Goal: Task Accomplishment & Management: Manage account settings

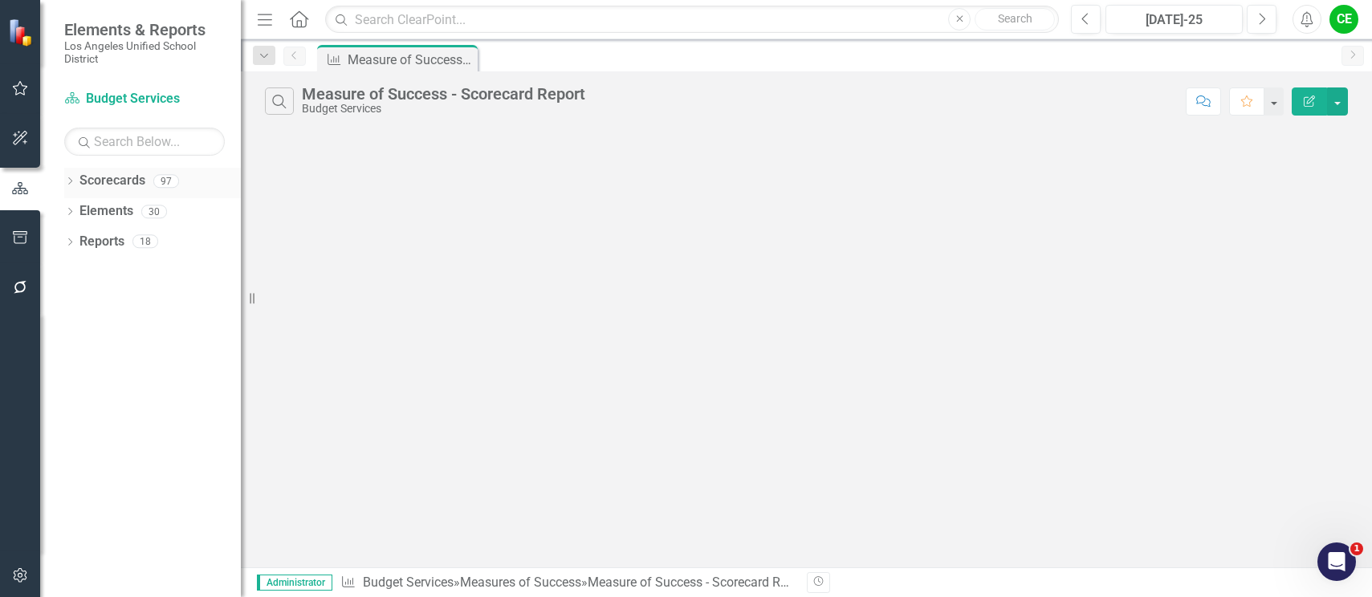
click at [67, 178] on icon "Dropdown" at bounding box center [69, 182] width 11 height 9
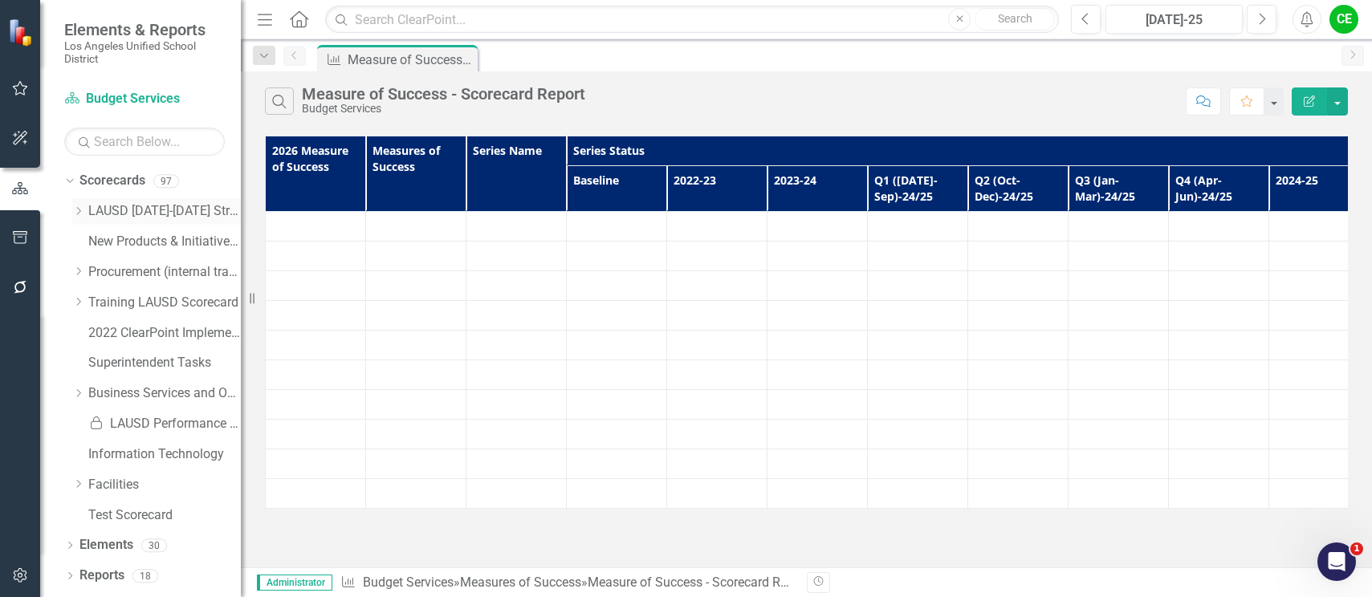
click at [77, 210] on icon "Dropdown" at bounding box center [78, 211] width 12 height 10
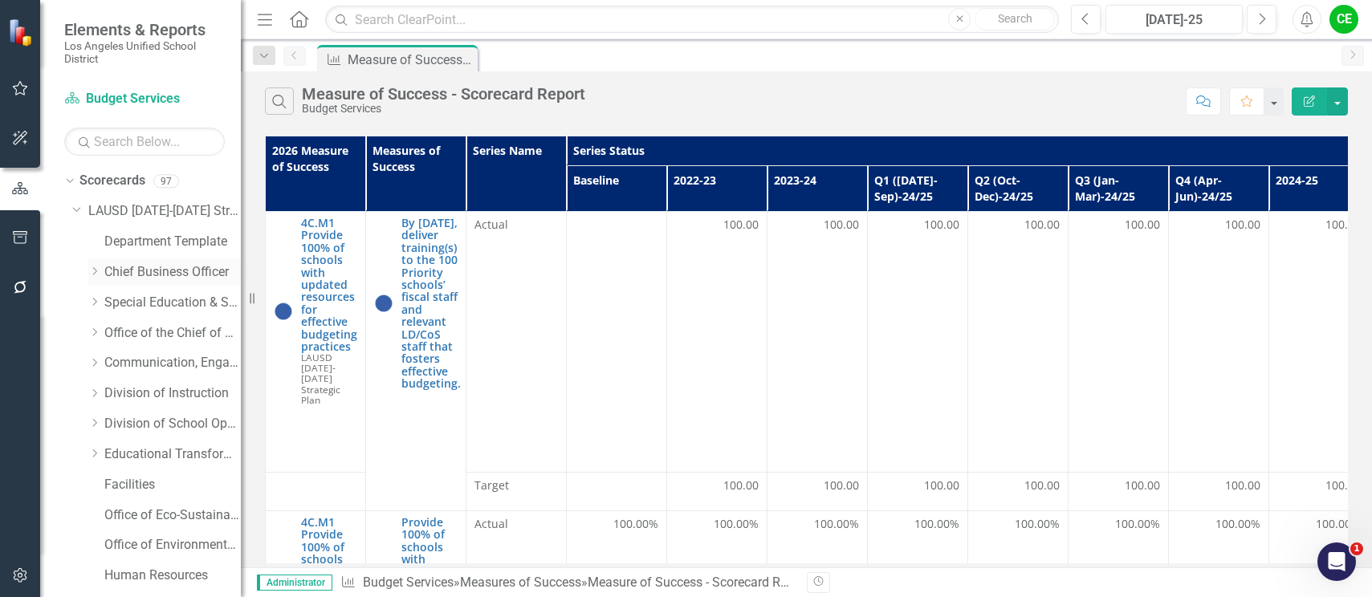
click at [94, 270] on icon "Dropdown" at bounding box center [94, 272] width 12 height 10
click at [159, 364] on link "Risk Management" at bounding box center [180, 363] width 120 height 18
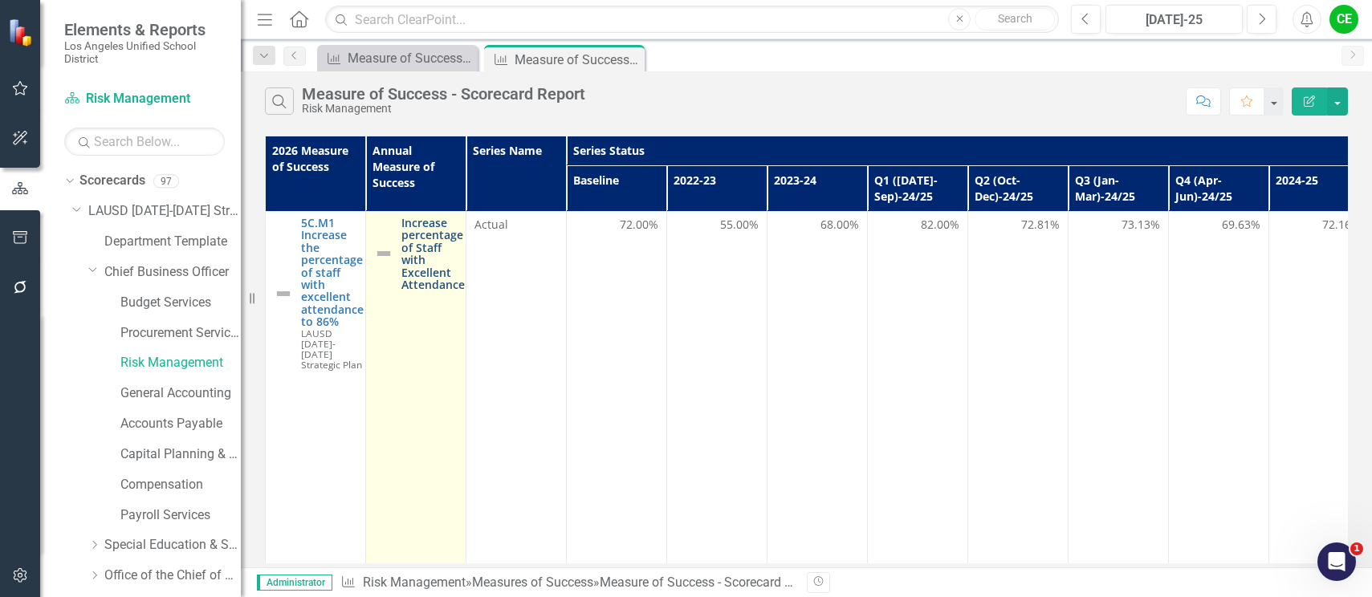
click at [430, 234] on link "Increase percentage of Staff with Excellent Attendance" at bounding box center [432, 254] width 63 height 74
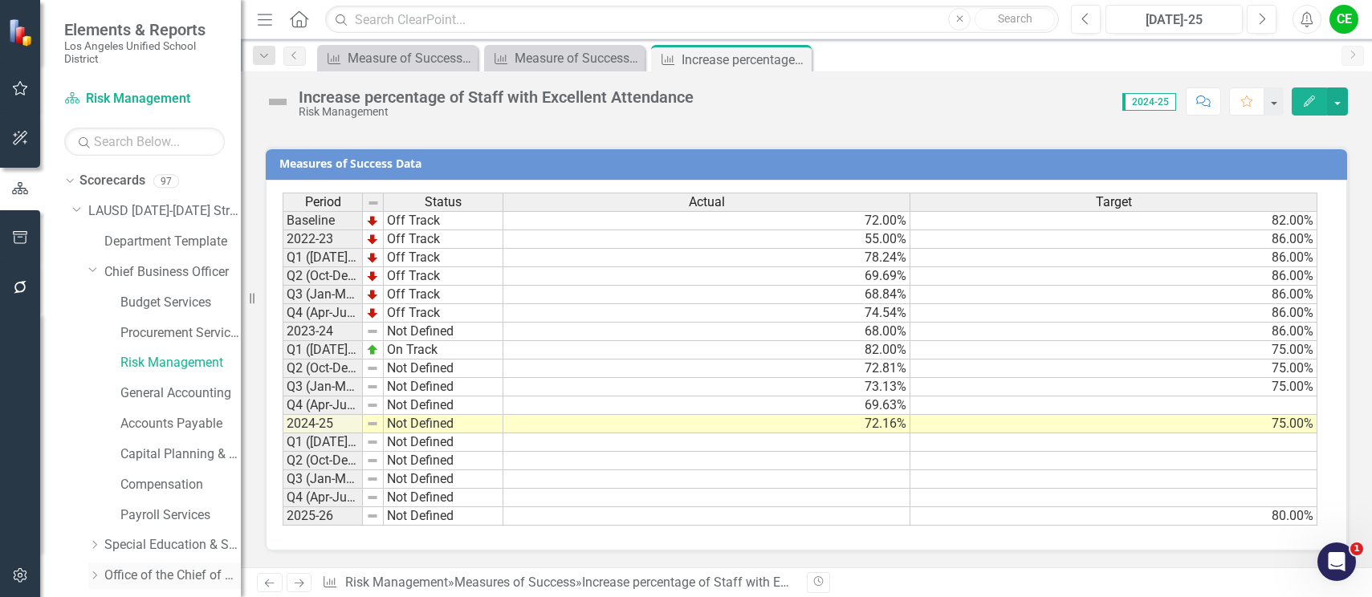
scroll to position [80, 0]
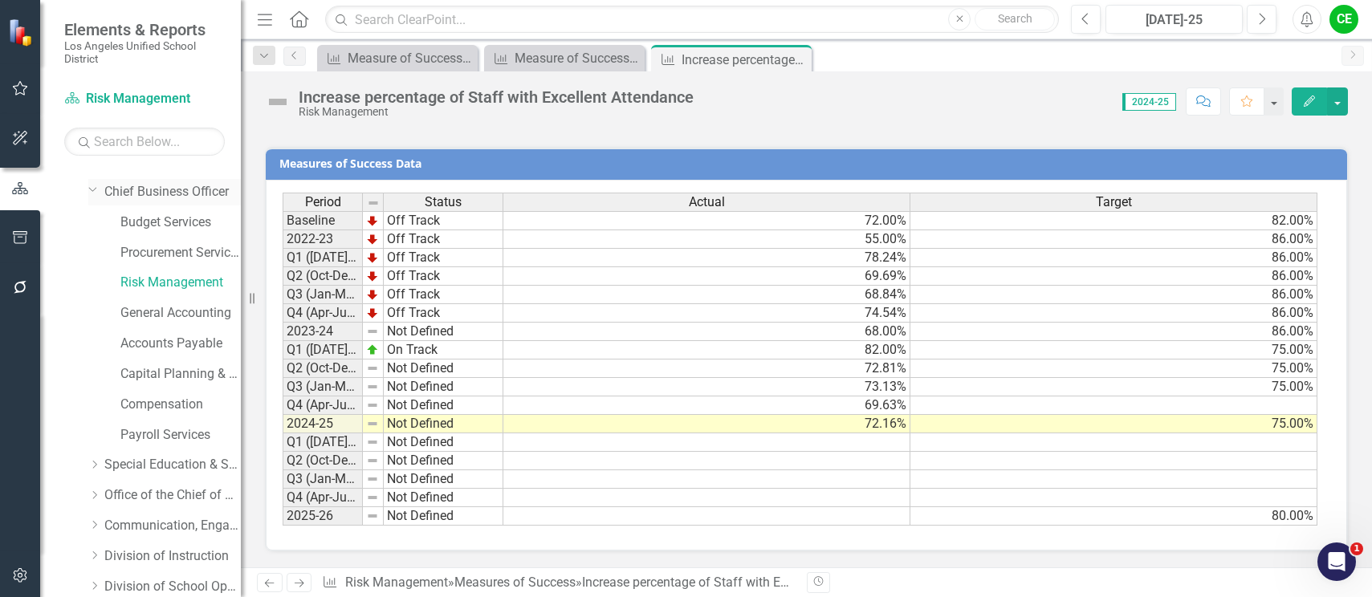
click at [94, 193] on icon "Dropdown" at bounding box center [93, 189] width 10 height 12
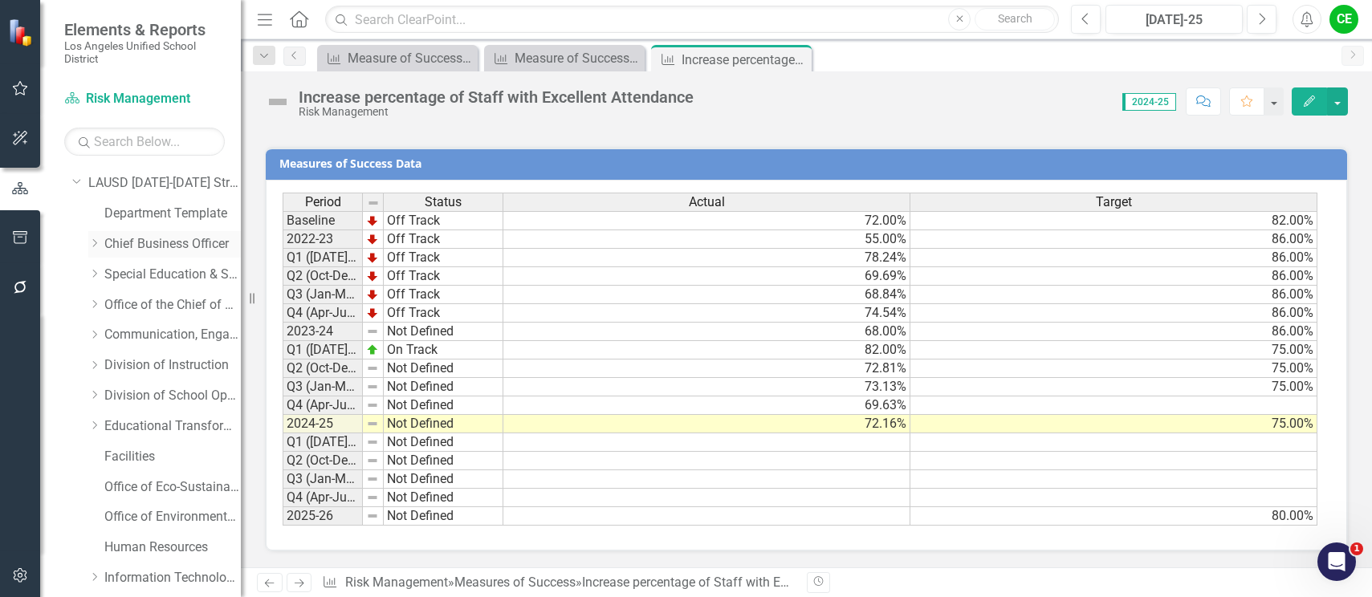
scroll to position [0, 0]
click at [94, 301] on icon "Dropdown" at bounding box center [94, 302] width 12 height 10
click at [180, 334] on link "Access, Equity, and Acceleration" at bounding box center [180, 333] width 120 height 18
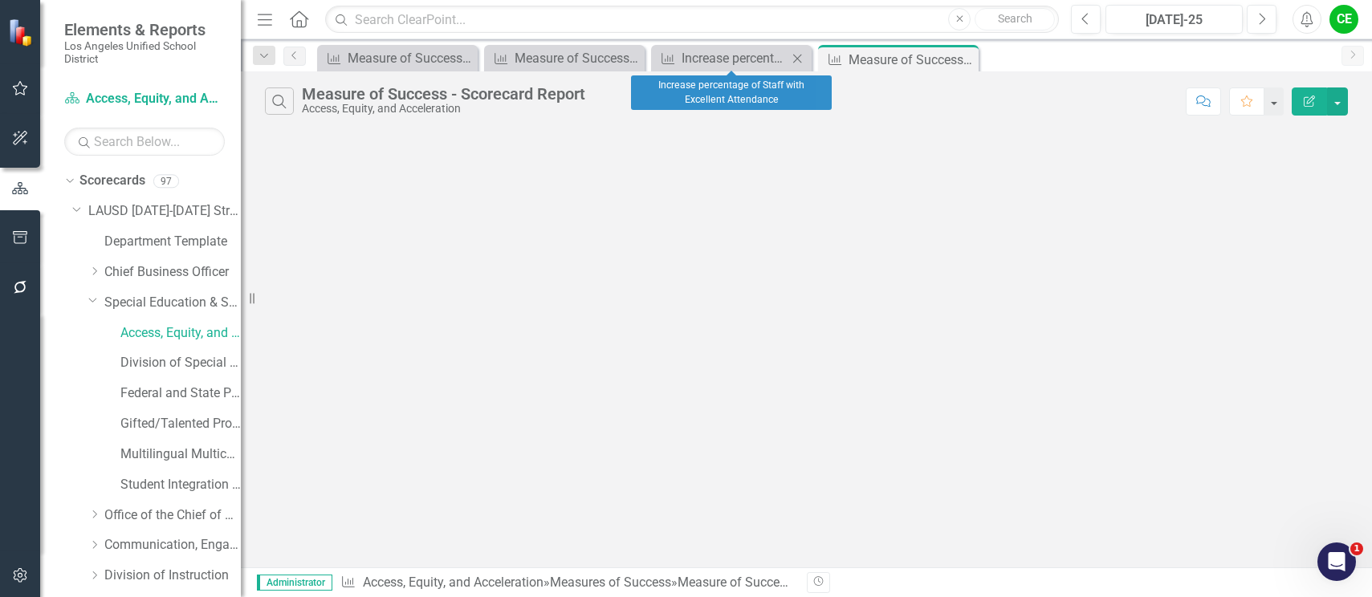
click at [795, 57] on icon "Close" at bounding box center [797, 58] width 16 height 13
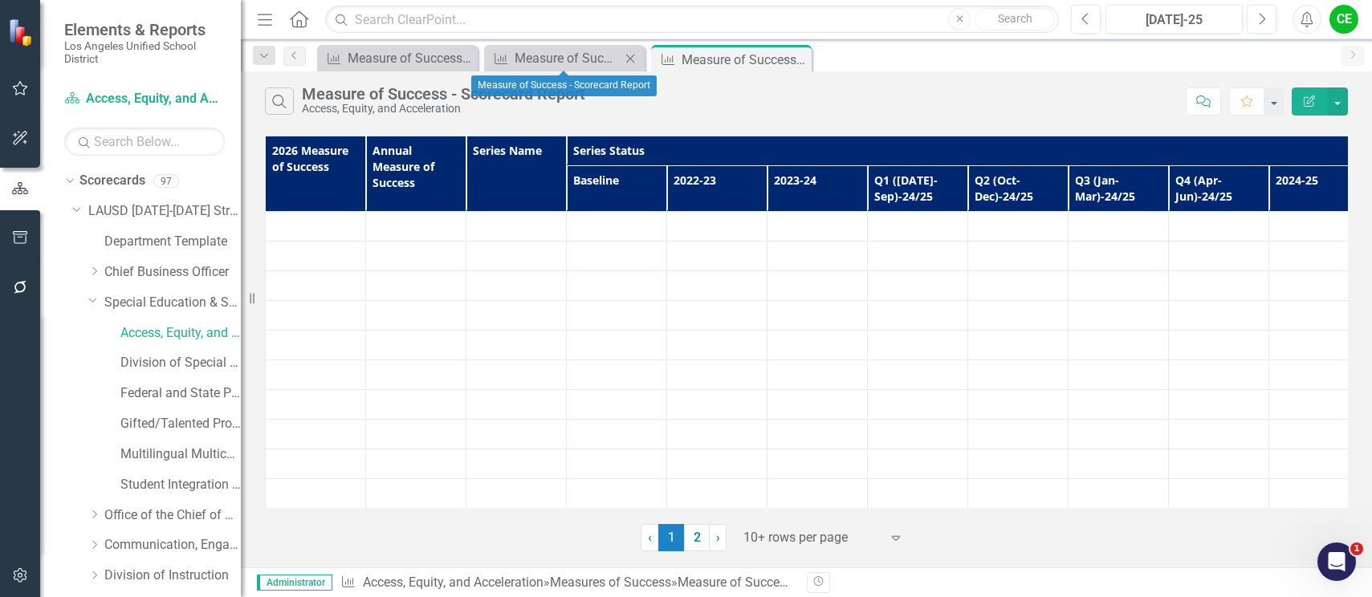
click at [632, 58] on icon "Close" at bounding box center [630, 58] width 16 height 13
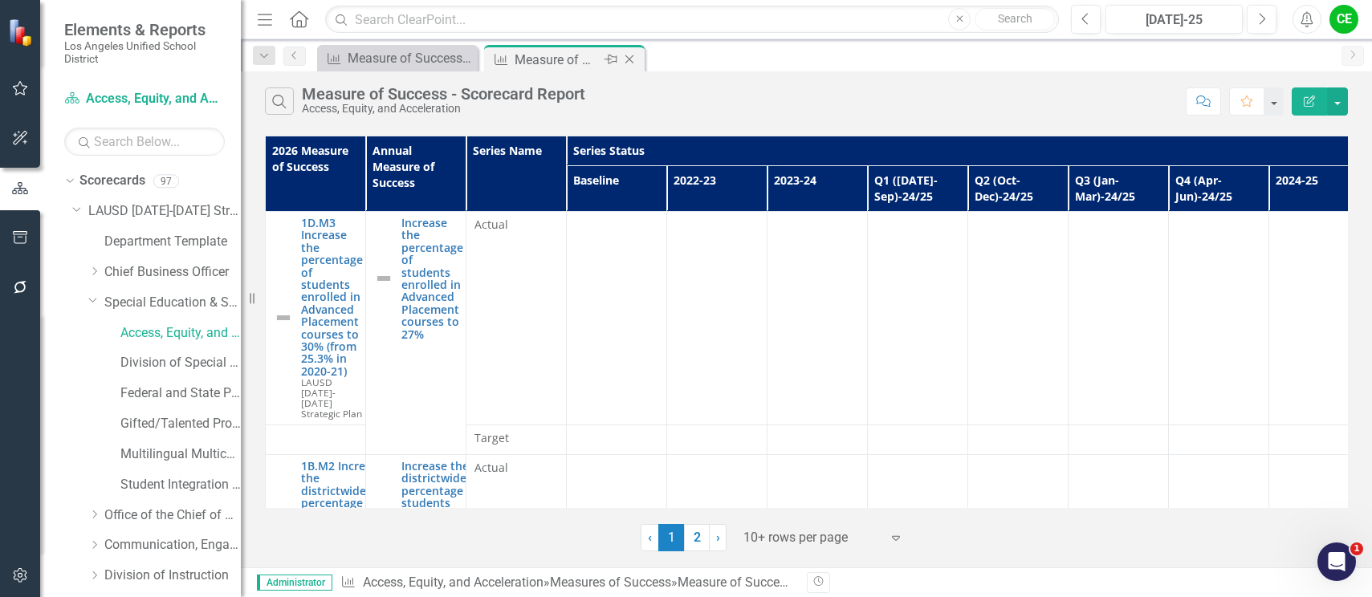
click at [633, 58] on icon "Close" at bounding box center [629, 59] width 16 height 13
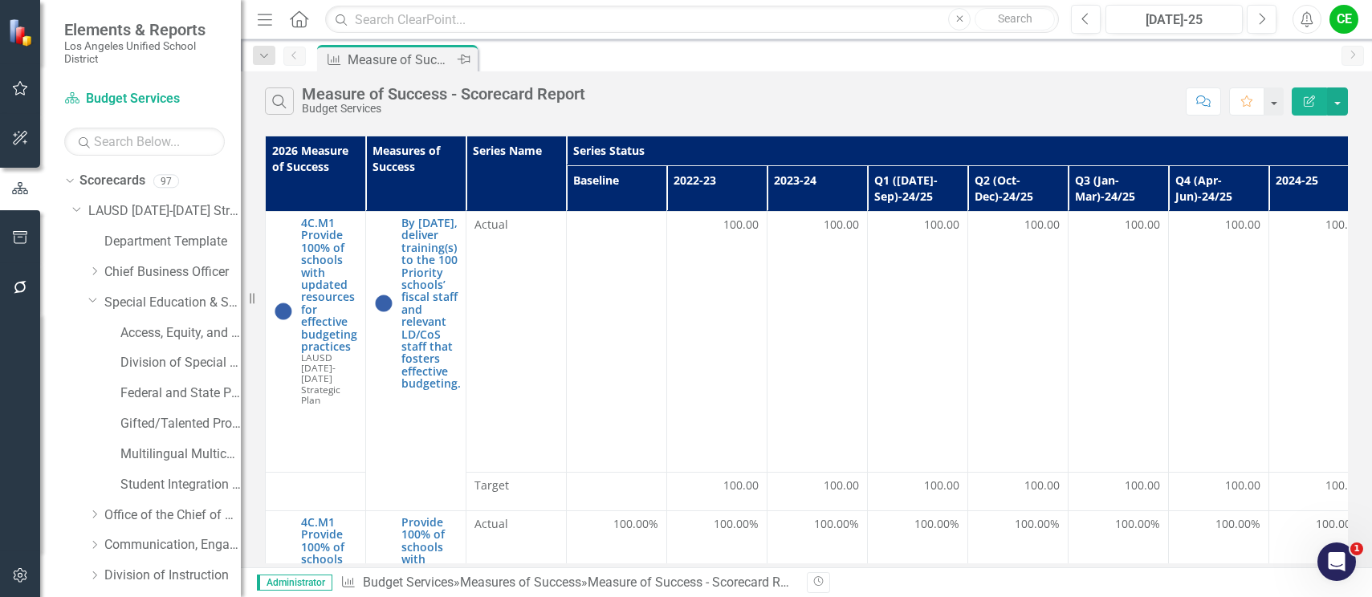
click at [466, 62] on icon at bounding box center [464, 60] width 13 height 10
click at [466, 62] on icon "Pin" at bounding box center [463, 61] width 16 height 13
click at [459, 59] on icon at bounding box center [464, 60] width 13 height 10
click at [159, 363] on link "Division of Special Education" at bounding box center [180, 363] width 120 height 18
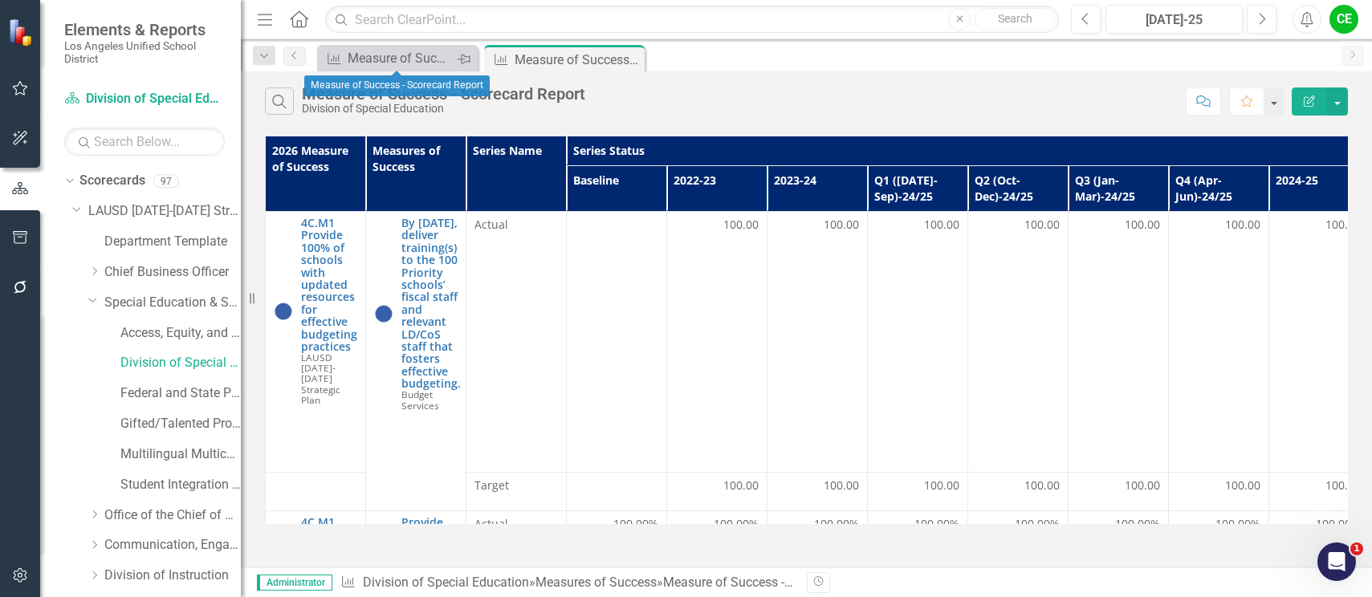
click at [467, 58] on icon "Pin" at bounding box center [463, 59] width 13 height 16
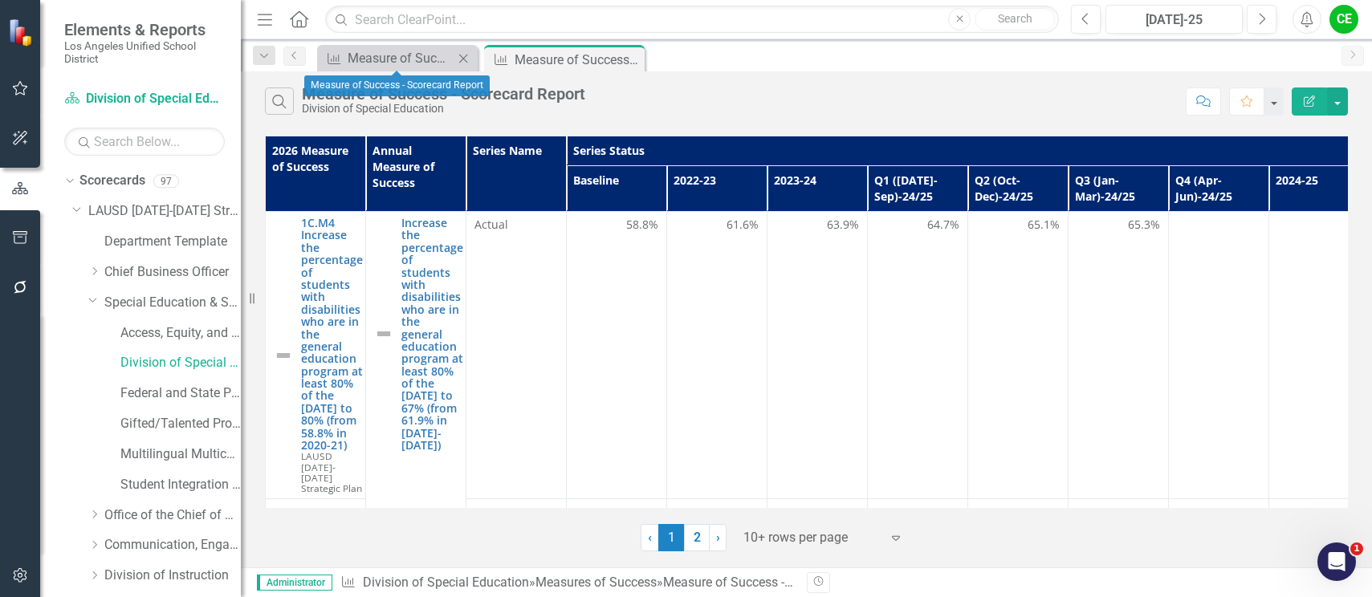
click at [461, 55] on icon at bounding box center [463, 58] width 9 height 9
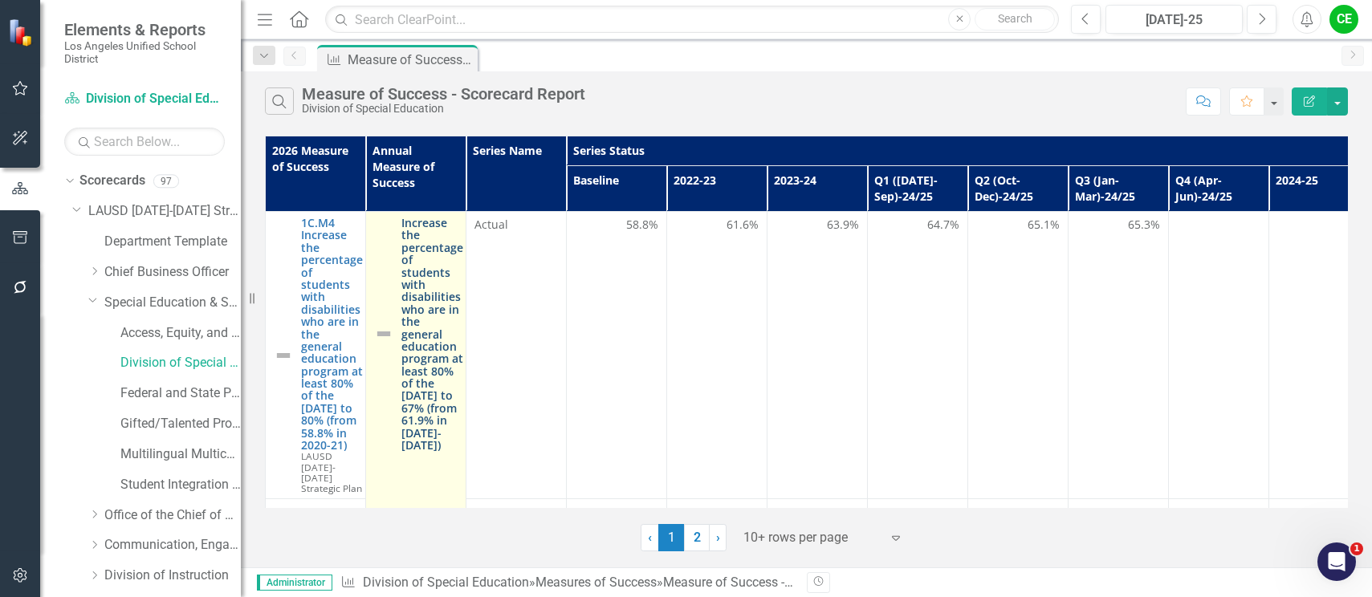
click at [435, 292] on link "Increase the percentage of students with disabilities who are in the general ed…" at bounding box center [432, 334] width 62 height 234
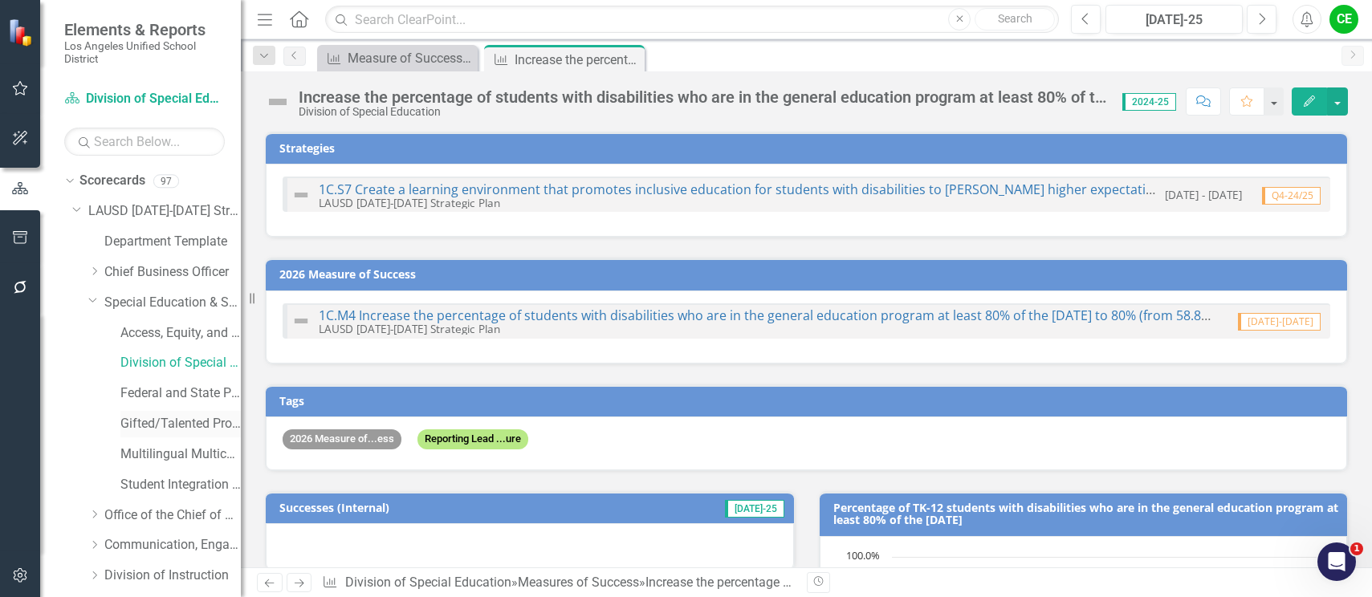
click at [154, 421] on link "Gifted/Talented Programs" at bounding box center [180, 424] width 120 height 18
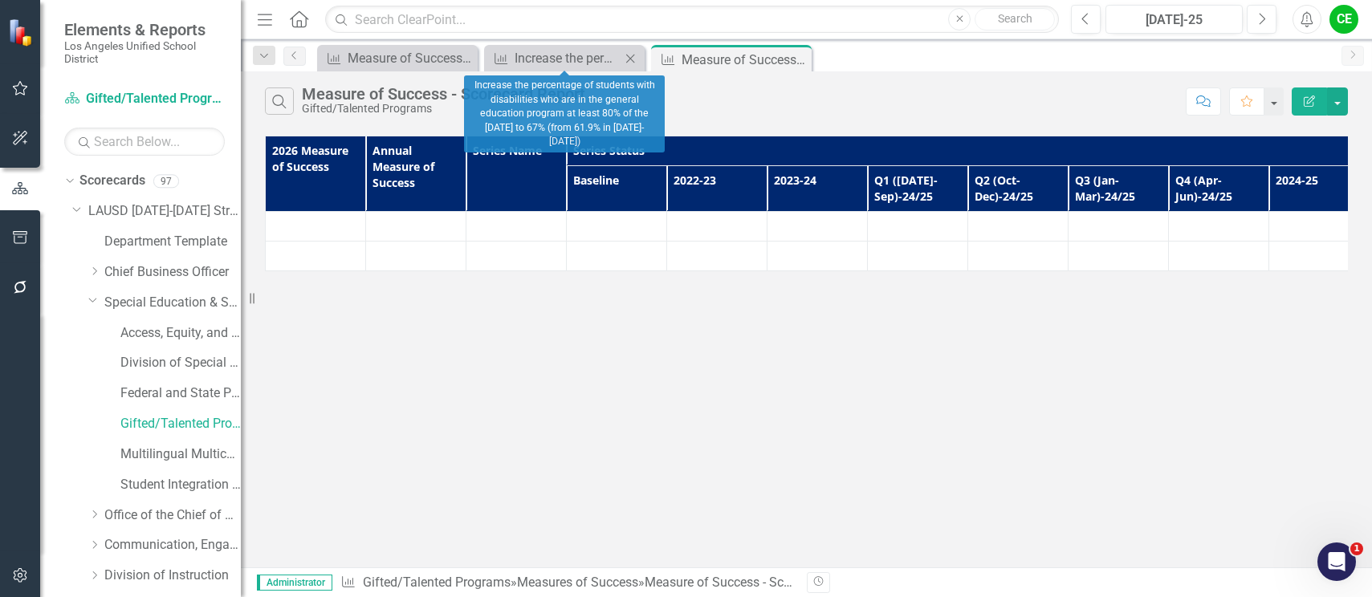
click at [633, 59] on icon "Close" at bounding box center [630, 58] width 16 height 13
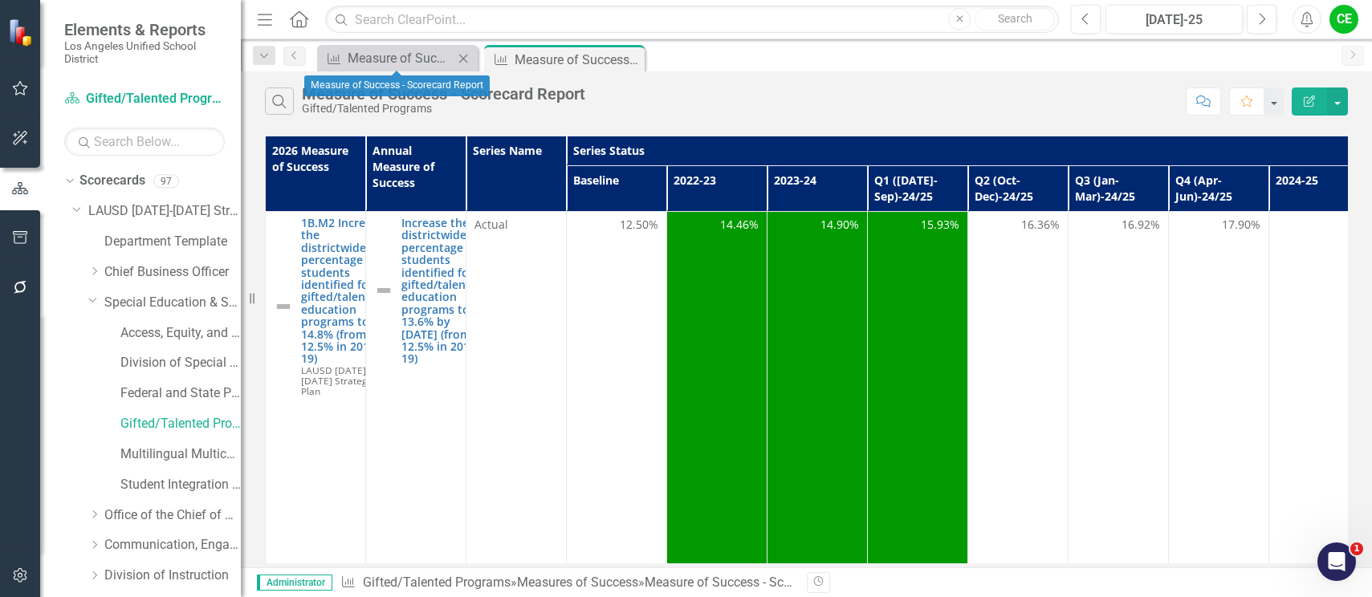
click at [458, 57] on icon "Close" at bounding box center [463, 58] width 16 height 13
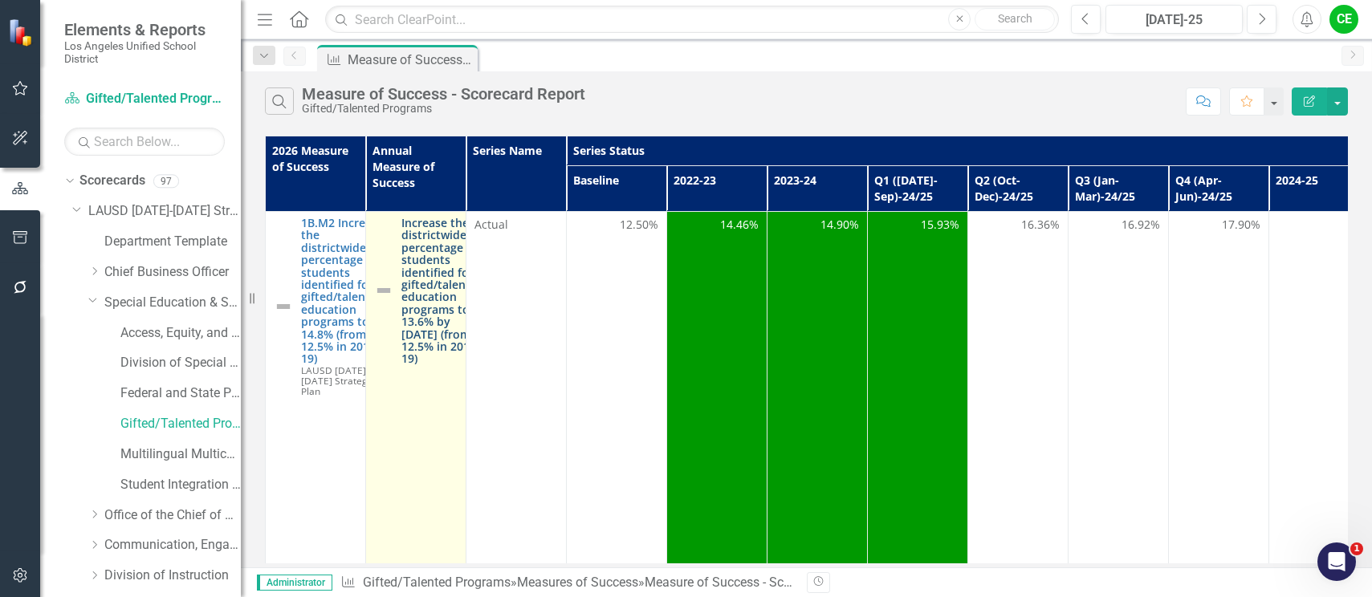
click at [424, 300] on link "Increase the districtwide percentage of students identified for gifted/talented…" at bounding box center [442, 291] width 83 height 149
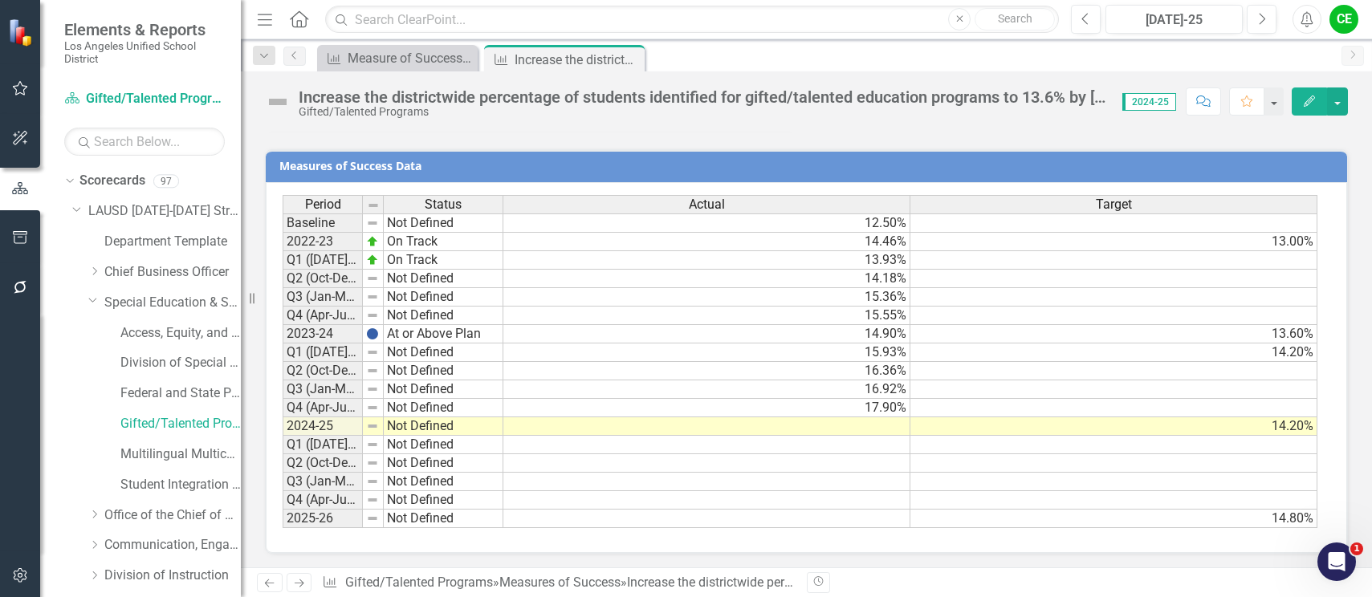
scroll to position [1746, 0]
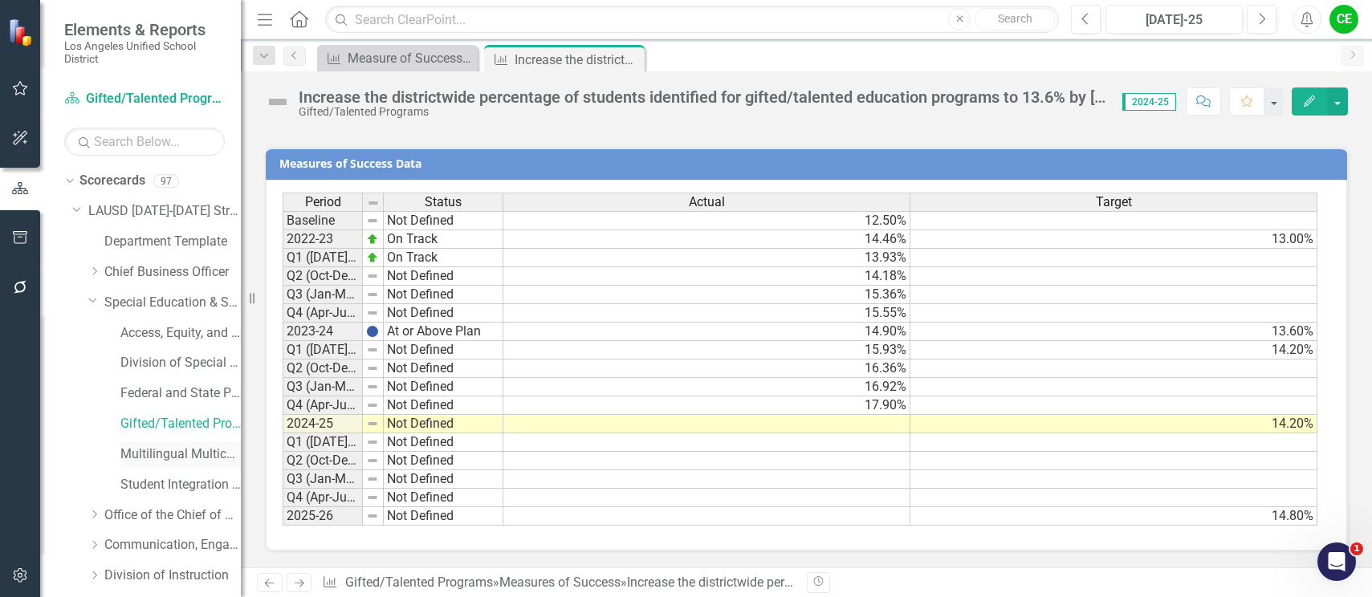
click at [160, 455] on link "Multilingual Multicultural Education Department" at bounding box center [180, 455] width 120 height 18
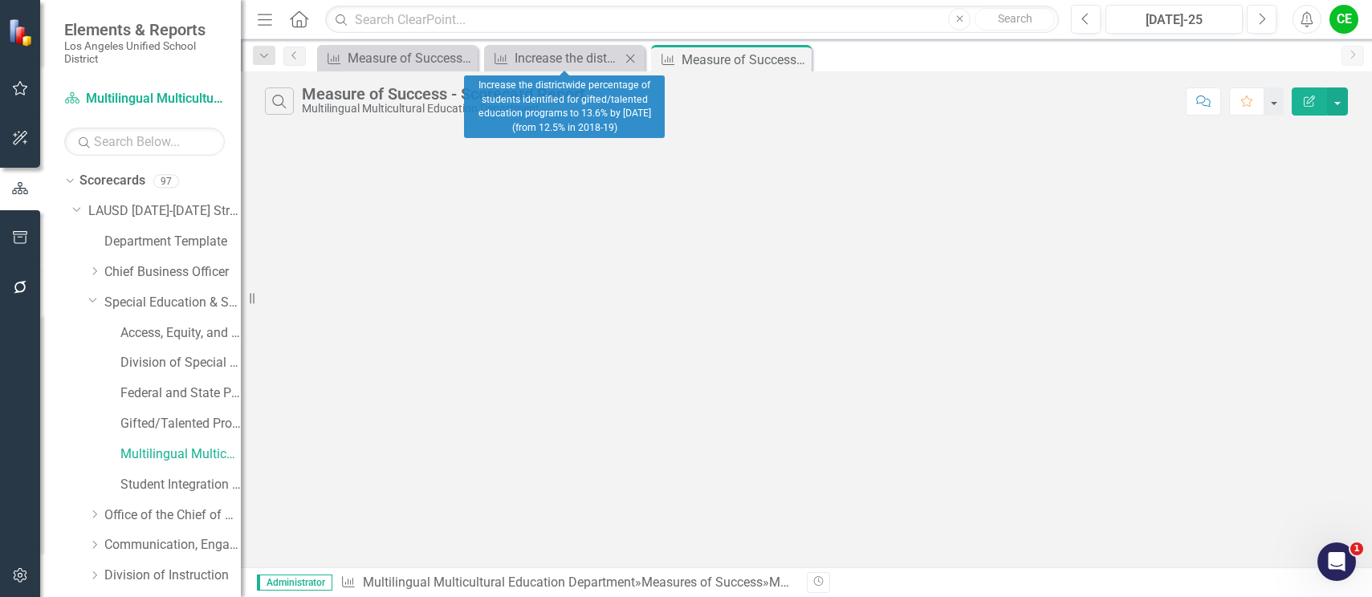
click at [627, 56] on icon "Close" at bounding box center [630, 58] width 16 height 13
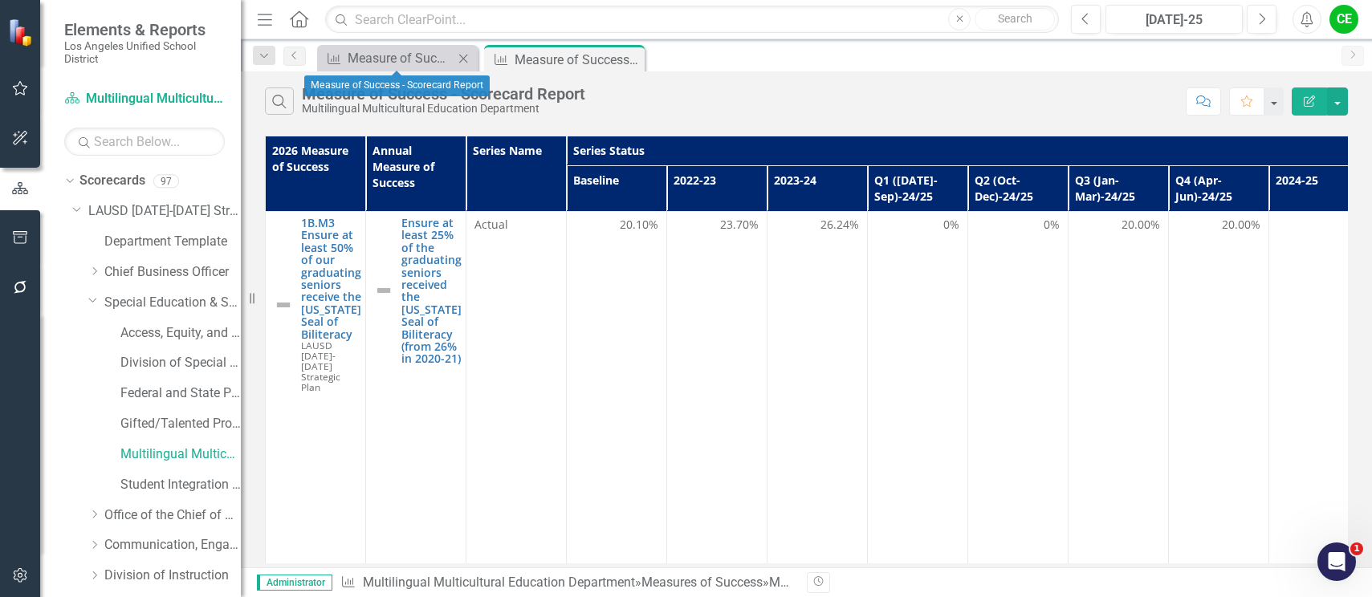
click at [464, 55] on icon "Close" at bounding box center [463, 58] width 16 height 13
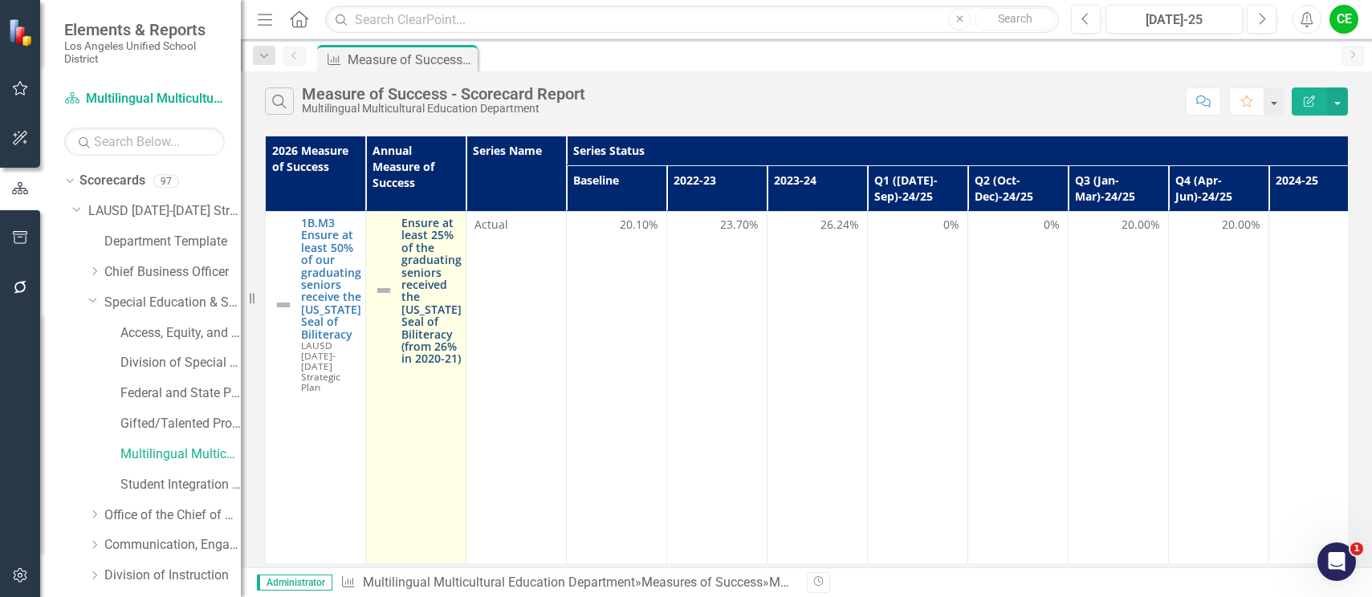
click at [441, 328] on link "Ensure at least 25% of the graduating seniors received the [US_STATE] Seal of B…" at bounding box center [431, 291] width 60 height 149
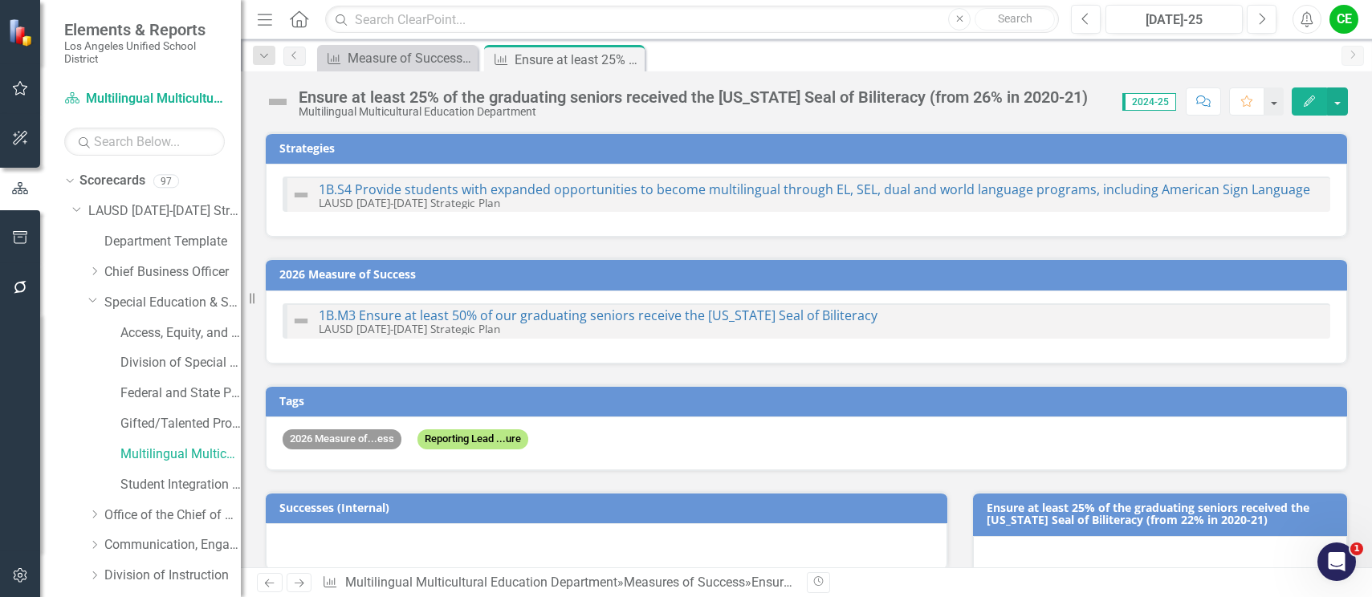
checkbox input "true"
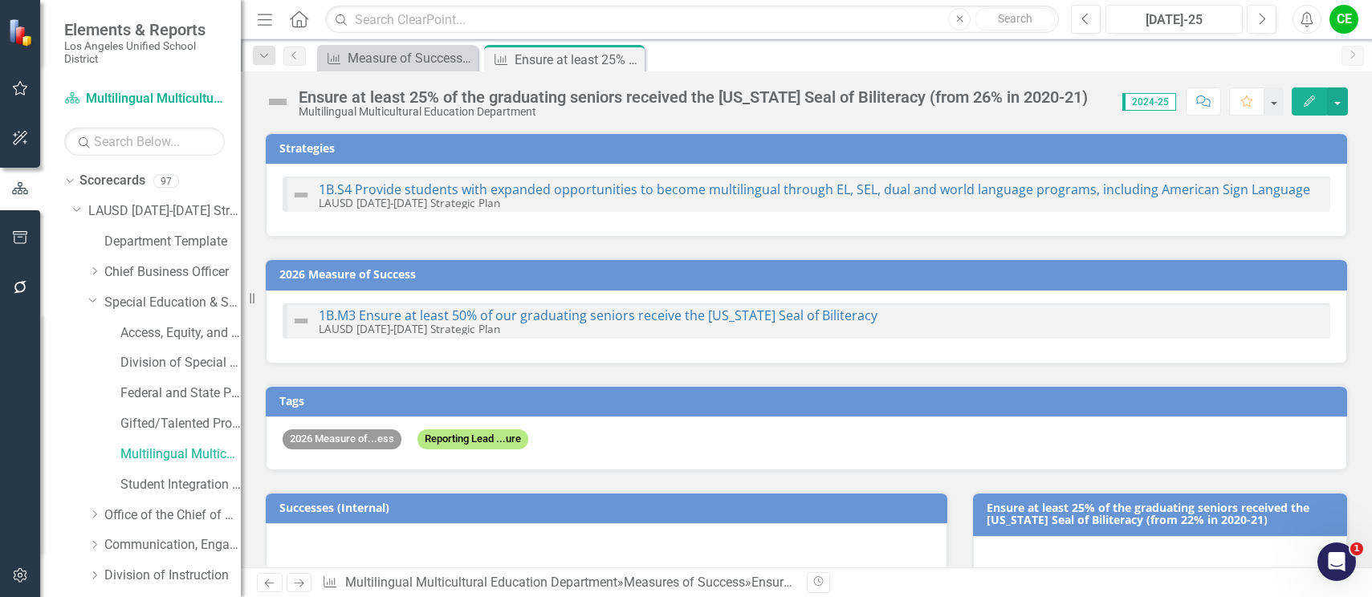
checkbox input "true"
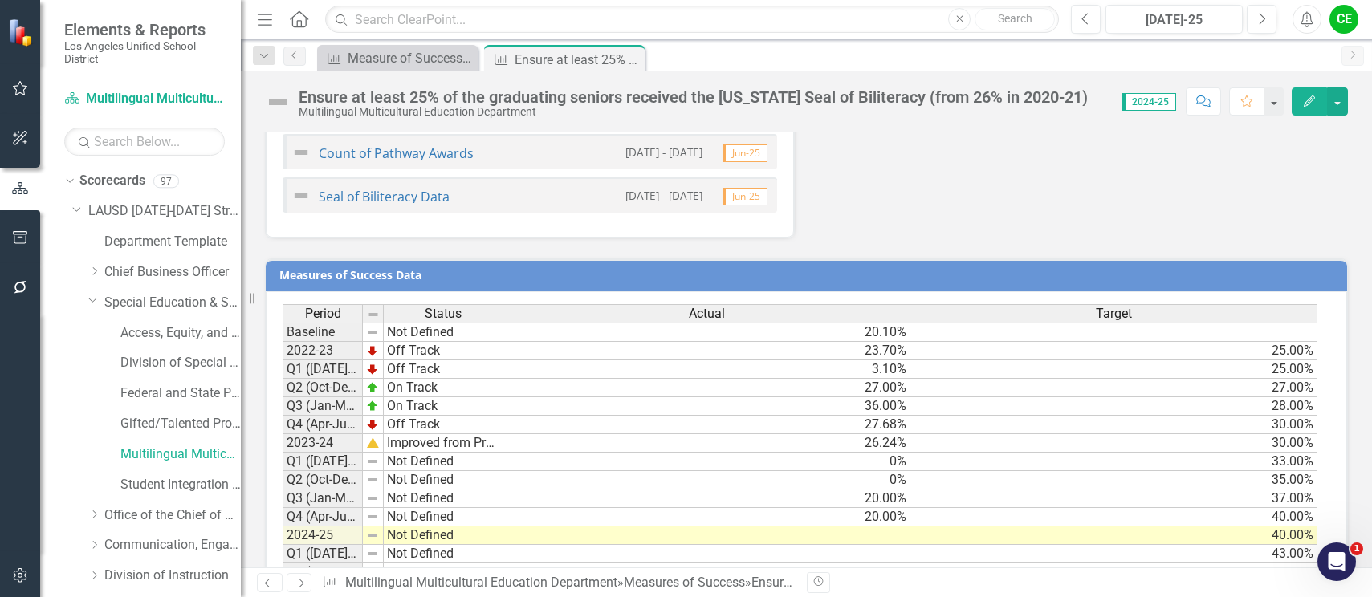
scroll to position [1573, 0]
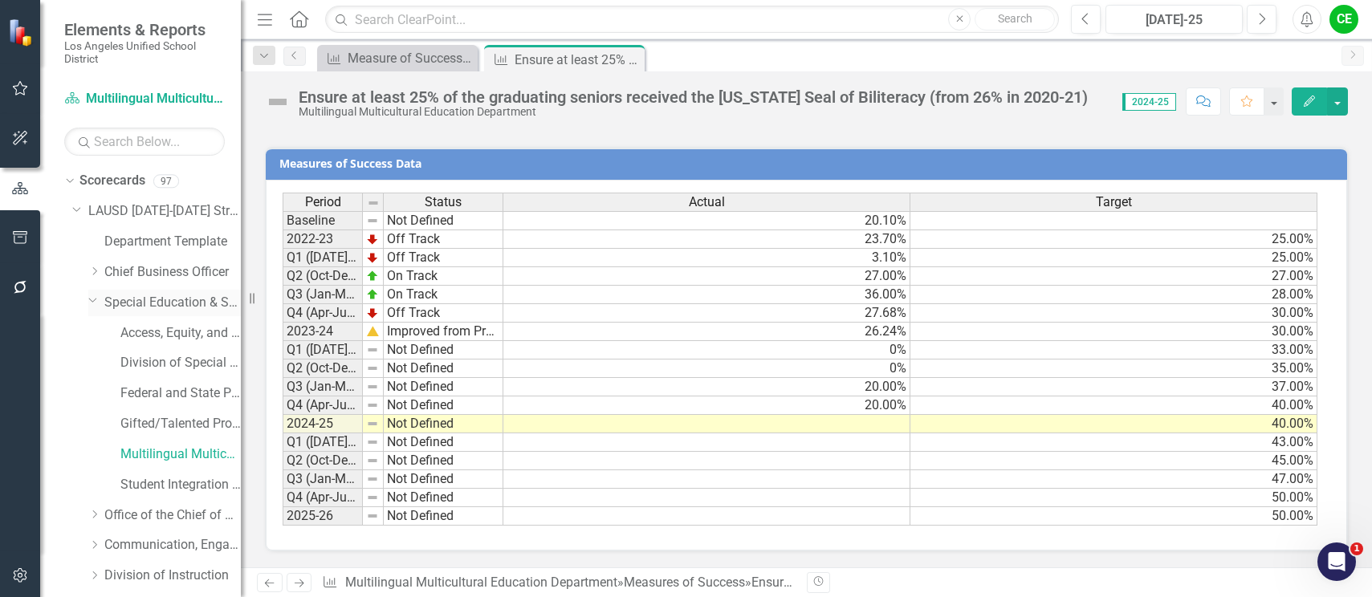
click at [92, 295] on icon "Dropdown" at bounding box center [93, 300] width 10 height 12
click at [96, 330] on icon "Dropdown" at bounding box center [94, 333] width 12 height 10
click at [164, 388] on link "Equitable School Performance Office" at bounding box center [180, 394] width 120 height 18
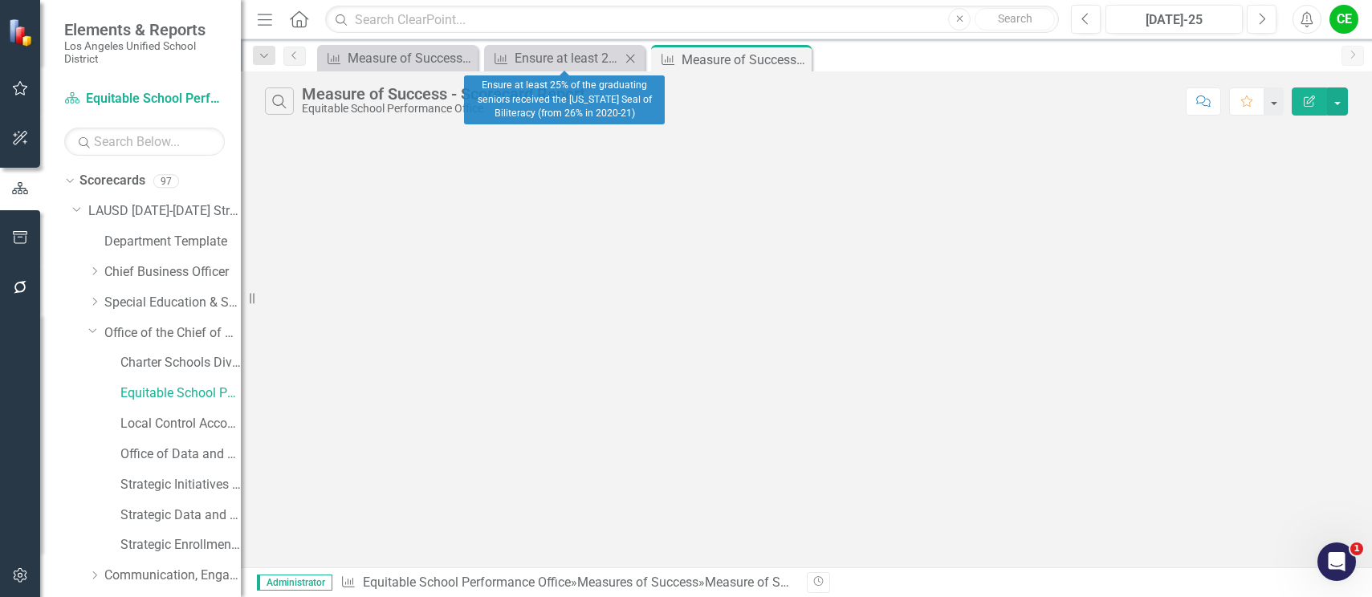
click at [632, 59] on icon at bounding box center [630, 58] width 9 height 9
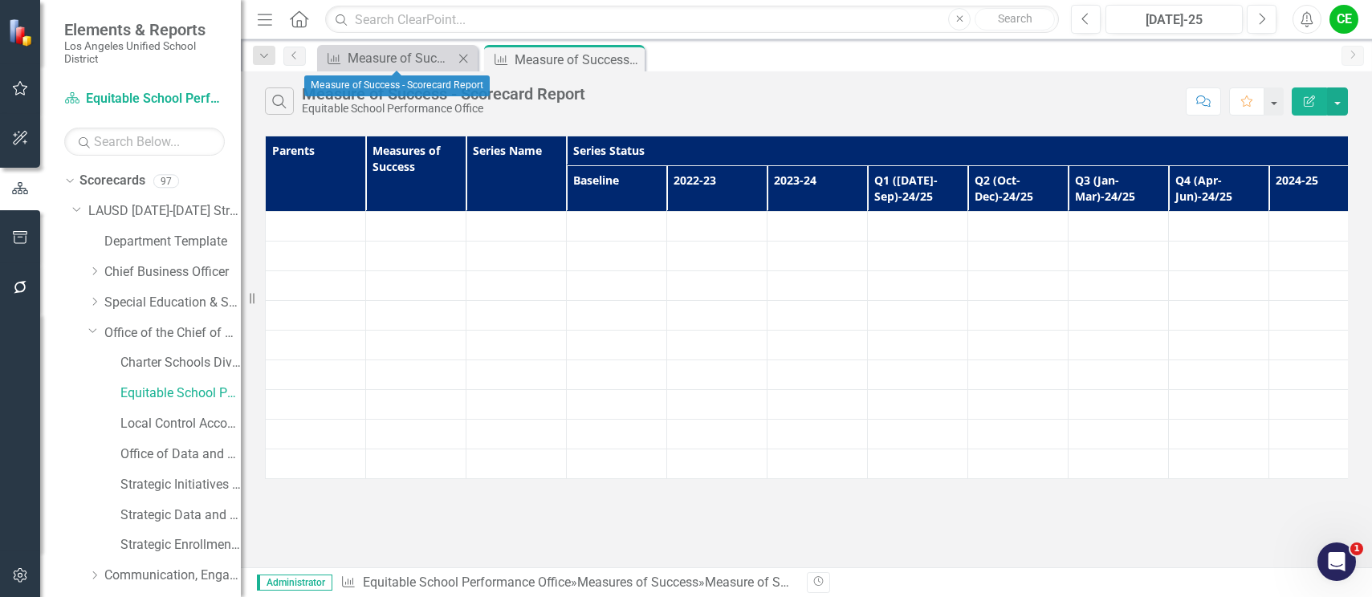
click at [468, 59] on icon "Close" at bounding box center [463, 58] width 16 height 13
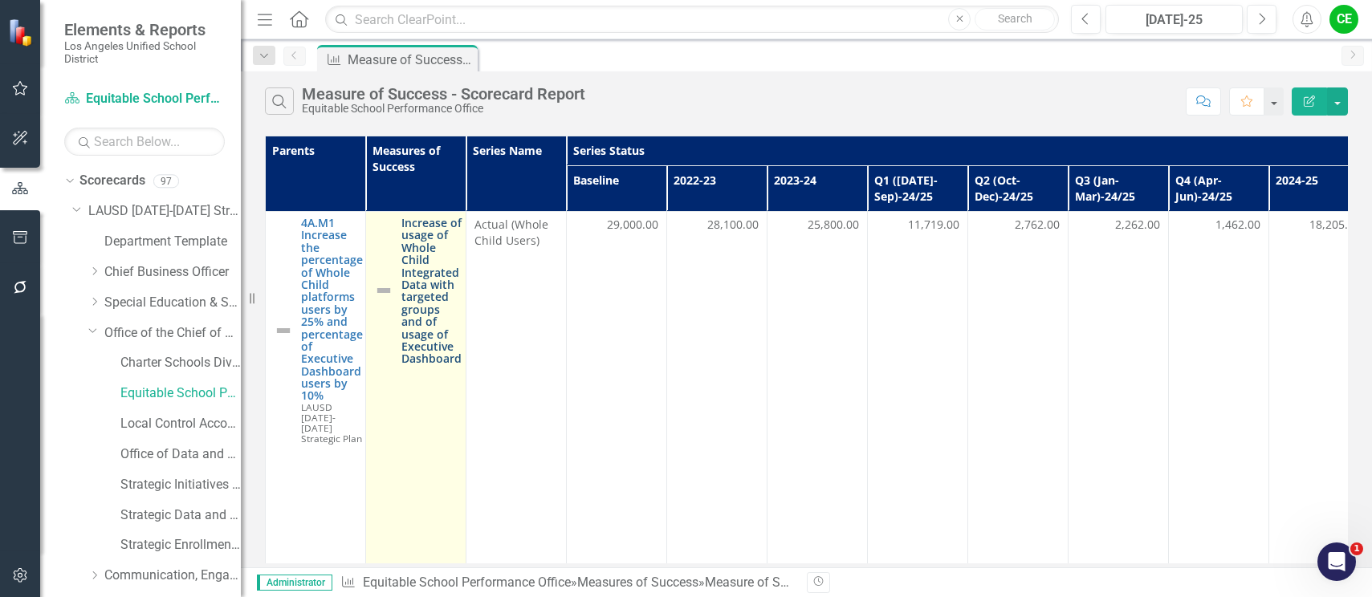
click at [431, 298] on link "Increase of usage of Whole Child Integrated Data with targeted groups and of us…" at bounding box center [431, 291] width 60 height 149
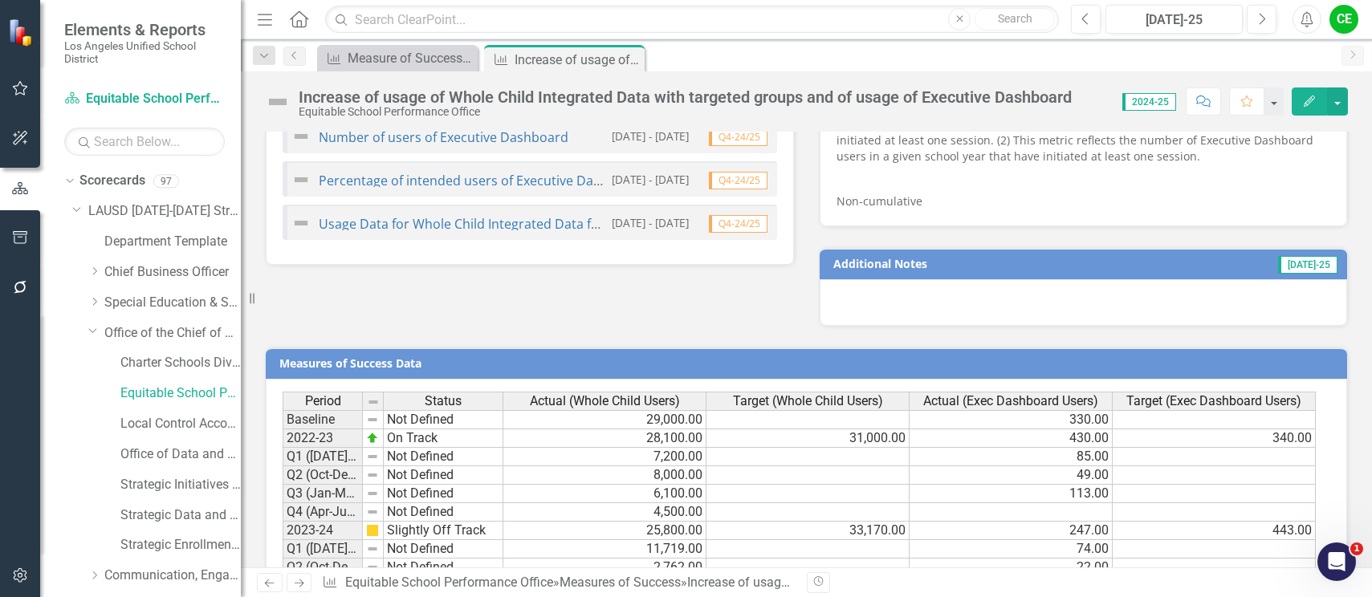
scroll to position [1243, 0]
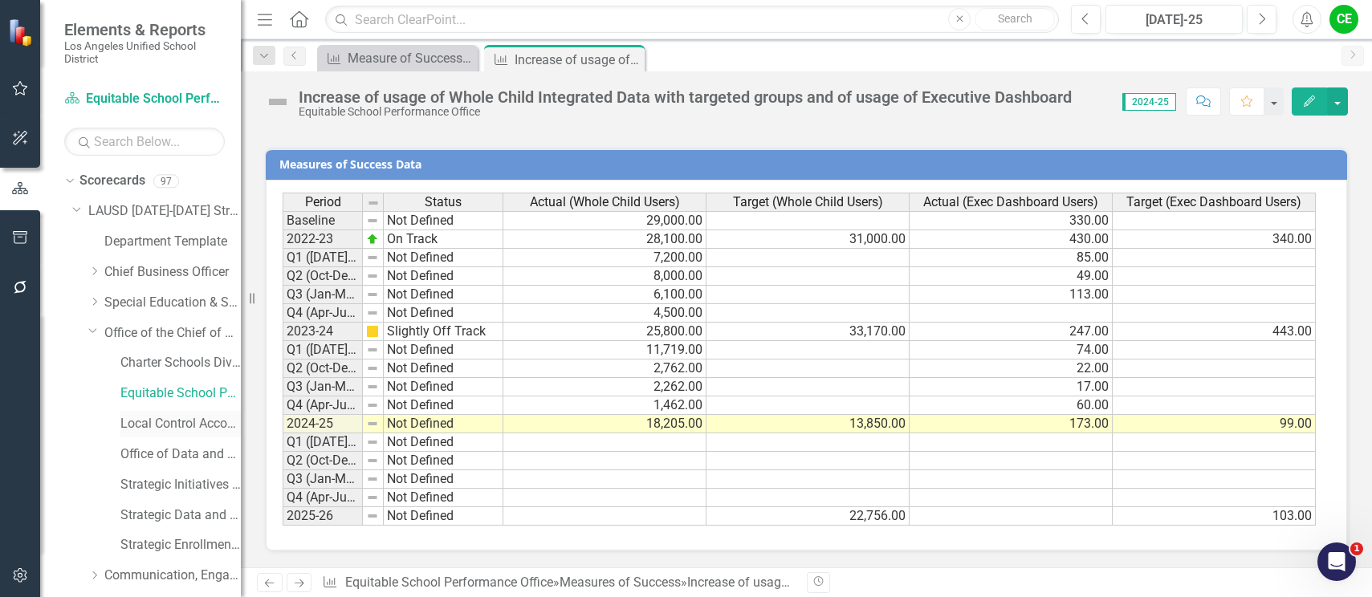
click at [148, 415] on link "Local Control Accountability Plan" at bounding box center [180, 424] width 120 height 18
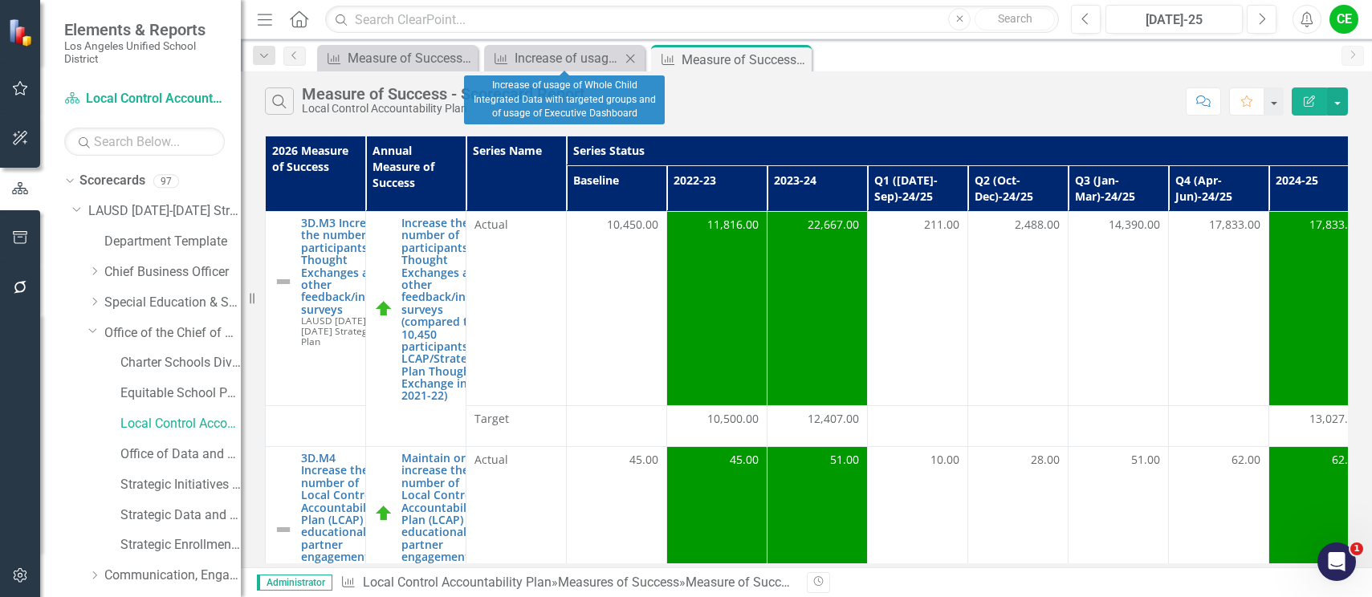
click at [633, 54] on icon "Close" at bounding box center [630, 58] width 16 height 13
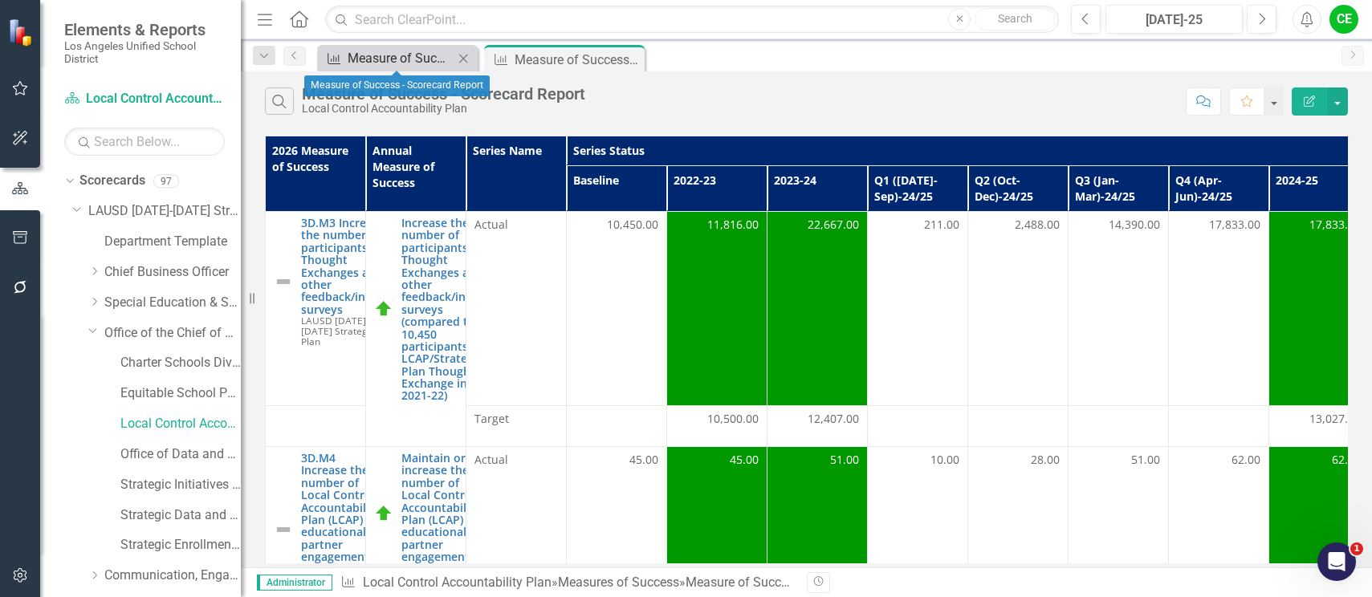
click at [400, 54] on div "Measure of Success - Scorecard Report" at bounding box center [401, 58] width 106 height 20
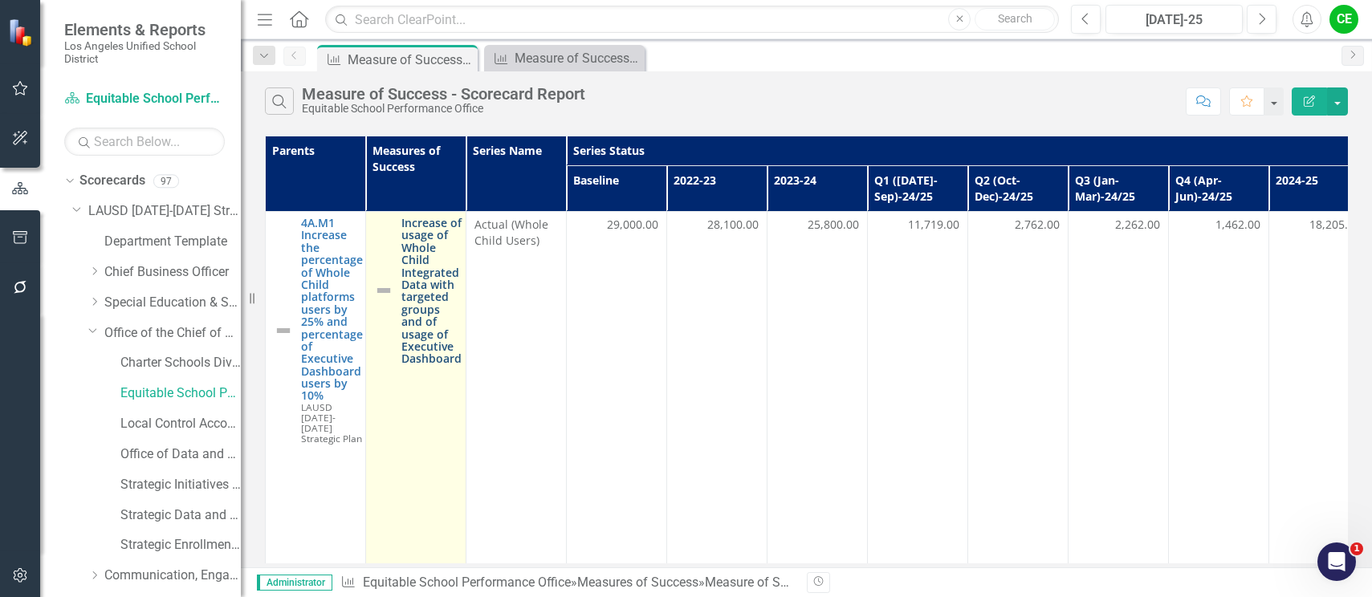
click at [427, 287] on link "Increase of usage of Whole Child Integrated Data with targeted groups and of us…" at bounding box center [431, 291] width 60 height 149
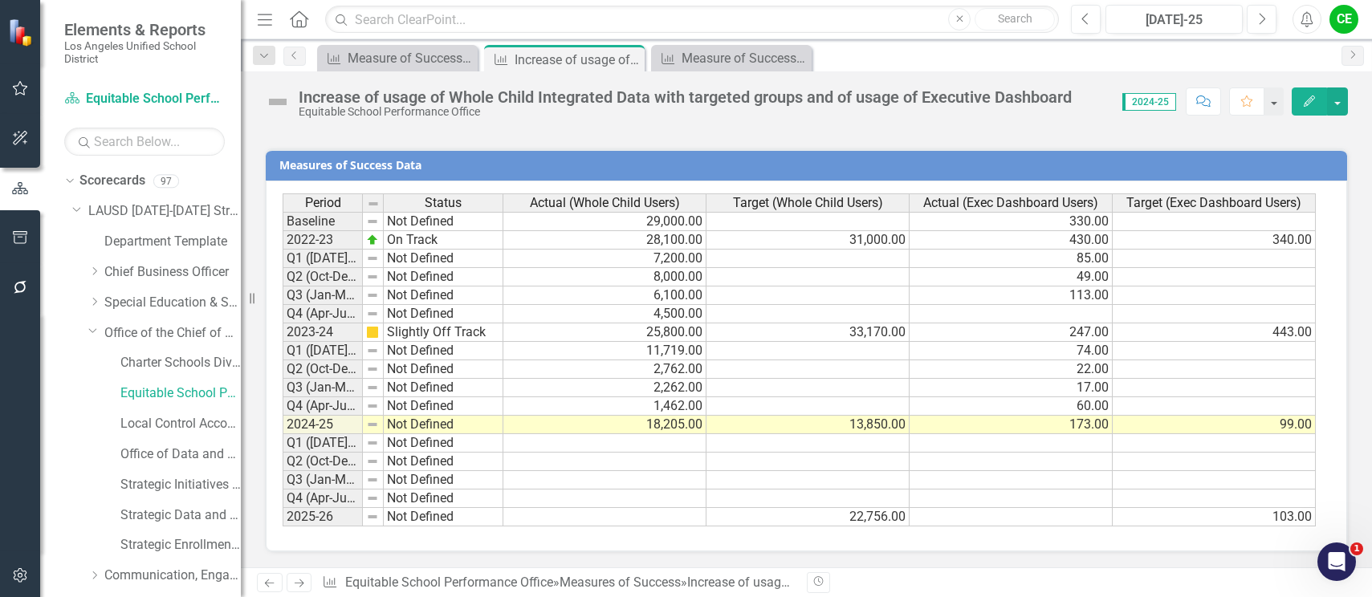
scroll to position [1243, 0]
click at [453, 425] on td "Not Defined" at bounding box center [444, 424] width 120 height 18
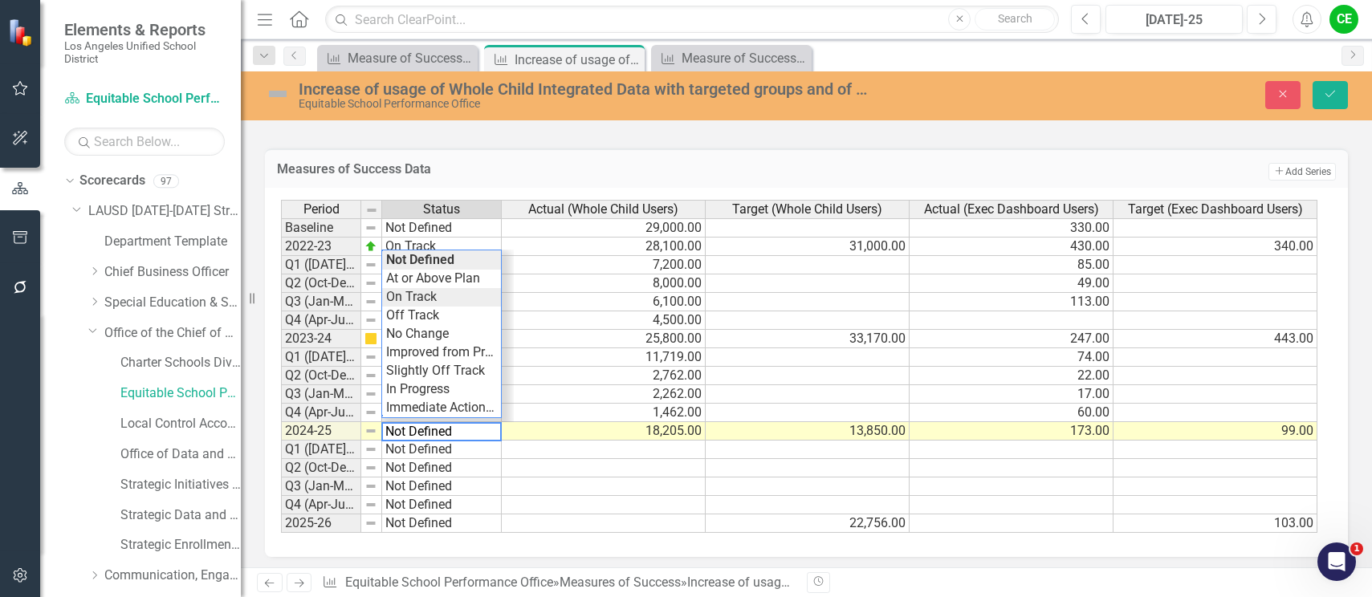
type textarea "On Track"
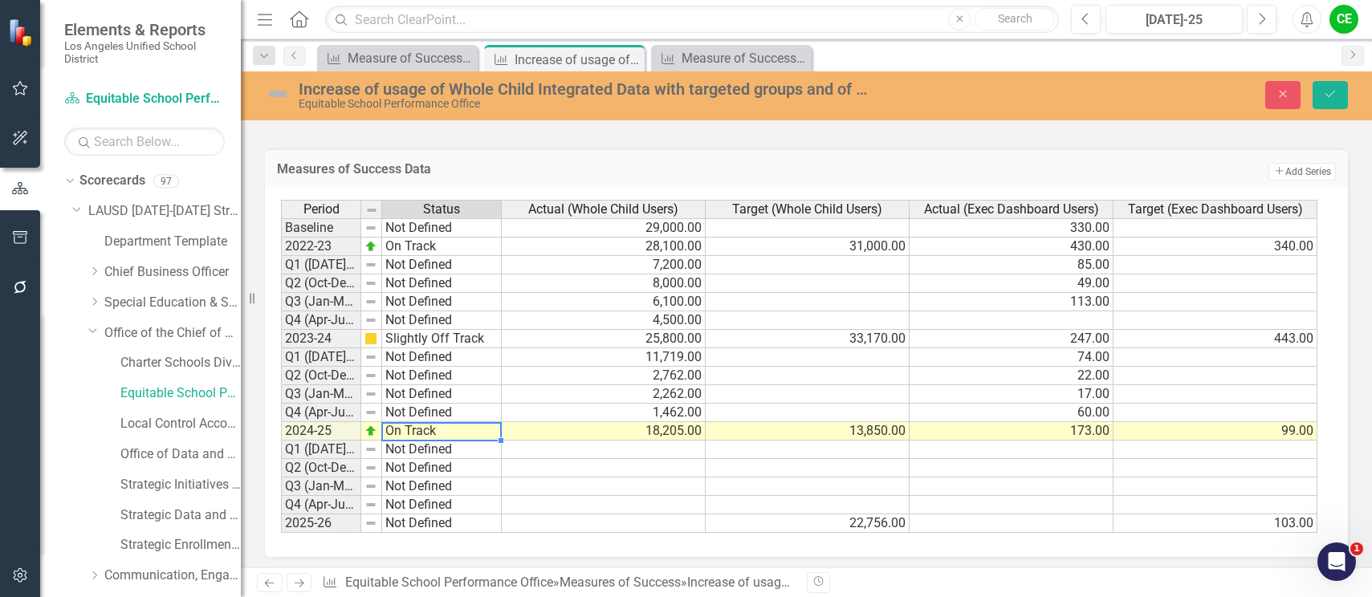
click at [437, 302] on div "Period Status Actual (Whole Child Users) Target (Whole Child Users) Actual (Exe…" at bounding box center [800, 367] width 1039 height 334
click at [1330, 84] on button "Save" at bounding box center [1329, 95] width 35 height 28
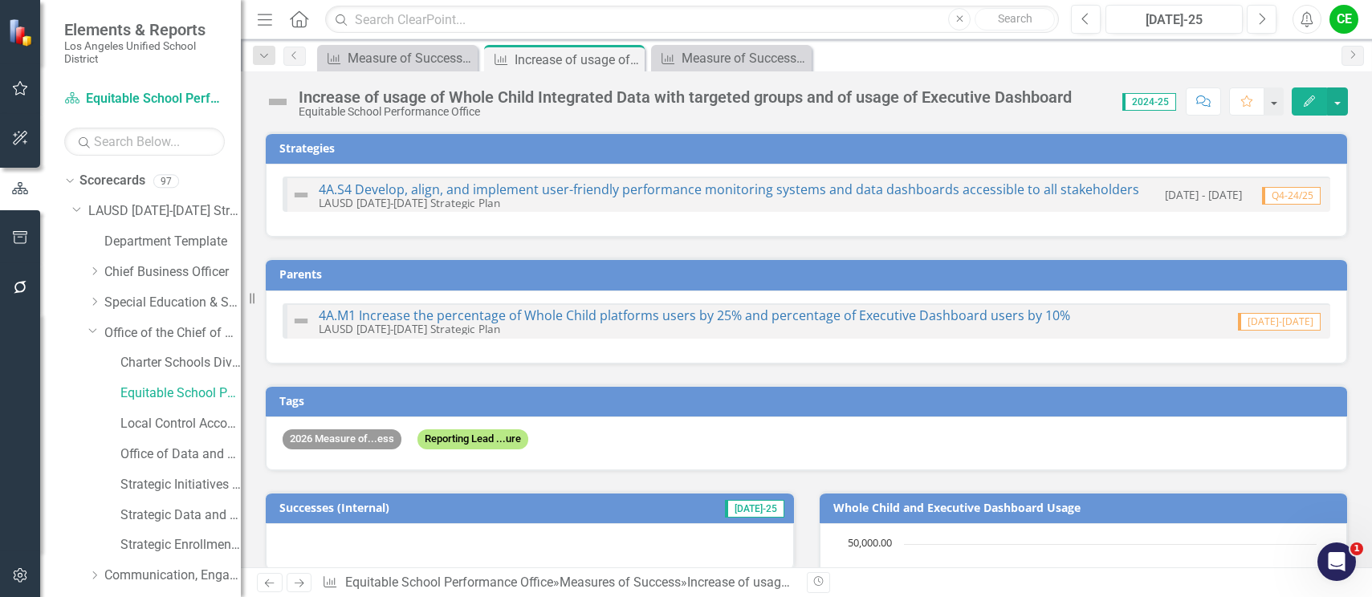
checkbox input "true"
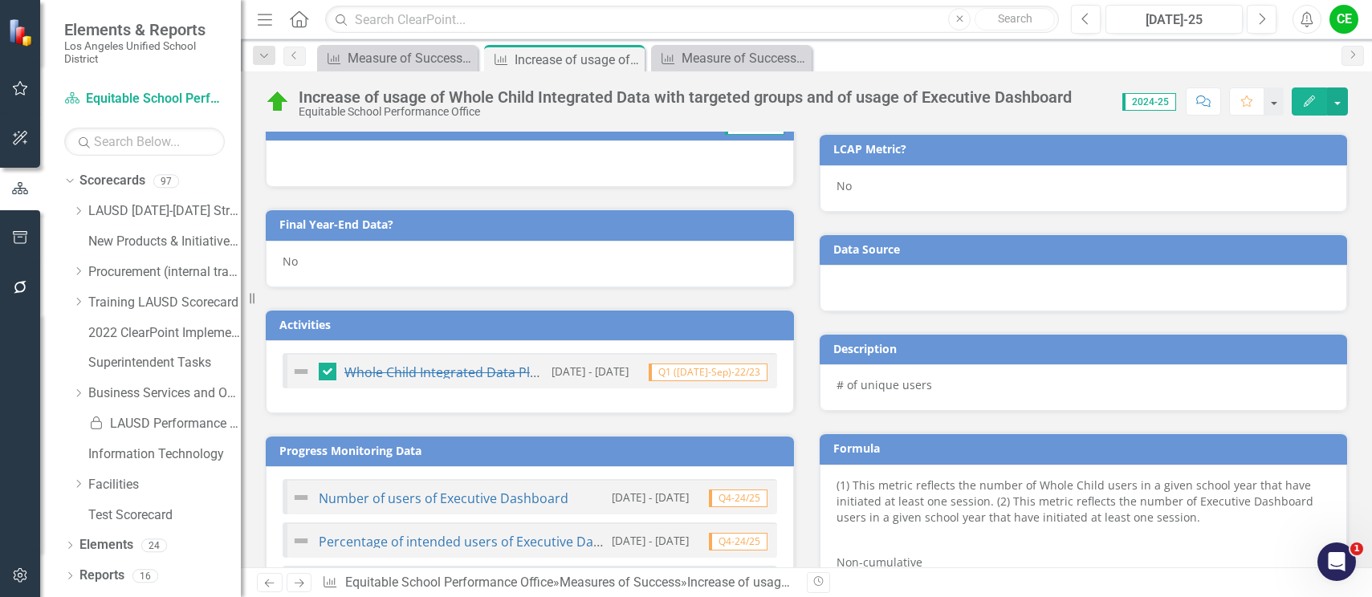
scroll to position [722, 0]
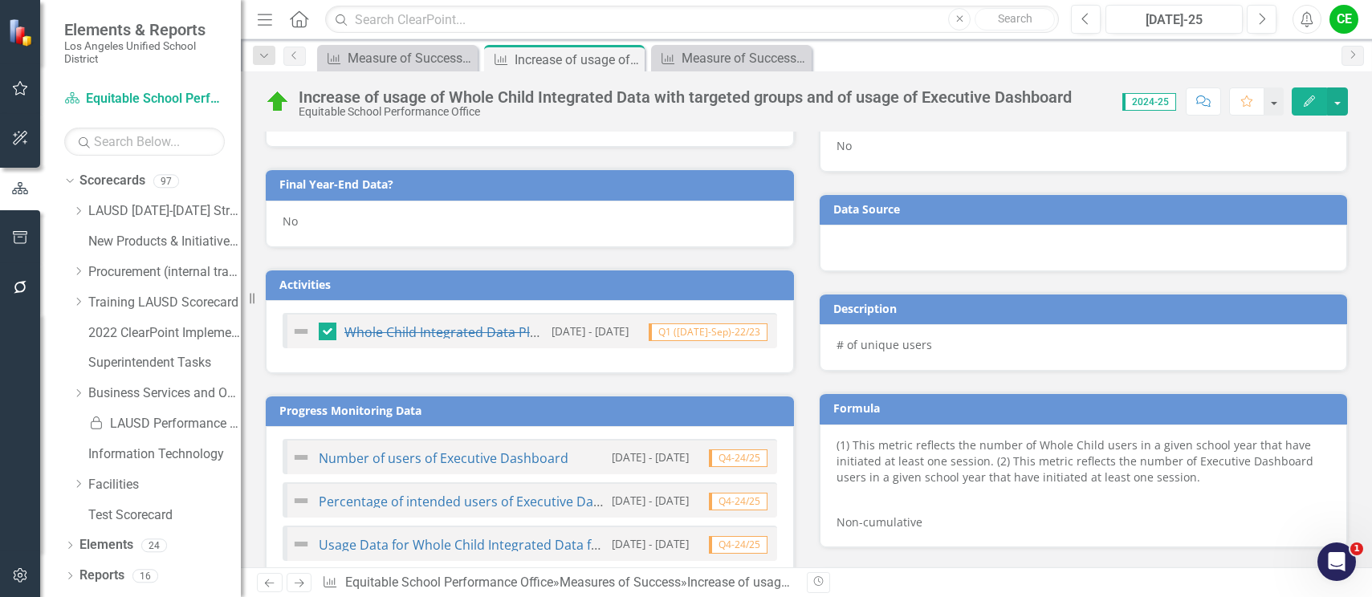
click at [306, 223] on div "No" at bounding box center [530, 224] width 528 height 47
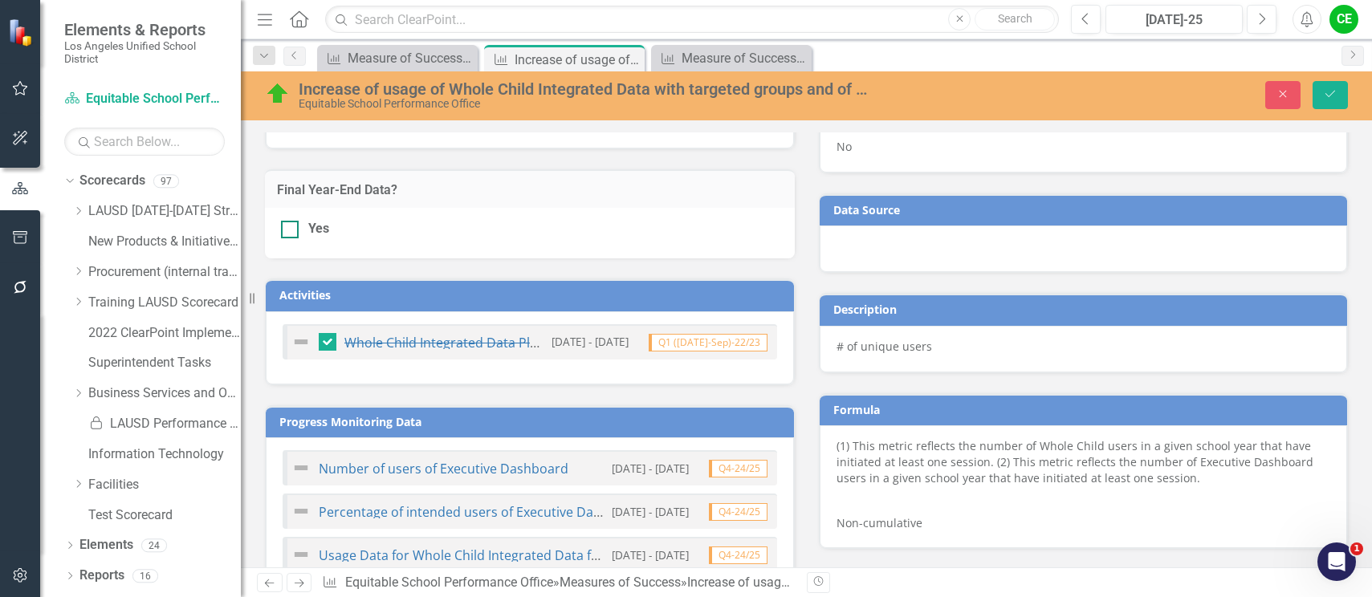
click at [287, 233] on div at bounding box center [290, 230] width 18 height 18
click at [287, 231] on input "Yes" at bounding box center [286, 226] width 10 height 10
checkbox input "true"
click at [1320, 92] on button "Save" at bounding box center [1329, 95] width 35 height 28
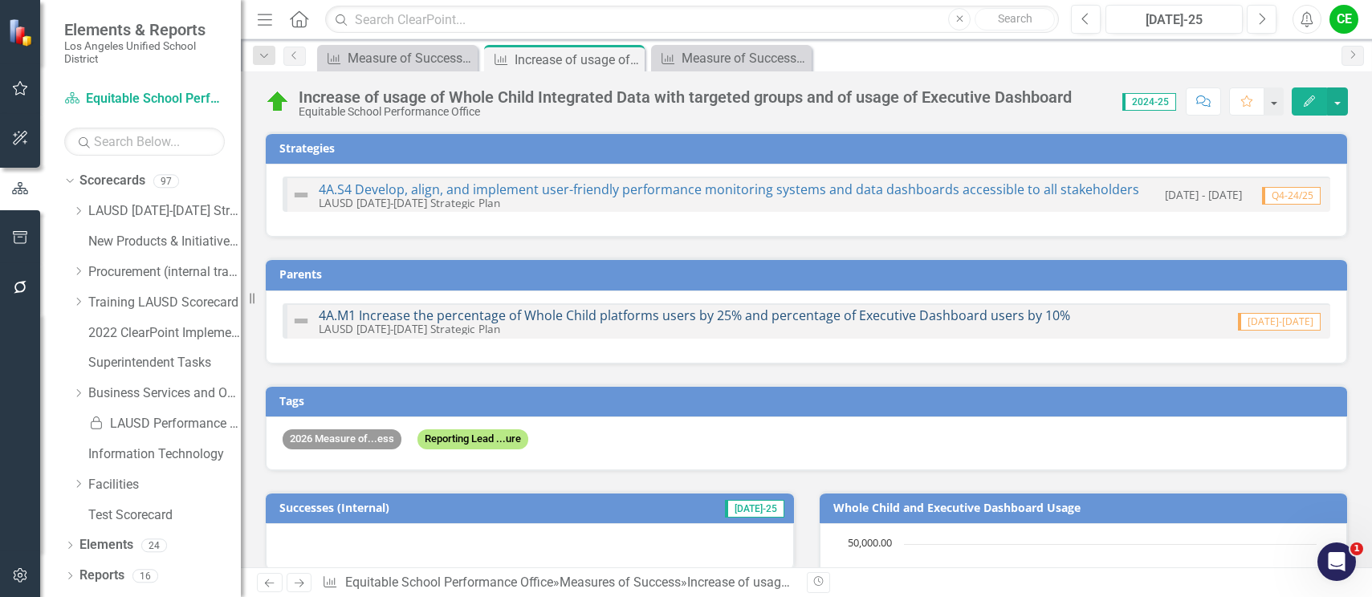
click at [881, 315] on link "4A.M1 Increase the percentage of Whole Child platforms users by 25% and percent…" at bounding box center [694, 316] width 751 height 18
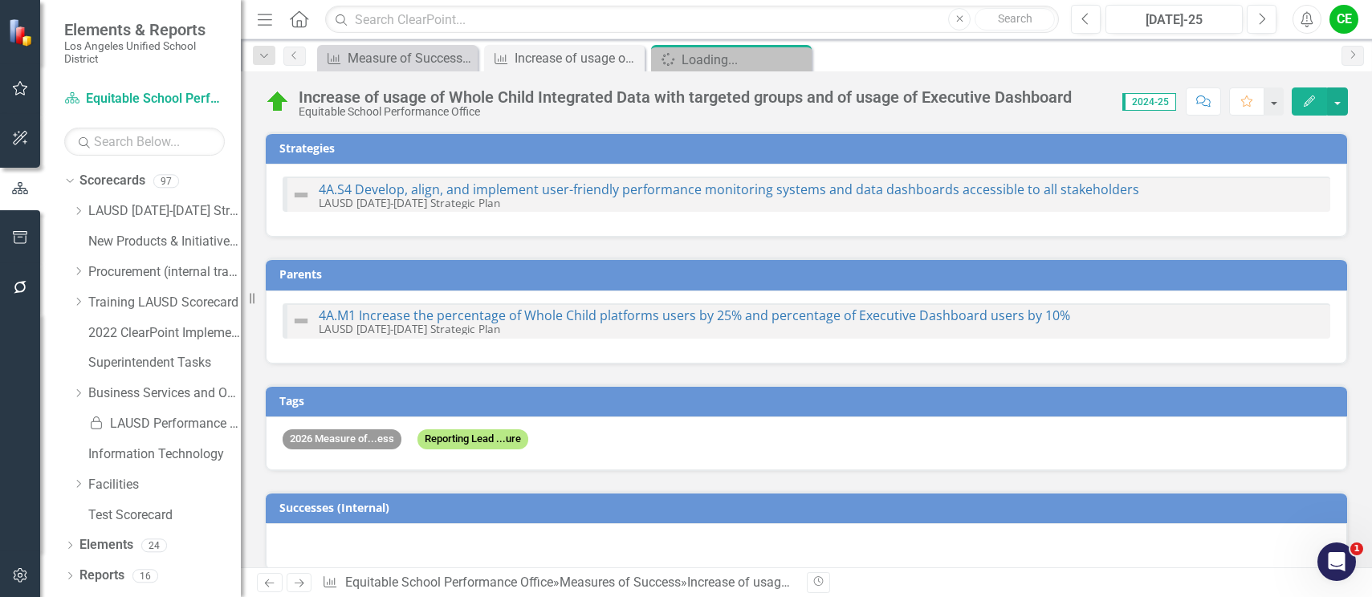
checkbox input "true"
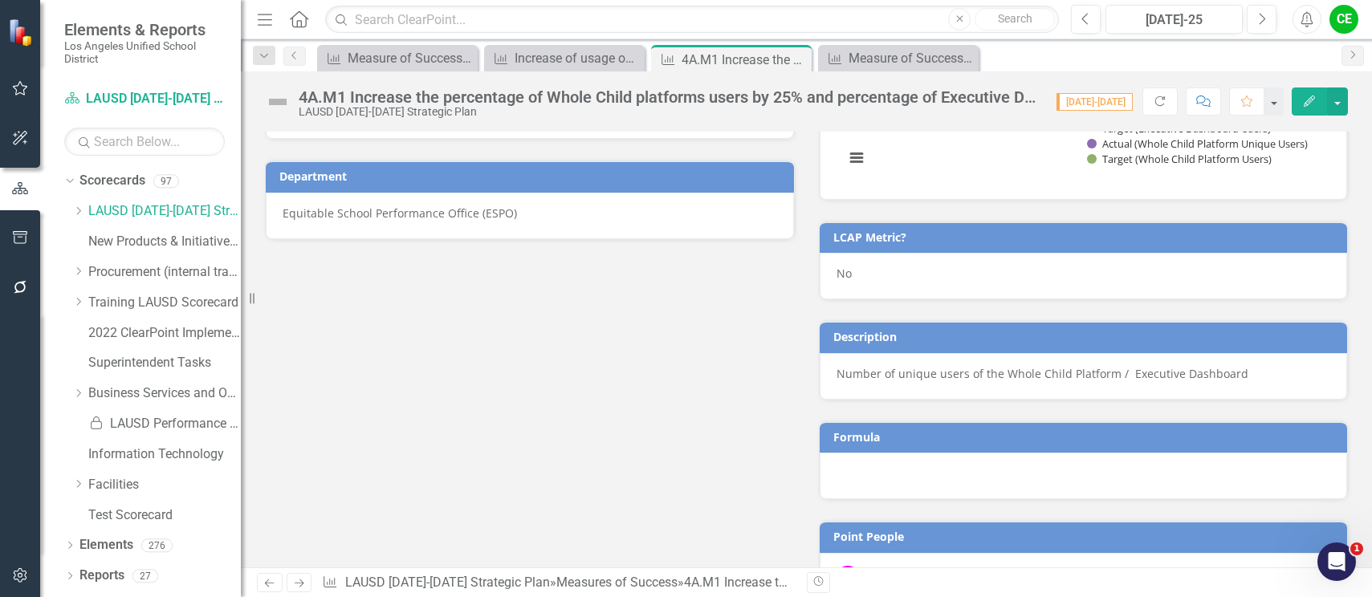
scroll to position [1044, 0]
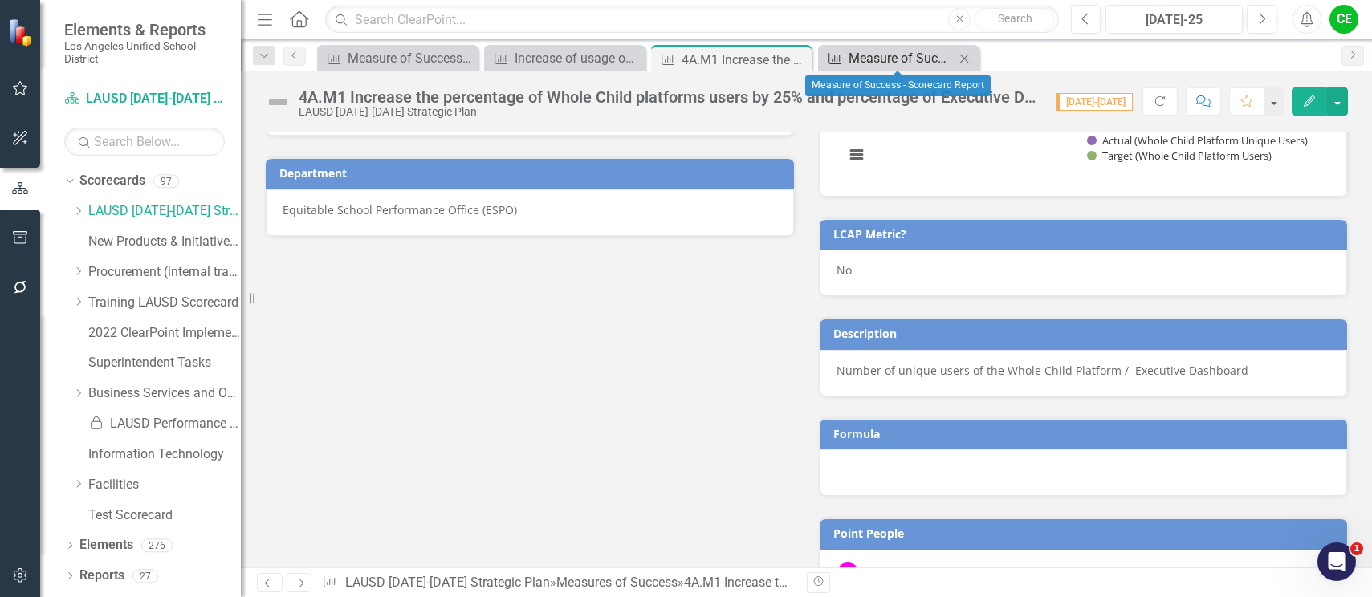
click at [861, 55] on div "Measure of Success - Scorecard Report" at bounding box center [901, 58] width 106 height 20
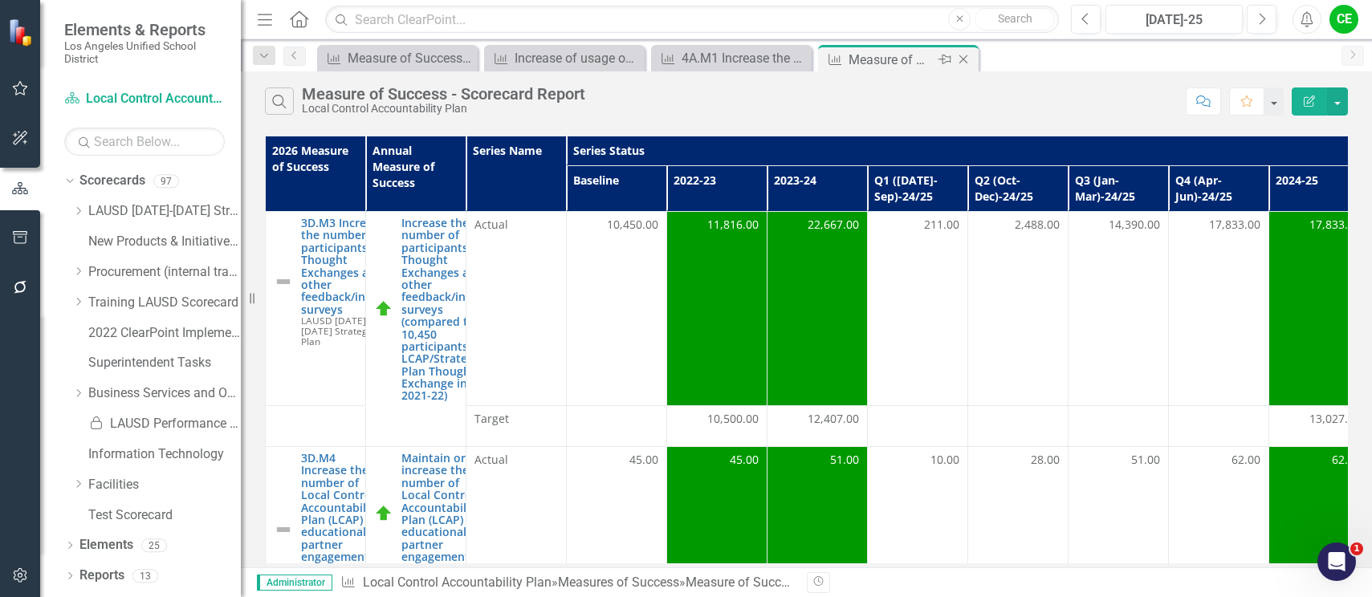
click at [959, 56] on icon "Close" at bounding box center [963, 59] width 16 height 13
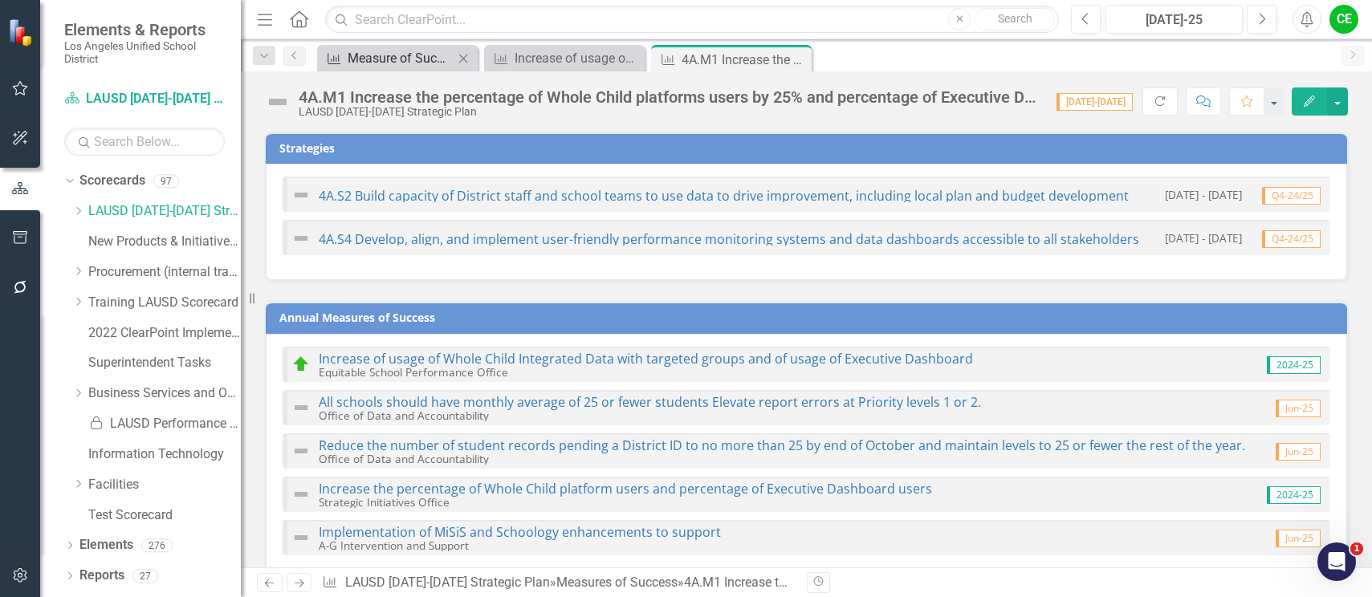
click at [403, 57] on div "Measure of Success - Scorecard Report" at bounding box center [401, 58] width 106 height 20
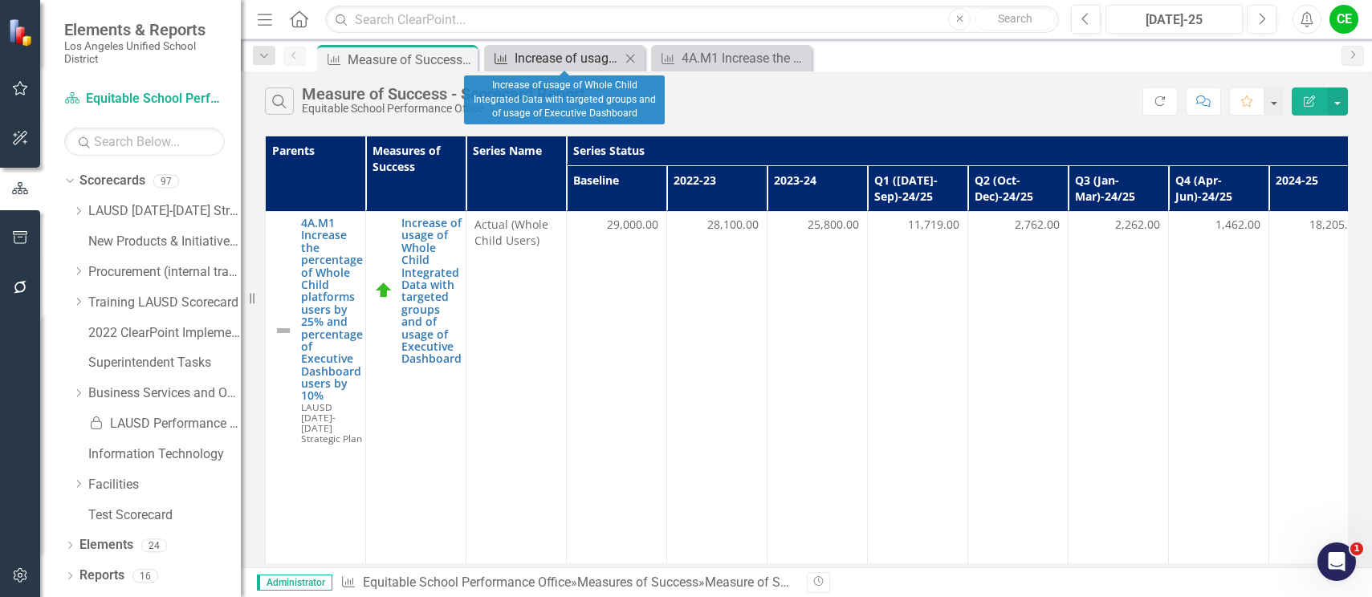
click at [568, 60] on div "Increase of usage of Whole Child Integrated Data with targeted groups and of us…" at bounding box center [568, 58] width 106 height 20
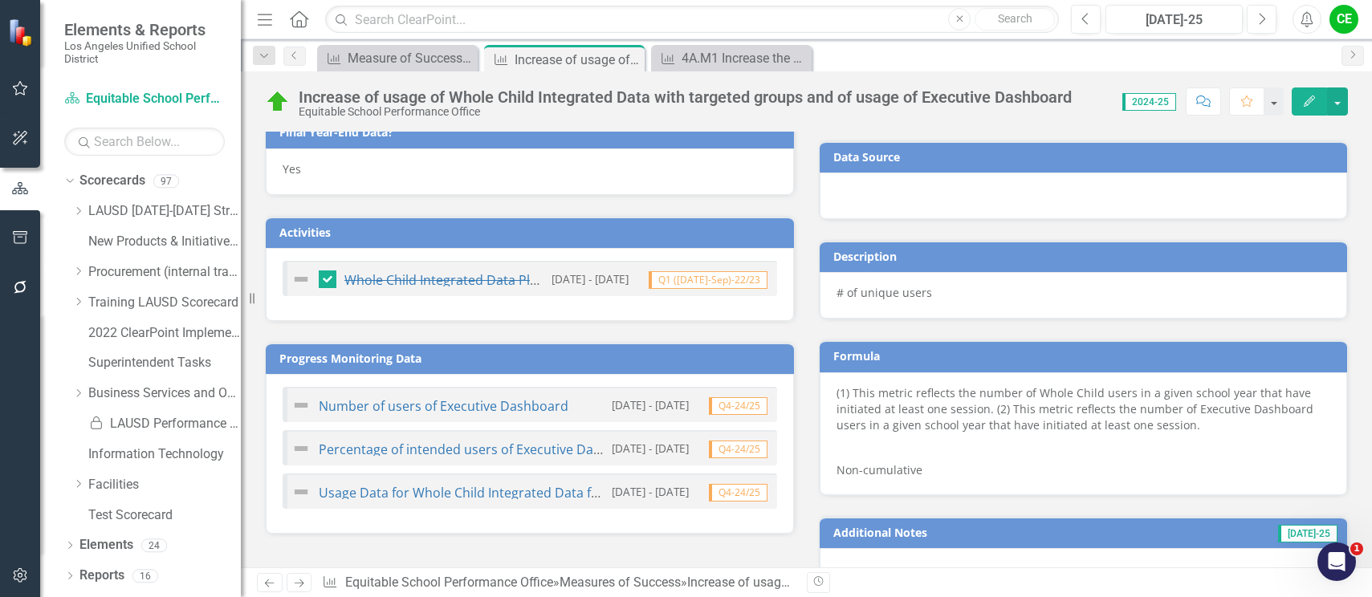
scroll to position [803, 0]
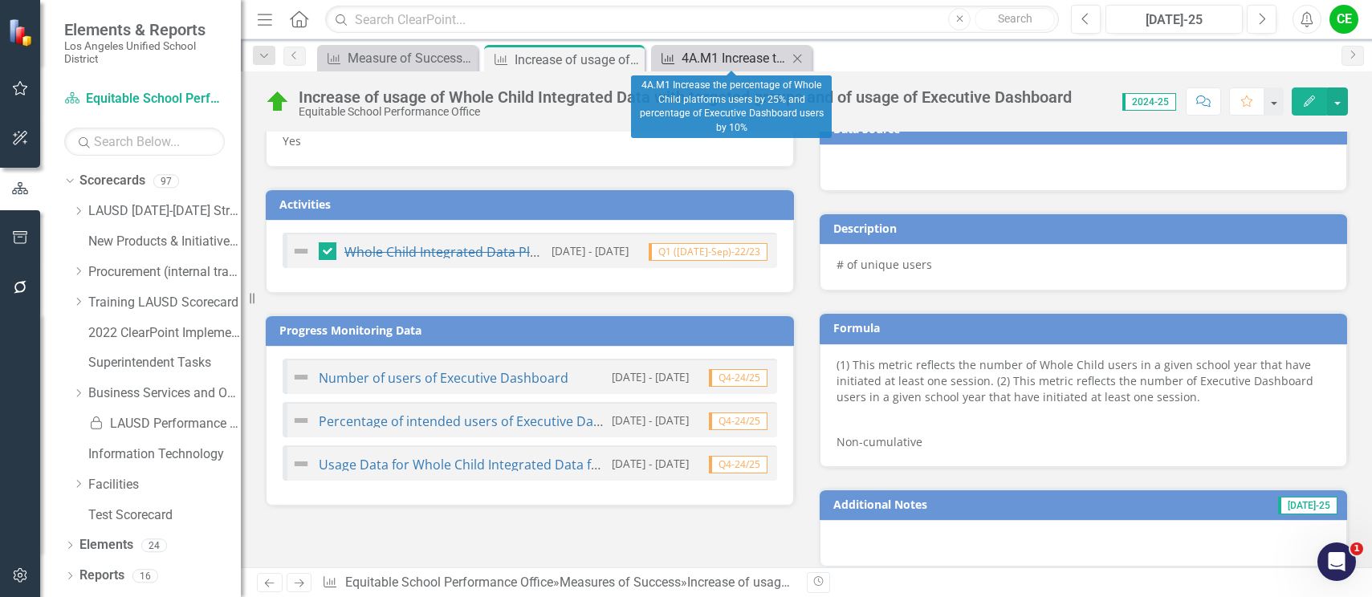
click at [727, 53] on div "4A.M1 Increase the percentage of Whole Child platforms users by 25% and percent…" at bounding box center [735, 58] width 106 height 20
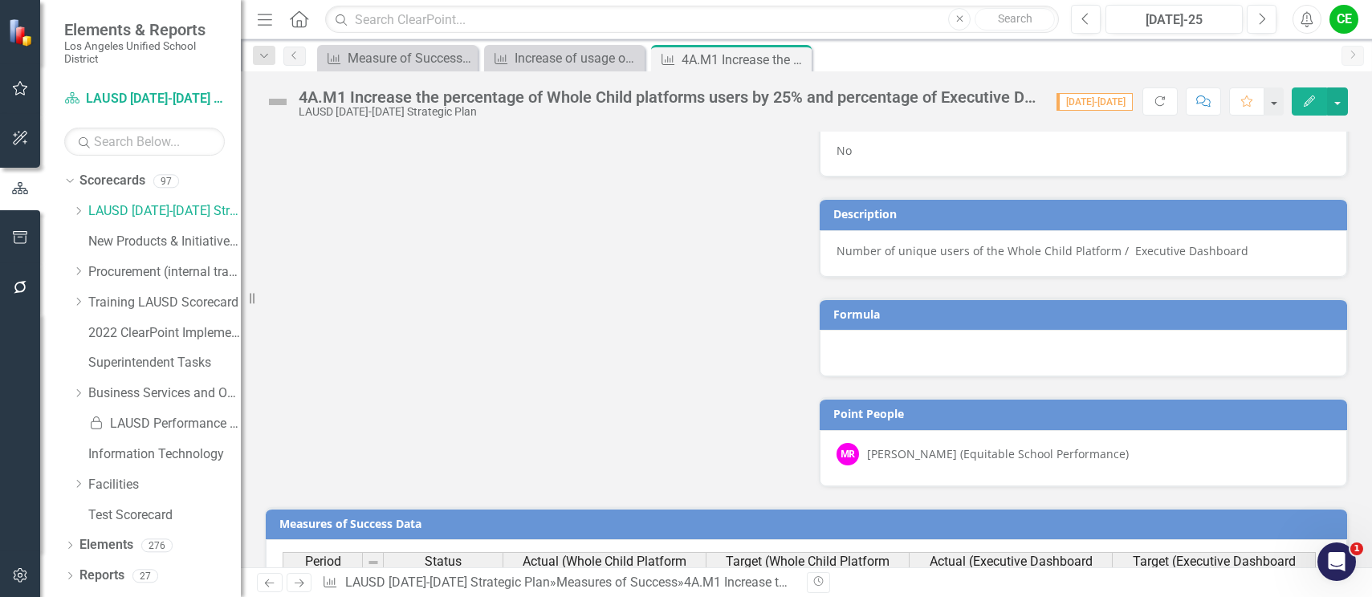
scroll to position [1204, 0]
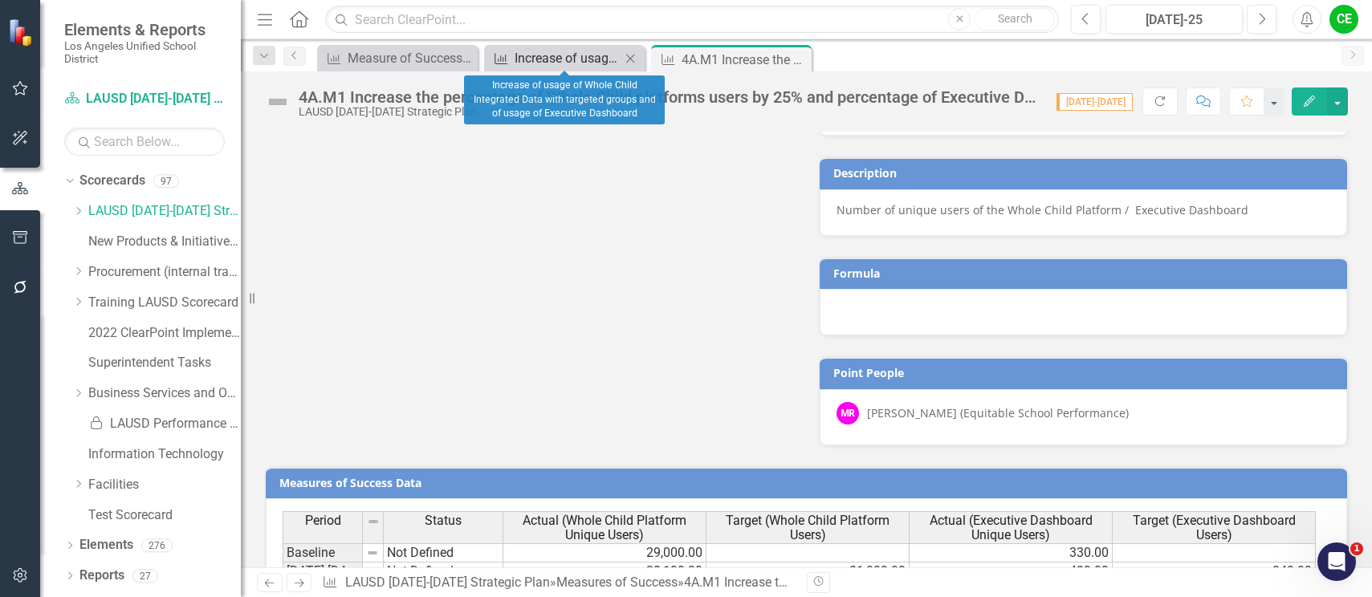
click at [547, 55] on div "Increase of usage of Whole Child Integrated Data with targeted groups and of us…" at bounding box center [568, 58] width 106 height 20
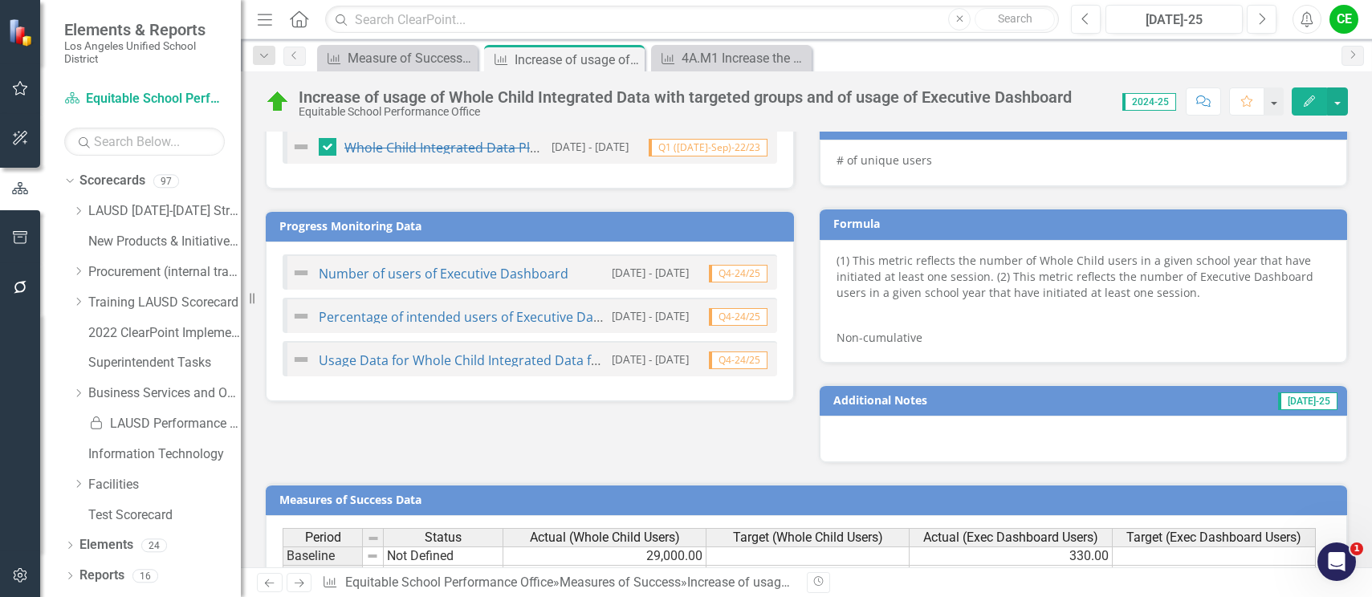
scroll to position [963, 0]
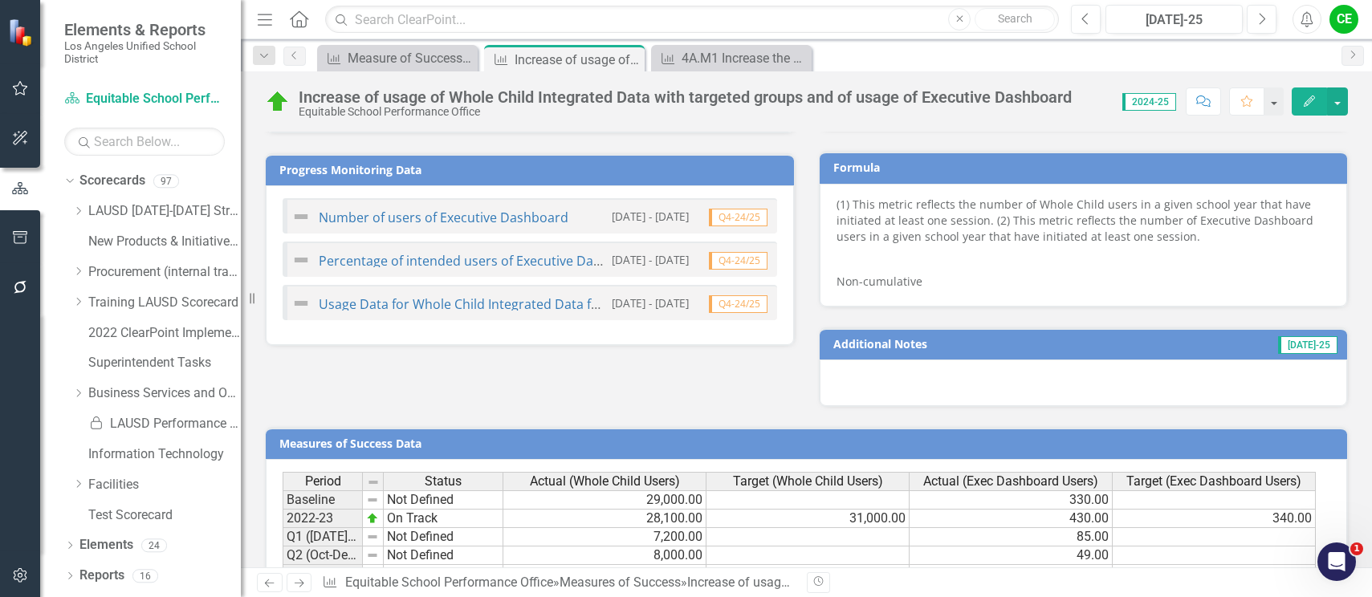
click at [951, 228] on p "(1) This metric reflects the number of Whole Child users in a given school year…" at bounding box center [1083, 222] width 494 height 51
click at [951, 227] on p "(1) This metric reflects the number of Whole Child users in a given school year…" at bounding box center [1083, 222] width 494 height 51
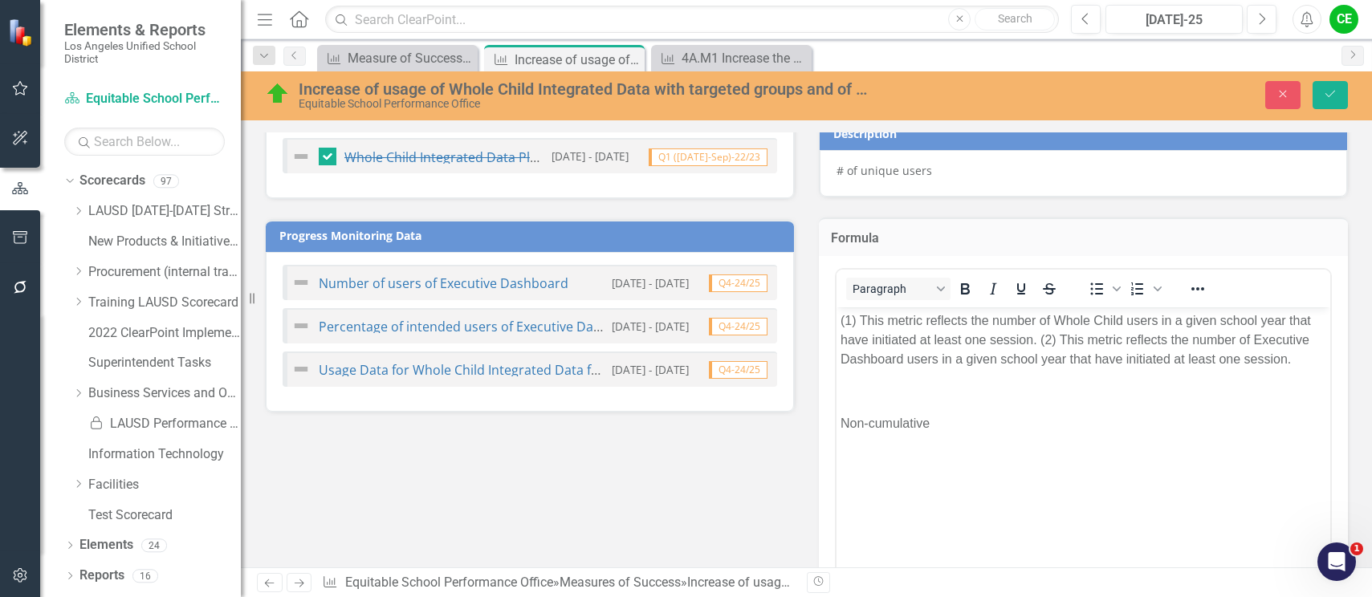
scroll to position [882, 0]
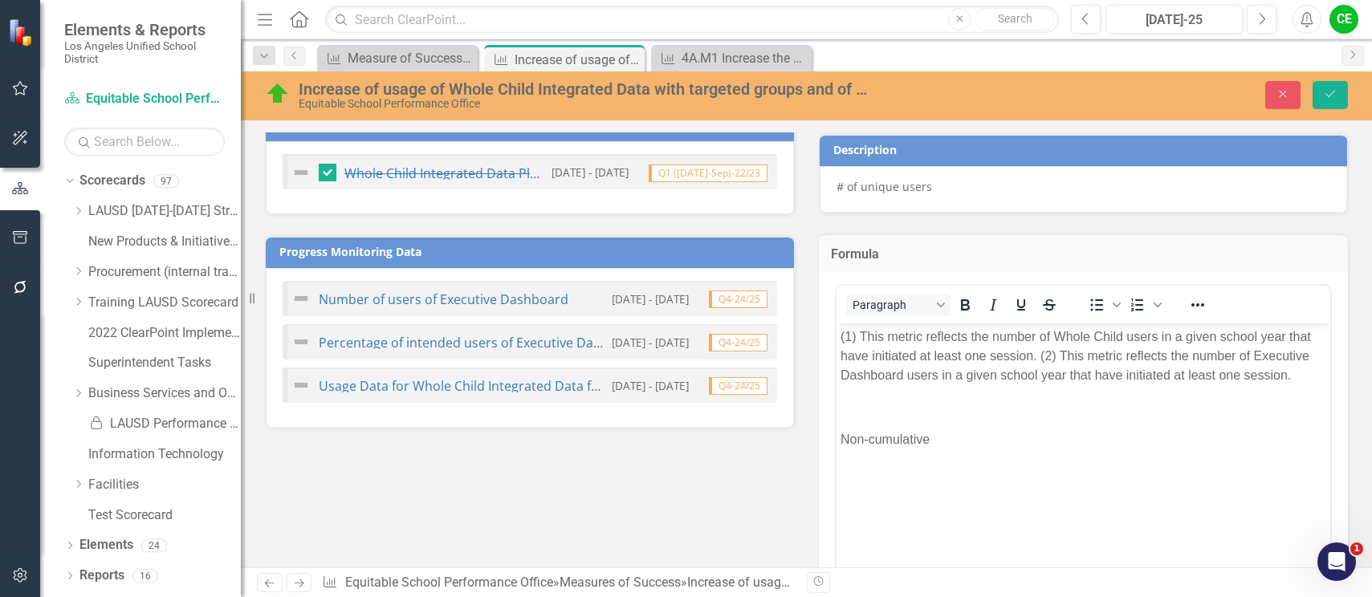
click at [871, 340] on p "(1) This metric reflects the number of Whole Child users in a given school year…" at bounding box center [1083, 357] width 486 height 58
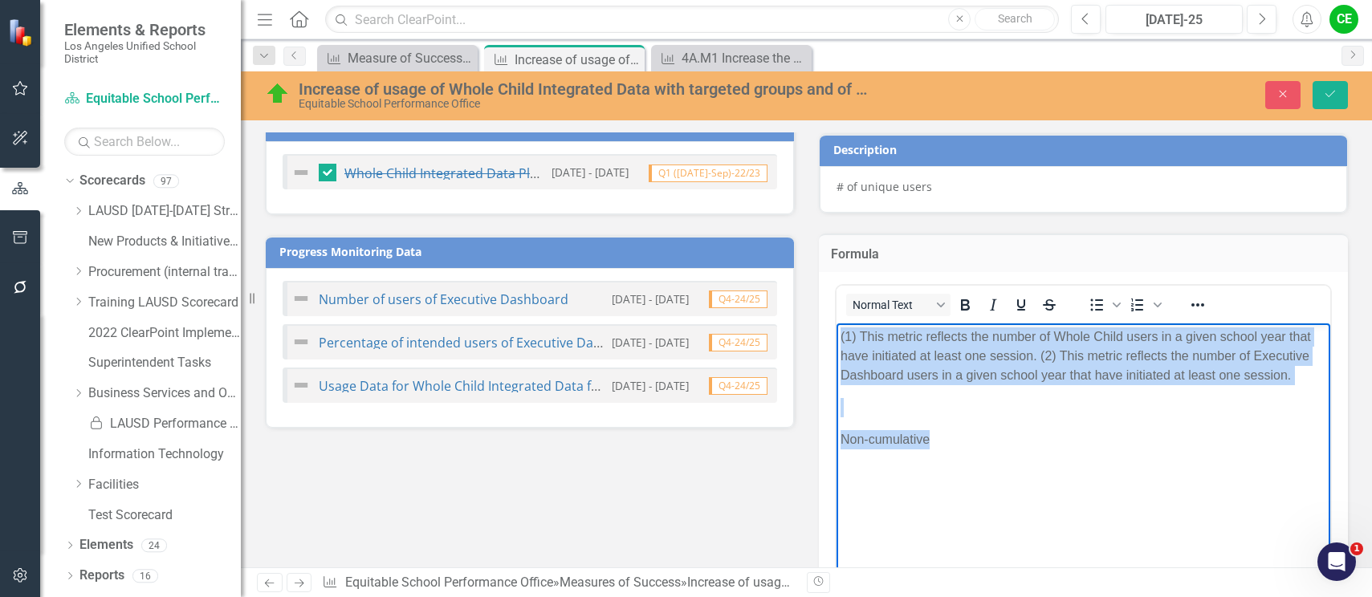
drag, startPoint x: 840, startPoint y: 334, endPoint x: 969, endPoint y: 446, distance: 170.1
click at [969, 446] on body "(1) This metric reflects the number of Whole Child users in a given school year…" at bounding box center [1083, 443] width 494 height 241
copy body "(1) This metric reflects the number of Whole Child users in a given school year…"
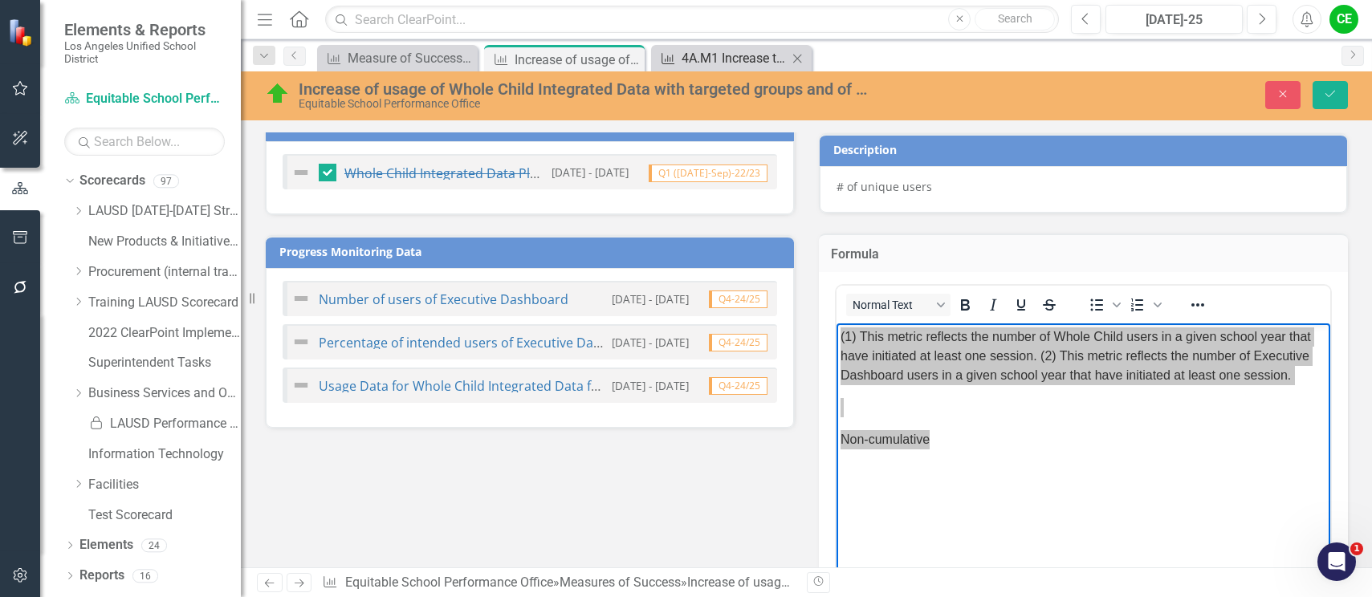
click at [708, 56] on div "4A.M1 Increase the percentage of Whole Child platforms users by 25% and percent…" at bounding box center [735, 58] width 106 height 20
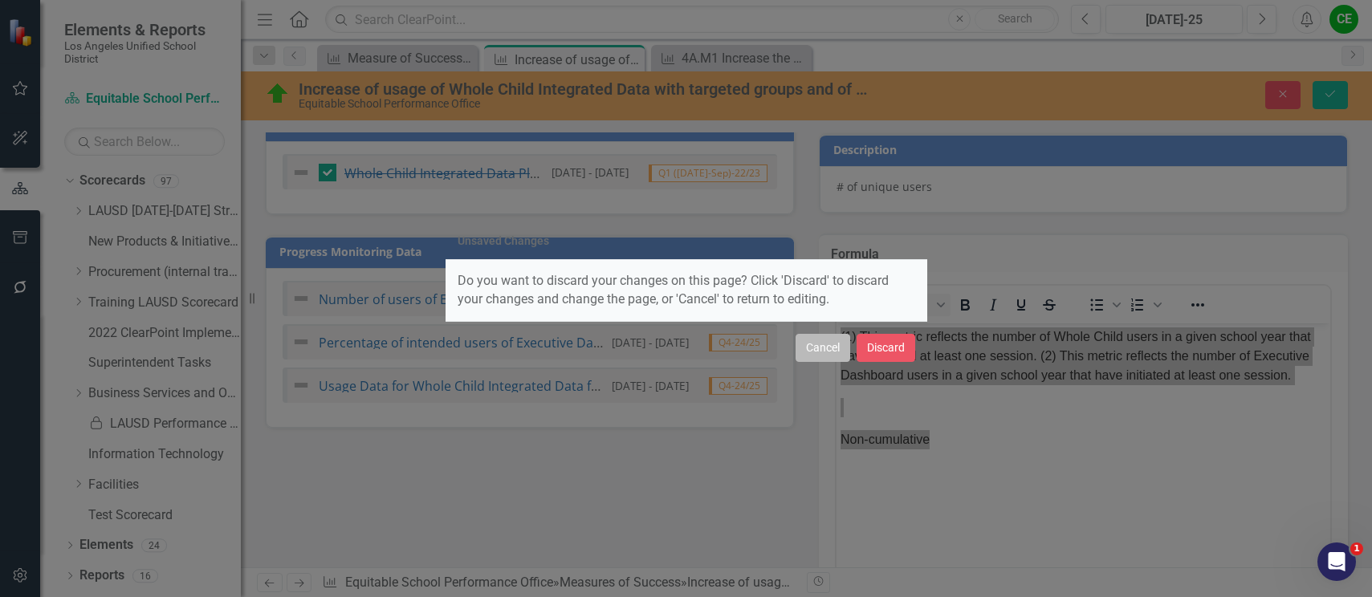
click at [830, 344] on button "Cancel" at bounding box center [822, 348] width 55 height 28
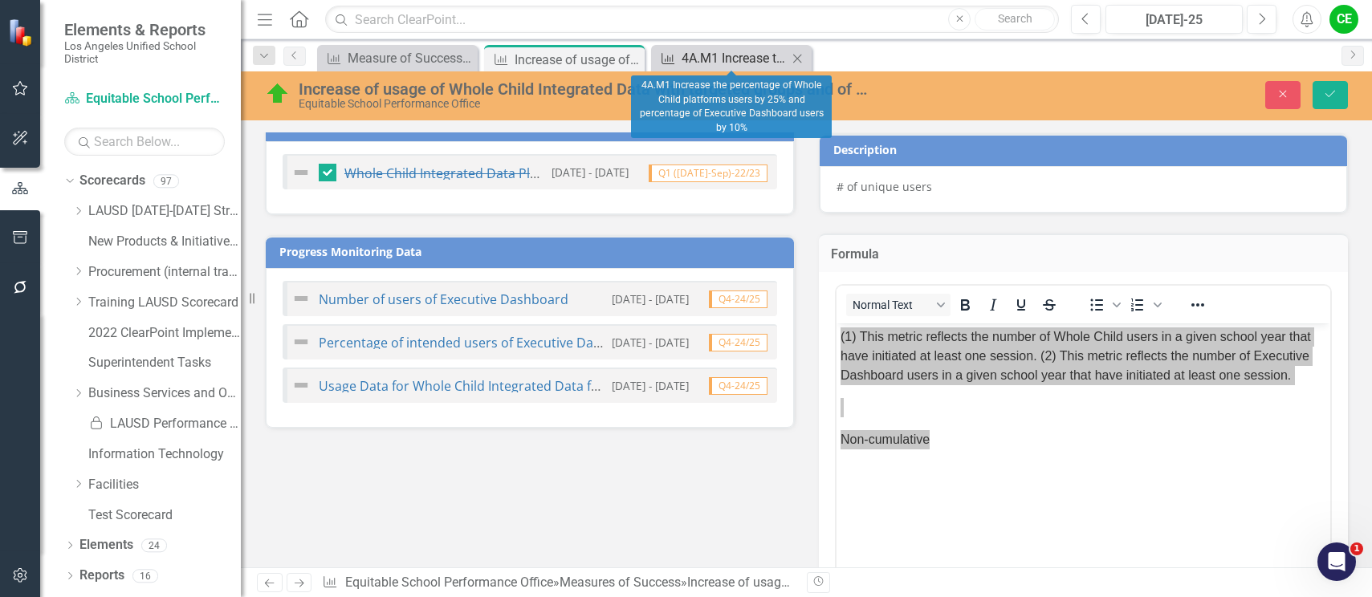
click at [727, 58] on div "4A.M1 Increase the percentage of Whole Child platforms users by 25% and percent…" at bounding box center [735, 58] width 106 height 20
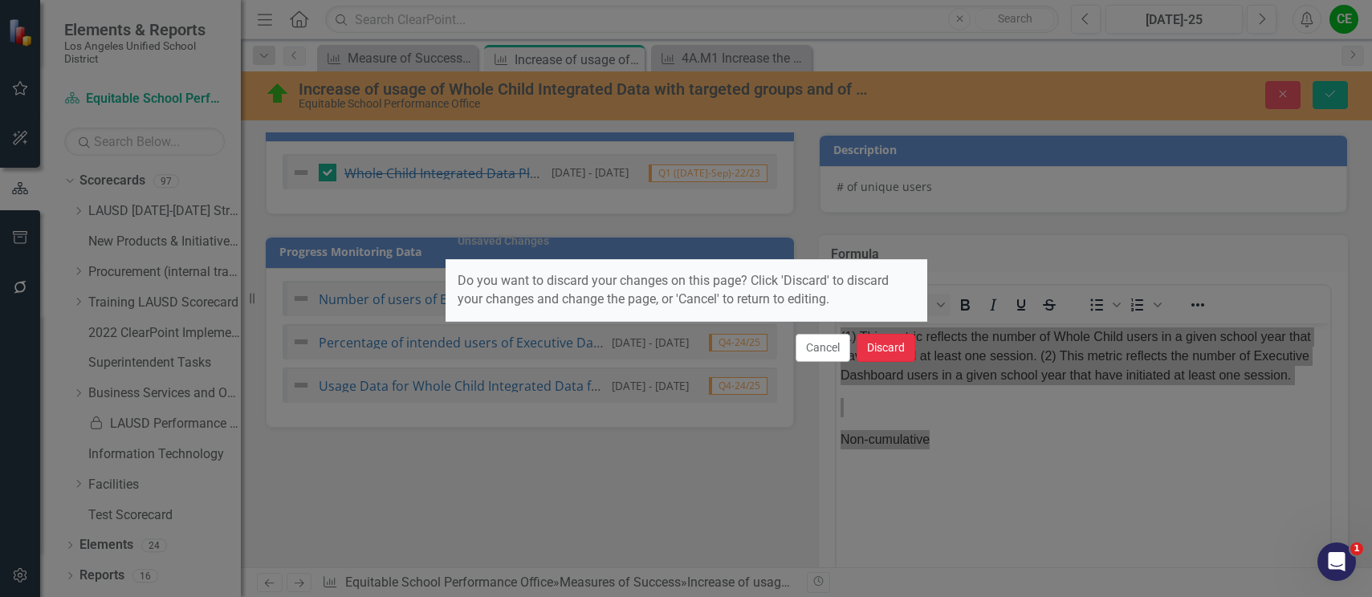
click at [895, 350] on button "Discard" at bounding box center [886, 348] width 59 height 28
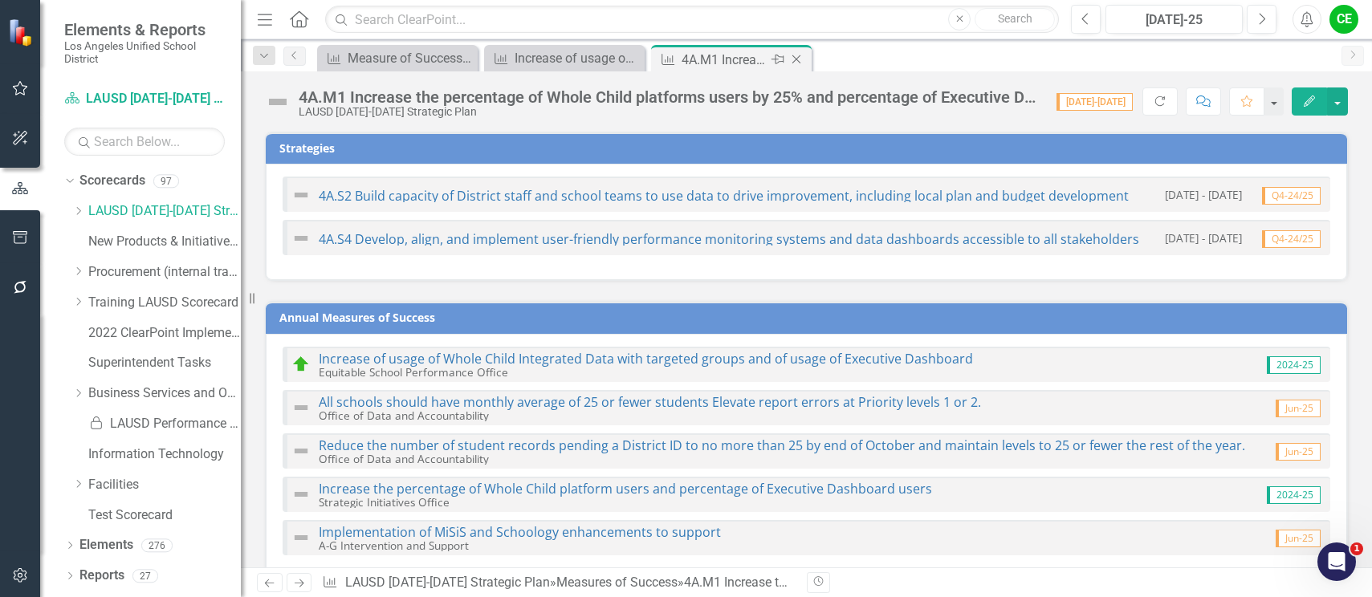
click at [736, 65] on div "4A.M1 Increase the percentage of Whole Child platforms users by 25% and percent…" at bounding box center [725, 60] width 86 height 20
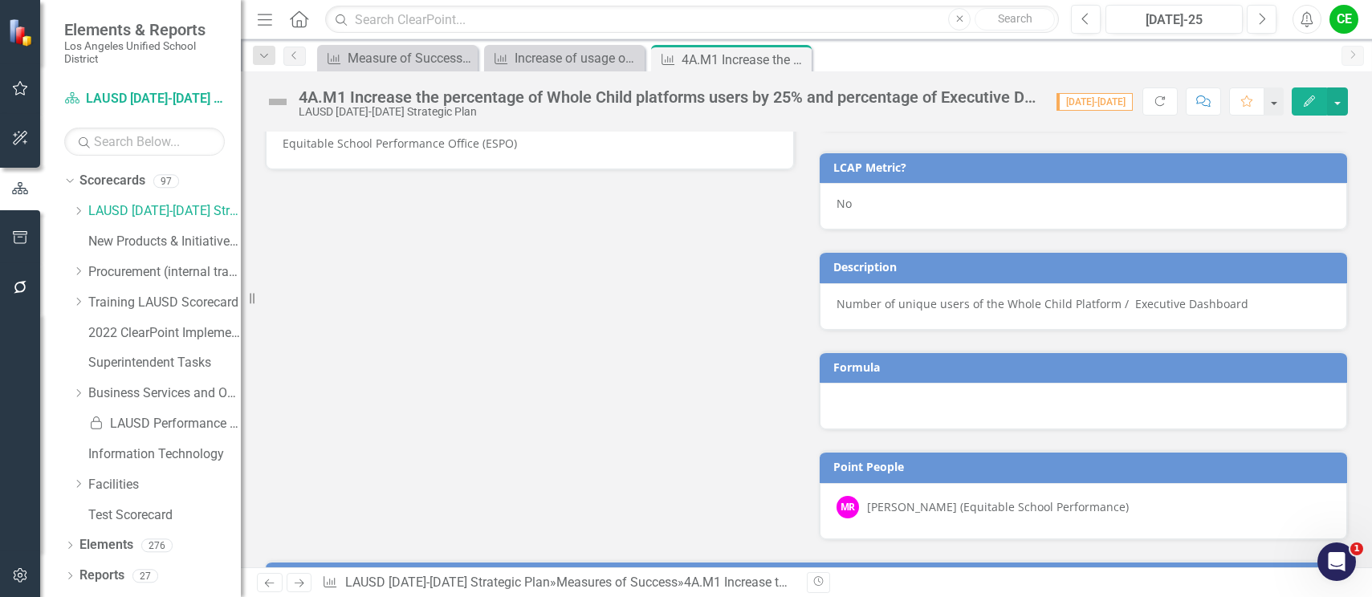
scroll to position [1109, 0]
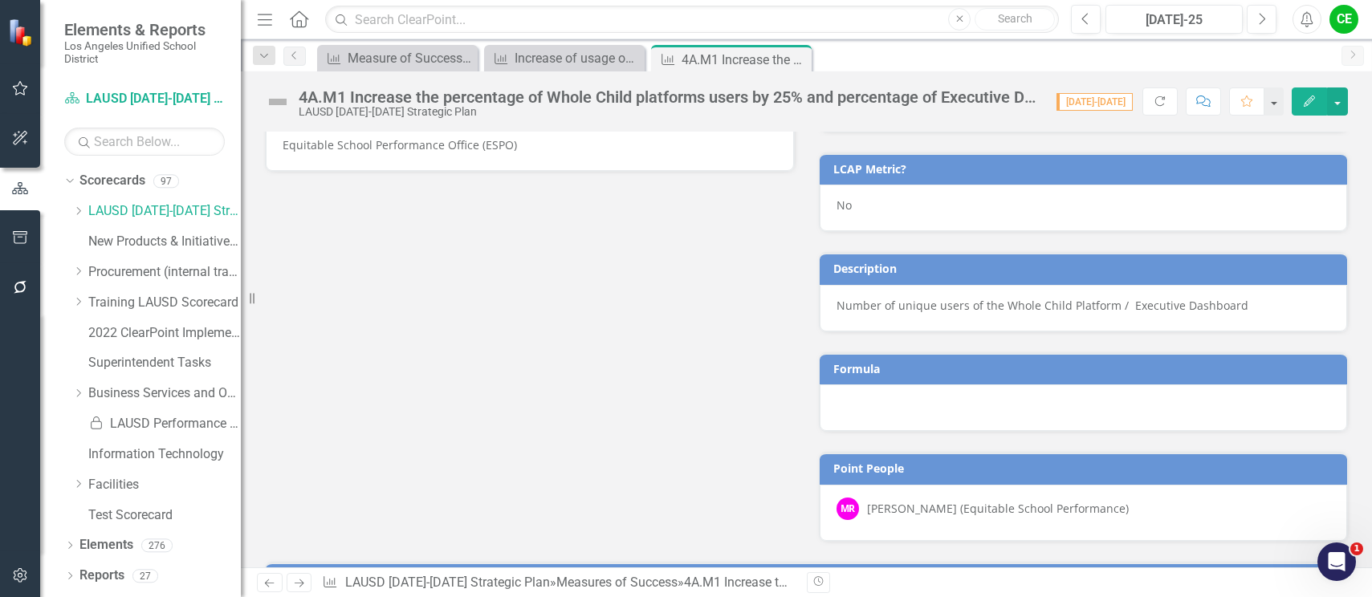
click at [918, 409] on div at bounding box center [1084, 408] width 528 height 47
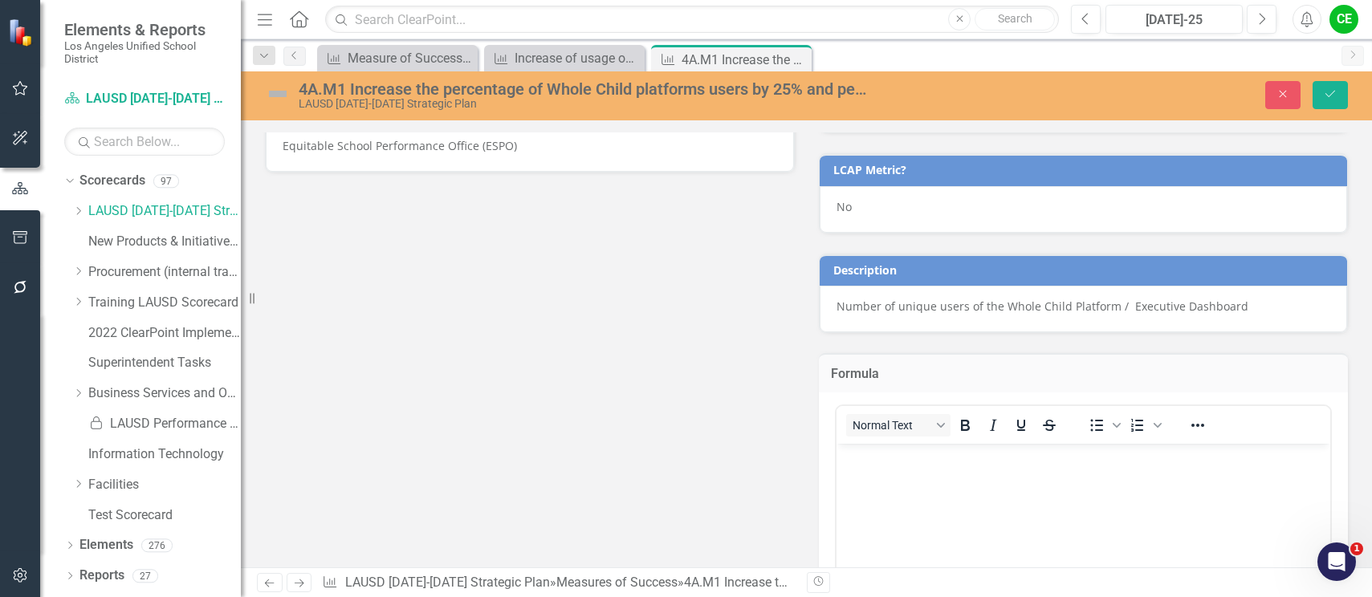
scroll to position [0, 0]
click at [884, 460] on p "Rich Text Area. Press ALT-0 for help." at bounding box center [1083, 456] width 486 height 19
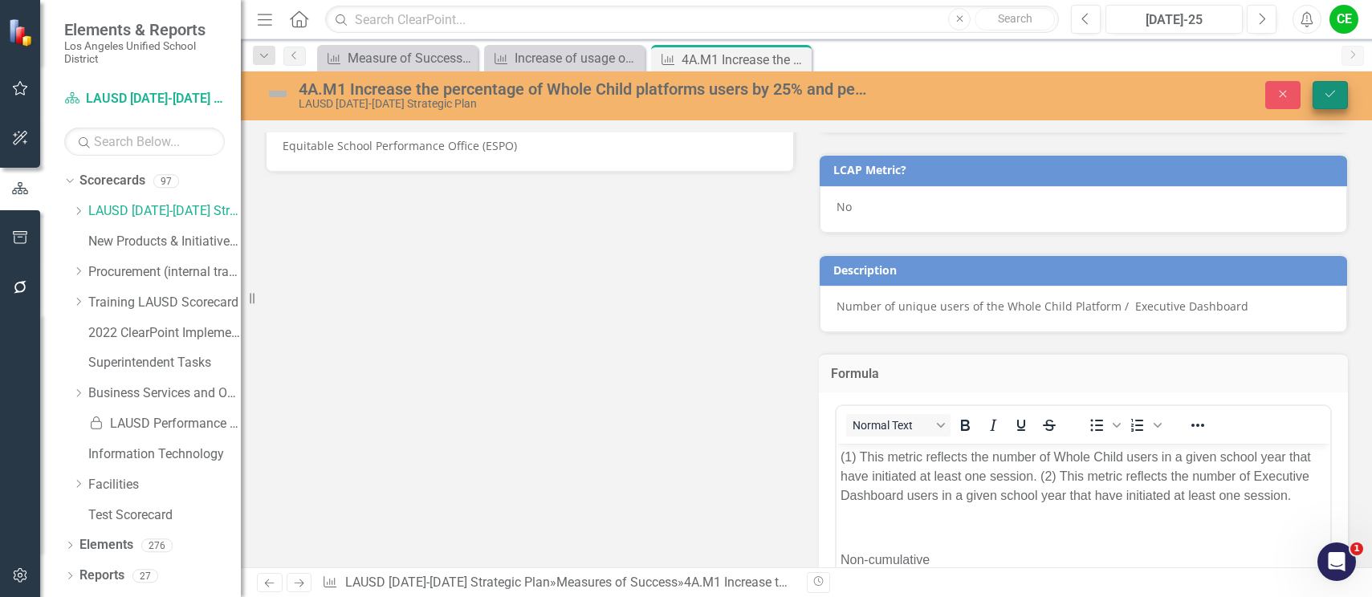
click at [1340, 97] on button "Save" at bounding box center [1329, 95] width 35 height 28
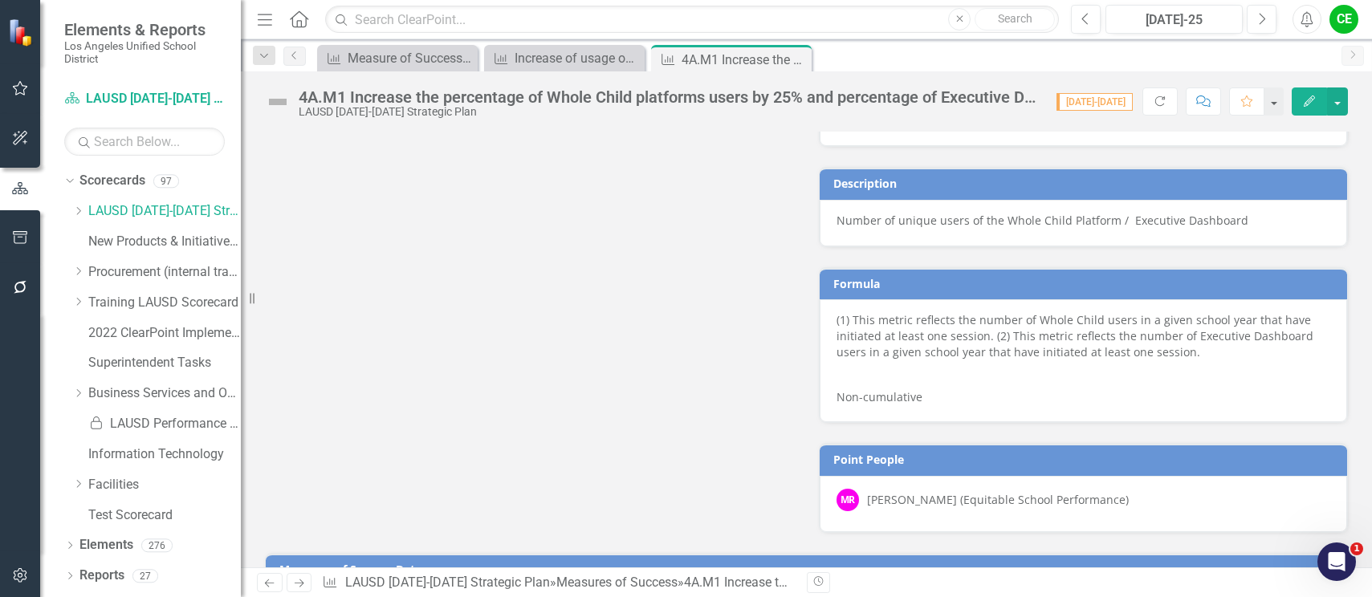
scroll to position [1185, 0]
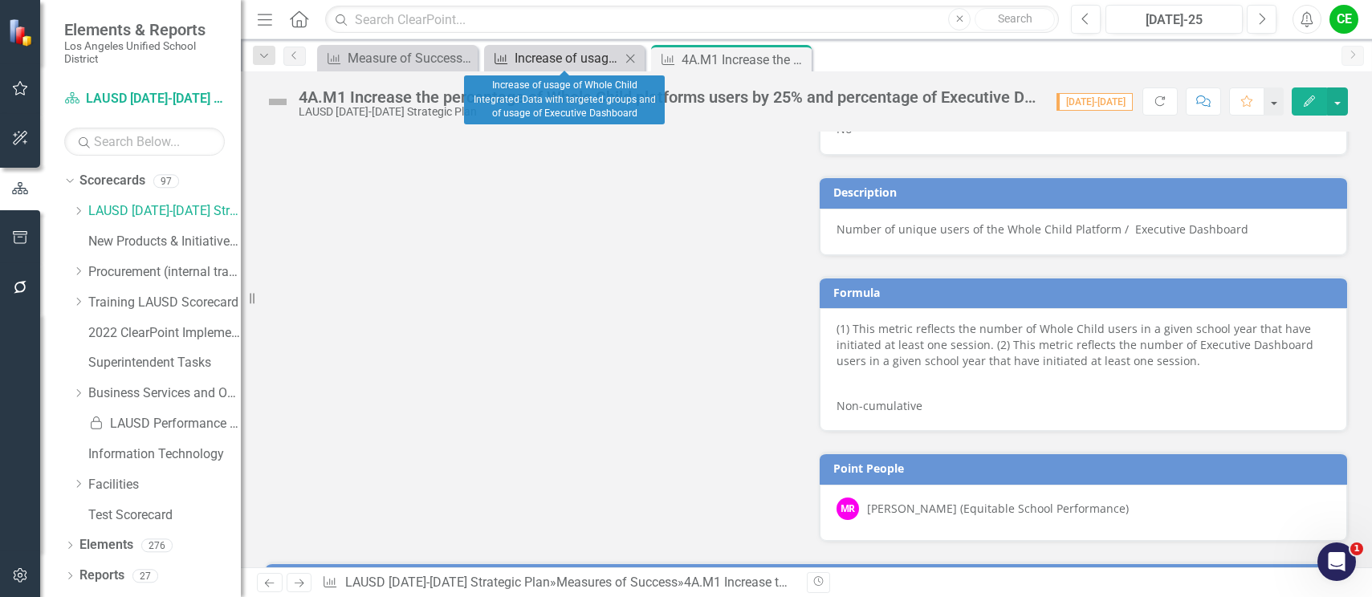
click at [564, 64] on div "Increase of usage of Whole Child Integrated Data with targeted groups and of us…" at bounding box center [568, 58] width 106 height 20
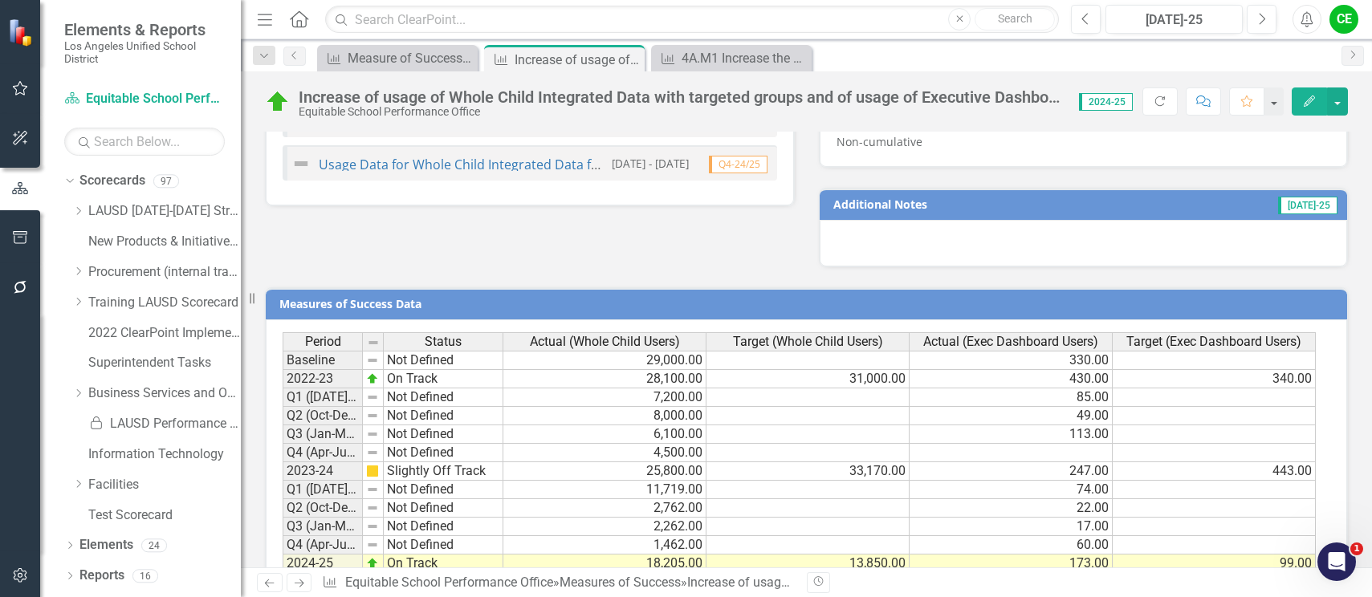
scroll to position [1243, 0]
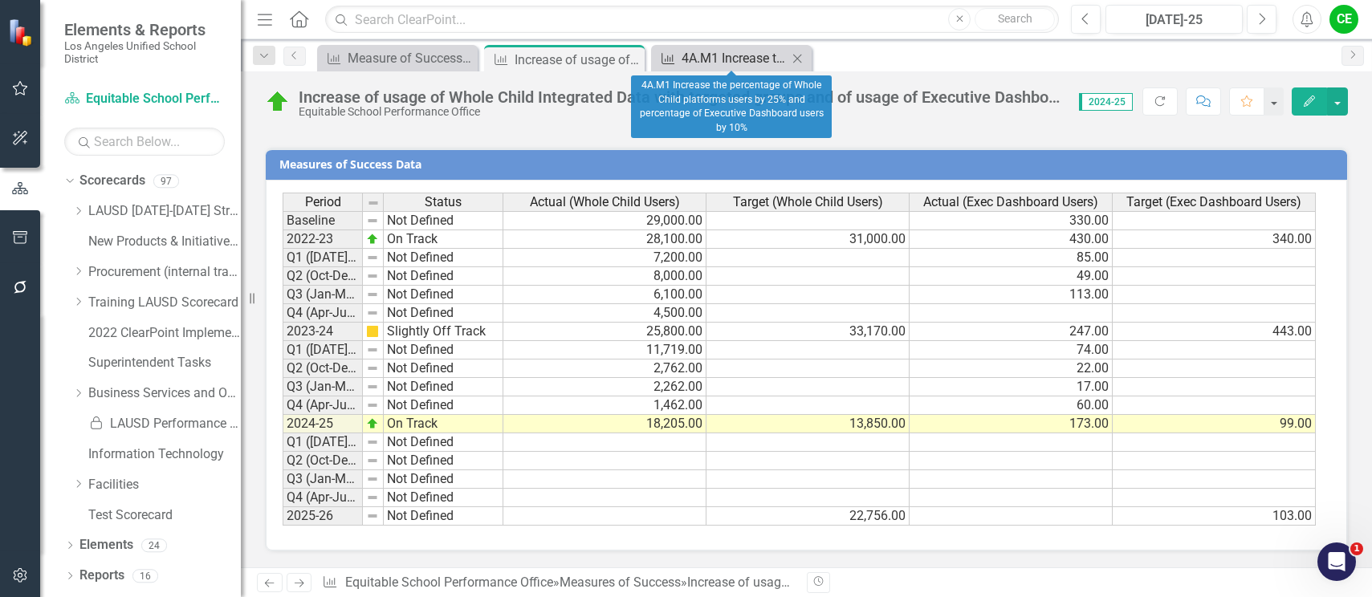
click at [702, 59] on div "4A.M1 Increase the percentage of Whole Child platforms users by 25% and percent…" at bounding box center [735, 58] width 106 height 20
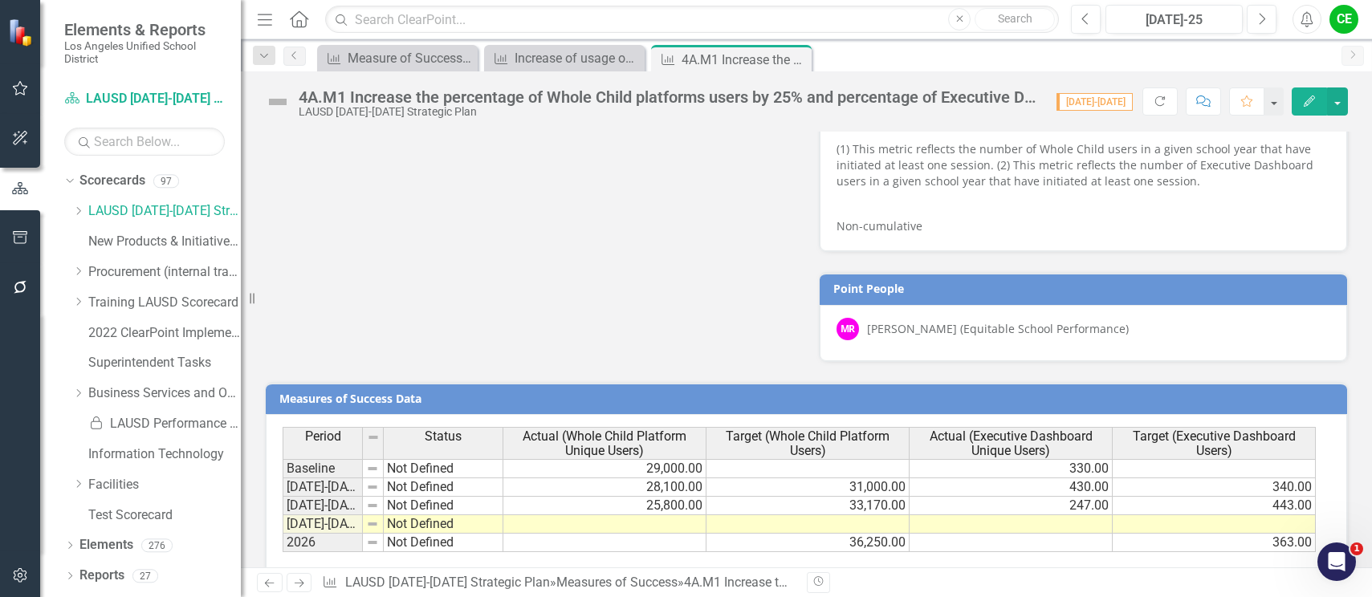
scroll to position [1426, 0]
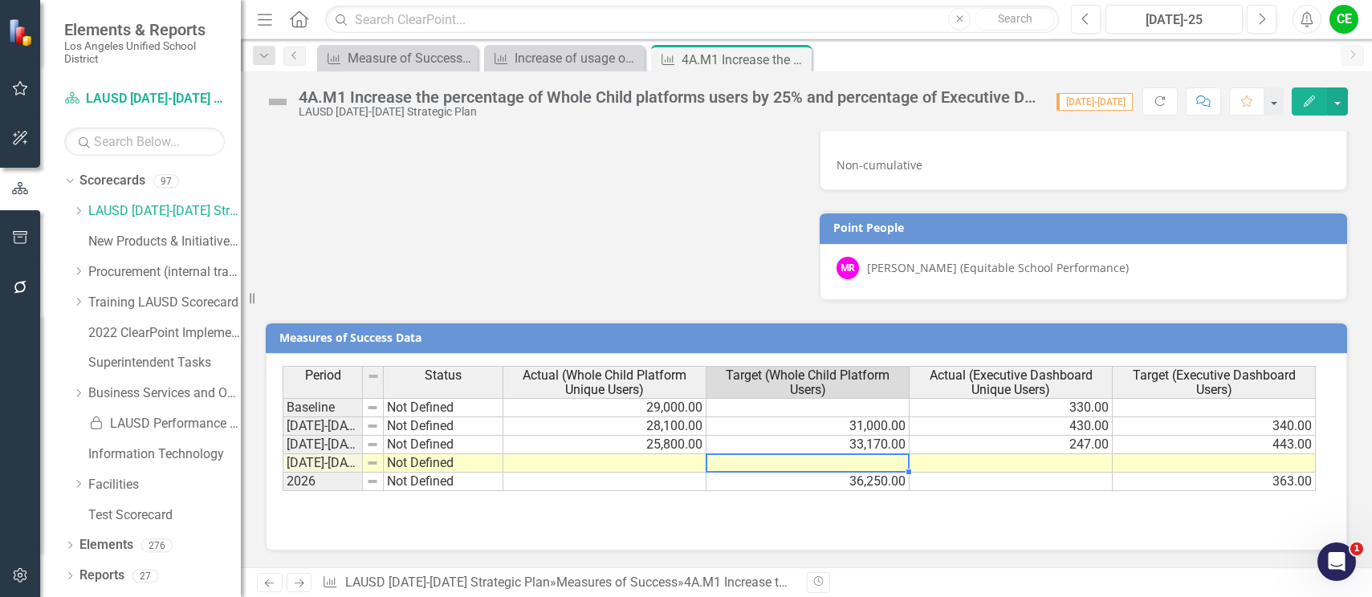
click at [872, 467] on td at bounding box center [807, 463] width 203 height 18
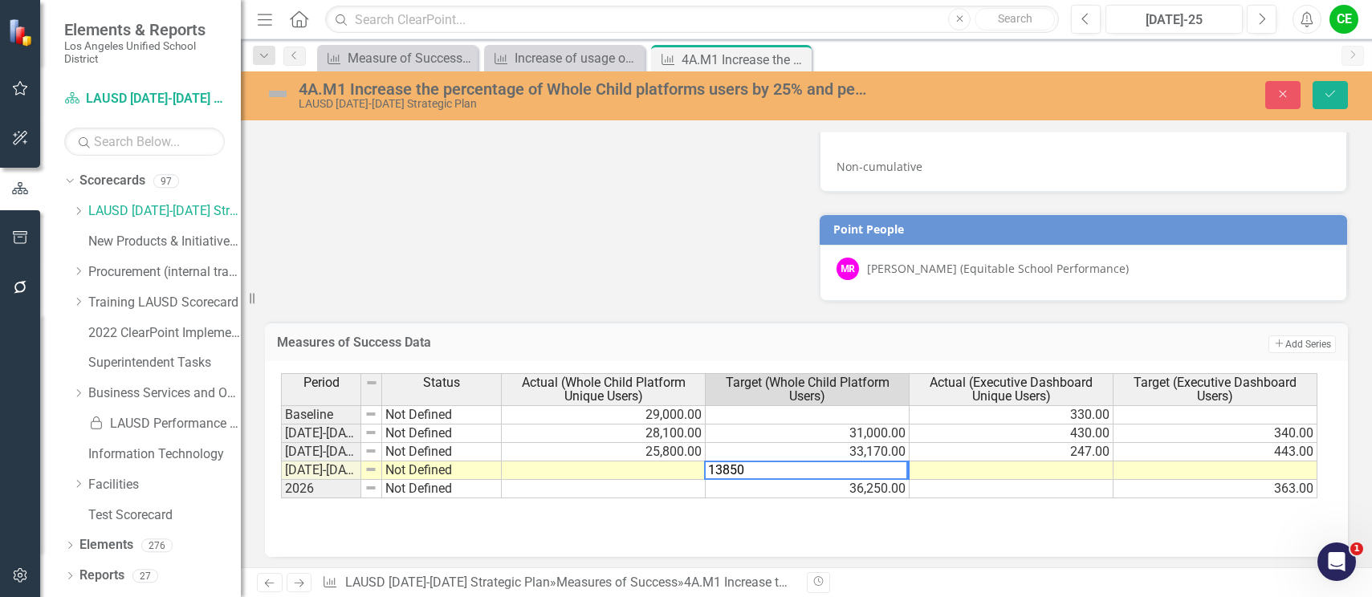
type textarea "13850"
click at [675, 470] on td at bounding box center [604, 471] width 204 height 18
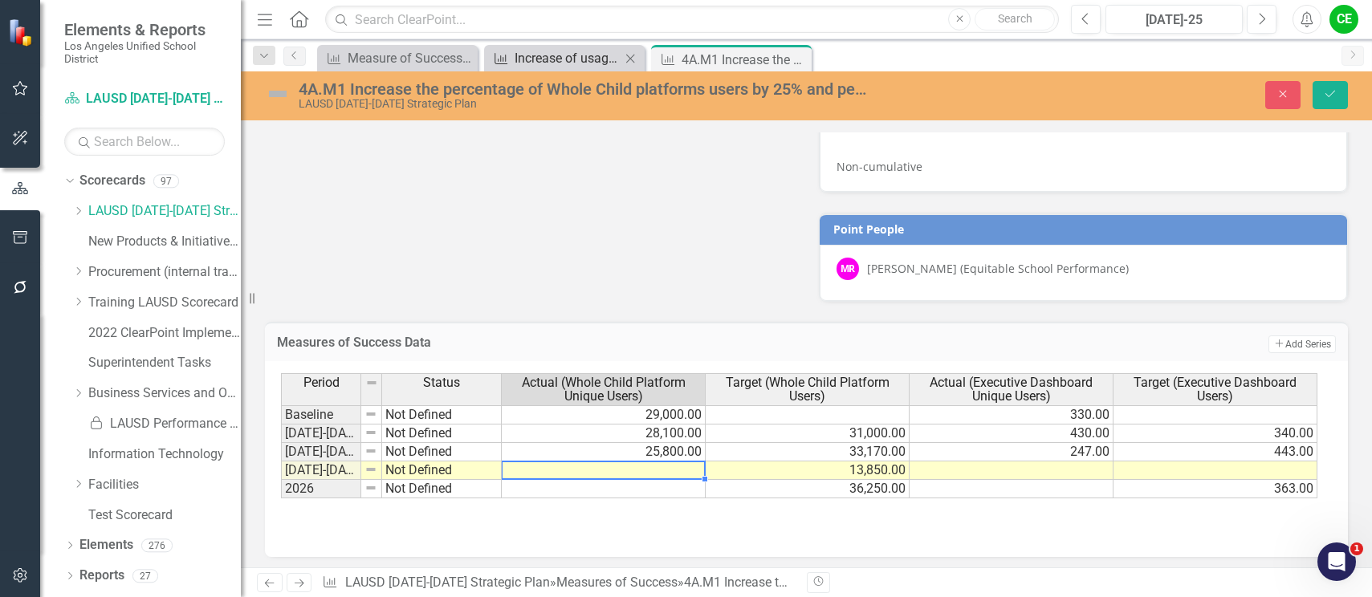
click at [551, 55] on div "Increase of usage of Whole Child Integrated Data with targeted groups and of us…" at bounding box center [568, 58] width 106 height 20
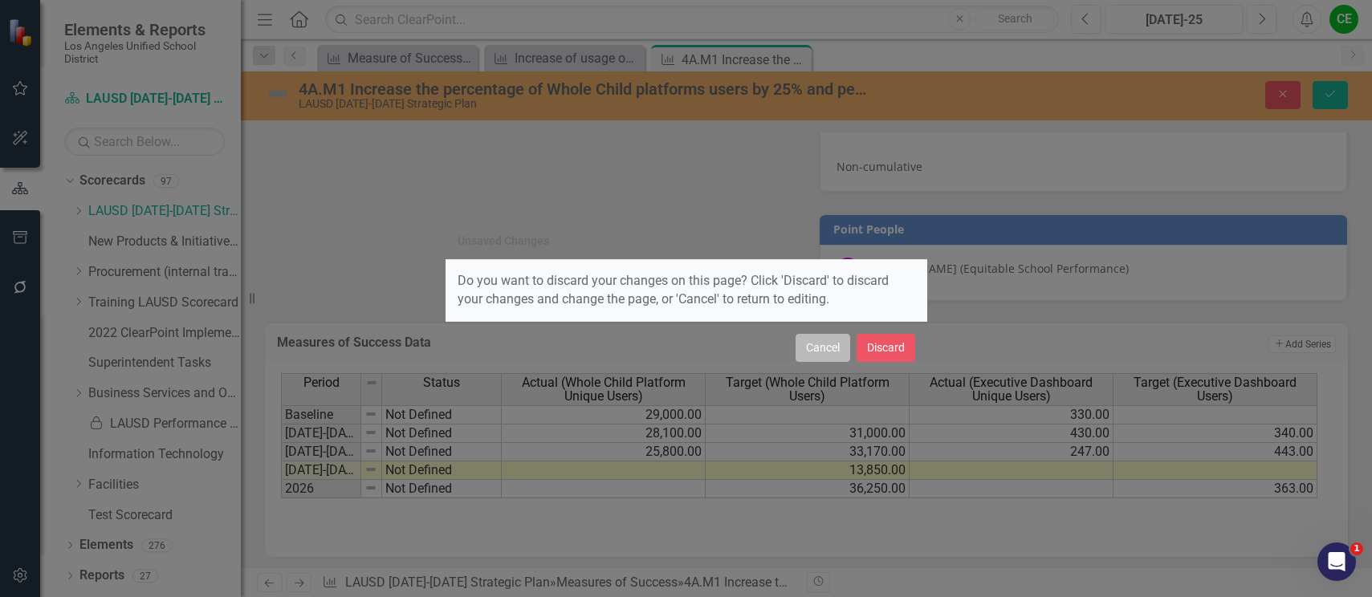
click at [825, 340] on button "Cancel" at bounding box center [822, 348] width 55 height 28
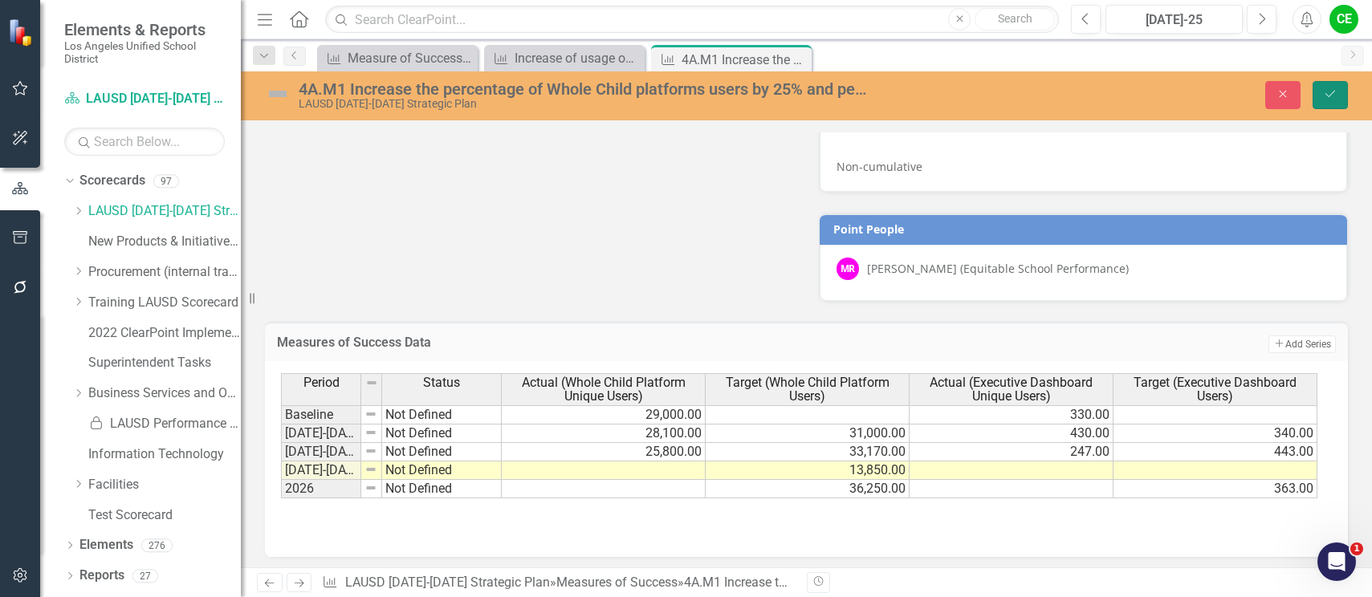
click at [1335, 98] on icon "Save" at bounding box center [1330, 93] width 14 height 11
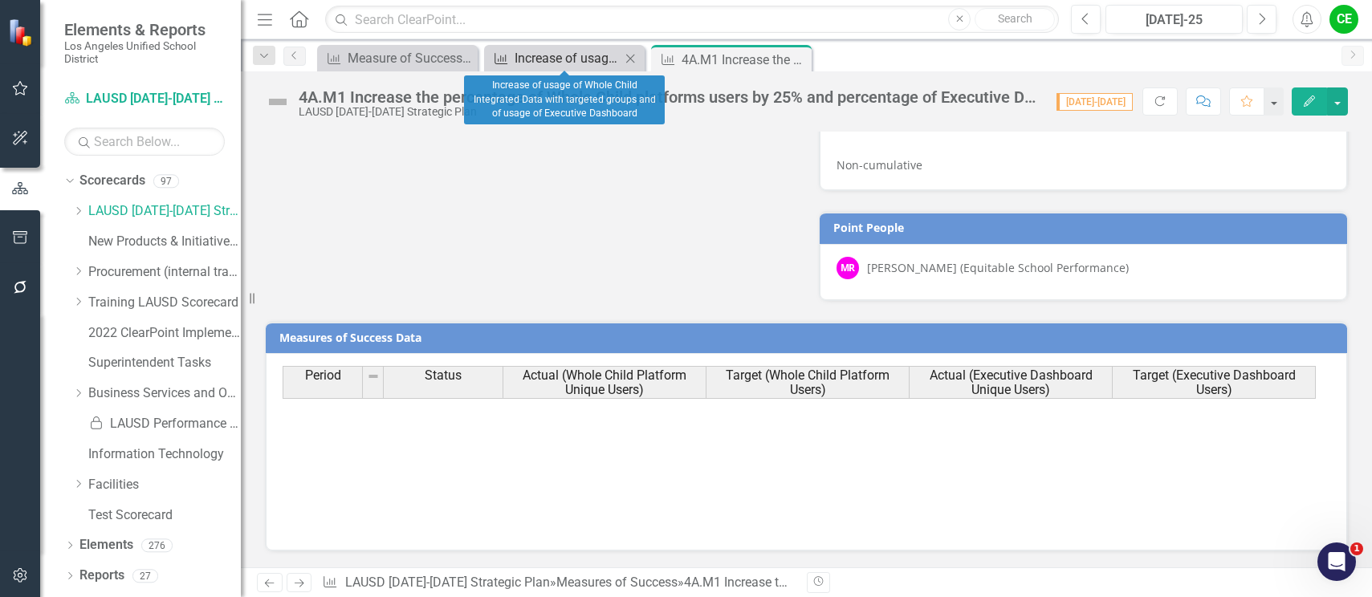
click at [544, 54] on div "Increase of usage of Whole Child Integrated Data with targeted groups and of us…" at bounding box center [568, 58] width 106 height 20
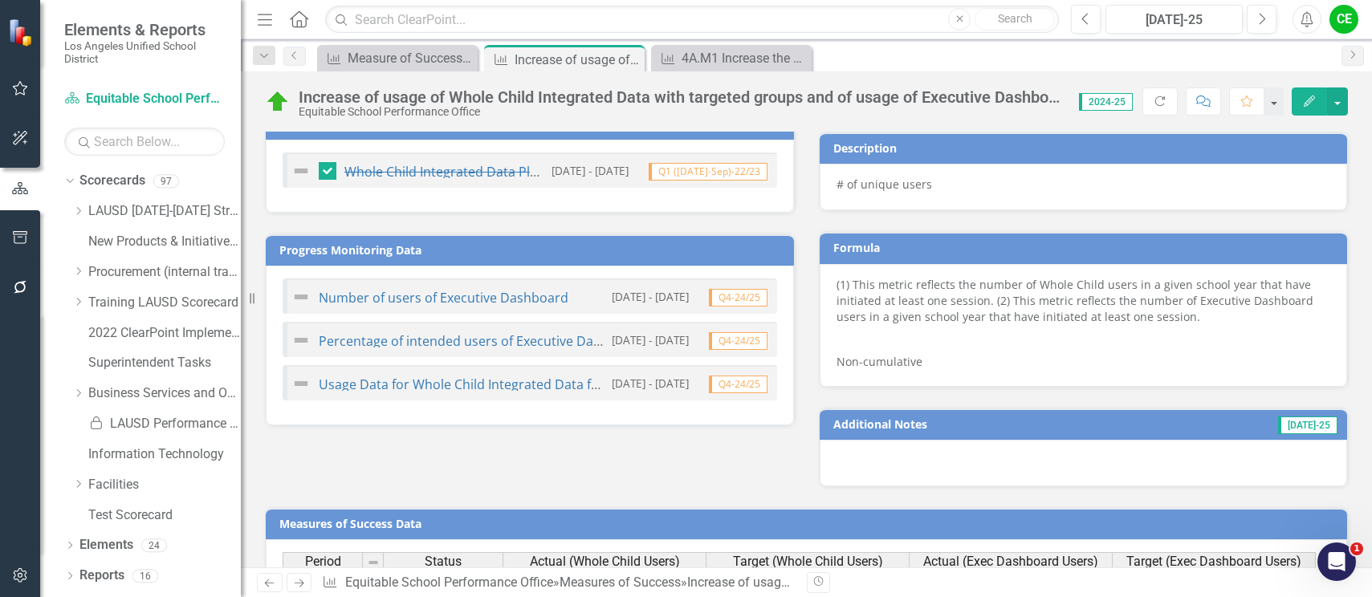
scroll to position [1243, 0]
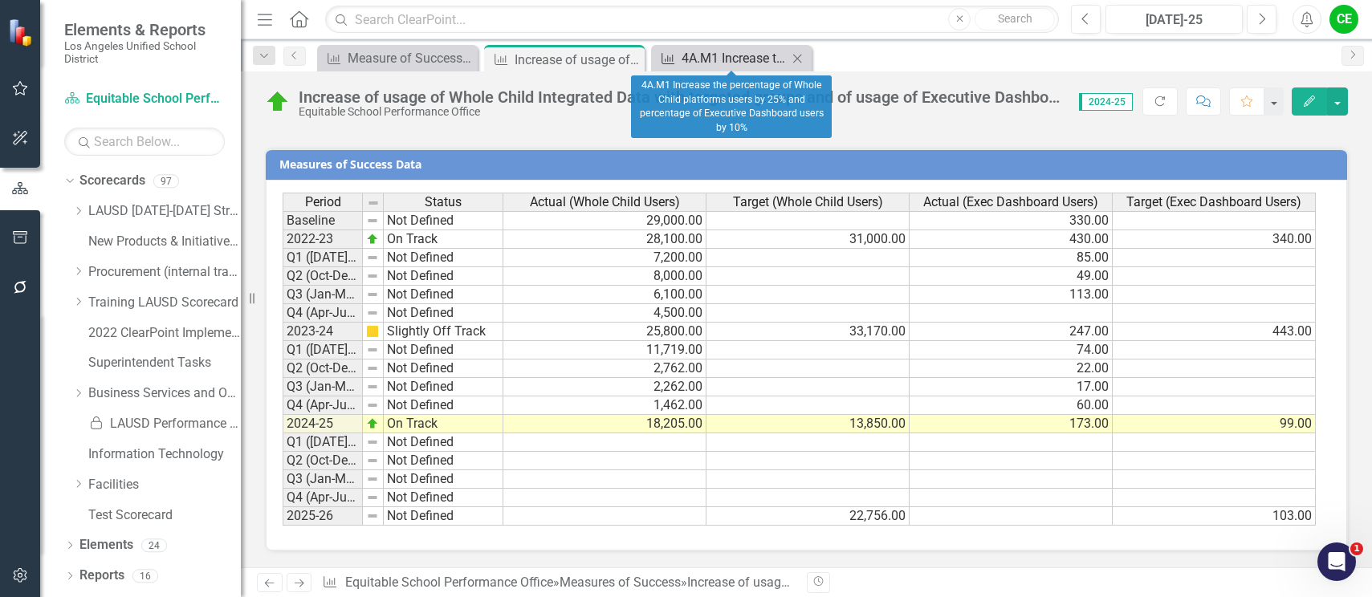
click at [739, 61] on div "4A.M1 Increase the percentage of Whole Child platforms users by 25% and percent…" at bounding box center [735, 58] width 106 height 20
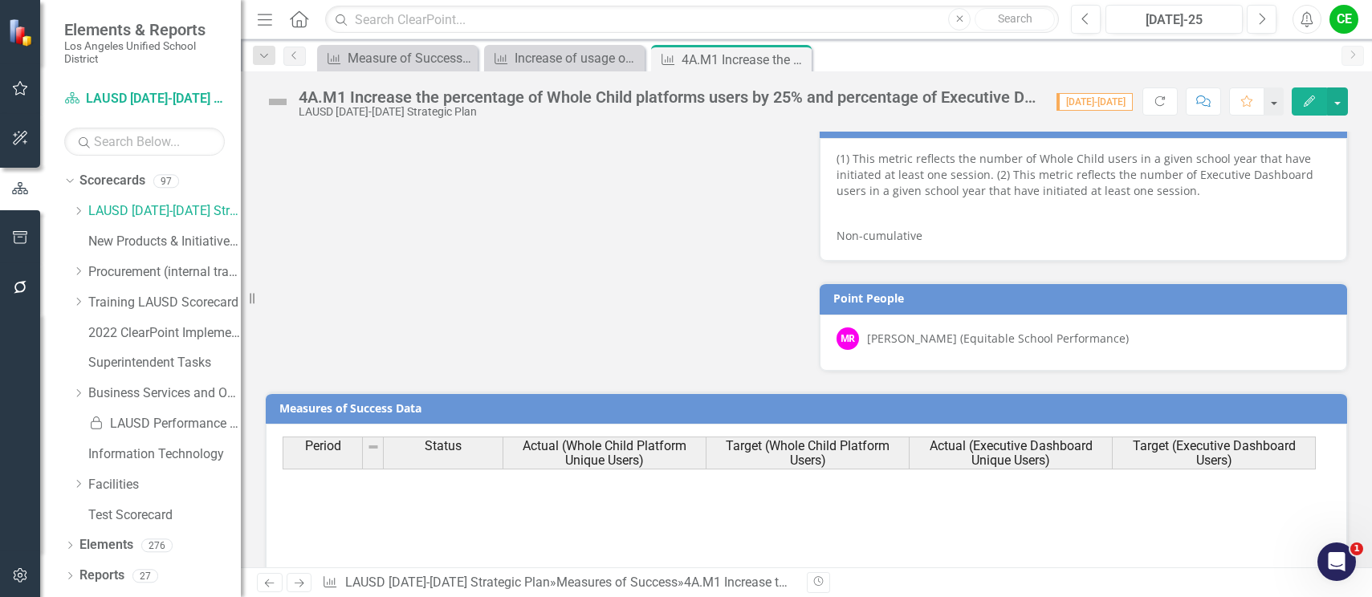
scroll to position [1426, 0]
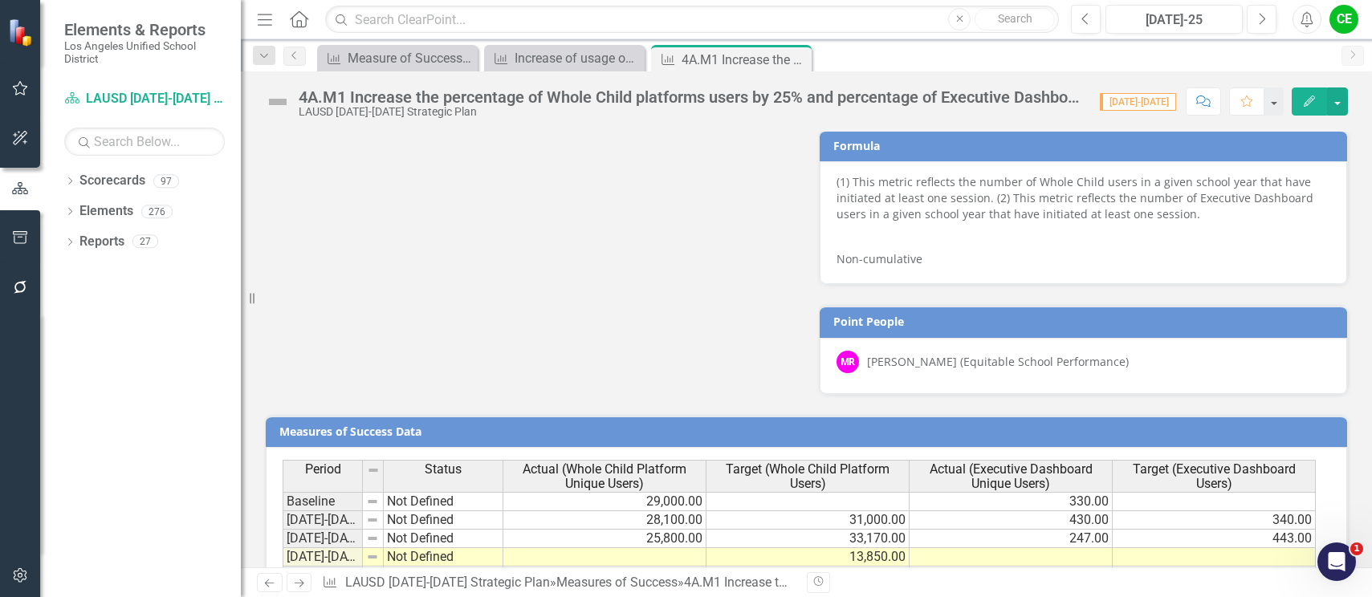
scroll to position [1426, 0]
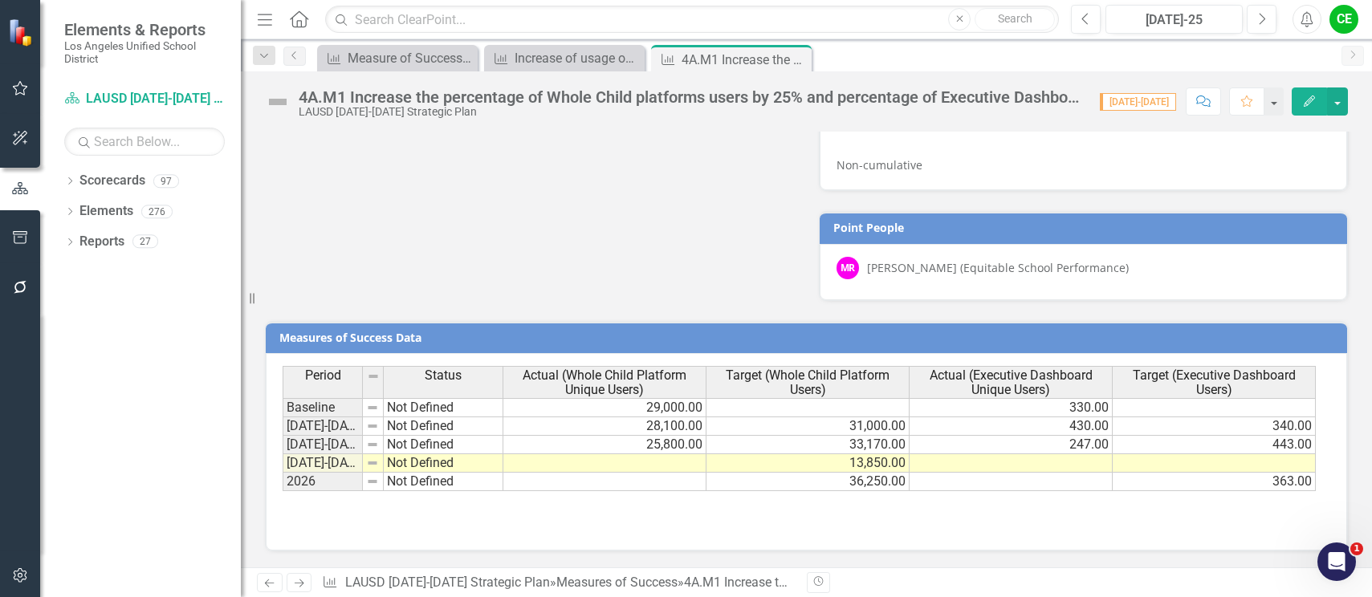
click at [642, 458] on td at bounding box center [604, 463] width 203 height 18
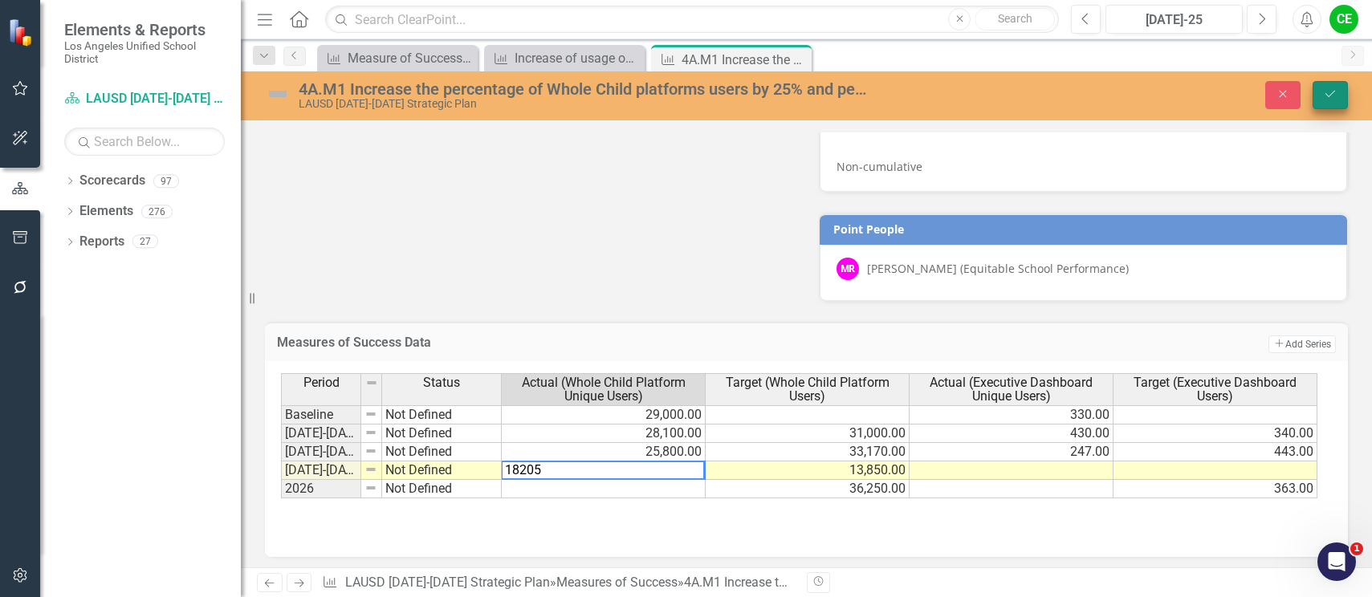
type textarea "18205"
click at [1322, 87] on button "Save" at bounding box center [1329, 95] width 35 height 28
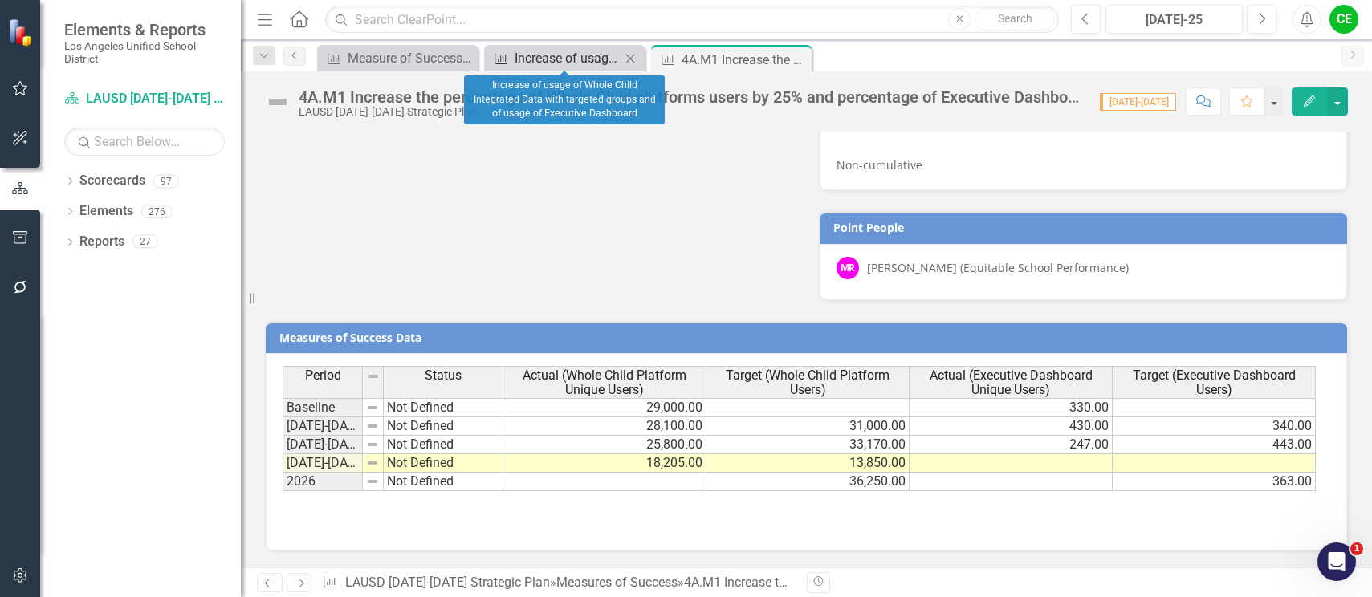
click at [579, 55] on div "Increase of usage of Whole Child Integrated Data with targeted groups and of us…" at bounding box center [568, 58] width 106 height 20
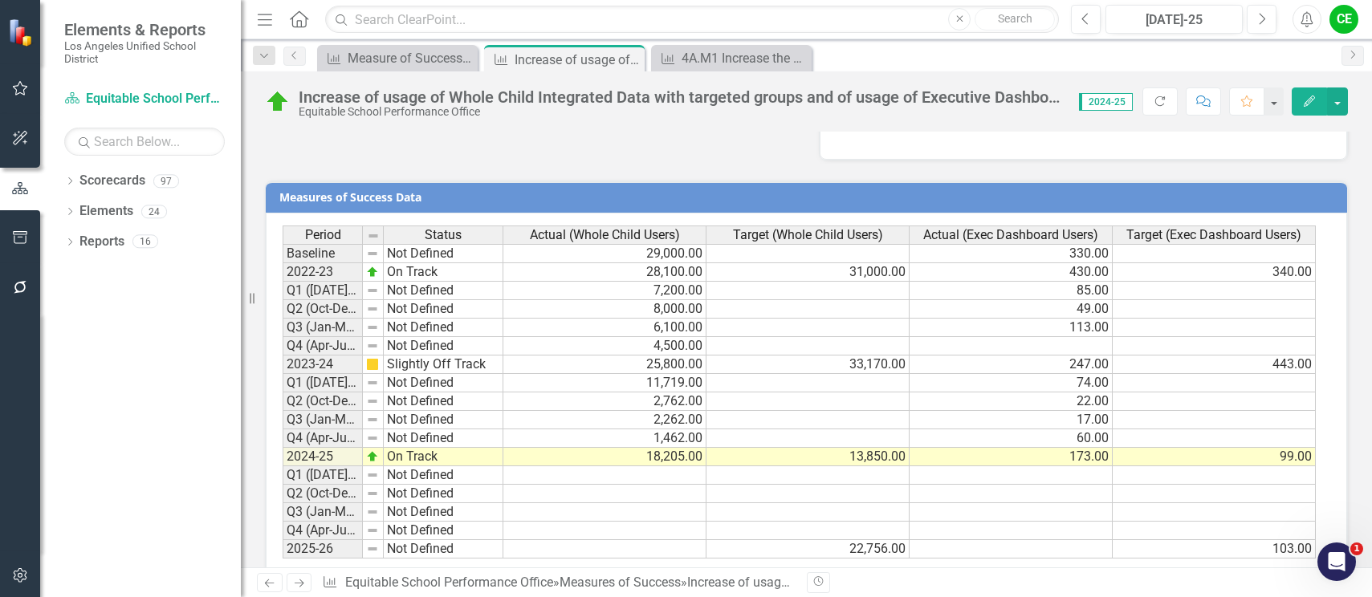
scroll to position [1243, 0]
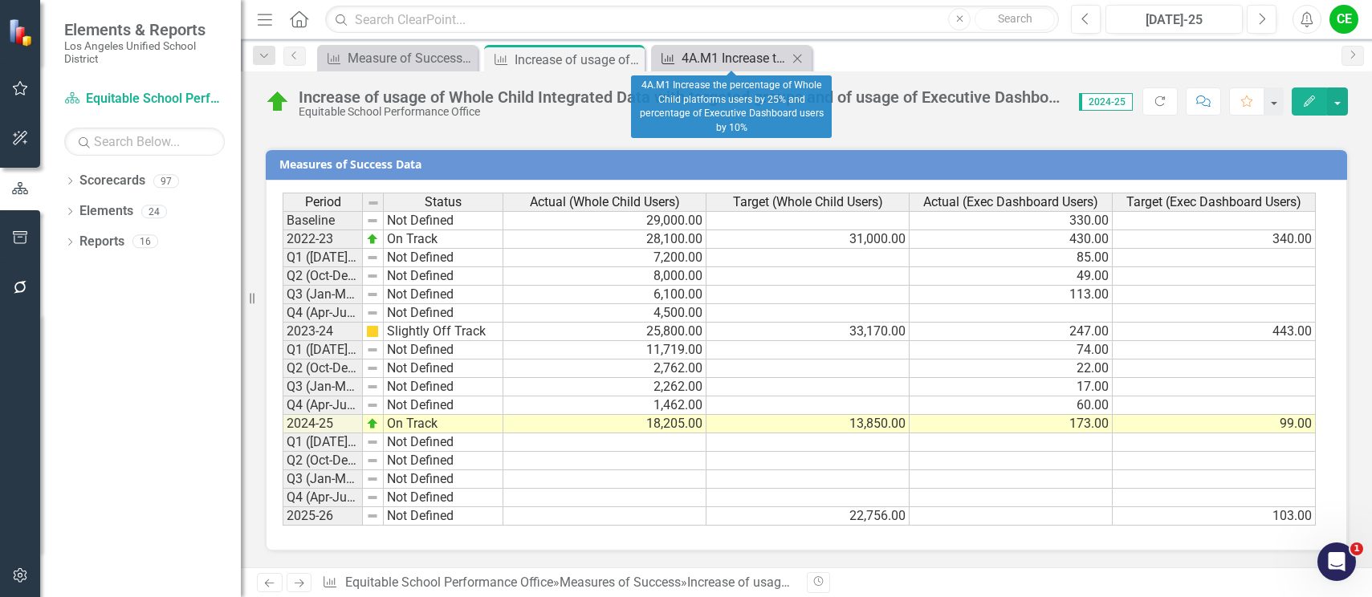
click at [747, 57] on div "4A.M1 Increase the percentage of Whole Child platforms users by 25% and percent…" at bounding box center [735, 58] width 106 height 20
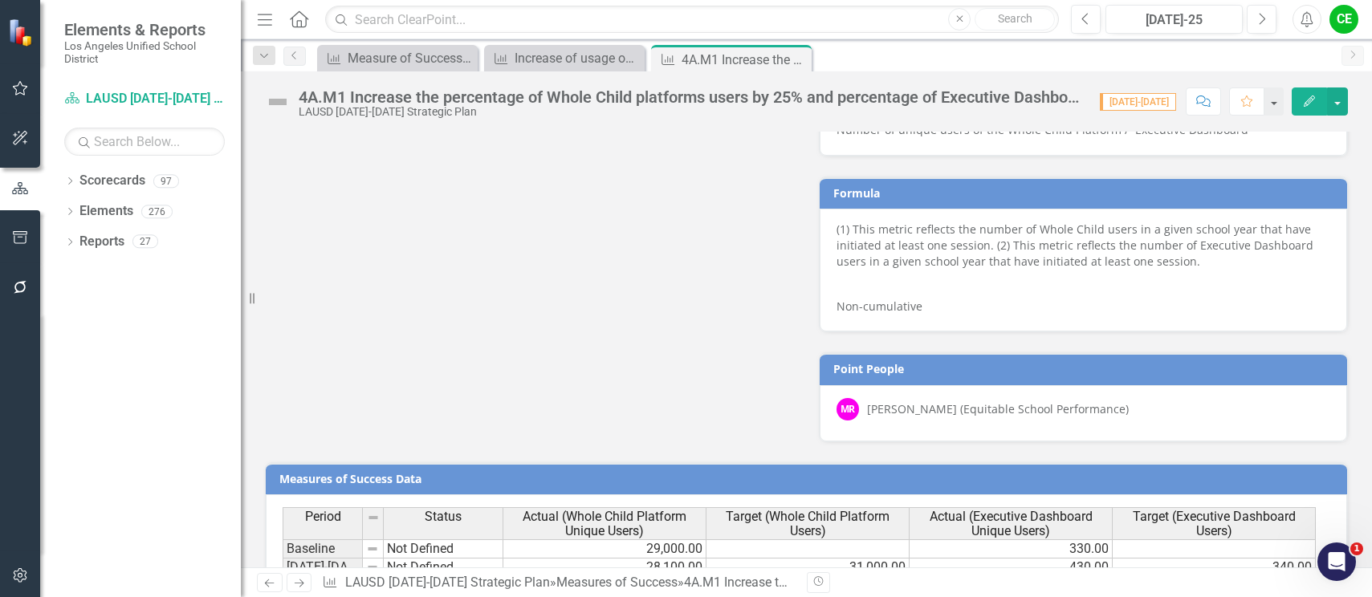
scroll to position [1426, 0]
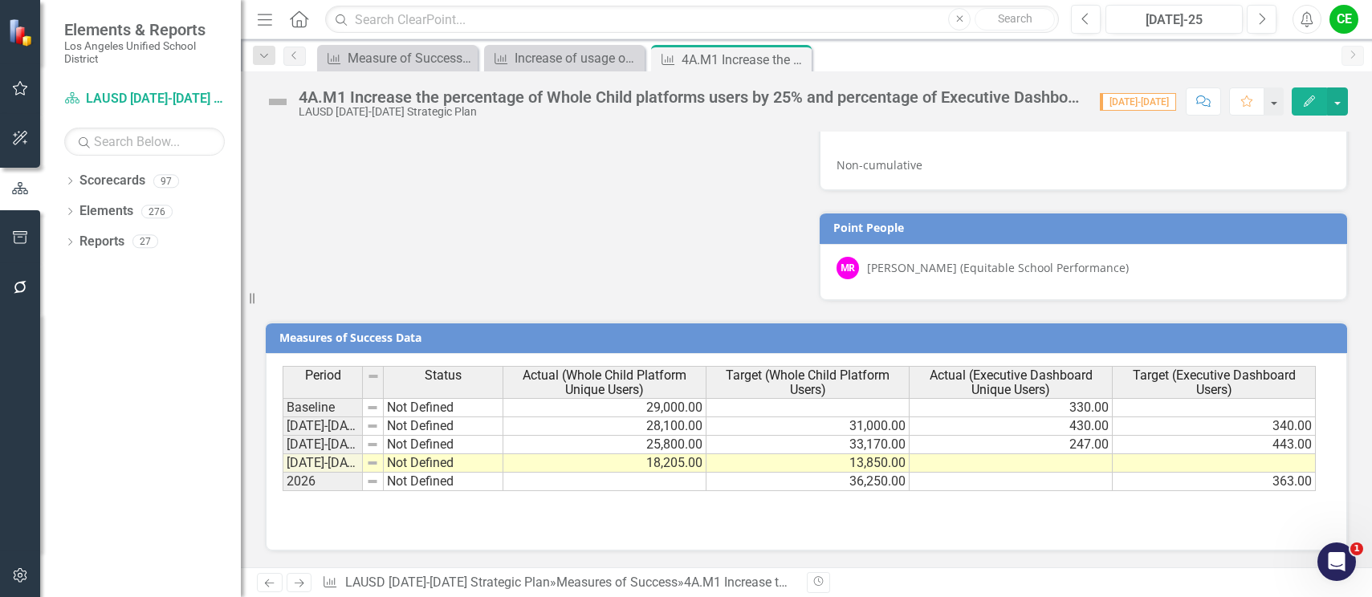
click at [1182, 465] on td at bounding box center [1214, 463] width 203 height 18
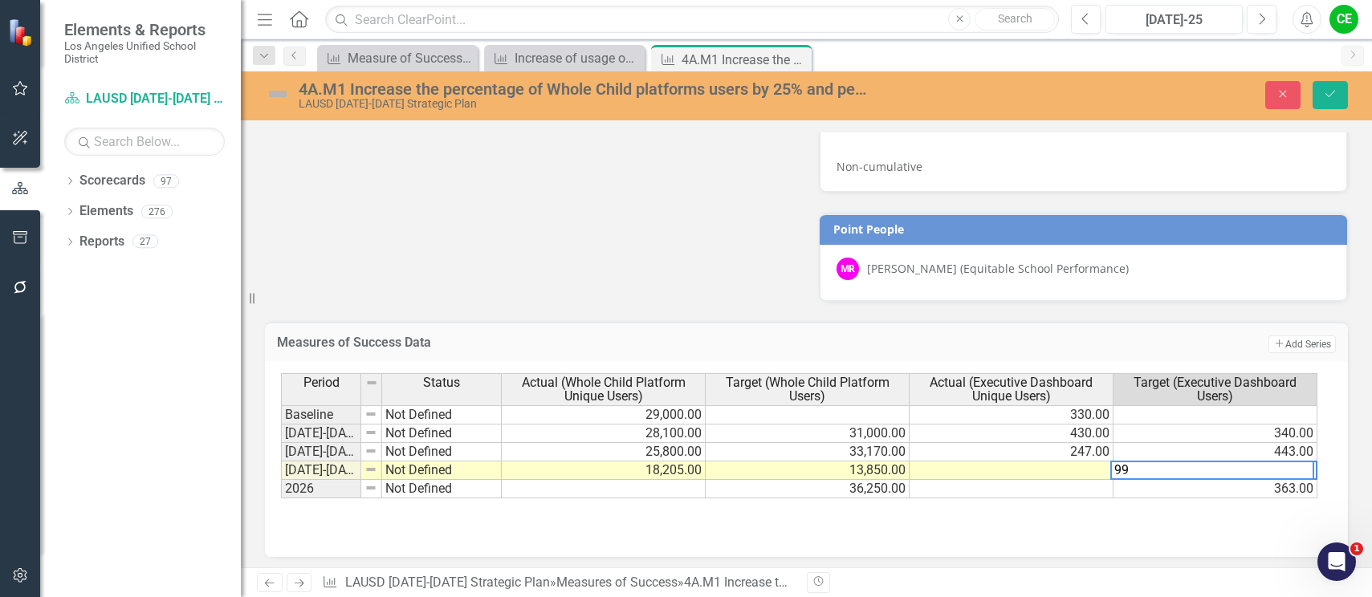
type textarea "99"
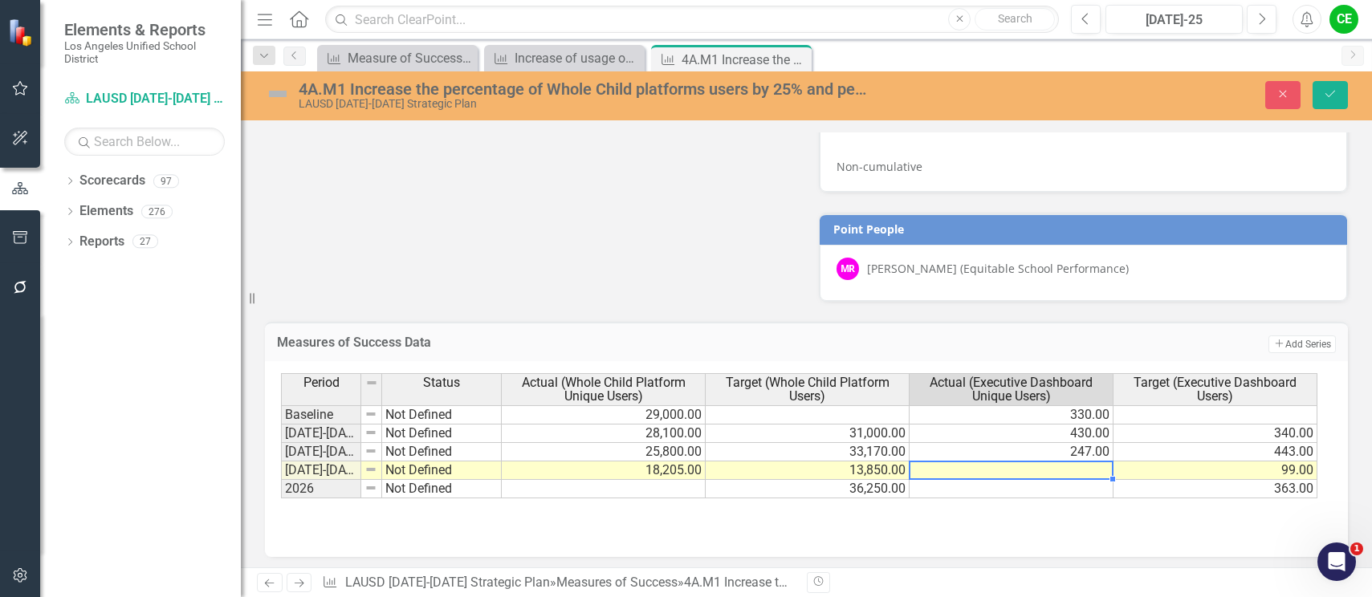
click at [1076, 472] on td at bounding box center [1011, 471] width 204 height 18
type textarea "173"
click at [1332, 101] on button "Save" at bounding box center [1329, 95] width 35 height 28
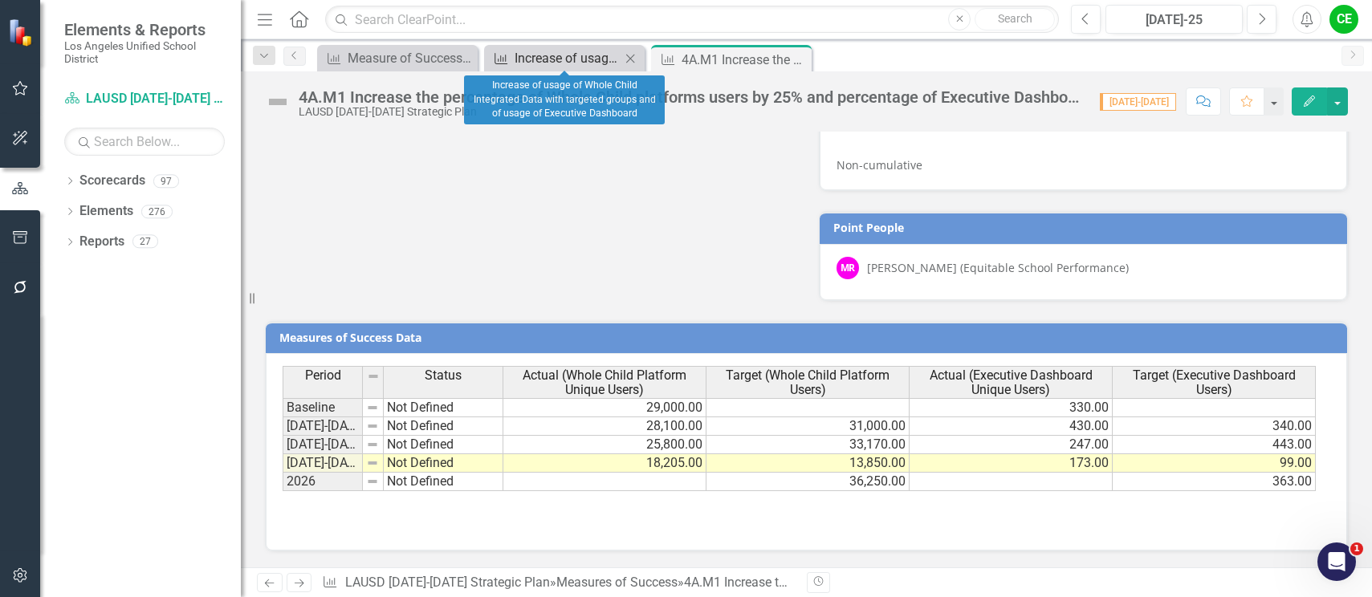
click at [541, 59] on div "Increase of usage of Whole Child Integrated Data with targeted groups and of us…" at bounding box center [568, 58] width 106 height 20
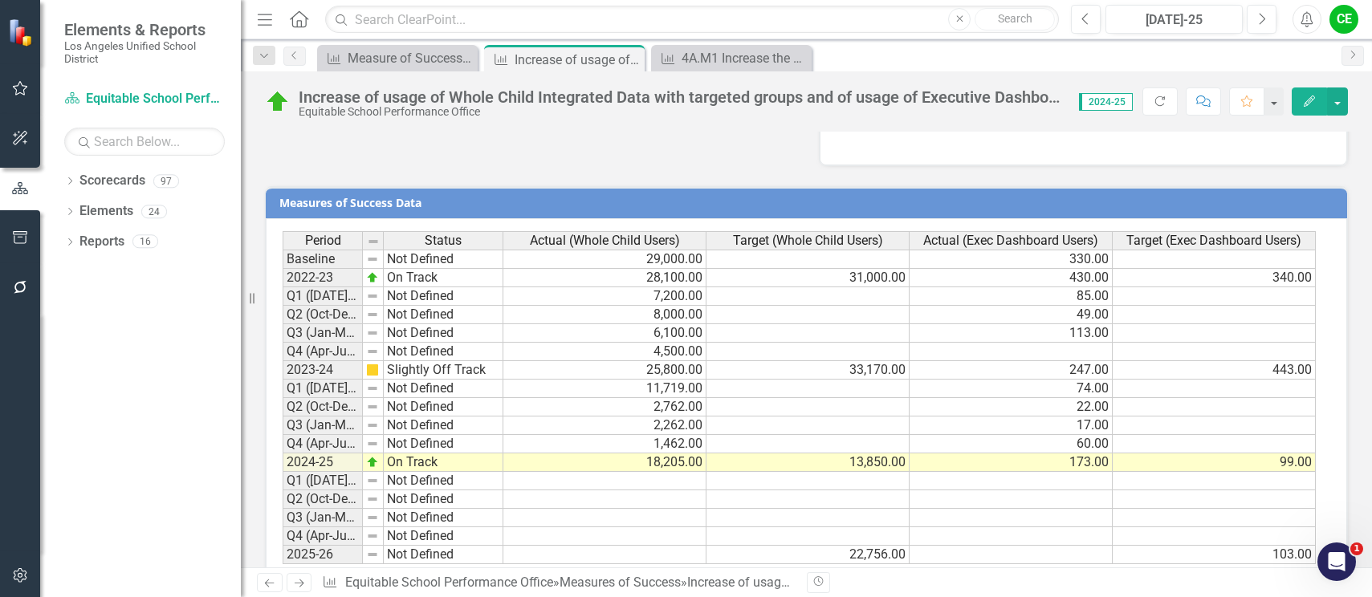
scroll to position [1243, 0]
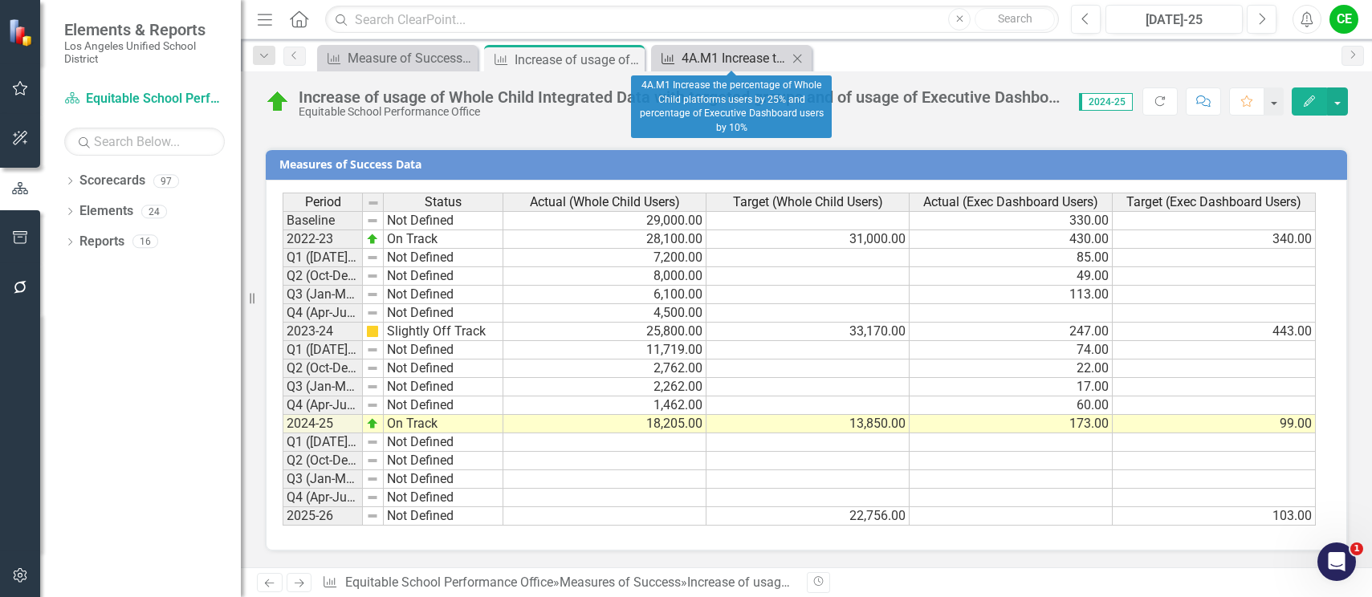
click at [739, 53] on div "4A.M1 Increase the percentage of Whole Child platforms users by 25% and percent…" at bounding box center [735, 58] width 106 height 20
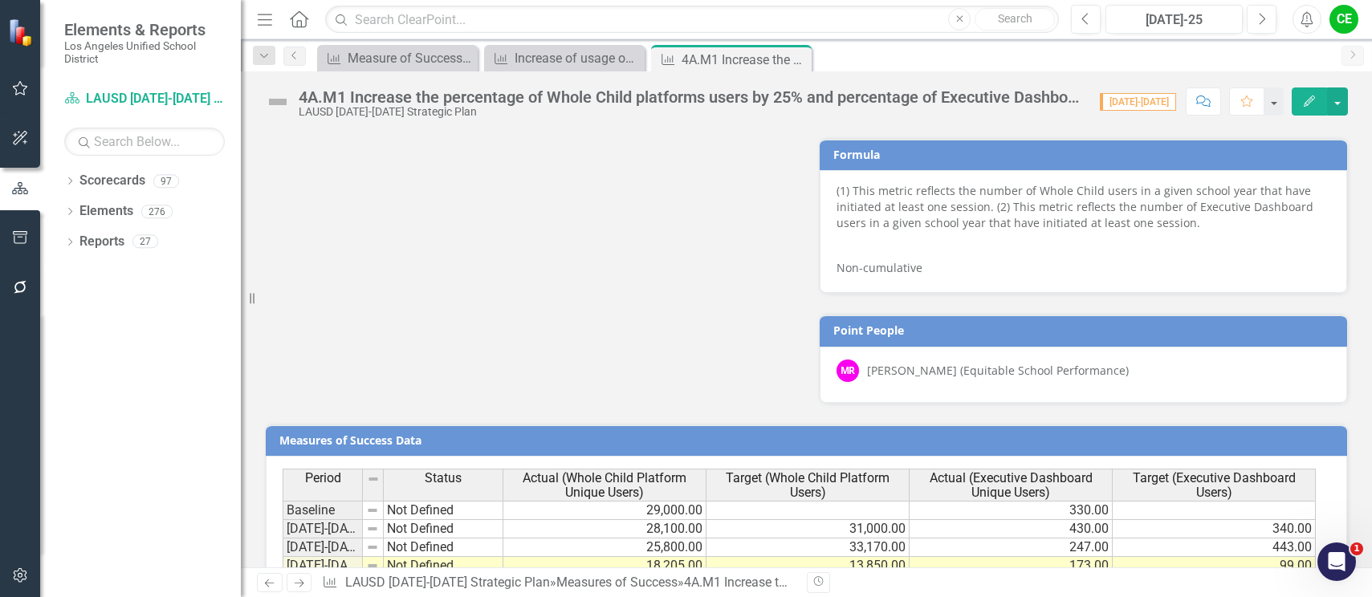
scroll to position [1426, 0]
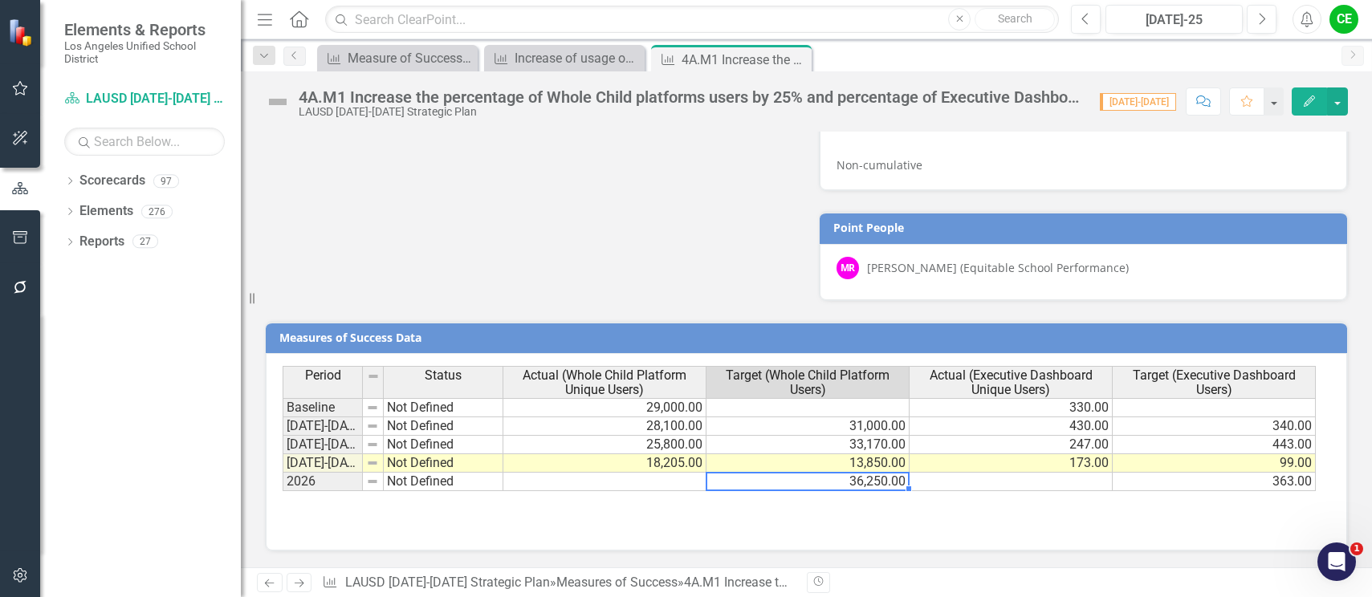
click at [791, 487] on td "36,250.00" at bounding box center [807, 482] width 203 height 18
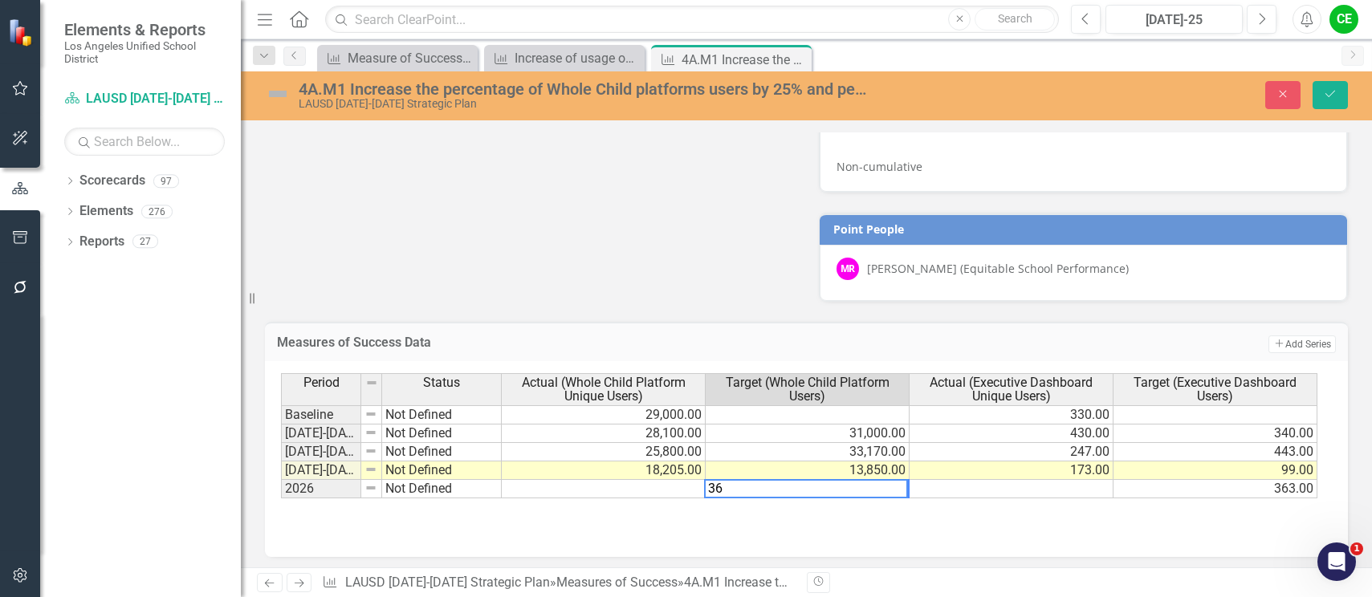
type textarea "3"
click at [1137, 492] on td "363.00" at bounding box center [1215, 489] width 204 height 18
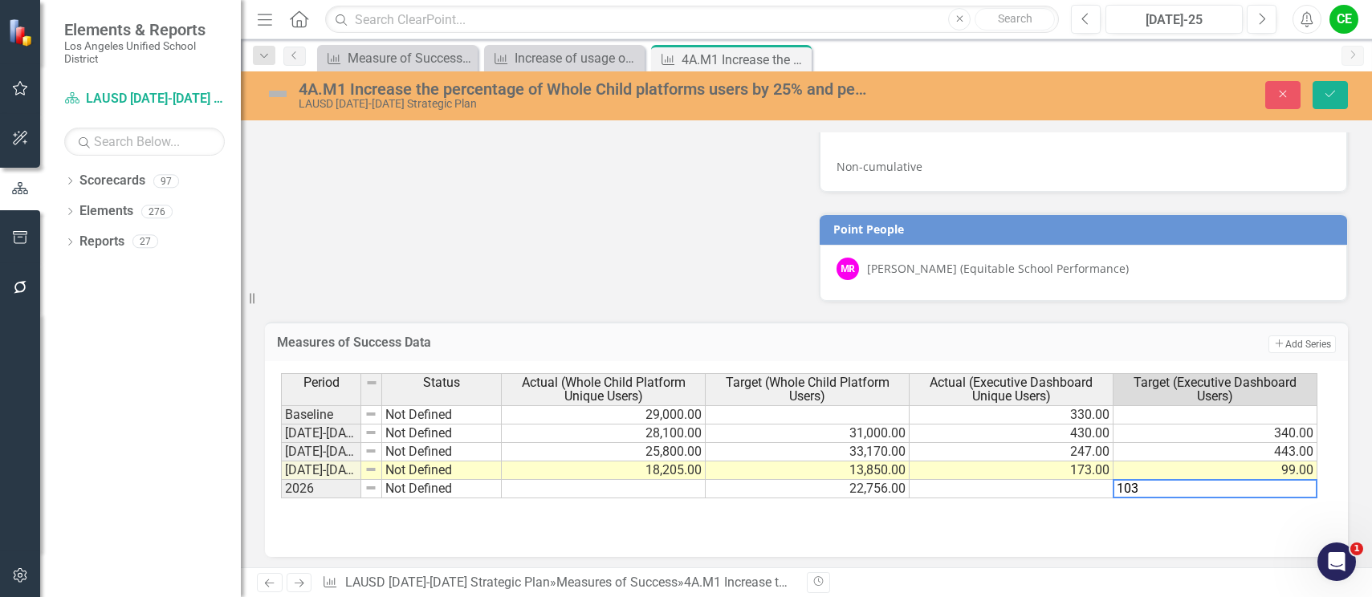
type textarea "103"
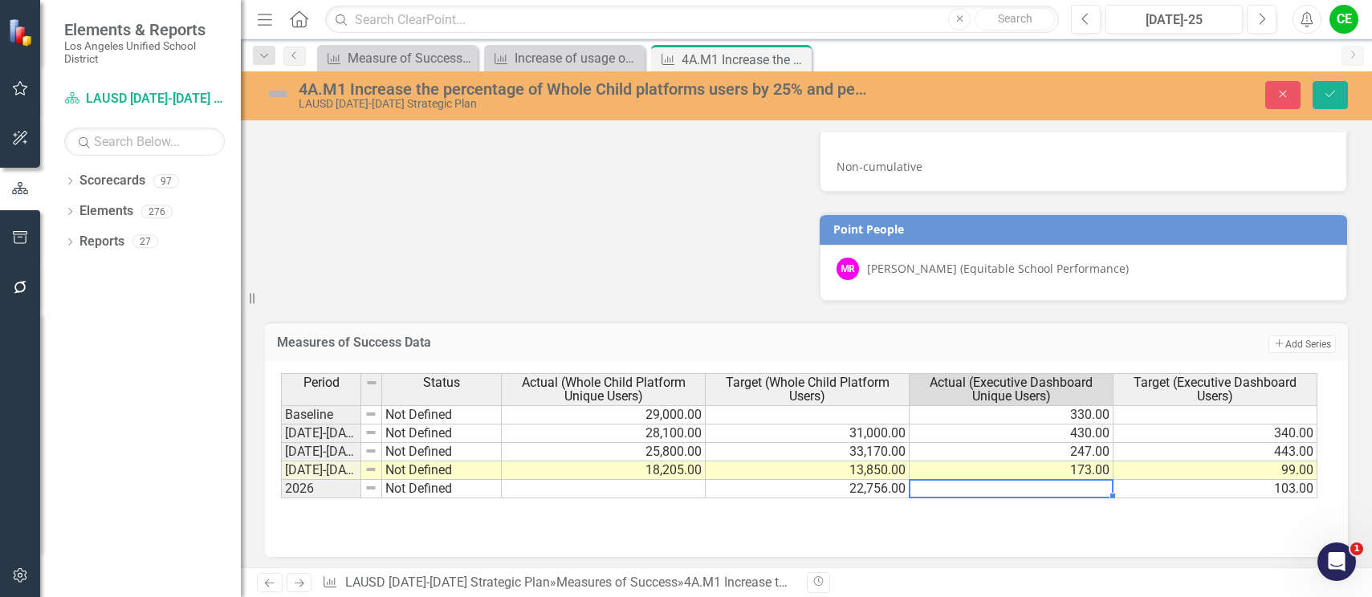
click at [1068, 483] on td at bounding box center [1011, 489] width 204 height 18
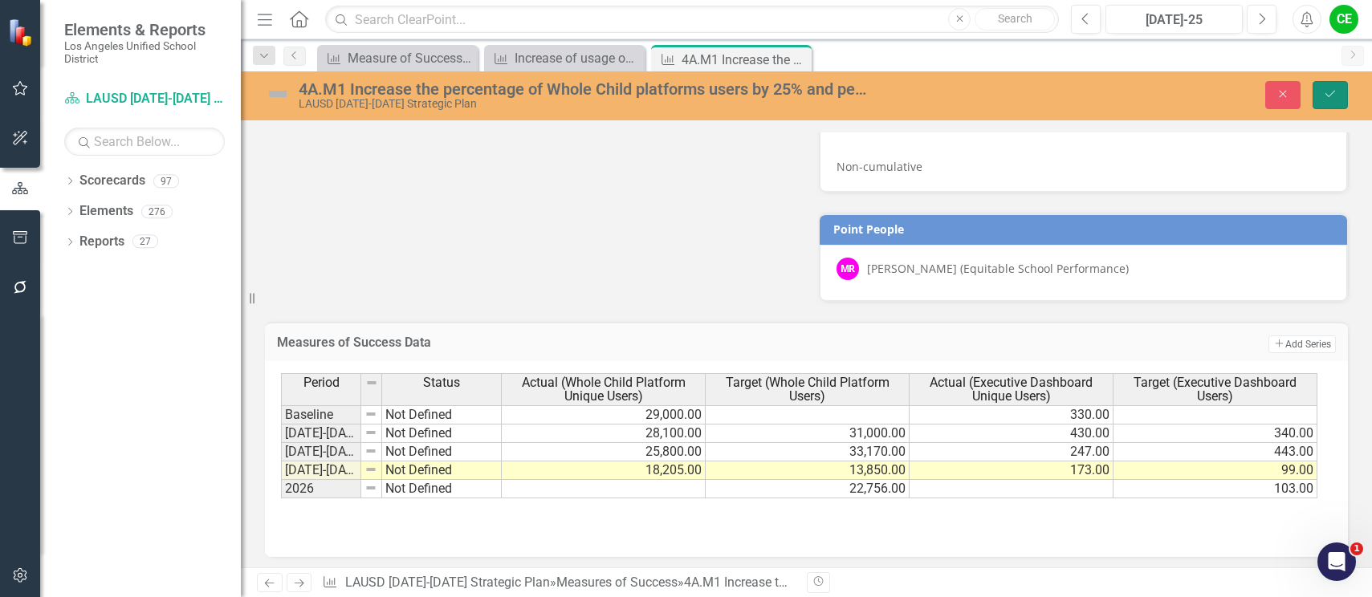
click at [1333, 89] on icon "Save" at bounding box center [1330, 93] width 14 height 11
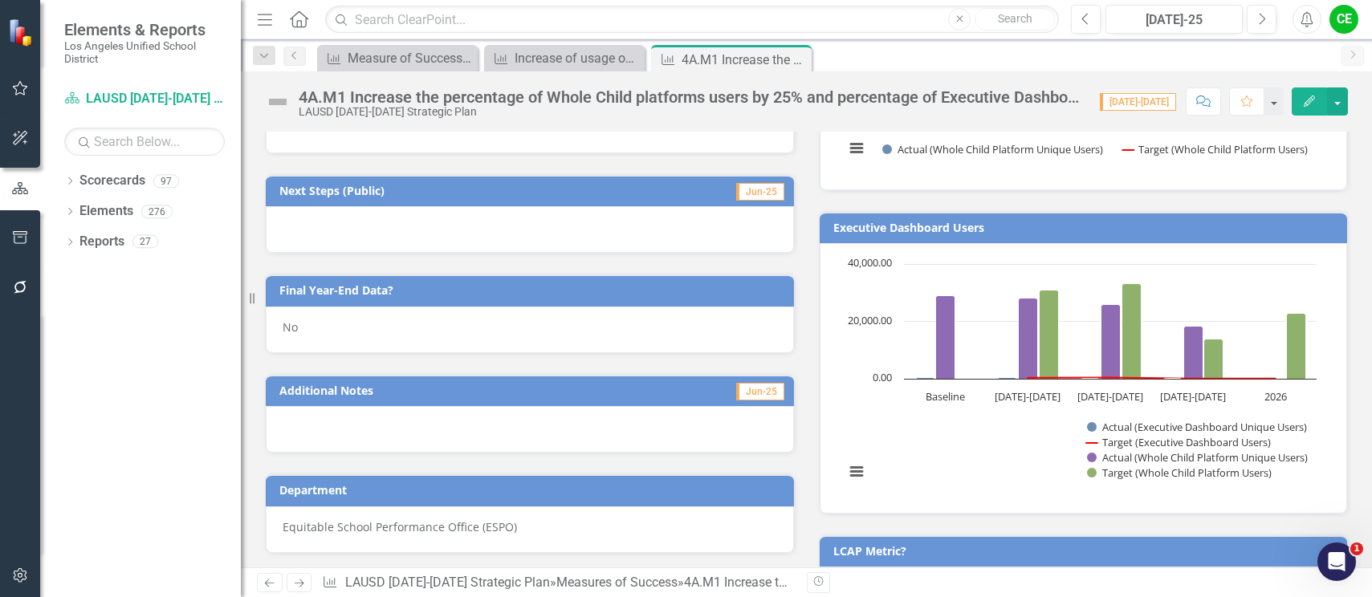
scroll to position [703, 0]
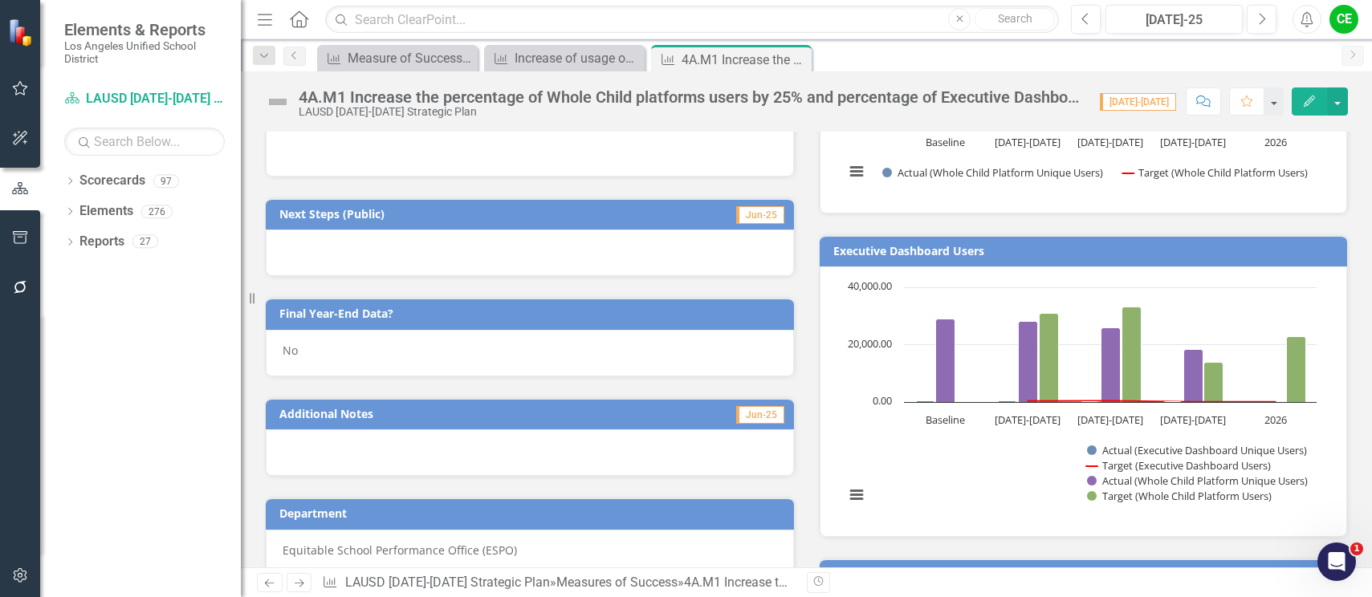
click at [328, 358] on div "No" at bounding box center [530, 353] width 528 height 47
click at [328, 357] on div "No" at bounding box center [530, 353] width 528 height 47
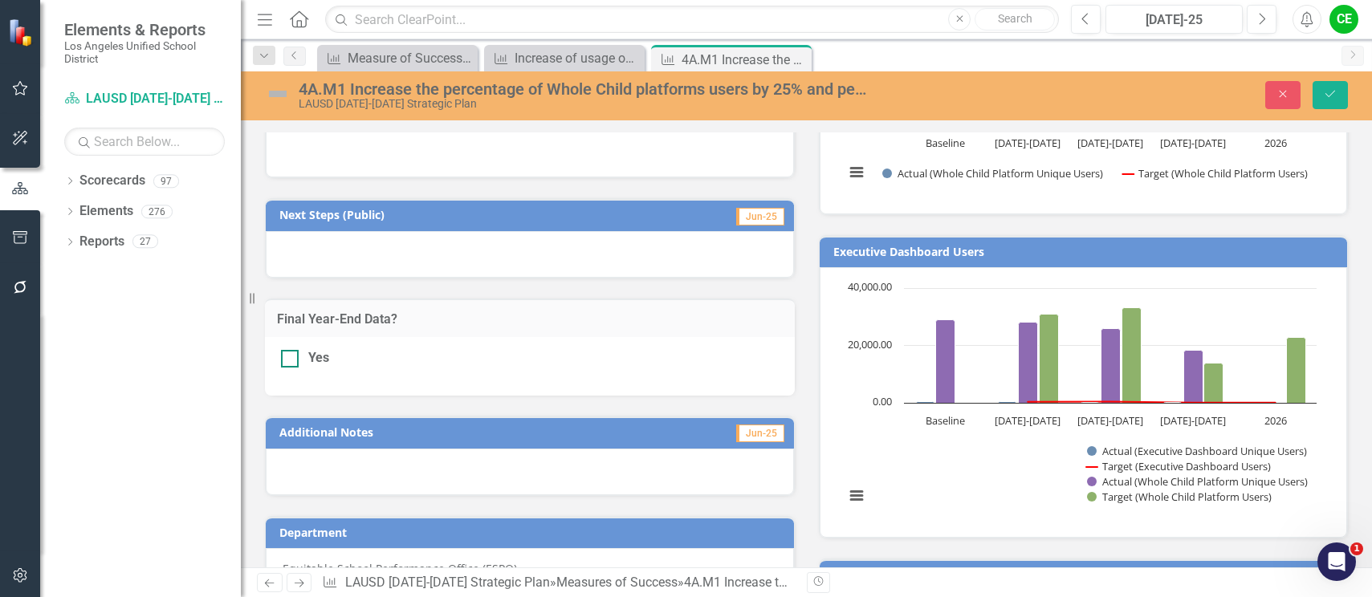
click at [297, 356] on div at bounding box center [290, 359] width 18 height 18
click at [291, 356] on input "Yes" at bounding box center [286, 355] width 10 height 10
checkbox input "true"
click at [1328, 92] on icon "Save" at bounding box center [1330, 93] width 14 height 11
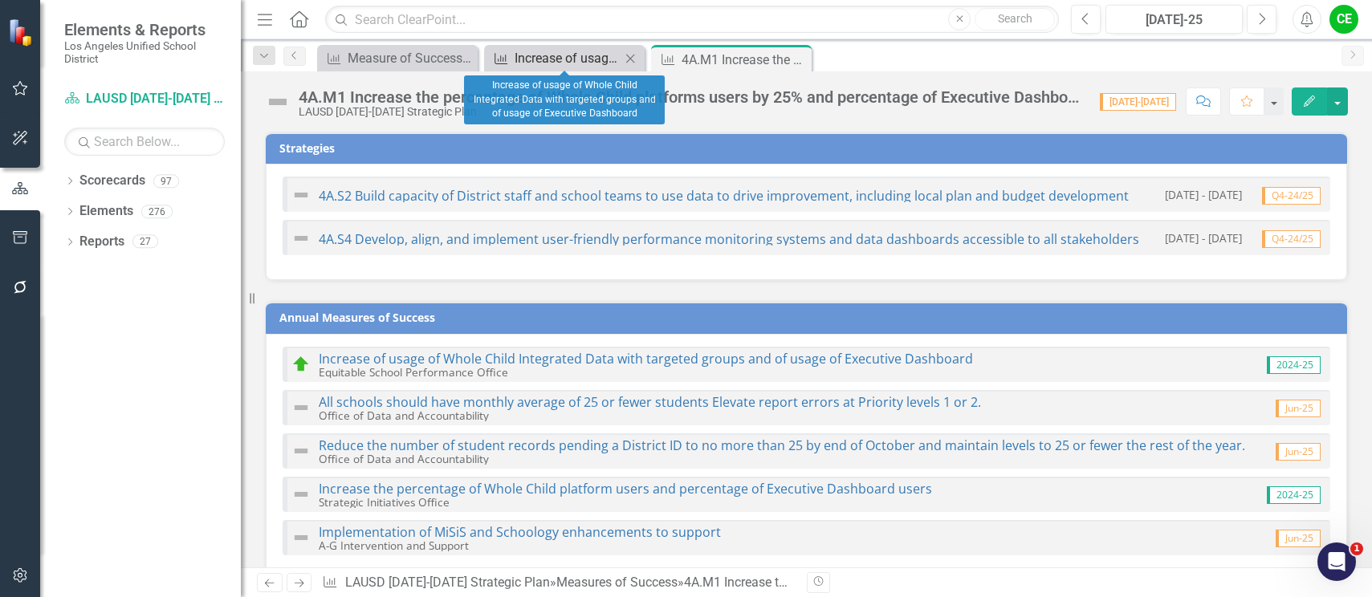
click at [540, 59] on div "Increase of usage of Whole Child Integrated Data with targeted groups and of us…" at bounding box center [568, 58] width 106 height 20
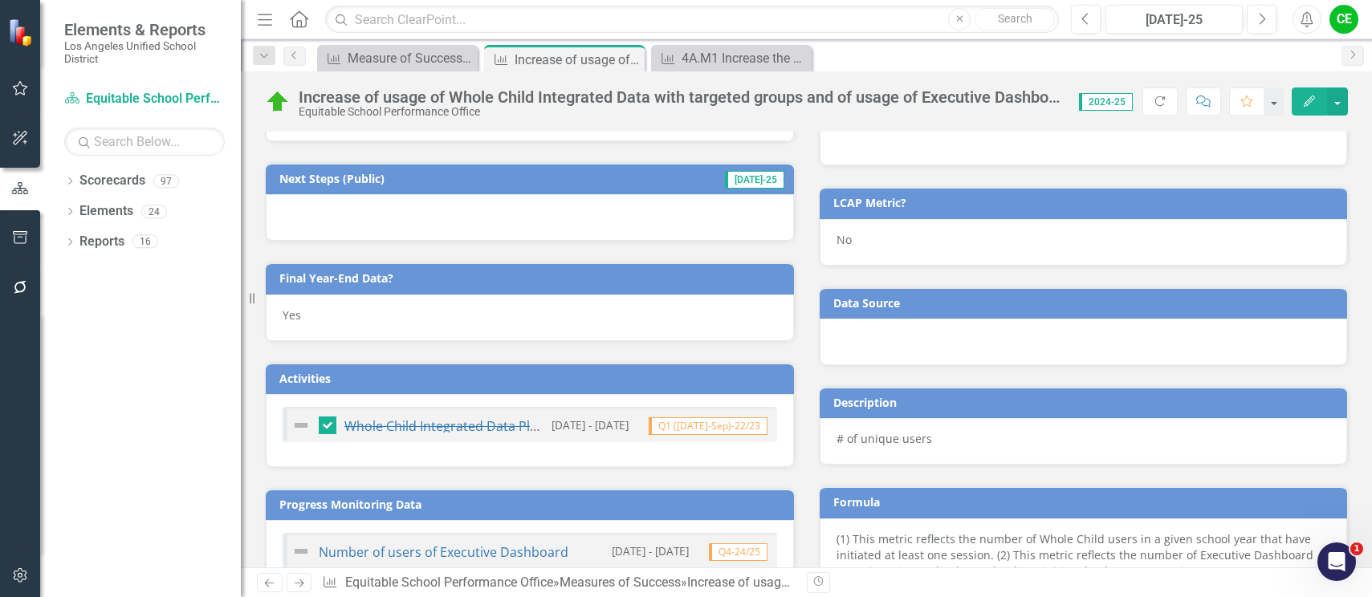
scroll to position [642, 0]
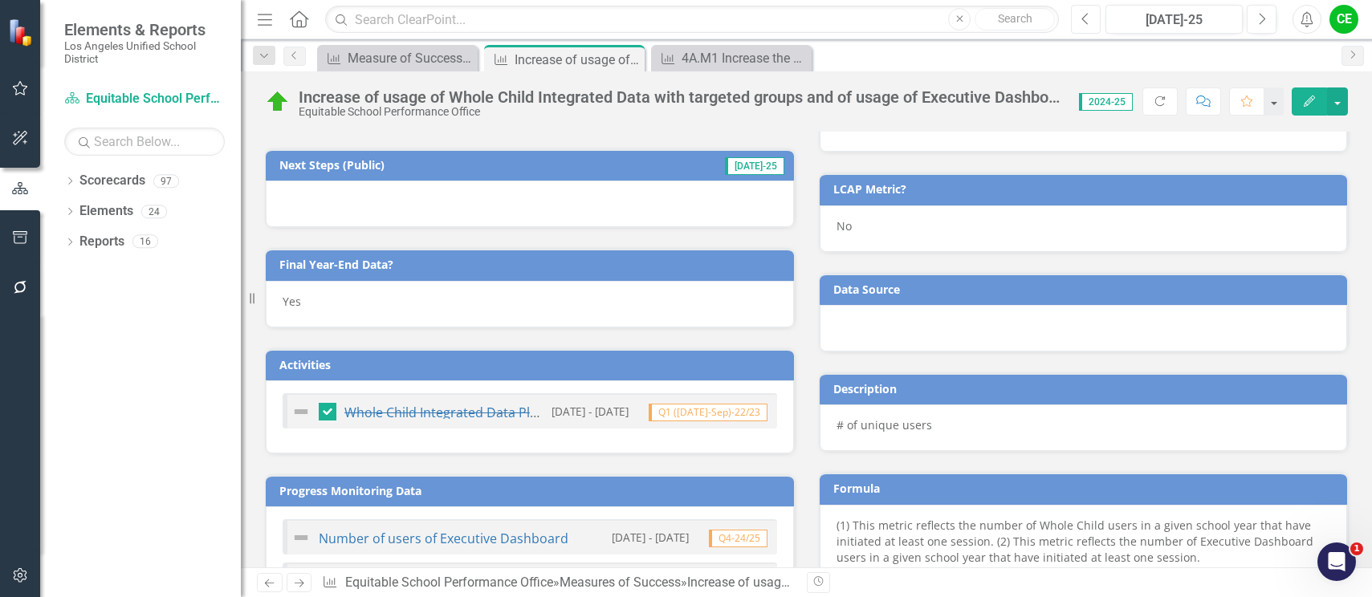
click at [1089, 16] on icon "Previous" at bounding box center [1085, 19] width 9 height 14
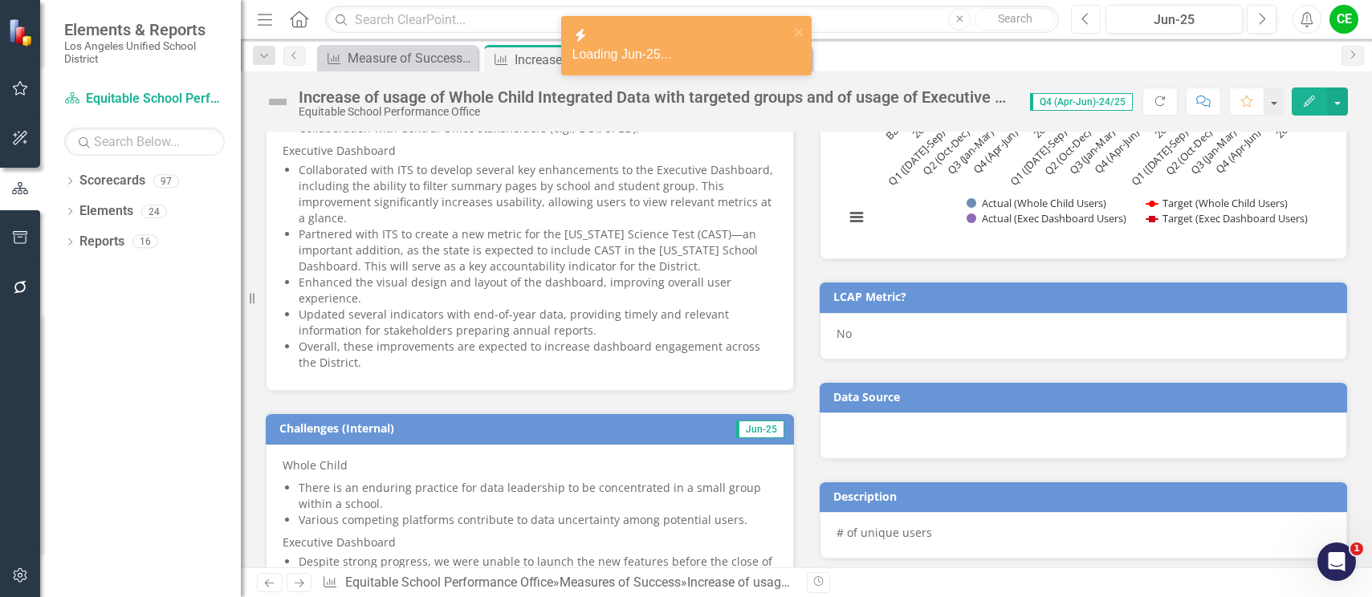
scroll to position [722, 0]
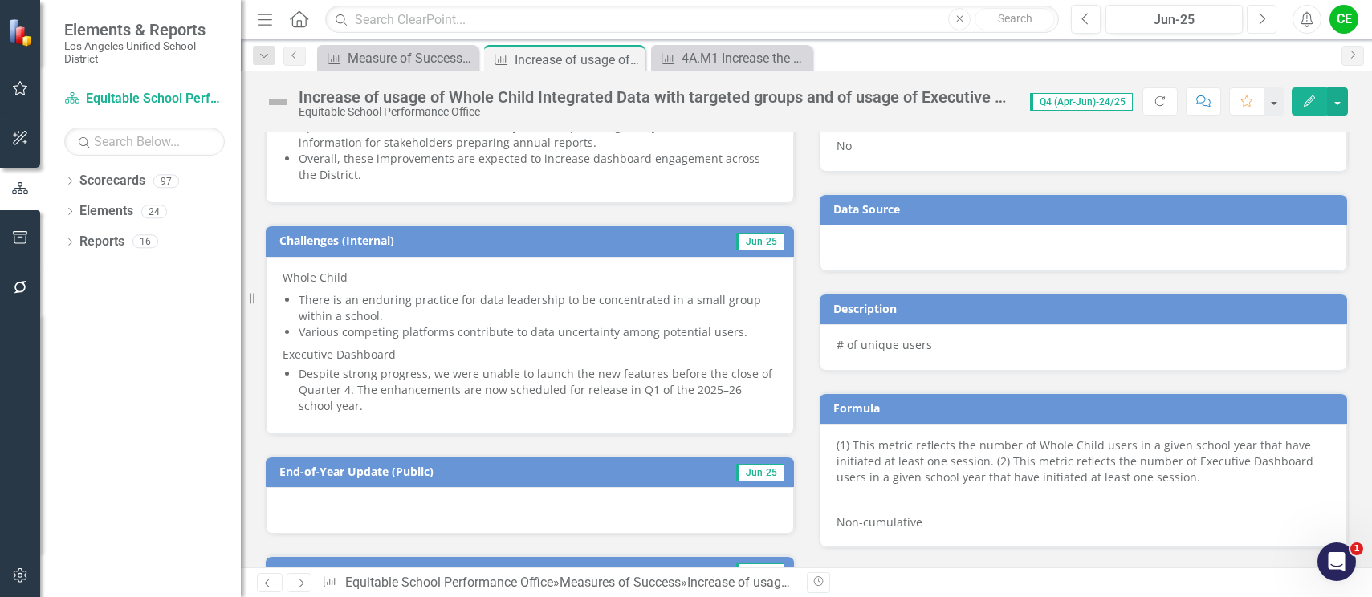
click at [1263, 23] on icon "Next" at bounding box center [1261, 19] width 9 height 14
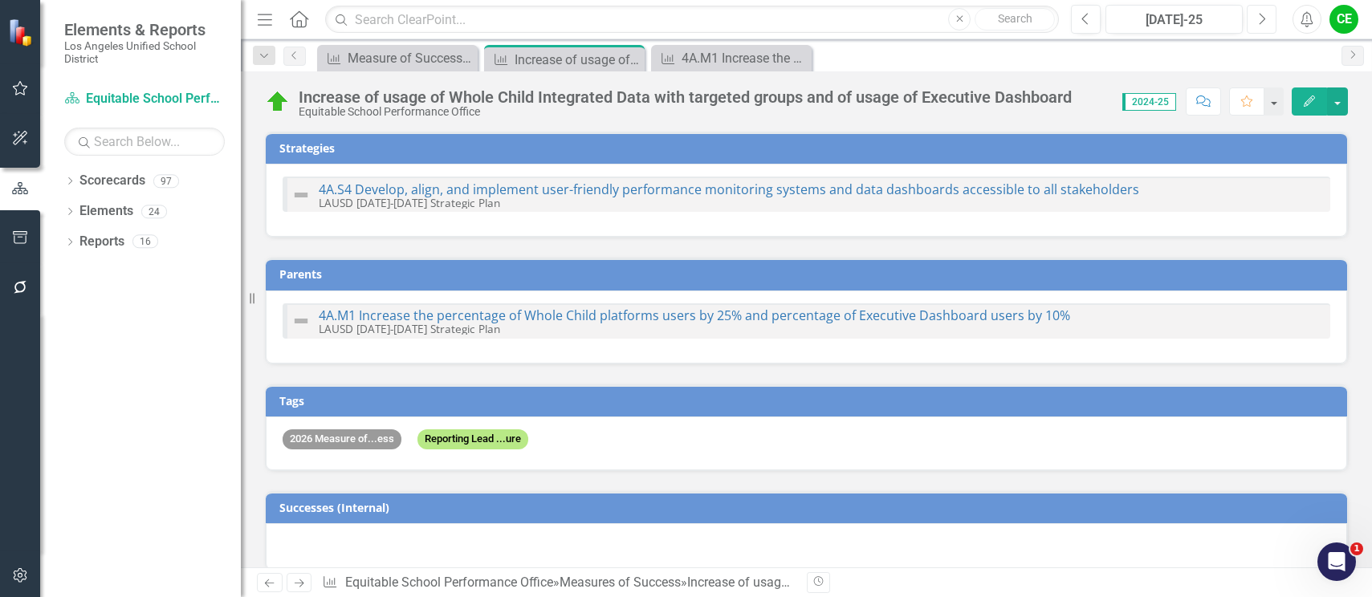
checkbox input "true"
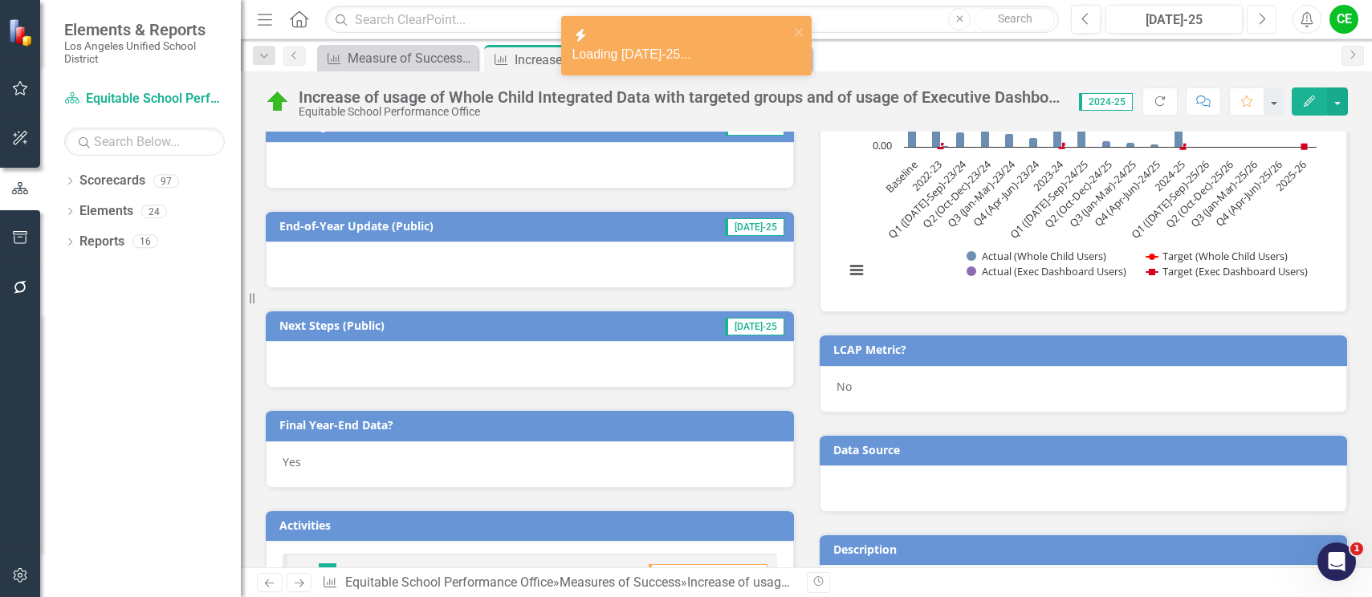
scroll to position [401, 0]
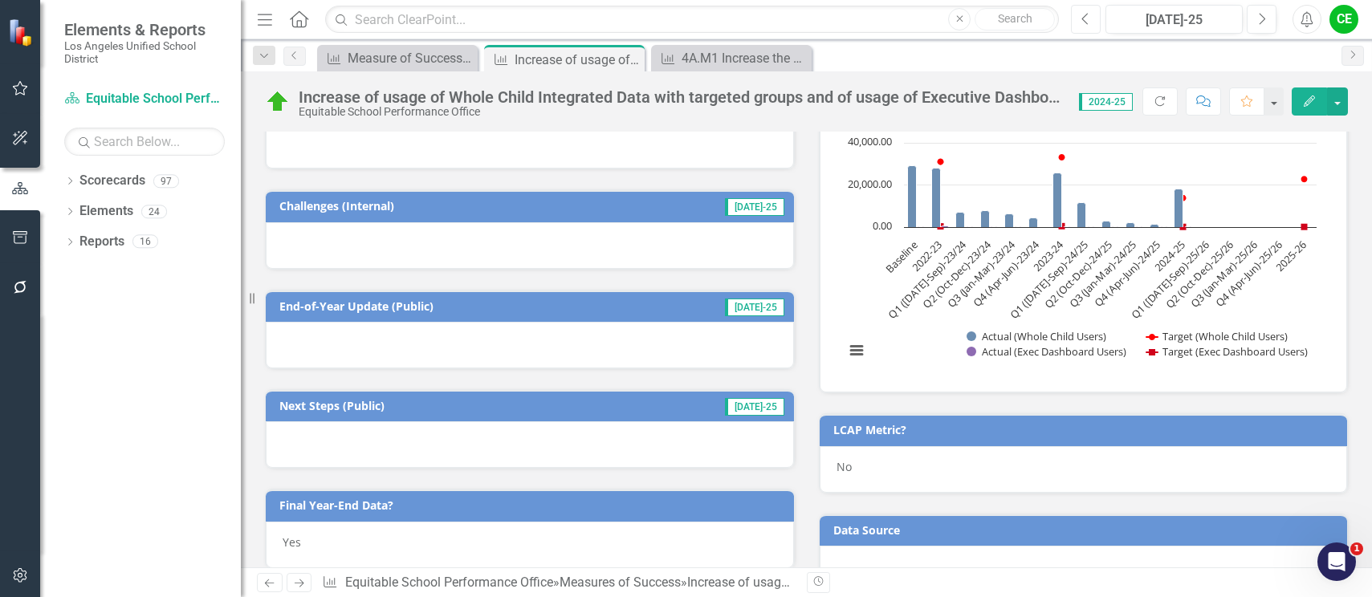
click at [1084, 15] on icon "Previous" at bounding box center [1085, 19] width 9 height 14
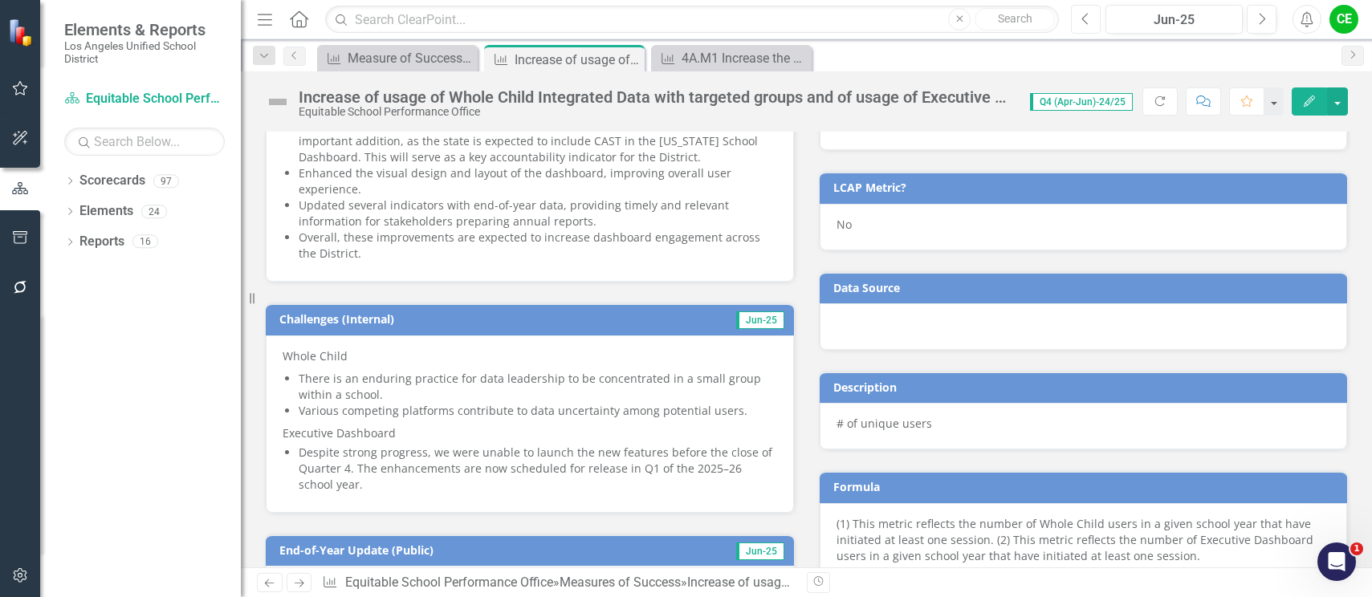
scroll to position [642, 0]
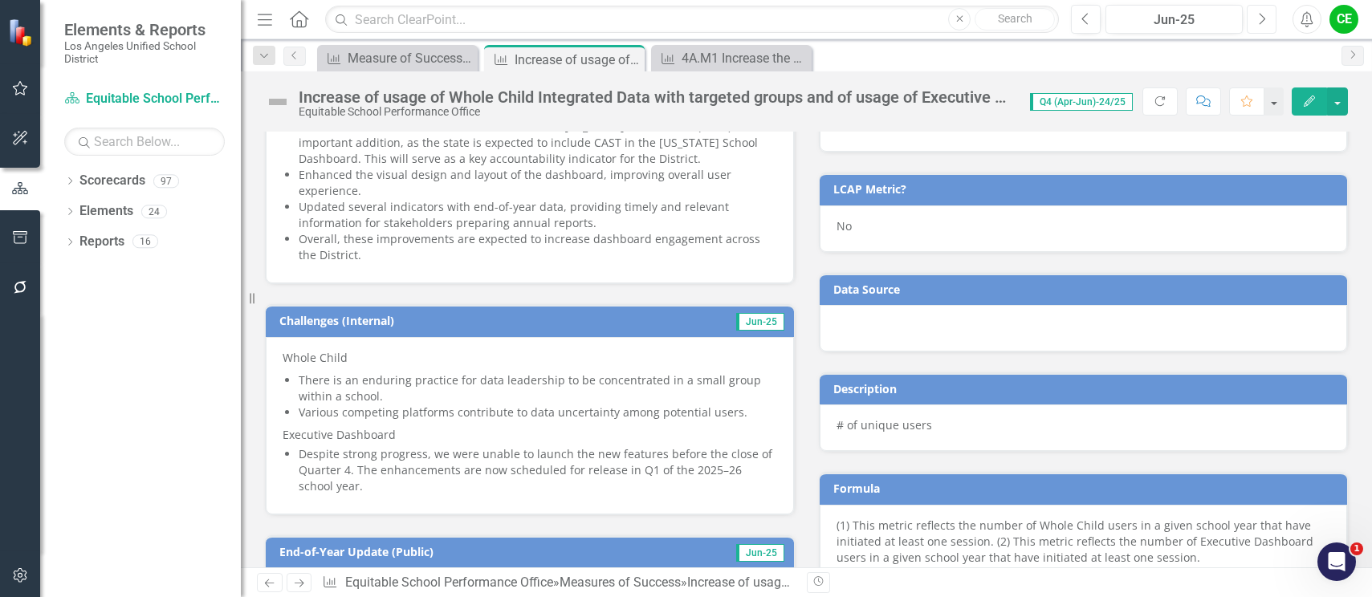
click at [1270, 25] on button "Next" at bounding box center [1262, 19] width 30 height 29
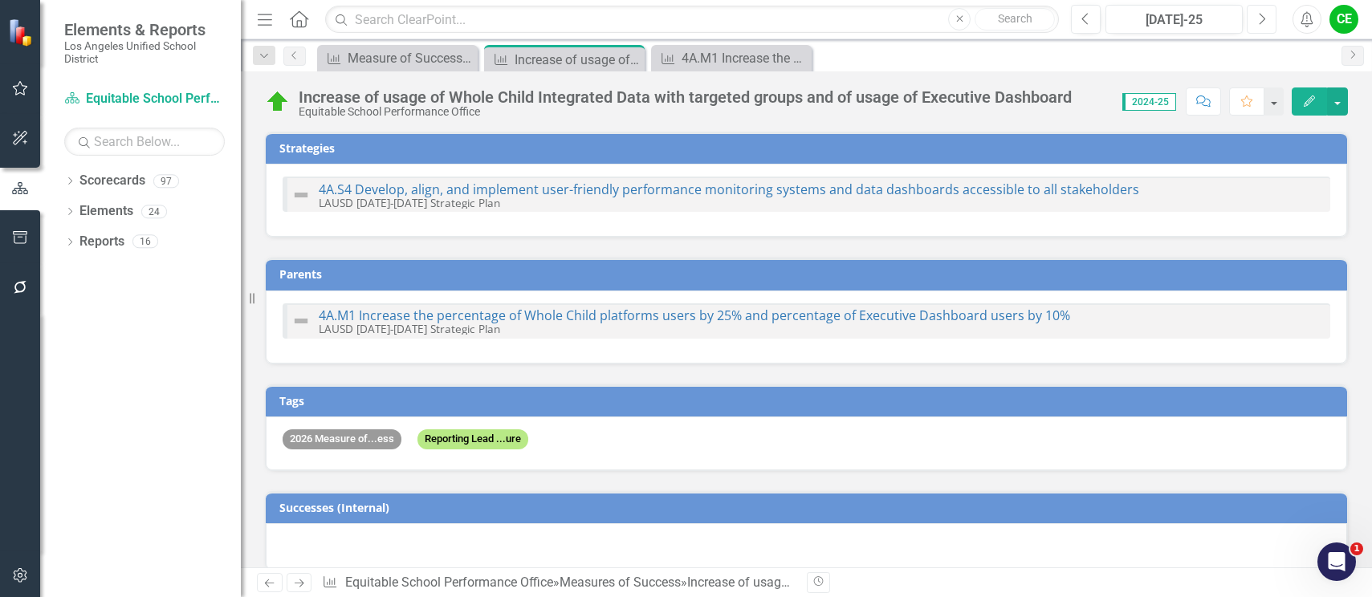
checkbox input "true"
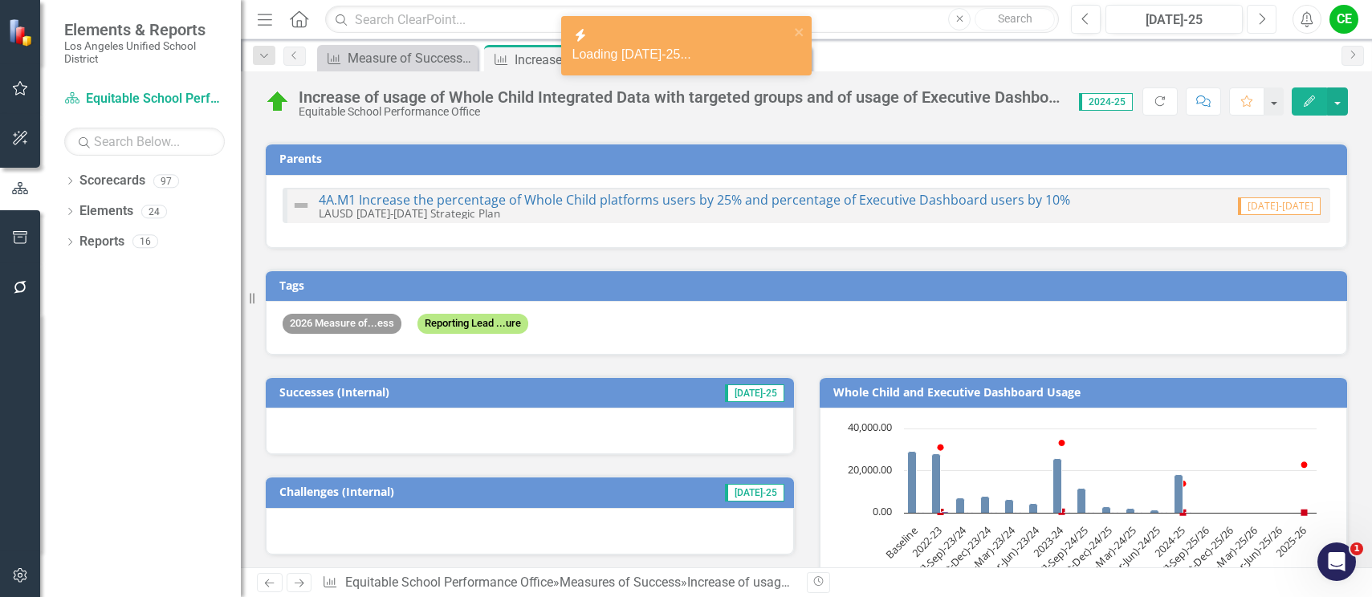
scroll to position [321, 0]
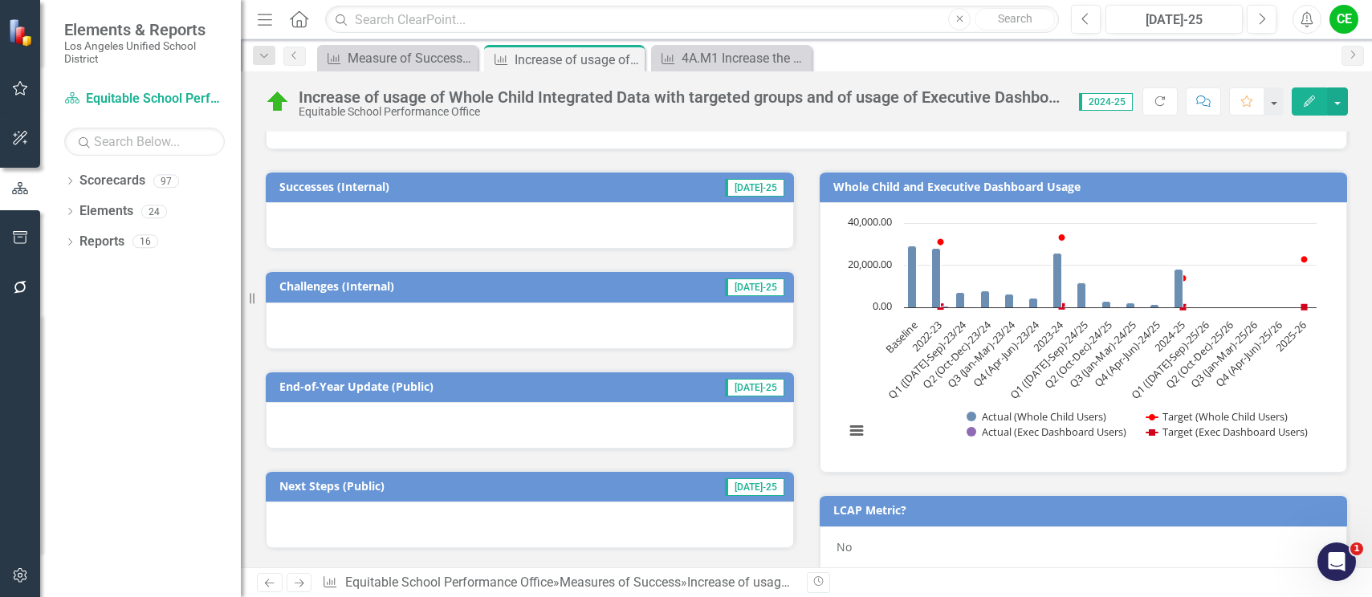
click at [501, 233] on div at bounding box center [530, 225] width 528 height 47
click at [502, 233] on div at bounding box center [530, 225] width 528 height 47
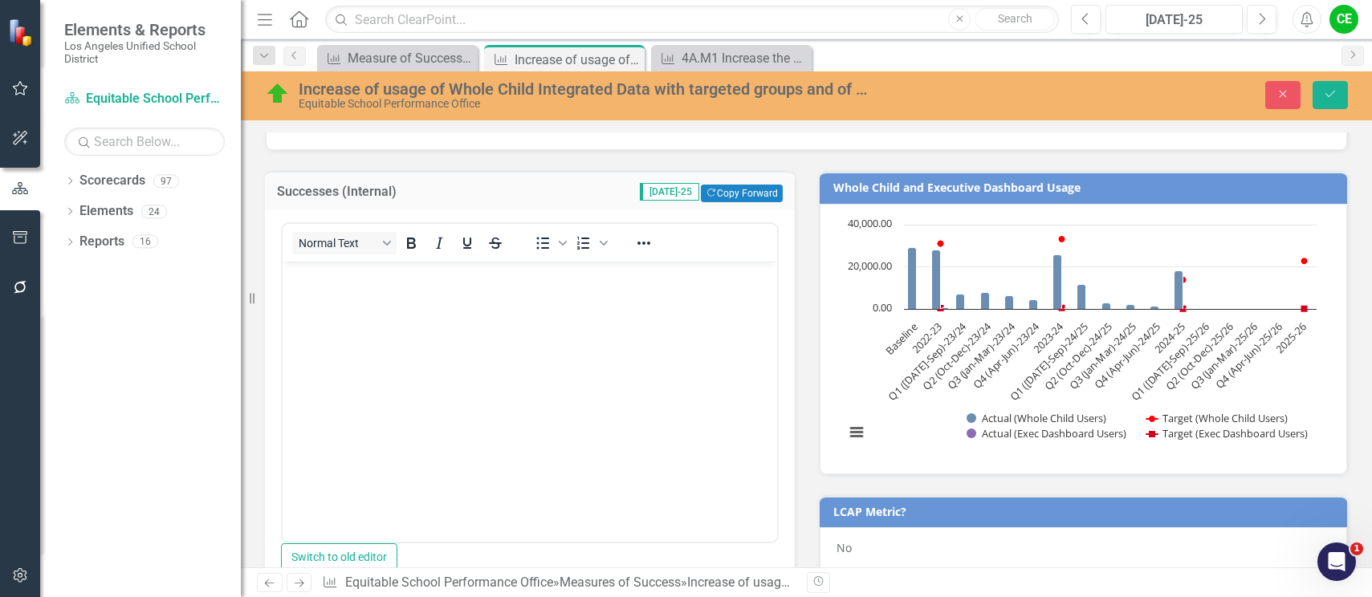
scroll to position [0, 0]
click at [730, 192] on button "Copy Forward Copy Forward" at bounding box center [741, 194] width 81 height 18
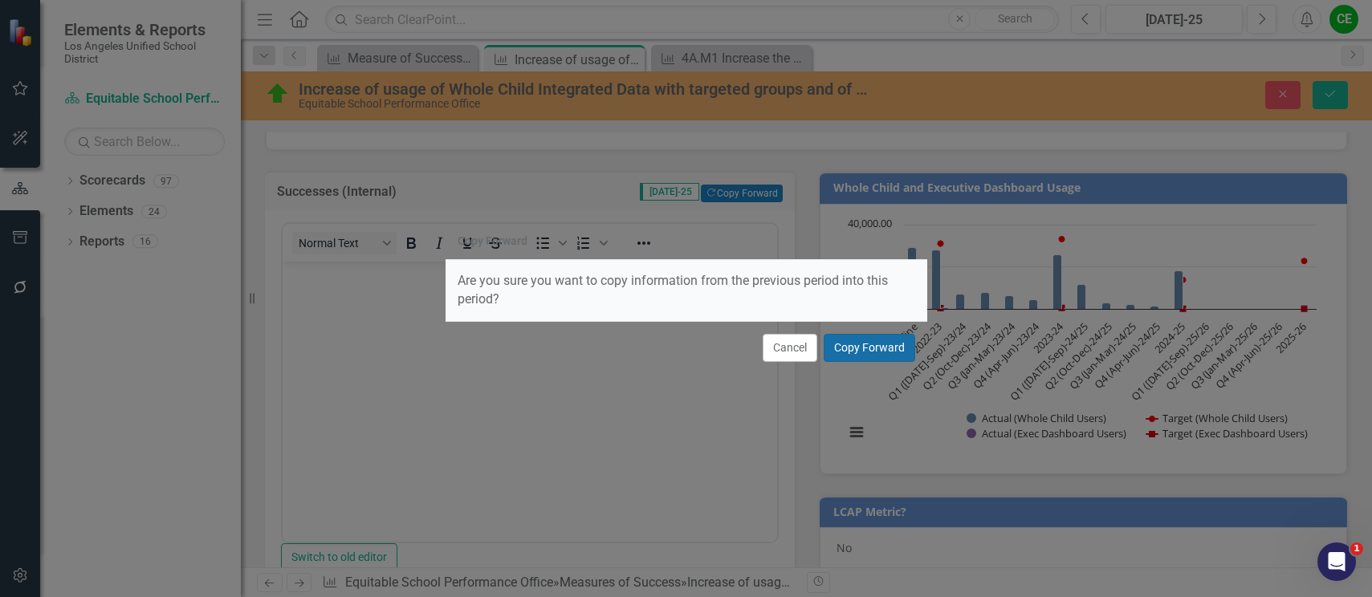
click at [869, 346] on button "Copy Forward" at bounding box center [870, 348] width 92 height 28
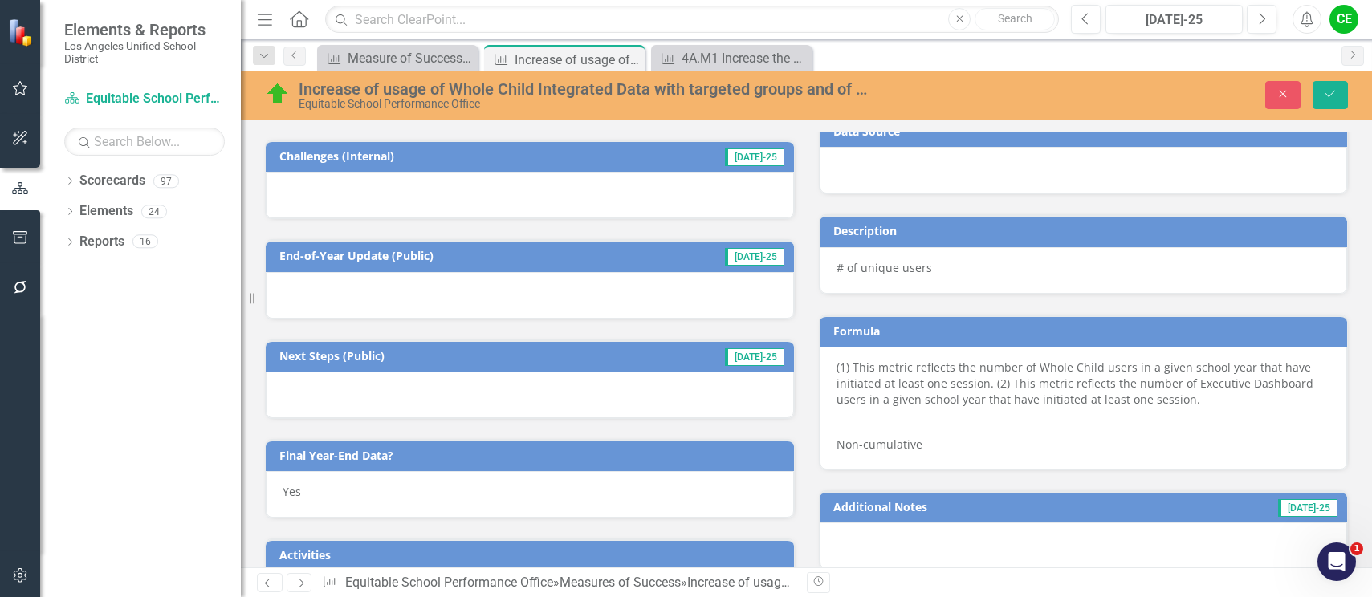
scroll to position [803, 0]
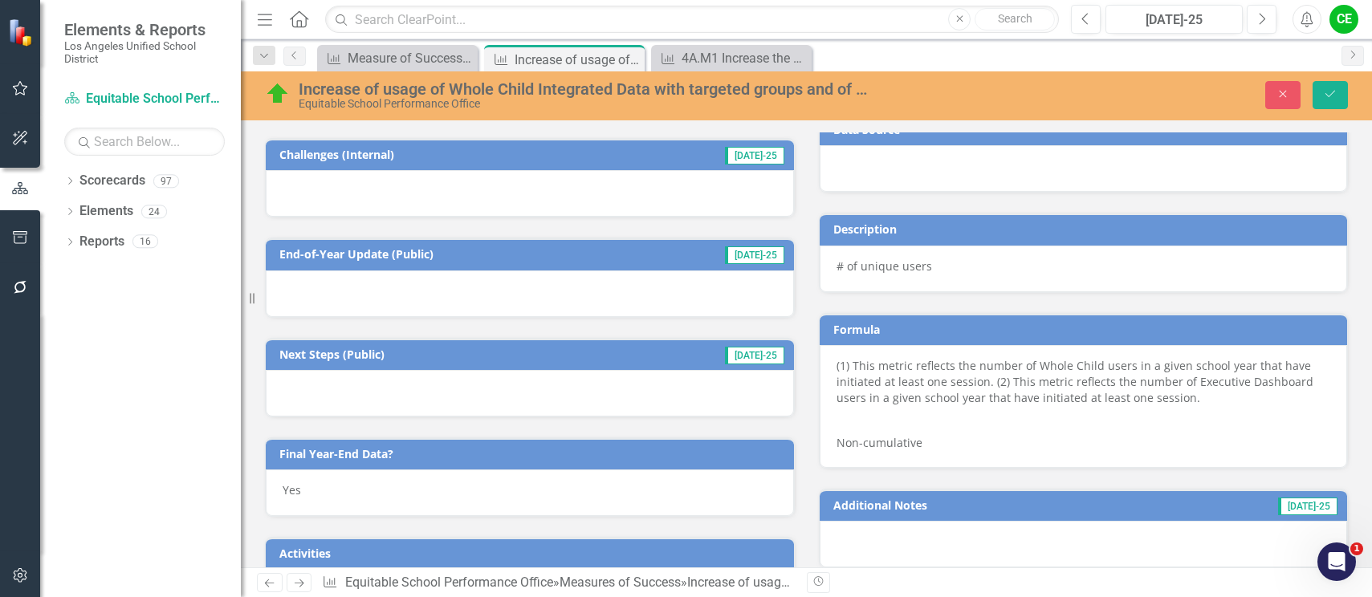
click at [364, 207] on div at bounding box center [530, 193] width 528 height 47
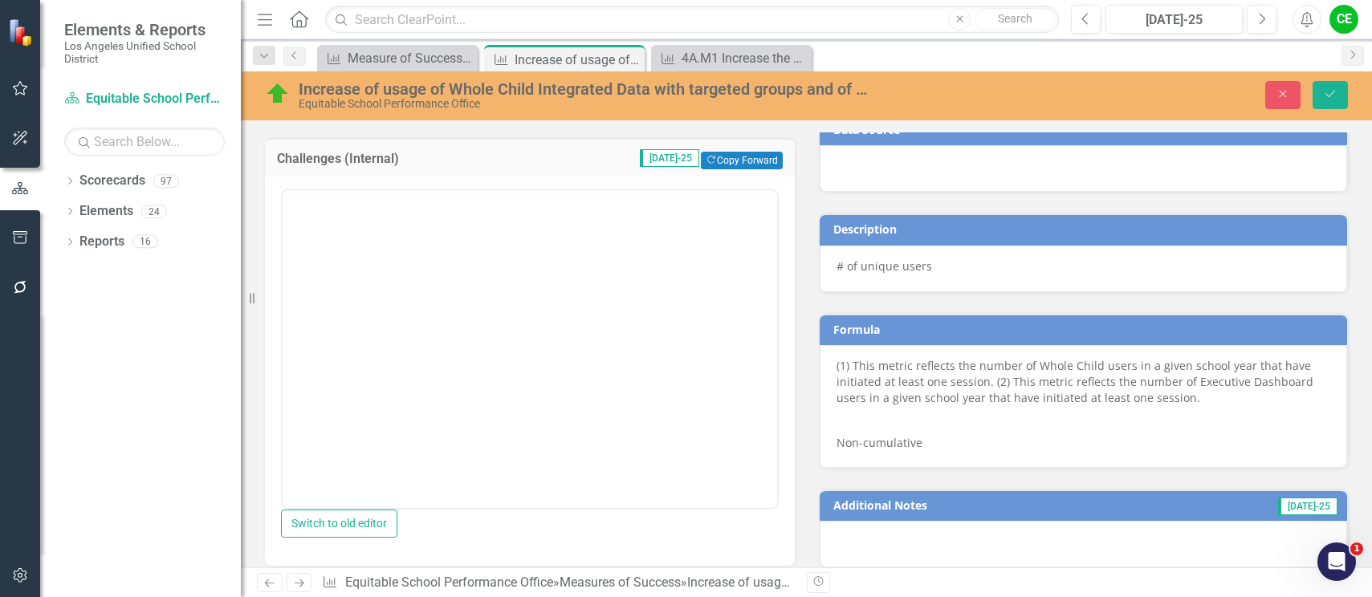
scroll to position [0, 0]
click at [739, 163] on button "Copy Forward Copy Forward" at bounding box center [741, 161] width 81 height 18
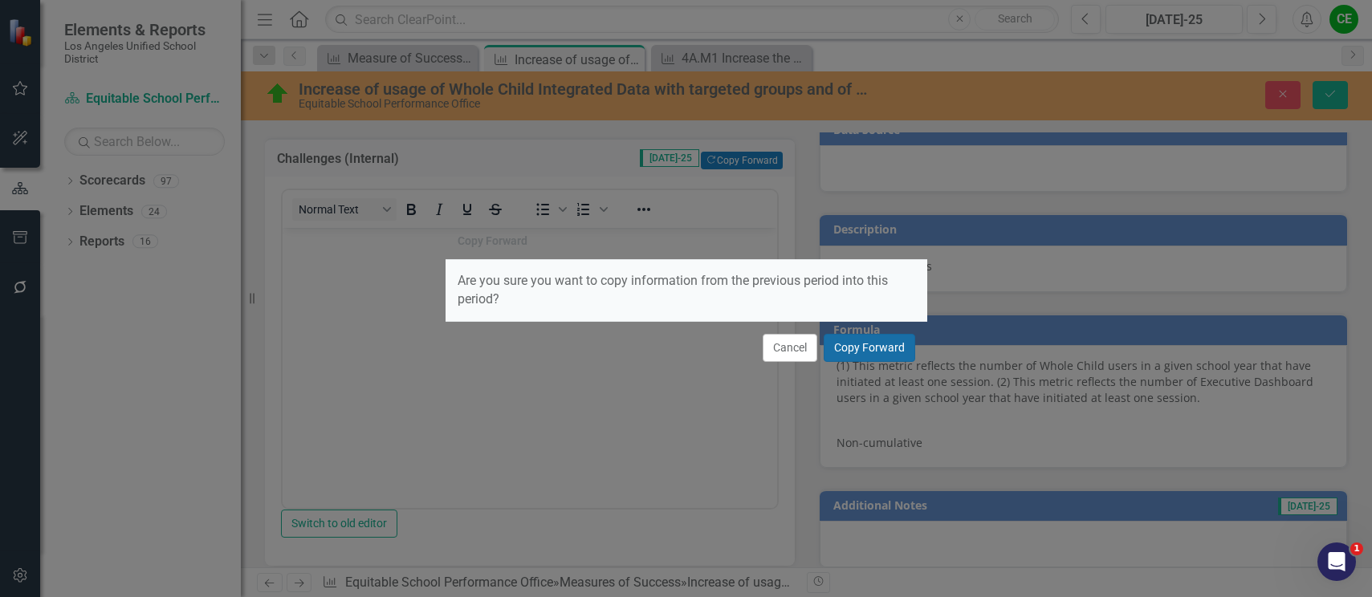
drag, startPoint x: 851, startPoint y: 351, endPoint x: 379, endPoint y: 102, distance: 533.6
click at [851, 351] on button "Copy Forward" at bounding box center [870, 348] width 92 height 28
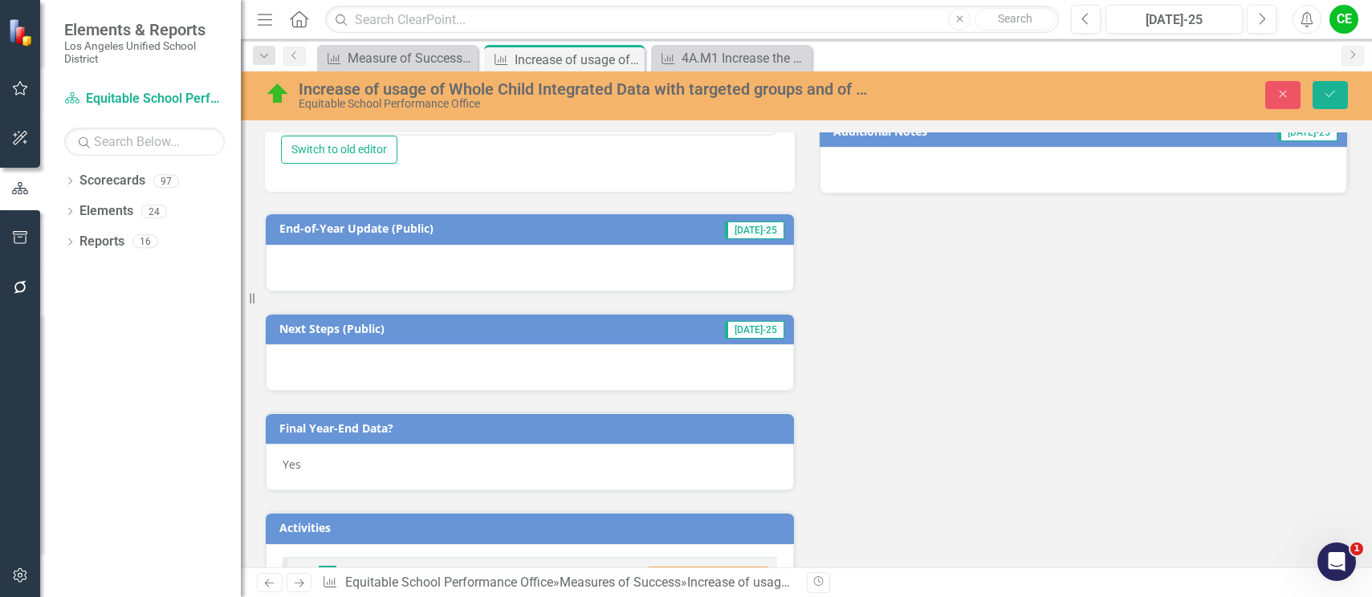
scroll to position [1204, 0]
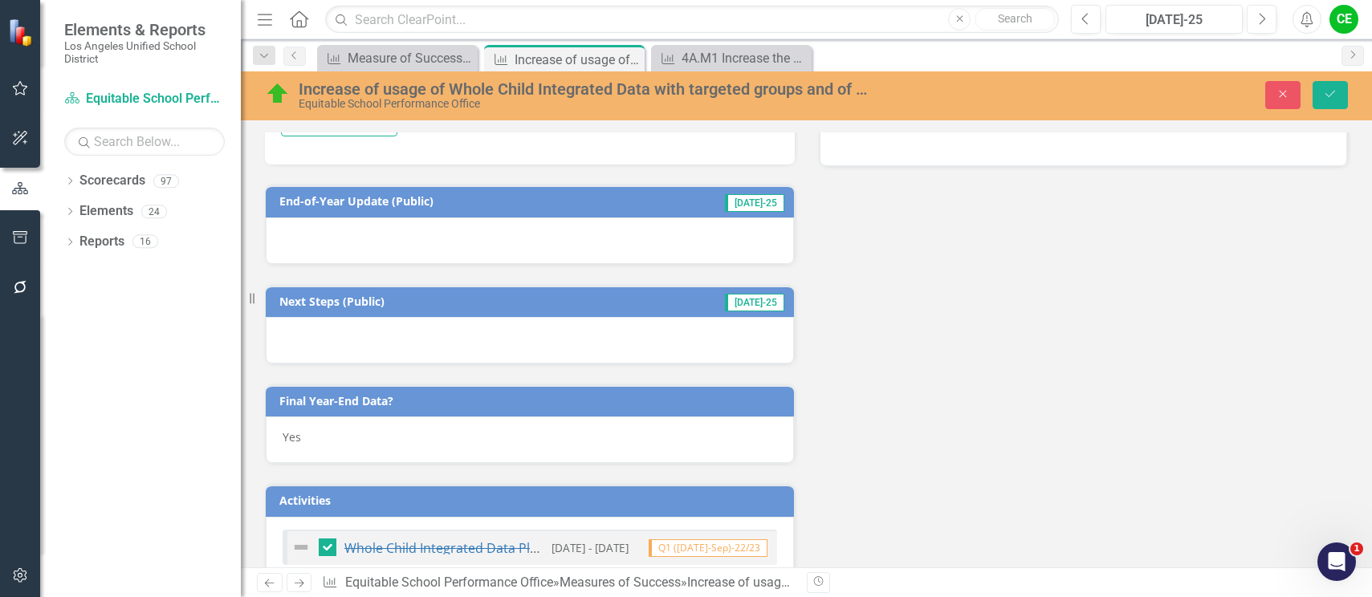
click at [433, 264] on div at bounding box center [530, 241] width 528 height 47
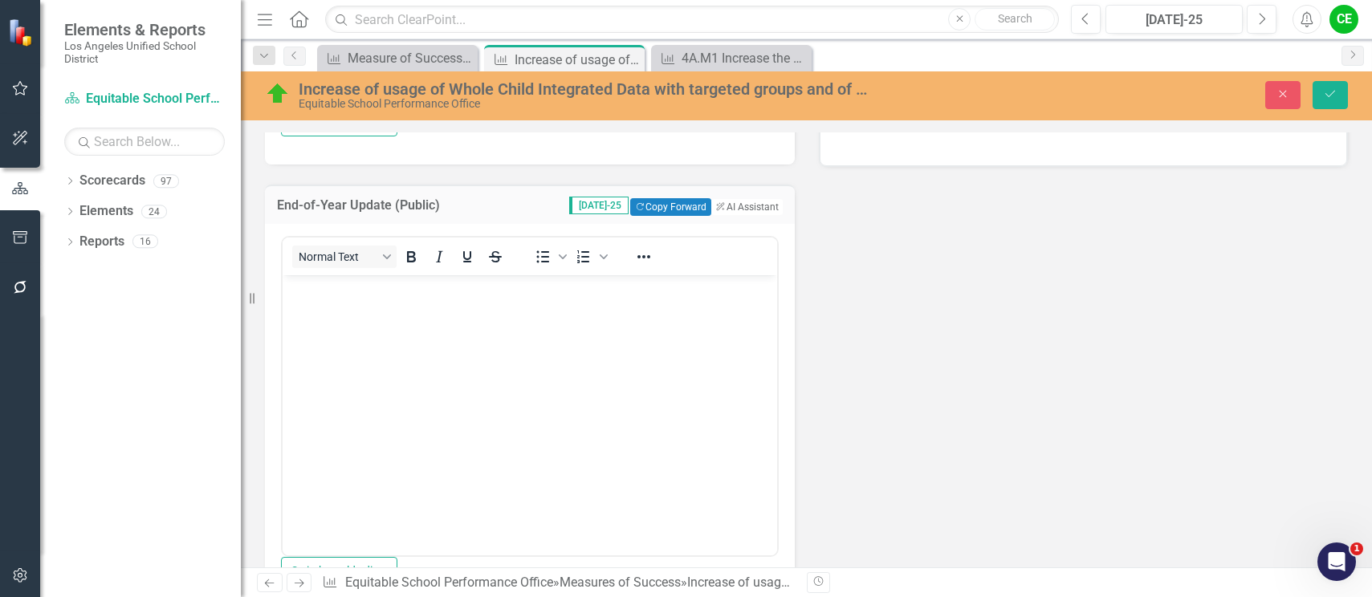
scroll to position [0, 0]
click at [664, 216] on button "Copy Forward Copy Forward" at bounding box center [670, 207] width 81 height 18
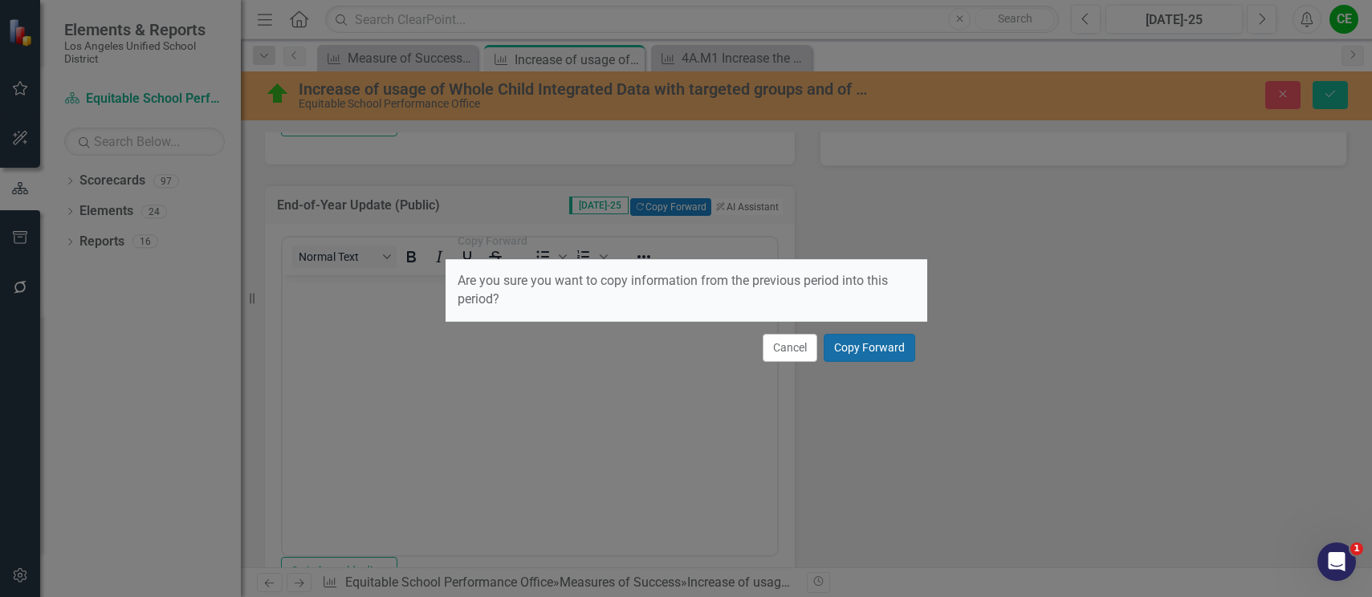
click at [858, 337] on button "Copy Forward" at bounding box center [870, 348] width 92 height 28
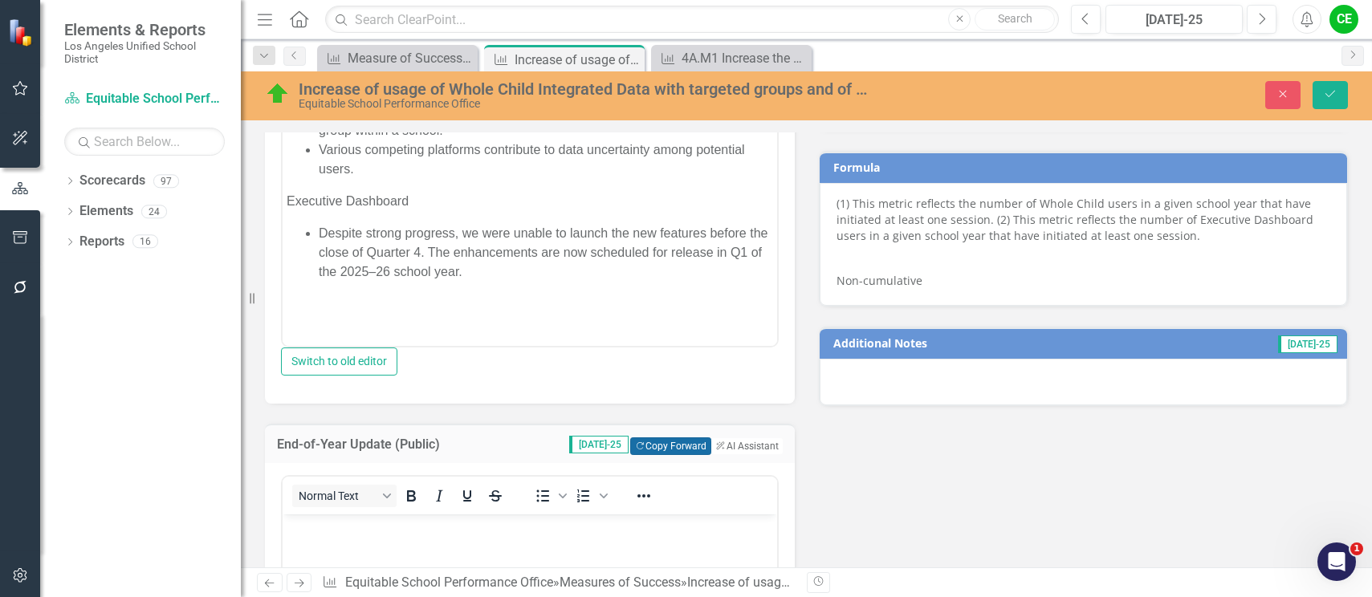
scroll to position [963, 0]
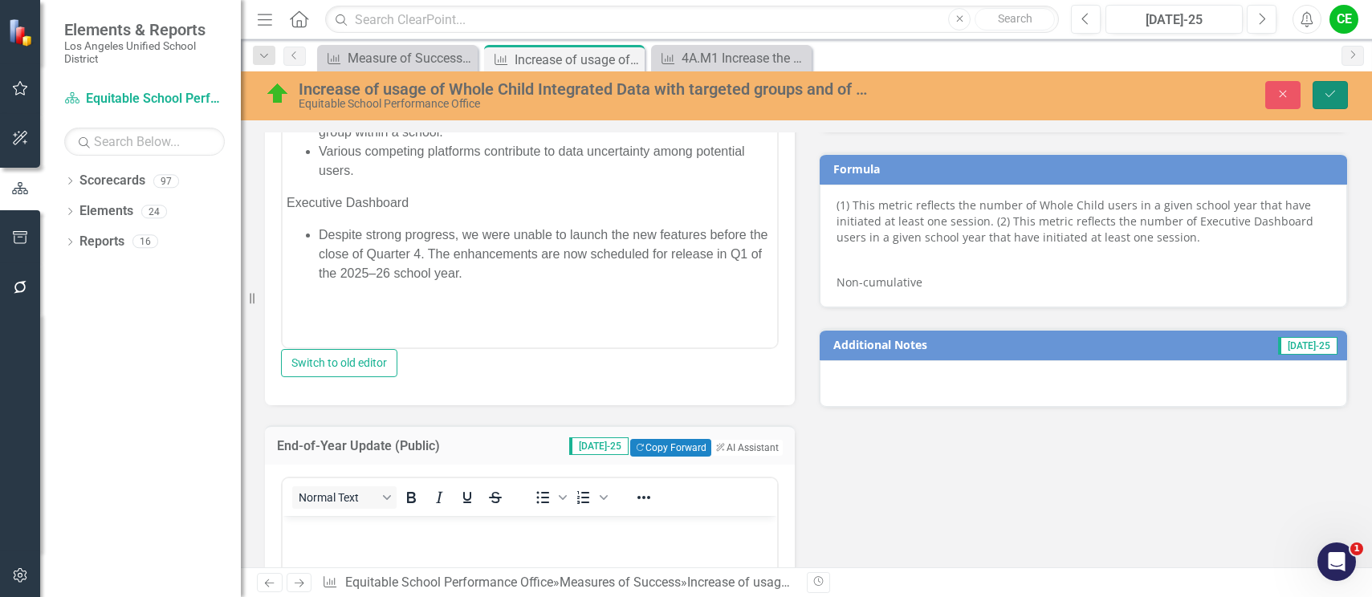
click at [1337, 101] on button "Save" at bounding box center [1329, 95] width 35 height 28
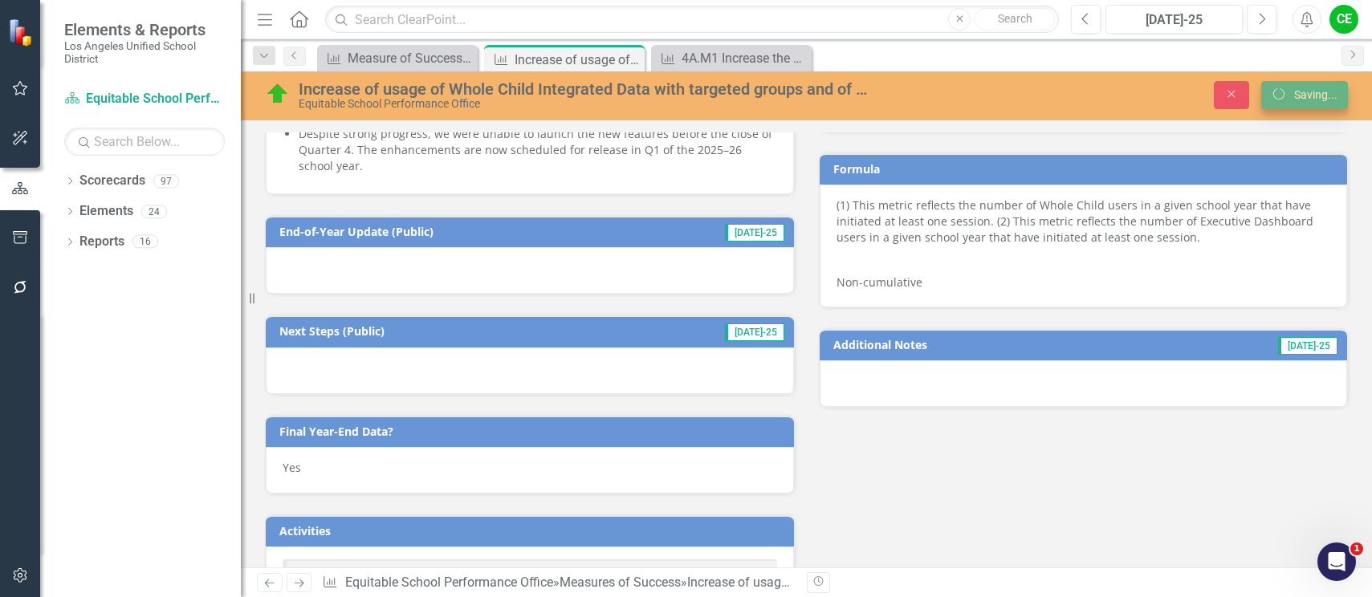
scroll to position [955, 0]
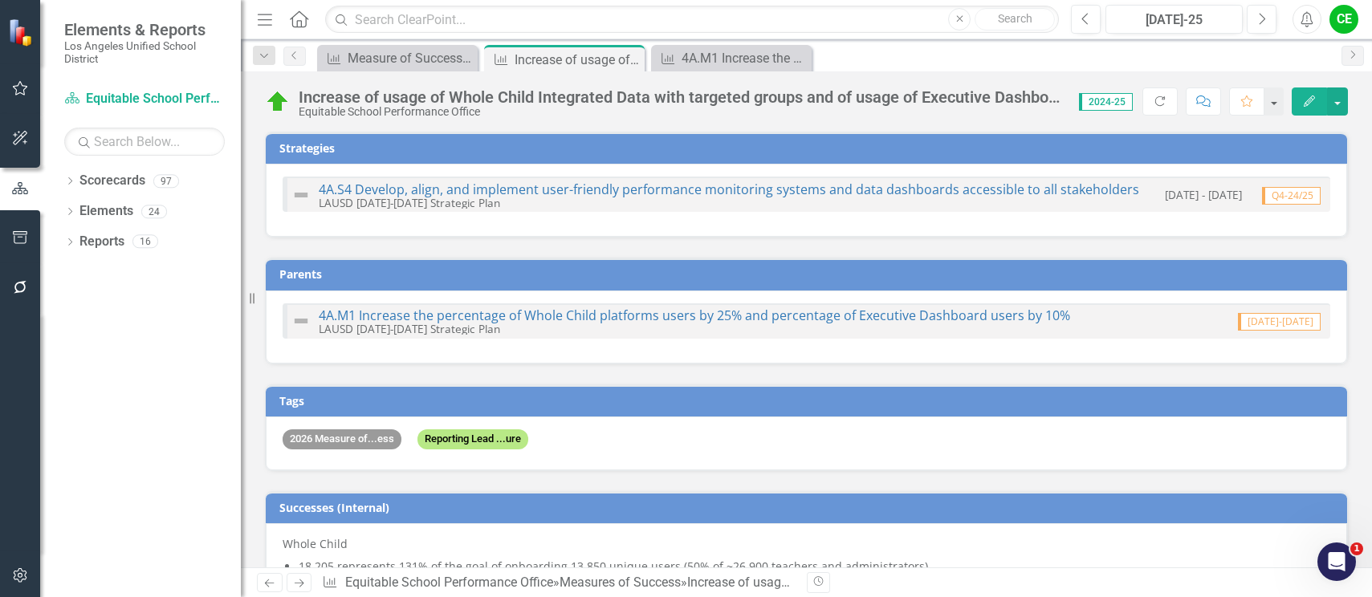
checkbox input "true"
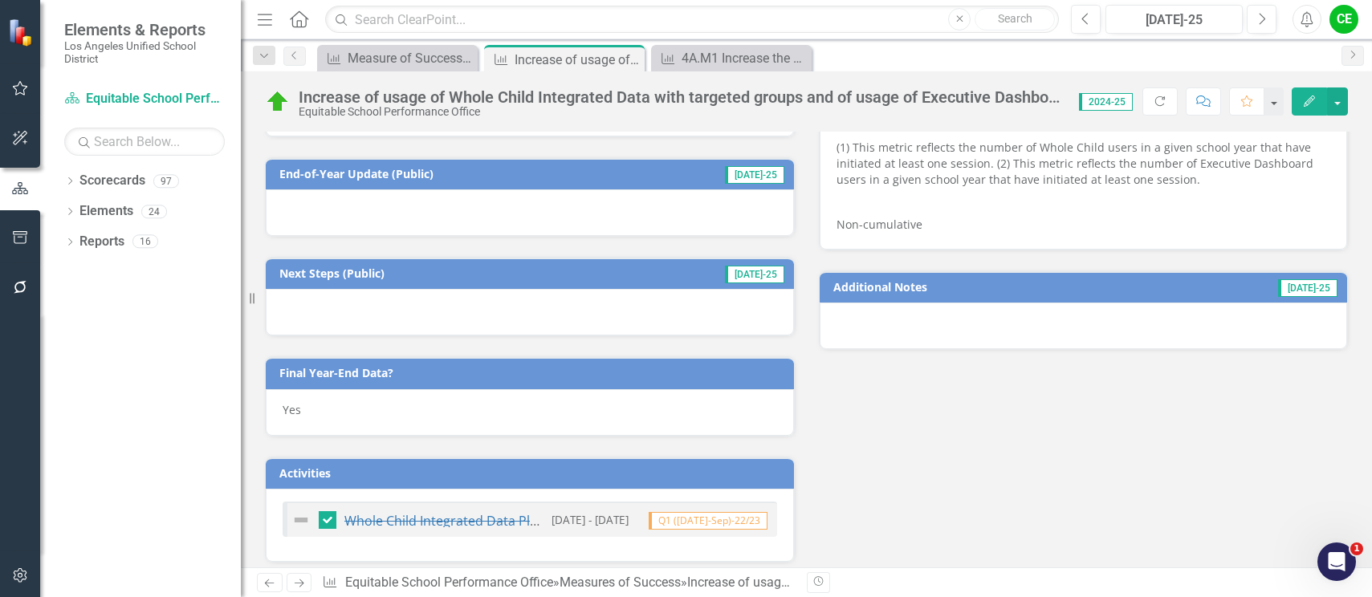
scroll to position [1044, 0]
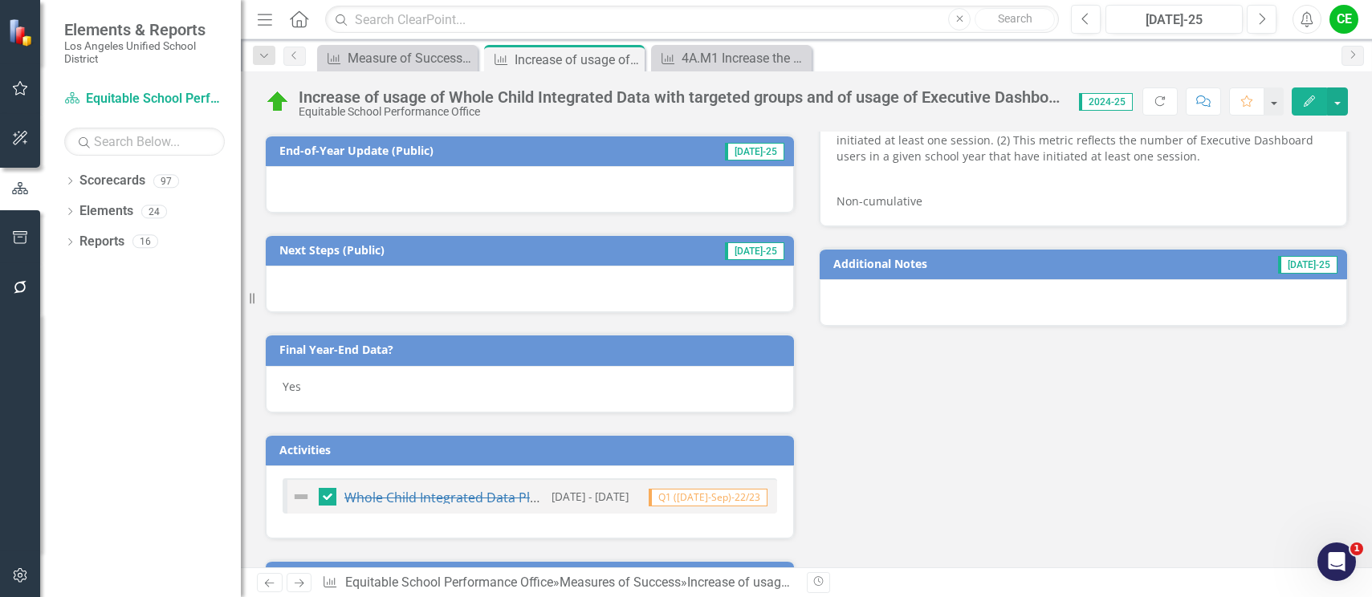
click at [487, 201] on div at bounding box center [530, 189] width 528 height 47
click at [489, 201] on div at bounding box center [530, 189] width 528 height 47
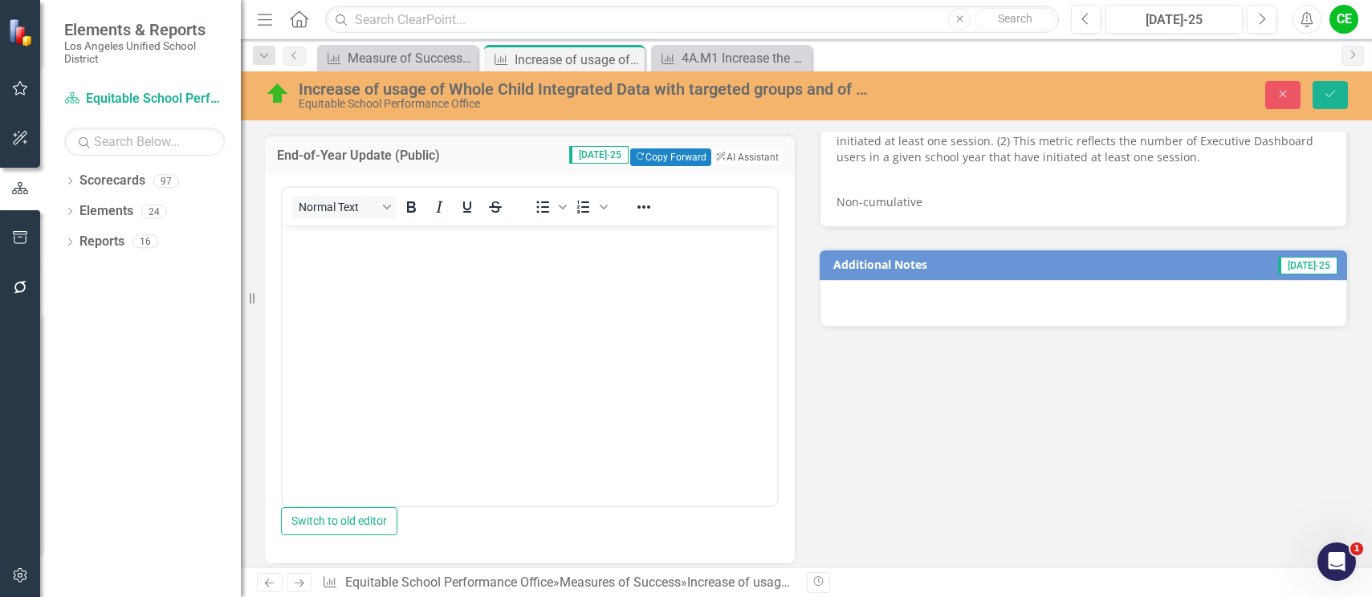
scroll to position [0, 0]
click at [654, 152] on button "Copy Forward Copy Forward" at bounding box center [670, 158] width 81 height 18
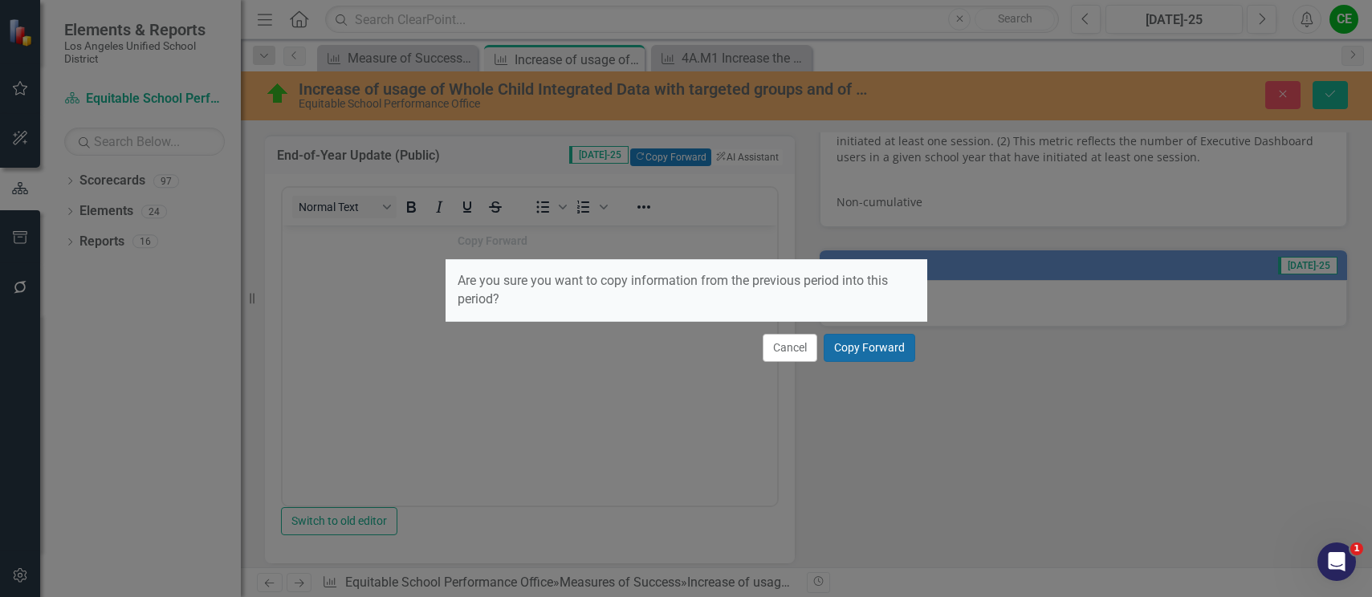
click at [900, 343] on button "Copy Forward" at bounding box center [870, 348] width 92 height 28
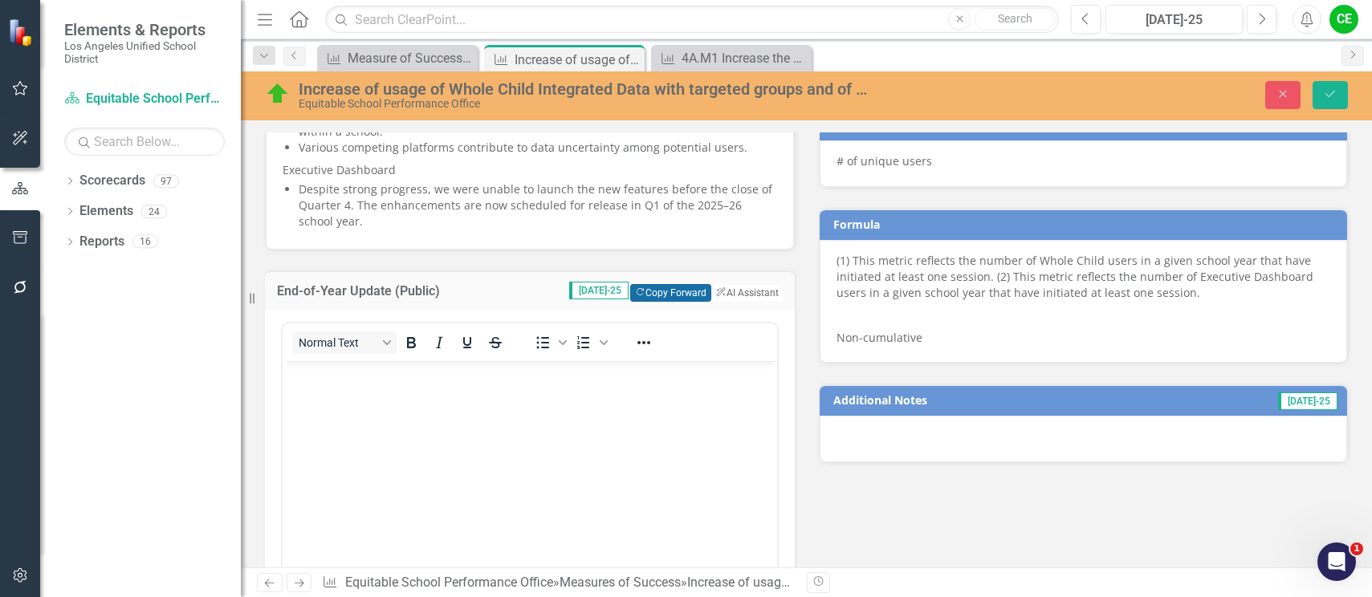
scroll to position [1044, 0]
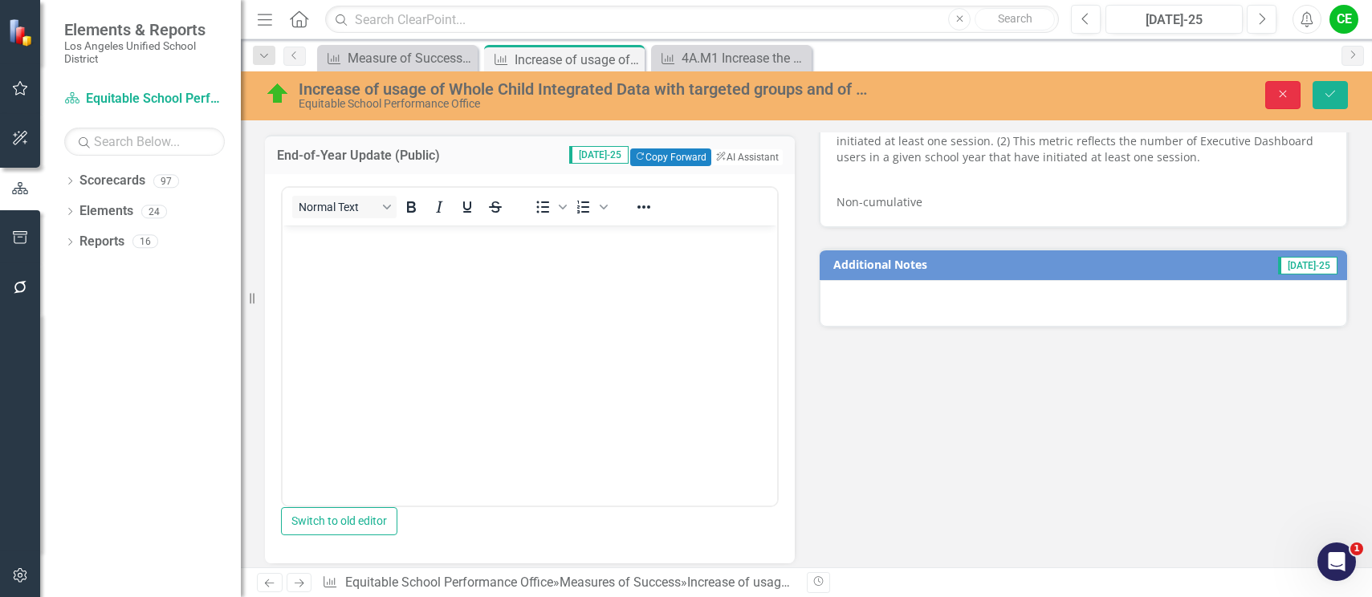
click at [1285, 94] on icon "Close" at bounding box center [1283, 93] width 14 height 11
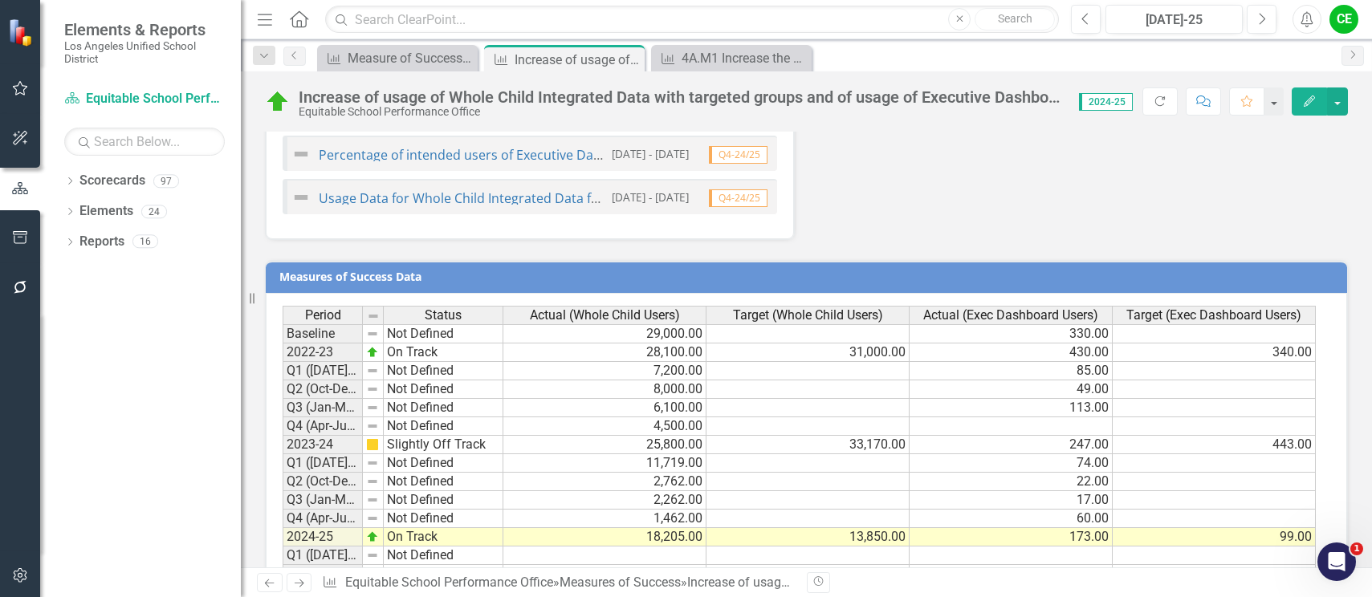
scroll to position [1508, 0]
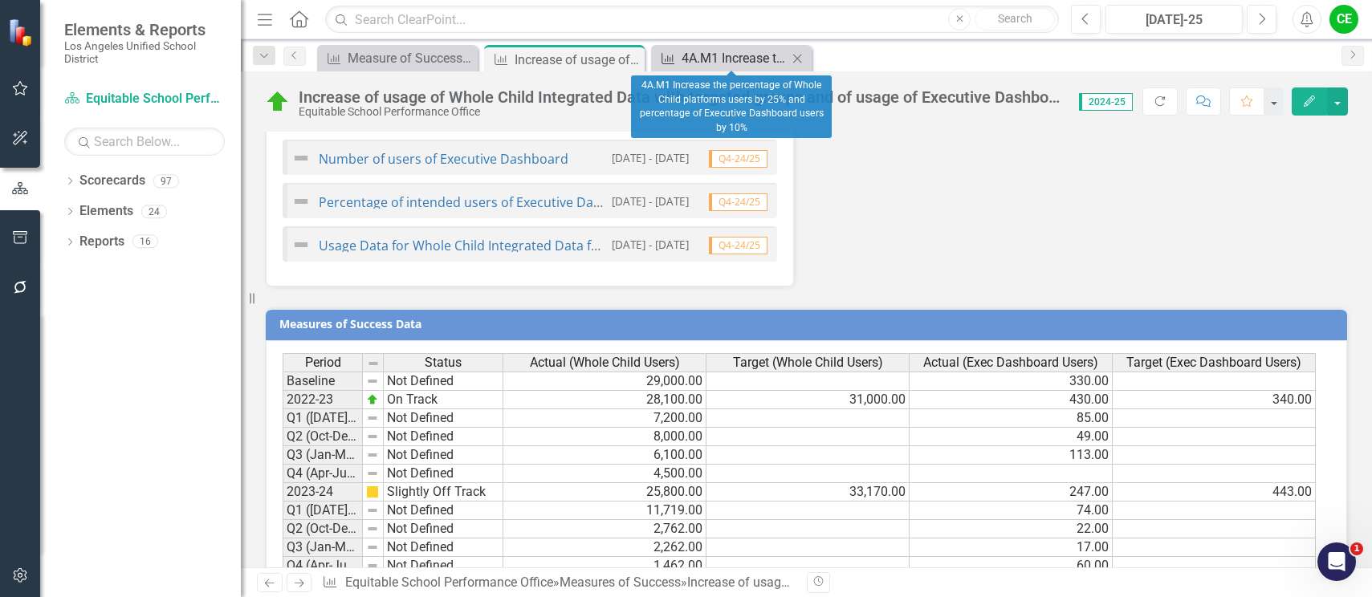
click at [757, 55] on div "4A.M1 Increase the percentage of Whole Child platforms users by 25% and percent…" at bounding box center [735, 58] width 106 height 20
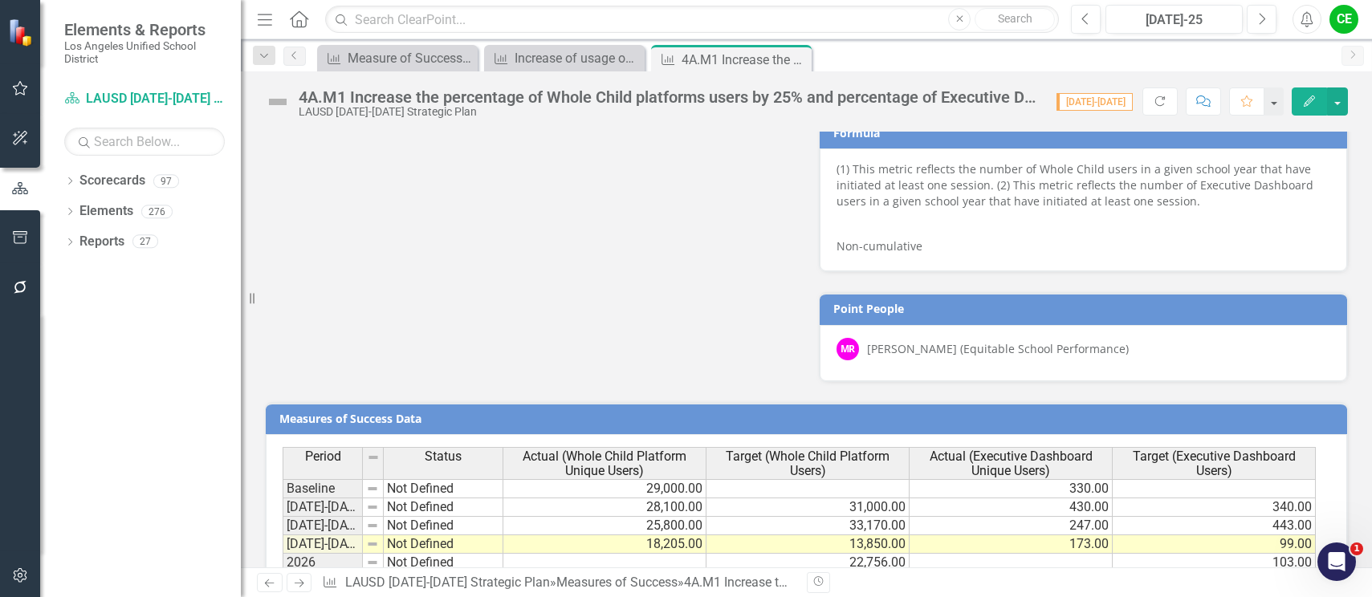
scroll to position [1426, 0]
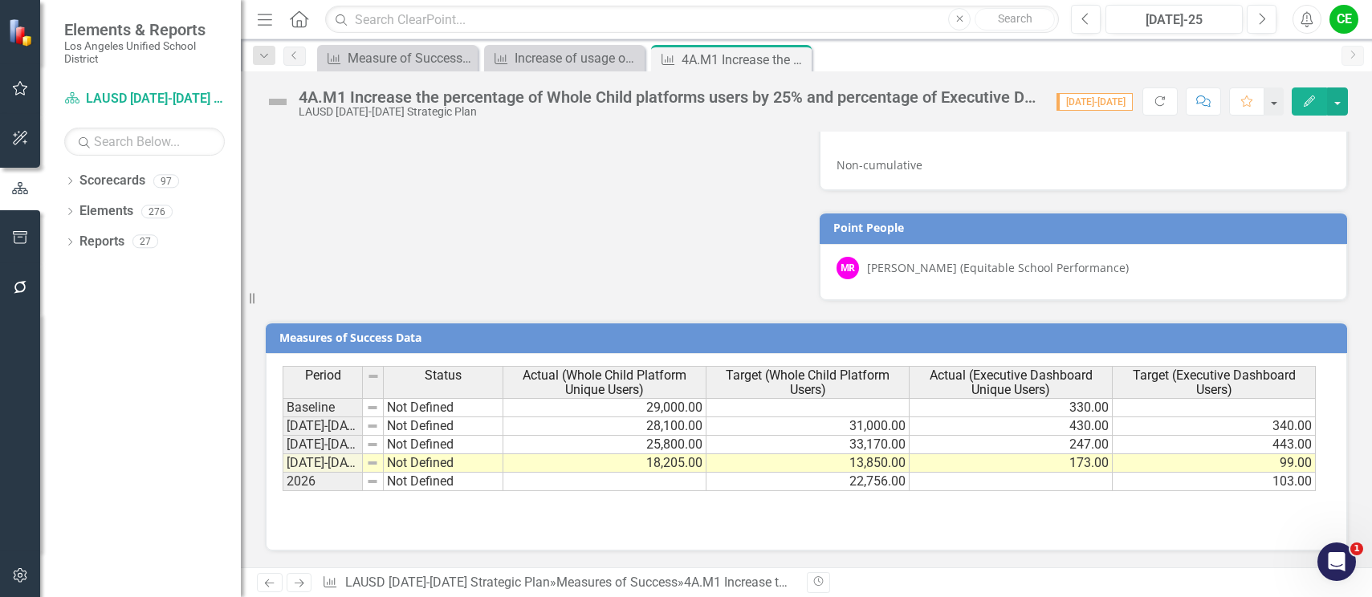
click at [412, 463] on td "Not Defined" at bounding box center [444, 463] width 120 height 18
click at [413, 463] on td "Not Defined" at bounding box center [444, 463] width 120 height 18
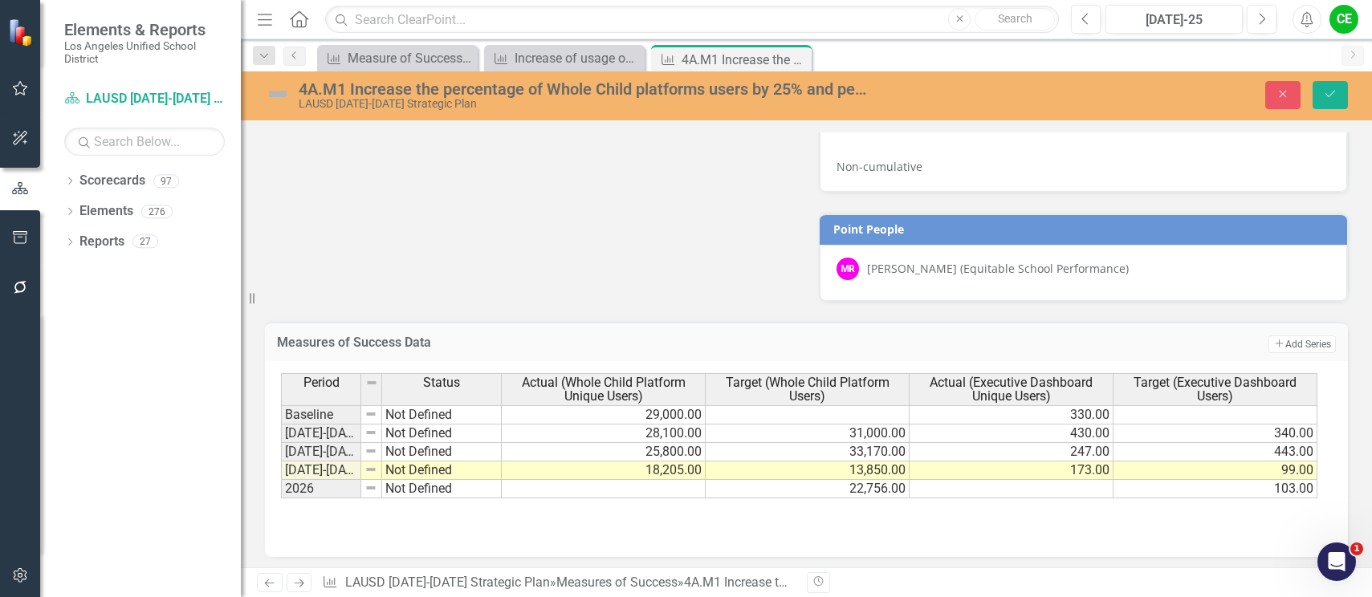
click at [496, 527] on div "Period Status Actual (Whole Child Platform Unique Users) Target (Whole Child Pl…" at bounding box center [806, 453] width 1051 height 161
click at [22, 571] on icon "button" at bounding box center [20, 575] width 14 height 14
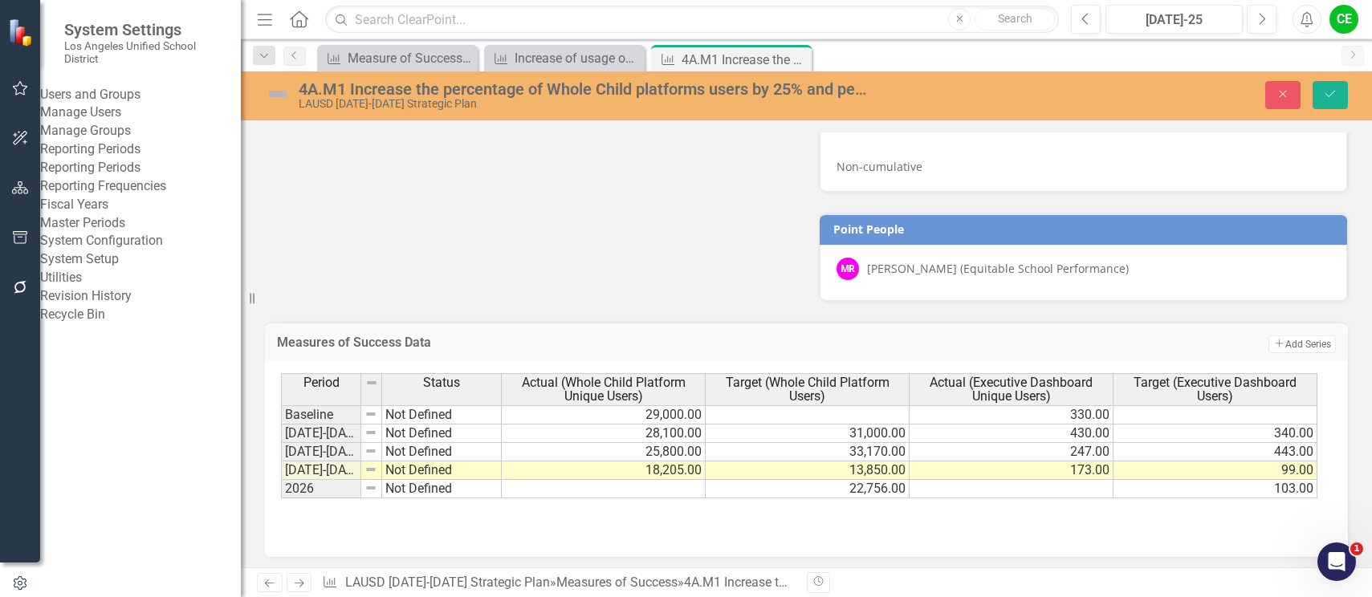
click at [113, 269] on link "System Setup" at bounding box center [140, 259] width 201 height 18
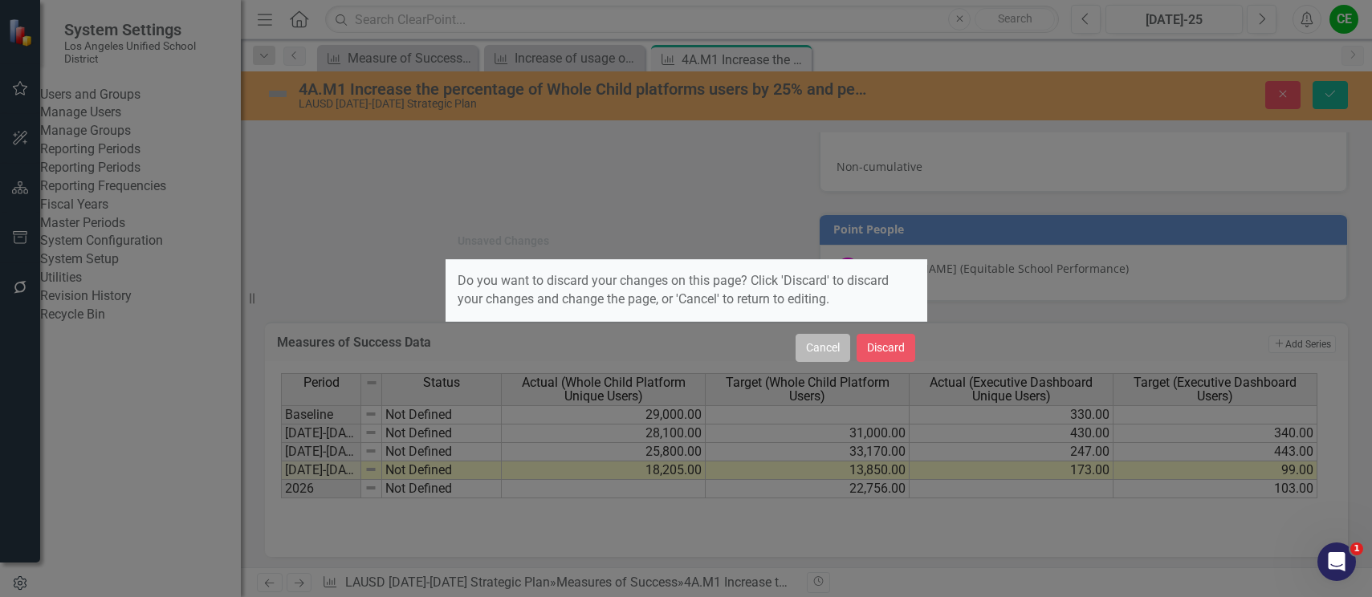
click at [820, 344] on button "Cancel" at bounding box center [822, 348] width 55 height 28
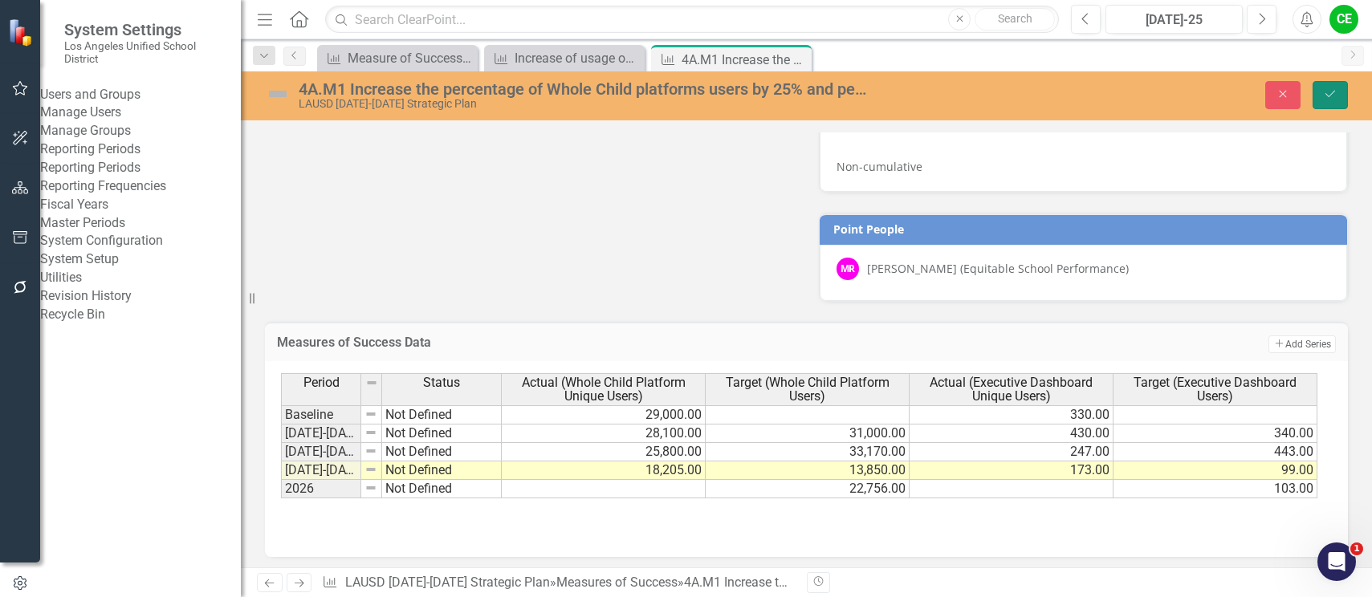
click at [1323, 89] on icon "Save" at bounding box center [1330, 93] width 14 height 11
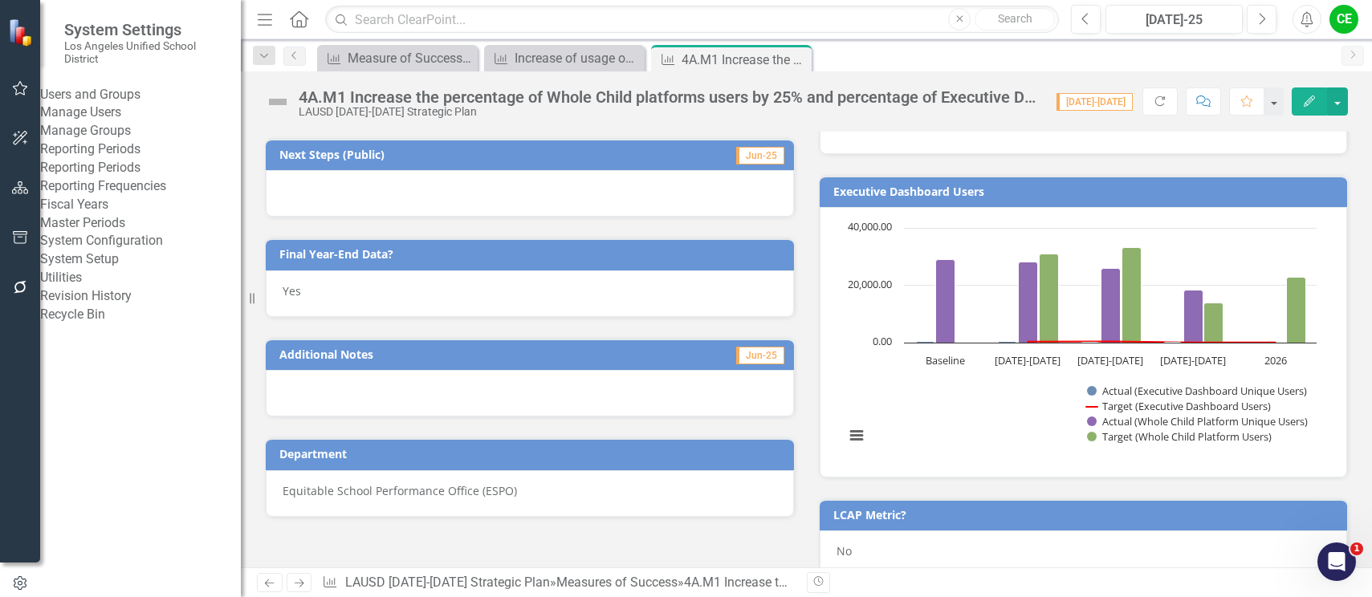
scroll to position [722, 0]
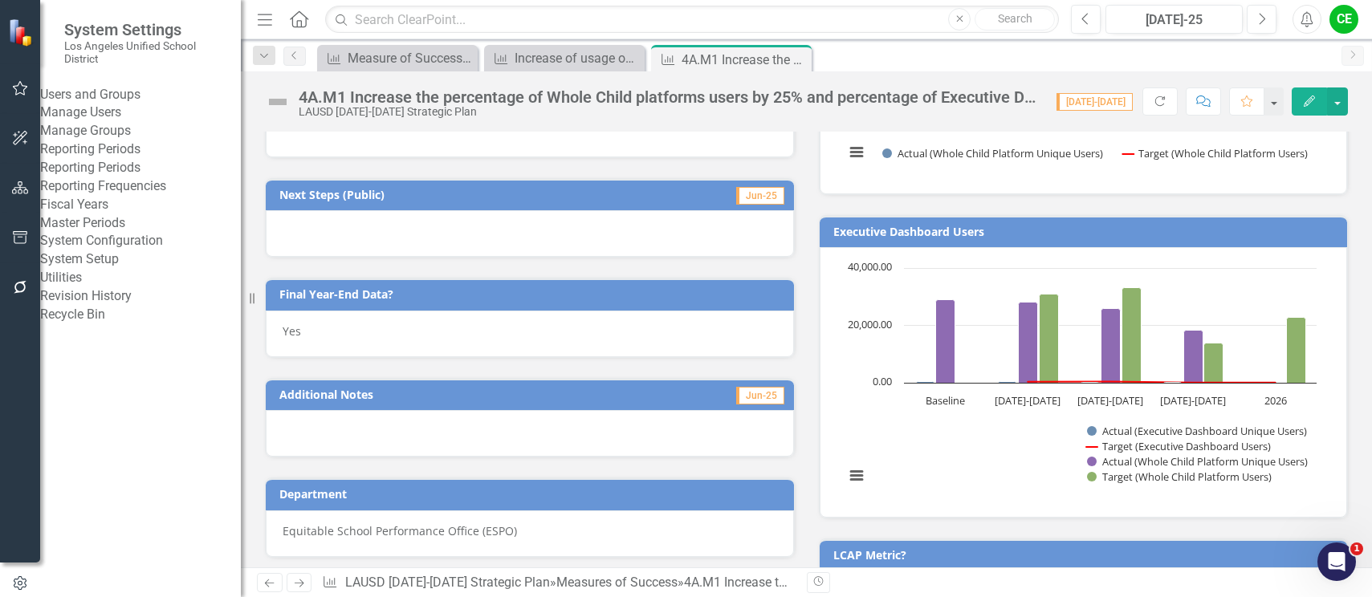
click at [121, 269] on link "System Setup" at bounding box center [140, 259] width 201 height 18
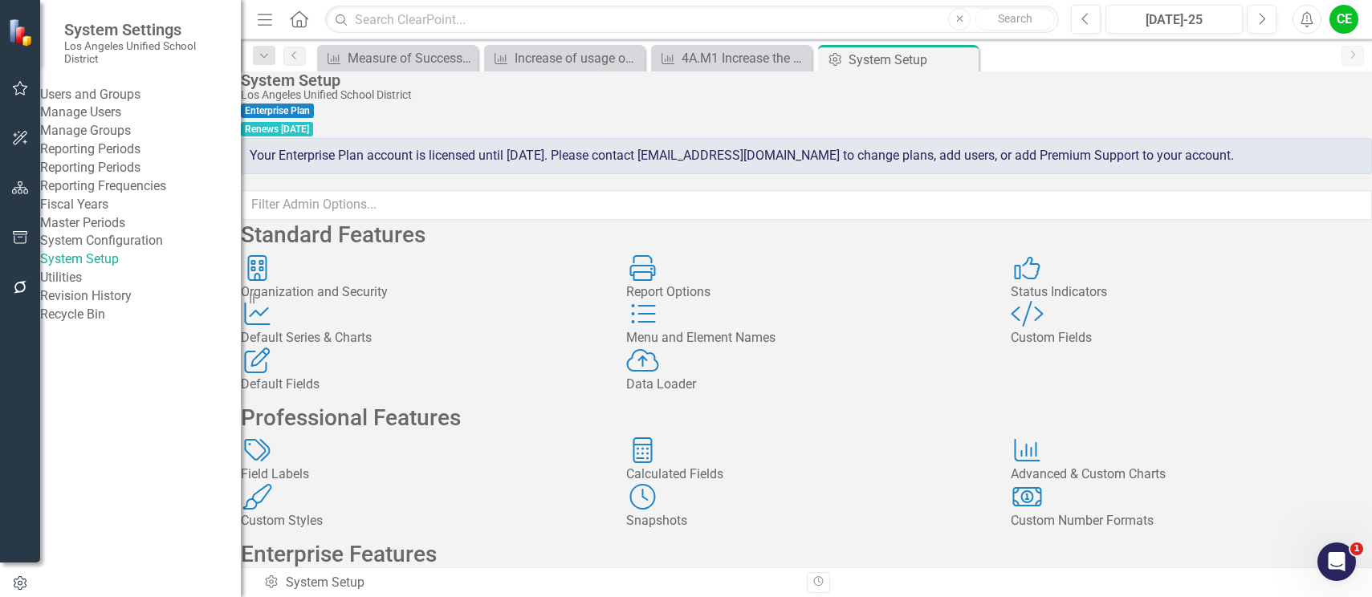
click at [1099, 348] on div "Custom Fields" at bounding box center [1191, 338] width 361 height 18
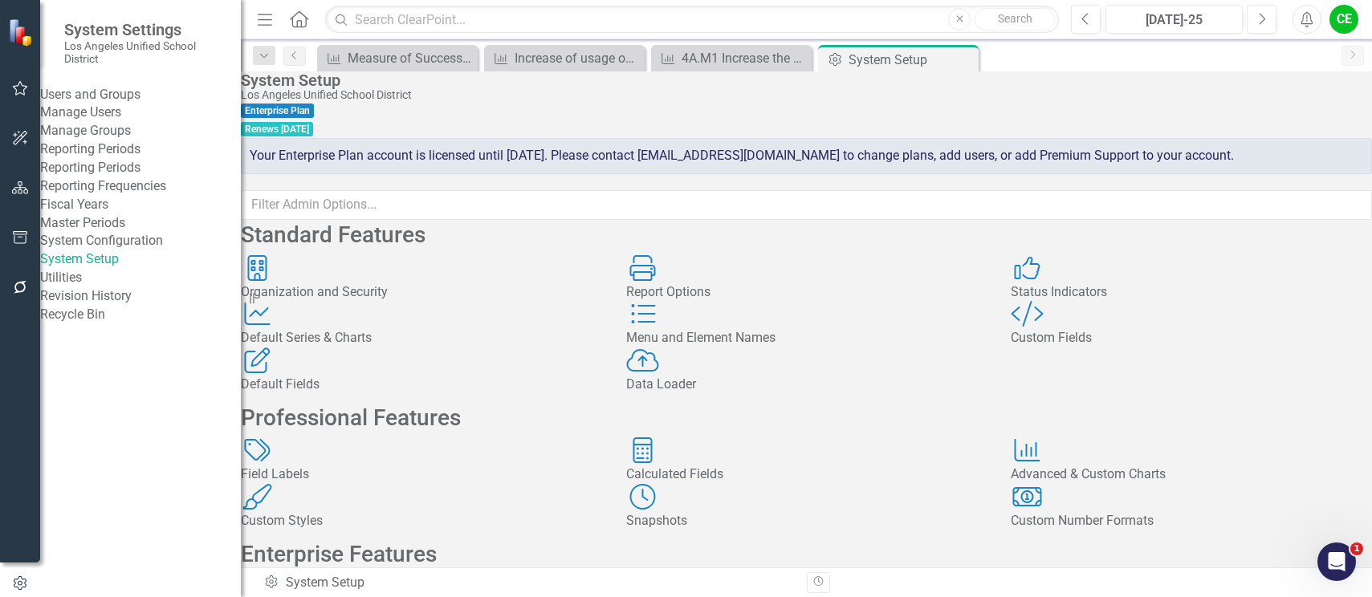
click at [1147, 302] on div "Status Indicators" at bounding box center [1191, 292] width 361 height 18
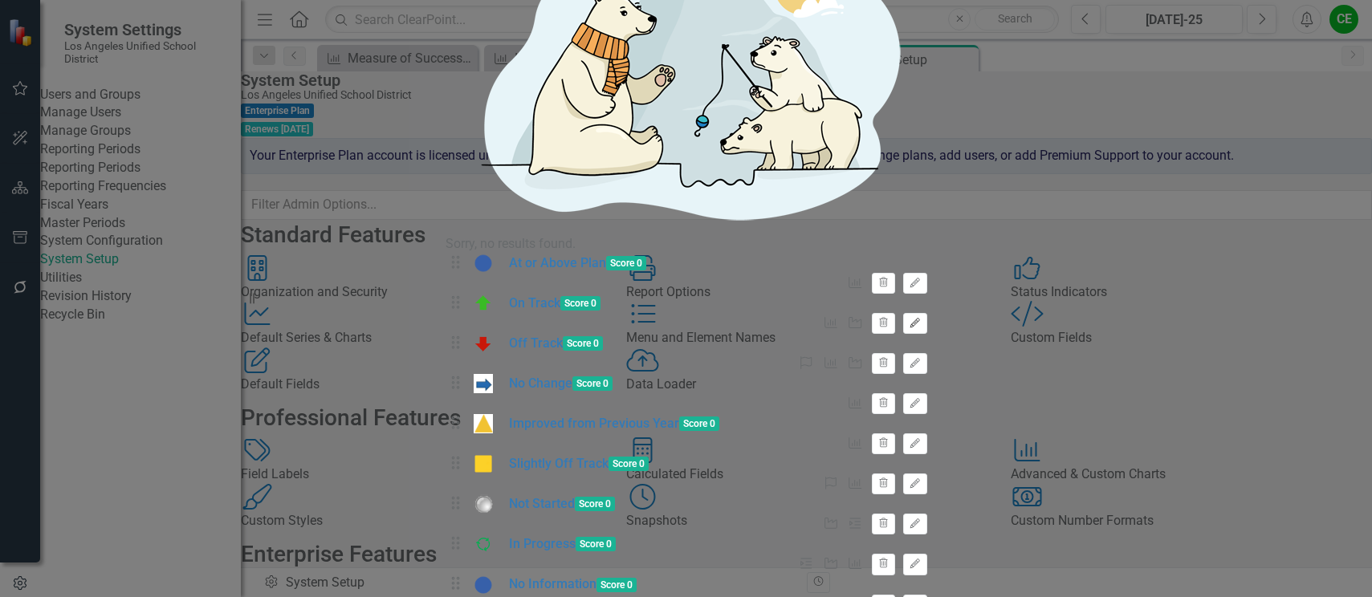
click at [921, 319] on icon "Edit" at bounding box center [915, 324] width 12 height 10
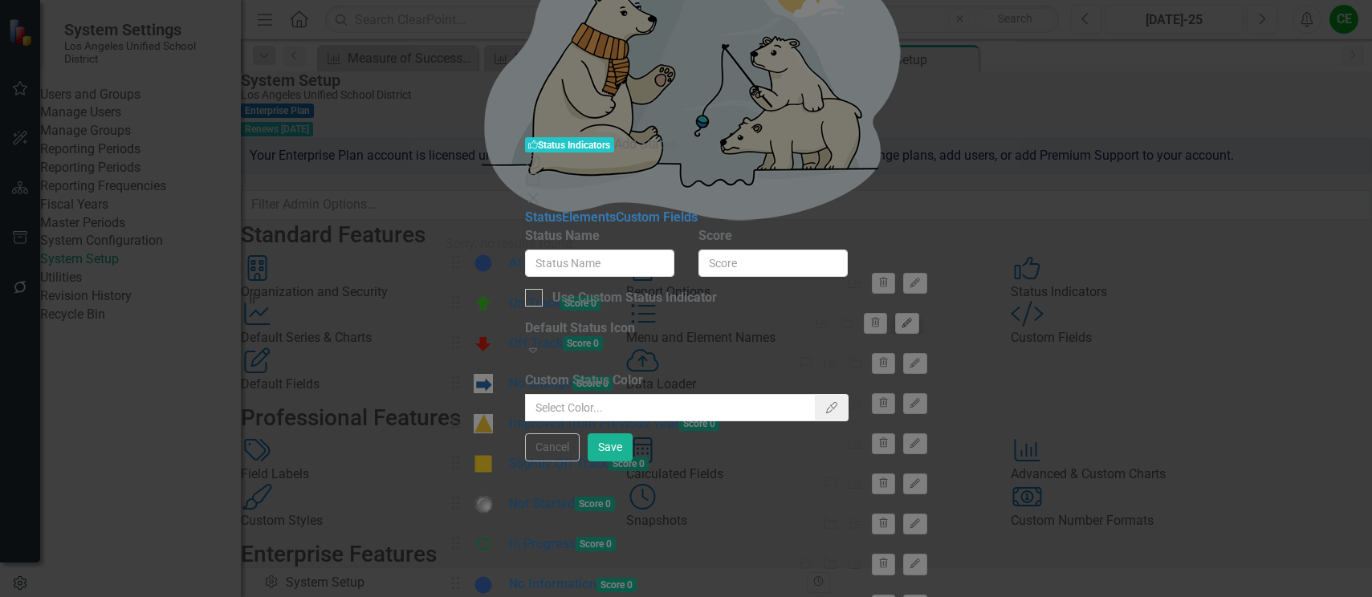
type input "On Track"
type input "#009900"
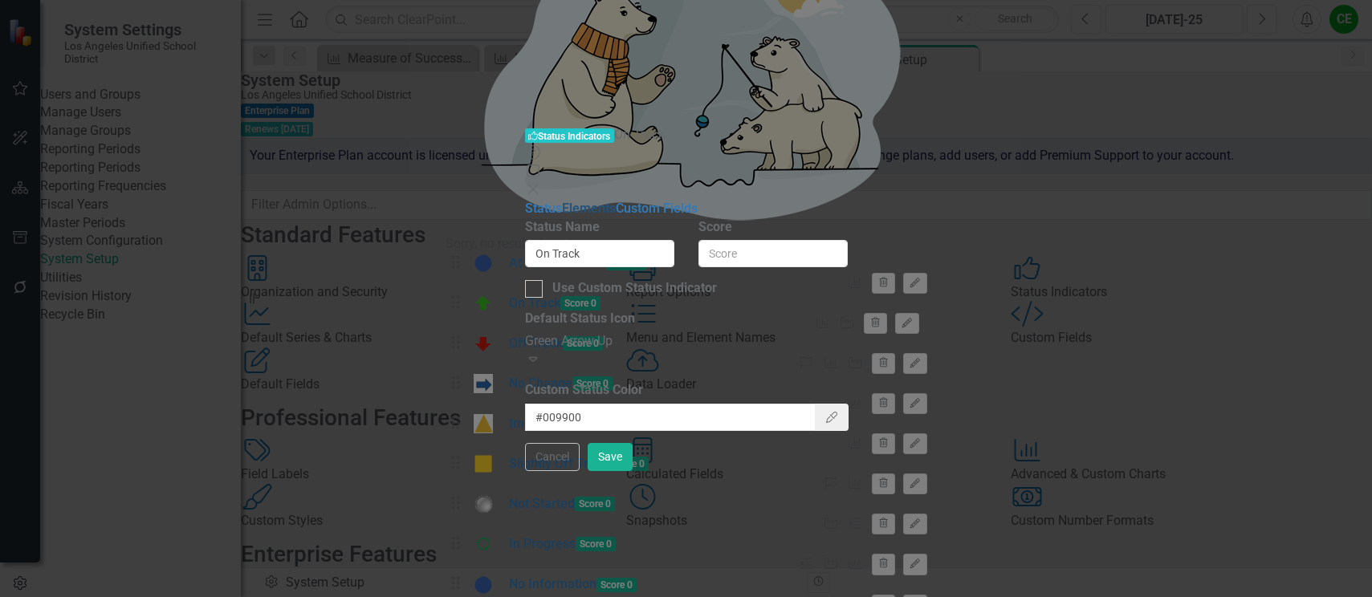
click at [562, 201] on link "Elements" at bounding box center [589, 208] width 54 height 15
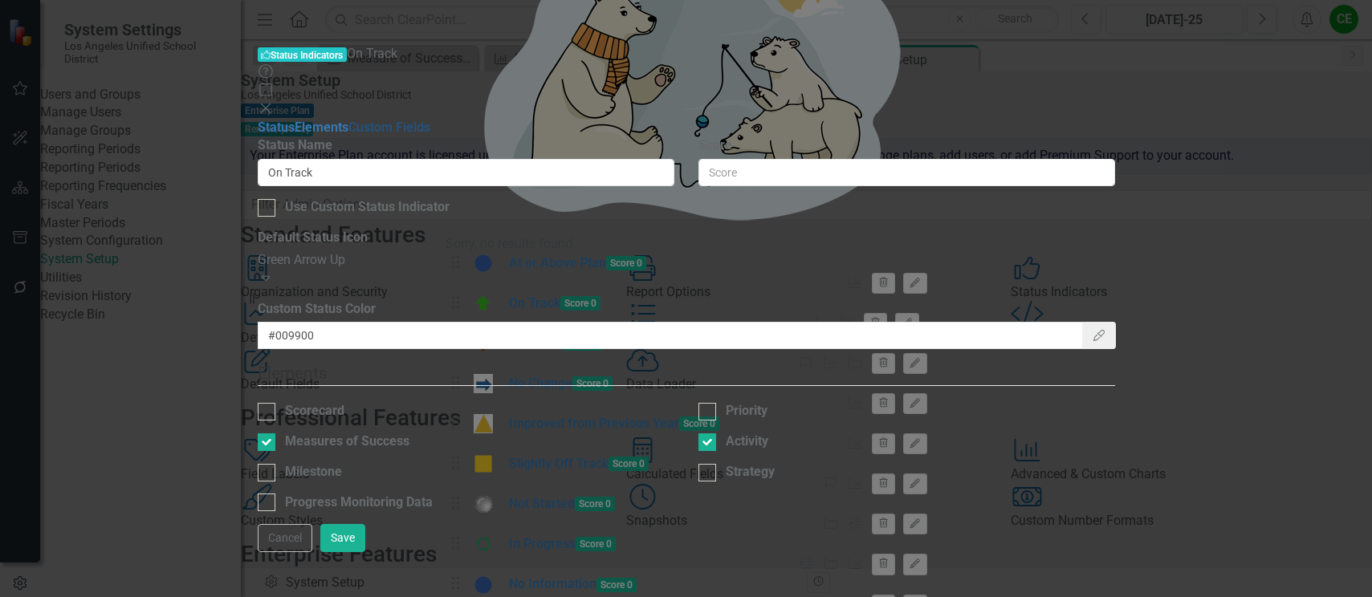
click at [348, 129] on link "Custom Fields" at bounding box center [389, 127] width 82 height 15
click at [330, 120] on link "Elements" at bounding box center [322, 127] width 54 height 15
click at [268, 403] on input "Scorecard" at bounding box center [263, 408] width 10 height 10
checkbox input "false"
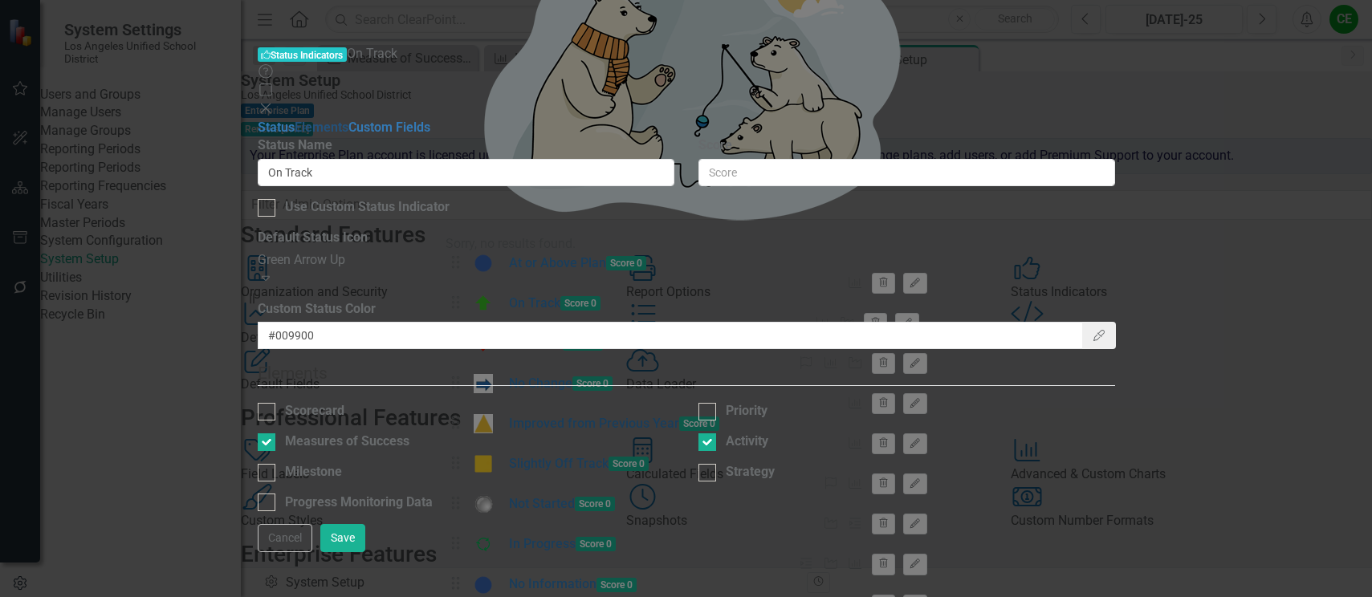
click at [307, 120] on link "Elements" at bounding box center [322, 127] width 54 height 15
click at [295, 120] on link "Status" at bounding box center [276, 127] width 37 height 15
click at [299, 120] on link "Elements" at bounding box center [322, 127] width 54 height 15
click at [348, 122] on link "Custom Fields" at bounding box center [389, 127] width 82 height 15
click at [365, 552] on button "Save" at bounding box center [342, 538] width 45 height 28
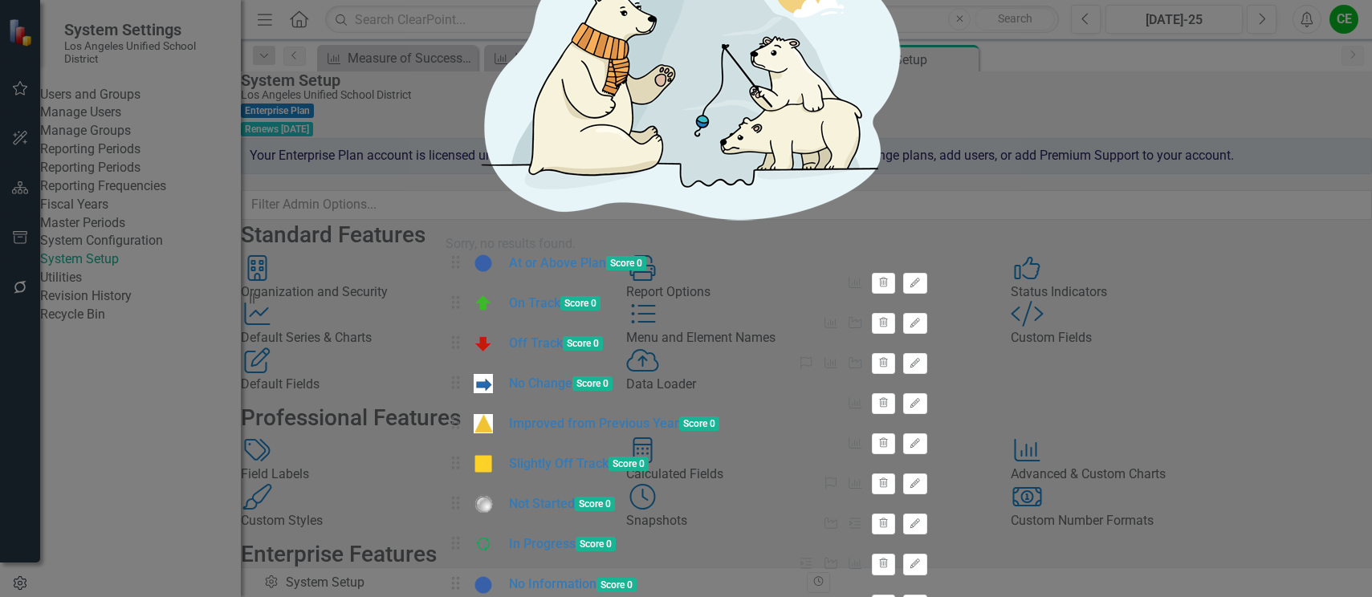
click at [927, 294] on div "Drag On Track Score 0 Measures of Success Activity Trash Edit" at bounding box center [687, 314] width 482 height 40
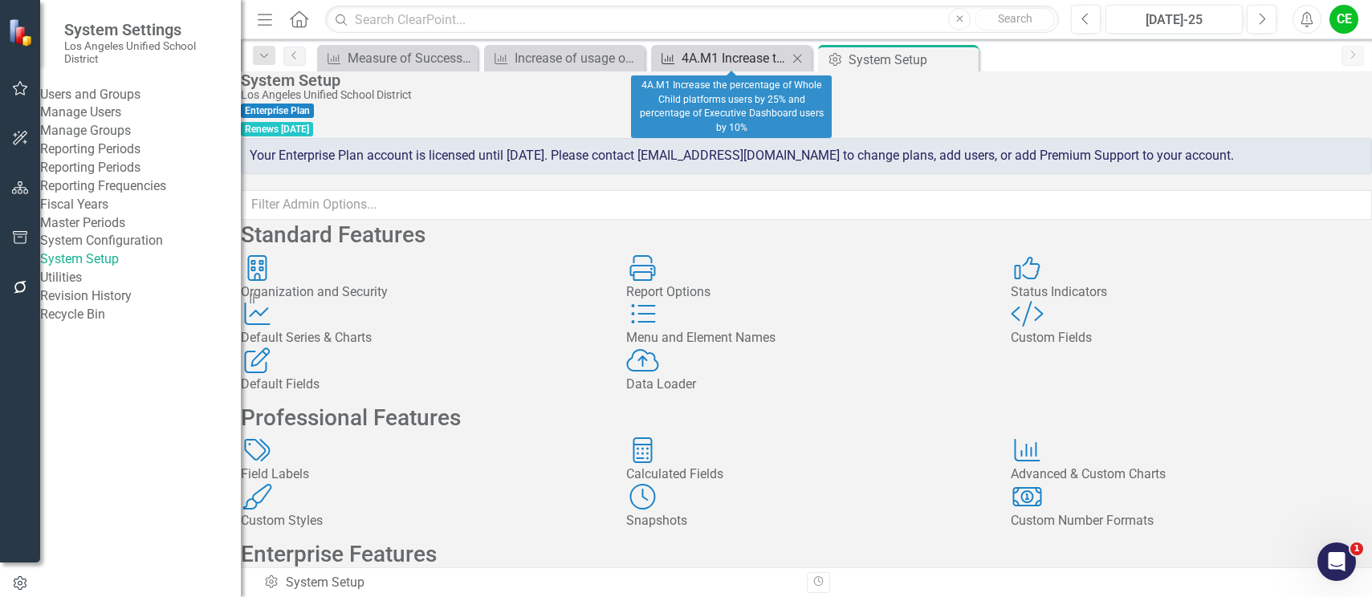
click at [710, 59] on div "4A.M1 Increase the percentage of Whole Child platforms users by 25% and percent…" at bounding box center [735, 58] width 106 height 20
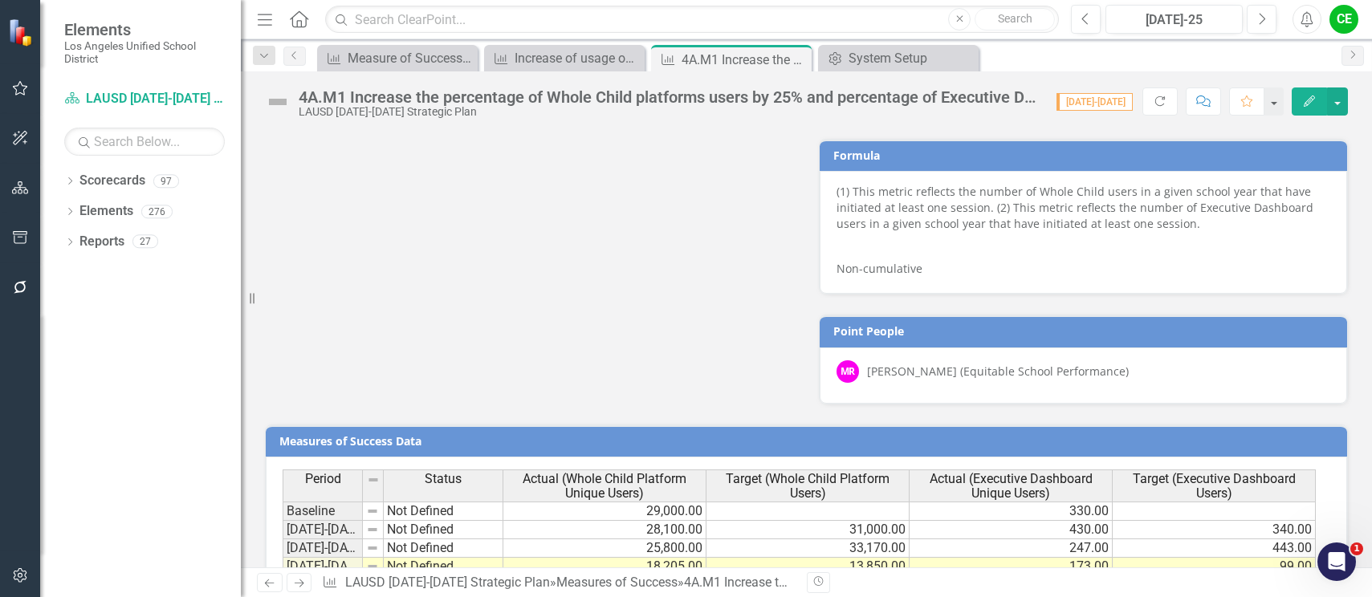
scroll to position [1426, 0]
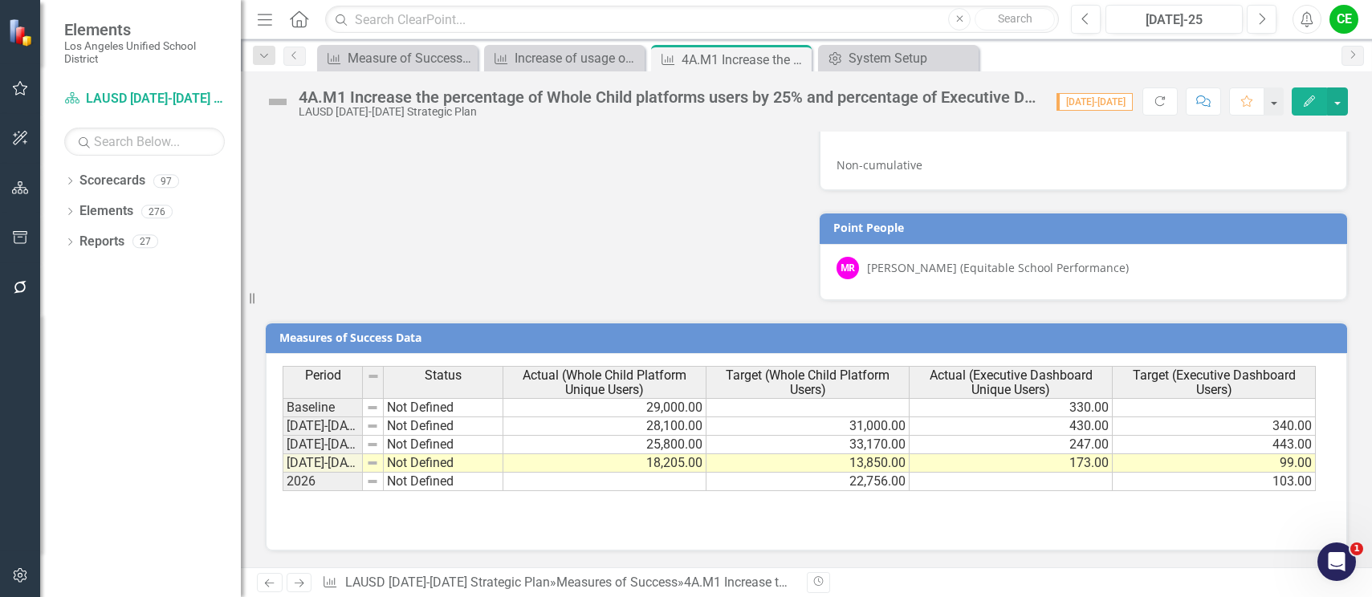
drag, startPoint x: 429, startPoint y: 474, endPoint x: 436, endPoint y: 459, distance: 16.2
click at [283, 471] on div "Period Status Baseline Not Defined 2022-2023 Not Defined 2023-2024 Not Defined …" at bounding box center [283, 428] width 0 height 125
click at [436, 459] on td "Not Defined" at bounding box center [444, 463] width 120 height 18
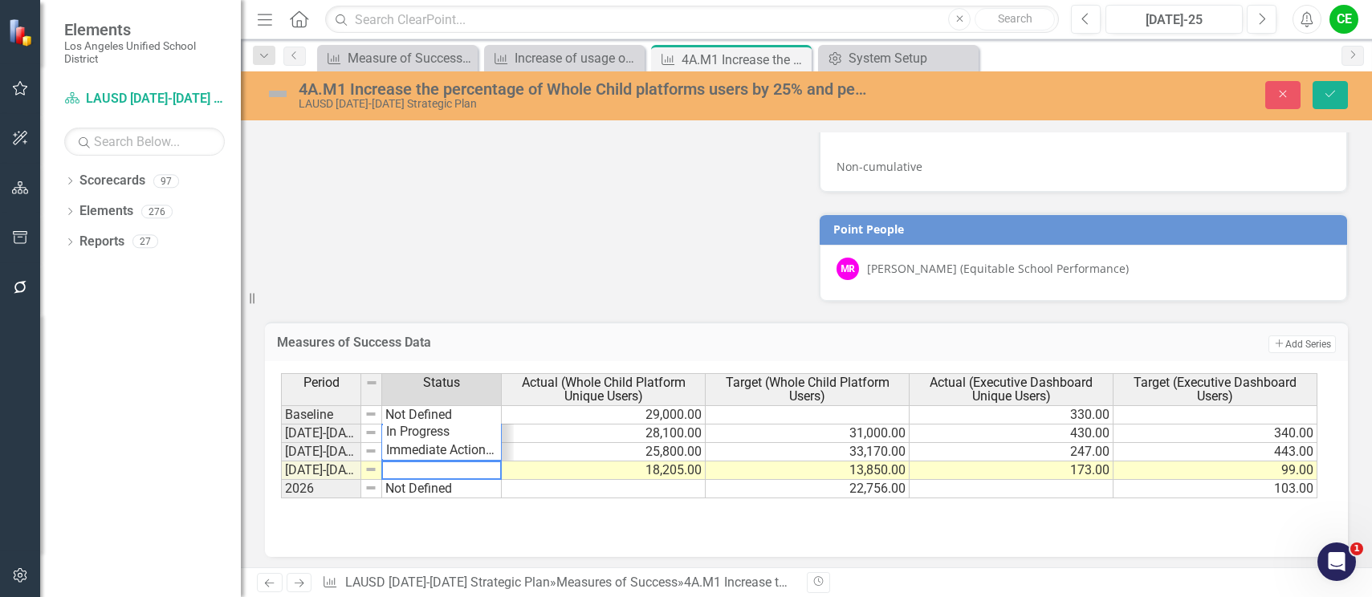
scroll to position [51, 0]
click at [474, 478] on textarea at bounding box center [441, 470] width 120 height 19
drag, startPoint x: 470, startPoint y: 470, endPoint x: 357, endPoint y: 474, distance: 112.5
click at [357, 474] on div "Period Status Actual (Whole Child Platform Unique Users) Target (Whole Child Pl…" at bounding box center [800, 435] width 1039 height 125
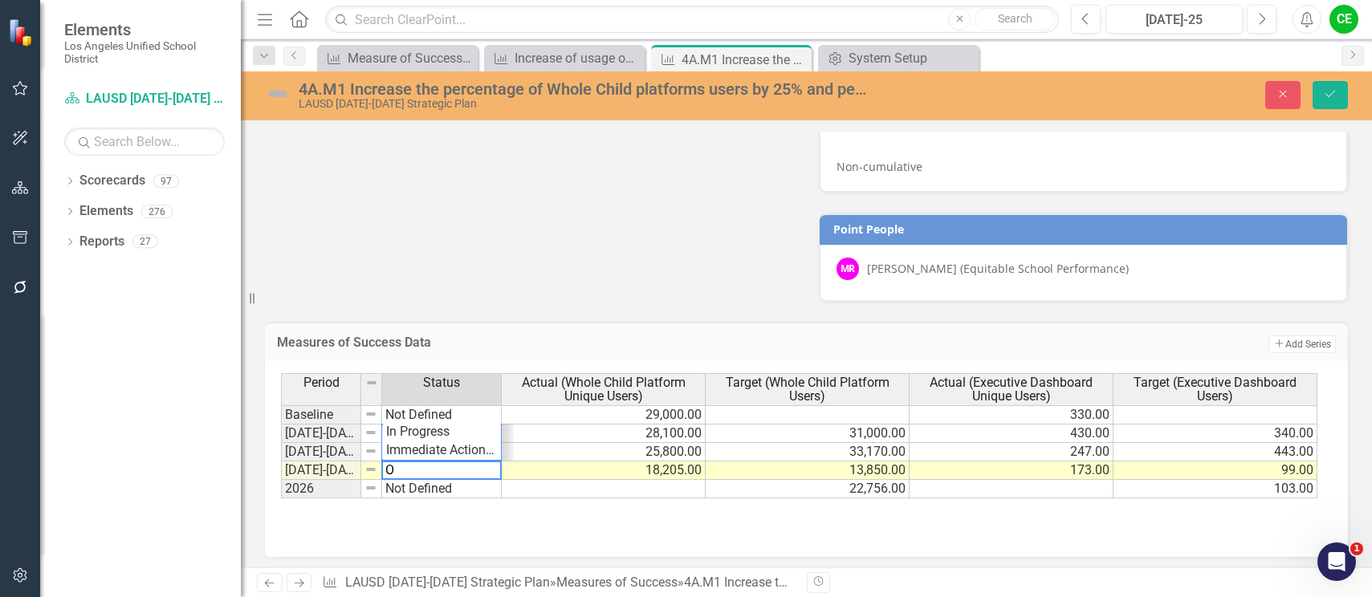
scroll to position [19, 0]
drag, startPoint x: 402, startPoint y: 446, endPoint x: 399, endPoint y: 455, distance: 10.2
click at [399, 454] on div "Period Status Actual (Whole Child Platform Unique Users) Target (Whole Child Pl…" at bounding box center [800, 435] width 1039 height 125
type textarea "On Track"
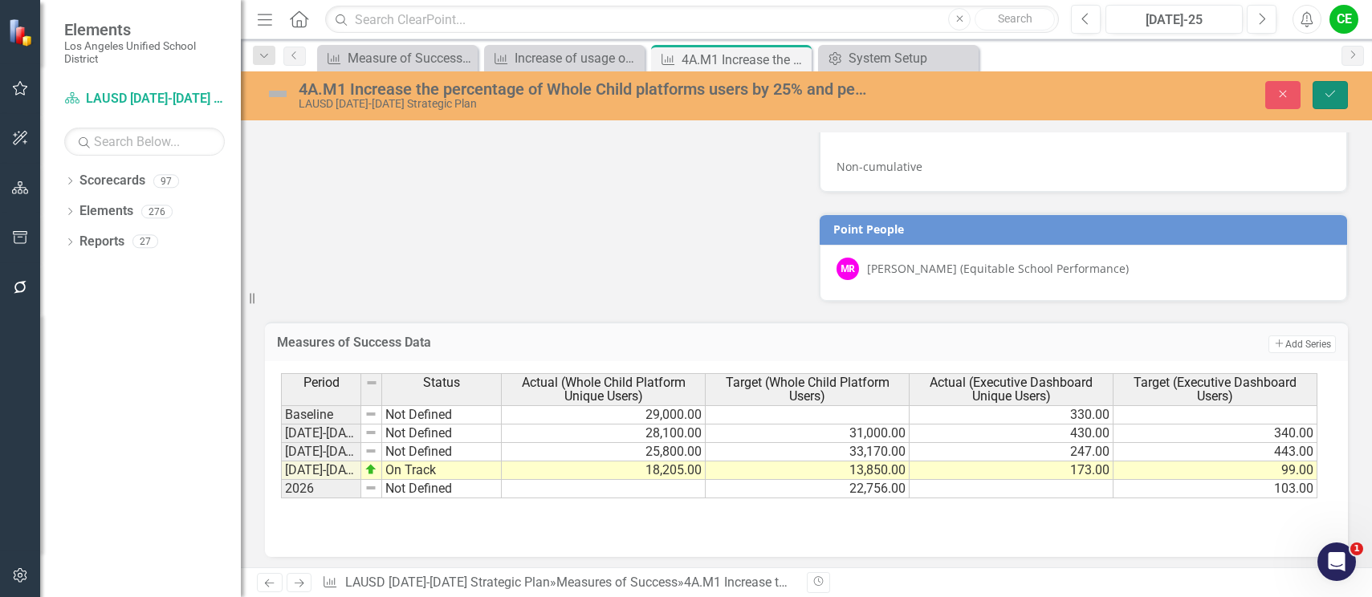
click at [1340, 96] on button "Save" at bounding box center [1329, 95] width 35 height 28
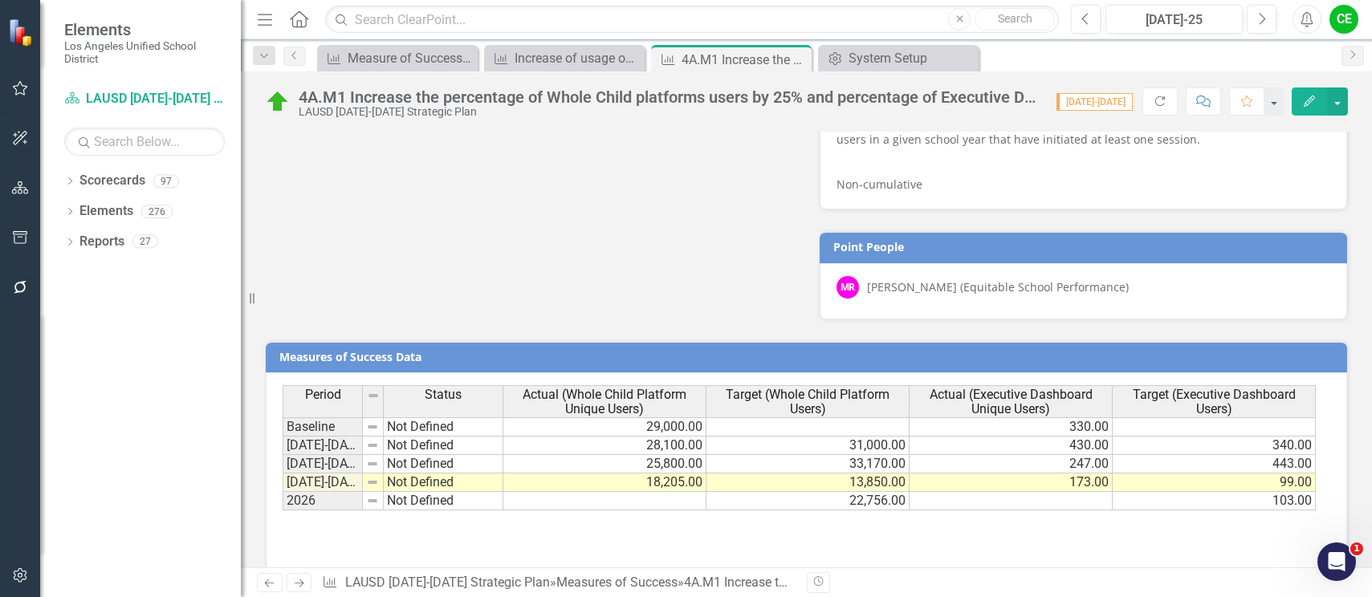
scroll to position [1426, 0]
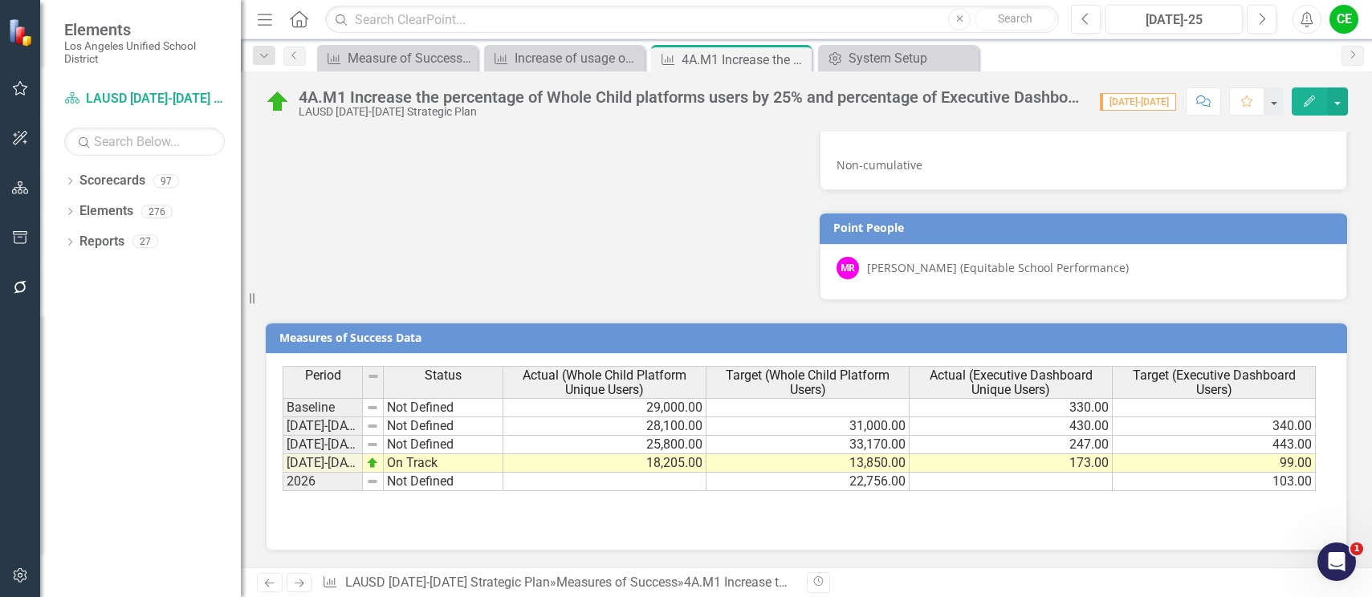
click at [903, 528] on div "Period Status Actual (Whole Child Platform Unique Users) Target (Whole Child Pl…" at bounding box center [806, 451] width 1081 height 197
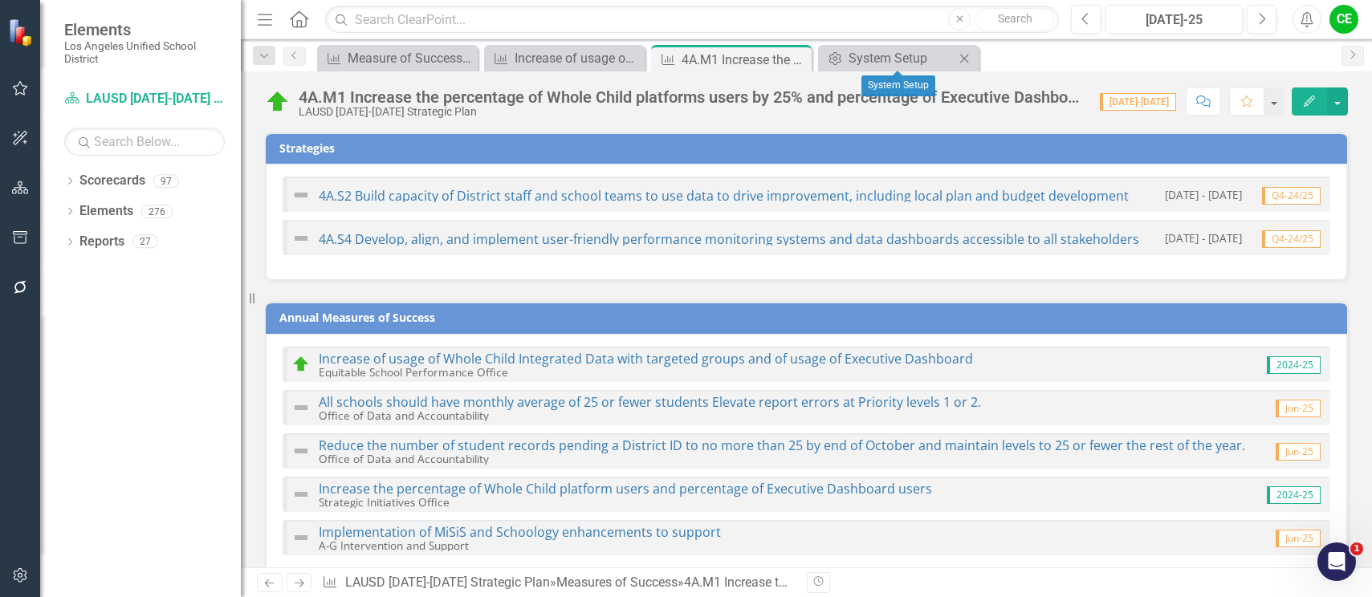
click at [963, 56] on icon "Close" at bounding box center [964, 58] width 16 height 13
click at [798, 61] on icon "Close" at bounding box center [796, 59] width 16 height 13
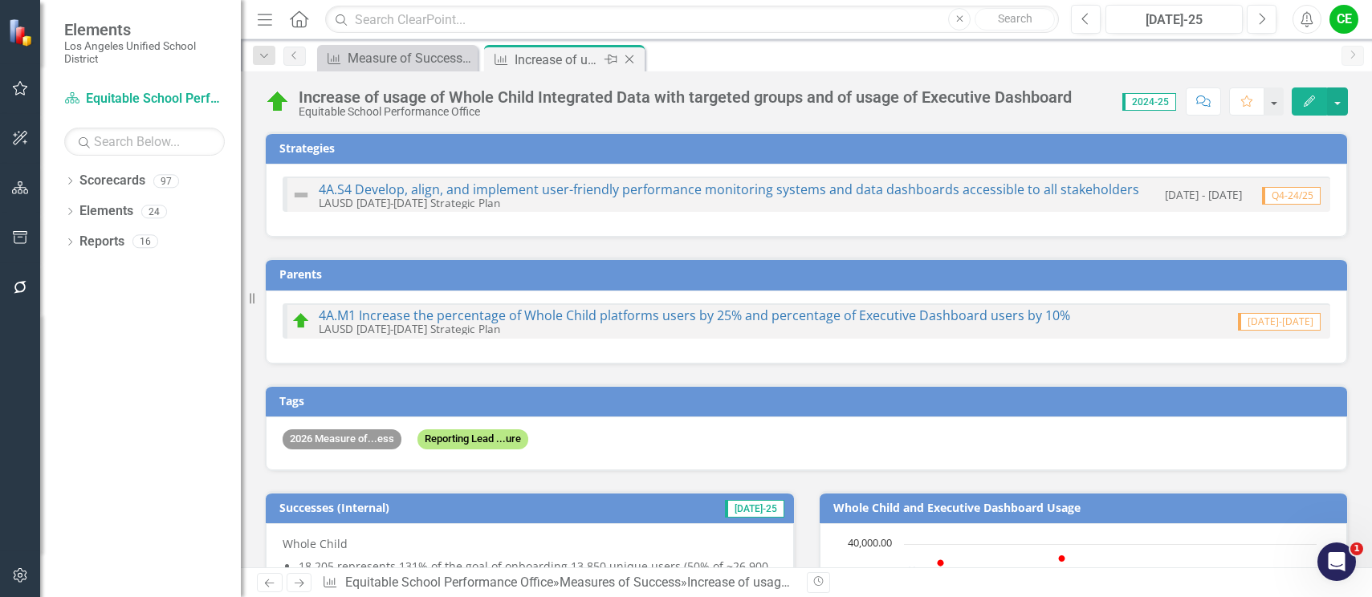
click at [625, 56] on icon "Close" at bounding box center [629, 59] width 16 height 13
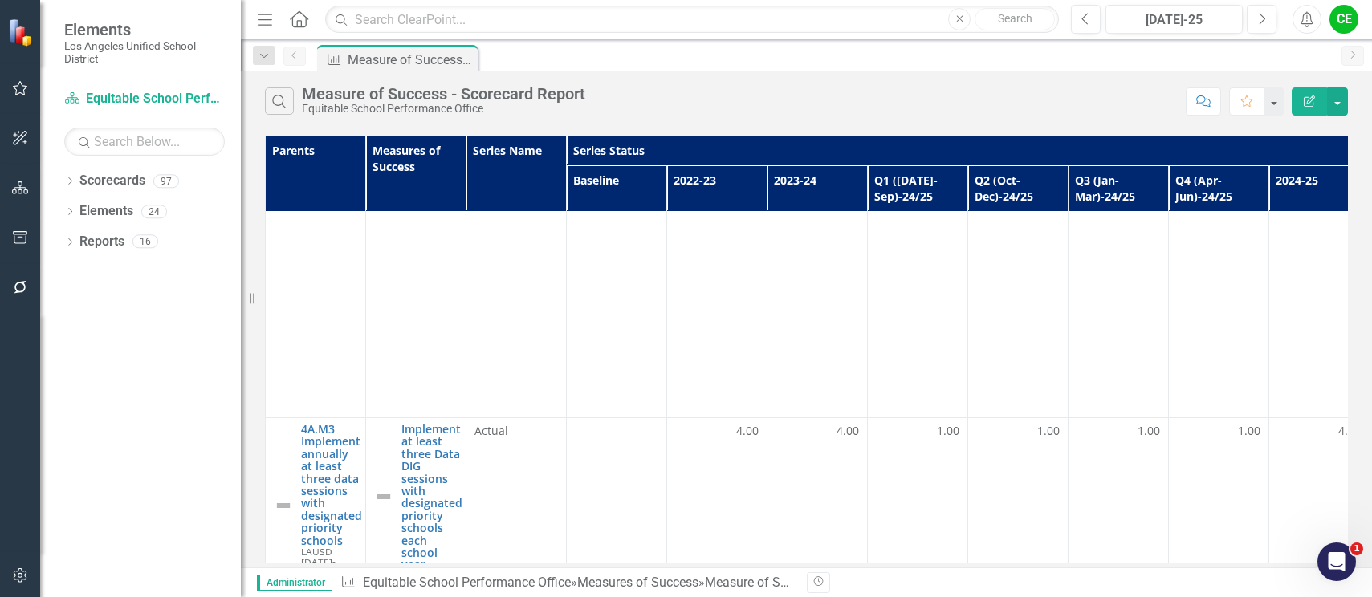
scroll to position [2007, 0]
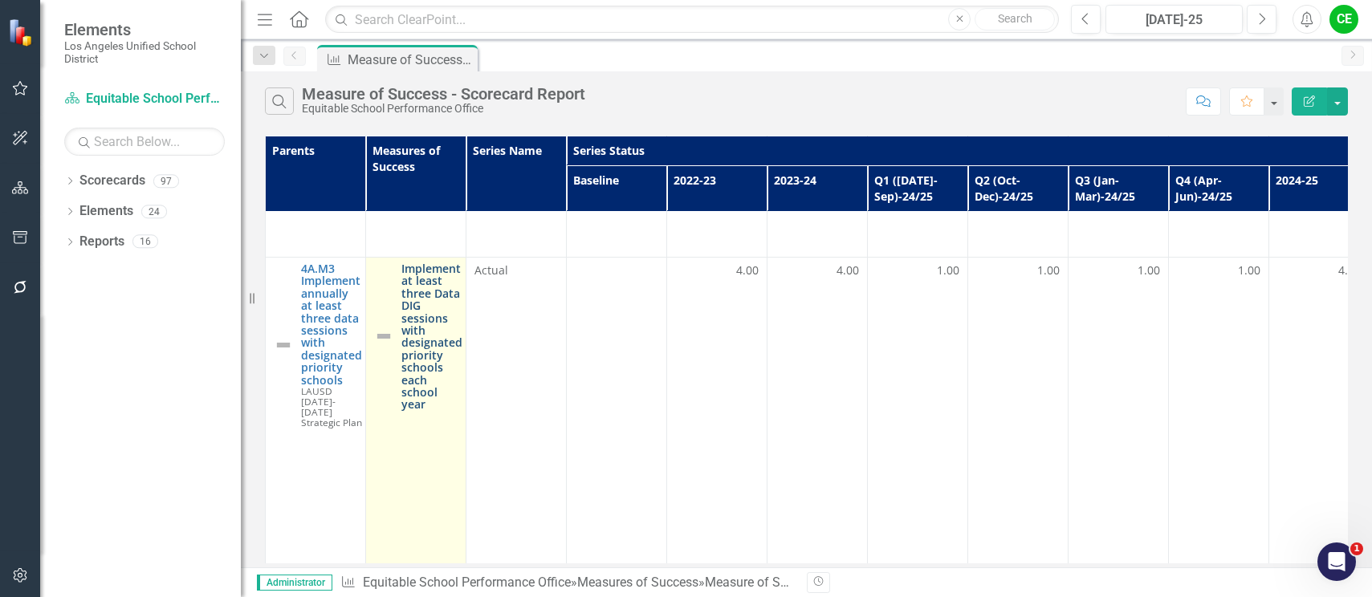
click at [449, 293] on link "Implement at least three Data DIG sessions with designated priority schools eac…" at bounding box center [431, 336] width 61 height 149
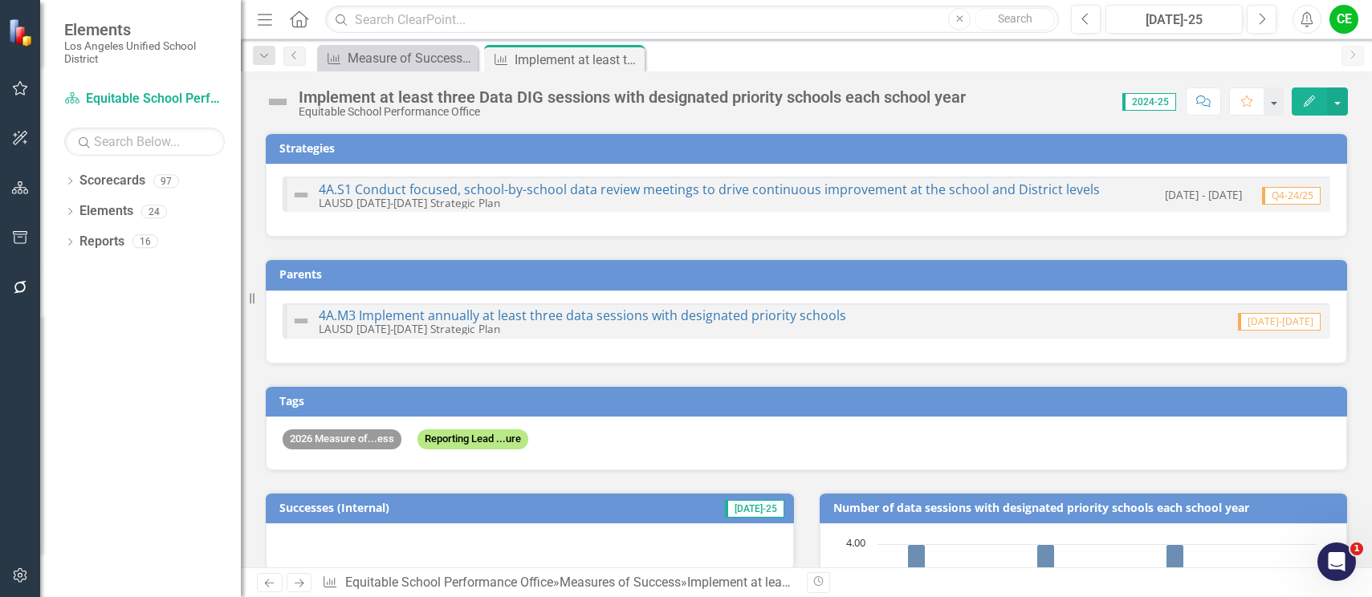
checkbox input "true"
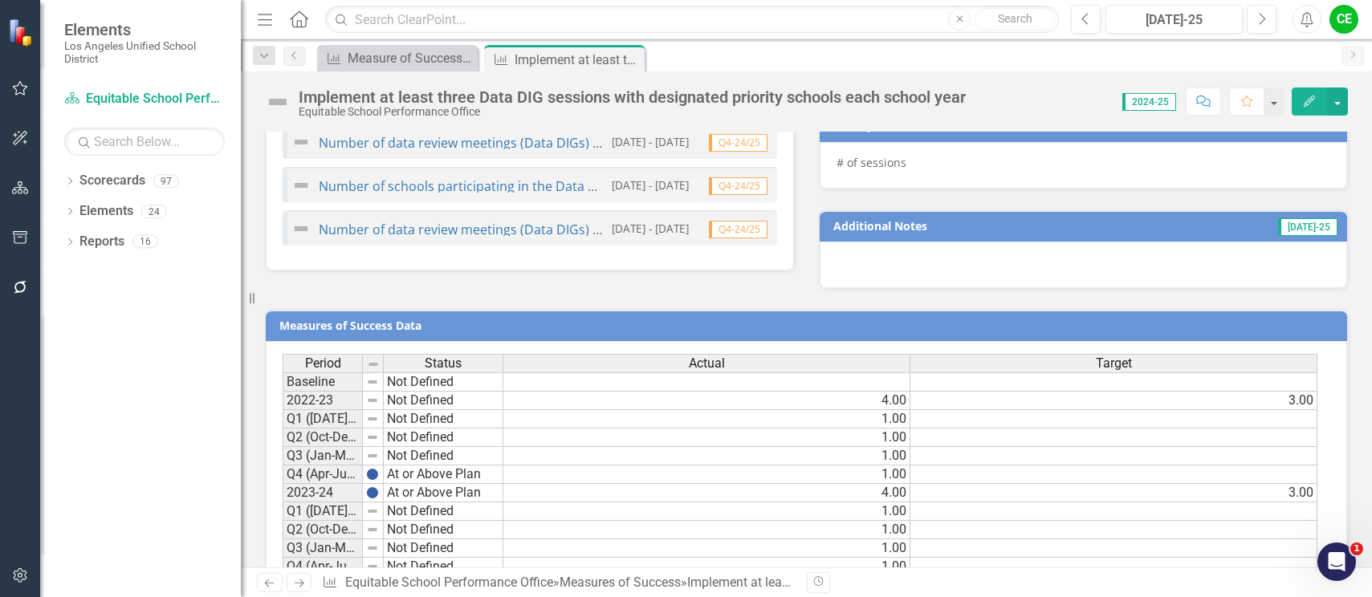
scroll to position [1243, 0]
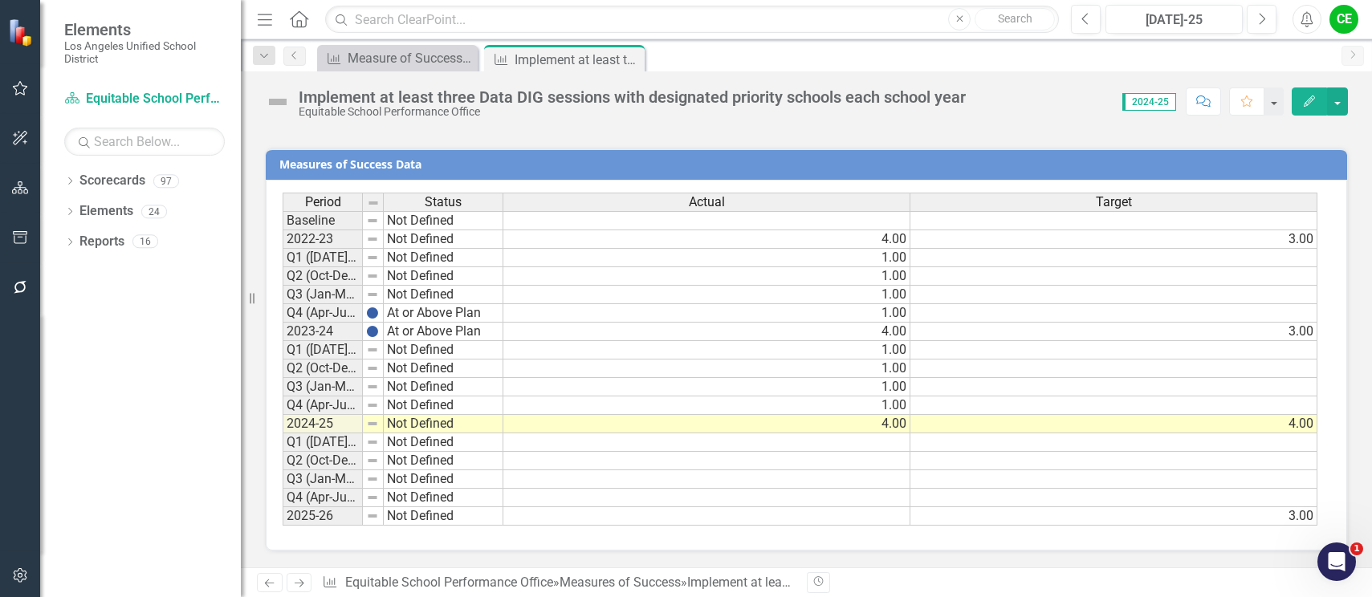
click at [399, 429] on td "Not Defined" at bounding box center [444, 424] width 120 height 18
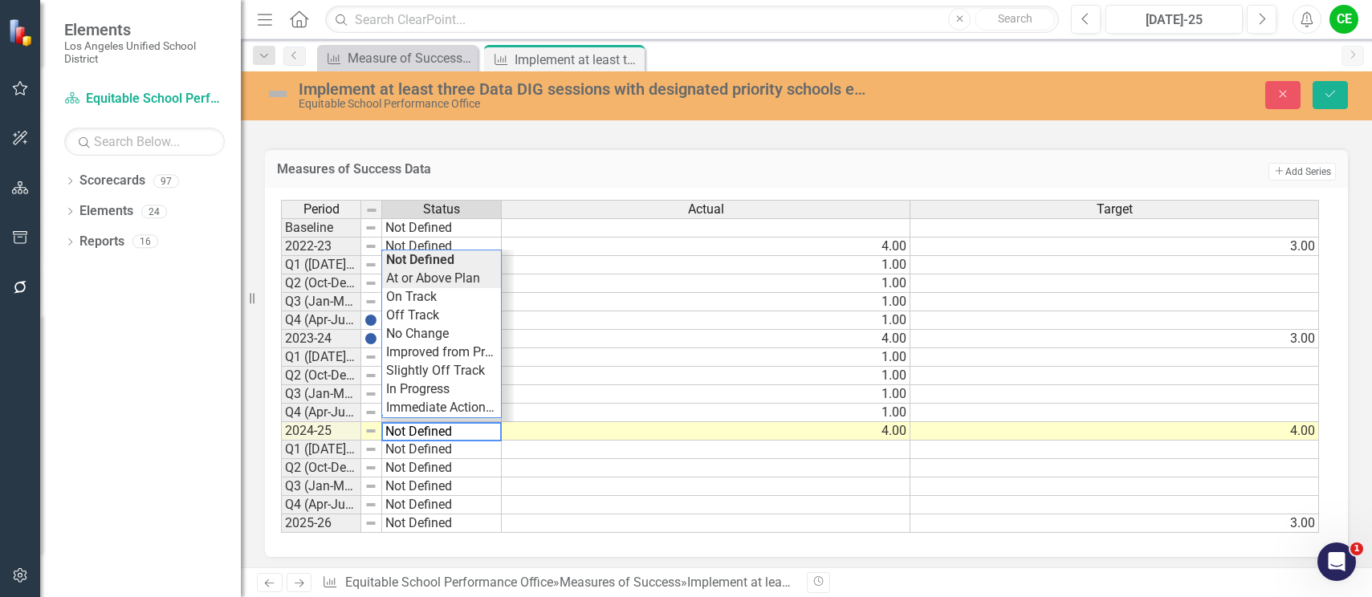
type textarea "At or Above Plan"
click at [431, 276] on div "Period Status Actual Target Baseline Not Defined 2022-23 Not Defined 4.00 3.00 …" at bounding box center [800, 367] width 1039 height 334
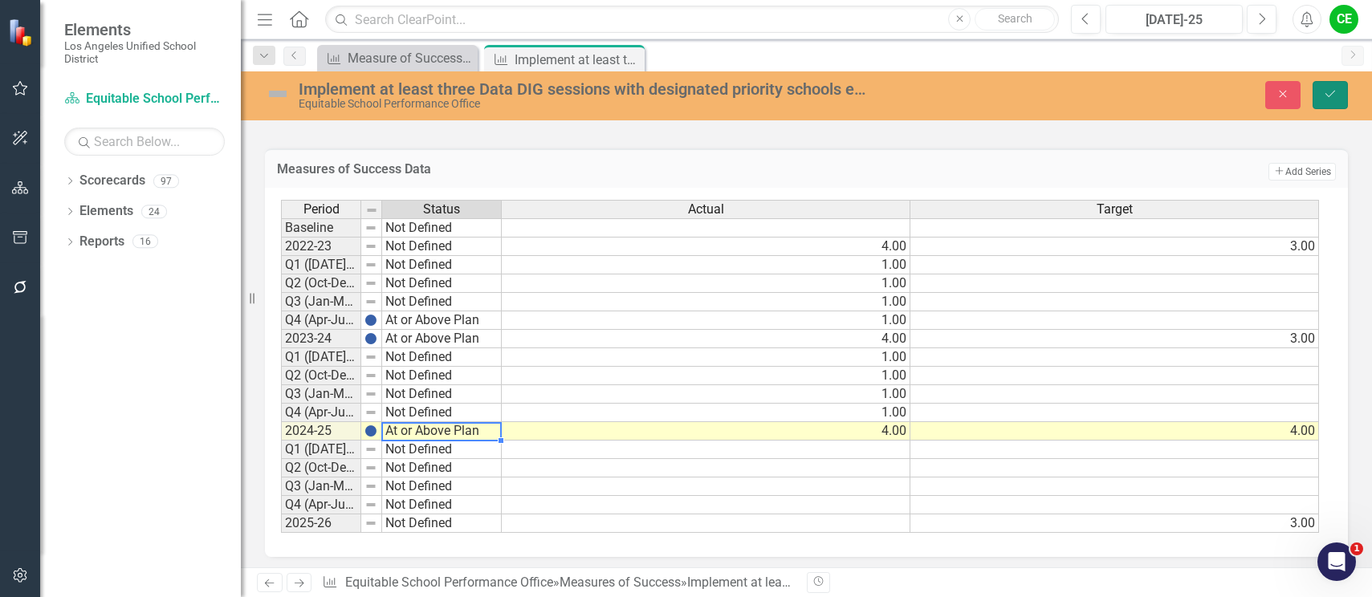
click at [1345, 96] on button "Save" at bounding box center [1329, 95] width 35 height 28
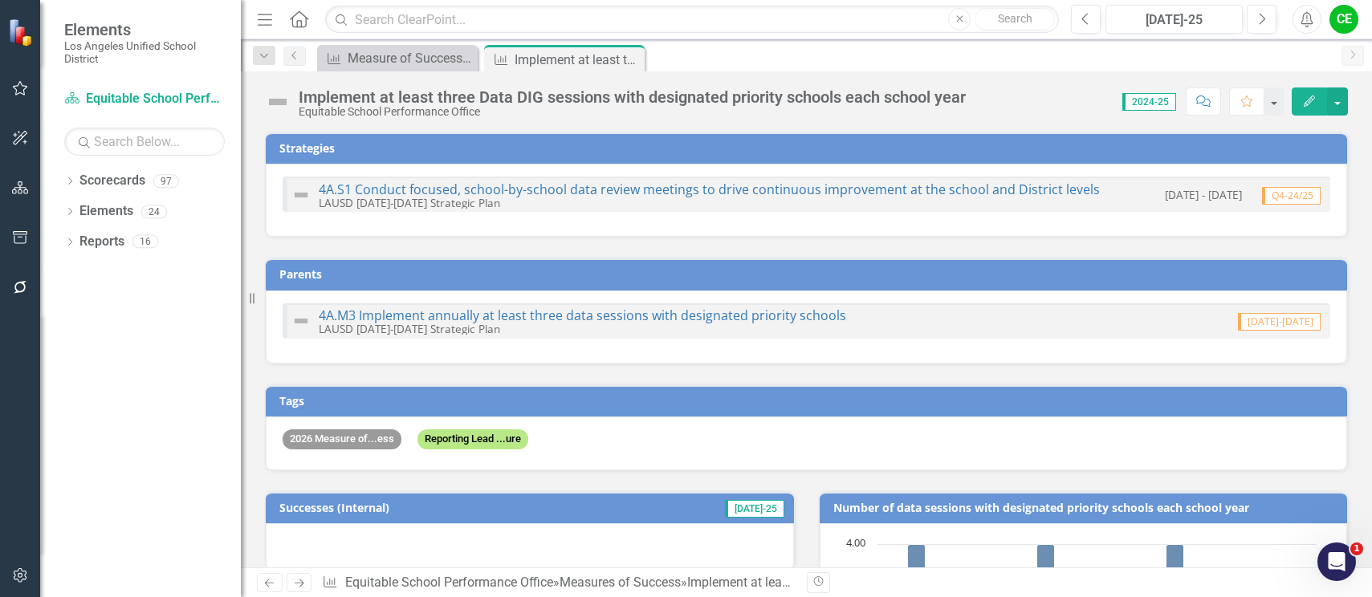
checkbox input "false"
checkbox input "true"
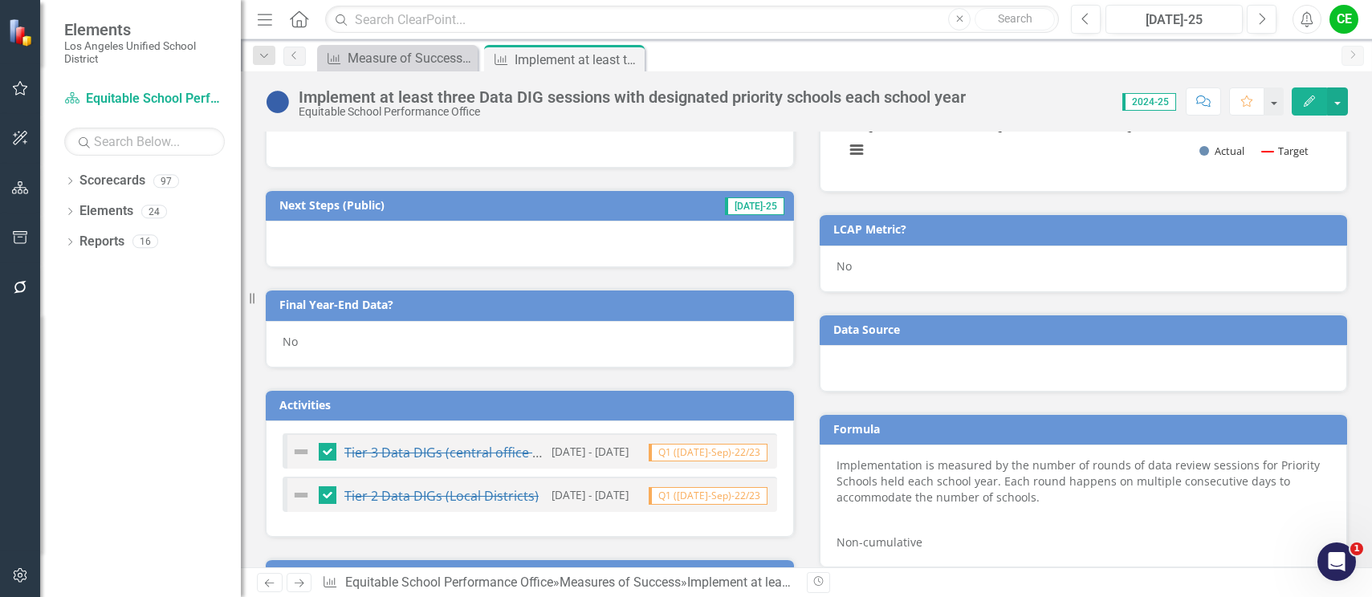
scroll to position [600, 0]
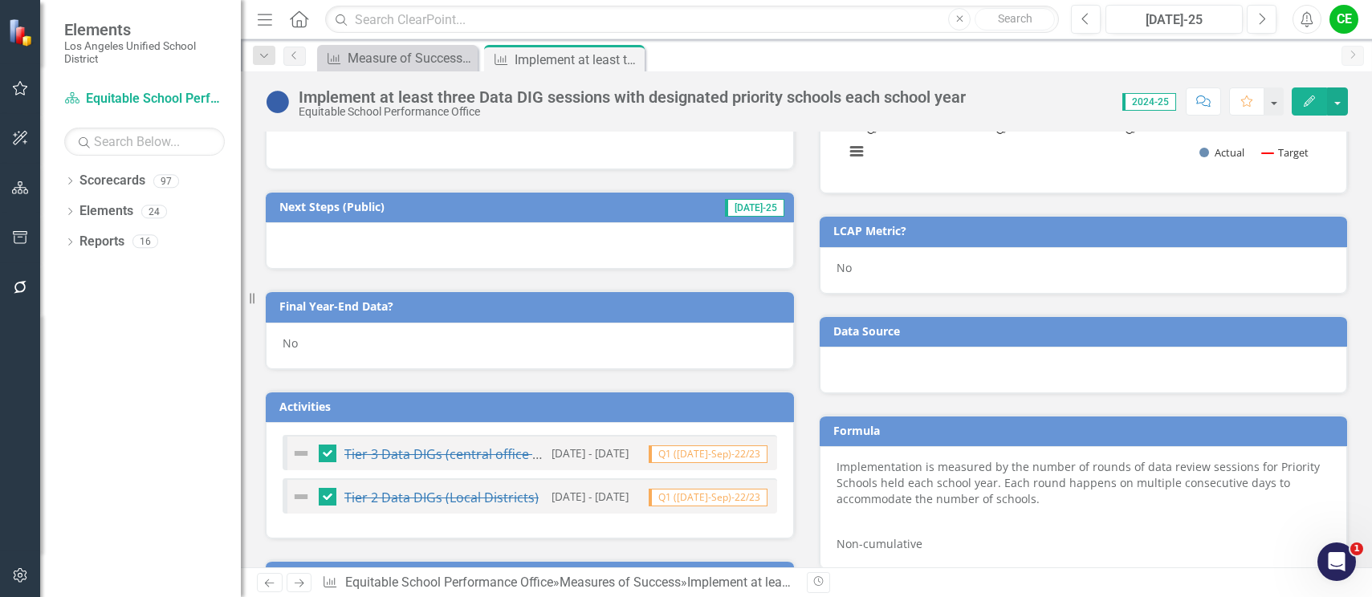
click at [307, 332] on div "No" at bounding box center [530, 346] width 528 height 47
click at [307, 333] on div "No" at bounding box center [530, 346] width 528 height 47
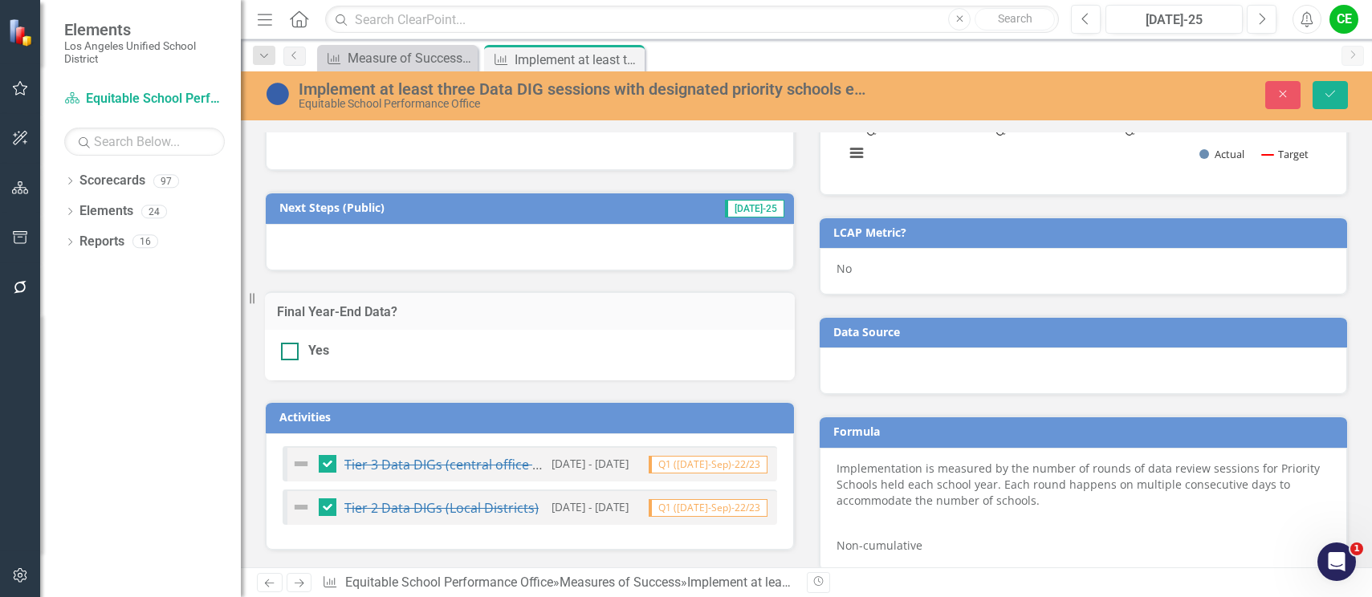
click at [293, 355] on div at bounding box center [290, 352] width 18 height 18
click at [291, 353] on input "Yes" at bounding box center [286, 348] width 10 height 10
checkbox input "true"
click at [1345, 100] on button "Save" at bounding box center [1329, 95] width 35 height 28
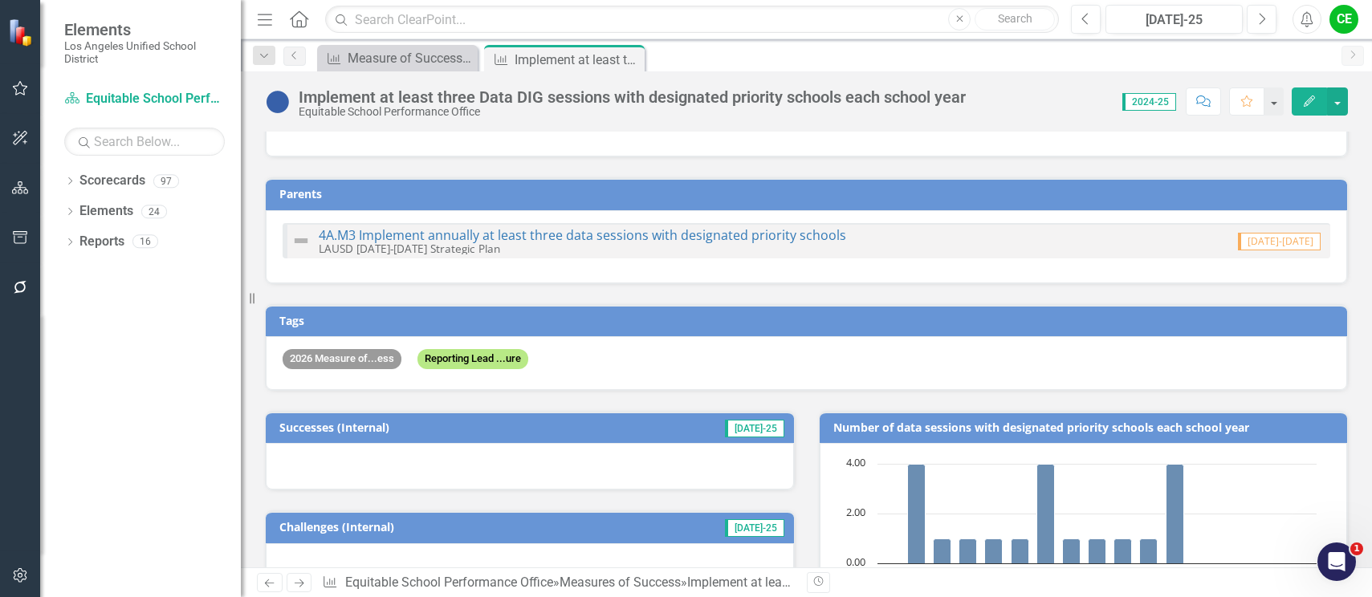
scroll to position [0, 0]
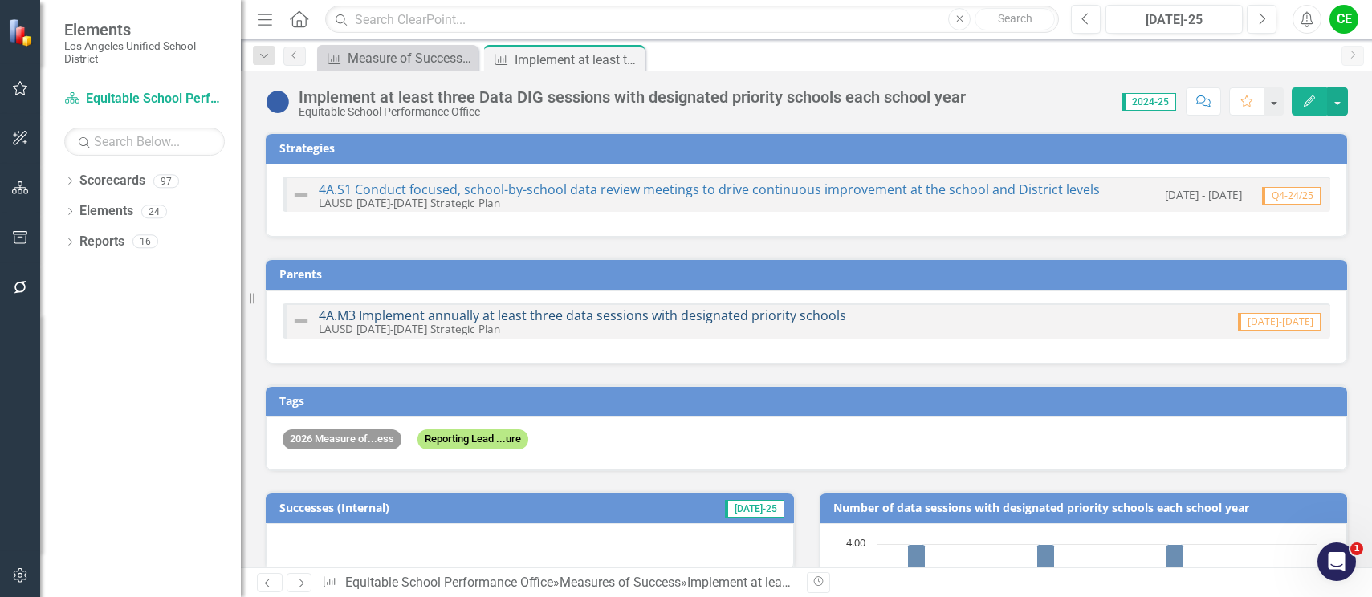
click at [585, 309] on link "4A.M3 Implement annually at least three data sessions with designated priority …" at bounding box center [582, 316] width 527 height 18
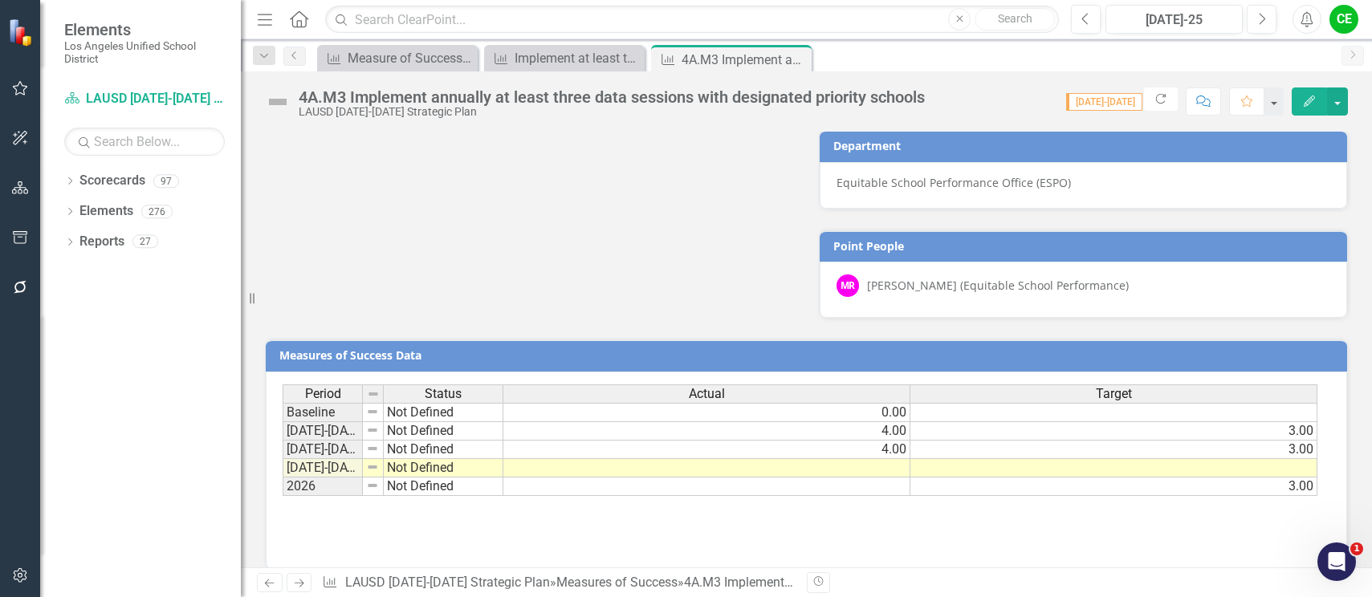
scroll to position [1103, 0]
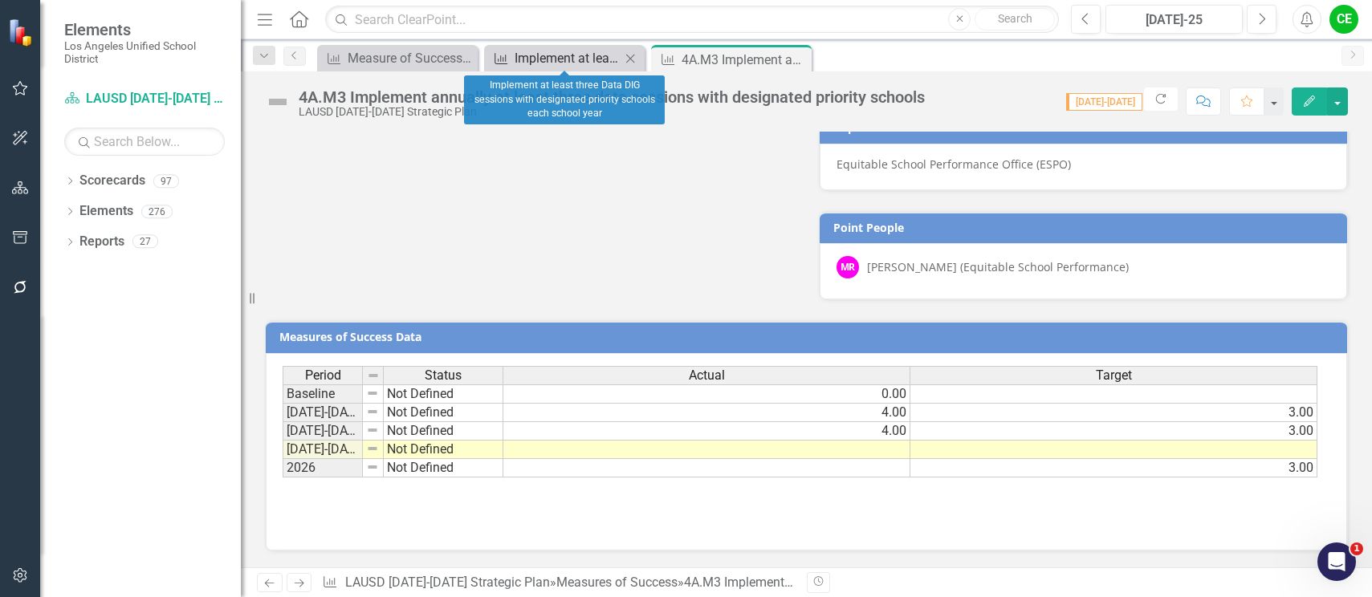
click at [572, 63] on div "Implement at least three Data DIG sessions with designated priority schools eac…" at bounding box center [568, 58] width 106 height 20
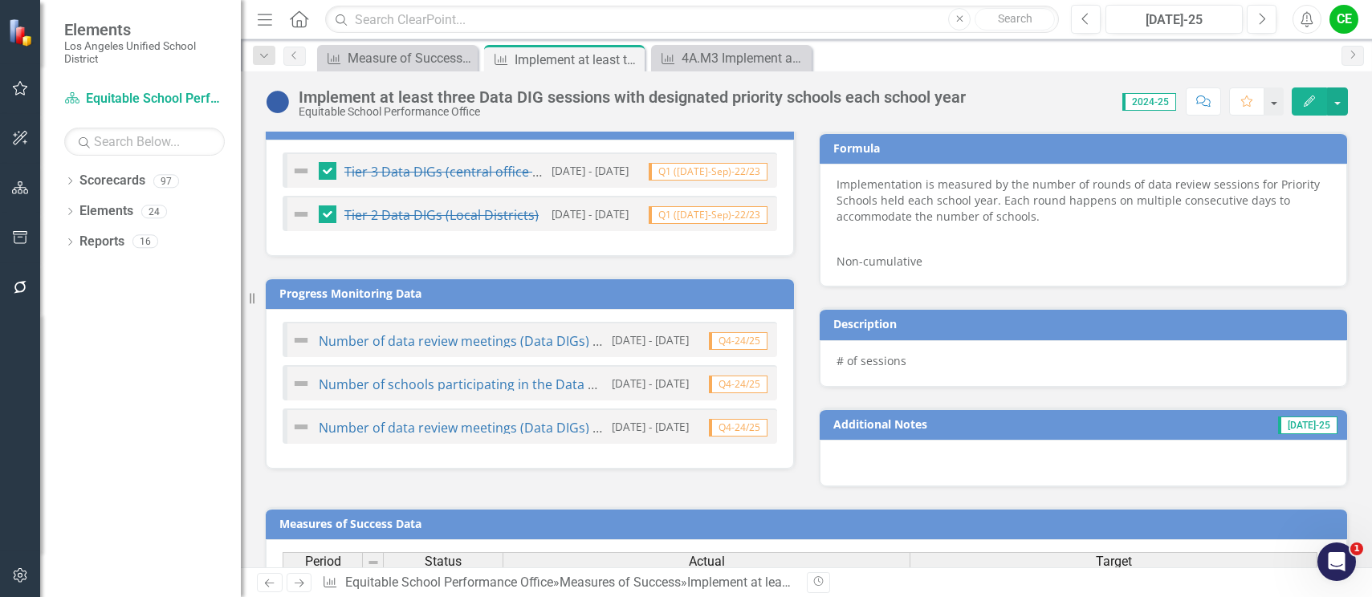
scroll to position [1243, 0]
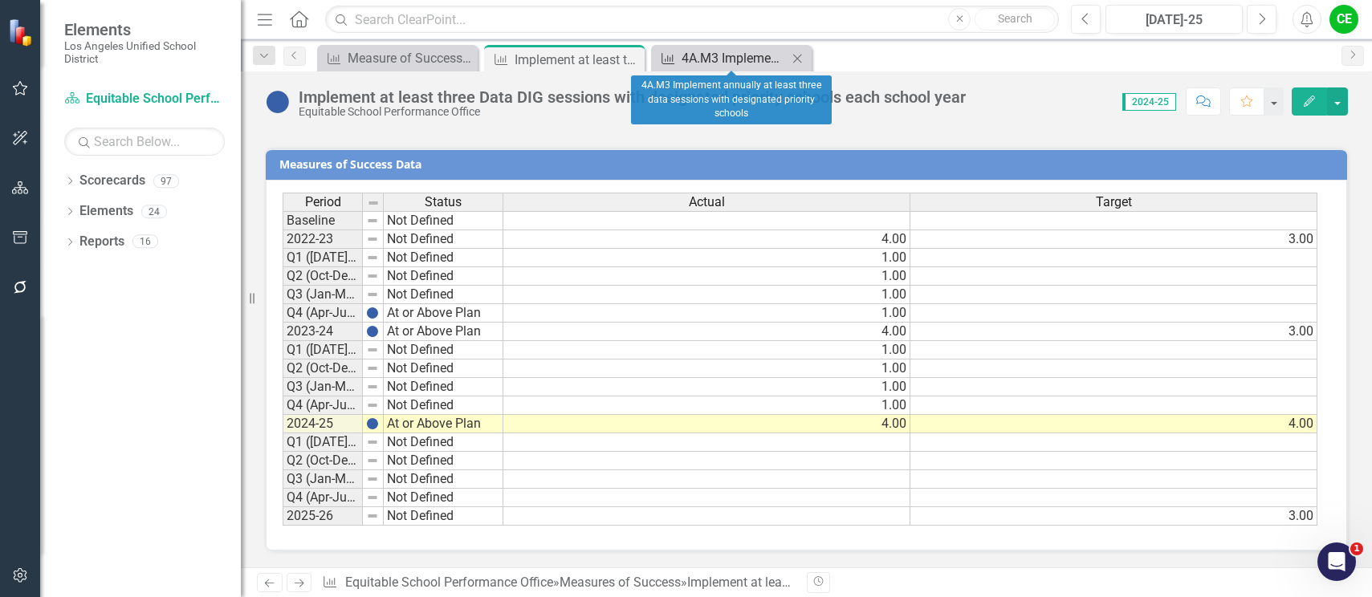
click at [730, 59] on div "4A.M3 Implement annually at least three data sessions with designated priority …" at bounding box center [735, 58] width 106 height 20
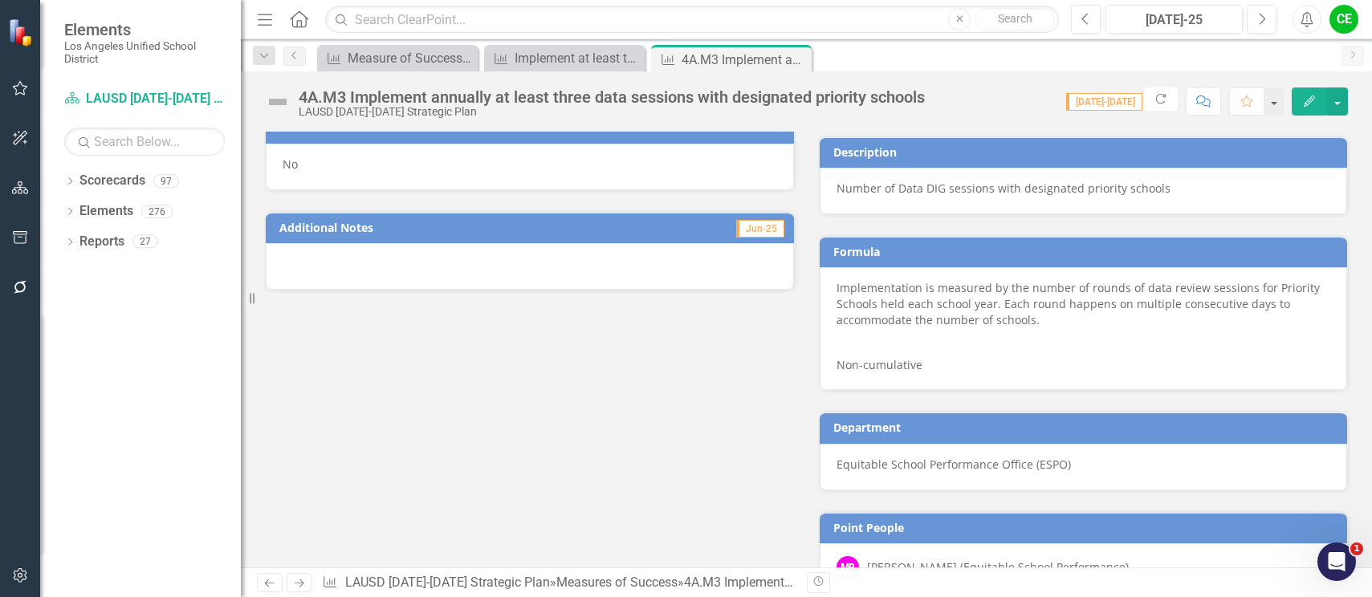
scroll to position [1103, 0]
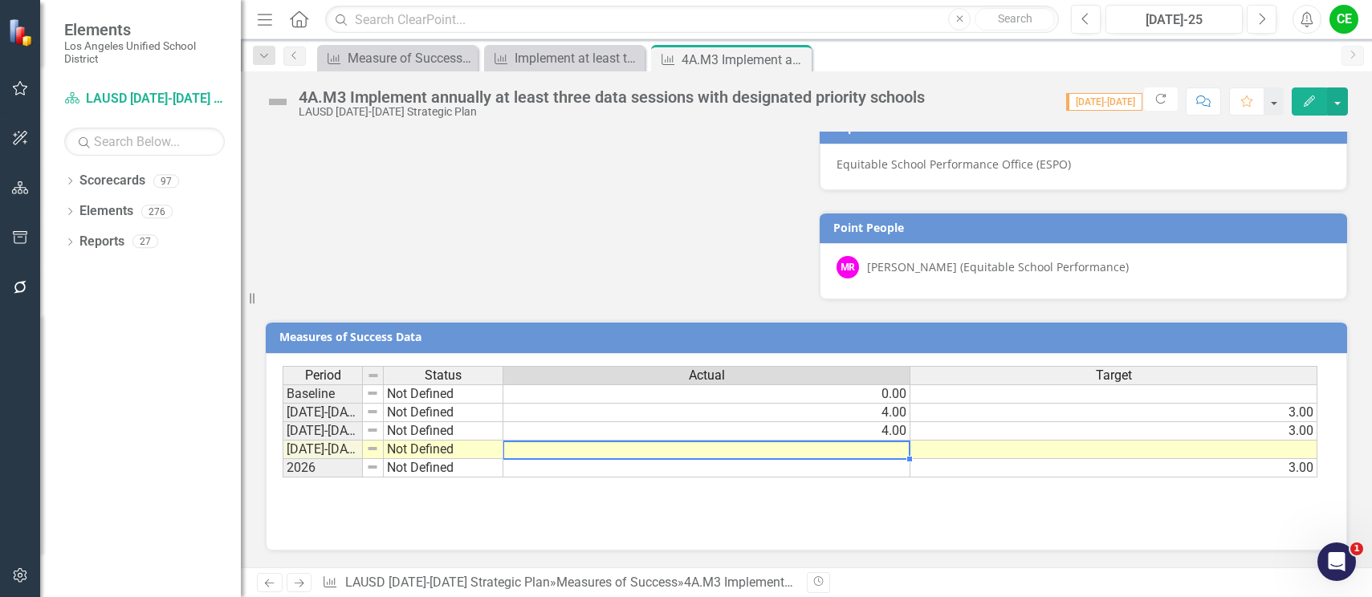
click at [283, 458] on div "Period Status Actual Target Baseline Not Defined 0.00 2022-2023 Not Defined 4.0…" at bounding box center [283, 422] width 0 height 112
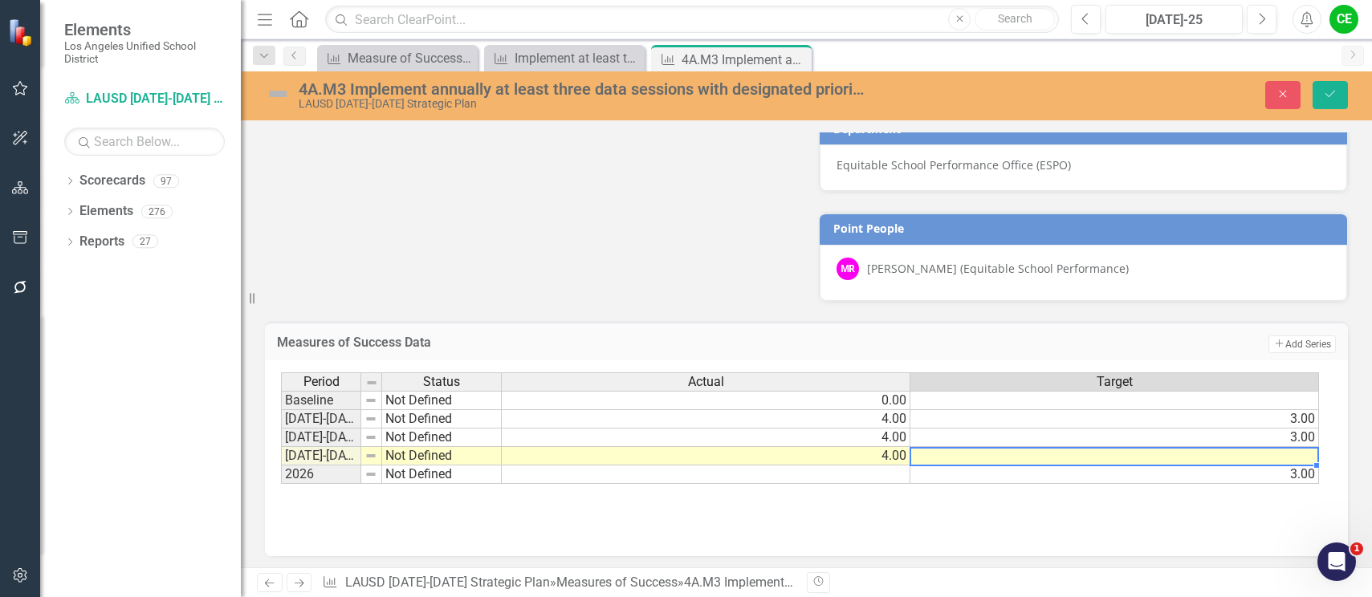
click at [981, 459] on td at bounding box center [1114, 456] width 409 height 18
type textarea "4"
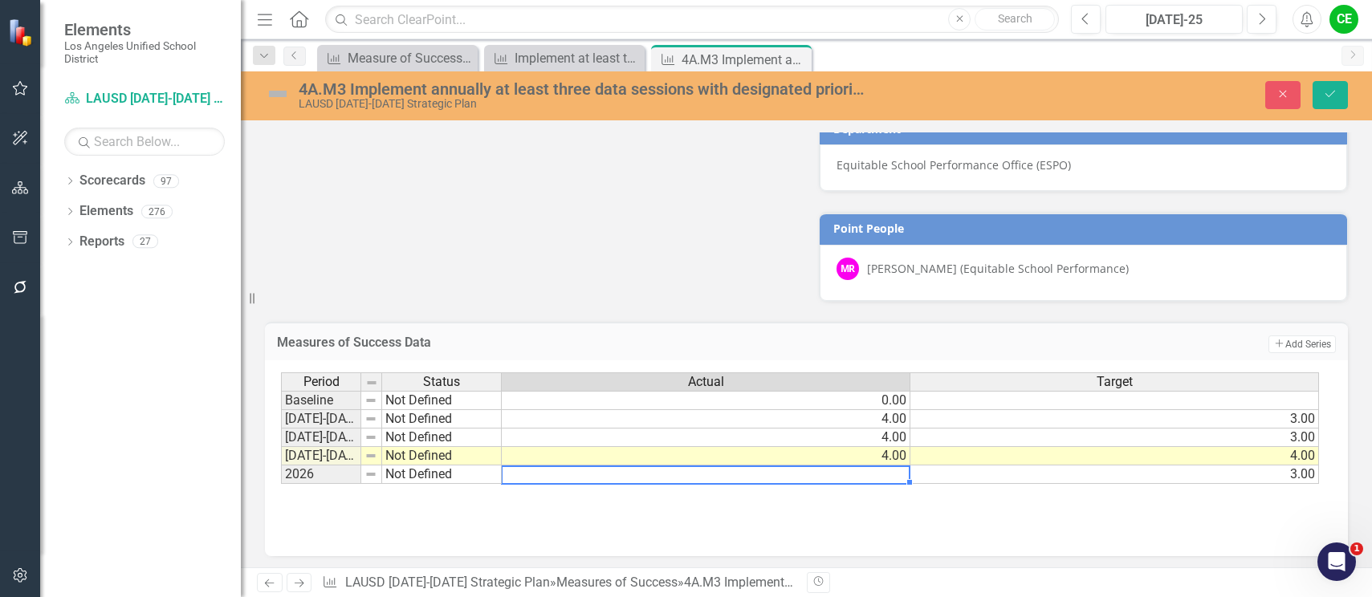
click at [878, 473] on td at bounding box center [706, 475] width 409 height 18
click at [1345, 97] on button "Save" at bounding box center [1329, 95] width 35 height 28
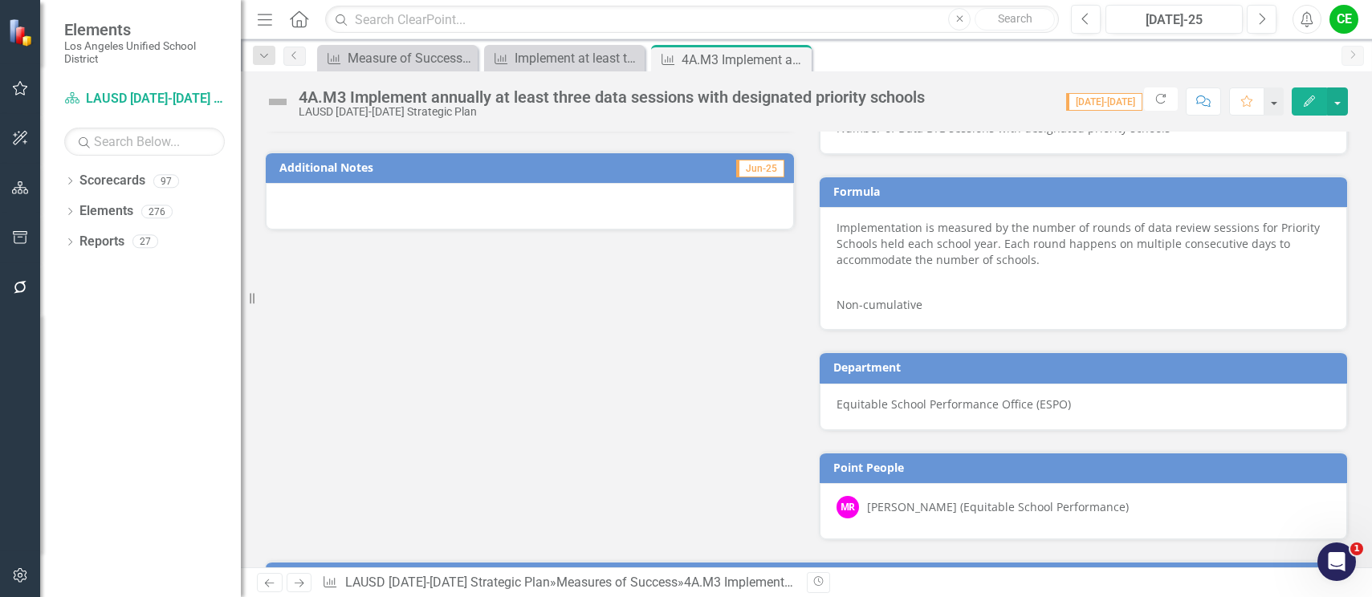
scroll to position [702, 0]
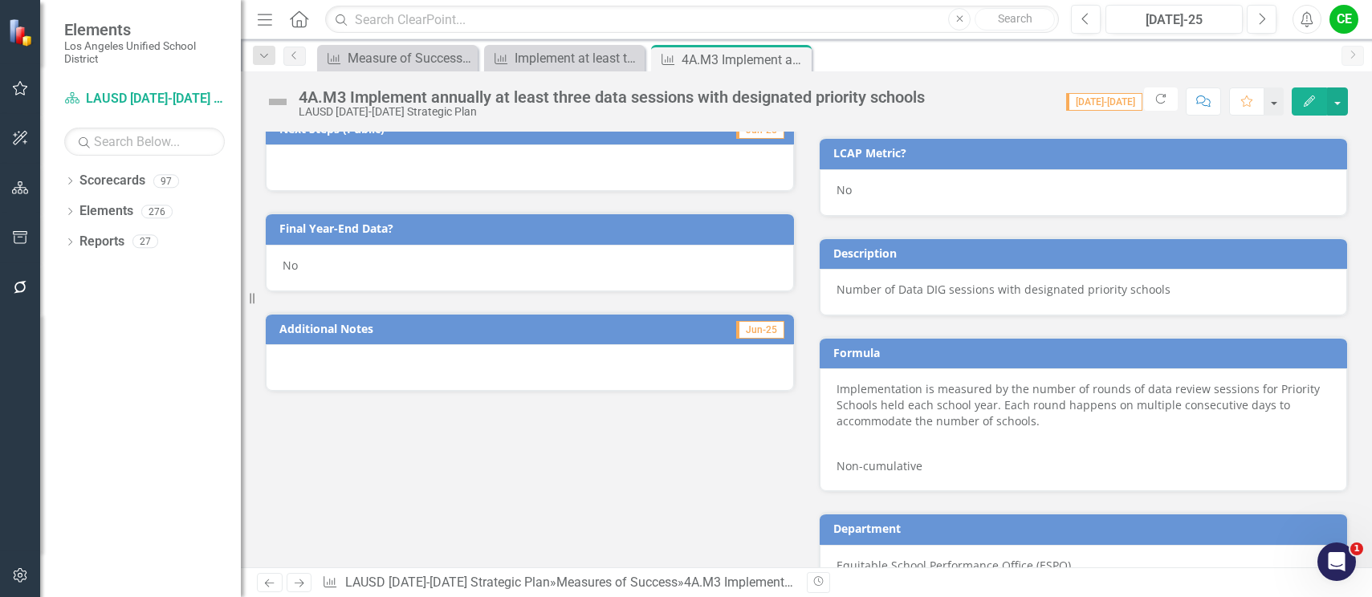
click at [327, 279] on div "No" at bounding box center [530, 268] width 528 height 47
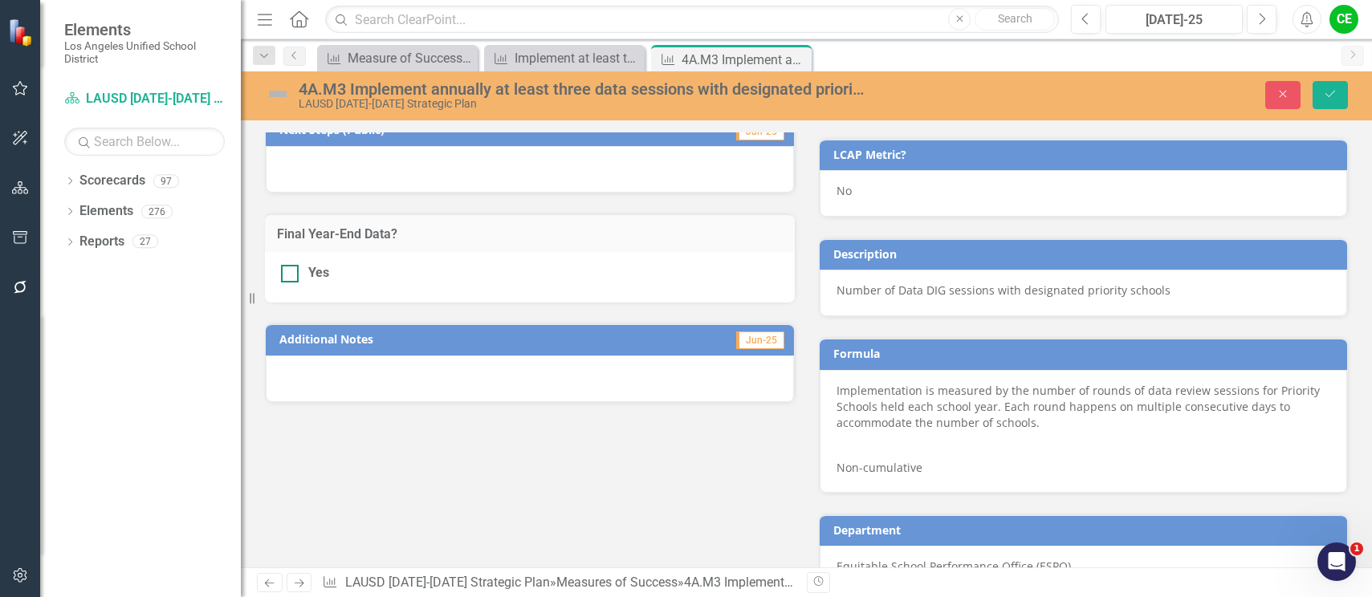
click at [298, 280] on div at bounding box center [290, 274] width 18 height 18
click at [291, 275] on input "Yes" at bounding box center [286, 270] width 10 height 10
checkbox input "true"
click at [1339, 91] on button "Save" at bounding box center [1329, 95] width 35 height 28
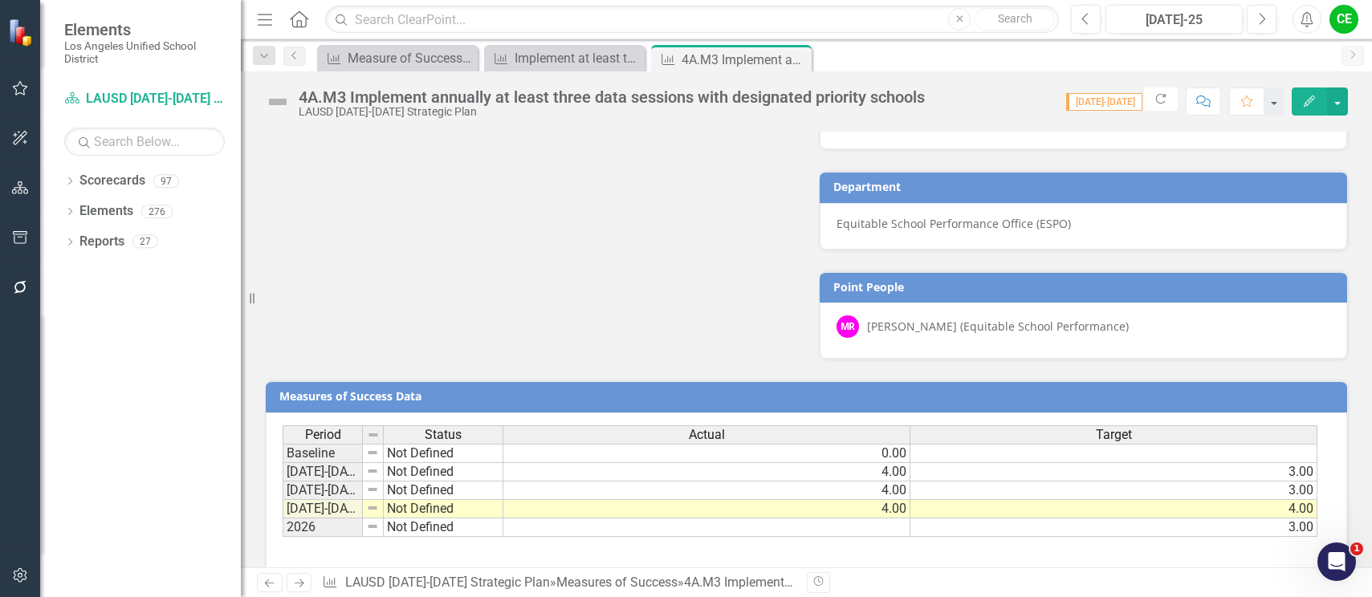
scroll to position [1103, 0]
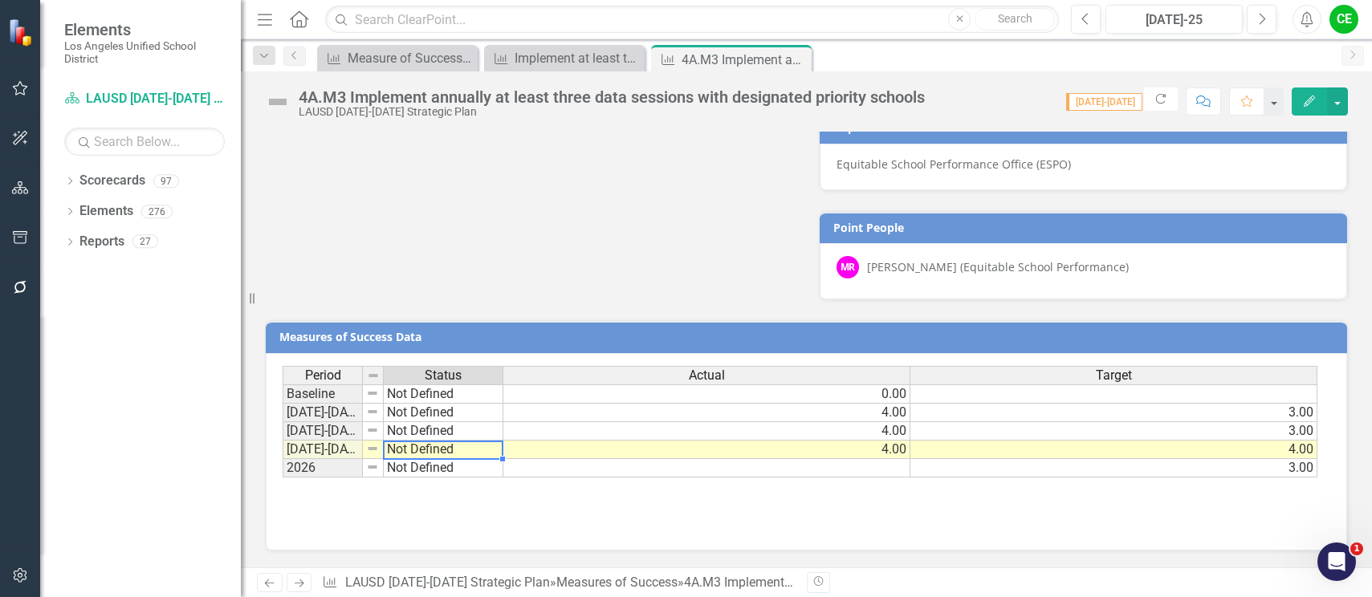
click at [397, 448] on td "Not Defined" at bounding box center [444, 450] width 120 height 18
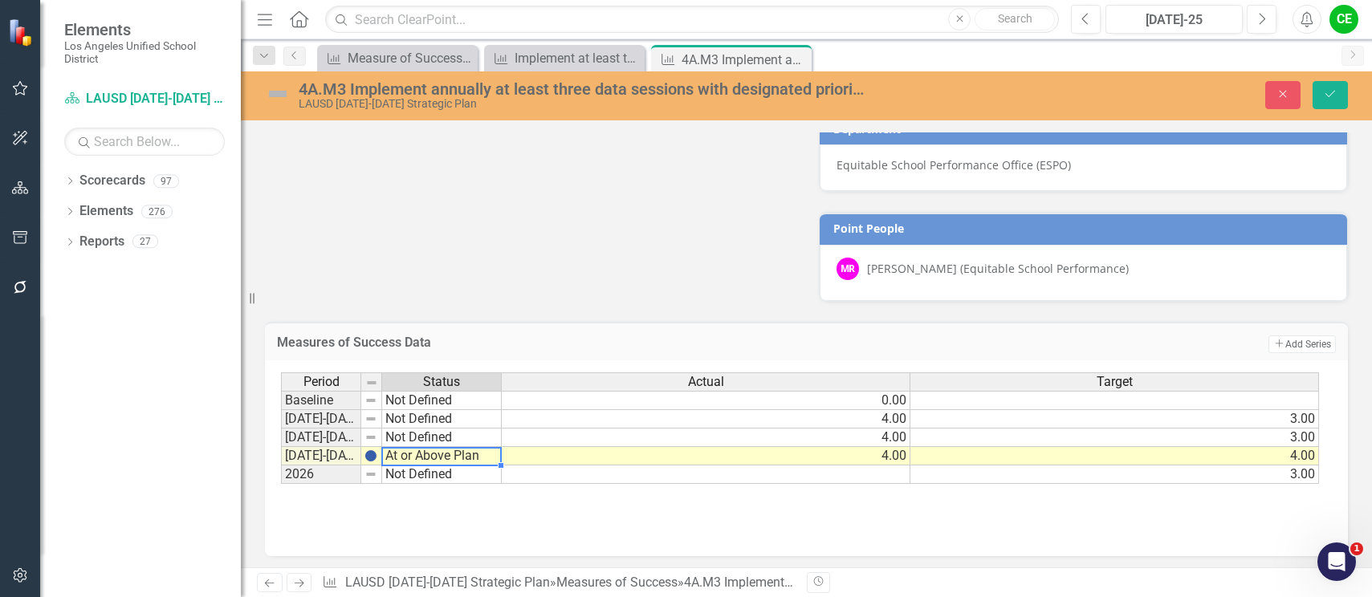
click at [414, 441] on div "Period Status Actual Target Baseline Not Defined 0.00 2022-2023 Not Defined 4.0…" at bounding box center [800, 428] width 1039 height 112
click at [1337, 88] on icon "Save" at bounding box center [1330, 93] width 14 height 11
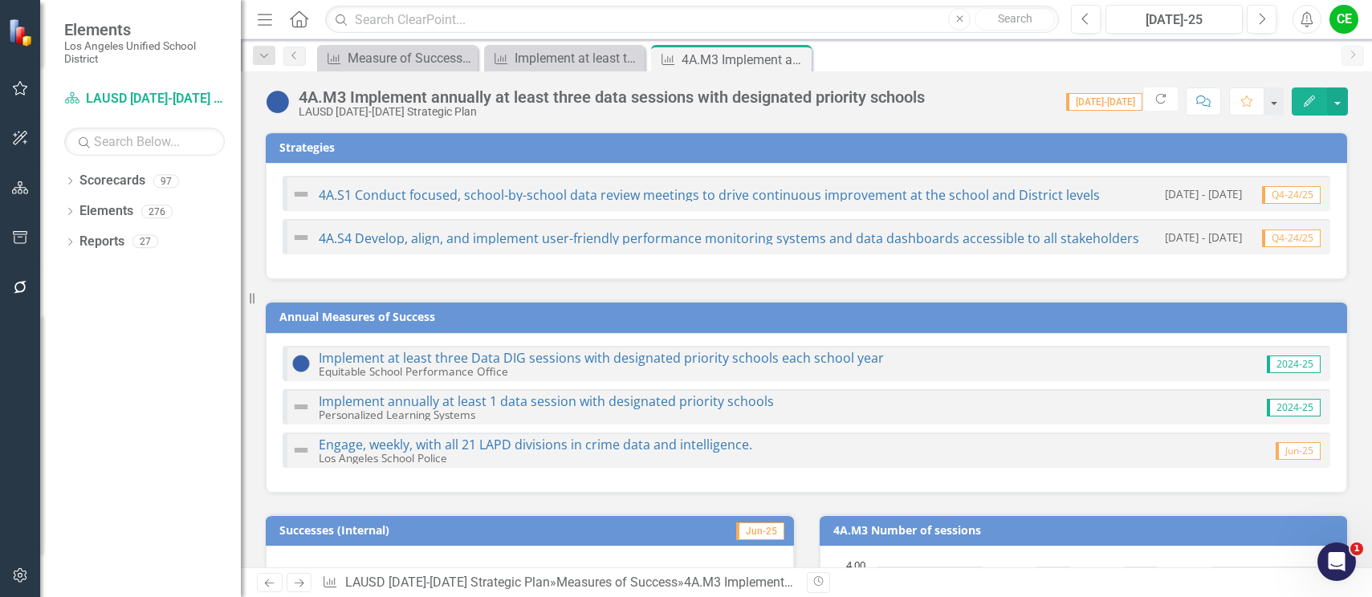
scroll to position [0, 0]
click at [797, 55] on icon "Close" at bounding box center [796, 59] width 16 height 13
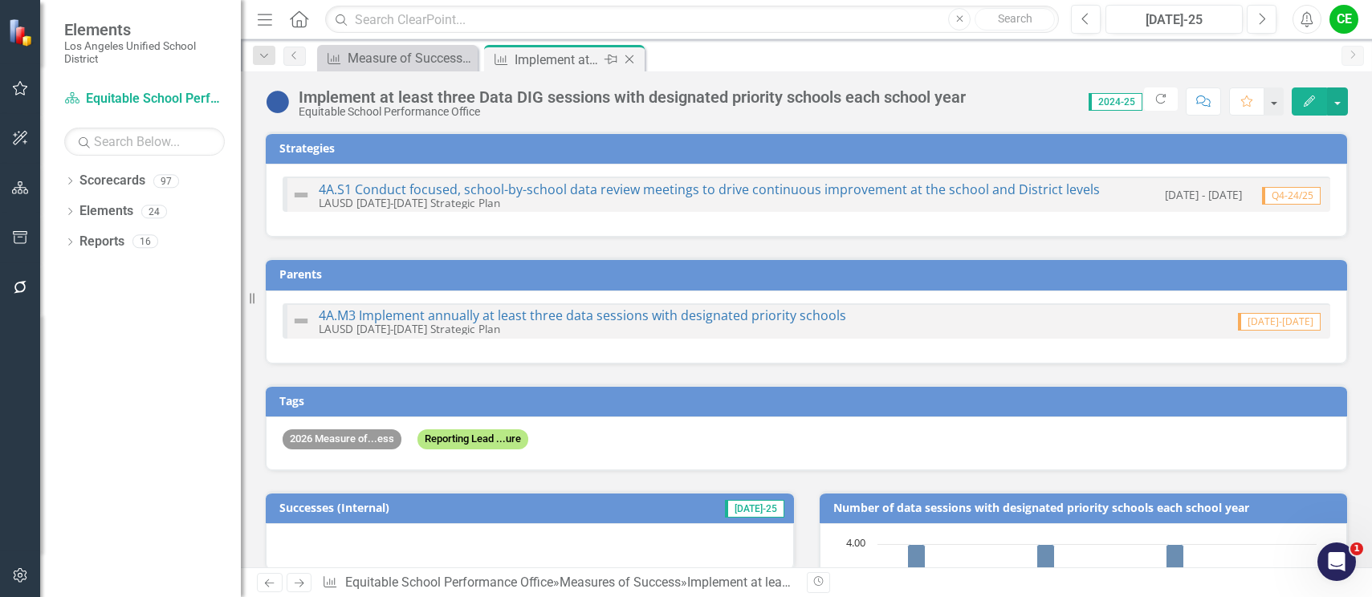
click at [629, 59] on icon "Close" at bounding box center [629, 59] width 16 height 13
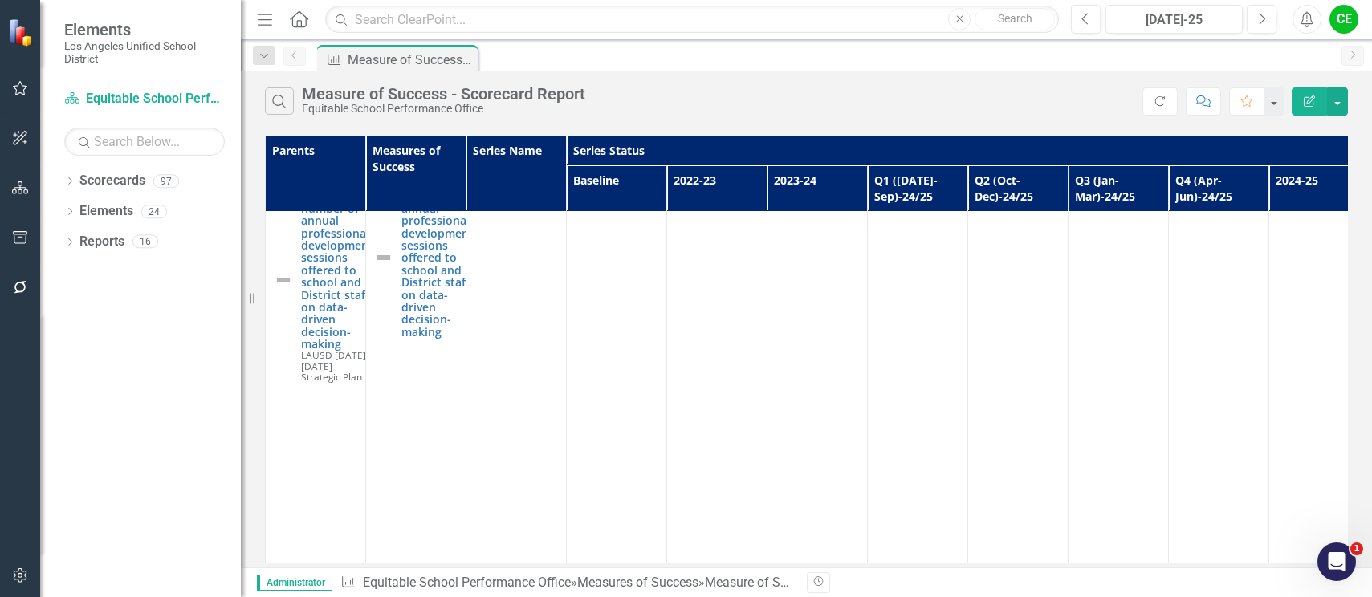
scroll to position [2810, 0]
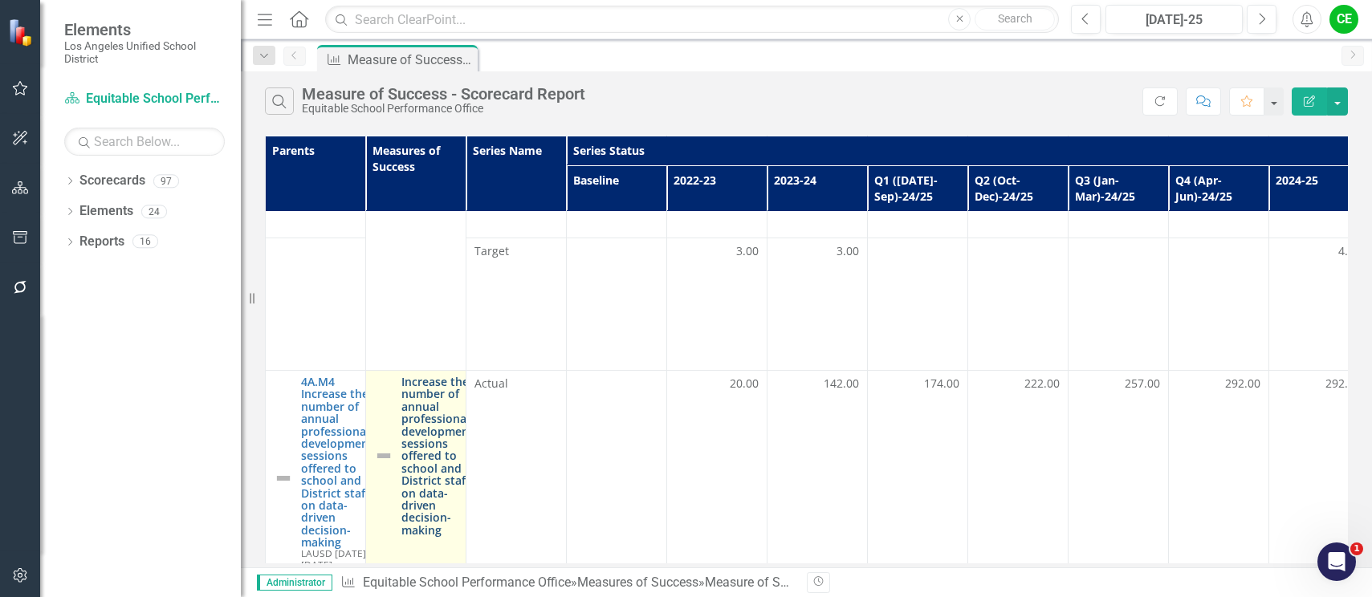
click at [453, 401] on link "Increase the number of annual professional development sessions offered to scho…" at bounding box center [437, 456] width 72 height 161
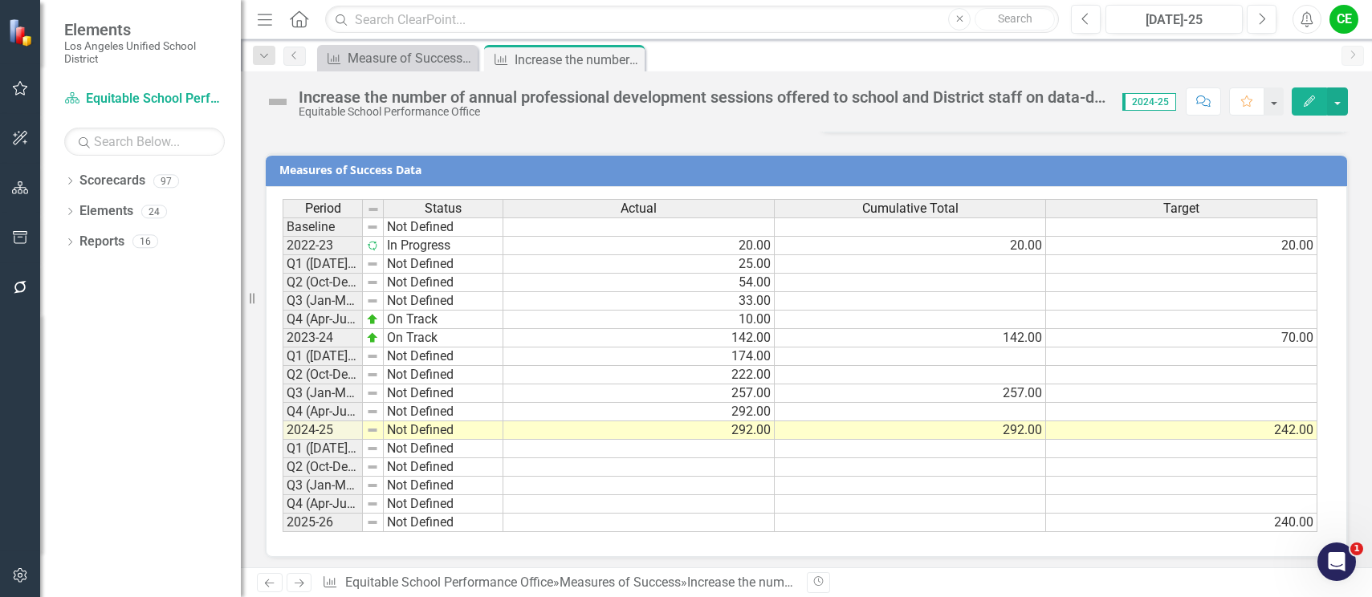
scroll to position [1239, 0]
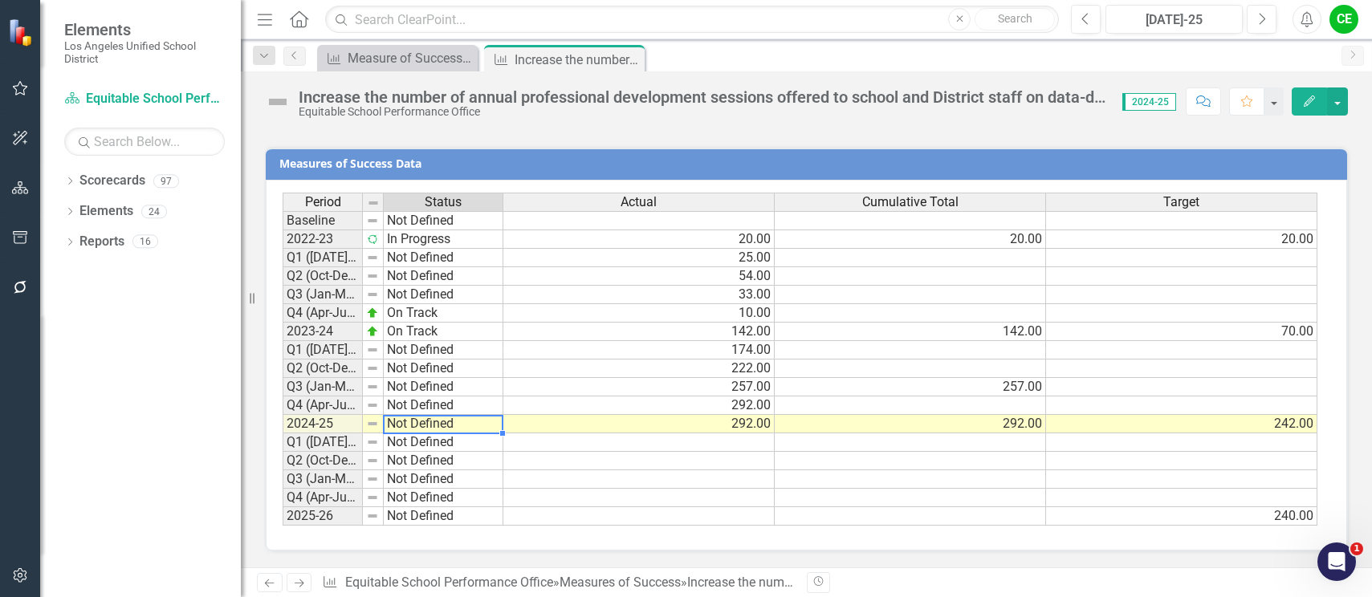
click at [441, 428] on td "Not Defined" at bounding box center [444, 424] width 120 height 18
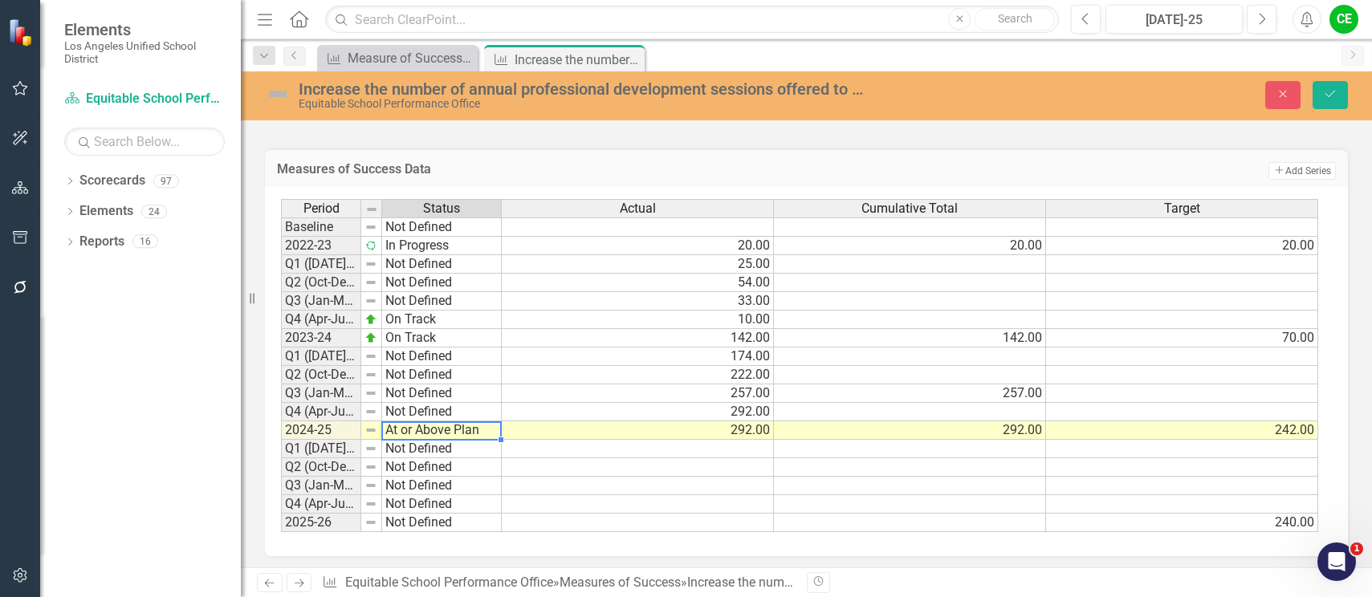
click at [445, 277] on div "Period Status Actual Cumulative Total Target Baseline Not Defined 2022-23 In Pr…" at bounding box center [800, 366] width 1039 height 334
click at [1324, 93] on icon "Save" at bounding box center [1330, 93] width 14 height 11
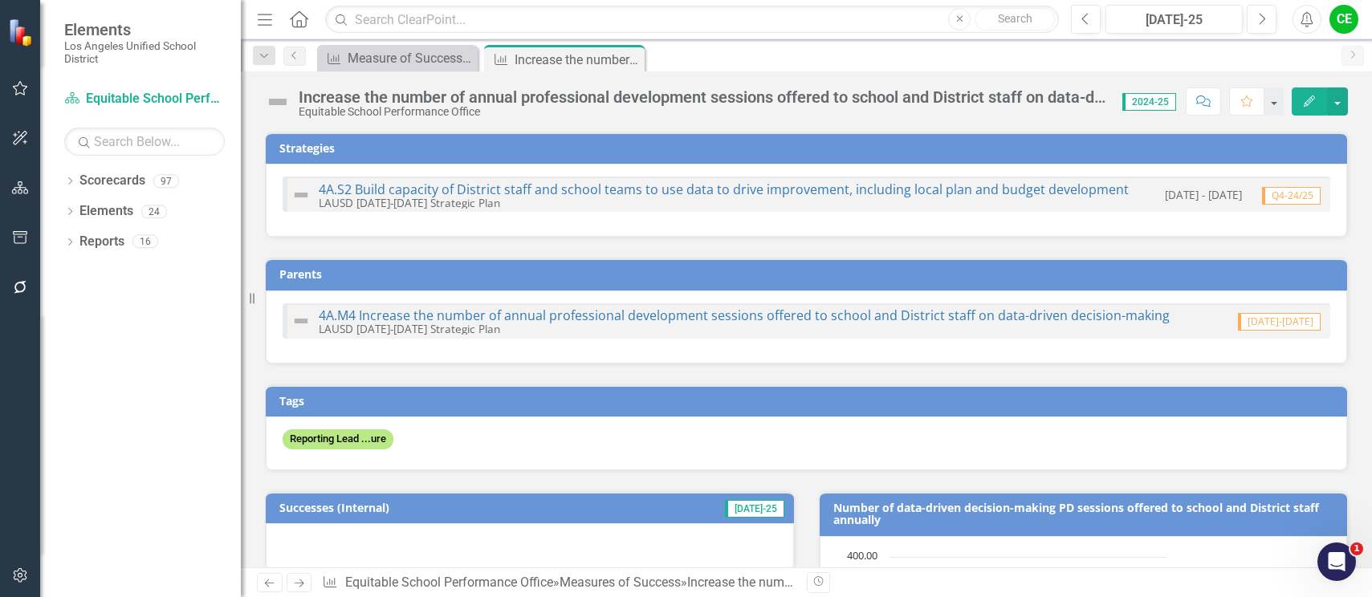
checkbox input "true"
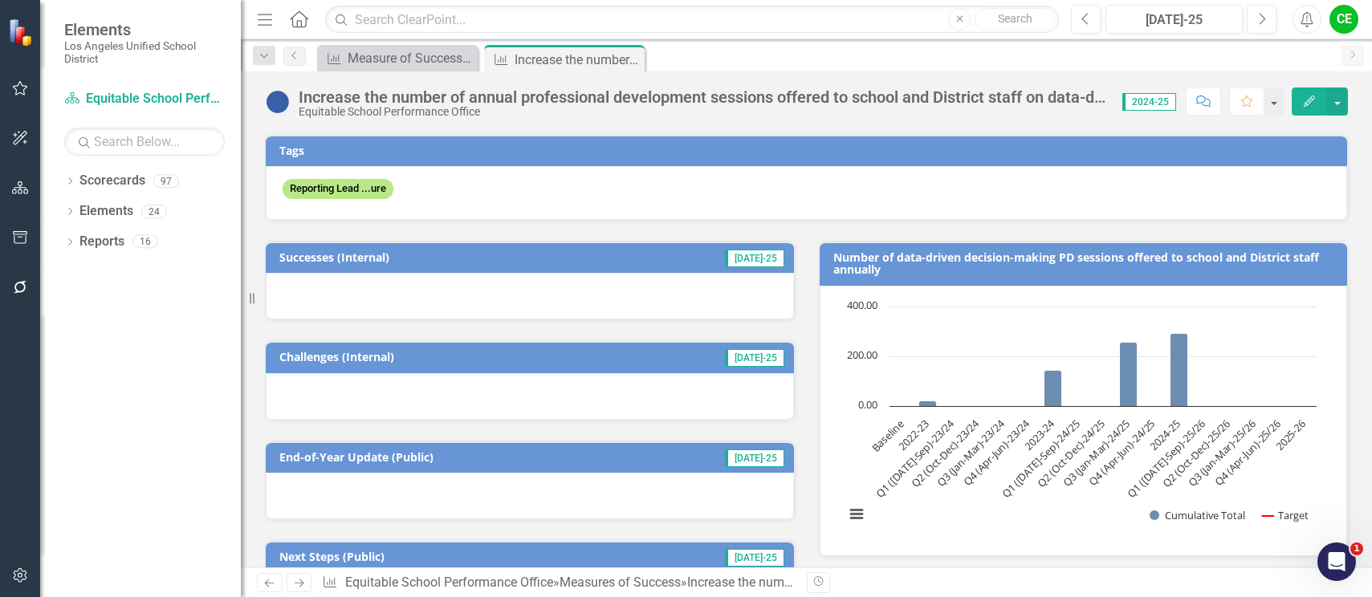
scroll to position [0, 0]
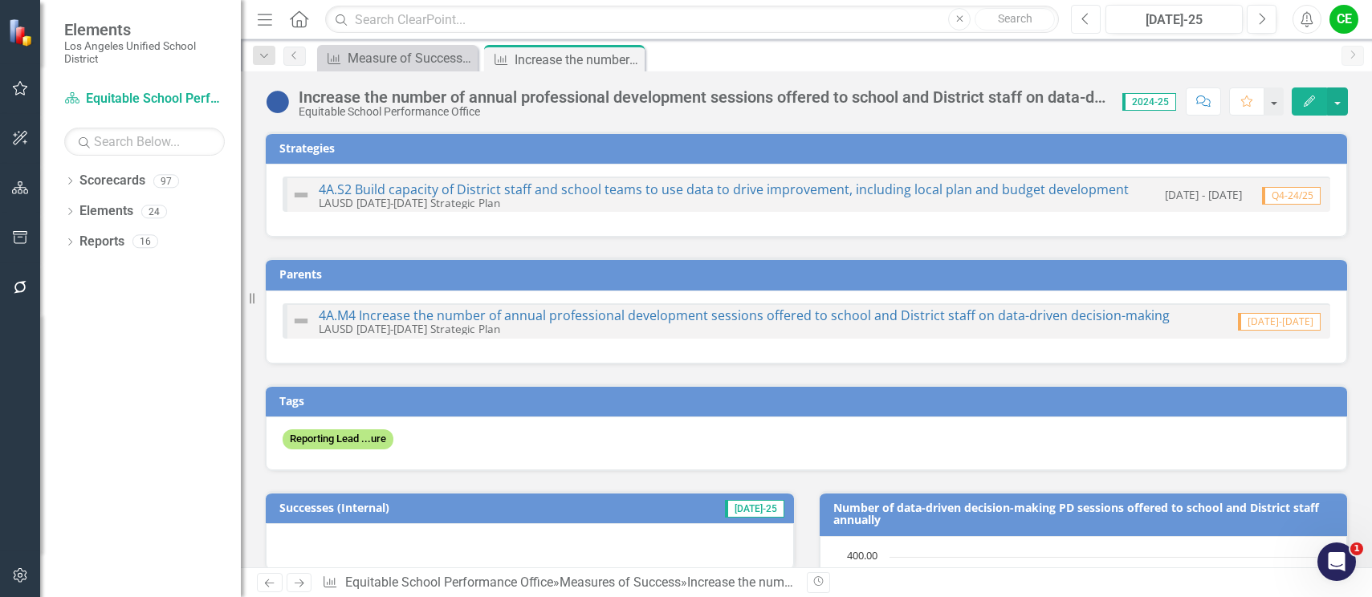
click at [1089, 22] on icon "Previous" at bounding box center [1085, 19] width 9 height 14
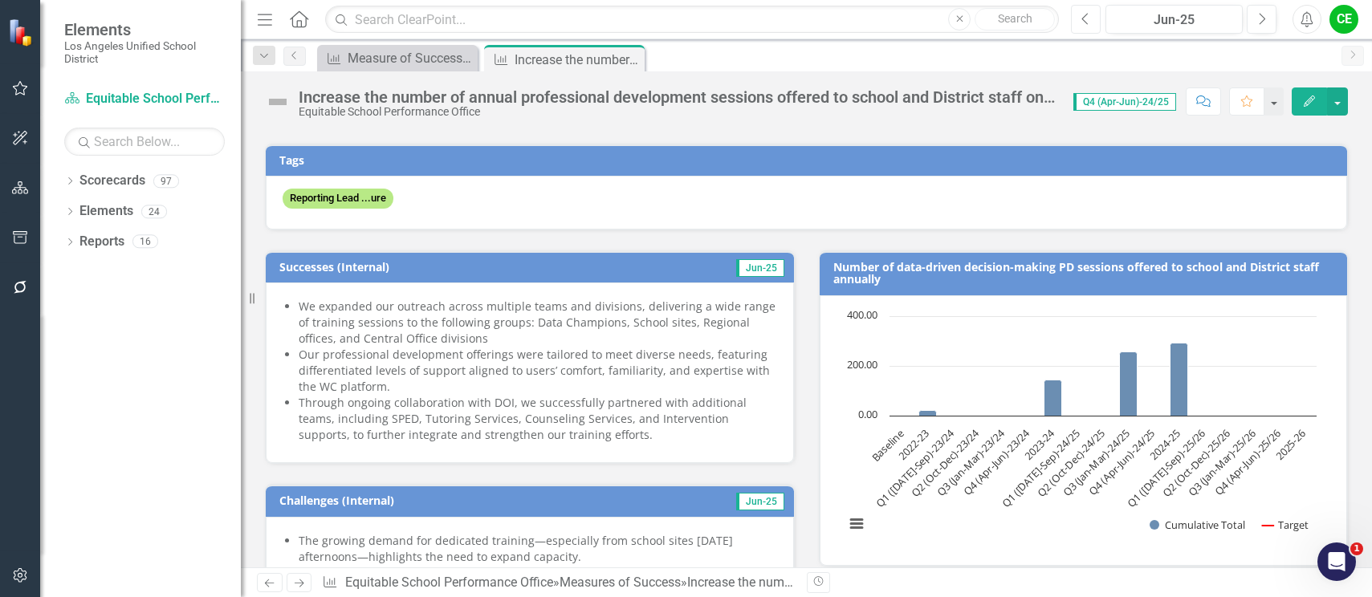
scroll to position [321, 0]
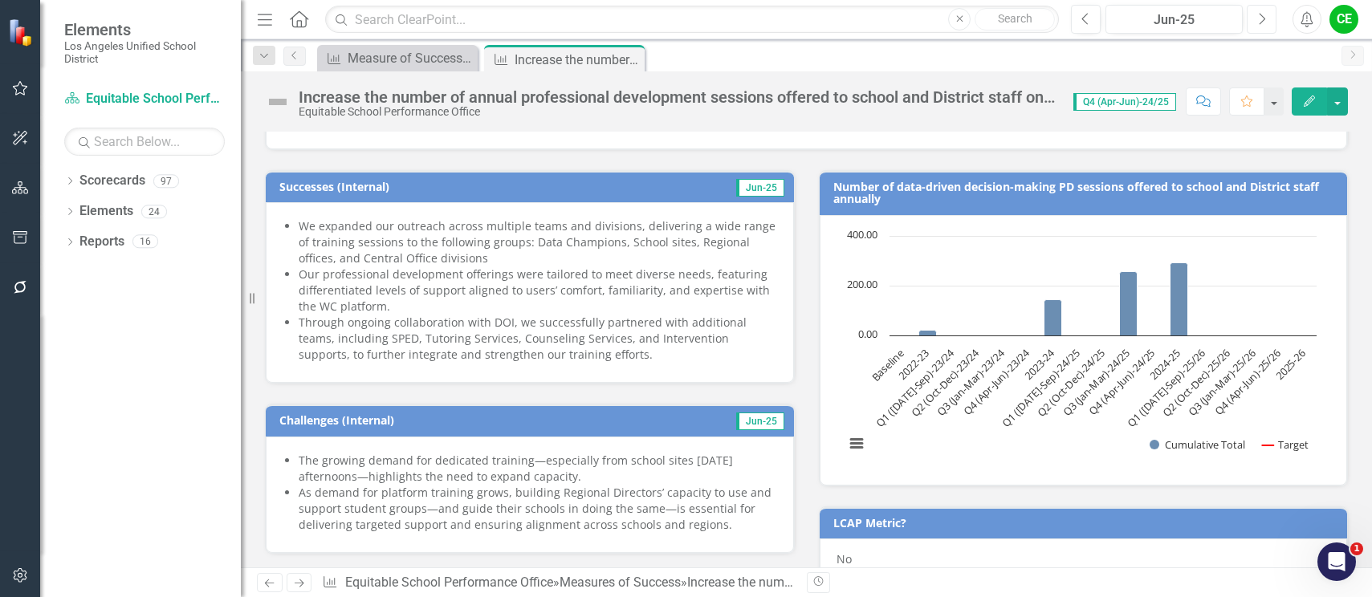
click at [1263, 25] on icon "Next" at bounding box center [1261, 19] width 9 height 14
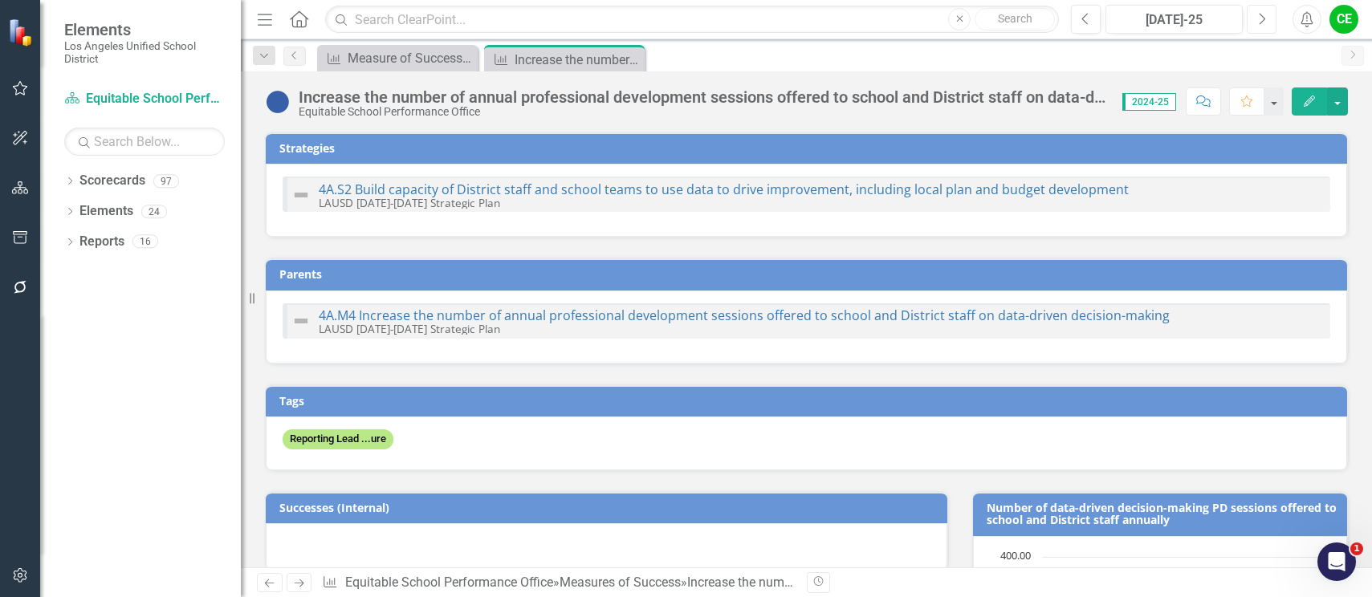
checkbox input "true"
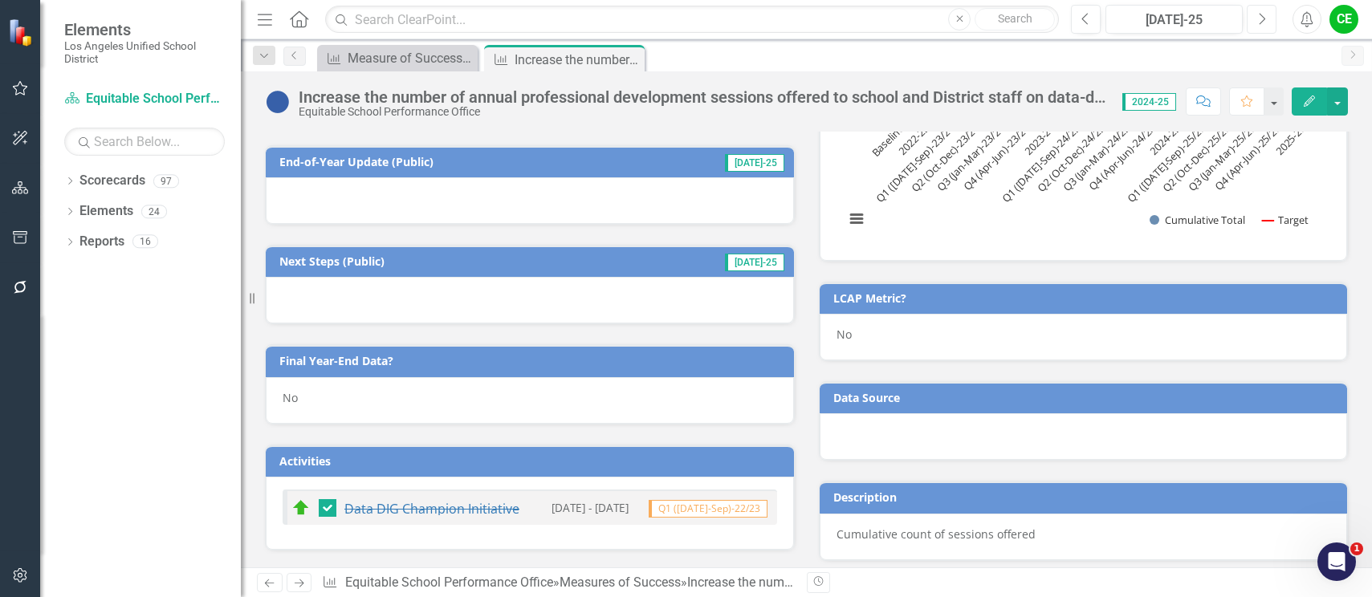
scroll to position [642, 0]
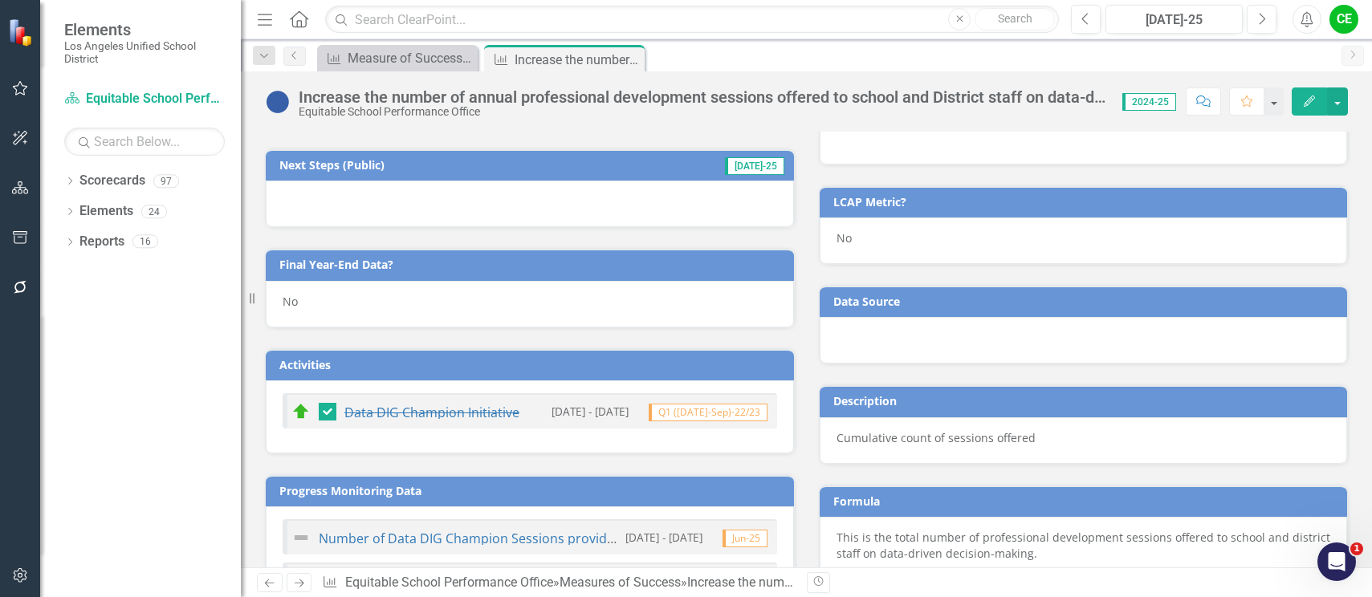
click at [341, 299] on div "No" at bounding box center [530, 304] width 528 height 47
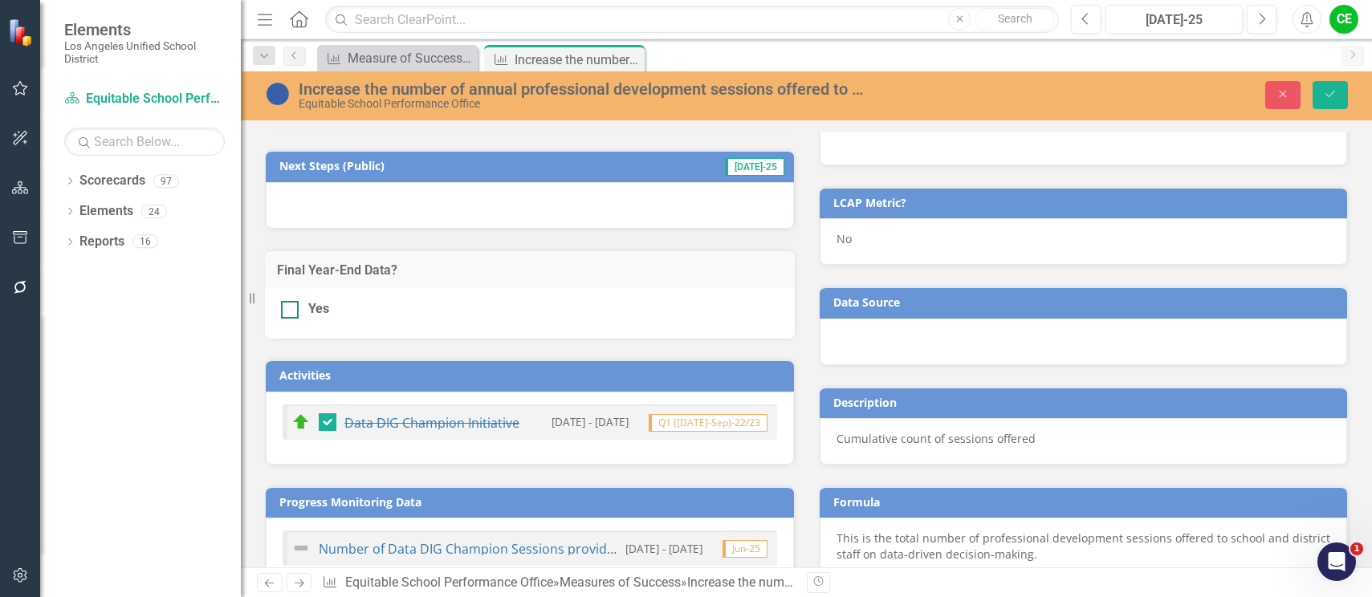
click at [296, 308] on div at bounding box center [290, 310] width 18 height 18
click at [291, 308] on input "Yes" at bounding box center [286, 306] width 10 height 10
checkbox input "true"
click at [1326, 90] on icon "Save" at bounding box center [1330, 93] width 14 height 11
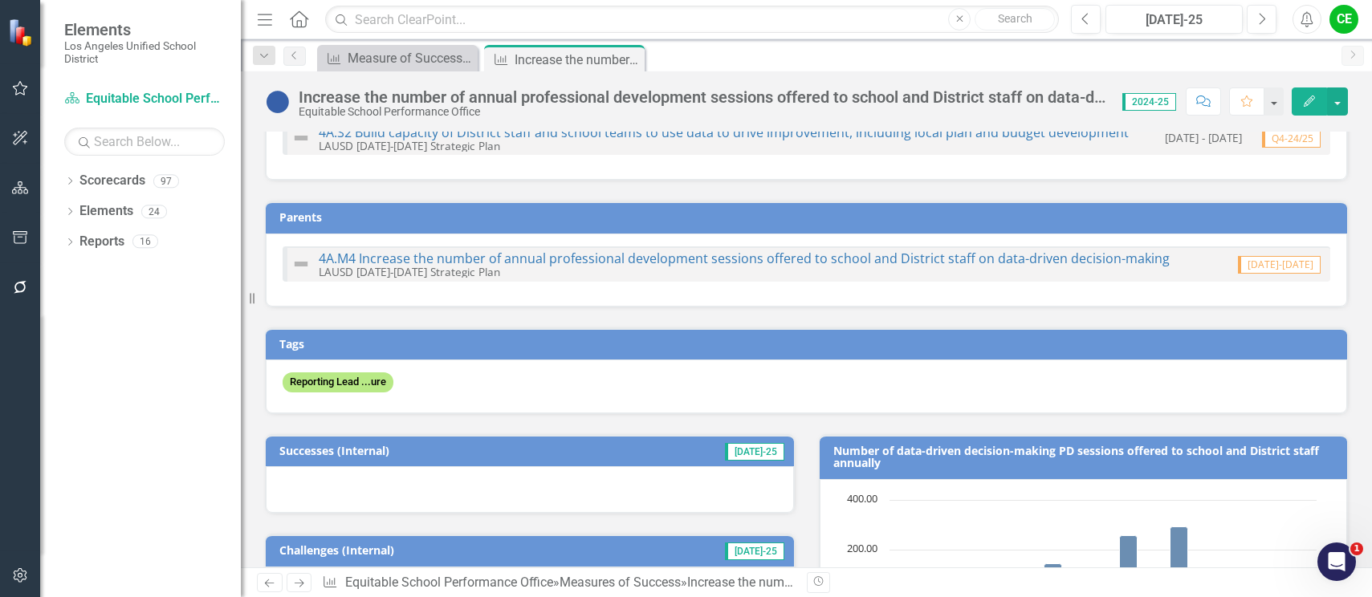
scroll to position [0, 0]
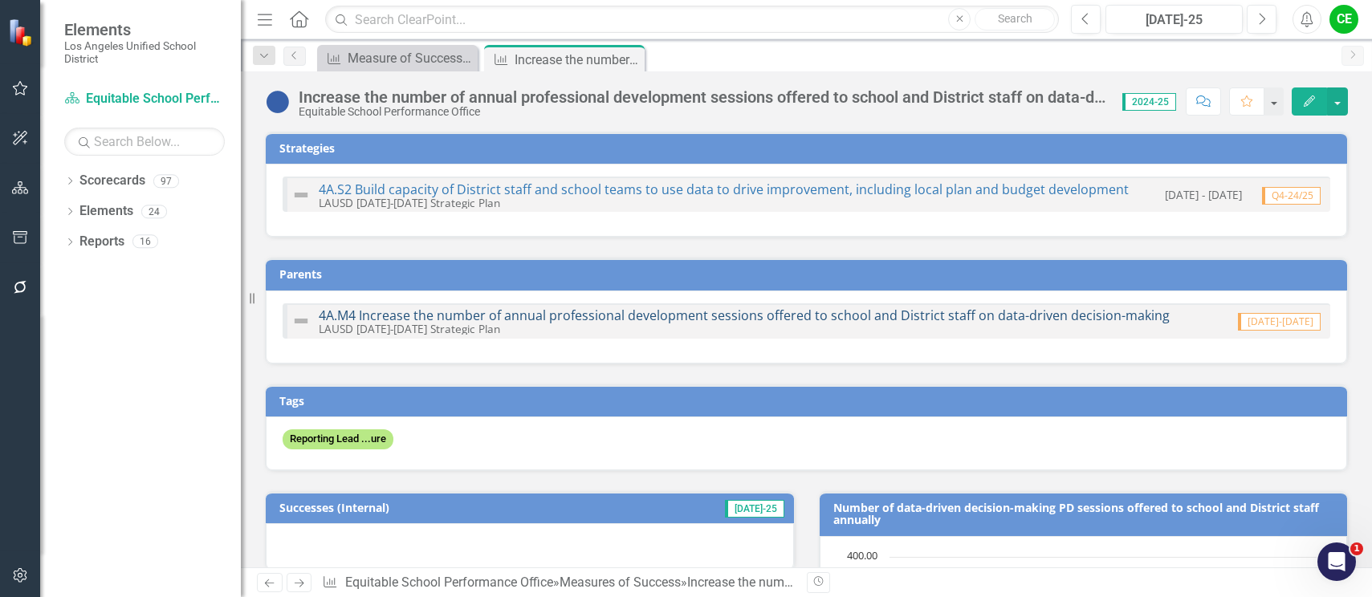
click at [543, 313] on link "4A.M4 Increase the number of annual professional development sessions offered t…" at bounding box center [744, 316] width 851 height 18
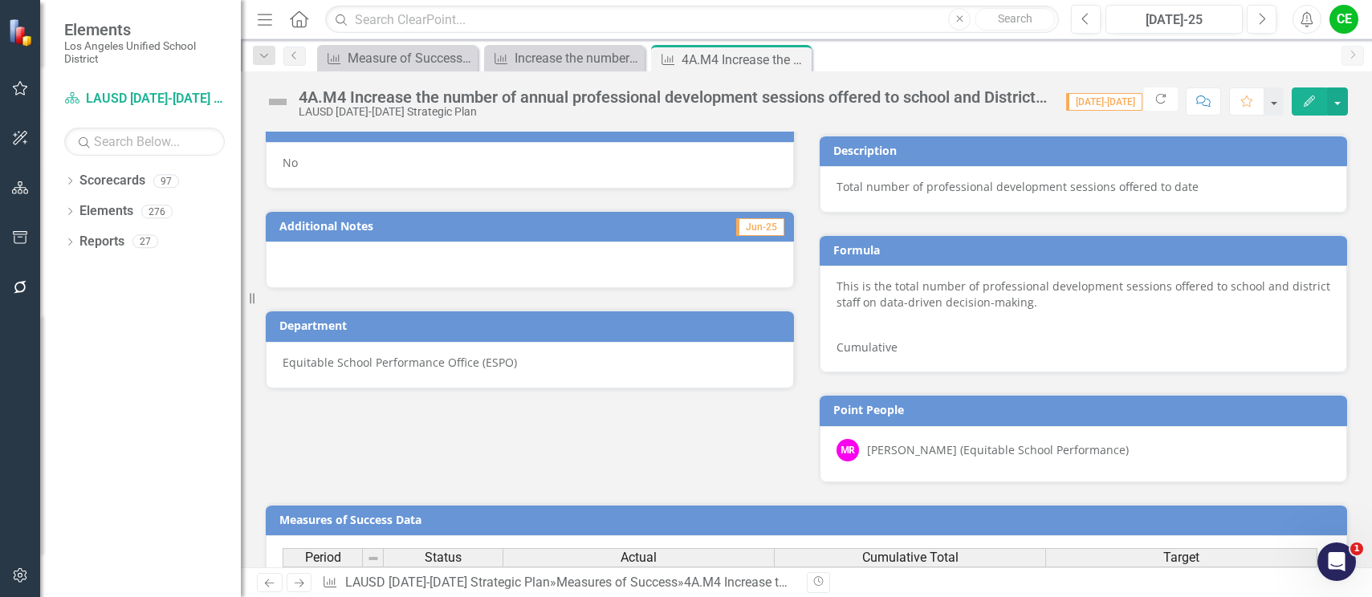
scroll to position [1047, 0]
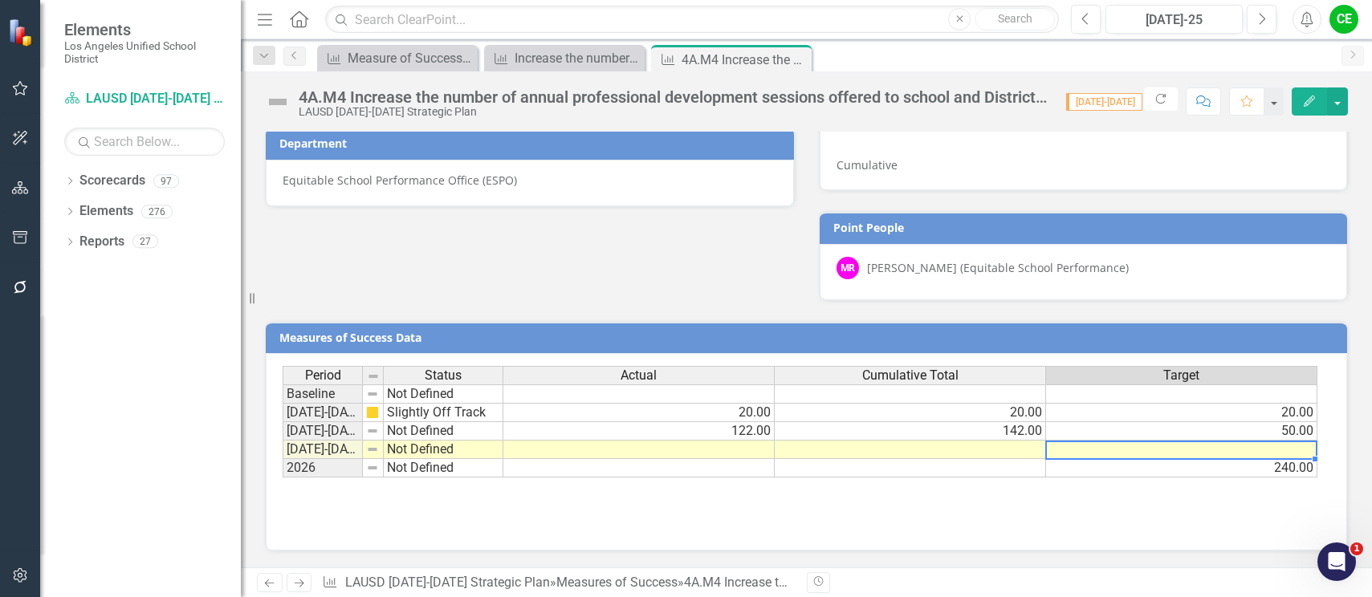
click at [1236, 448] on td at bounding box center [1181, 450] width 271 height 18
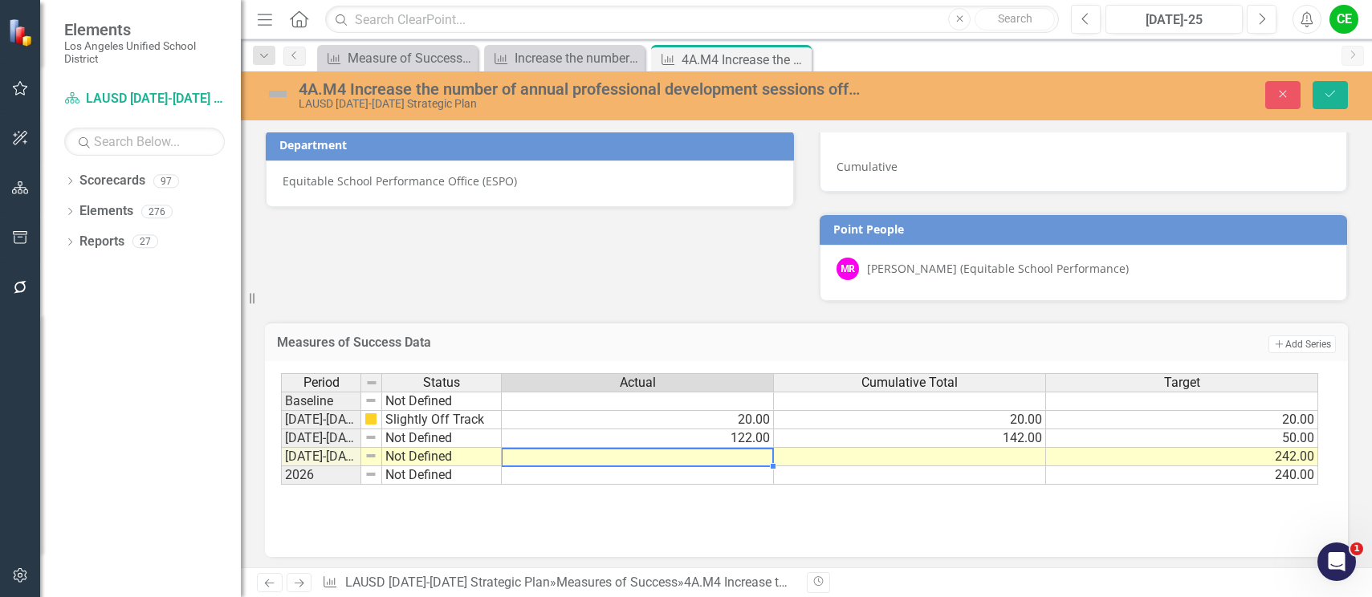
click at [760, 464] on td at bounding box center [638, 457] width 272 height 18
click at [833, 458] on td at bounding box center [910, 457] width 272 height 18
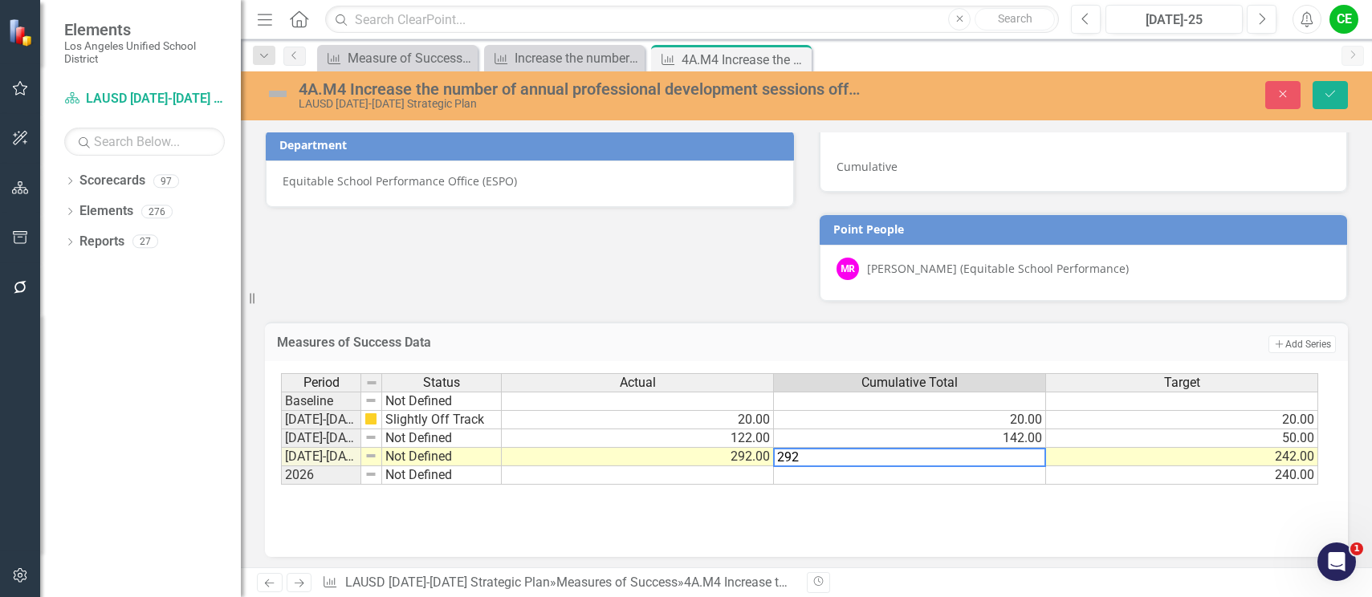
type textarea "292"
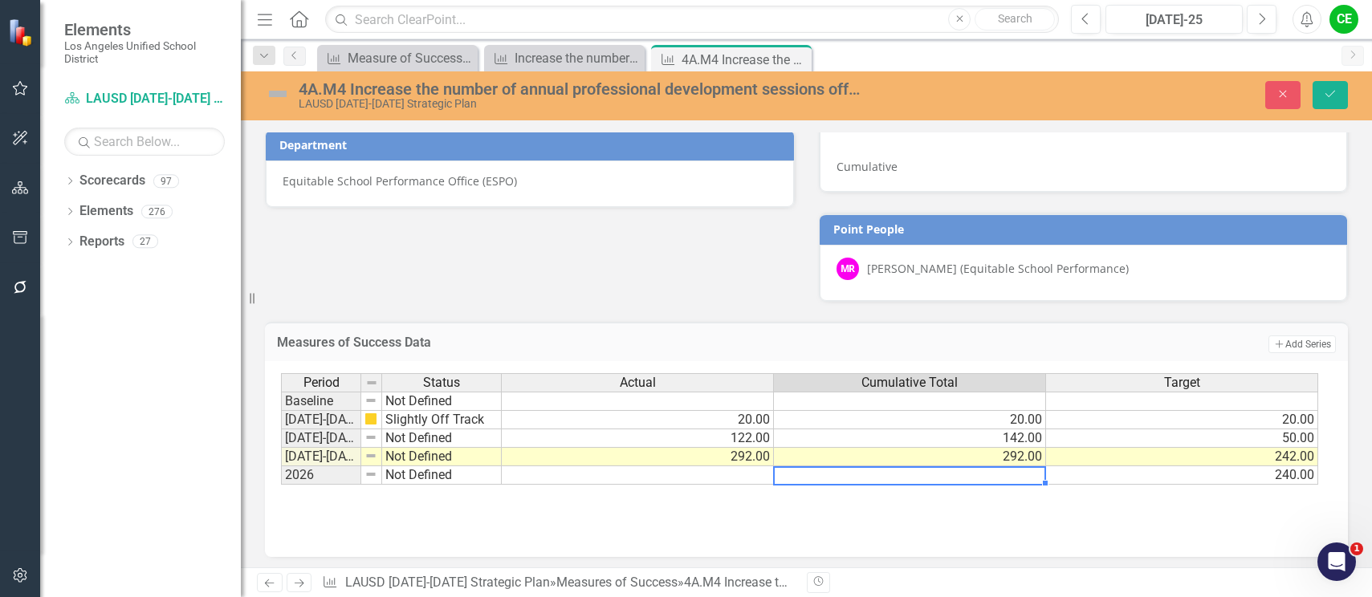
click at [839, 482] on td at bounding box center [910, 475] width 272 height 18
click at [1321, 90] on button "Save" at bounding box center [1329, 95] width 35 height 28
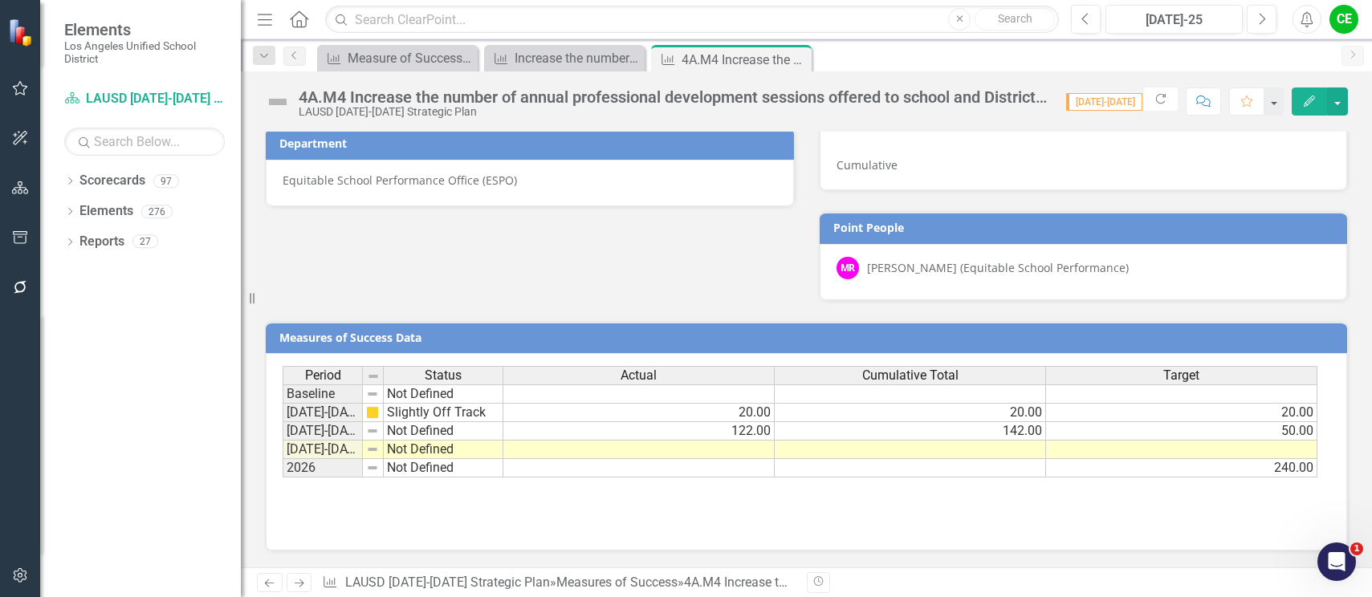
scroll to position [966, 0]
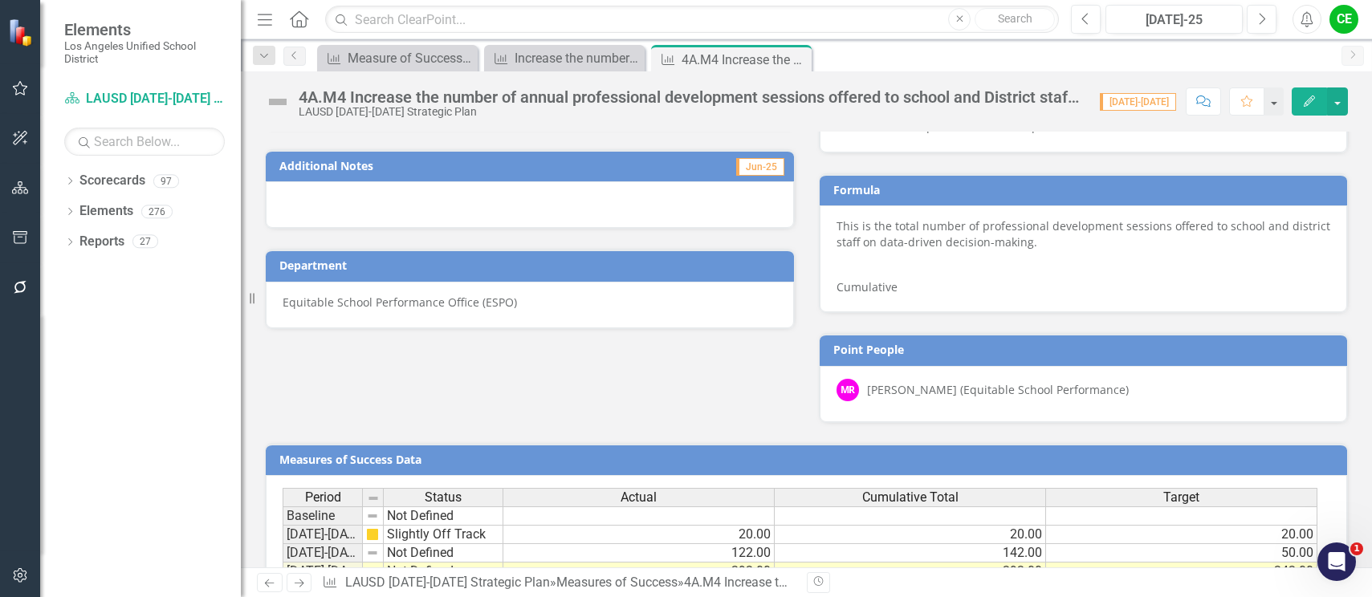
scroll to position [1047, 0]
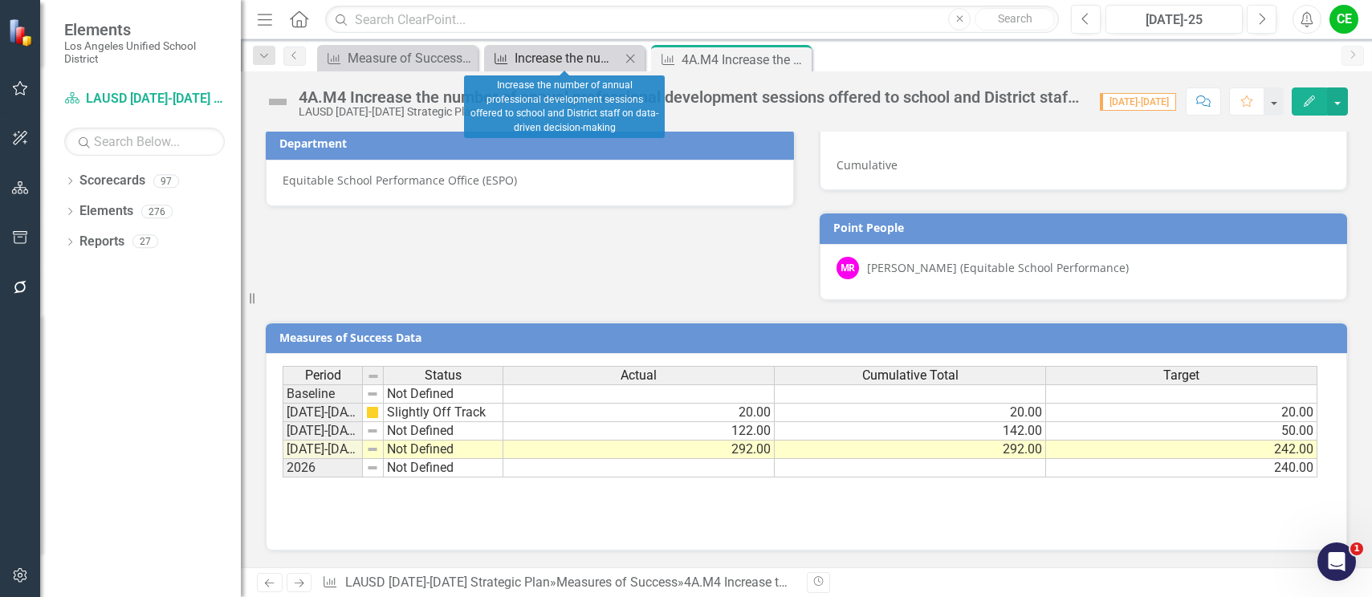
click at [550, 58] on div "Increase the number of annual professional development sessions offered to scho…" at bounding box center [568, 58] width 106 height 20
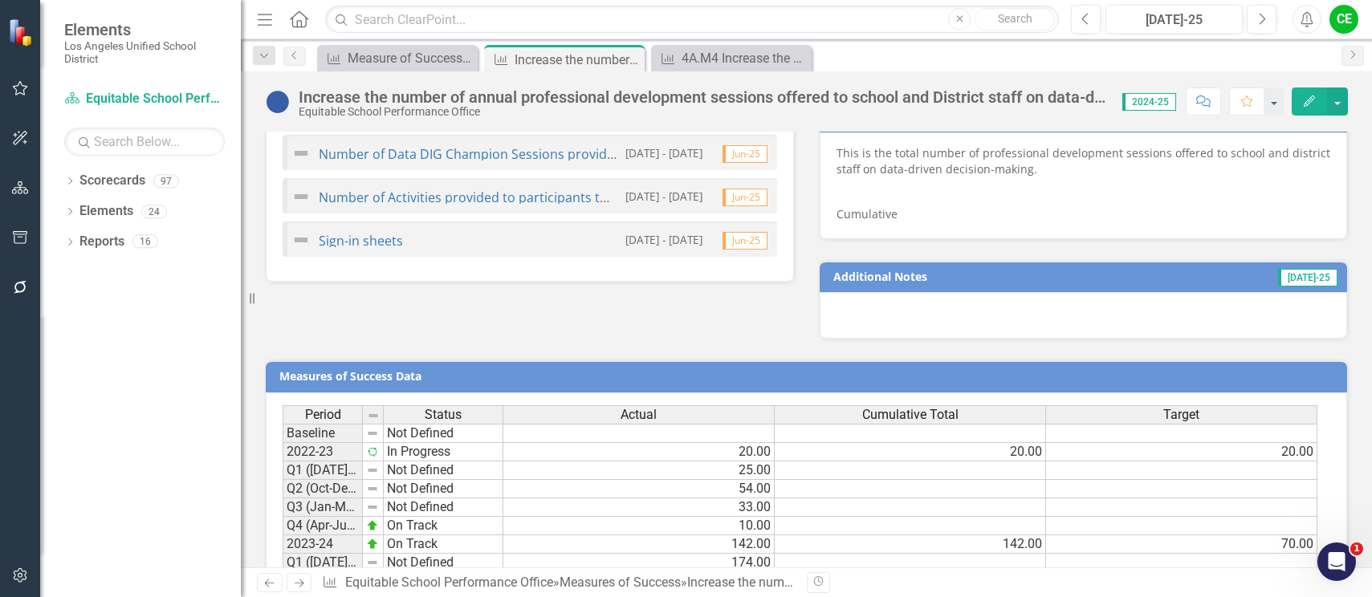
scroll to position [1239, 0]
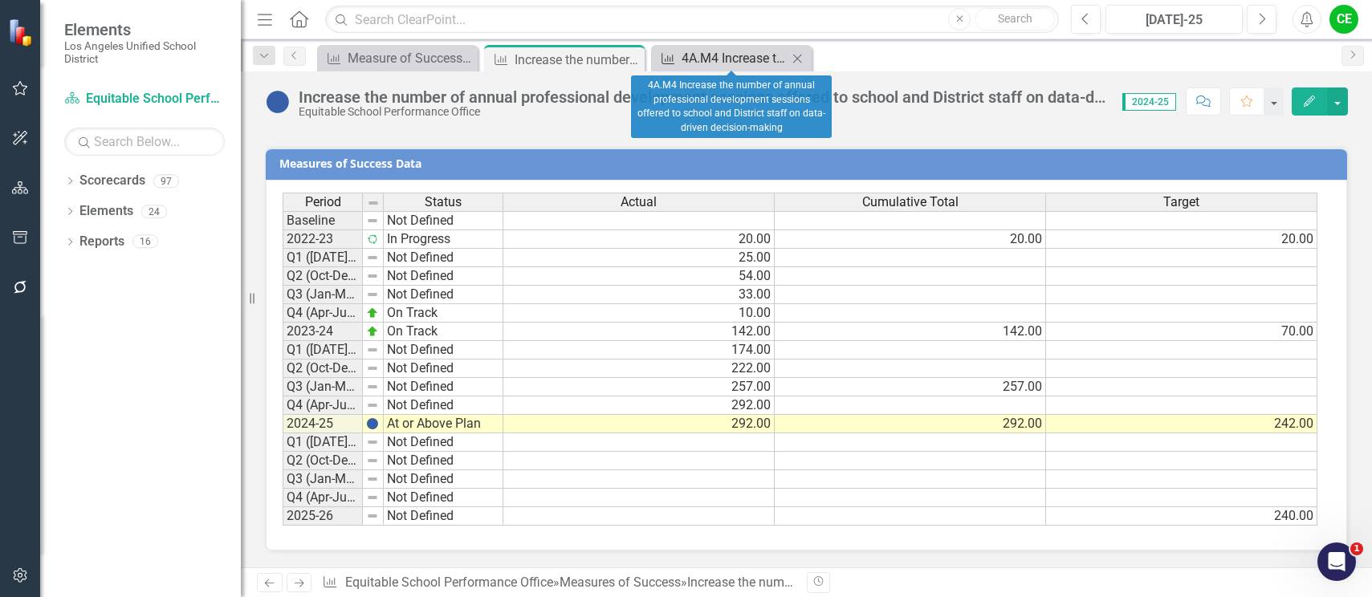
click at [733, 55] on div "4A.M4 Increase the number of annual professional development sessions offered t…" at bounding box center [735, 58] width 106 height 20
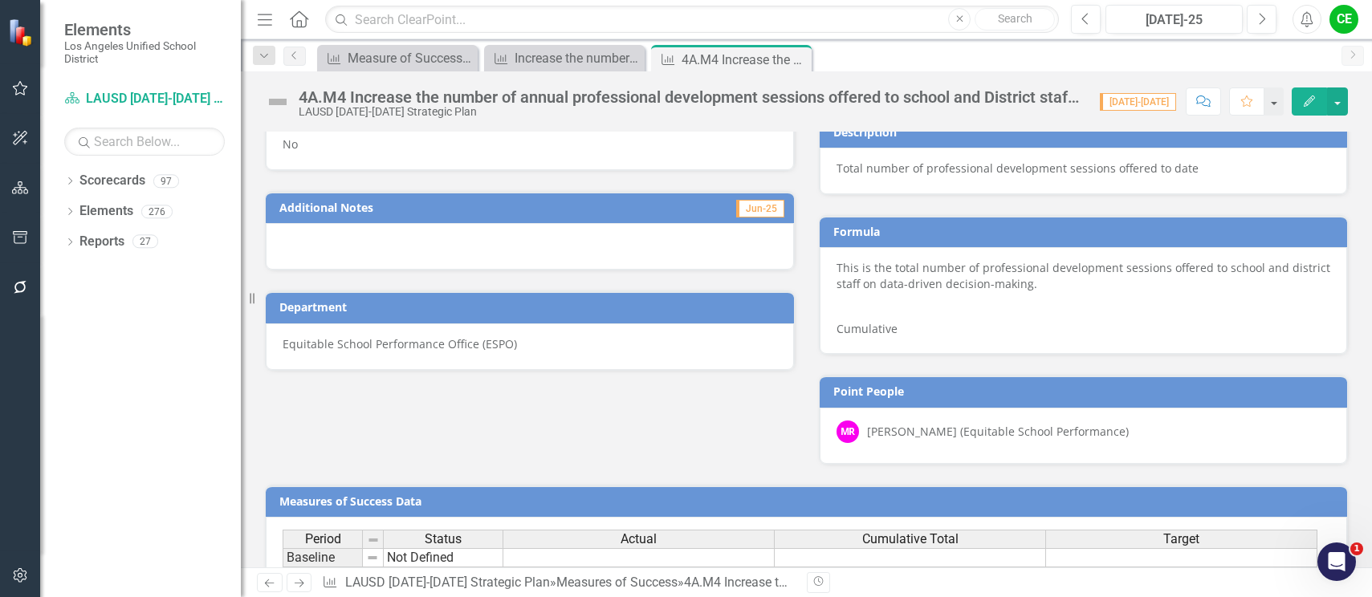
scroll to position [1047, 0]
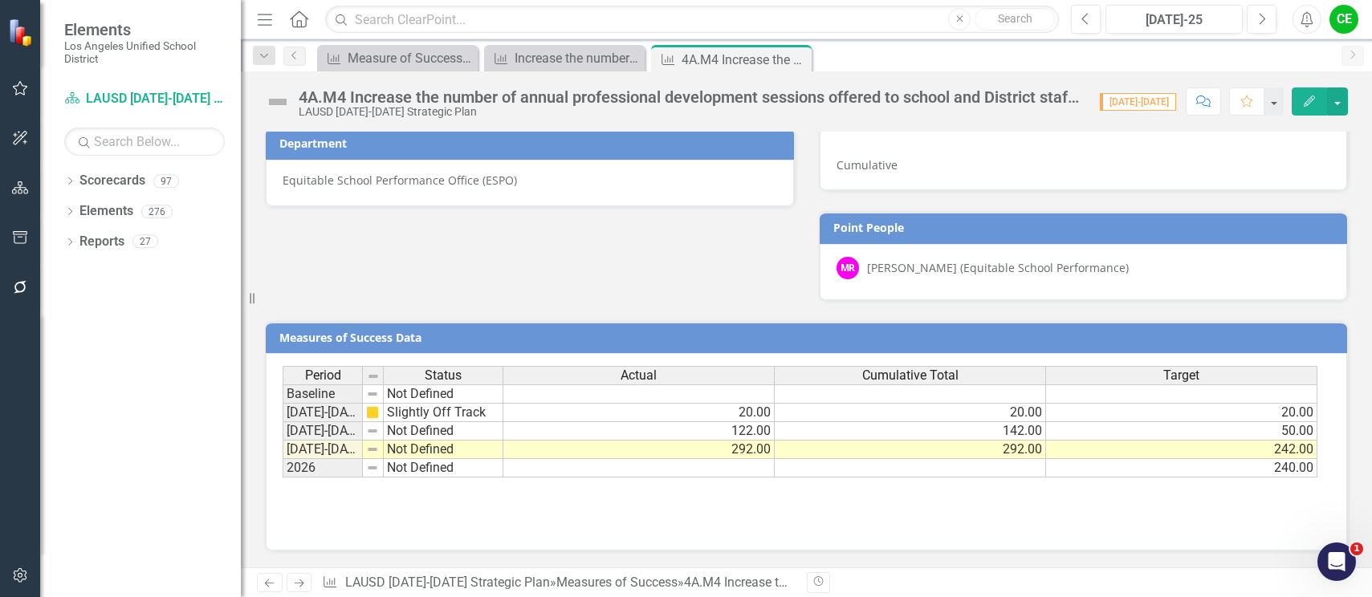
click at [415, 450] on td "Not Defined" at bounding box center [444, 450] width 120 height 18
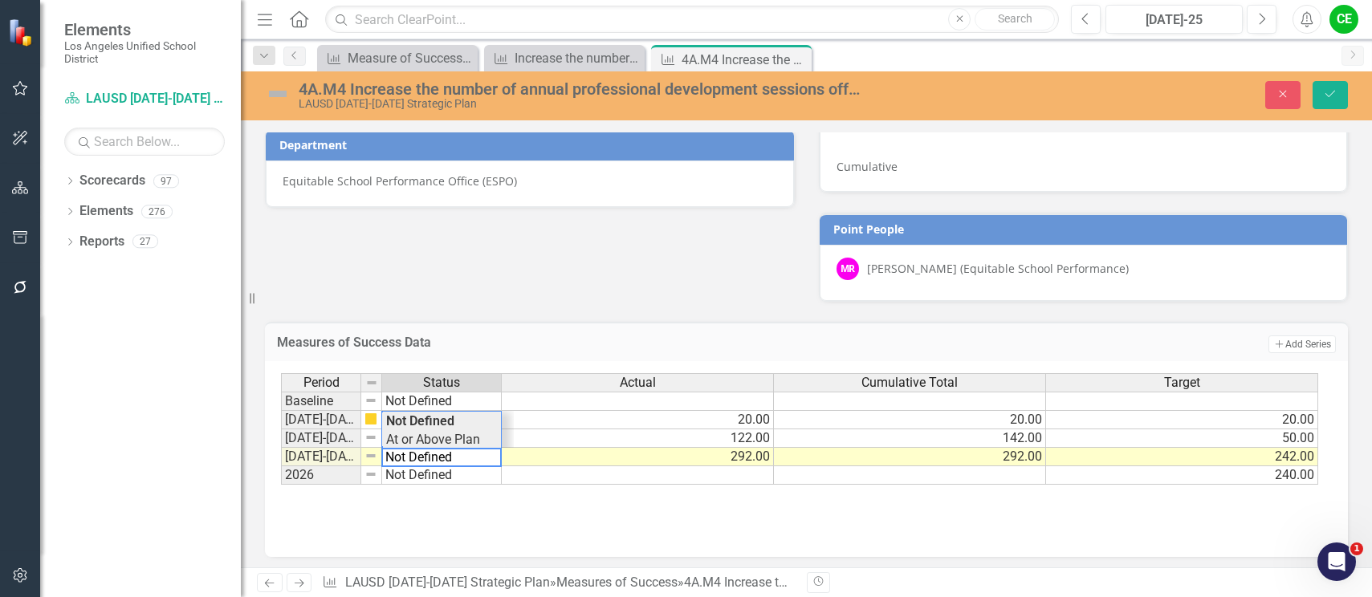
type textarea "At or Above Plan"
click at [440, 439] on div "Period Status Actual Cumulative Total Target Baseline Not Defined 2022-2023 Sli…" at bounding box center [800, 429] width 1039 height 112
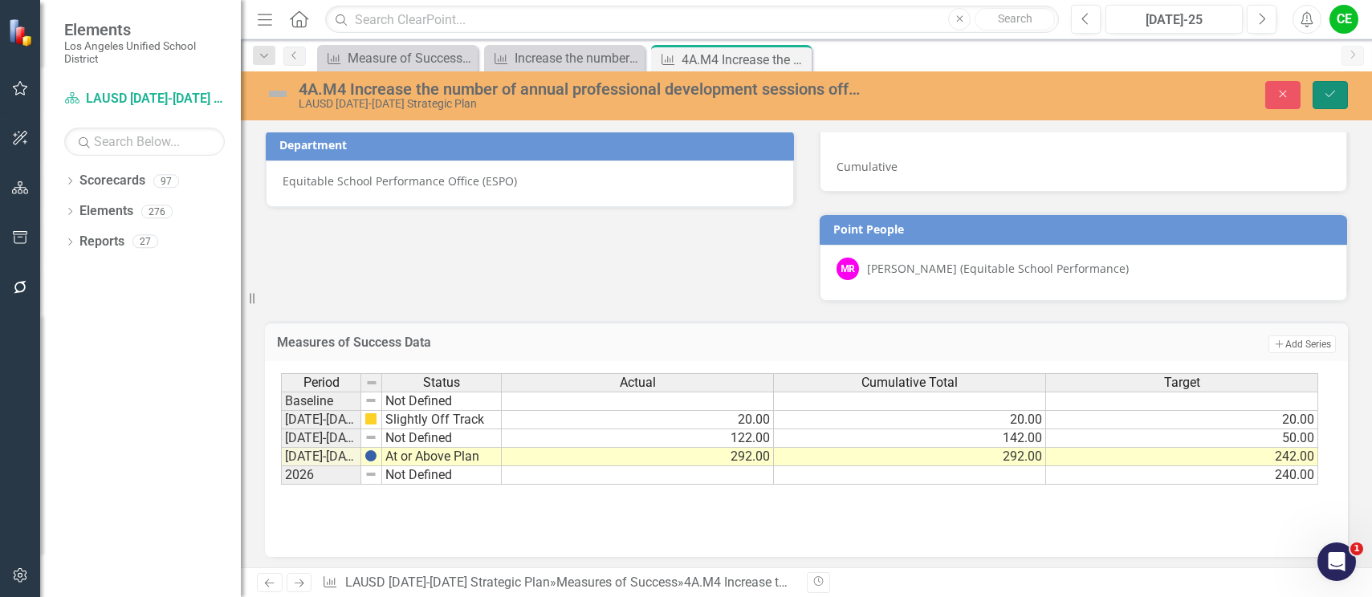
click at [1341, 96] on button "Save" at bounding box center [1329, 95] width 35 height 28
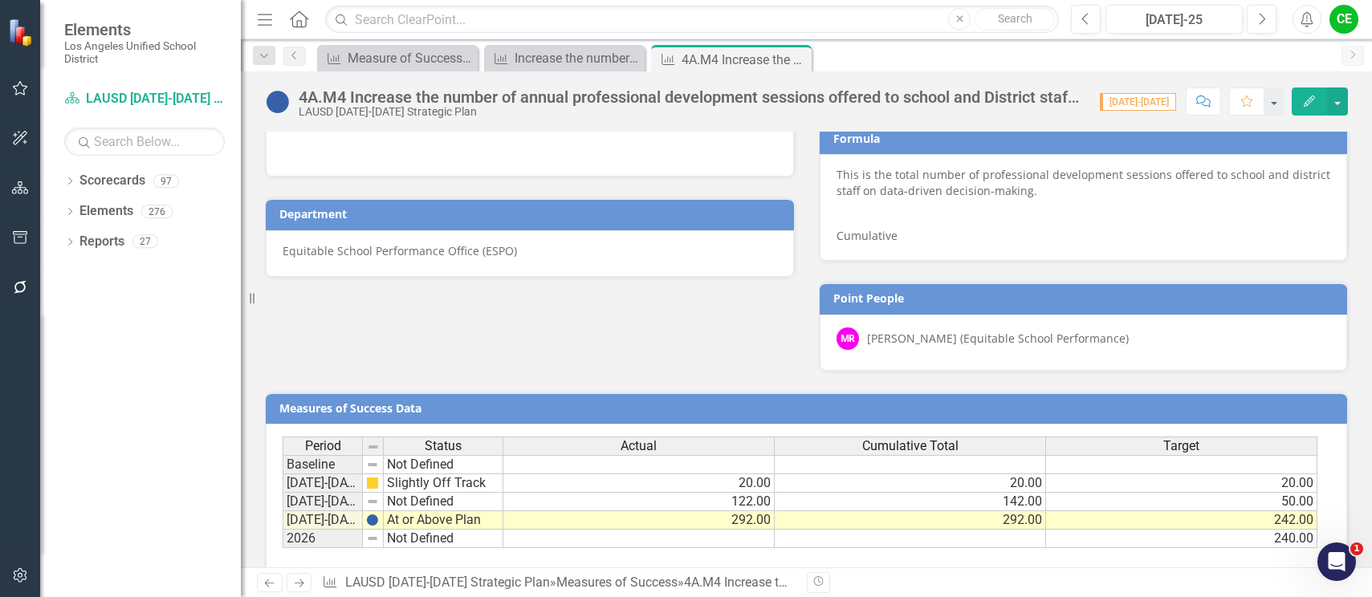
scroll to position [1047, 0]
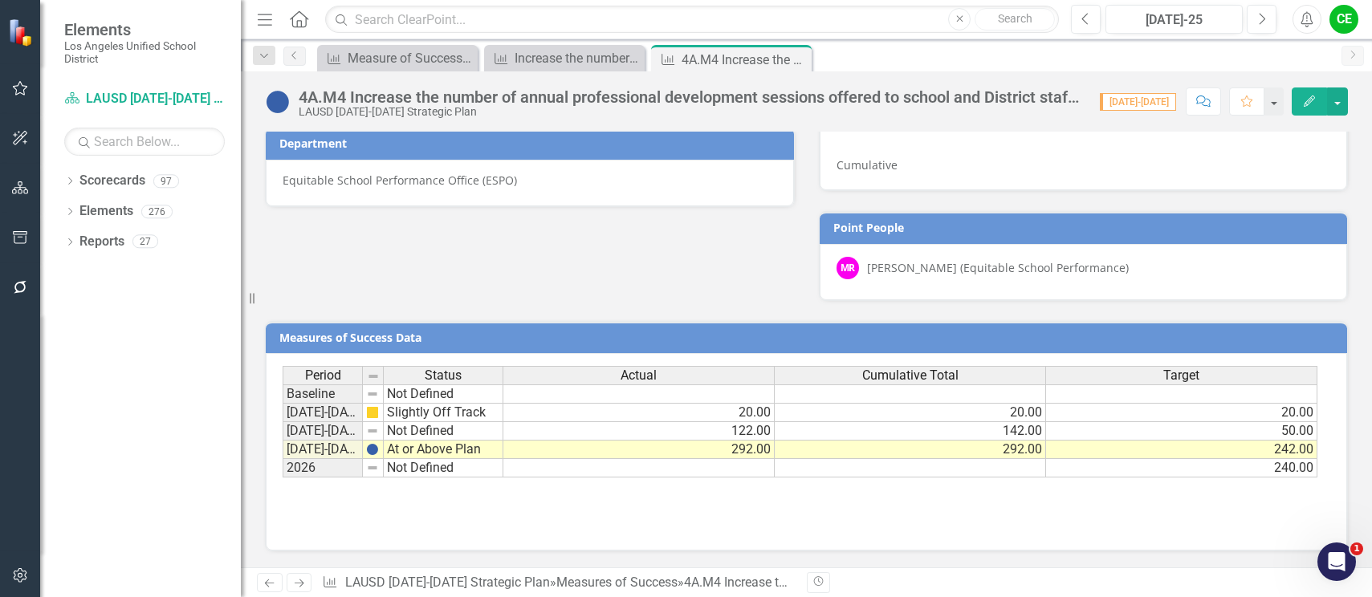
click at [988, 501] on div "Period Status Actual Cumulative Total Target Baseline Not Defined [DATE]-[DATE]…" at bounding box center [807, 446] width 1048 height 161
click at [793, 55] on icon "Close" at bounding box center [796, 59] width 16 height 13
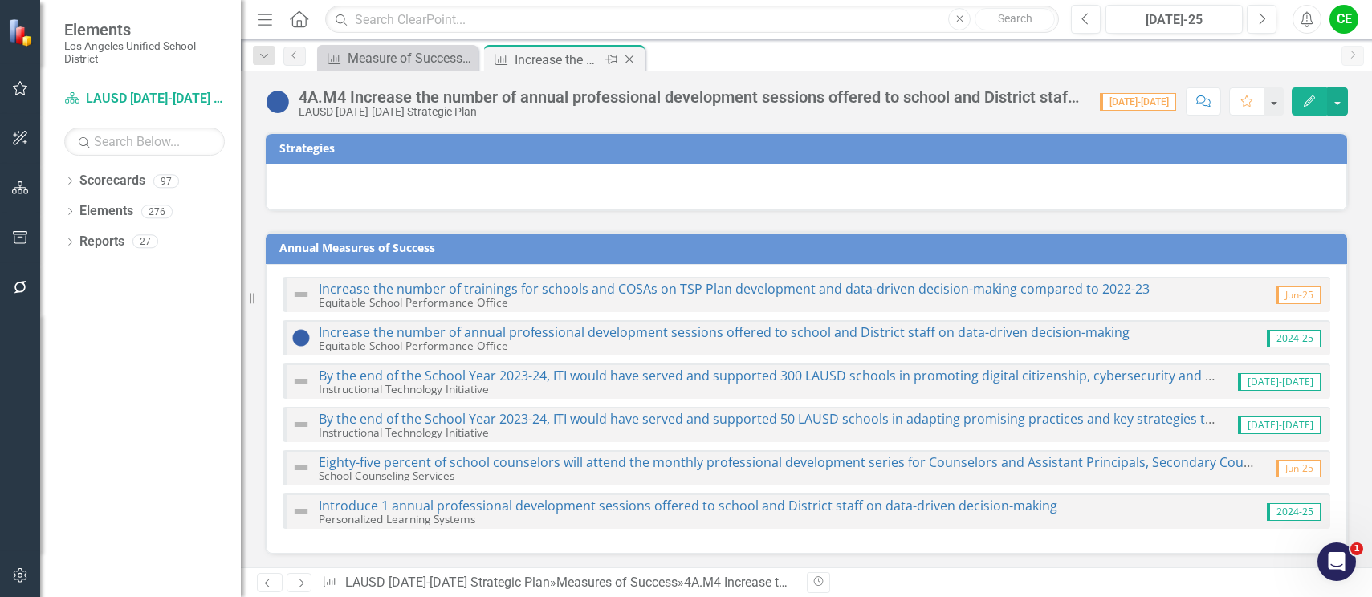
click at [633, 60] on icon "Close" at bounding box center [629, 59] width 16 height 13
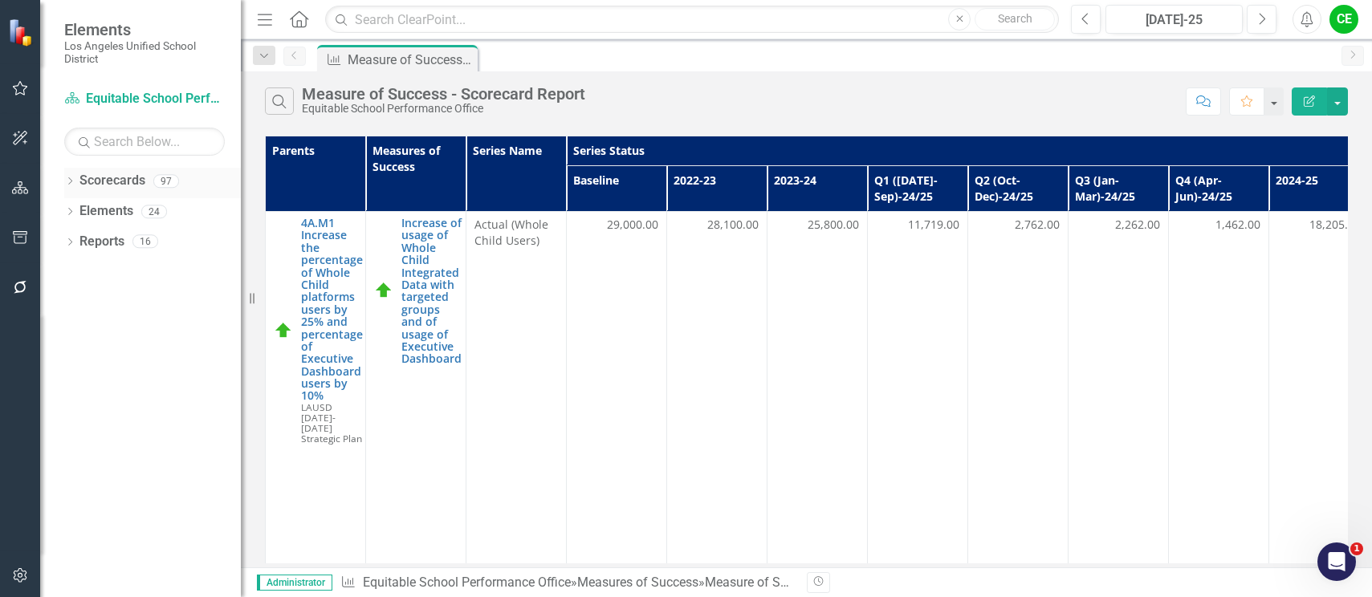
click at [66, 182] on icon "Dropdown" at bounding box center [69, 182] width 11 height 9
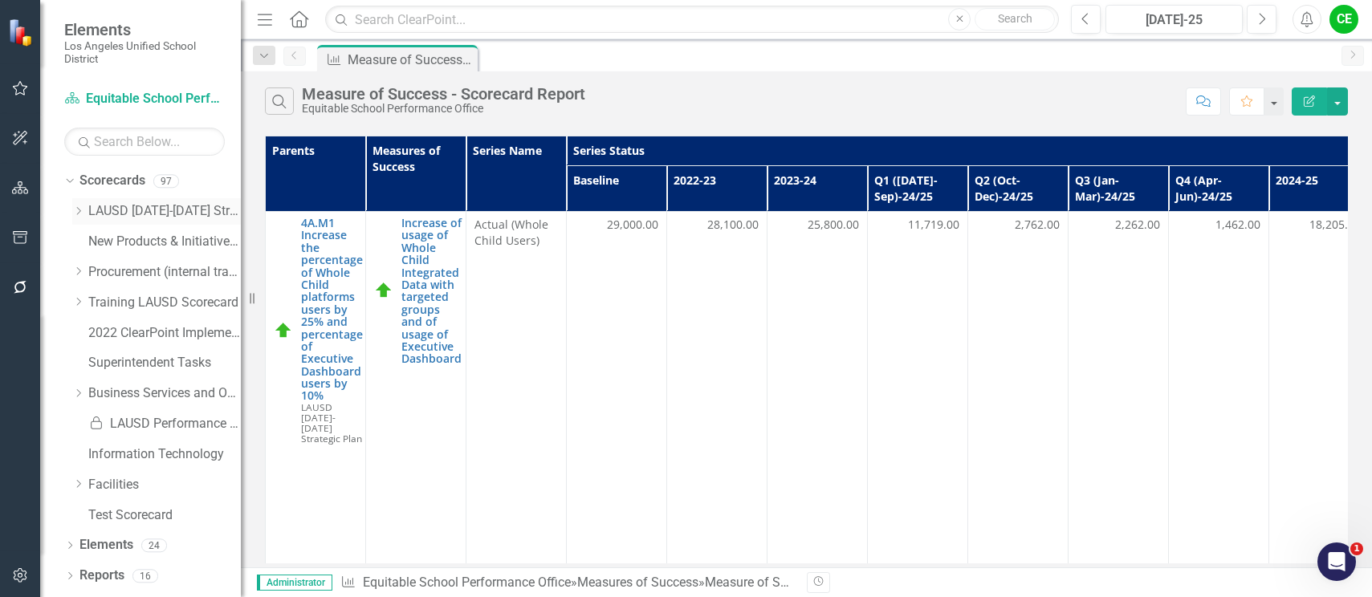
click at [79, 211] on icon "Dropdown" at bounding box center [78, 211] width 12 height 10
click at [95, 332] on icon "Dropdown" at bounding box center [94, 333] width 12 height 10
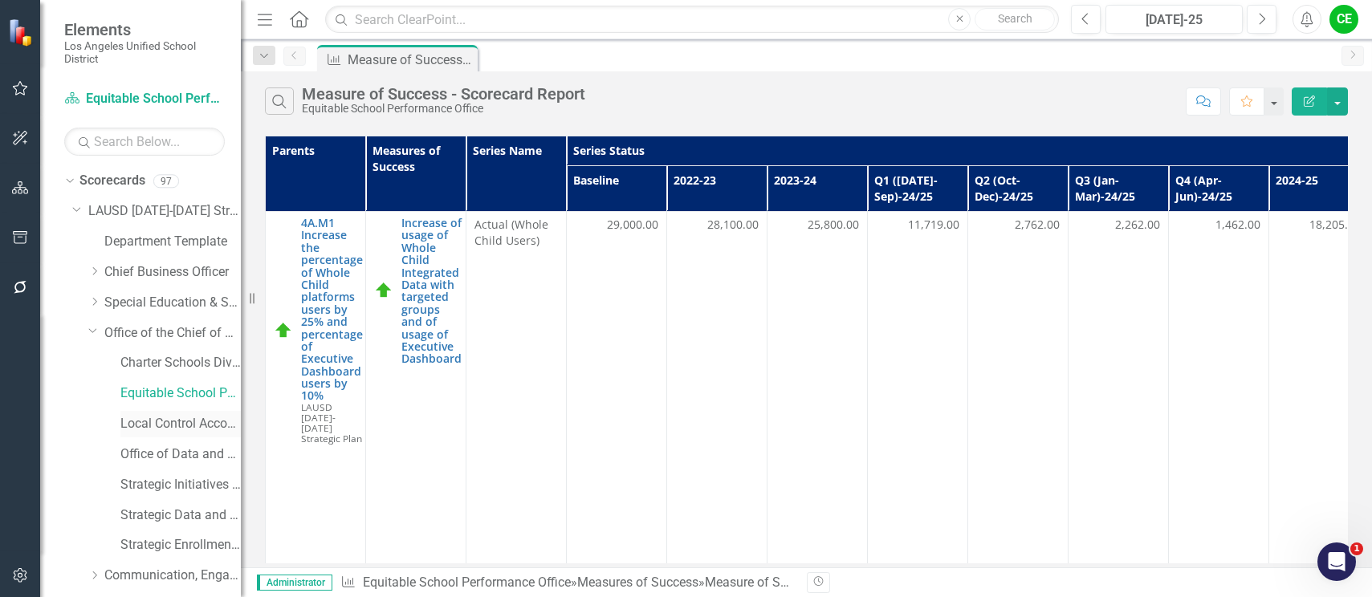
click at [164, 420] on link "Local Control Accountability Plan" at bounding box center [180, 424] width 120 height 18
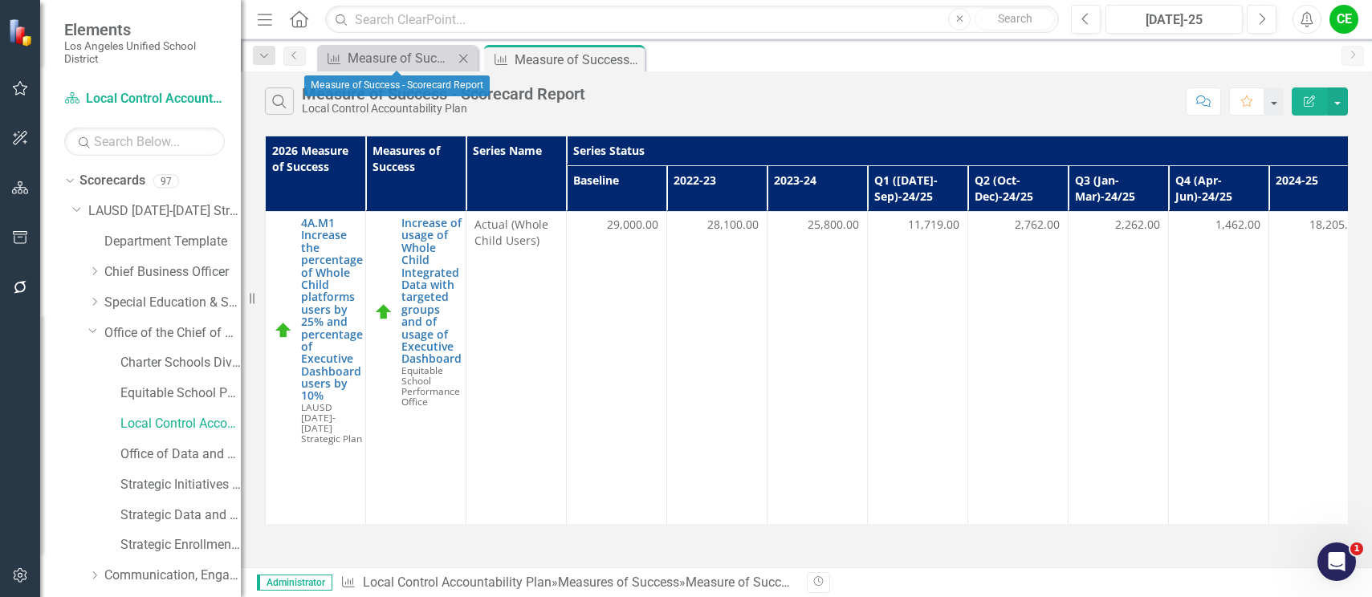
click at [462, 58] on icon "Close" at bounding box center [463, 58] width 16 height 13
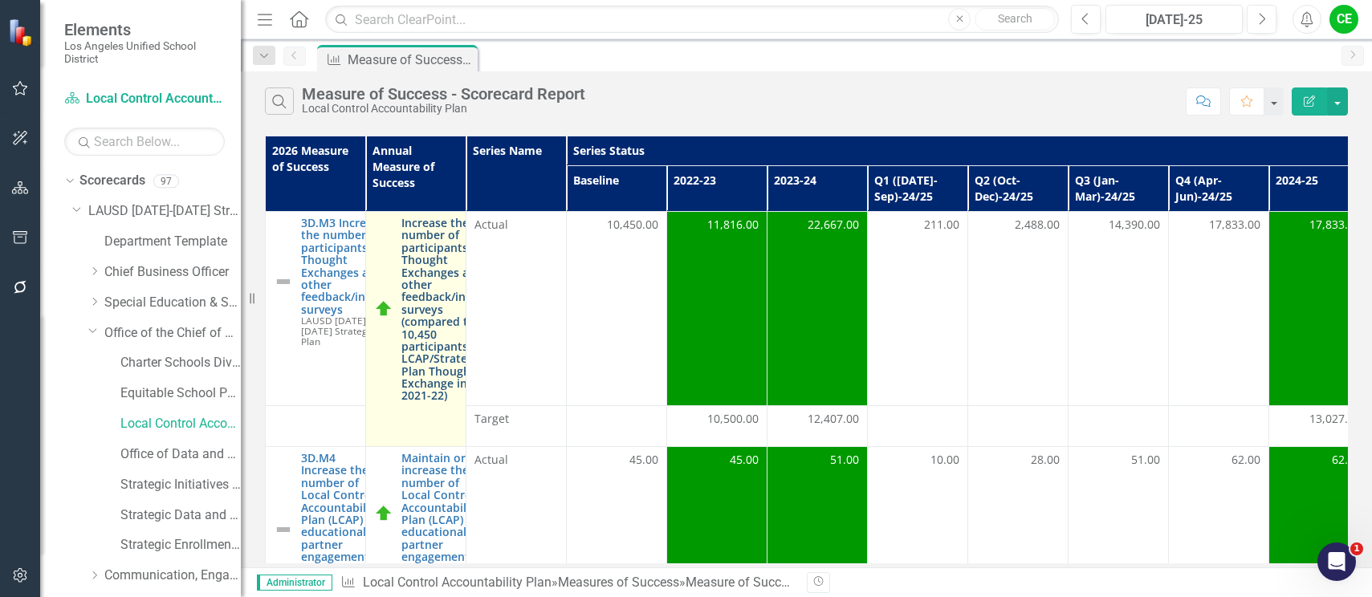
click at [439, 265] on link "Increase the number of participants in Thought Exchanges and other feedback/inp…" at bounding box center [442, 309] width 83 height 185
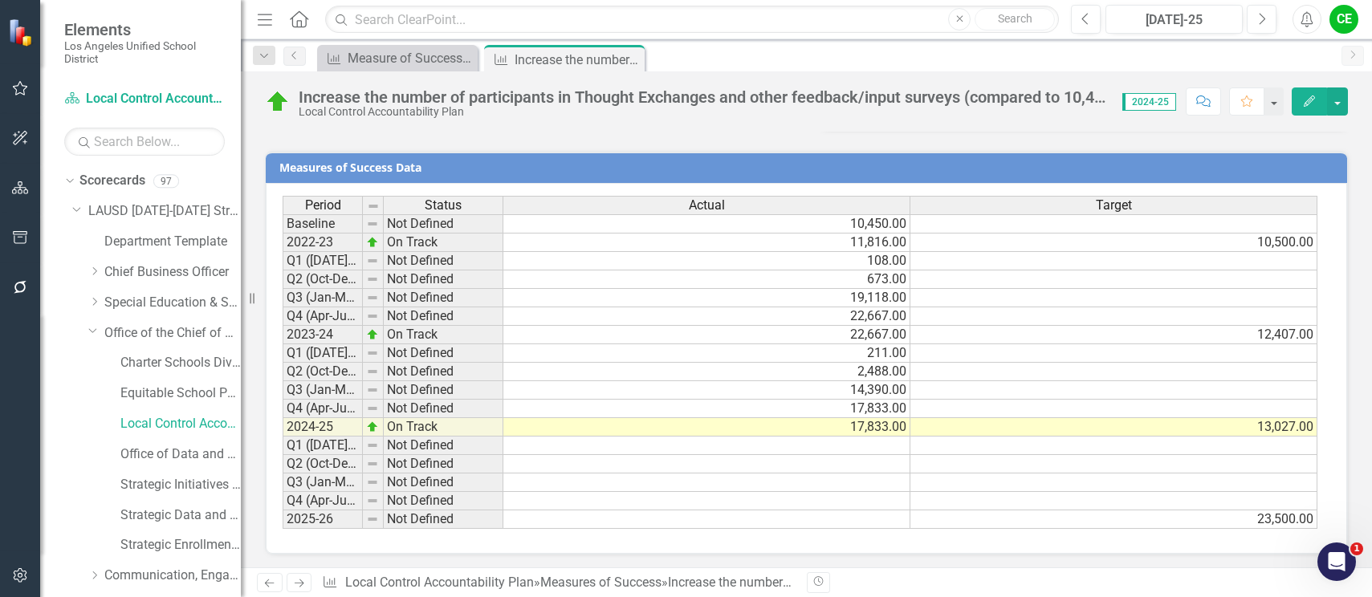
scroll to position [1227, 0]
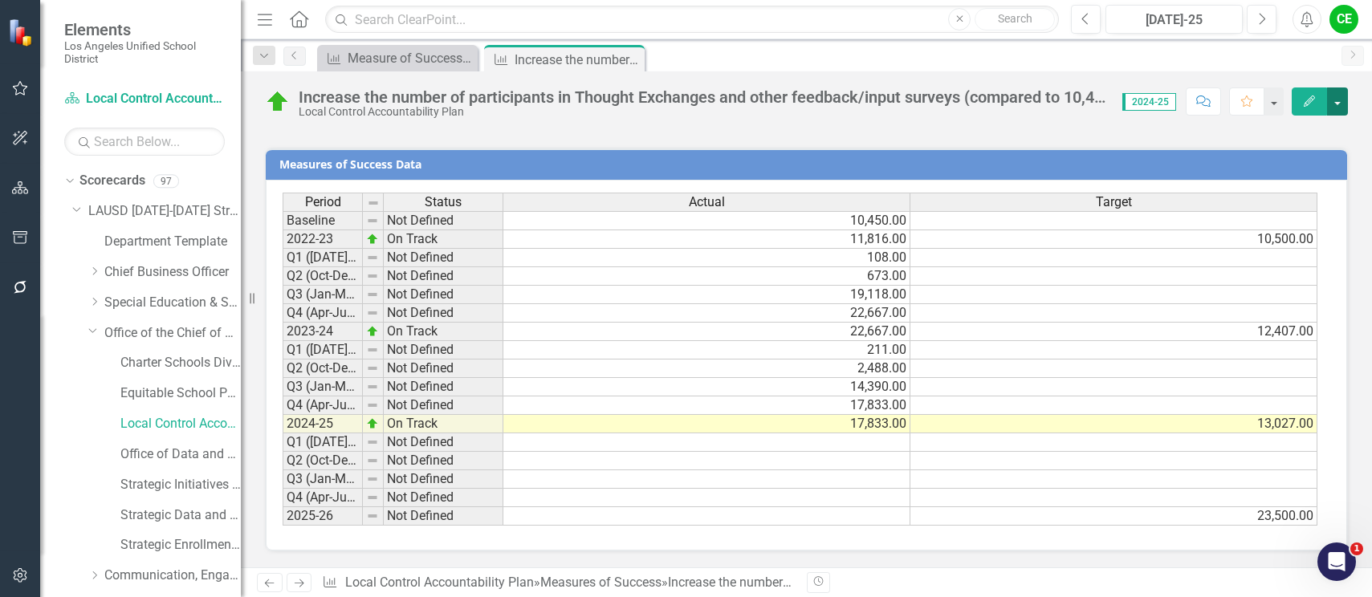
click at [1337, 108] on button "button" at bounding box center [1337, 101] width 21 height 28
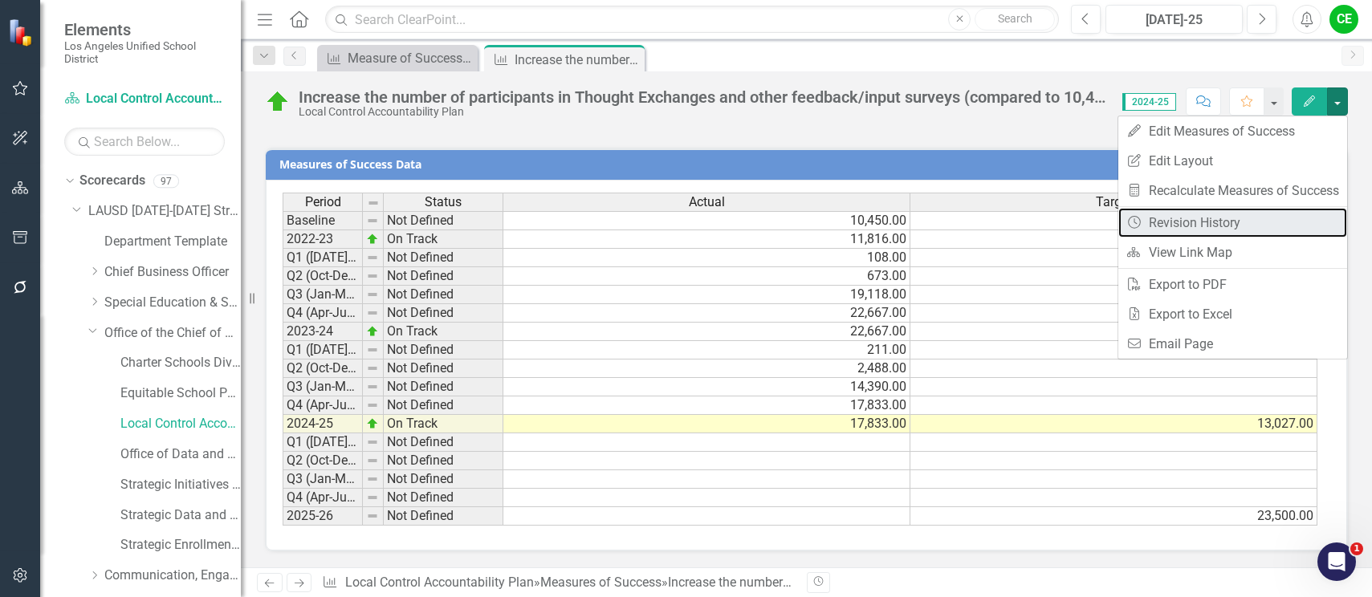
click at [1167, 217] on link "Revision History Revision History" at bounding box center [1232, 223] width 229 height 30
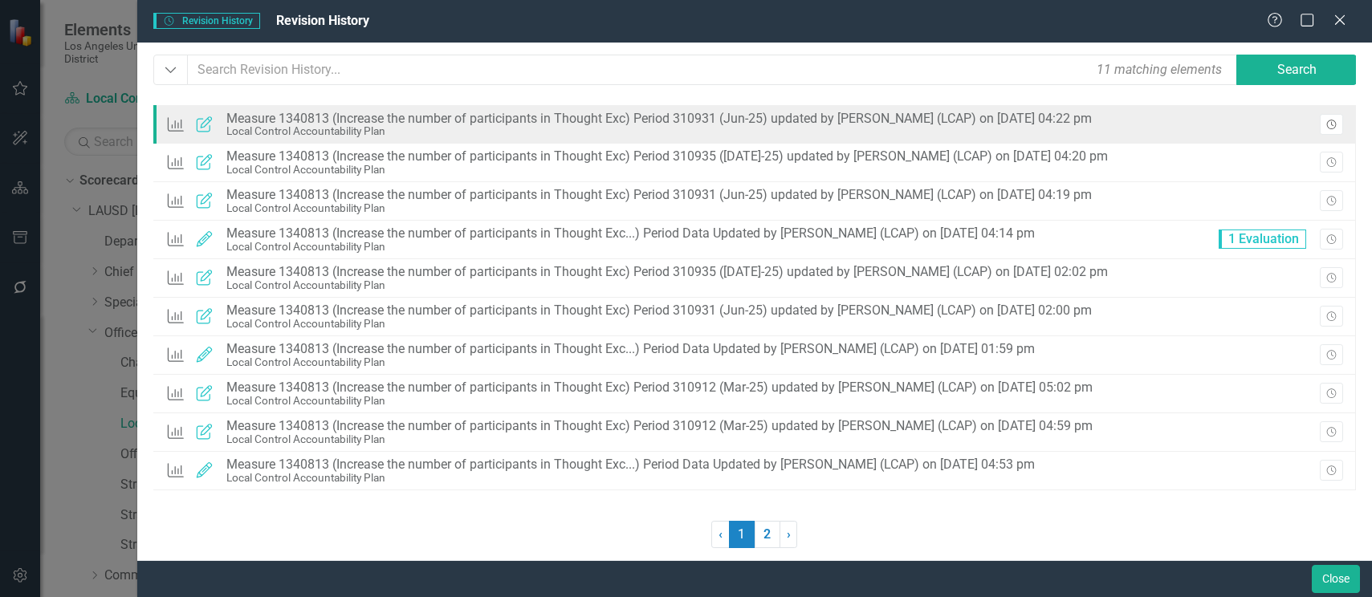
click at [1337, 120] on icon "Revision History" at bounding box center [1331, 125] width 12 height 10
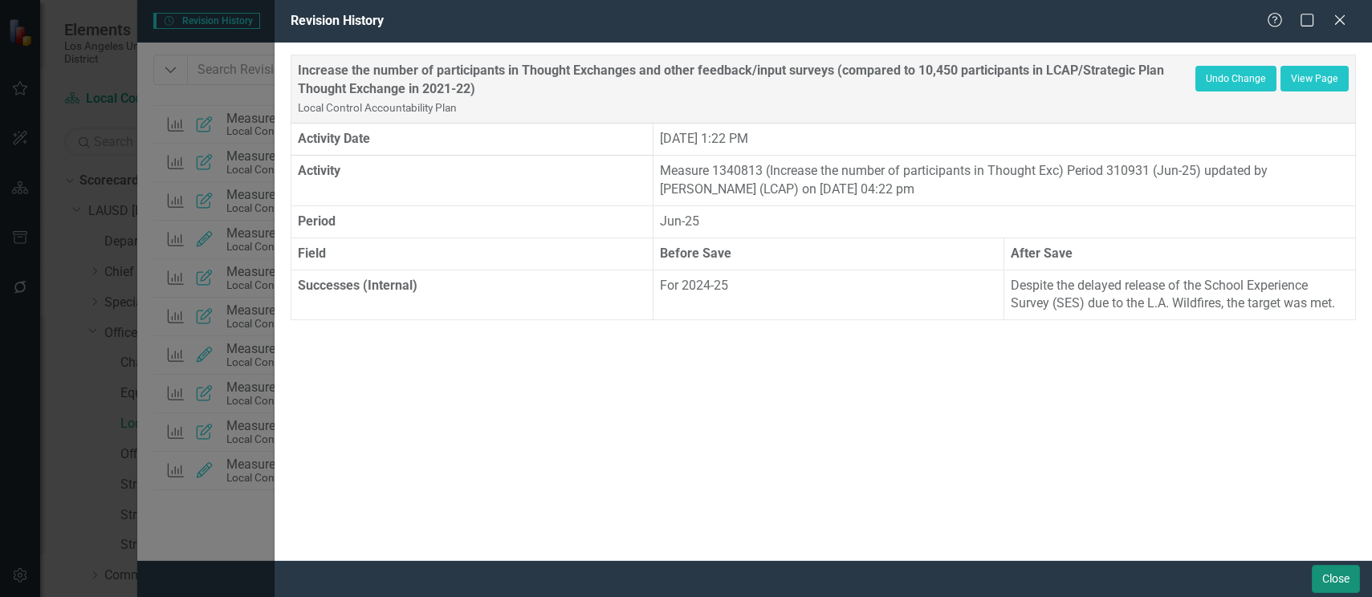
click at [1320, 572] on button "Close" at bounding box center [1336, 579] width 48 height 28
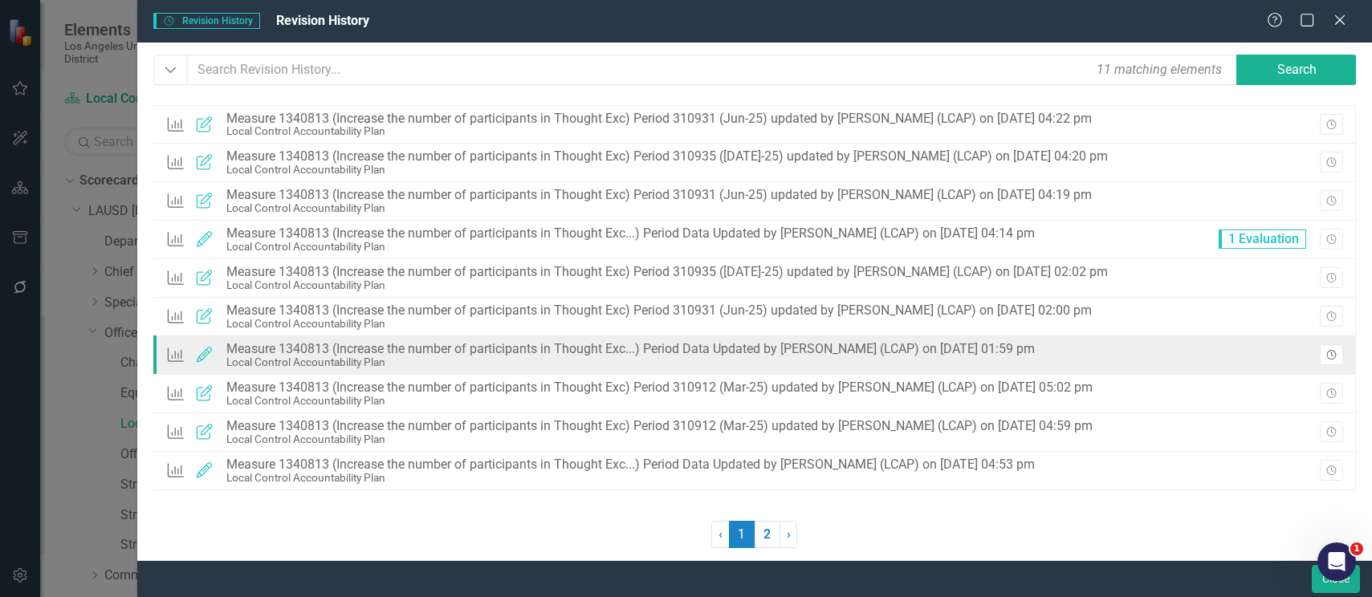
click at [1336, 357] on icon "Revision History" at bounding box center [1331, 356] width 12 height 10
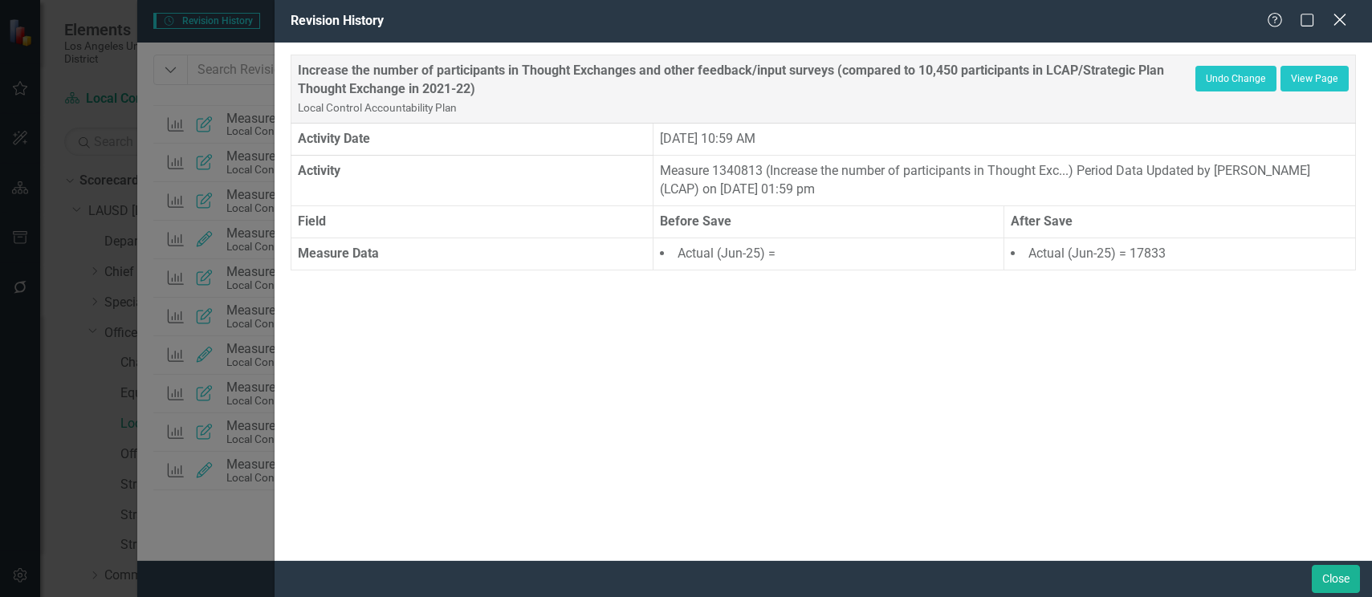
click at [1342, 13] on icon "Close" at bounding box center [1339, 19] width 20 height 15
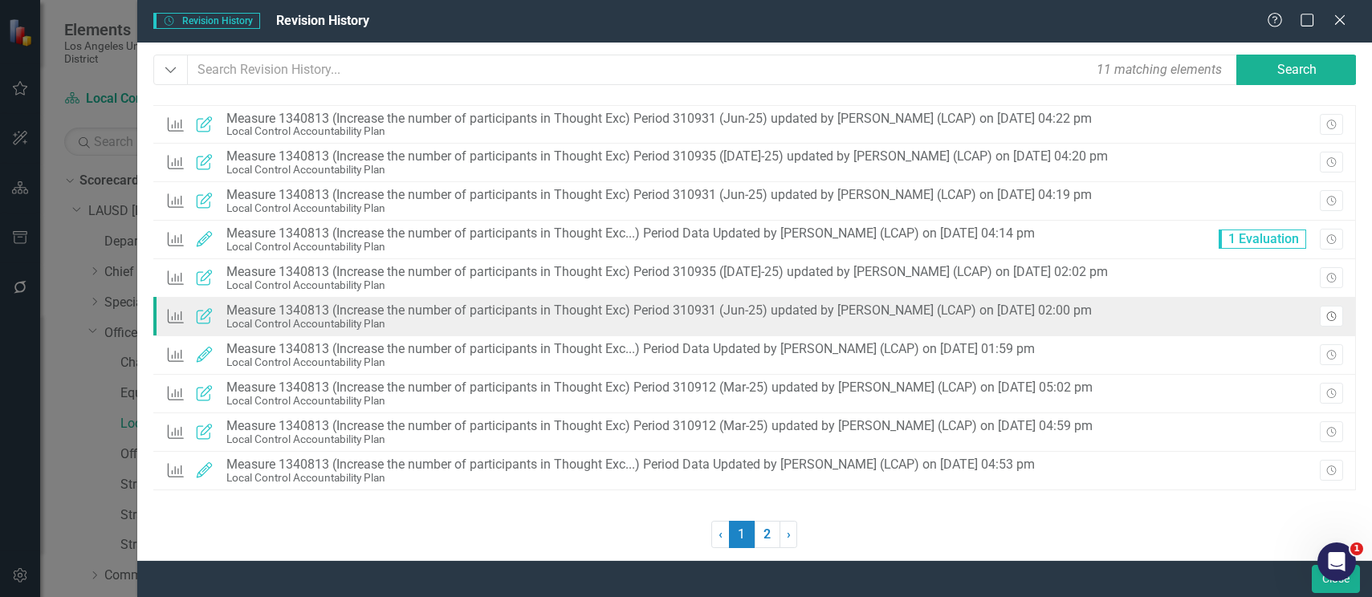
click at [1334, 307] on button "Revision History" at bounding box center [1331, 316] width 23 height 21
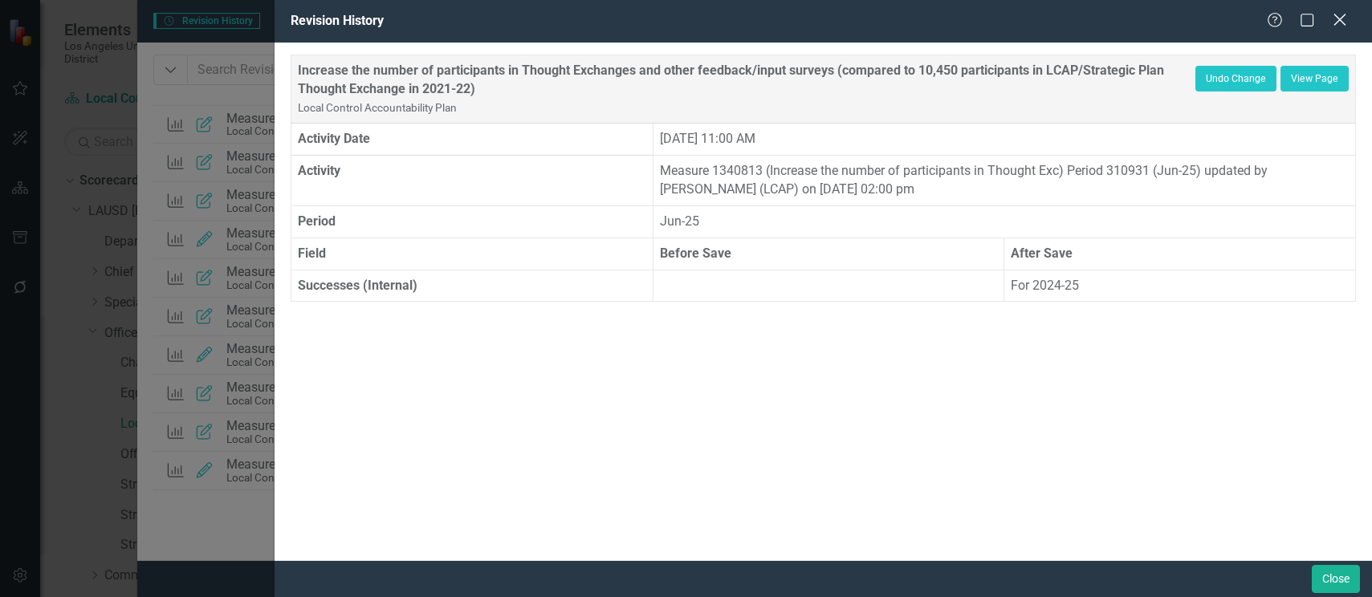
click at [1341, 23] on icon "Close" at bounding box center [1339, 19] width 20 height 15
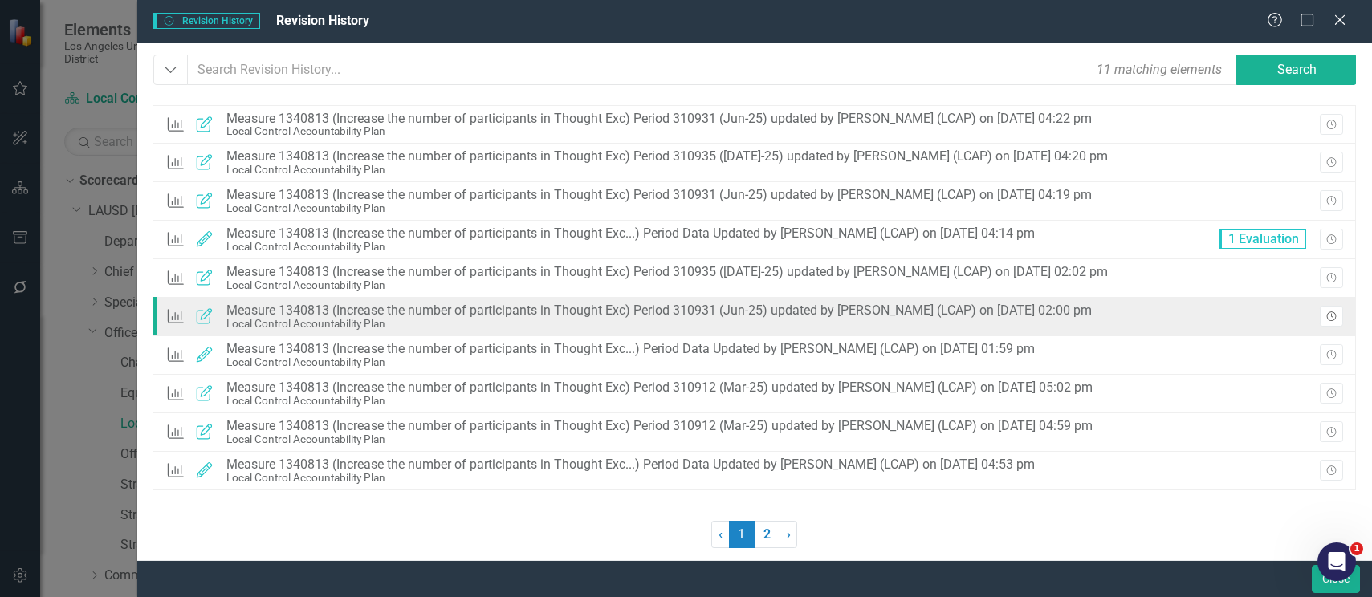
click at [1328, 311] on button "Revision History" at bounding box center [1331, 316] width 23 height 21
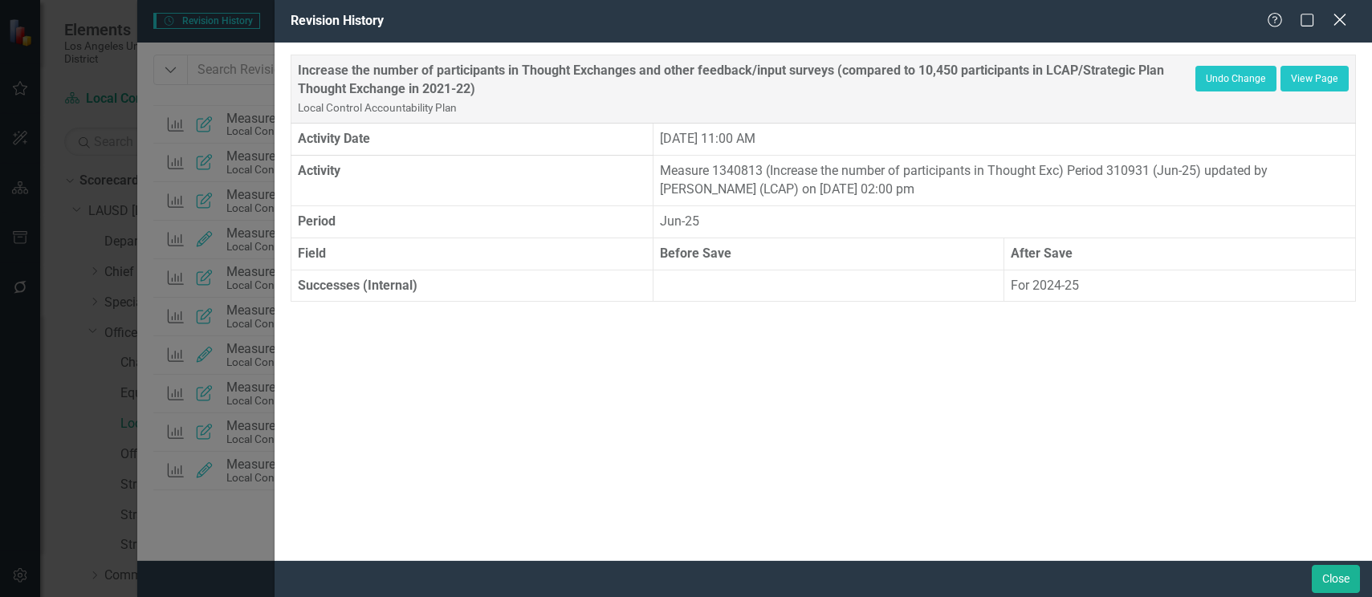
click at [1347, 11] on div "Close" at bounding box center [1339, 21] width 20 height 22
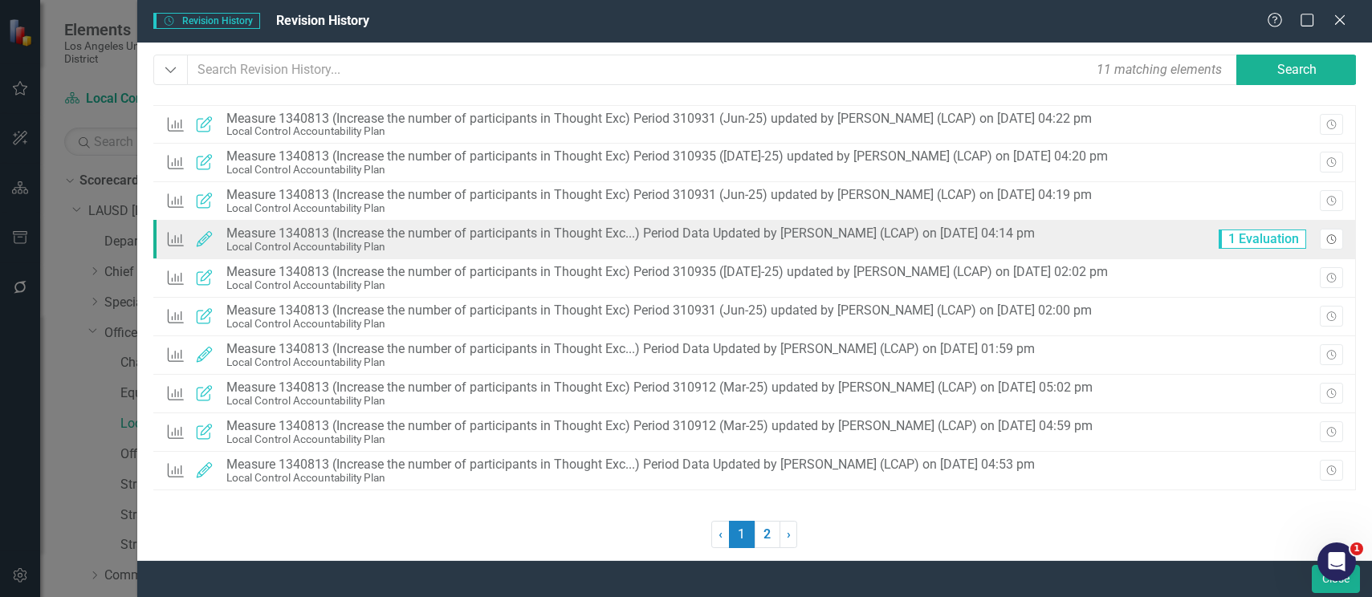
click at [1333, 234] on button "Revision History" at bounding box center [1331, 239] width 23 height 21
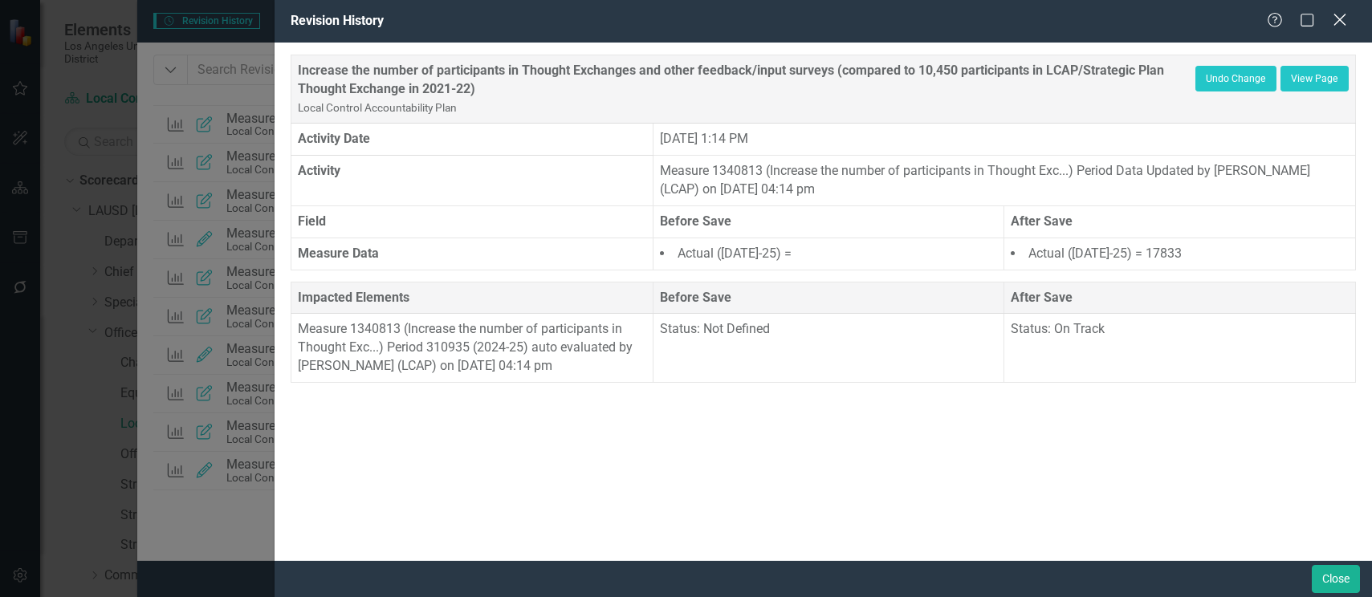
click at [1346, 20] on icon "Close" at bounding box center [1339, 19] width 20 height 15
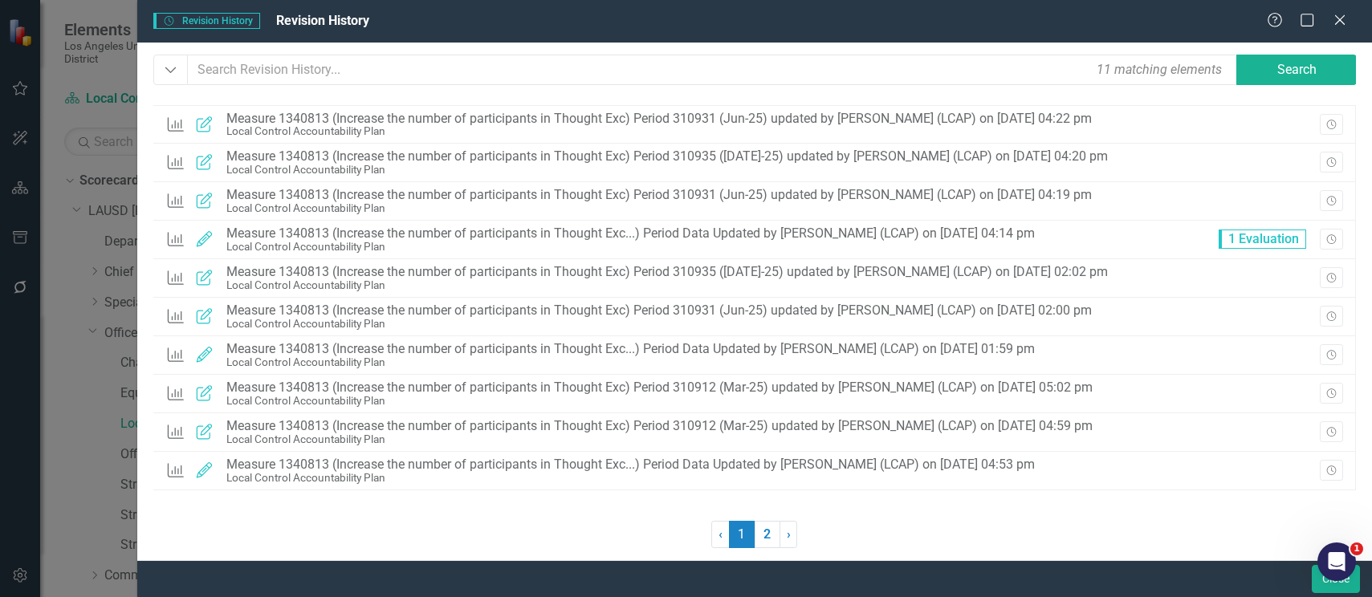
click at [1346, 20] on icon "Close" at bounding box center [1340, 20] width 16 height 13
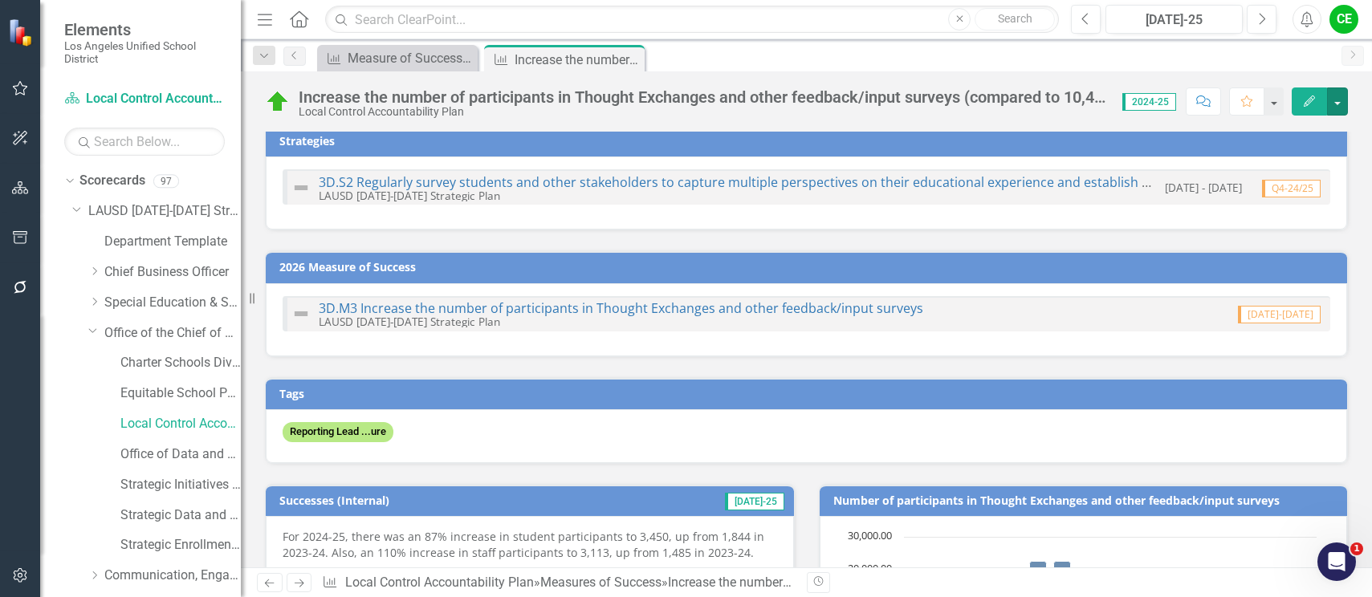
scroll to position [0, 0]
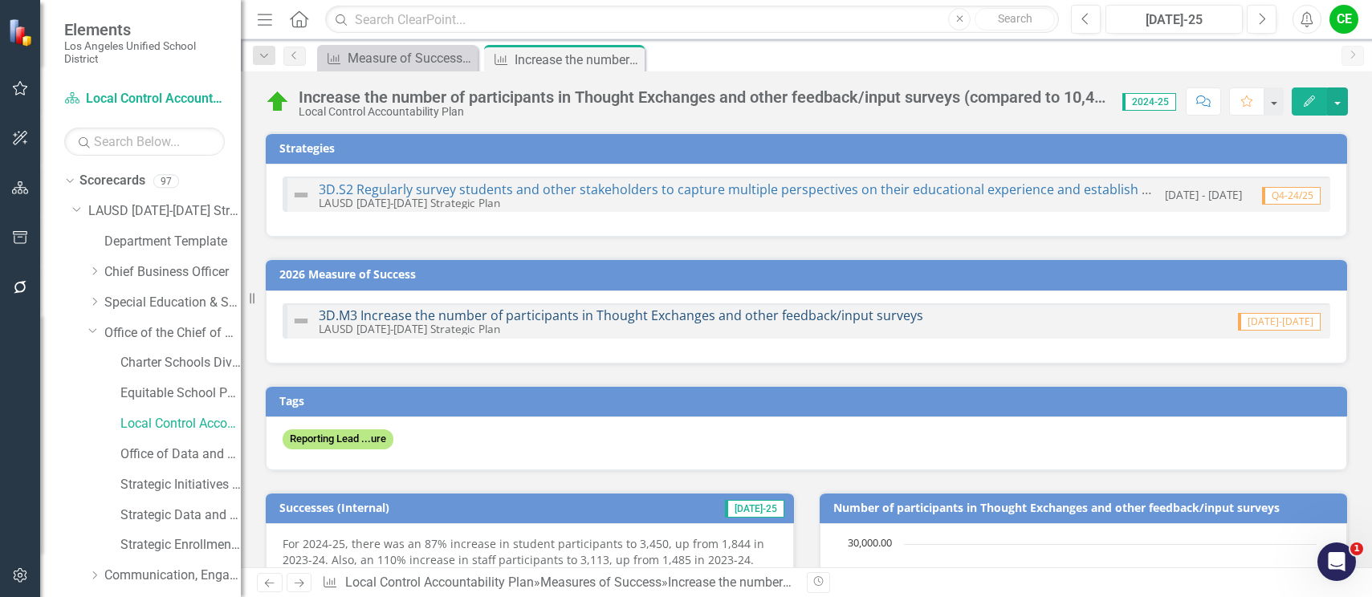
click at [734, 314] on link "3D.M3 Increase the number of participants in Thought Exchanges and other feedba…" at bounding box center [621, 316] width 604 height 18
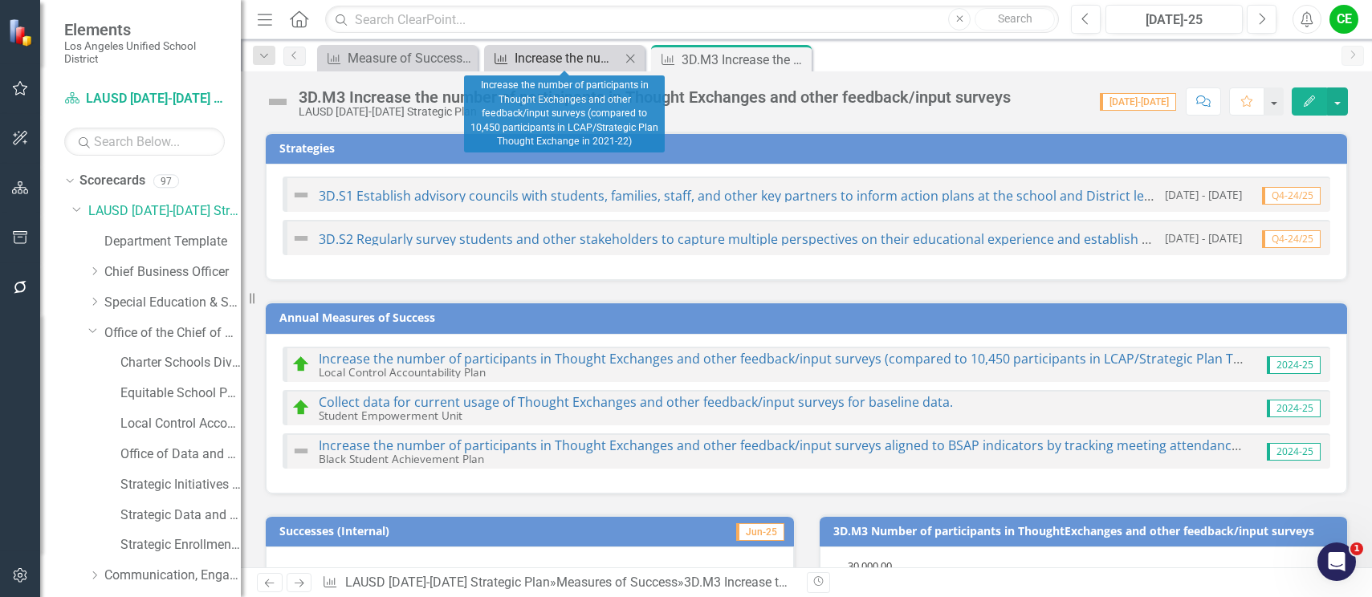
click at [592, 58] on div "Increase the number of participants in Thought Exchanges and other feedback/inp…" at bounding box center [568, 58] width 106 height 20
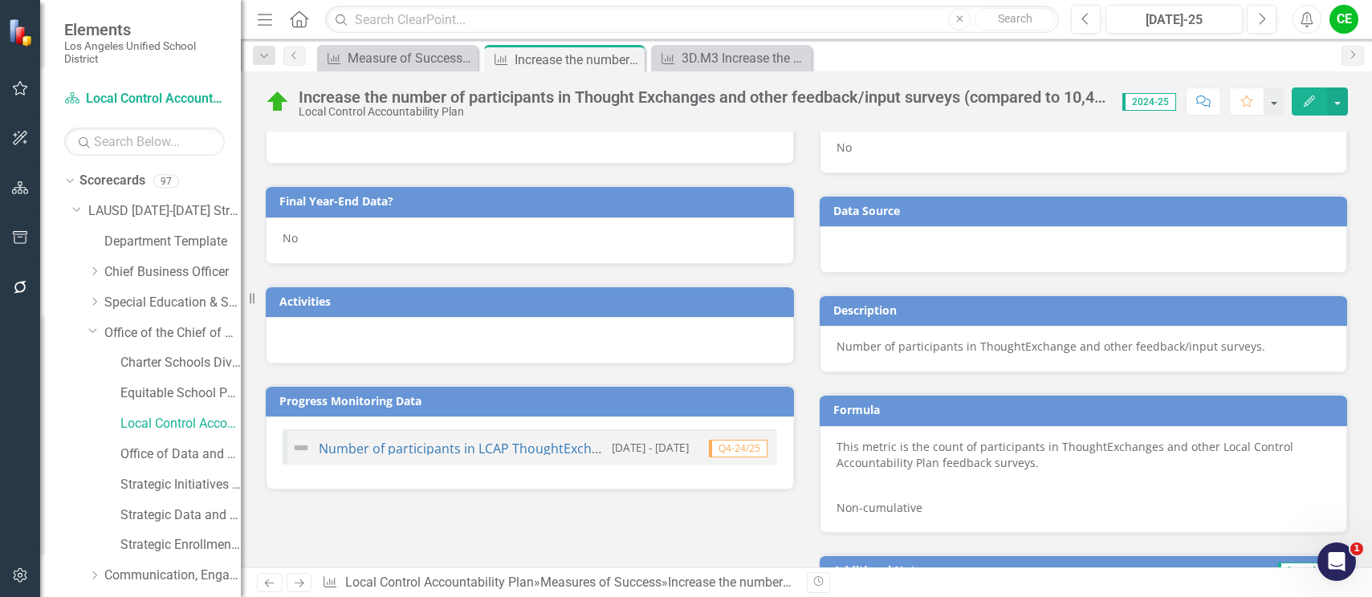
scroll to position [722, 0]
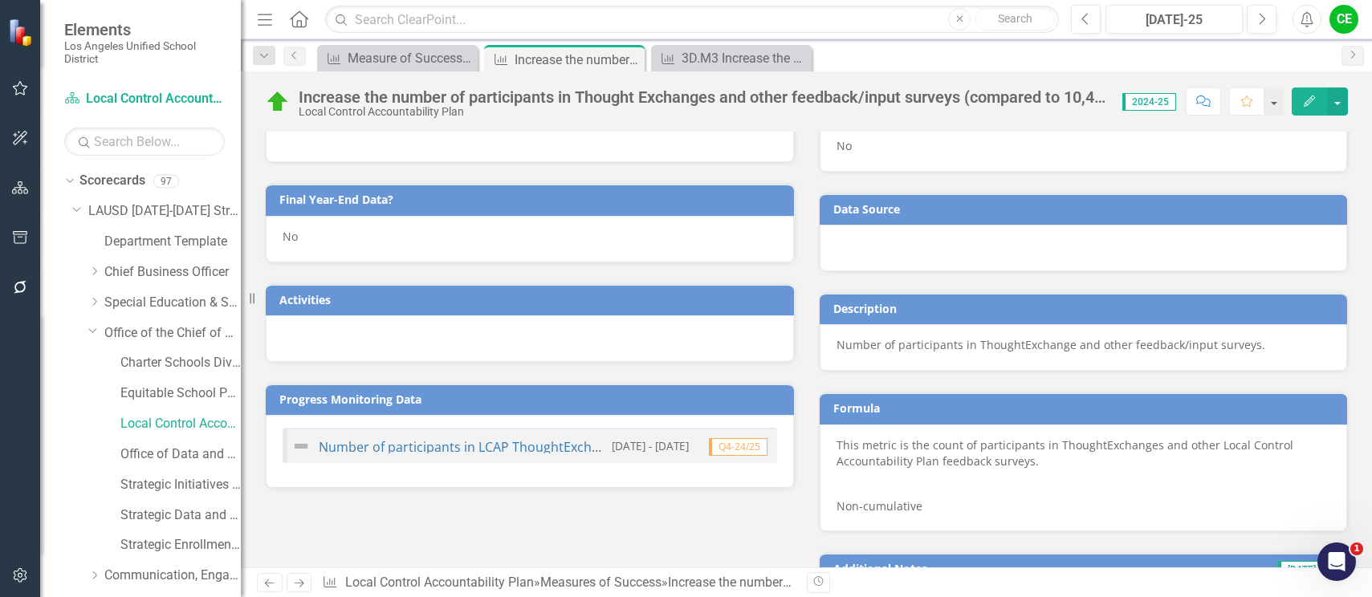
click at [320, 234] on div "No" at bounding box center [530, 239] width 528 height 47
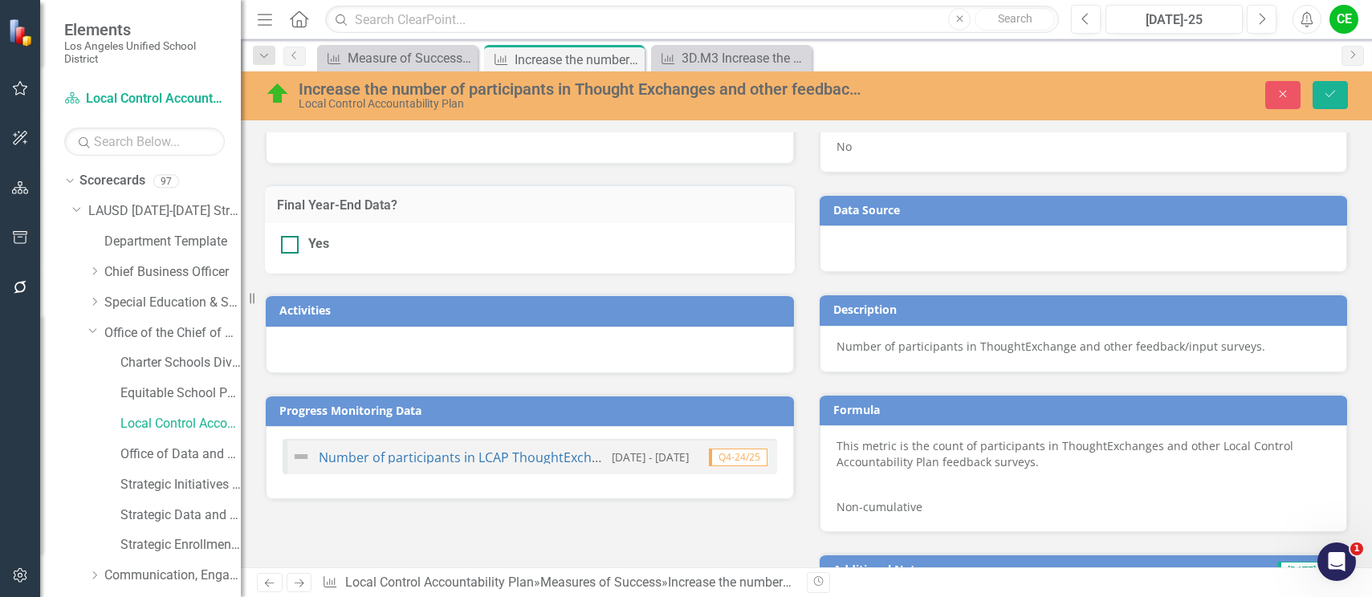
click at [291, 244] on div at bounding box center [290, 245] width 18 height 18
click at [291, 244] on input "Yes" at bounding box center [286, 241] width 10 height 10
checkbox input "true"
click at [1337, 83] on button "Save" at bounding box center [1329, 95] width 35 height 28
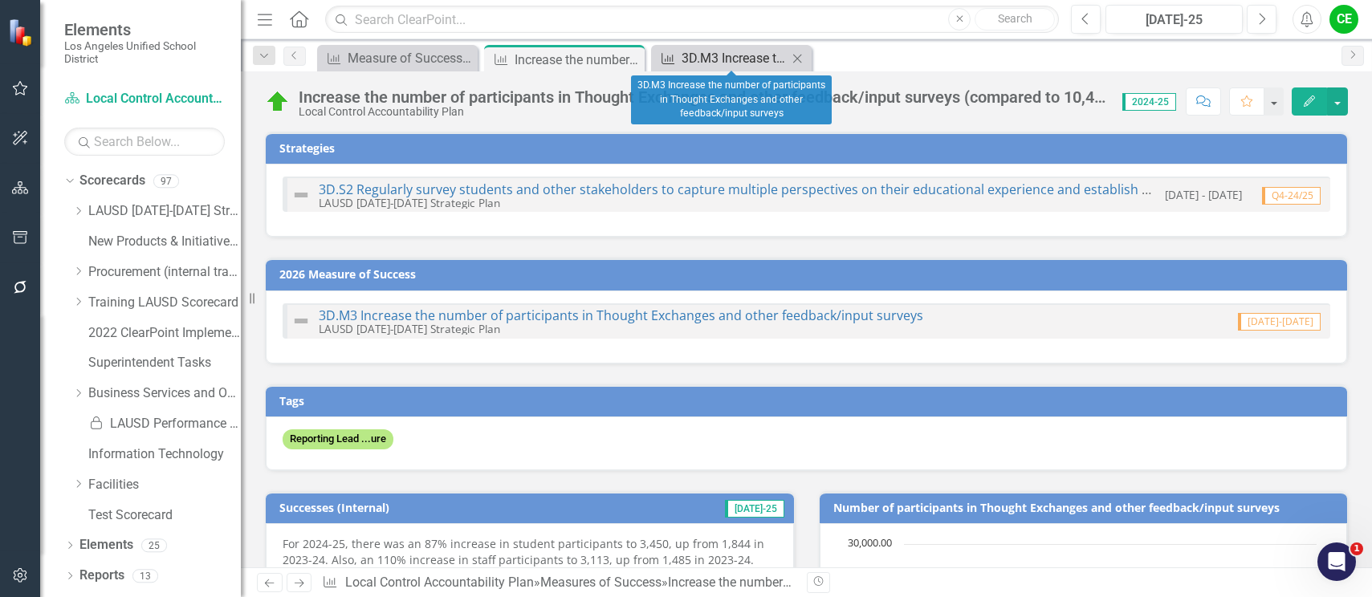
click at [714, 53] on div "3D.M3 Increase the number of participants in Thought Exchanges and other feedba…" at bounding box center [735, 58] width 106 height 20
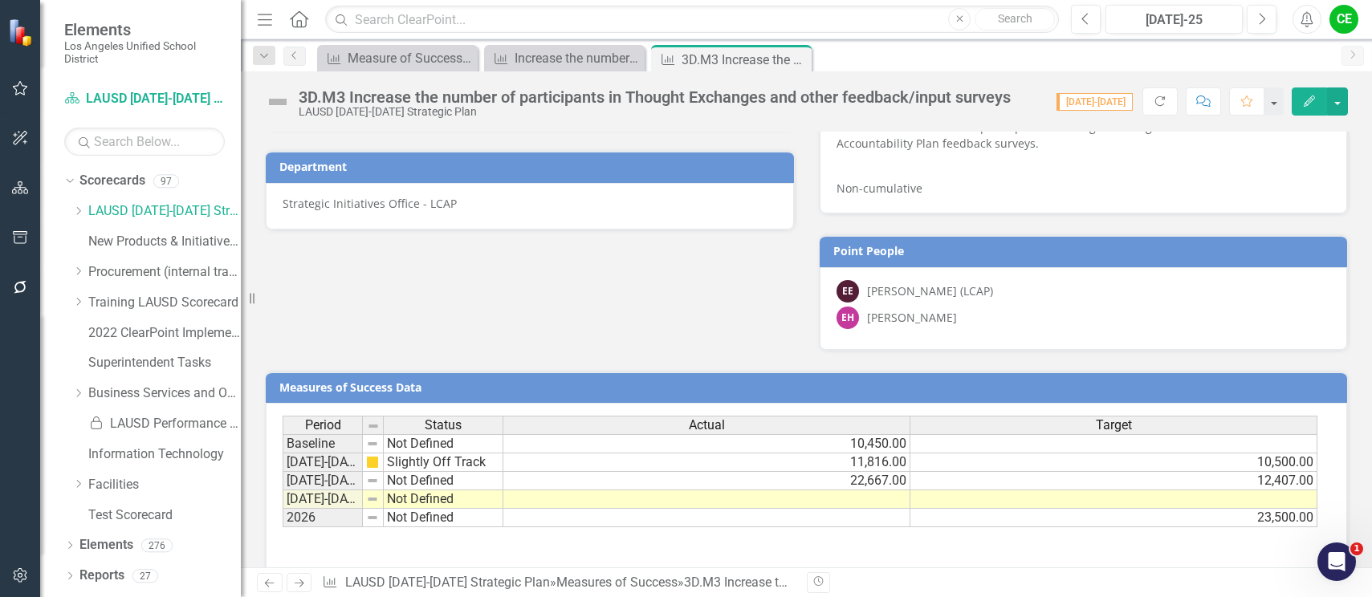
scroll to position [1013, 0]
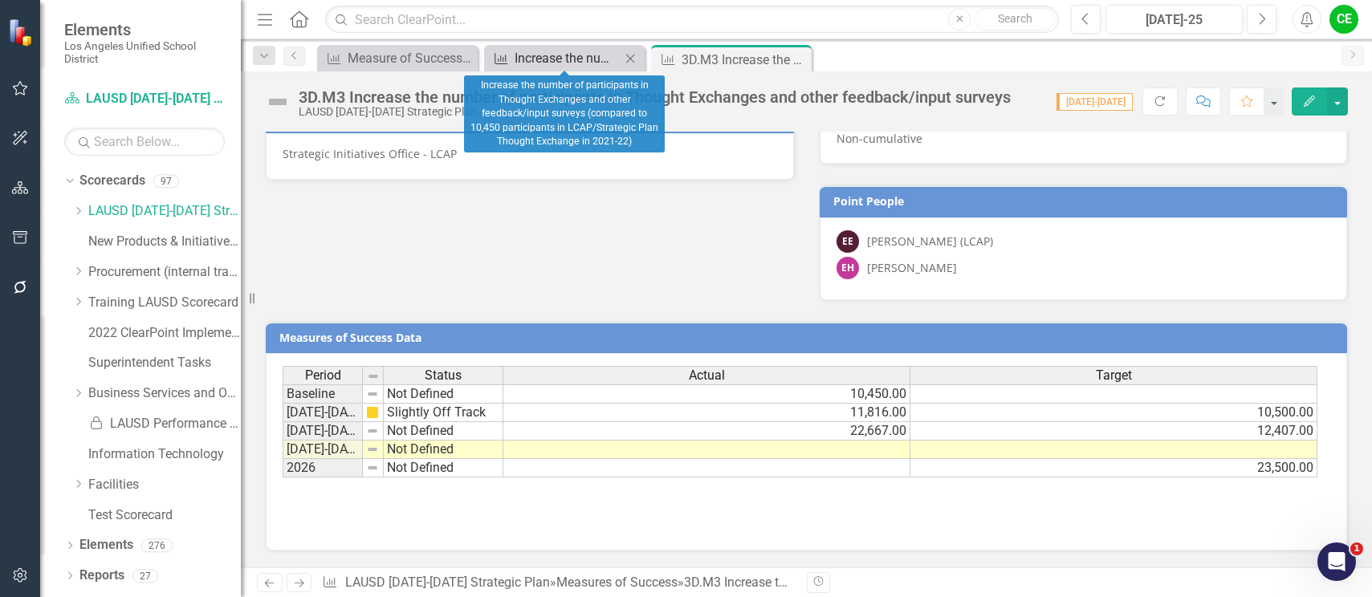
click at [555, 63] on div "Increase the number of participants in Thought Exchanges and other feedback/inp…" at bounding box center [568, 58] width 106 height 20
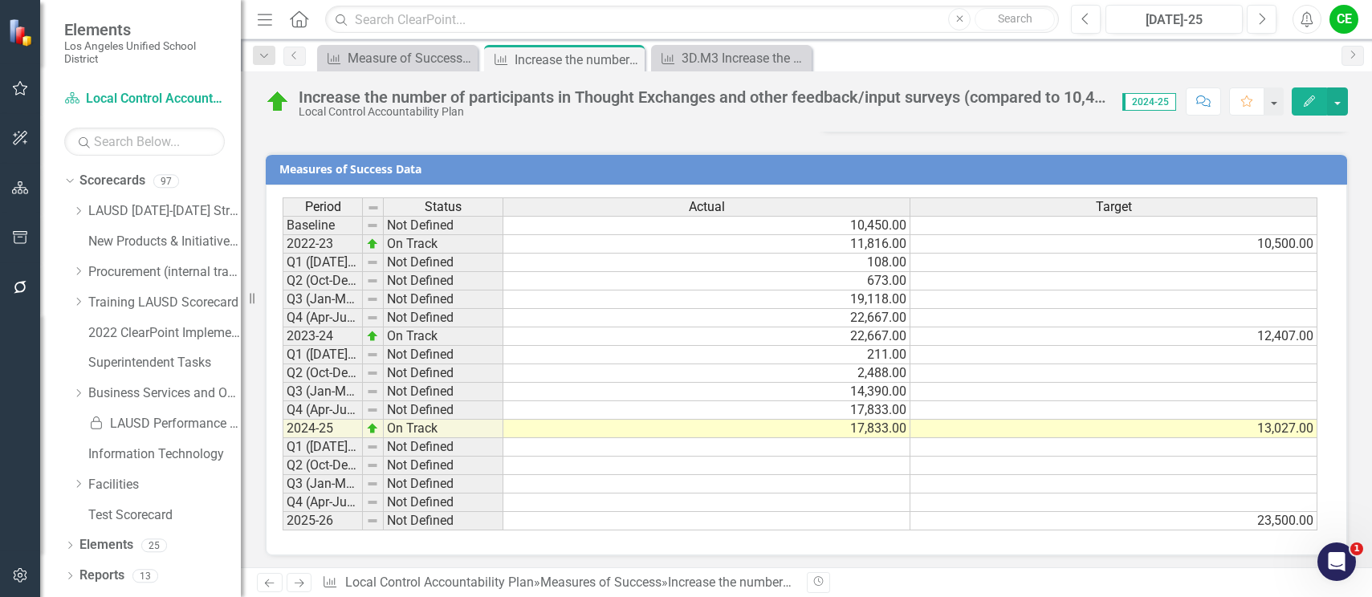
scroll to position [1227, 0]
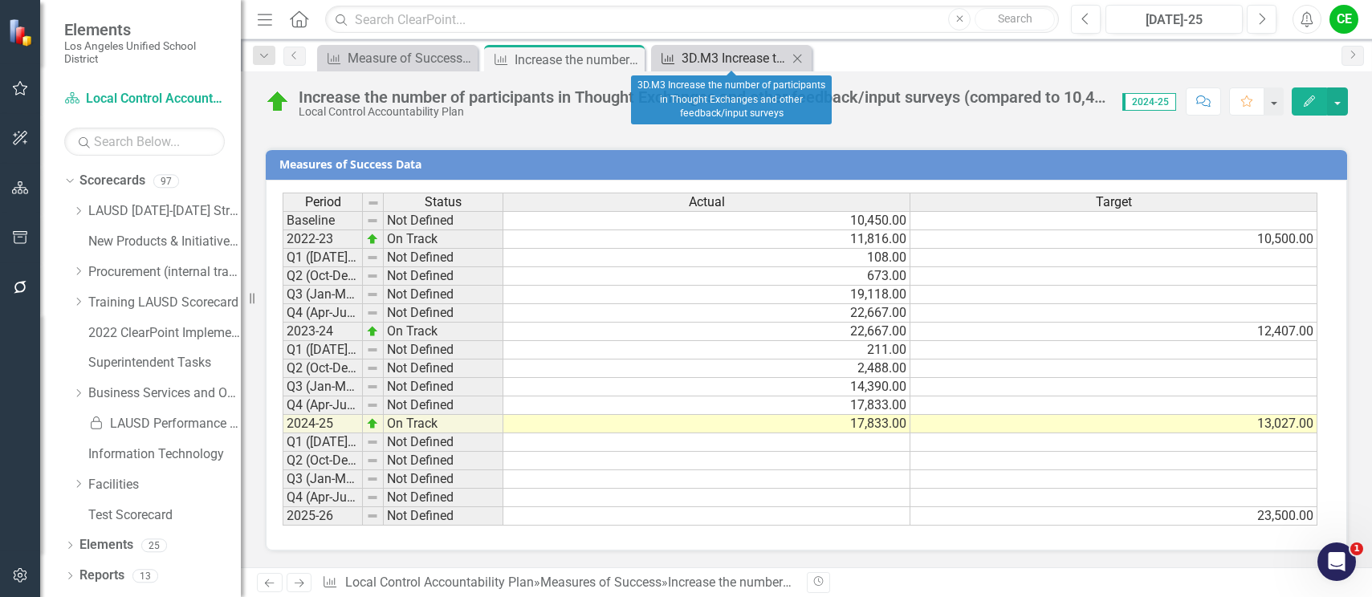
click at [743, 49] on div "3D.M3 Increase the number of participants in Thought Exchanges and other feedba…" at bounding box center [735, 58] width 106 height 20
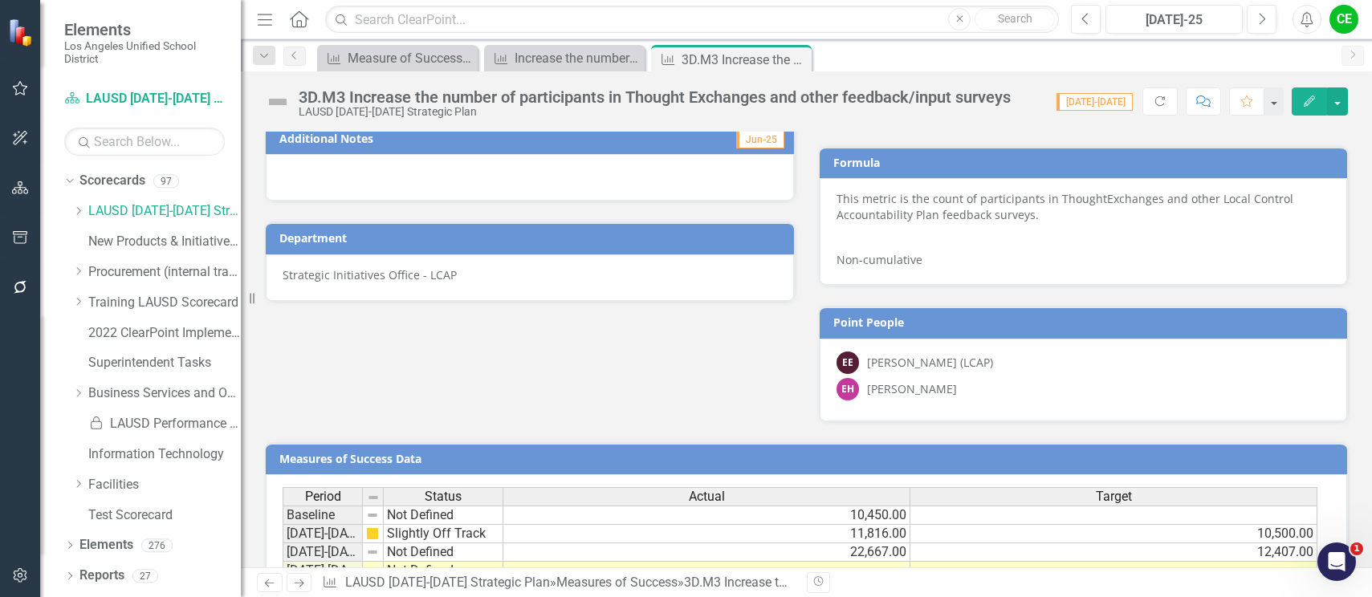
scroll to position [1013, 0]
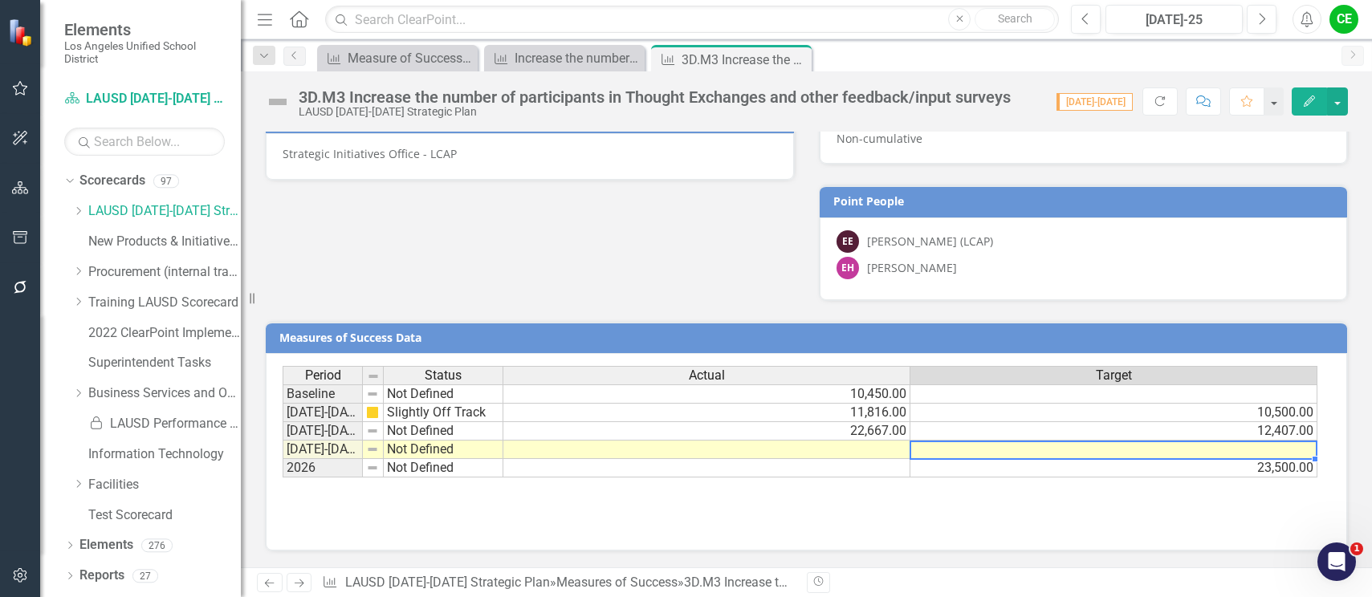
click at [1141, 452] on td at bounding box center [1113, 450] width 407 height 18
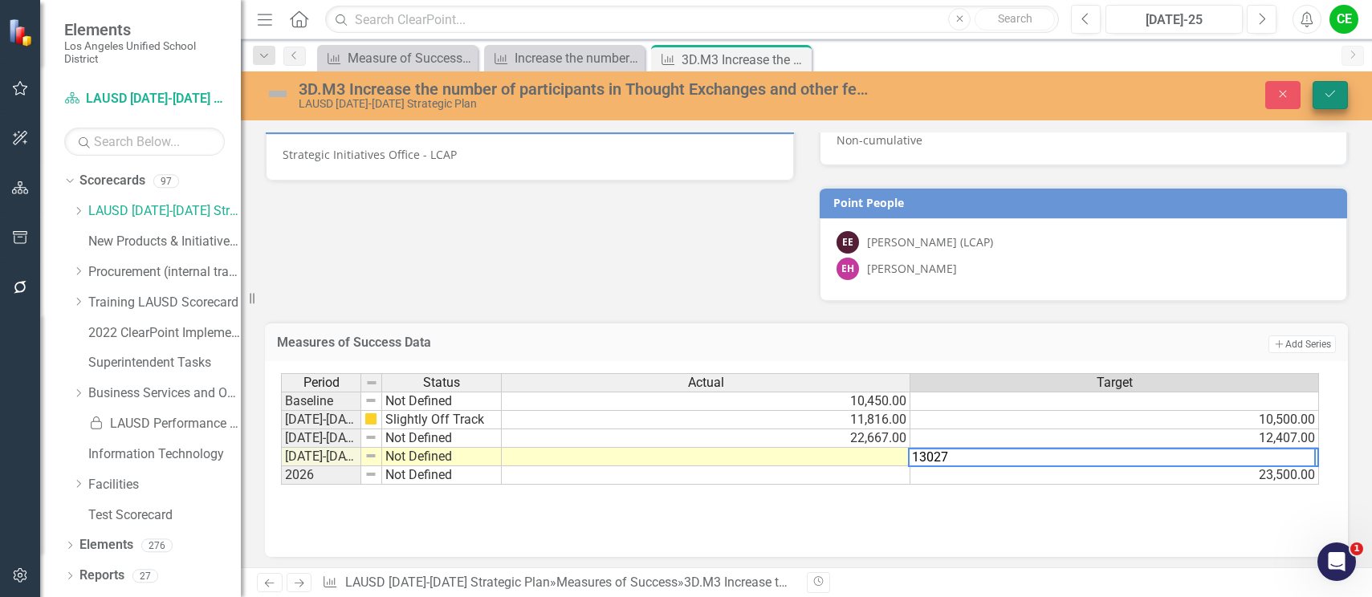
type textarea "13027"
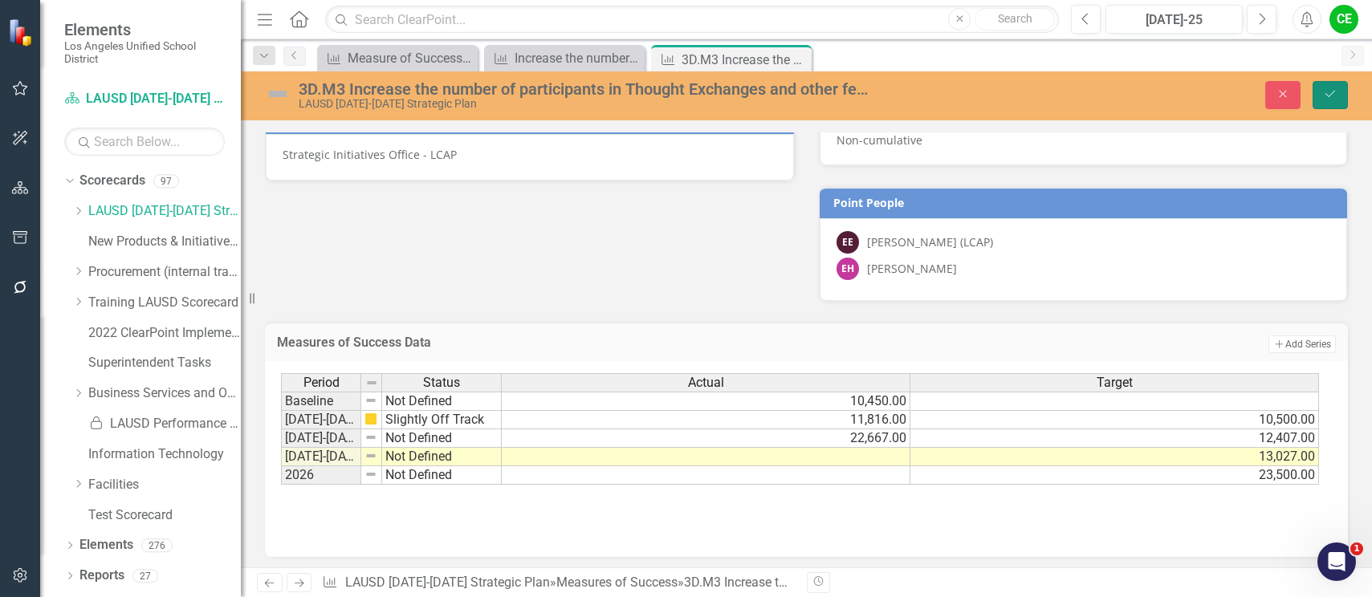
click at [1329, 92] on icon "Save" at bounding box center [1330, 93] width 14 height 11
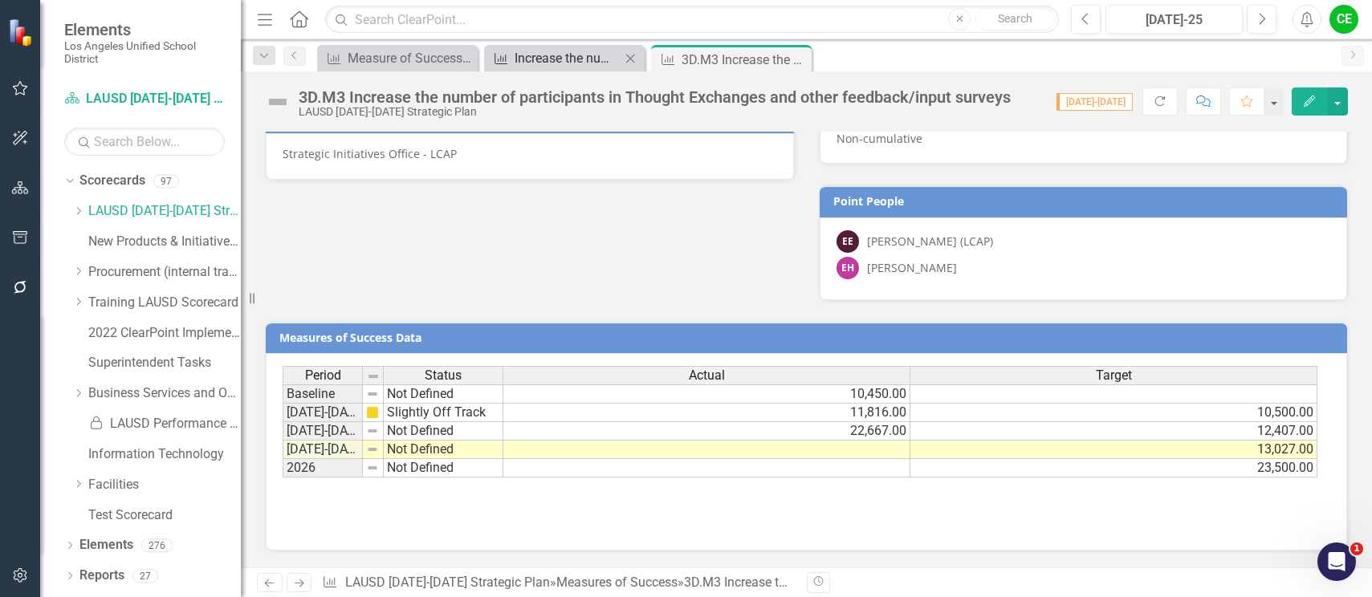
click at [539, 58] on div "Increase the number of participants in Thought Exchanges and other feedback/inp…" at bounding box center [568, 58] width 106 height 20
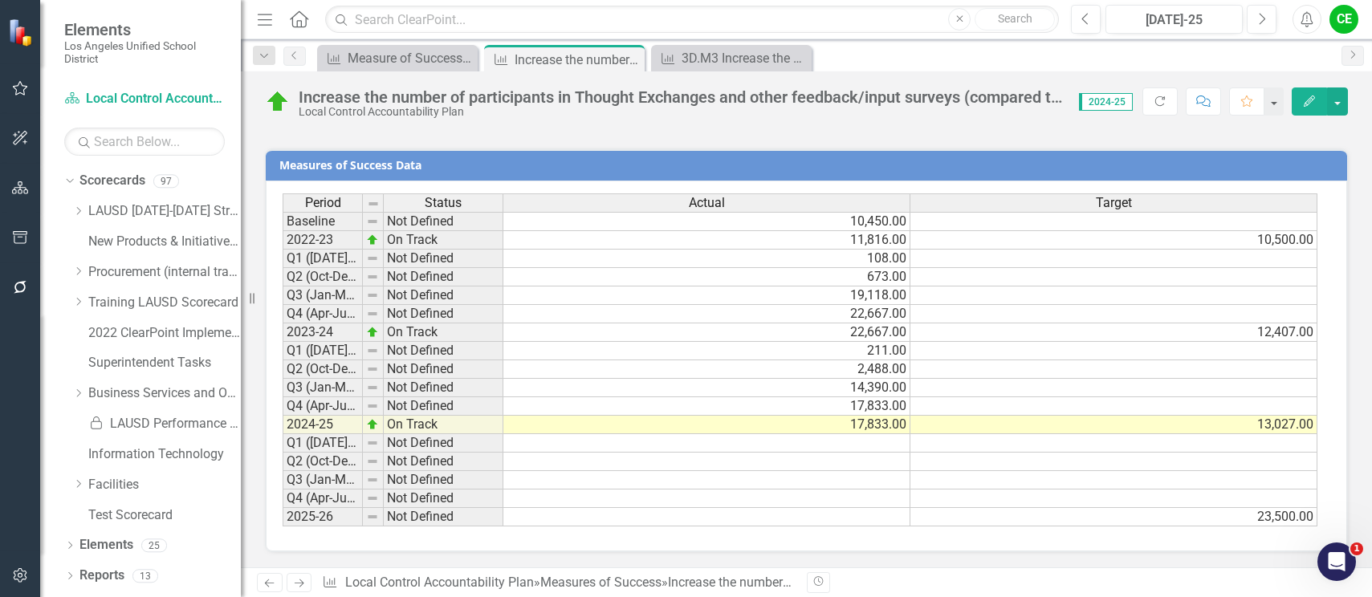
scroll to position [1227, 0]
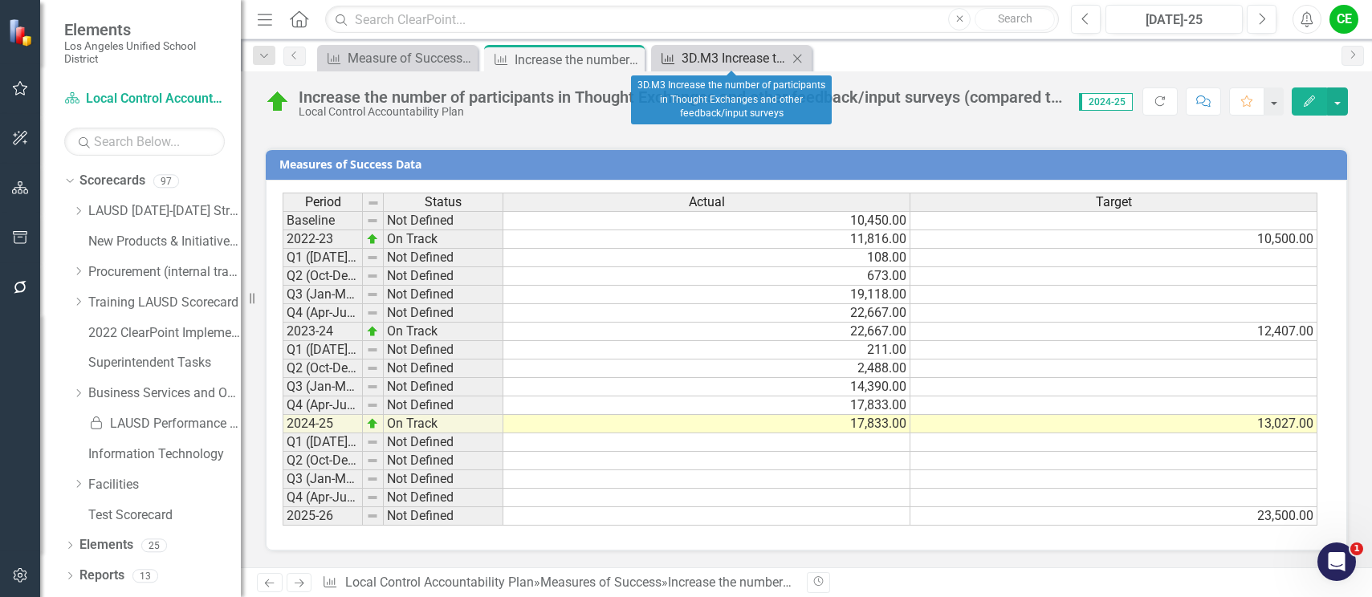
click at [685, 59] on div "3D.M3 Increase the number of participants in Thought Exchanges and other feedba…" at bounding box center [735, 58] width 106 height 20
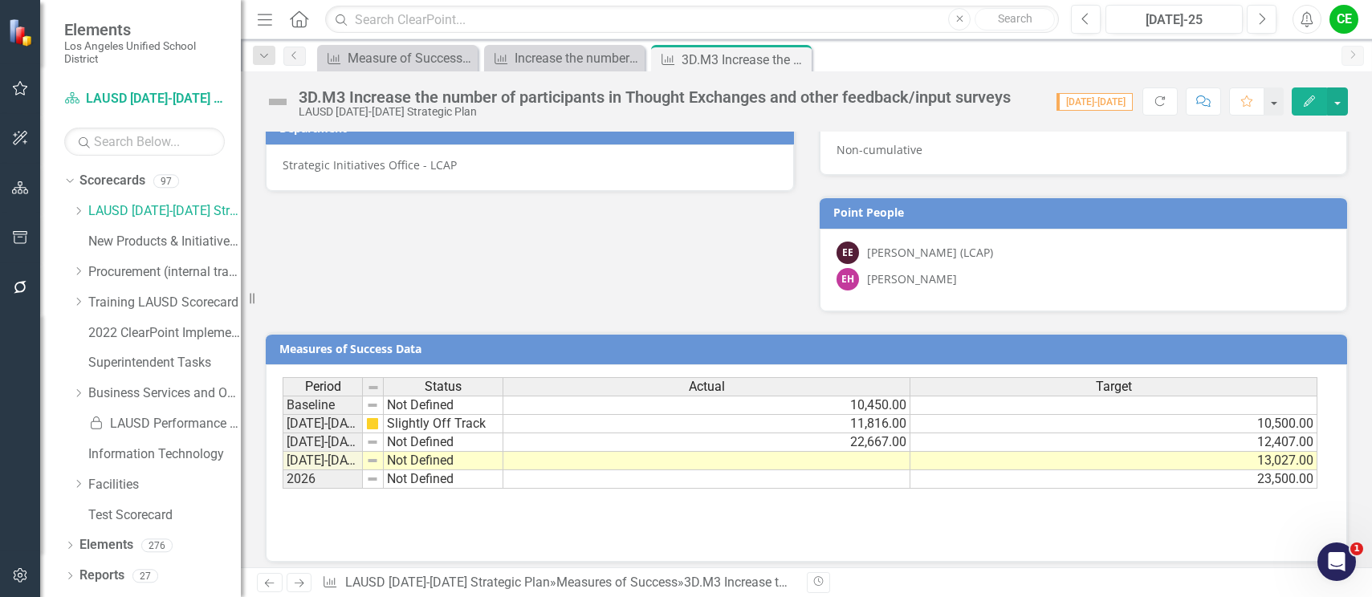
scroll to position [1013, 0]
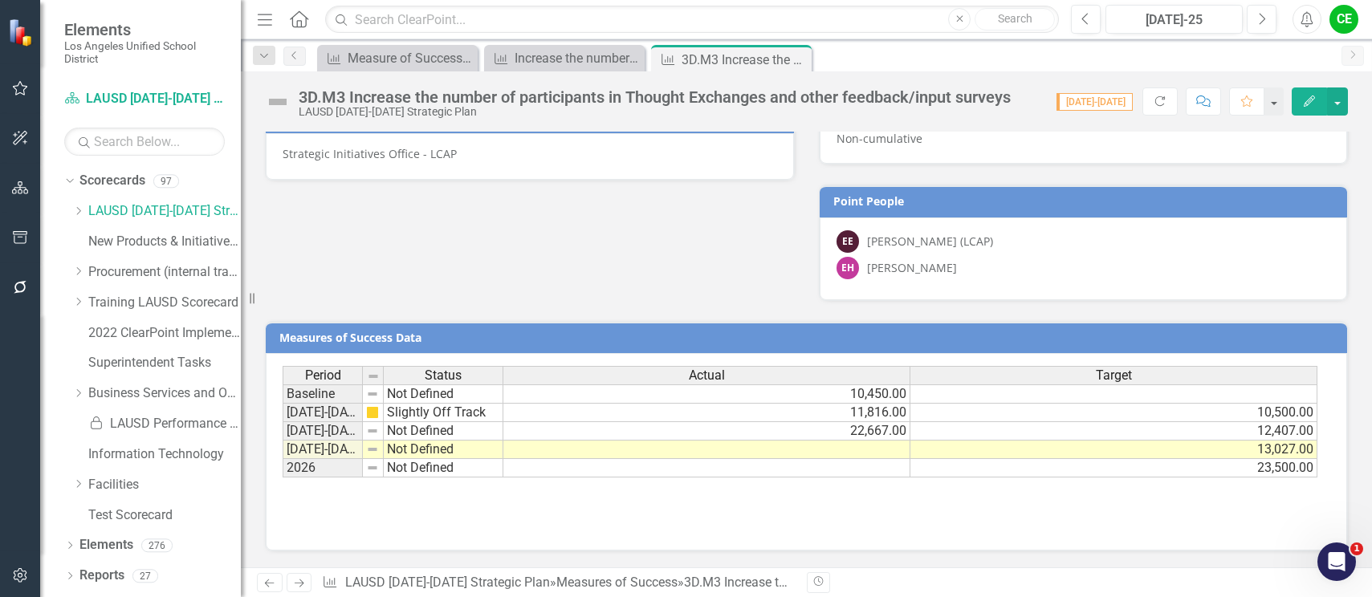
click at [756, 448] on td at bounding box center [706, 450] width 407 height 18
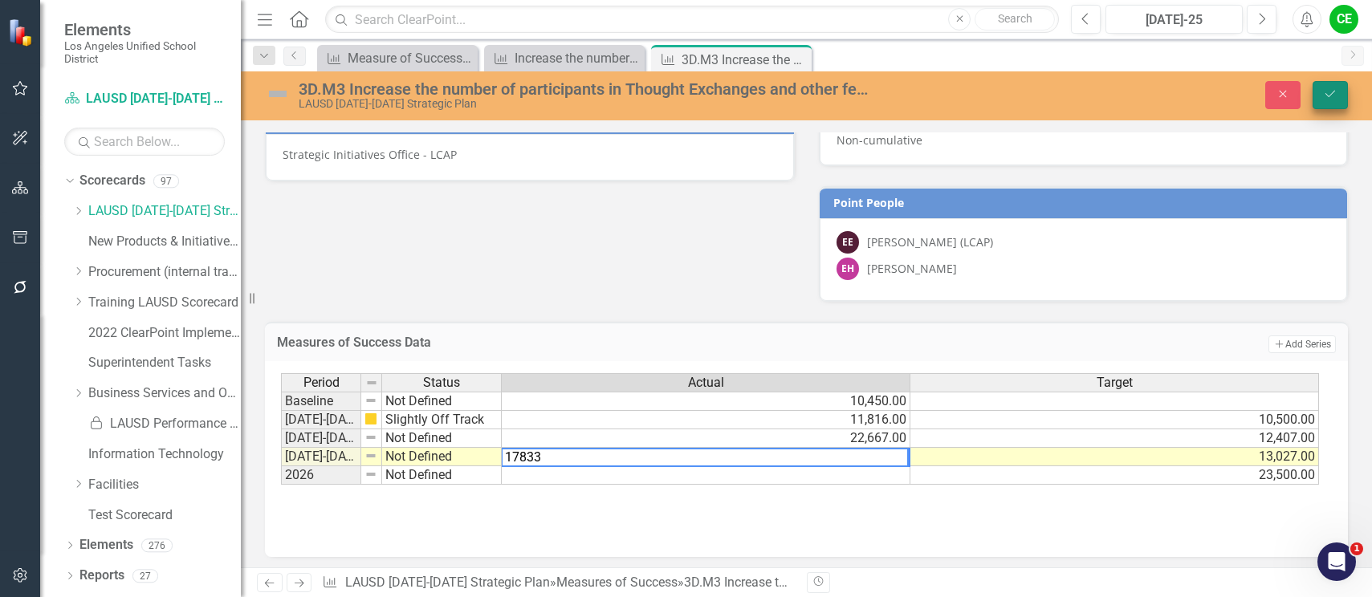
type textarea "17833"
click at [1338, 96] on button "Save" at bounding box center [1329, 95] width 35 height 28
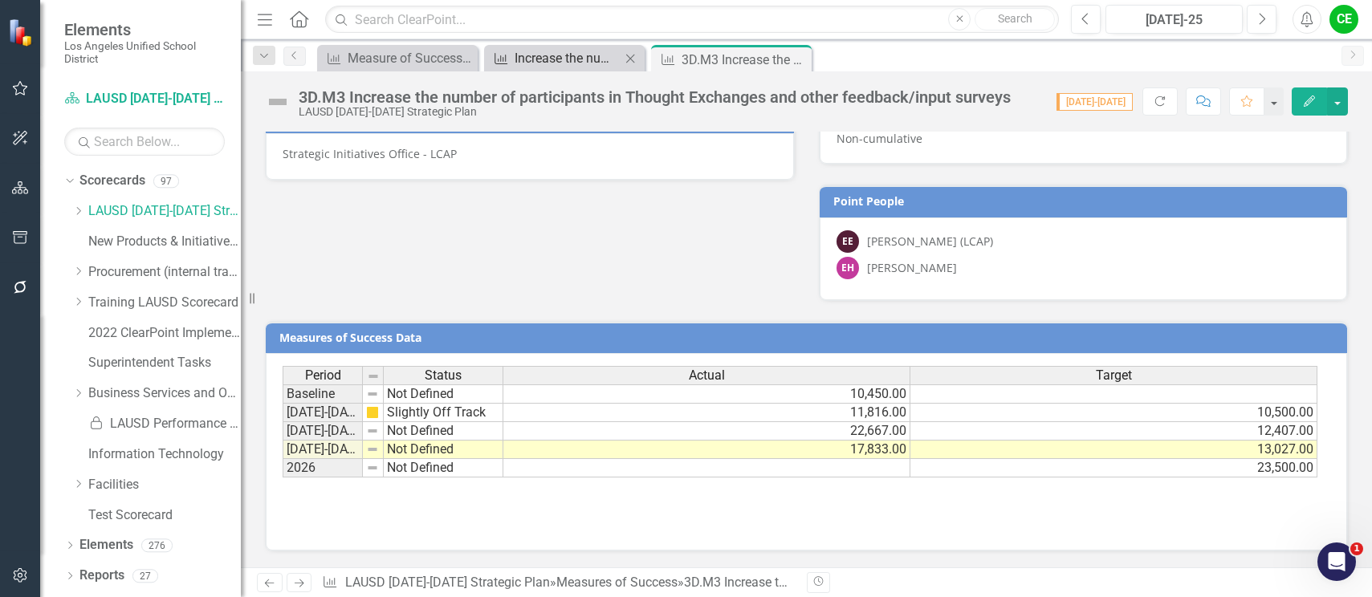
click at [540, 58] on div "Increase the number of participants in Thought Exchanges and other feedback/inp…" at bounding box center [568, 58] width 106 height 20
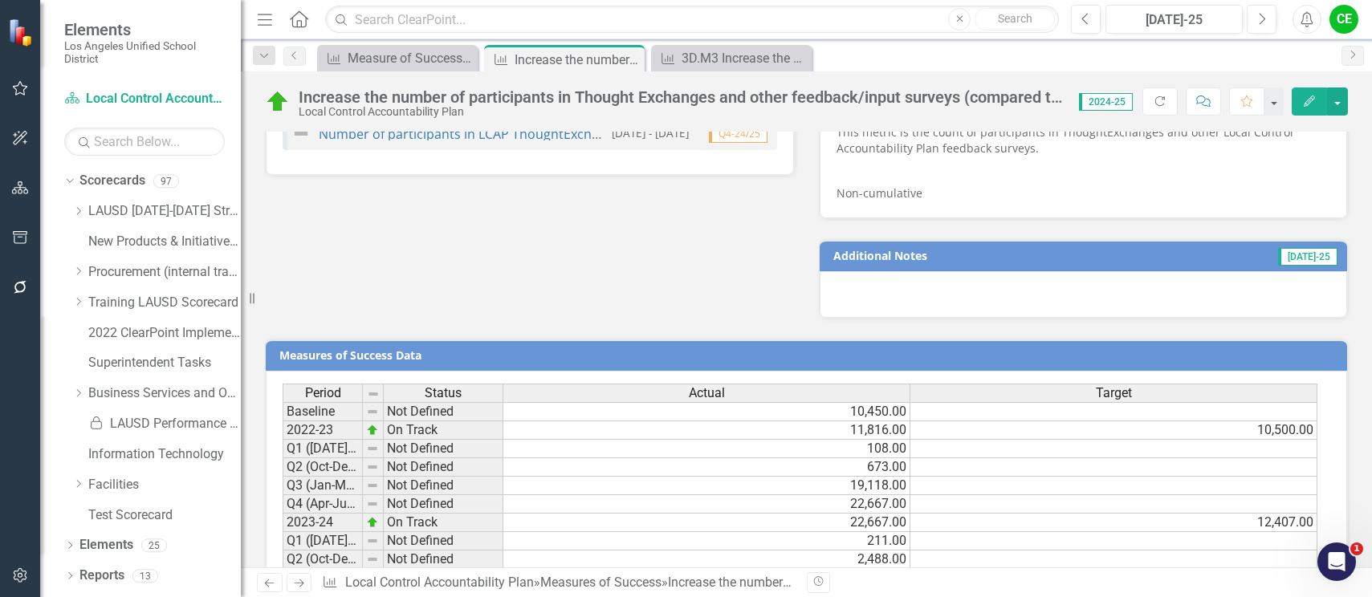
scroll to position [1227, 0]
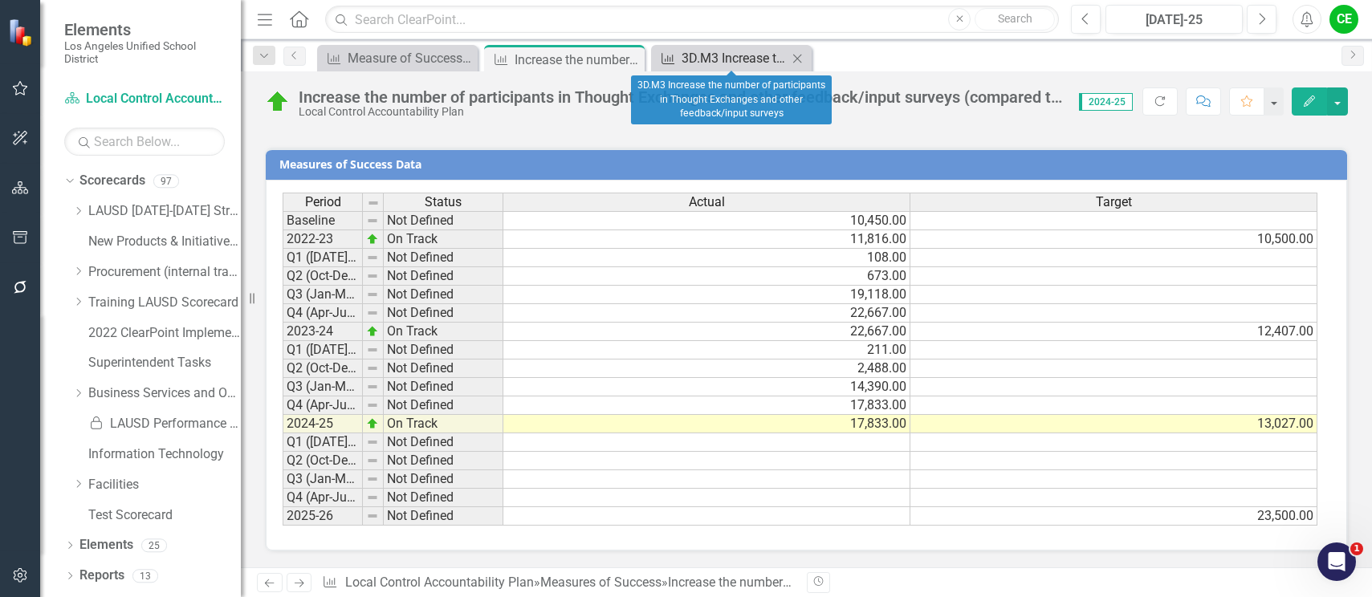
click at [712, 59] on div "3D.M3 Increase the number of participants in Thought Exchanges and other feedba…" at bounding box center [735, 58] width 106 height 20
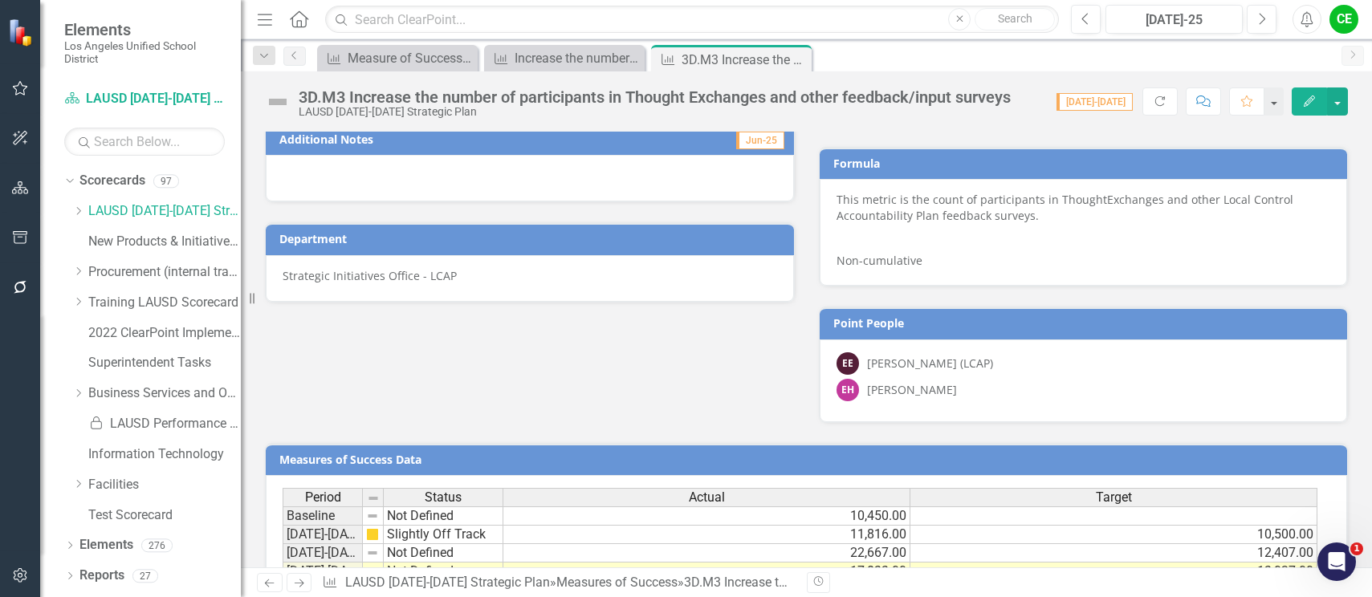
scroll to position [1013, 0]
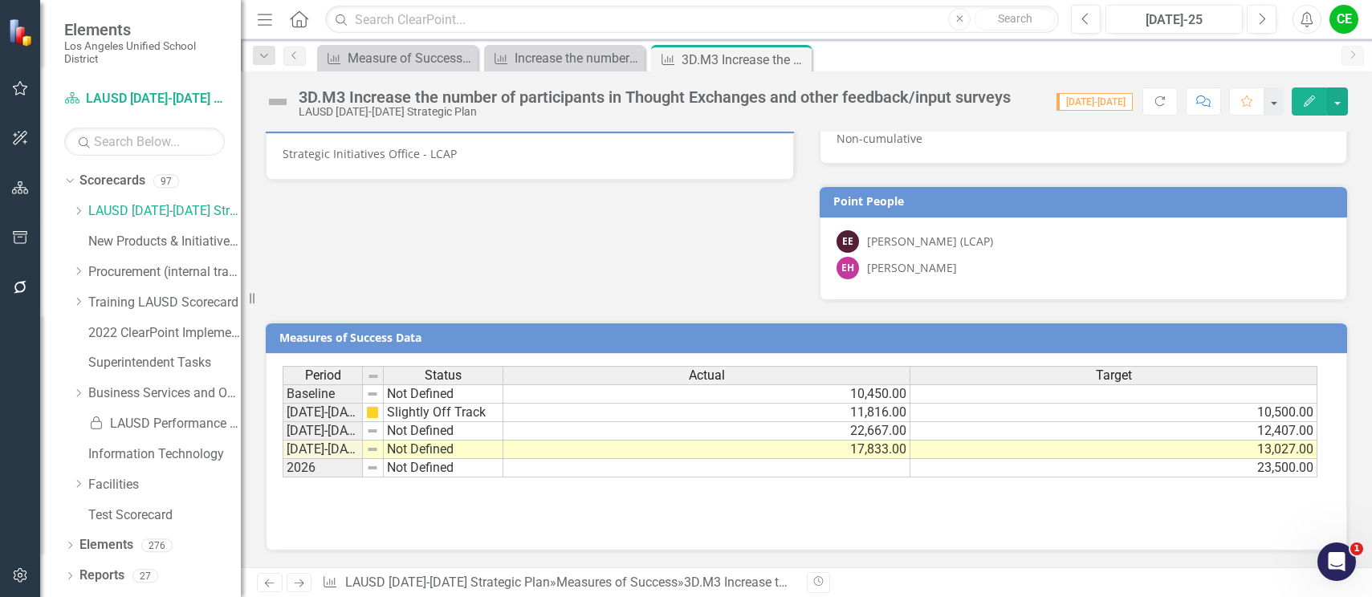
click at [424, 453] on td "Not Defined" at bounding box center [444, 450] width 120 height 18
type textarea "Not Defined"
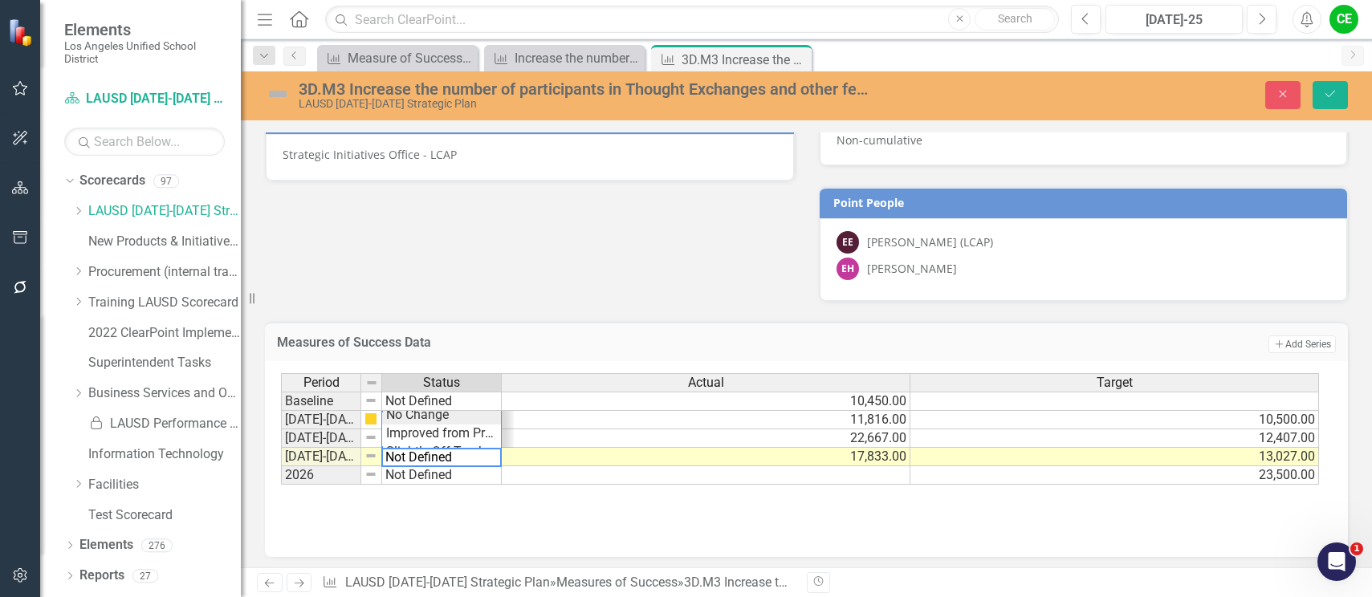
scroll to position [0, 0]
click at [24, 578] on icon "button" at bounding box center [20, 575] width 17 height 13
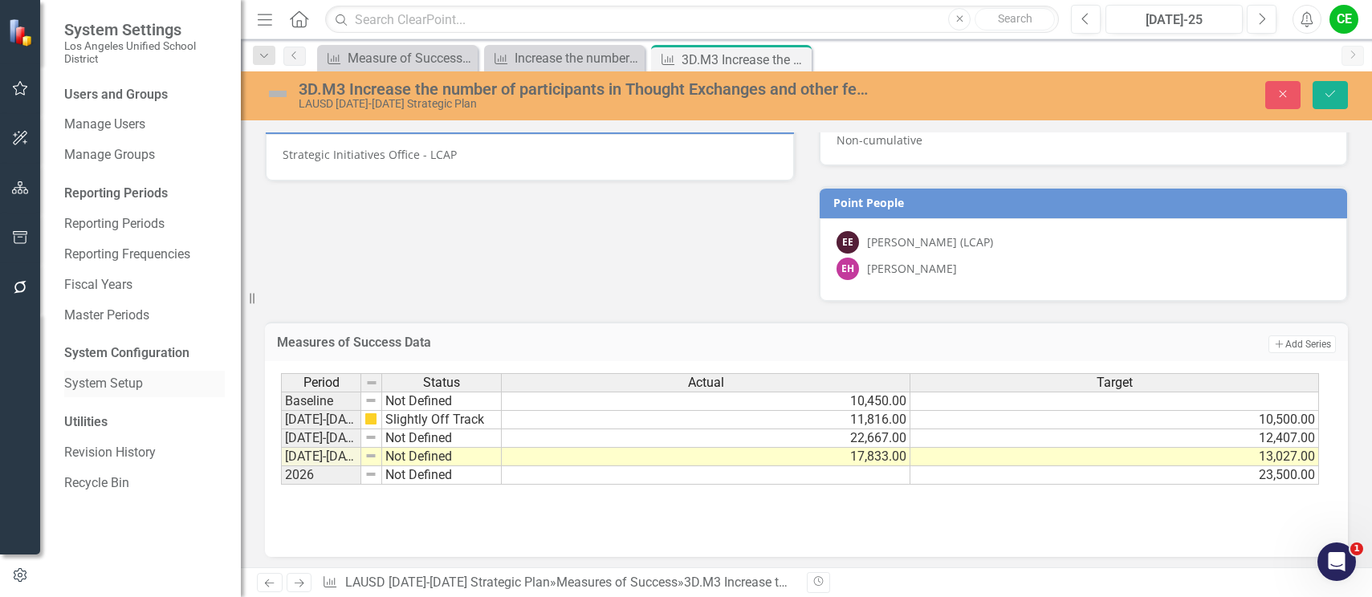
click at [109, 387] on link "System Setup" at bounding box center [144, 384] width 161 height 18
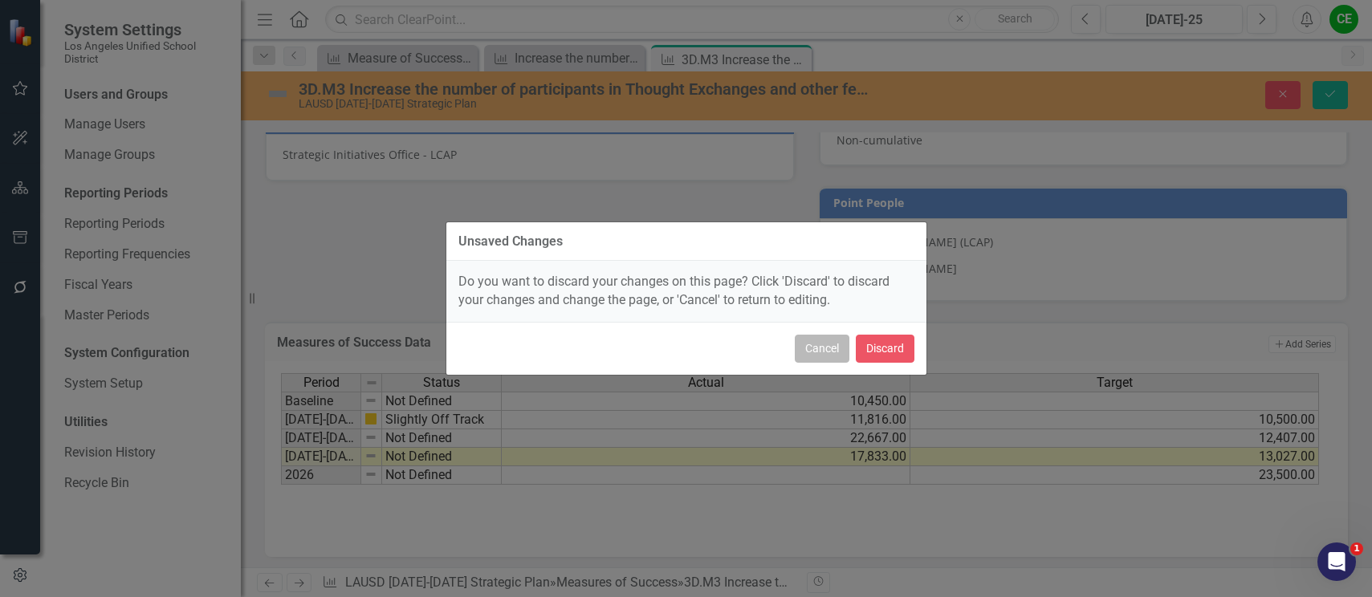
click at [822, 348] on button "Cancel" at bounding box center [822, 349] width 55 height 28
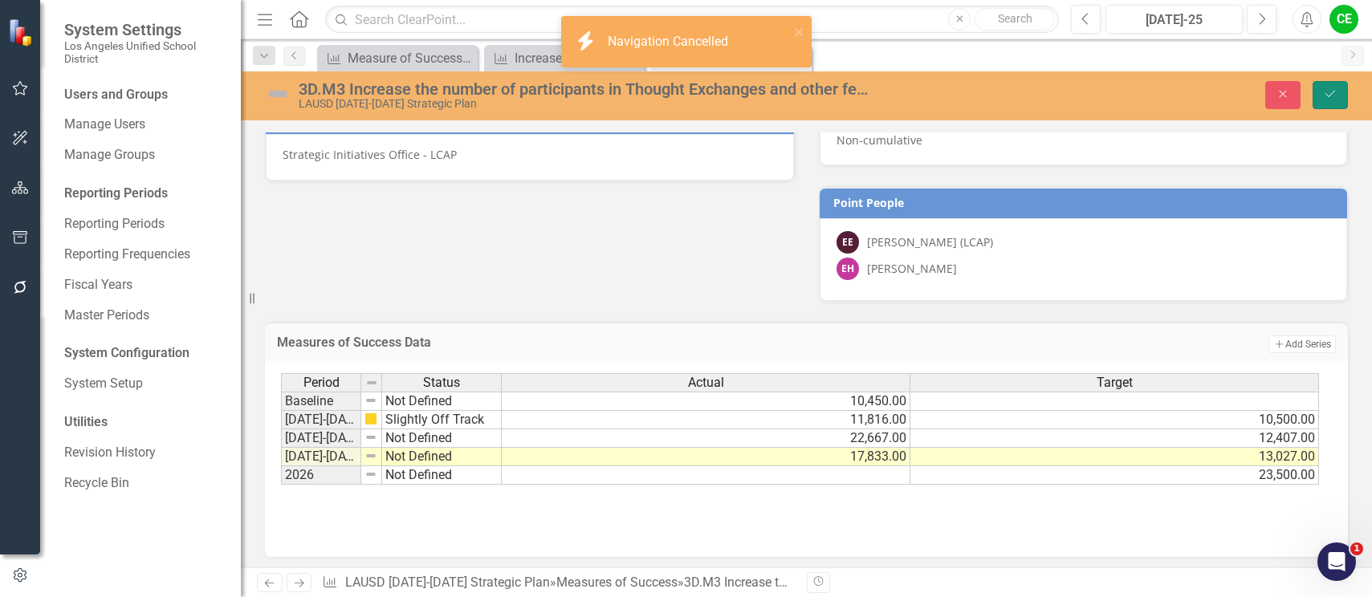
click at [1336, 89] on icon "Save" at bounding box center [1330, 93] width 14 height 11
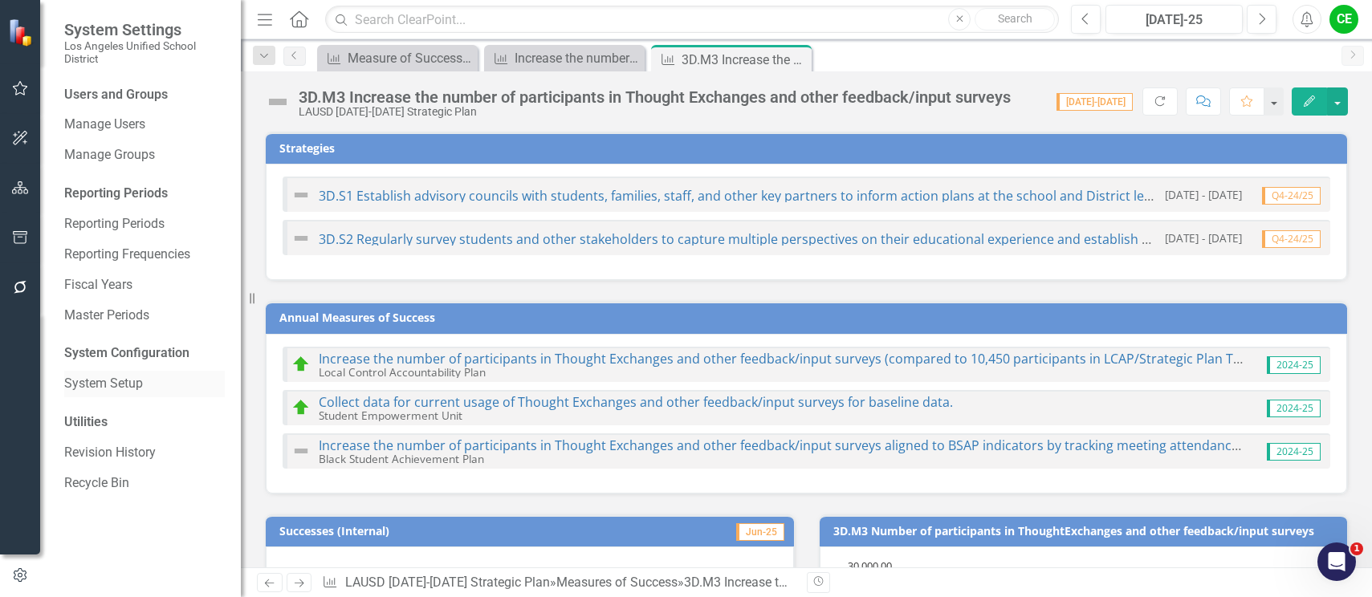
click at [116, 378] on link "System Setup" at bounding box center [144, 384] width 161 height 18
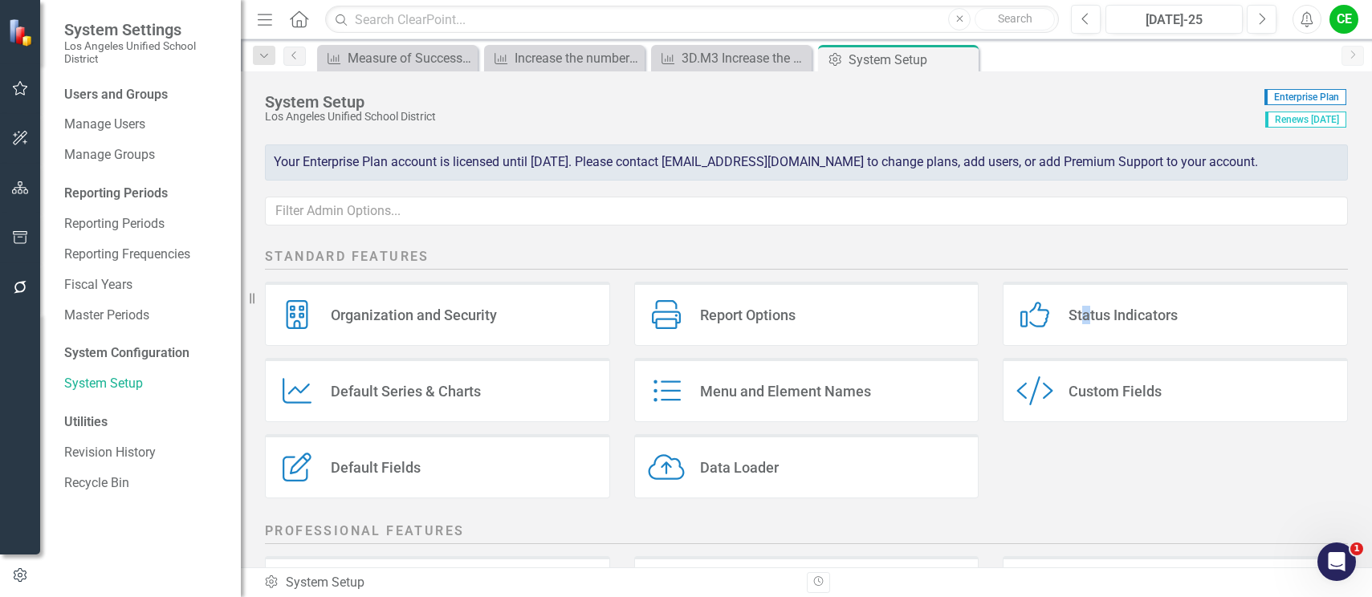
click at [1079, 297] on div "Status Indicators Status Indicators" at bounding box center [1175, 314] width 345 height 64
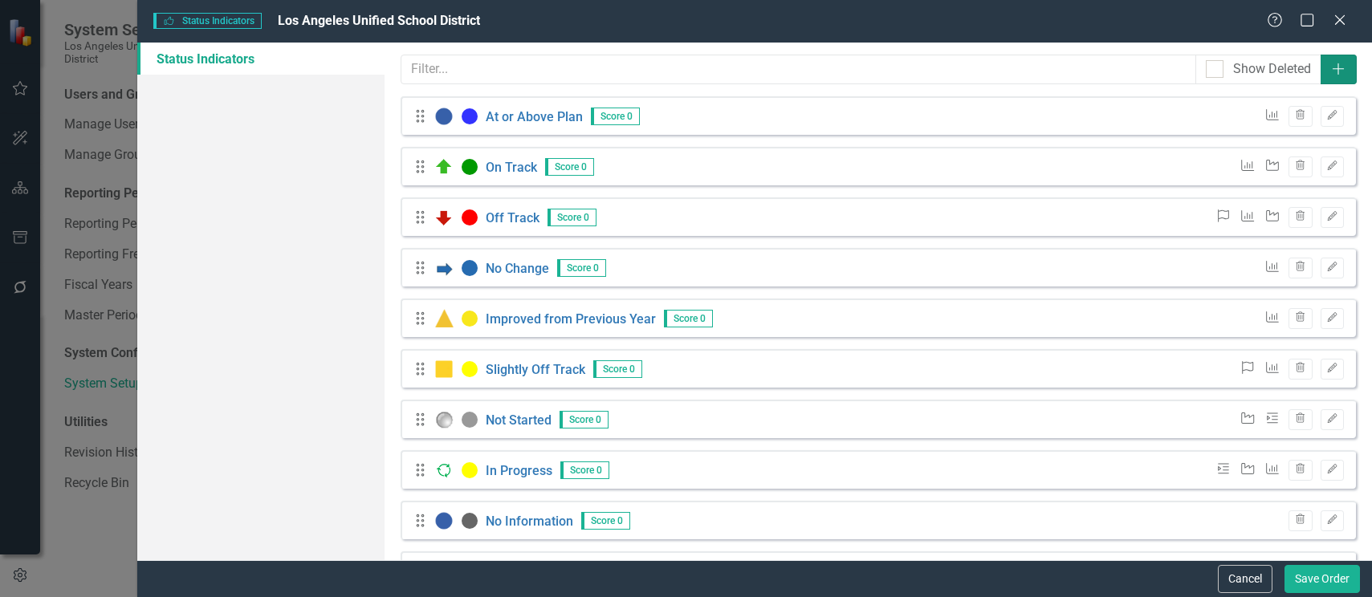
click at [1320, 62] on button "Add" at bounding box center [1338, 70] width 36 height 30
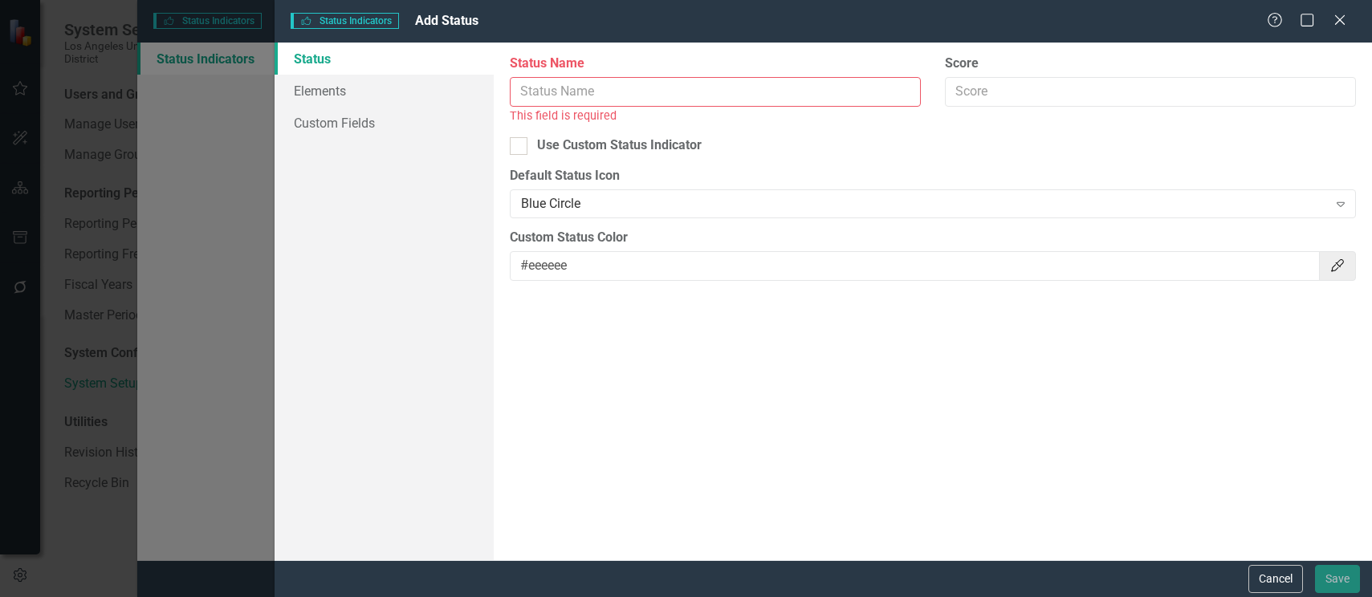
click at [567, 96] on input "Status Name" at bounding box center [715, 92] width 411 height 30
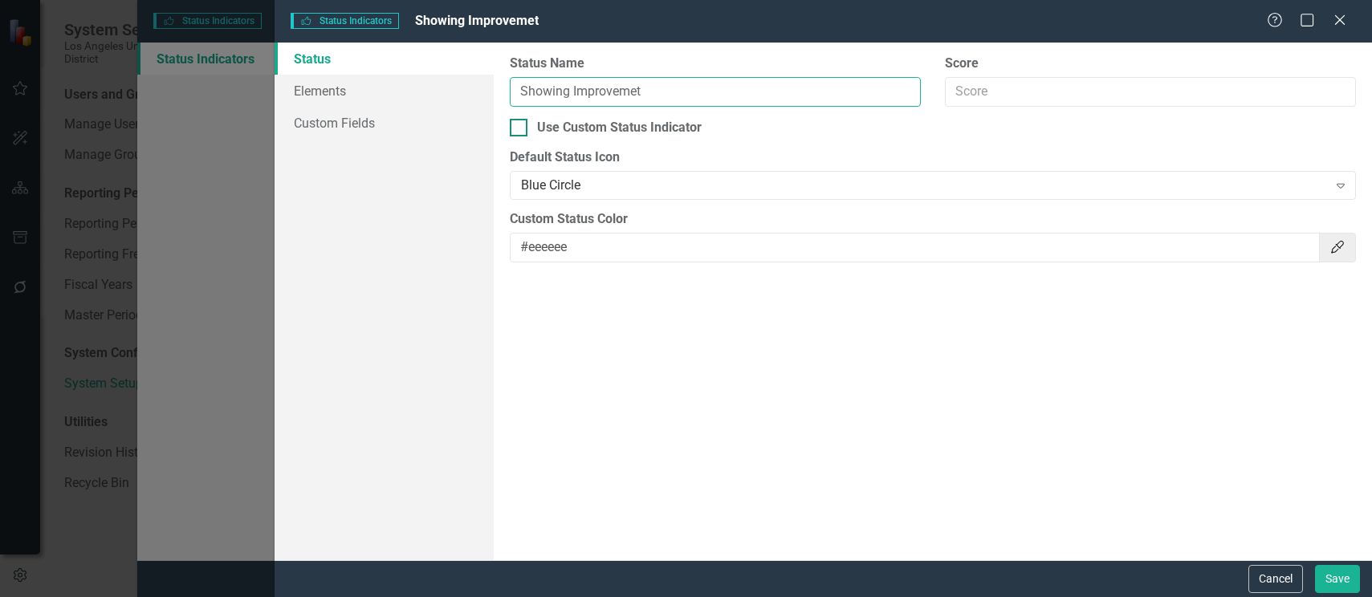
type input "Showing Improvemet"
click at [523, 131] on div at bounding box center [519, 128] width 18 height 18
click at [520, 129] on input "Use Custom Status Indicator" at bounding box center [515, 124] width 10 height 10
checkbox input "true"
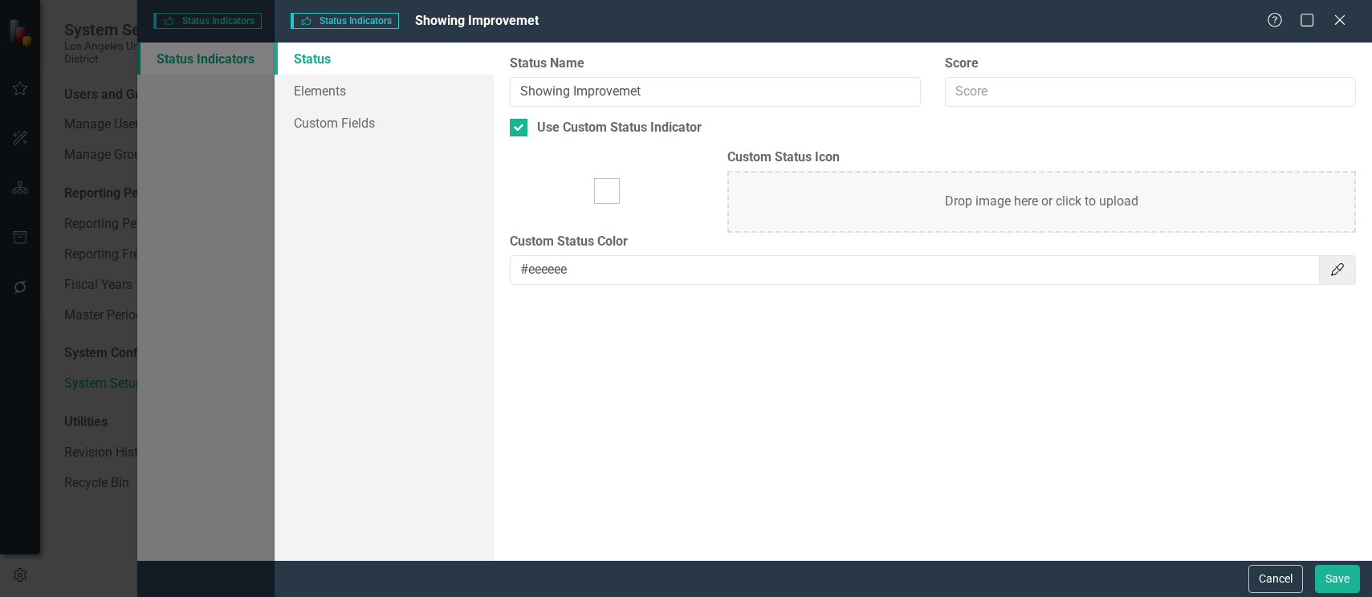
click at [897, 203] on div "Drop image here or click to upload" at bounding box center [1041, 202] width 629 height 62
click at [887, 217] on div "Drop image here or click to upload" at bounding box center [1041, 202] width 629 height 62
click at [342, 88] on link "Elements" at bounding box center [384, 91] width 219 height 32
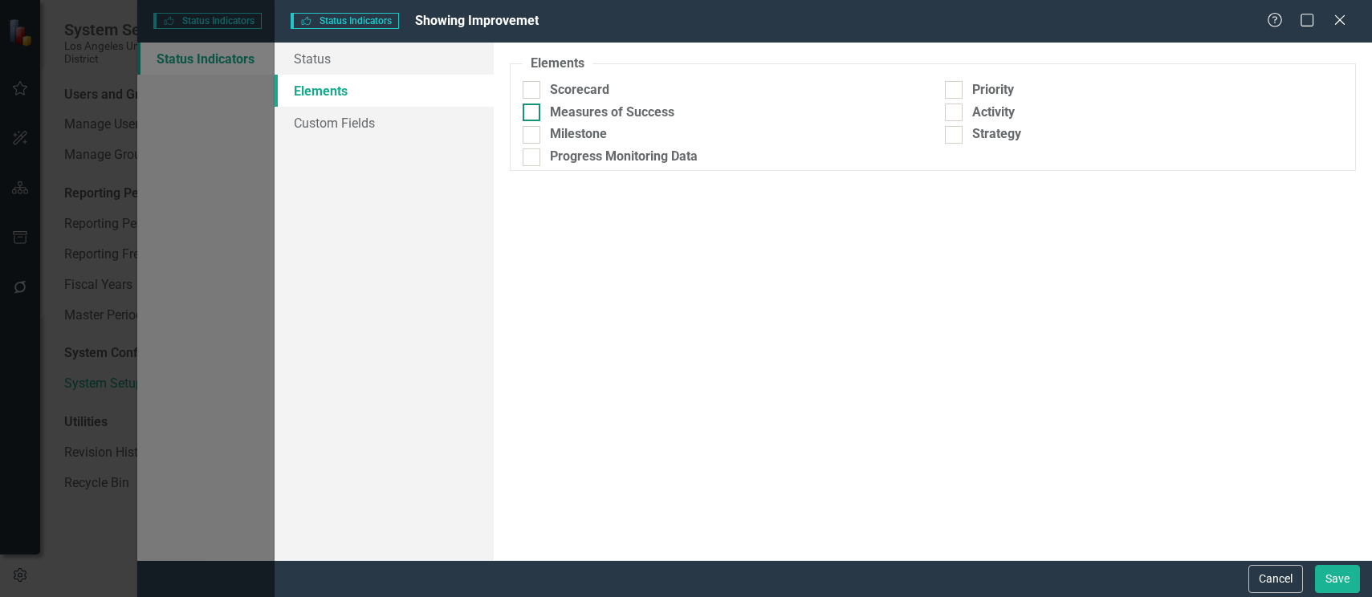
click at [527, 110] on input "Measures of Success" at bounding box center [528, 109] width 10 height 10
checkbox input "true"
click at [344, 125] on link "Custom Fields" at bounding box center [384, 123] width 219 height 32
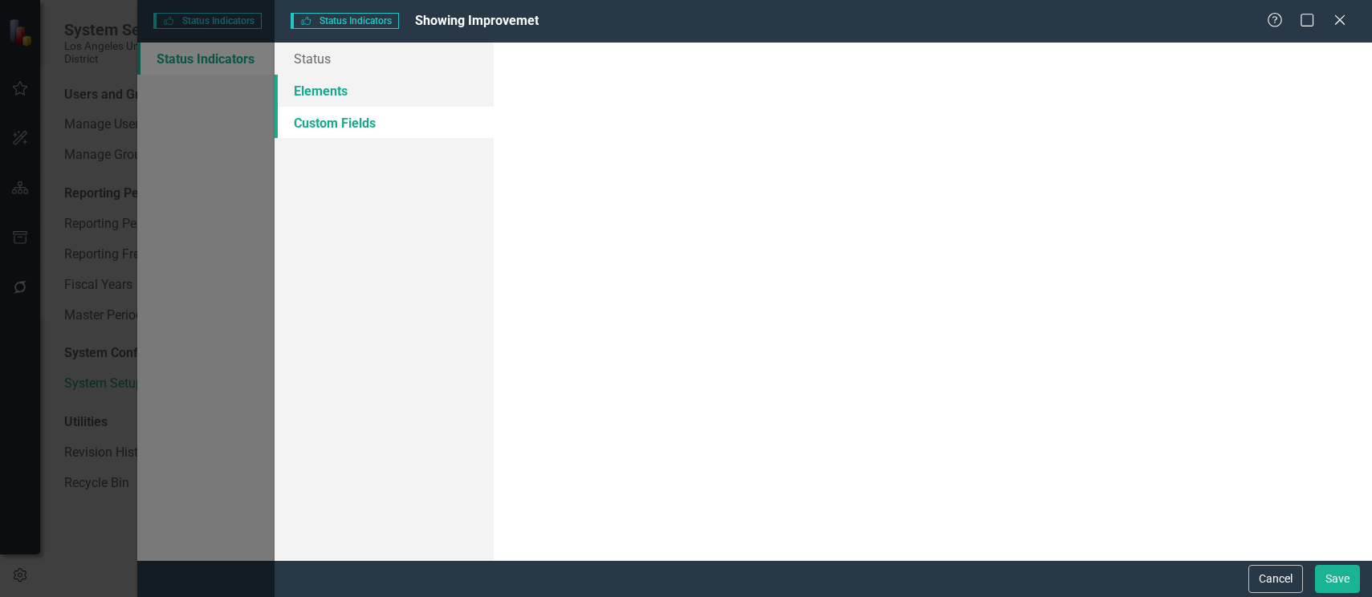
click at [331, 92] on link "Elements" at bounding box center [384, 91] width 219 height 32
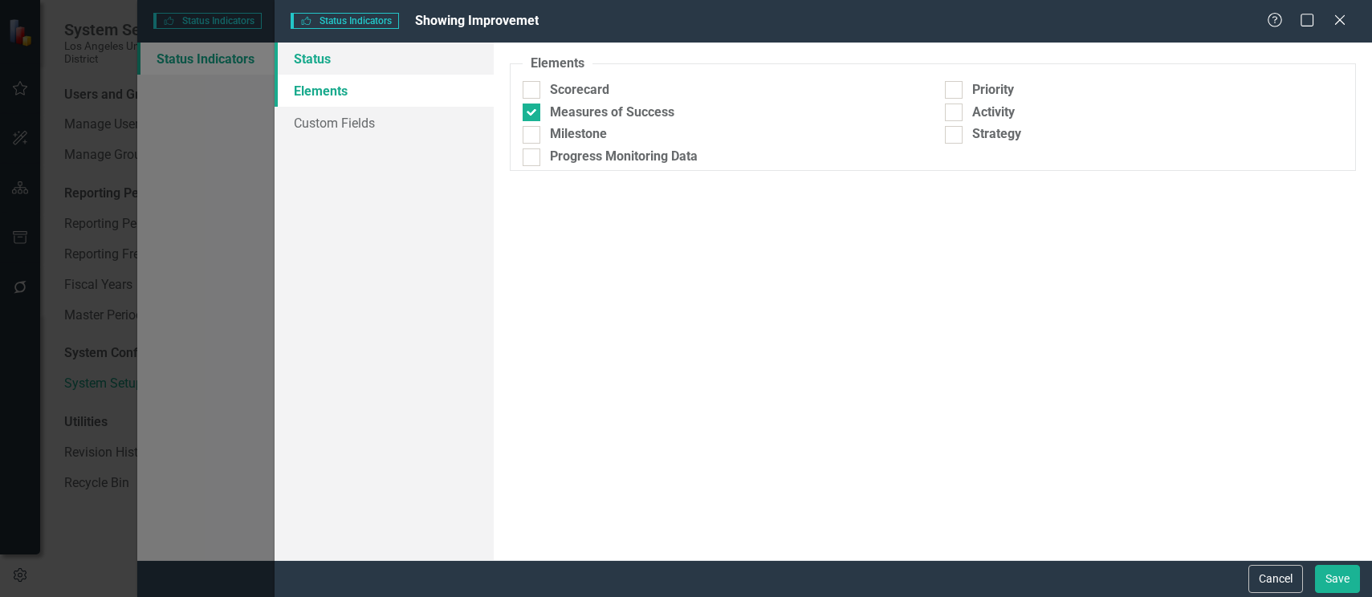
click at [319, 60] on link "Status" at bounding box center [384, 59] width 219 height 32
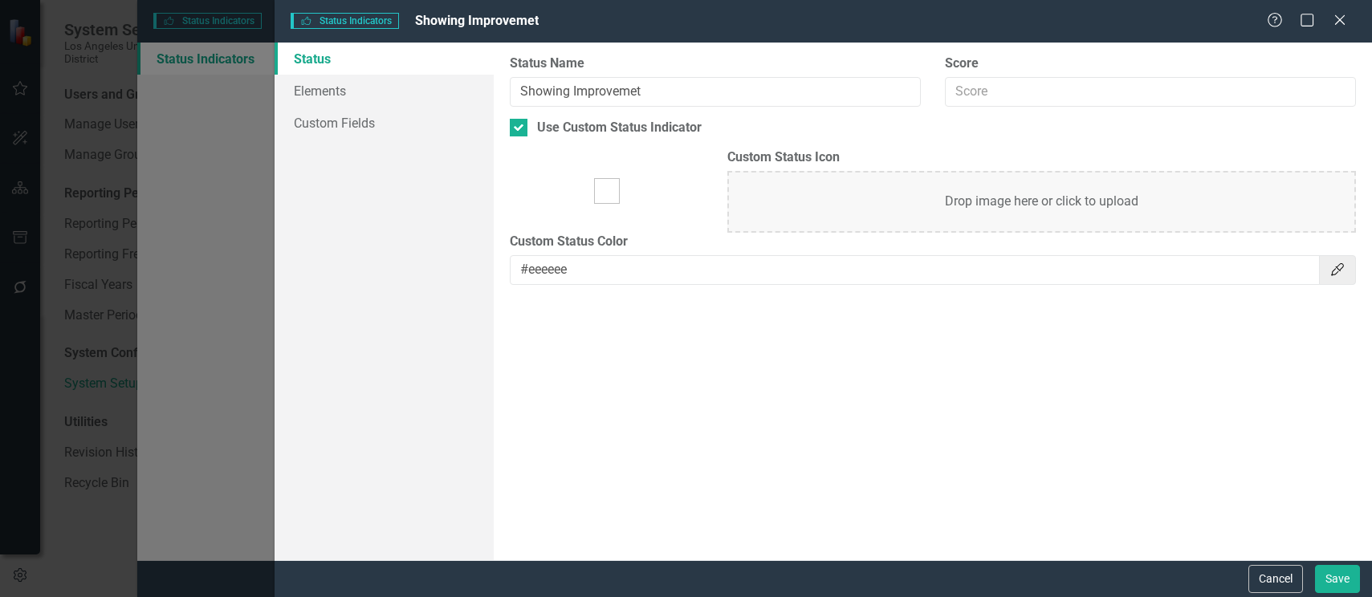
click at [596, 193] on img at bounding box center [607, 191] width 26 height 26
click at [614, 193] on img at bounding box center [607, 191] width 26 height 26
click at [519, 127] on input "Use Custom Status Indicator" at bounding box center [515, 124] width 10 height 10
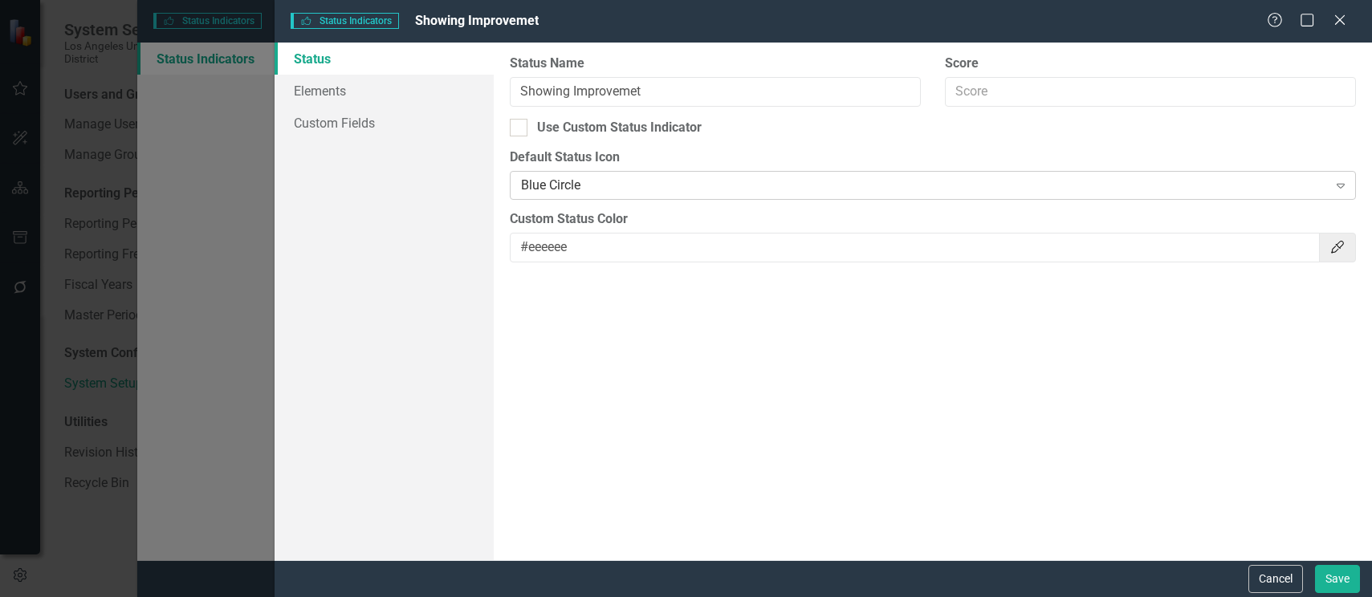
click at [1348, 180] on div "Expand" at bounding box center [1340, 186] width 29 height 26
click at [519, 127] on input "Use Custom Status Indicator" at bounding box center [515, 124] width 10 height 10
checkbox input "true"
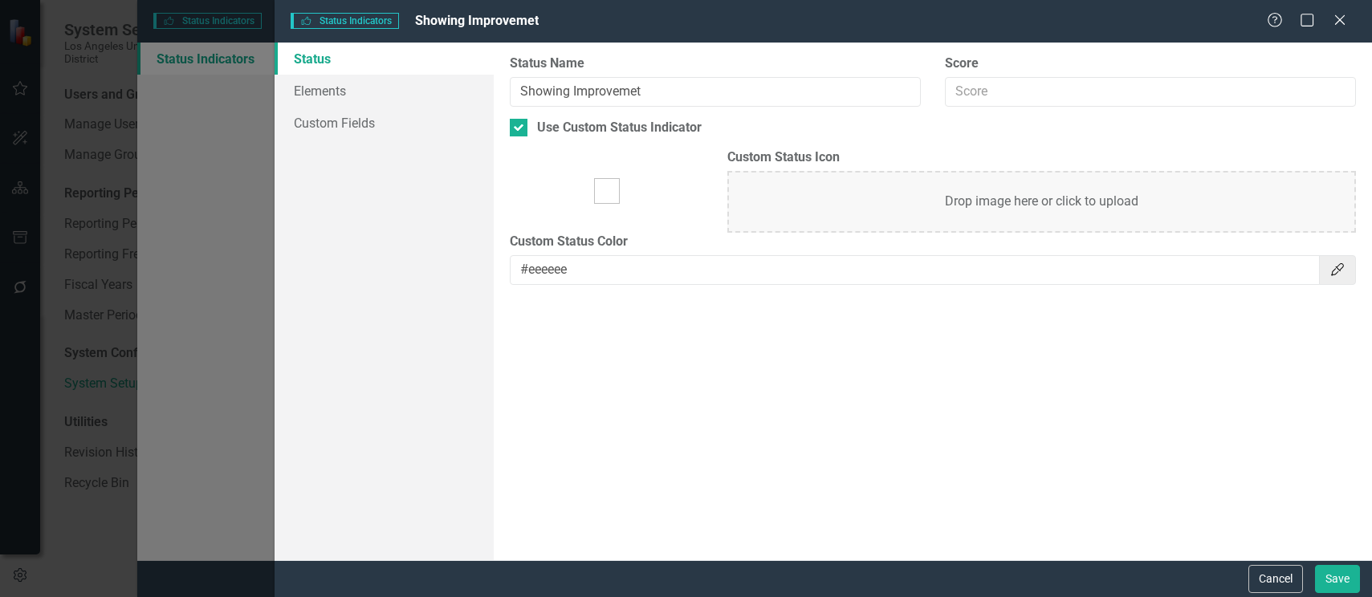
click at [924, 212] on div "Drop image here or click to upload" at bounding box center [1041, 202] width 629 height 62
click at [1320, 189] on div "Drop image here or click to upload" at bounding box center [1041, 202] width 629 height 62
click at [1345, 576] on button "Save" at bounding box center [1337, 579] width 45 height 28
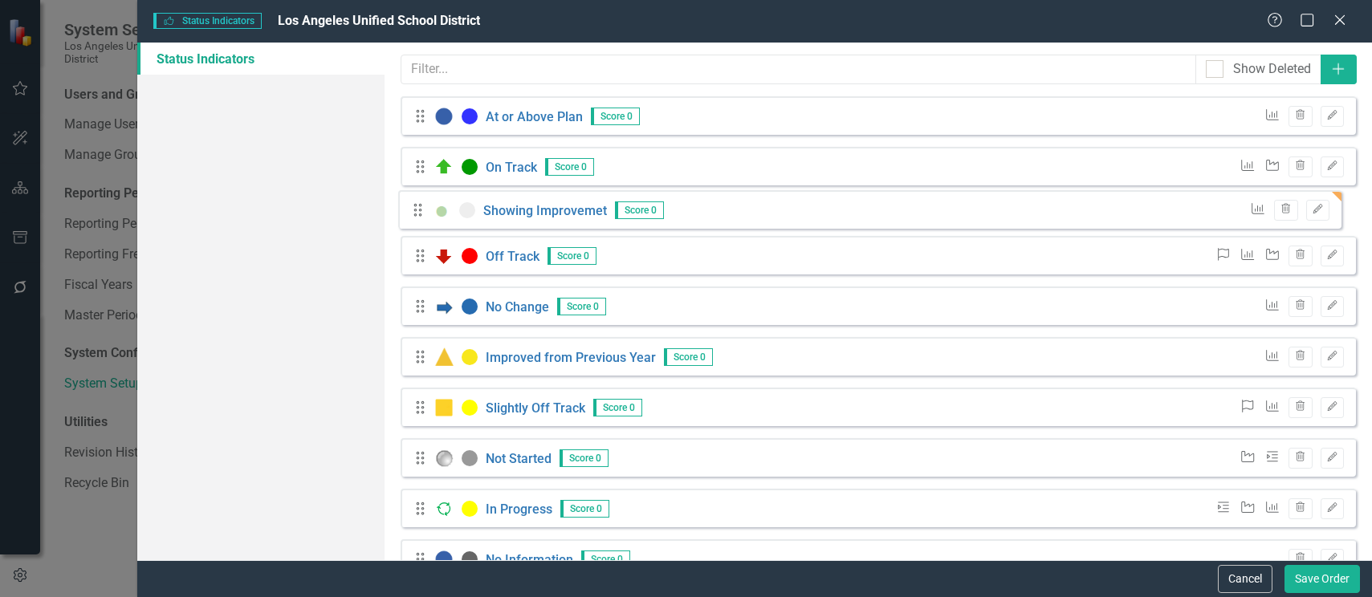
drag, startPoint x: 420, startPoint y: 519, endPoint x: 417, endPoint y: 211, distance: 307.5
click at [417, 211] on div "Drag At or Above Plan Score 0 Measures of Success Trash Edit Drag On Track Scor…" at bounding box center [878, 444] width 955 height 696
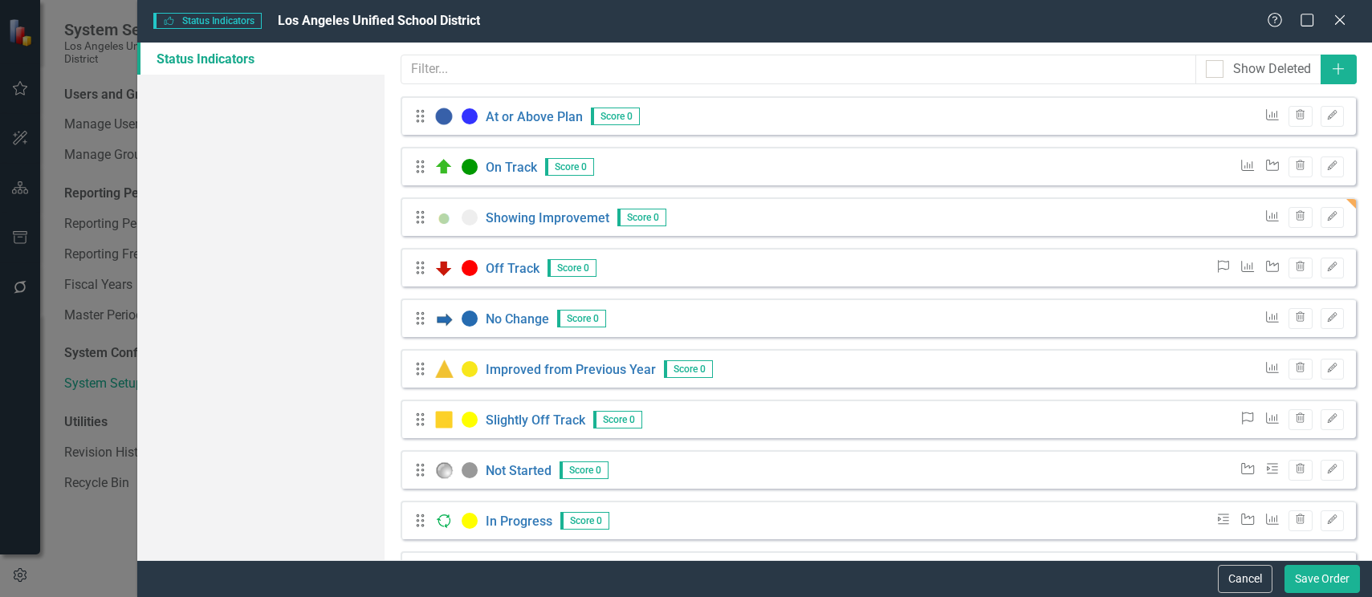
click at [468, 219] on div at bounding box center [470, 218] width 16 height 16
click at [1326, 216] on icon "Edit" at bounding box center [1332, 217] width 12 height 10
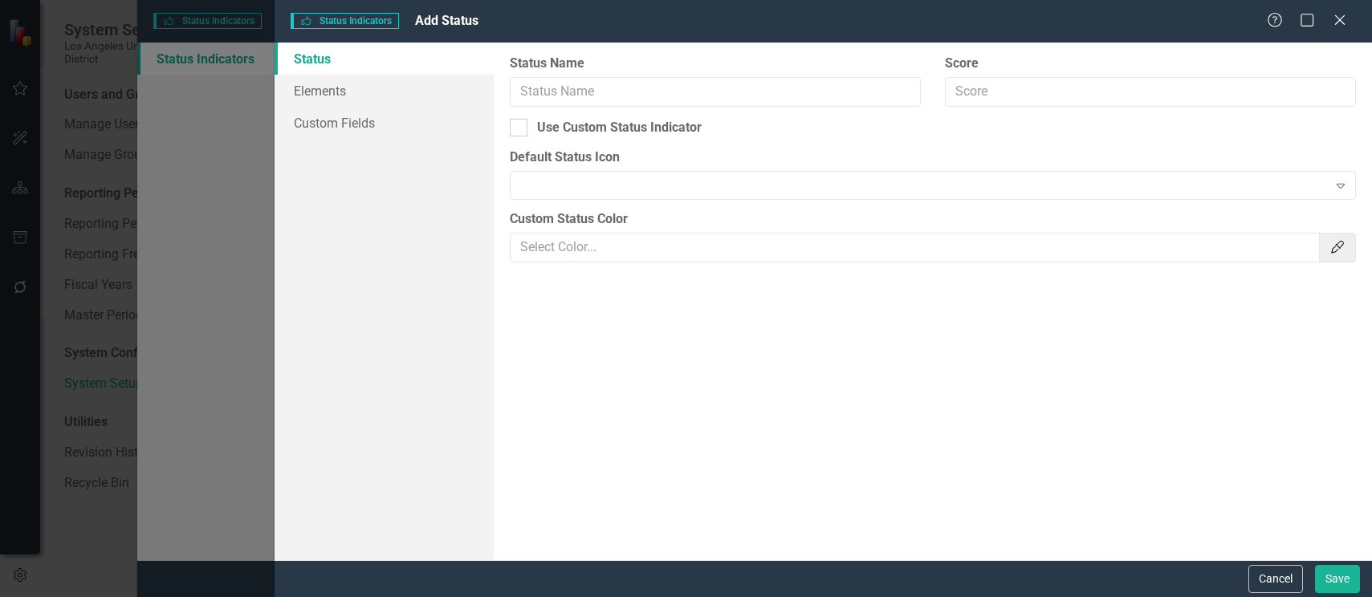
type input "Showing Improvemet"
checkbox input "true"
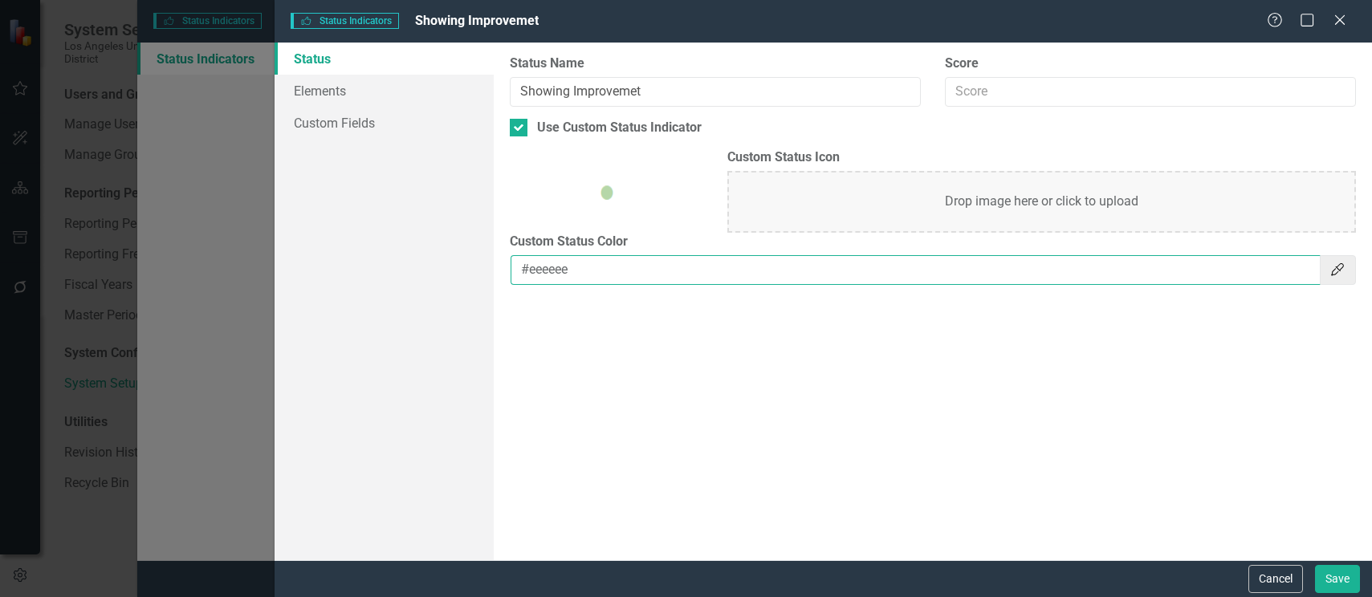
click at [604, 266] on input "#eeeeee" at bounding box center [915, 270] width 809 height 30
click at [551, 275] on input "#eeeeee" at bounding box center [915, 270] width 809 height 30
drag, startPoint x: 564, startPoint y: 271, endPoint x: 633, endPoint y: 273, distance: 68.3
click at [633, 273] on input "#eeeeee" at bounding box center [915, 270] width 809 height 30
type input "#B6D7A8"
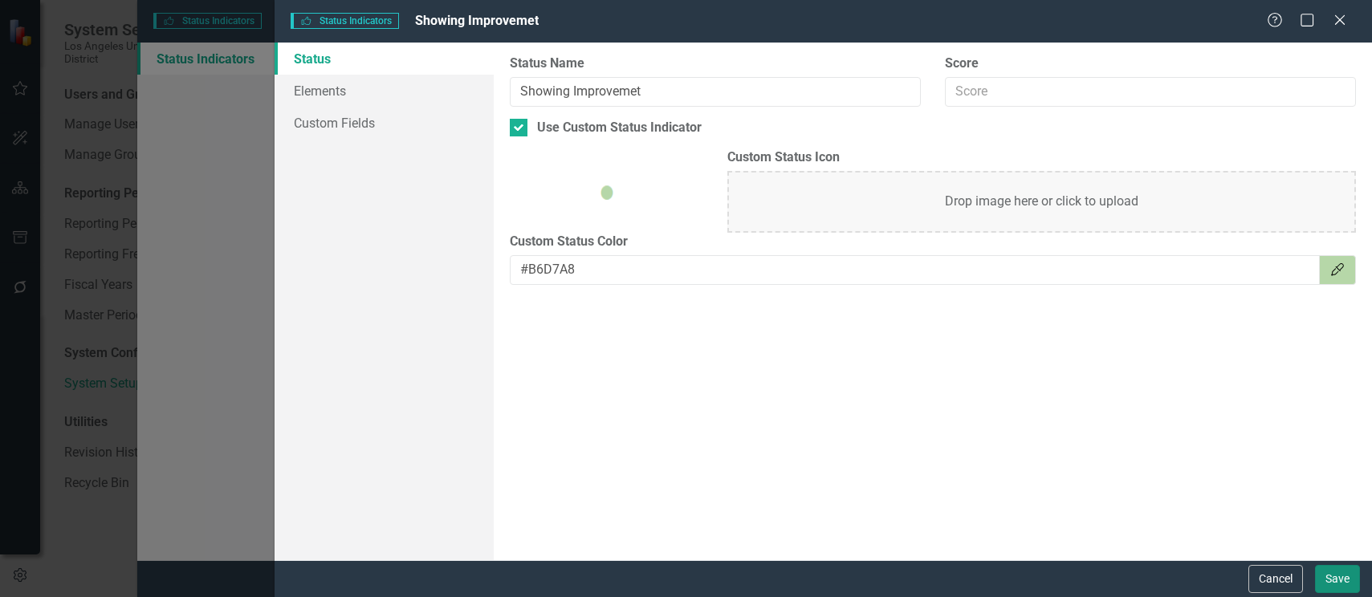
click at [1339, 582] on button "Save" at bounding box center [1337, 579] width 45 height 28
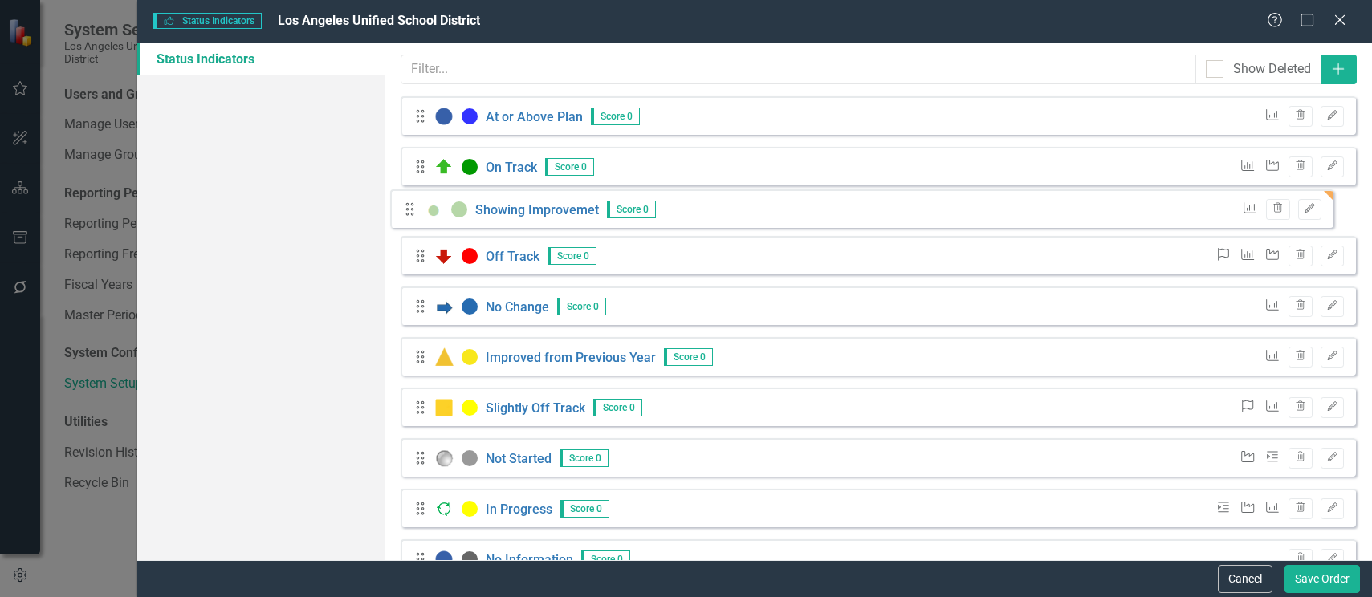
drag, startPoint x: 418, startPoint y: 520, endPoint x: 409, endPoint y: 210, distance: 310.8
click at [409, 210] on div "Drag At or Above Plan Score 0 Measures of Success Trash Edit Drag On Track Scor…" at bounding box center [878, 444] width 955 height 696
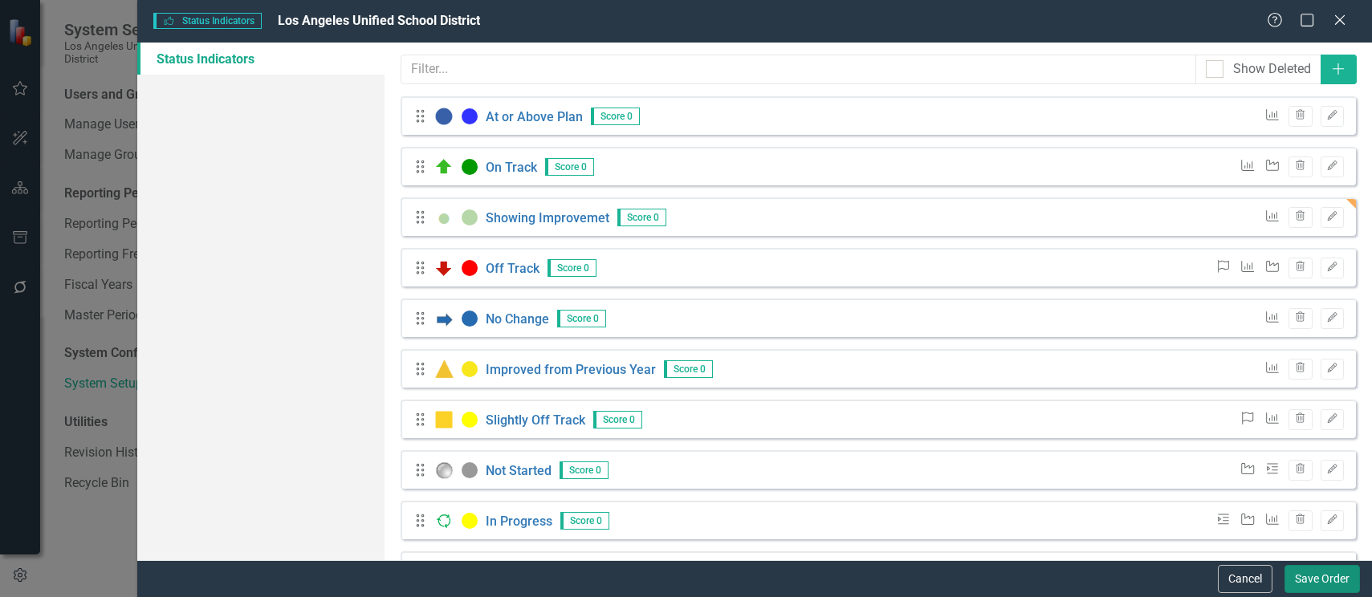
click at [1316, 580] on button "Save Order" at bounding box center [1321, 579] width 75 height 28
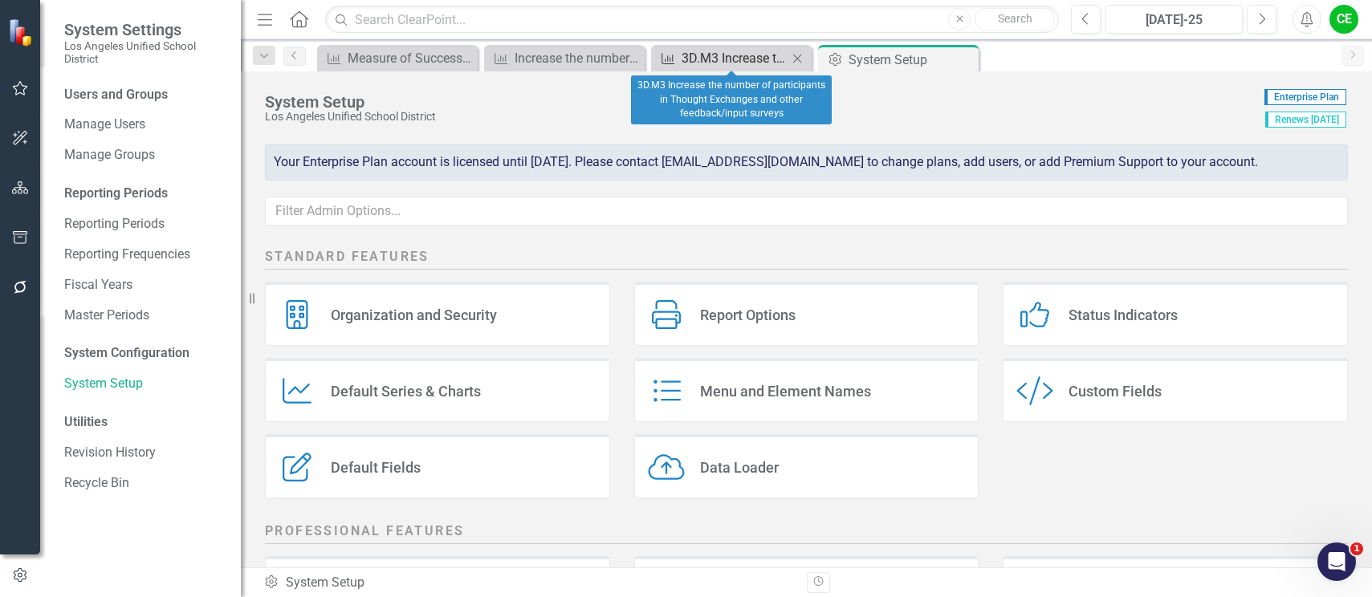
click at [724, 67] on div "3D.M3 Increase the number of participants in Thought Exchanges and other feedba…" at bounding box center [735, 58] width 106 height 20
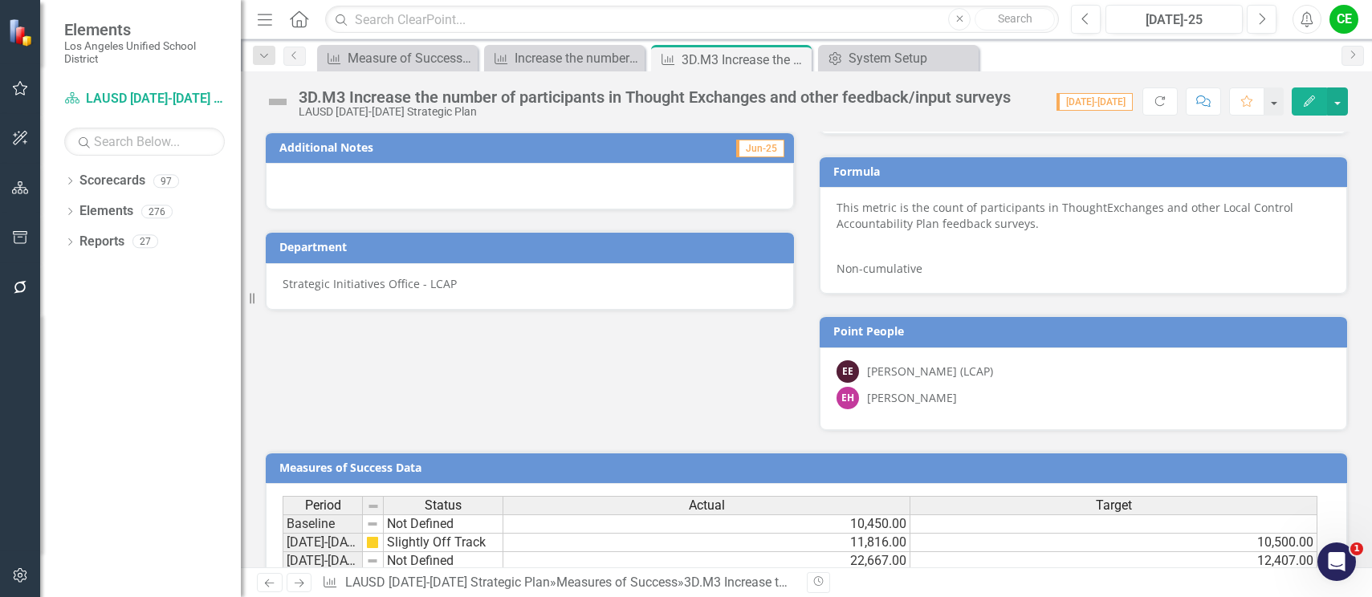
scroll to position [1013, 0]
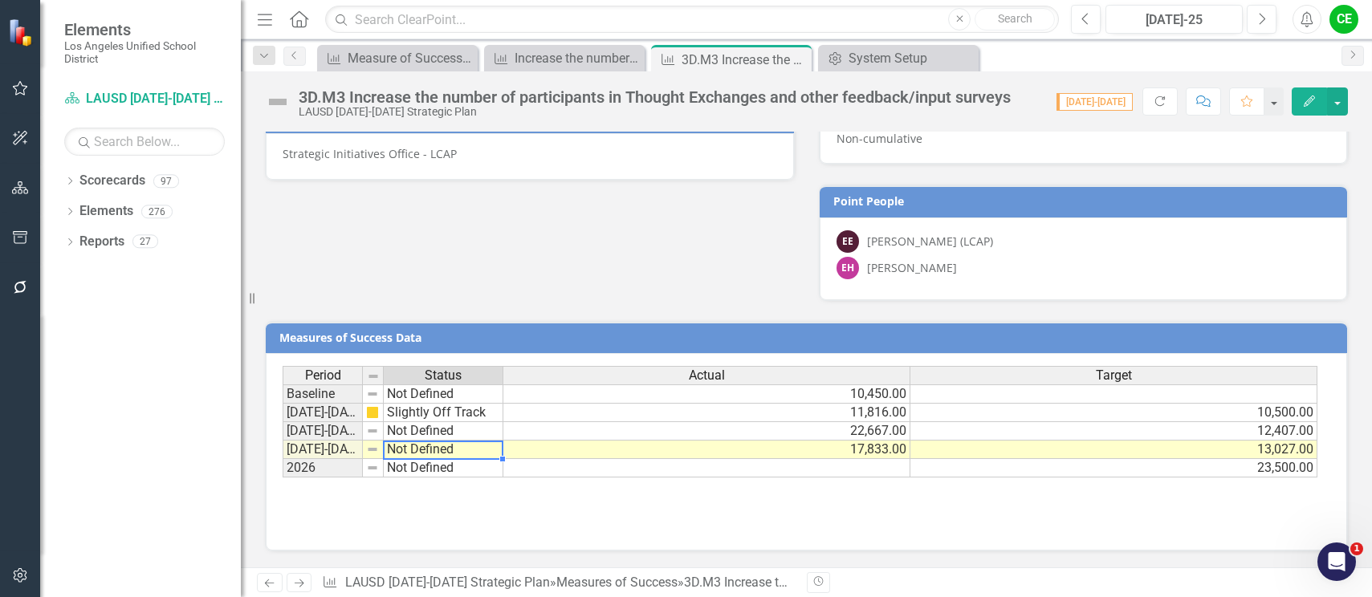
click at [425, 450] on td "Not Defined" at bounding box center [444, 450] width 120 height 18
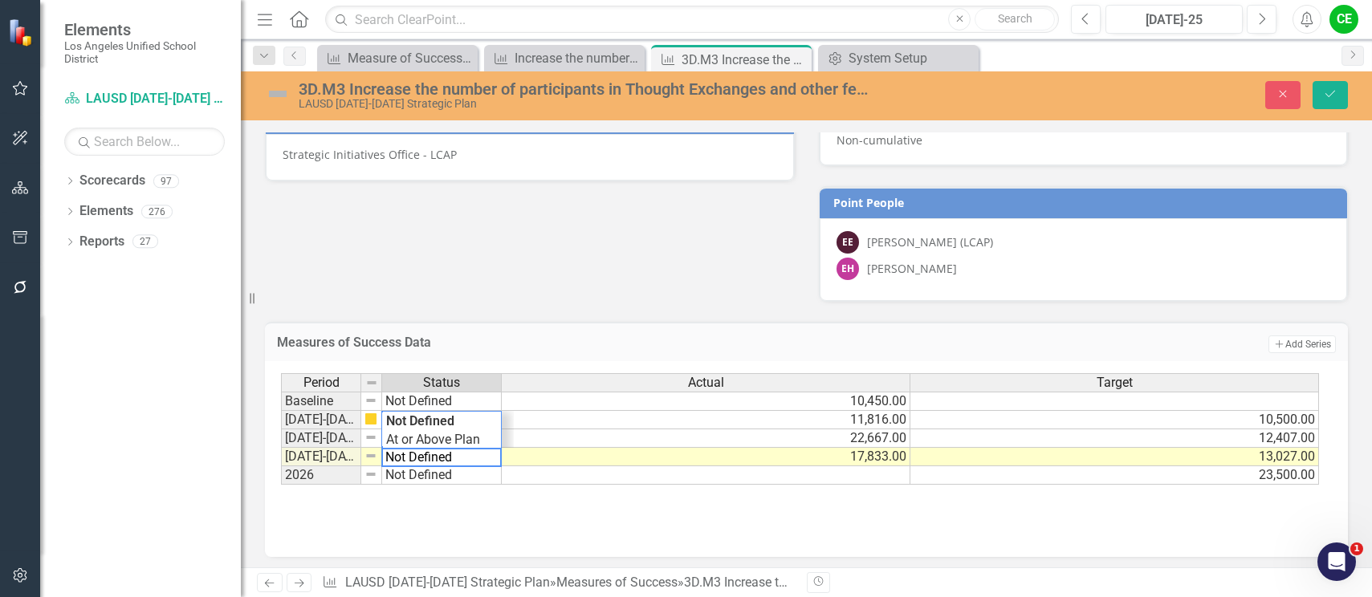
drag, startPoint x: 473, startPoint y: 452, endPoint x: 333, endPoint y: 450, distance: 139.7
click at [333, 450] on div "Period Status Actual Target Baseline Not Defined 10,450.00 2022-2023 Slightly O…" at bounding box center [800, 429] width 1039 height 112
click at [400, 444] on div "Period Status Actual Target Baseline Not Defined 10,450.00 2022-2023 Slightly O…" at bounding box center [800, 429] width 1039 height 112
type textarea "Showing Improvemet"
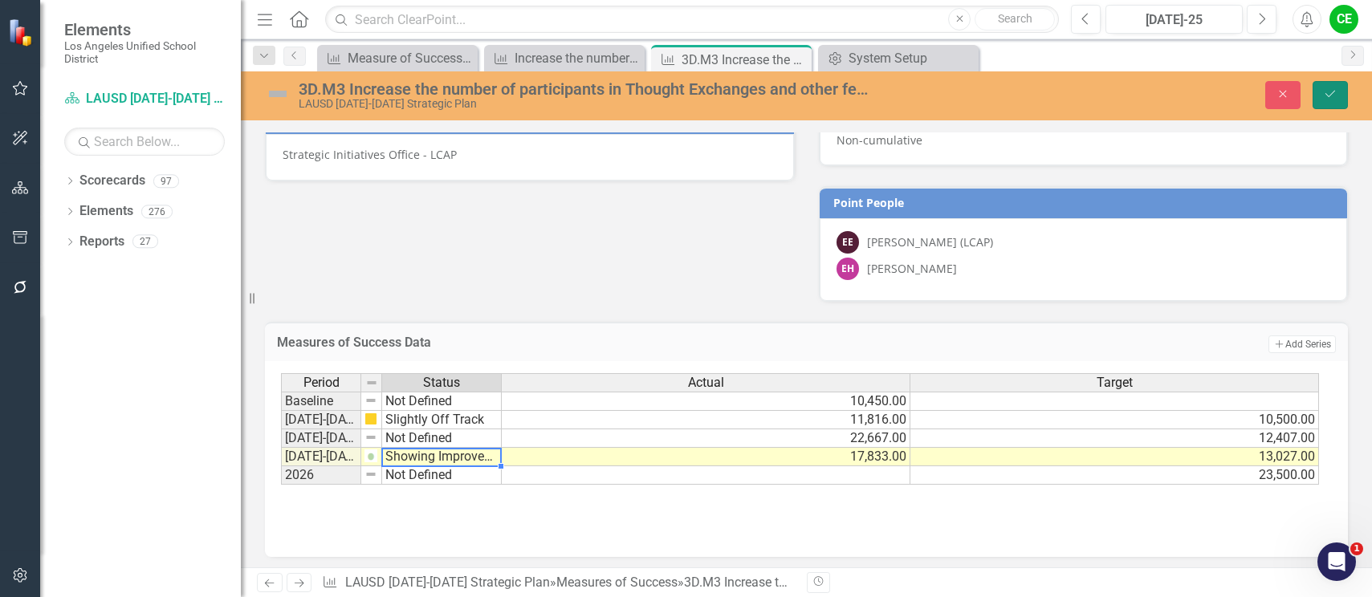
click at [1341, 93] on button "Save" at bounding box center [1329, 95] width 35 height 28
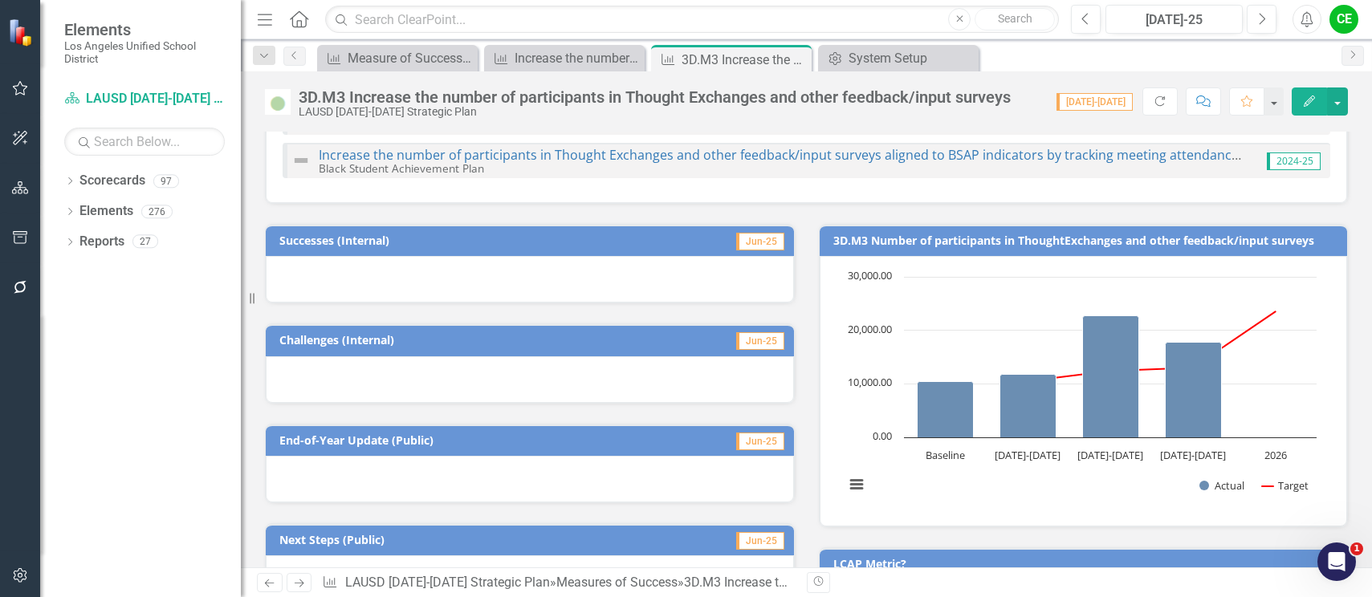
scroll to position [0, 0]
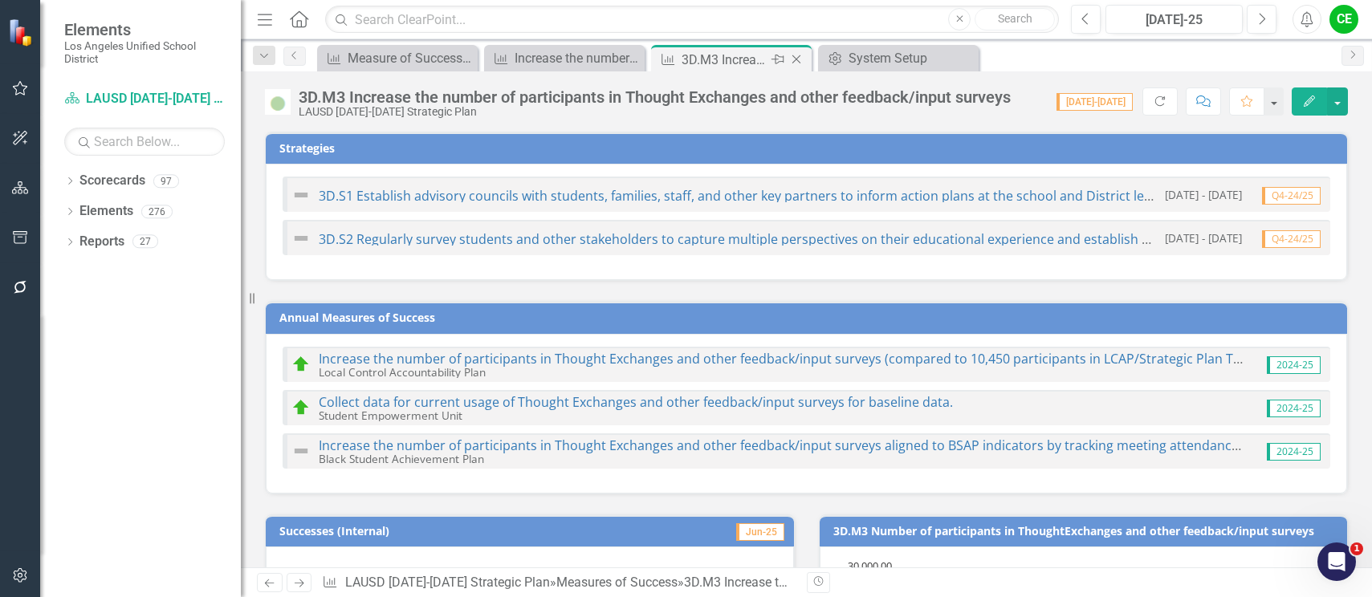
click at [794, 59] on icon "Close" at bounding box center [796, 59] width 16 height 13
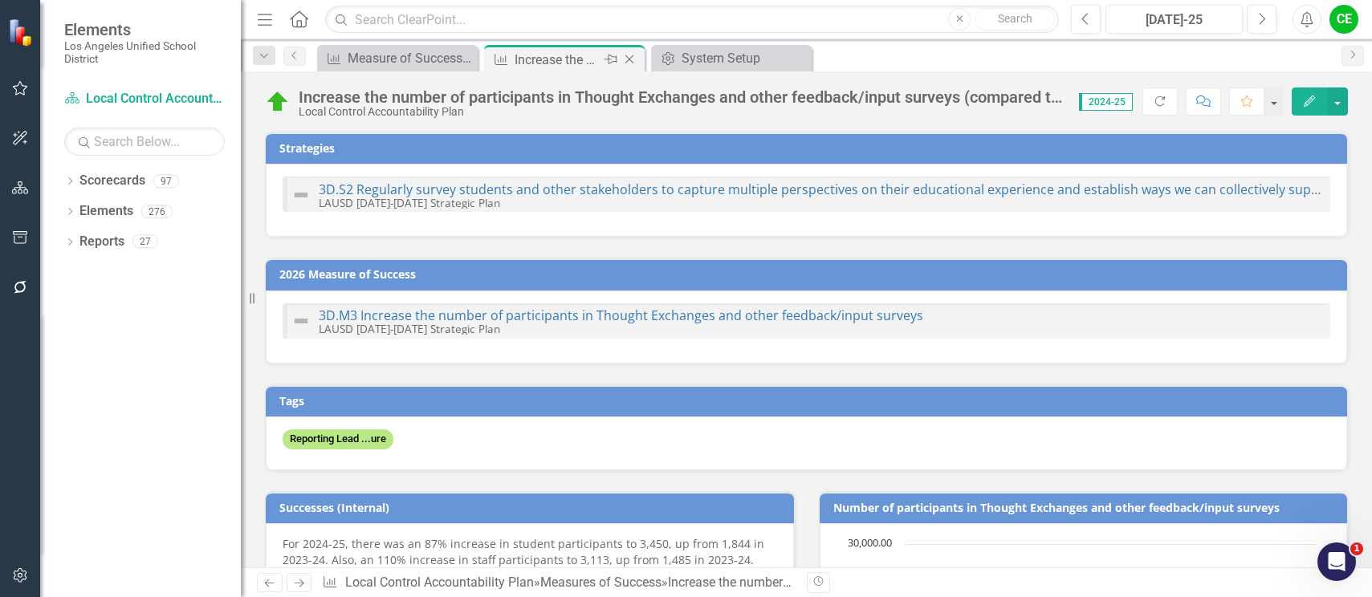
click at [555, 65] on div "Increase the number of participants in Thought Exchanges and other feedback/inp…" at bounding box center [558, 60] width 86 height 20
click at [621, 55] on icon "Close" at bounding box center [629, 59] width 16 height 13
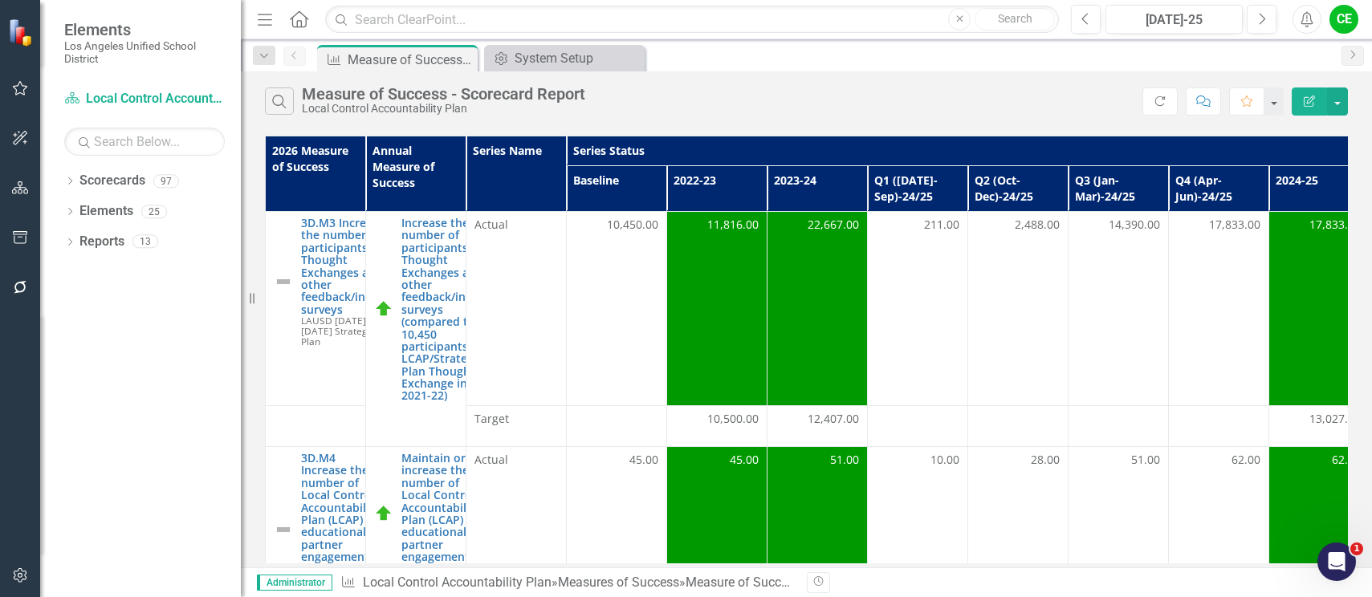
click at [350, 55] on div "Measure of Success - Scorecard Report" at bounding box center [411, 60] width 126 height 20
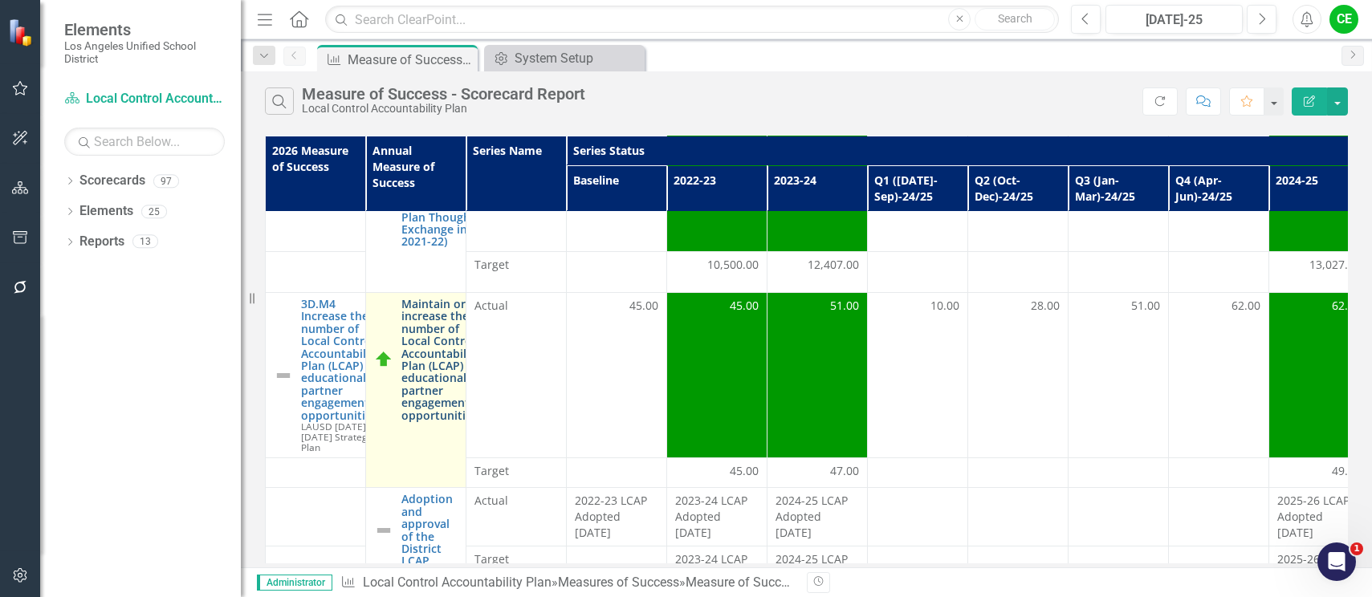
scroll to position [161, 0]
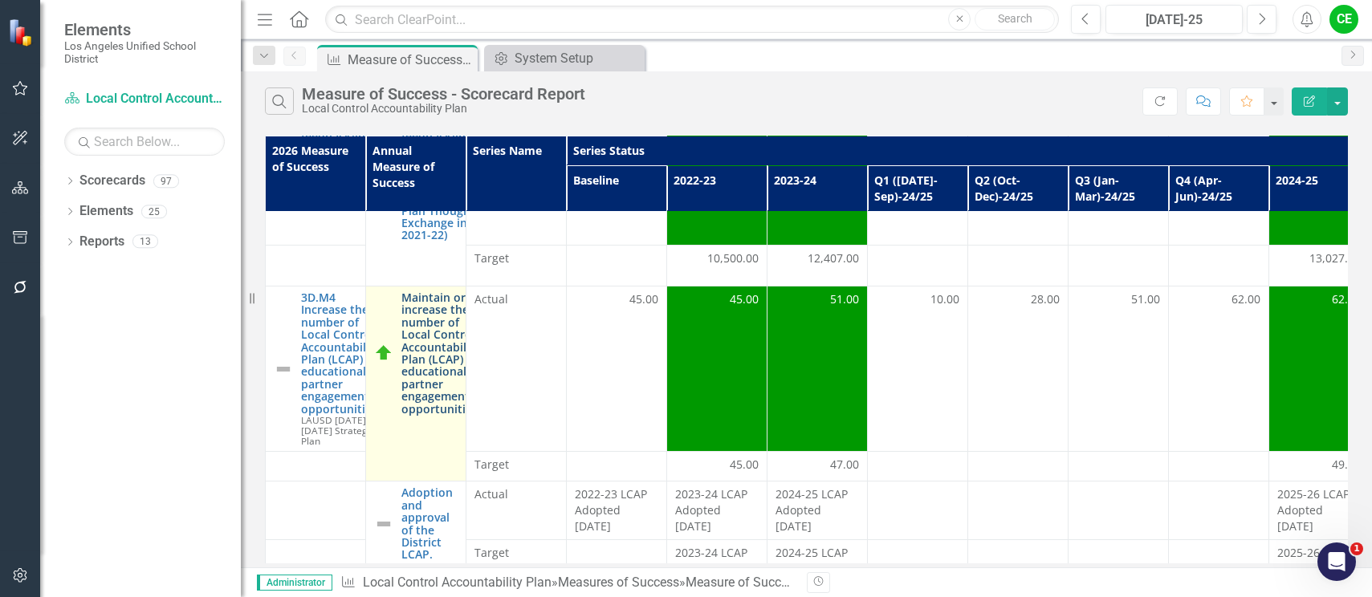
click at [450, 368] on link "Maintain or increase the number of Local Control Accountability Plan (LCAP) edu…" at bounding box center [440, 353] width 79 height 124
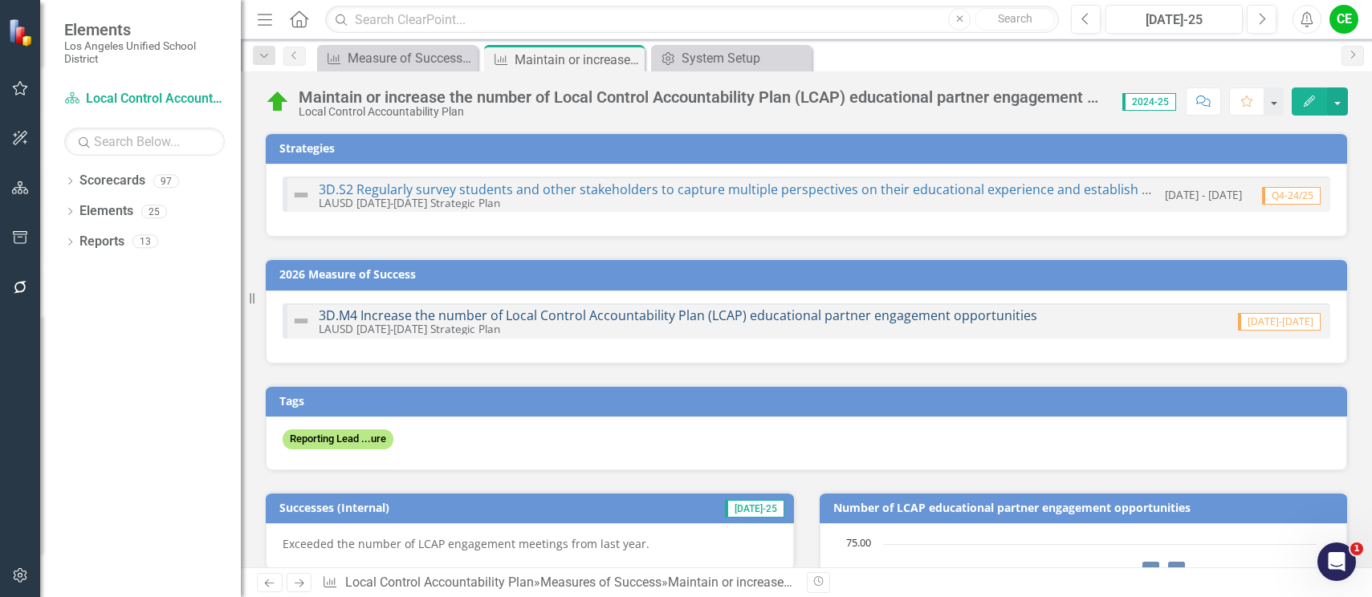
checkbox input "true"
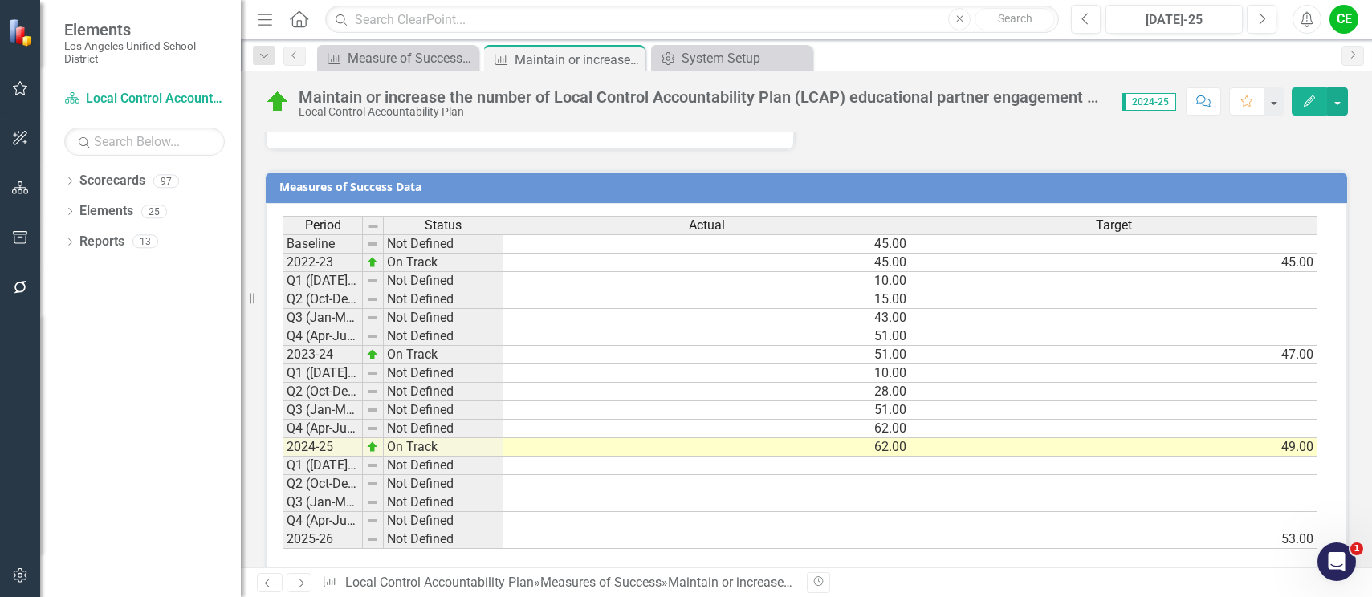
scroll to position [1269, 0]
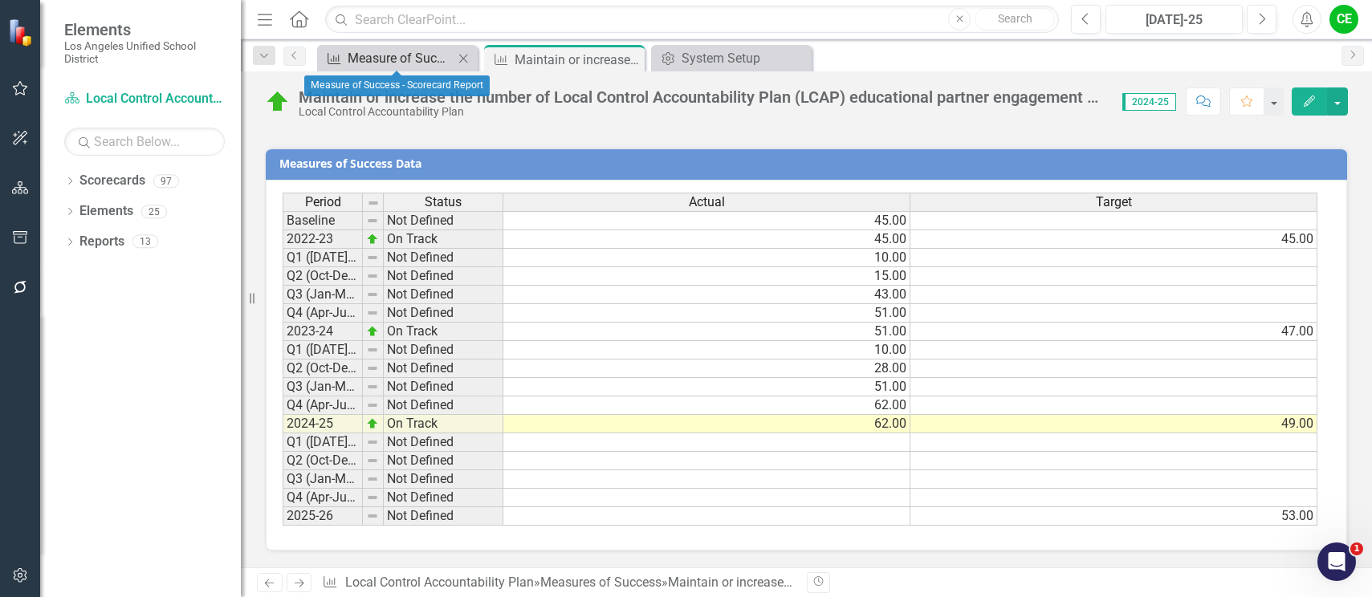
click at [386, 55] on div "Measure of Success - Scorecard Report" at bounding box center [401, 58] width 106 height 20
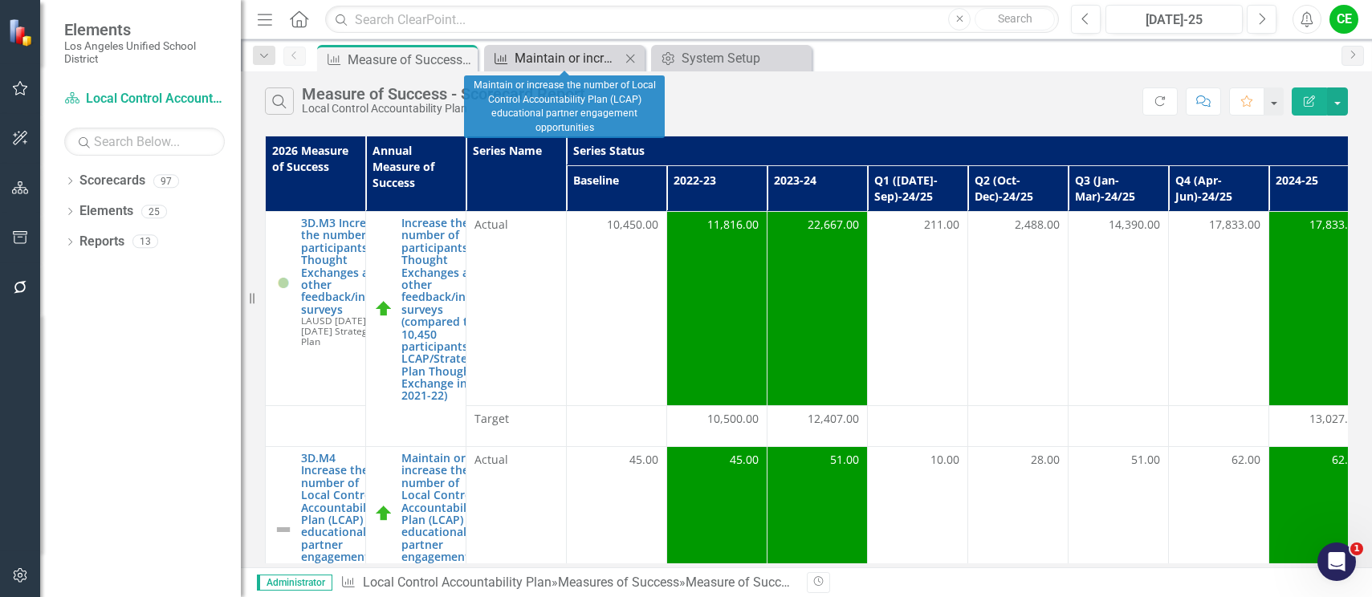
click at [526, 50] on div "Maintain or increase the number of Local Control Accountability Plan (LCAP) edu…" at bounding box center [568, 58] width 106 height 20
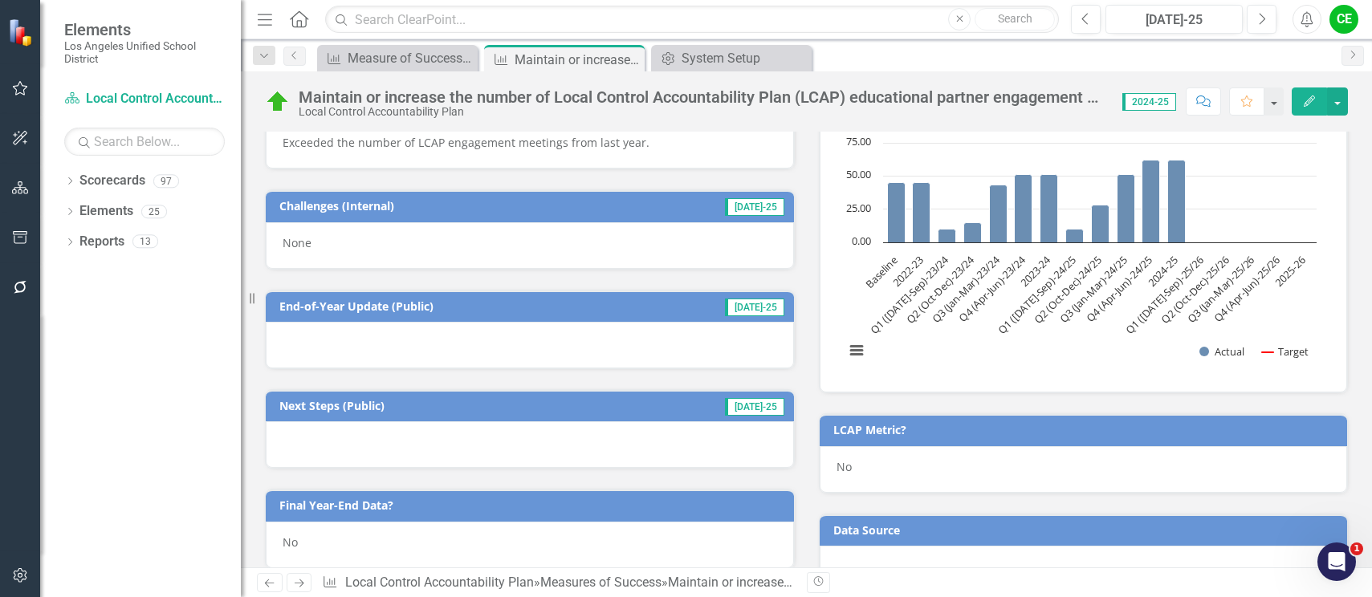
scroll to position [482, 0]
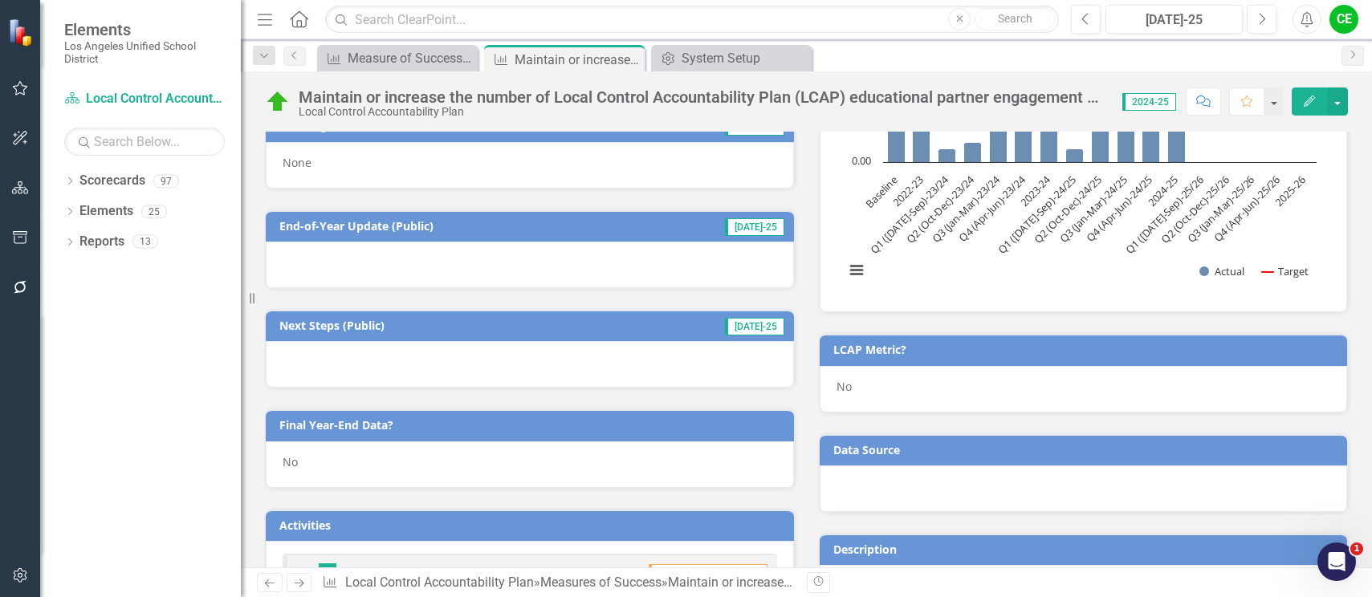
click at [310, 460] on div "No" at bounding box center [530, 464] width 528 height 47
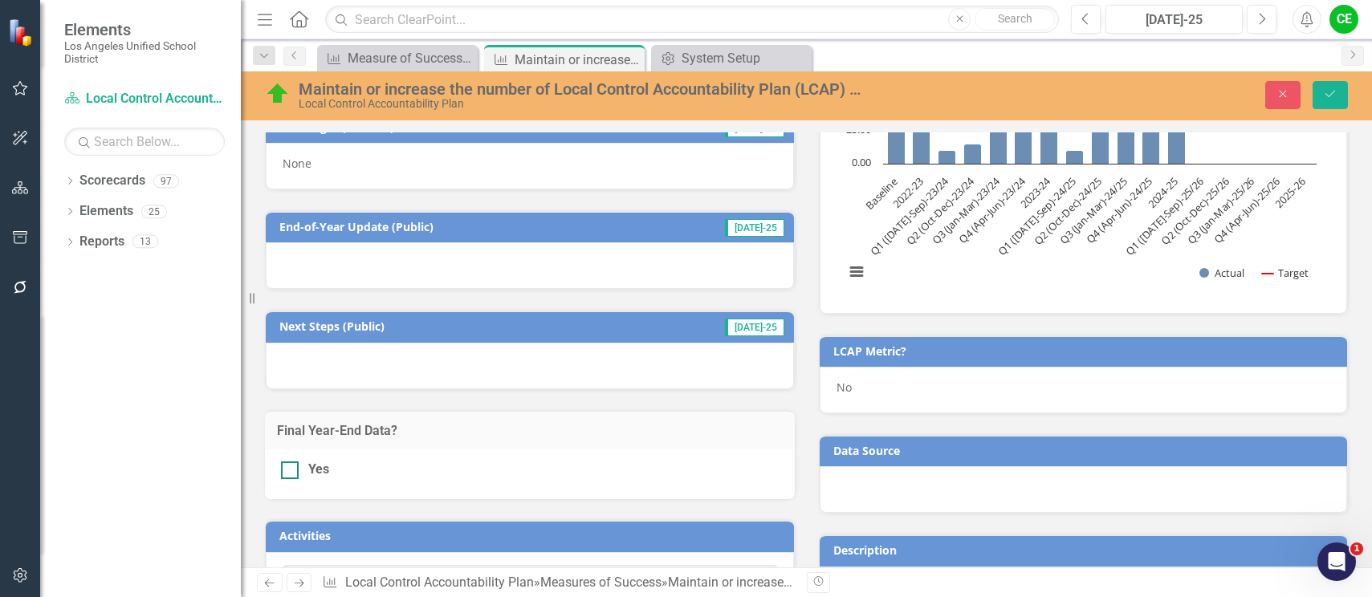
click at [301, 471] on div "Yes" at bounding box center [530, 470] width 498 height 18
click at [291, 471] on input "Yes" at bounding box center [286, 467] width 10 height 10
checkbox input "true"
click at [1327, 95] on icon "Save" at bounding box center [1330, 93] width 14 height 11
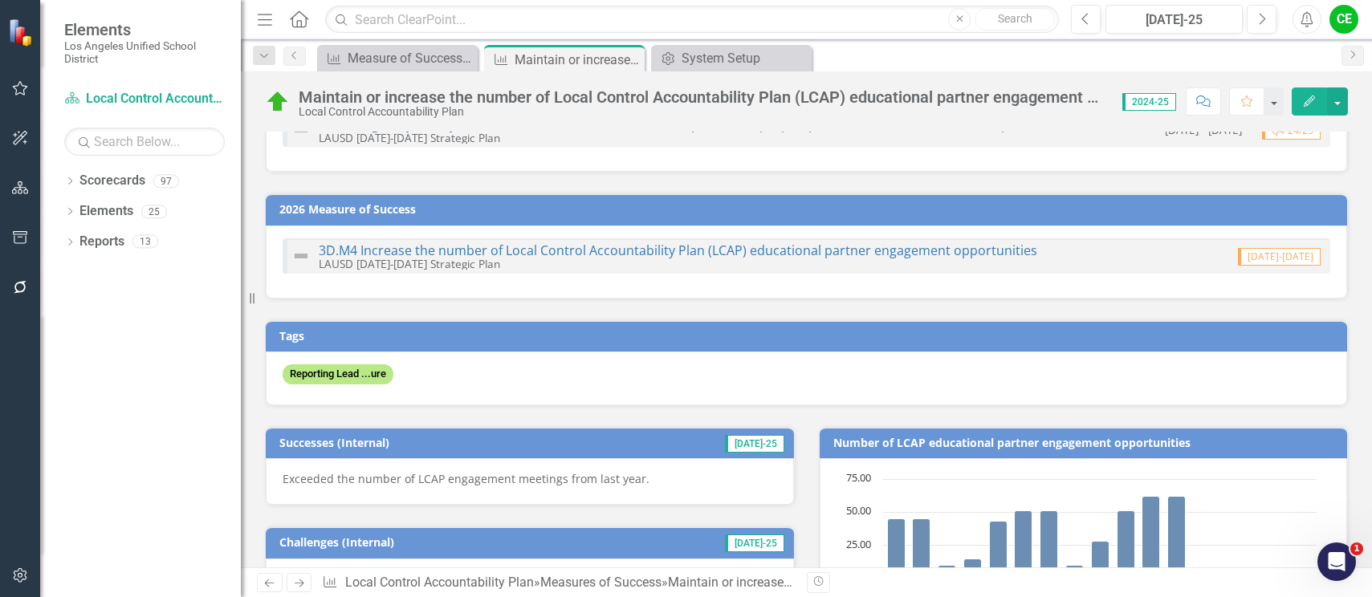
scroll to position [0, 0]
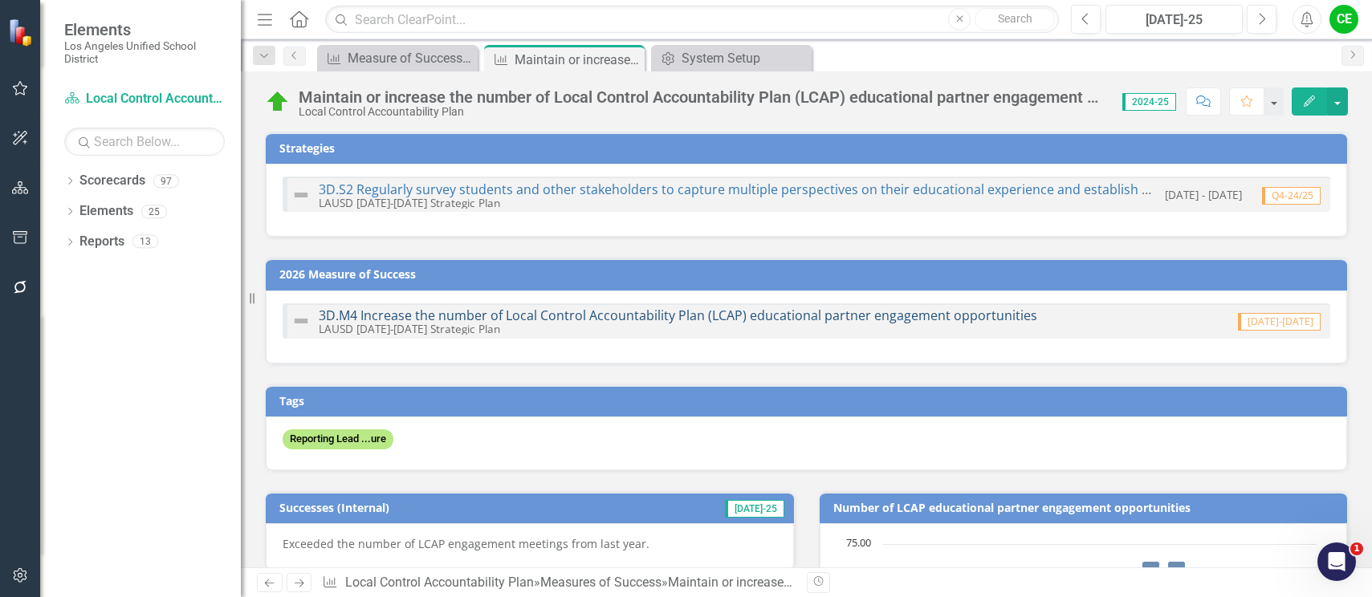
click at [850, 318] on link "3D.M4 Increase the number of Local Control Accountability Plan (LCAP) education…" at bounding box center [678, 316] width 718 height 18
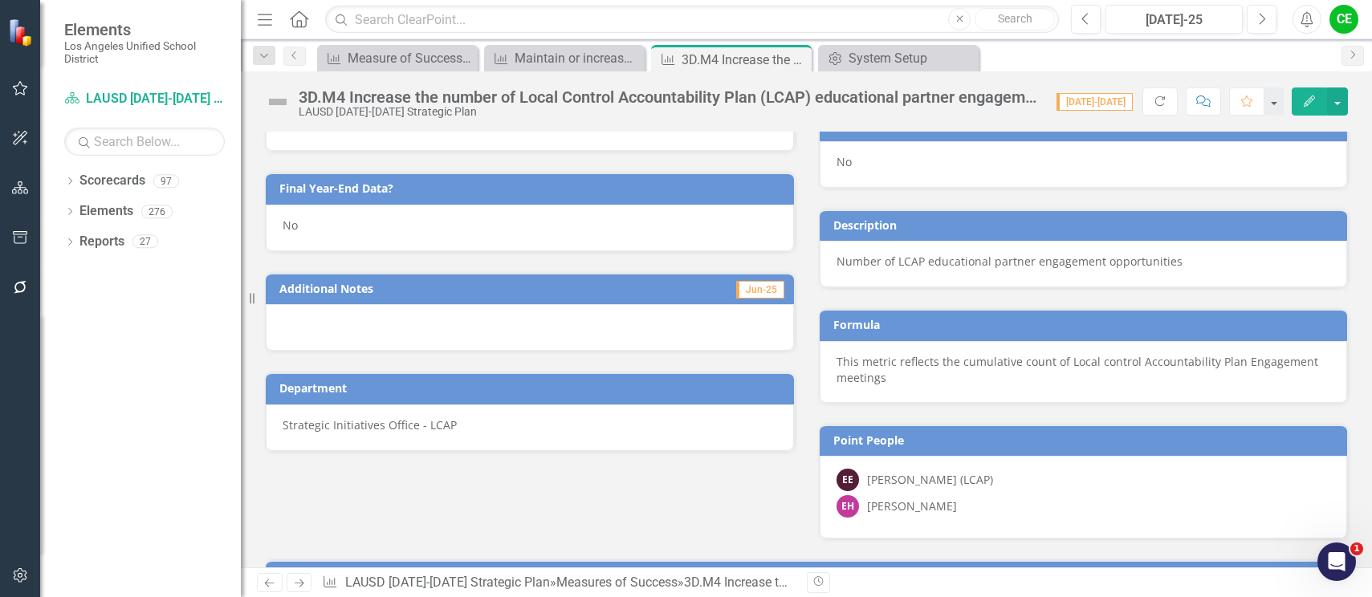
scroll to position [851, 0]
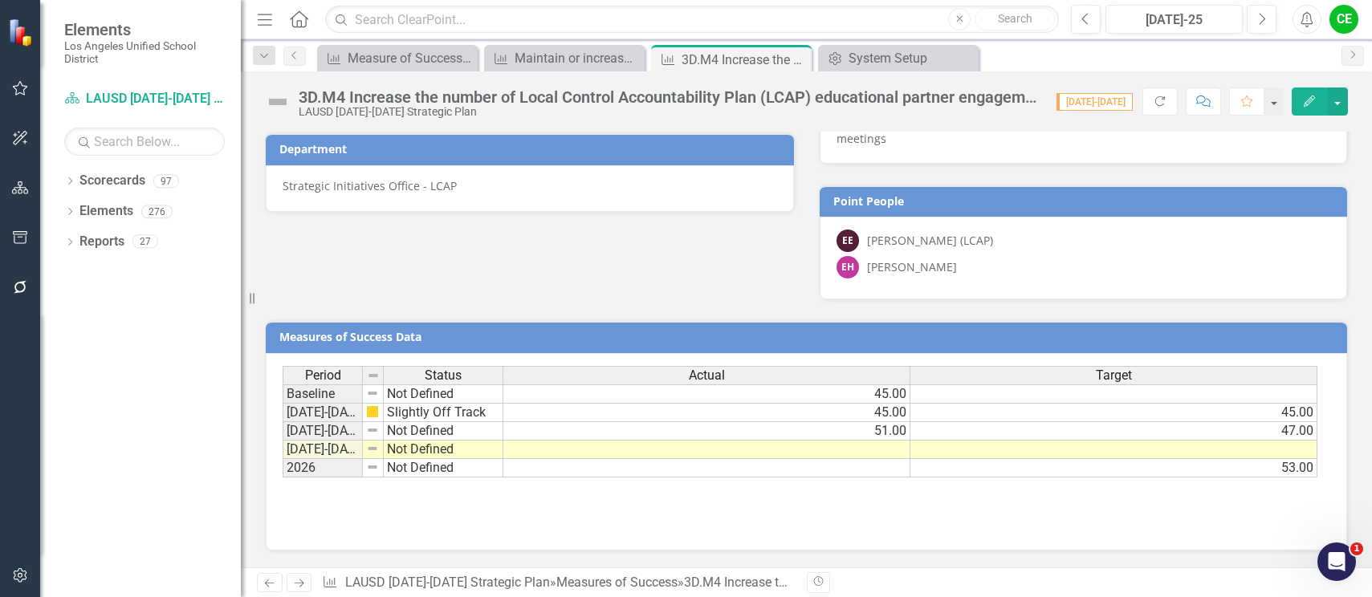
click at [861, 449] on td at bounding box center [706, 450] width 407 height 18
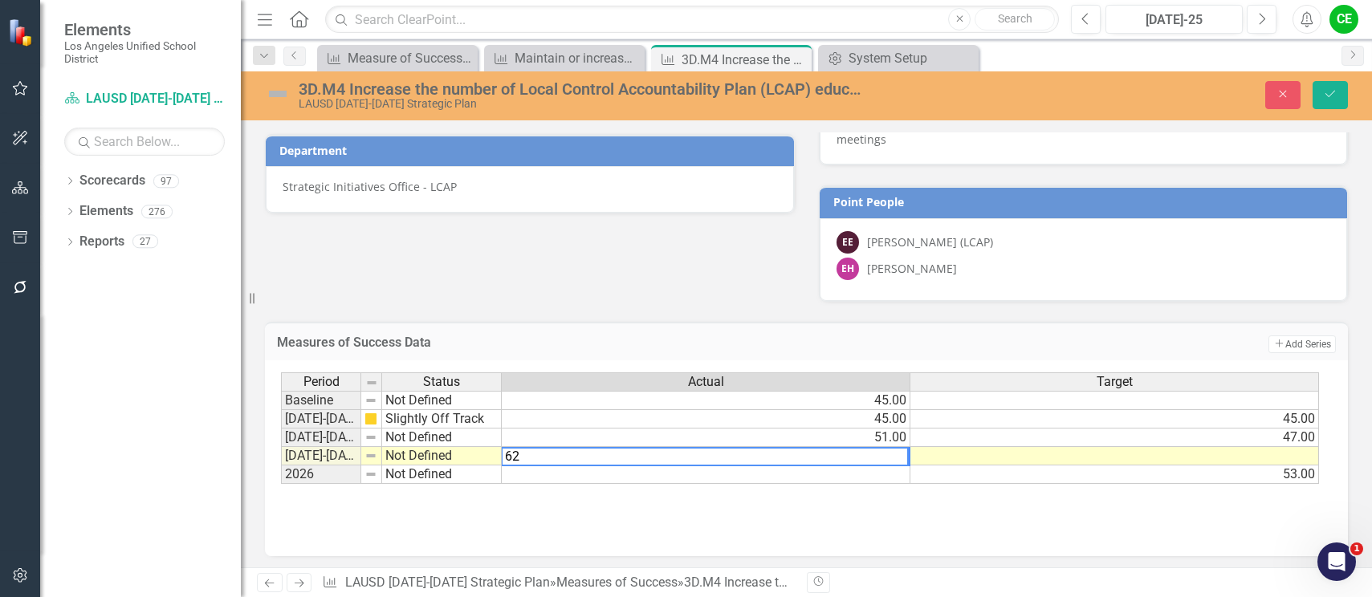
type textarea "62"
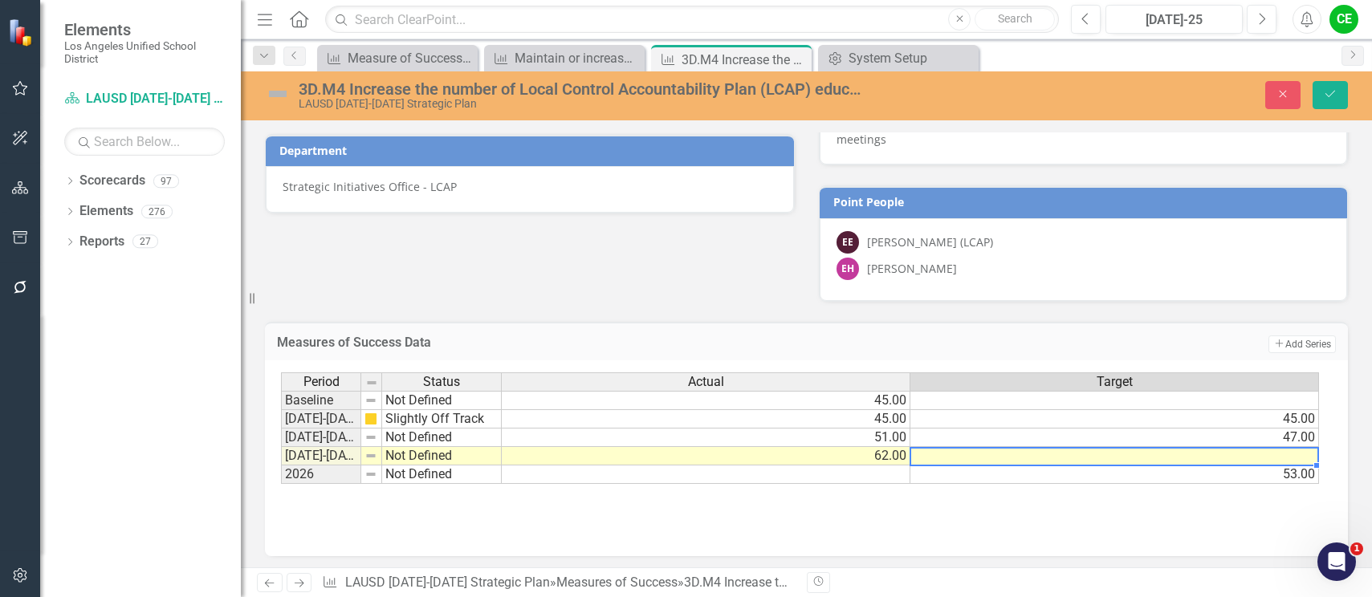
click at [1002, 455] on td at bounding box center [1114, 456] width 409 height 18
type textarea "53"
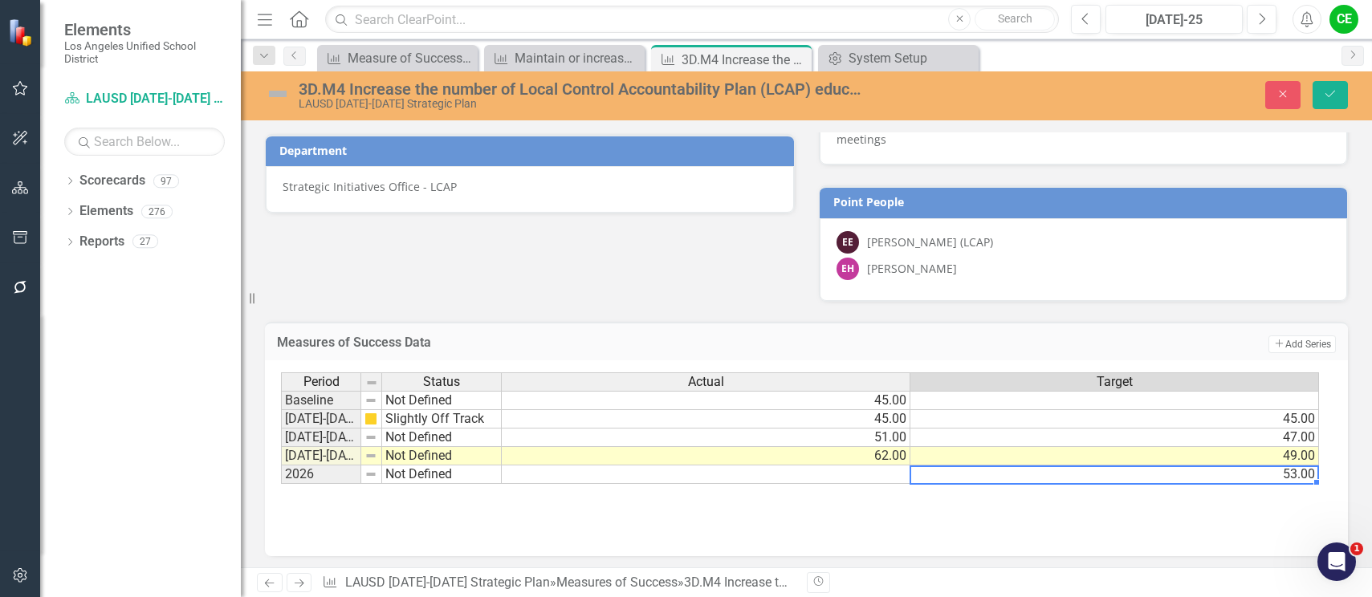
click at [1046, 477] on td "53.00" at bounding box center [1114, 475] width 409 height 18
click at [1326, 92] on icon "Save" at bounding box center [1330, 93] width 14 height 11
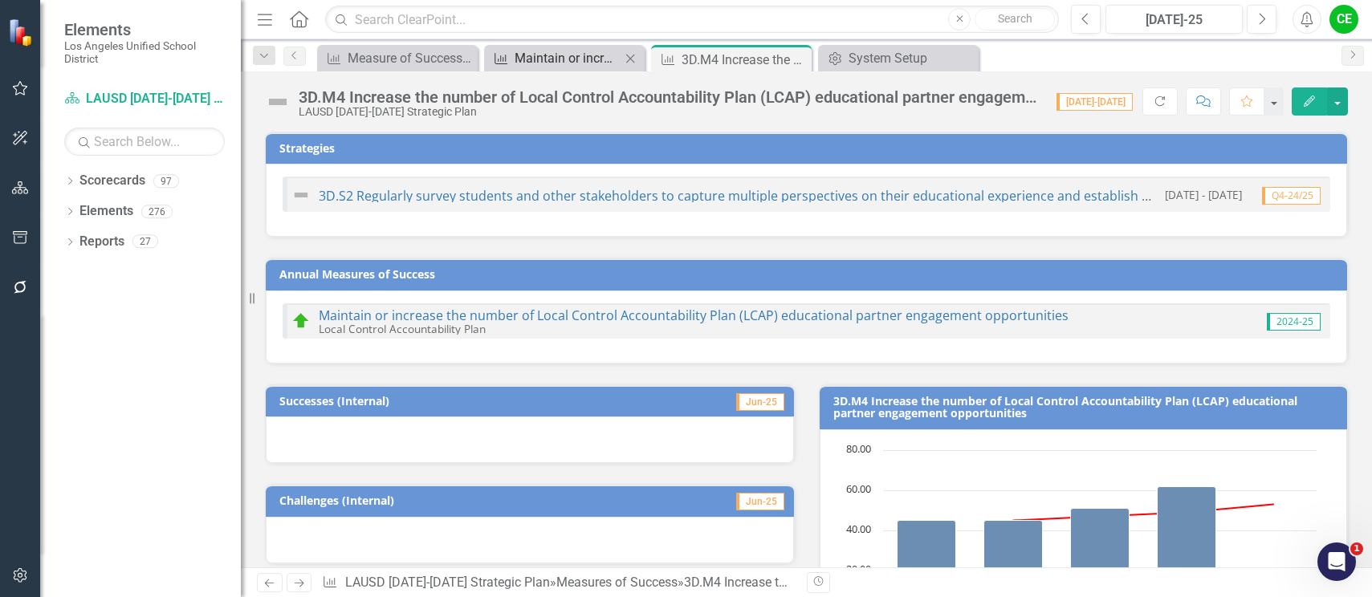
click at [565, 59] on div "Maintain or increase the number of Local Control Accountability Plan (LCAP) edu…" at bounding box center [568, 58] width 106 height 20
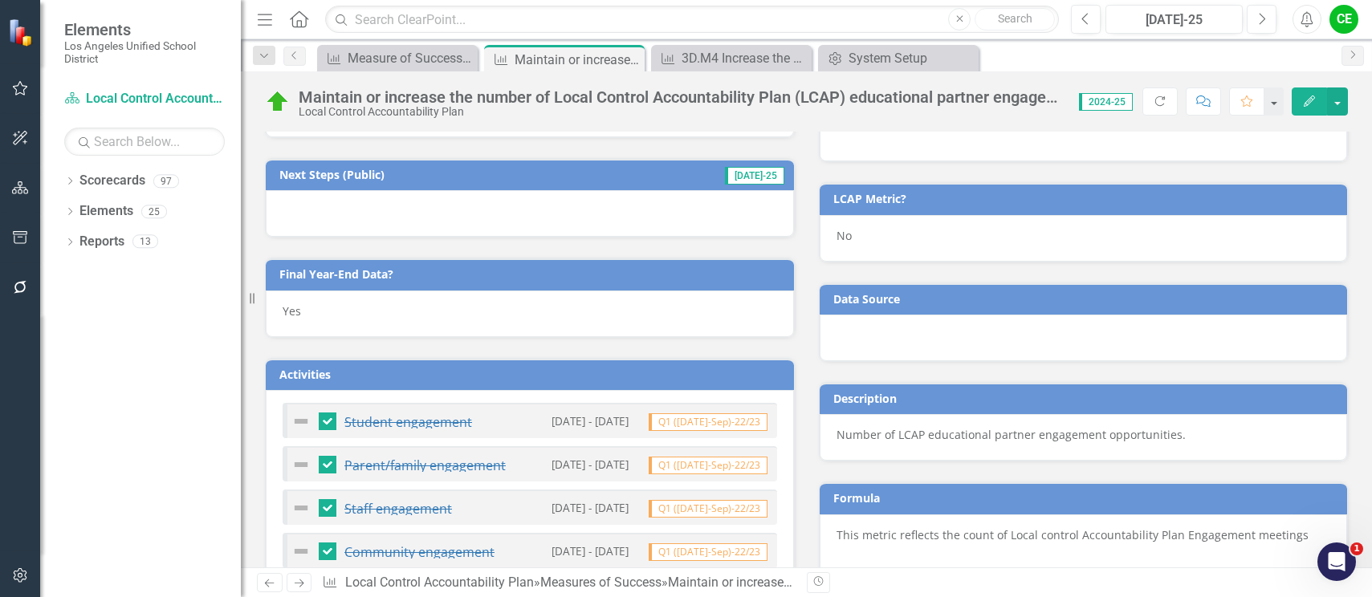
scroll to position [1269, 0]
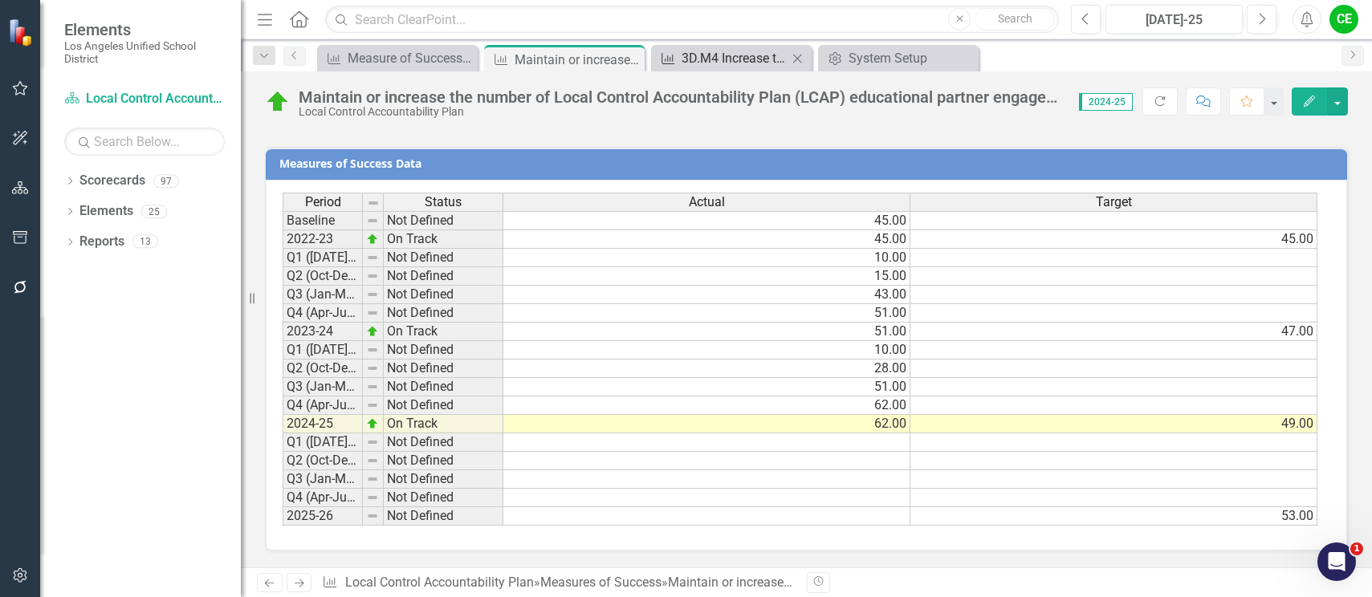
click at [722, 50] on div "3D.M4 Increase the number of Local Control Accountability Plan (LCAP) education…" at bounding box center [735, 58] width 106 height 20
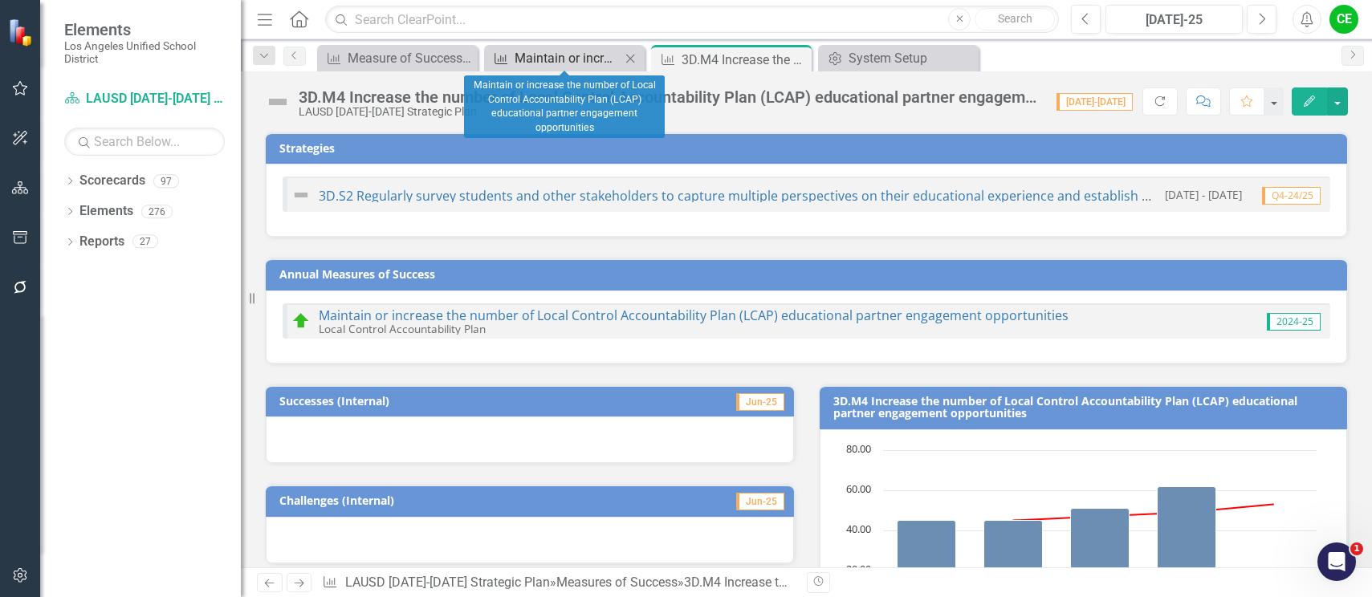
click at [562, 63] on div "Maintain or increase the number of Local Control Accountability Plan (LCAP) edu…" at bounding box center [568, 58] width 106 height 20
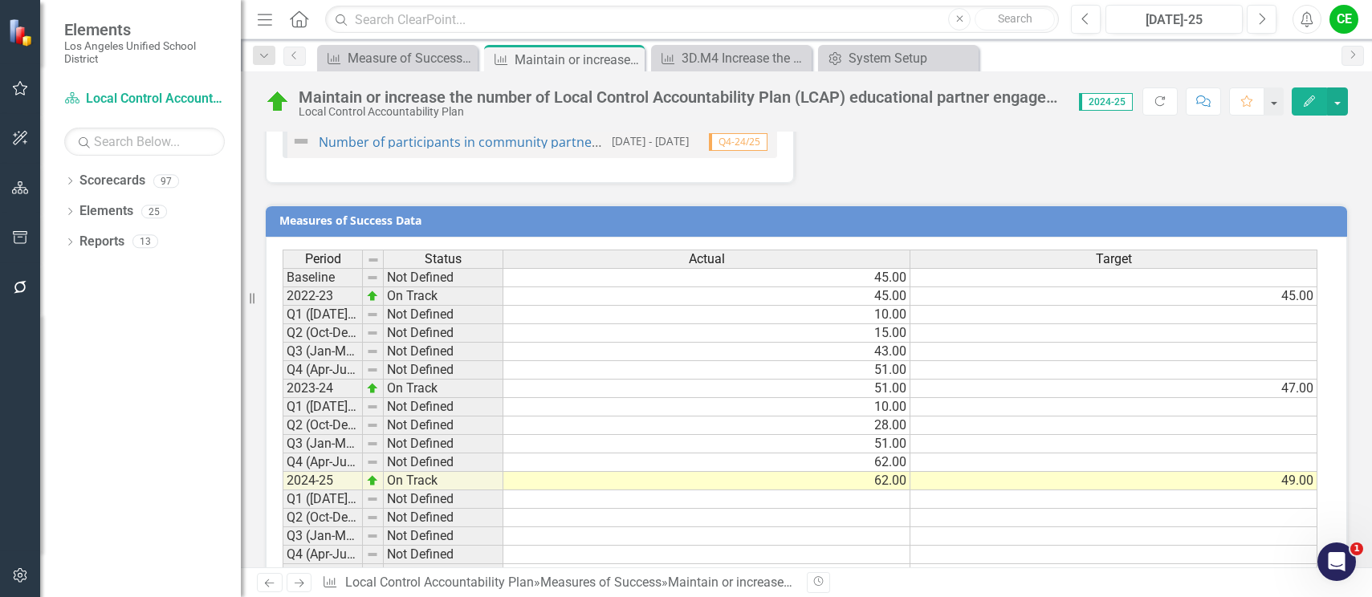
scroll to position [1269, 0]
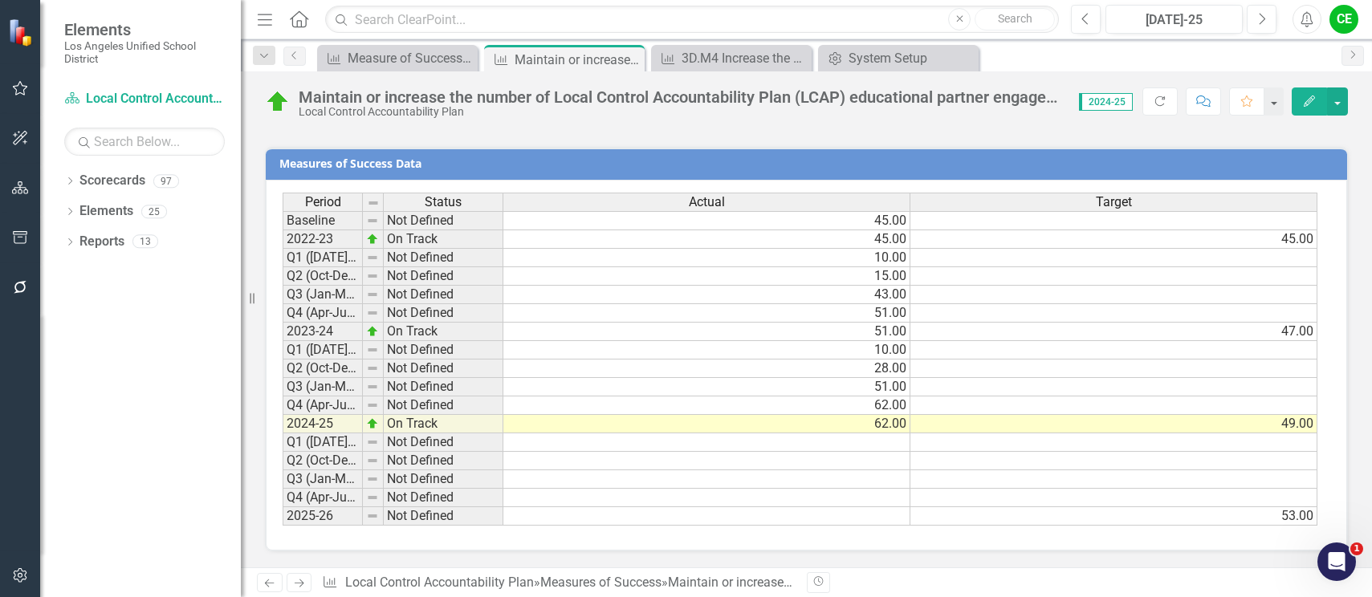
click at [423, 427] on td "On Track" at bounding box center [444, 424] width 120 height 18
click at [399, 425] on td "On Track" at bounding box center [444, 424] width 120 height 18
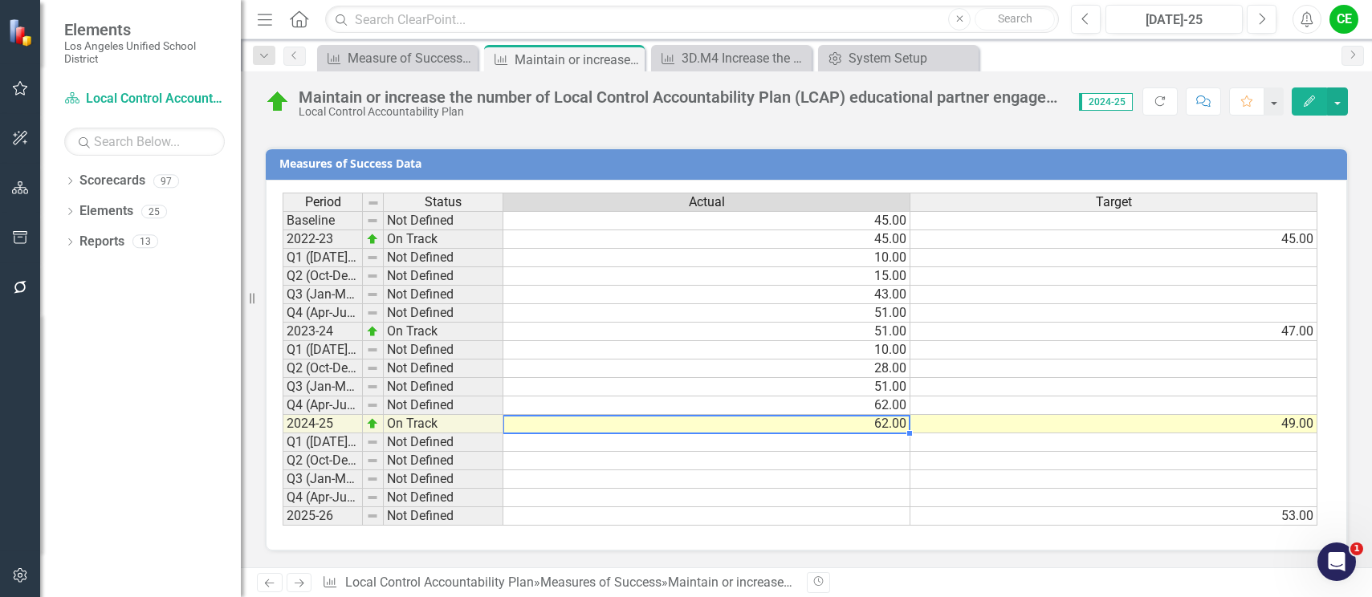
click at [612, 429] on td "62.00" at bounding box center [706, 424] width 407 height 18
click at [458, 425] on td "On Track" at bounding box center [444, 424] width 120 height 18
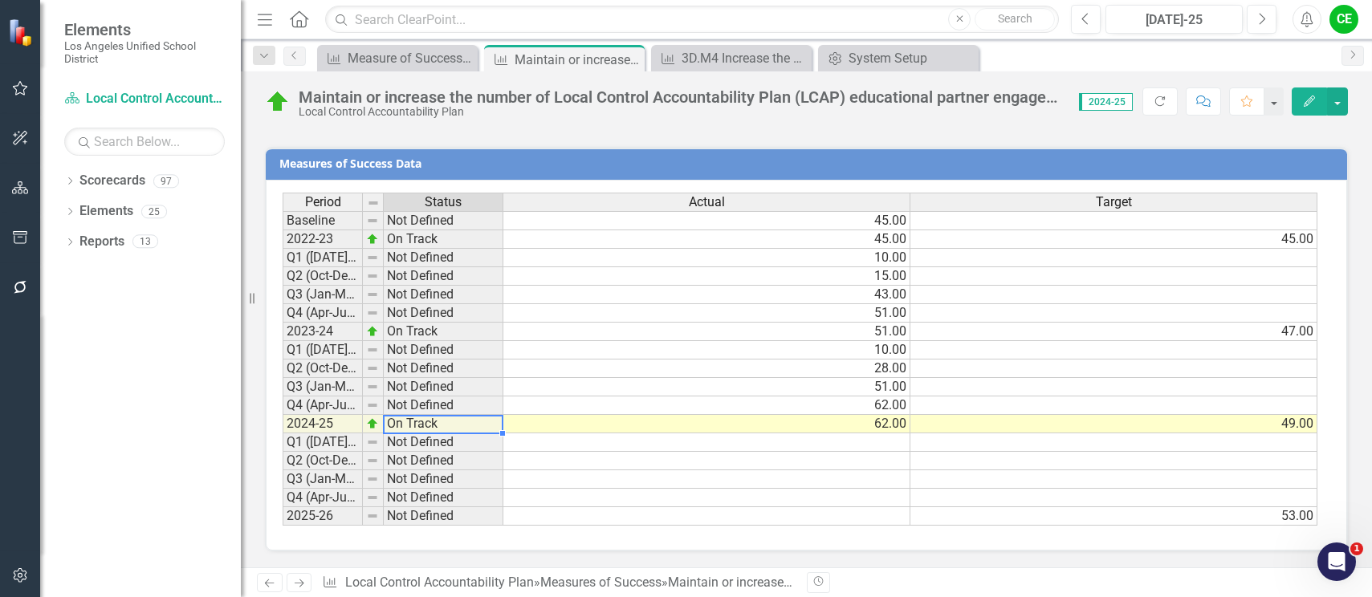
click at [458, 425] on td "On Track" at bounding box center [444, 424] width 120 height 18
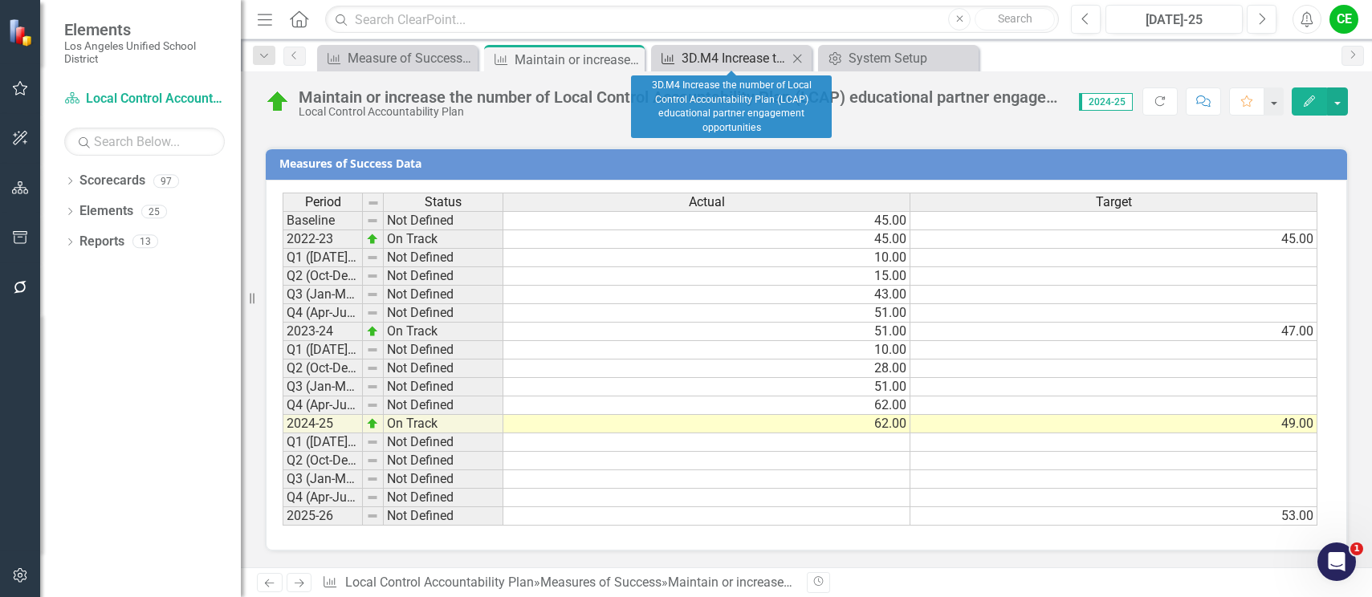
click at [734, 50] on div "3D.M4 Increase the number of Local Control Accountability Plan (LCAP) education…" at bounding box center [735, 58] width 106 height 20
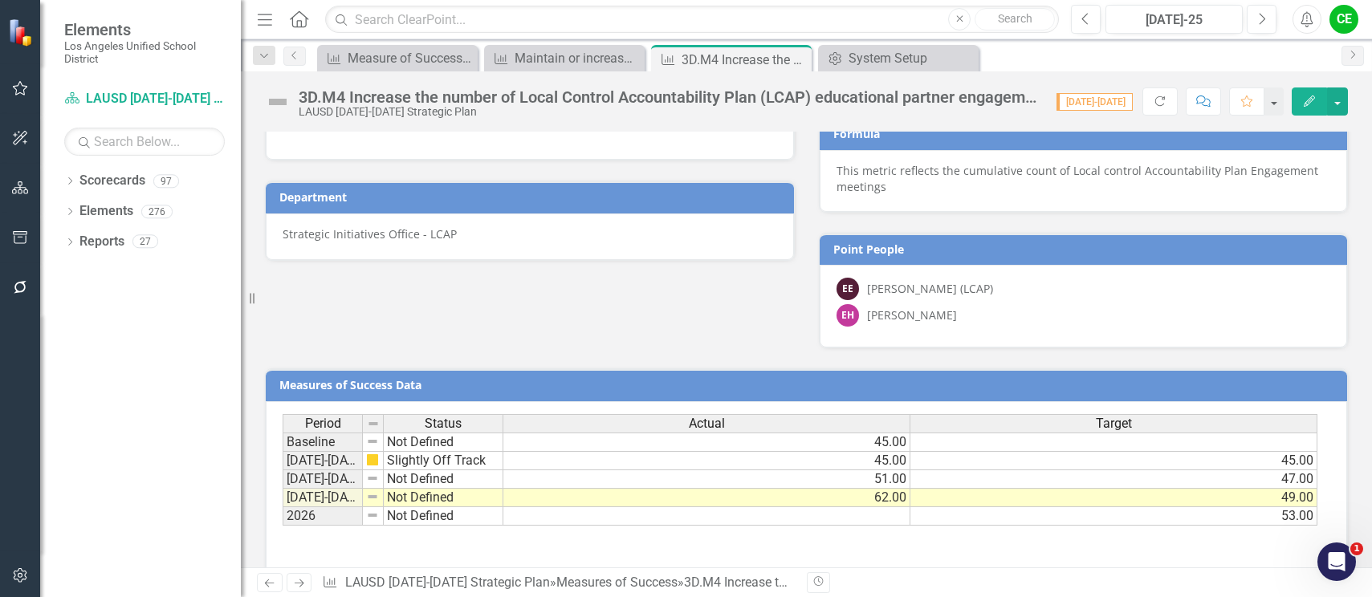
scroll to position [562, 0]
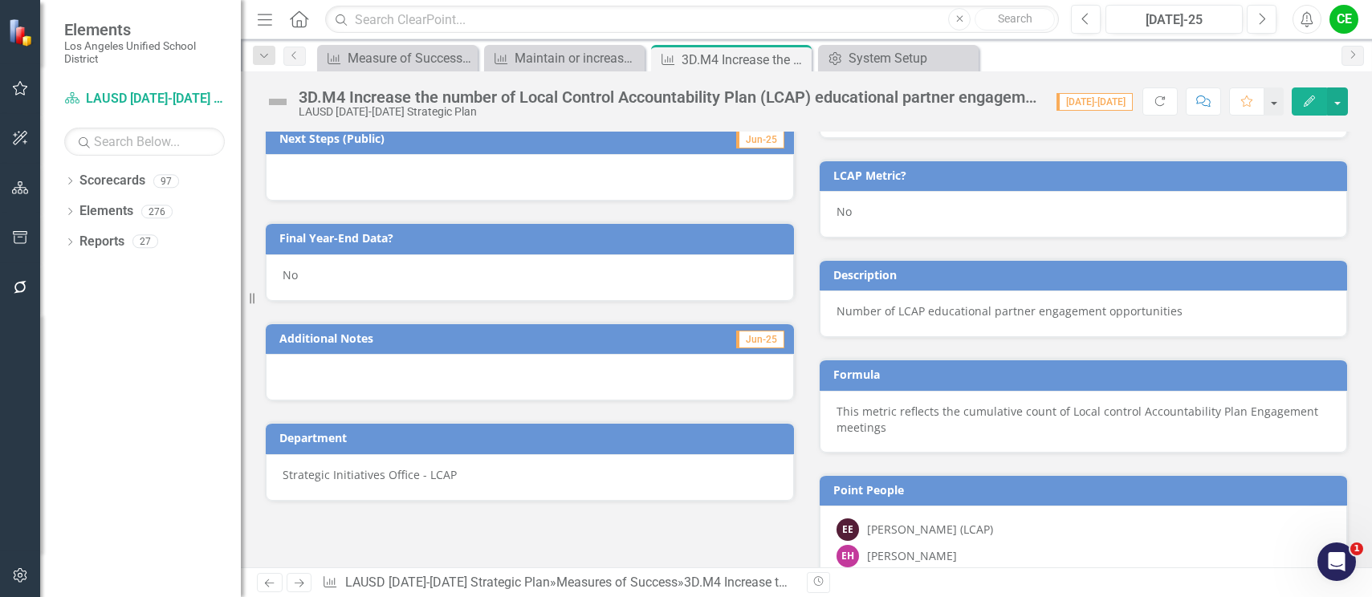
click at [349, 283] on div "No" at bounding box center [530, 277] width 528 height 47
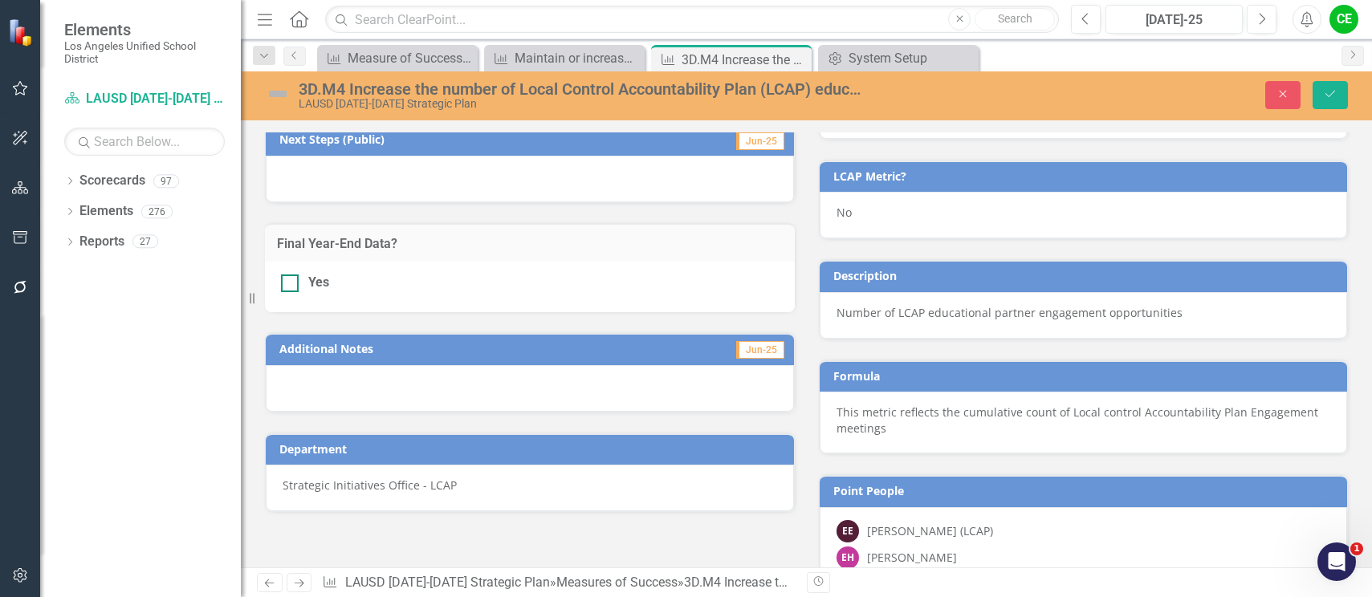
click at [289, 284] on input "Yes" at bounding box center [286, 280] width 10 height 10
checkbox input "true"
click at [1339, 97] on button "Save" at bounding box center [1329, 95] width 35 height 28
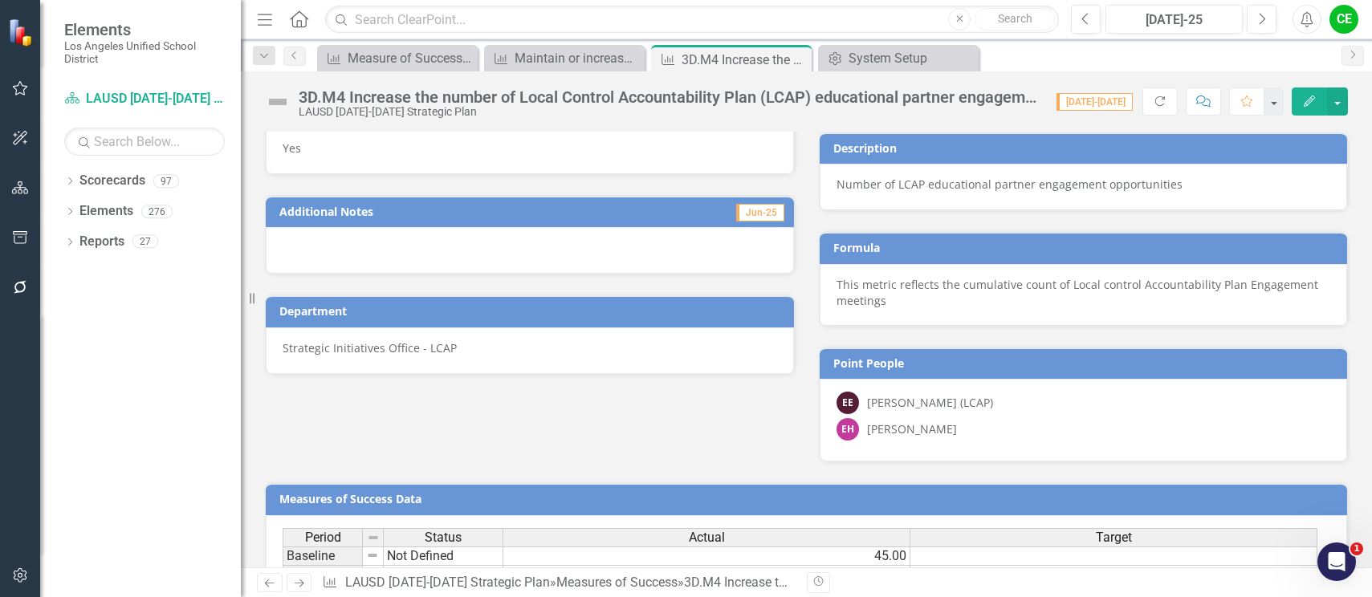
scroll to position [851, 0]
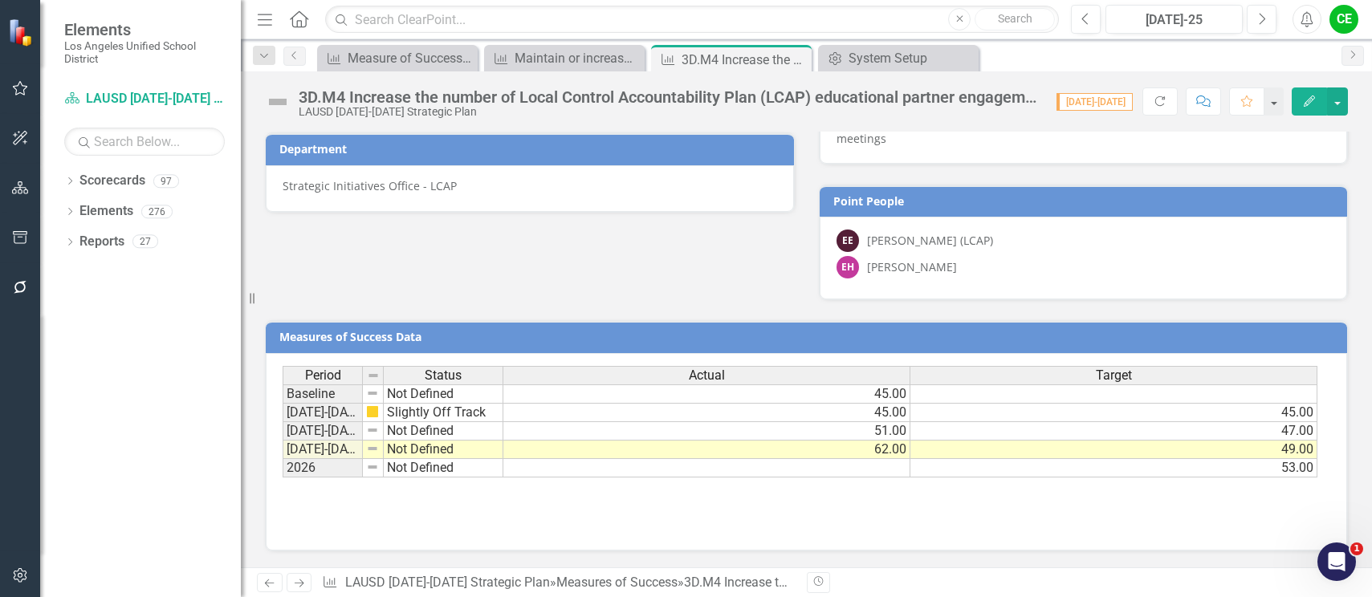
click at [399, 447] on td "Not Defined" at bounding box center [444, 450] width 120 height 18
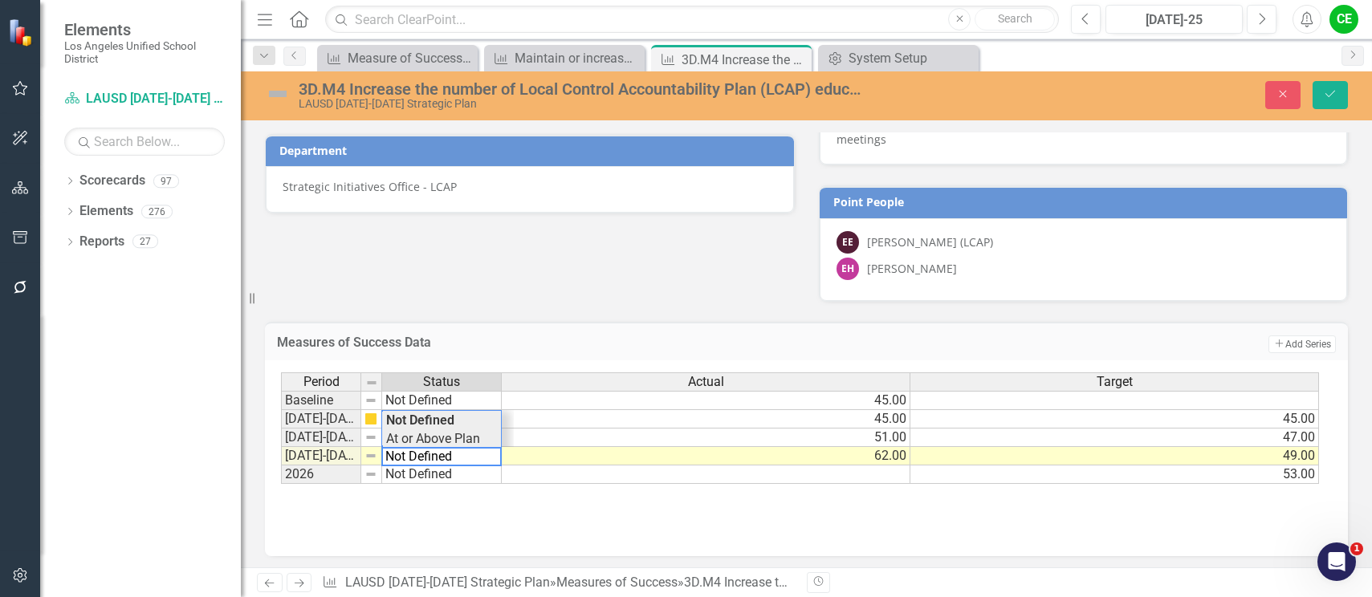
type textarea "At or Above Plan"
click at [402, 433] on div "Period Status Actual Target Baseline Not Defined 45.00 2022-2023 Slightly Off T…" at bounding box center [800, 428] width 1039 height 112
click at [907, 510] on div "Period Status Actual Target Baseline Not Defined 45.00 2022-2023 Slightly Off T…" at bounding box center [806, 452] width 1051 height 161
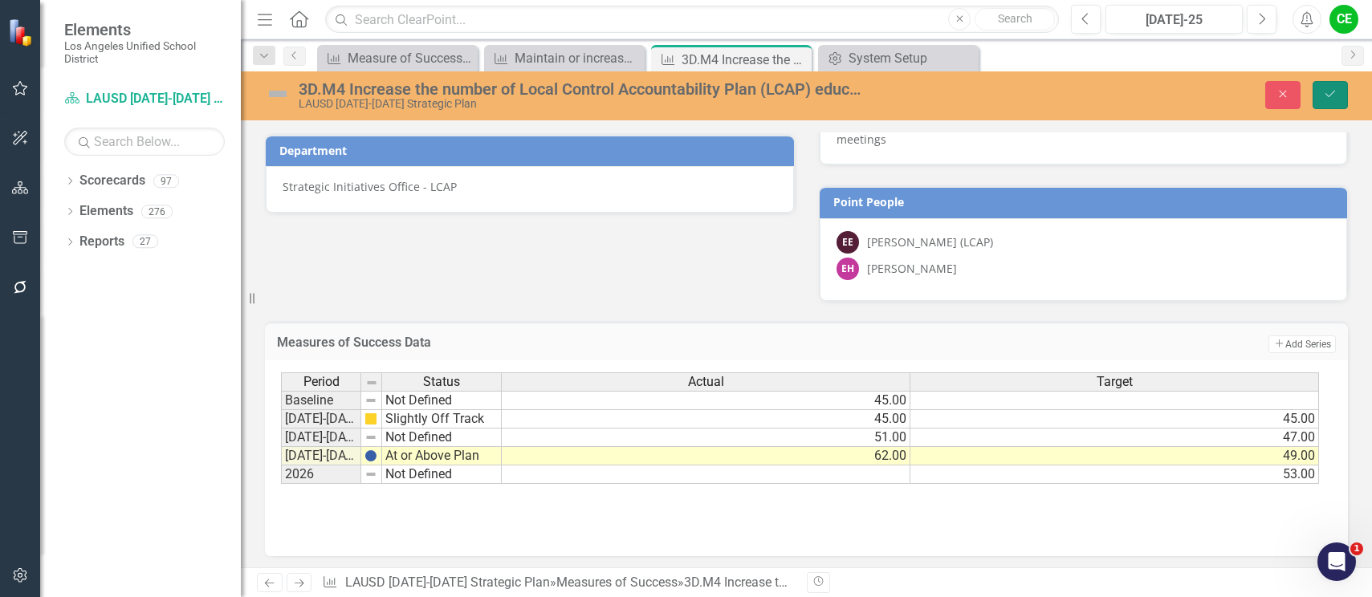
click at [1334, 92] on icon "Save" at bounding box center [1330, 93] width 14 height 11
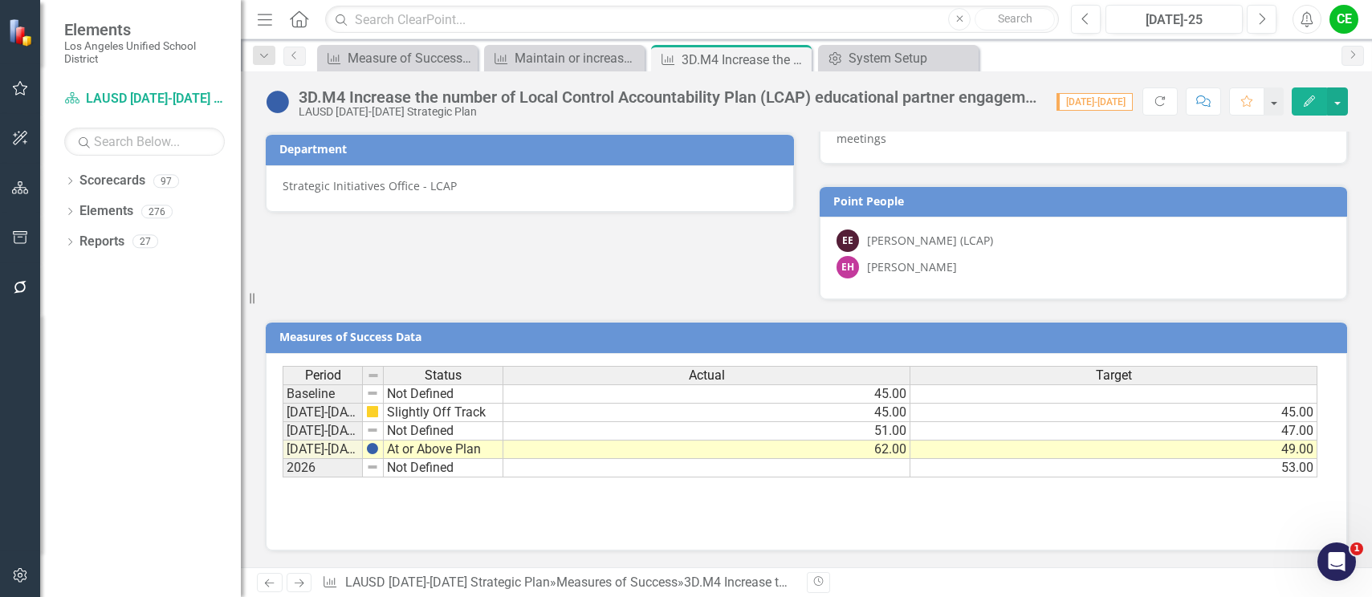
click at [814, 522] on div "Period Status Actual Target Baseline Not Defined 45.00 2022-2023 Slightly Off T…" at bounding box center [807, 446] width 1048 height 161
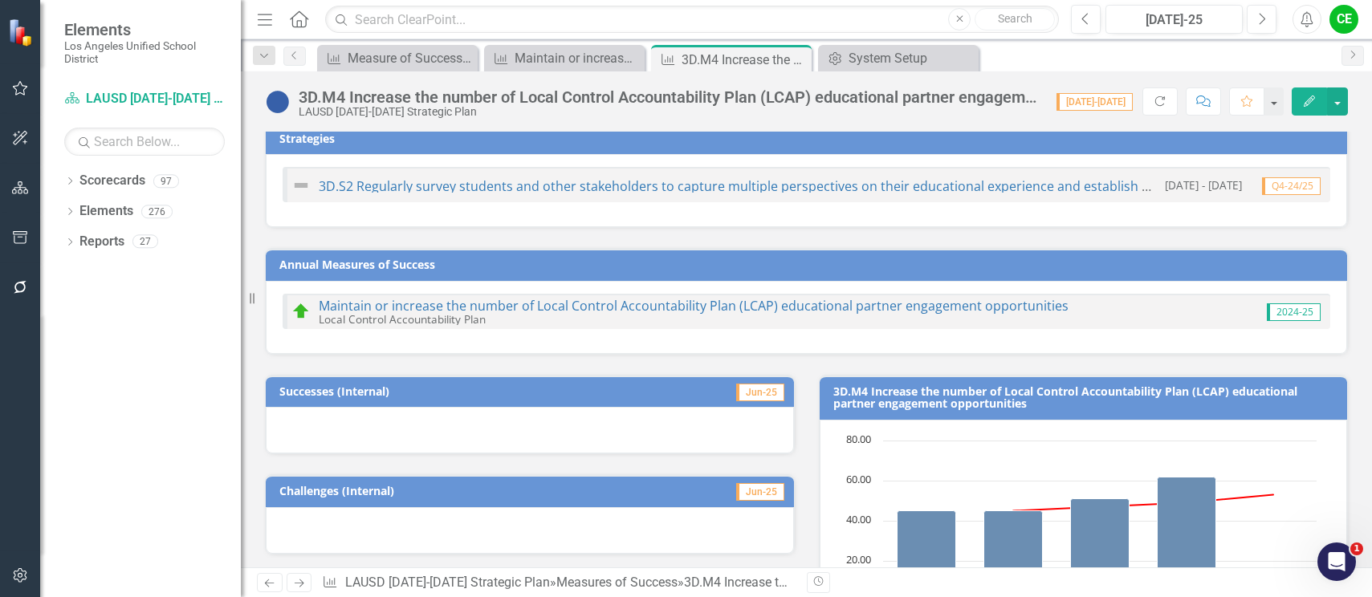
scroll to position [0, 0]
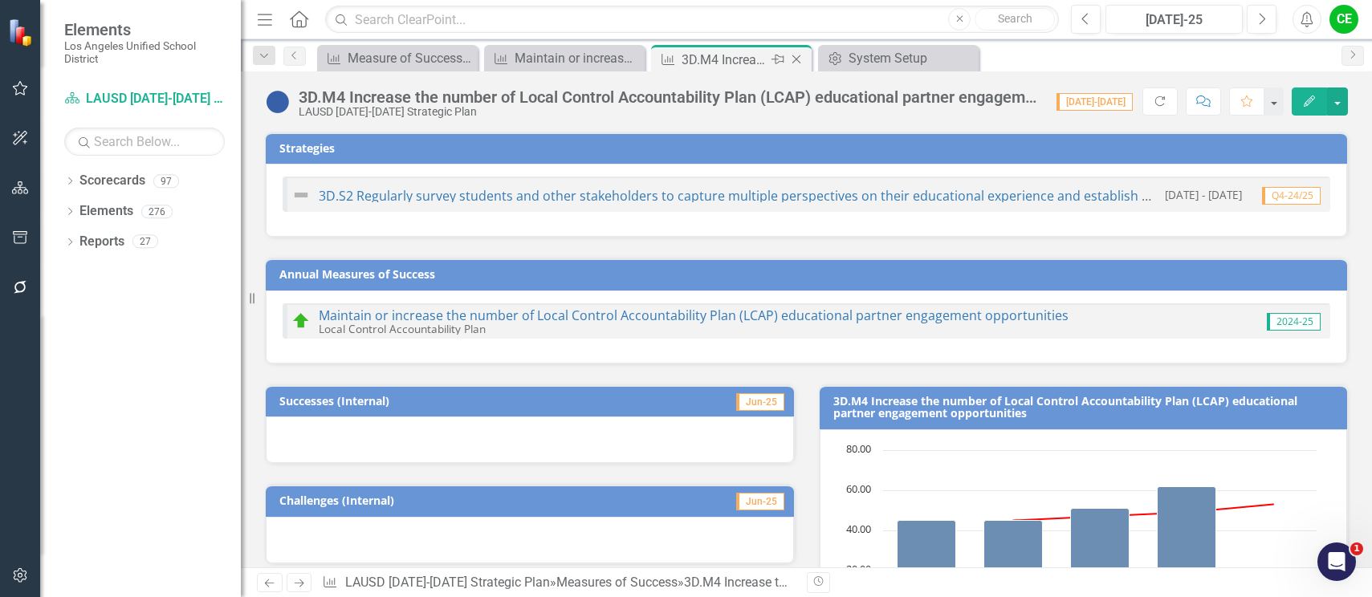
click at [795, 58] on icon "Close" at bounding box center [796, 59] width 16 height 13
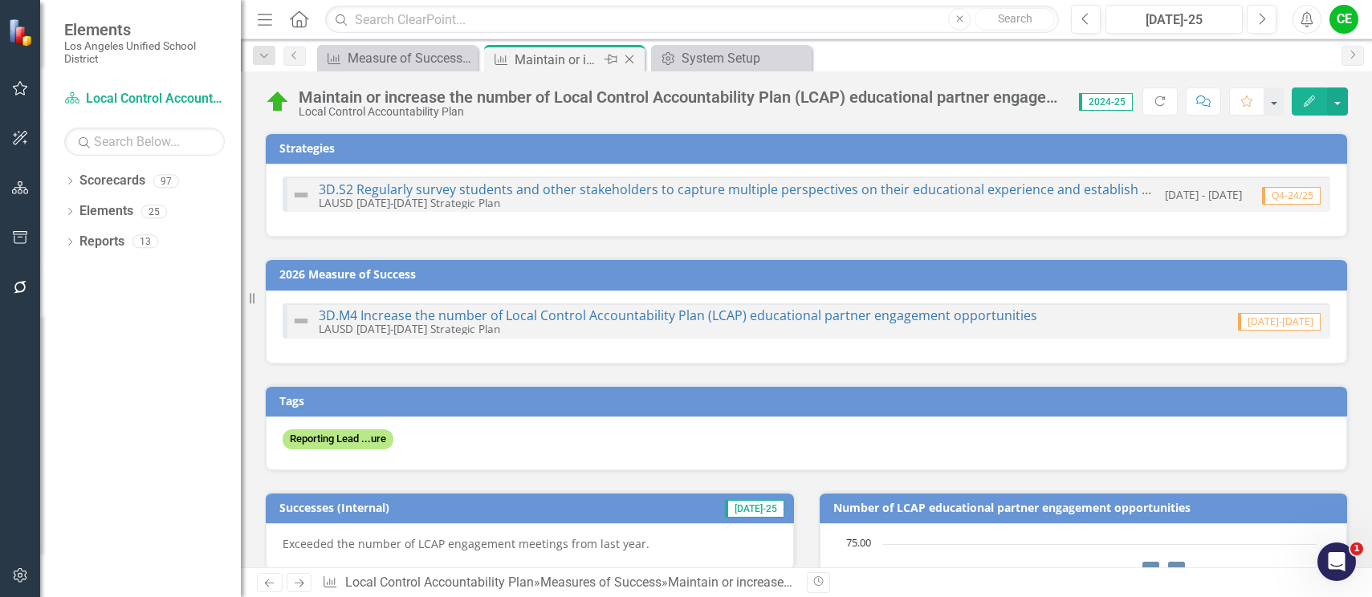
drag, startPoint x: 512, startPoint y: 63, endPoint x: 535, endPoint y: 61, distance: 22.5
click at [511, 63] on div "Measures of Success Maintain or increase the number of Local Control Accountabi…" at bounding box center [564, 60] width 153 height 20
drag, startPoint x: 629, startPoint y: 57, endPoint x: 633, endPoint y: 595, distance: 537.8
click at [0, 0] on icon "Close" at bounding box center [0, 0] width 0 height 0
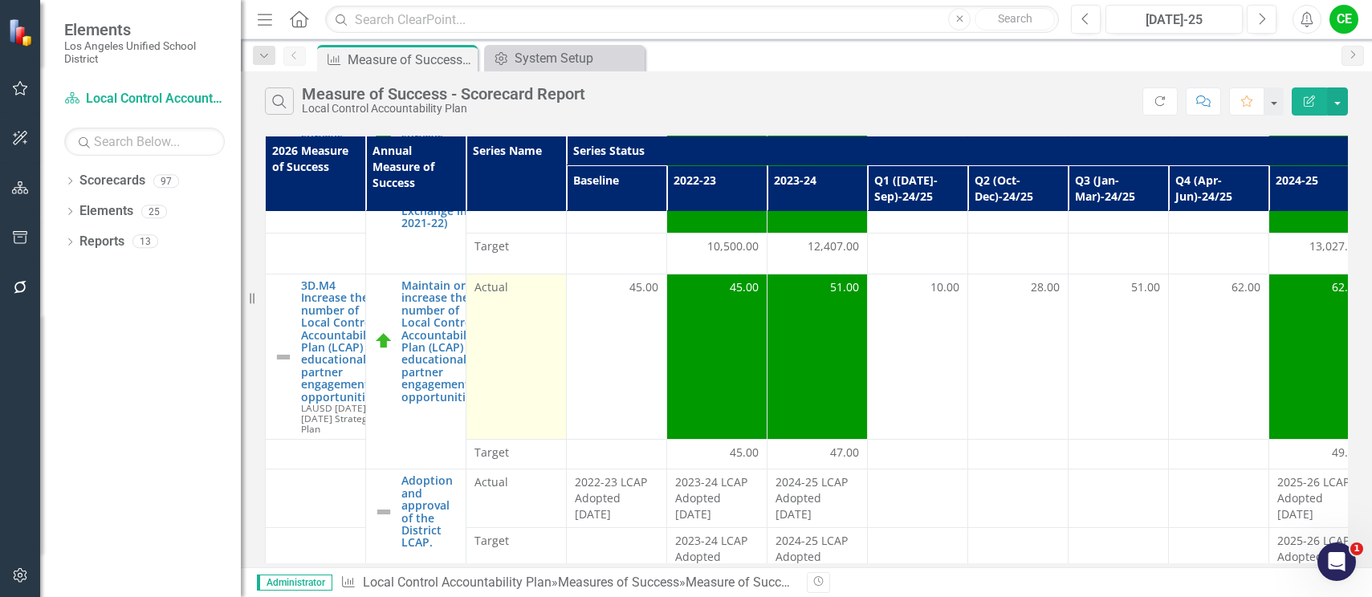
scroll to position [80, 0]
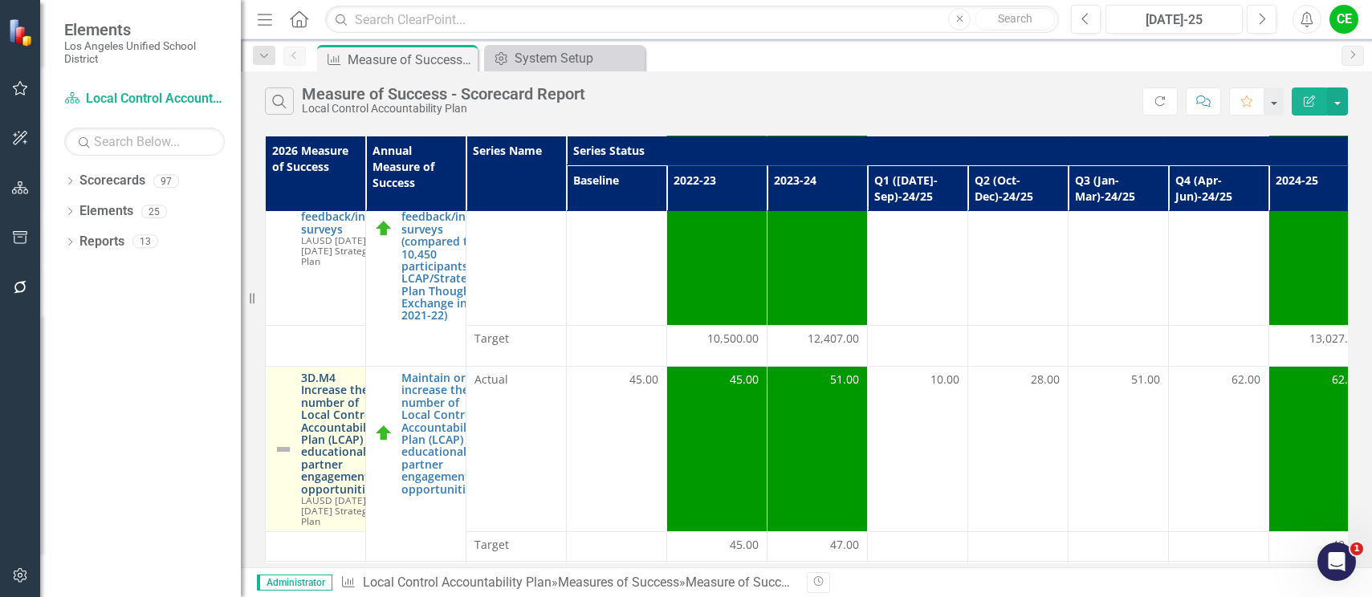
click at [313, 438] on link "3D.M4 Increase the number of Local Control Accountability Plan (LCAP) education…" at bounding box center [340, 434] width 79 height 124
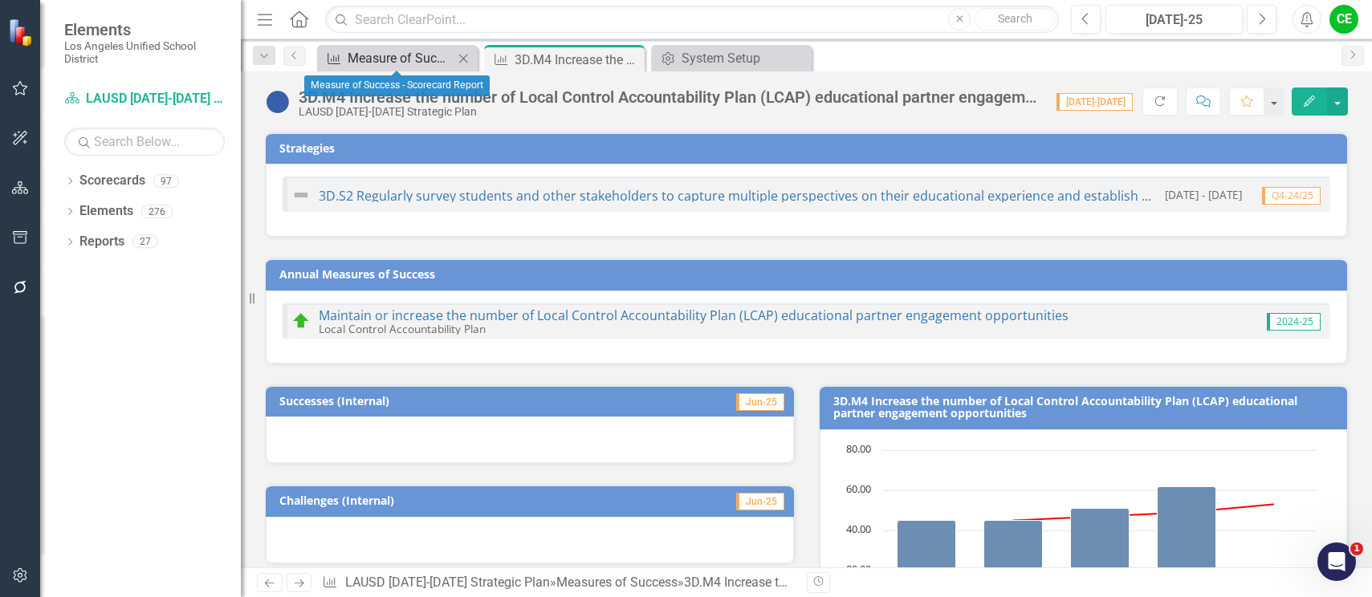
click at [385, 63] on div "Measure of Success - Scorecard Report" at bounding box center [401, 58] width 106 height 20
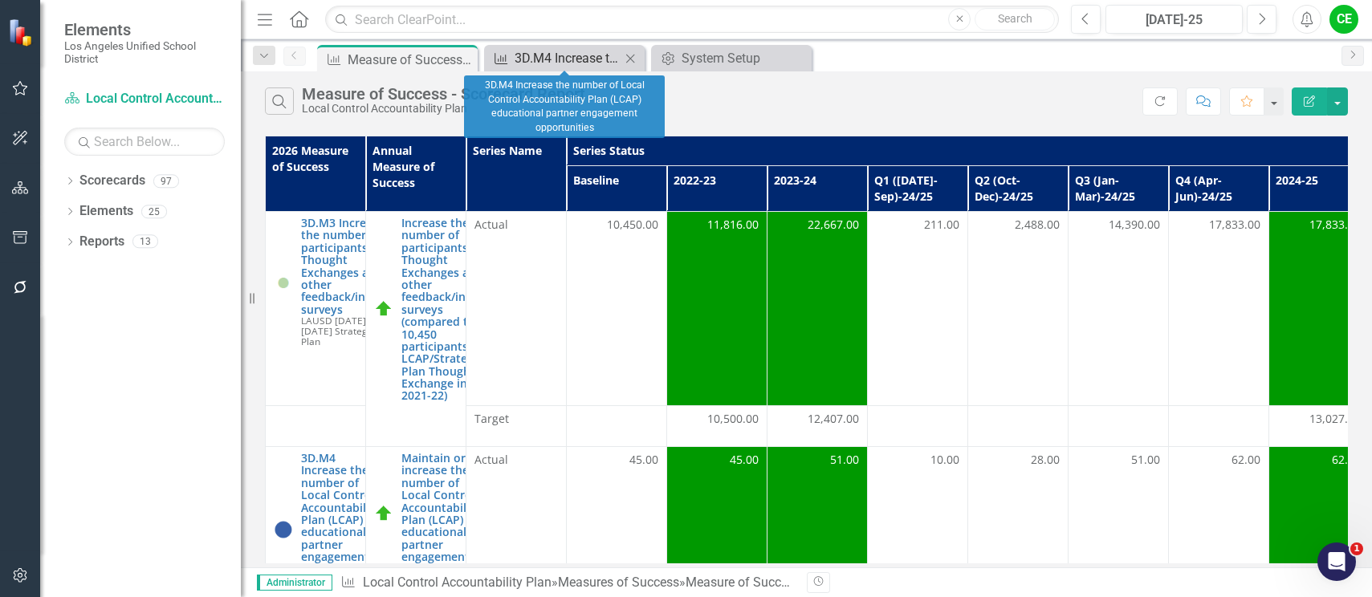
click at [592, 55] on div "3D.M4 Increase the number of Local Control Accountability Plan (LCAP) education…" at bounding box center [568, 58] width 106 height 20
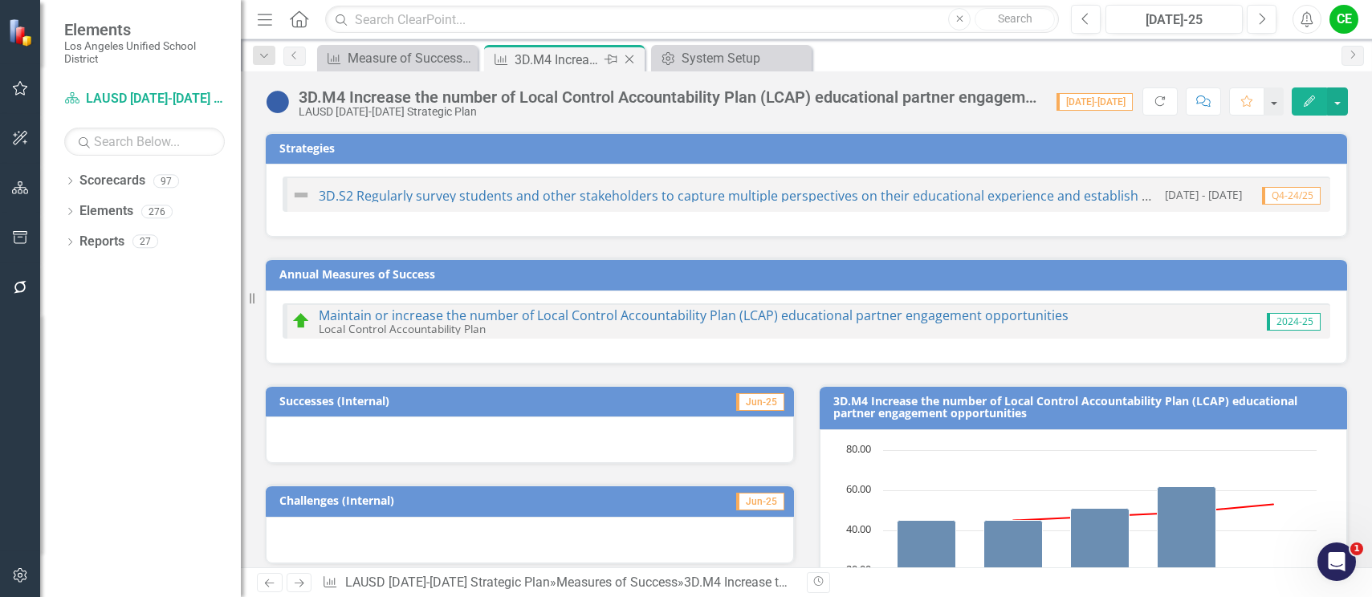
click at [629, 56] on icon "Close" at bounding box center [629, 59] width 16 height 13
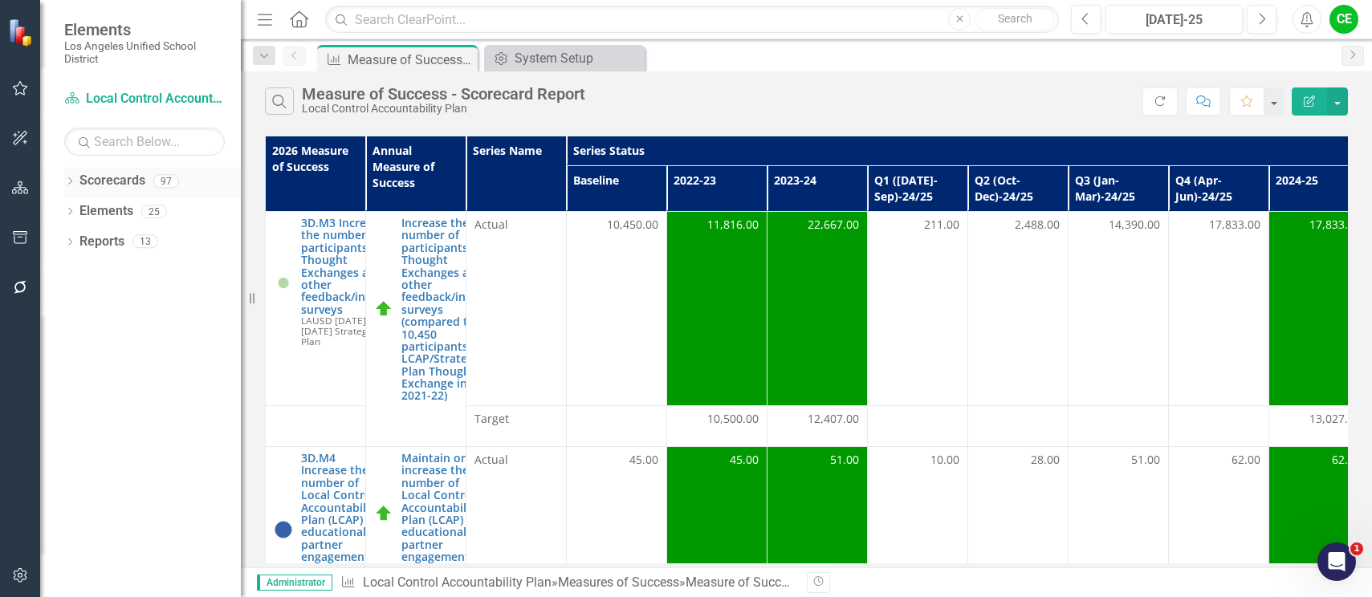
click at [69, 179] on icon "Dropdown" at bounding box center [69, 182] width 11 height 9
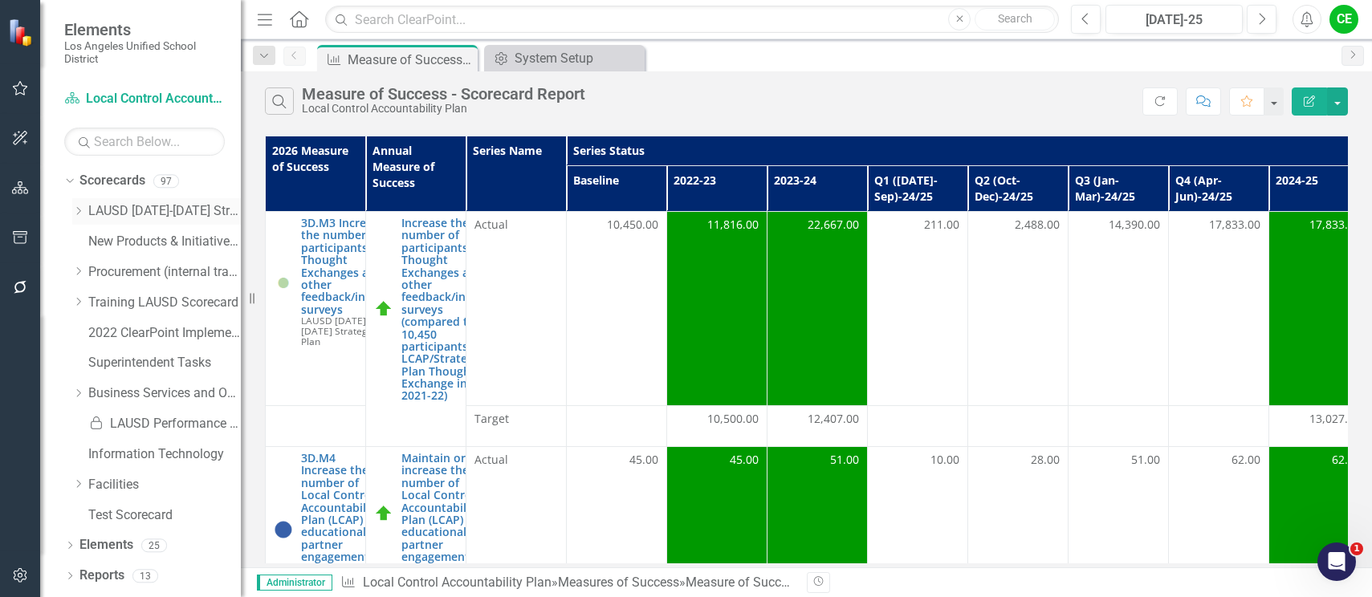
click at [81, 213] on icon "Dropdown" at bounding box center [78, 211] width 12 height 10
click at [92, 328] on icon "Dropdown" at bounding box center [94, 333] width 12 height 10
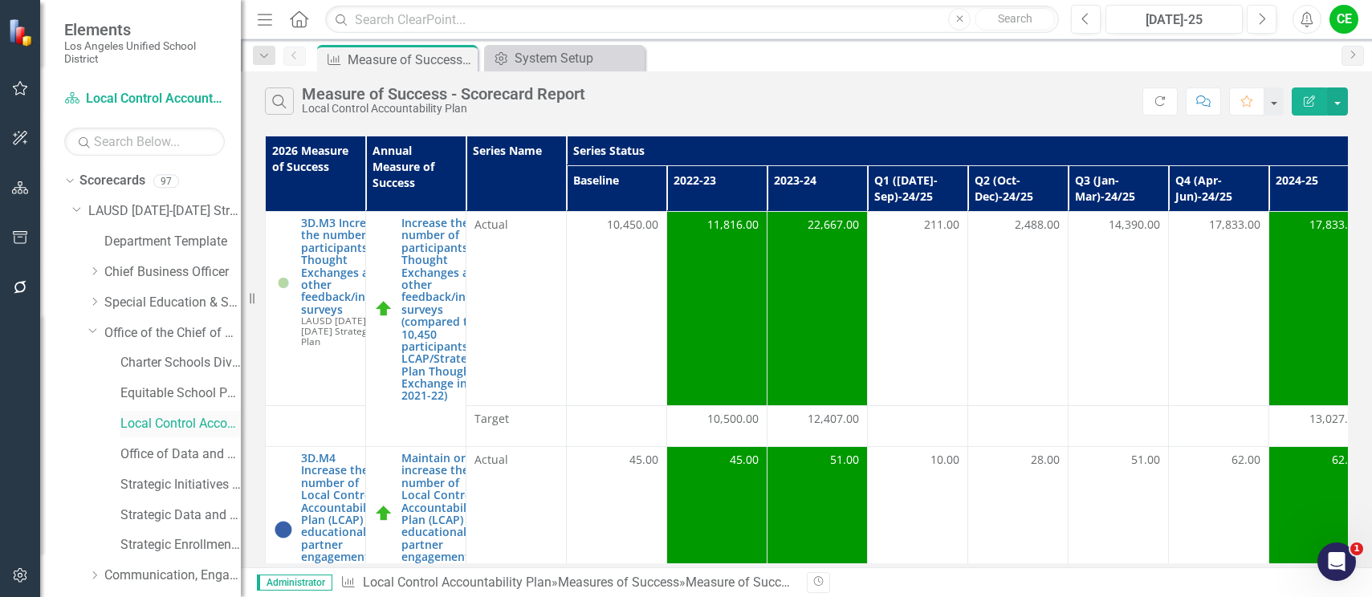
scroll to position [80, 0]
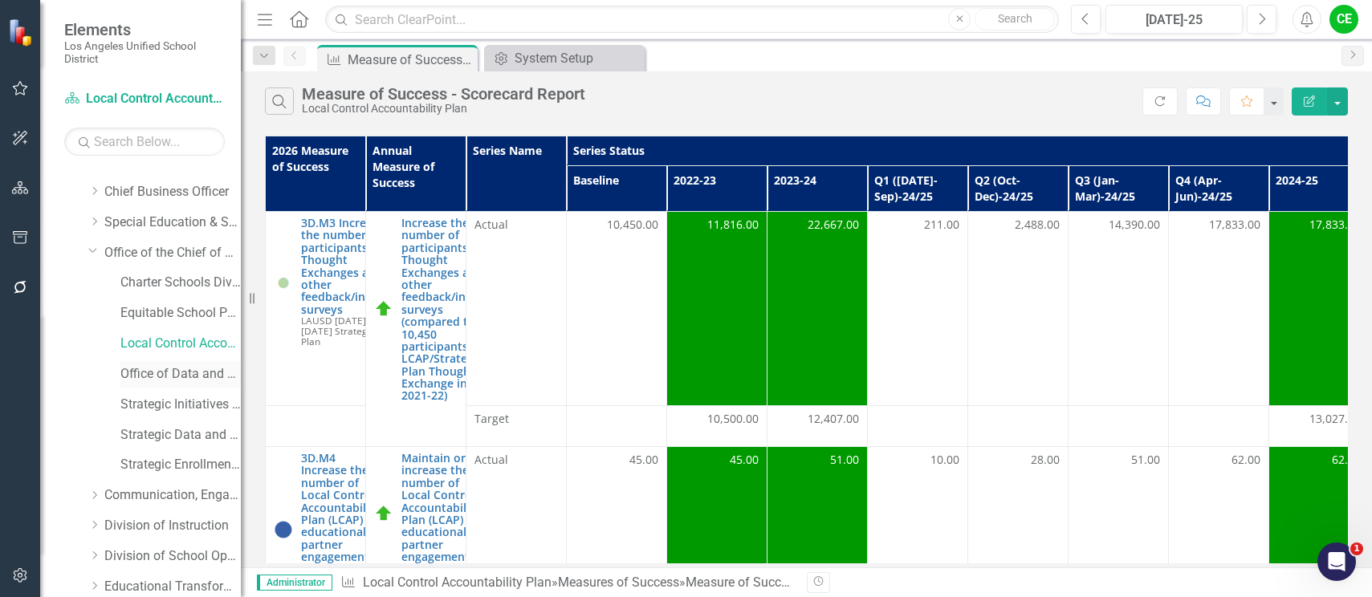
click at [153, 366] on link "Office of Data and Accountability" at bounding box center [180, 374] width 120 height 18
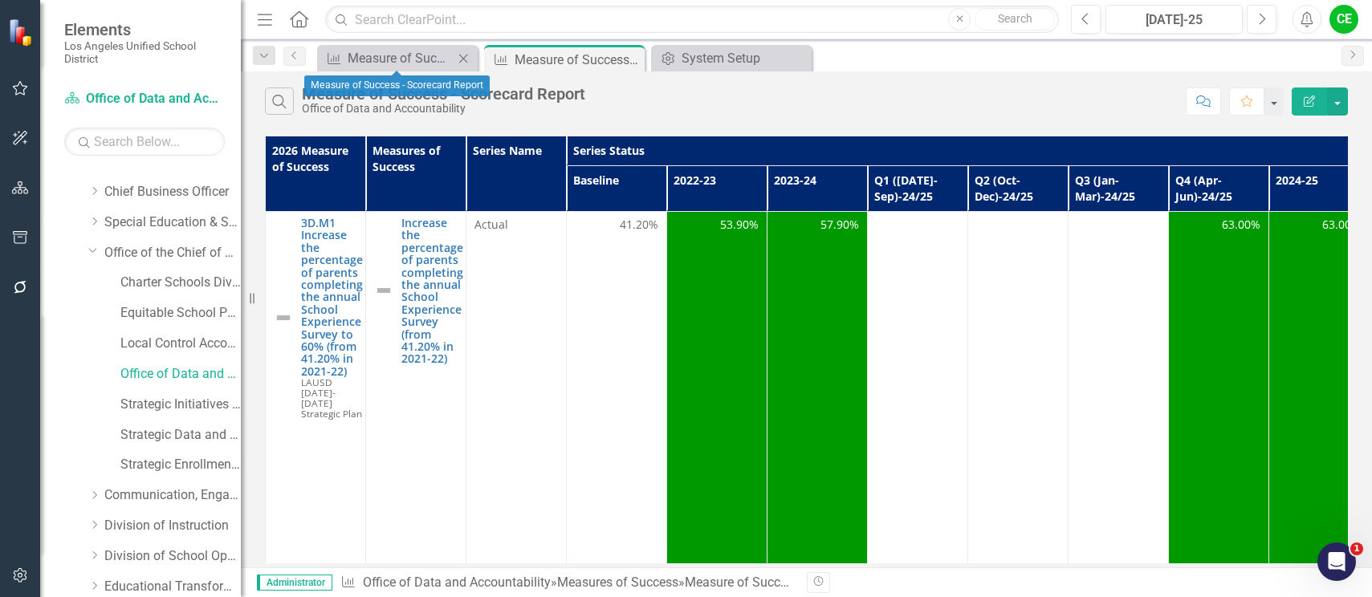
click at [461, 55] on icon "Close" at bounding box center [463, 58] width 16 height 13
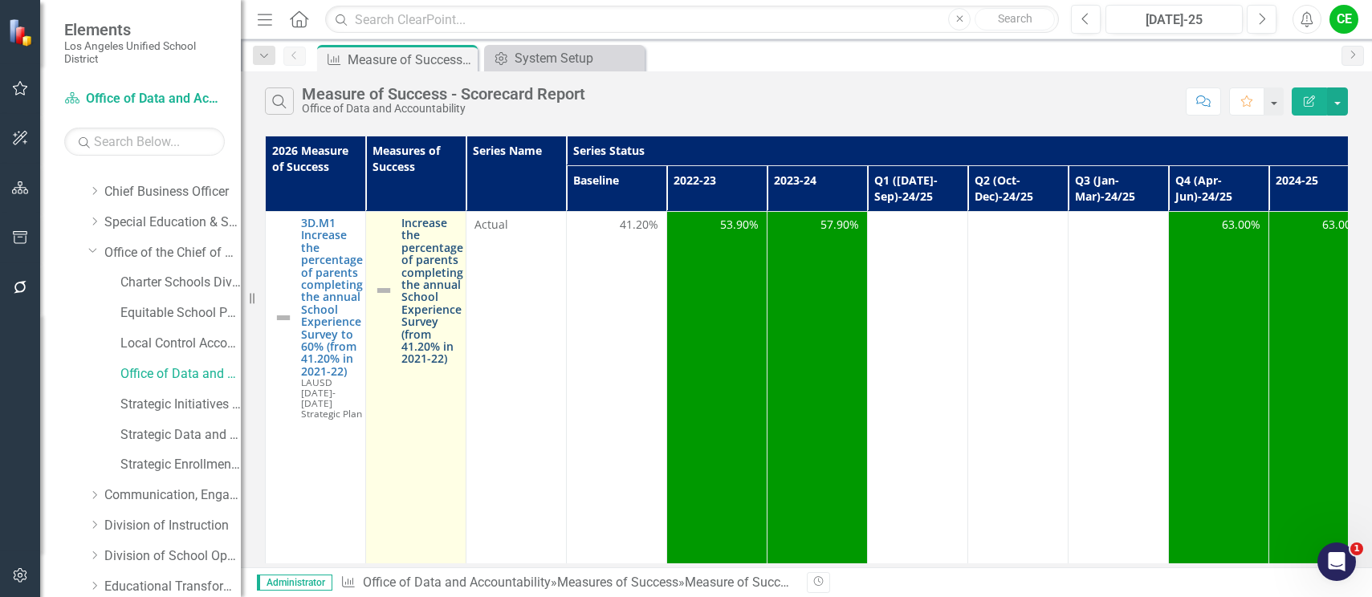
click at [436, 285] on link "Increase the percentage of parents completing the annual School Experience Surv…" at bounding box center [432, 291] width 62 height 149
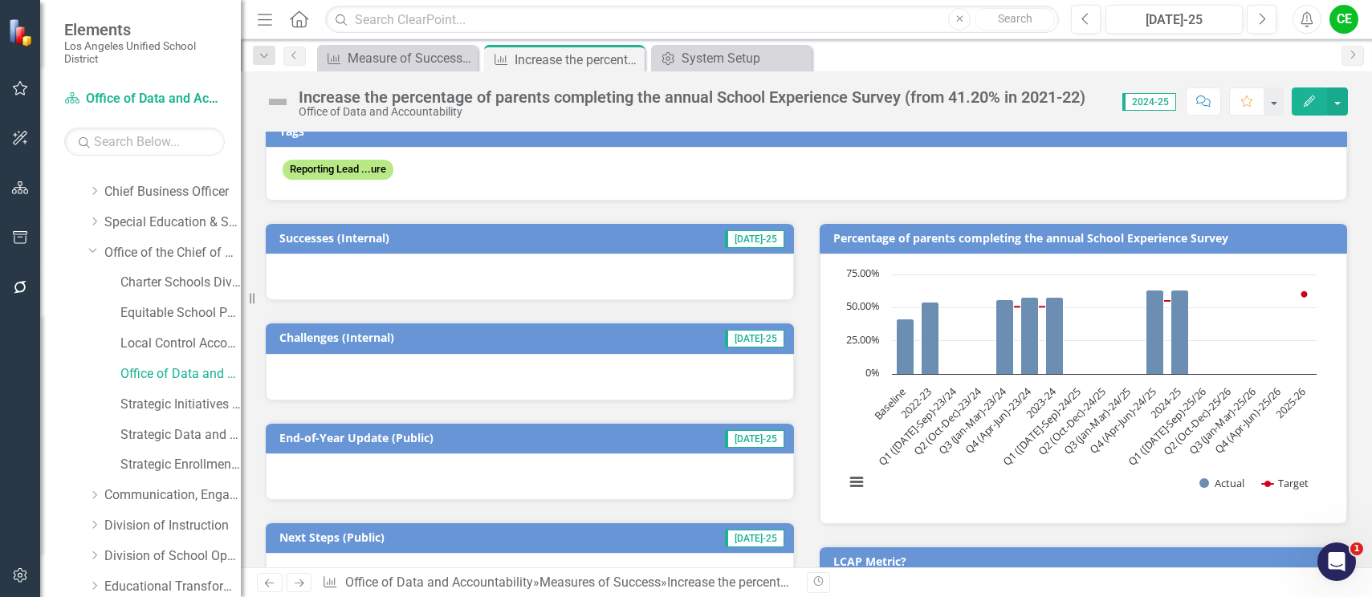
scroll to position [241, 0]
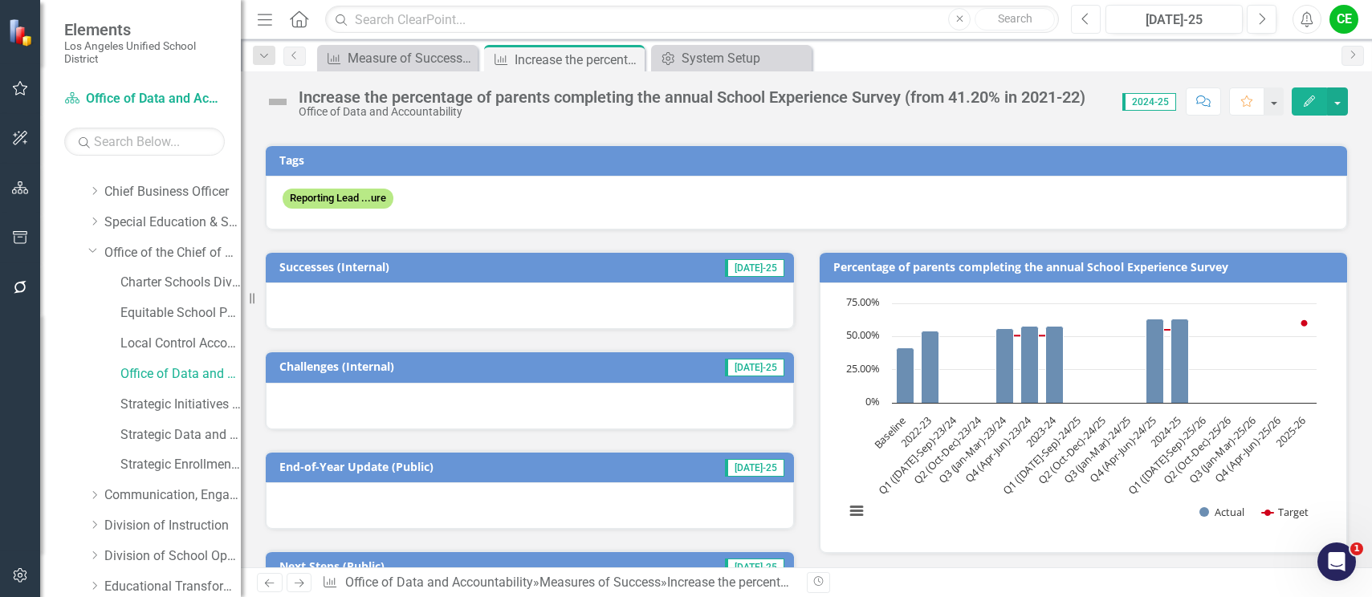
click at [1088, 18] on icon "Previous" at bounding box center [1085, 19] width 9 height 14
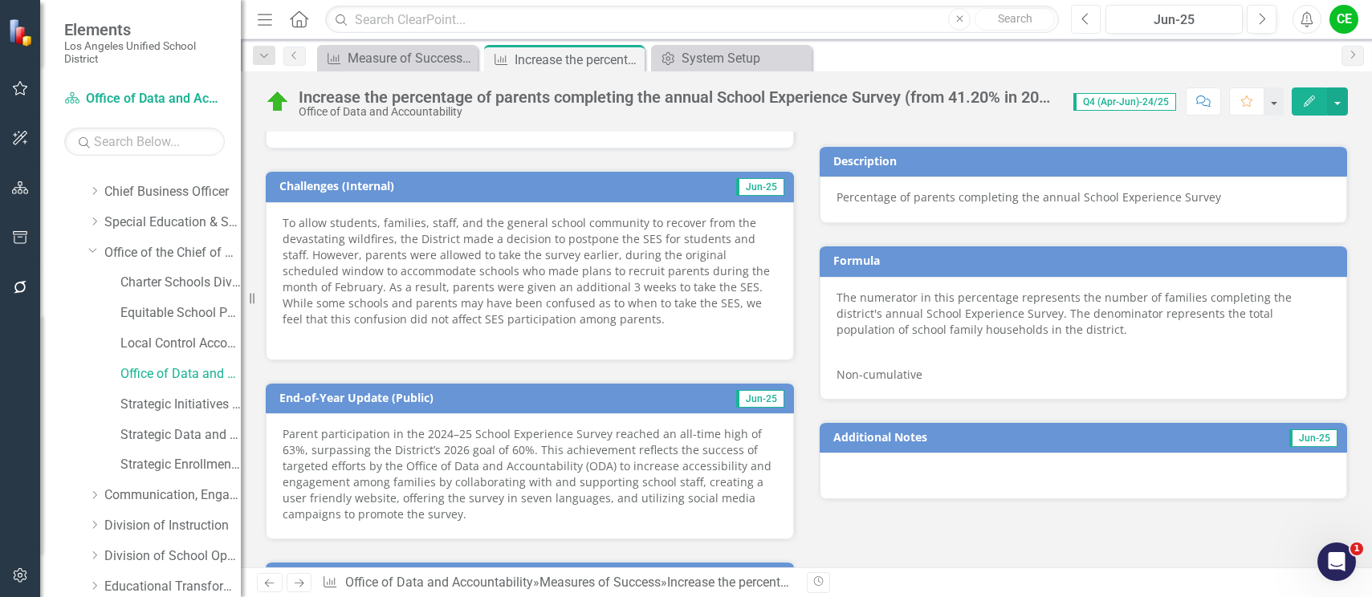
scroll to position [879, 0]
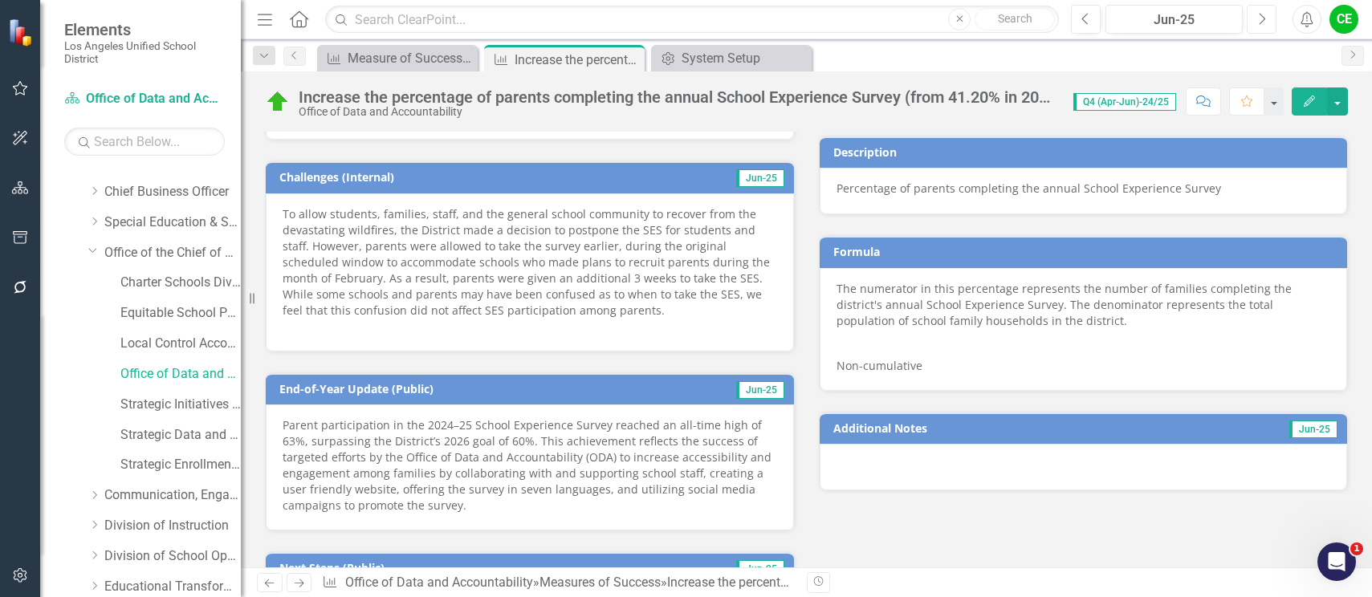
click at [1259, 22] on icon "Next" at bounding box center [1261, 19] width 9 height 14
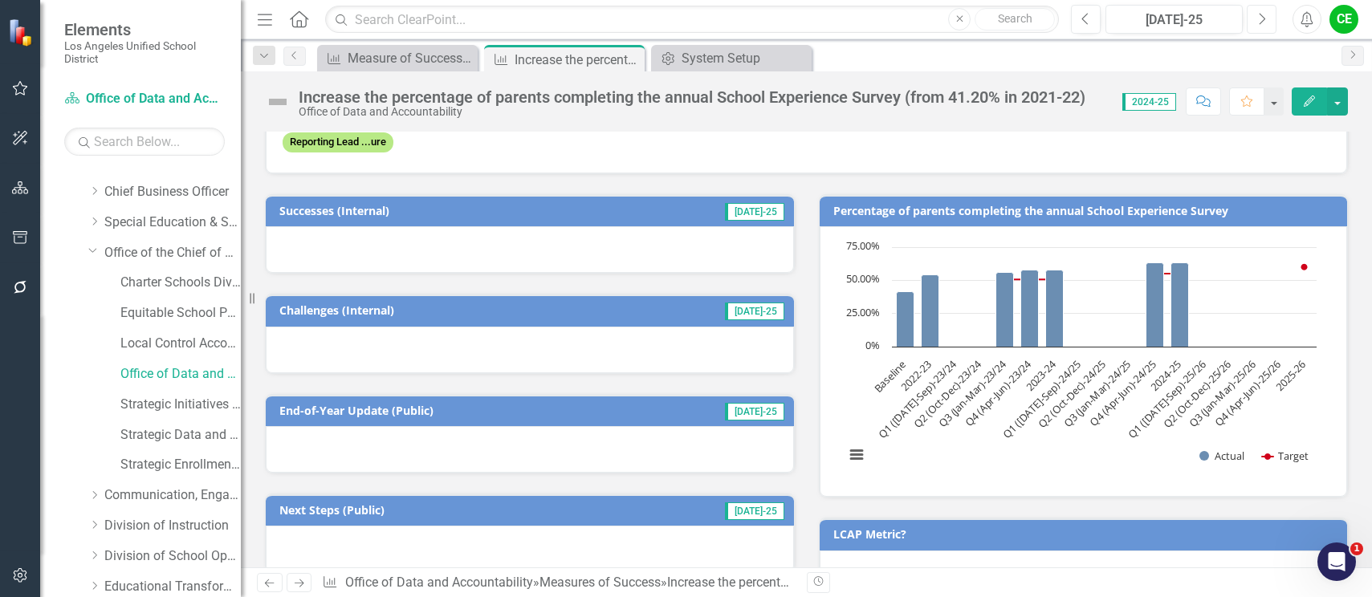
scroll to position [321, 0]
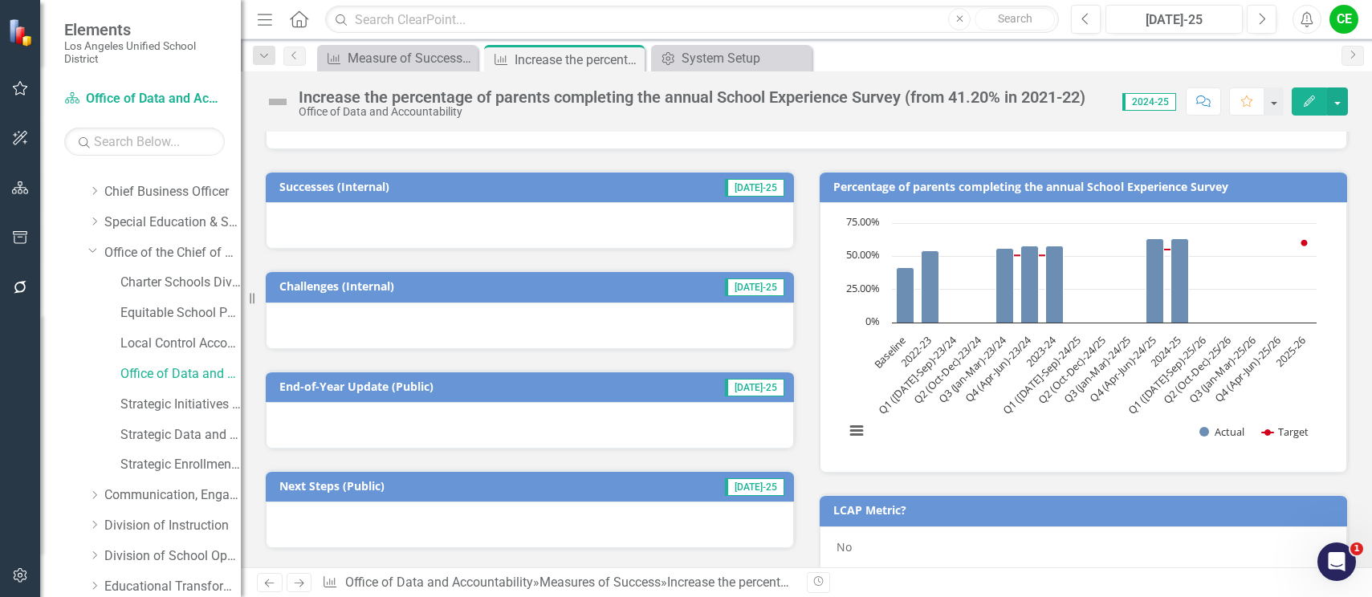
click at [311, 220] on div at bounding box center [530, 225] width 528 height 47
click at [312, 220] on div at bounding box center [530, 225] width 528 height 47
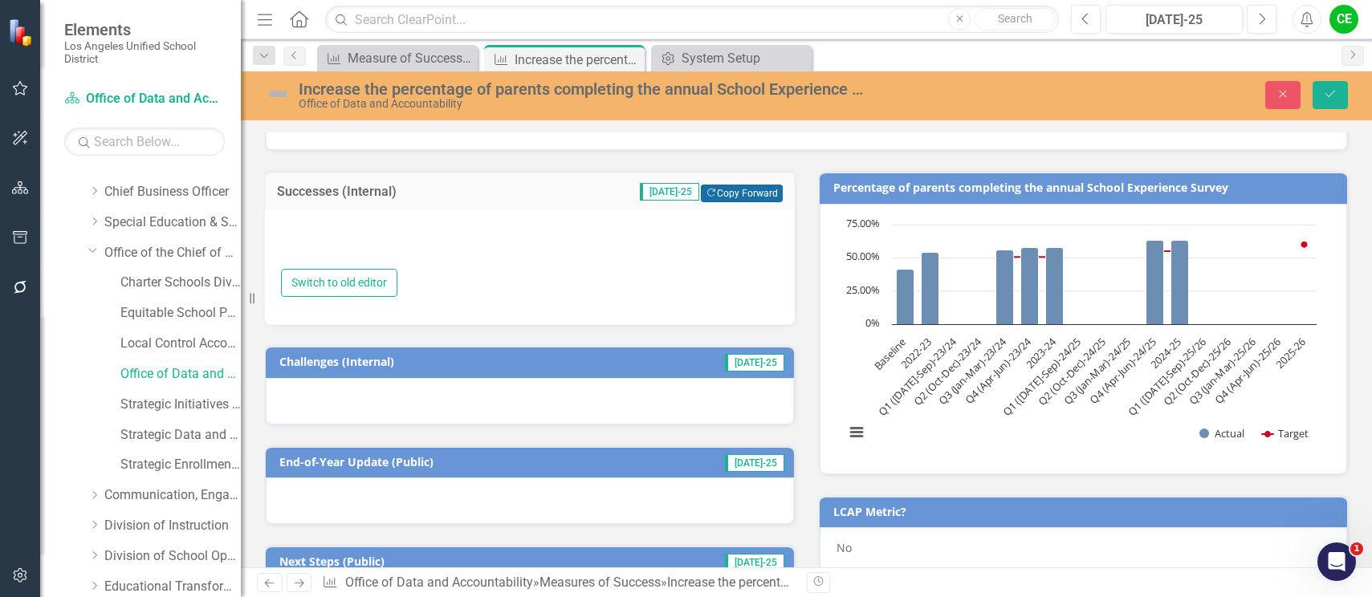
click at [722, 185] on button "Copy Forward Copy Forward" at bounding box center [741, 194] width 81 height 18
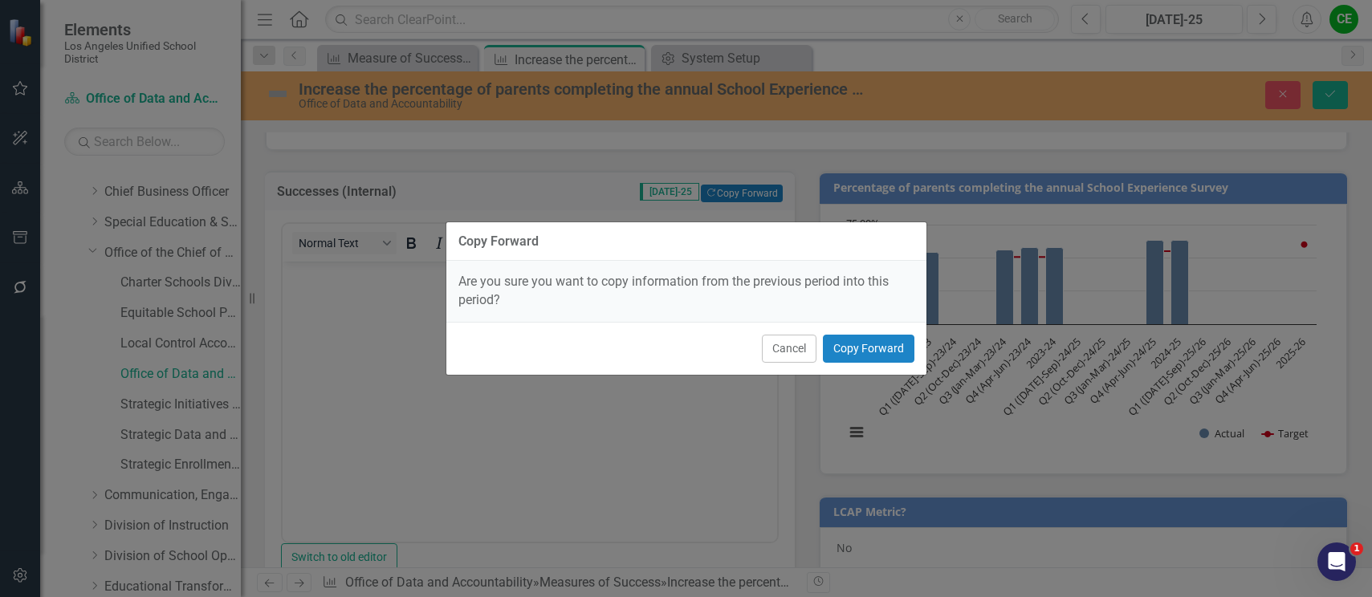
scroll to position [0, 0]
click at [865, 341] on button "Copy Forward" at bounding box center [869, 349] width 92 height 28
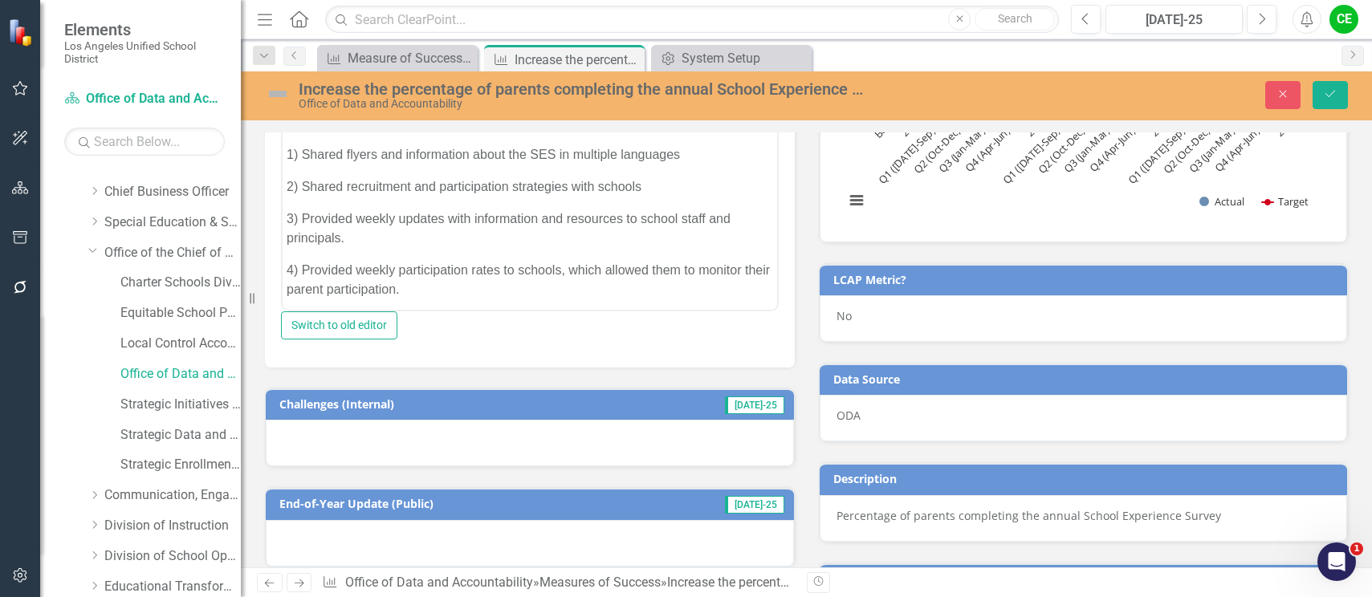
scroll to position [642, 0]
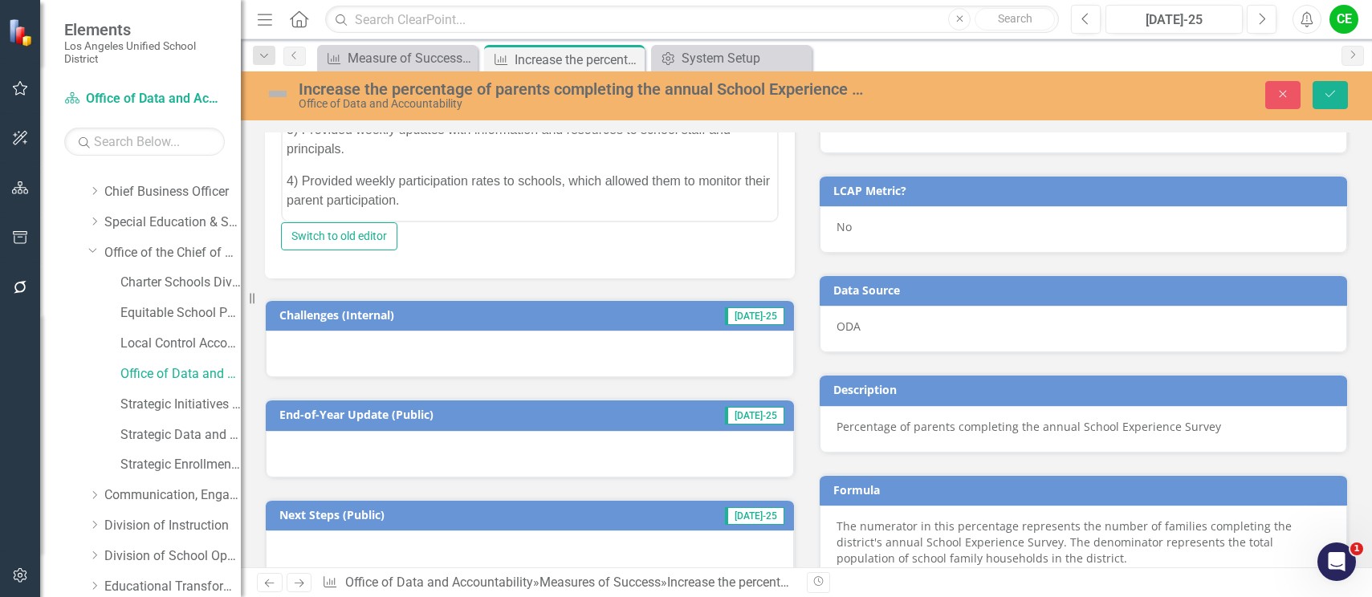
click at [293, 364] on div at bounding box center [530, 354] width 528 height 47
click at [343, 364] on div at bounding box center [530, 354] width 528 height 47
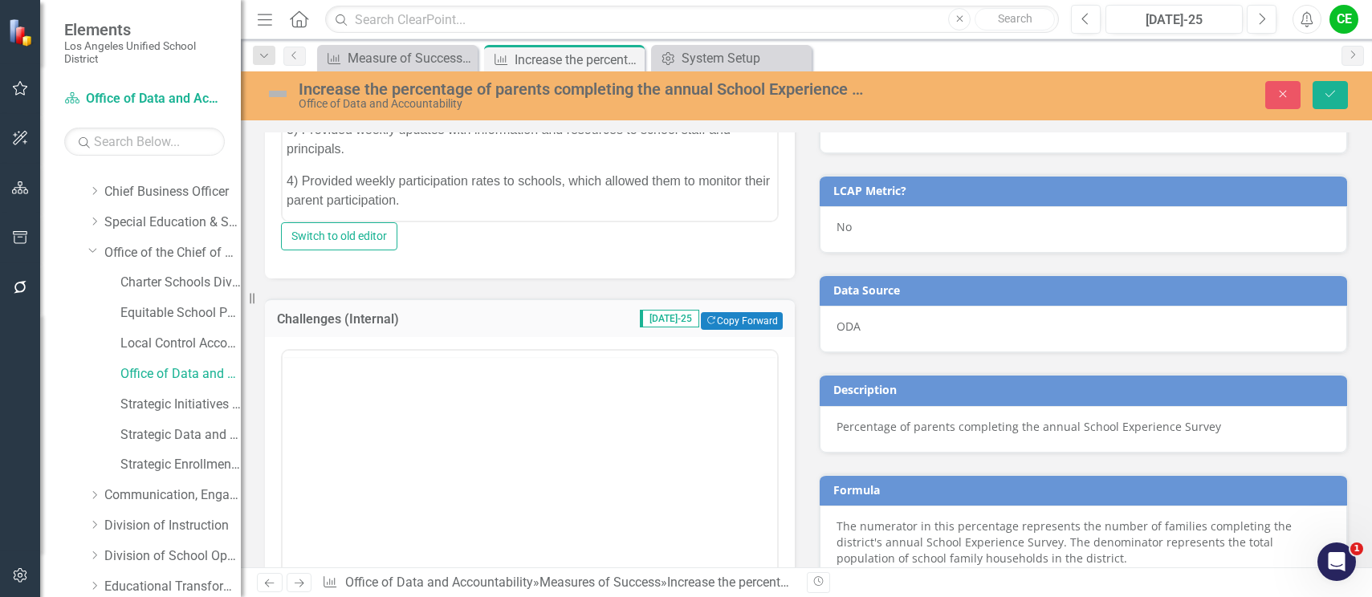
scroll to position [0, 0]
click at [727, 323] on button "Copy Forward Copy Forward" at bounding box center [741, 321] width 81 height 18
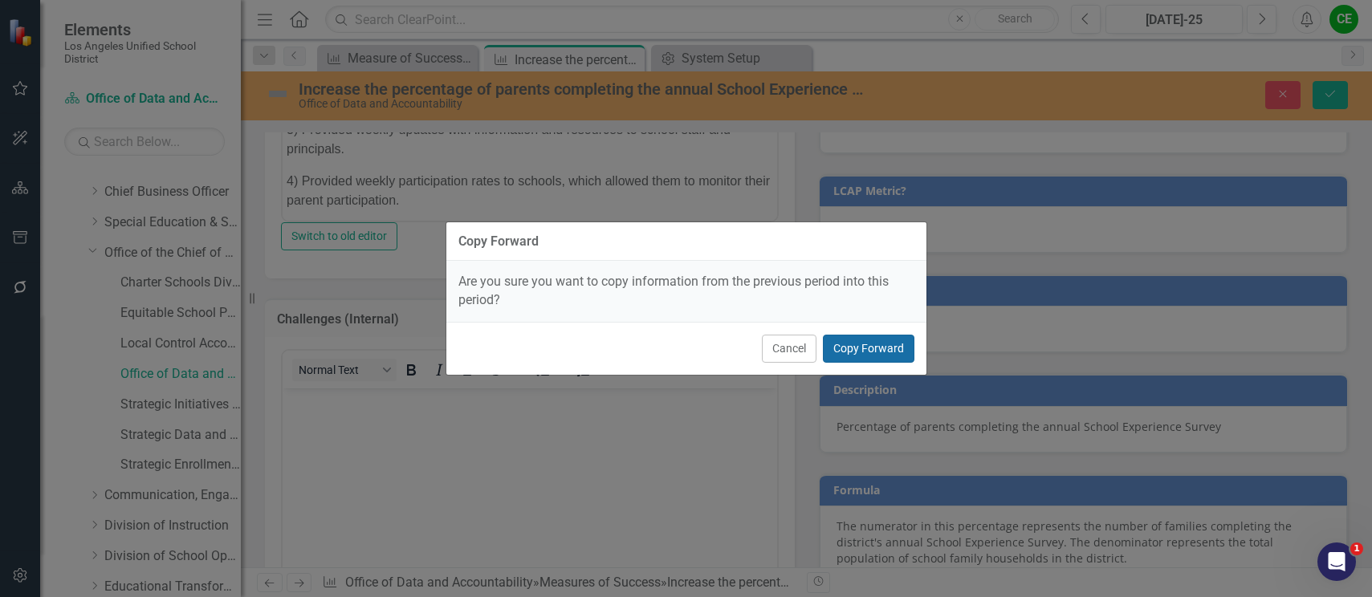
click at [876, 345] on button "Copy Forward" at bounding box center [869, 349] width 92 height 28
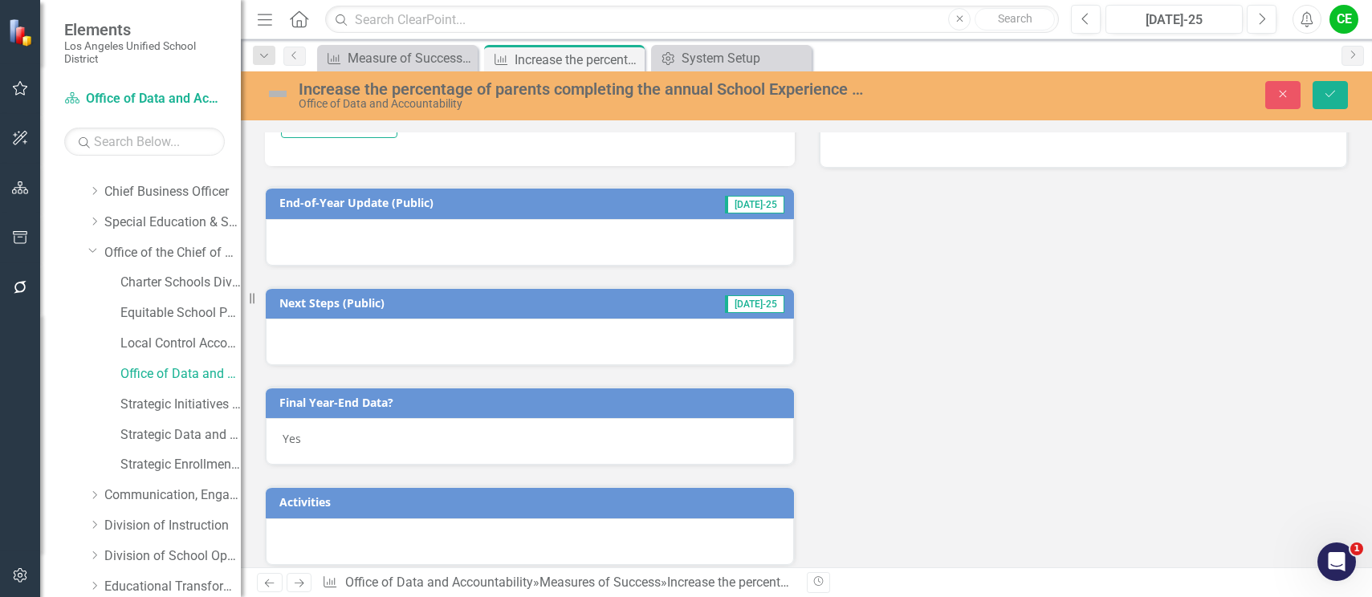
scroll to position [1204, 0]
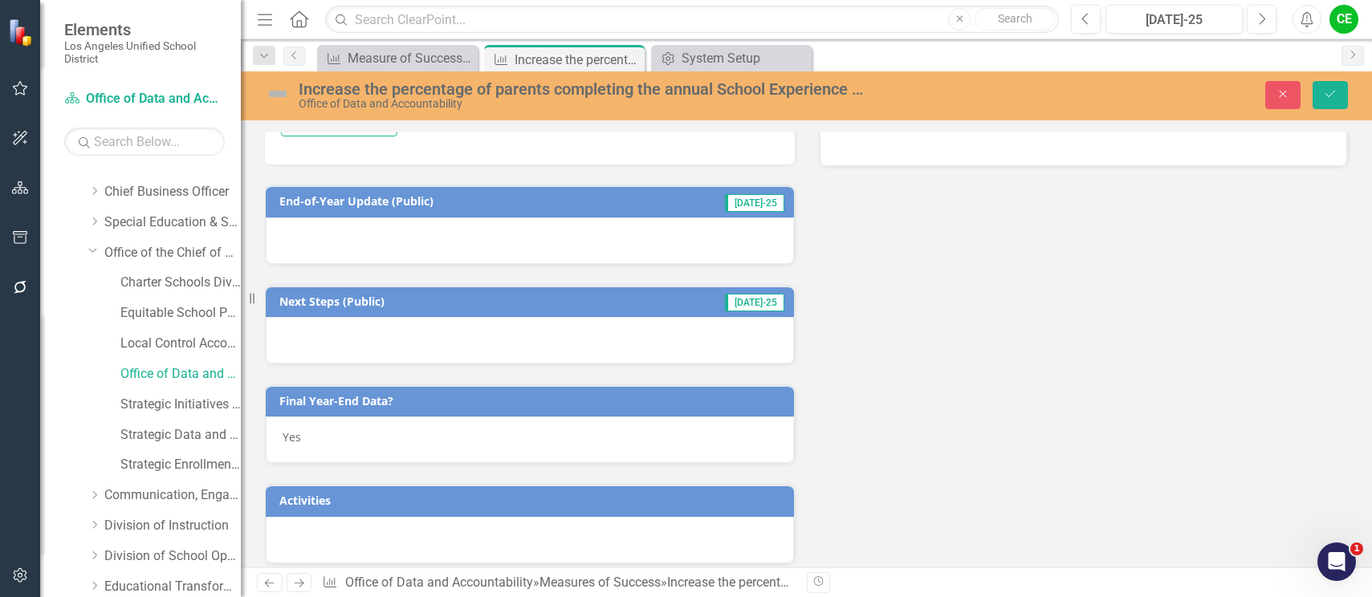
click at [336, 254] on div at bounding box center [530, 241] width 528 height 47
click at [313, 262] on div at bounding box center [530, 241] width 528 height 47
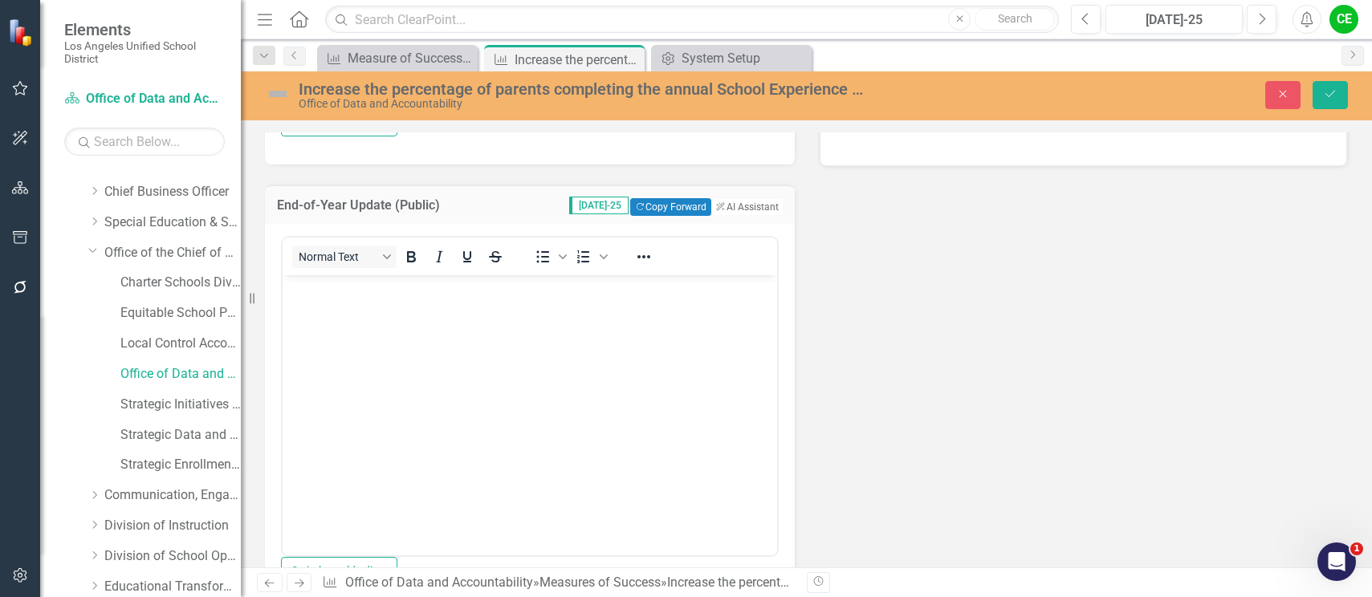
scroll to position [0, 0]
click at [652, 216] on button "Copy Forward Copy Forward" at bounding box center [670, 207] width 81 height 18
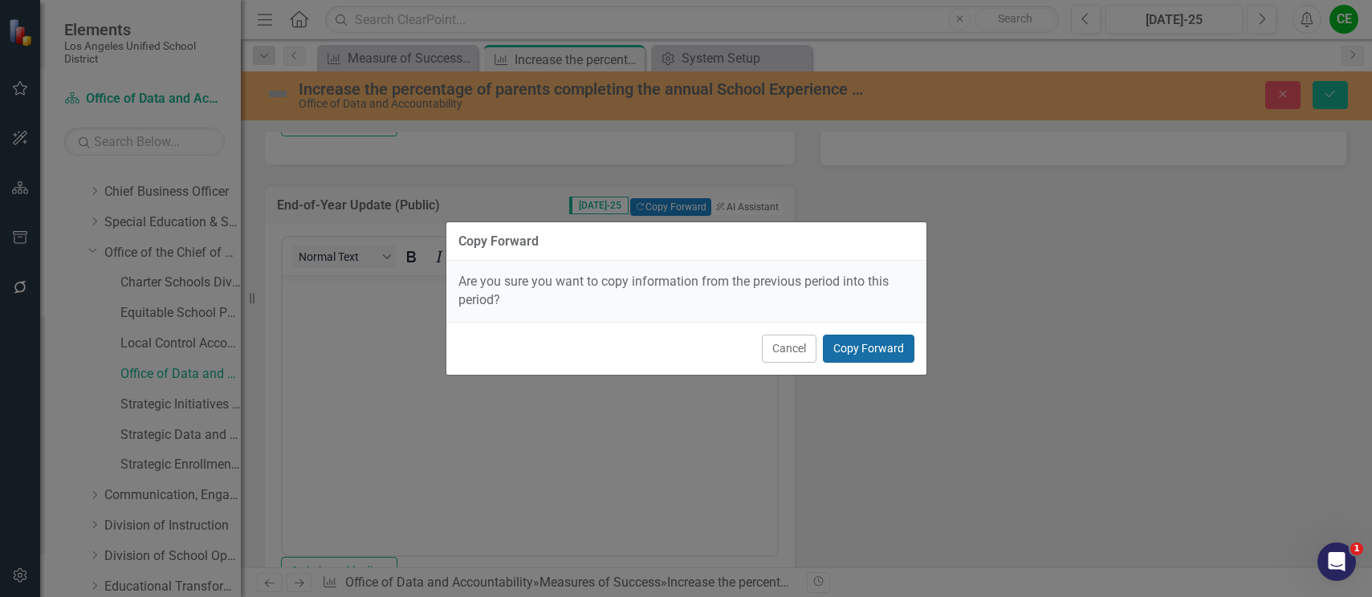
click at [845, 345] on button "Copy Forward" at bounding box center [869, 349] width 92 height 28
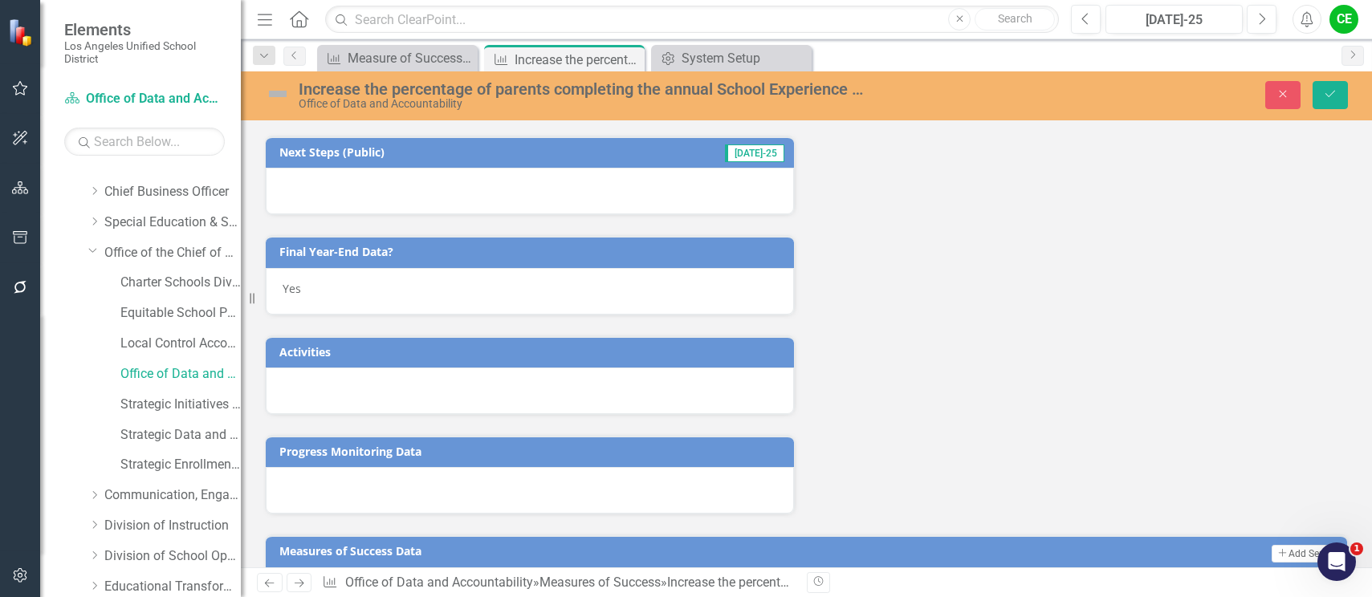
scroll to position [1605, 0]
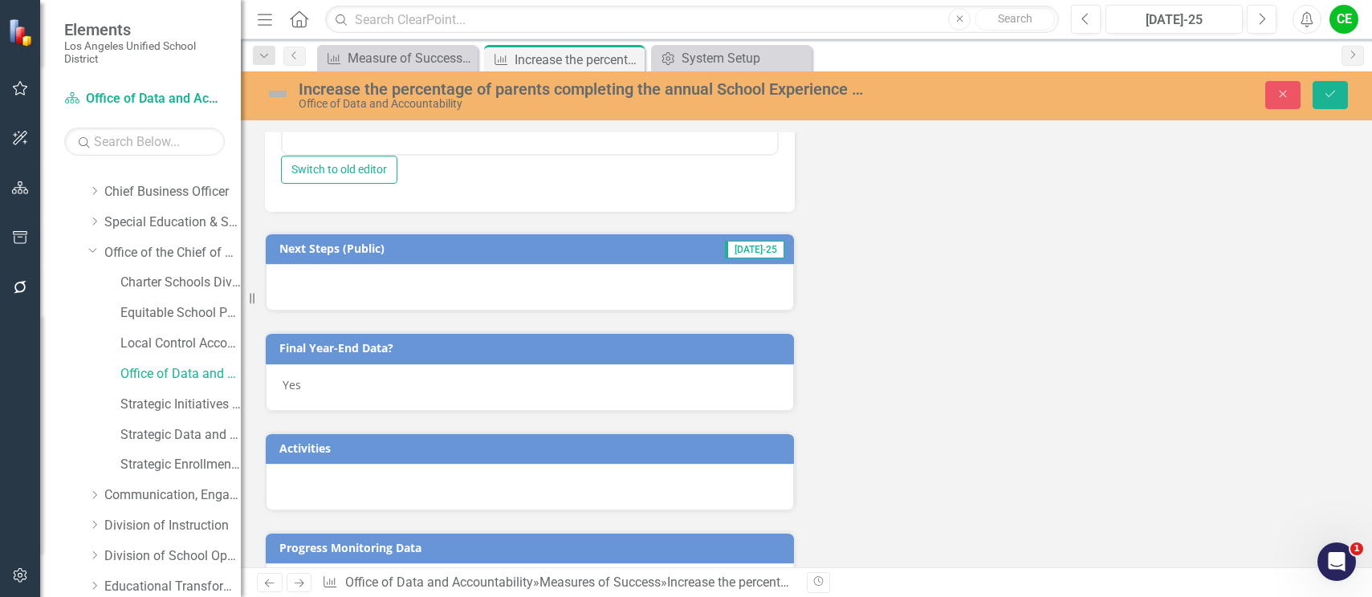
click at [340, 311] on div at bounding box center [530, 287] width 528 height 47
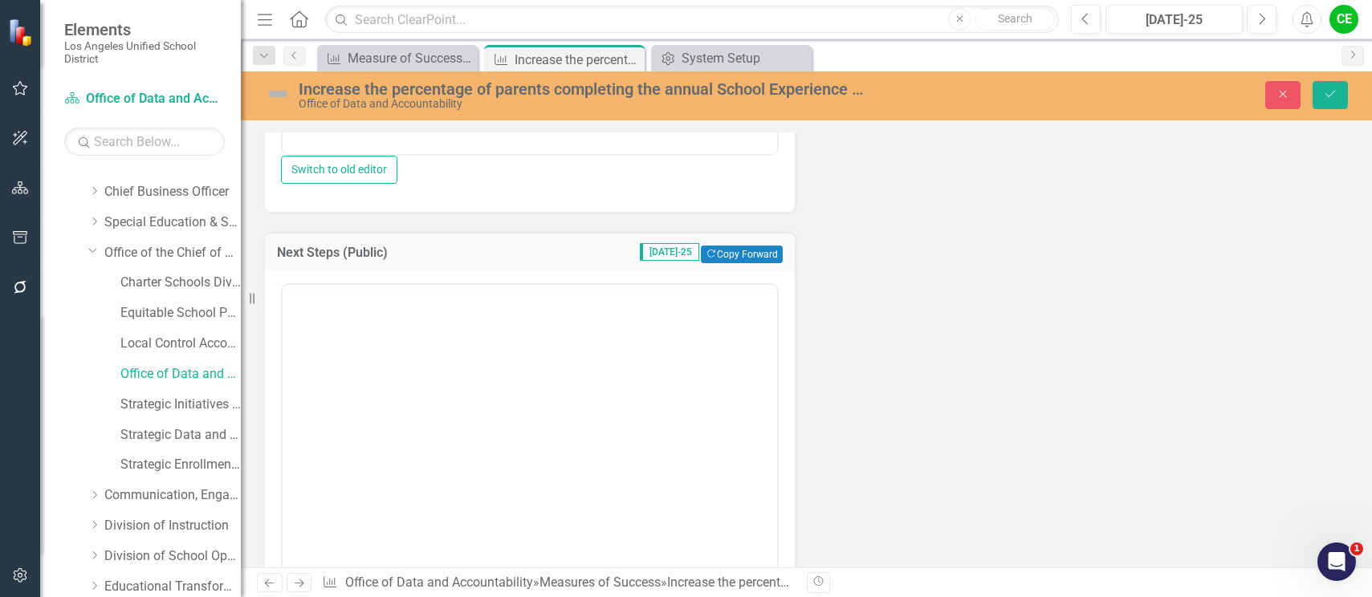
scroll to position [0, 0]
click at [730, 263] on button "Copy Forward Copy Forward" at bounding box center [741, 255] width 81 height 18
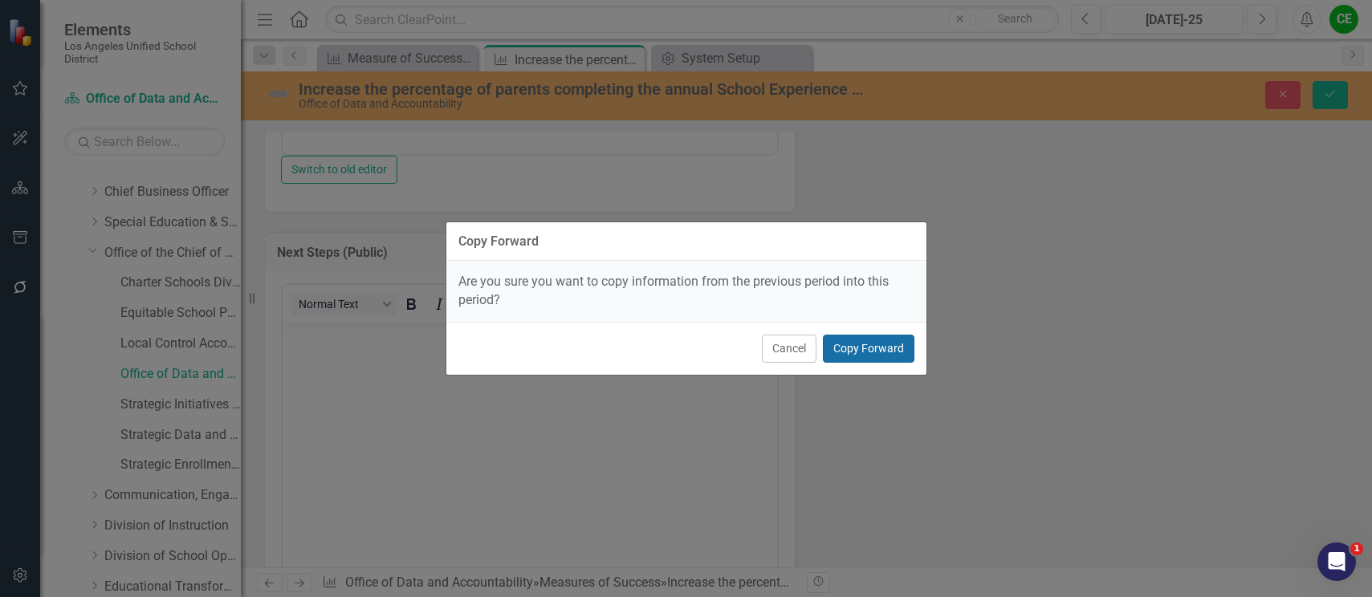
click at [844, 345] on button "Copy Forward" at bounding box center [869, 349] width 92 height 28
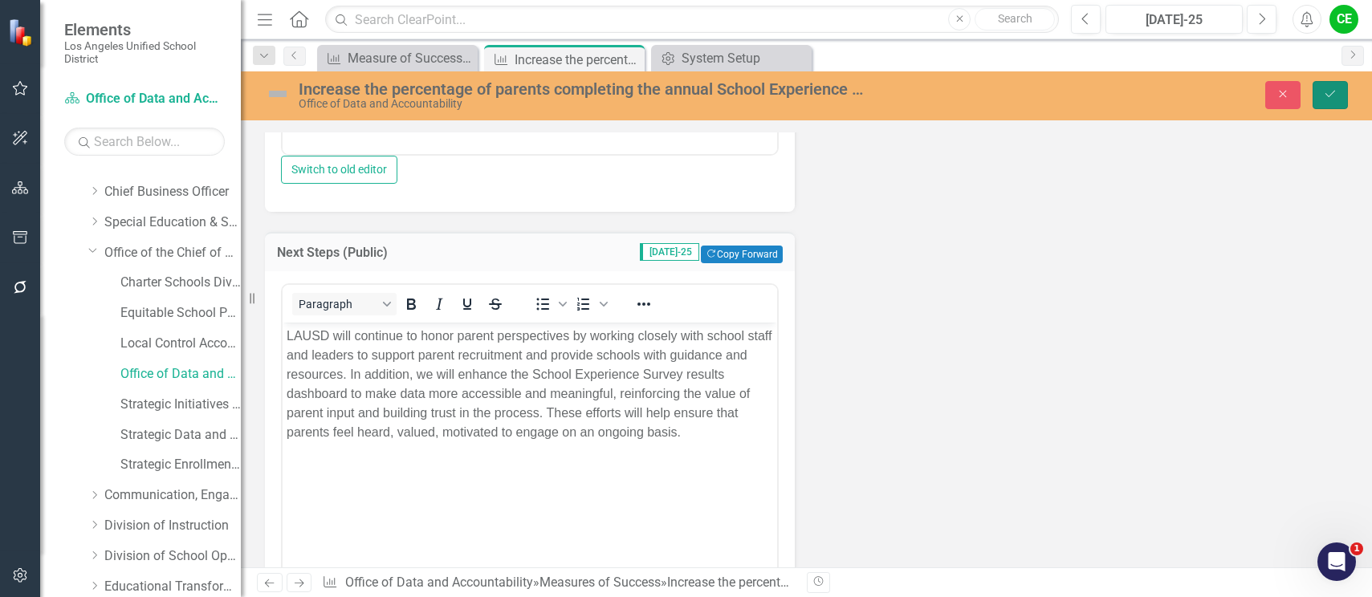
click at [1334, 86] on button "Save" at bounding box center [1329, 95] width 35 height 28
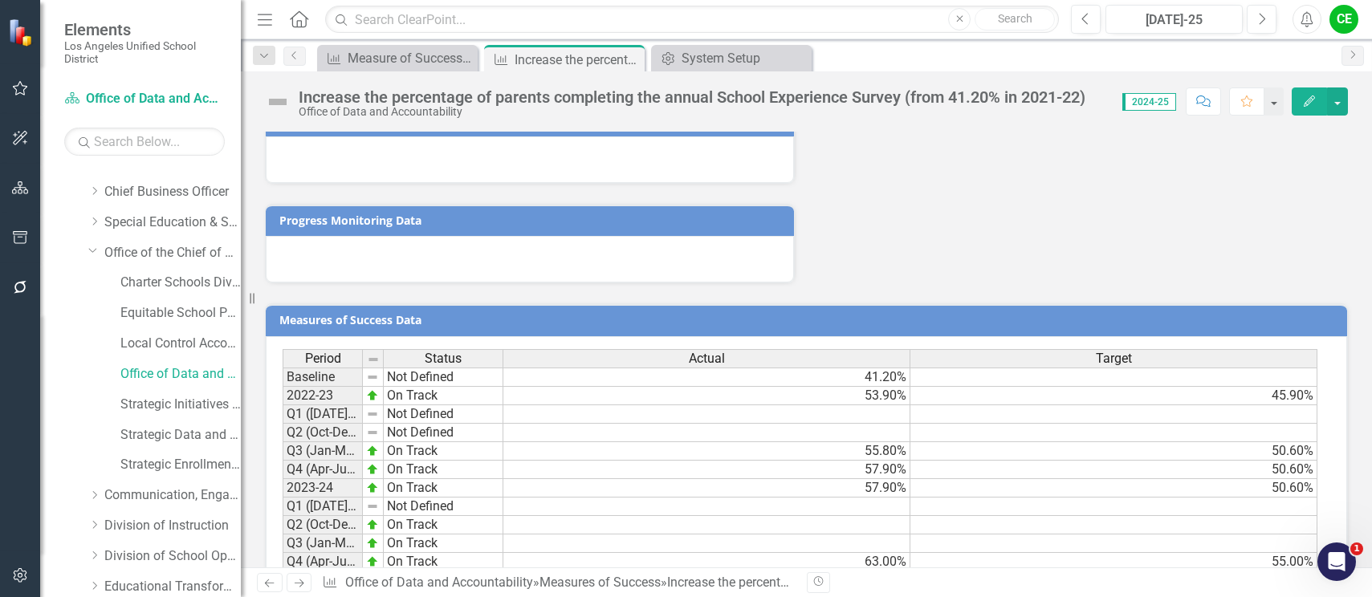
scroll to position [1762, 0]
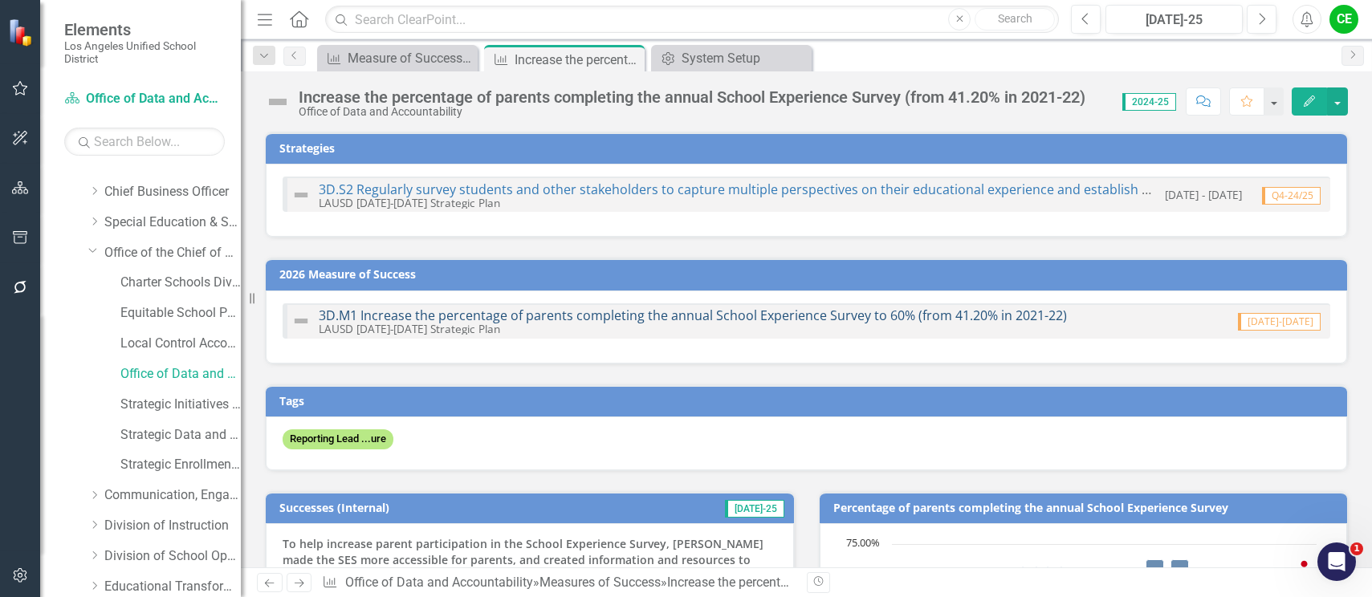
click at [678, 309] on link "3D.M1 Increase the percentage of parents completing the annual School Experienc…" at bounding box center [693, 316] width 748 height 18
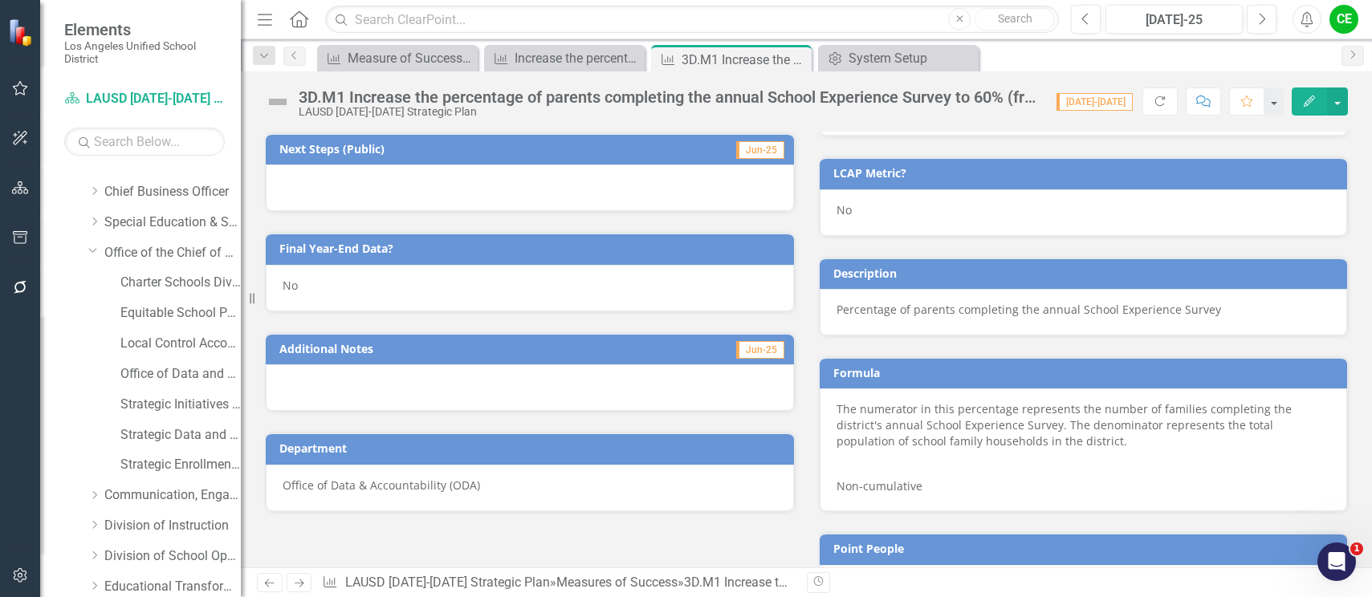
scroll to position [846, 0]
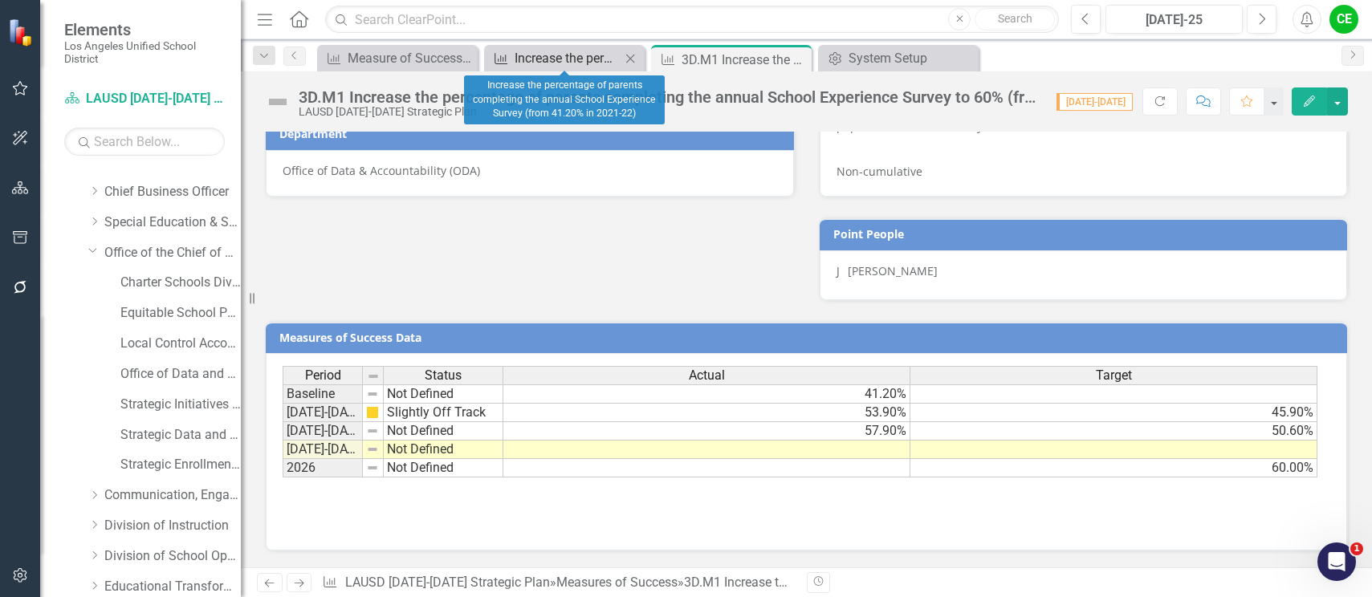
click at [580, 58] on div "Increase the percentage of parents completing the annual School Experience Surv…" at bounding box center [568, 58] width 106 height 20
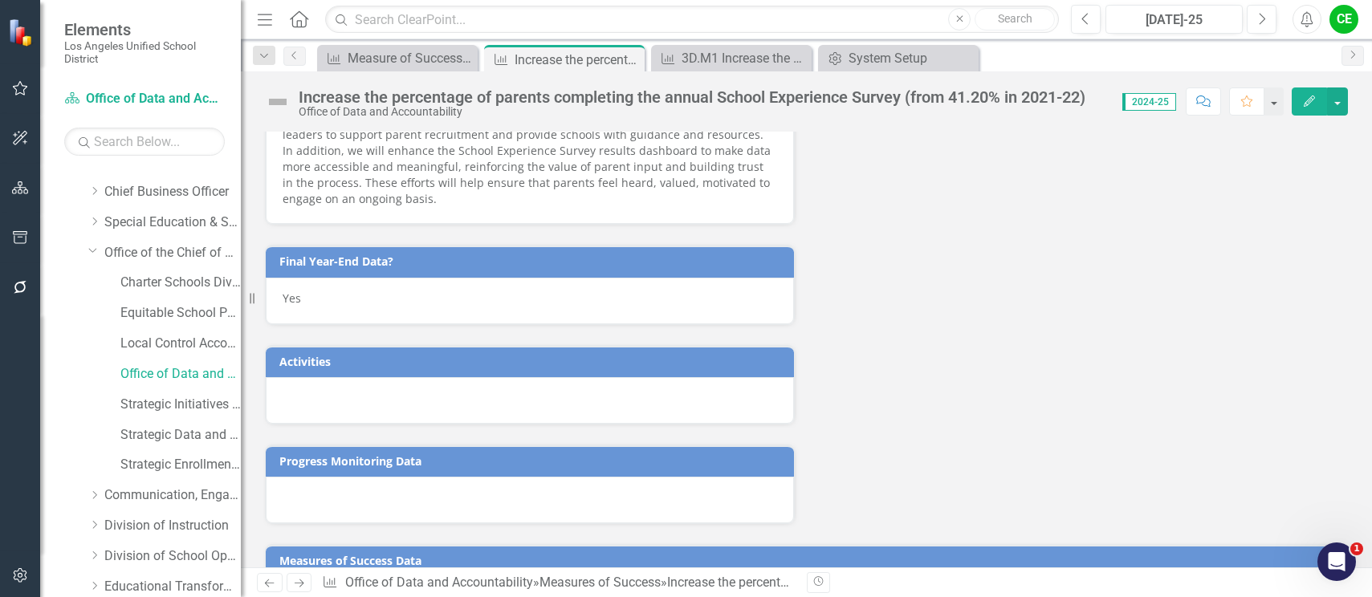
scroll to position [1762, 0]
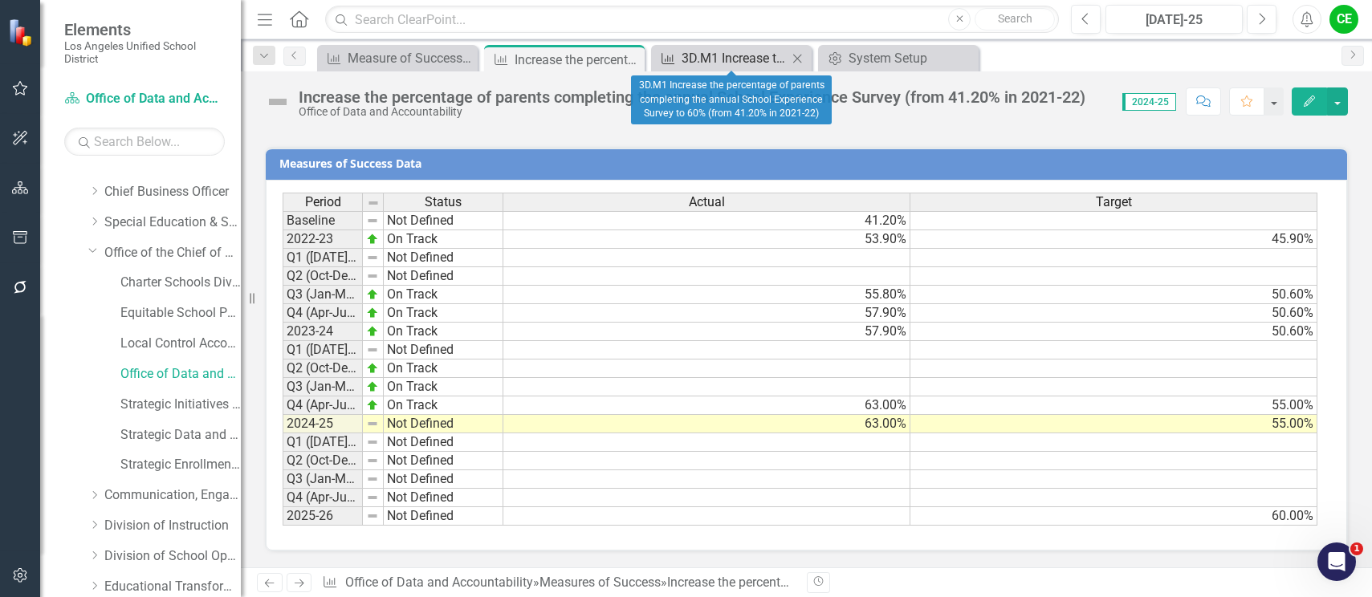
click at [735, 59] on div "3D.M1 Increase the percentage of parents completing the annual School Experienc…" at bounding box center [735, 58] width 106 height 20
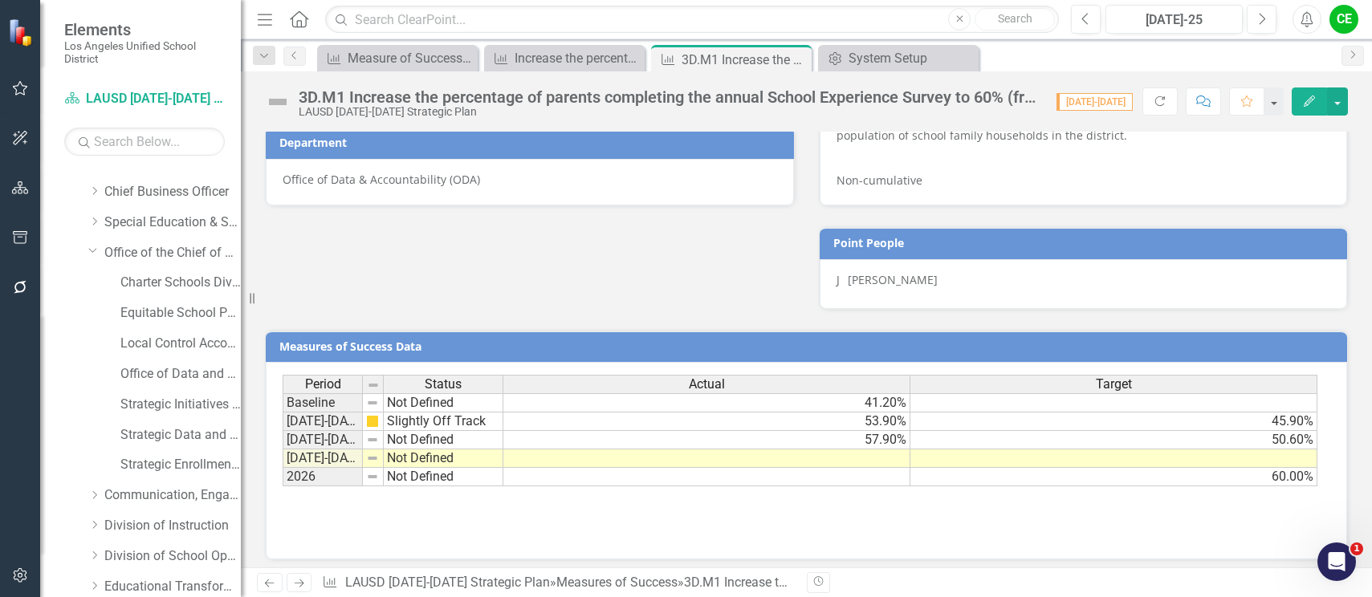
scroll to position [846, 0]
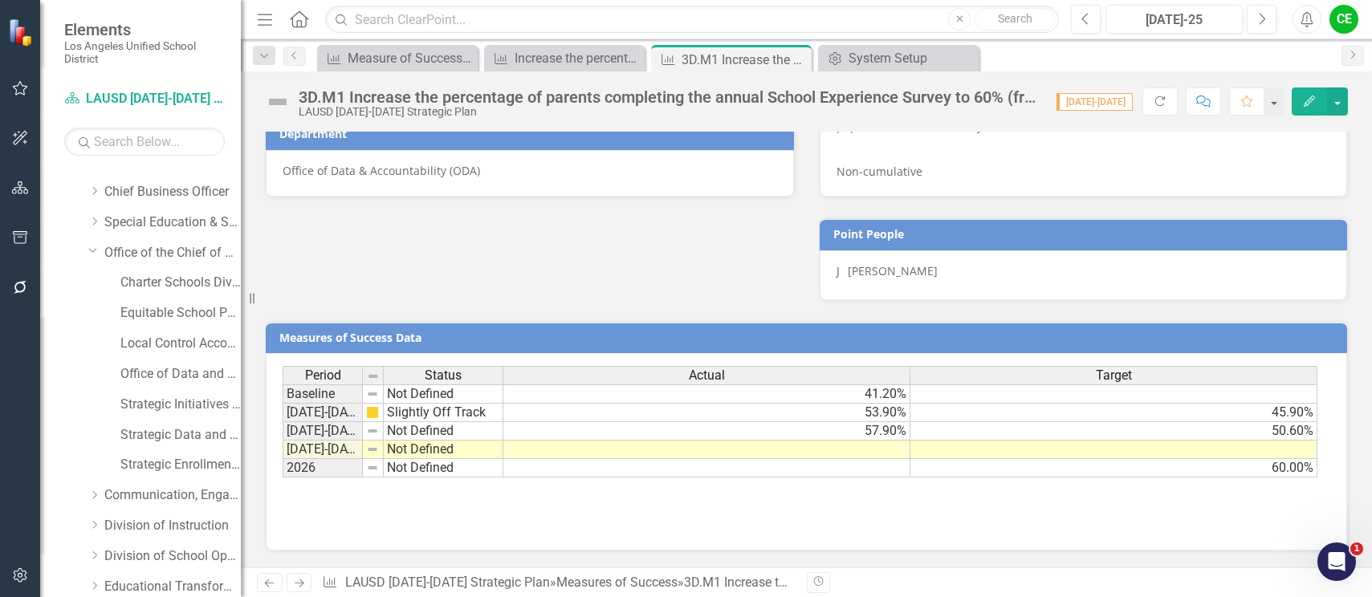
click at [795, 451] on td at bounding box center [706, 450] width 407 height 18
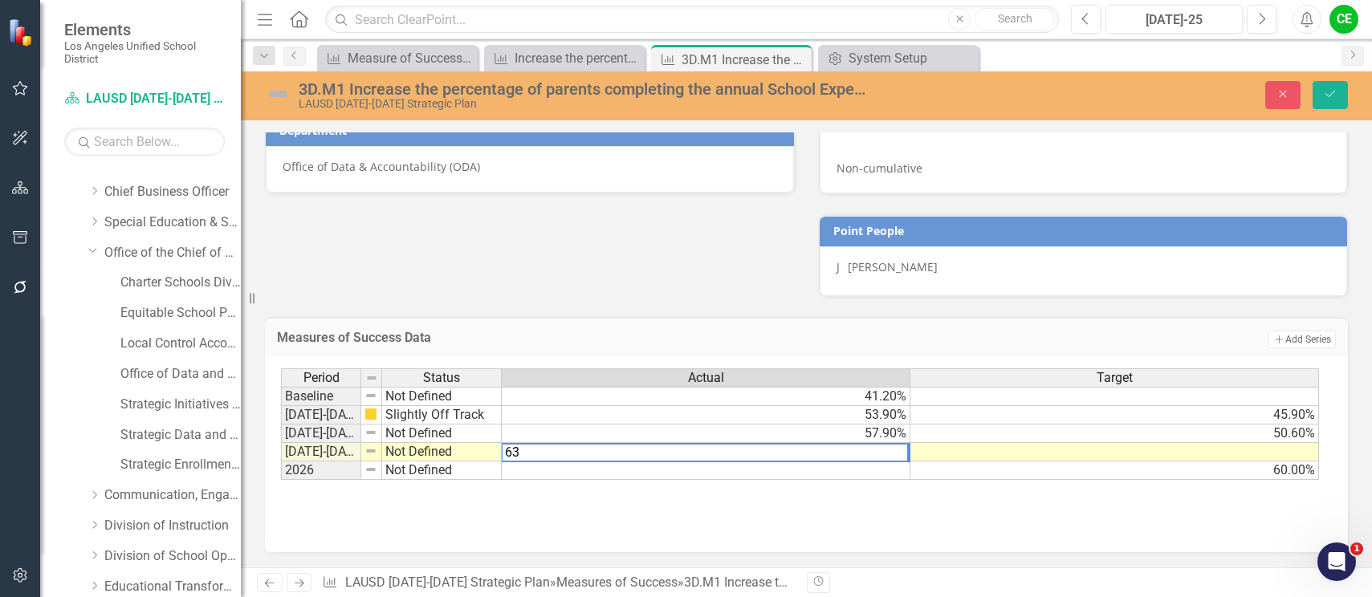
type textarea "63"
click at [961, 455] on td at bounding box center [1114, 452] width 409 height 18
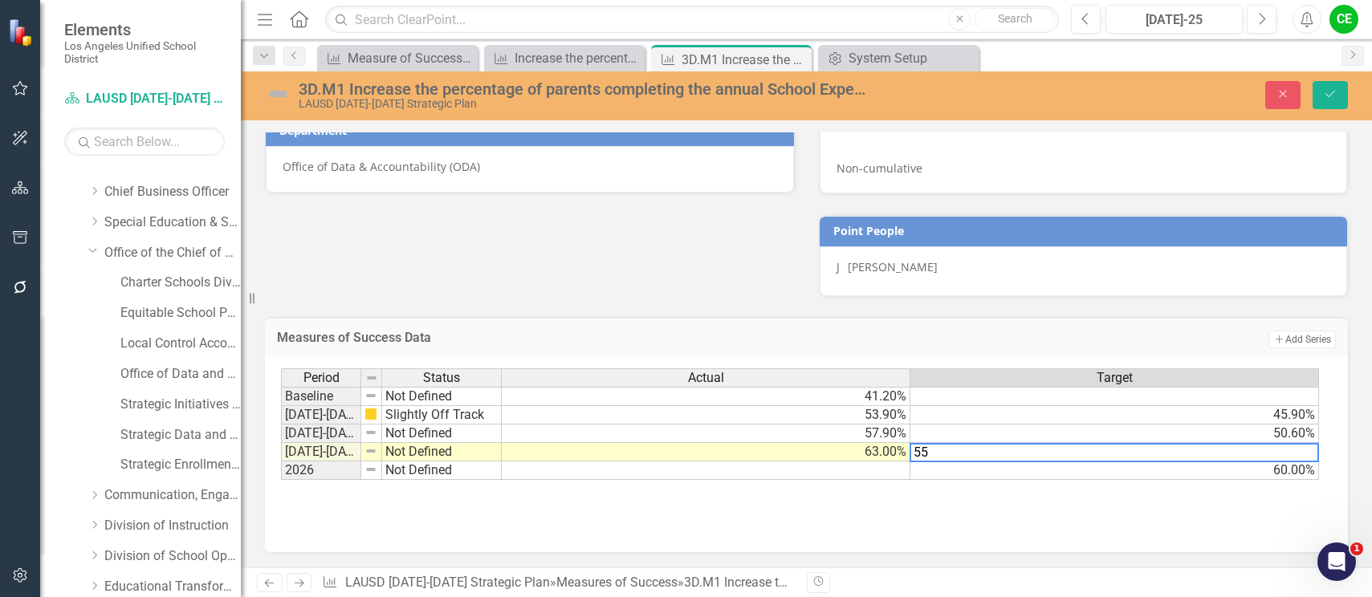
type textarea "60"
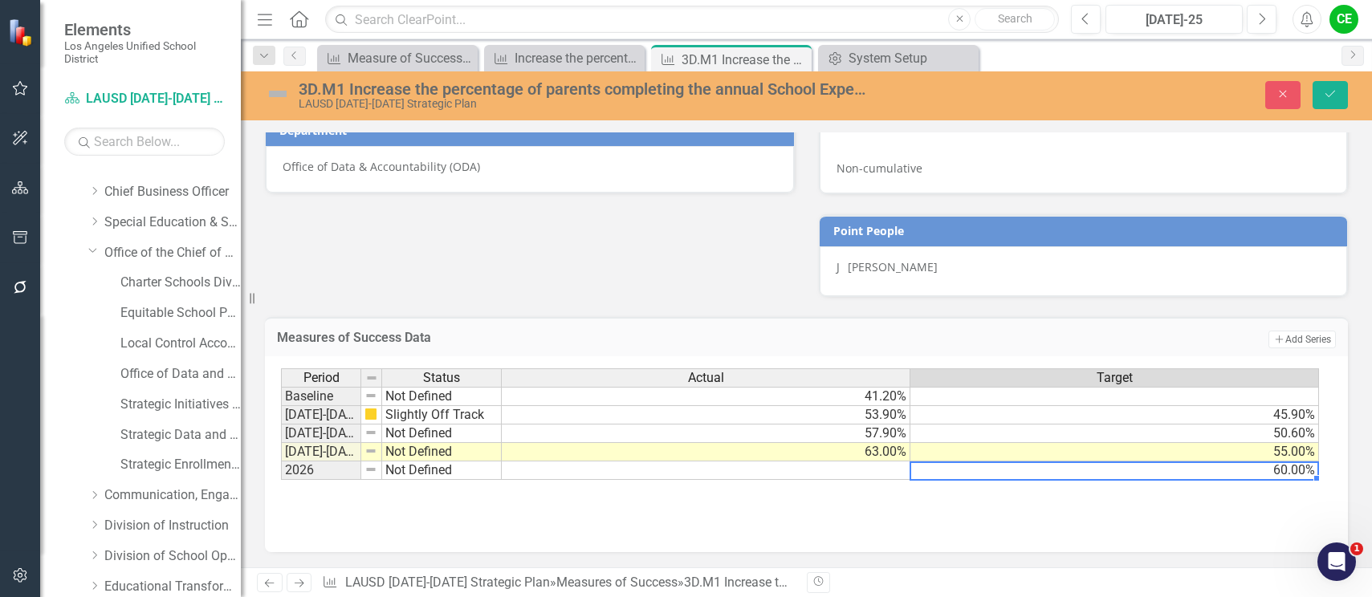
click at [1037, 471] on td "60.00%" at bounding box center [1114, 471] width 409 height 18
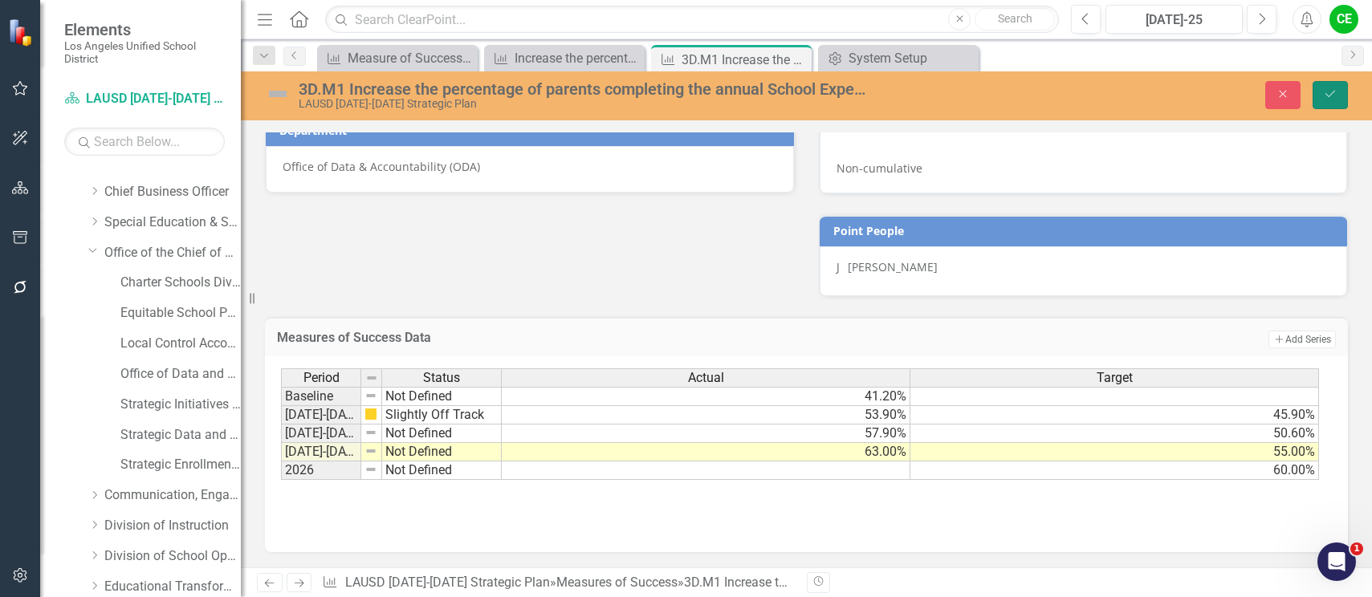
click at [1326, 96] on icon "Save" at bounding box center [1330, 93] width 14 height 11
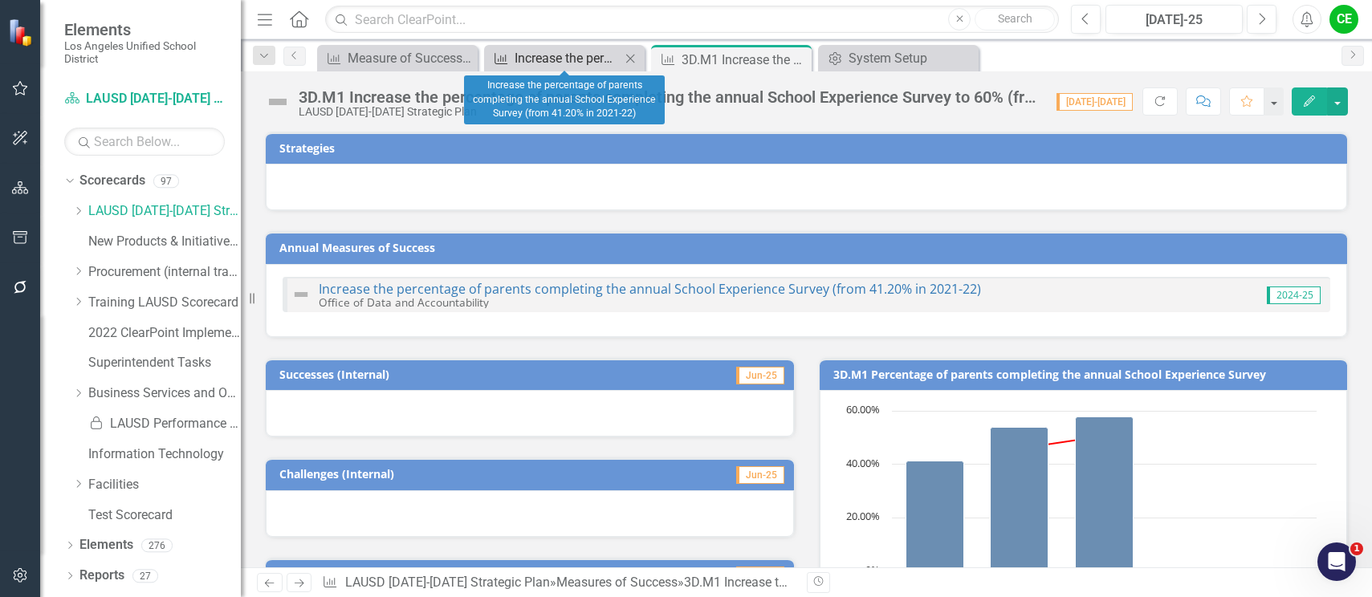
scroll to position [0, 0]
click at [566, 55] on div "Increase the percentage of parents completing the annual School Experience Surv…" at bounding box center [568, 58] width 106 height 20
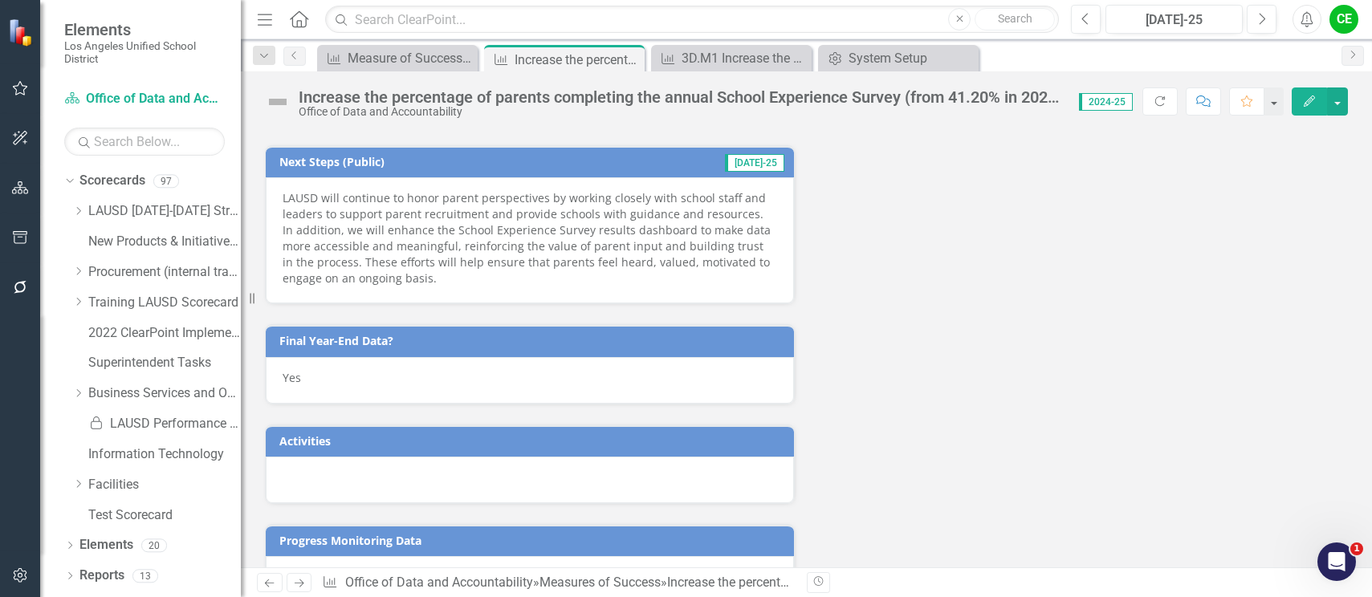
scroll to position [1762, 0]
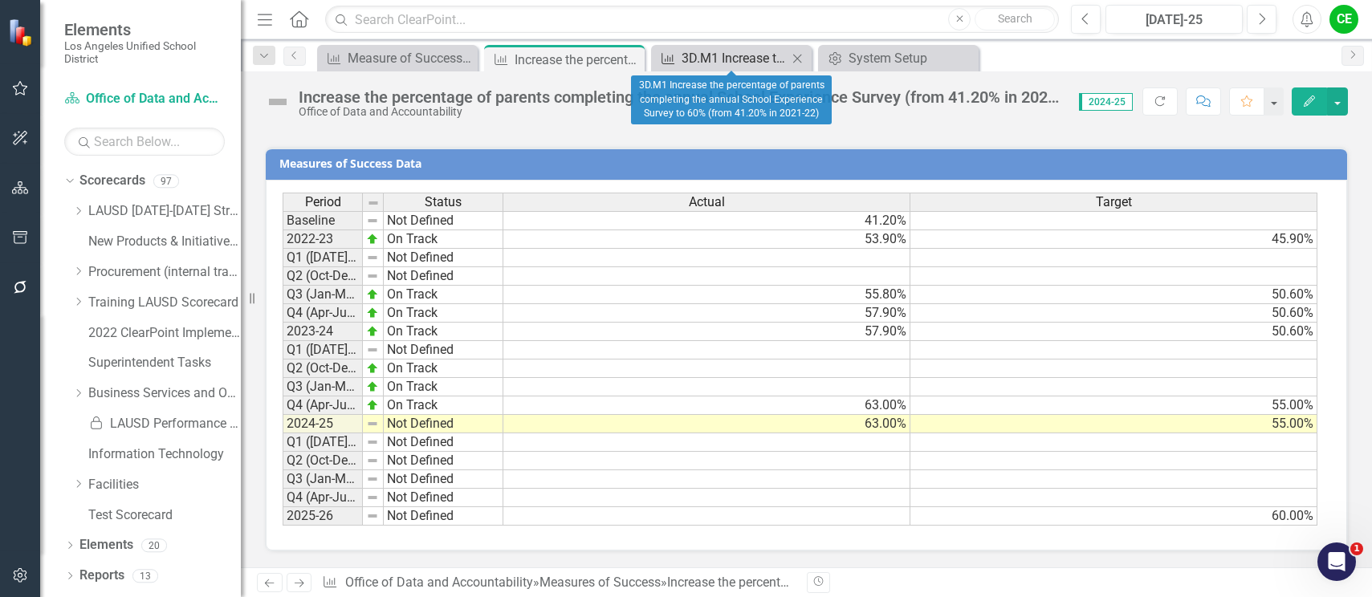
click at [725, 55] on div "3D.M1 Increase the percentage of parents completing the annual School Experienc…" at bounding box center [735, 58] width 106 height 20
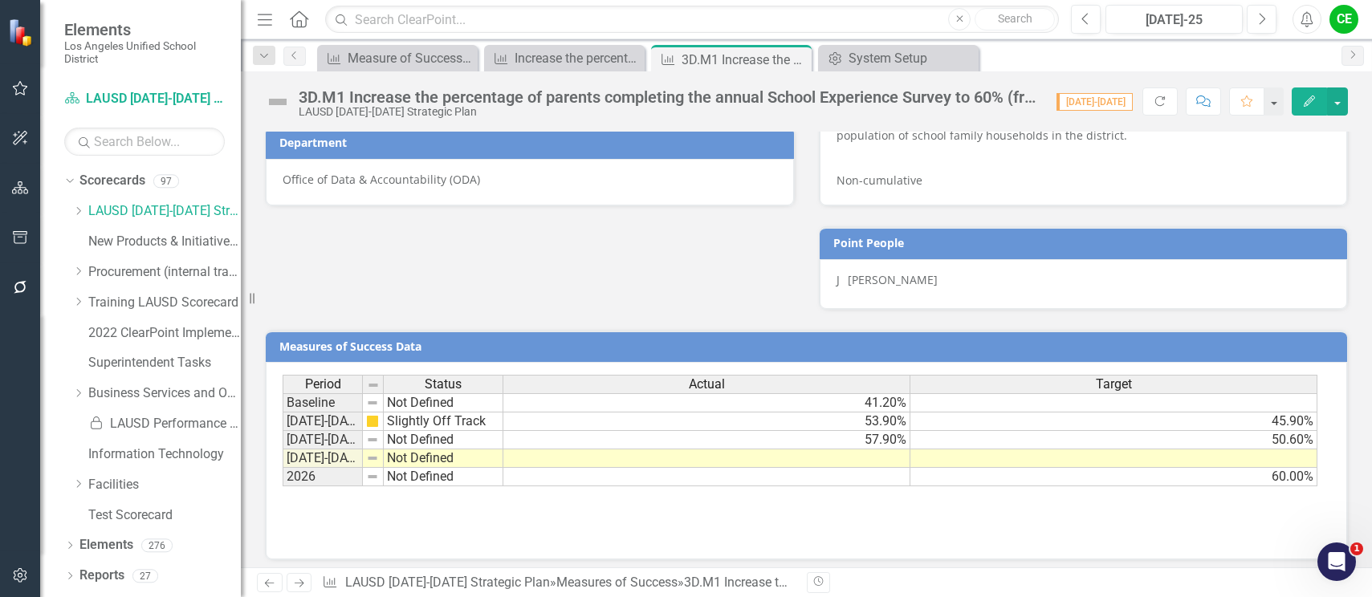
scroll to position [846, 0]
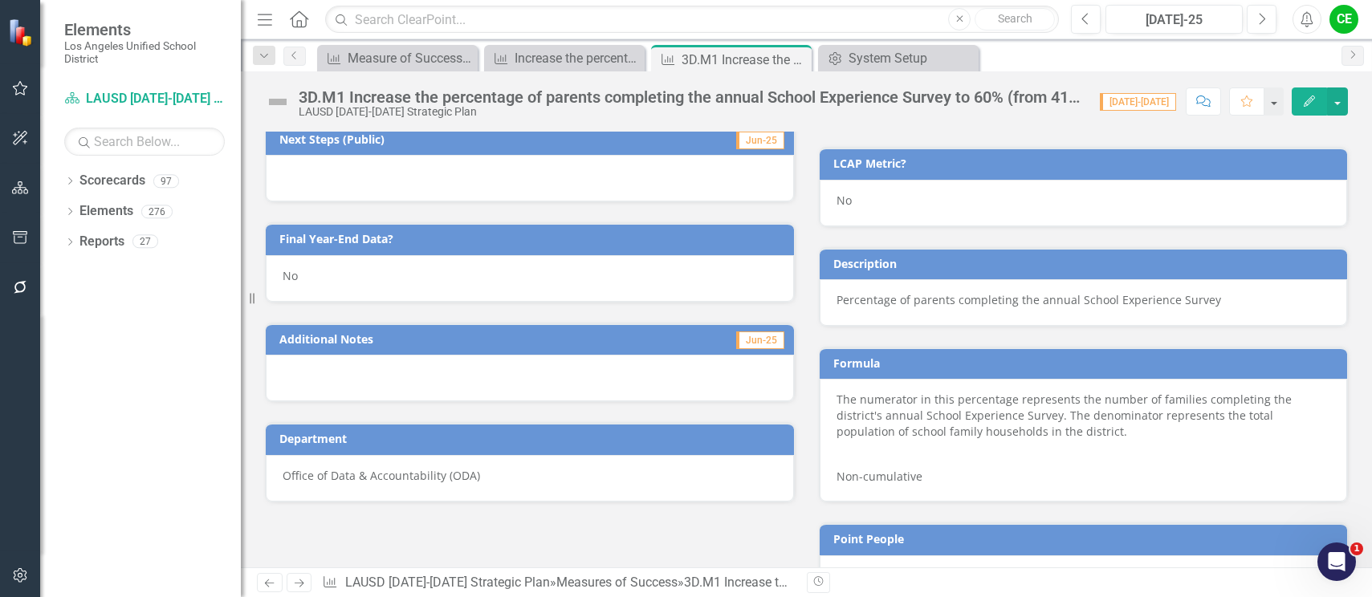
scroll to position [525, 0]
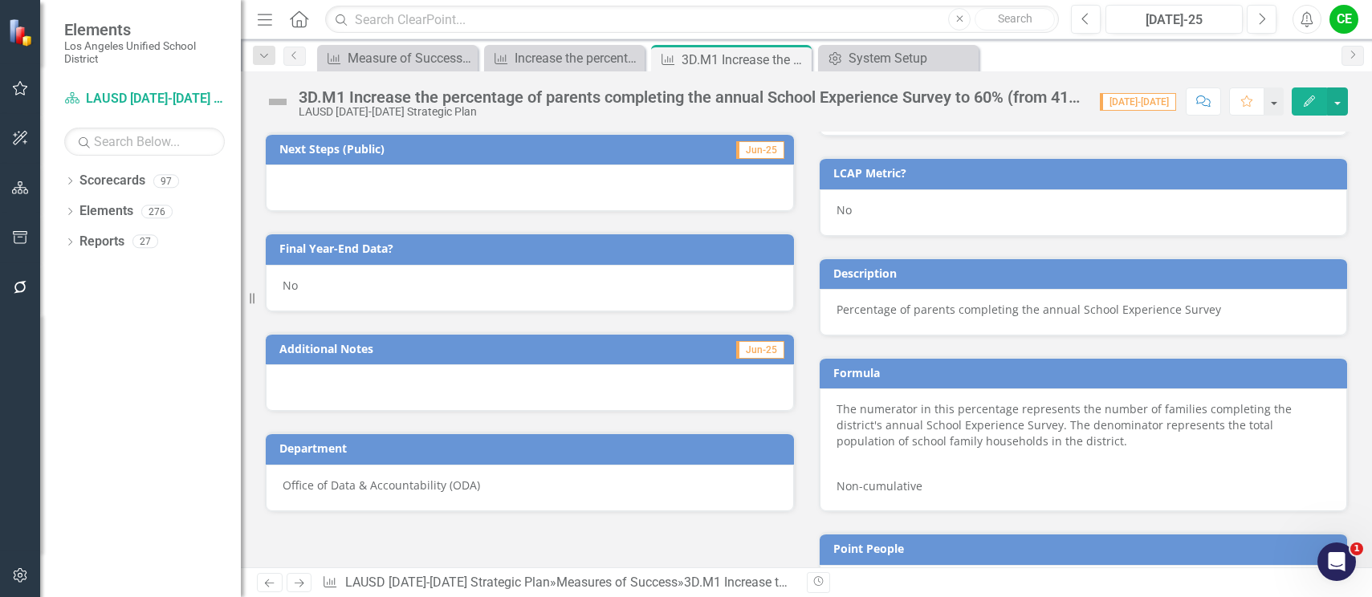
click at [352, 284] on div "No" at bounding box center [530, 288] width 528 height 47
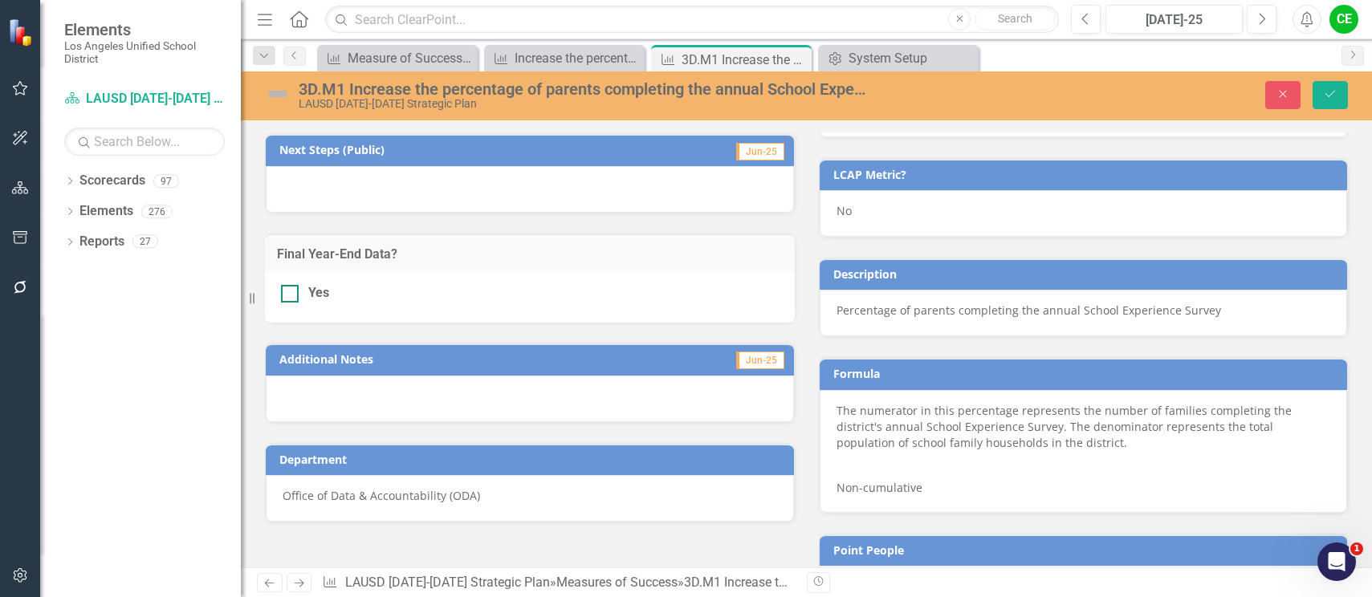
click at [295, 291] on div at bounding box center [290, 294] width 18 height 18
click at [291, 291] on input "Yes" at bounding box center [286, 290] width 10 height 10
checkbox input "true"
click at [1334, 90] on icon "Save" at bounding box center [1330, 93] width 14 height 11
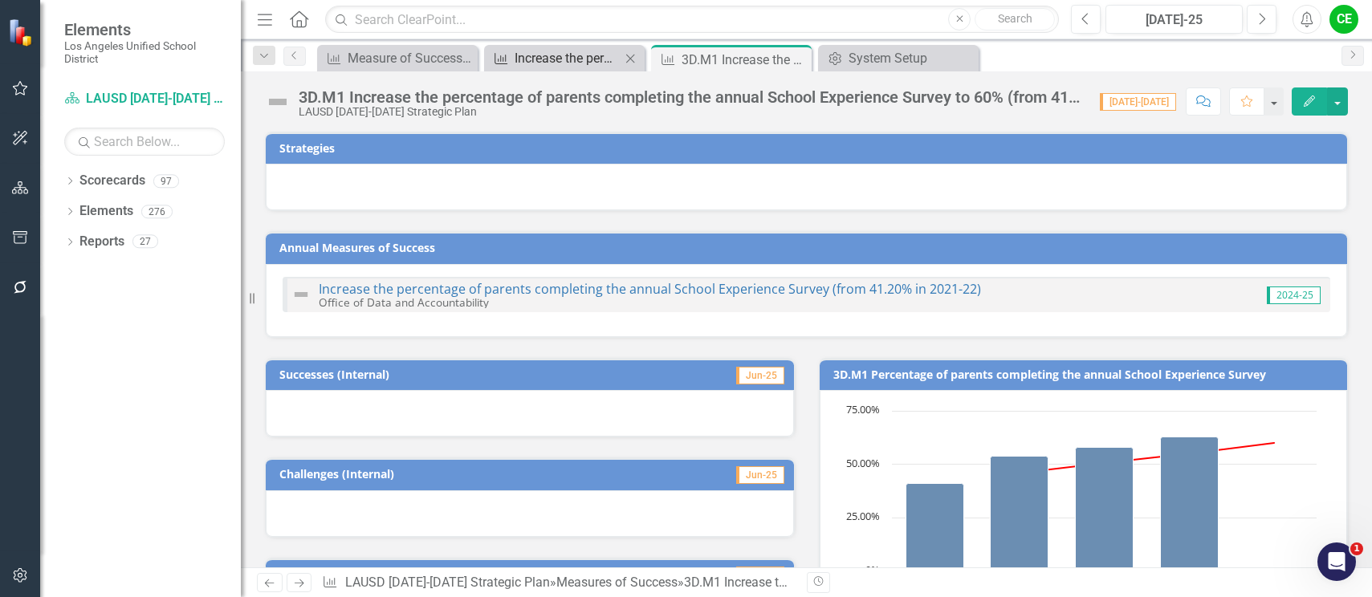
click at [531, 57] on div "Increase the percentage of parents completing the annual School Experience Surv…" at bounding box center [568, 58] width 106 height 20
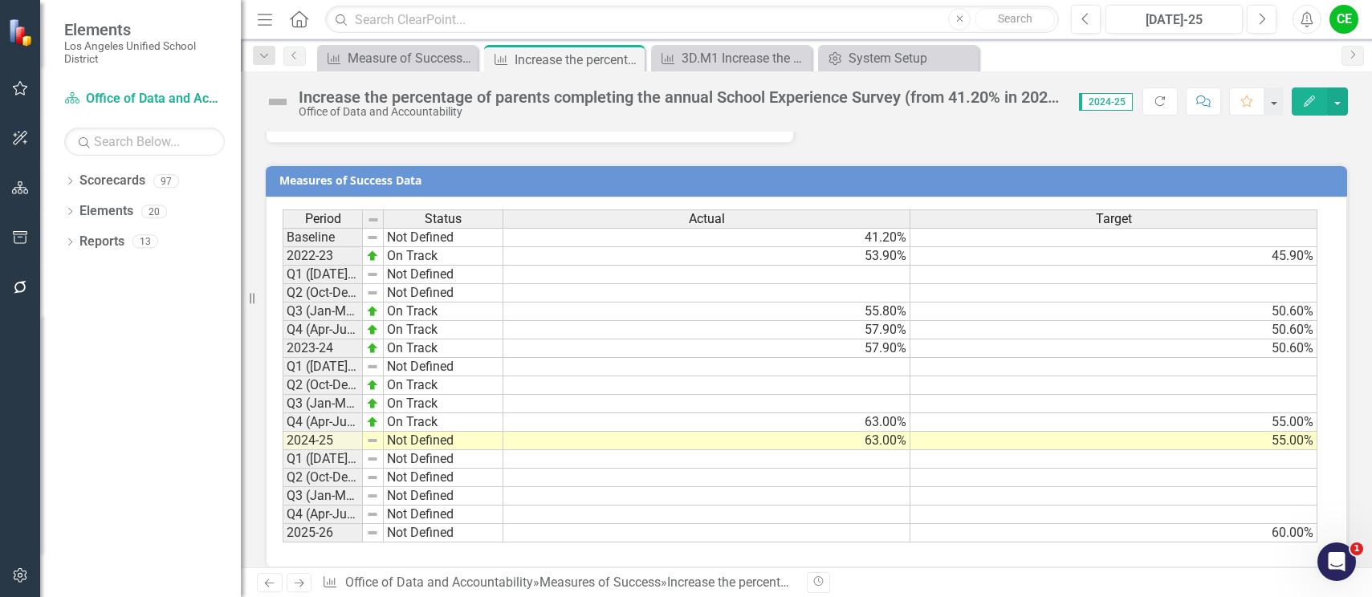
scroll to position [1762, 0]
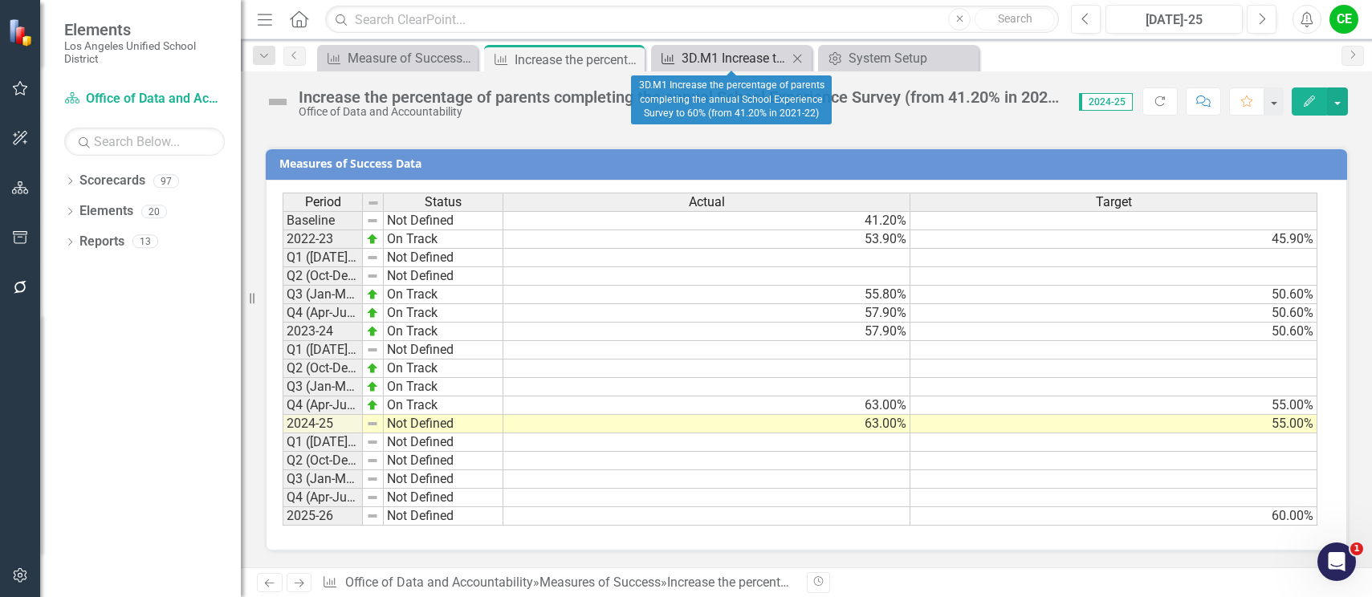
click at [730, 55] on div "3D.M1 Increase the percentage of parents completing the annual School Experienc…" at bounding box center [735, 58] width 106 height 20
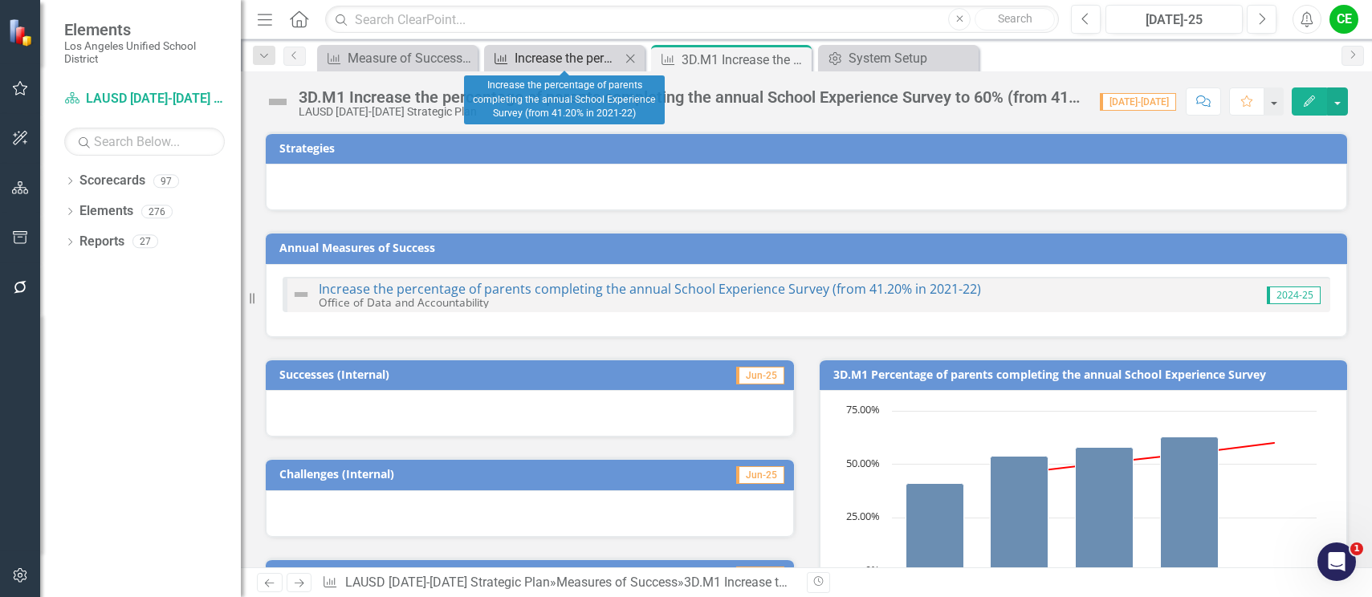
click at [575, 57] on div "Increase the percentage of parents completing the annual School Experience Surv…" at bounding box center [568, 58] width 106 height 20
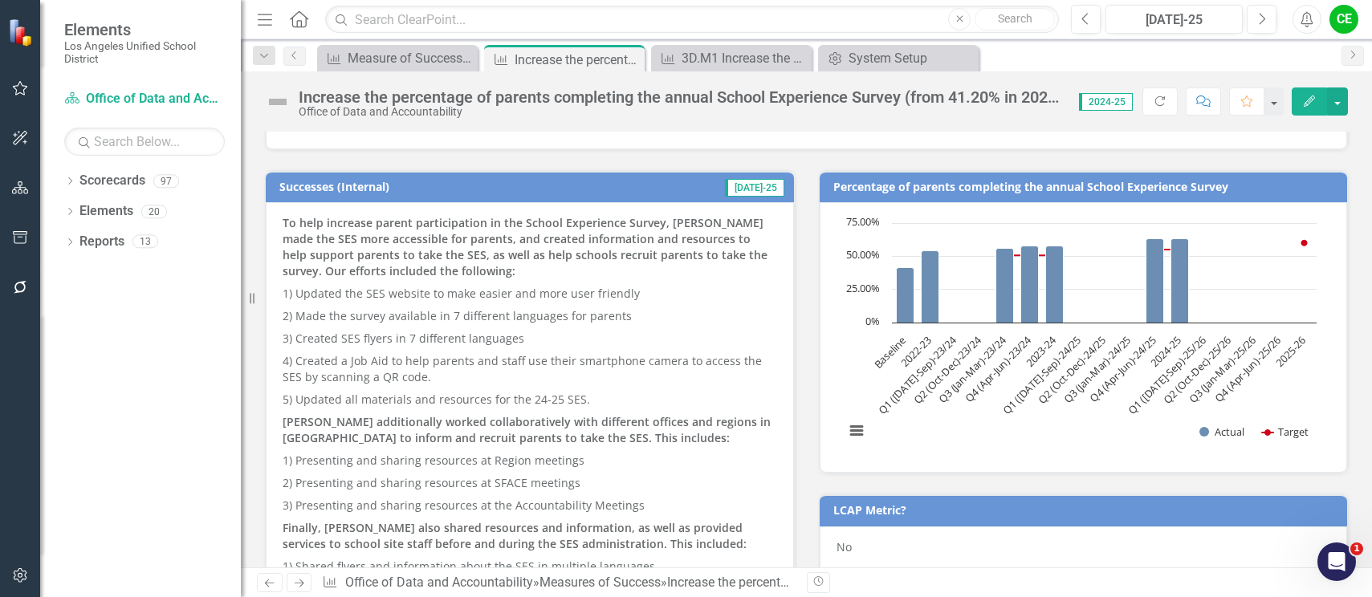
scroll to position [562, 0]
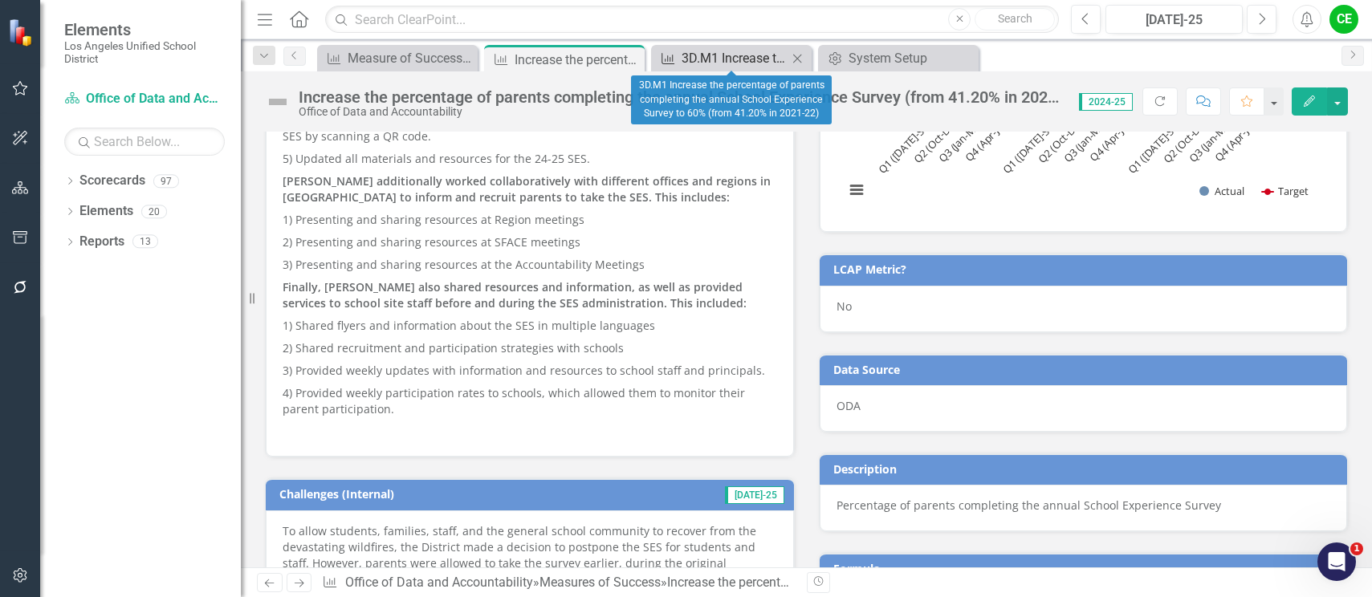
click at [701, 59] on div "3D.M1 Increase the percentage of parents completing the annual School Experienc…" at bounding box center [735, 58] width 106 height 20
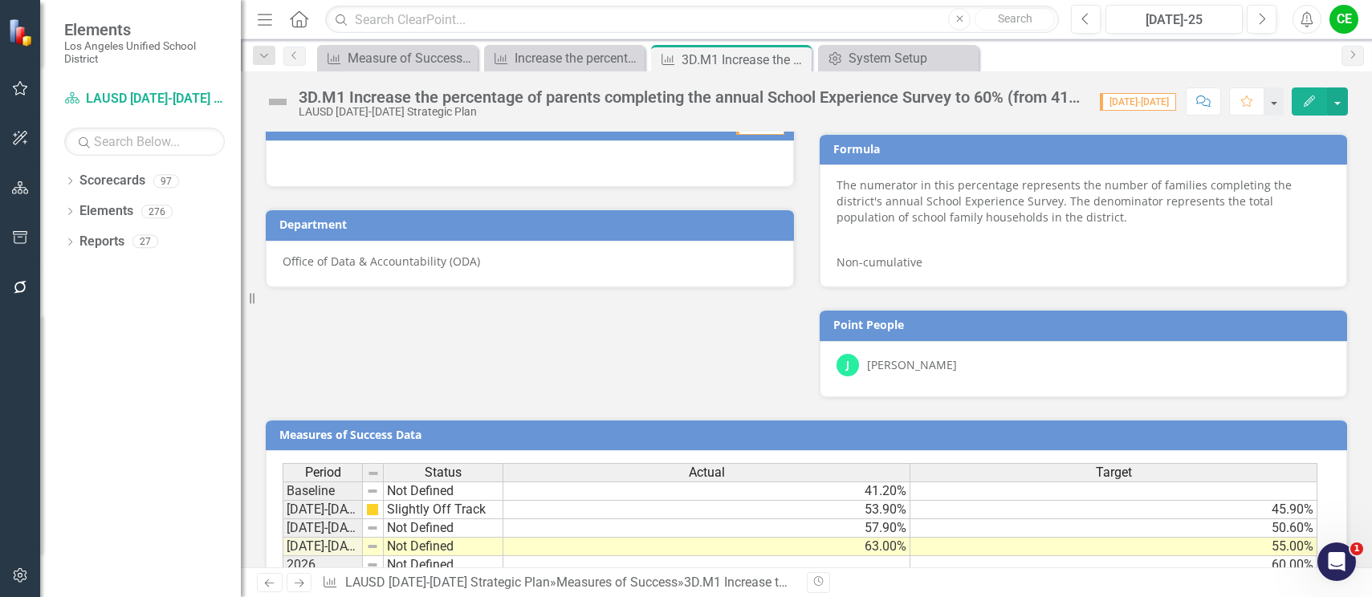
scroll to position [846, 0]
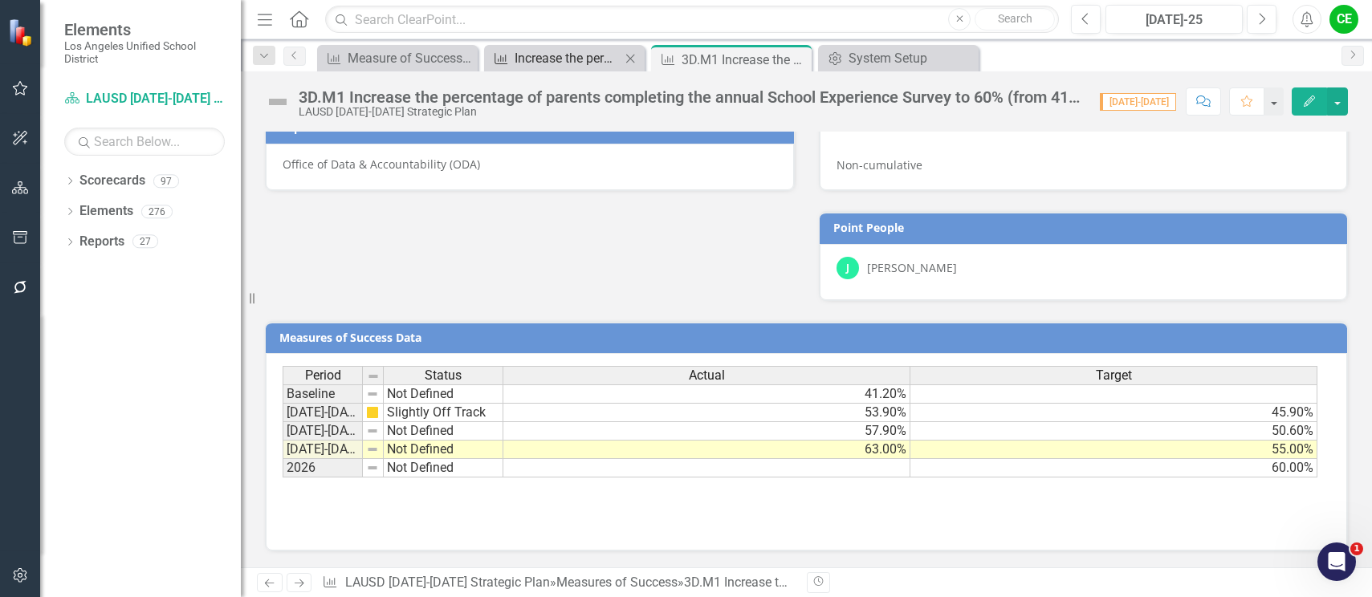
click at [558, 54] on div "Increase the percentage of parents completing the annual School Experience Surv…" at bounding box center [568, 58] width 106 height 20
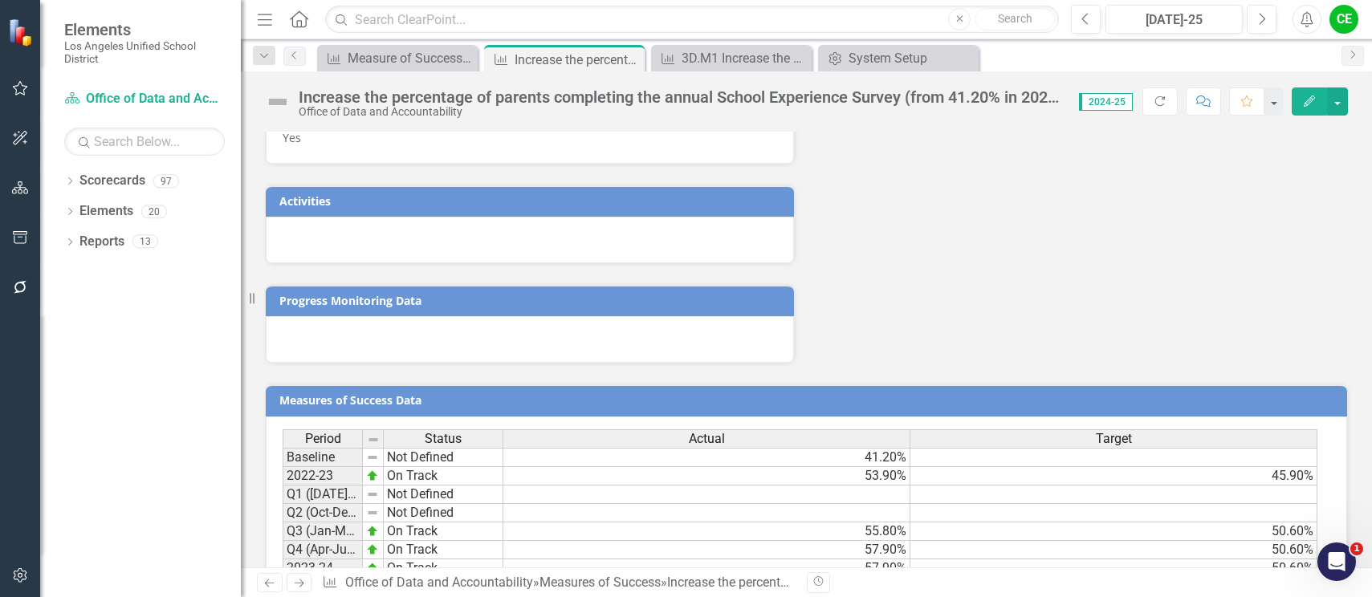
scroll to position [1762, 0]
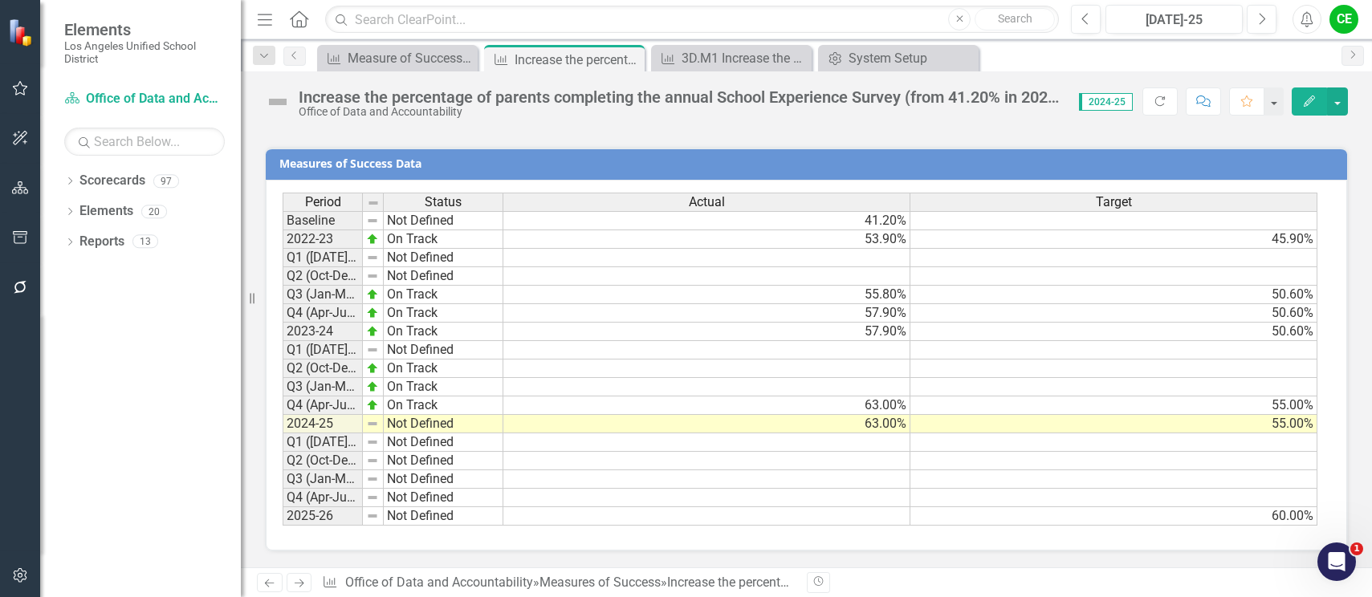
click at [436, 427] on td "Not Defined" at bounding box center [444, 424] width 120 height 18
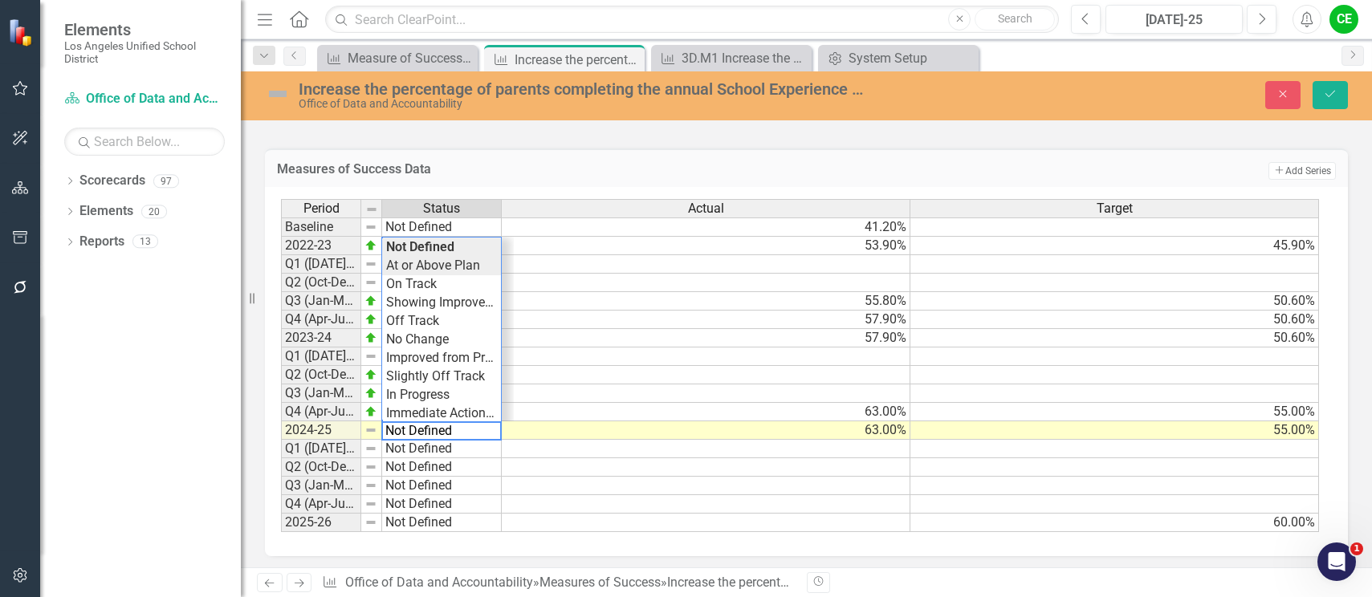
type textarea "At or Above Plan"
click at [444, 263] on div "Period Status Actual Target Baseline Not Defined 41.20% 2022-23 On Track 53.90%…" at bounding box center [800, 366] width 1039 height 334
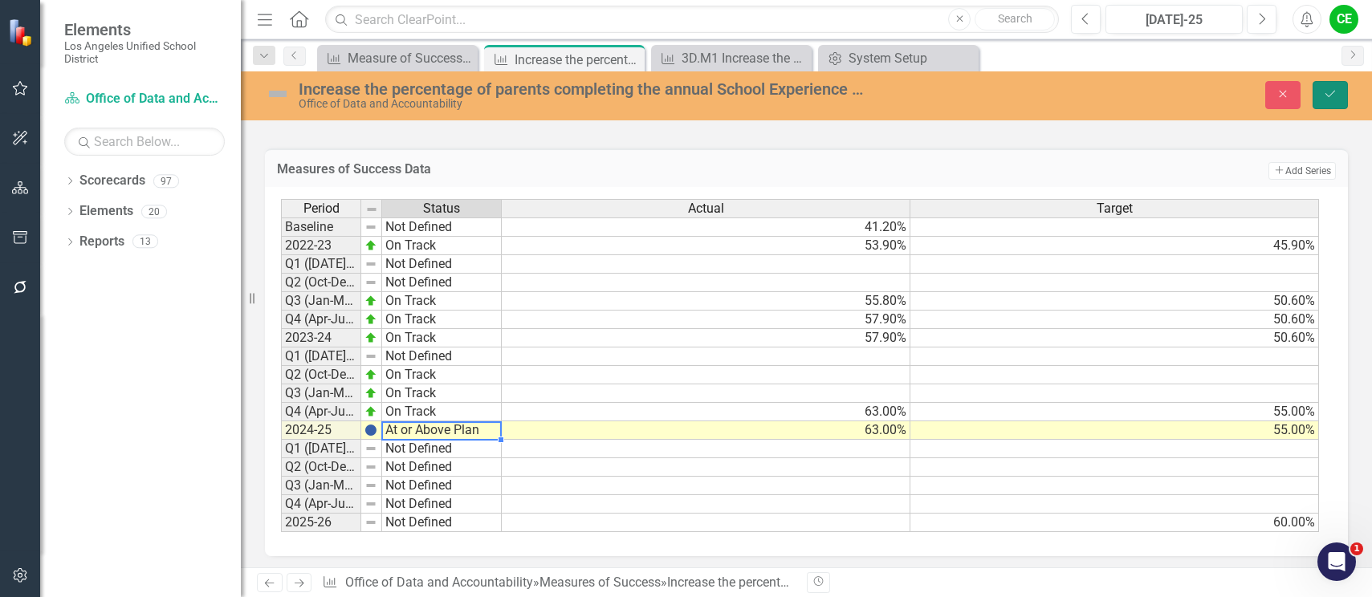
click at [1331, 81] on button "Save" at bounding box center [1329, 95] width 35 height 28
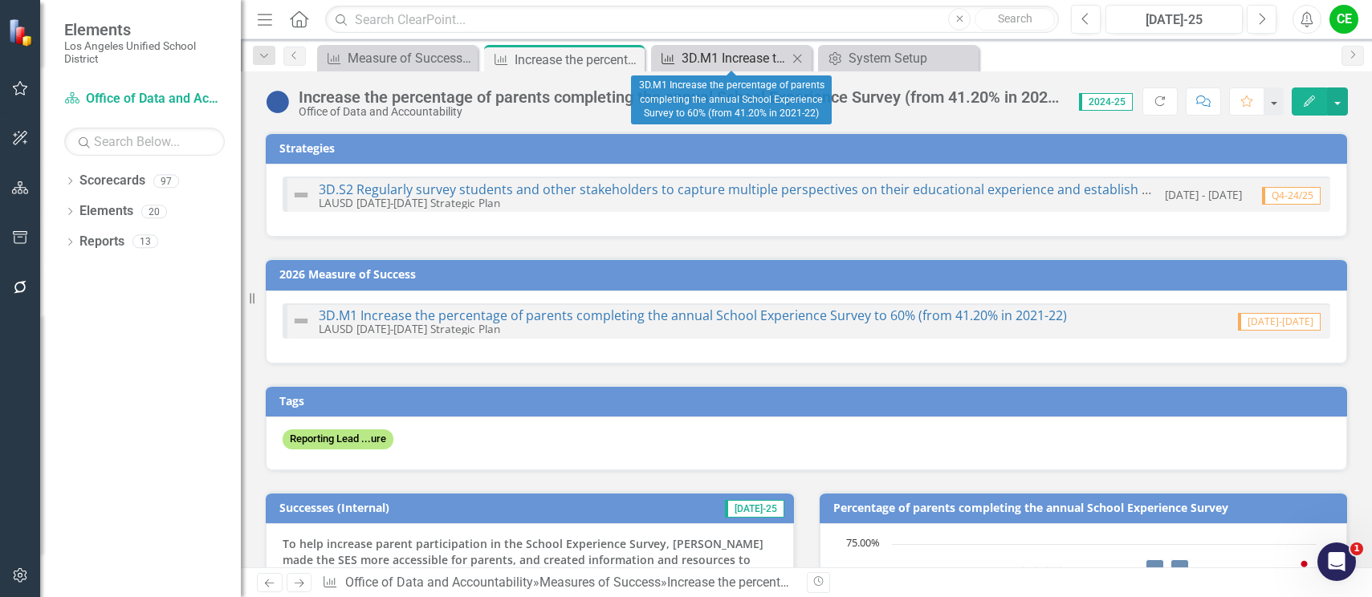
click at [742, 51] on div "3D.M1 Increase the percentage of parents completing the annual School Experienc…" at bounding box center [735, 58] width 106 height 20
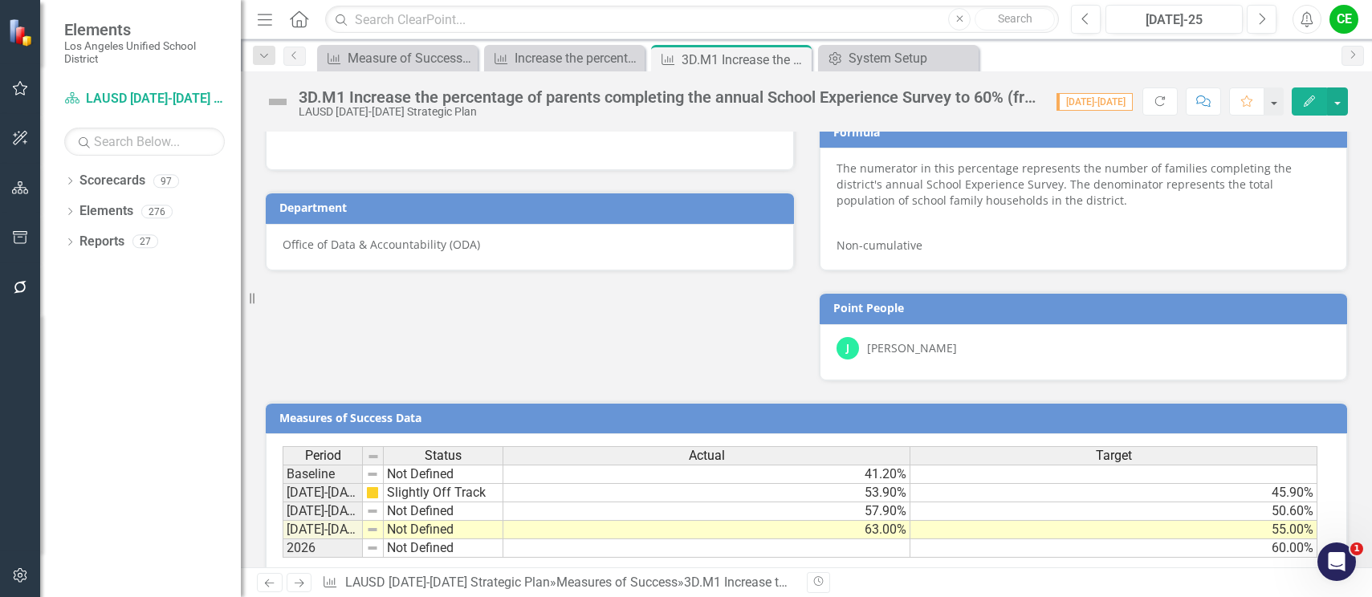
scroll to position [803, 0]
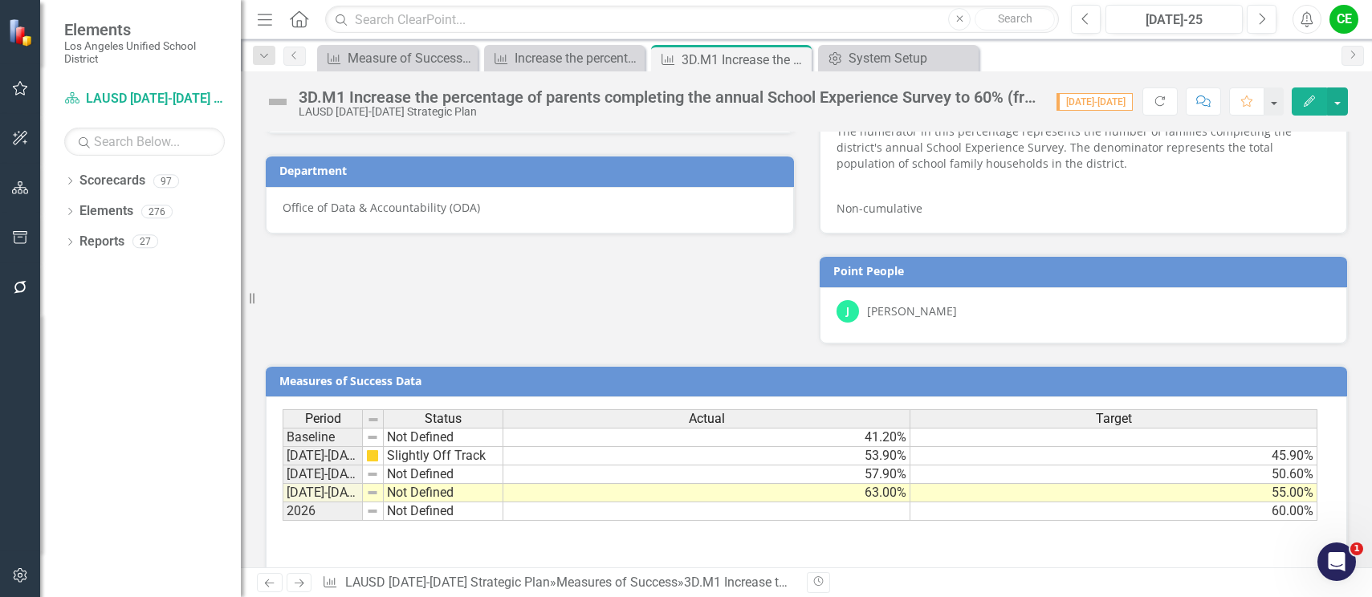
click at [1048, 317] on div "J [PERSON_NAME]" at bounding box center [1083, 311] width 494 height 22
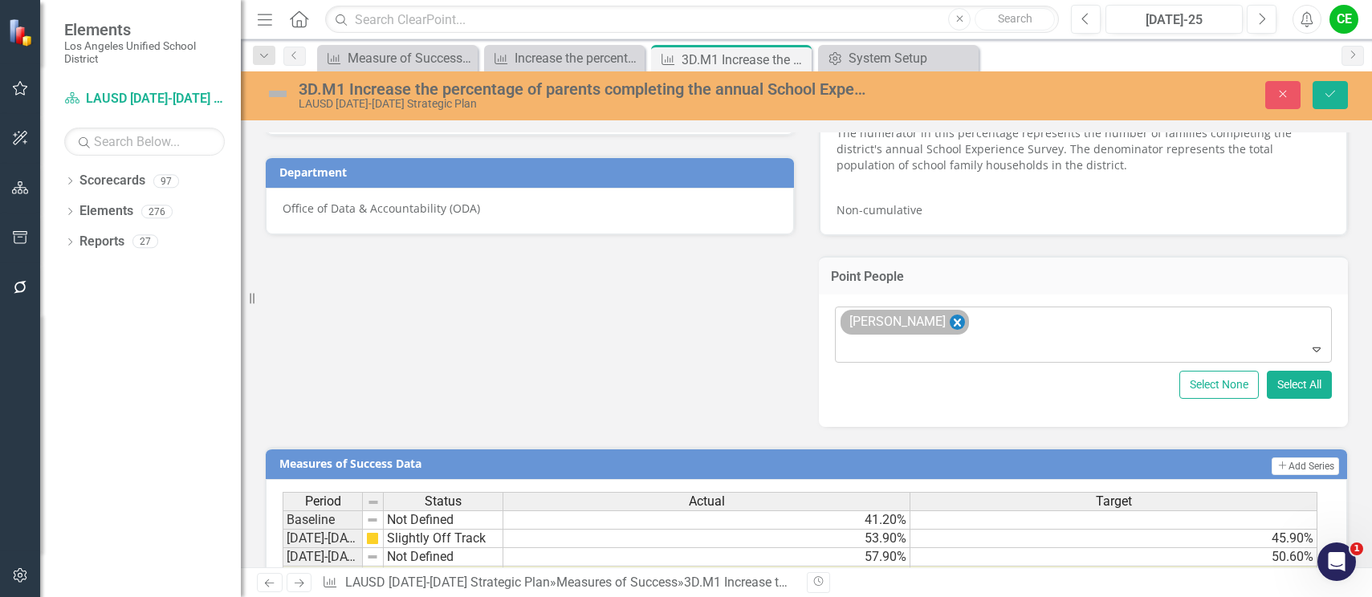
click at [954, 321] on icon "Remove William Johnston" at bounding box center [956, 323] width 7 height 8
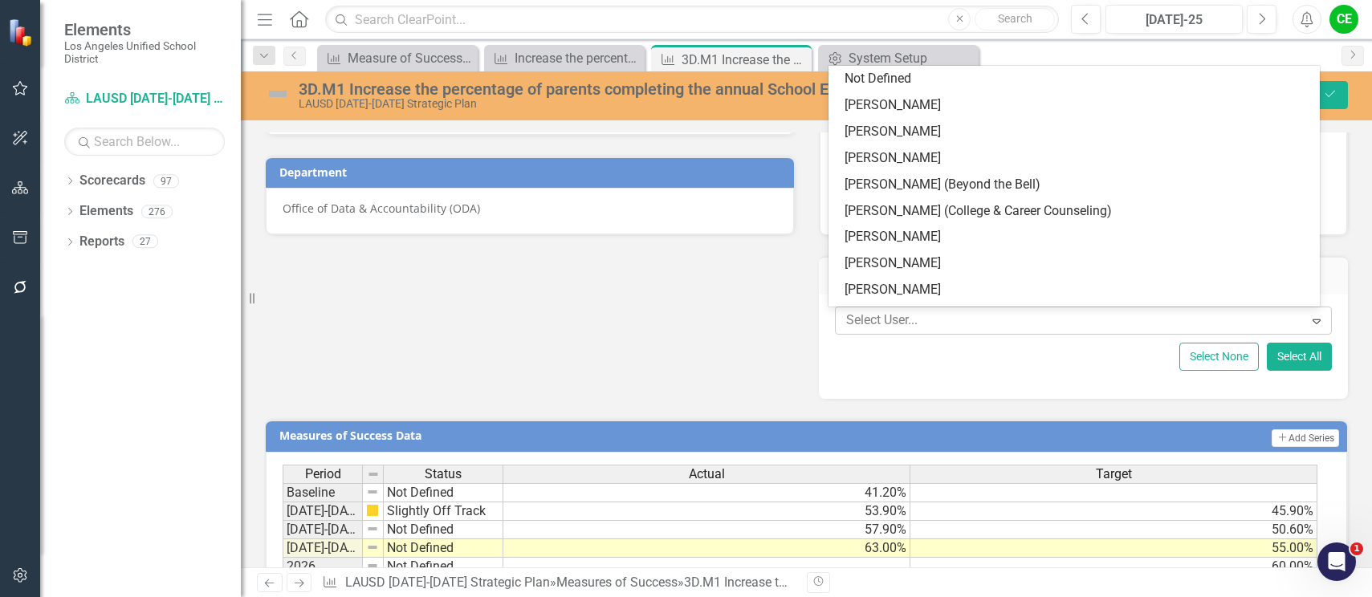
click at [926, 326] on div at bounding box center [1072, 321] width 464 height 22
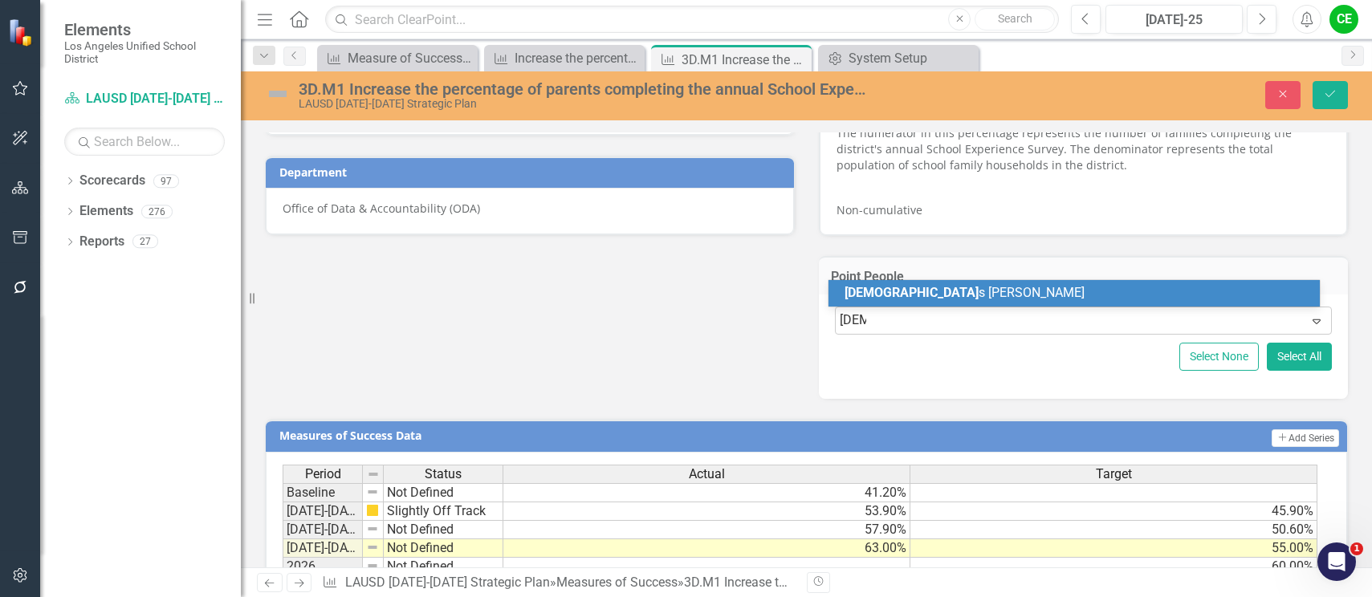
type input "[DEMOGRAPHIC_DATA]"
click at [888, 292] on span "[DEMOGRAPHIC_DATA][PERSON_NAME]" at bounding box center [959, 292] width 230 height 15
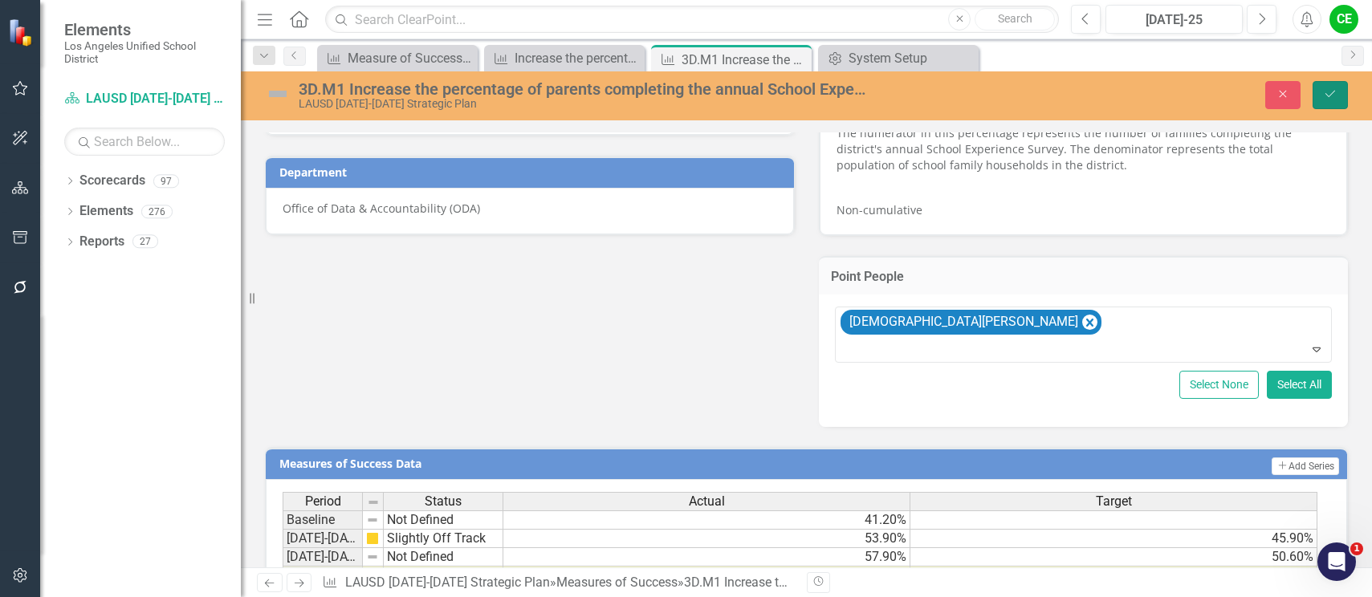
drag, startPoint x: 1333, startPoint y: 92, endPoint x: 1350, endPoint y: 90, distance: 16.9
click at [1349, 90] on div "Close Save" at bounding box center [1136, 95] width 447 height 28
click at [1331, 97] on icon "Save" at bounding box center [1330, 93] width 14 height 11
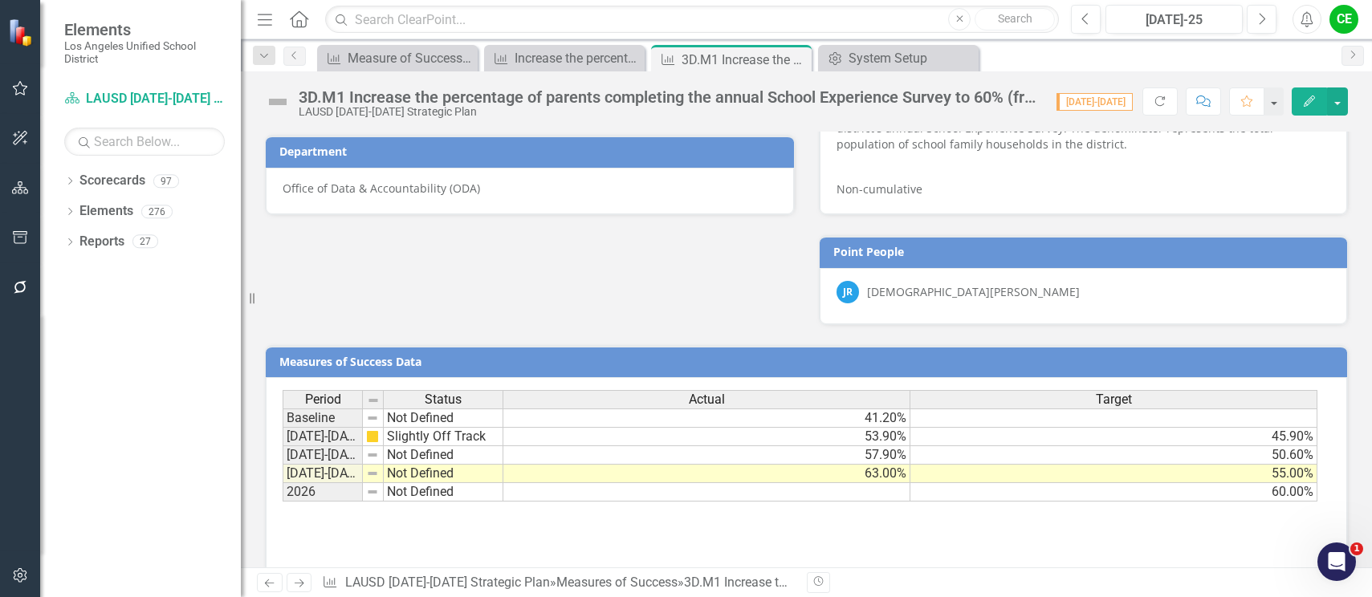
scroll to position [846, 0]
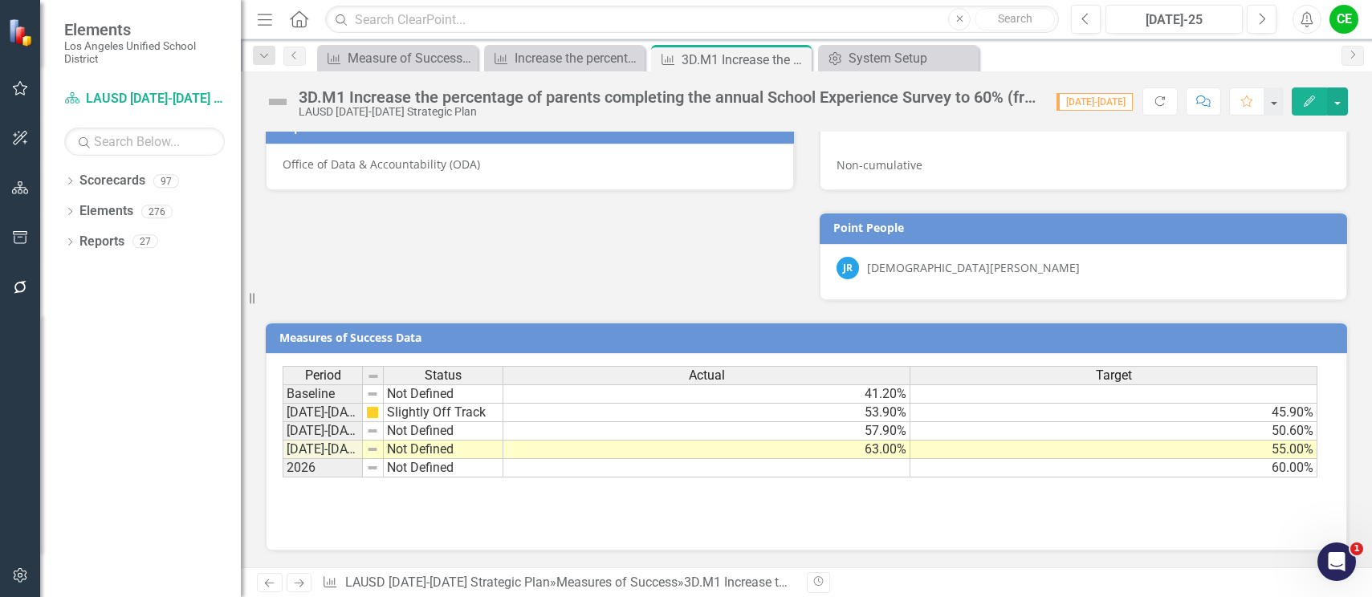
click at [397, 450] on td "Not Defined" at bounding box center [444, 450] width 120 height 18
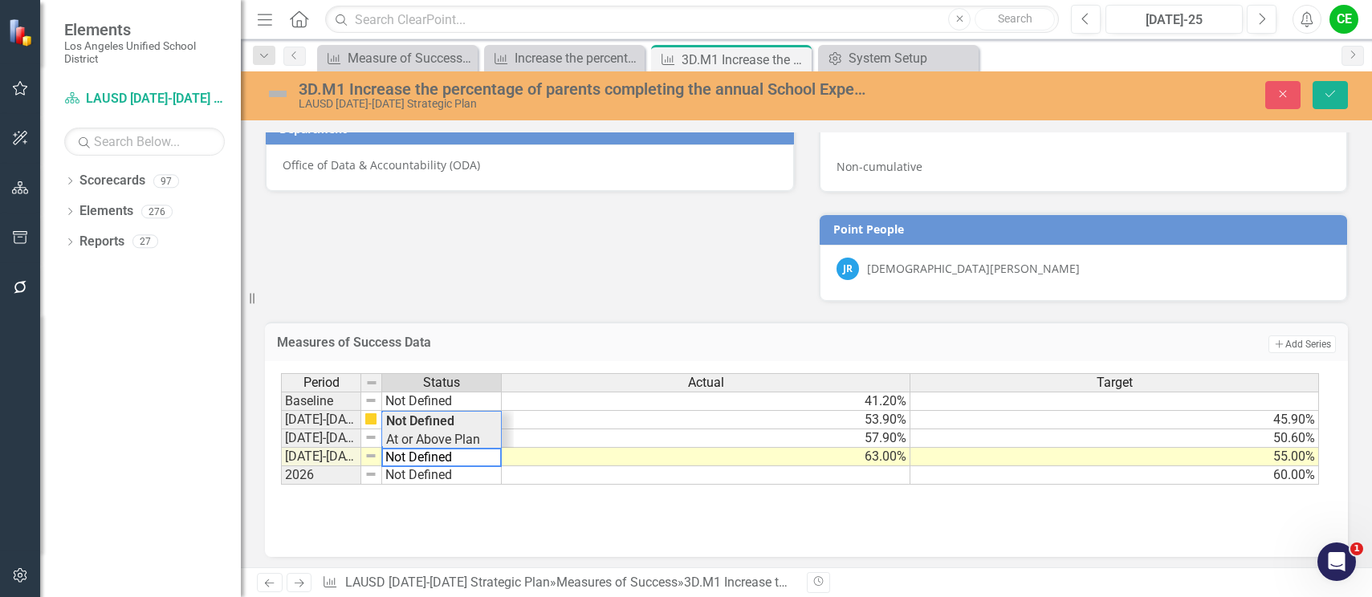
type textarea "At or Above Plan"
click at [408, 436] on div "Period Status Actual Target Baseline Not Defined 41.20% 2022-2023 Slightly Off …" at bounding box center [800, 429] width 1039 height 112
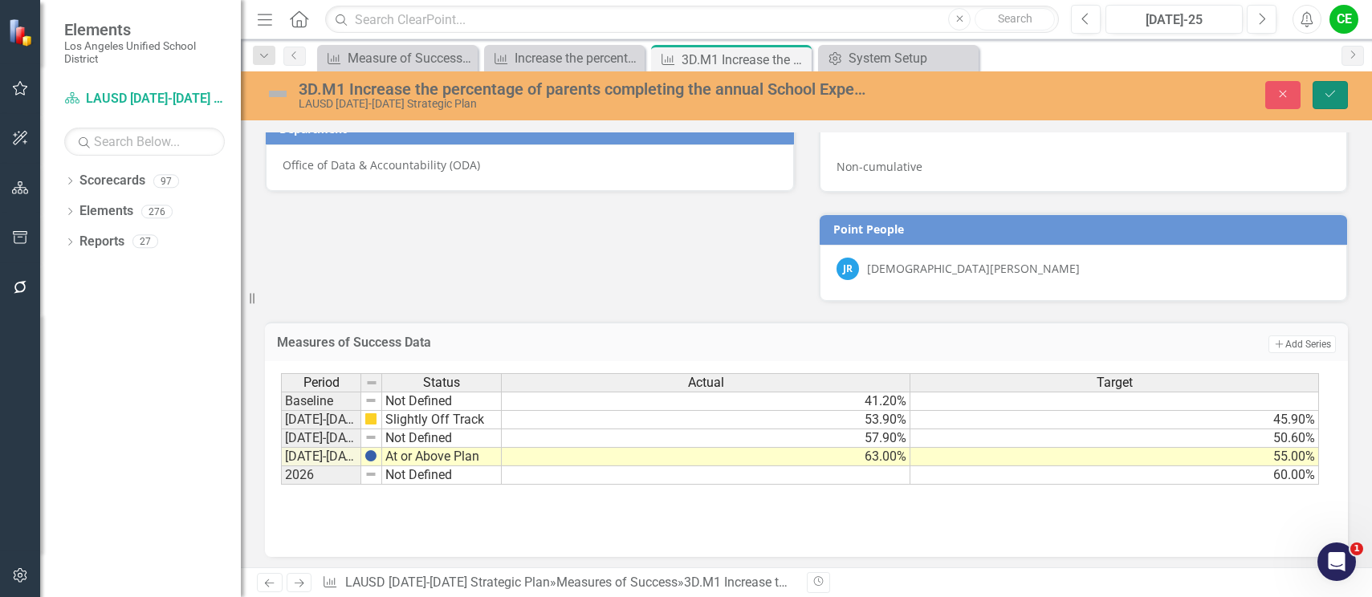
click at [1346, 94] on button "Save" at bounding box center [1329, 95] width 35 height 28
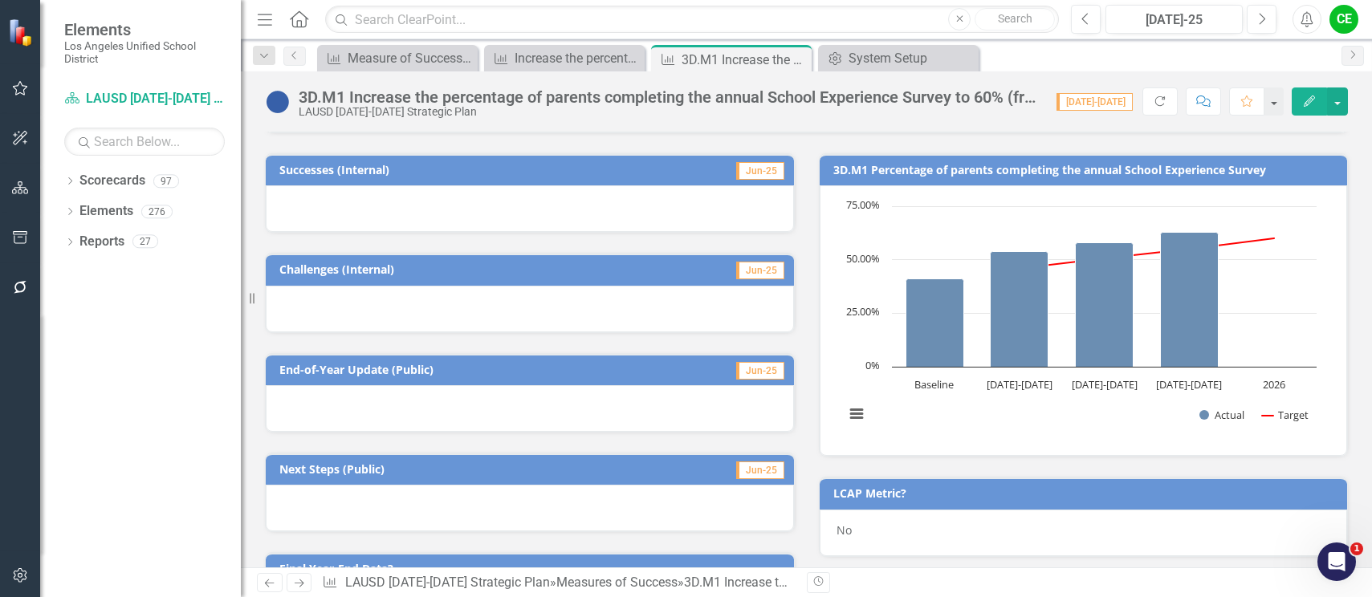
scroll to position [241, 0]
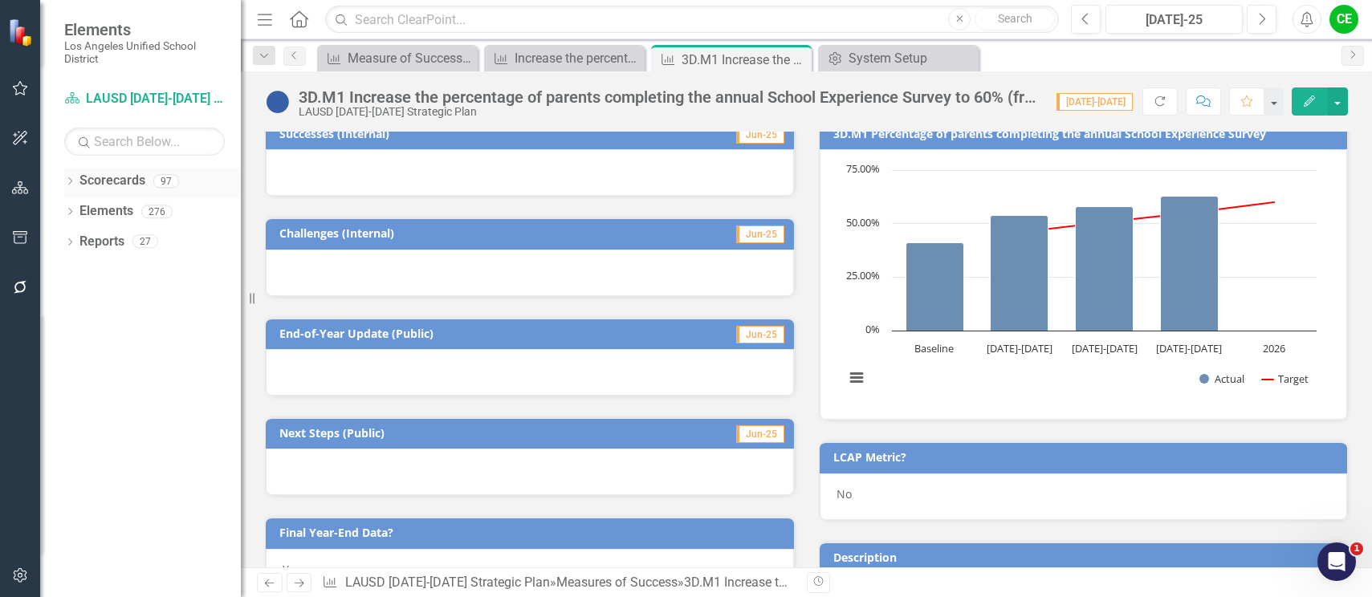
click at [70, 179] on icon at bounding box center [70, 180] width 4 height 7
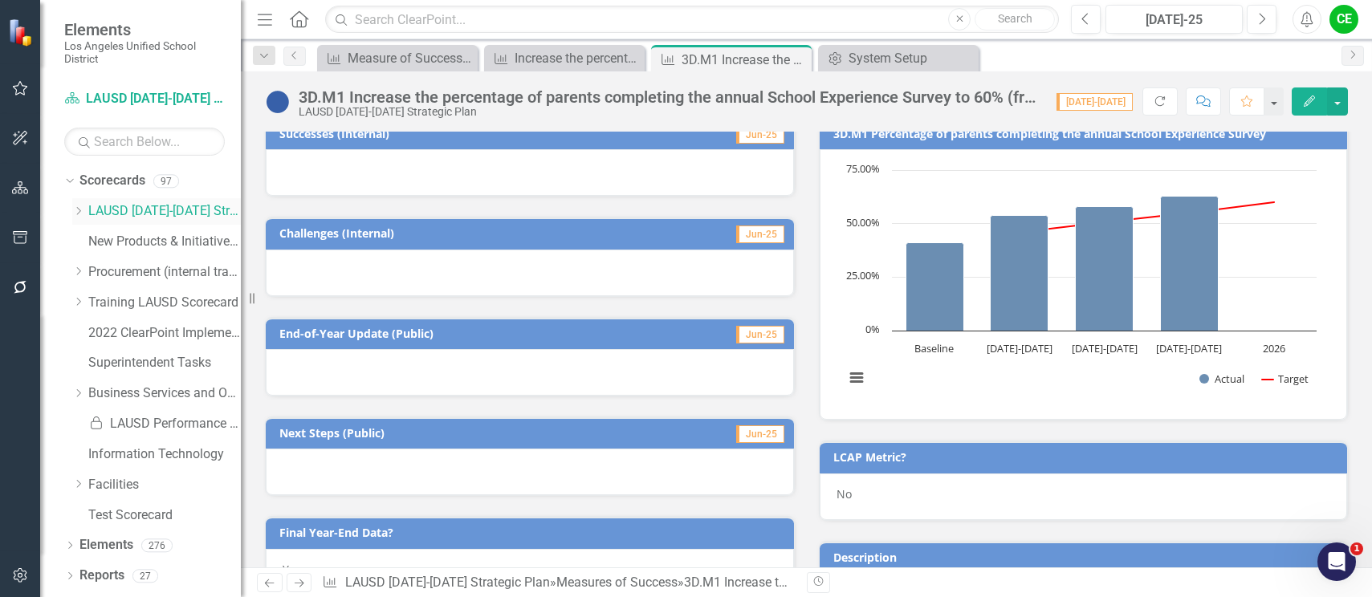
click at [78, 210] on icon "Dropdown" at bounding box center [78, 211] width 12 height 10
click at [93, 332] on icon "Dropdown" at bounding box center [94, 333] width 12 height 10
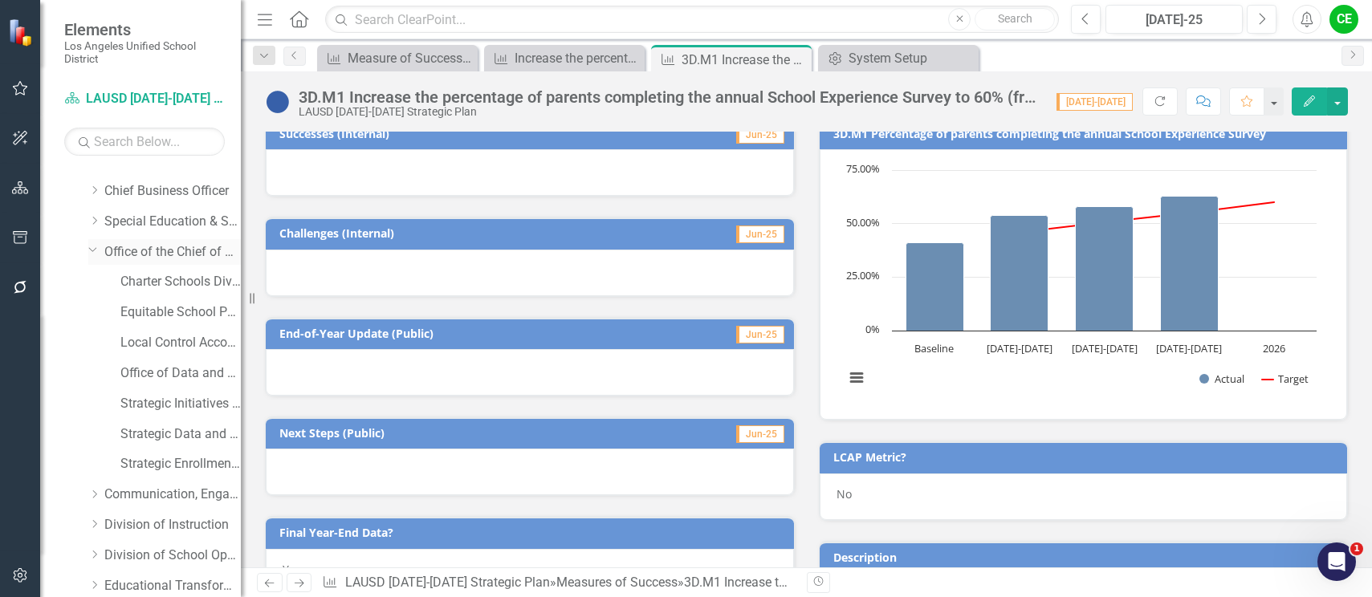
scroll to position [161, 0]
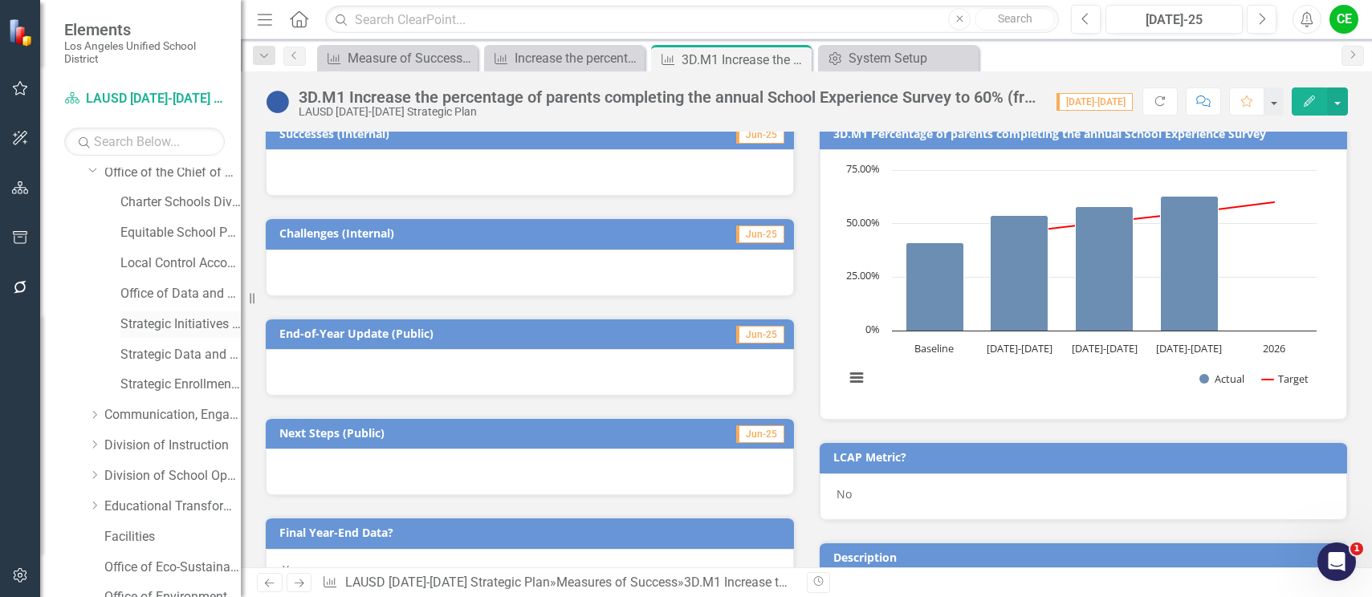
click at [160, 325] on link "Strategic Initiatives Office" at bounding box center [180, 324] width 120 height 18
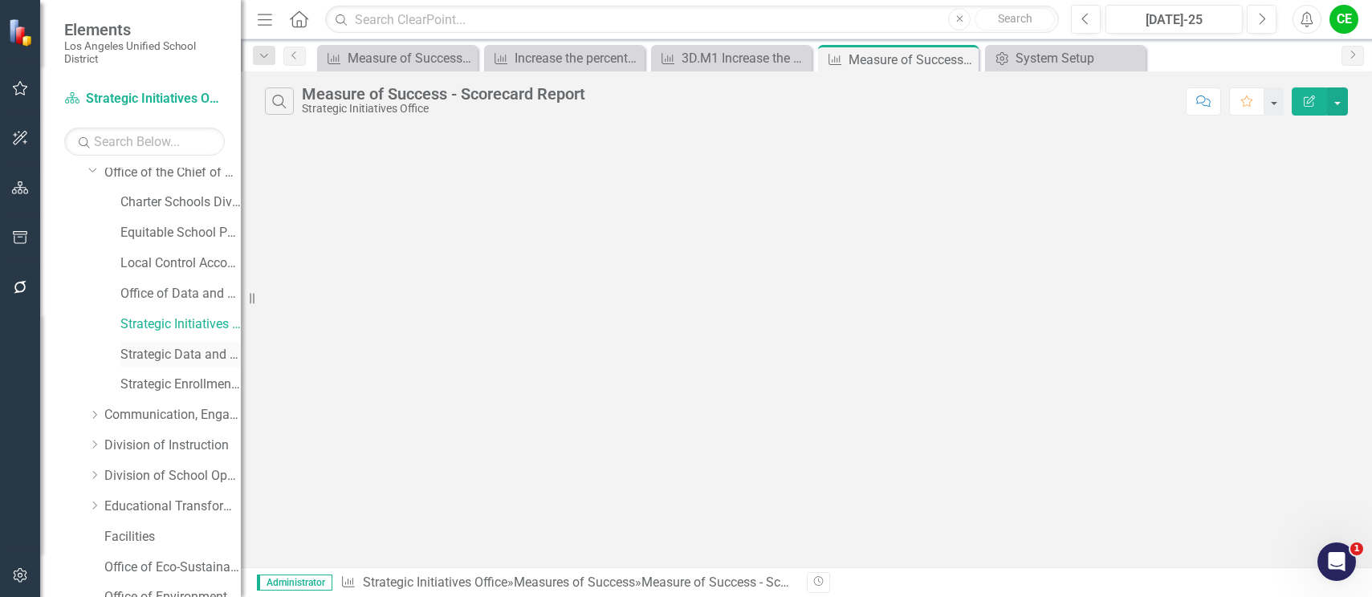
click at [153, 352] on link "Strategic Data and Evaluation Branch" at bounding box center [180, 355] width 120 height 18
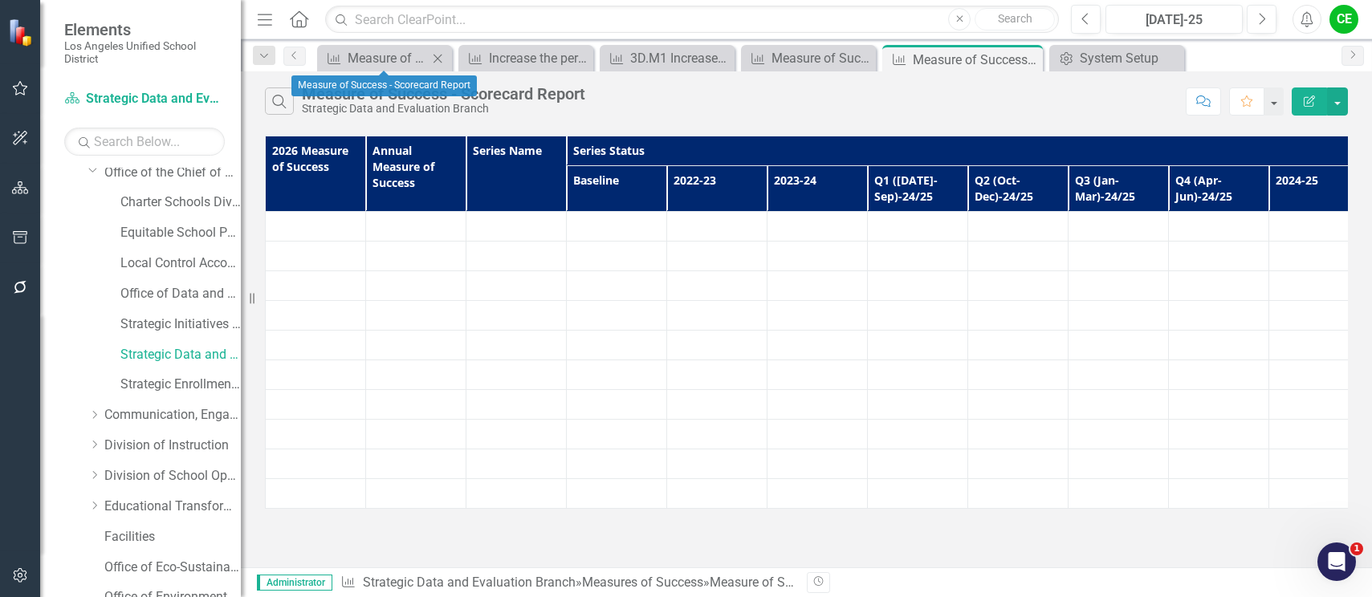
click at [439, 58] on icon "Close" at bounding box center [437, 58] width 16 height 13
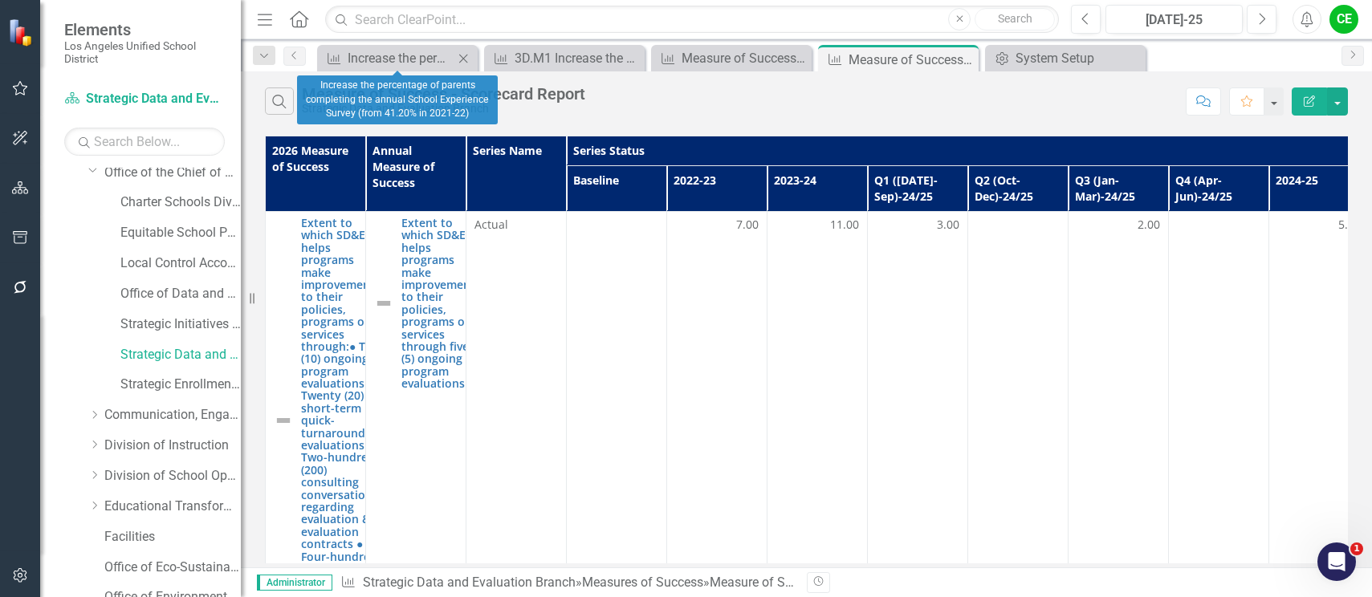
click at [463, 60] on icon "Close" at bounding box center [463, 58] width 16 height 13
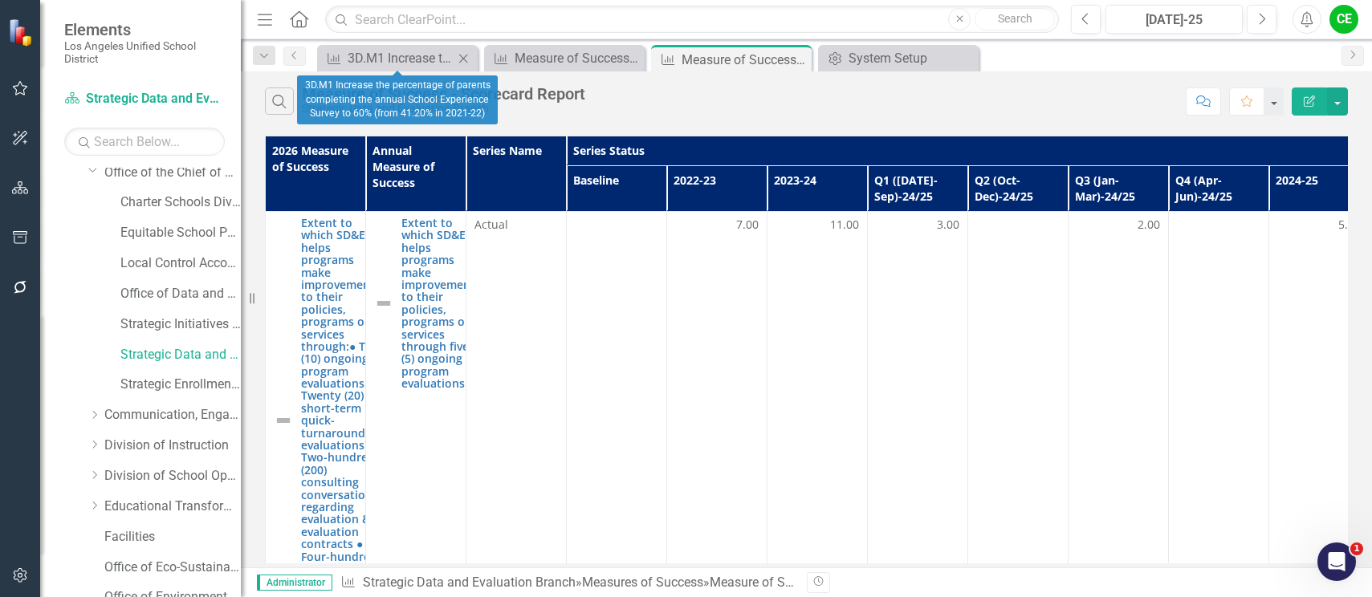
click at [463, 60] on icon "Close" at bounding box center [463, 58] width 16 height 13
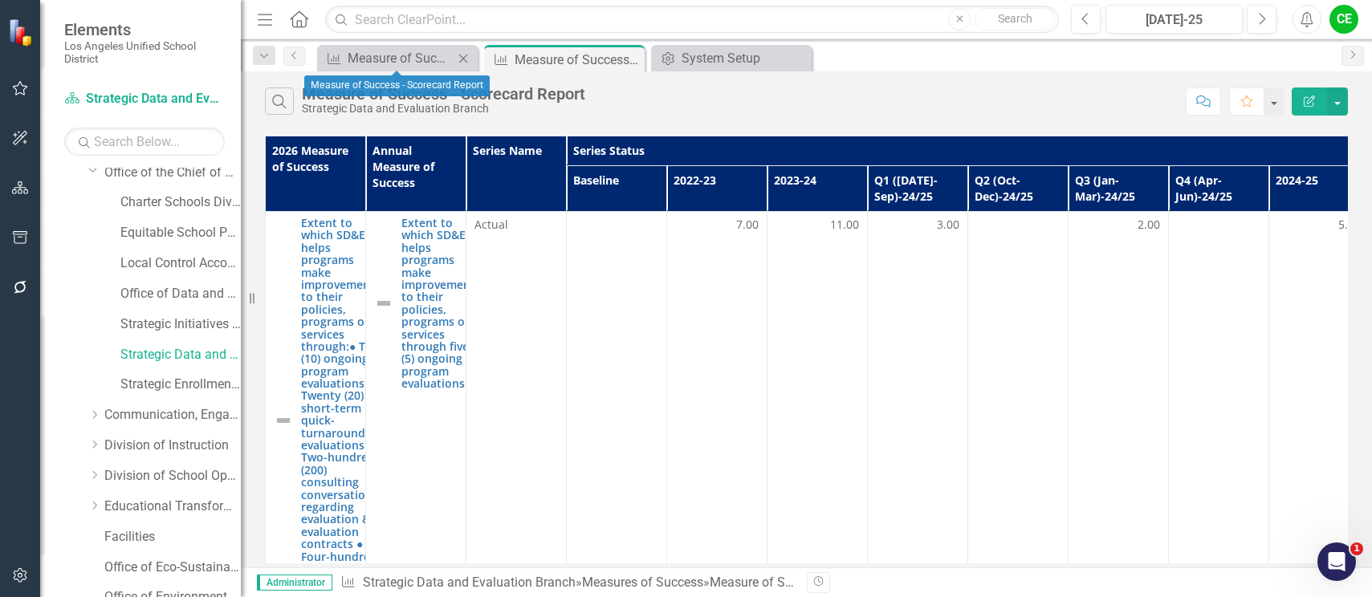
click at [466, 53] on icon "Close" at bounding box center [463, 58] width 16 height 13
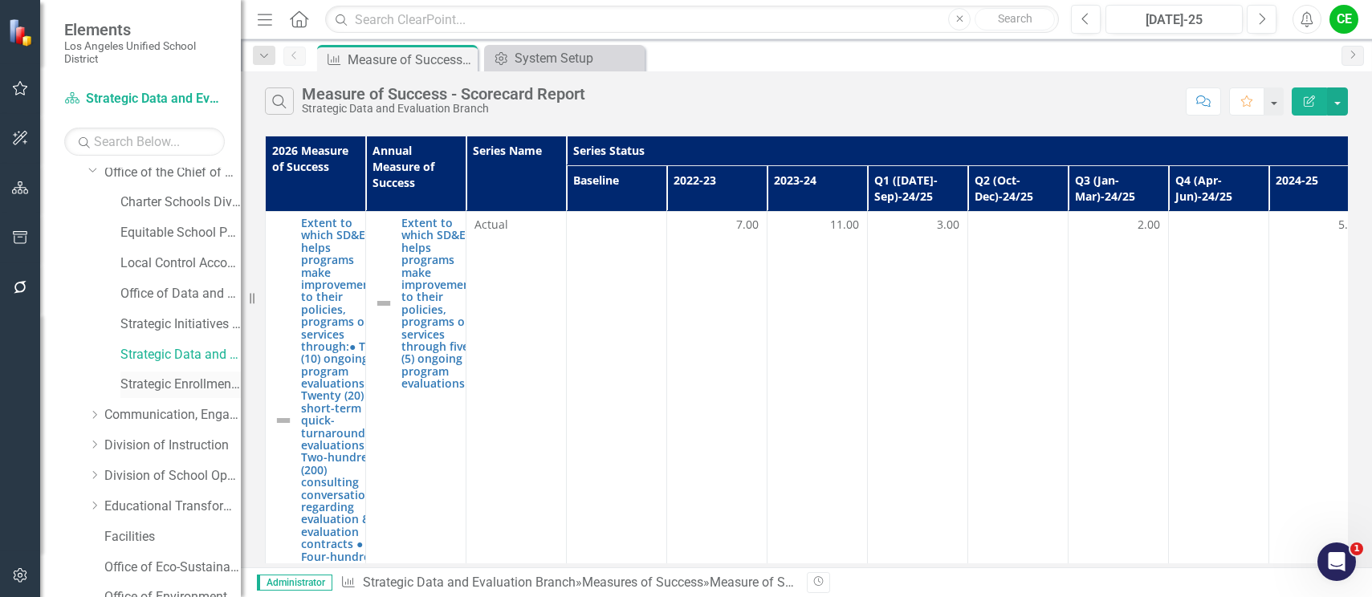
click at [179, 383] on link "Strategic Enrollment and Program Planning Office" at bounding box center [180, 385] width 120 height 18
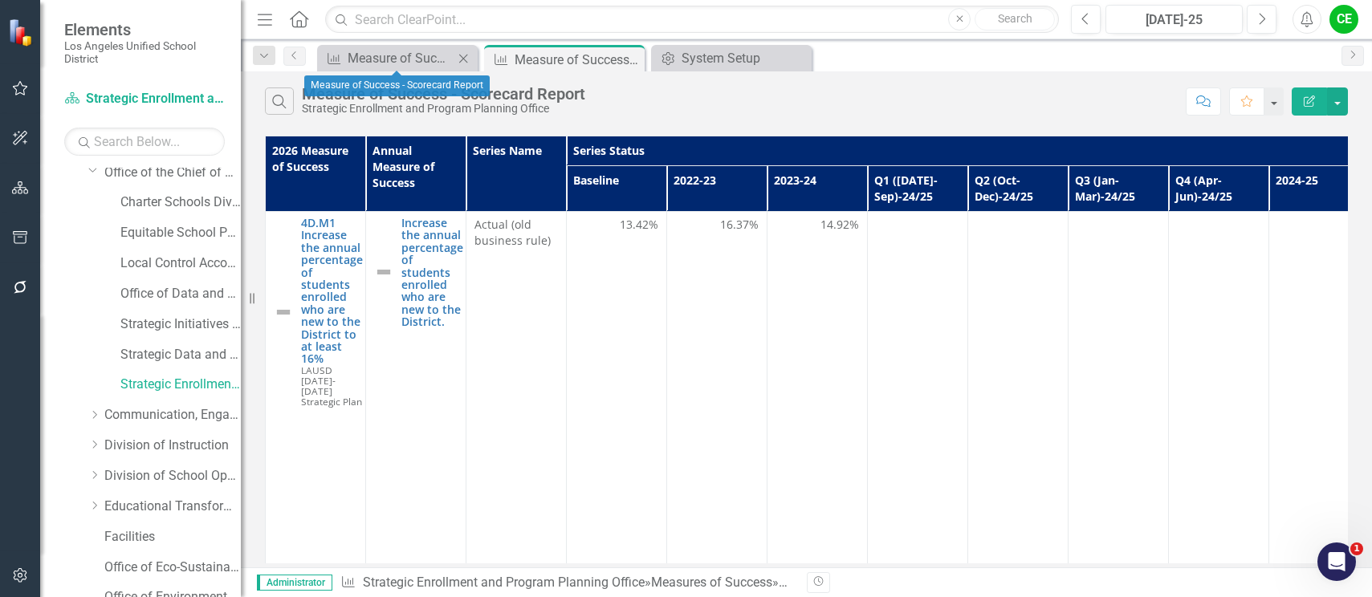
click at [466, 59] on icon "Close" at bounding box center [463, 58] width 16 height 13
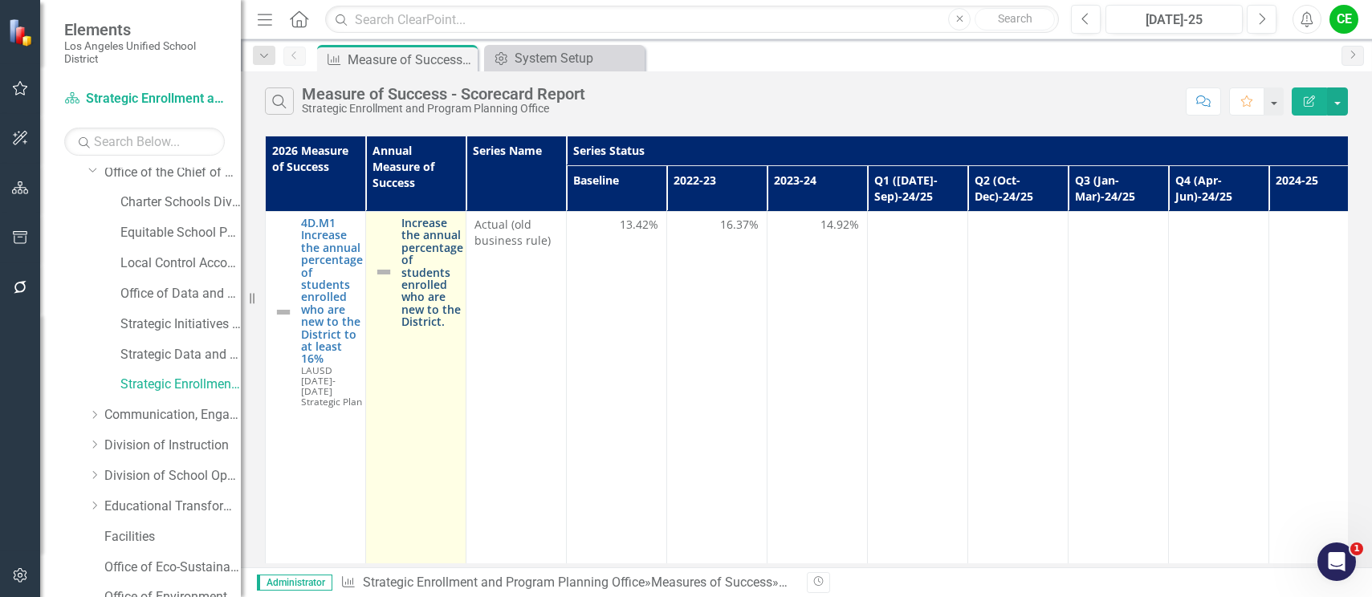
click at [436, 243] on link "Increase the annual percentage of students enrolled who are new to the District." at bounding box center [432, 273] width 62 height 112
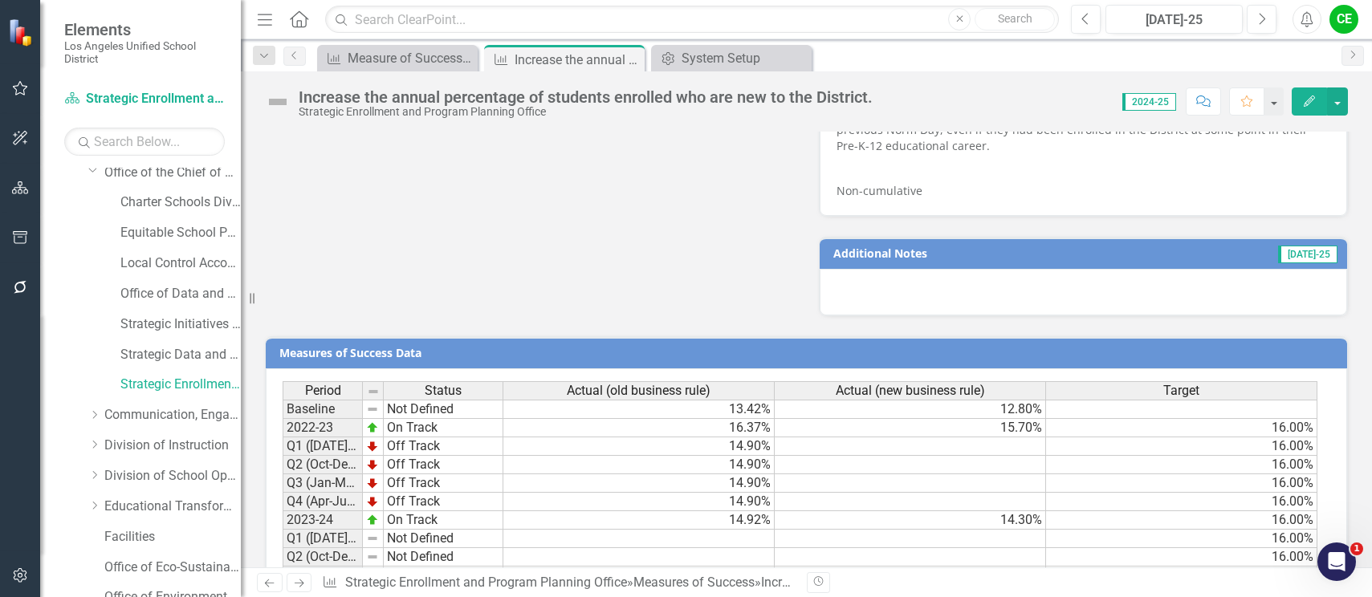
scroll to position [1169, 0]
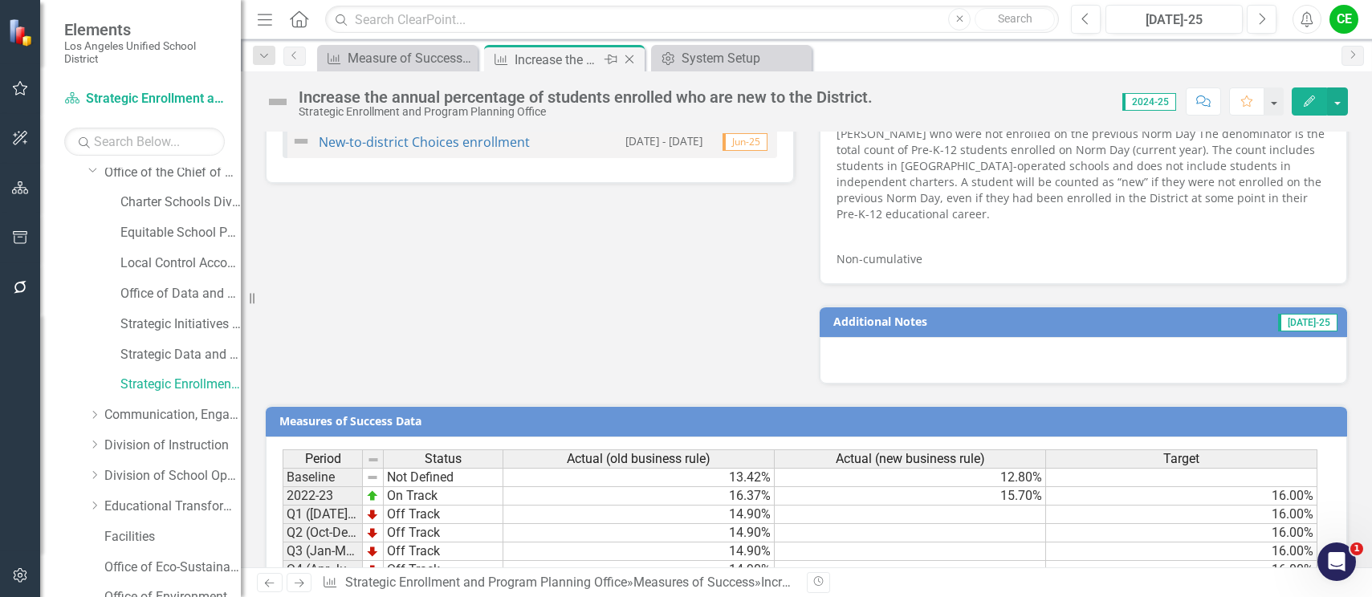
click at [627, 58] on icon "Close" at bounding box center [629, 59] width 16 height 13
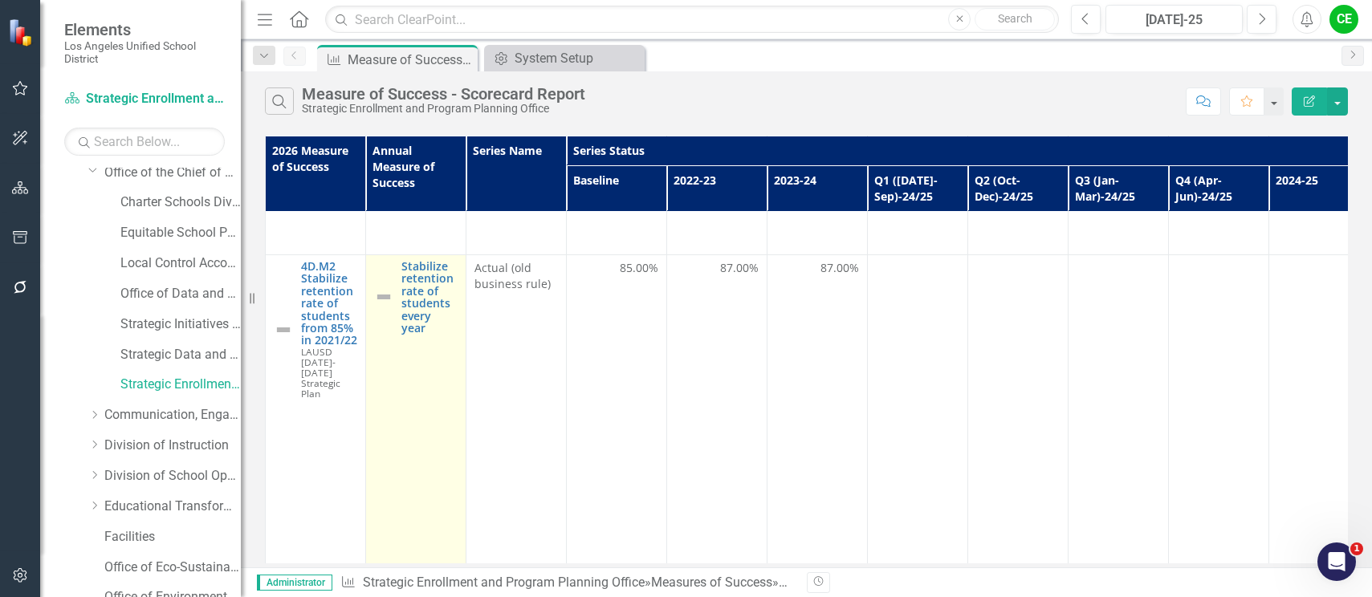
scroll to position [642, 0]
click at [426, 303] on link "Stabilize retention rate of students every year" at bounding box center [429, 296] width 56 height 74
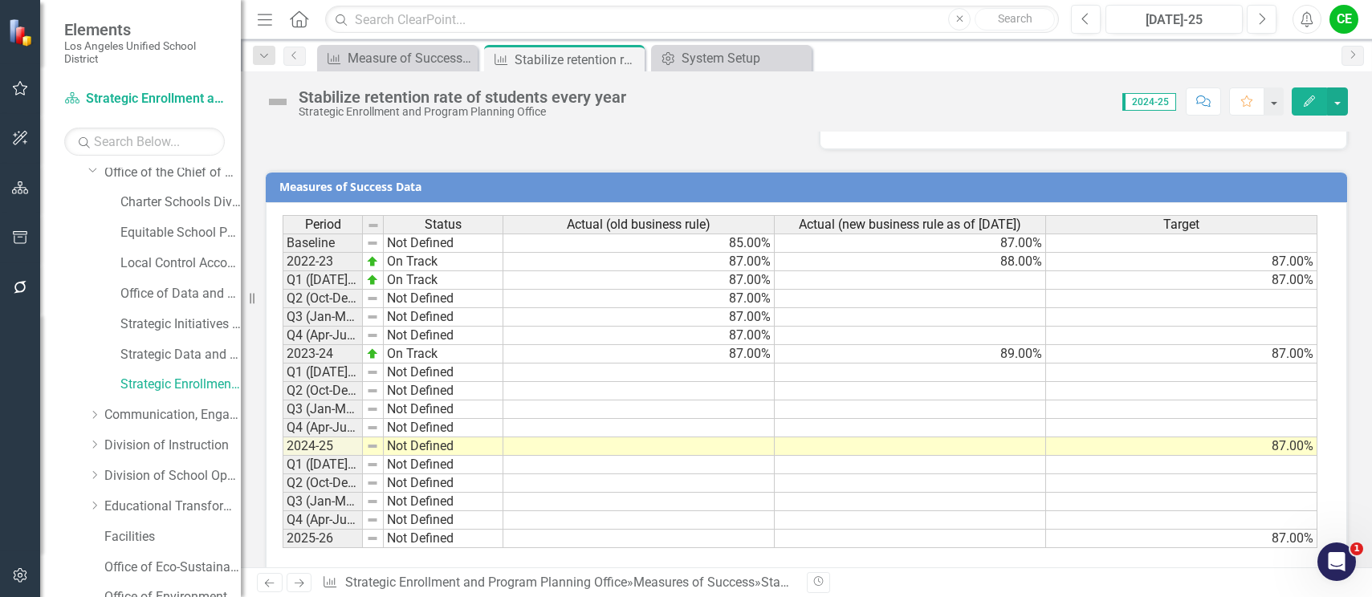
scroll to position [1491, 0]
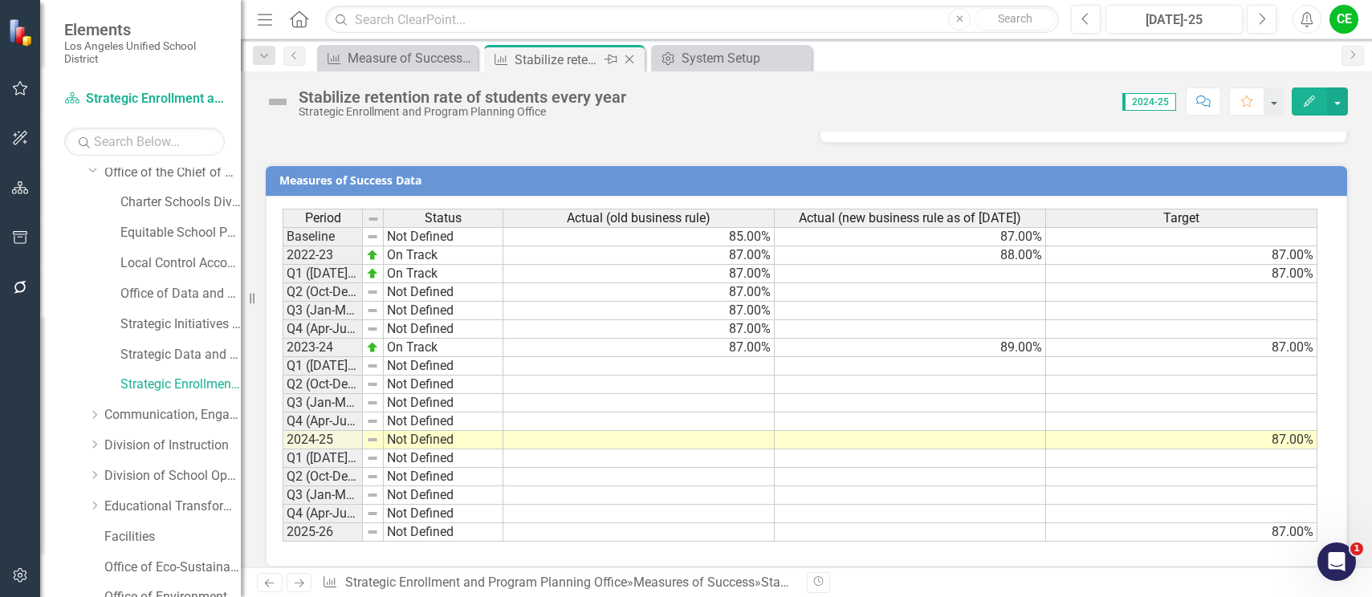
click at [629, 55] on icon "Close" at bounding box center [629, 59] width 16 height 13
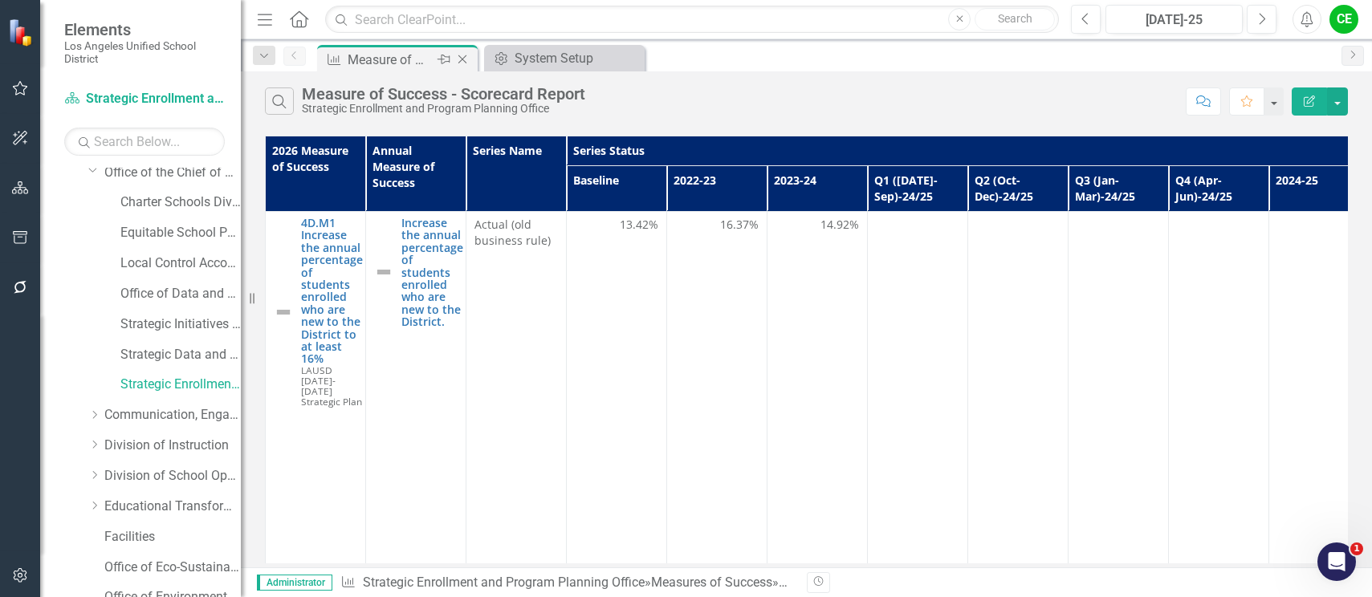
click at [460, 59] on icon "Close" at bounding box center [462, 59] width 16 height 13
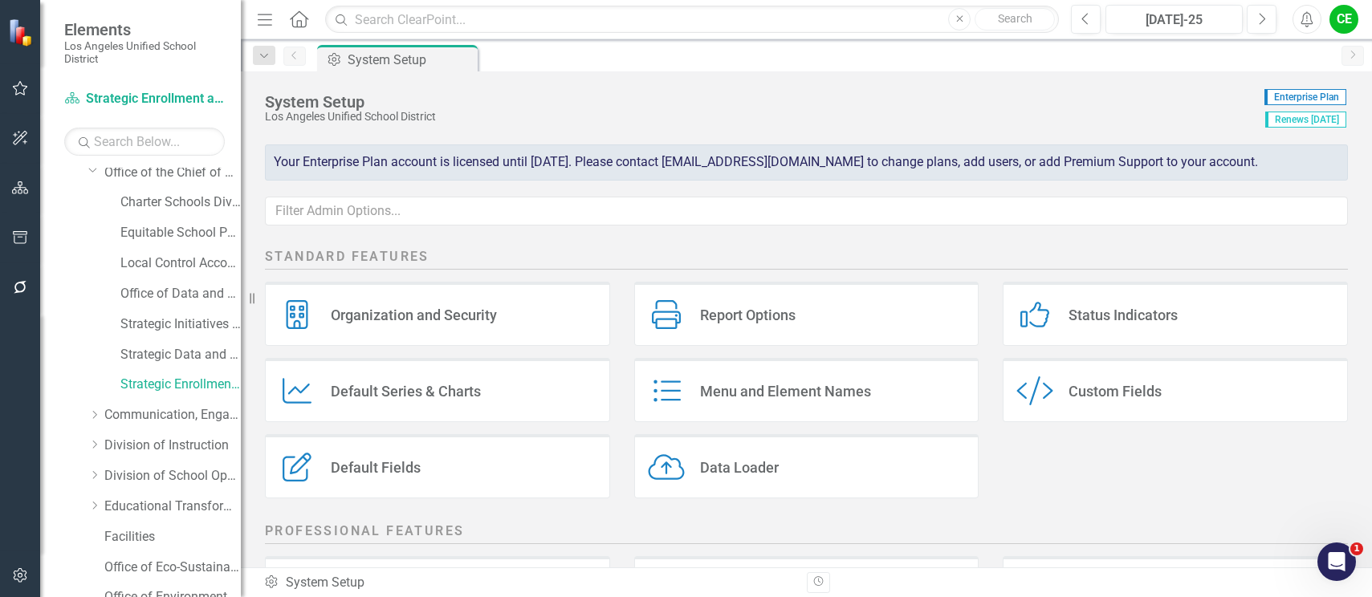
click at [92, 167] on div "Scorecard Strategic Enrollment and Program Planning Office Search Dropdown Scor…" at bounding box center [140, 341] width 201 height 511
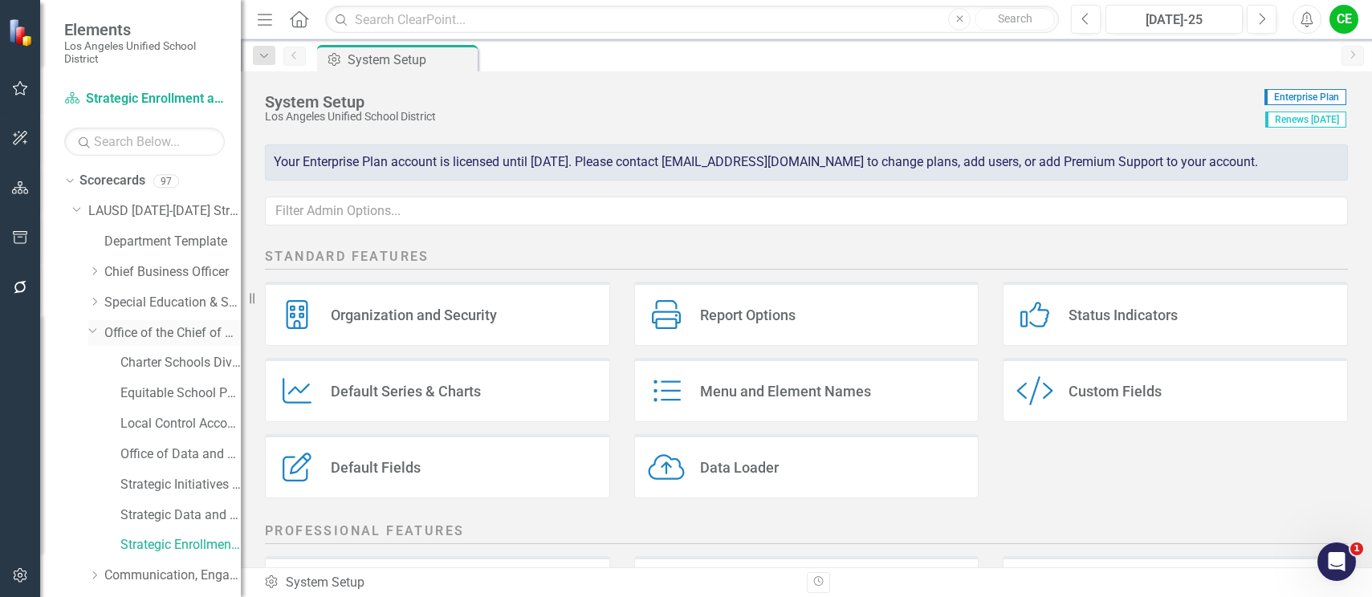
click at [91, 331] on icon at bounding box center [93, 331] width 8 height 4
click at [94, 364] on icon "Dropdown" at bounding box center [94, 363] width 12 height 10
click at [152, 421] on link "Office of Communications and Media Relations" at bounding box center [180, 424] width 120 height 18
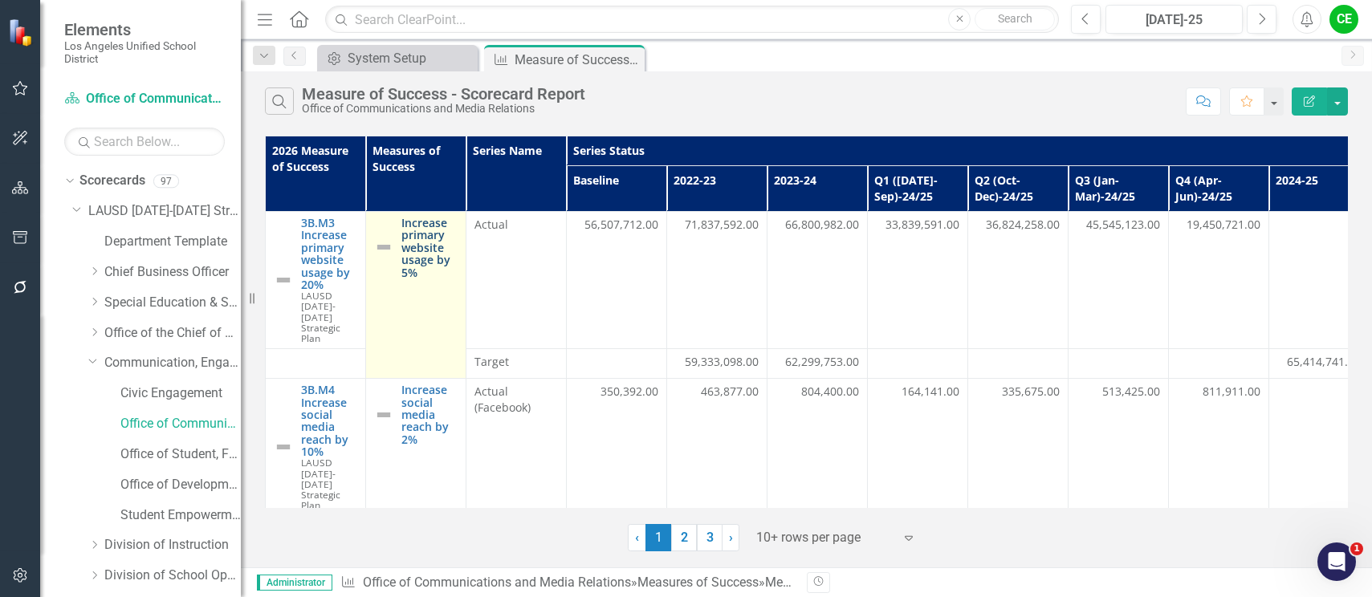
click at [421, 242] on link "Increase primary website usage by 5%" at bounding box center [429, 248] width 56 height 62
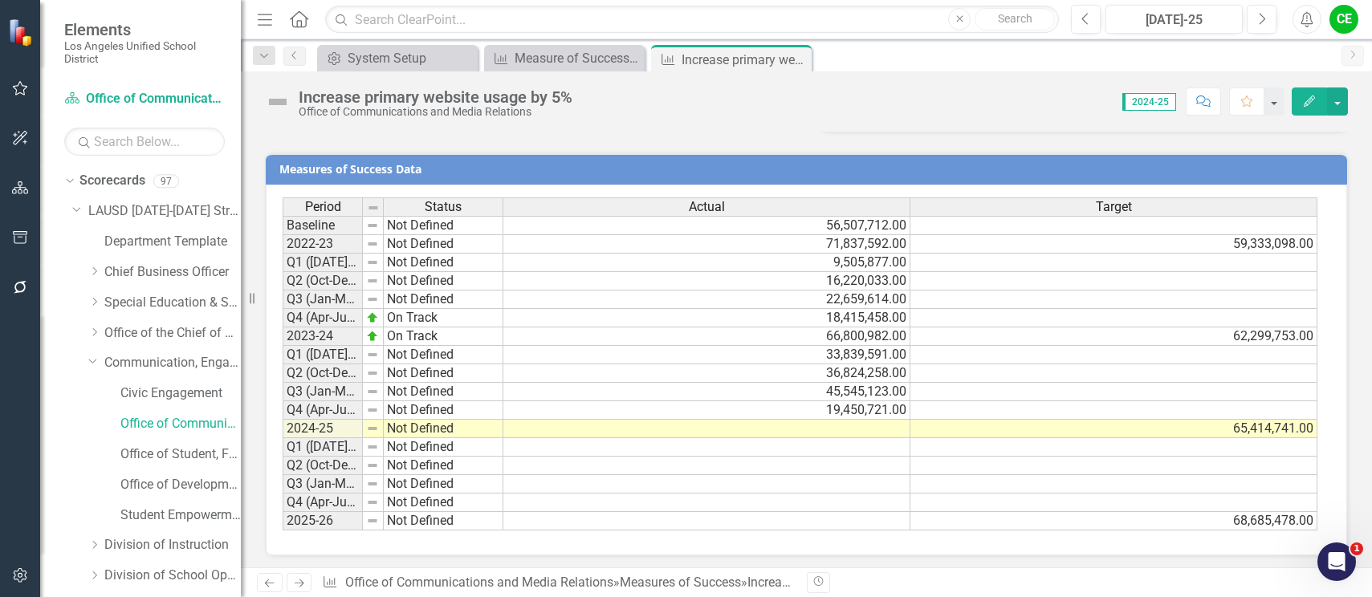
scroll to position [1227, 0]
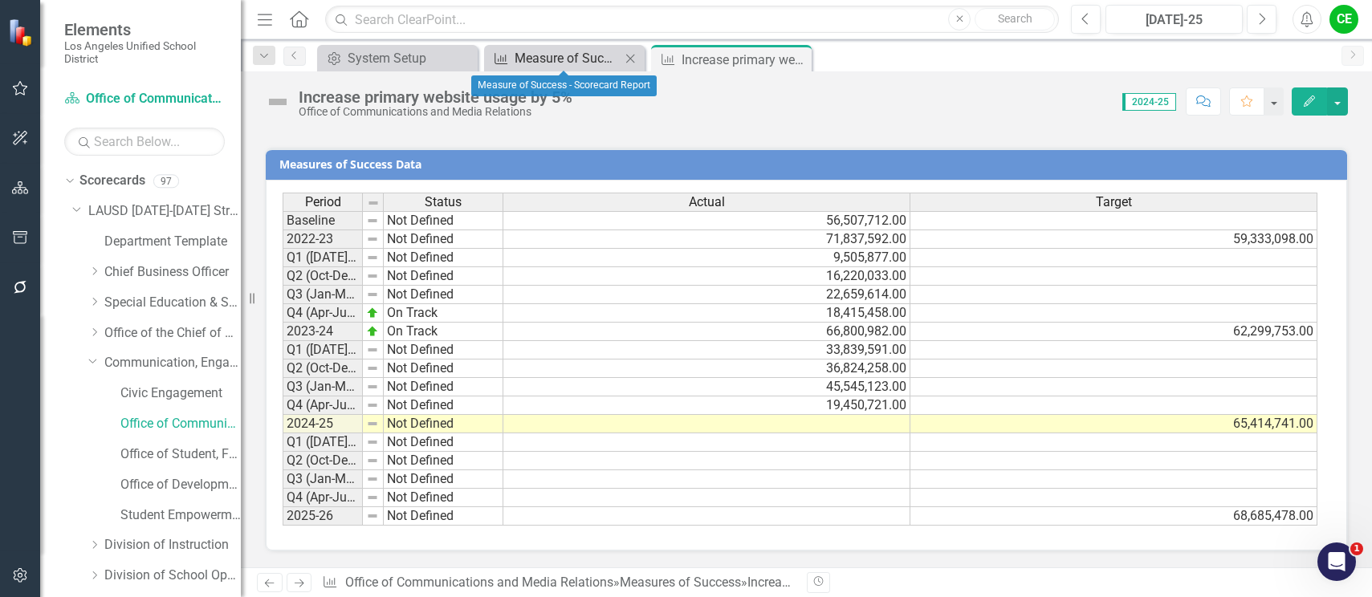
click at [577, 57] on div "Measure of Success - Scorecard Report" at bounding box center [568, 58] width 106 height 20
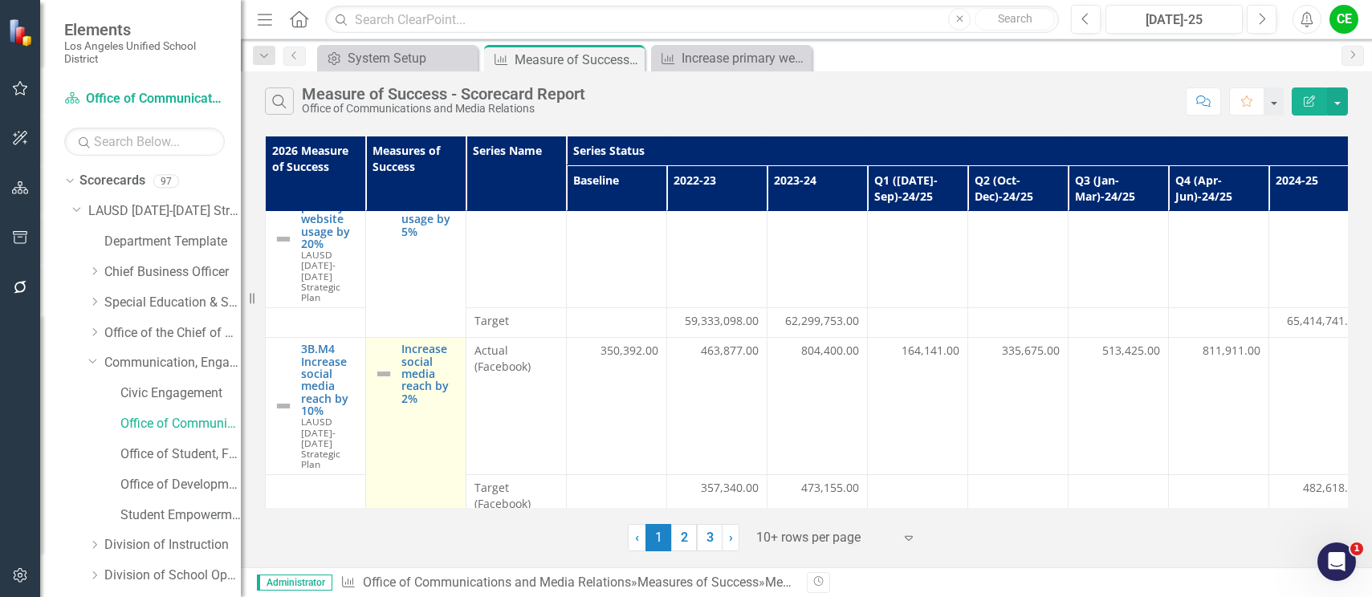
scroll to position [80, 0]
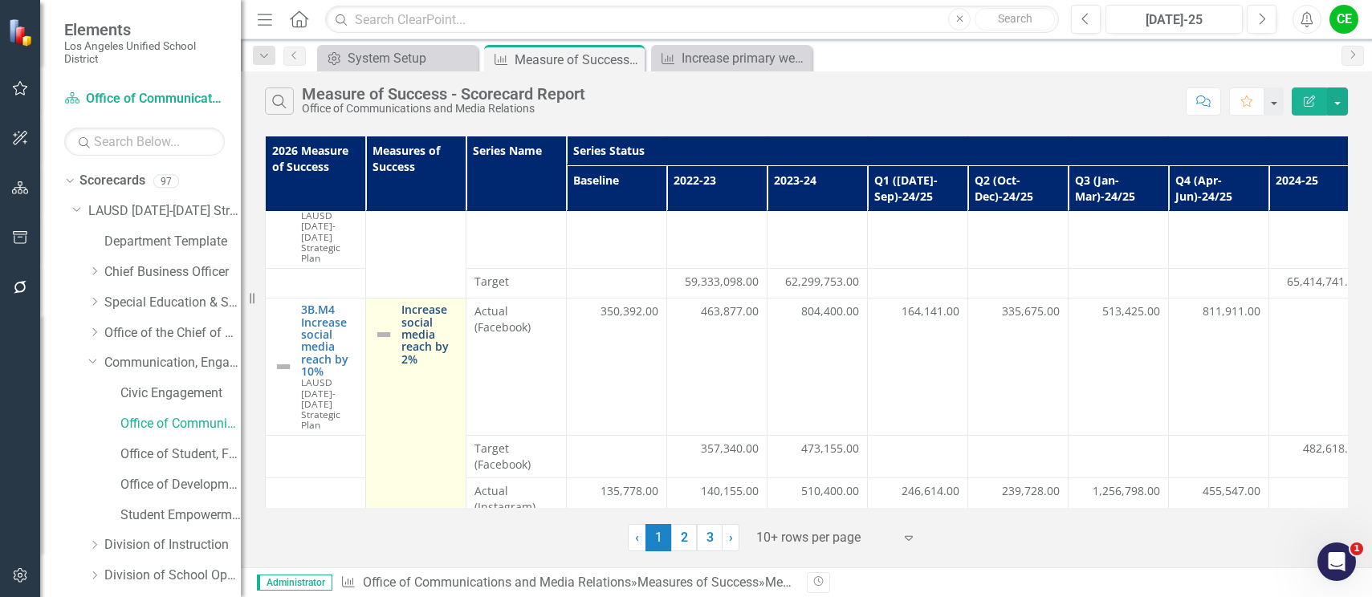
click at [413, 319] on link "Increase social media reach by 2%" at bounding box center [429, 334] width 56 height 62
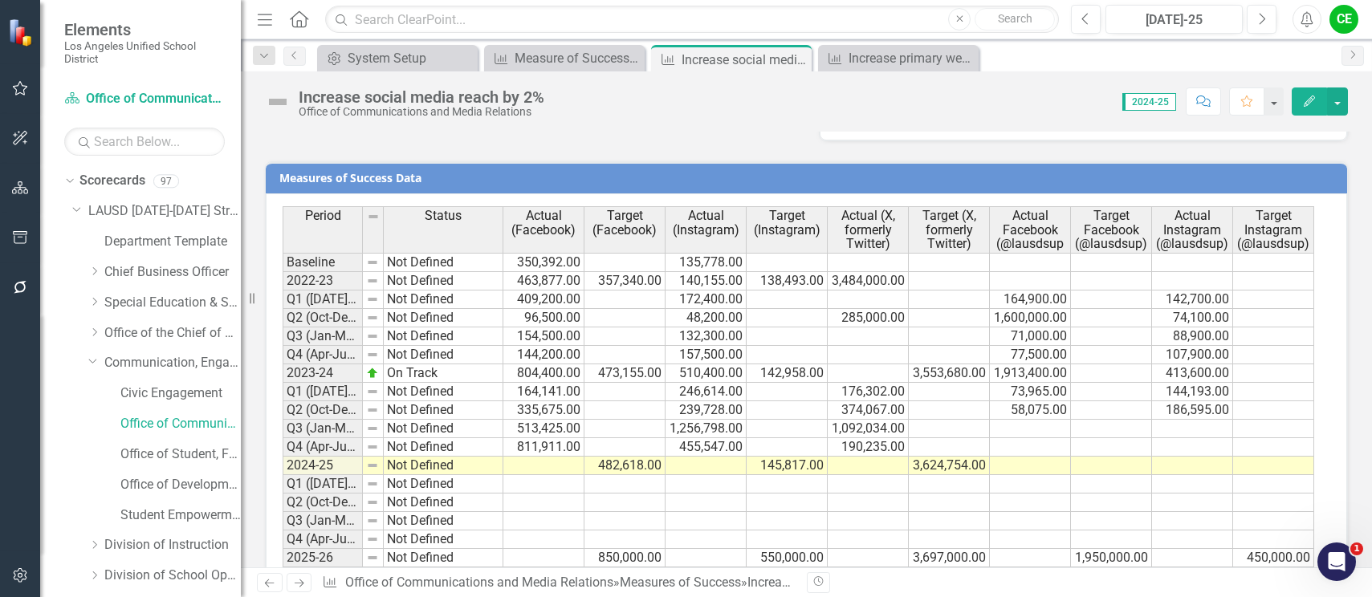
scroll to position [1219, 0]
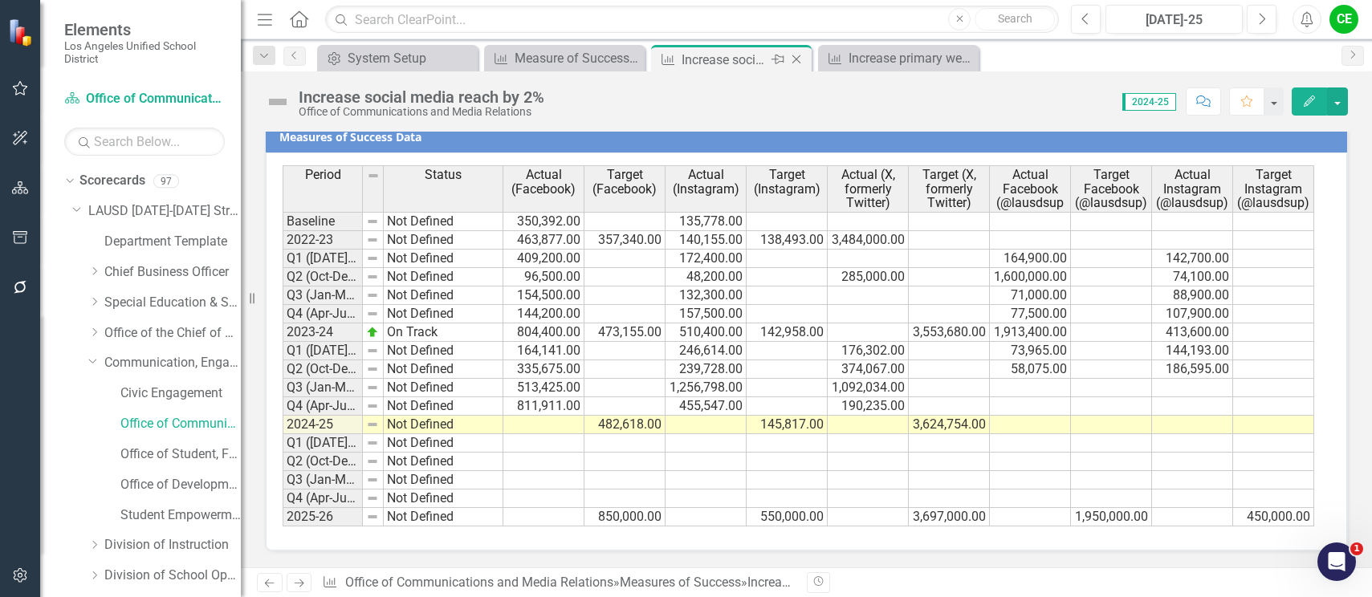
click at [798, 60] on icon "Close" at bounding box center [796, 59] width 16 height 13
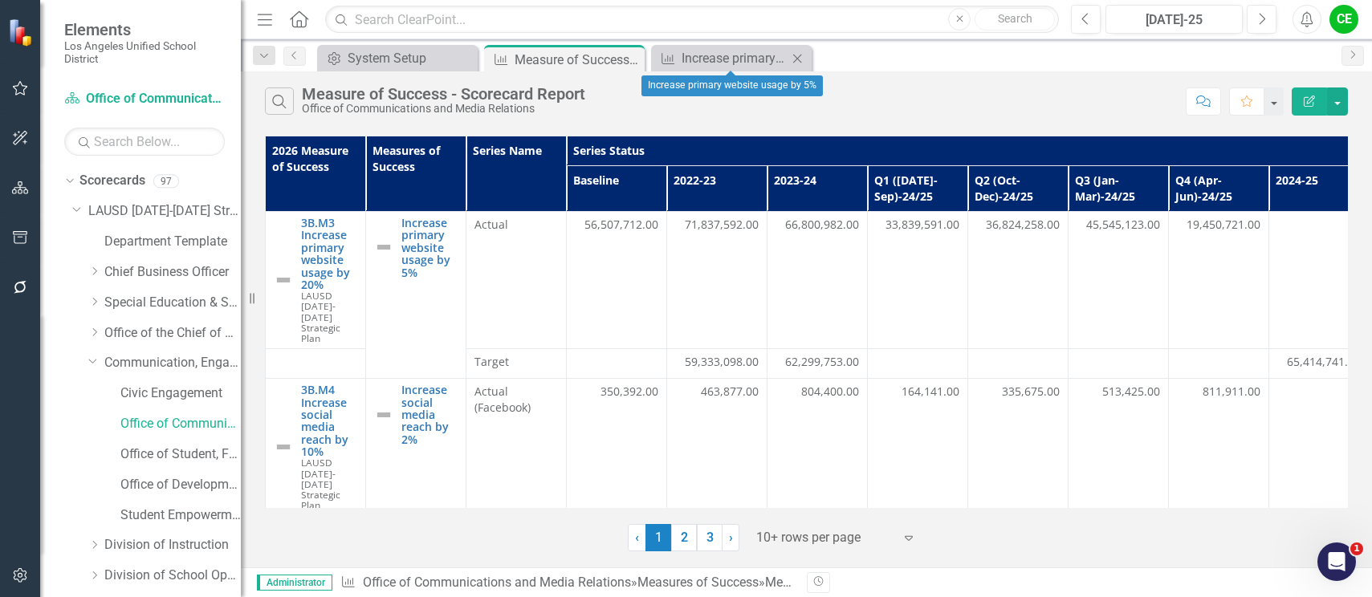
click at [797, 52] on icon "Close" at bounding box center [797, 58] width 16 height 13
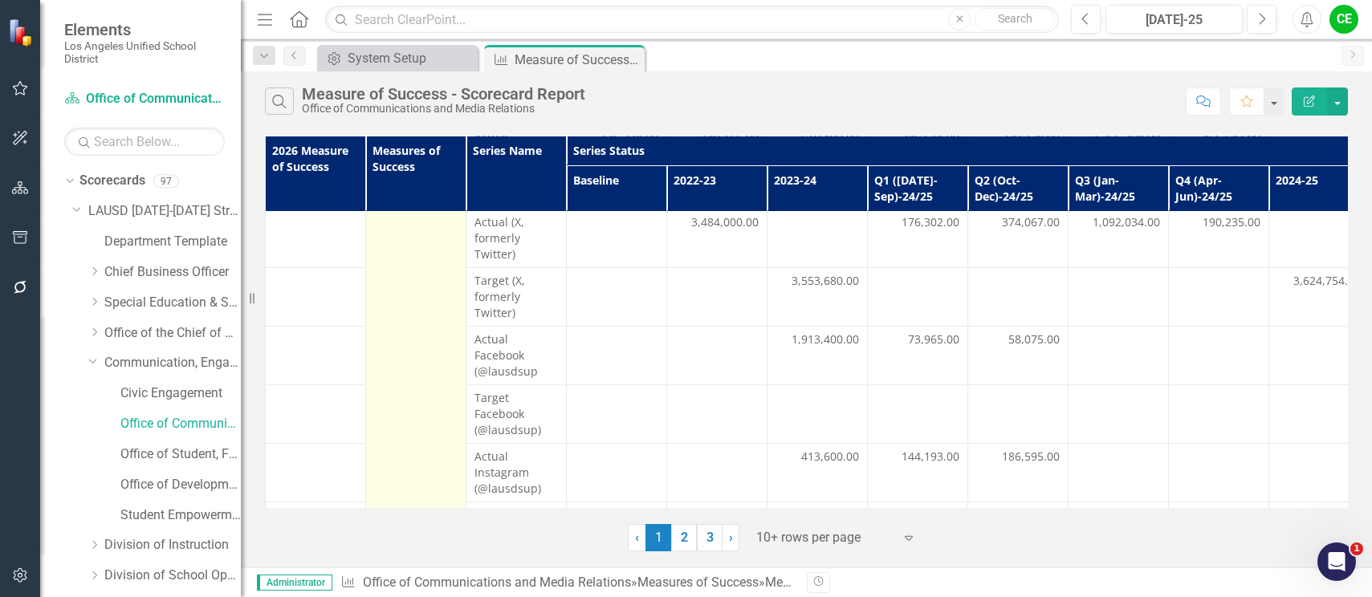
scroll to position [478, 0]
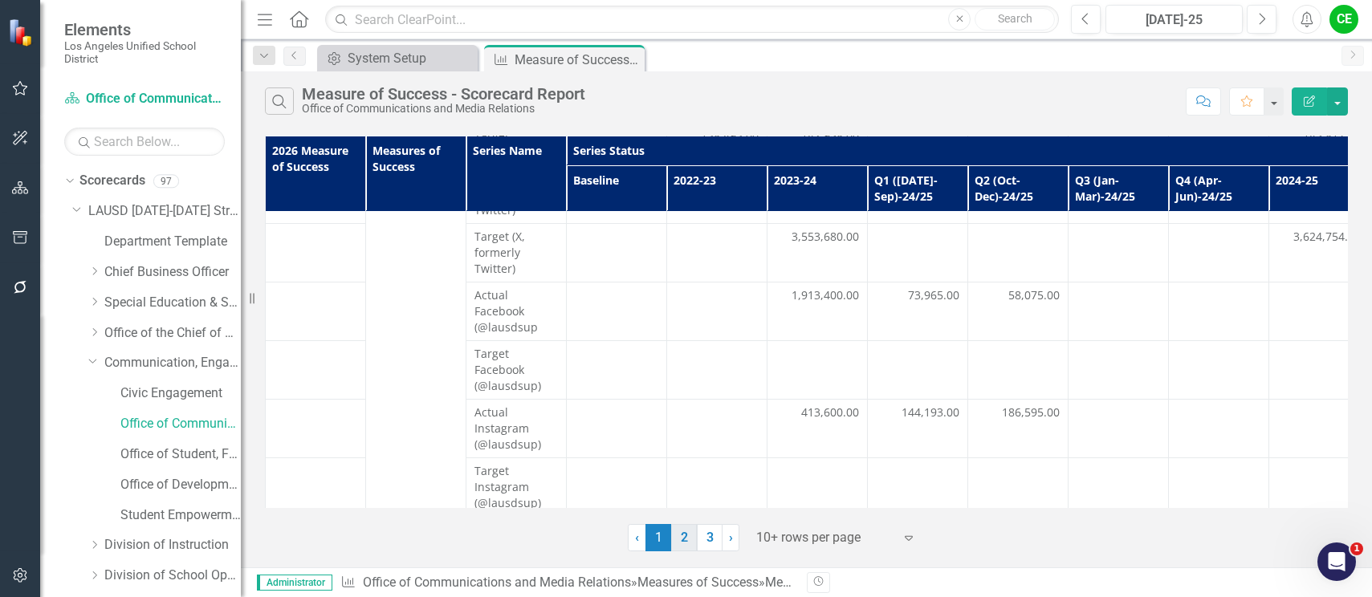
click at [684, 546] on link "2" at bounding box center [684, 537] width 26 height 27
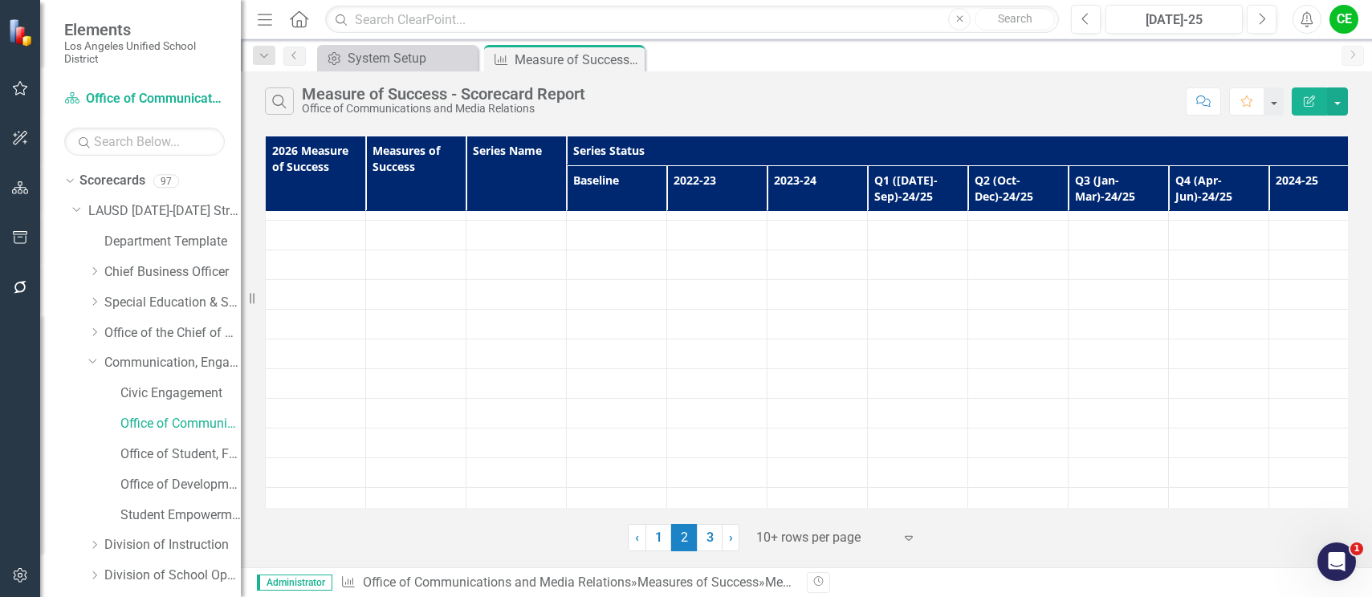
scroll to position [0, 0]
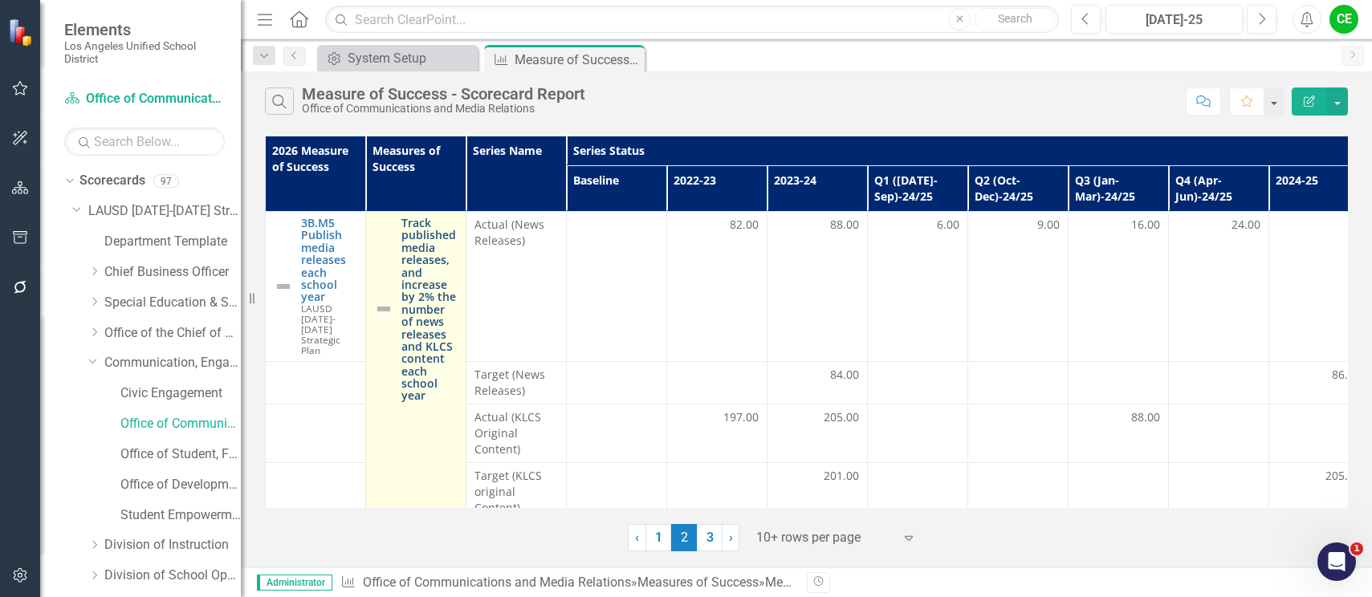
click at [449, 303] on link "Track published media releases, and increase by 2% the number of news releases …" at bounding box center [429, 309] width 56 height 185
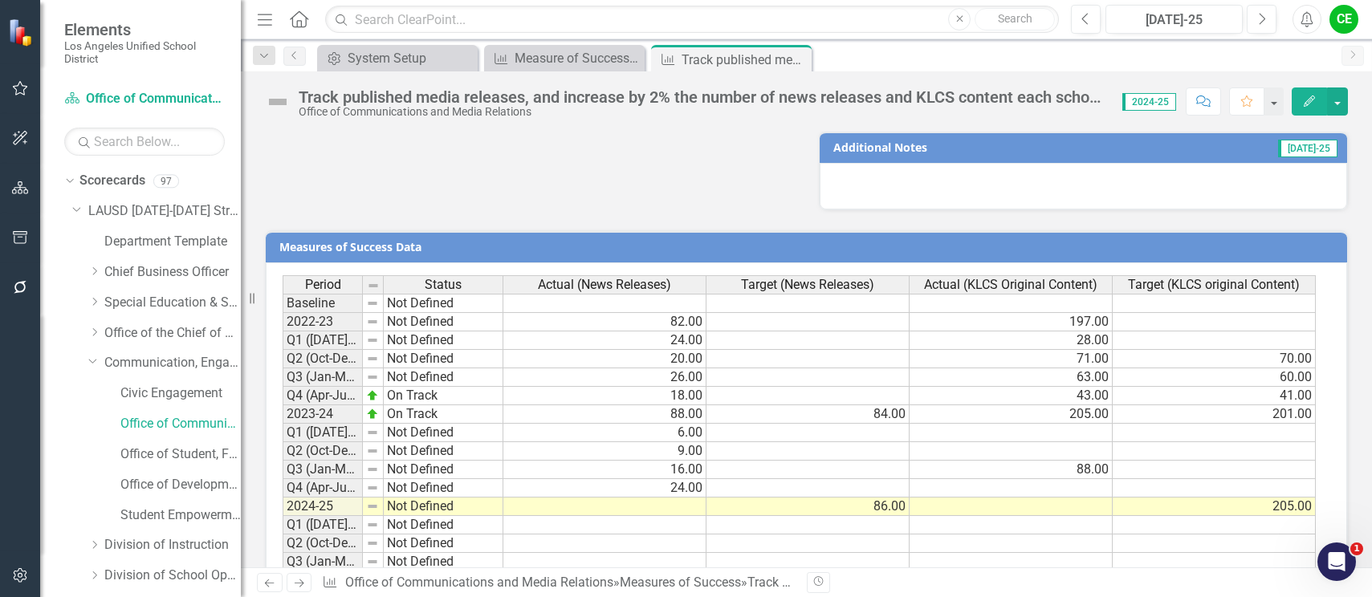
scroll to position [1367, 0]
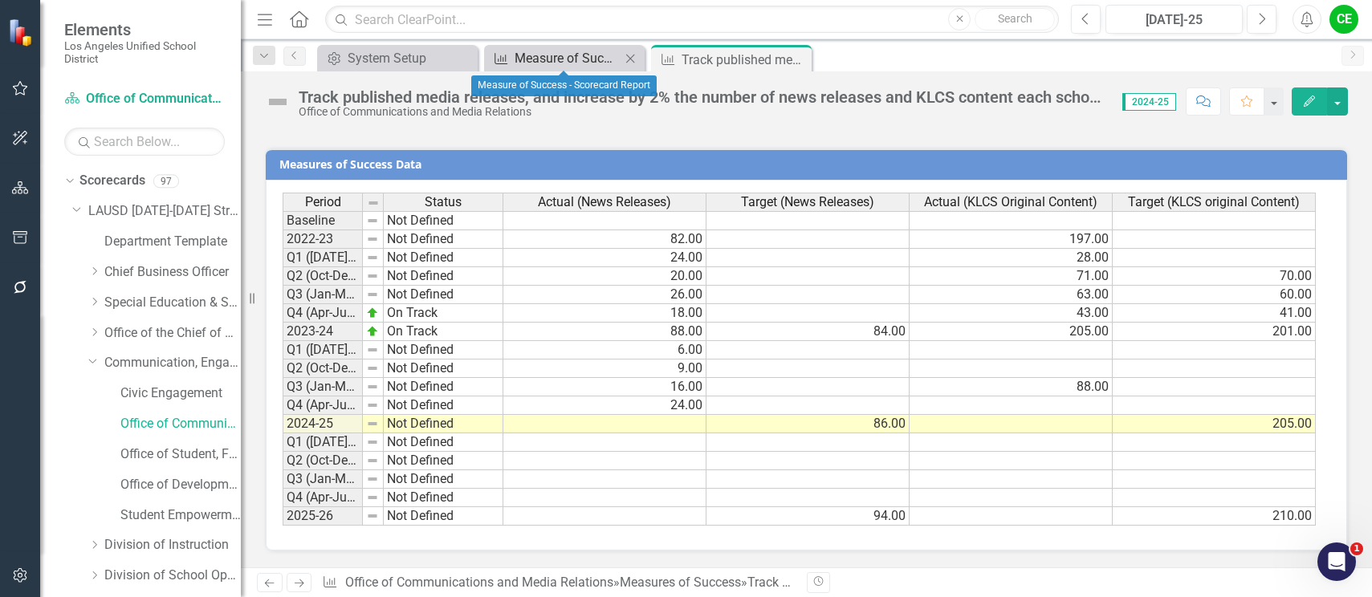
click at [546, 51] on div "Measure of Success - Scorecard Report" at bounding box center [568, 58] width 106 height 20
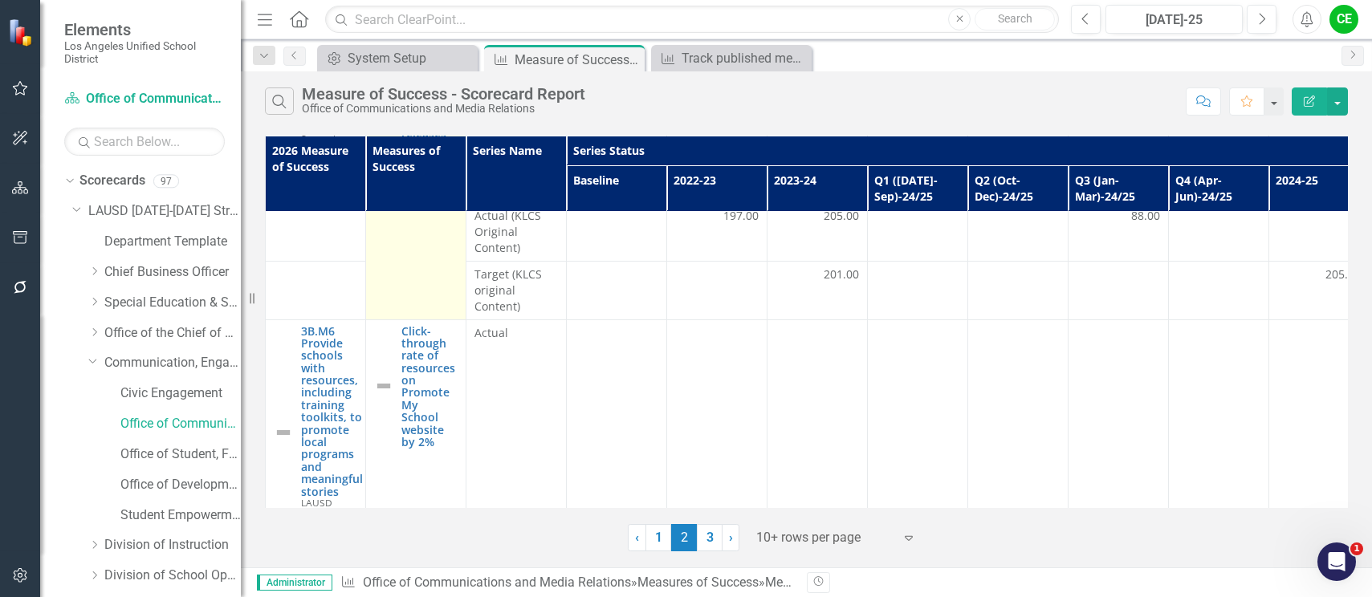
scroll to position [241, 0]
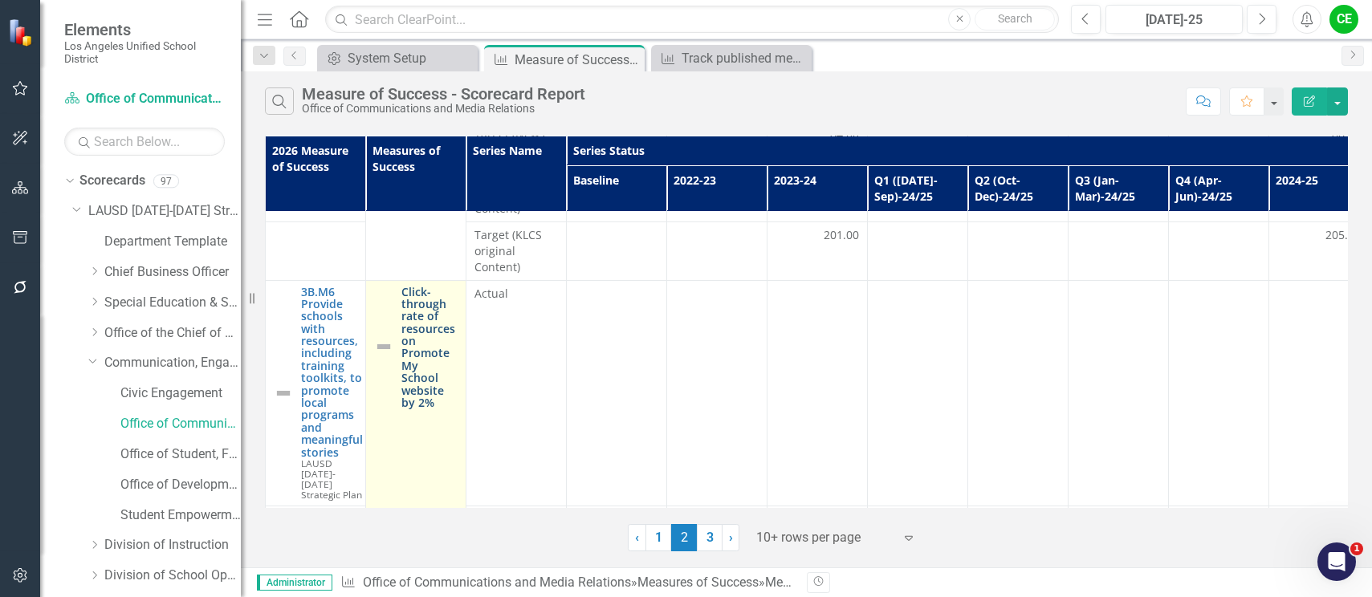
click at [429, 322] on link "Click-through rate of resources on Promote My School website by 2%" at bounding box center [429, 348] width 56 height 124
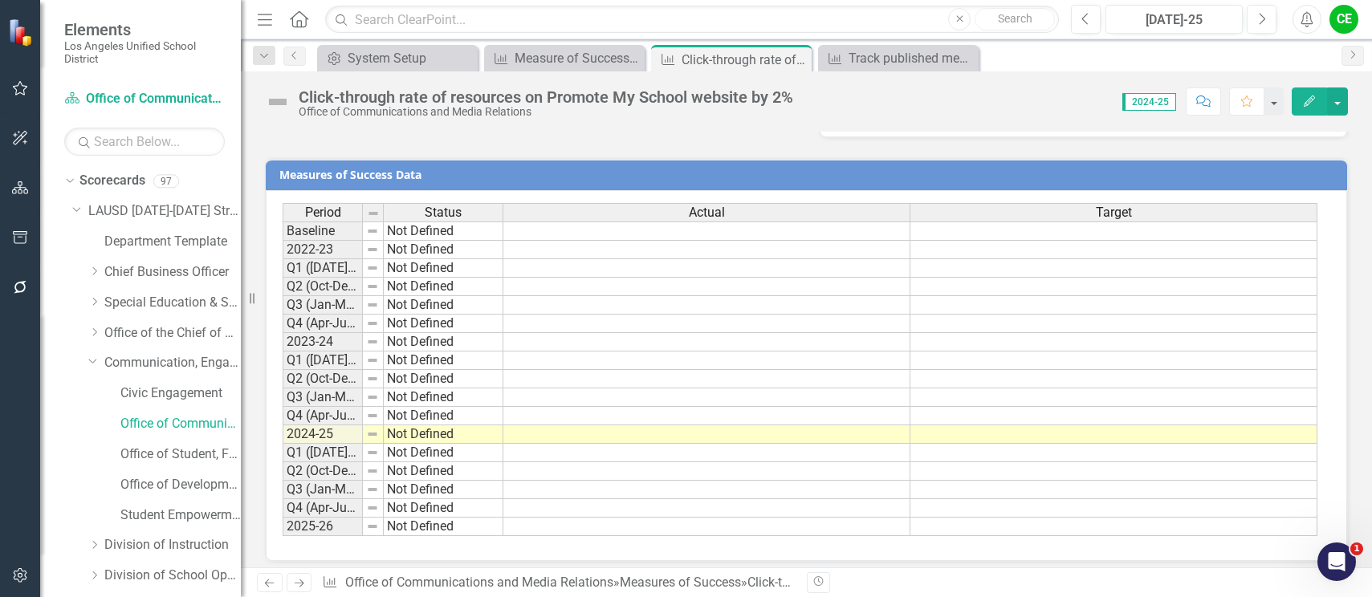
scroll to position [1397, 0]
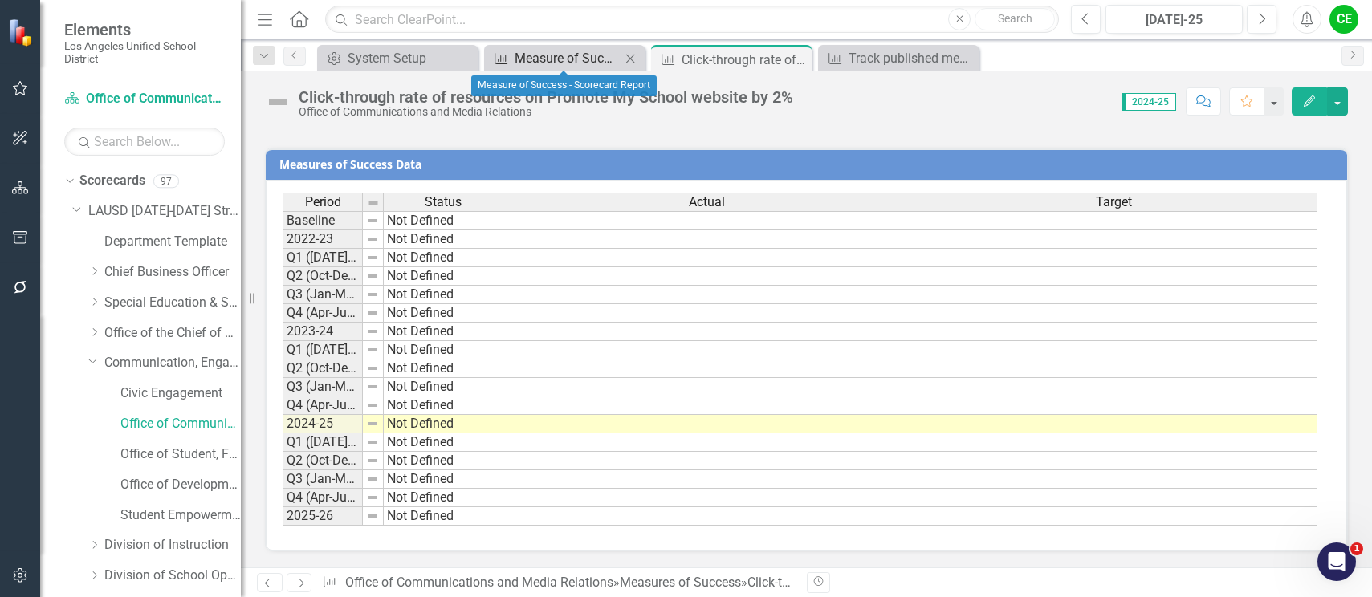
click at [548, 55] on div "Measure of Success - Scorecard Report" at bounding box center [568, 58] width 106 height 20
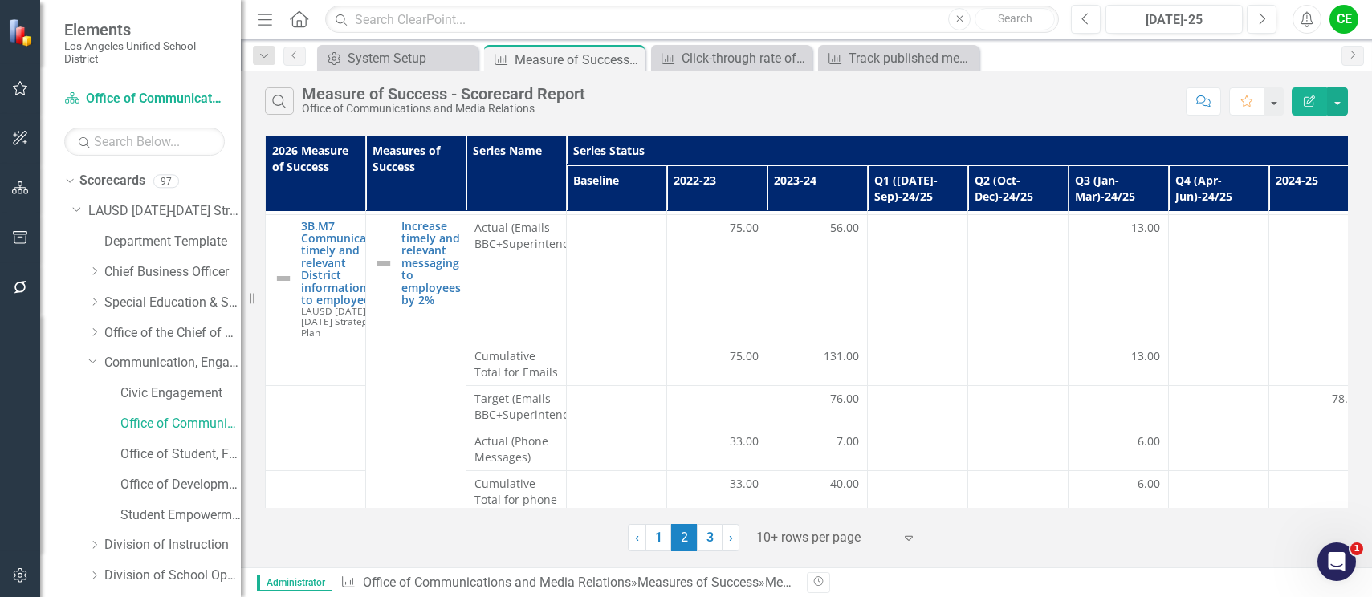
scroll to position [482, 0]
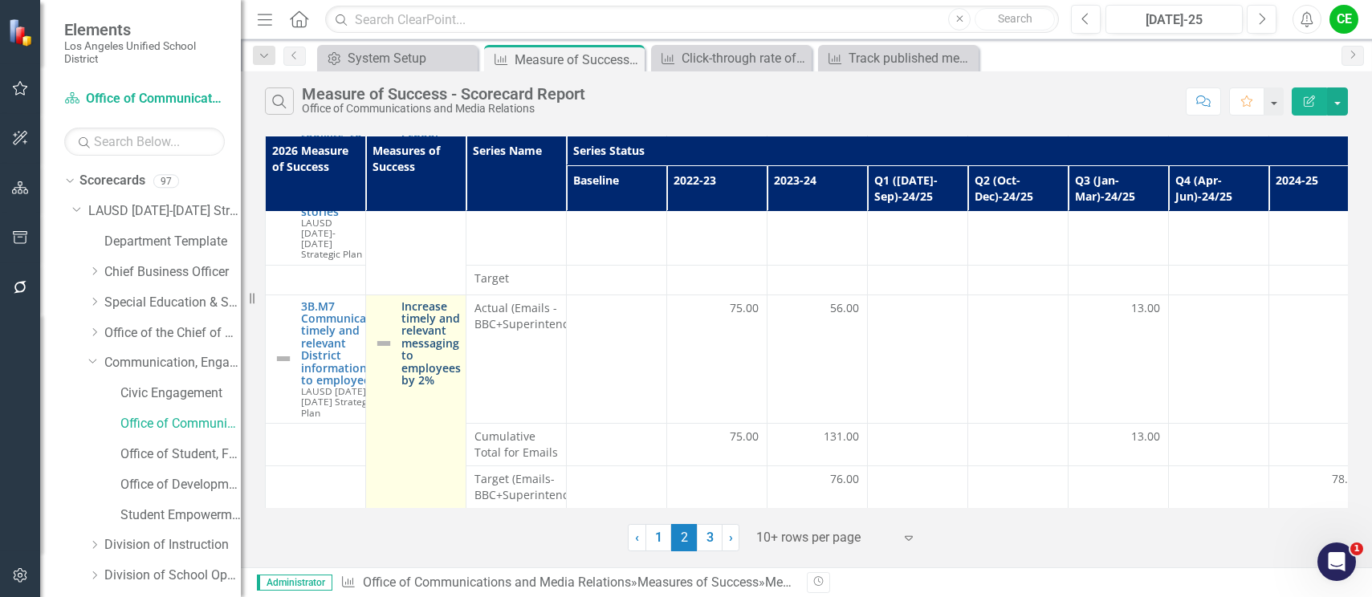
click at [434, 300] on link "Increase timely and relevant messaging to employees by 2%" at bounding box center [430, 343] width 59 height 87
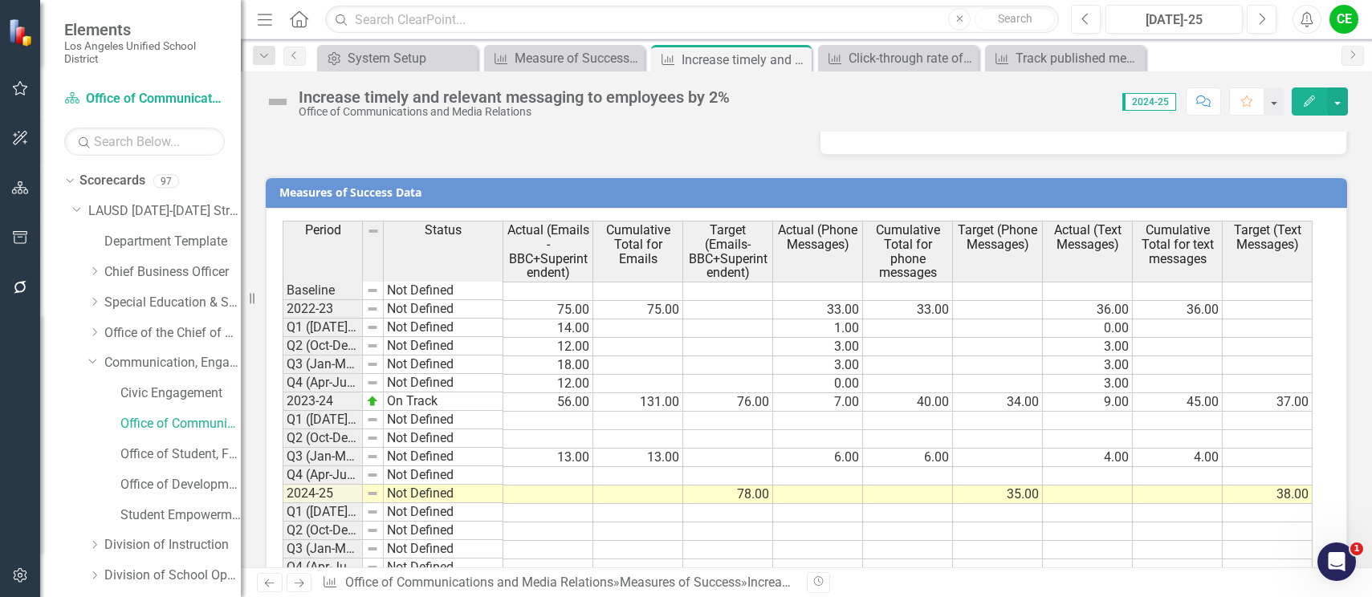
scroll to position [1353, 0]
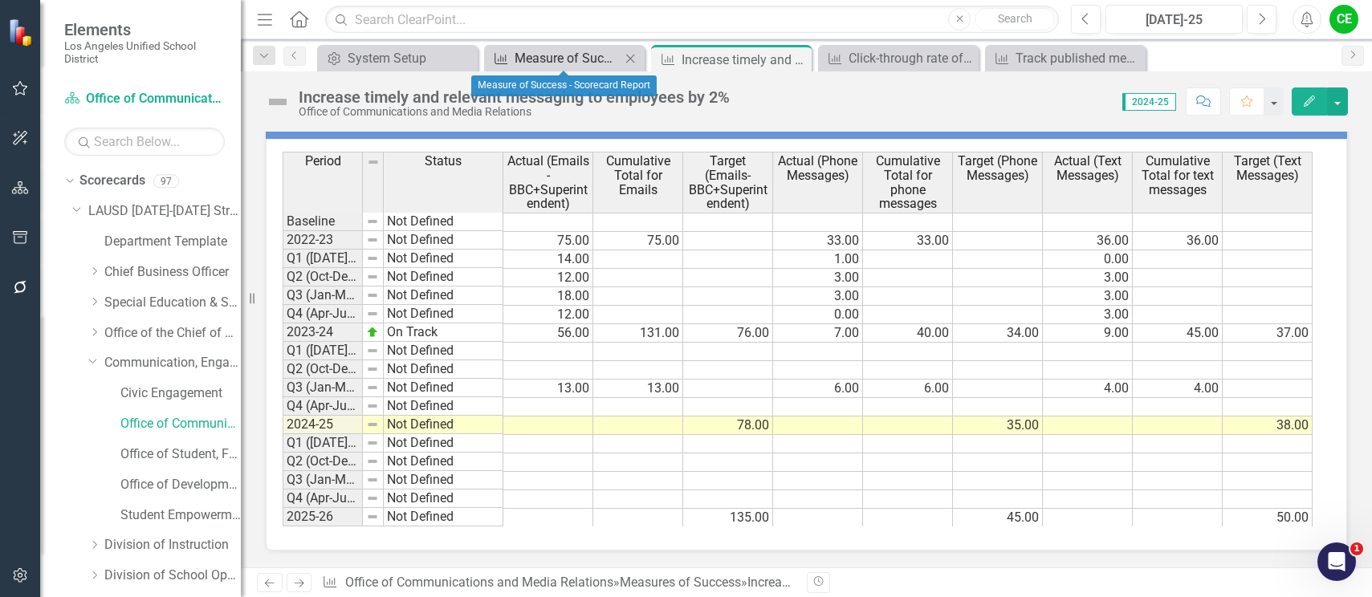
click at [579, 59] on div "Measure of Success - Scorecard Report" at bounding box center [568, 58] width 106 height 20
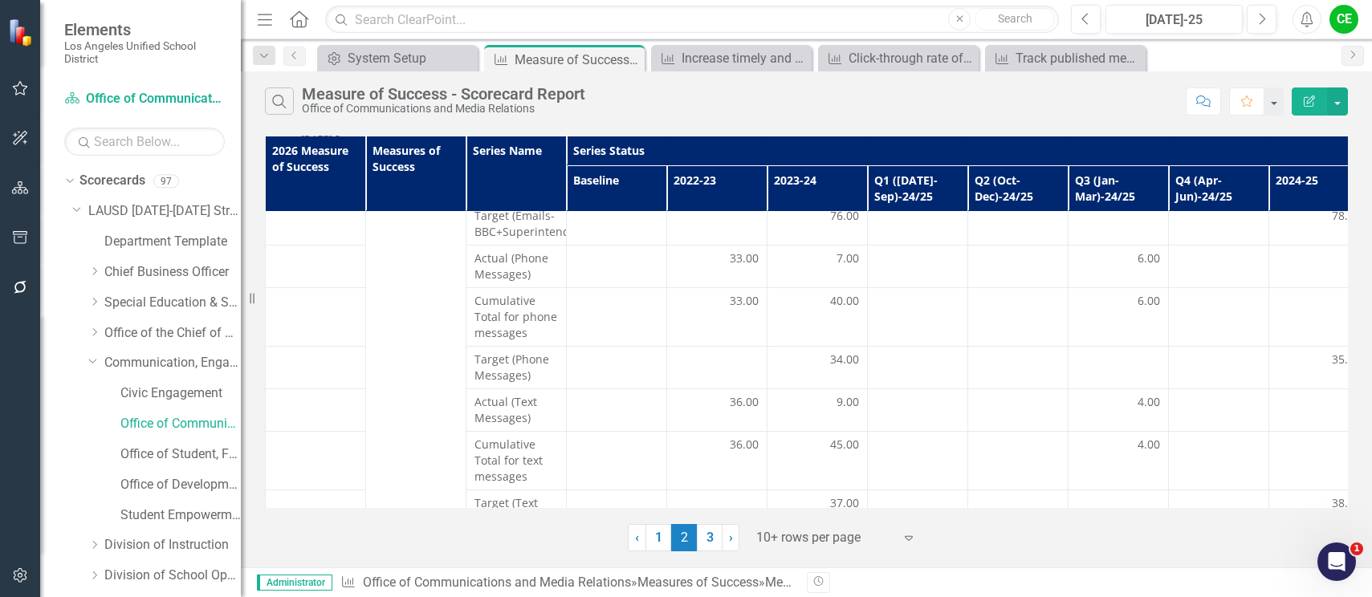
scroll to position [761, 0]
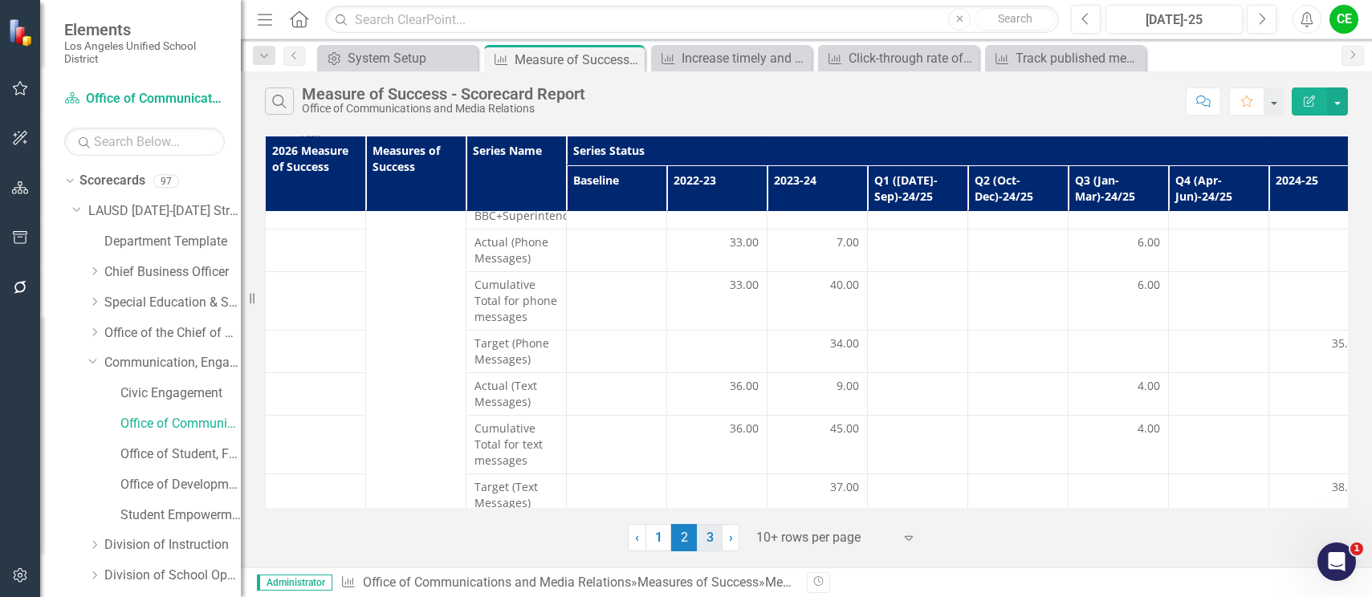
click at [701, 539] on link "3" at bounding box center [710, 537] width 26 height 27
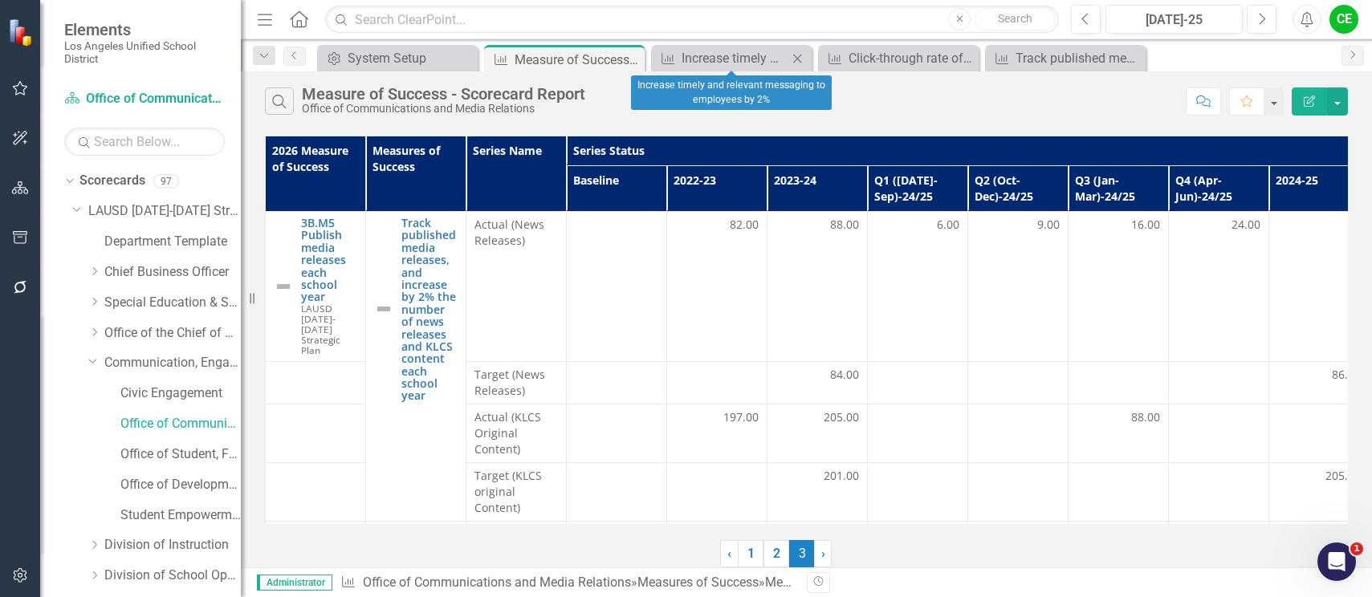
click at [800, 59] on icon "Close" at bounding box center [797, 58] width 16 height 13
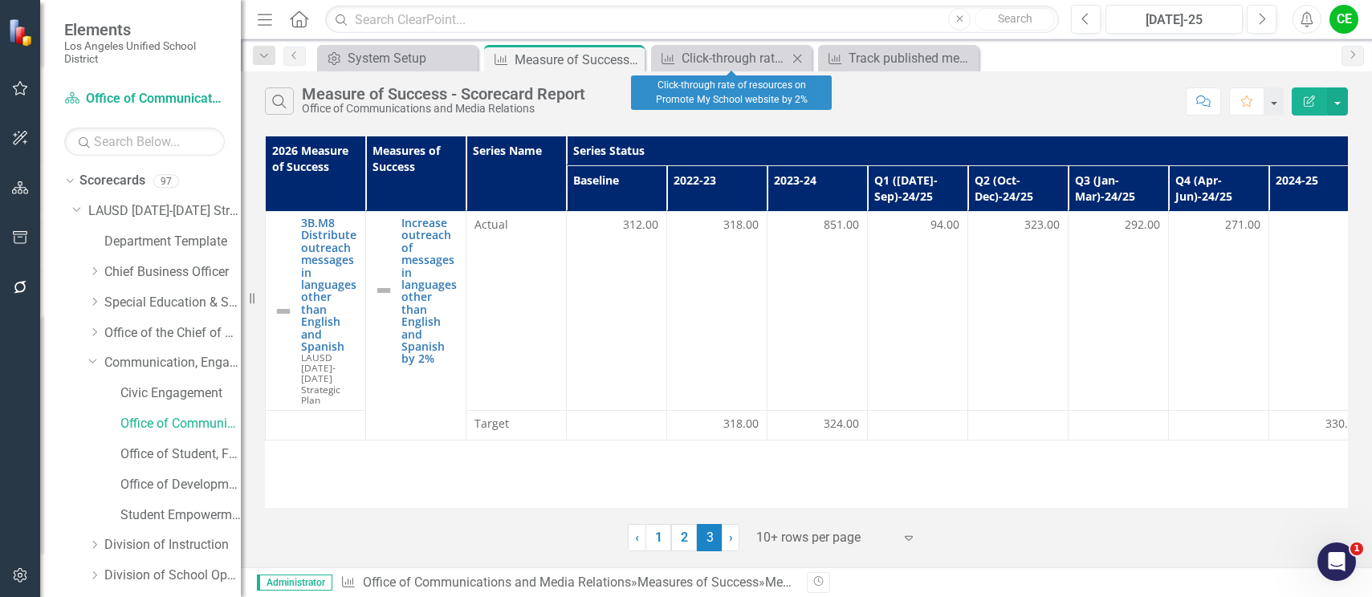
click at [800, 59] on icon "Close" at bounding box center [797, 58] width 16 height 13
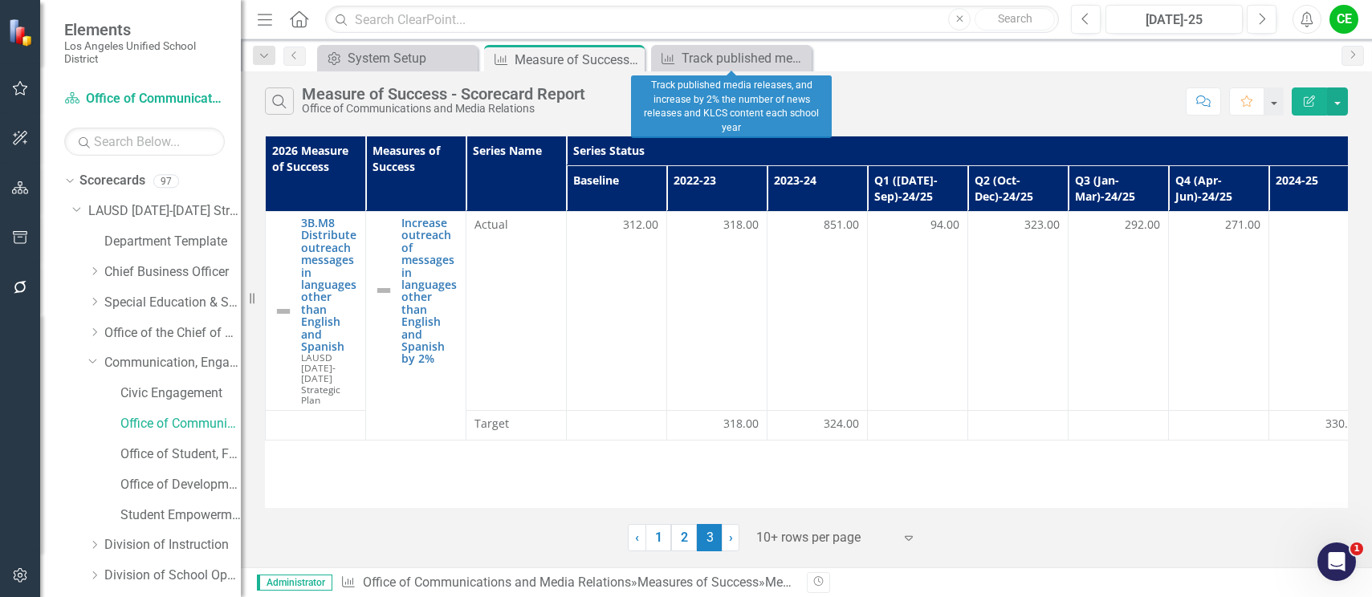
click at [0, 0] on icon "Close" at bounding box center [0, 0] width 0 height 0
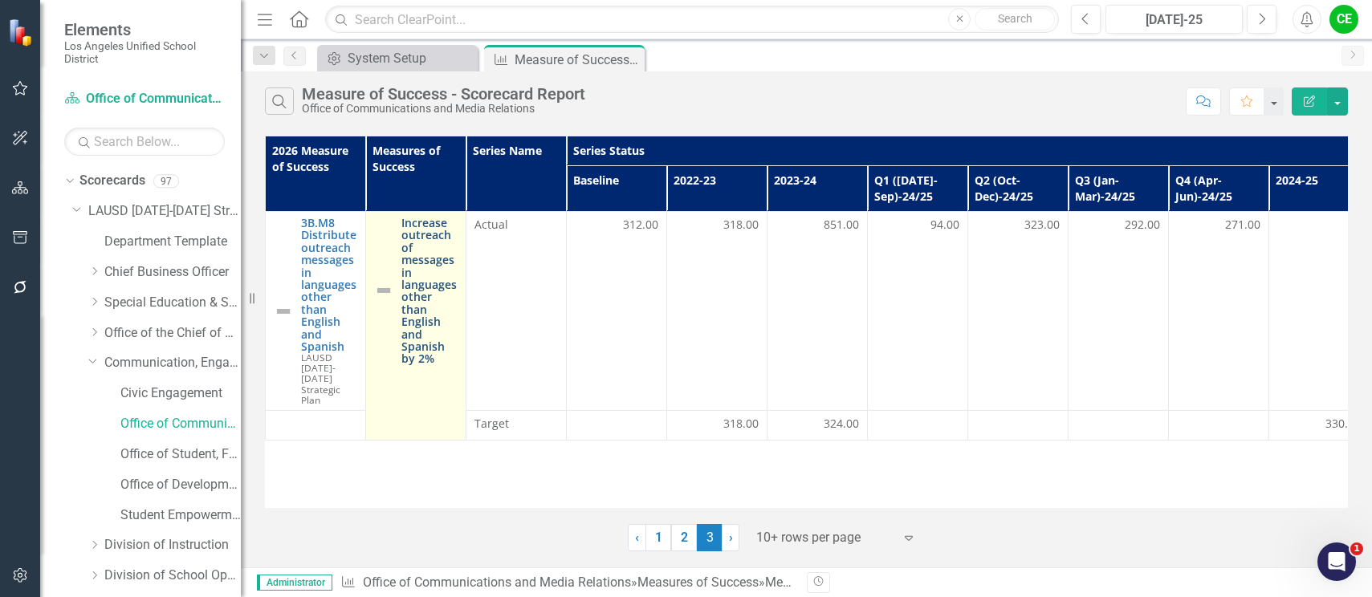
click at [411, 293] on link "Increase outreach of messages in languages other than English and Spanish by 2%" at bounding box center [429, 291] width 56 height 149
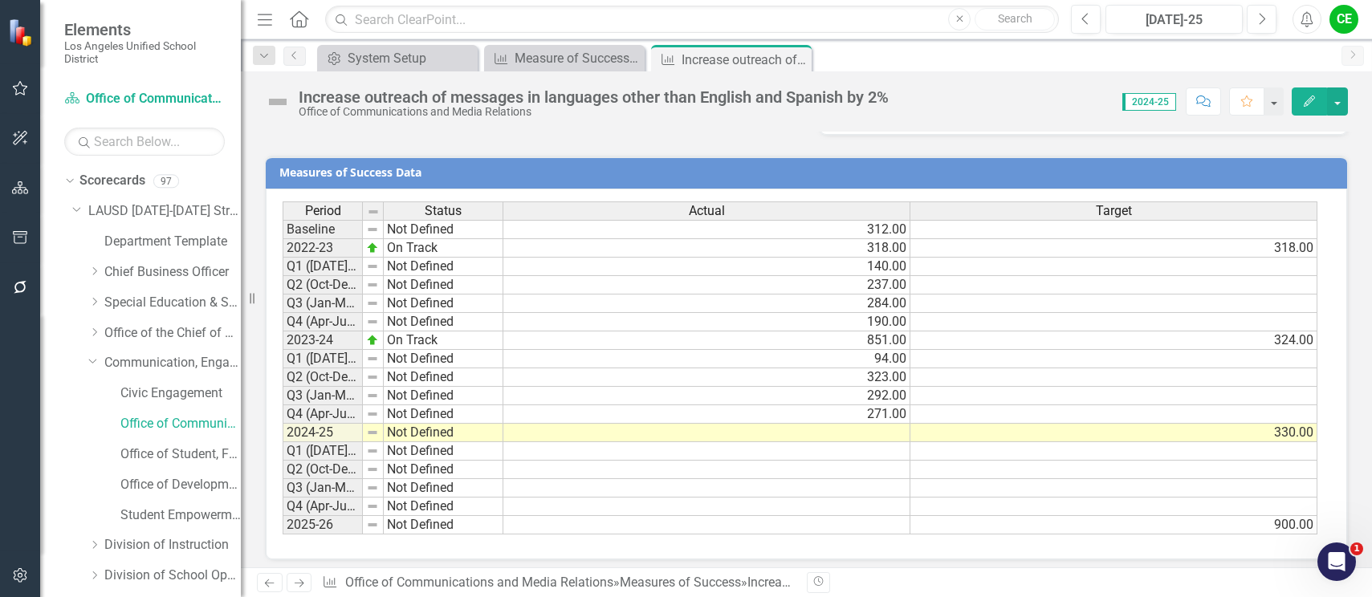
scroll to position [1293, 0]
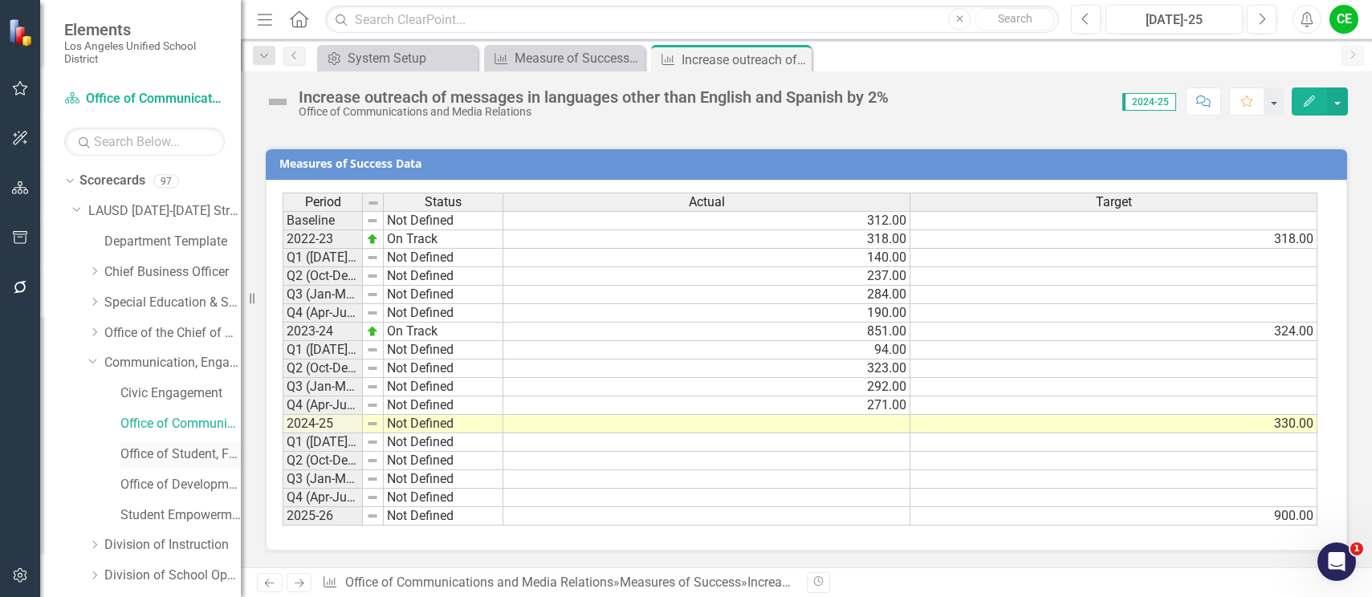
click at [143, 452] on link "Office of Student, Family and Community Engagement (SFACE)" at bounding box center [180, 455] width 120 height 18
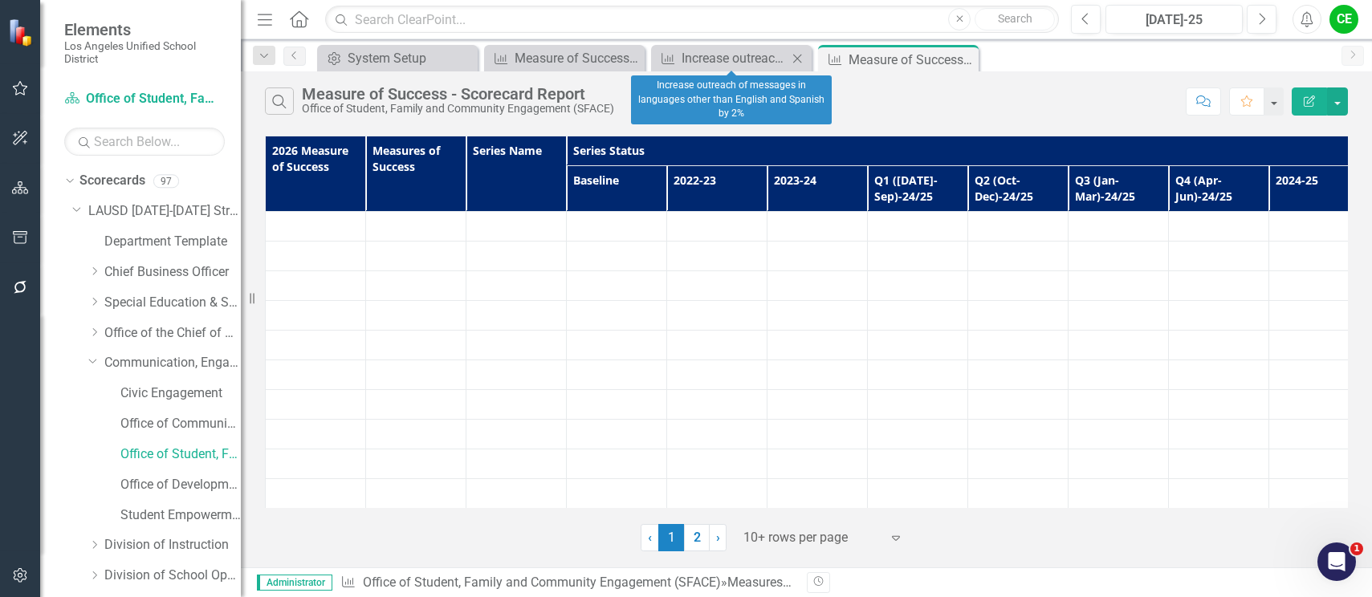
click at [793, 58] on icon "Close" at bounding box center [797, 58] width 16 height 13
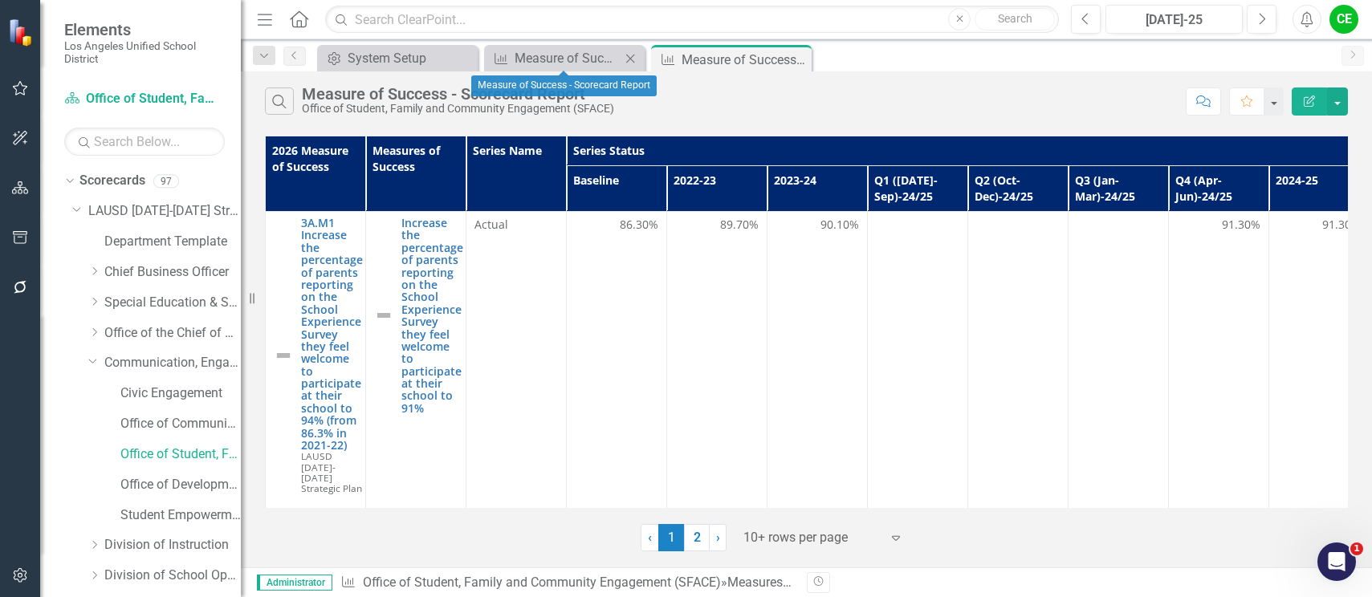
click at [628, 56] on icon "Close" at bounding box center [630, 58] width 16 height 13
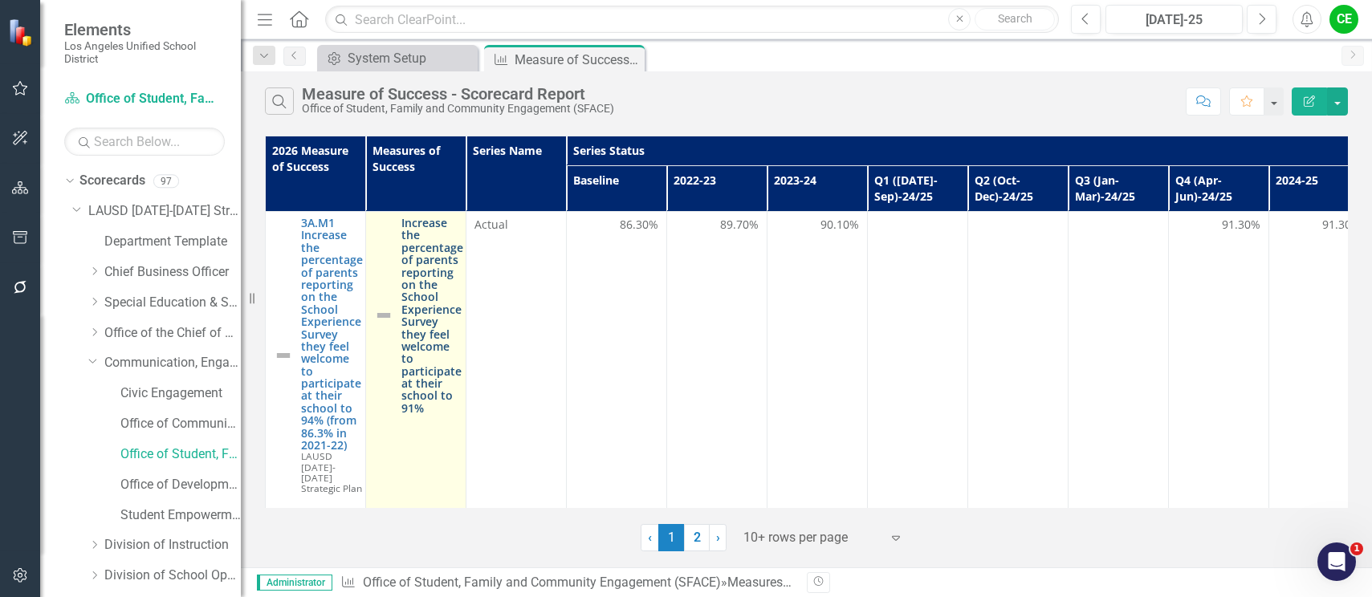
click at [449, 311] on link "Increase the percentage of parents reporting on the School Experience Survey th…" at bounding box center [432, 315] width 62 height 197
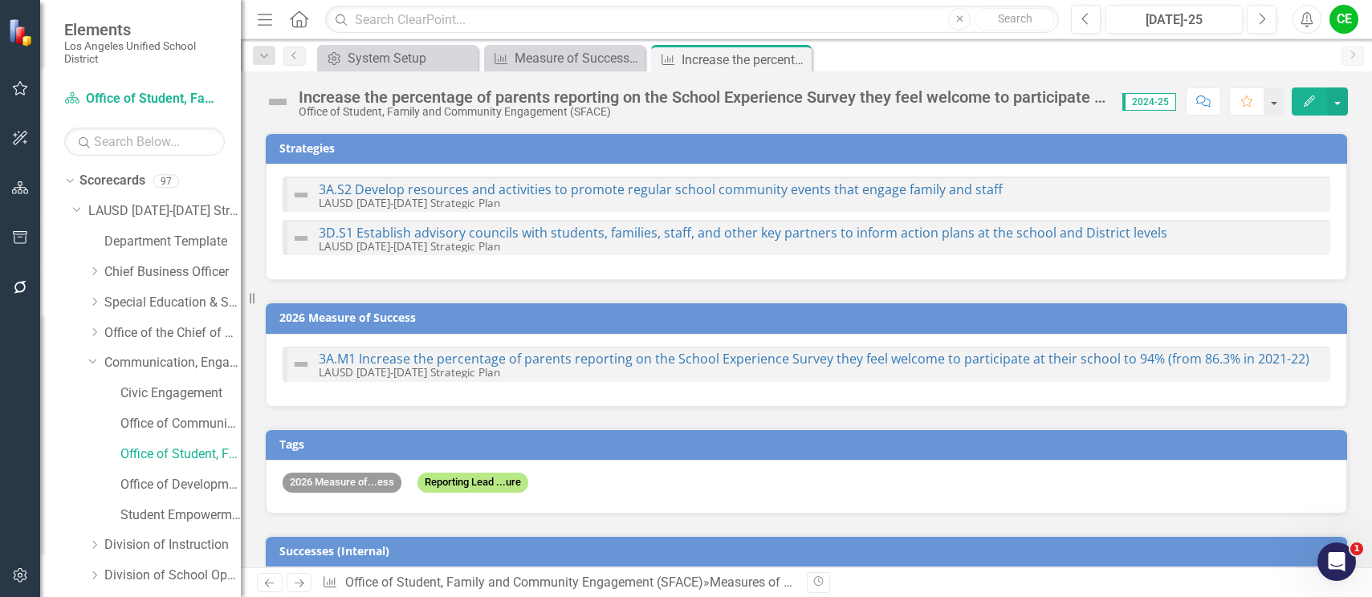
checkbox input "true"
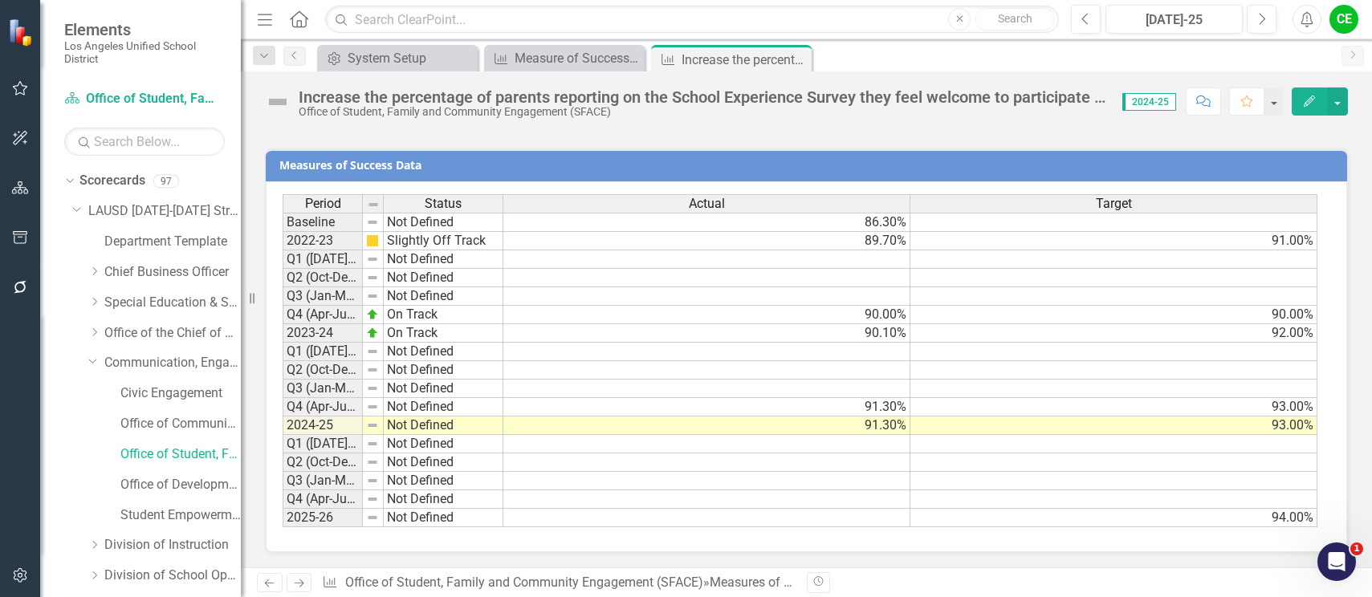
scroll to position [1346, 0]
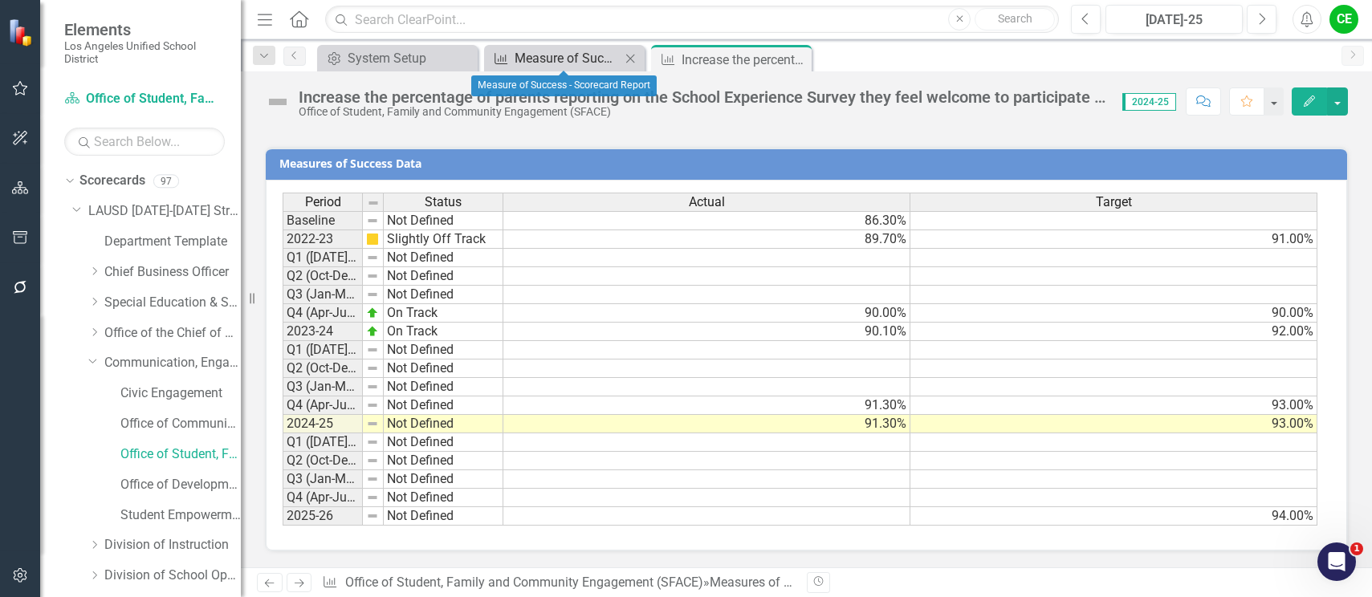
click at [519, 51] on div "Measure of Success - Scorecard Report" at bounding box center [568, 58] width 106 height 20
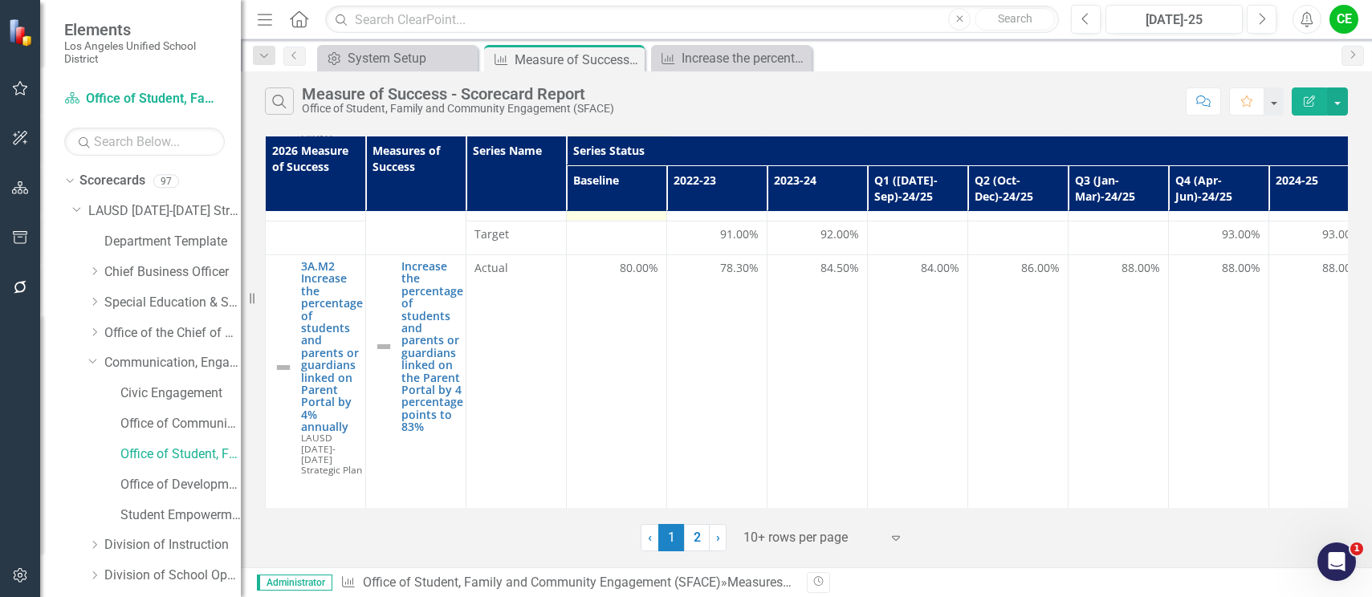
scroll to position [321, 0]
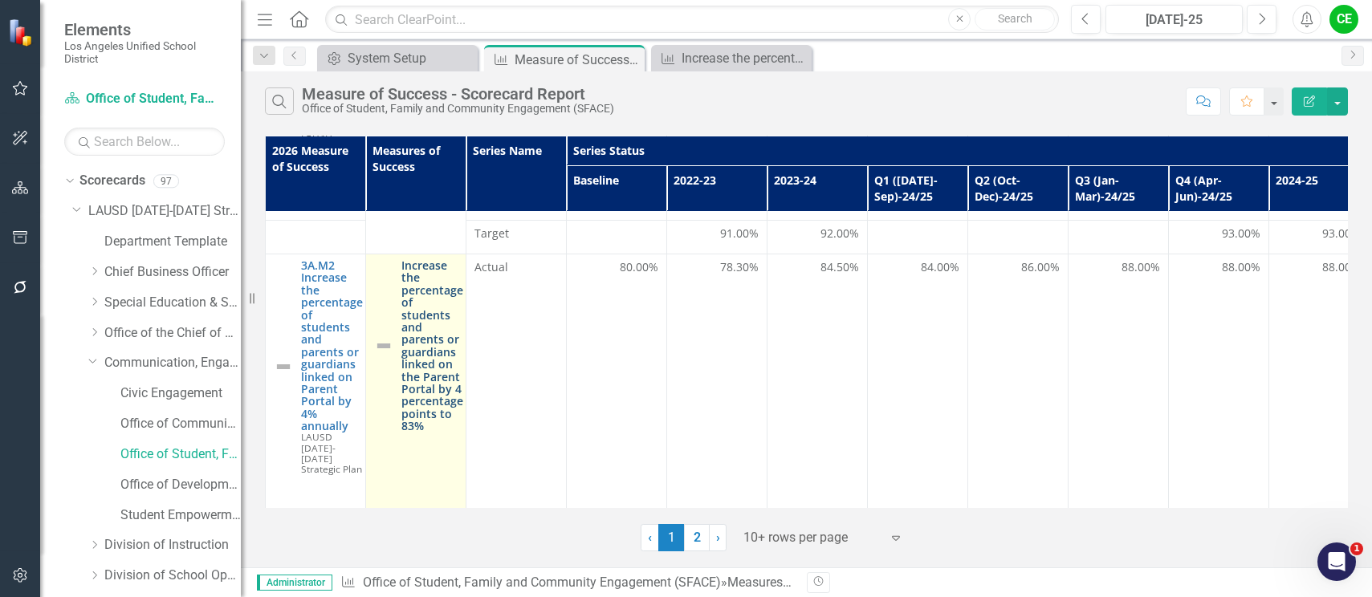
click at [417, 350] on link "Increase the percentage of students and parents or guardians linked on the Pare…" at bounding box center [432, 345] width 62 height 173
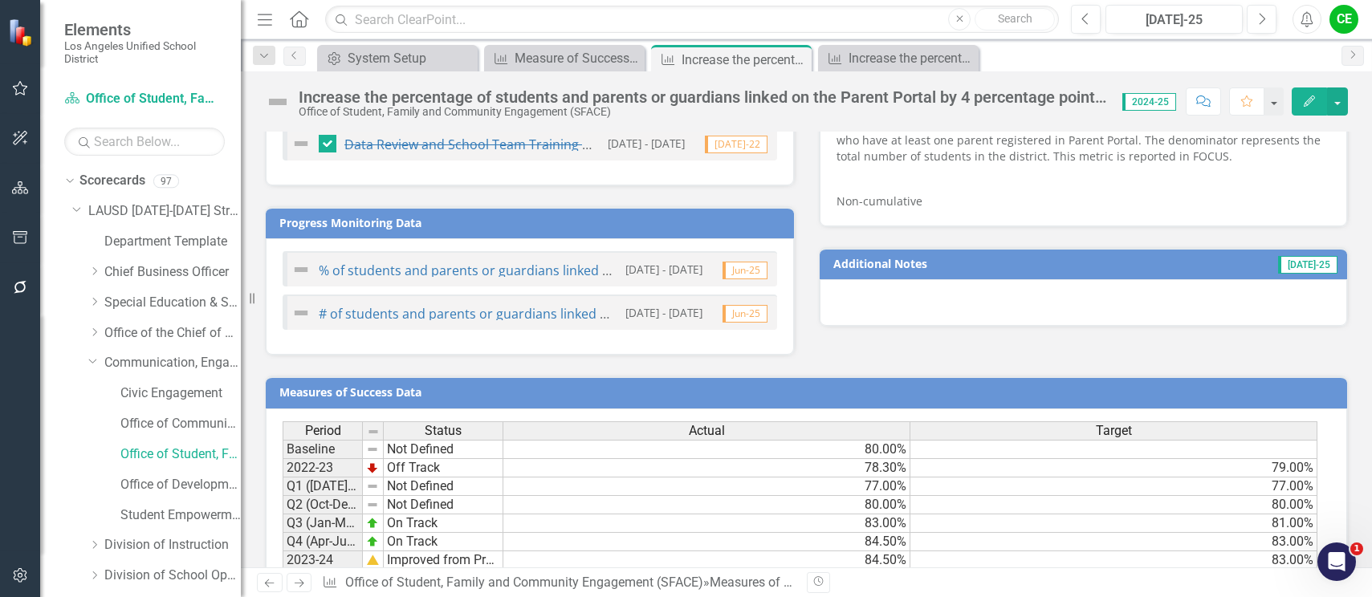
scroll to position [1272, 0]
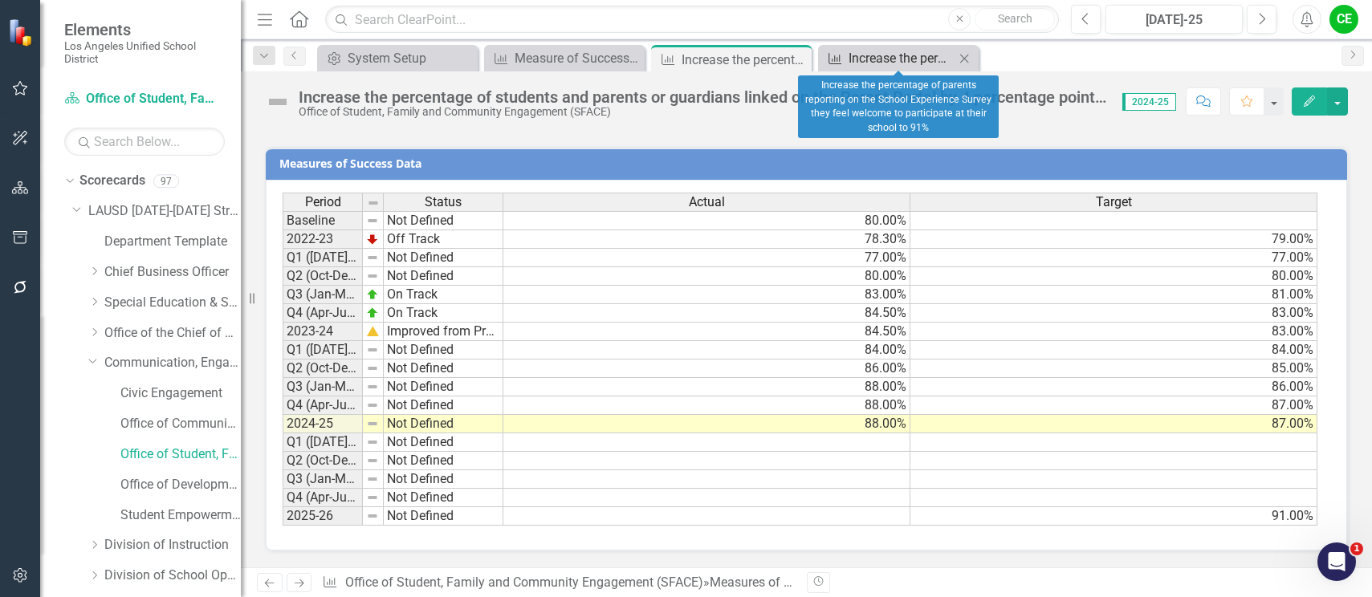
click at [903, 55] on div "Increase the percentage of parents reporting on the School Experience Survey th…" at bounding box center [901, 58] width 106 height 20
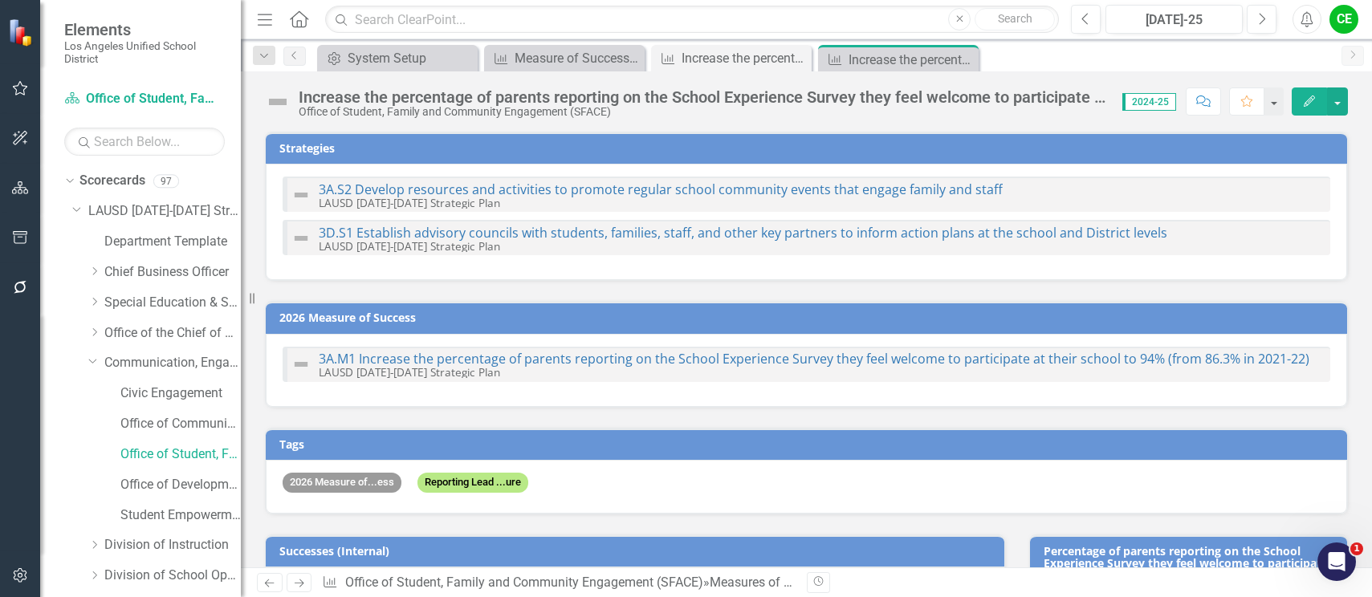
checkbox input "true"
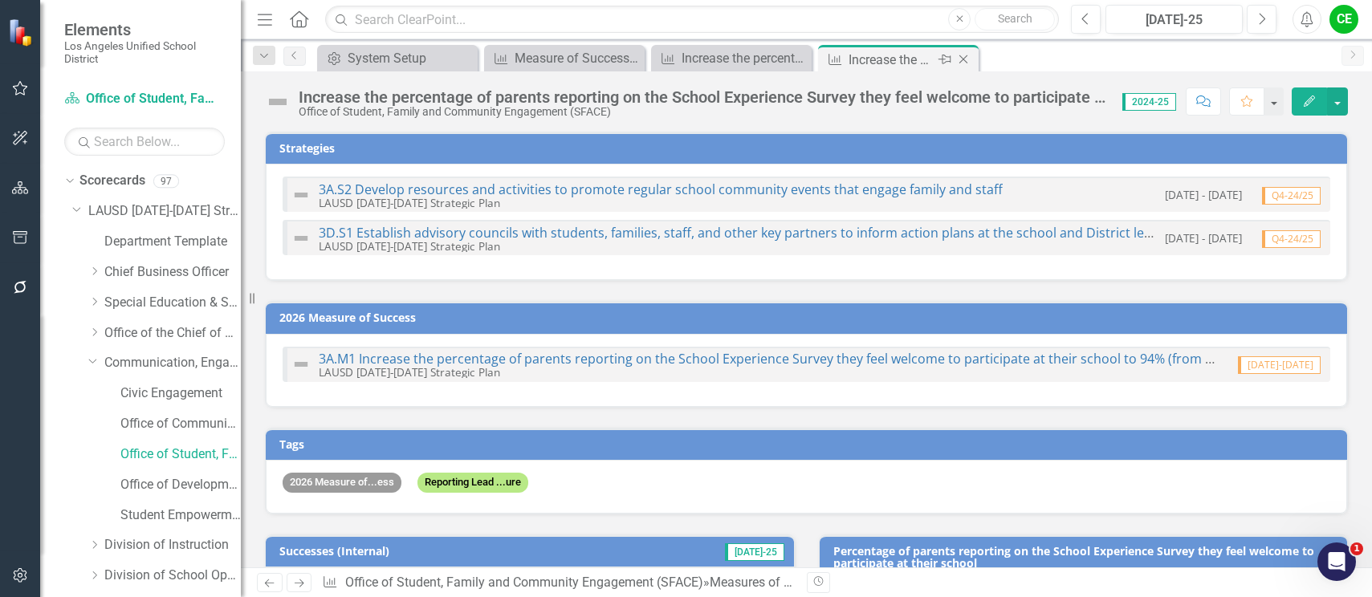
click at [962, 55] on icon "Close" at bounding box center [963, 59] width 16 height 13
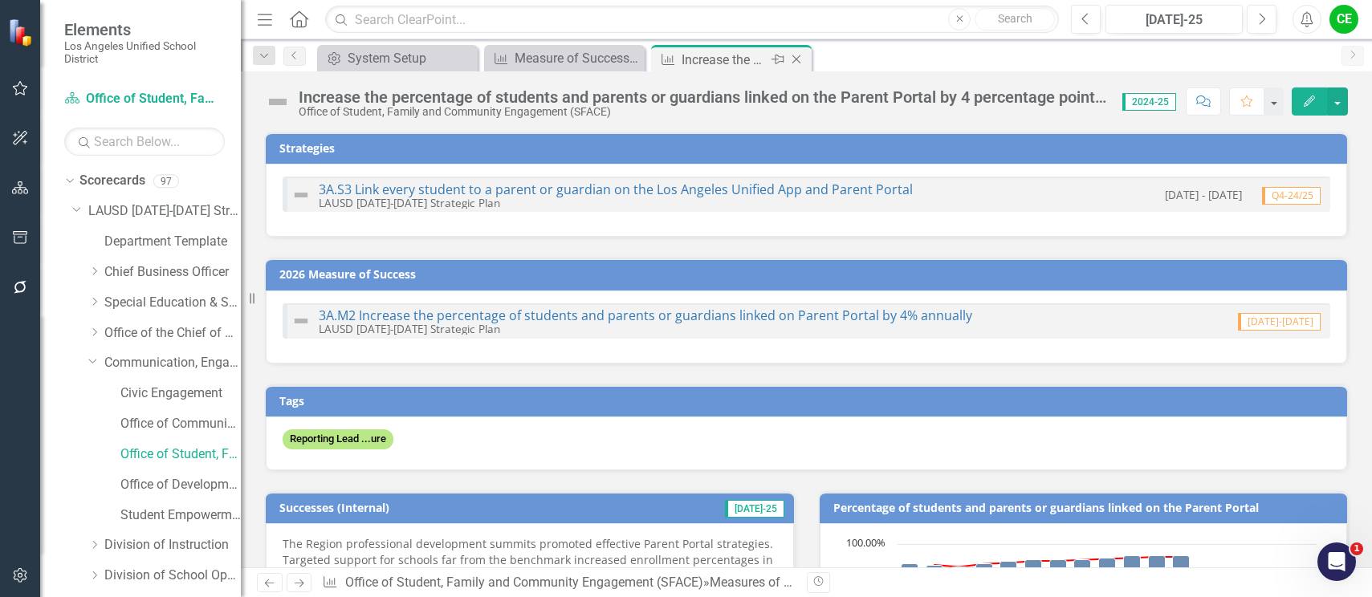
click at [701, 59] on div "Increase the percentage of students and parents or guardians linked on the Pare…" at bounding box center [725, 60] width 86 height 20
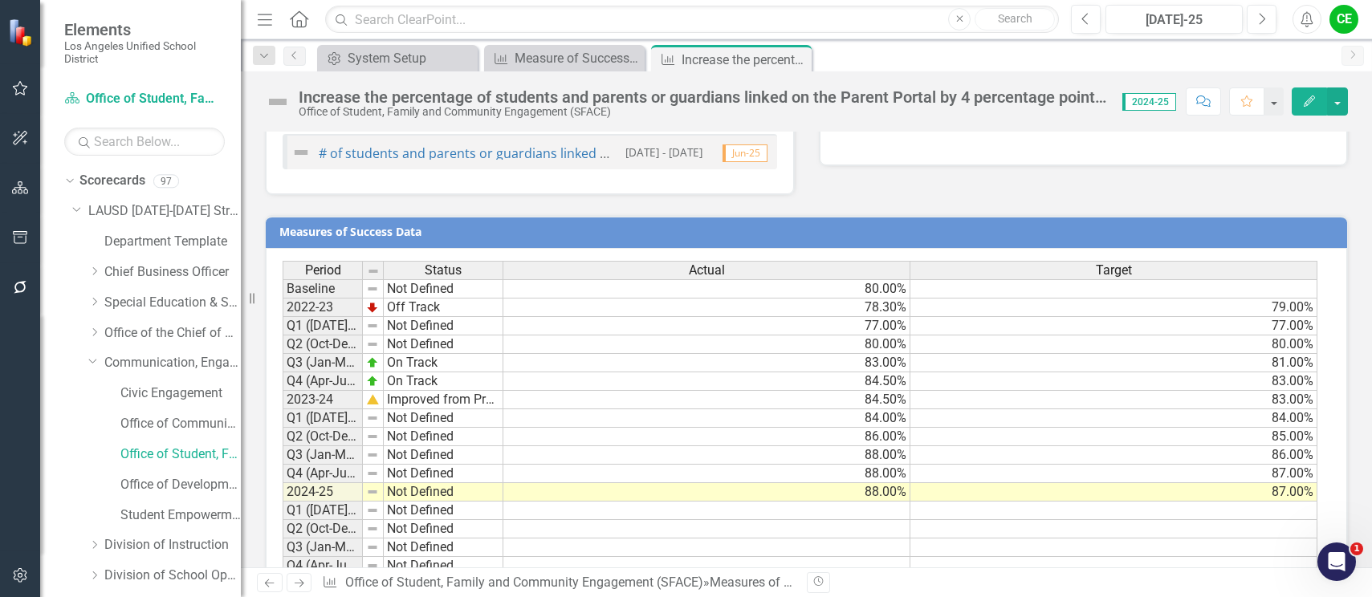
scroll to position [1272, 0]
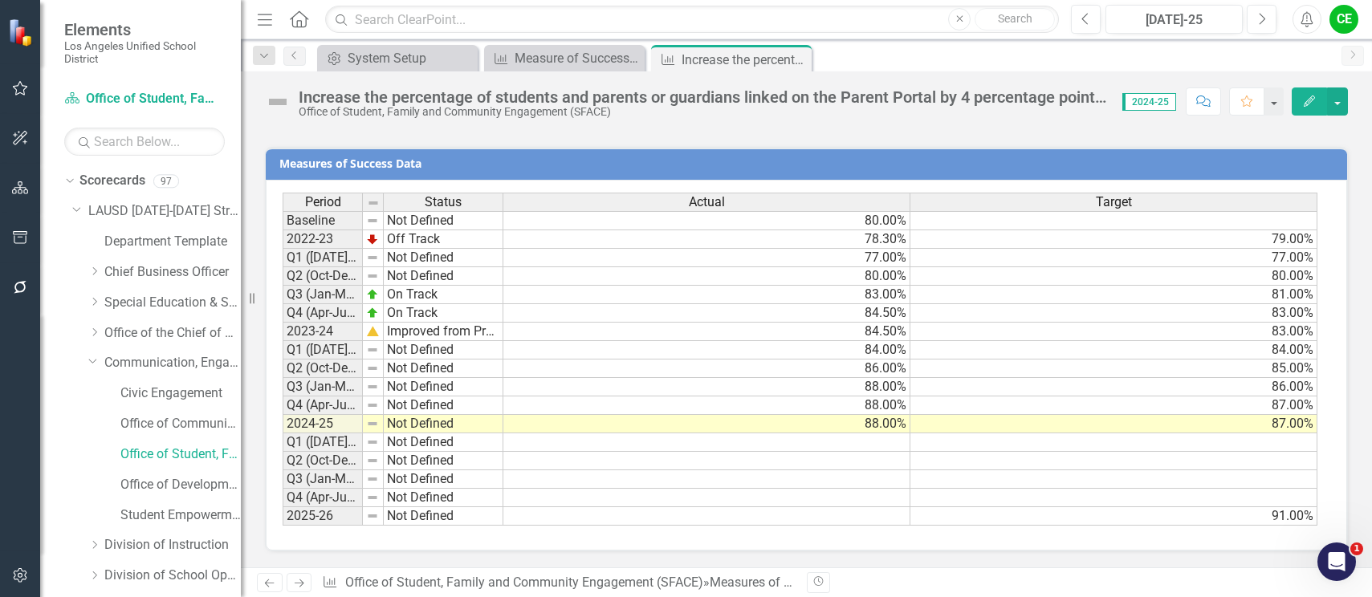
click at [445, 421] on td "Not Defined" at bounding box center [444, 424] width 120 height 18
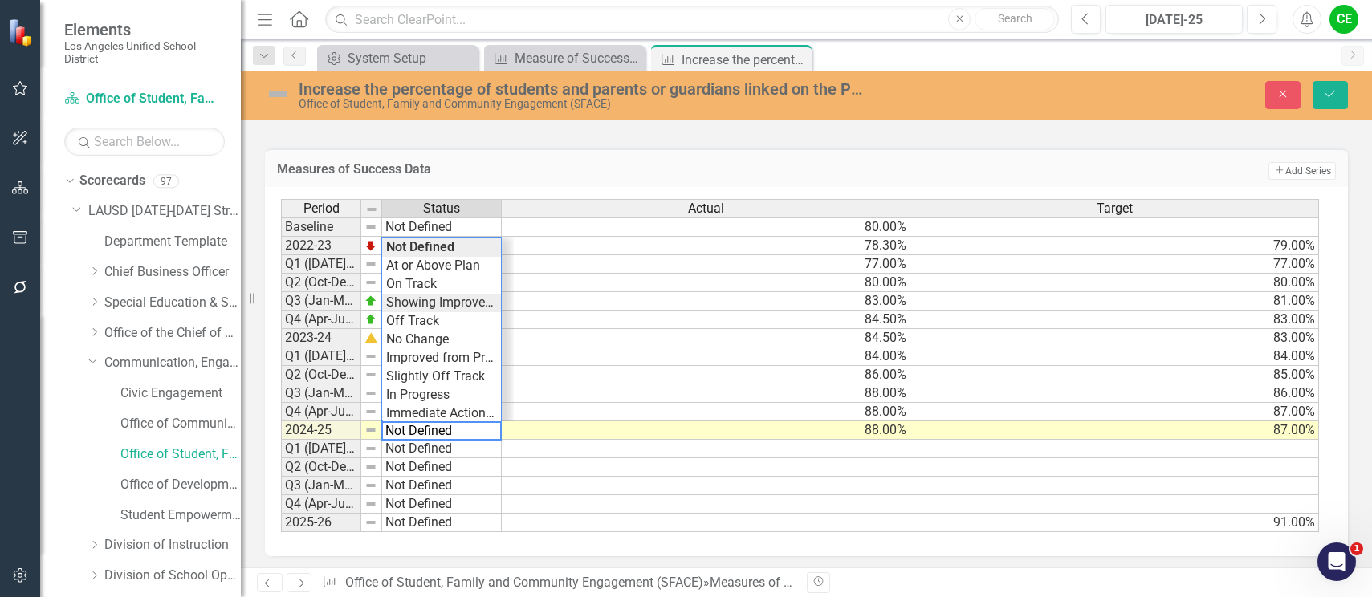
type textarea "Showing Improvemet"
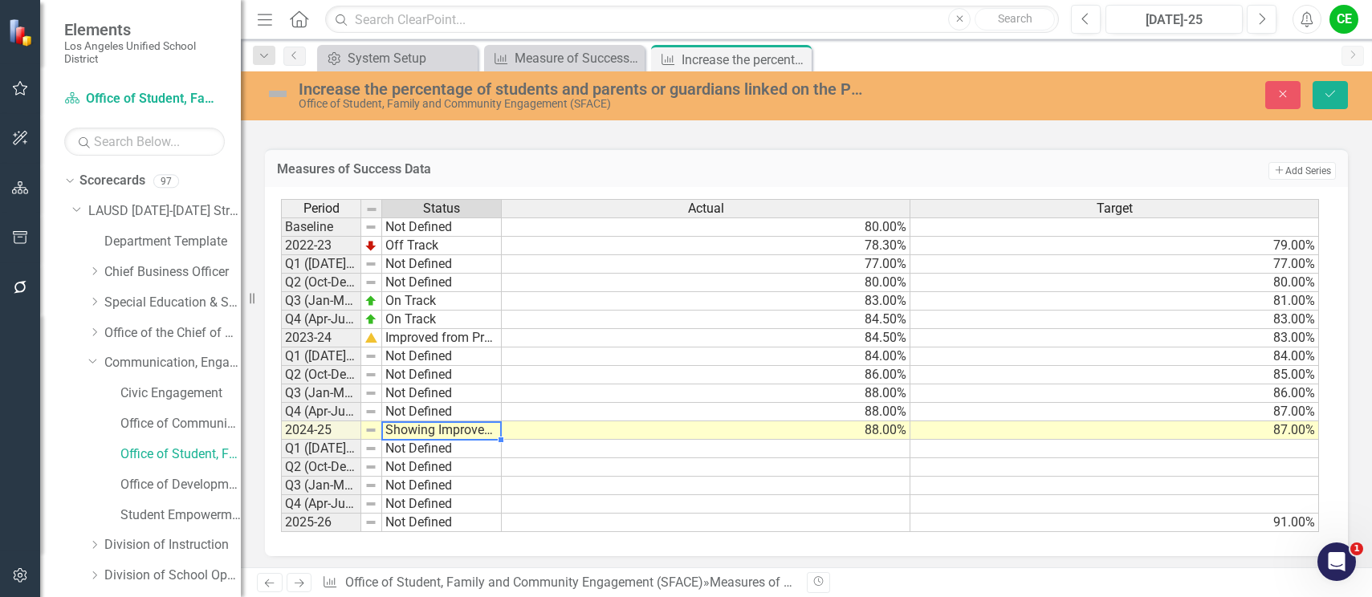
click at [450, 299] on div "Period Status Actual Target Baseline Not Defined 80.00% 2022-23 Off Track 78.30…" at bounding box center [800, 366] width 1039 height 334
click at [1340, 87] on button "Save" at bounding box center [1329, 95] width 35 height 28
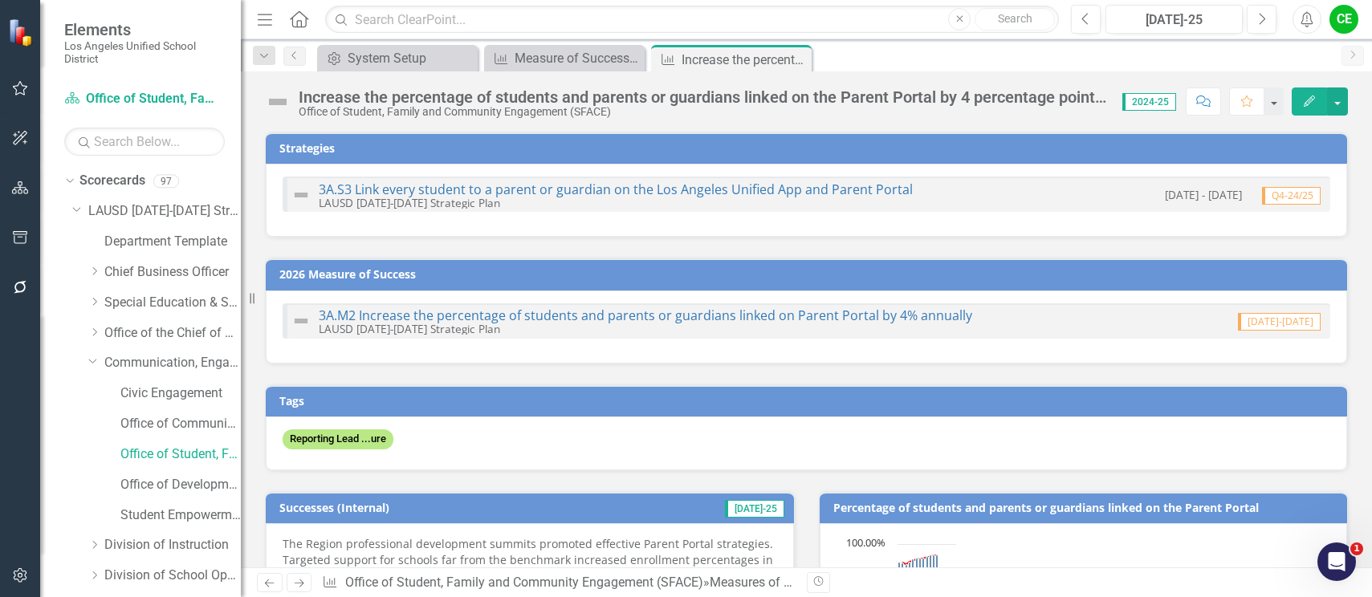
checkbox input "false"
checkbox input "true"
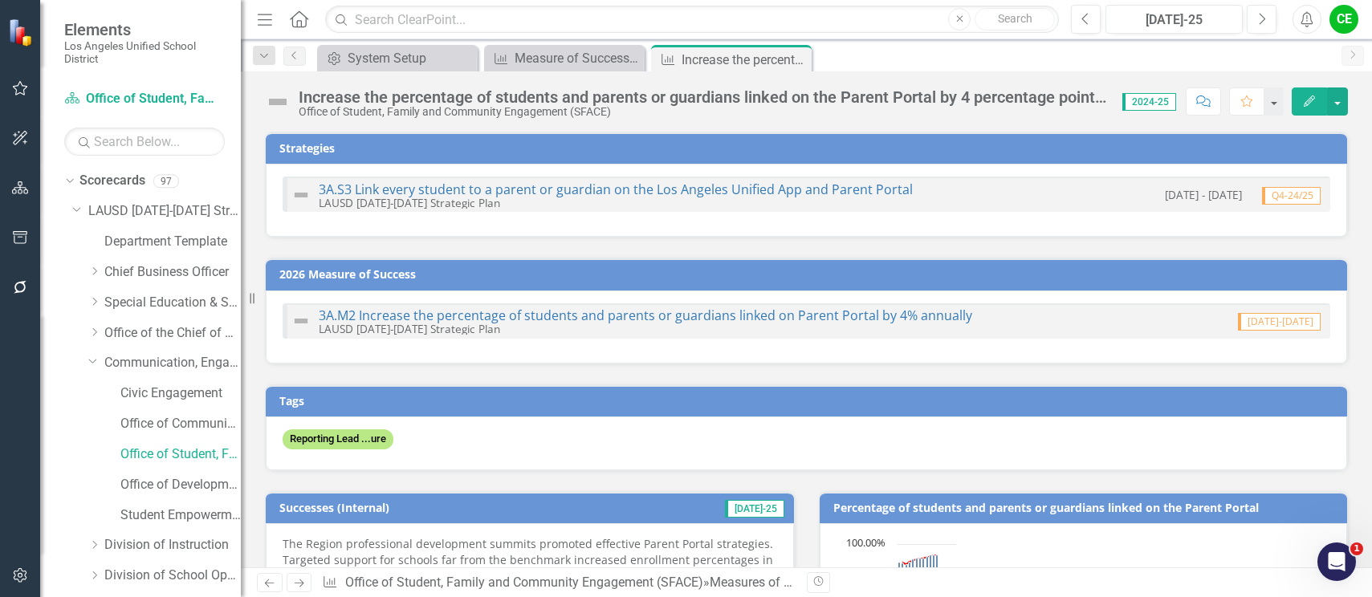
checkbox input "true"
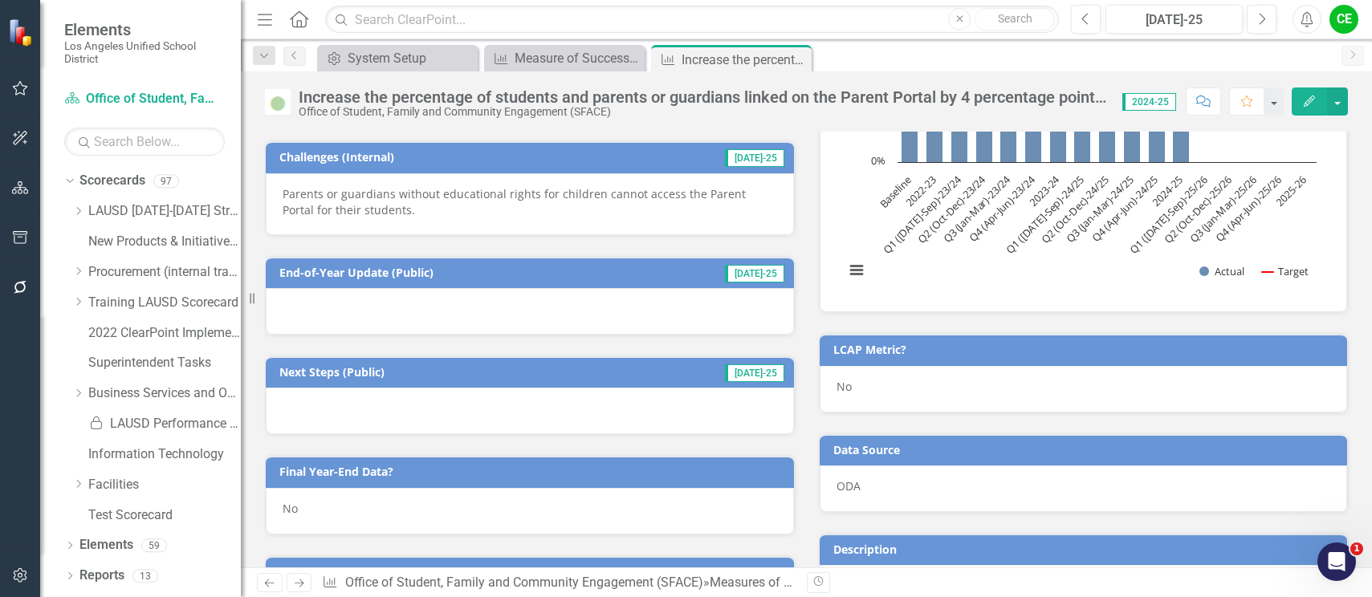
scroll to position [803, 0]
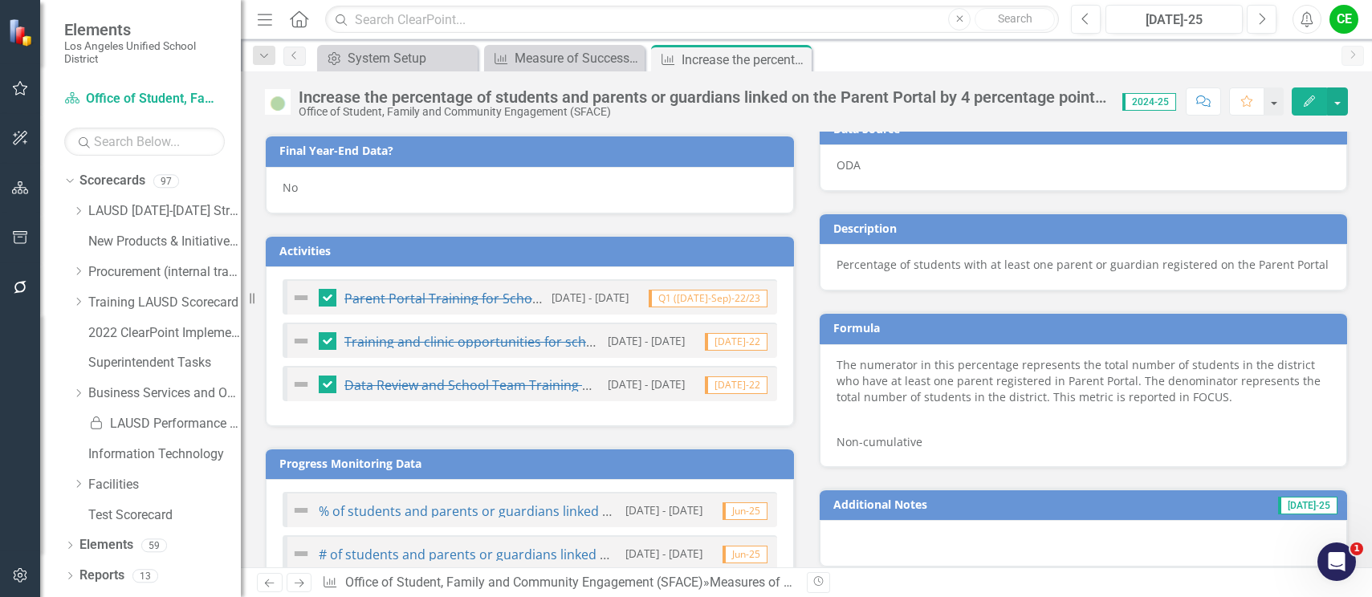
click at [304, 192] on div "No" at bounding box center [530, 190] width 528 height 47
click at [304, 191] on div "No" at bounding box center [530, 190] width 528 height 47
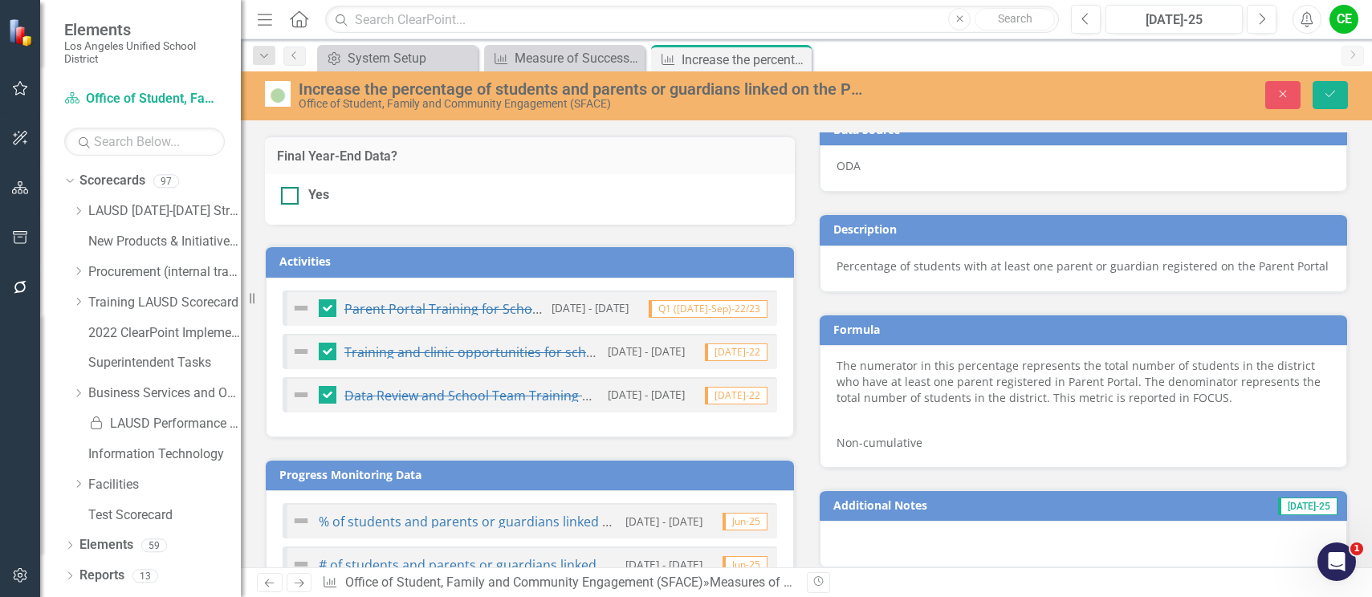
click at [293, 193] on div at bounding box center [290, 196] width 18 height 18
click at [291, 193] on input "Yes" at bounding box center [286, 192] width 10 height 10
checkbox input "true"
click at [1329, 84] on button "Save" at bounding box center [1329, 95] width 35 height 28
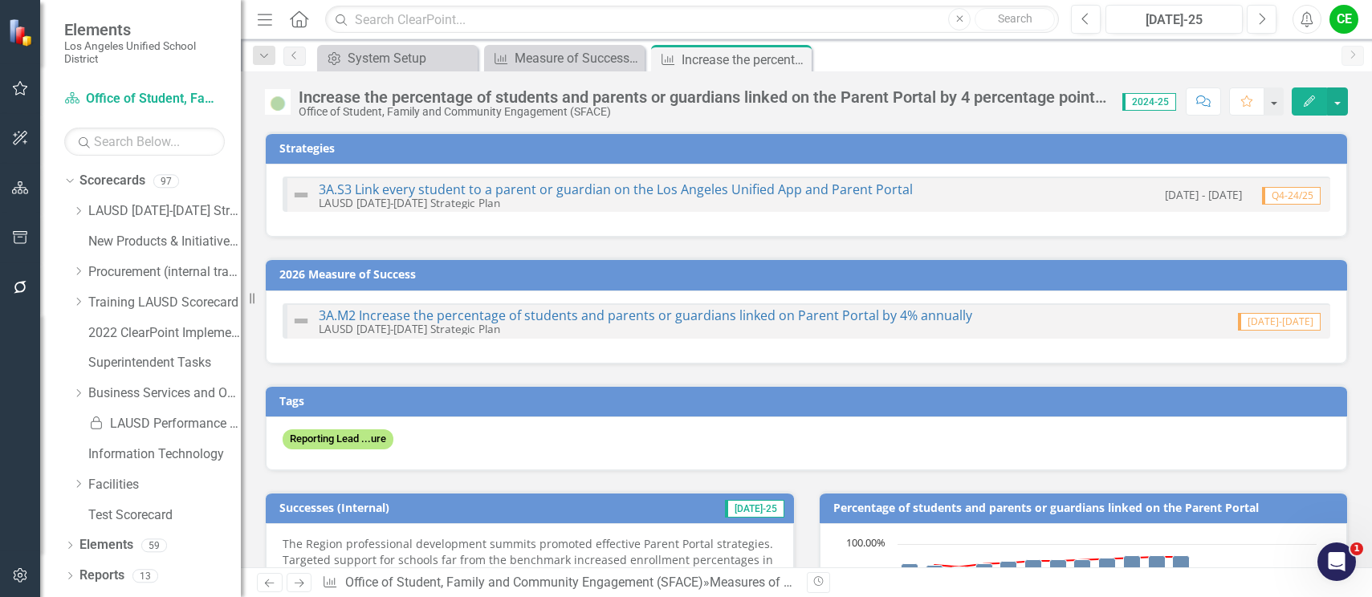
checkbox input "false"
checkbox input "true"
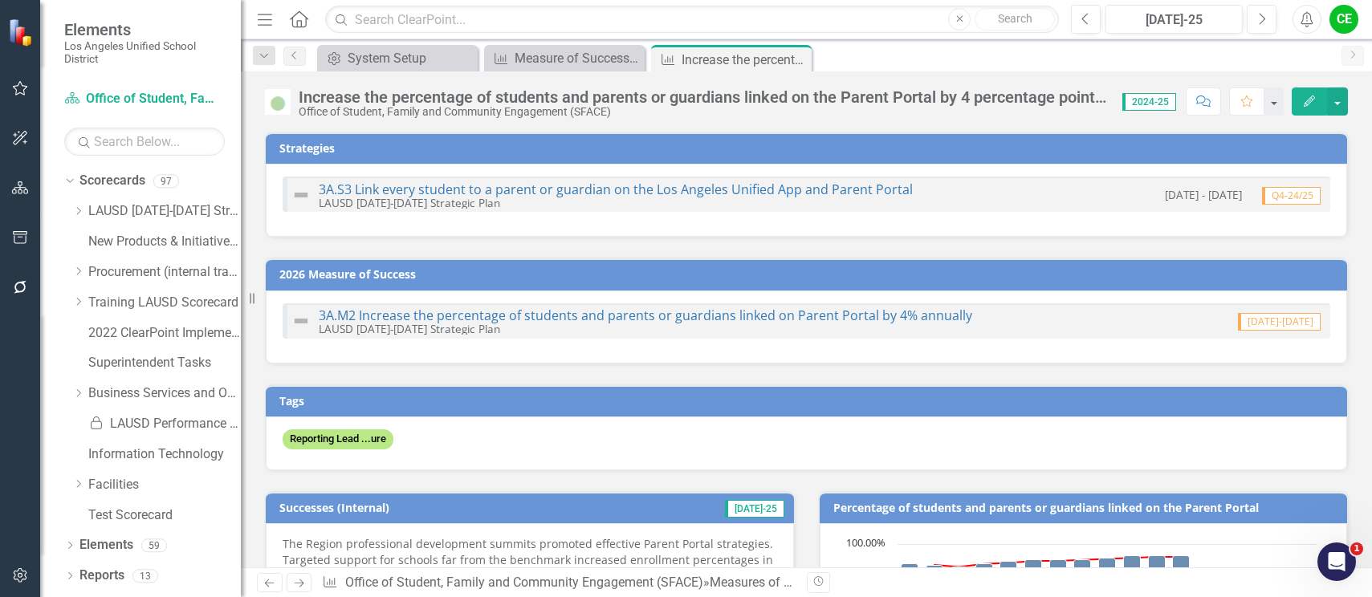
checkbox input "true"
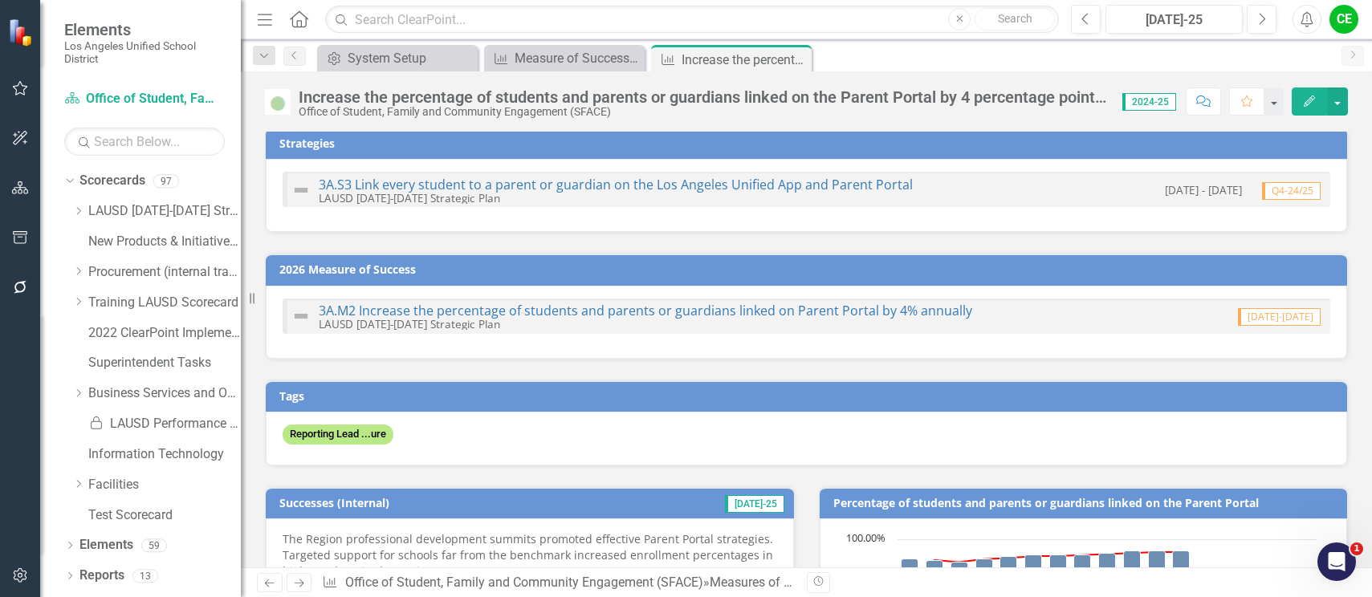
scroll to position [0, 0]
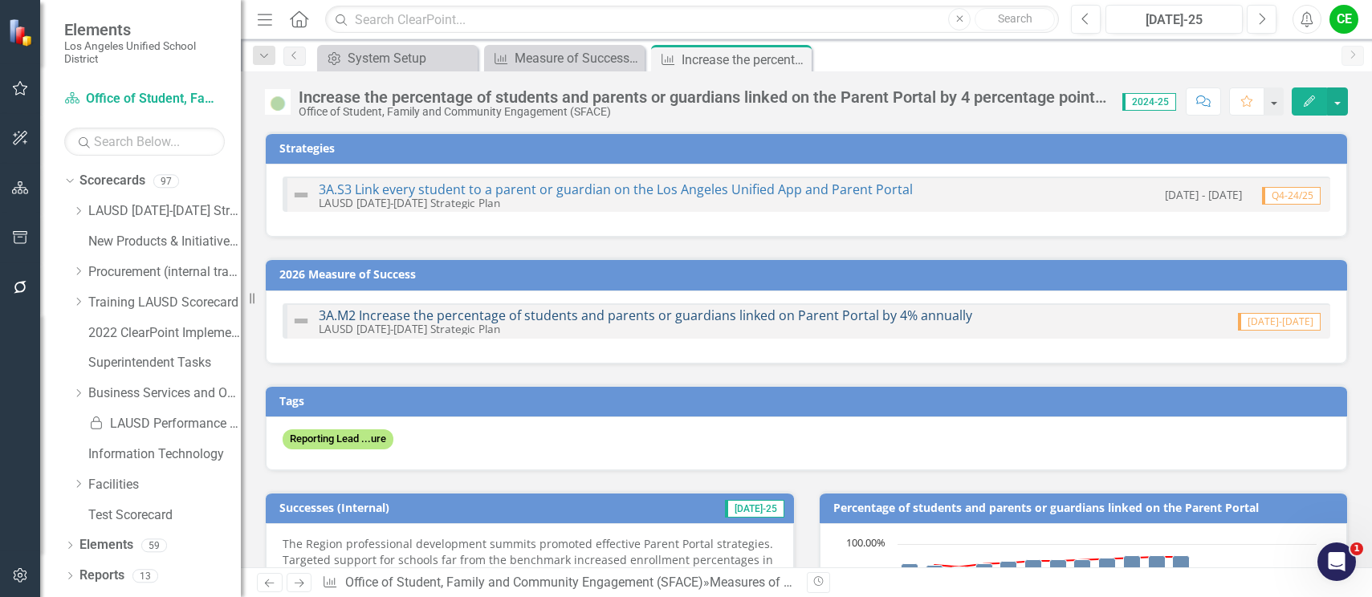
click at [641, 315] on link "3A.M2 Increase the percentage of students and parents or guardians linked on Pa…" at bounding box center [645, 316] width 653 height 18
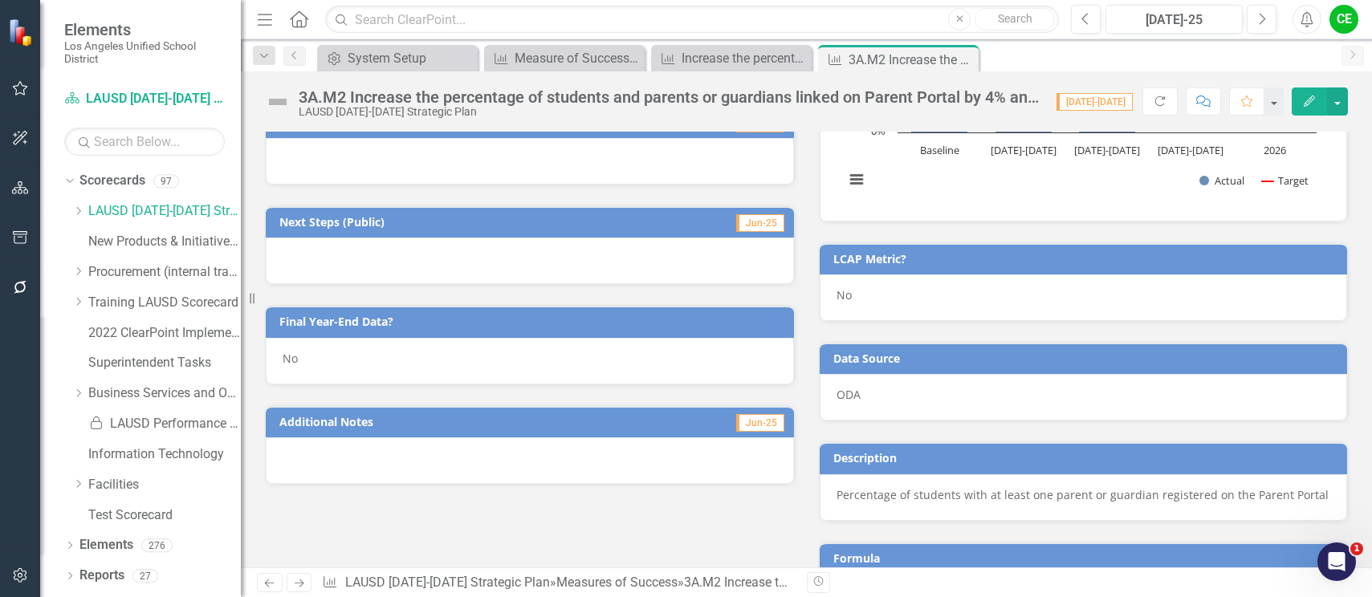
scroll to position [562, 0]
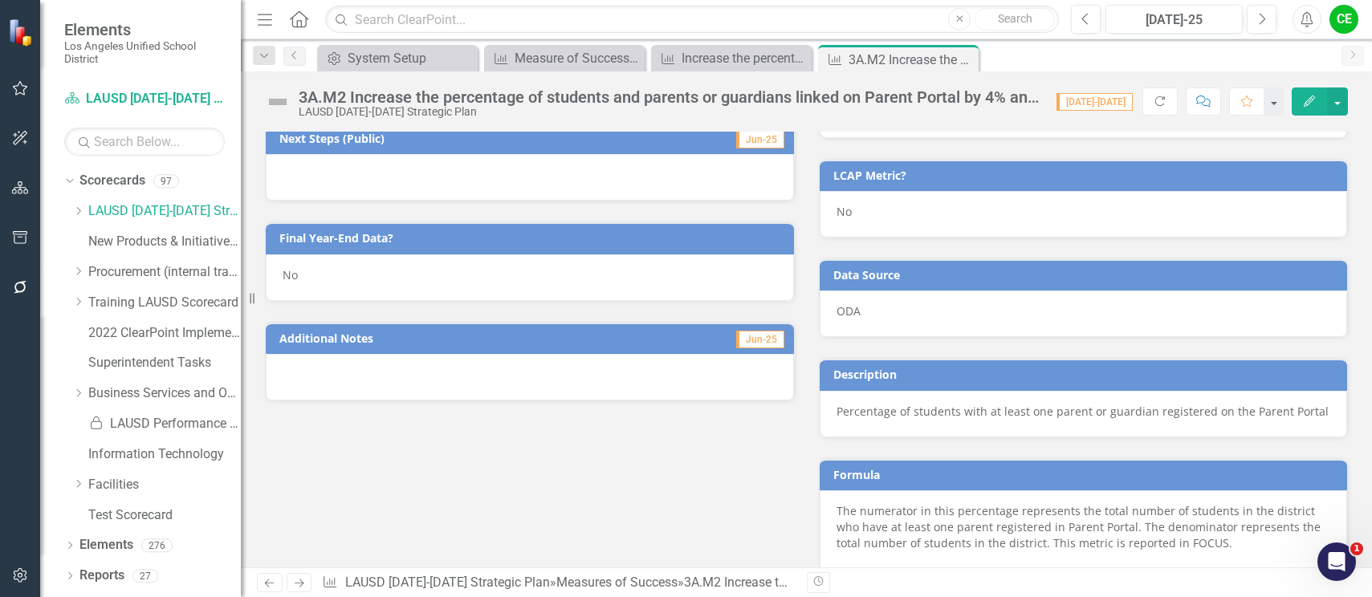
click at [308, 270] on div "No" at bounding box center [530, 277] width 528 height 47
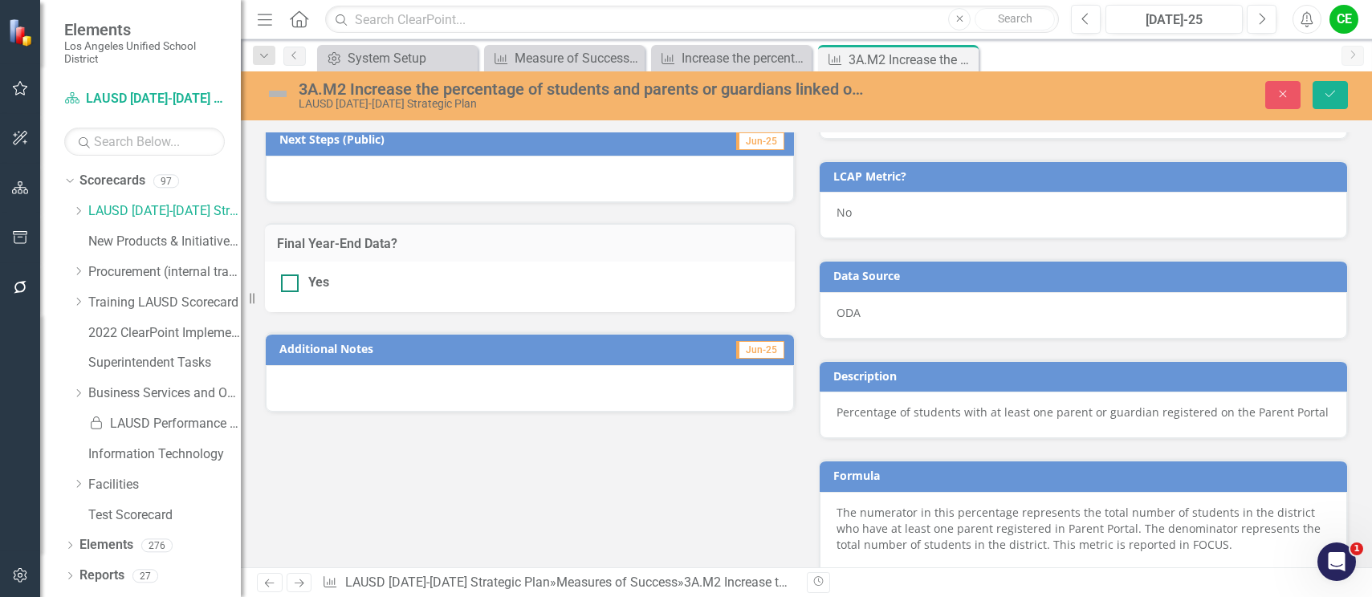
click at [293, 279] on div at bounding box center [290, 284] width 18 height 18
click at [291, 279] on input "Yes" at bounding box center [286, 280] width 10 height 10
checkbox input "true"
click at [1324, 87] on button "Save" at bounding box center [1329, 95] width 35 height 28
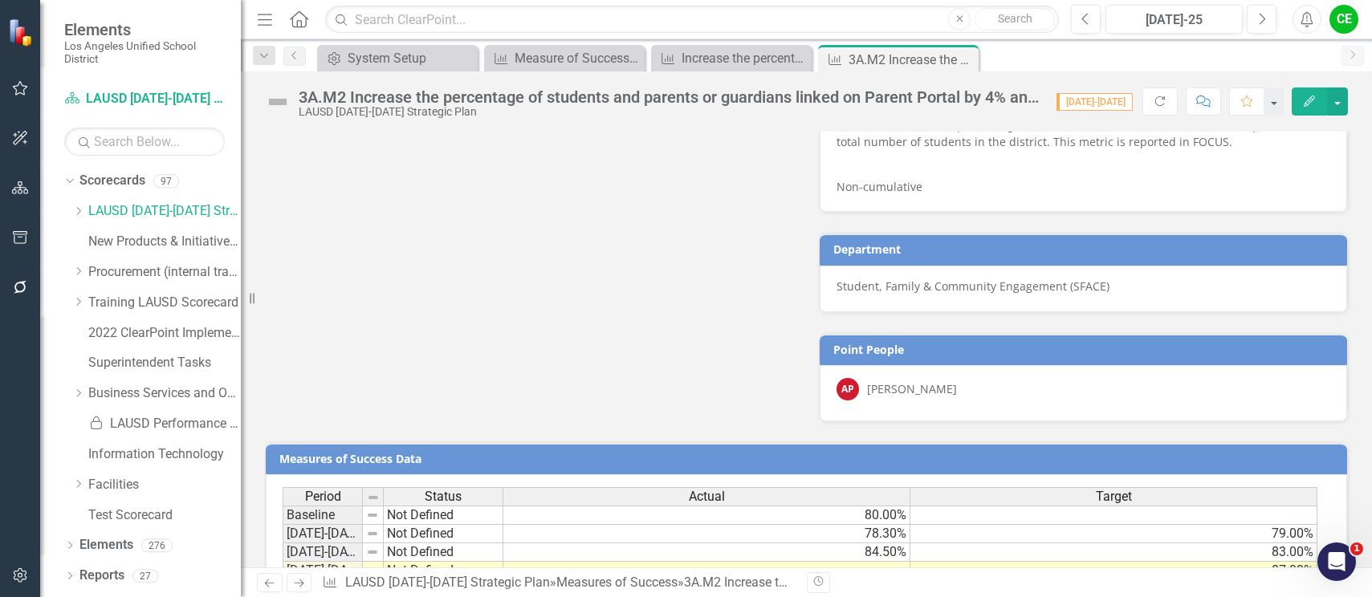
scroll to position [1084, 0]
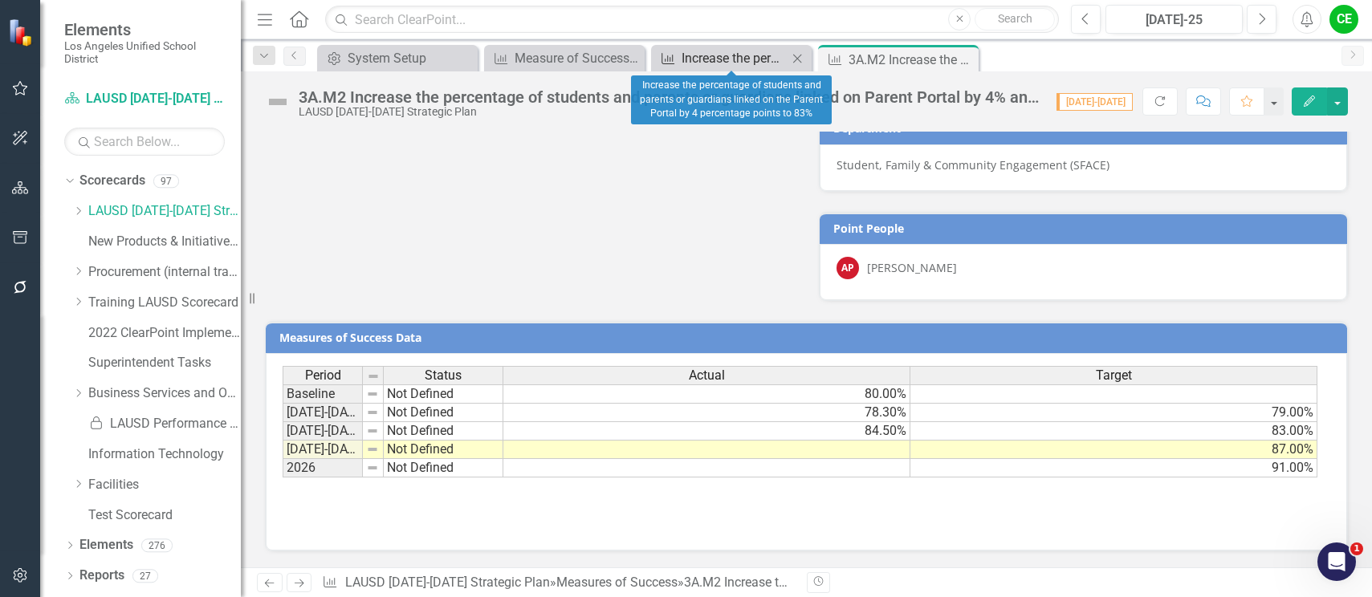
click at [717, 59] on div "Increase the percentage of students and parents or guardians linked on the Pare…" at bounding box center [735, 58] width 106 height 20
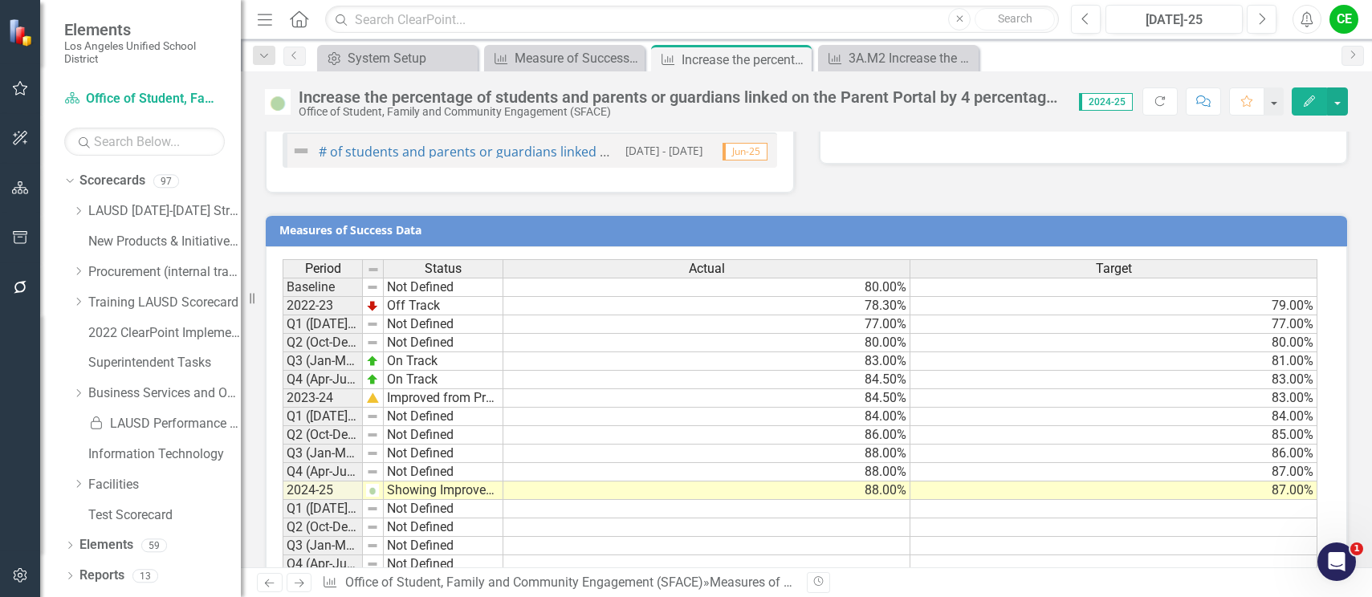
scroll to position [1272, 0]
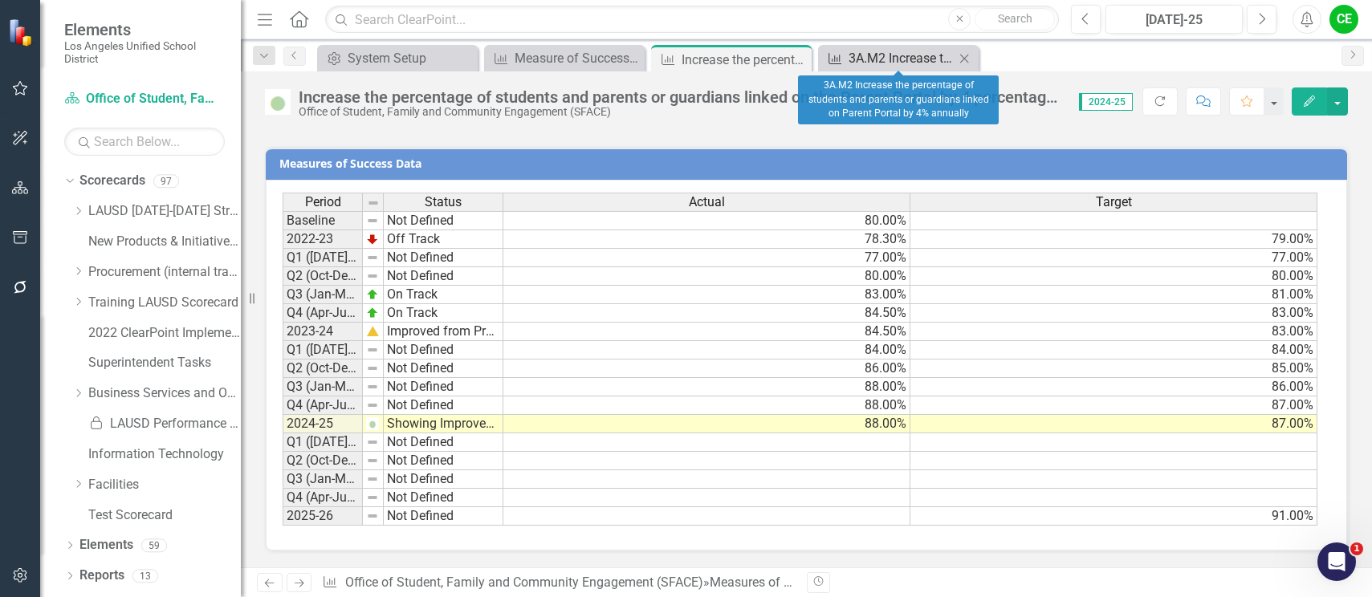
click at [881, 58] on div "3A.M2 Increase the percentage of students and parents or guardians linked on Pa…" at bounding box center [901, 58] width 106 height 20
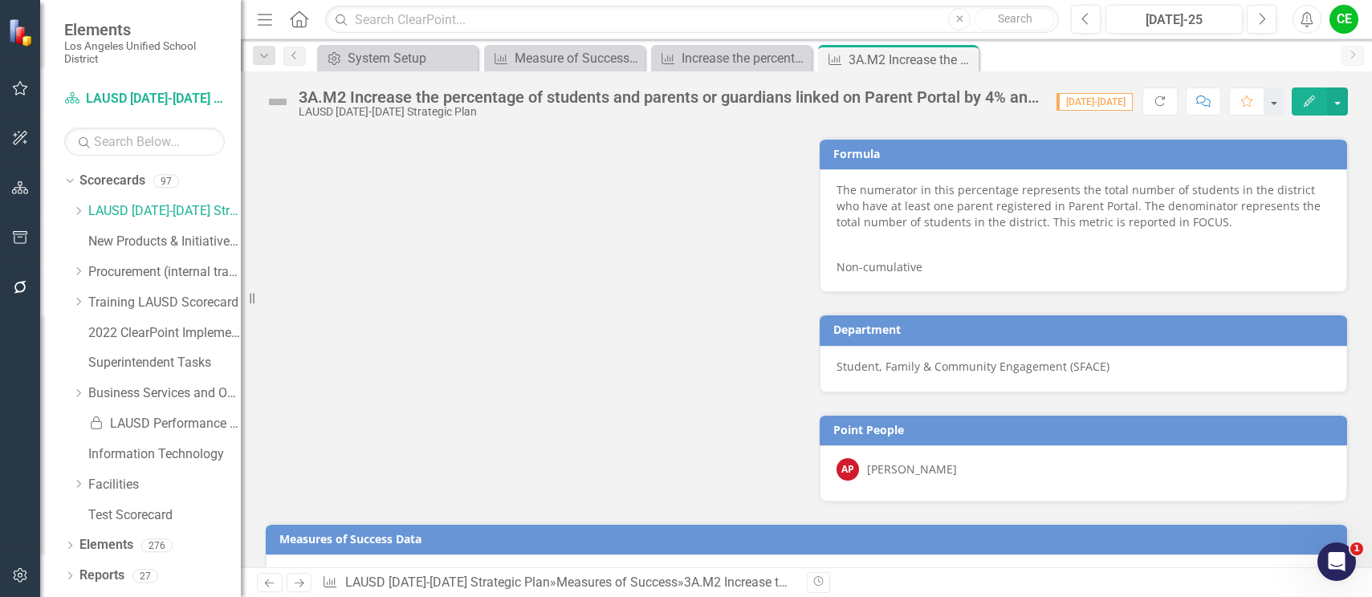
scroll to position [1084, 0]
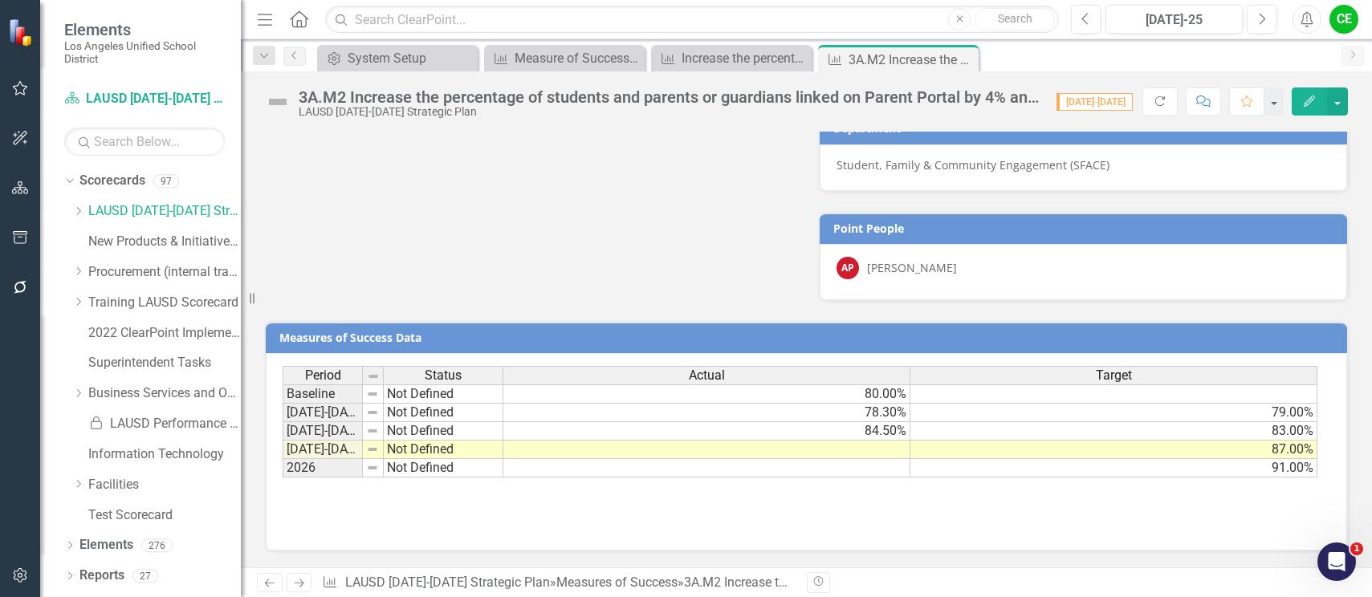
click at [823, 450] on td at bounding box center [706, 450] width 407 height 18
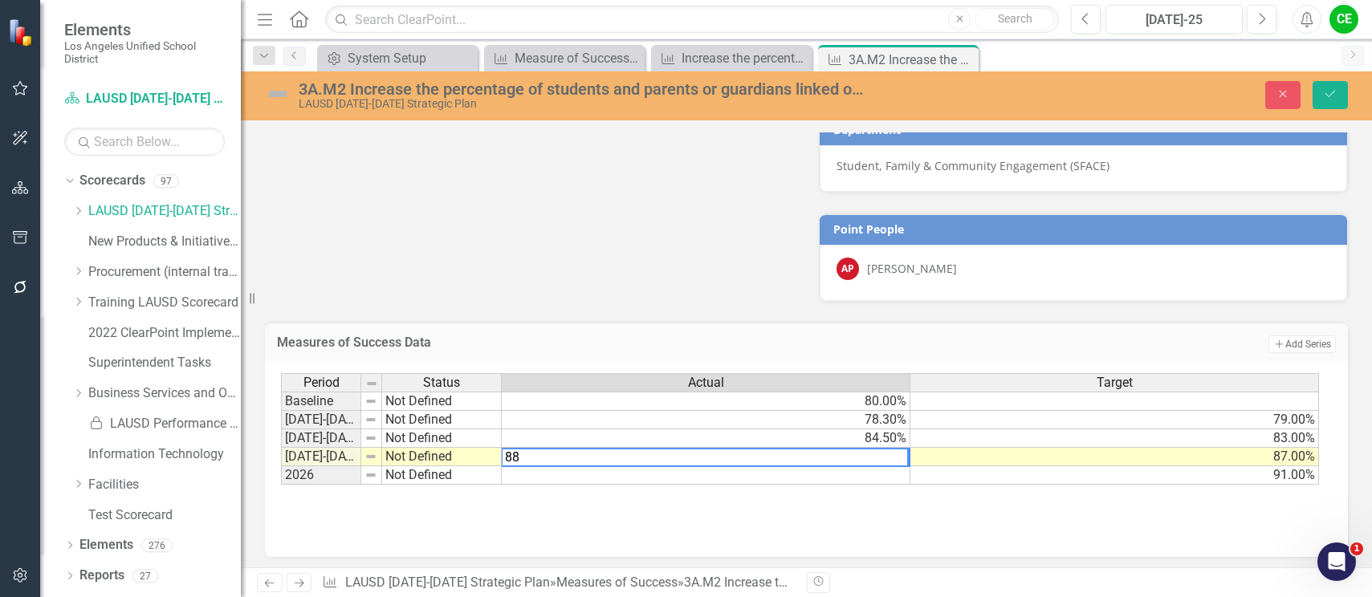
type textarea "88"
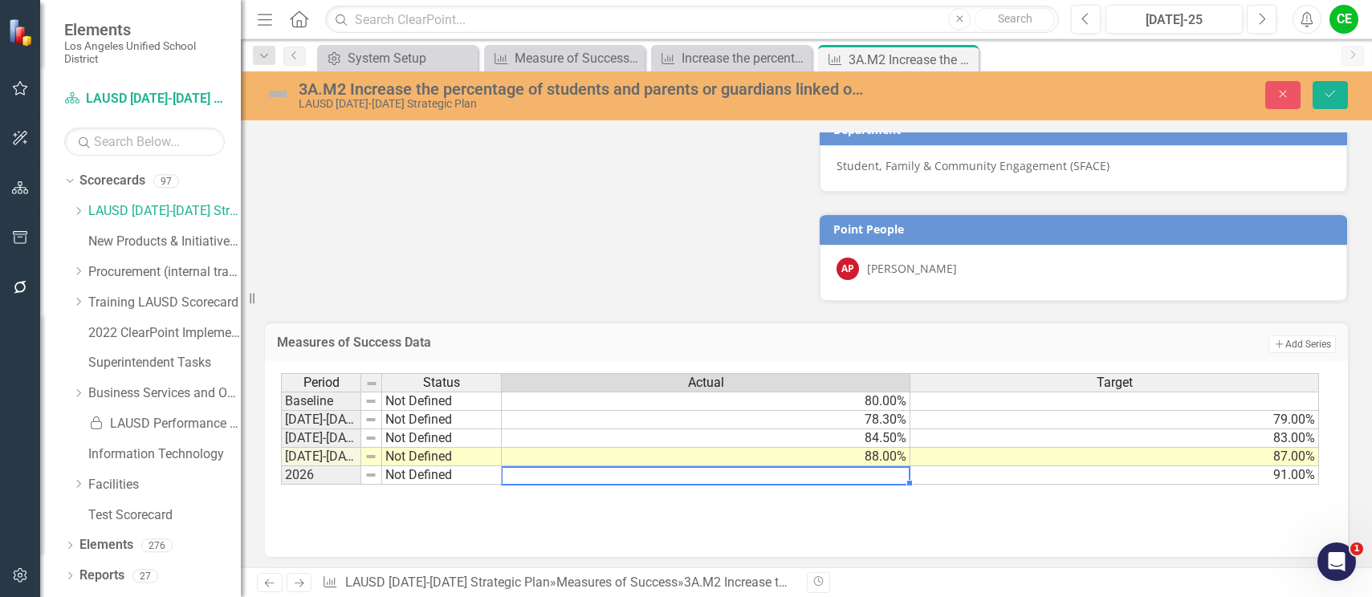
click at [866, 476] on td at bounding box center [706, 475] width 409 height 18
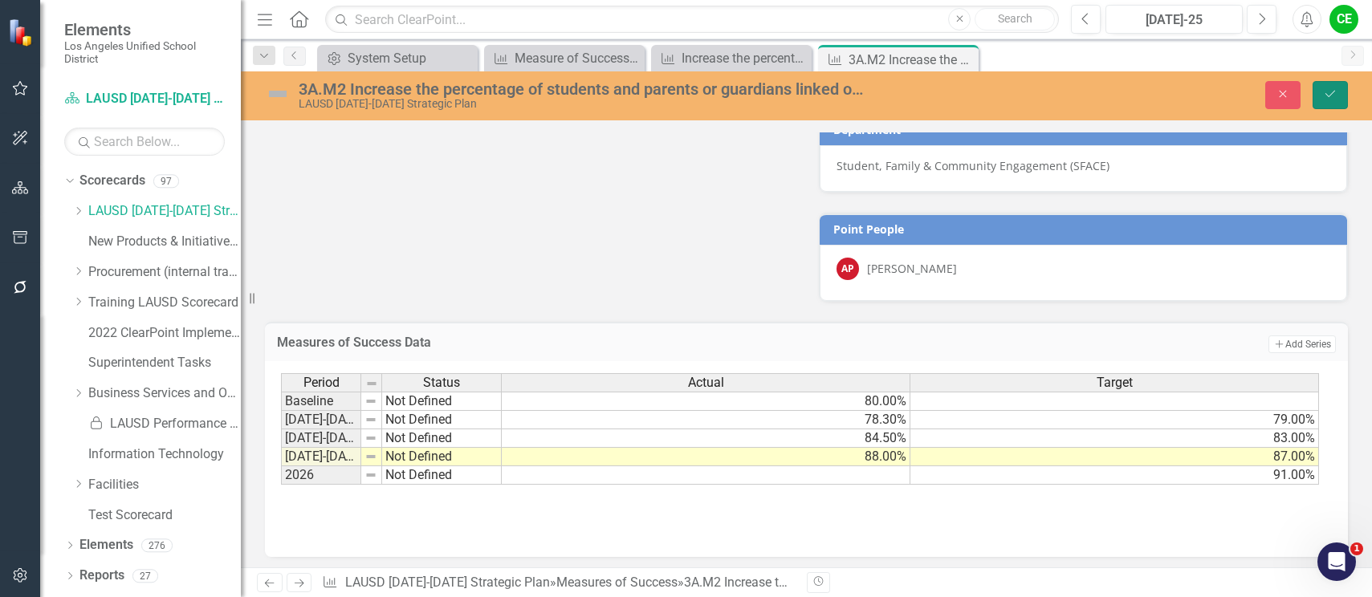
click at [1341, 93] on button "Save" at bounding box center [1329, 95] width 35 height 28
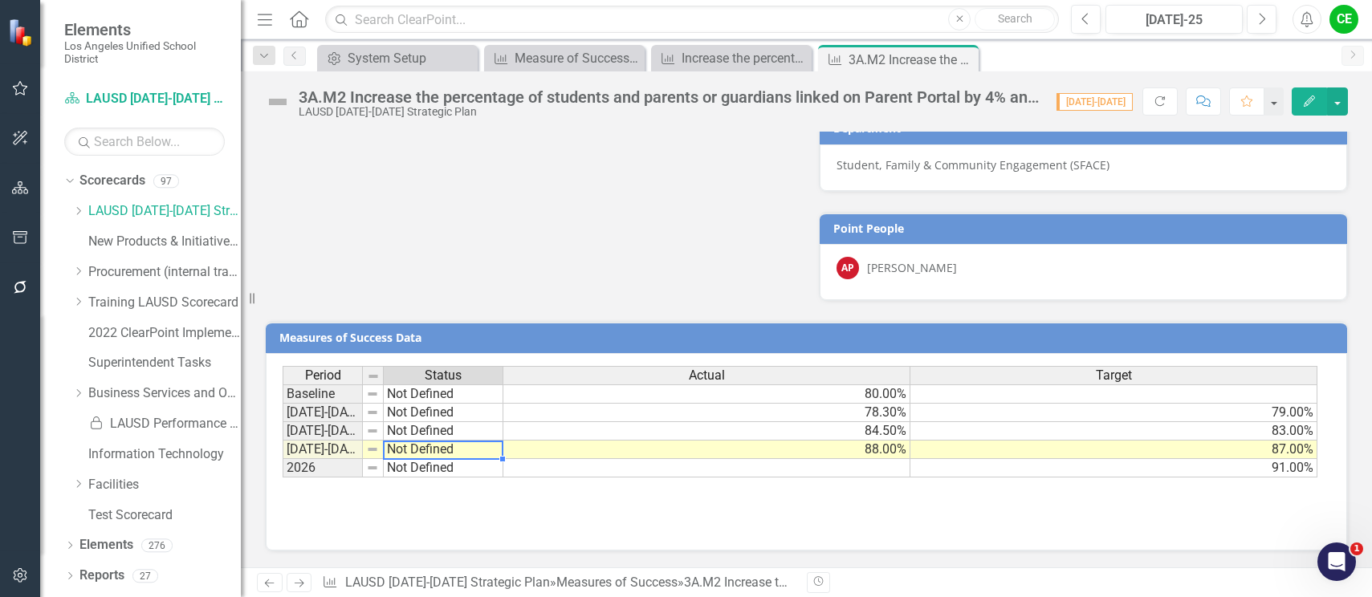
click at [401, 454] on td "Not Defined" at bounding box center [444, 450] width 120 height 18
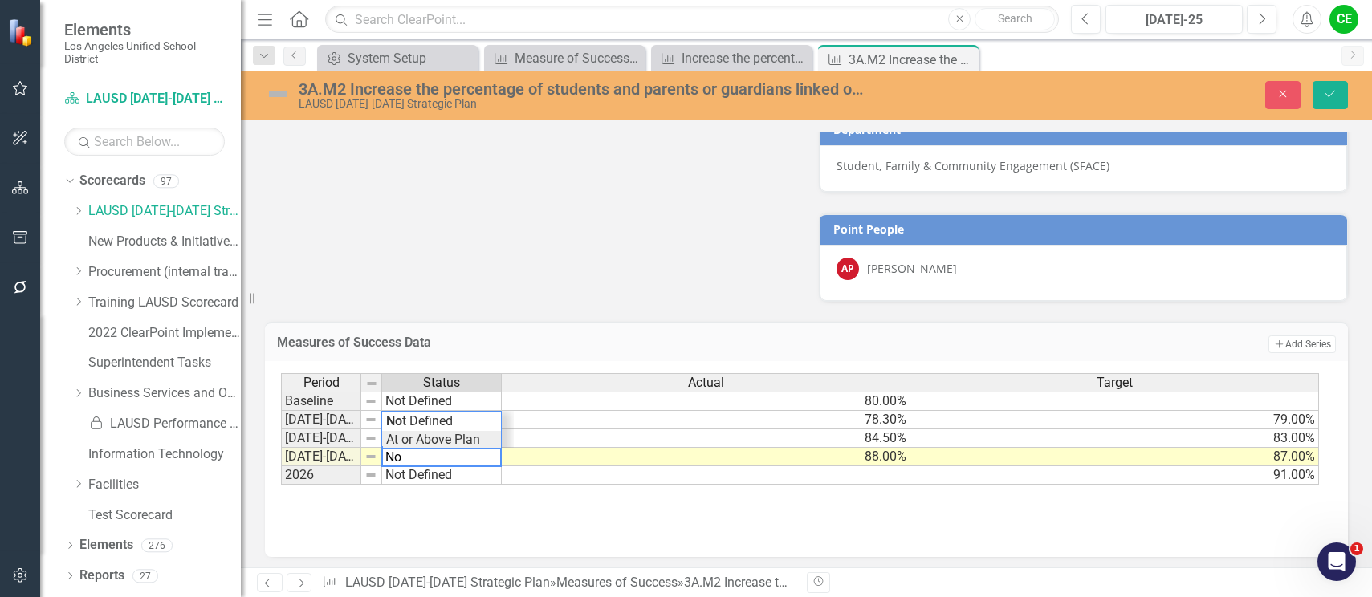
scroll to position [75, 0]
type textarea "N"
click at [414, 438] on div "Period Status Actual Target Baseline Not Defined 80.00% 2022-2023 Not Defined 7…" at bounding box center [800, 429] width 1039 height 112
type textarea "Showing Improvemet"
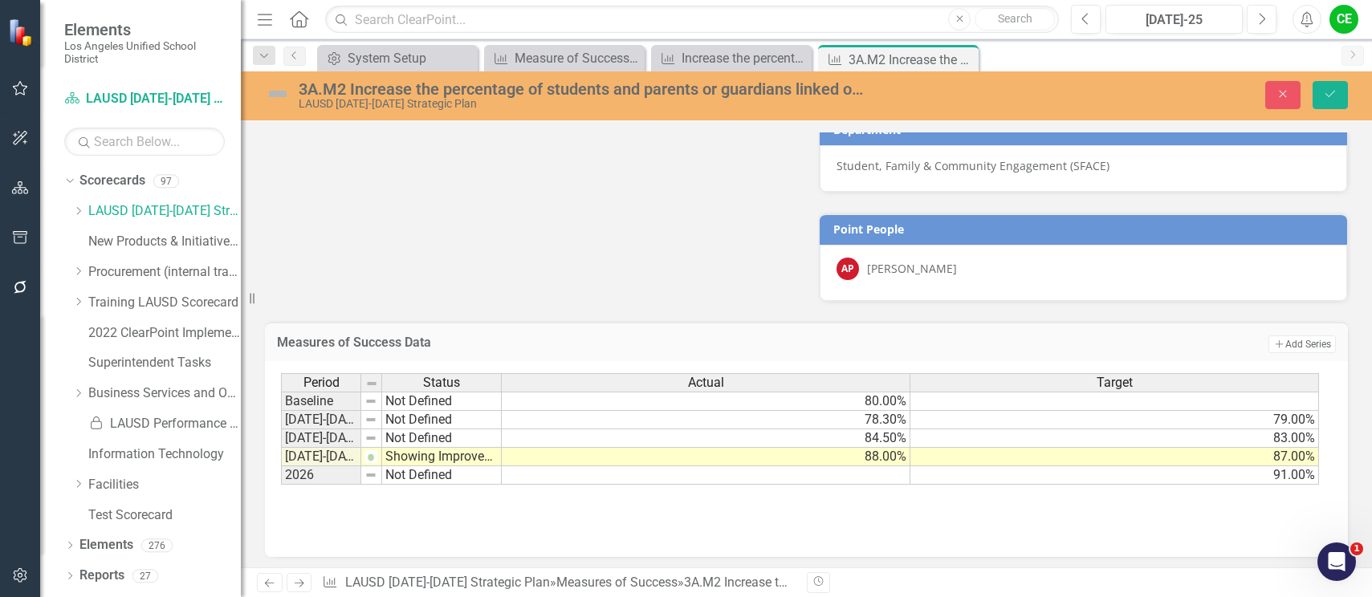
click at [1349, 91] on div "Close Save" at bounding box center [1136, 95] width 447 height 28
click at [1338, 94] on button "Save" at bounding box center [1329, 95] width 35 height 28
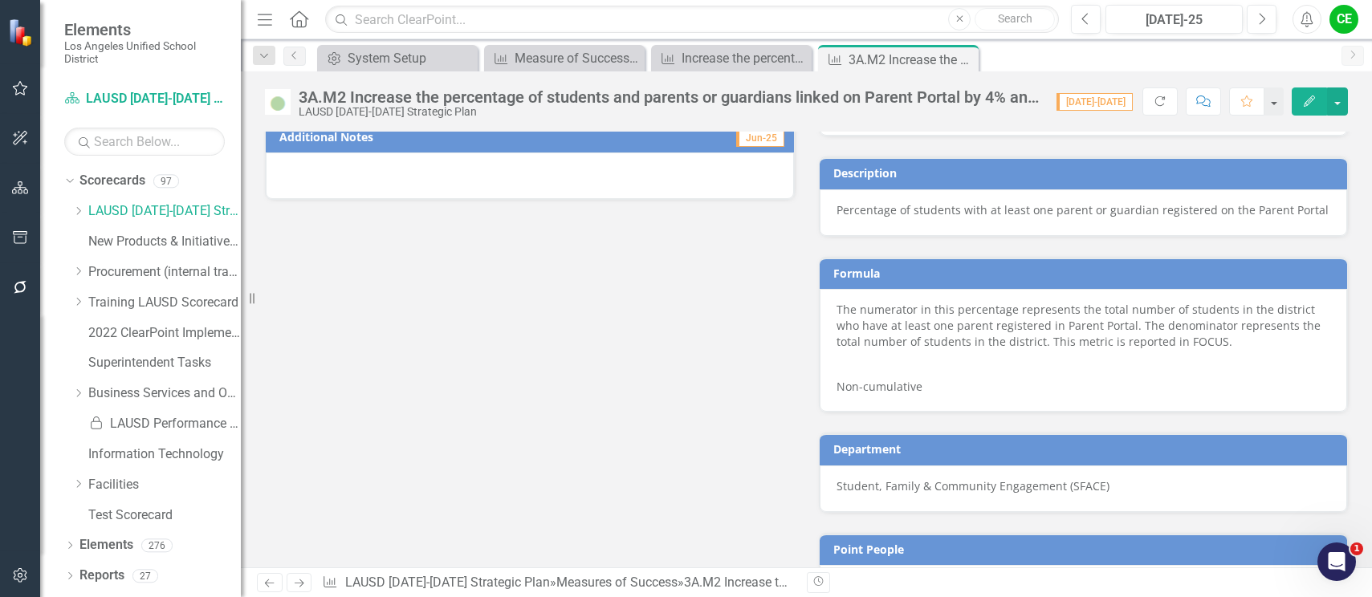
scroll to position [1084, 0]
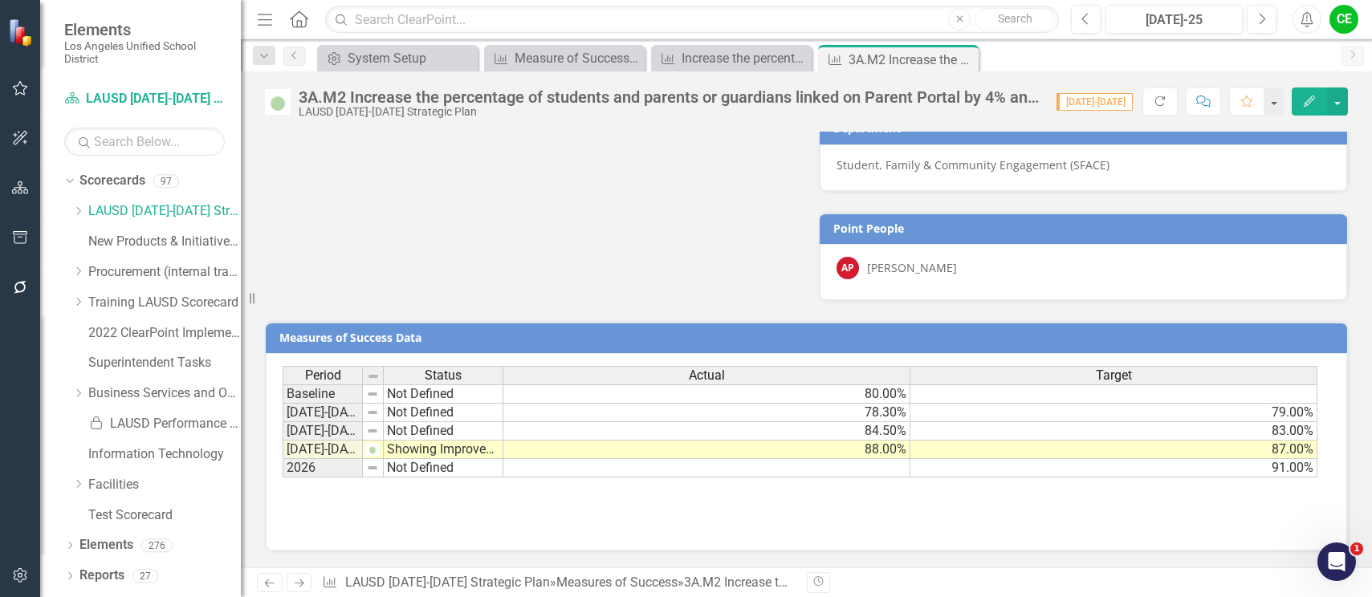
click at [663, 520] on div "Period Status Actual Target Baseline Not Defined 80.00% 2022-2023 Not Defined 7…" at bounding box center [807, 446] width 1048 height 161
click at [962, 59] on icon "Close" at bounding box center [963, 59] width 16 height 13
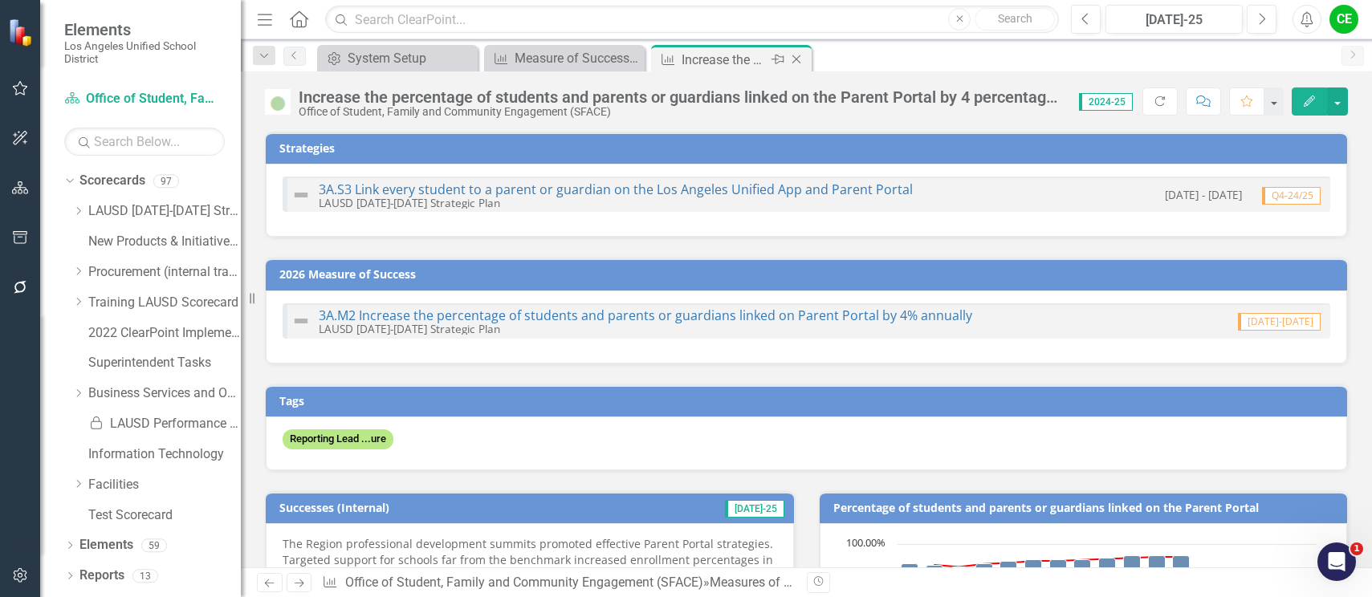
click at [792, 58] on icon "Close" at bounding box center [796, 59] width 16 height 13
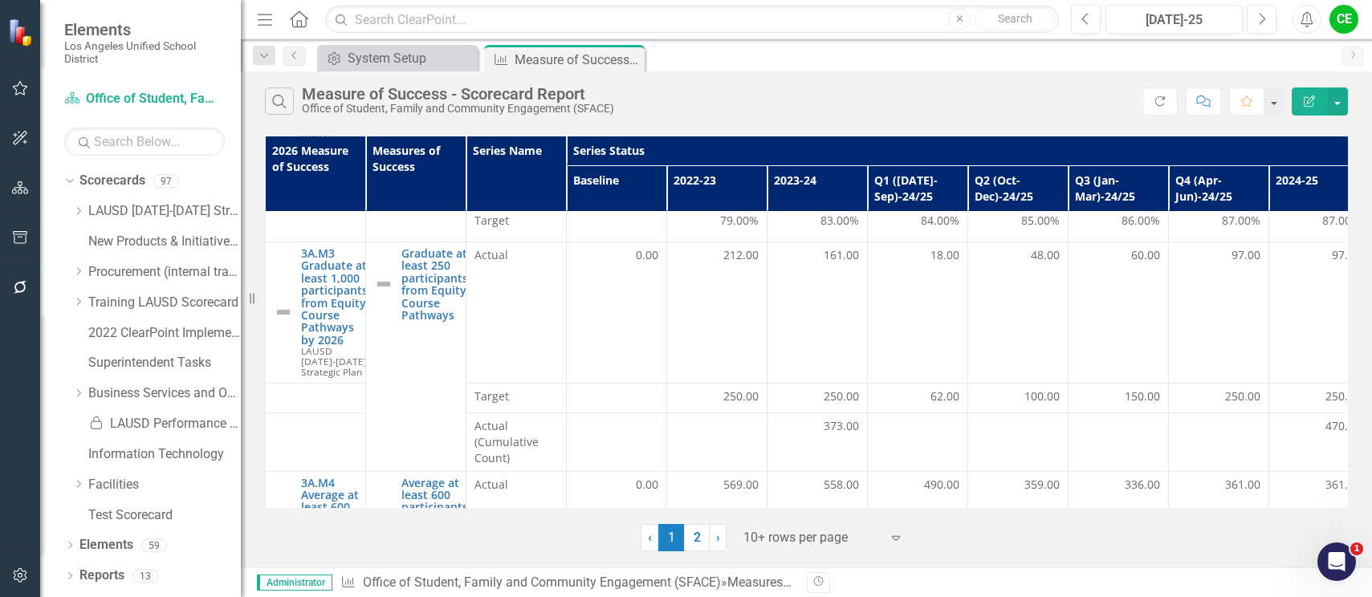
scroll to position [642, 0]
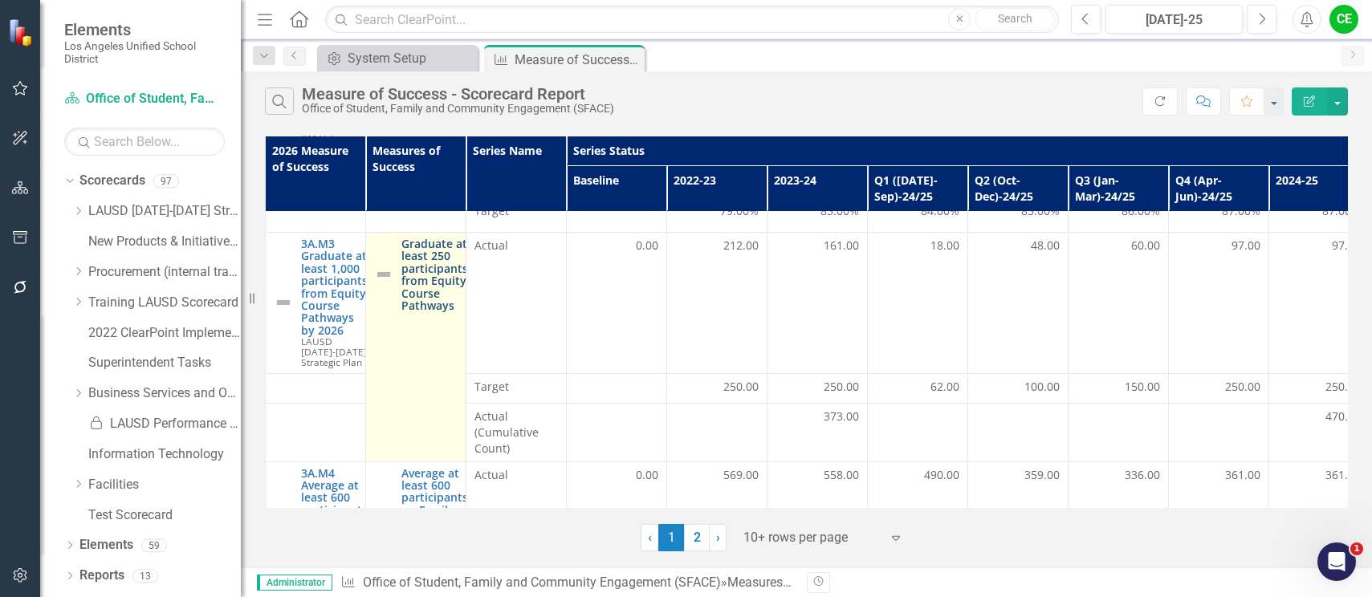
click at [413, 250] on link "Graduate at least 250 participants from Equity Course Pathways" at bounding box center [434, 275] width 67 height 74
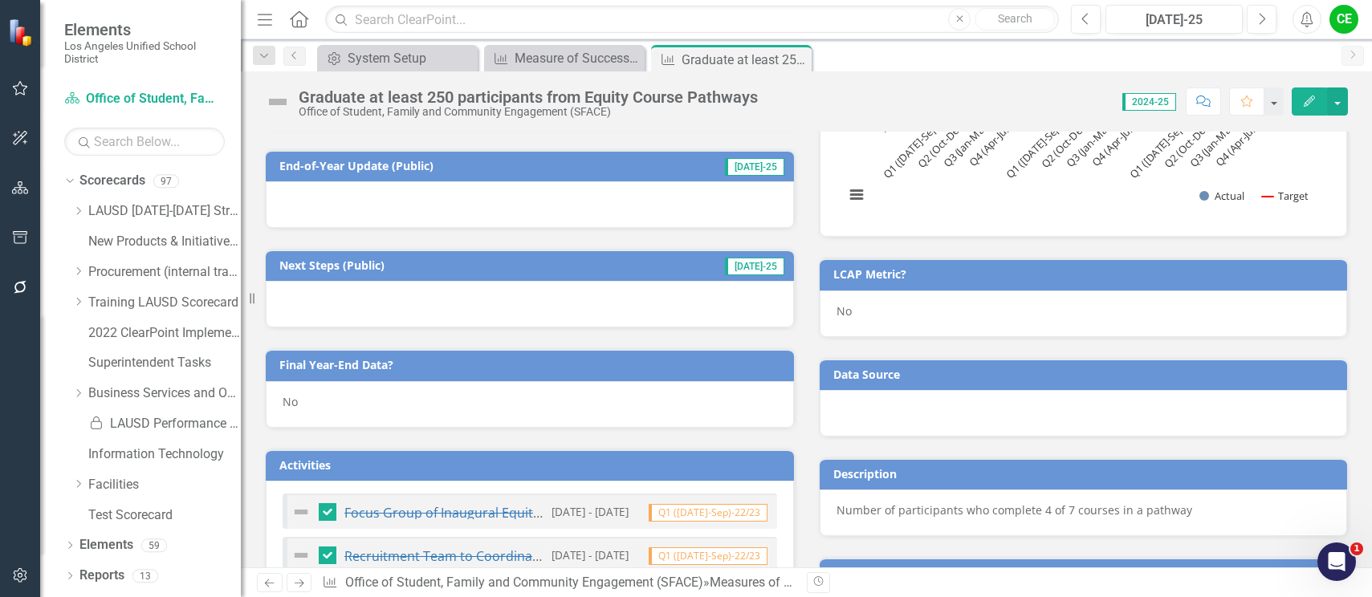
scroll to position [488, 0]
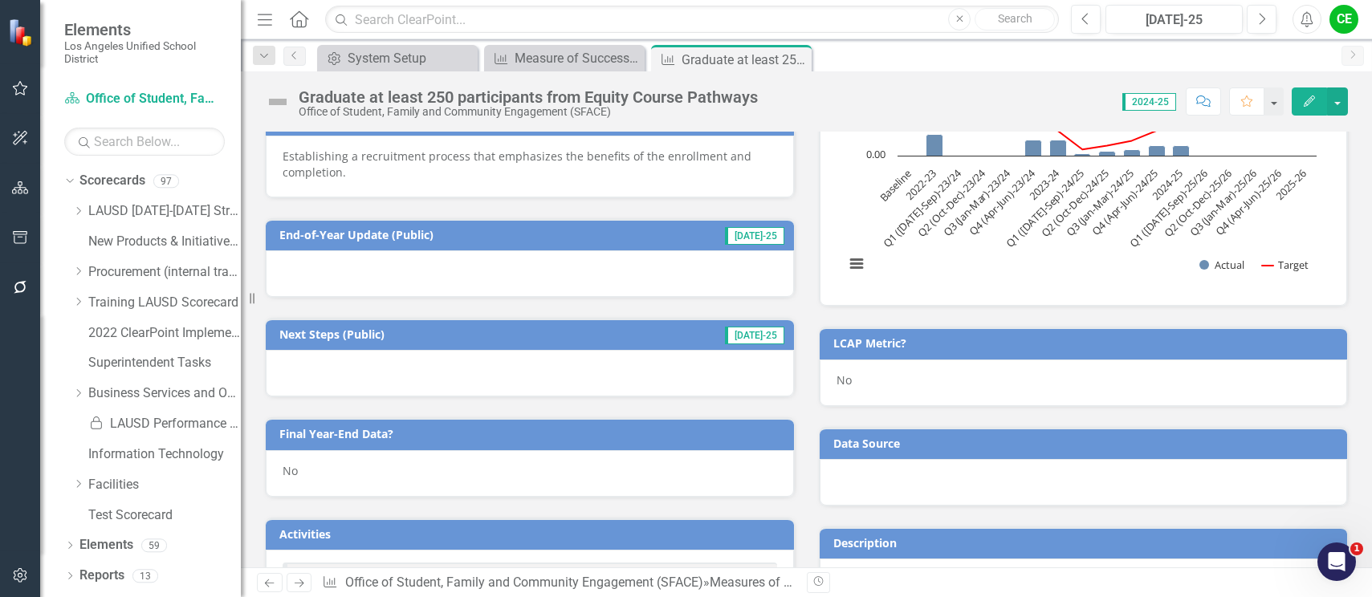
click at [312, 472] on div "No" at bounding box center [530, 473] width 528 height 47
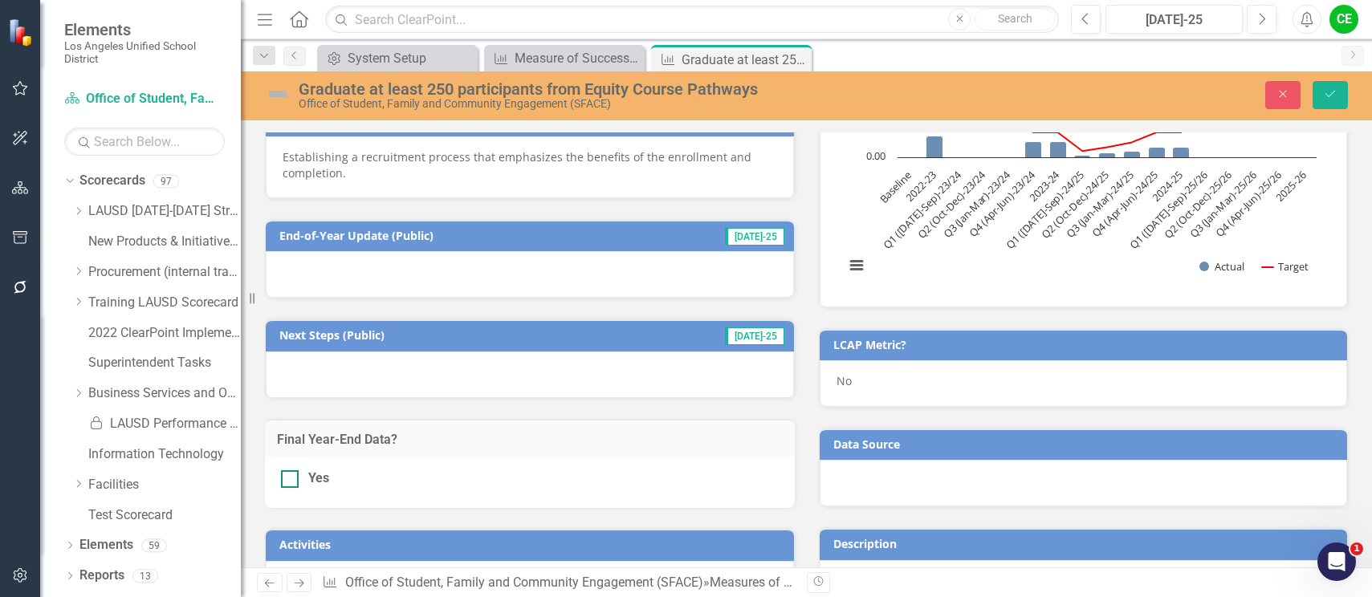
click at [293, 482] on div at bounding box center [290, 479] width 18 height 18
click at [291, 481] on input "Yes" at bounding box center [286, 475] width 10 height 10
checkbox input "true"
click at [1336, 97] on icon "Save" at bounding box center [1330, 93] width 14 height 11
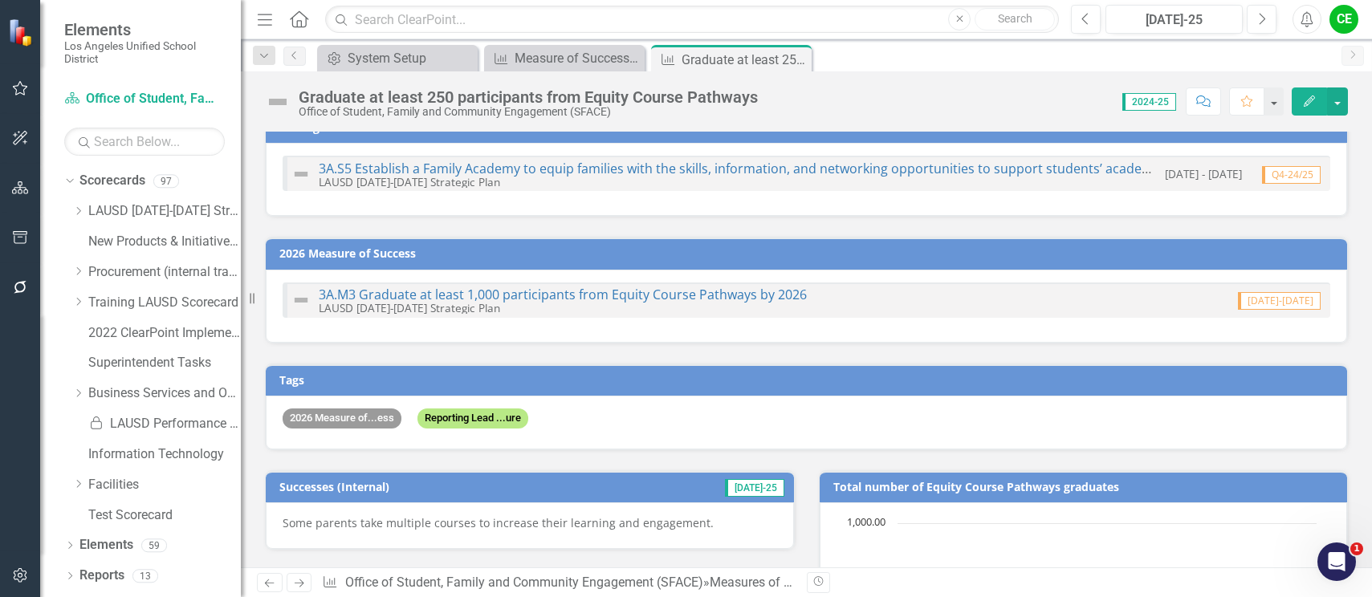
checkbox input "false"
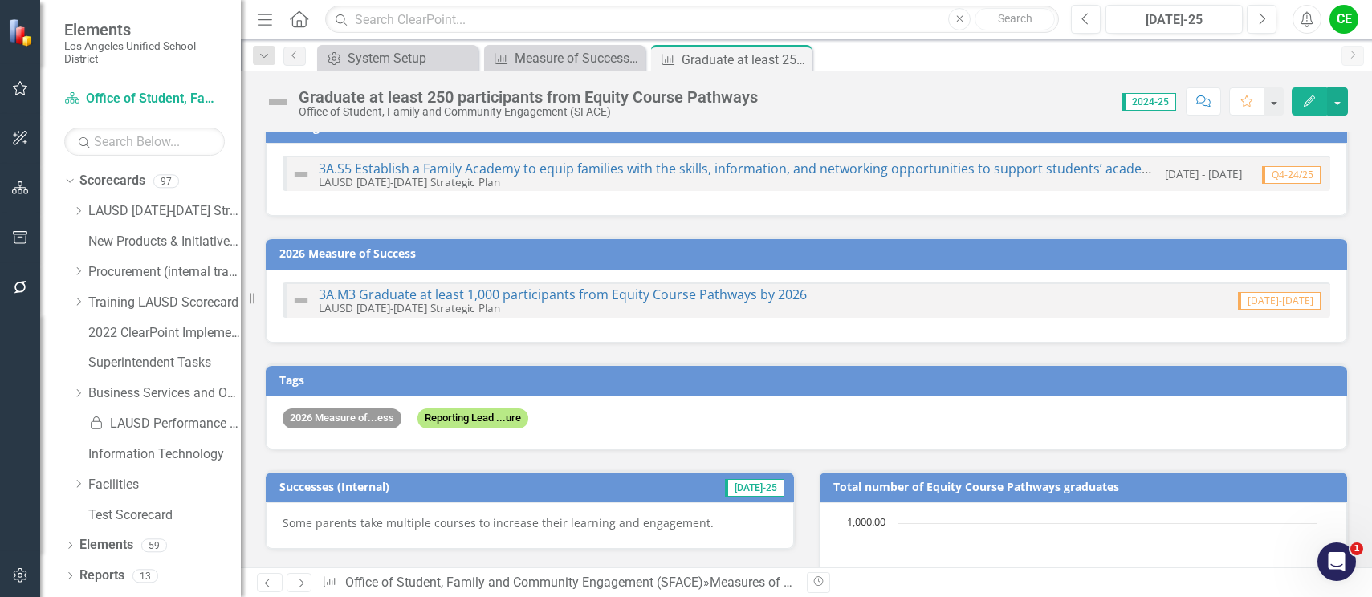
checkbox input "true"
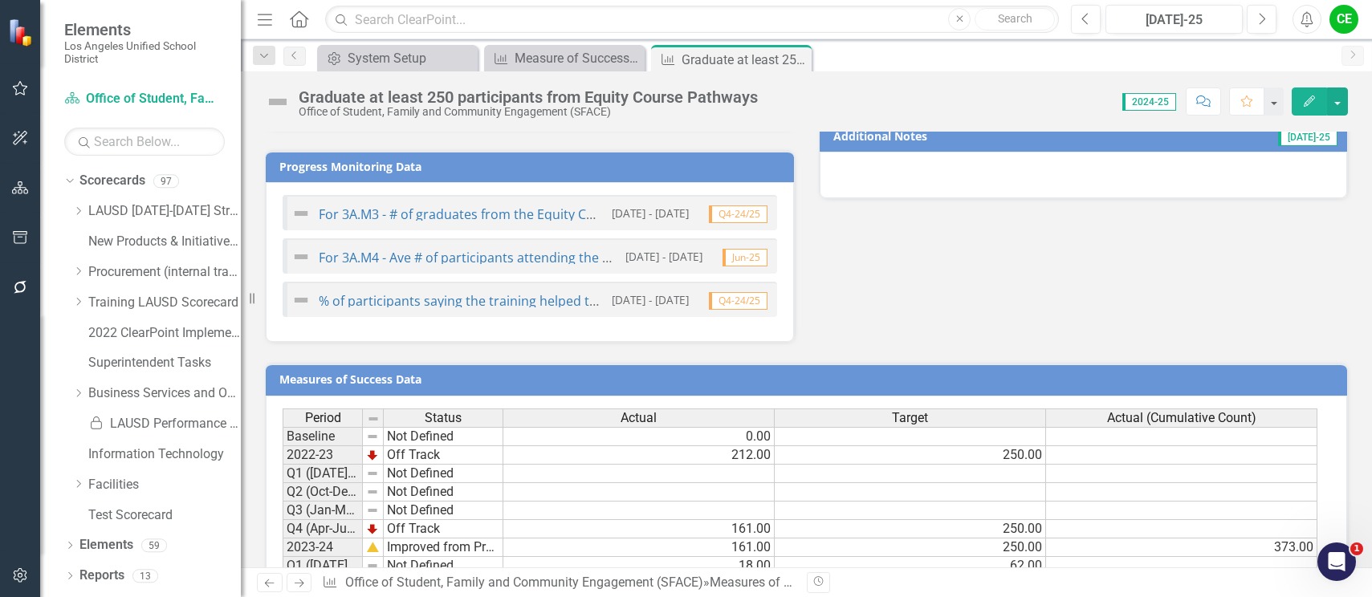
scroll to position [1371, 0]
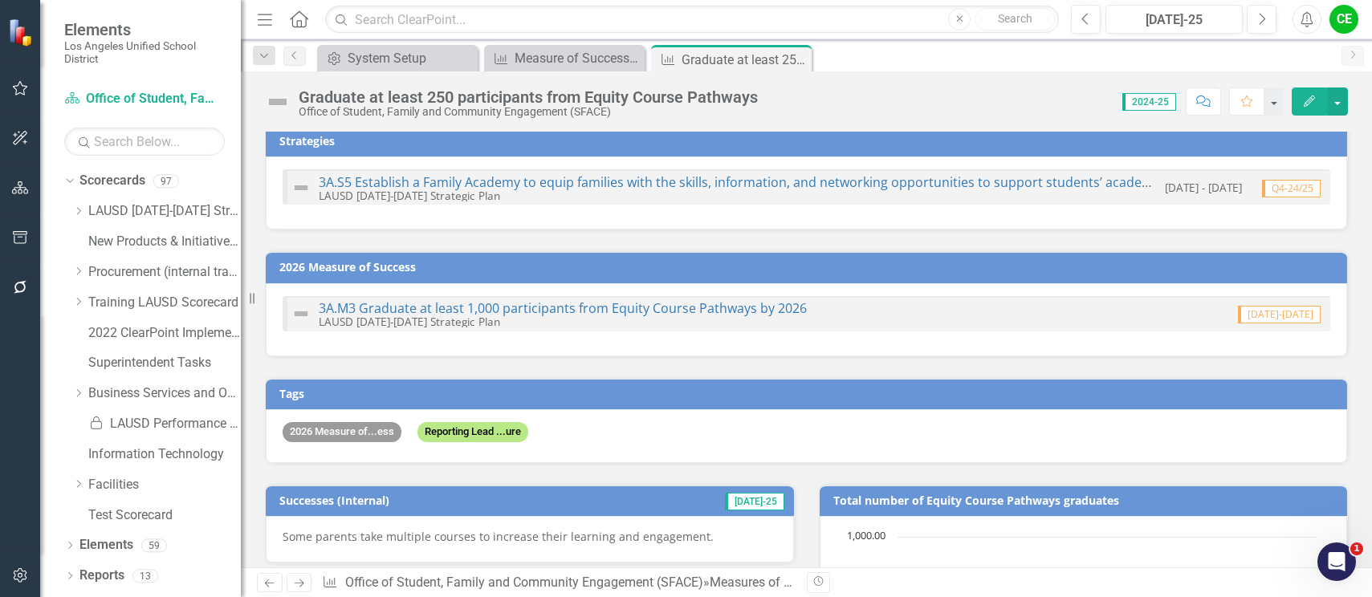
scroll to position [6, 0]
click at [739, 302] on div "3A.M3 Graduate at least 1,000 participants from Equity Course Pathways by 2026 …" at bounding box center [548, 314] width 515 height 27
click at [737, 303] on link "3A.M3 Graduate at least 1,000 participants from Equity Course Pathways by 2026" at bounding box center [563, 309] width 488 height 18
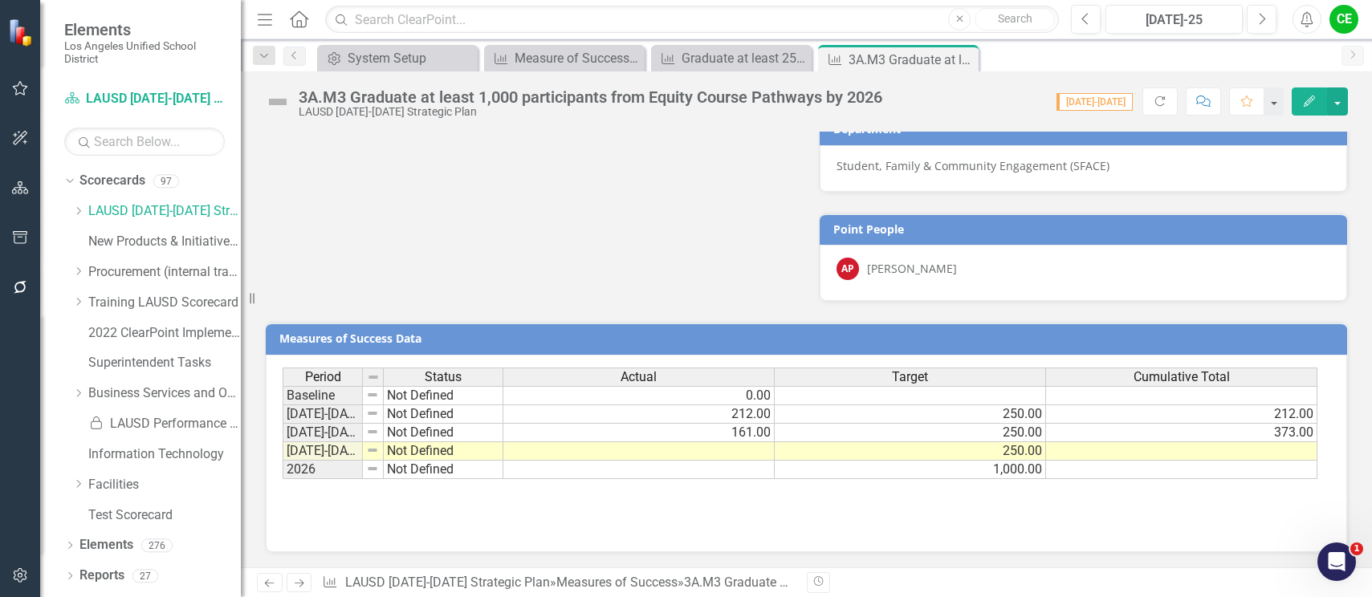
scroll to position [1044, 0]
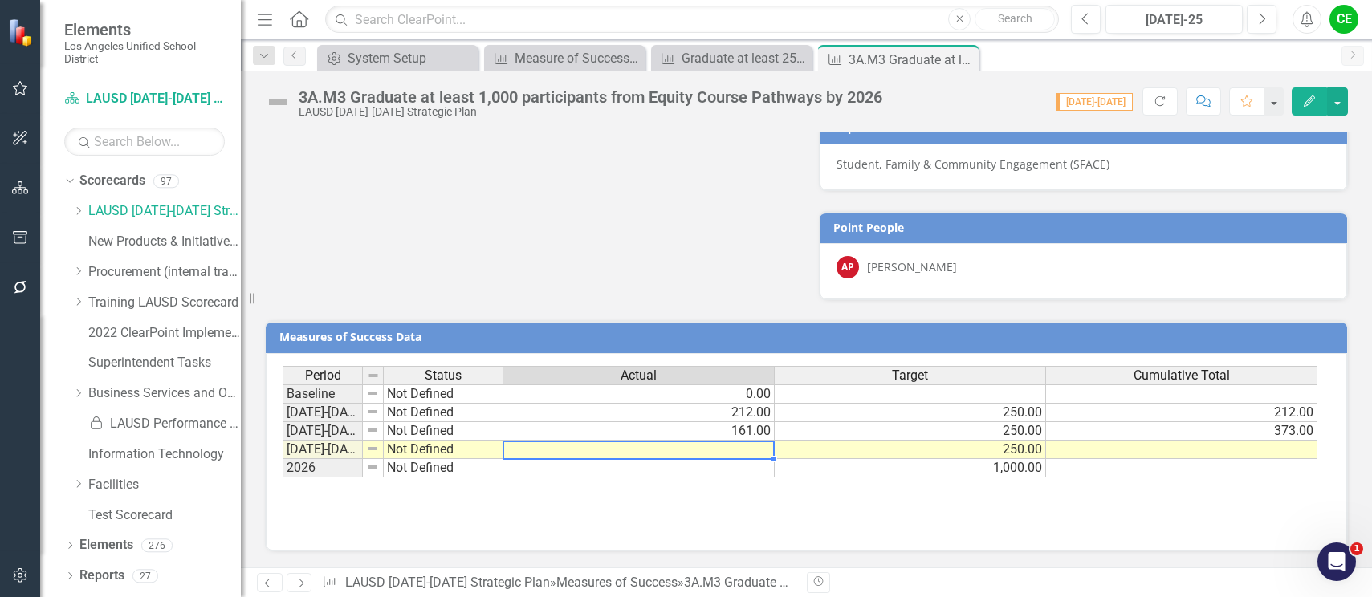
click at [283, 458] on div "Period Status Actual Target Cumulative Total Baseline Not Defined 0.00 [DATE]-[…" at bounding box center [283, 422] width 0 height 112
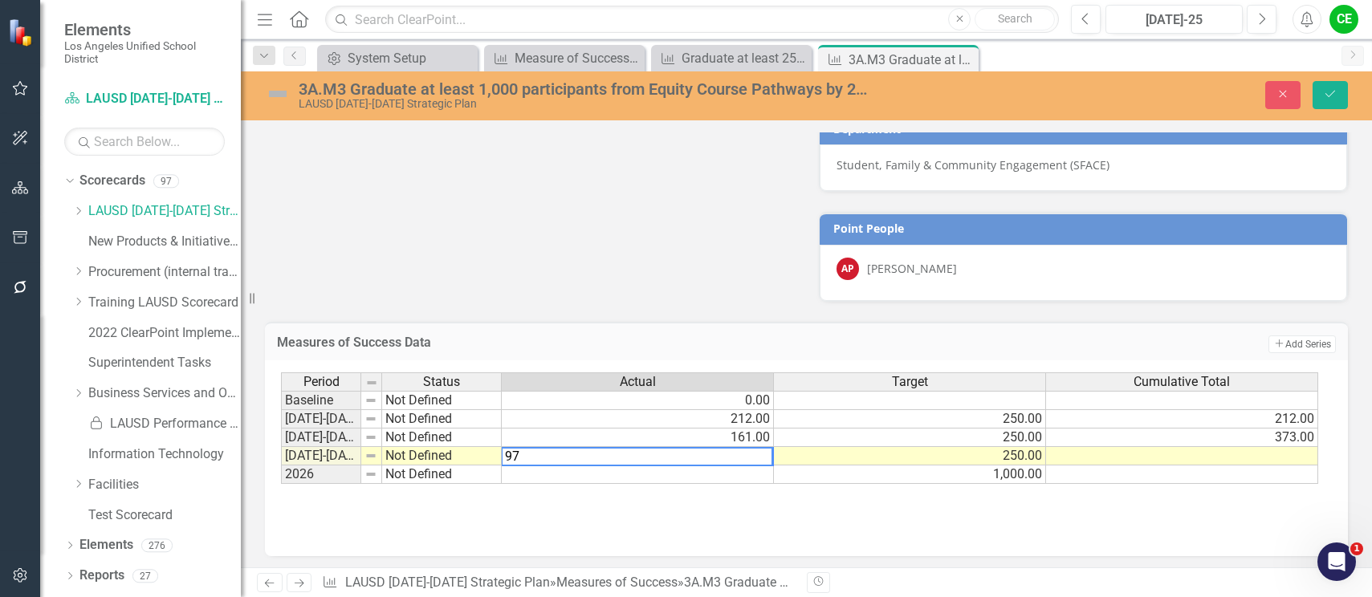
type textarea "250"
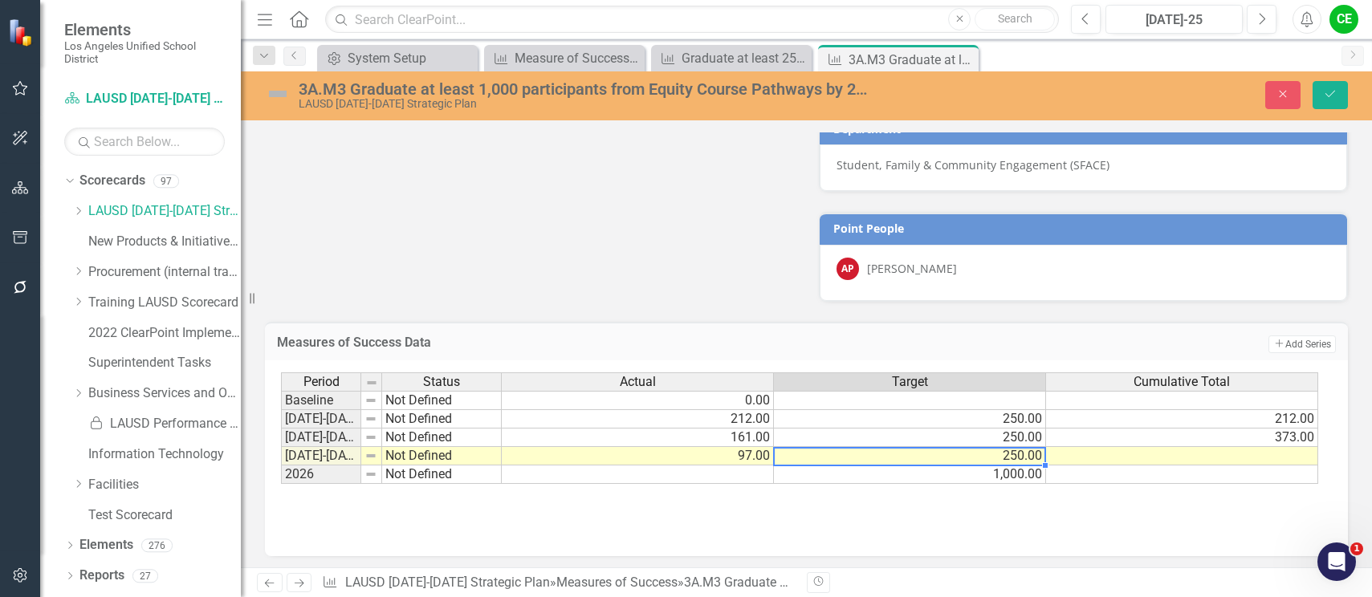
click at [836, 453] on td "250.00" at bounding box center [910, 456] width 272 height 18
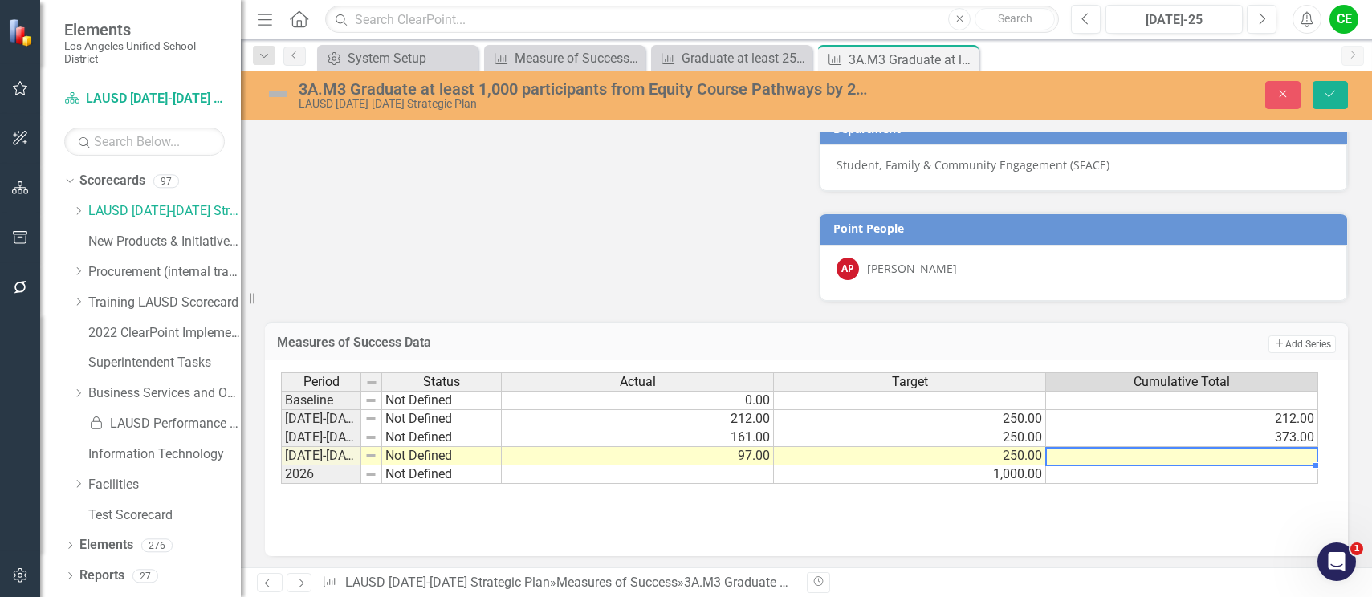
click at [1111, 452] on td at bounding box center [1182, 456] width 272 height 18
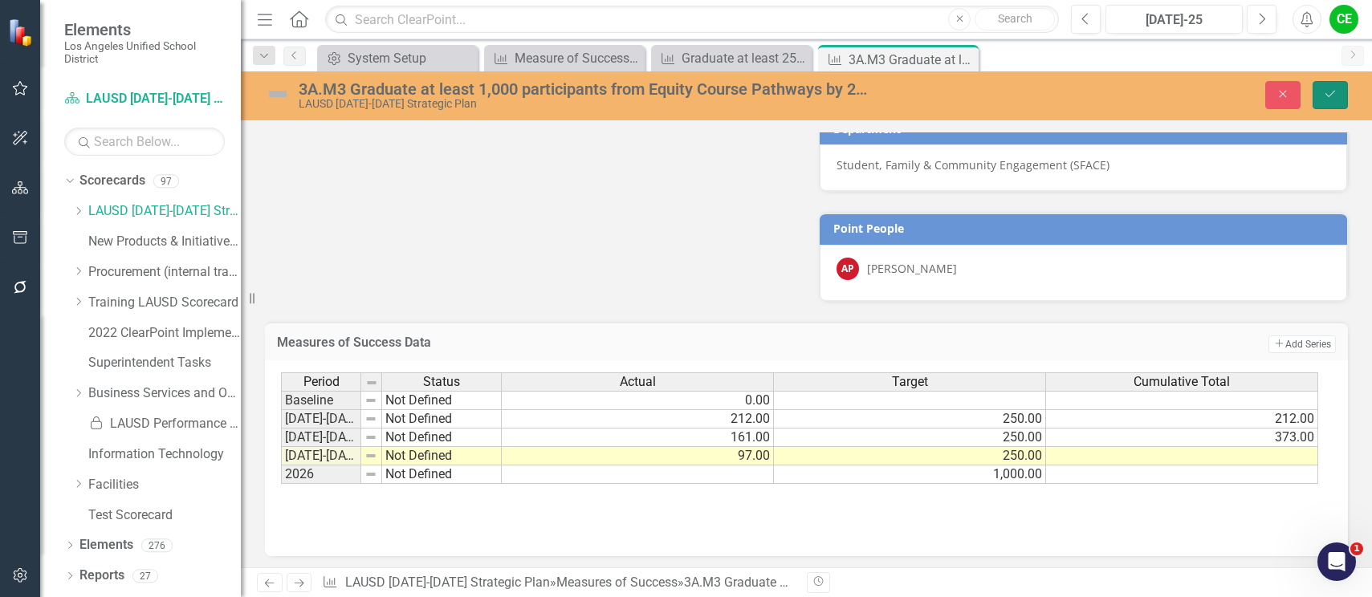
click at [1333, 93] on icon "submit" at bounding box center [1330, 94] width 10 height 6
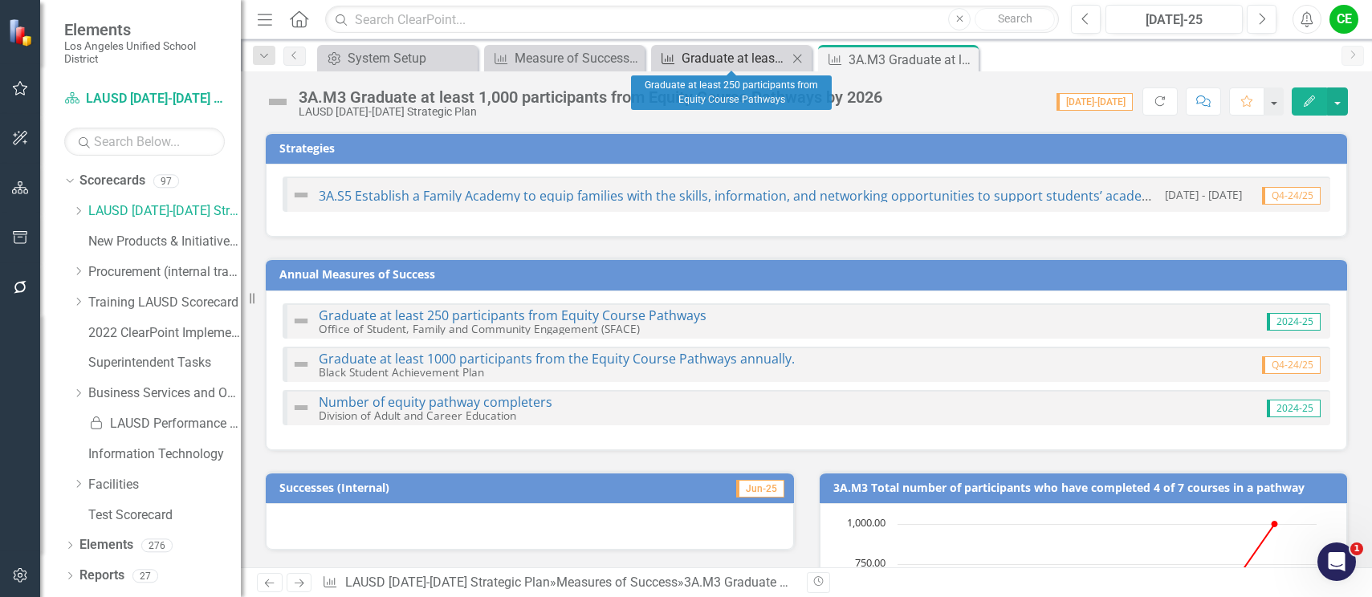
click at [733, 57] on div "Graduate at least 250 participants from Equity Course Pathways" at bounding box center [735, 58] width 106 height 20
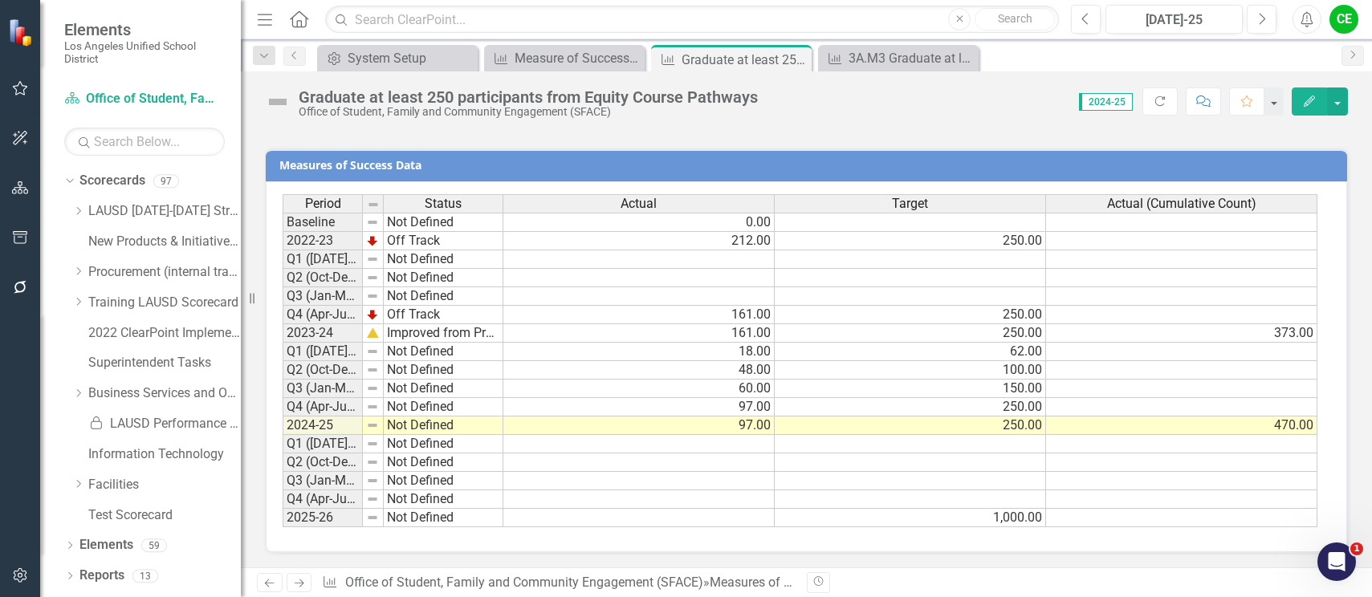
scroll to position [1371, 0]
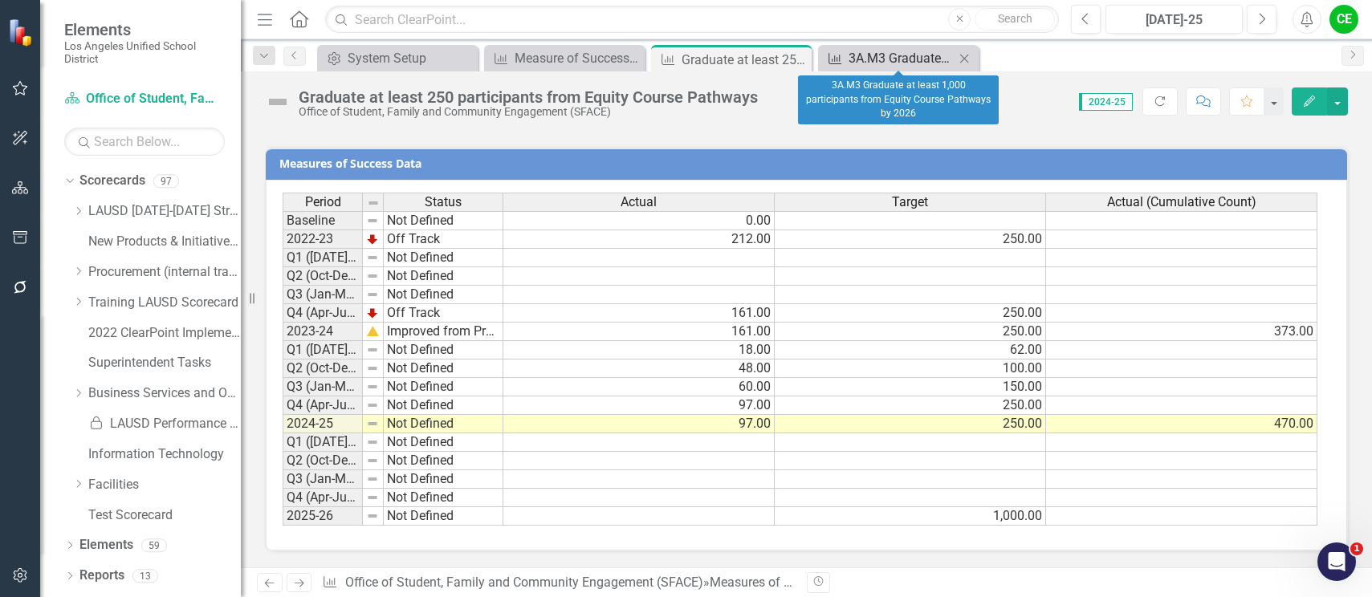
click at [905, 62] on div "3A.M3 Graduate at least 1,000 participants from Equity Course Pathways by 2026" at bounding box center [901, 58] width 106 height 20
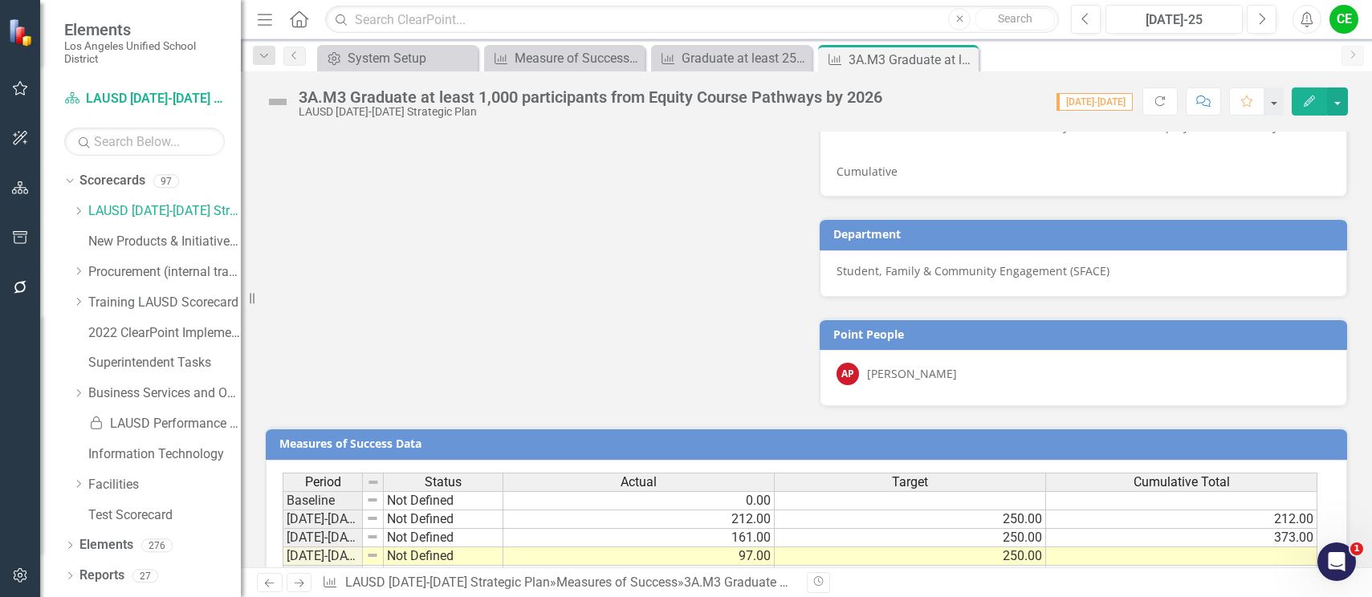
scroll to position [1044, 0]
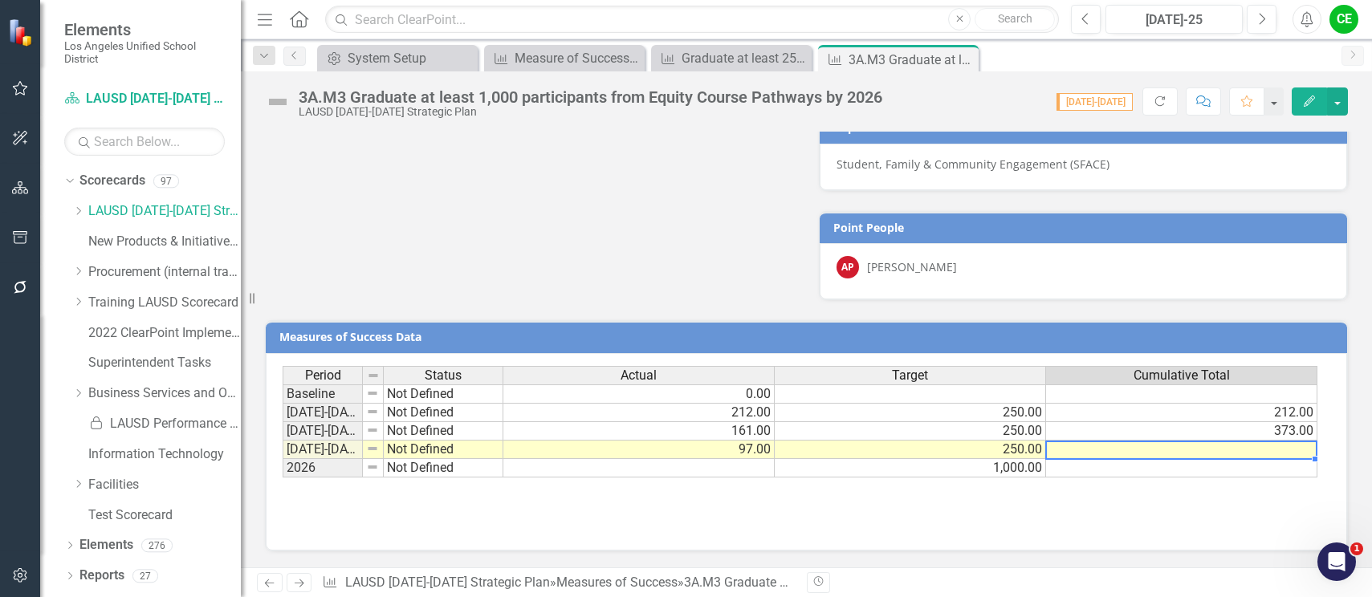
click at [1138, 454] on td at bounding box center [1181, 450] width 271 height 18
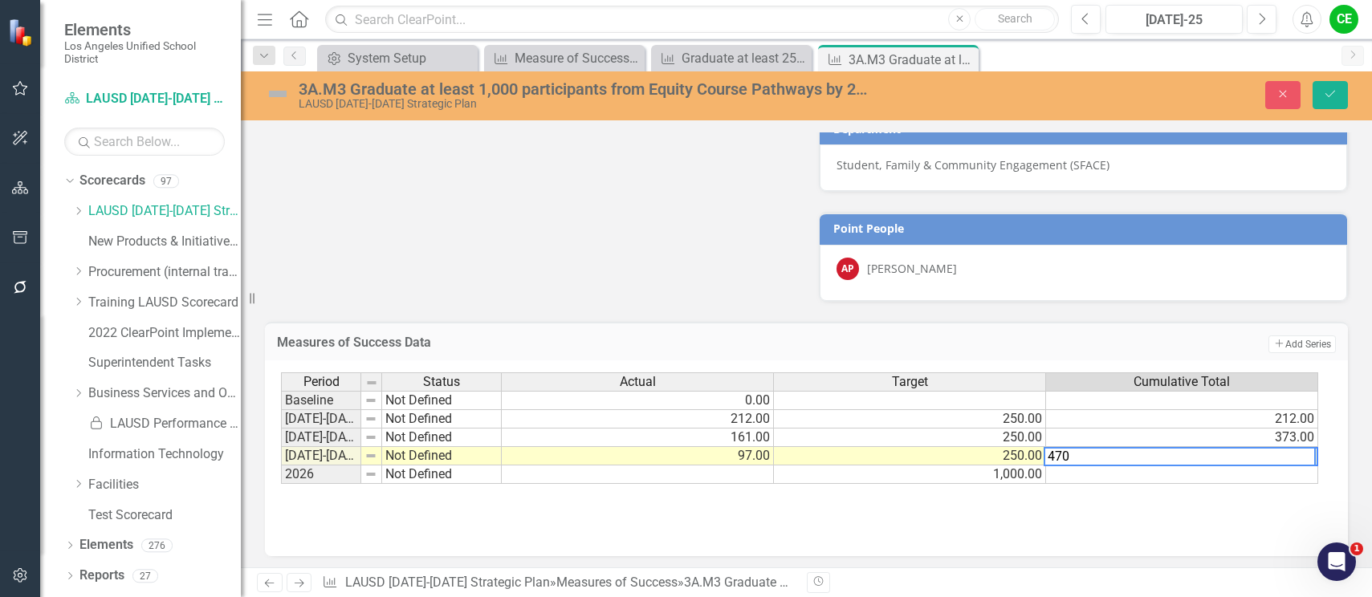
type textarea "250"
click at [981, 453] on td "250.00" at bounding box center [910, 456] width 272 height 18
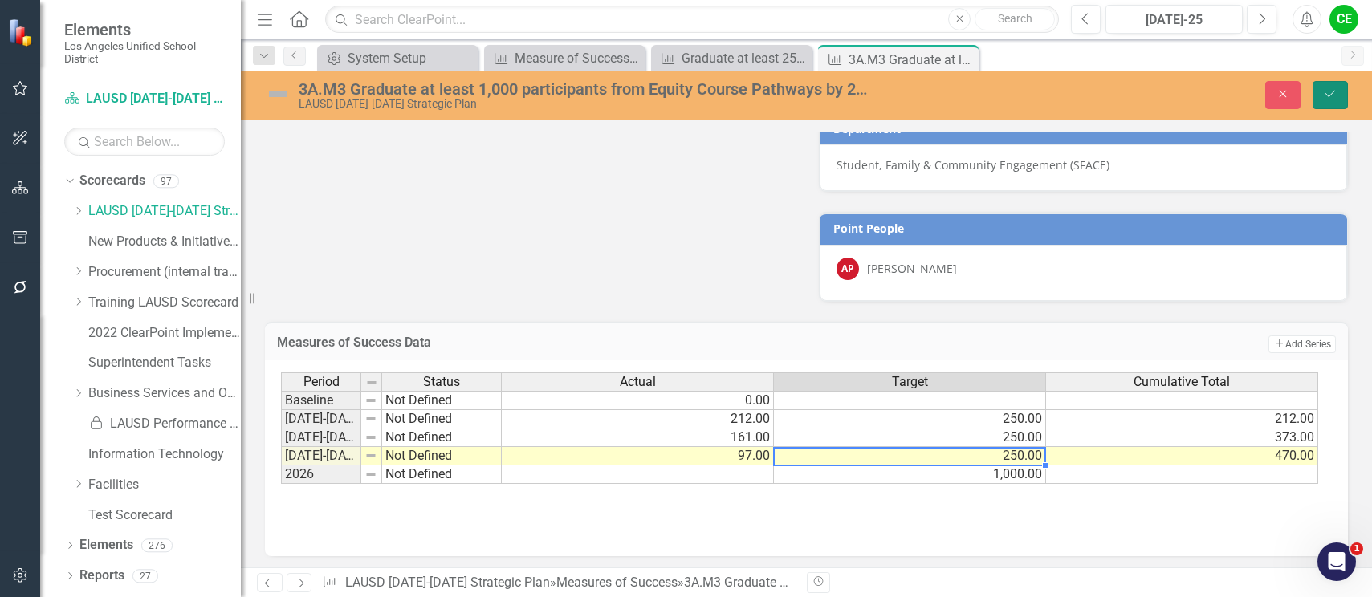
click at [1337, 93] on button "Save" at bounding box center [1329, 95] width 35 height 28
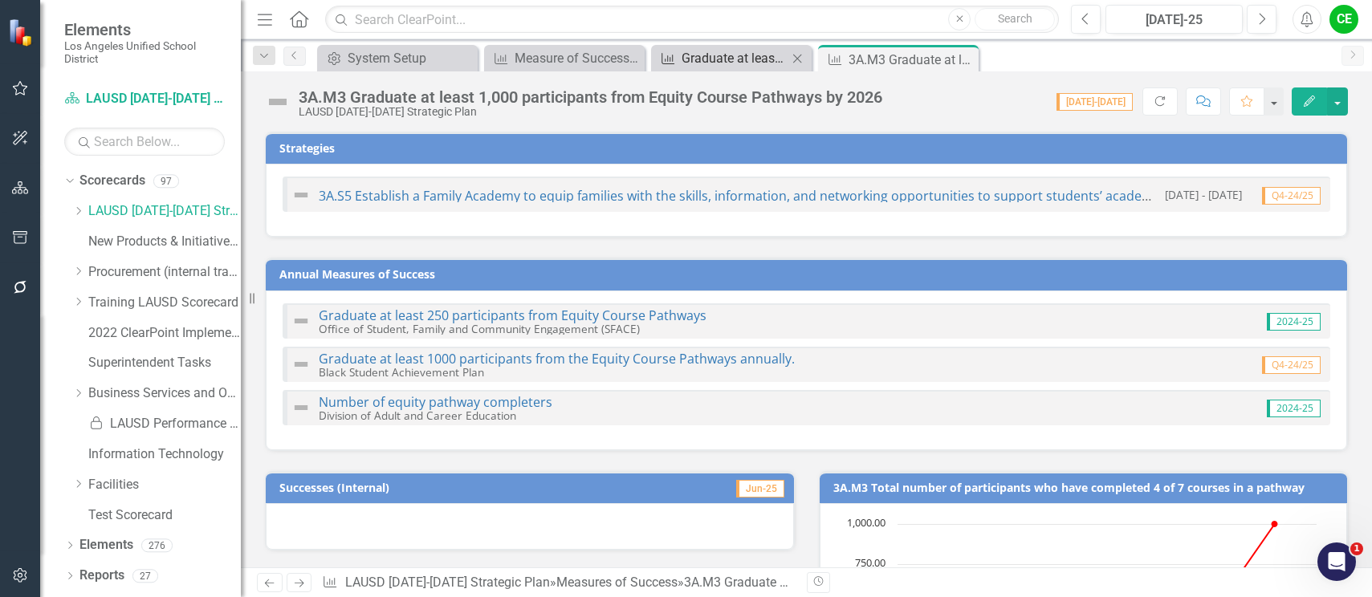
click at [717, 61] on div "Graduate at least 250 participants from Equity Course Pathways" at bounding box center [735, 58] width 106 height 20
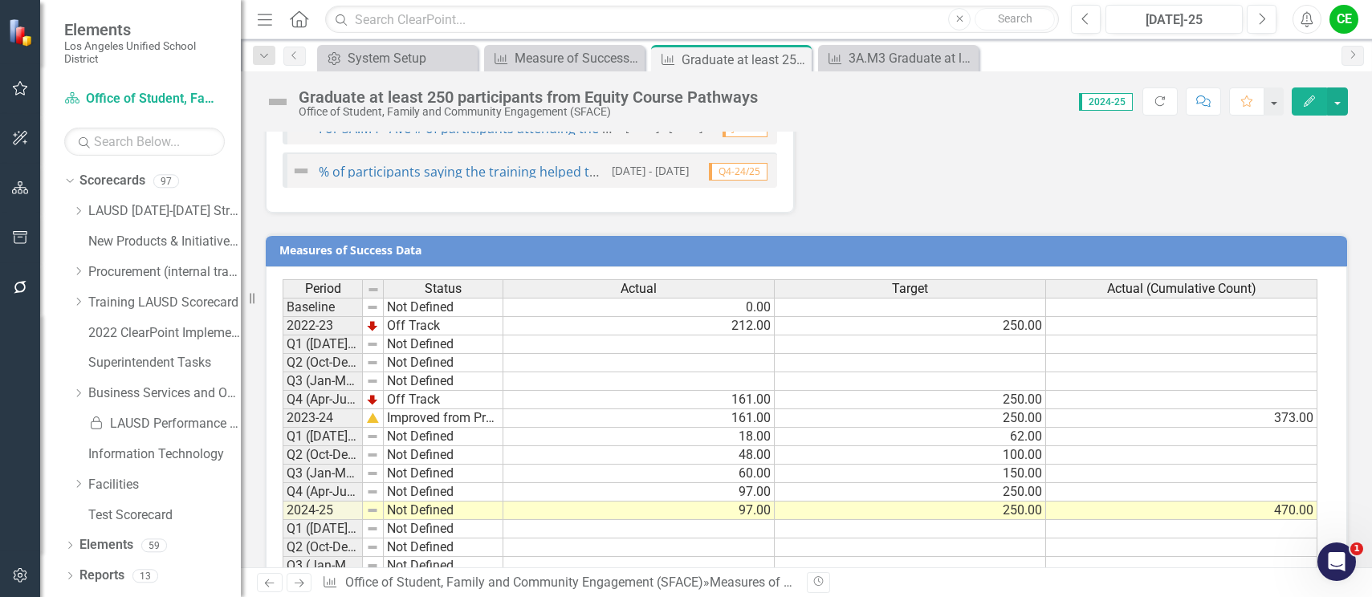
scroll to position [1371, 0]
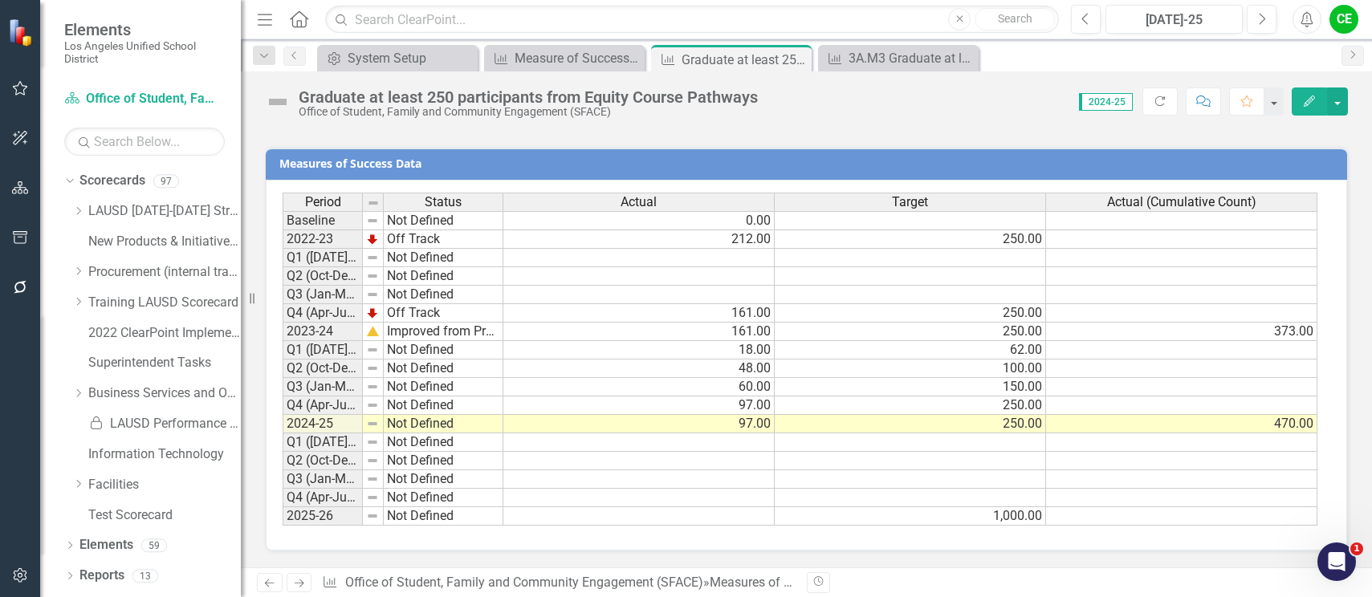
click at [393, 425] on td "Not Defined" at bounding box center [444, 424] width 120 height 18
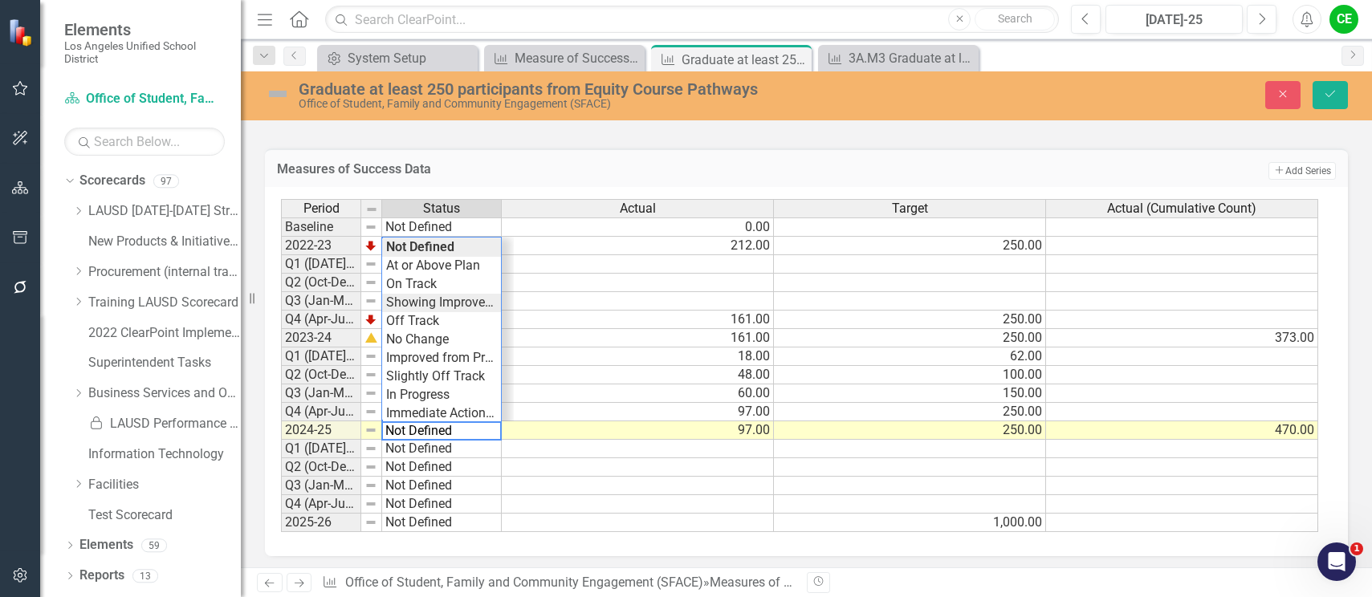
type textarea "Showing Improvemet"
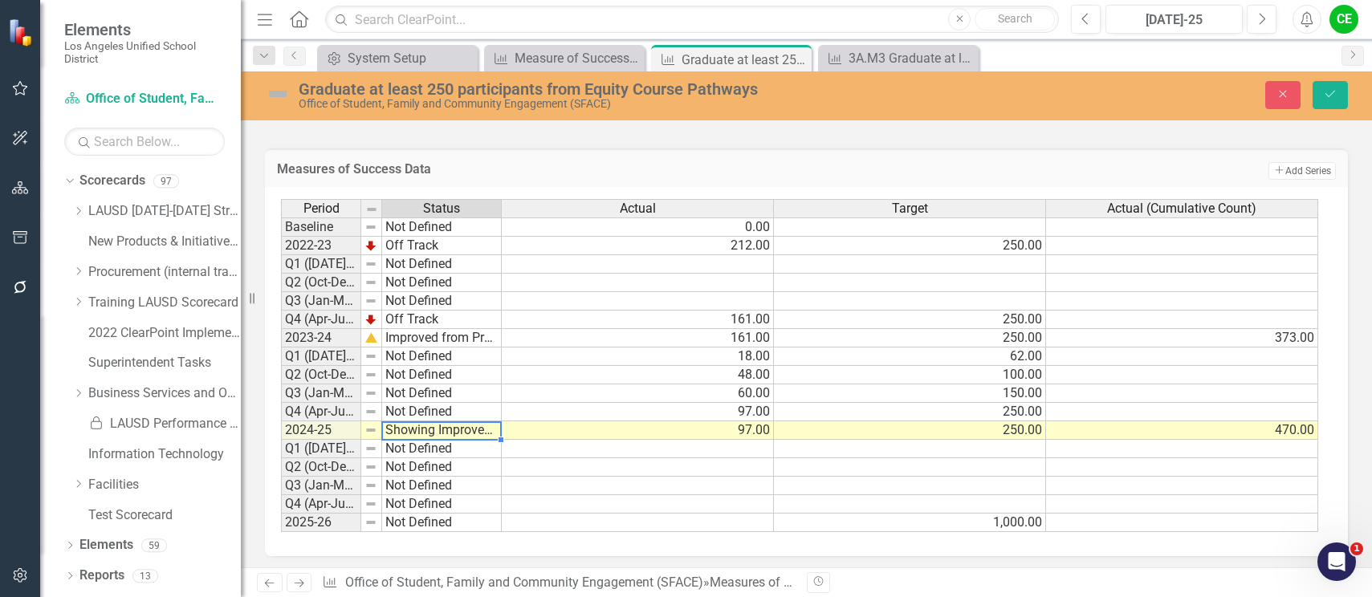
click at [428, 304] on div "Period Status Actual Target Actual (Cumulative Count) Baseline Not Defined 0.00…" at bounding box center [800, 366] width 1039 height 334
click at [1332, 84] on button "Save" at bounding box center [1329, 95] width 35 height 28
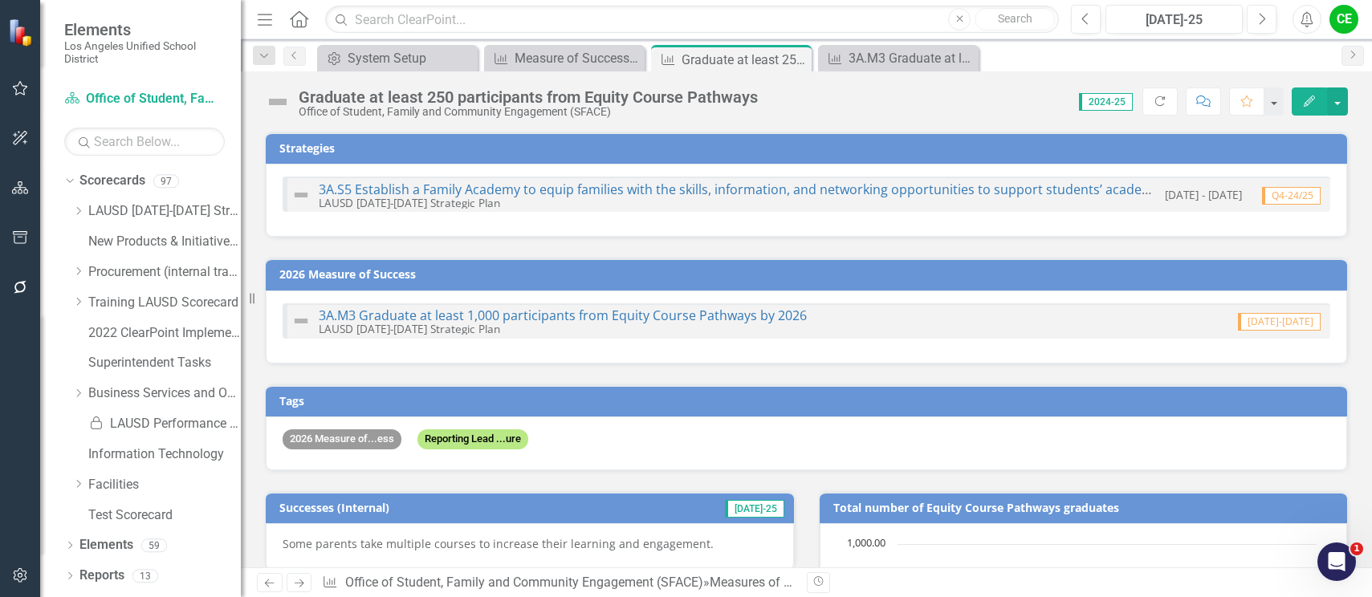
checkbox input "false"
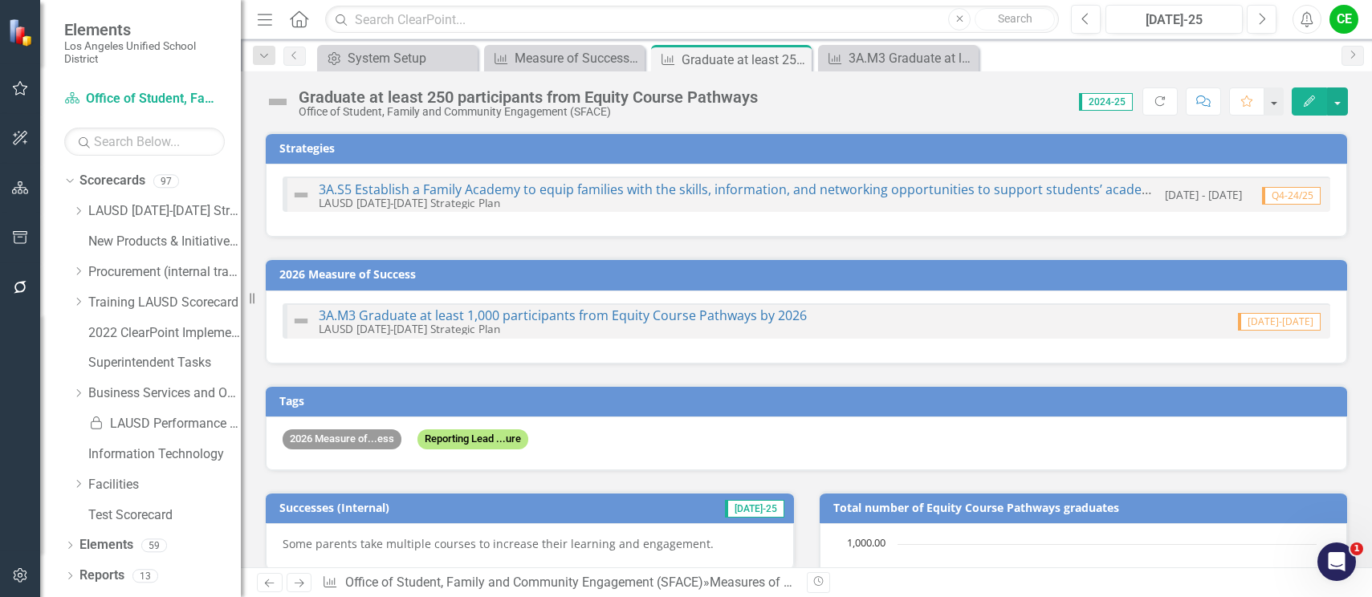
checkbox input "true"
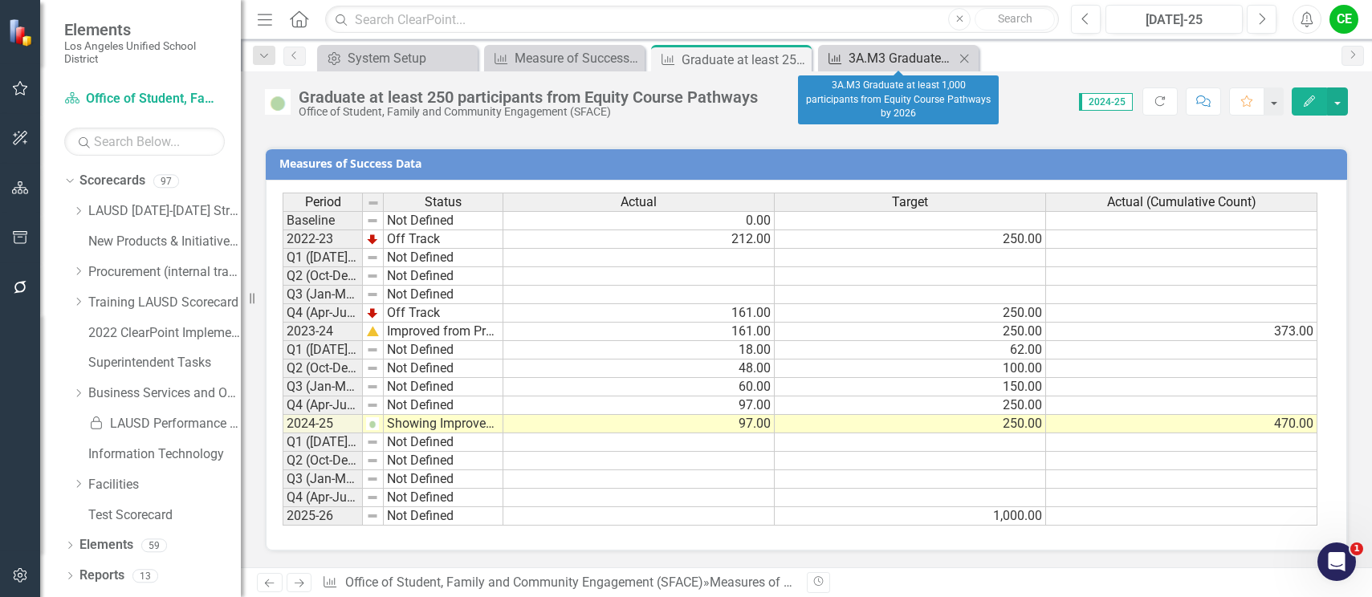
click at [905, 55] on div "3A.M3 Graduate at least 1,000 participants from Equity Course Pathways by 2026" at bounding box center [901, 58] width 106 height 20
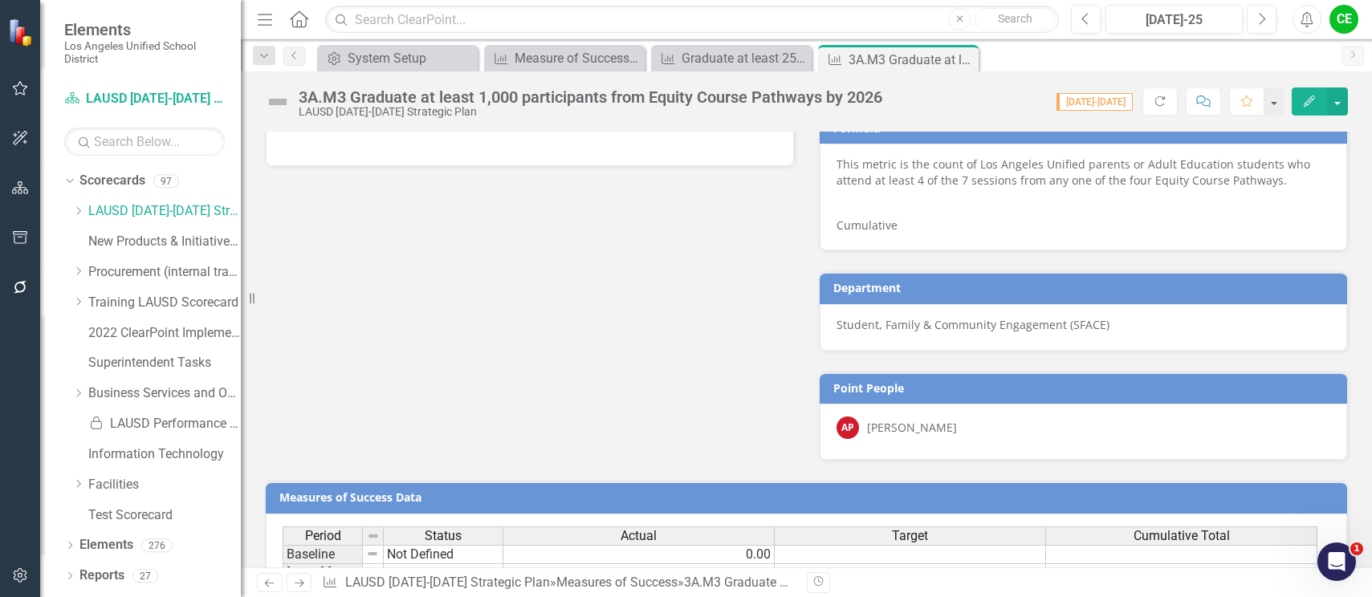
scroll to position [1044, 0]
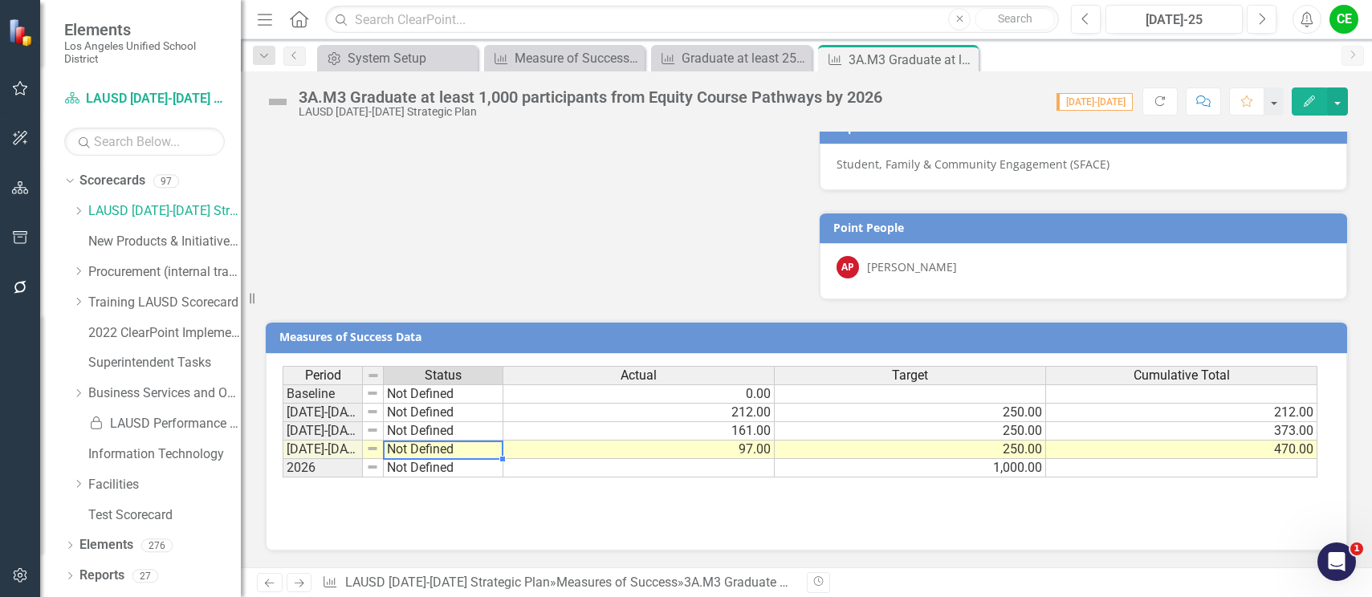
click at [428, 448] on td "Not Defined" at bounding box center [444, 450] width 120 height 18
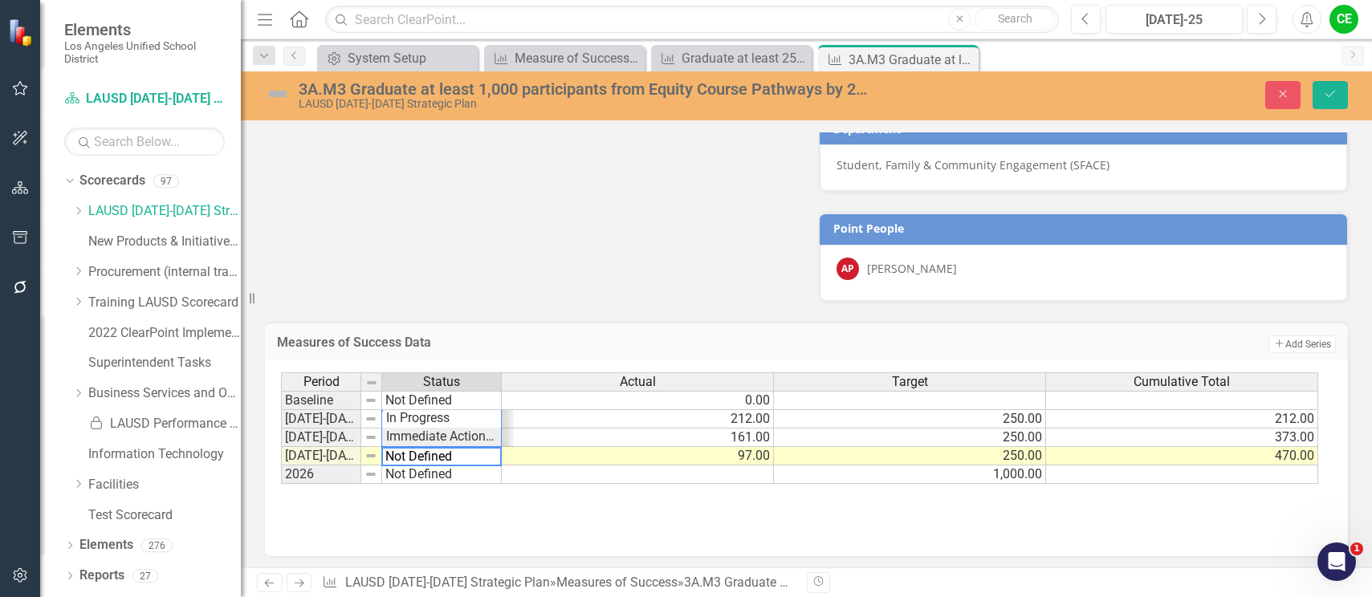
scroll to position [0, 0]
drag, startPoint x: 460, startPoint y: 457, endPoint x: 338, endPoint y: 439, distance: 123.3
click at [338, 439] on div "Period Status Actual Target Cumulative Total Baseline Not Defined 0.00 [DATE]-[…" at bounding box center [800, 428] width 1039 height 112
click at [410, 434] on div "Period Status Actual Target Cumulative Total Baseline Not Defined 0.00 [DATE]-[…" at bounding box center [800, 428] width 1039 height 112
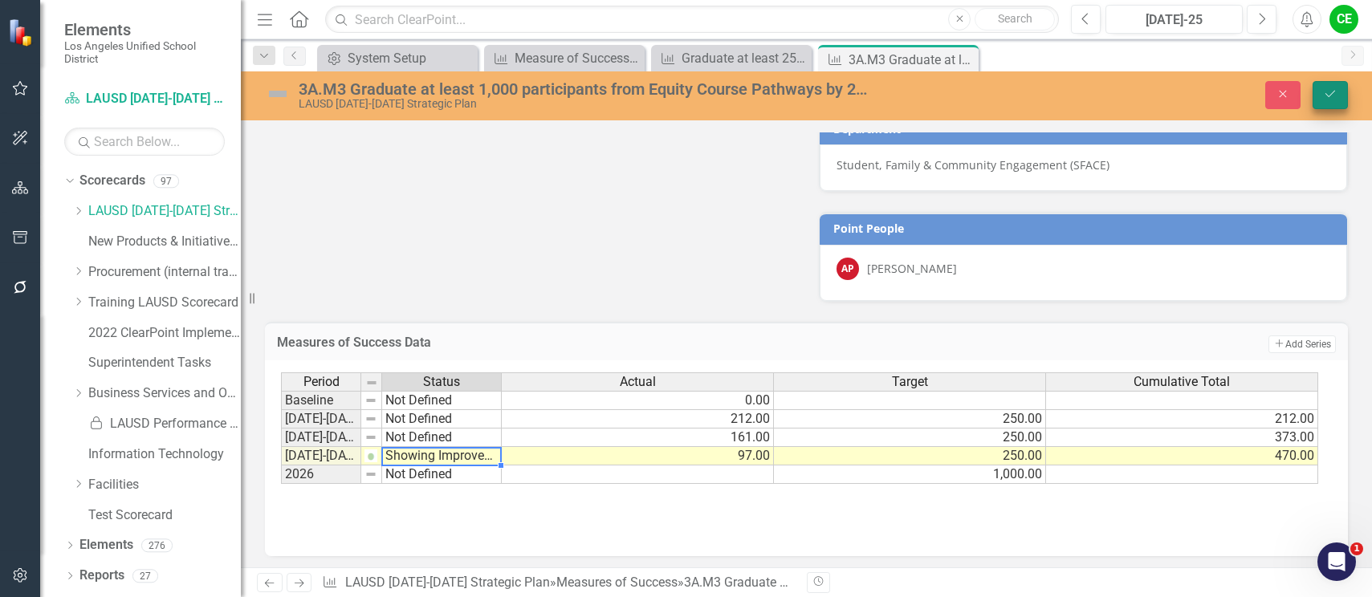
type textarea "Showing Improvemet"
click at [1341, 93] on button "Save" at bounding box center [1329, 95] width 35 height 28
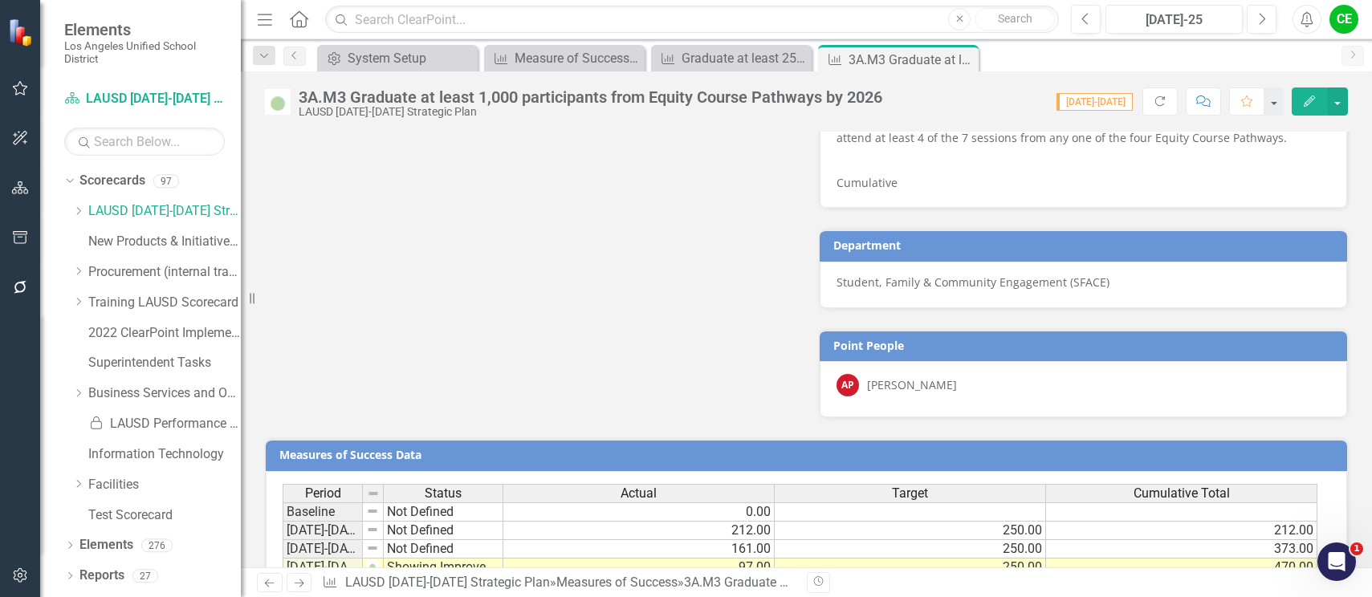
scroll to position [1044, 0]
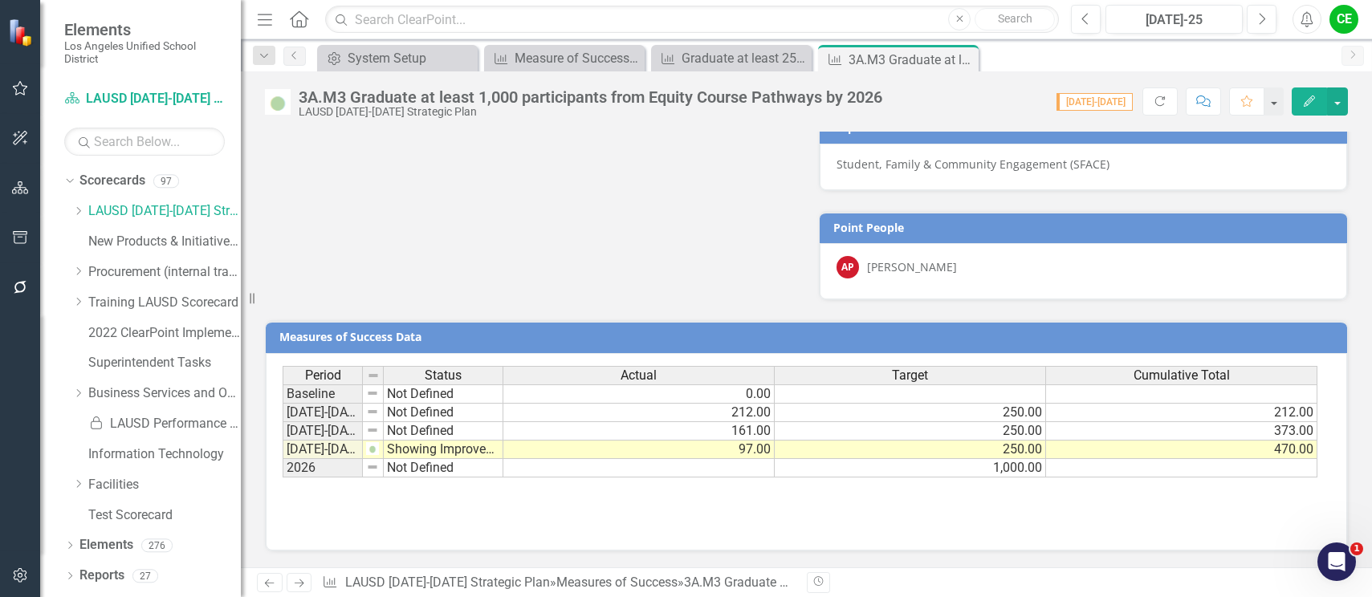
click at [979, 498] on div "Period Status Actual Target Cumulative Total Baseline Not Defined 0.00 [DATE]-[…" at bounding box center [807, 446] width 1048 height 161
click at [1065, 467] on td at bounding box center [1181, 468] width 271 height 18
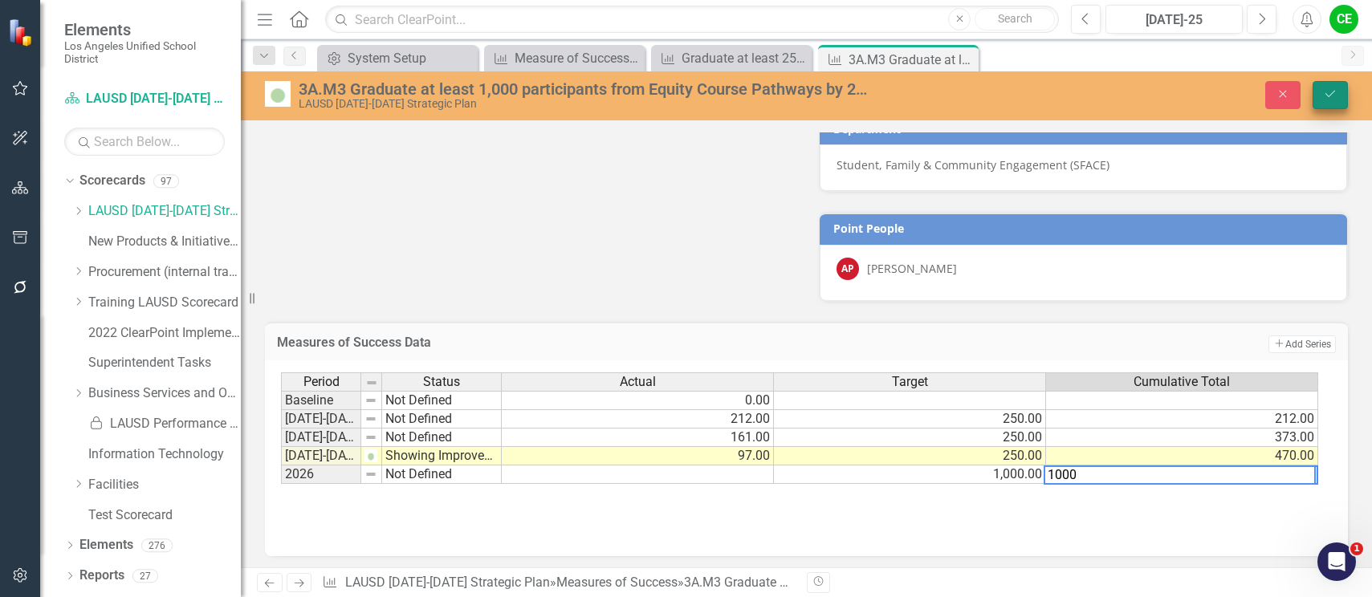
type textarea "1000"
click at [1320, 87] on button "Save" at bounding box center [1329, 95] width 35 height 28
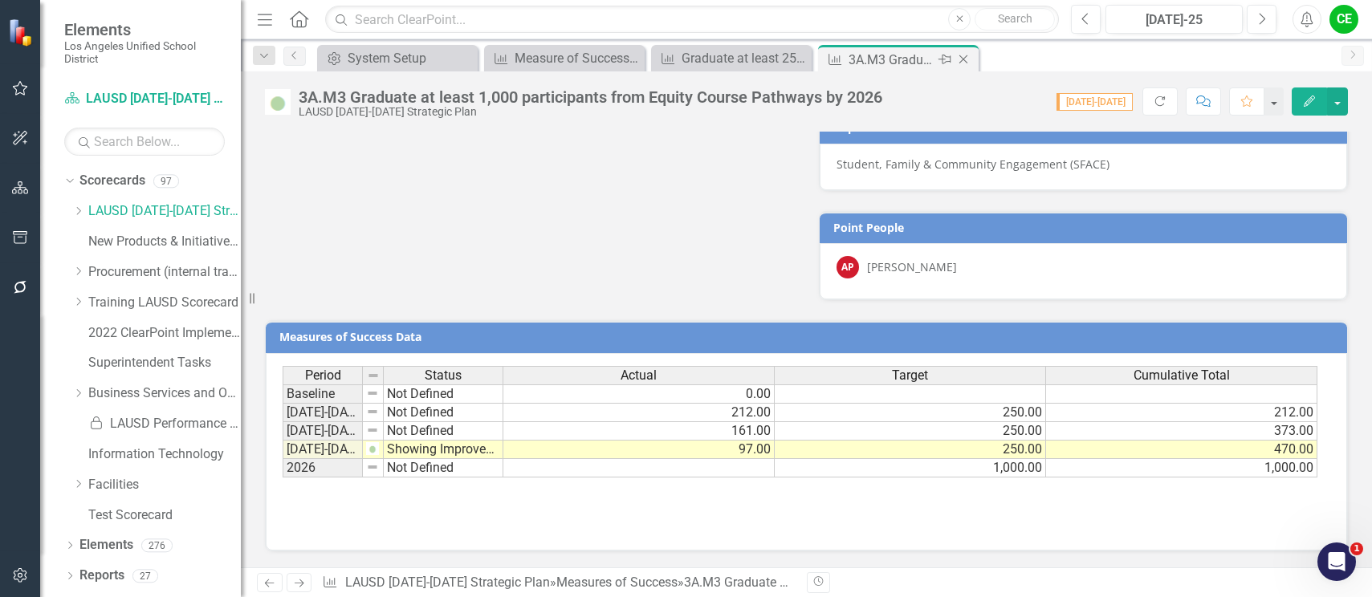
click at [963, 57] on icon "Close" at bounding box center [963, 59] width 16 height 13
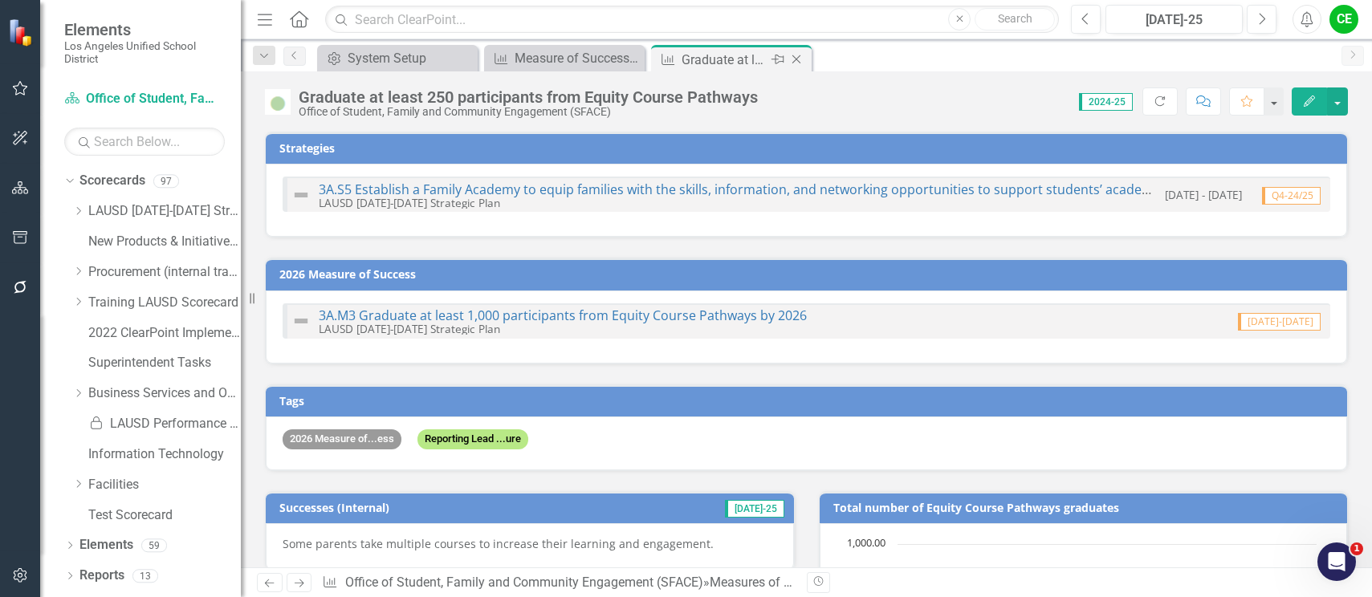
click at [795, 61] on icon at bounding box center [796, 59] width 9 height 9
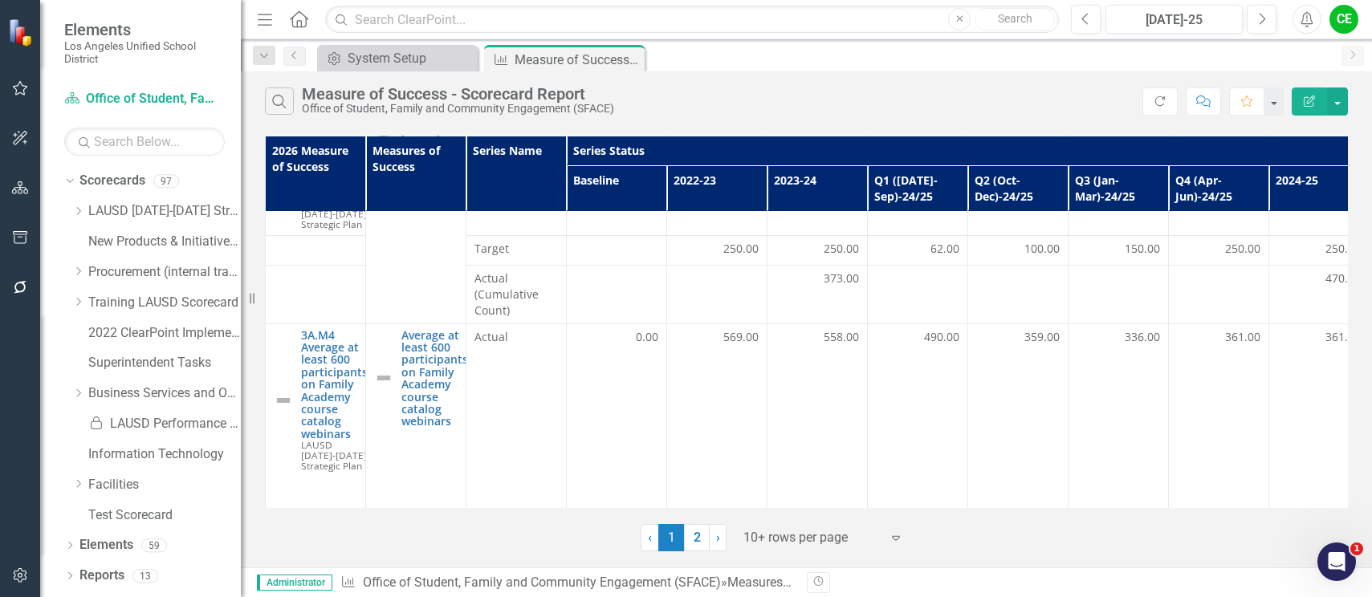
scroll to position [803, 0]
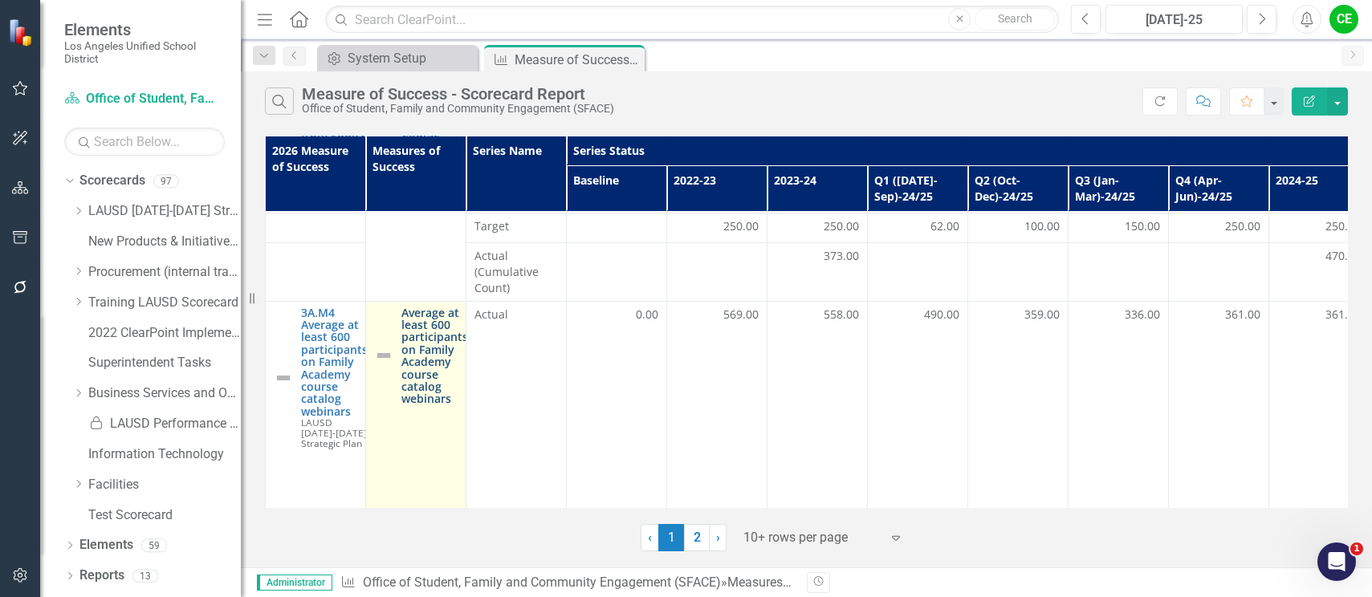
click at [425, 344] on link "Average at least 600 participants on Family Academy course catalog webinars" at bounding box center [434, 356] width 67 height 99
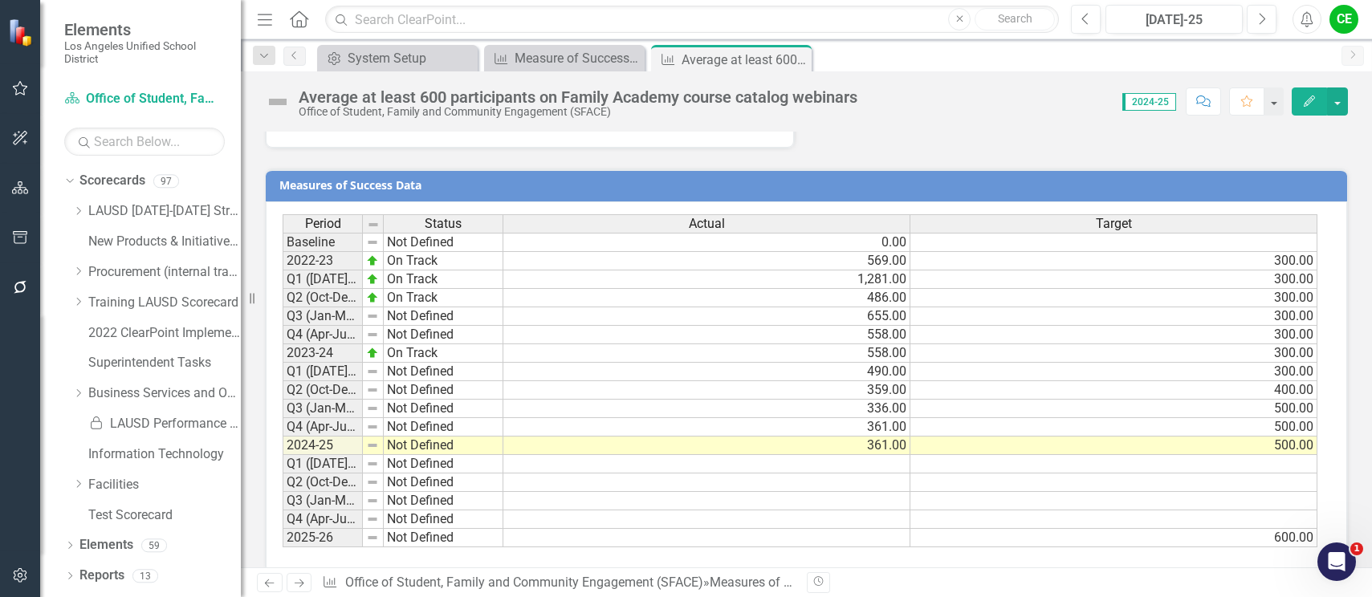
scroll to position [1386, 0]
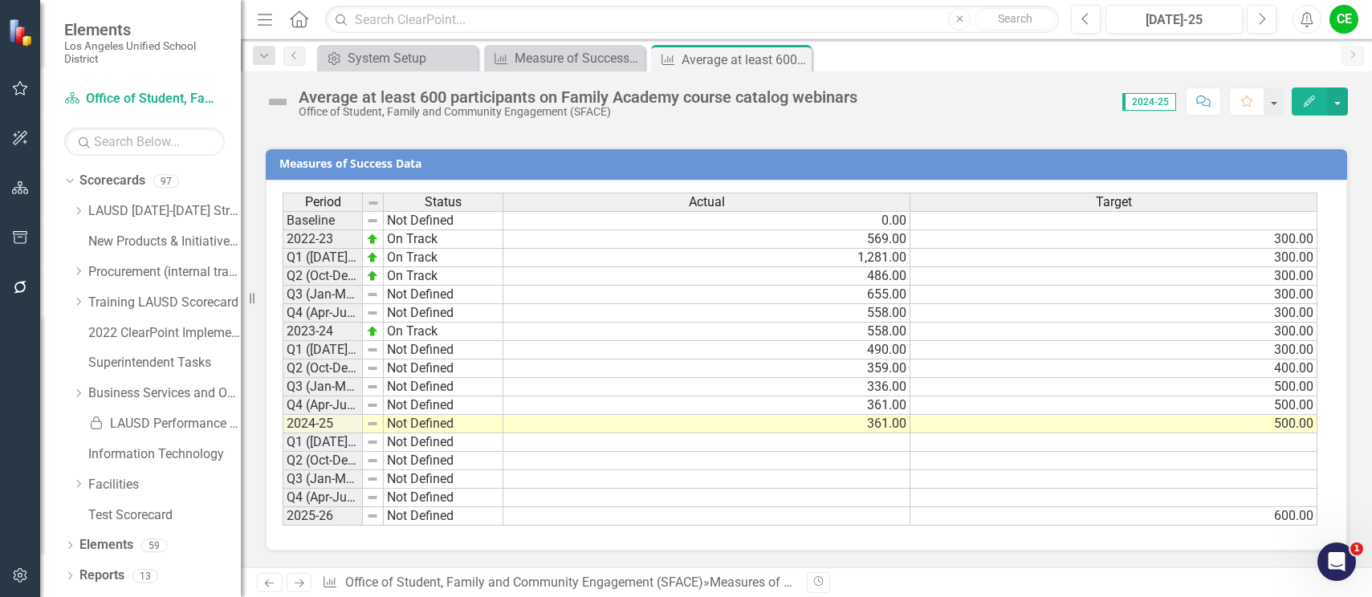
click at [417, 427] on td "Not Defined" at bounding box center [444, 424] width 120 height 18
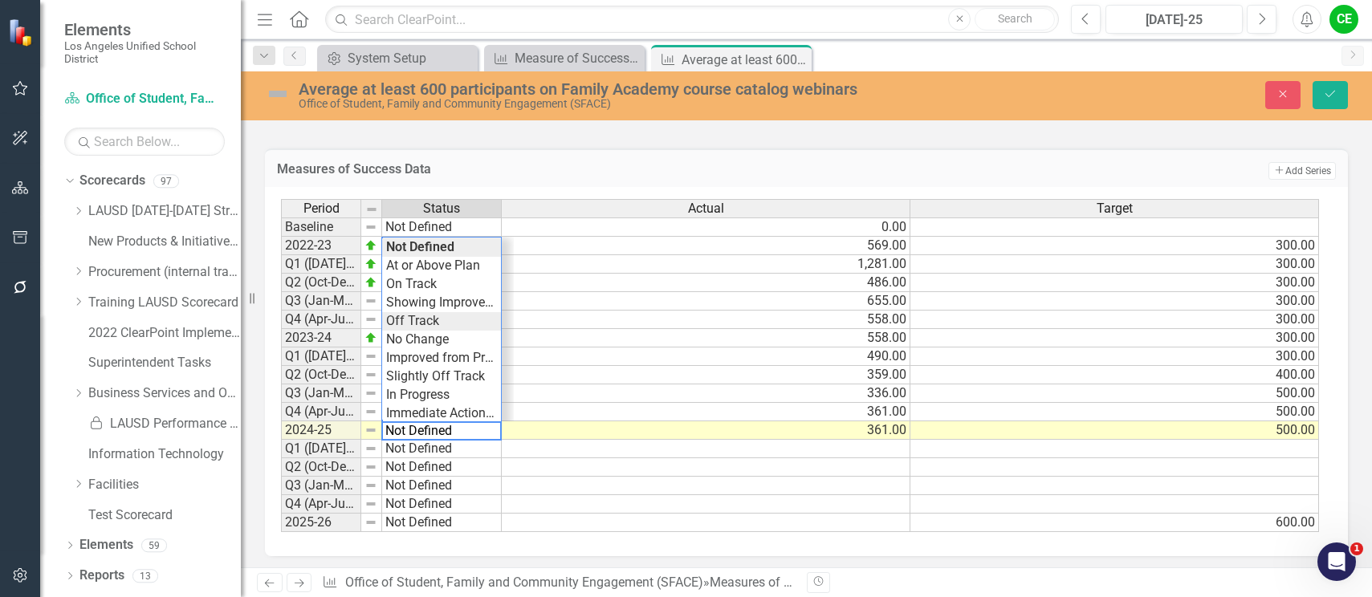
type textarea "Off Track"
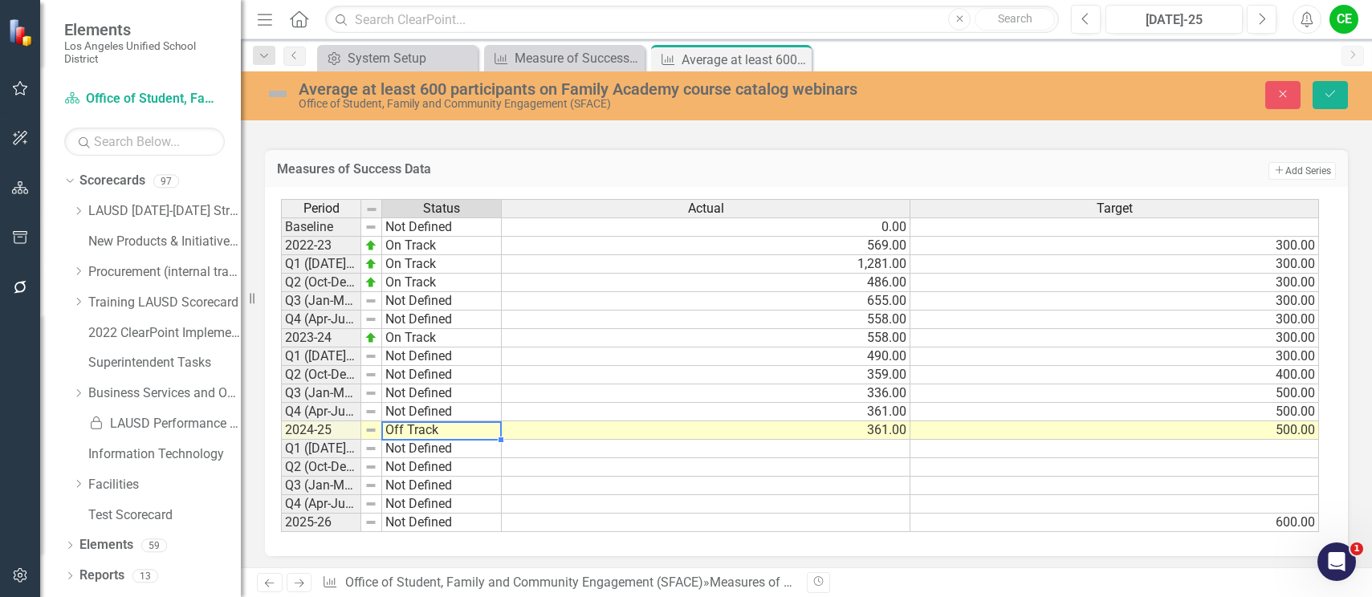
click at [414, 325] on div "Period Status Actual Target Baseline Not Defined 0.00 2022-23 On Track 569.00 3…" at bounding box center [800, 366] width 1039 height 334
click at [1333, 98] on icon "Save" at bounding box center [1330, 93] width 14 height 11
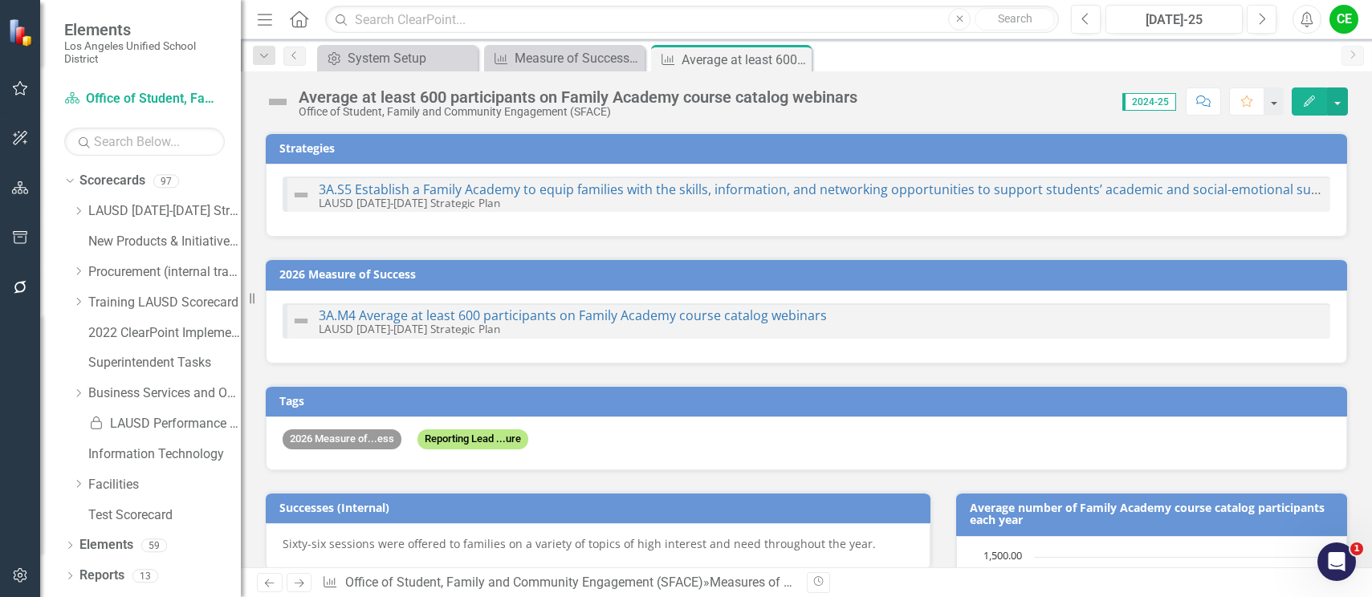
checkbox input "false"
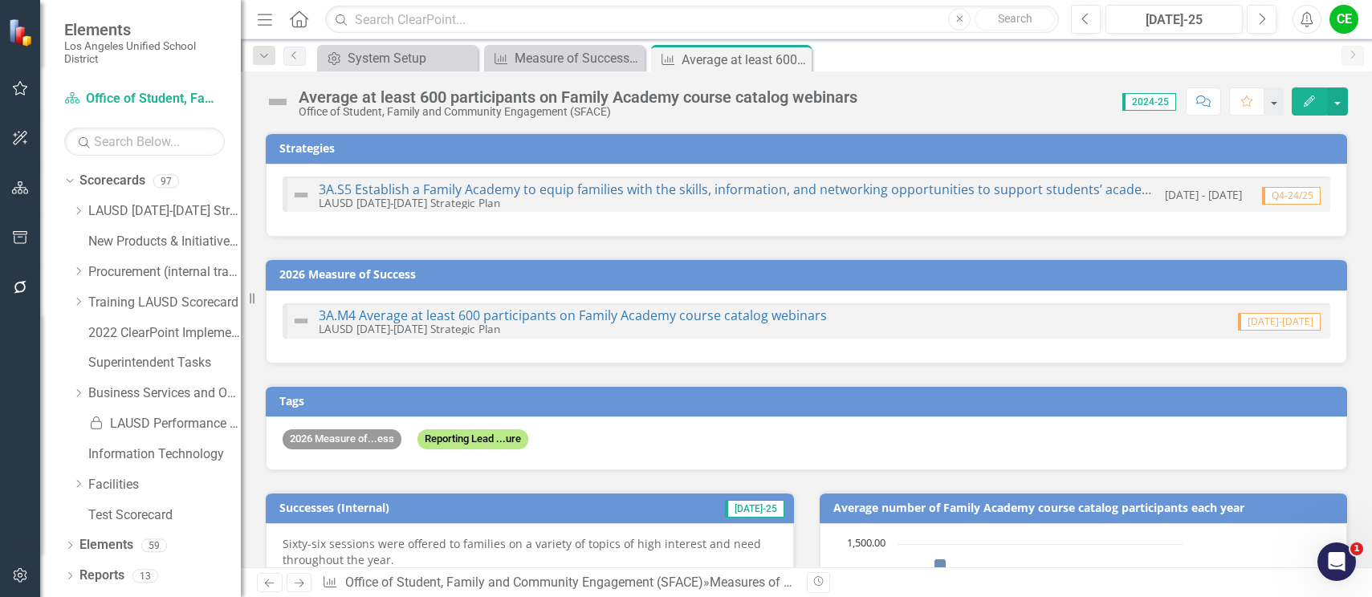
checkbox input "true"
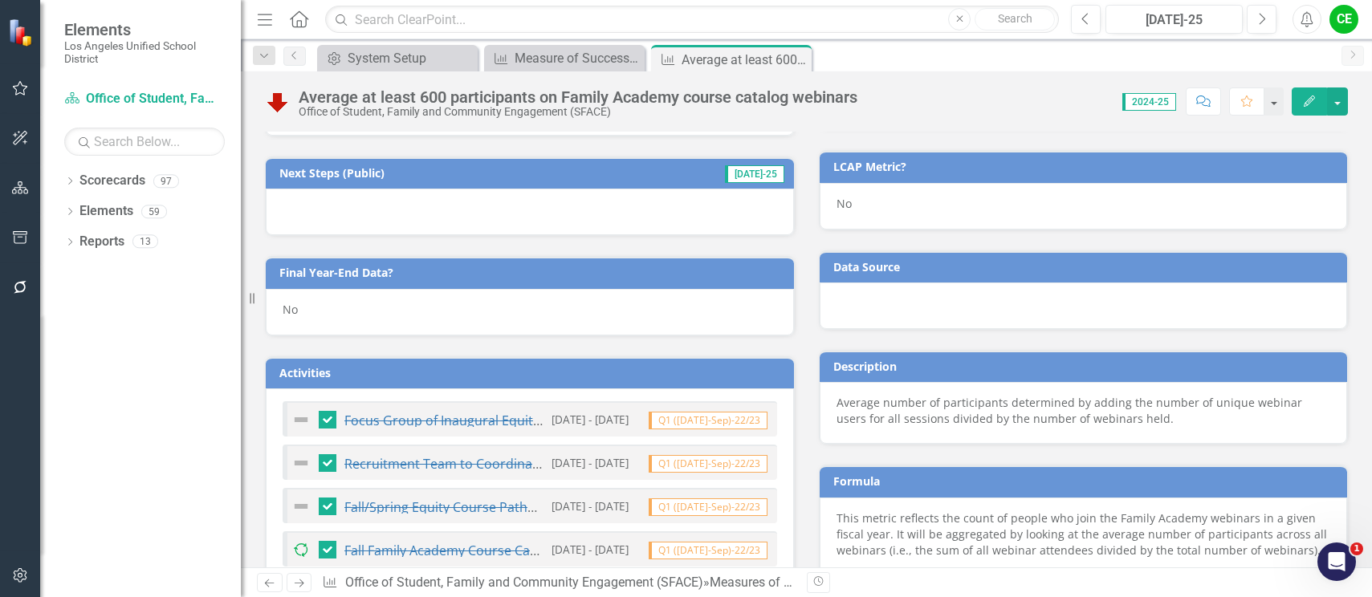
scroll to position [664, 0]
click at [316, 311] on div "No" at bounding box center [530, 313] width 528 height 47
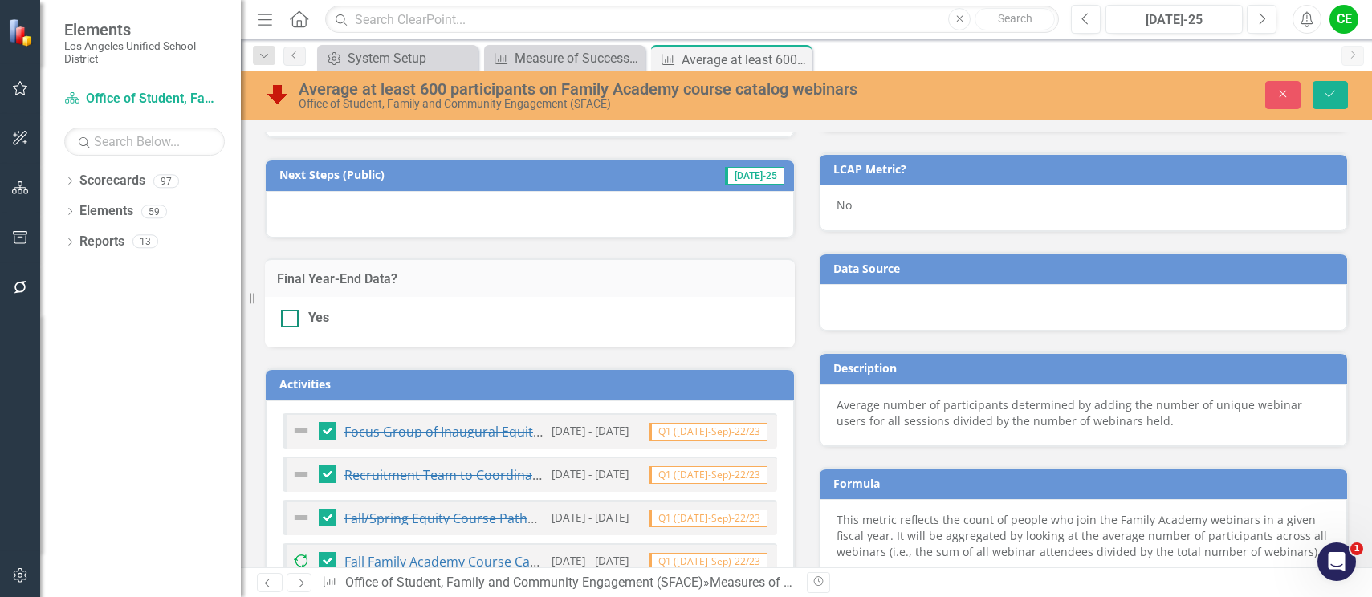
click at [286, 318] on input "Yes" at bounding box center [286, 315] width 10 height 10
checkbox input "true"
click at [1330, 89] on icon "Save" at bounding box center [1330, 93] width 14 height 11
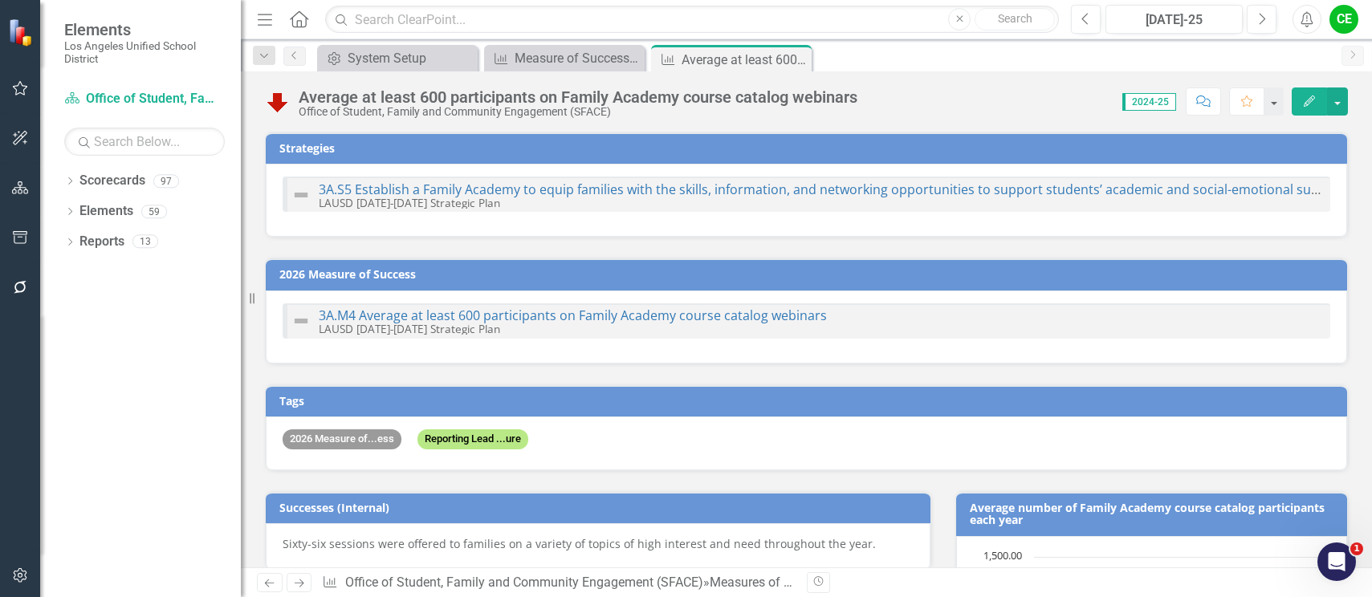
checkbox input "false"
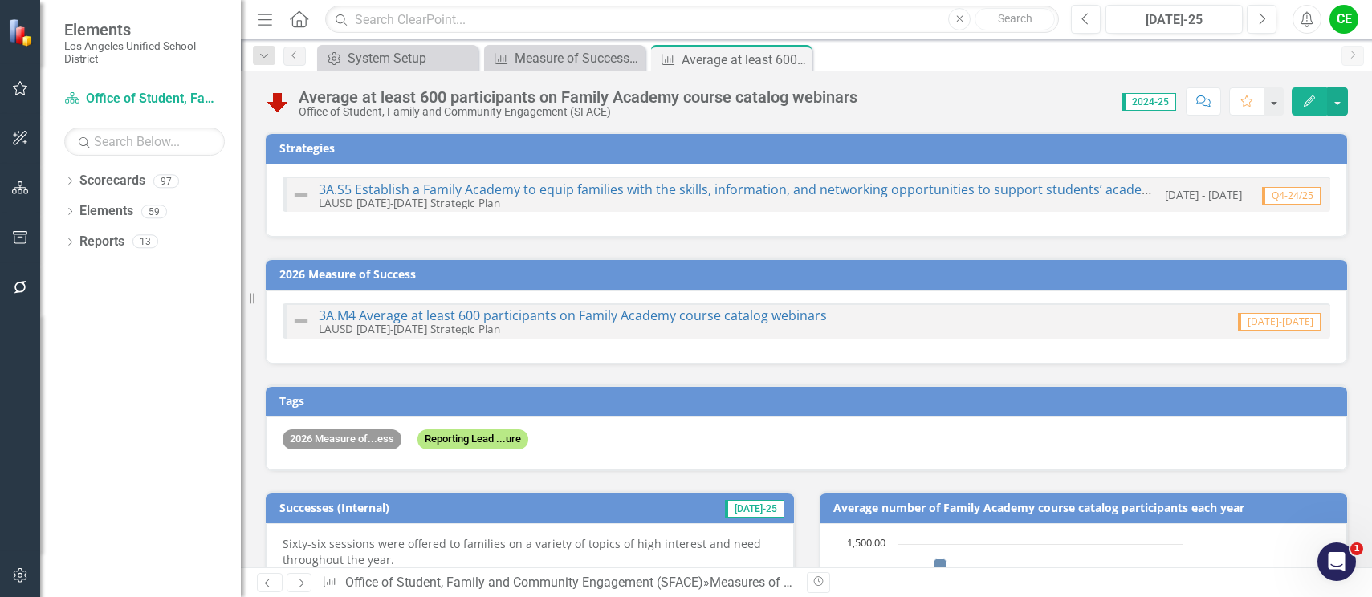
checkbox input "true"
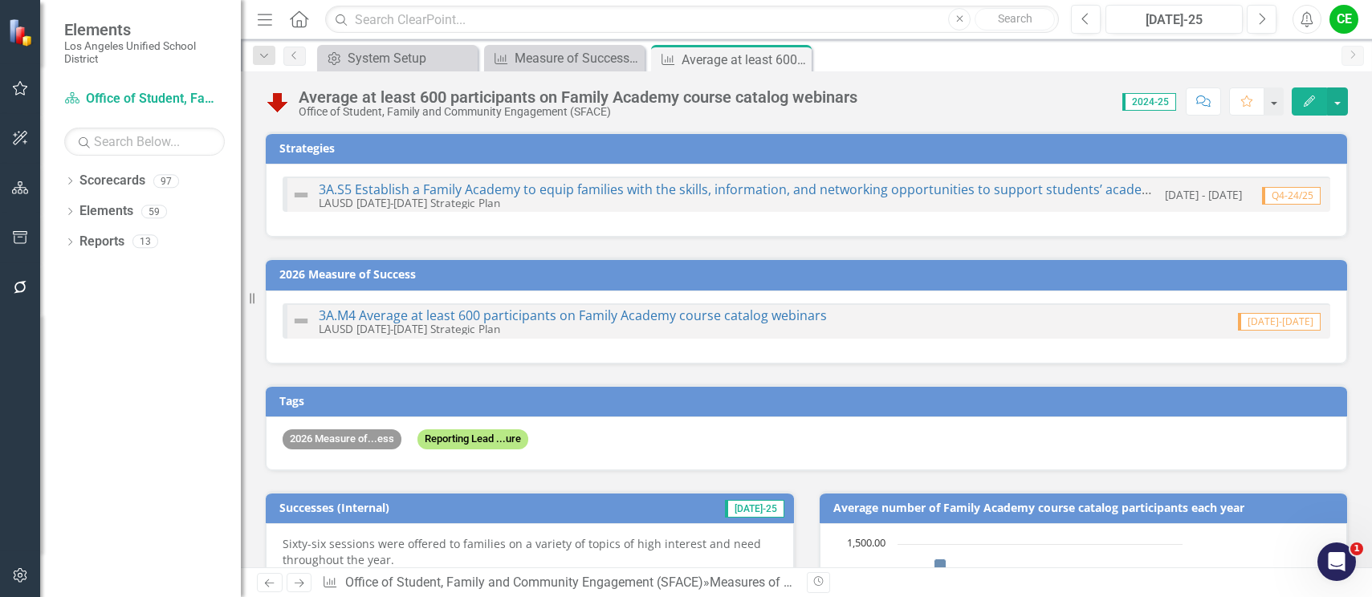
checkbox input "false"
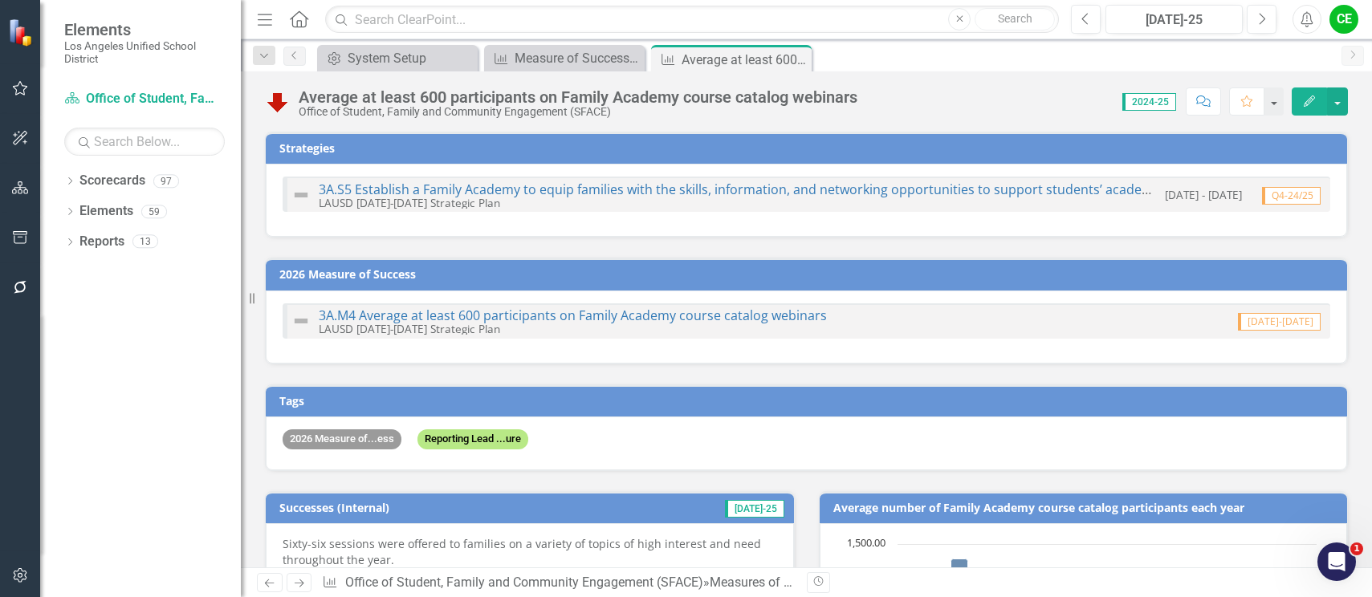
checkbox input "true"
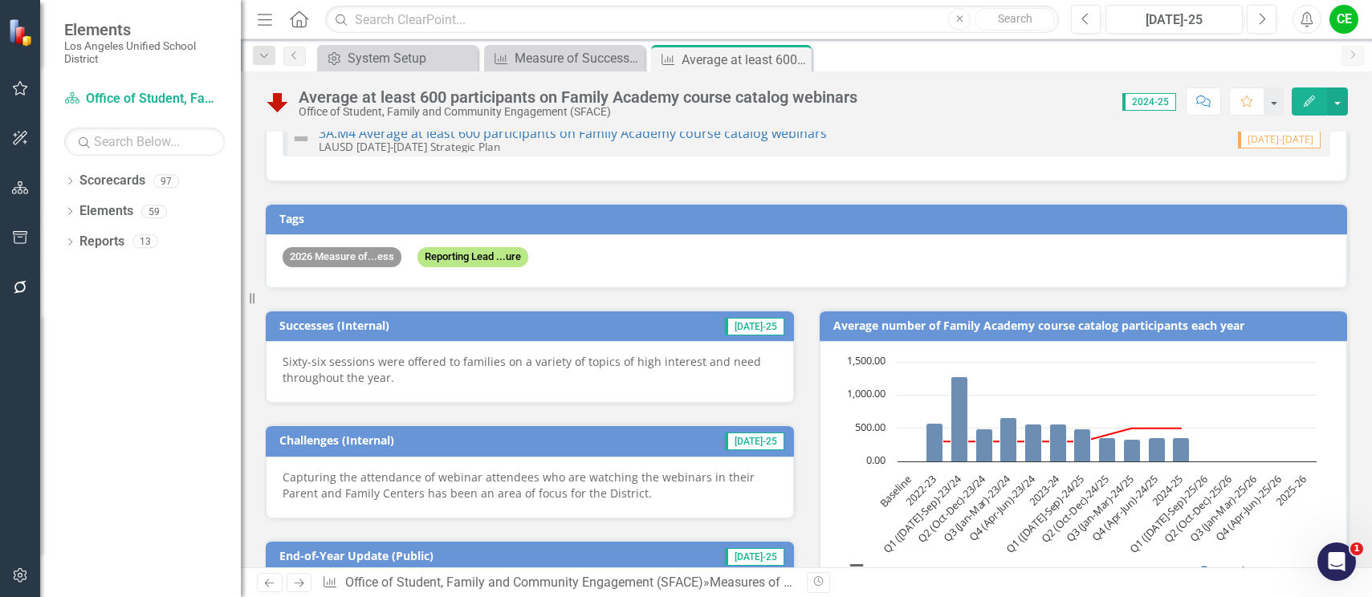
scroll to position [0, 0]
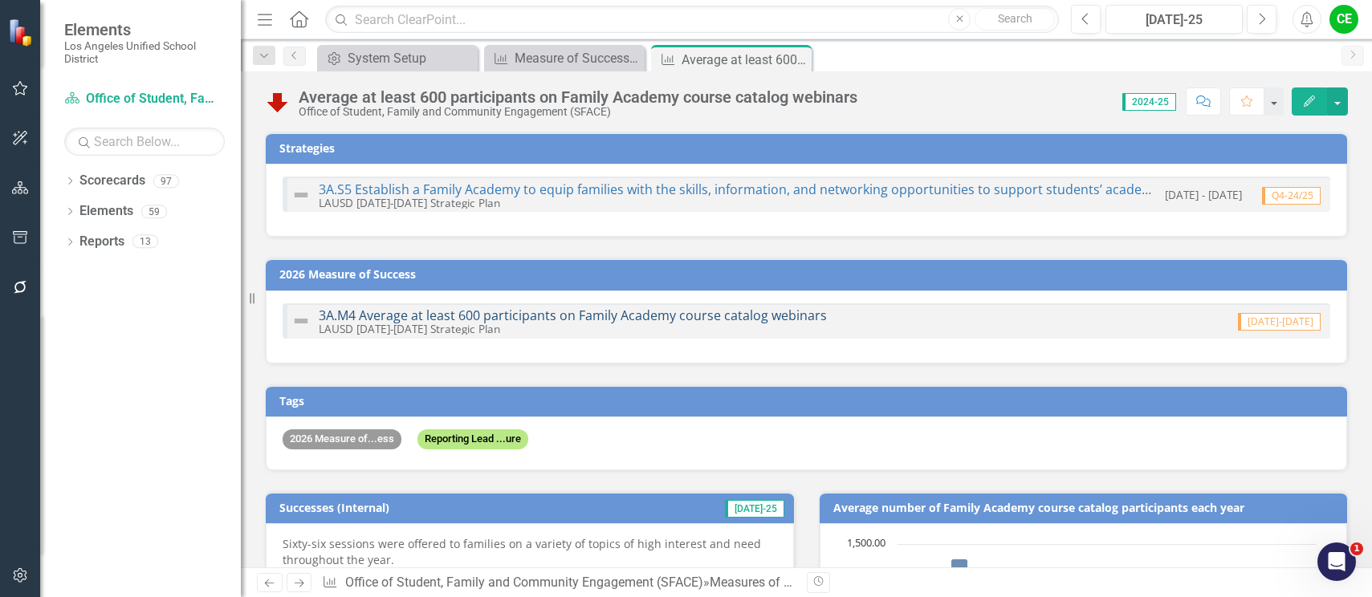
click at [626, 315] on link "3A.M4 Average at least 600 participants on Family Academy course catalog webina…" at bounding box center [573, 316] width 508 height 18
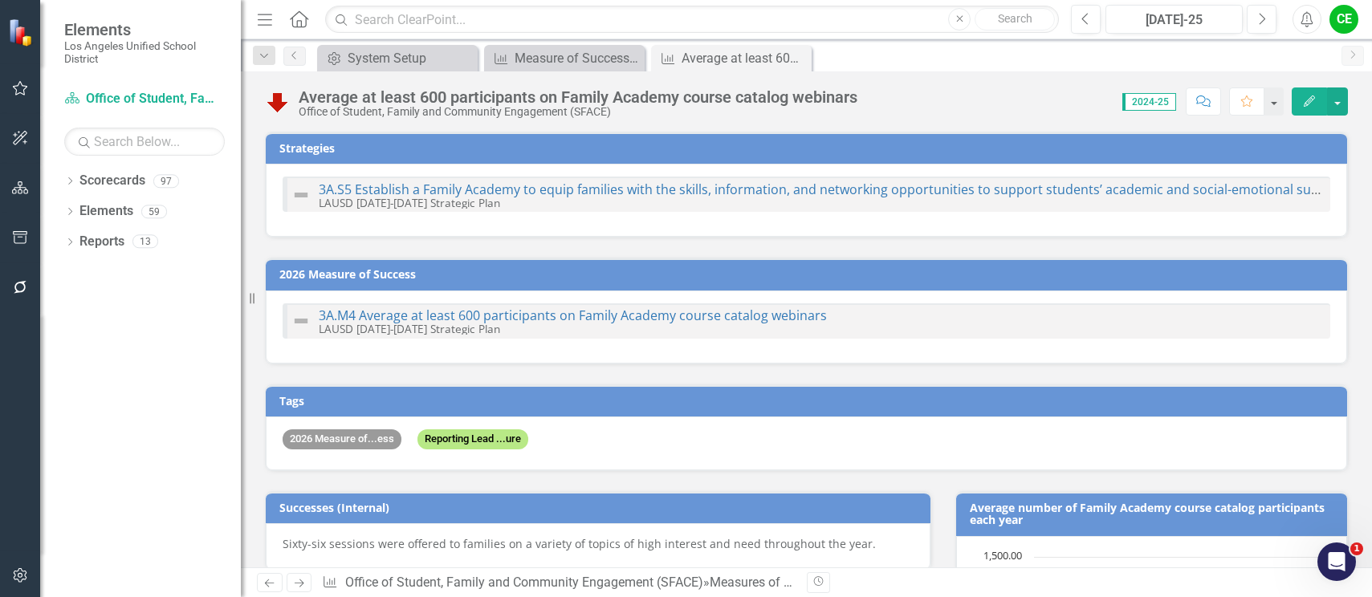
checkbox input "true"
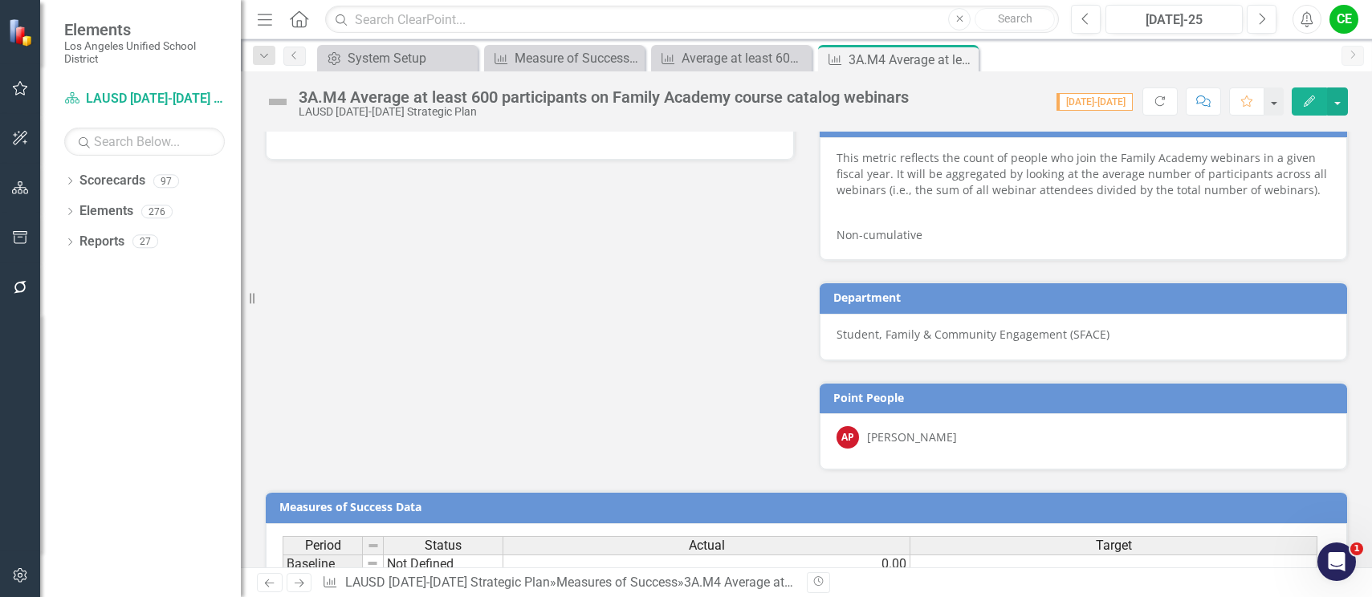
scroll to position [973, 0]
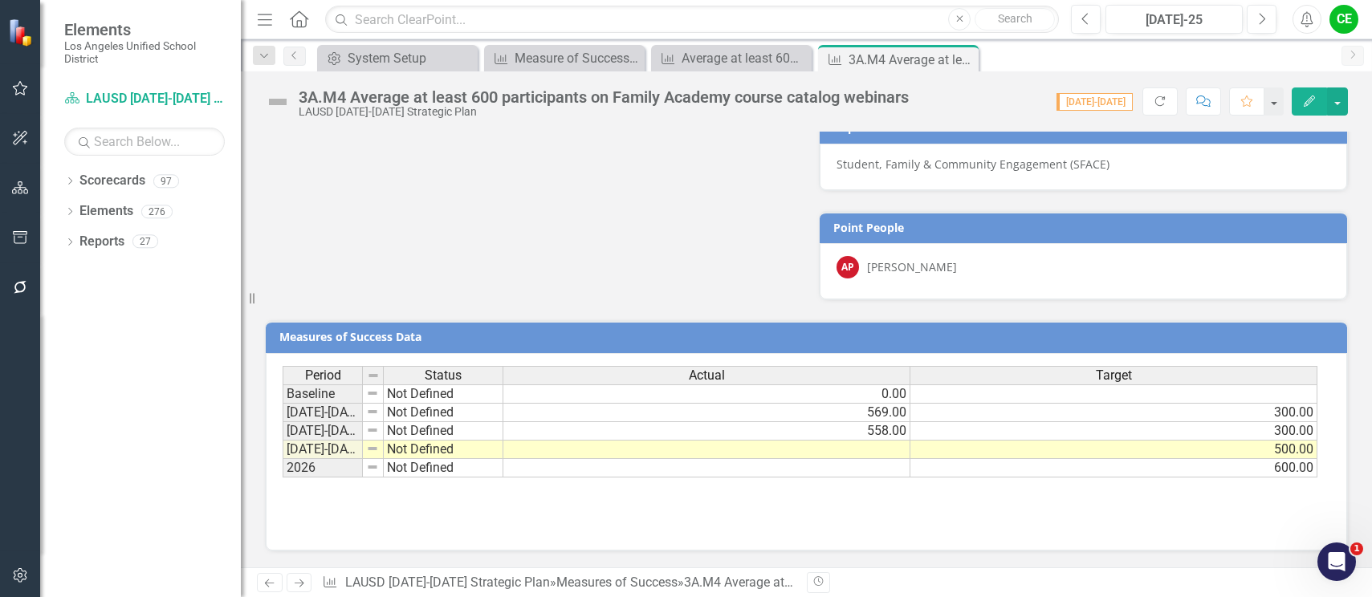
click at [875, 454] on td at bounding box center [706, 450] width 407 height 18
click at [730, 61] on div "Average at least 600 participants on Family Academy course catalog webinars" at bounding box center [735, 58] width 106 height 20
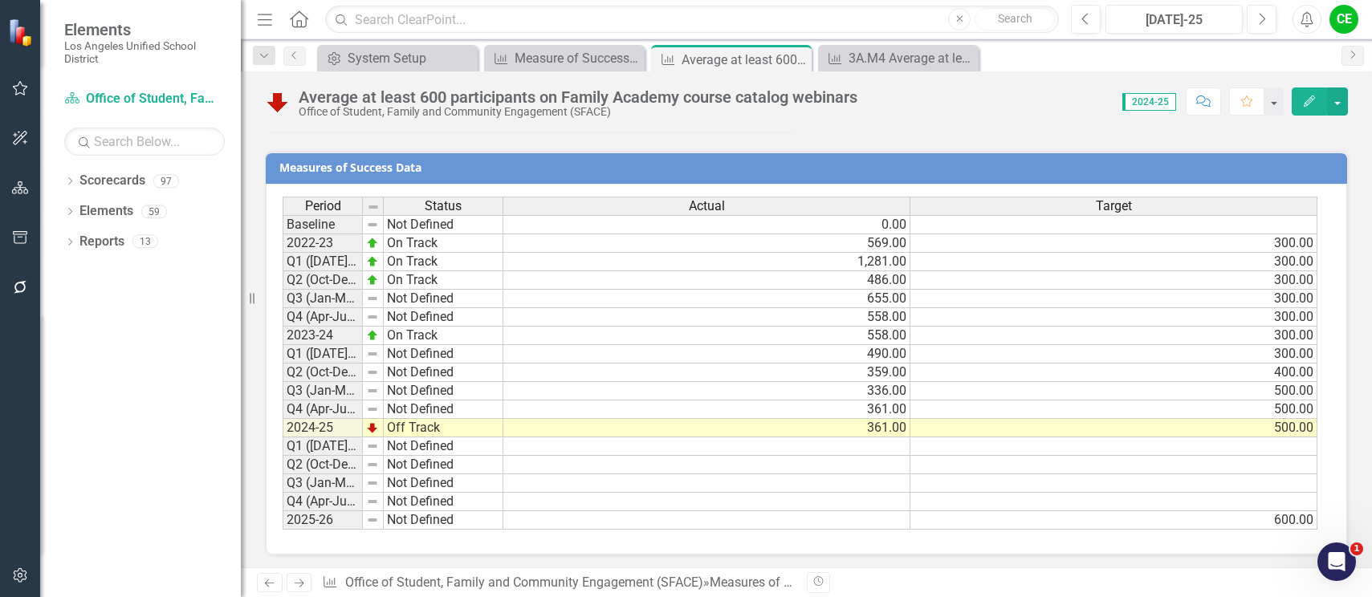
scroll to position [1386, 0]
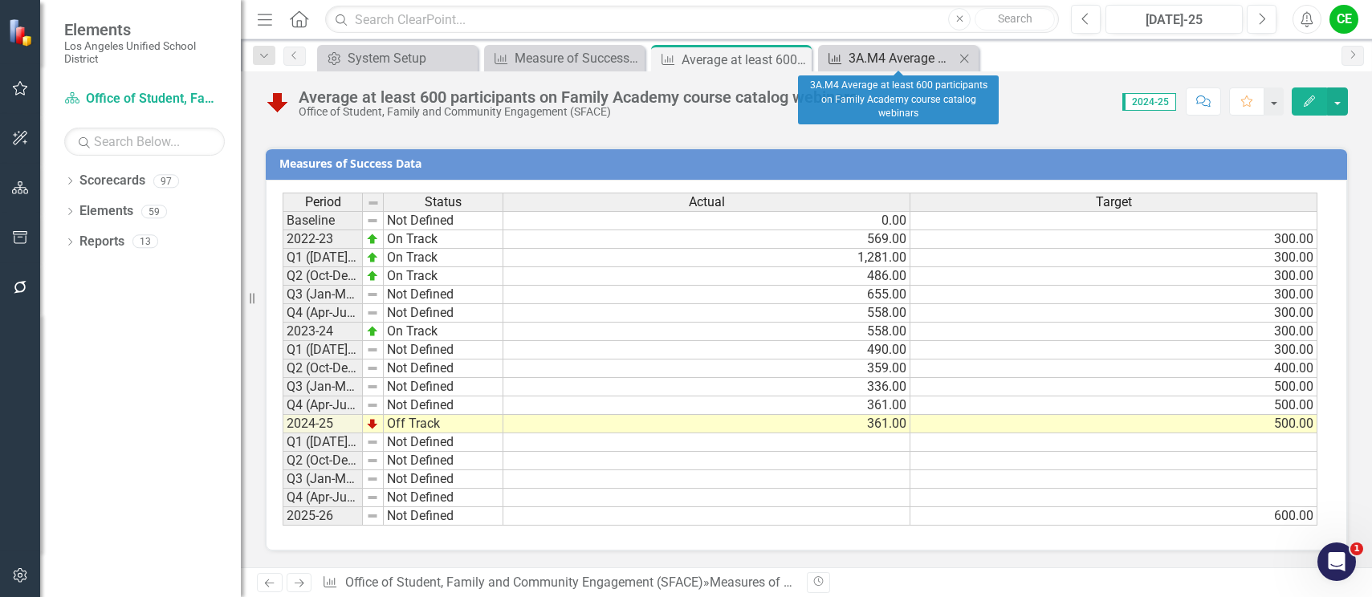
click at [887, 51] on div "3A.M4 Average at least 600 participants on Family Academy course catalog webina…" at bounding box center [901, 58] width 106 height 20
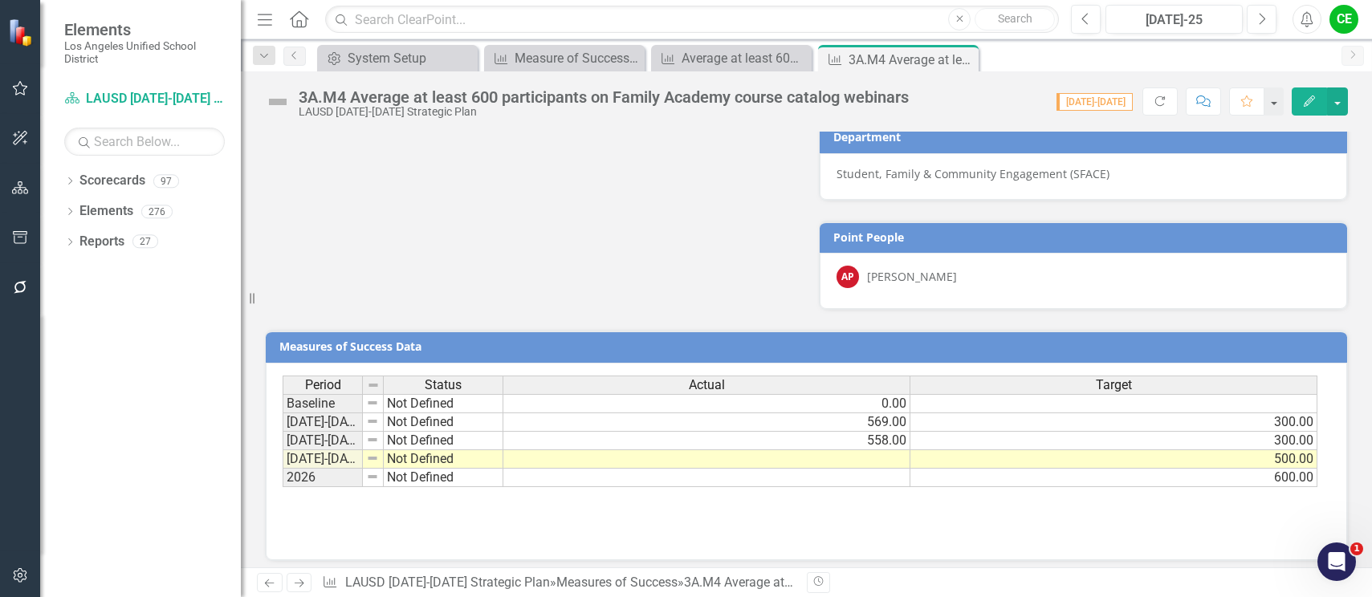
scroll to position [973, 0]
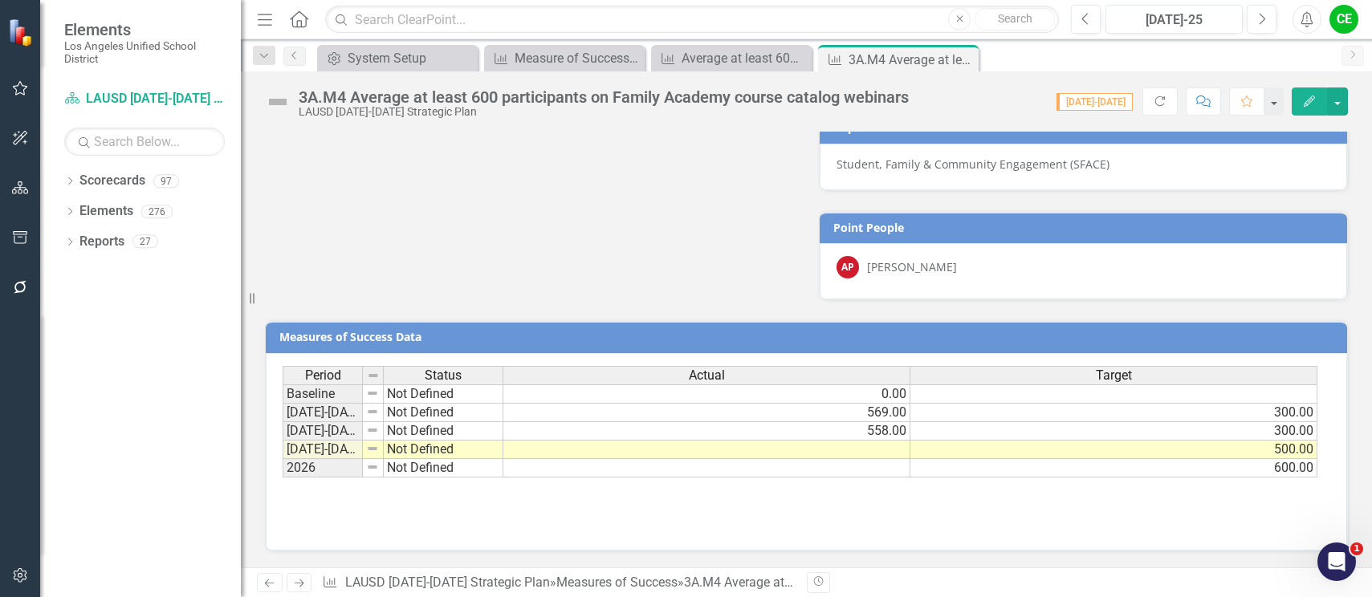
click at [800, 451] on td at bounding box center [706, 450] width 407 height 18
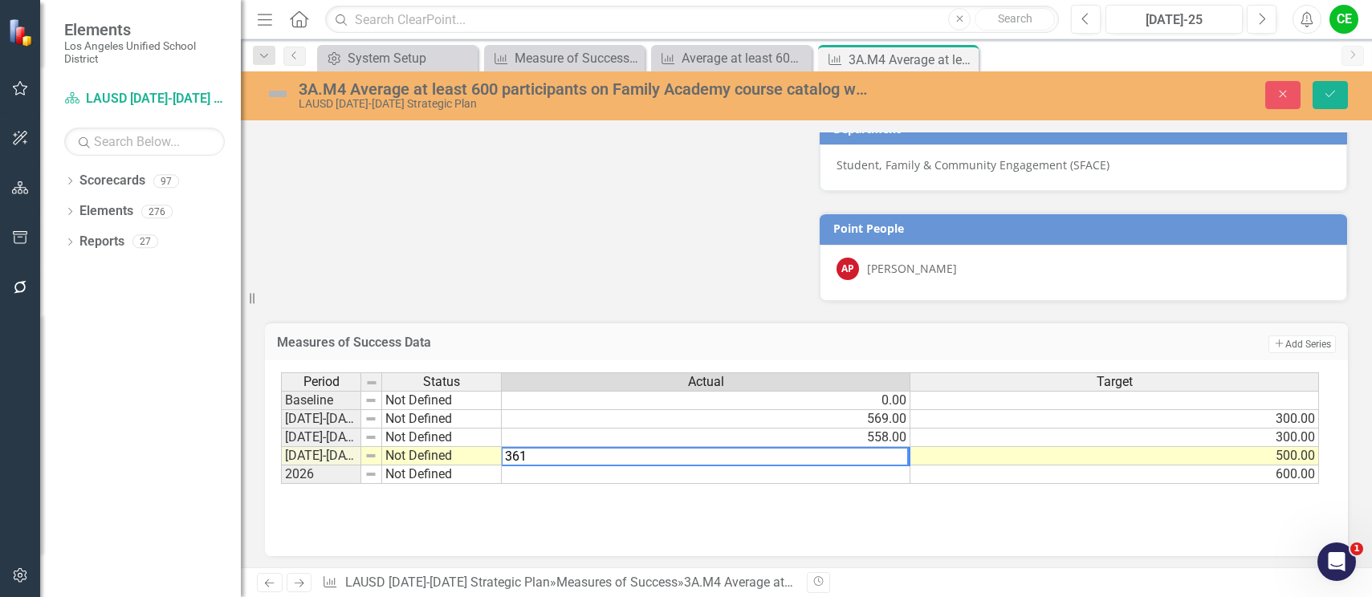
type textarea "361"
click at [817, 480] on td at bounding box center [706, 475] width 409 height 18
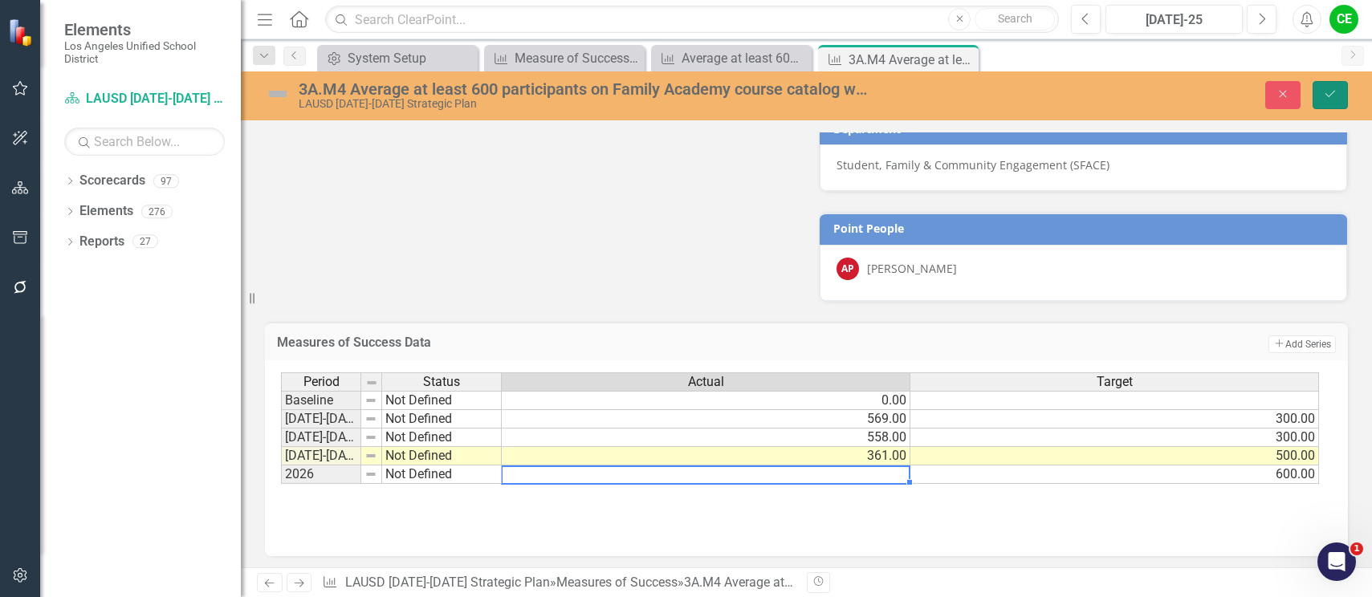
click at [1325, 88] on icon "Save" at bounding box center [1330, 93] width 14 height 11
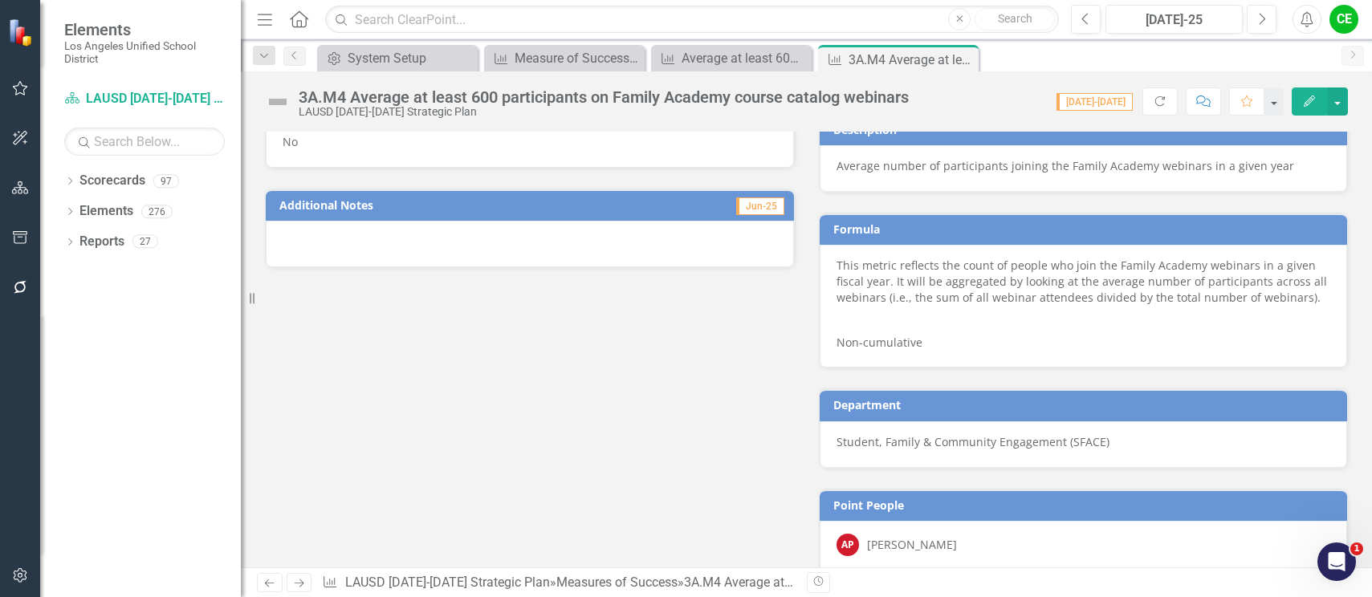
scroll to position [572, 0]
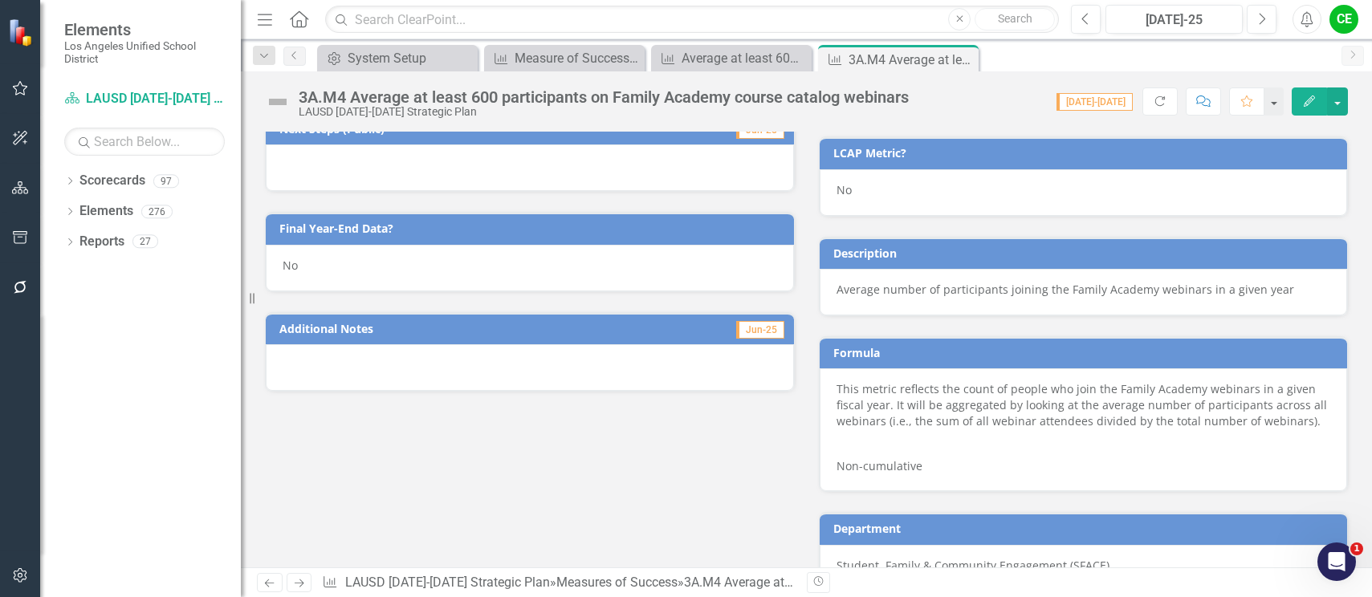
click at [317, 260] on div "No" at bounding box center [530, 268] width 528 height 47
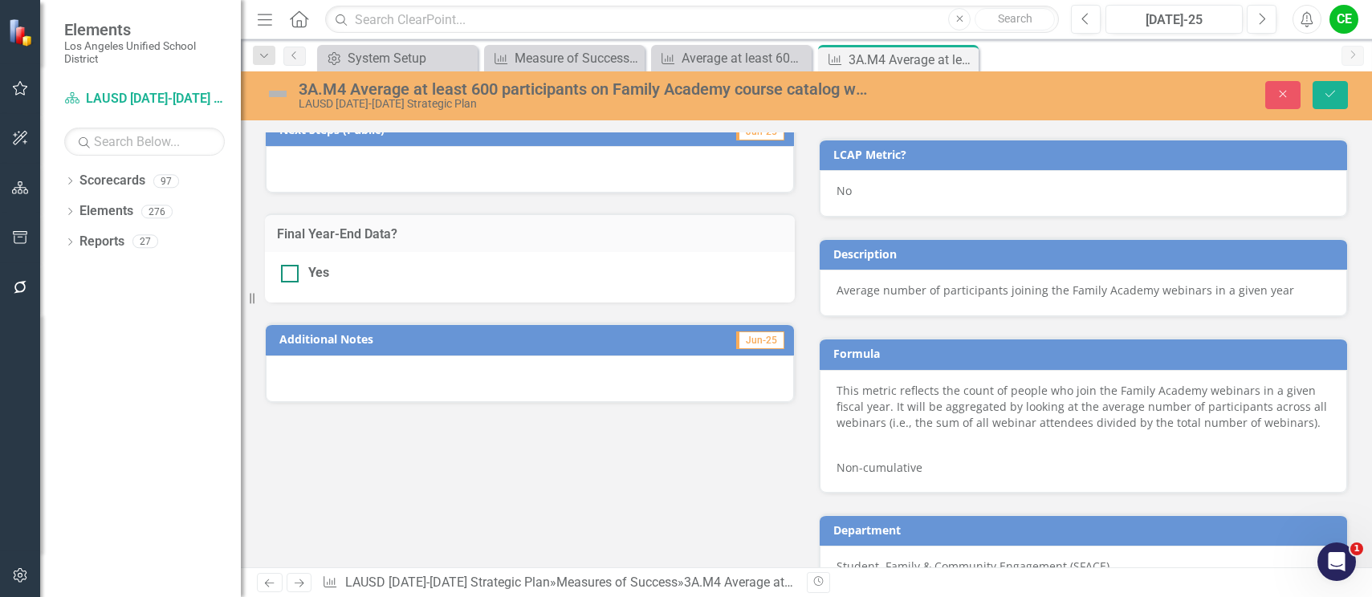
click at [290, 269] on input "Yes" at bounding box center [286, 270] width 10 height 10
checkbox input "true"
click at [1326, 87] on button "Save" at bounding box center [1329, 95] width 35 height 28
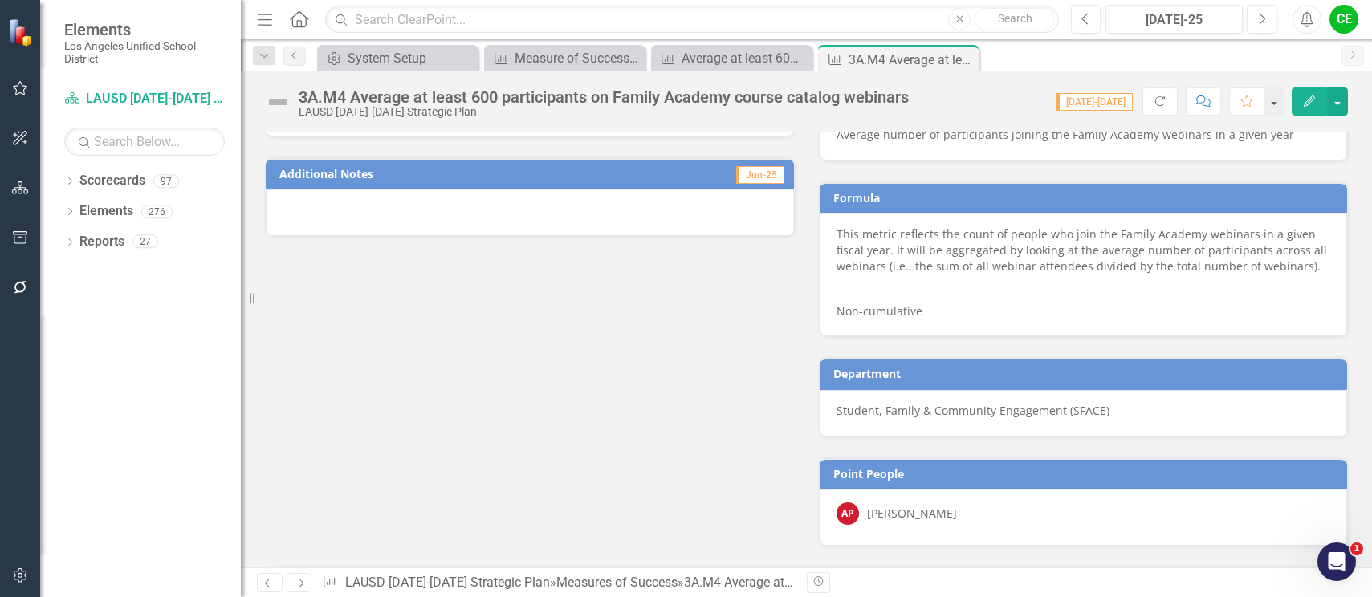
scroll to position [973, 0]
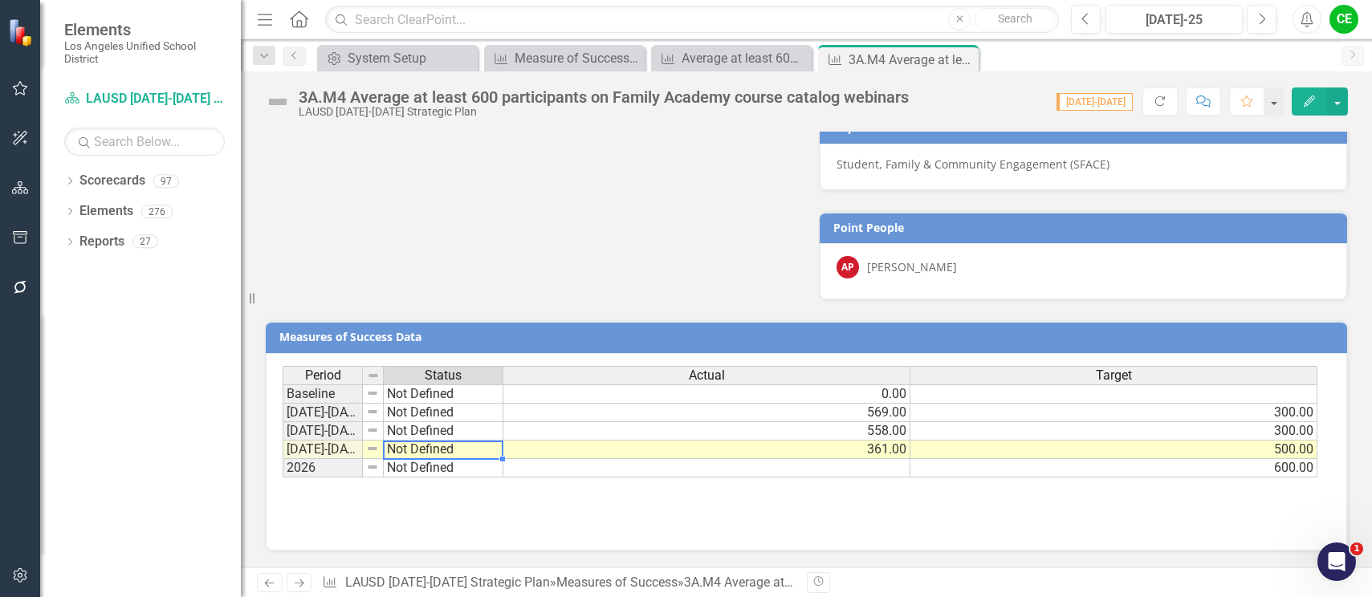
click at [433, 451] on td "Not Defined" at bounding box center [444, 450] width 120 height 18
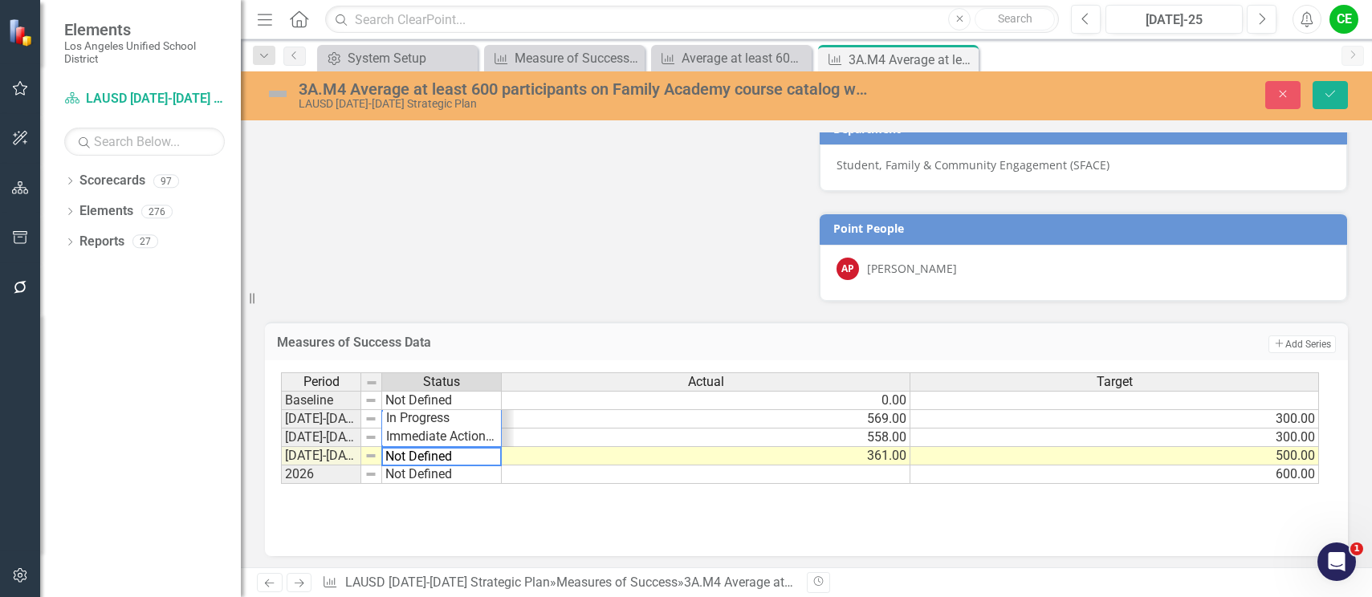
scroll to position [70, 0]
type textarea "Off Track"
click at [442, 422] on div "Period Status Actual Target Baseline Not Defined 0.00 [DATE]-[DATE] Not Defined…" at bounding box center [800, 428] width 1039 height 112
click at [1319, 86] on button "Save" at bounding box center [1329, 95] width 35 height 28
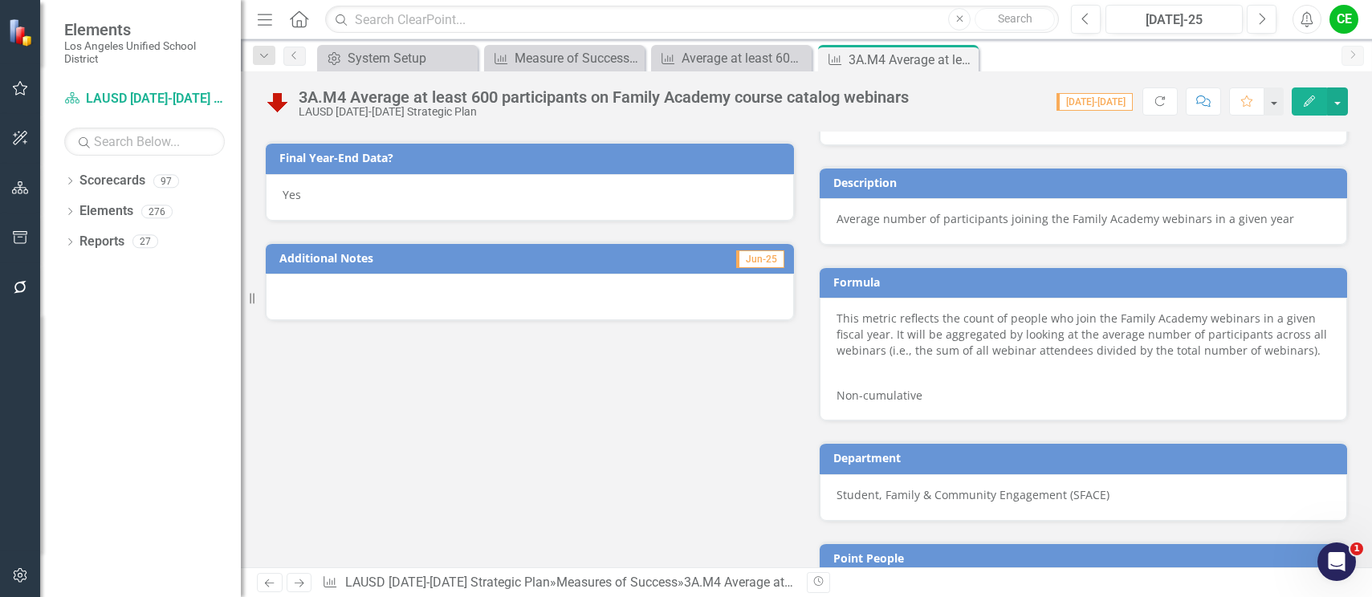
scroll to position [803, 0]
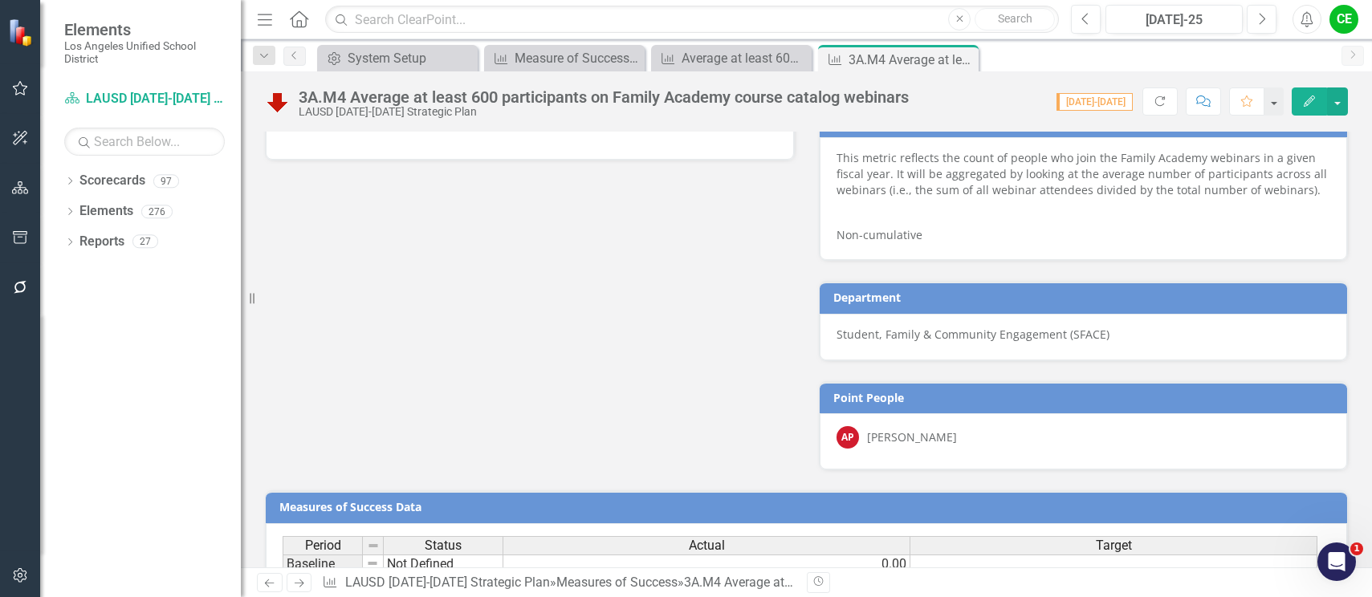
click at [529, 393] on div "Successes (Internal) Jun-25 Challenges (Internal) Jun-25 End-of-Year Update (Pu…" at bounding box center [806, 16] width 1107 height 909
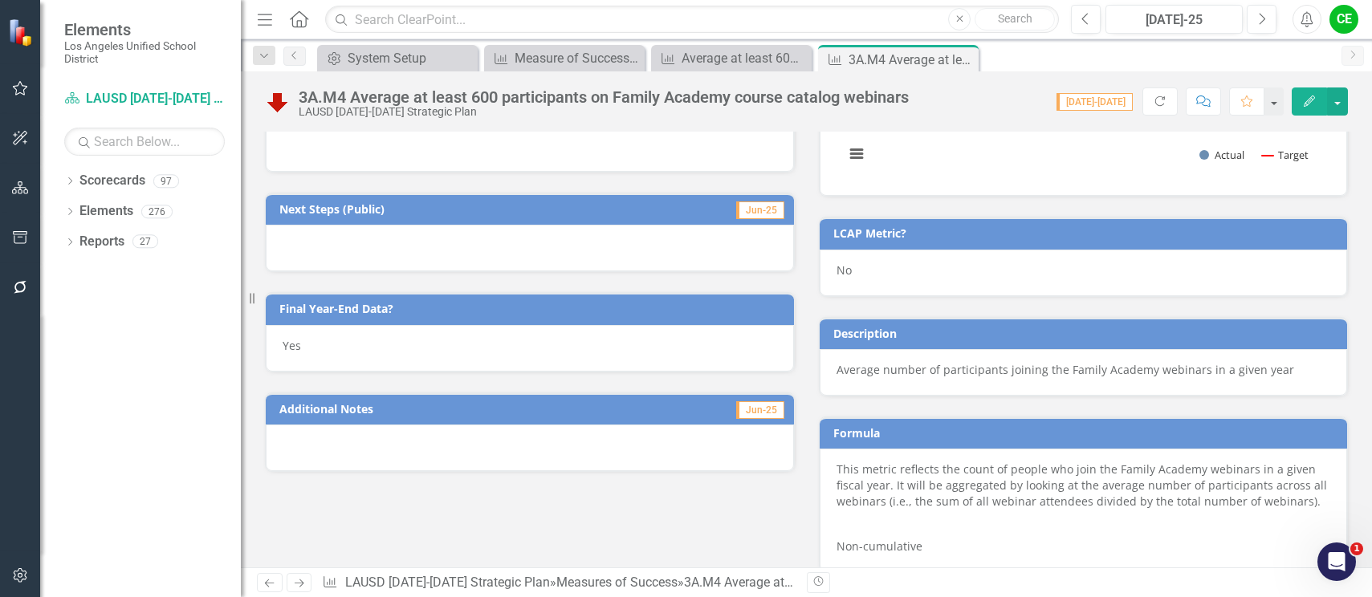
scroll to position [732, 0]
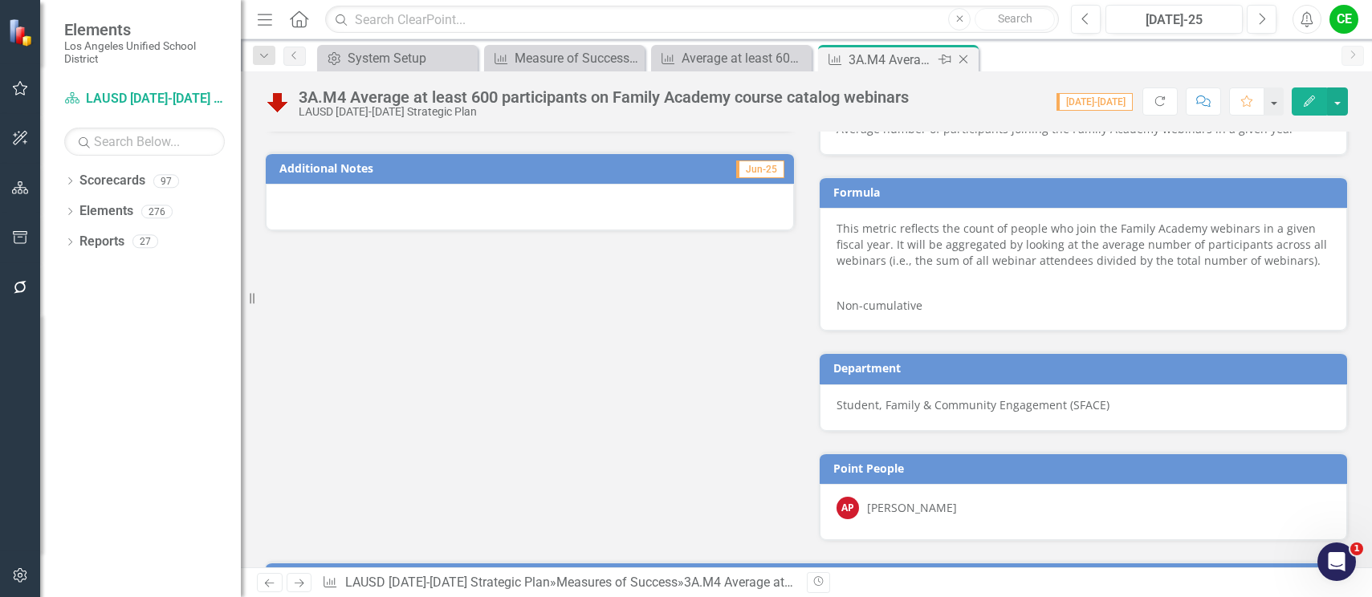
click at [962, 61] on icon at bounding box center [963, 59] width 9 height 9
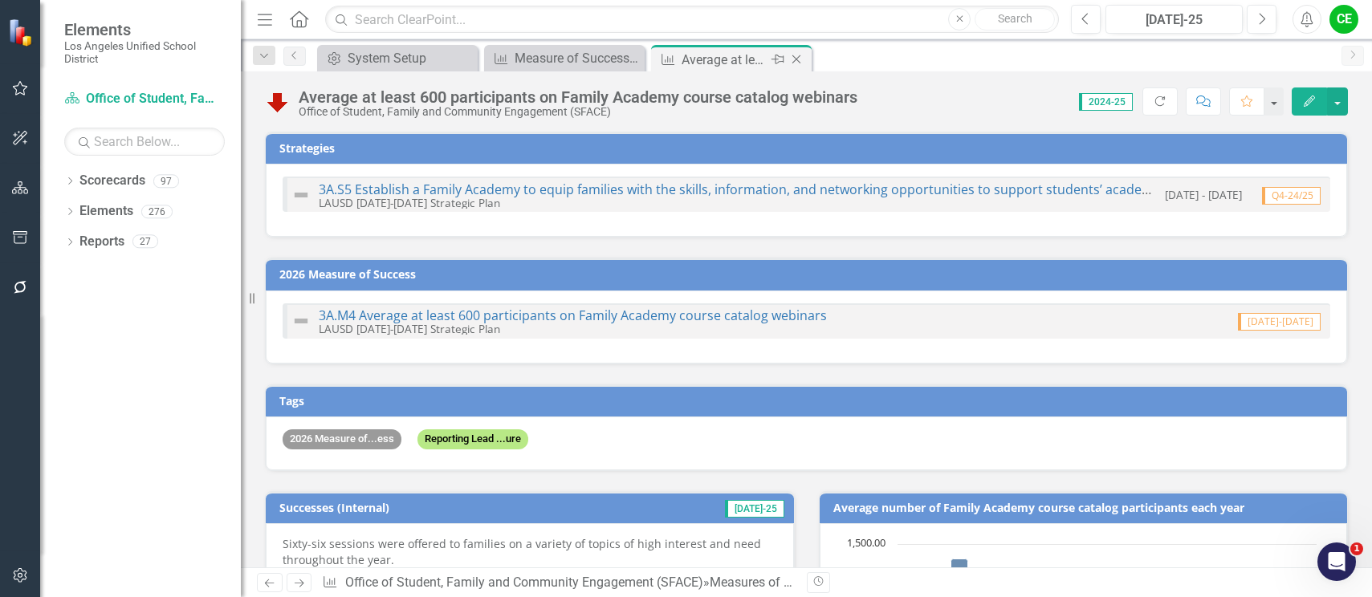
click at [794, 58] on icon "Close" at bounding box center [796, 59] width 16 height 13
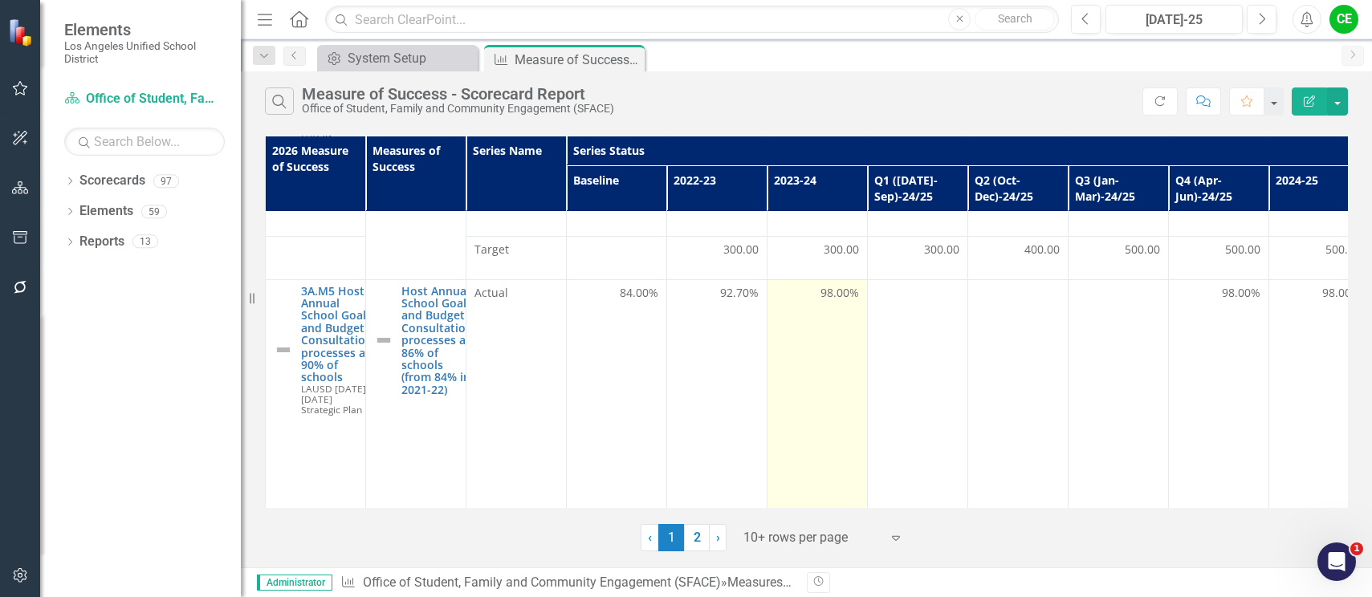
scroll to position [1095, 0]
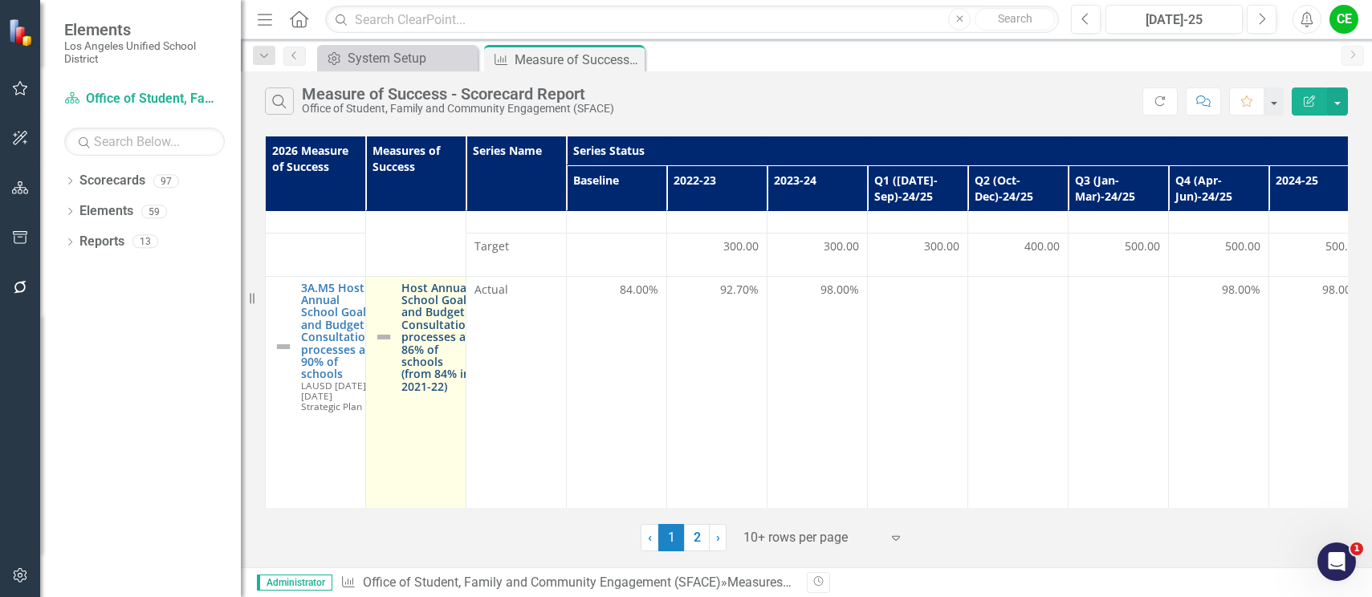
click at [421, 287] on link "Host Annual School Goals and Budget Consultation processes at 86% of schools (f…" at bounding box center [436, 338] width 71 height 112
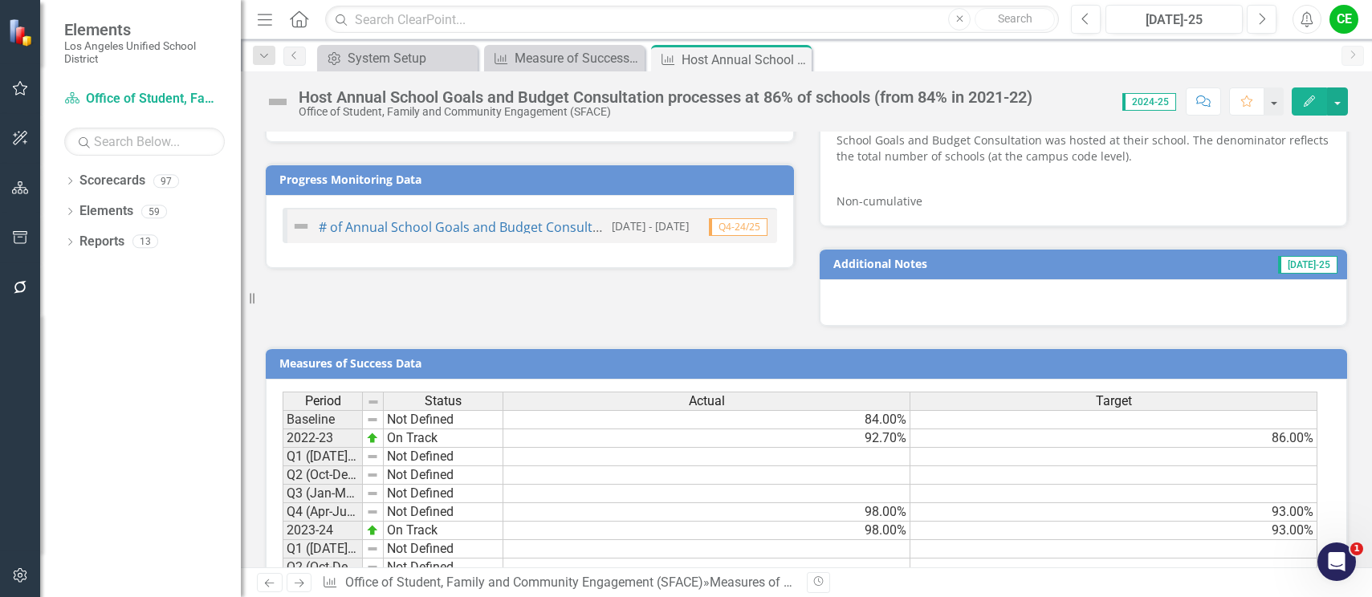
scroll to position [1243, 0]
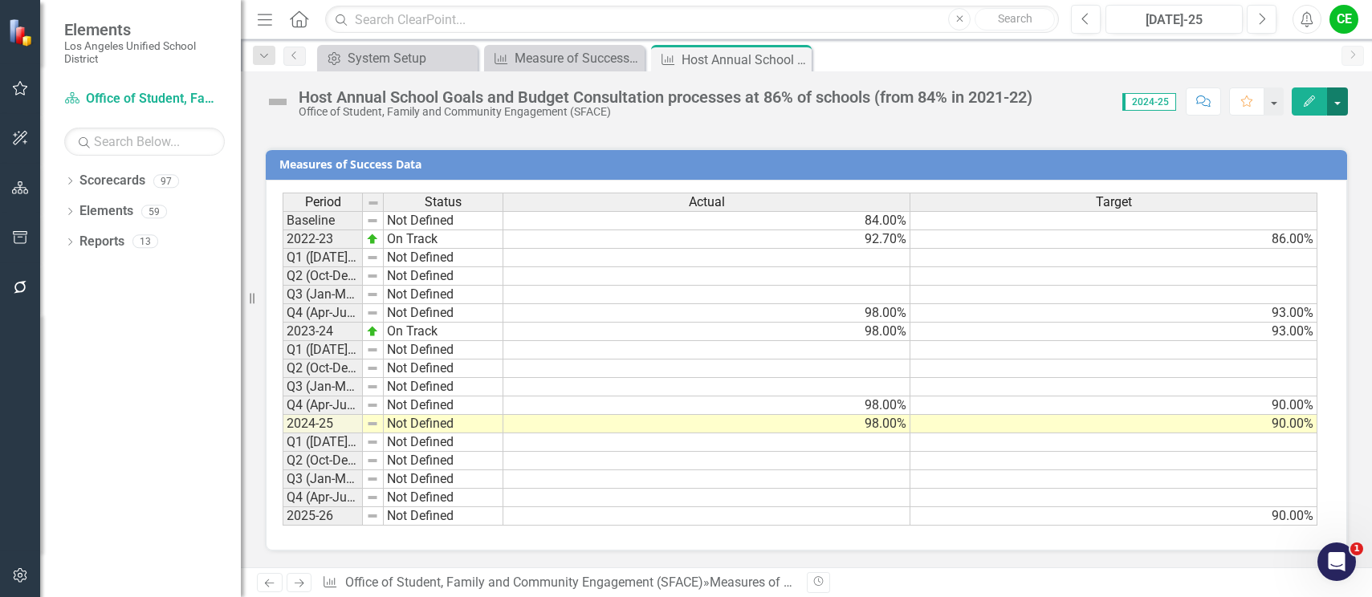
click at [1337, 99] on button "button" at bounding box center [1337, 101] width 21 height 28
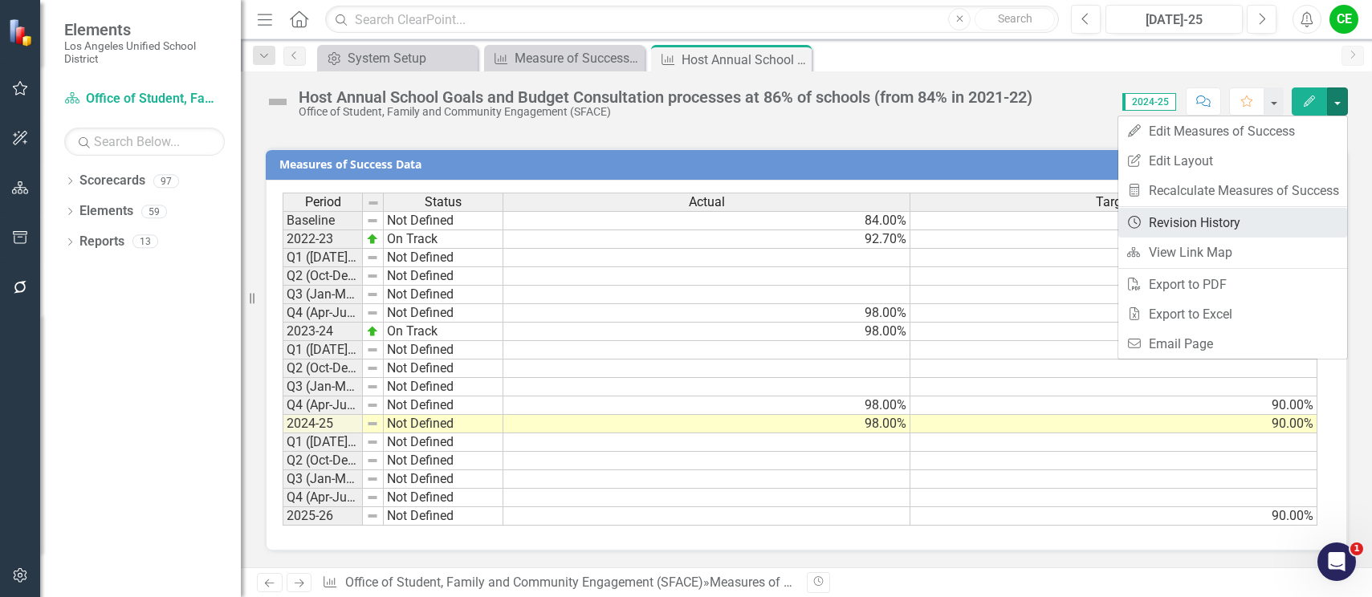
click at [1196, 222] on link "Revision History Revision History" at bounding box center [1232, 223] width 229 height 30
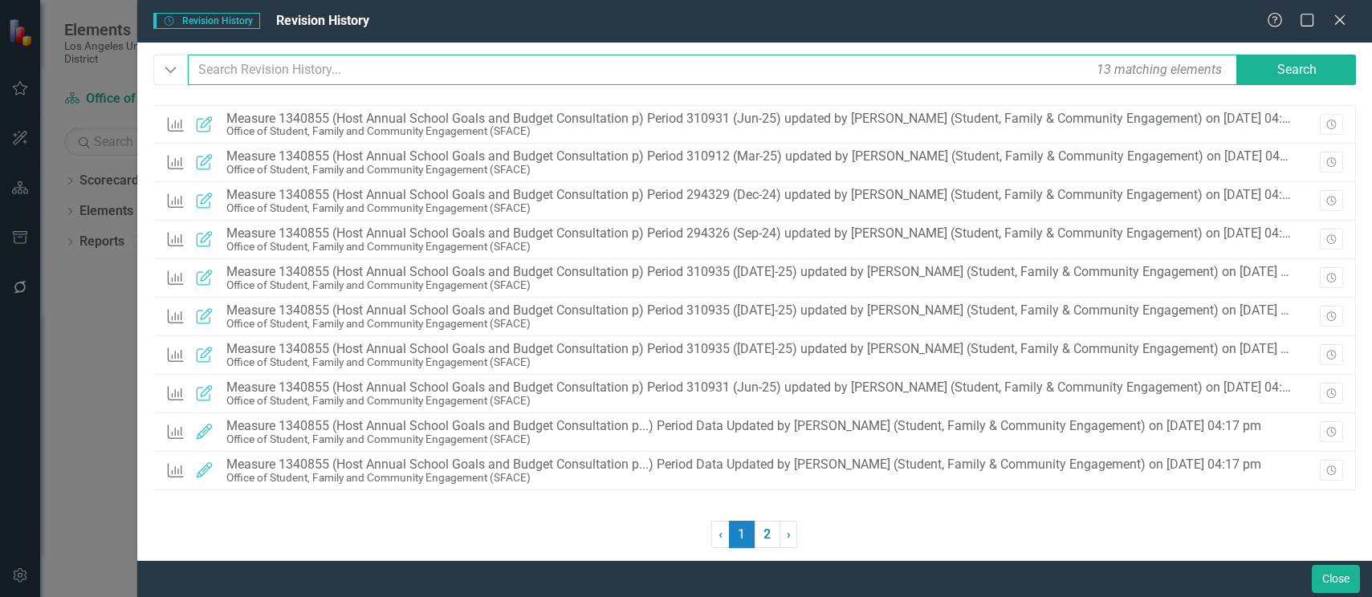
click at [210, 66] on input "text" at bounding box center [713, 70] width 1051 height 31
click at [164, 77] on icon "Dropdown" at bounding box center [171, 70] width 14 height 16
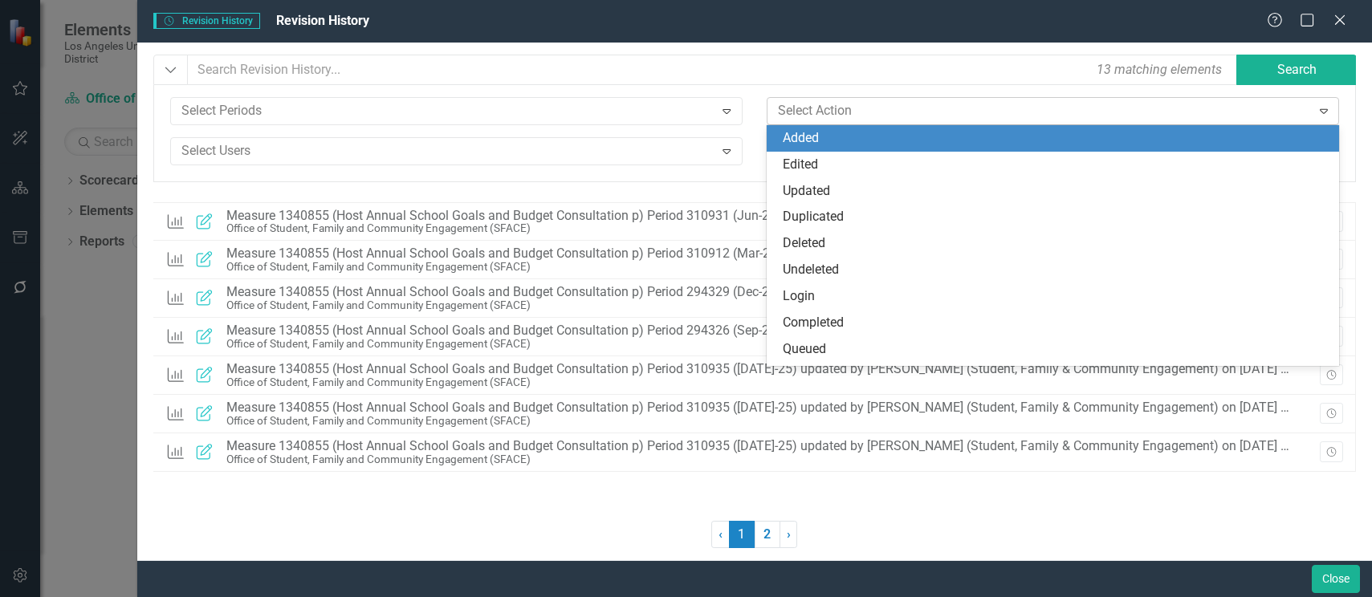
click at [1331, 112] on icon "Expand" at bounding box center [1324, 110] width 16 height 13
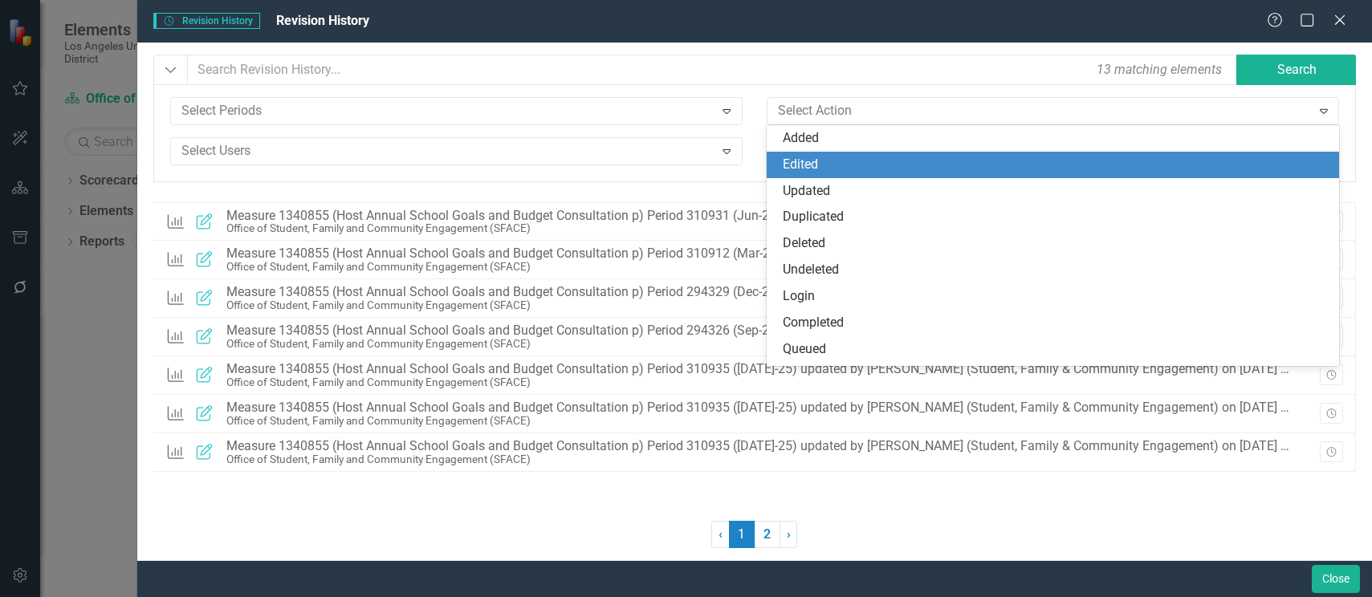
click at [820, 157] on div "Edited" at bounding box center [1056, 165] width 547 height 18
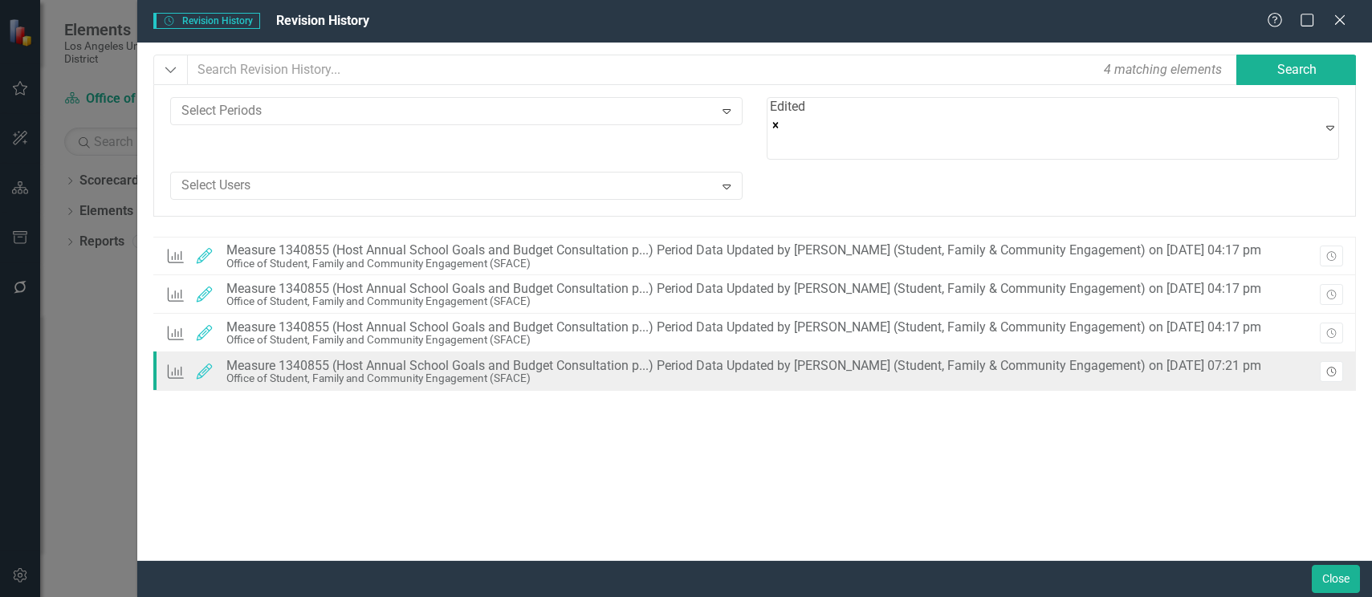
click at [1329, 368] on icon "Revision History" at bounding box center [1331, 373] width 12 height 10
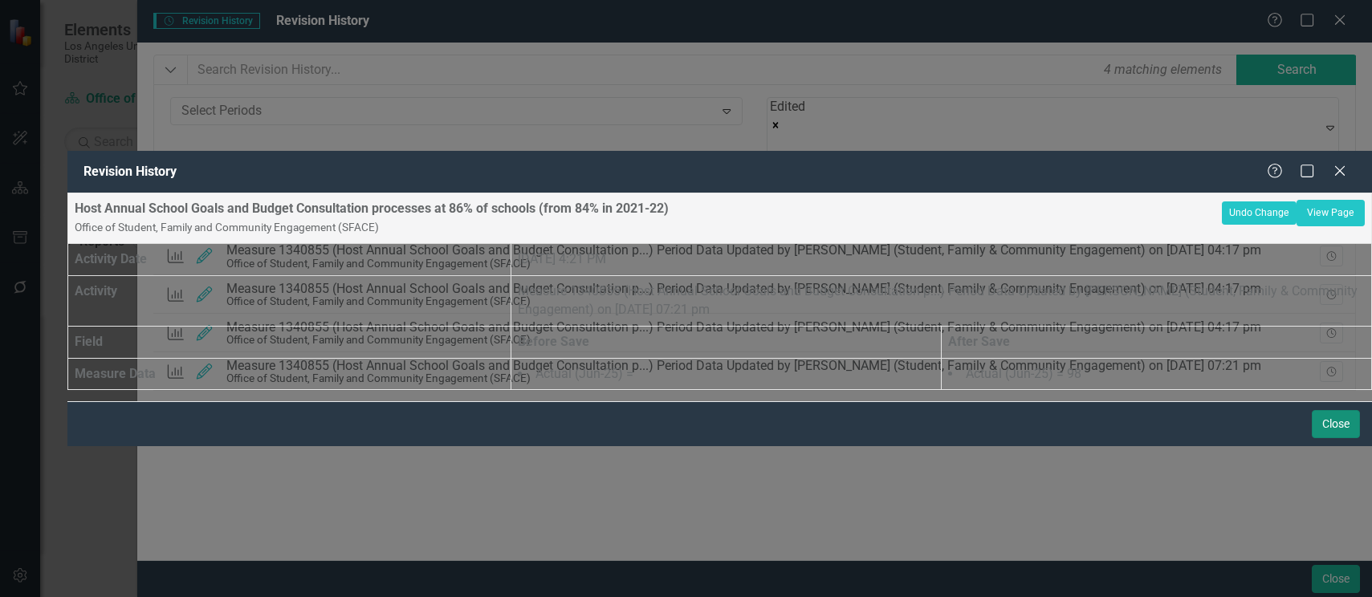
click at [1337, 438] on button "Close" at bounding box center [1336, 424] width 48 height 28
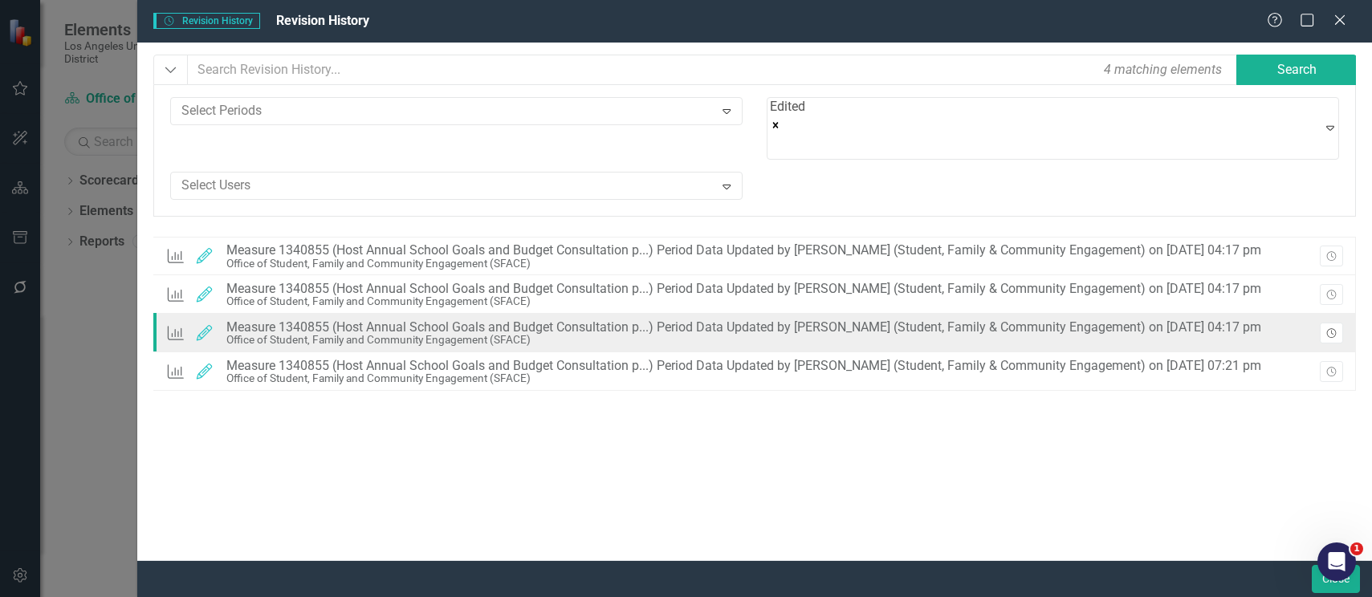
click at [1334, 329] on icon "Revision History" at bounding box center [1331, 334] width 12 height 10
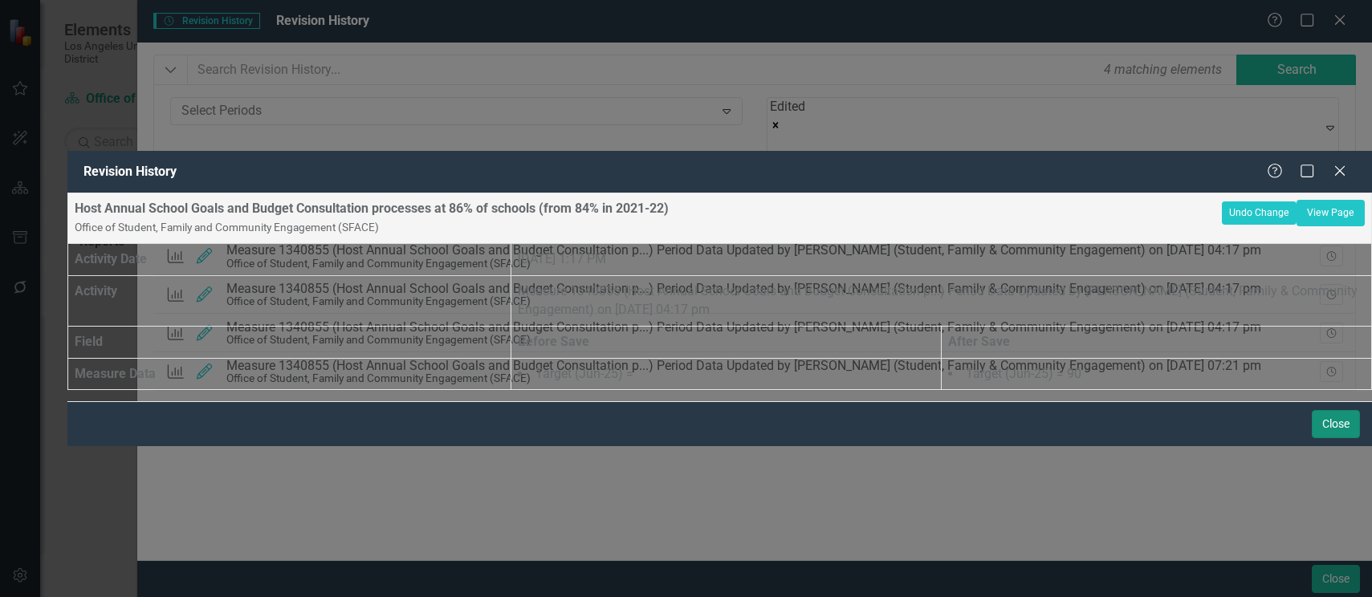
click at [1345, 438] on button "Close" at bounding box center [1336, 424] width 48 height 28
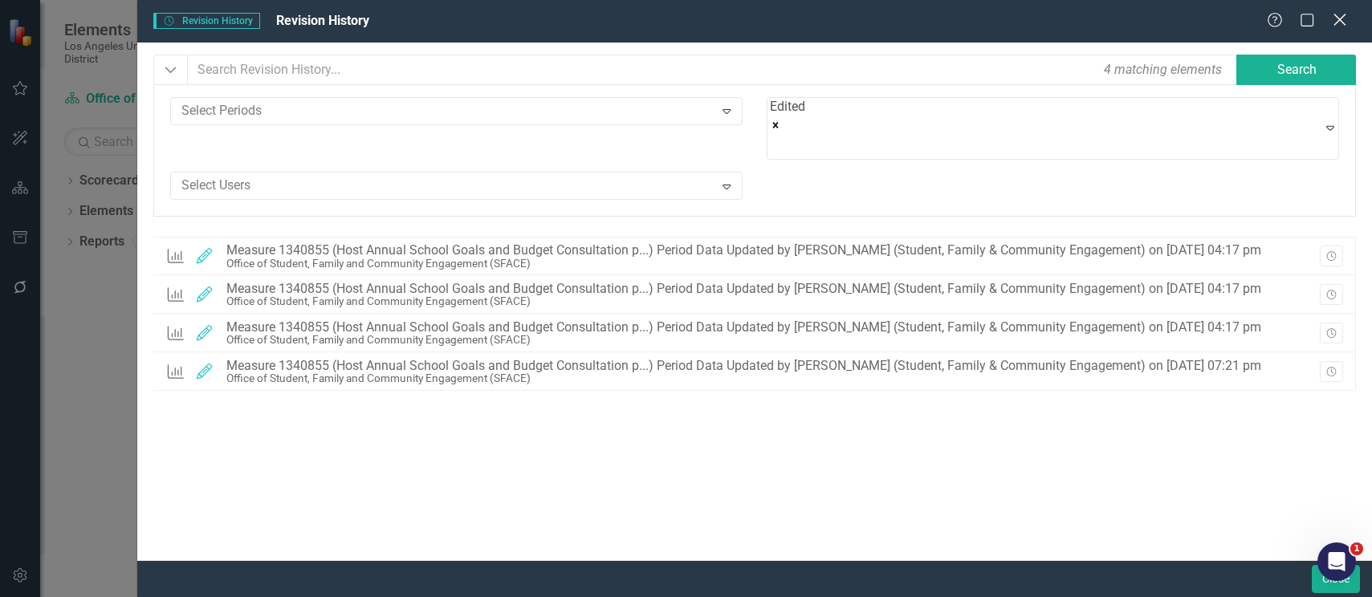
click at [1340, 17] on icon "Close" at bounding box center [1339, 19] width 20 height 15
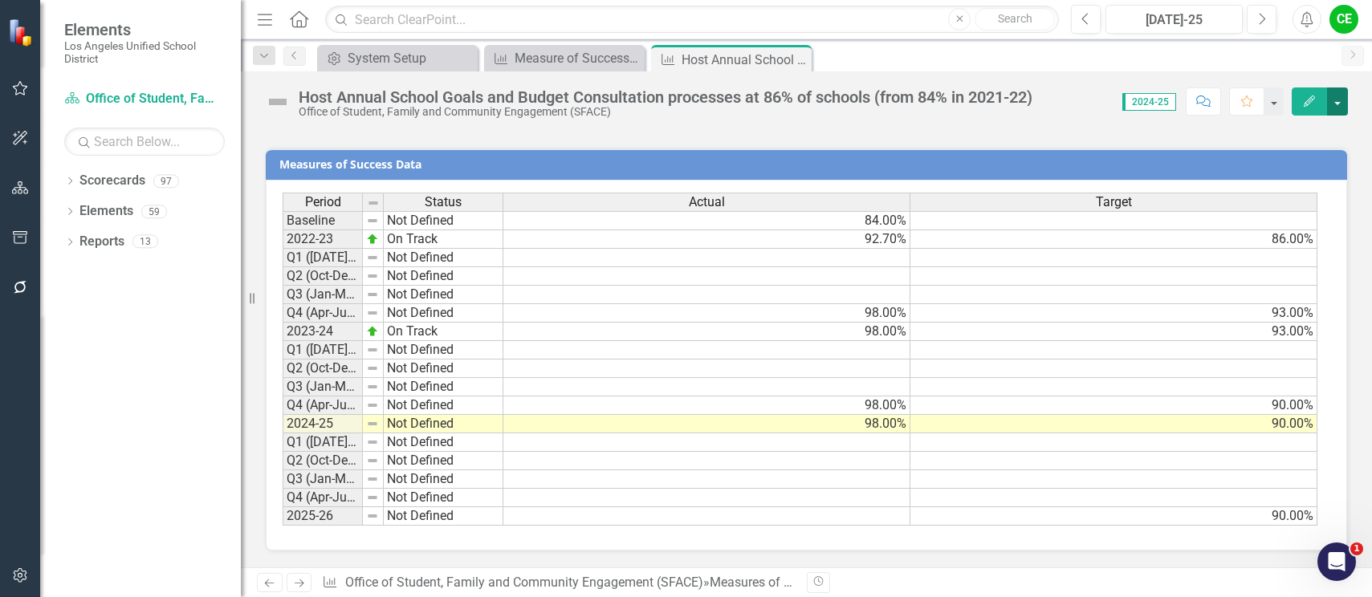
click at [1338, 107] on button "button" at bounding box center [1337, 101] width 21 height 28
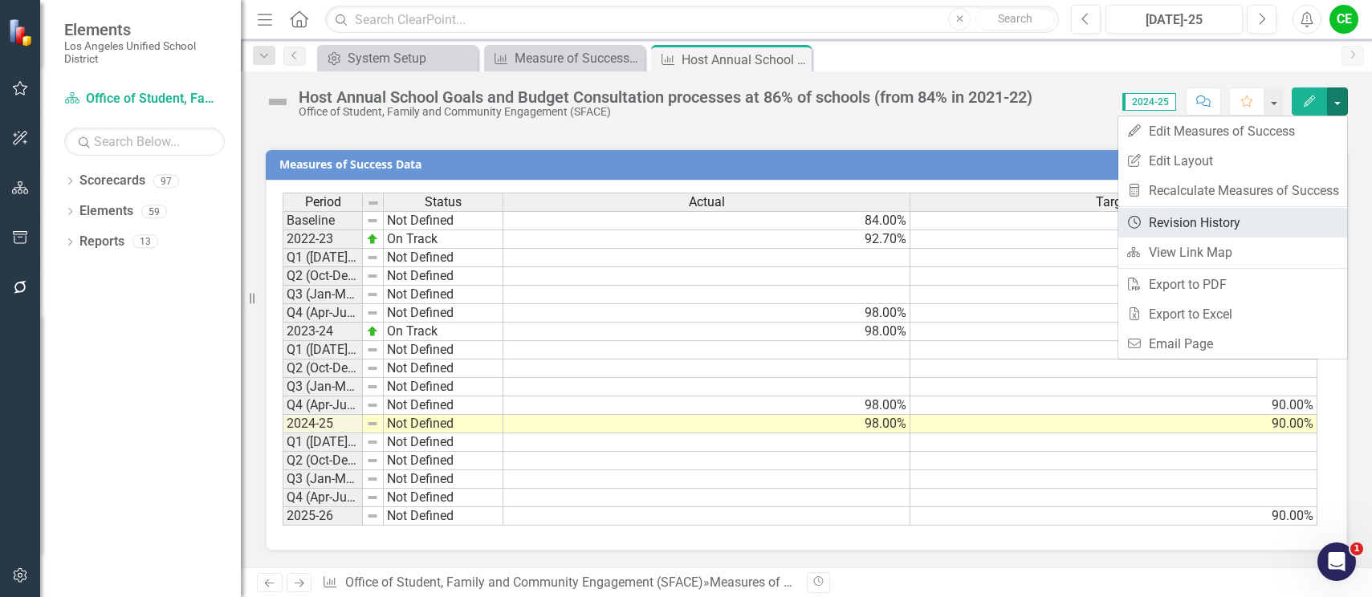
click at [1180, 222] on link "Revision History Revision History" at bounding box center [1232, 223] width 229 height 30
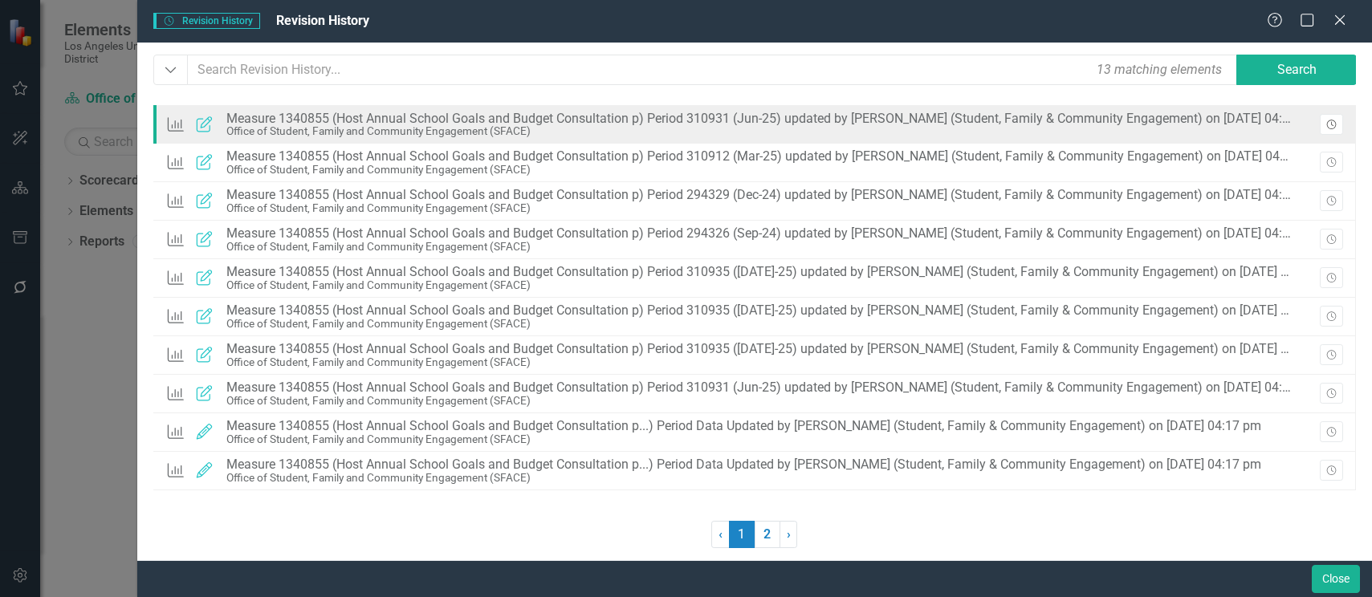
click at [1335, 128] on icon "Revision History" at bounding box center [1331, 125] width 12 height 10
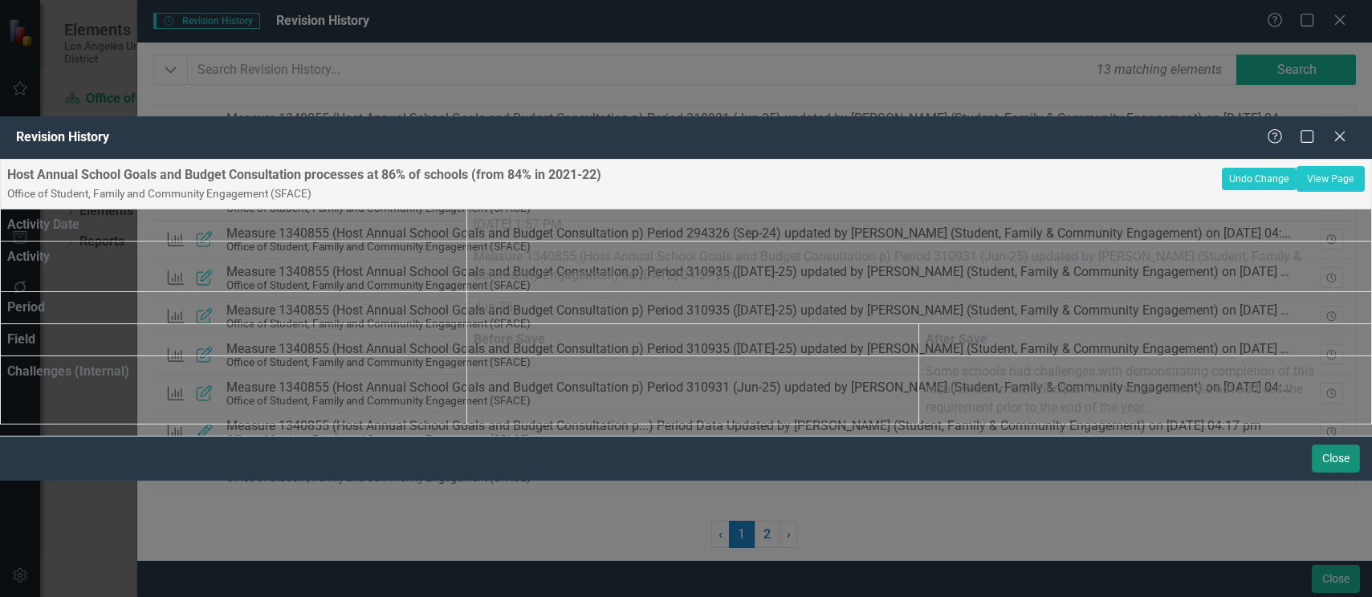
click at [1319, 473] on button "Close" at bounding box center [1336, 459] width 48 height 28
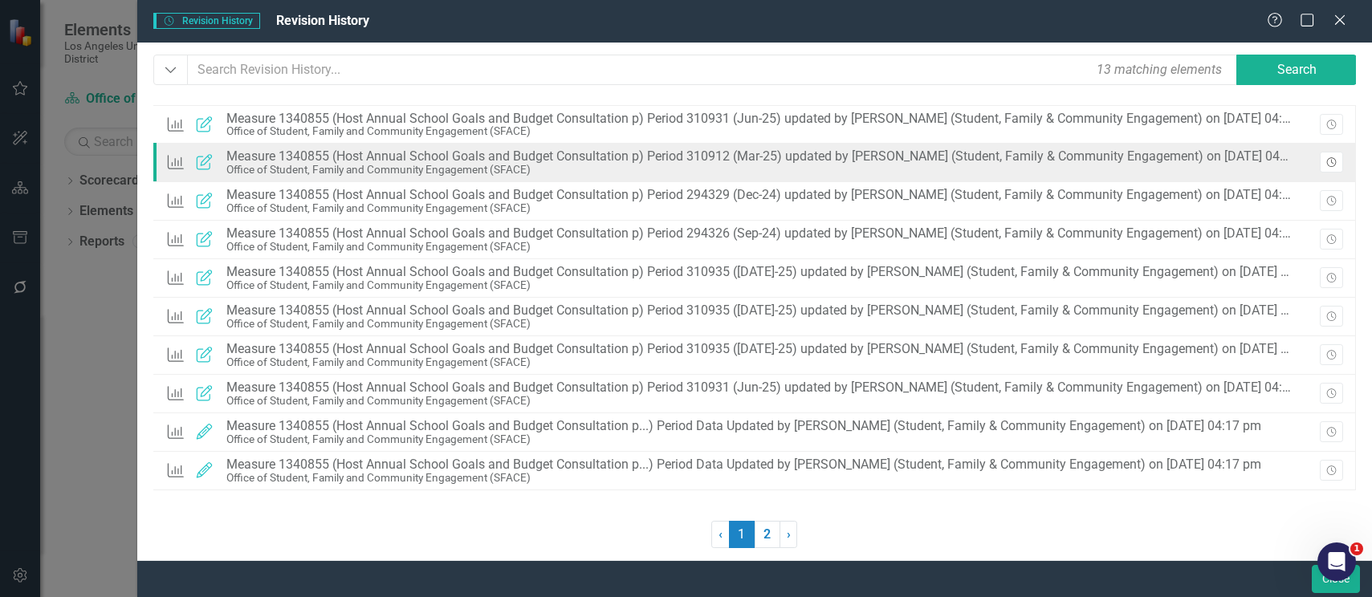
click at [1333, 152] on button "Revision History" at bounding box center [1331, 162] width 23 height 21
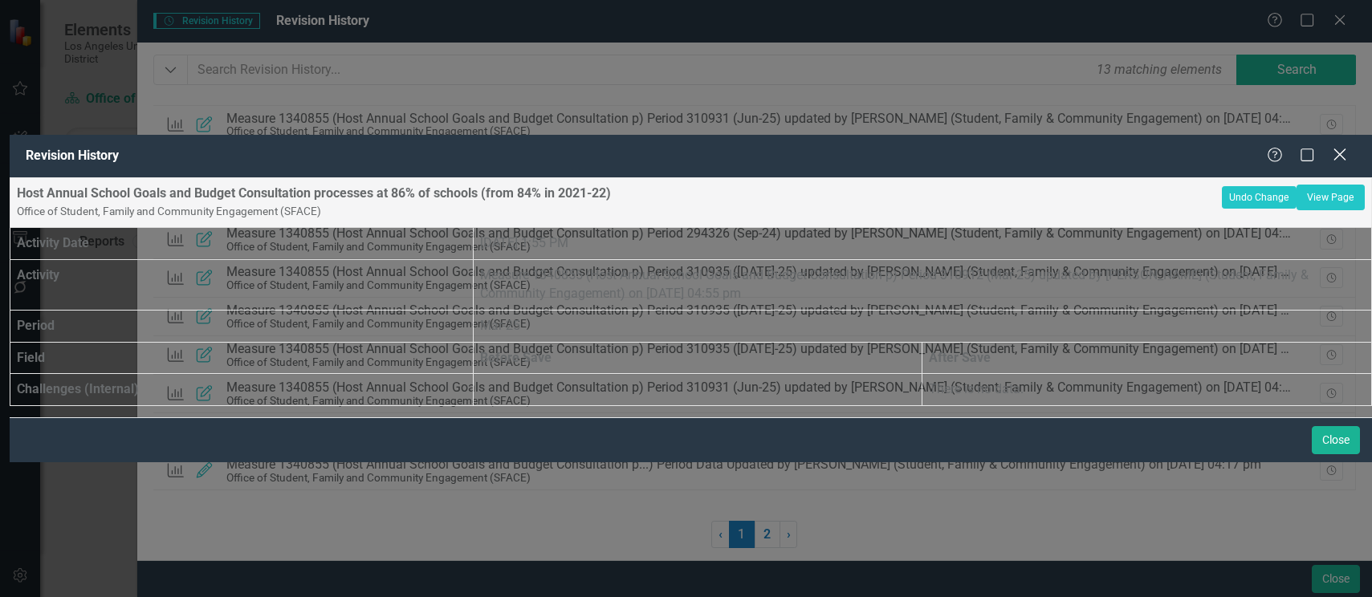
click at [1343, 147] on icon "Close" at bounding box center [1339, 154] width 20 height 15
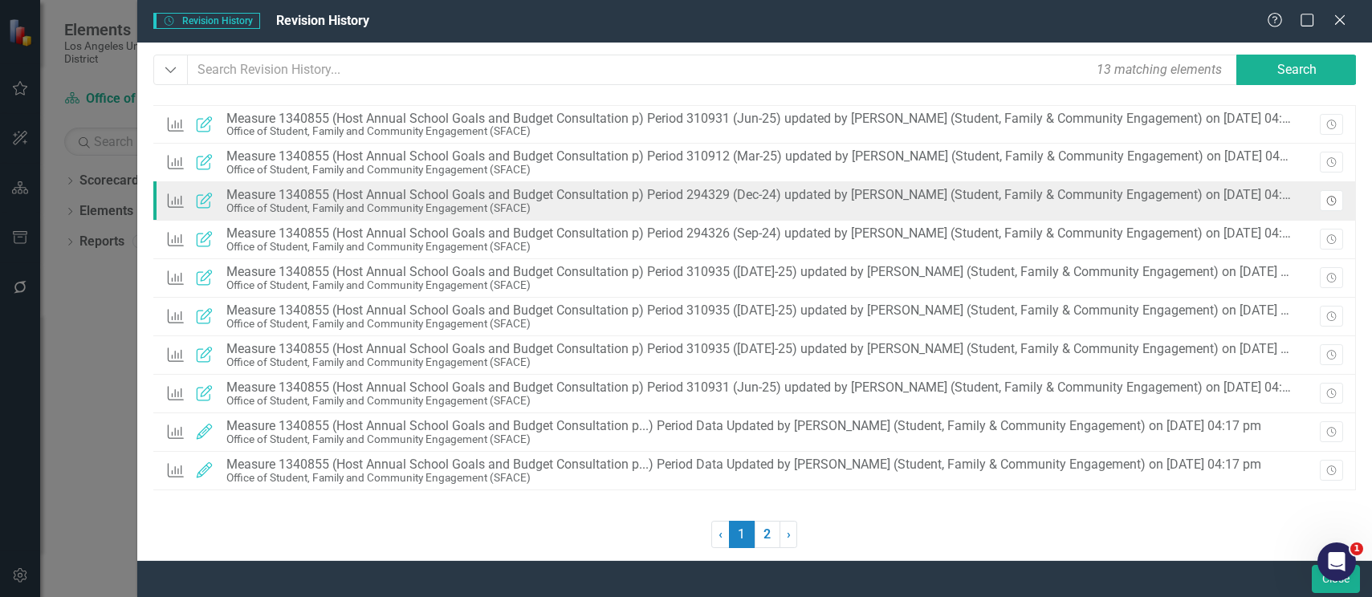
click at [1324, 197] on button "Revision History" at bounding box center [1331, 200] width 23 height 21
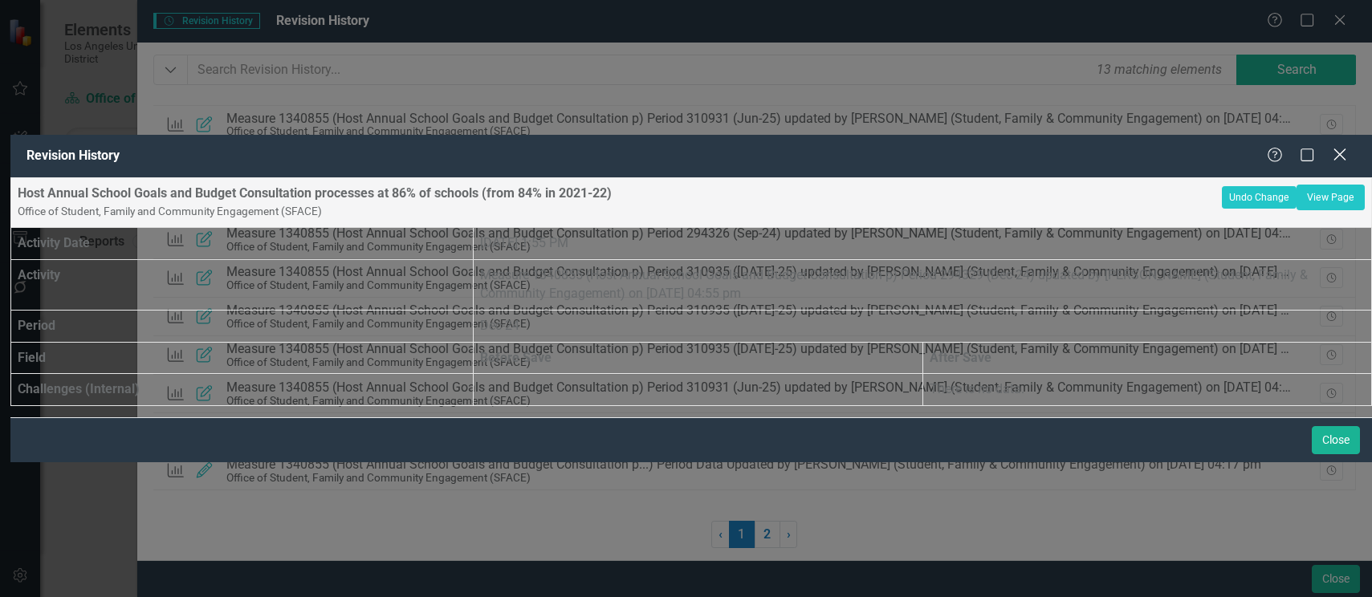
click at [1341, 149] on icon at bounding box center [1339, 155] width 12 height 12
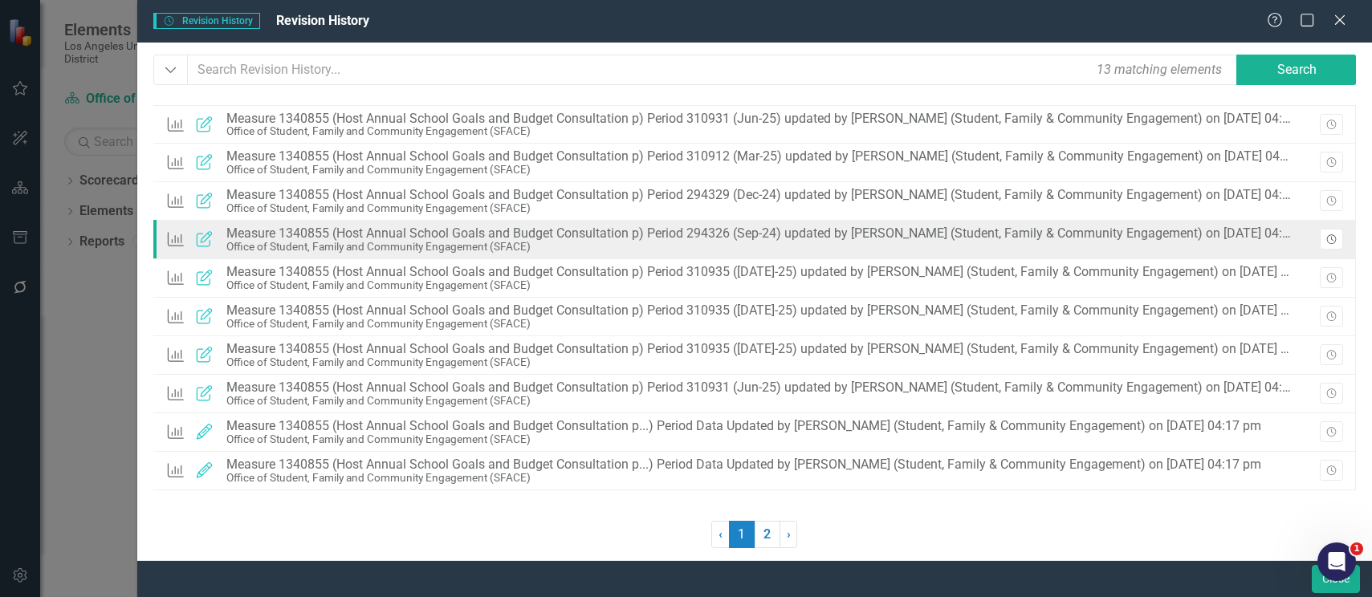
click at [1329, 232] on button "Revision History" at bounding box center [1331, 239] width 23 height 21
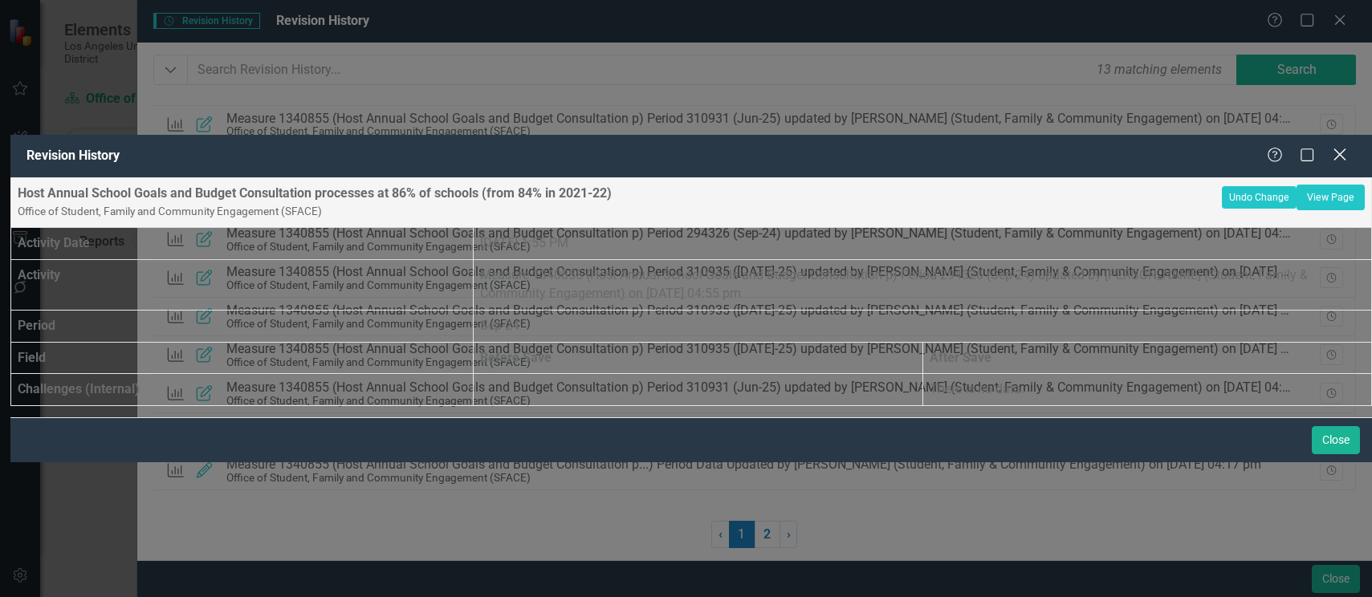
click at [1343, 149] on icon at bounding box center [1339, 155] width 12 height 12
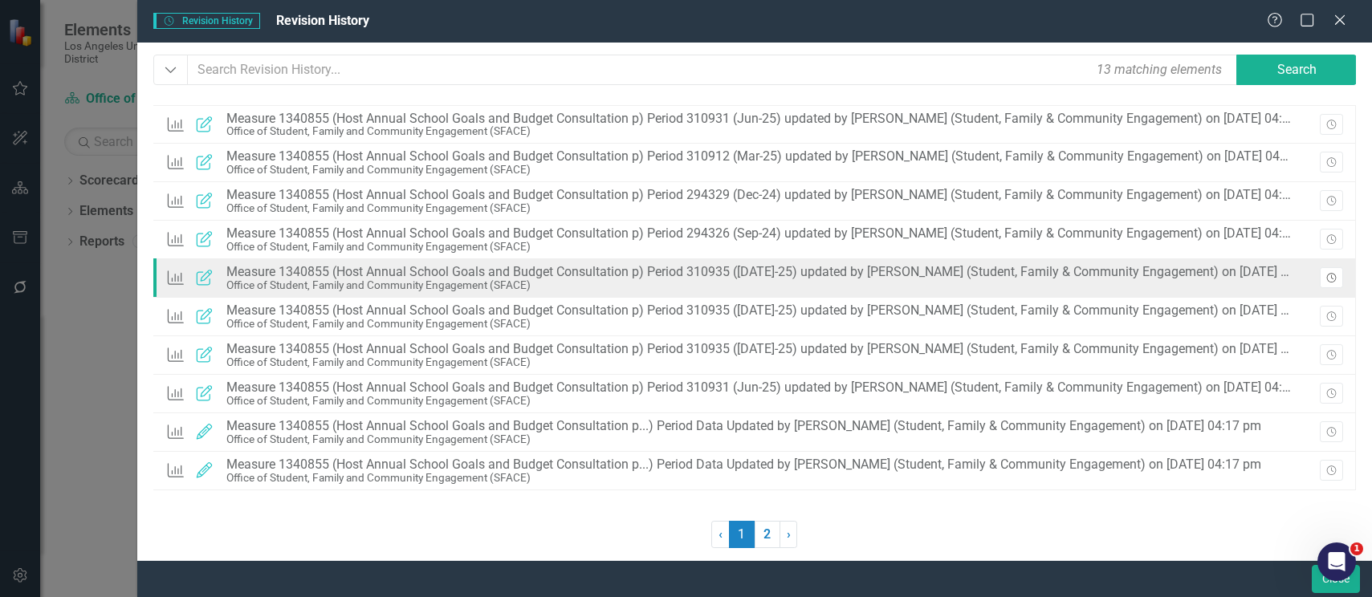
click at [1325, 278] on icon "Revision History" at bounding box center [1331, 279] width 12 height 10
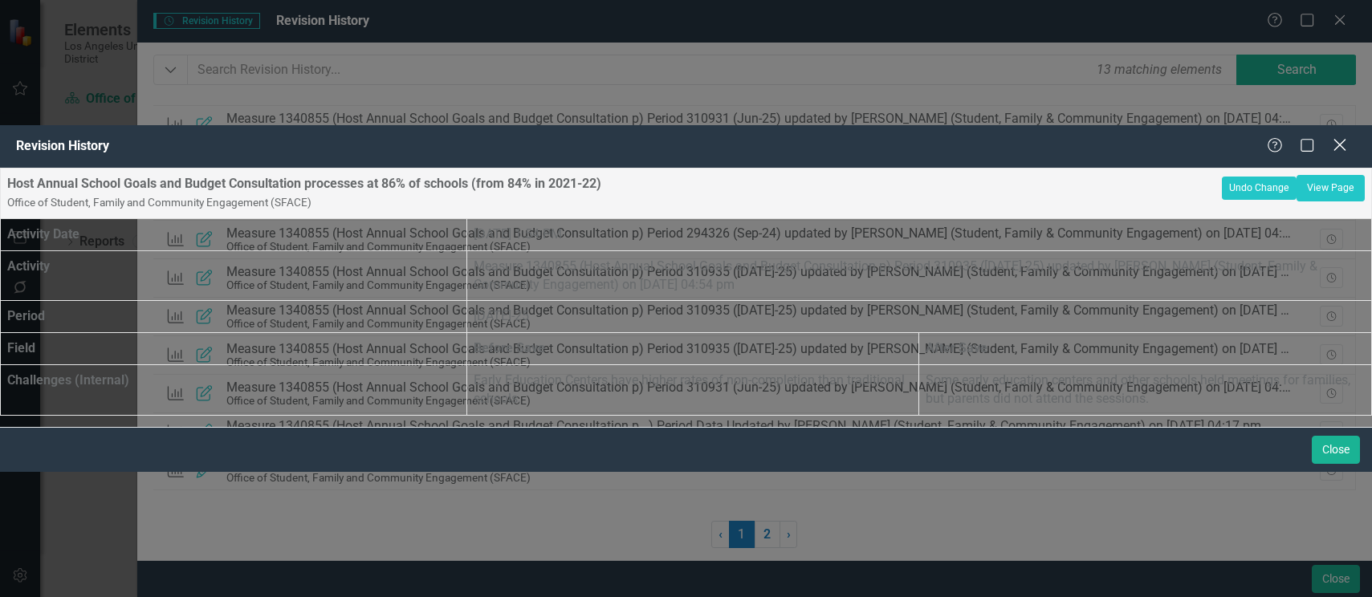
click at [1341, 140] on icon at bounding box center [1339, 146] width 12 height 12
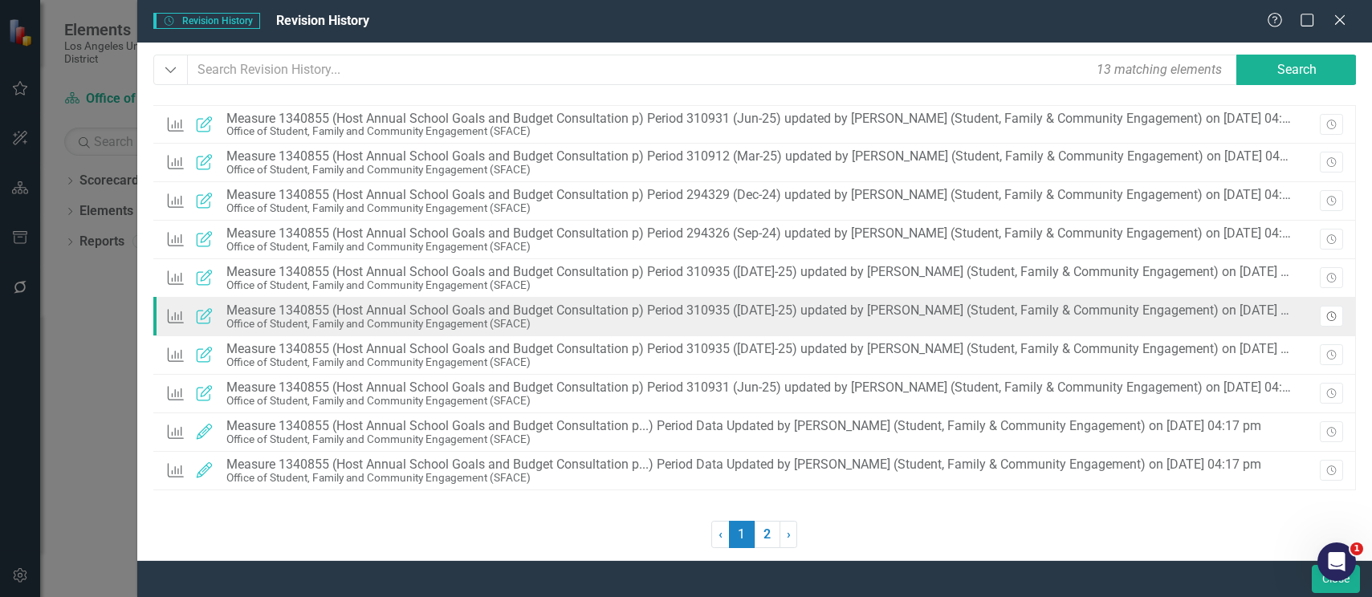
click at [1332, 314] on icon "Revision History" at bounding box center [1331, 317] width 12 height 10
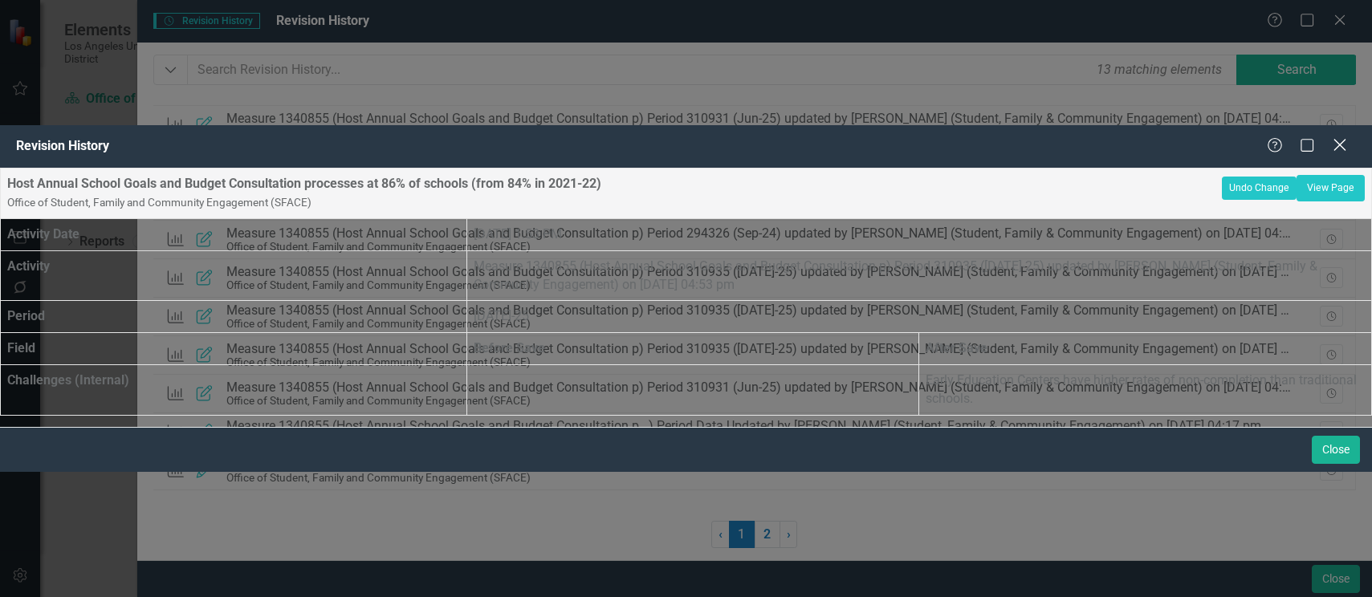
click at [1338, 137] on icon "Close" at bounding box center [1339, 144] width 20 height 15
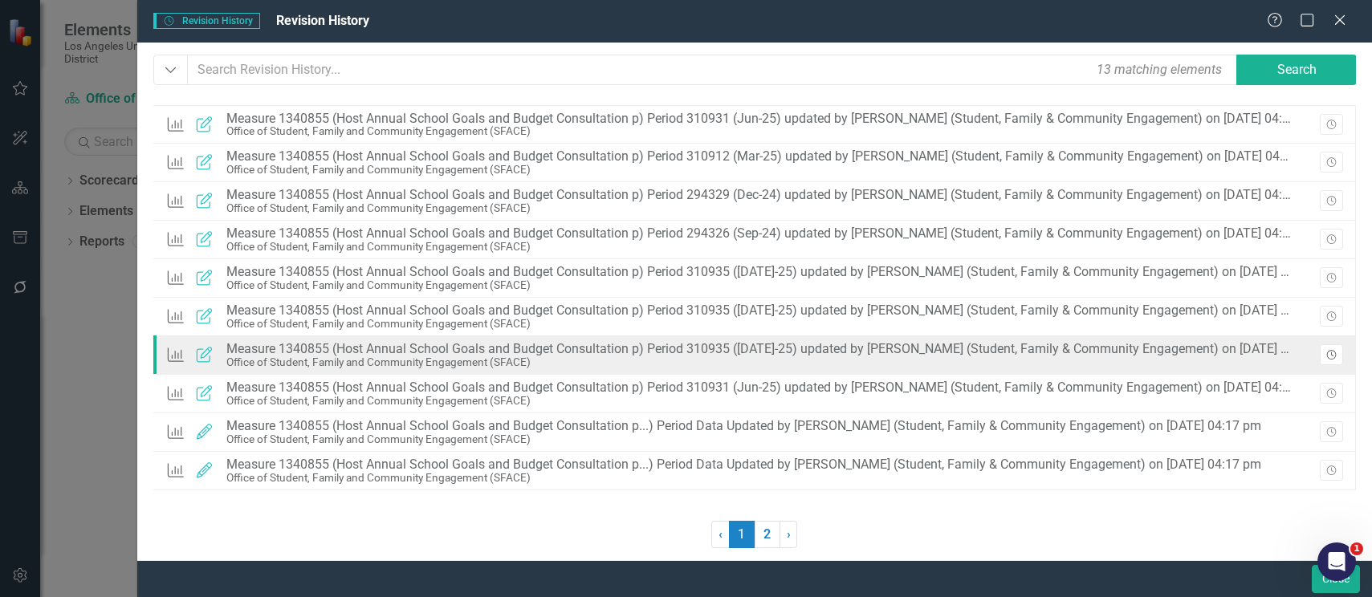
click at [1336, 351] on icon "Revision History" at bounding box center [1331, 356] width 12 height 10
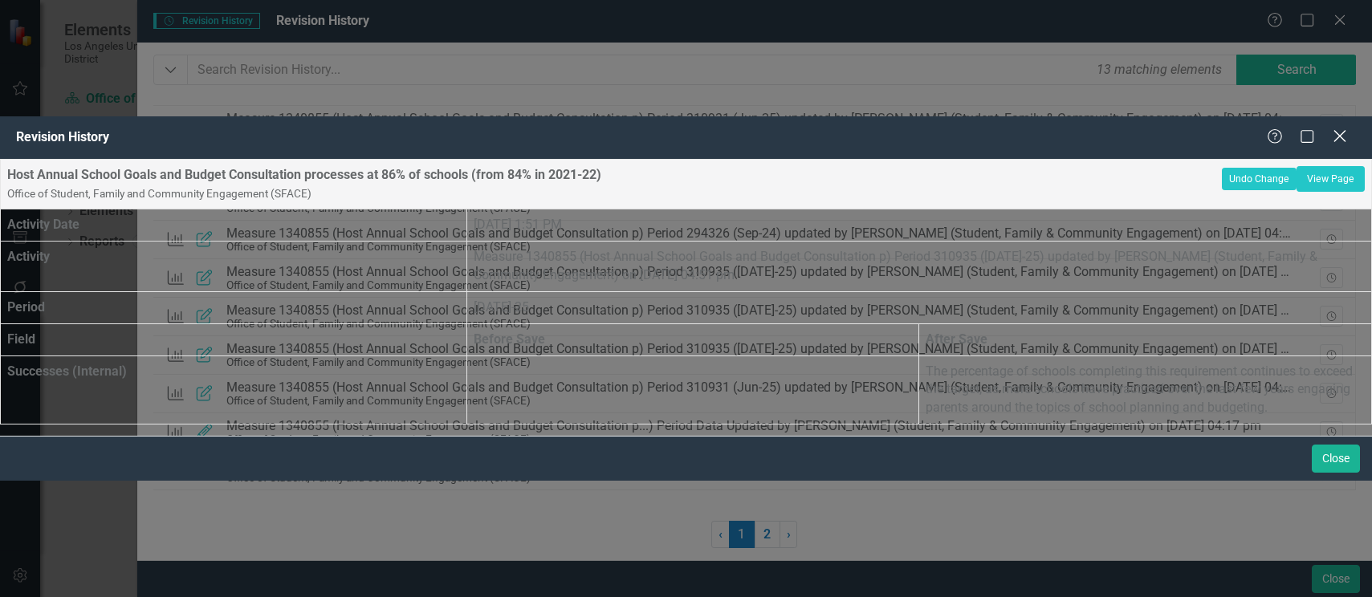
click at [1341, 127] on div "Close" at bounding box center [1339, 138] width 20 height 22
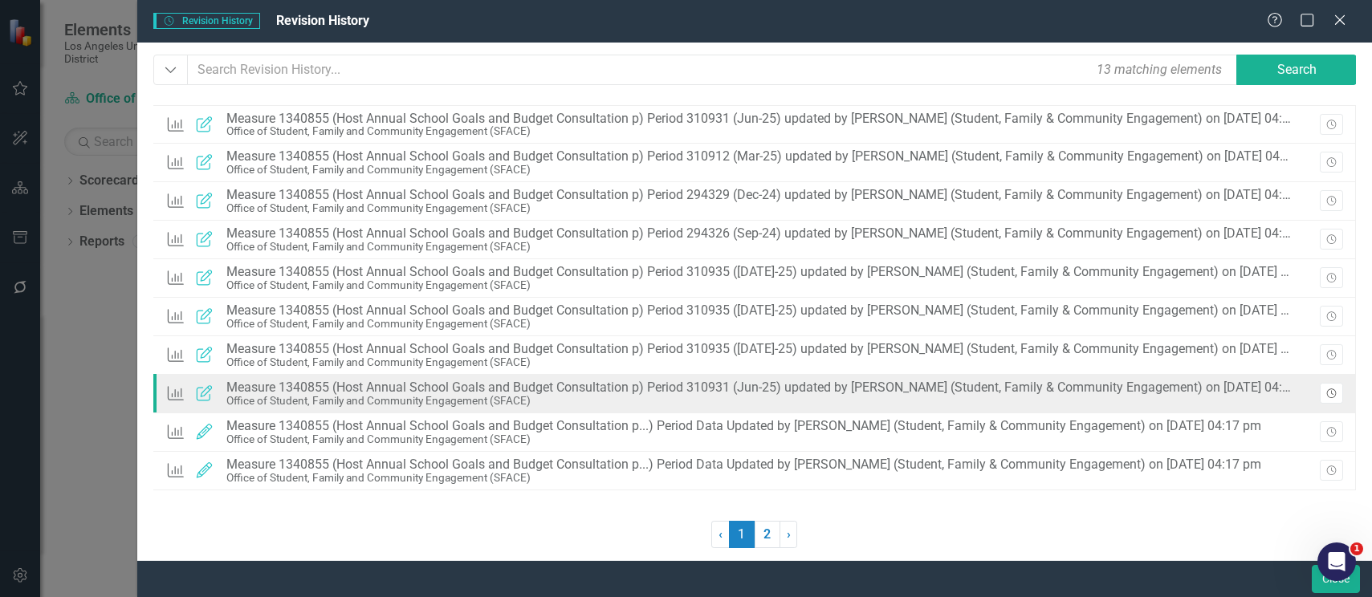
click at [1336, 392] on icon "Revision History" at bounding box center [1331, 394] width 12 height 10
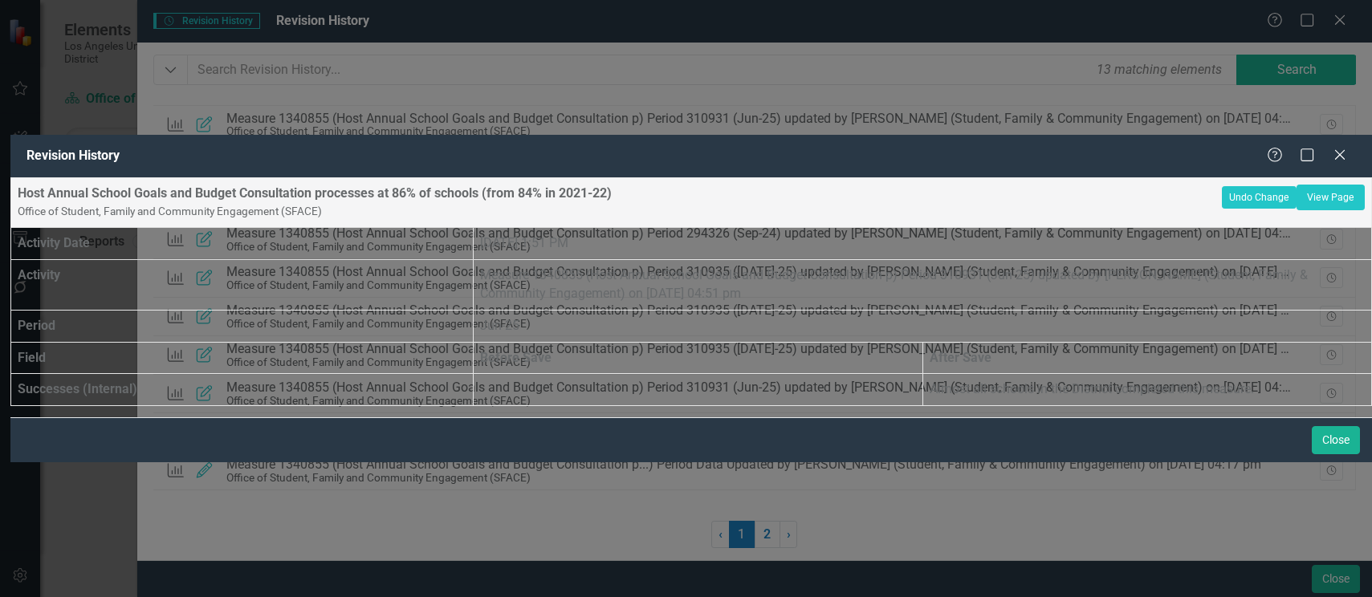
click at [1349, 147] on div "Help Maximize Close" at bounding box center [1311, 156] width 89 height 18
click at [1335, 147] on icon "Close" at bounding box center [1339, 154] width 20 height 15
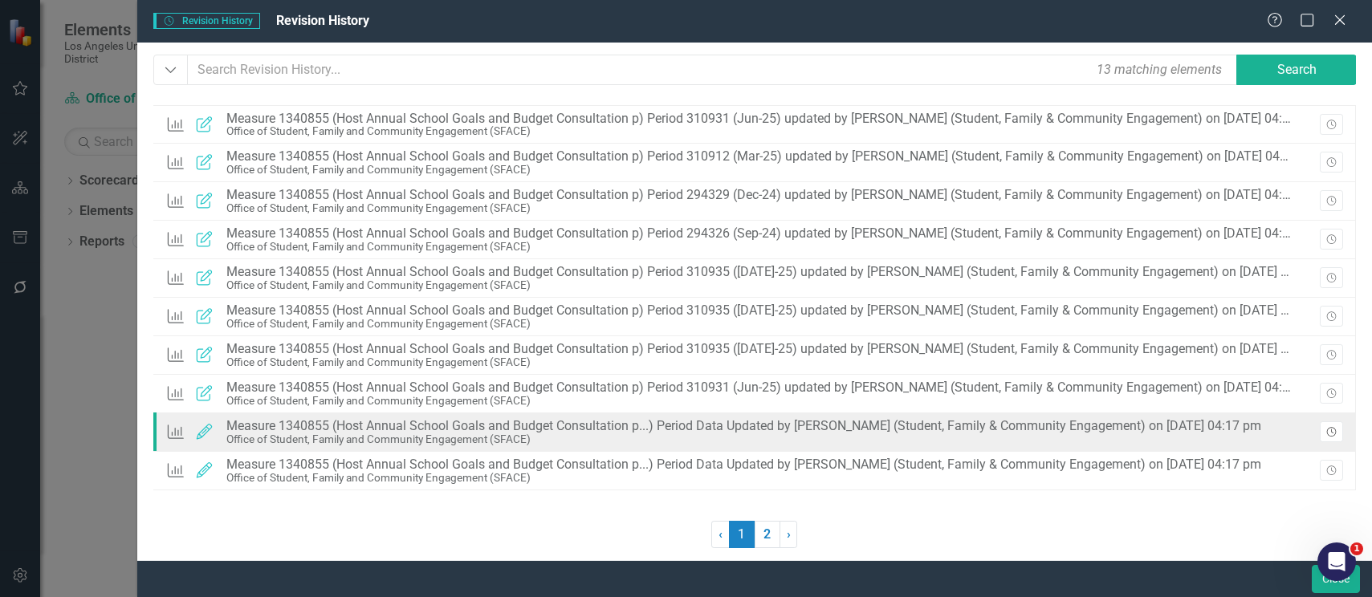
click at [1321, 433] on button "Revision History" at bounding box center [1331, 431] width 23 height 21
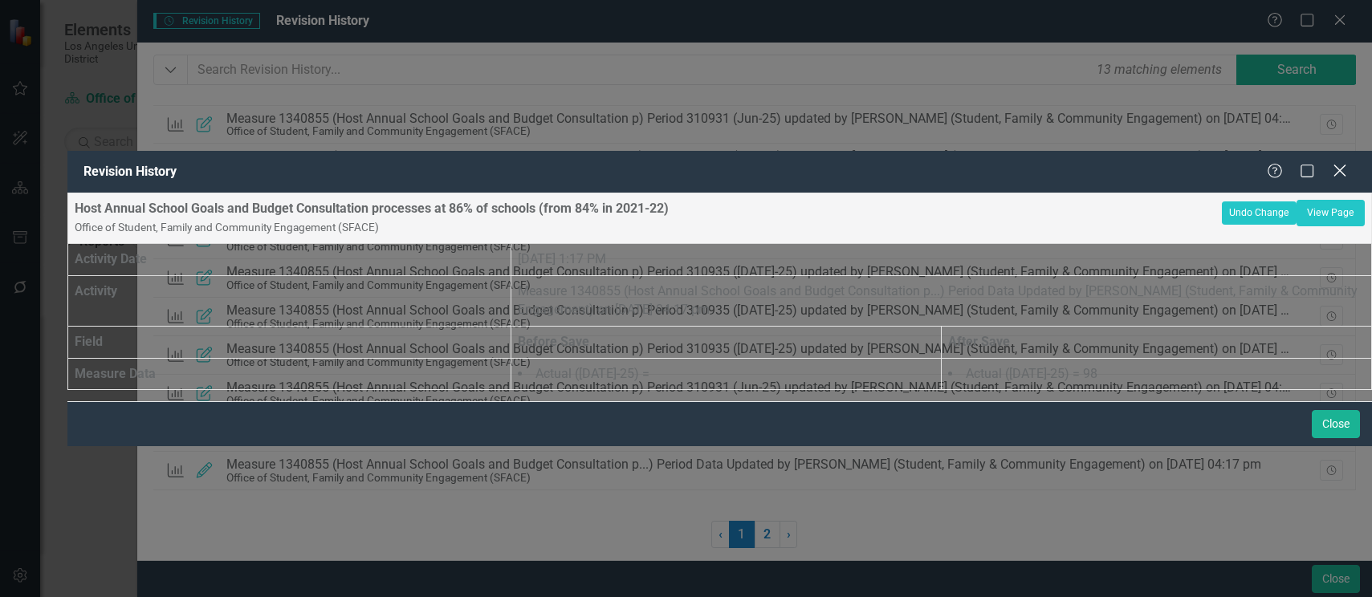
click at [1333, 163] on icon "Close" at bounding box center [1339, 170] width 20 height 15
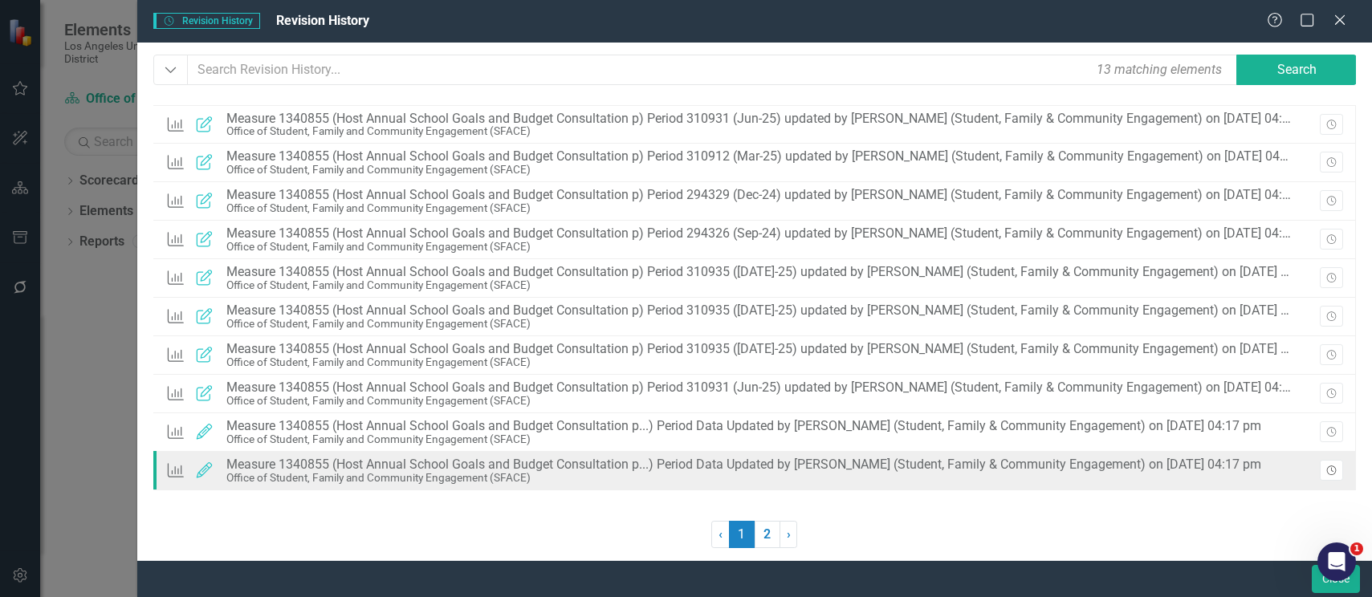
click at [1333, 476] on icon "Revision History" at bounding box center [1331, 471] width 12 height 10
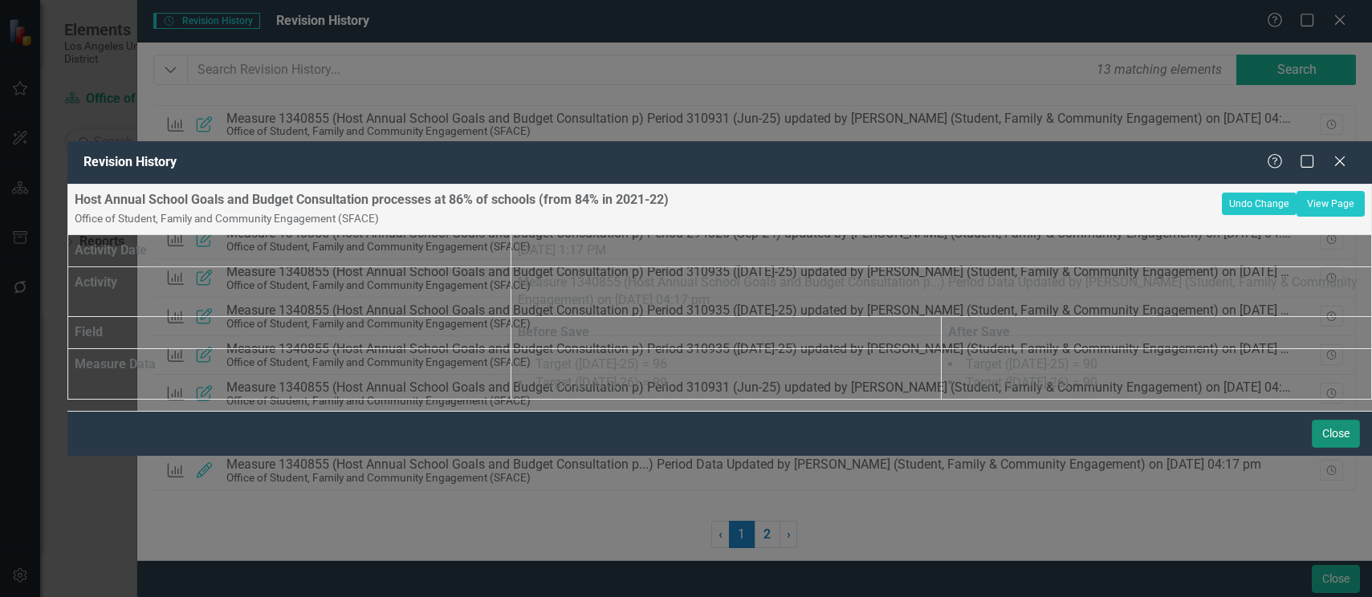
click at [1341, 448] on button "Close" at bounding box center [1336, 434] width 48 height 28
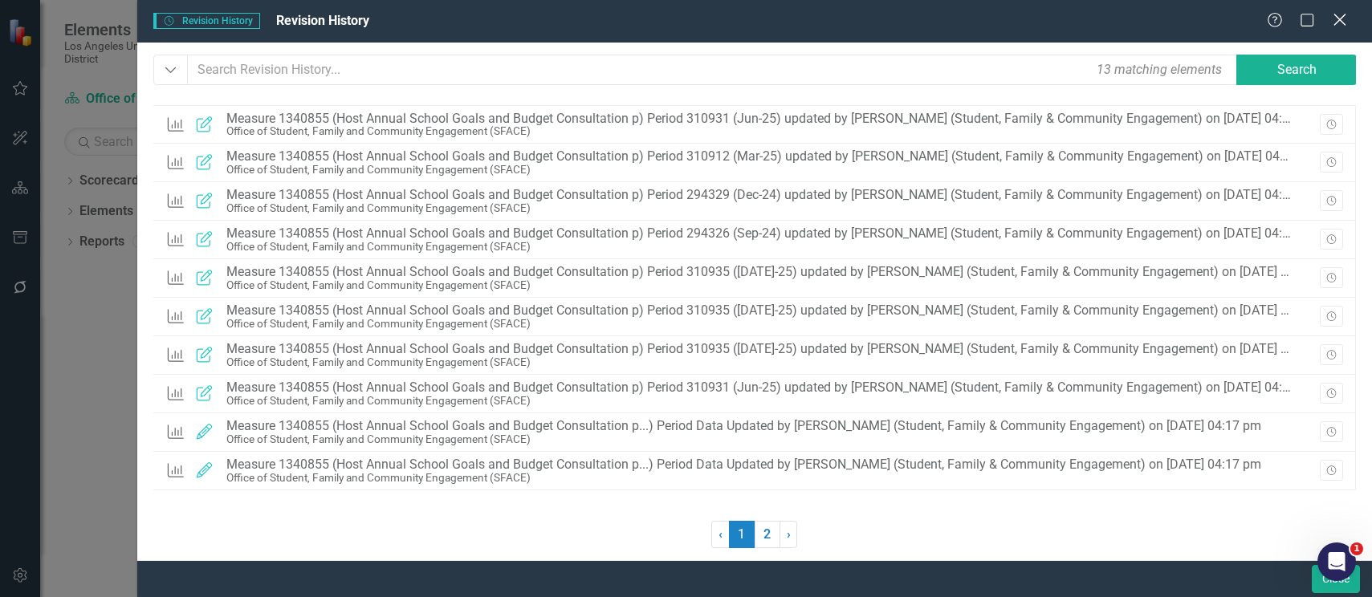
click at [1337, 15] on icon "Close" at bounding box center [1339, 19] width 20 height 15
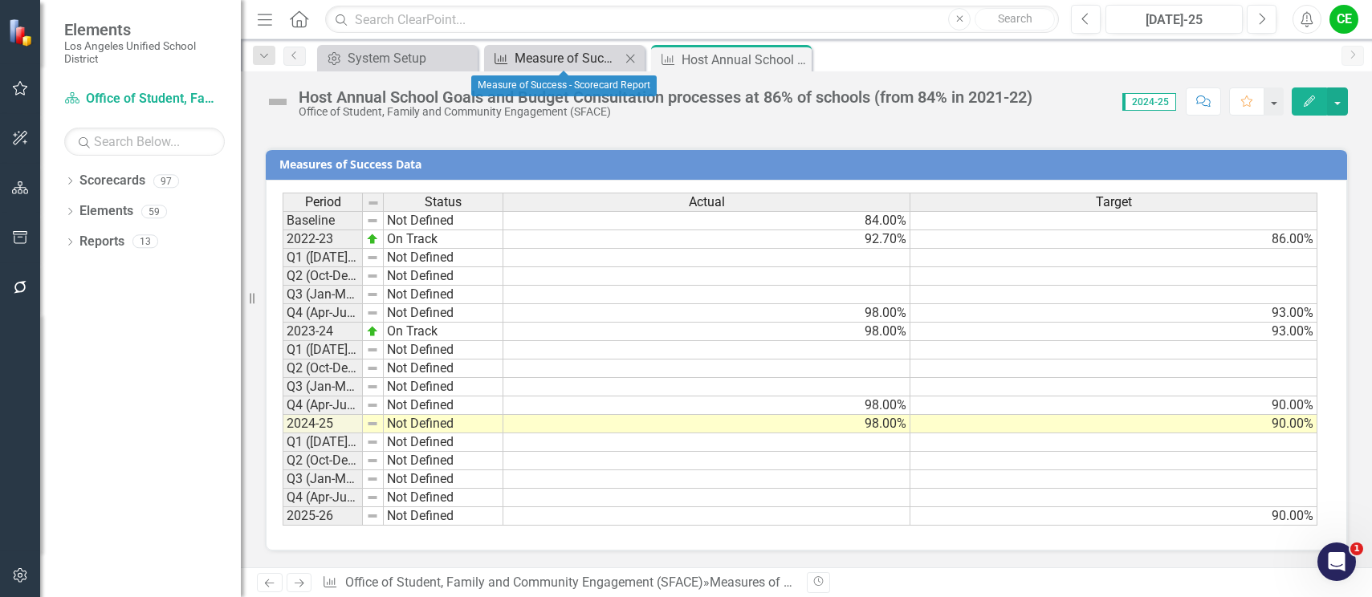
click at [574, 55] on div "Measure of Success - Scorecard Report" at bounding box center [568, 58] width 106 height 20
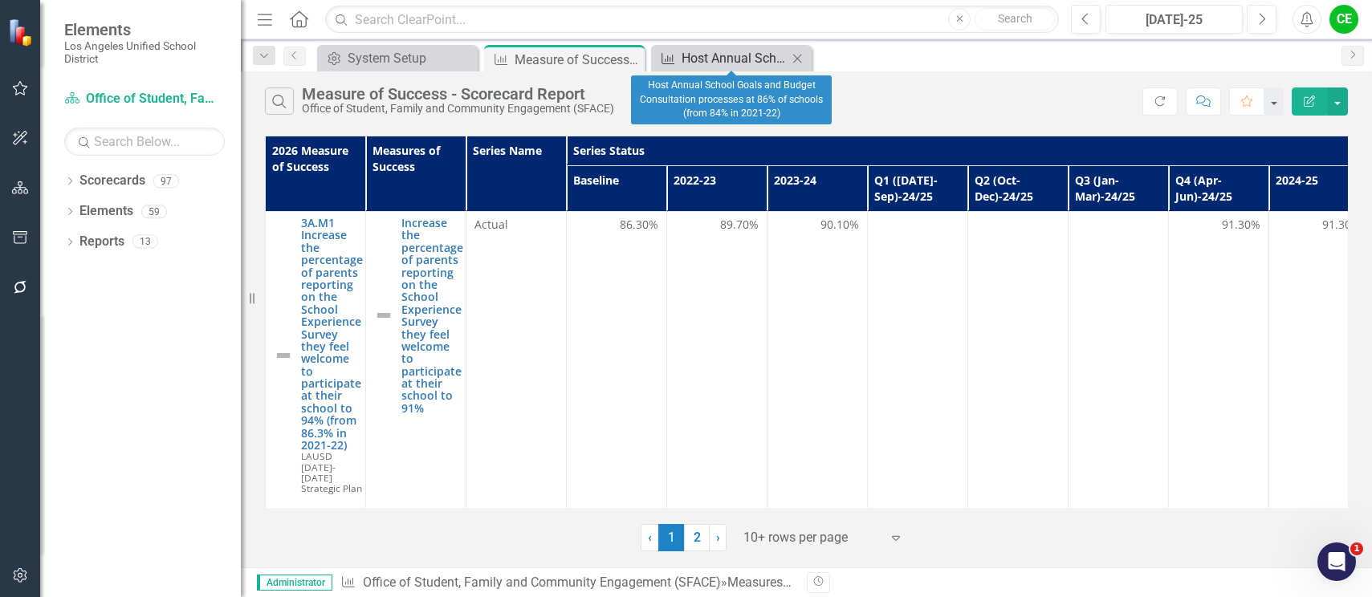
click at [739, 62] on div "Host Annual School Goals and Budget Consultation processes at 86% of schools (f…" at bounding box center [735, 58] width 106 height 20
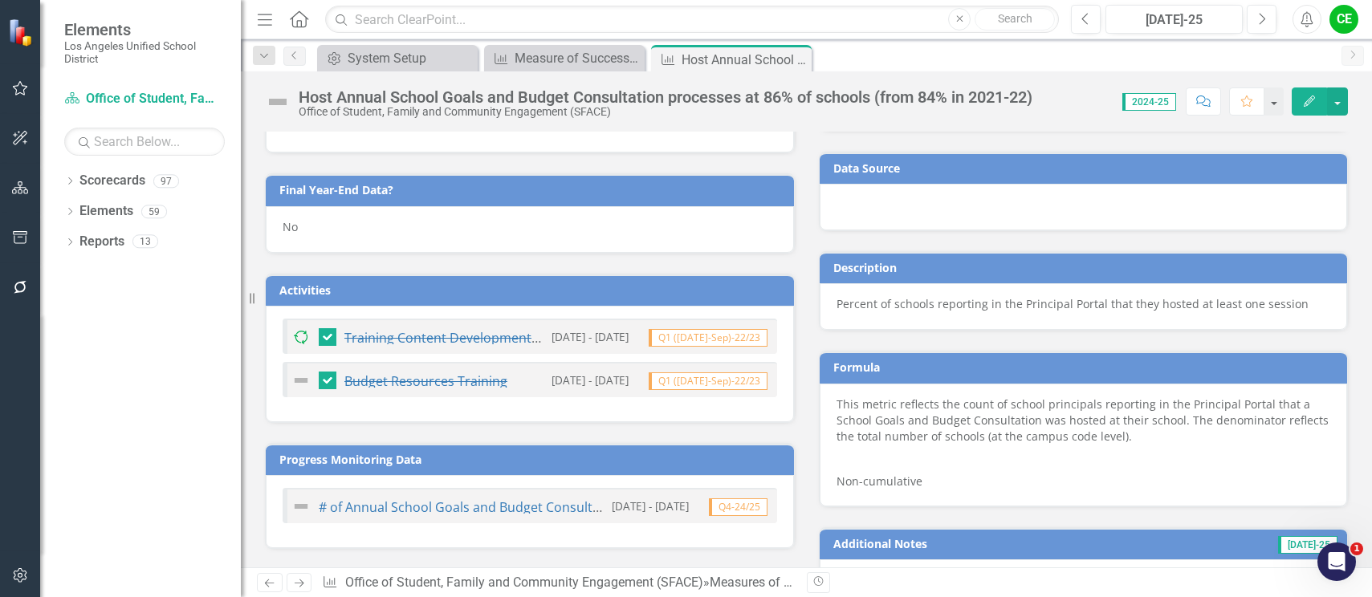
scroll to position [761, 0]
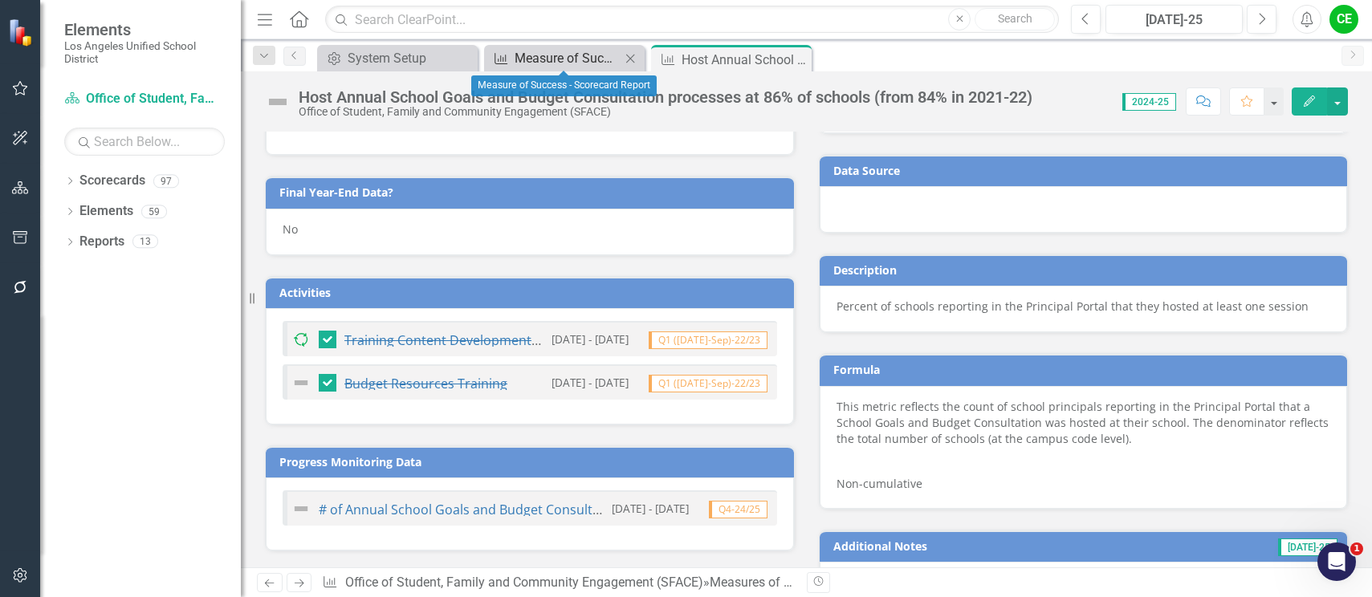
click at [584, 61] on div "Measure of Success - Scorecard Report" at bounding box center [568, 58] width 106 height 20
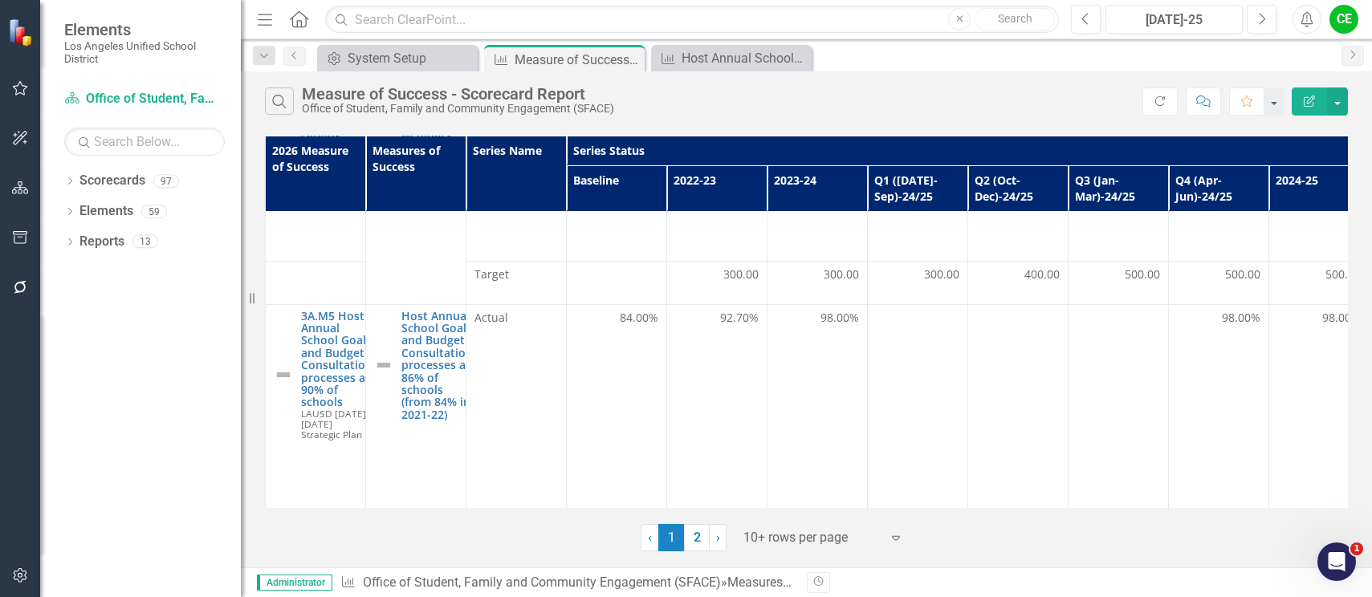
scroll to position [1095, 0]
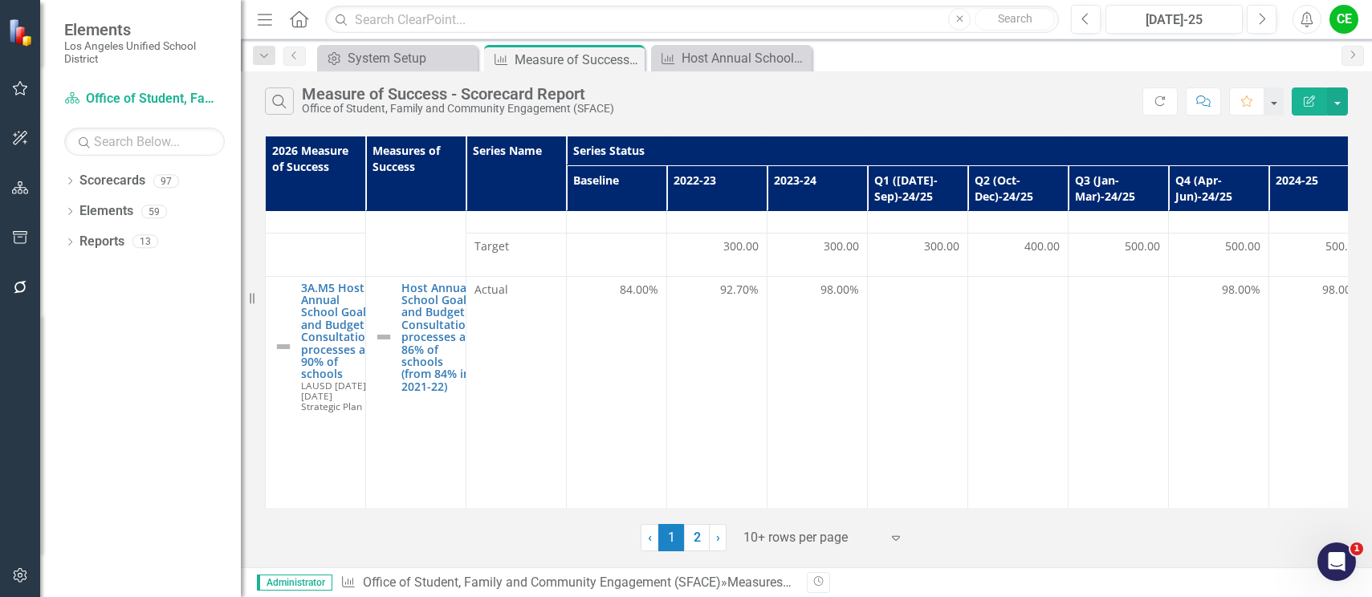
click at [698, 540] on link "2" at bounding box center [697, 537] width 26 height 27
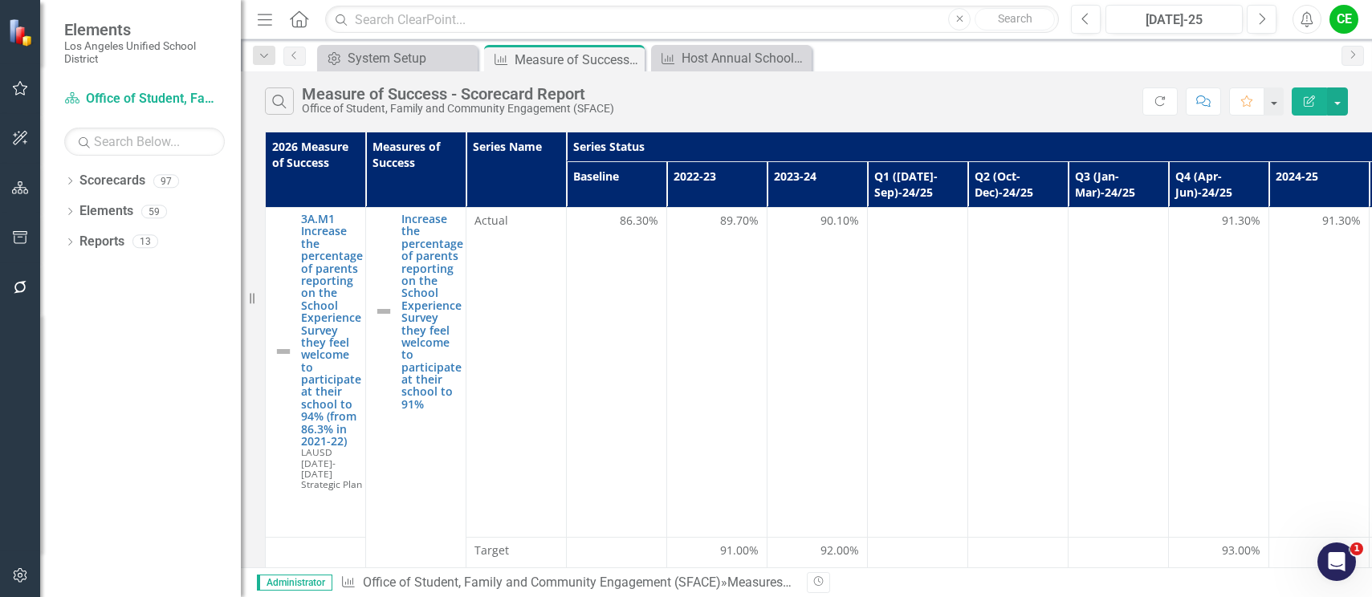
scroll to position [0, 0]
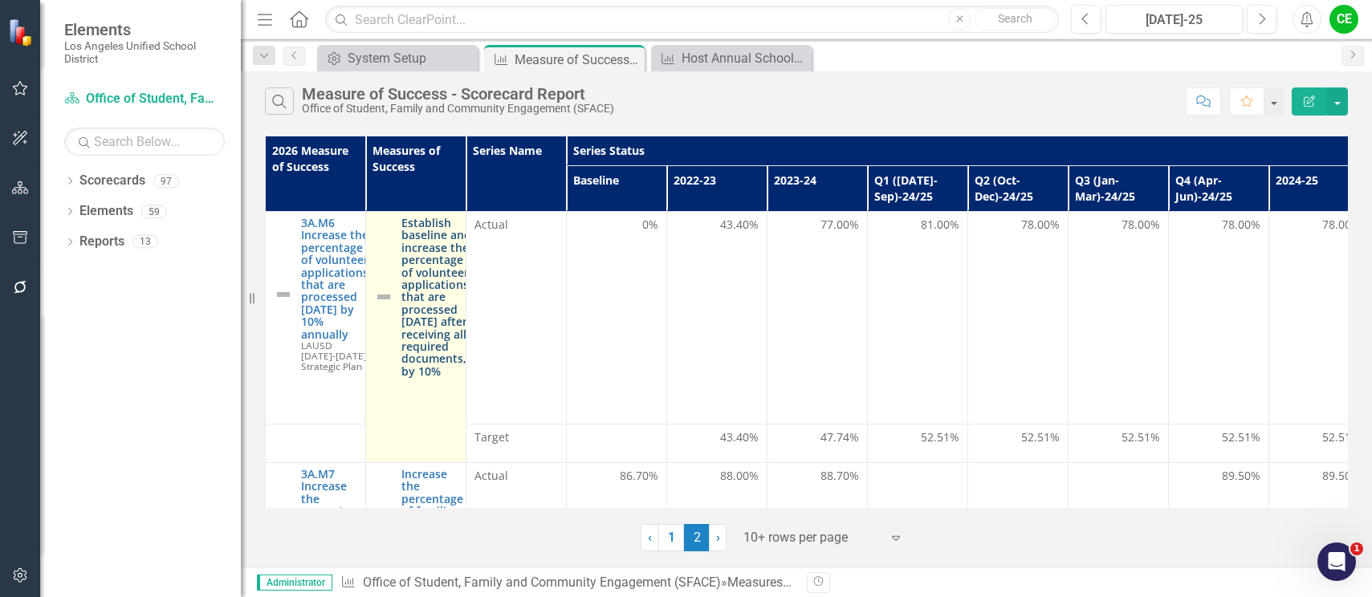
click at [427, 282] on link "Establish baseline and increase the percentage of volunteer applications, that …" at bounding box center [436, 297] width 71 height 161
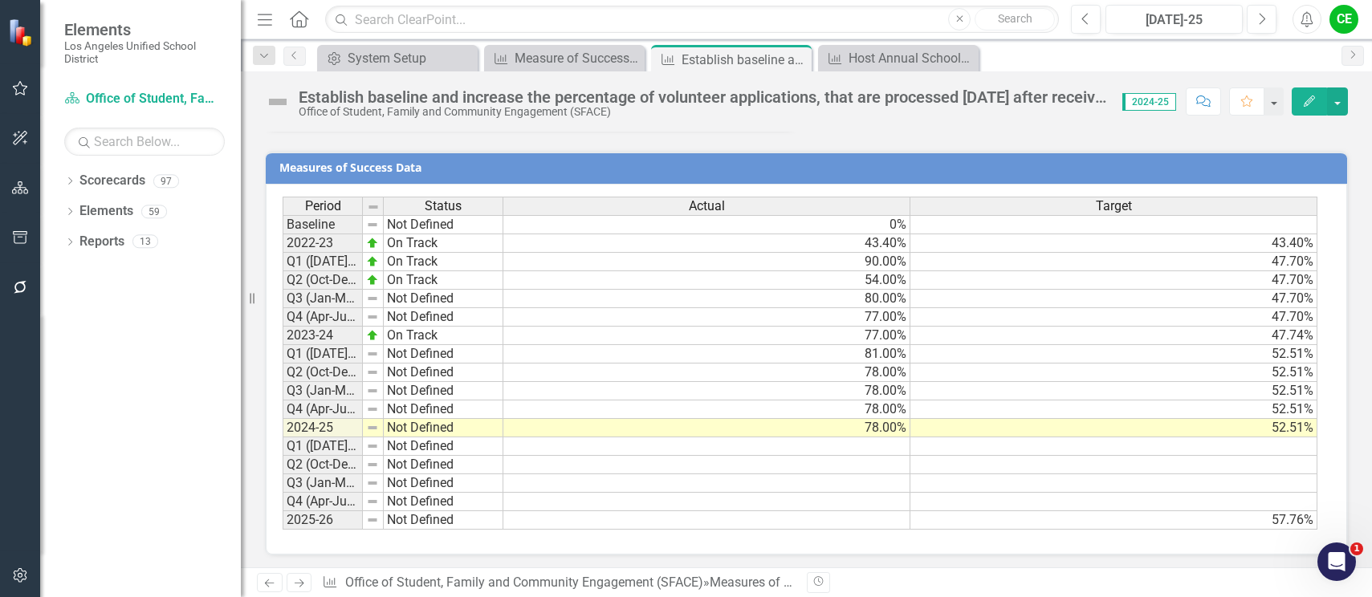
scroll to position [1386, 0]
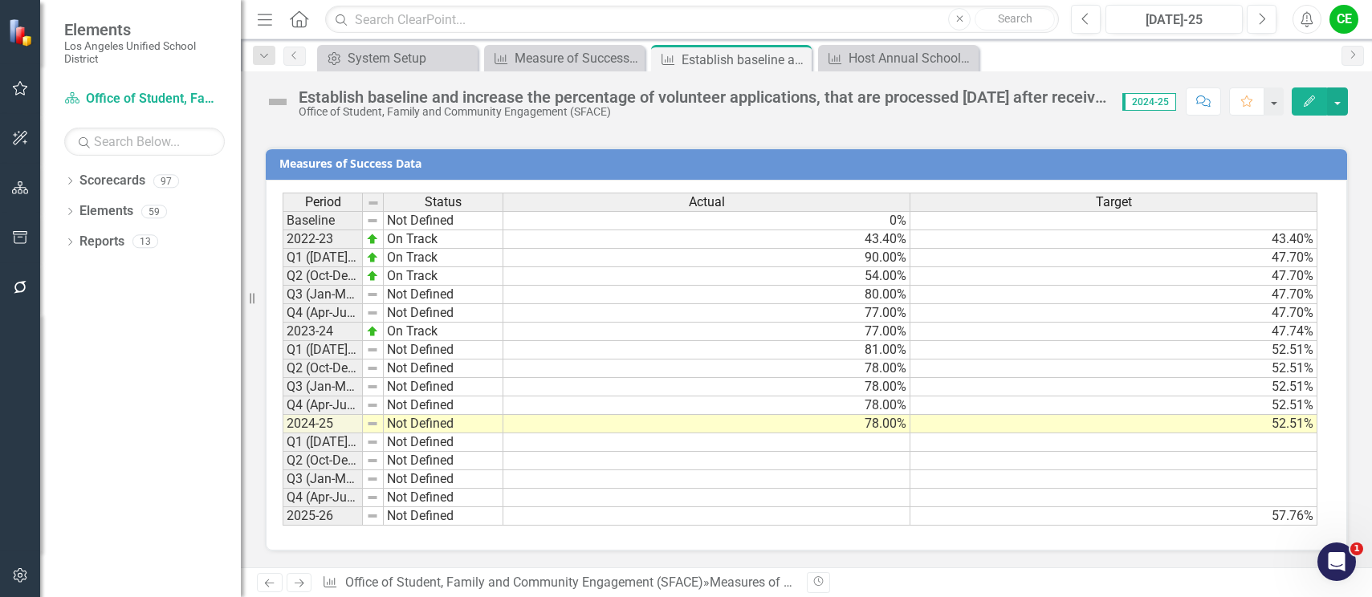
click at [584, 99] on div "Establish baseline and increase the percentage of volunteer applications, that …" at bounding box center [703, 97] width 808 height 18
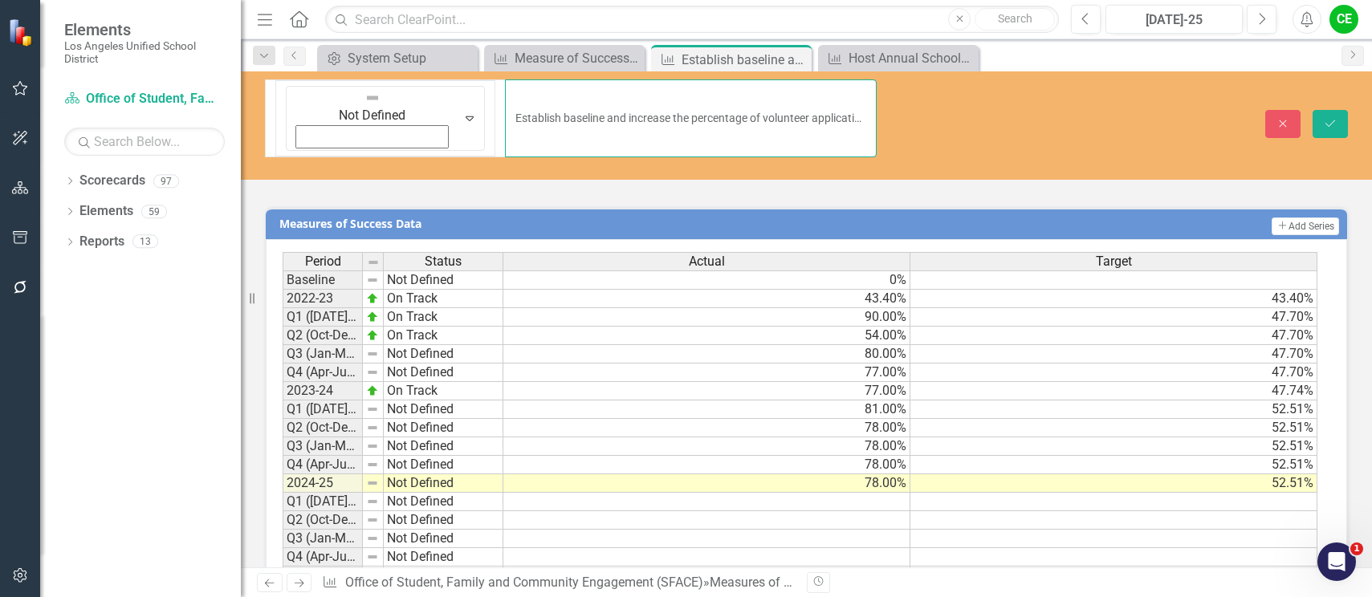
click at [787, 91] on input "Establish baseline and increase the percentage of volunteer applications, that …" at bounding box center [690, 118] width 371 height 78
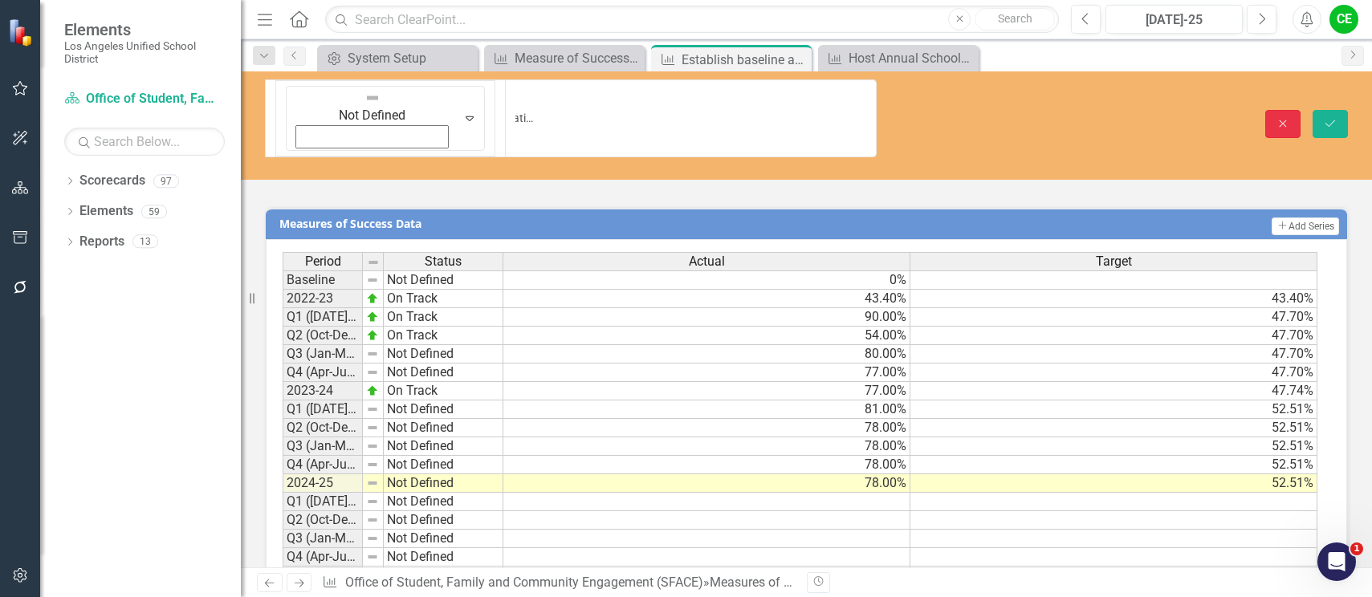
click at [1272, 110] on button "Close" at bounding box center [1282, 124] width 35 height 28
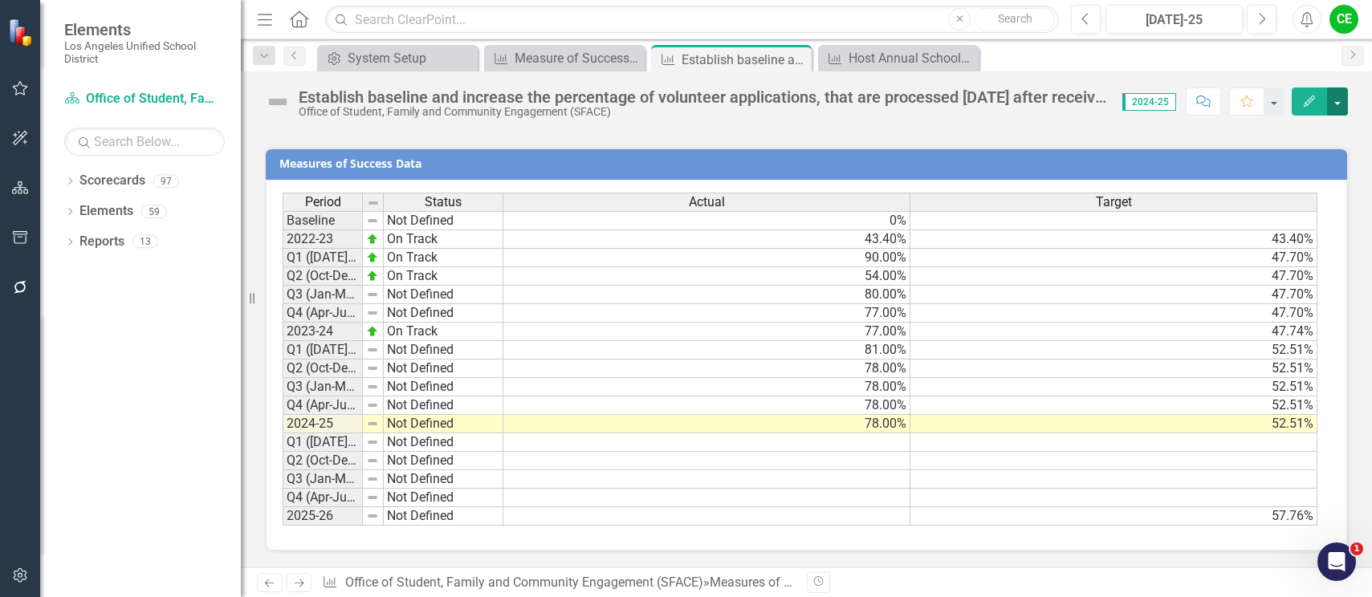
click at [1338, 107] on button "button" at bounding box center [1337, 101] width 21 height 28
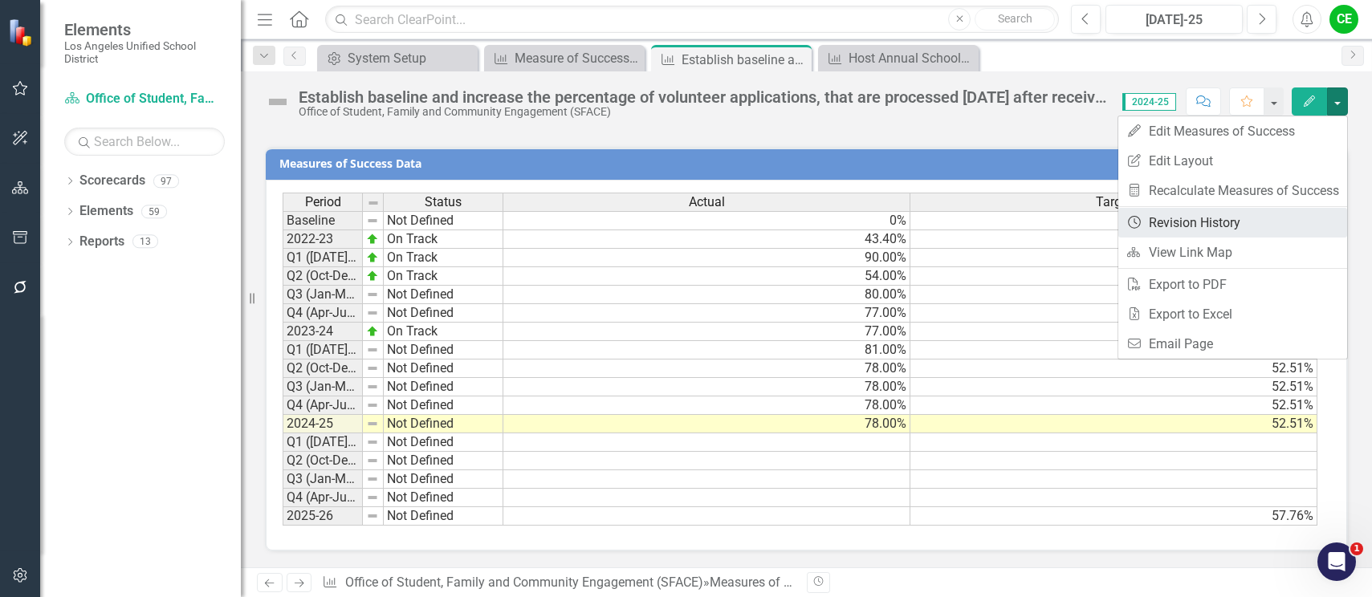
click at [1224, 222] on link "Revision History Revision History" at bounding box center [1232, 223] width 229 height 30
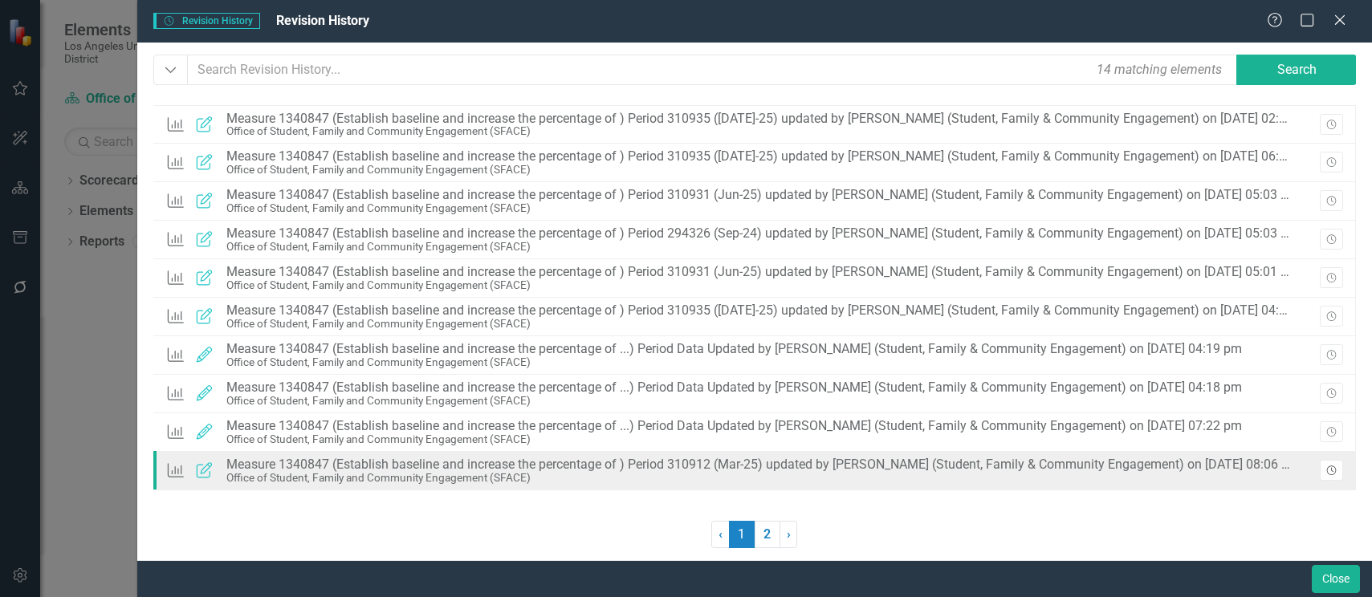
click at [1328, 466] on icon "Revision History" at bounding box center [1331, 471] width 12 height 10
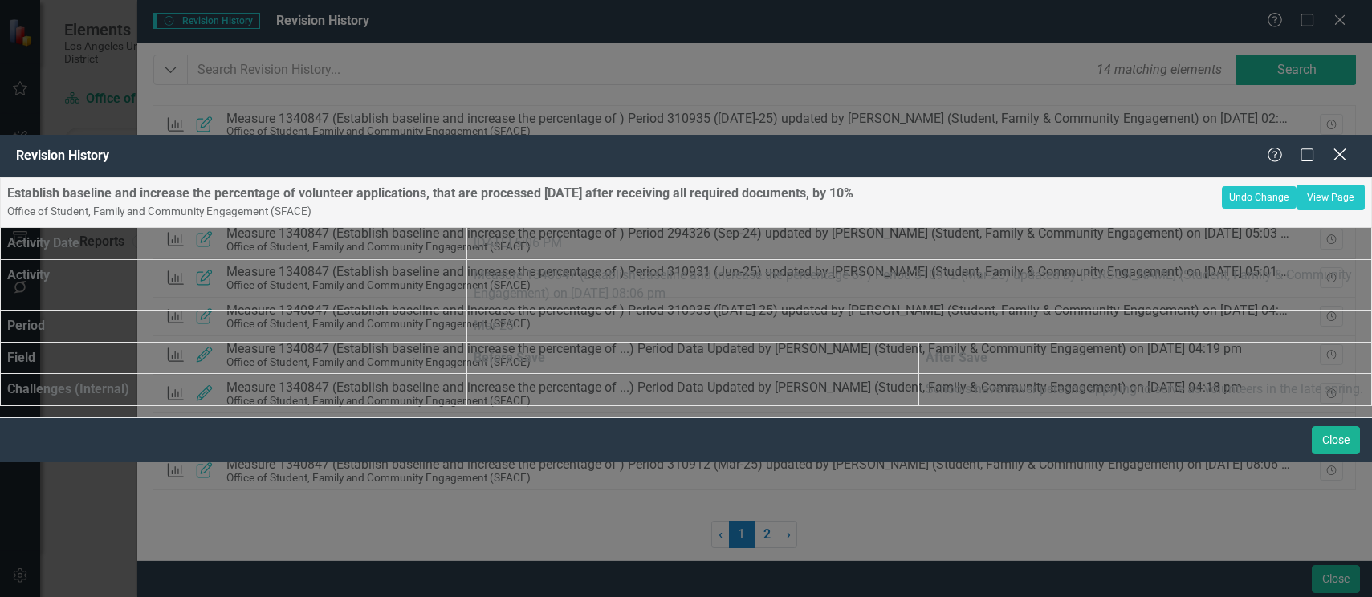
click at [1337, 149] on icon at bounding box center [1339, 155] width 12 height 12
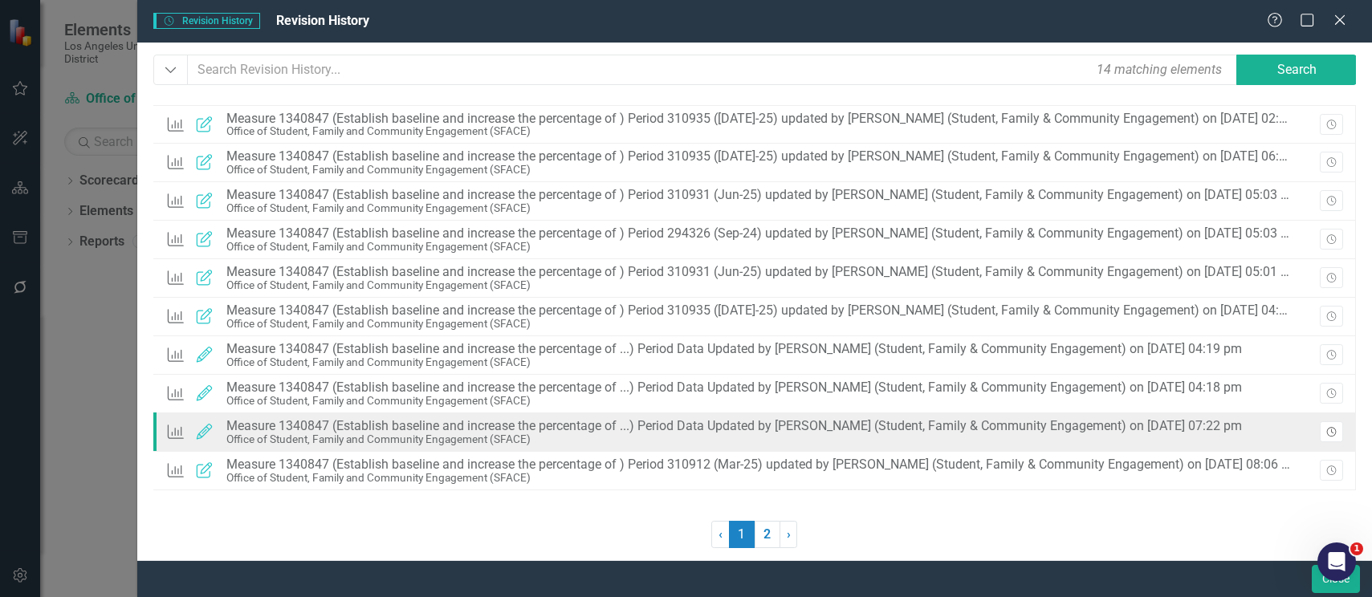
click at [1337, 429] on icon "Revision History" at bounding box center [1331, 433] width 12 height 10
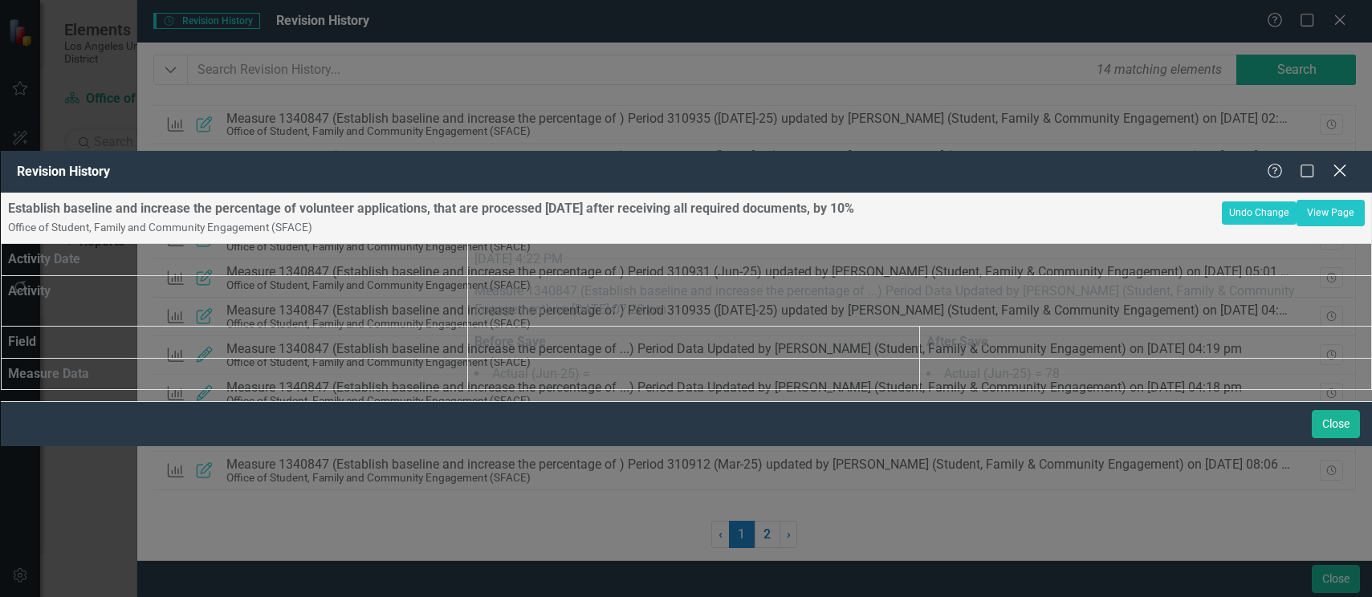
click at [1335, 163] on icon "Close" at bounding box center [1339, 170] width 20 height 15
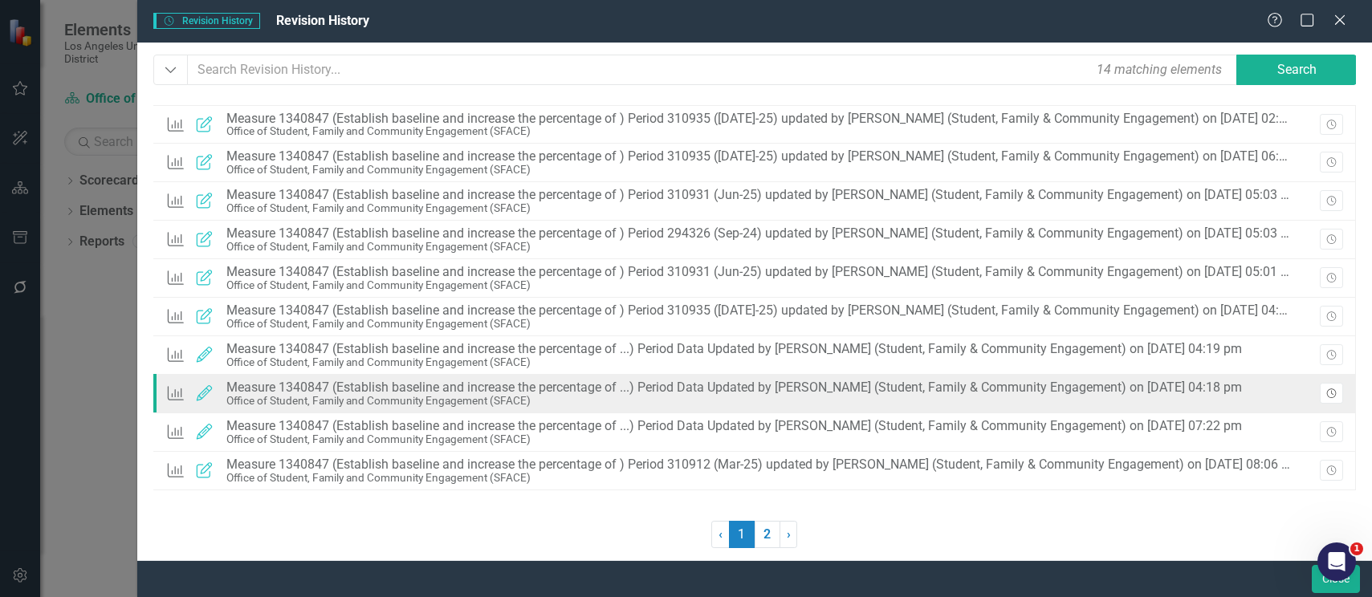
click at [1342, 388] on button "Revision History" at bounding box center [1331, 393] width 23 height 21
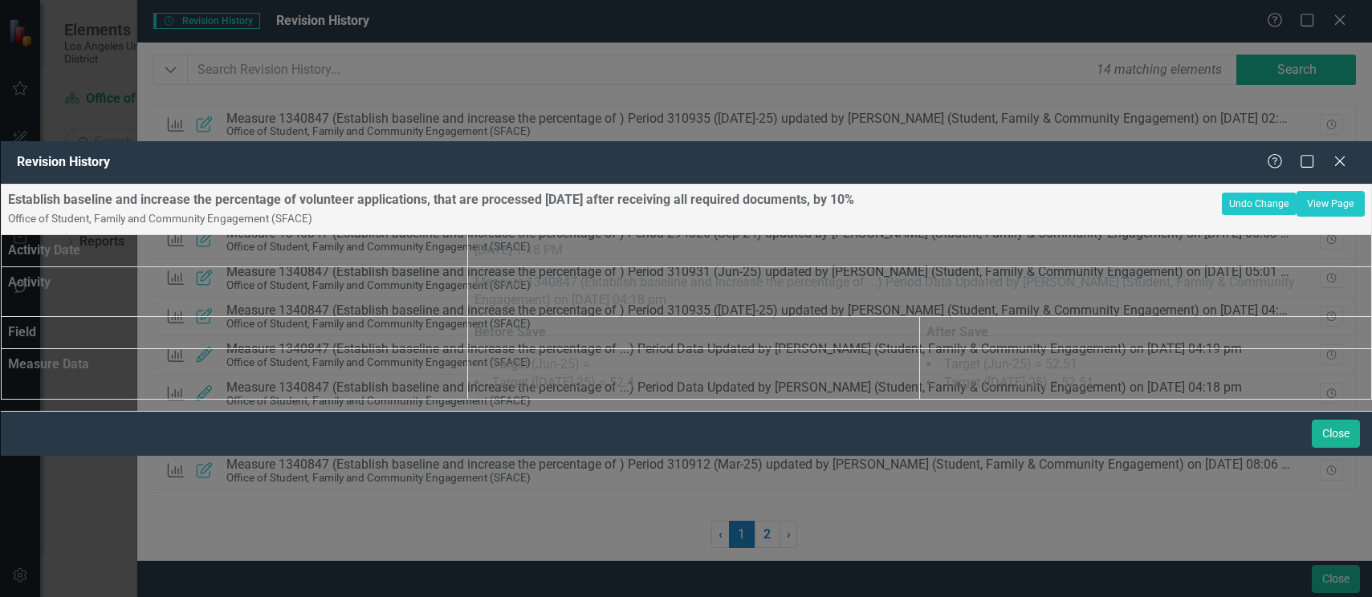
click at [1299, 400] on div "Establish baseline and increase the percentage of volunteer applications, that …" at bounding box center [686, 292] width 1371 height 216
click at [1338, 448] on button "Close" at bounding box center [1336, 434] width 48 height 28
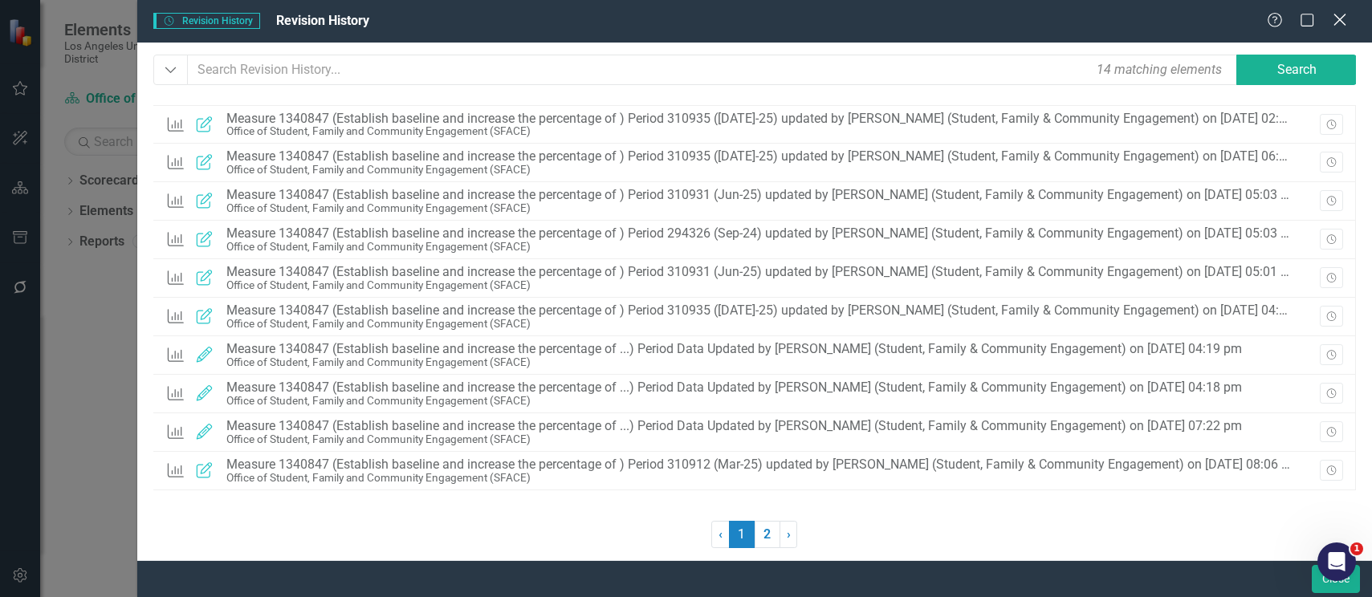
click at [1336, 14] on icon "Close" at bounding box center [1339, 19] width 20 height 15
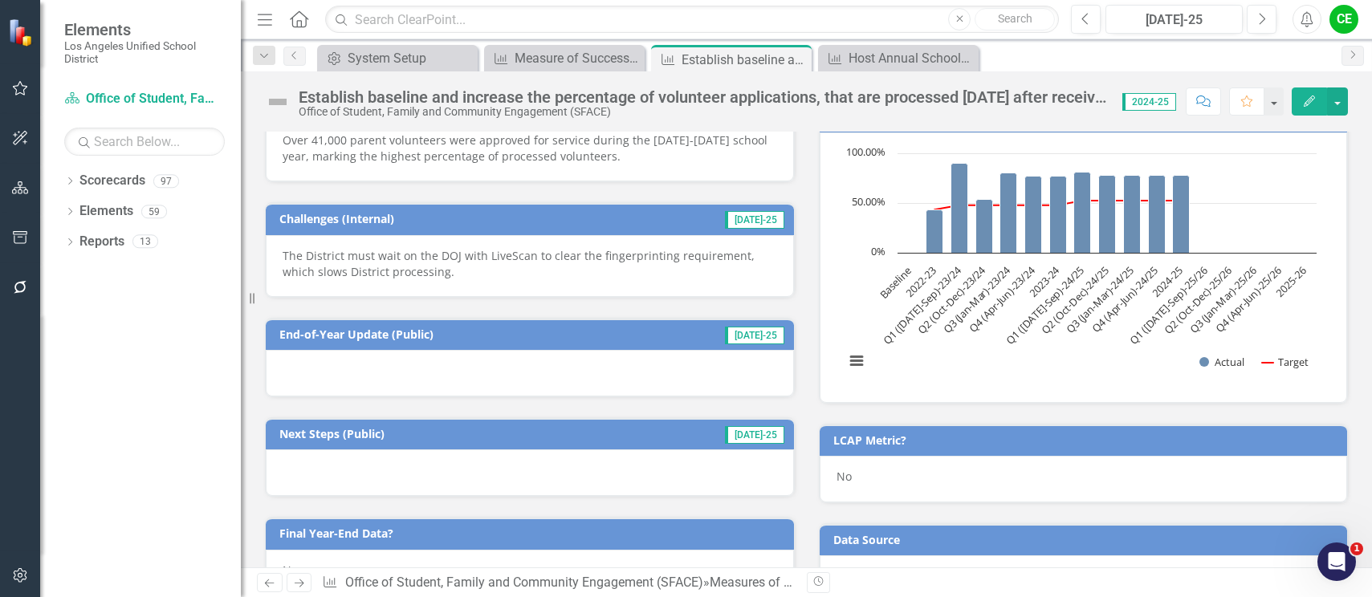
scroll to position [503, 0]
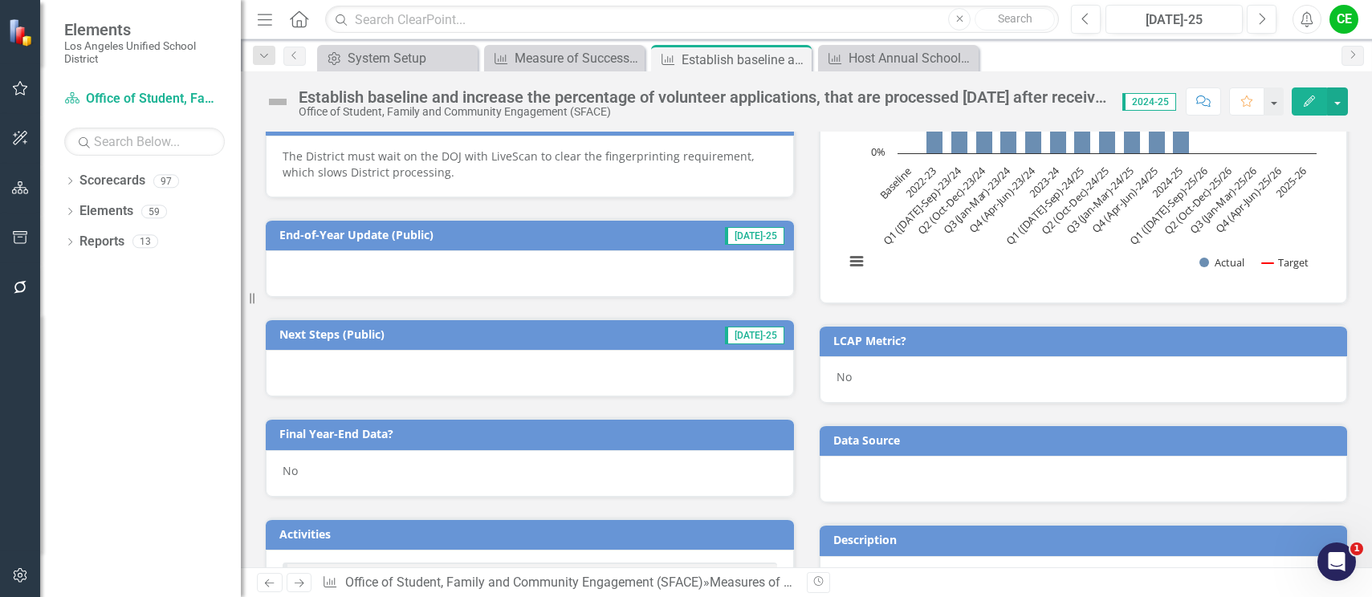
click at [325, 477] on div "No" at bounding box center [530, 473] width 528 height 47
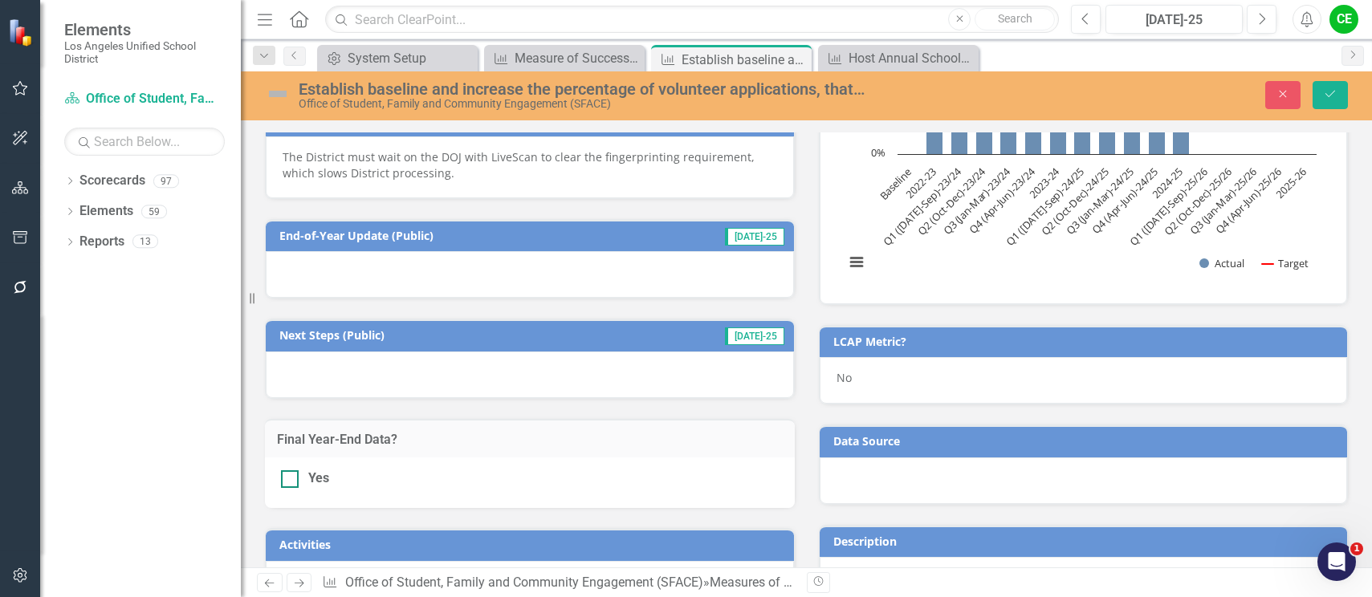
click at [284, 481] on div at bounding box center [290, 479] width 18 height 18
click at [284, 481] on input "Yes" at bounding box center [286, 475] width 10 height 10
checkbox input "true"
click at [1323, 93] on icon "Save" at bounding box center [1330, 93] width 14 height 11
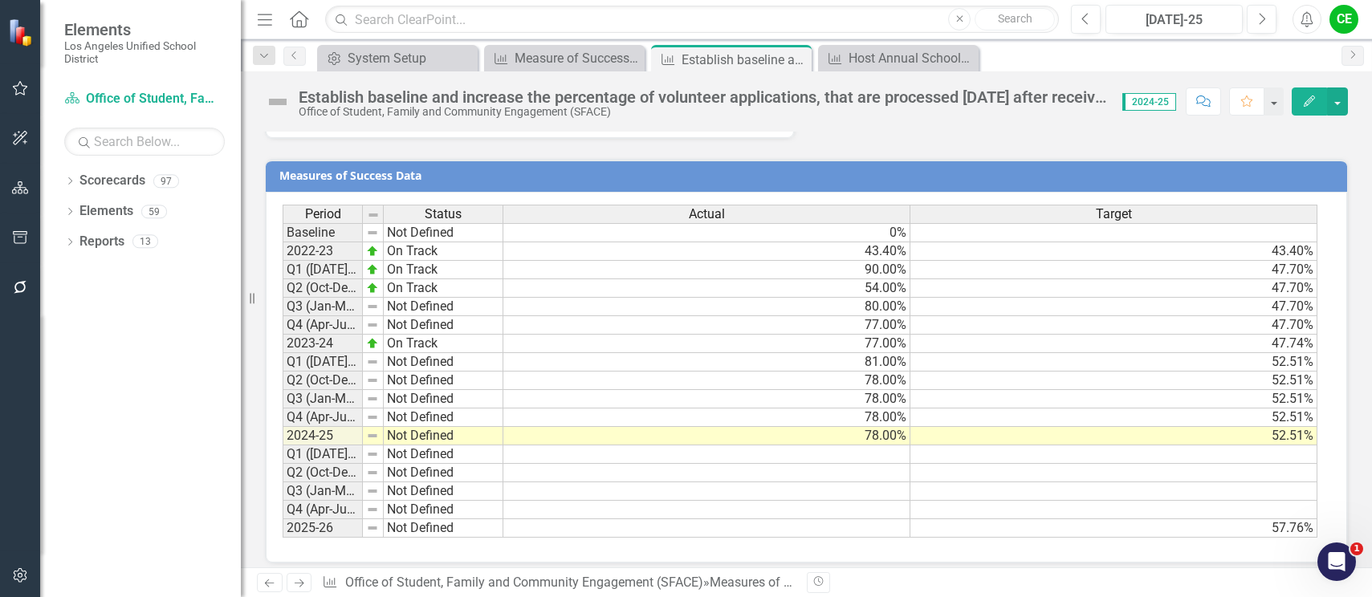
scroll to position [1386, 0]
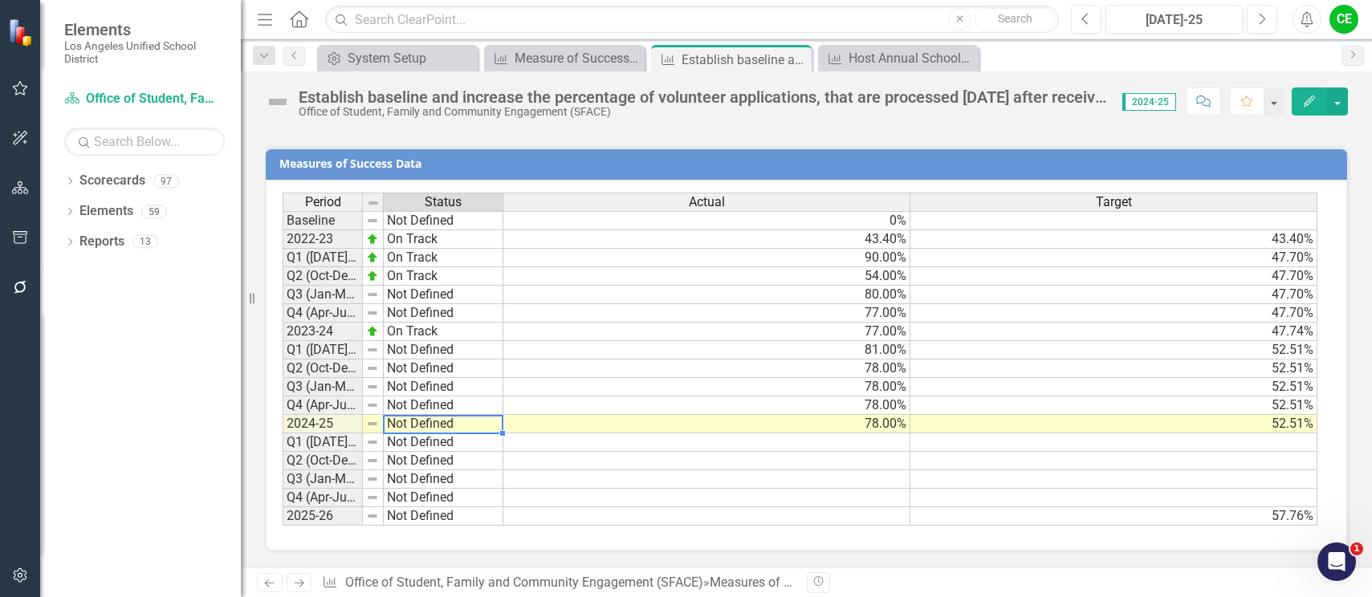
click at [421, 425] on td "Not Defined" at bounding box center [444, 424] width 120 height 18
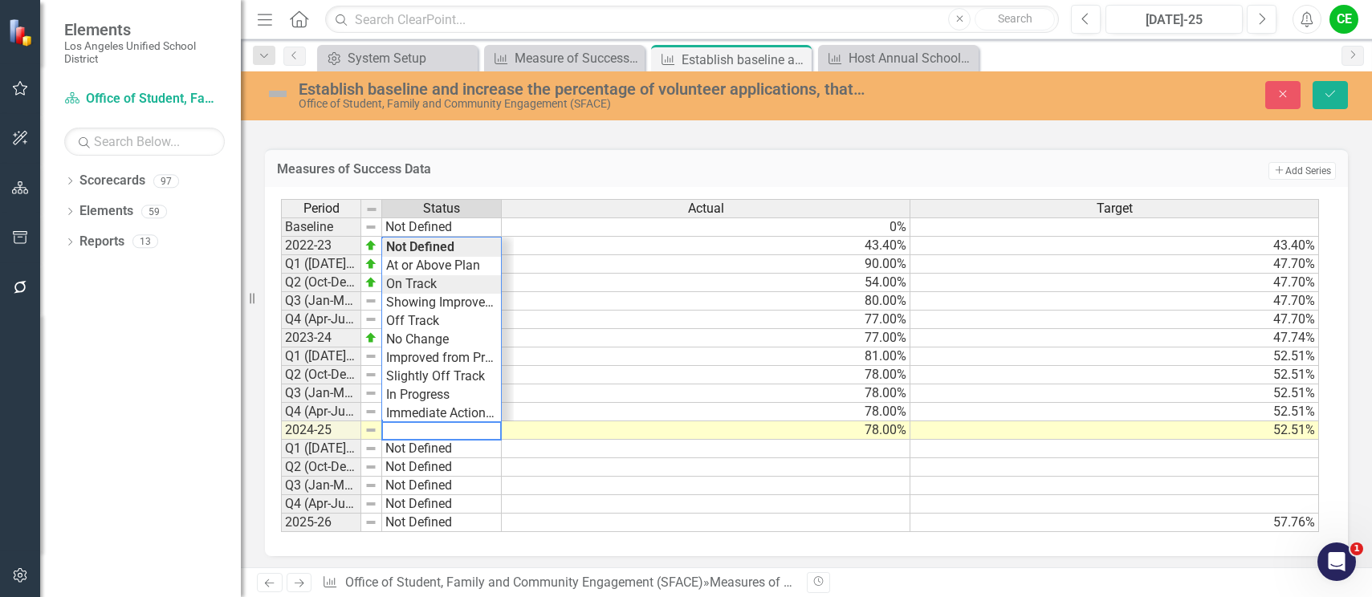
click at [435, 284] on div "Period Status Actual Target Baseline Not Defined 0% 2022-23 On Track 43.40% 43.…" at bounding box center [800, 366] width 1039 height 334
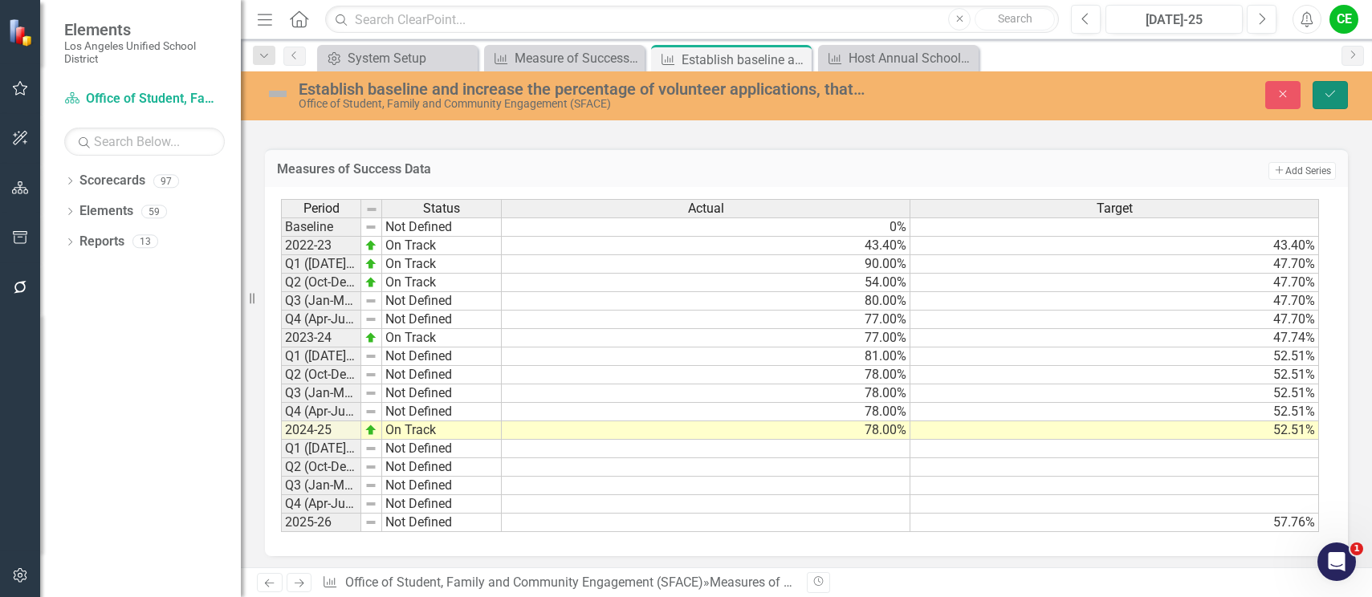
click at [1321, 88] on button "Save" at bounding box center [1329, 95] width 35 height 28
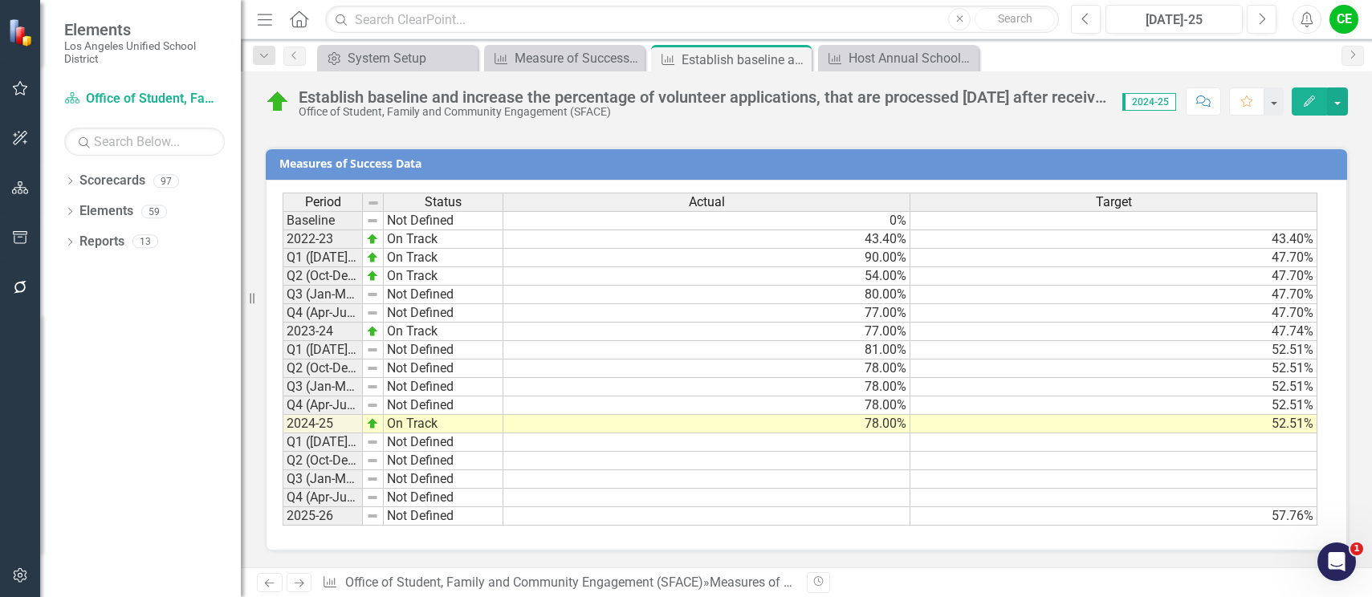
click at [437, 423] on td "On Track" at bounding box center [444, 424] width 120 height 18
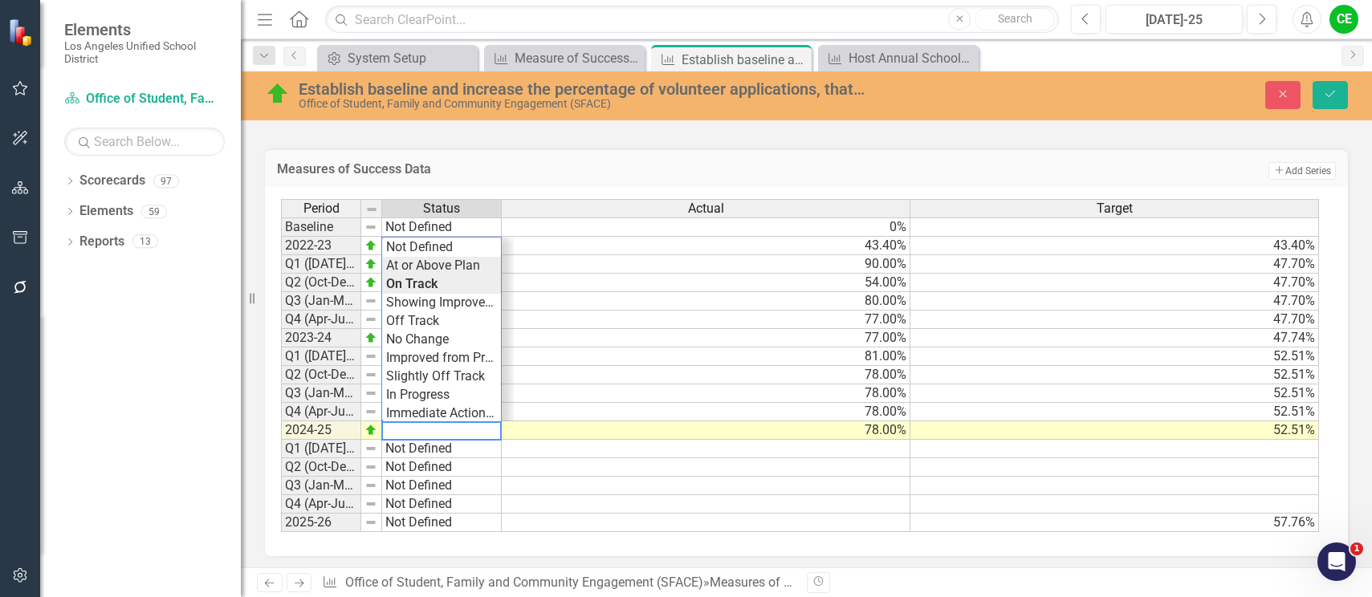
click at [454, 267] on div "Period Status Actual Target Baseline Not Defined 0% 2022-23 On Track 43.40% 43.…" at bounding box center [800, 366] width 1039 height 334
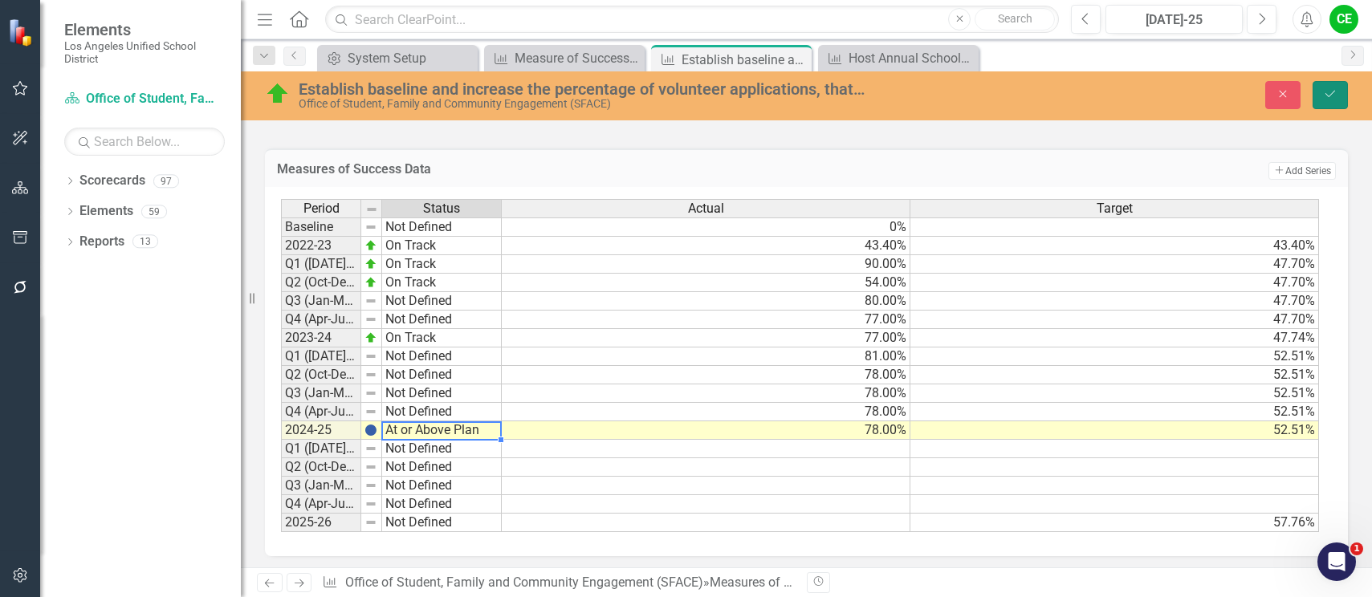
click at [1319, 96] on button "Save" at bounding box center [1329, 95] width 35 height 28
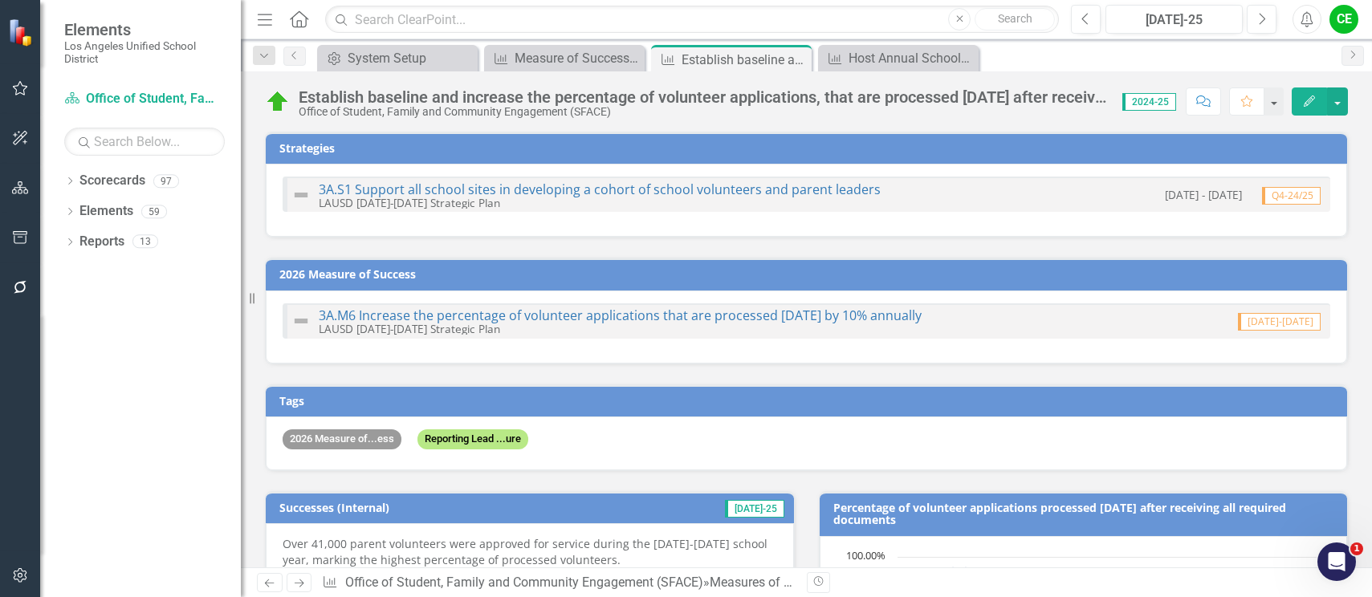
checkbox input "false"
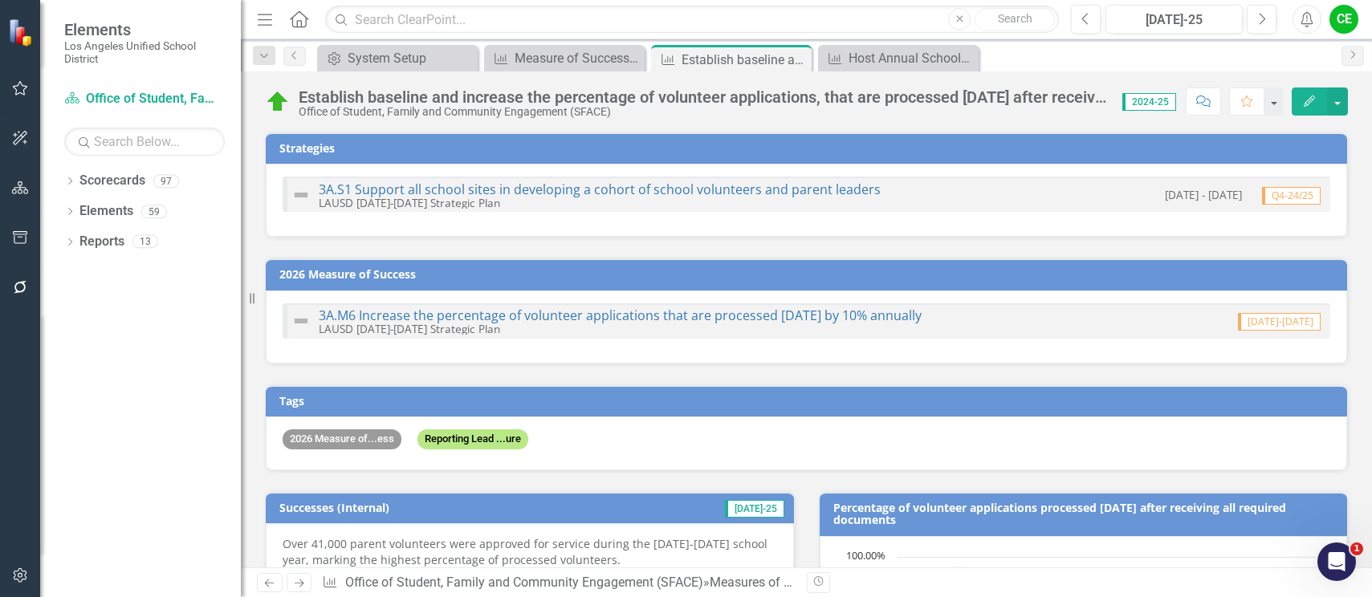
checkbox input "true"
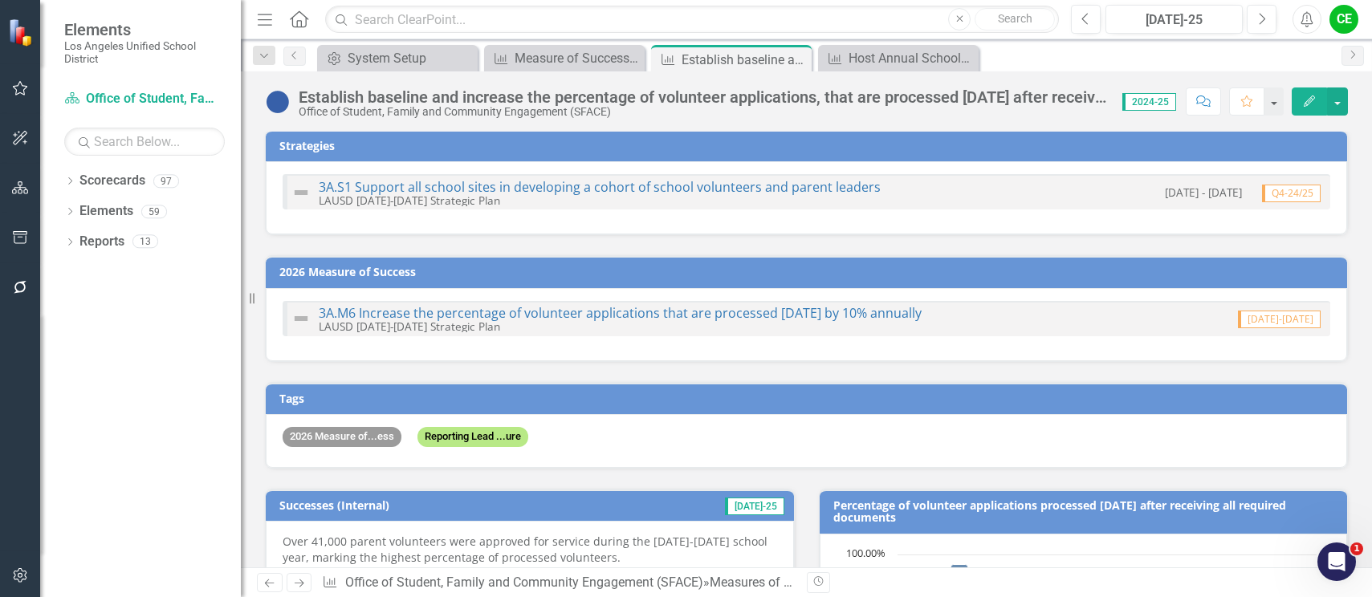
scroll to position [0, 0]
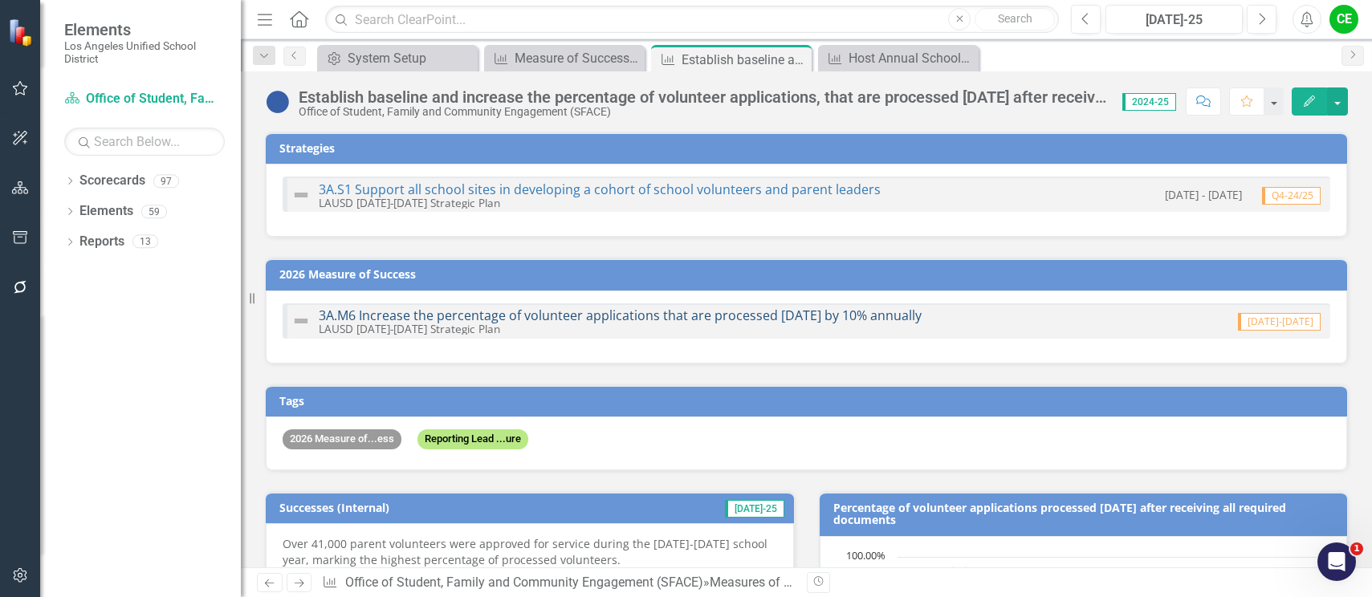
click at [617, 319] on link "3A.M6 Increase the percentage of volunteer applications that are processed [DAT…" at bounding box center [620, 316] width 603 height 18
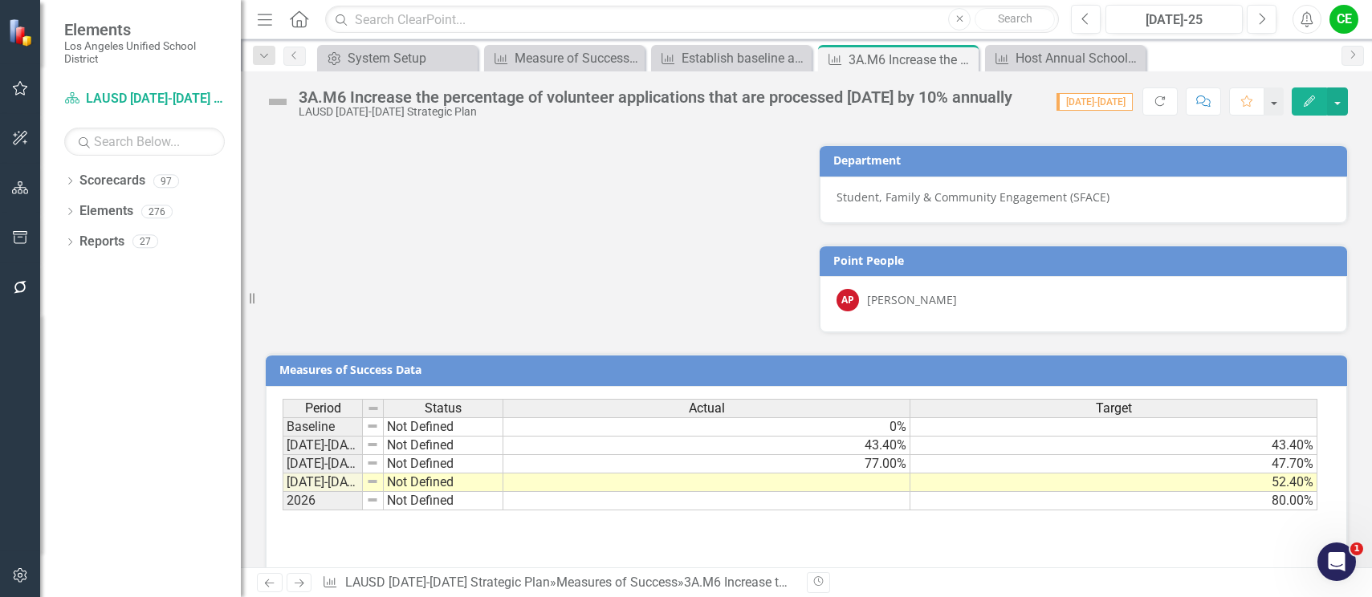
scroll to position [973, 0]
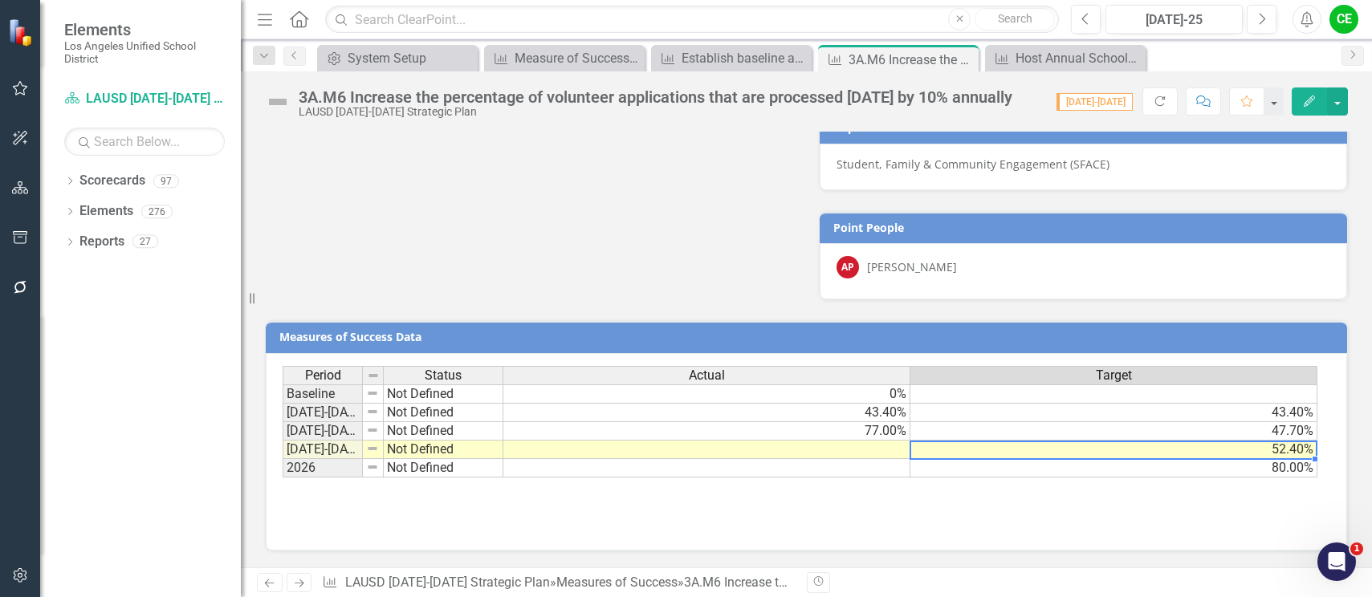
click at [1148, 450] on td "52.40%" at bounding box center [1113, 450] width 407 height 18
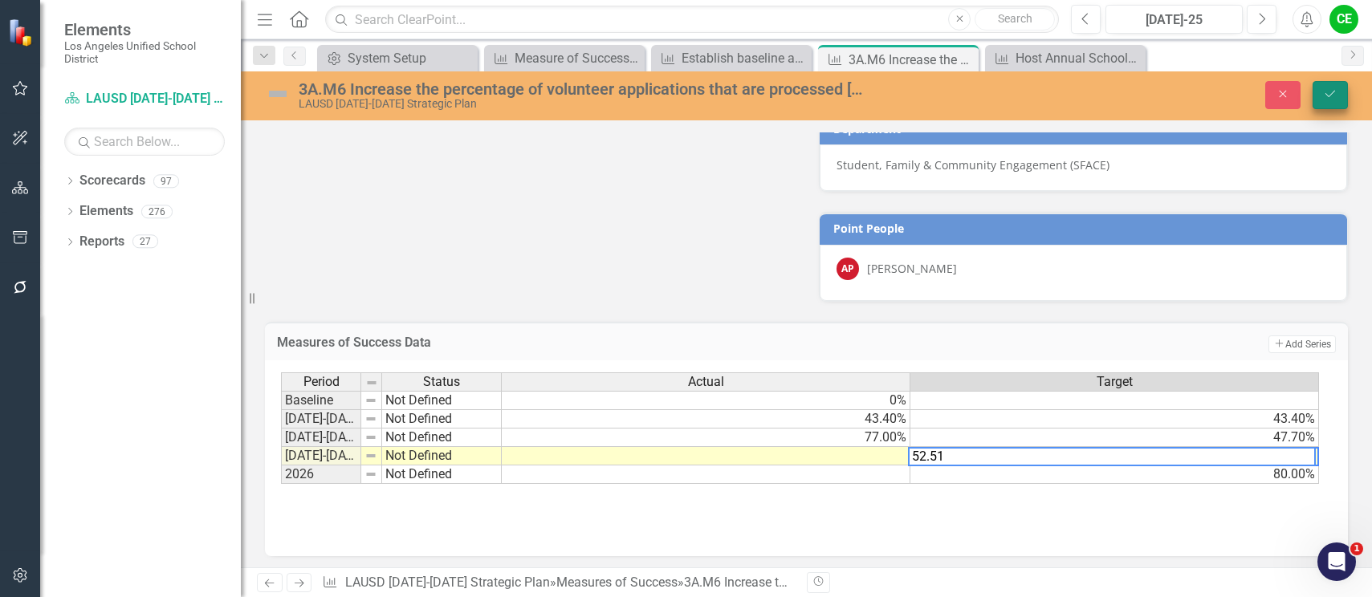
type textarea "52.51"
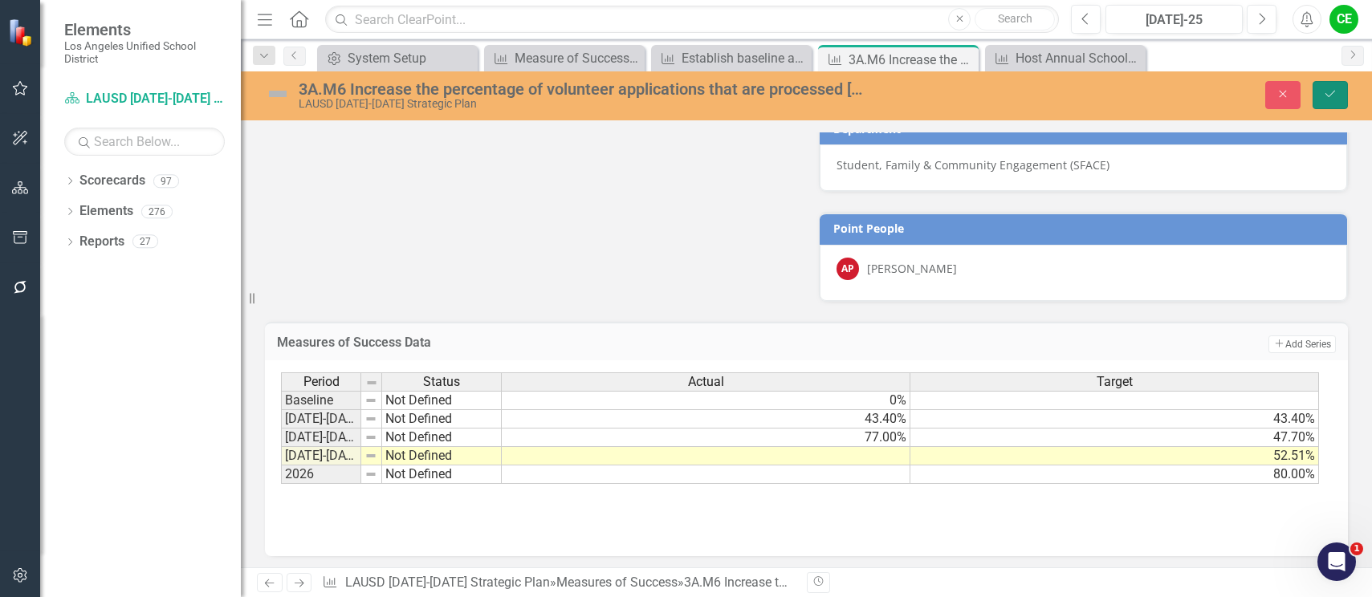
click at [1322, 96] on button "Save" at bounding box center [1329, 95] width 35 height 28
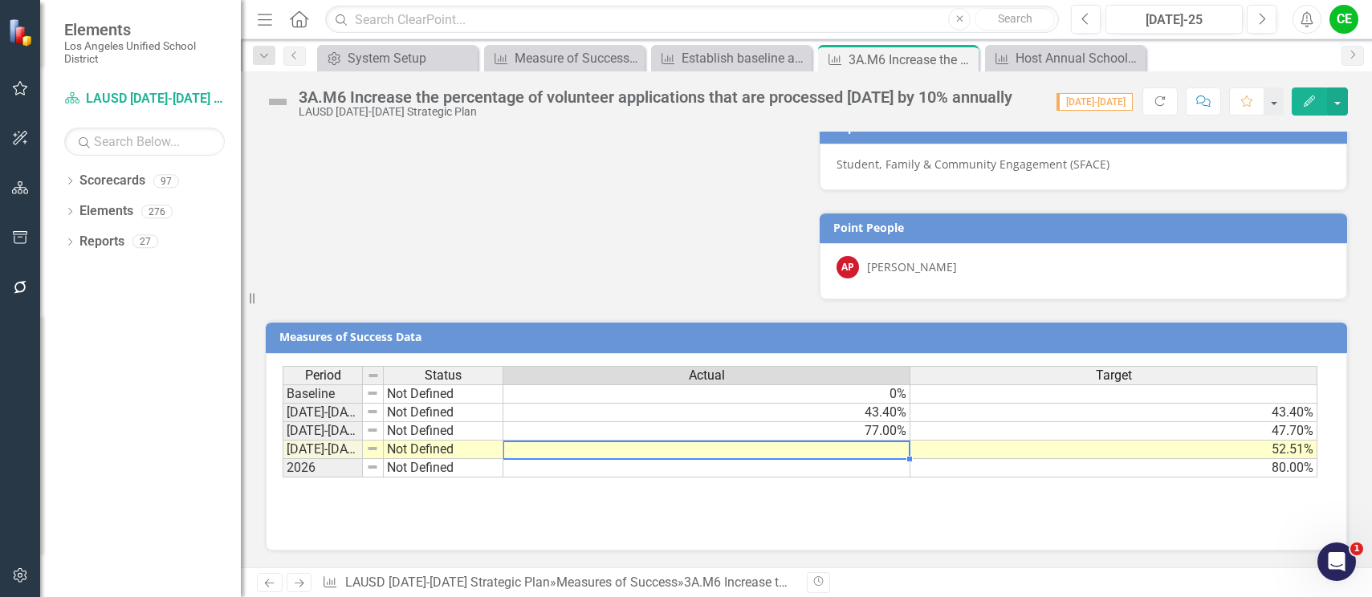
click at [836, 446] on td at bounding box center [706, 450] width 407 height 18
click at [283, 446] on div "Period Status Actual Target Baseline Not Defined 0% 2022-2023 Not Defined 43.40…" at bounding box center [283, 422] width 0 height 112
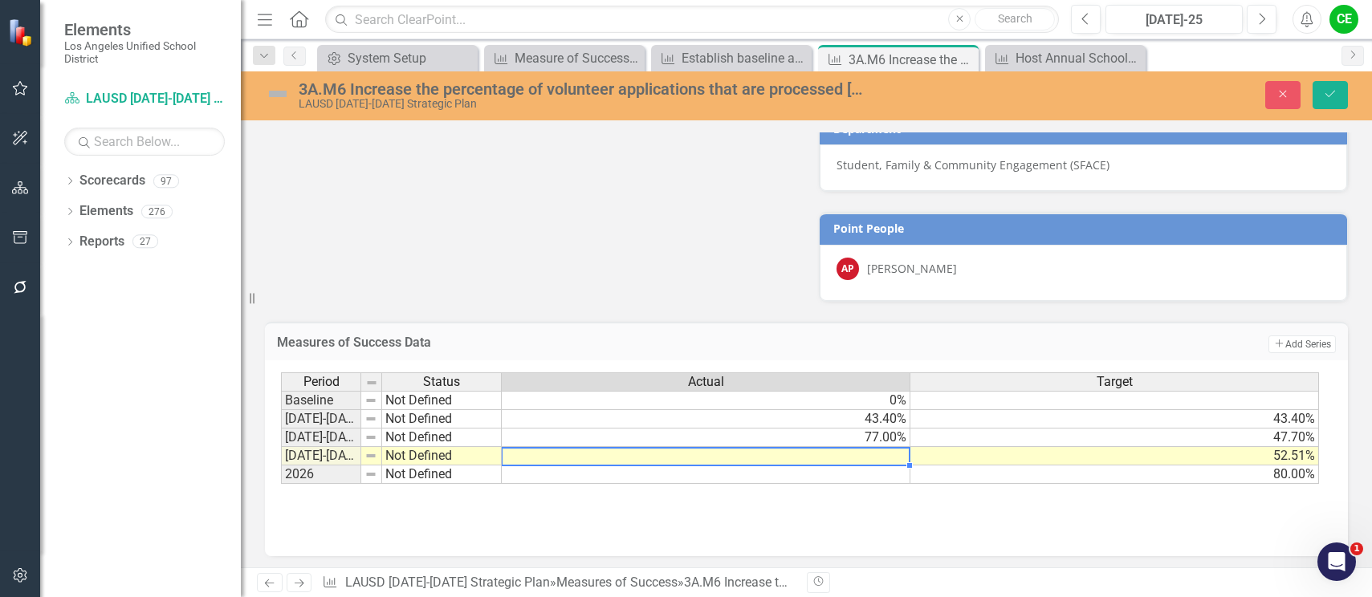
click at [832, 461] on td at bounding box center [706, 456] width 409 height 18
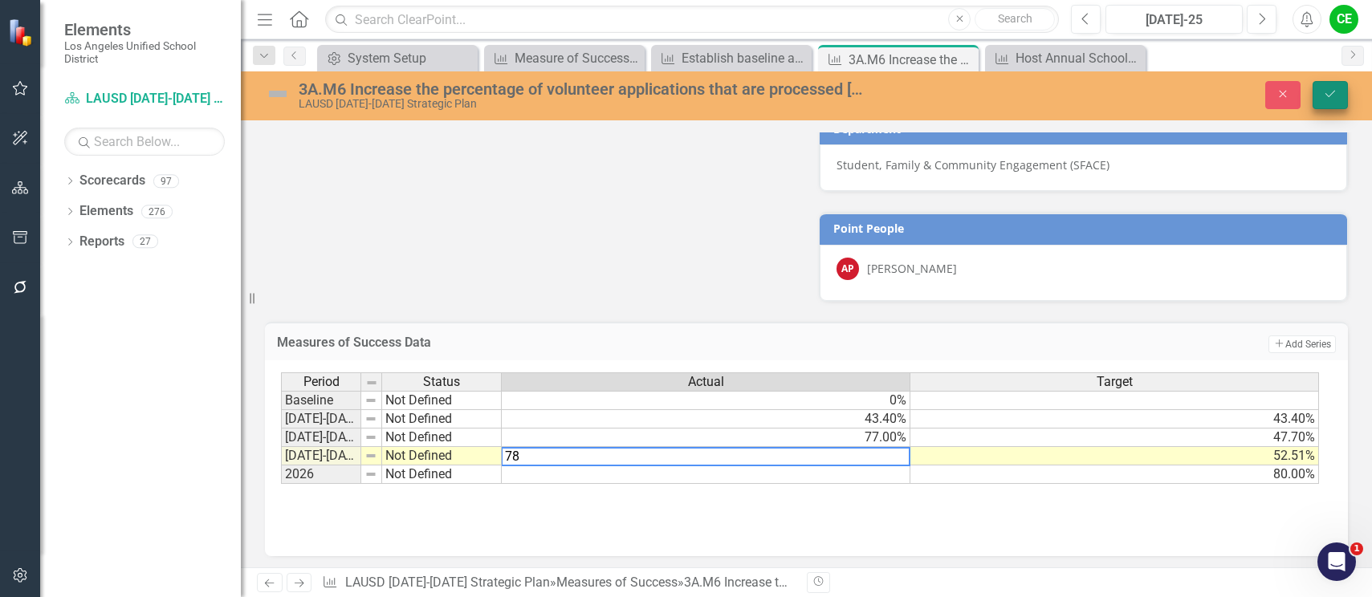
type textarea "78"
click at [1329, 92] on icon "Save" at bounding box center [1330, 93] width 14 height 11
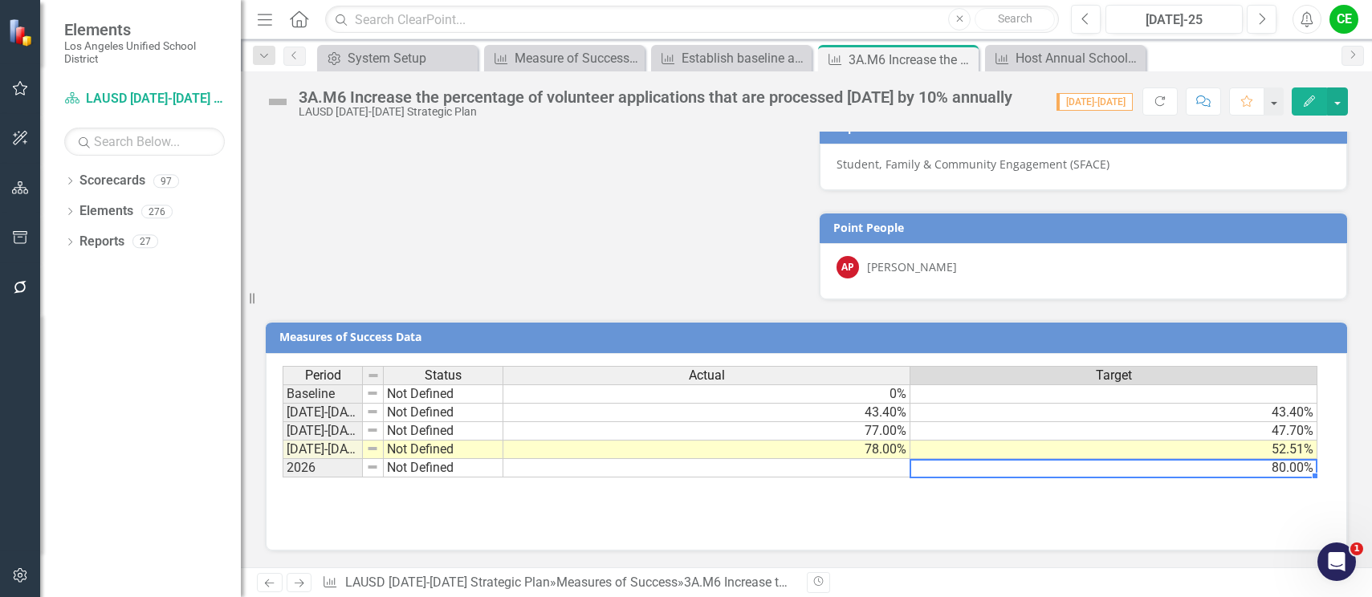
click at [1189, 470] on td "80.00%" at bounding box center [1113, 468] width 407 height 18
click at [1189, 468] on td "80.00%" at bounding box center [1113, 468] width 407 height 18
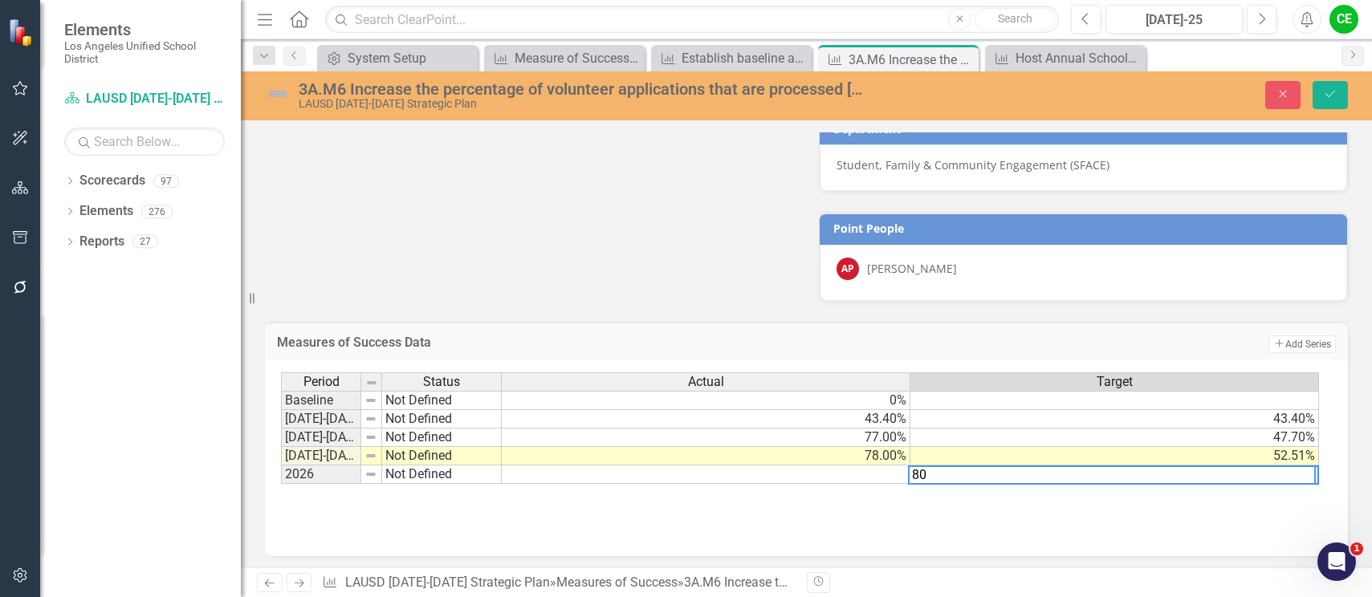
type textarea "8"
type textarea "57.76"
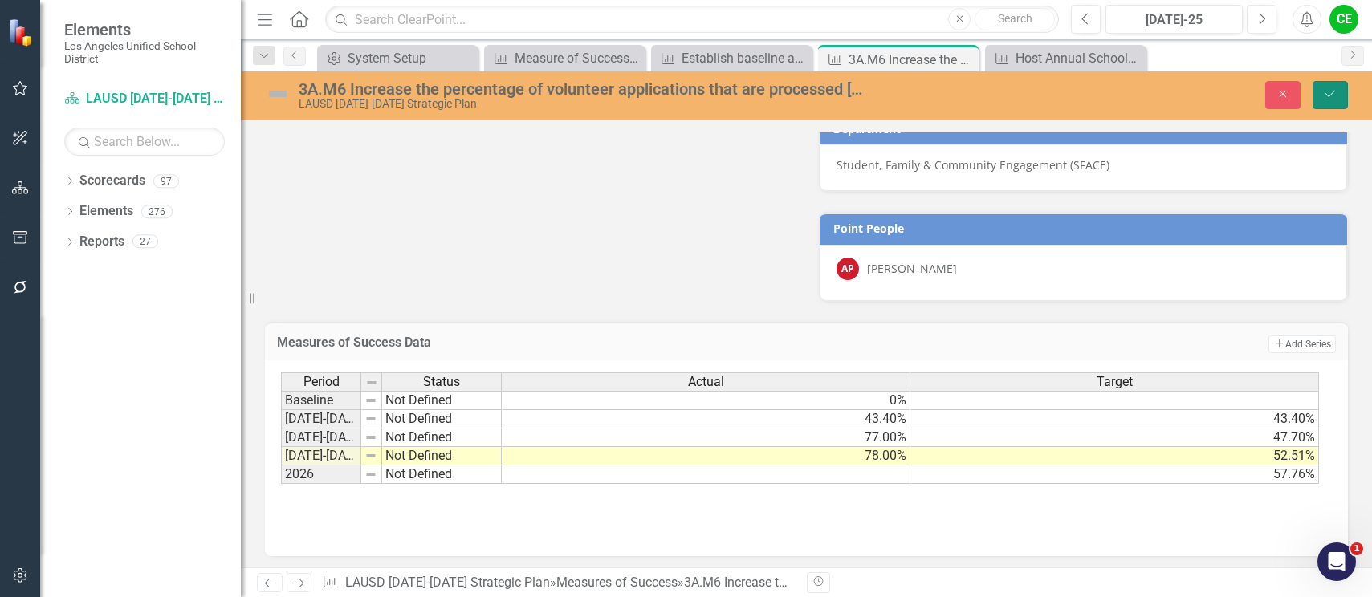
click at [1333, 95] on icon "Save" at bounding box center [1330, 93] width 14 height 11
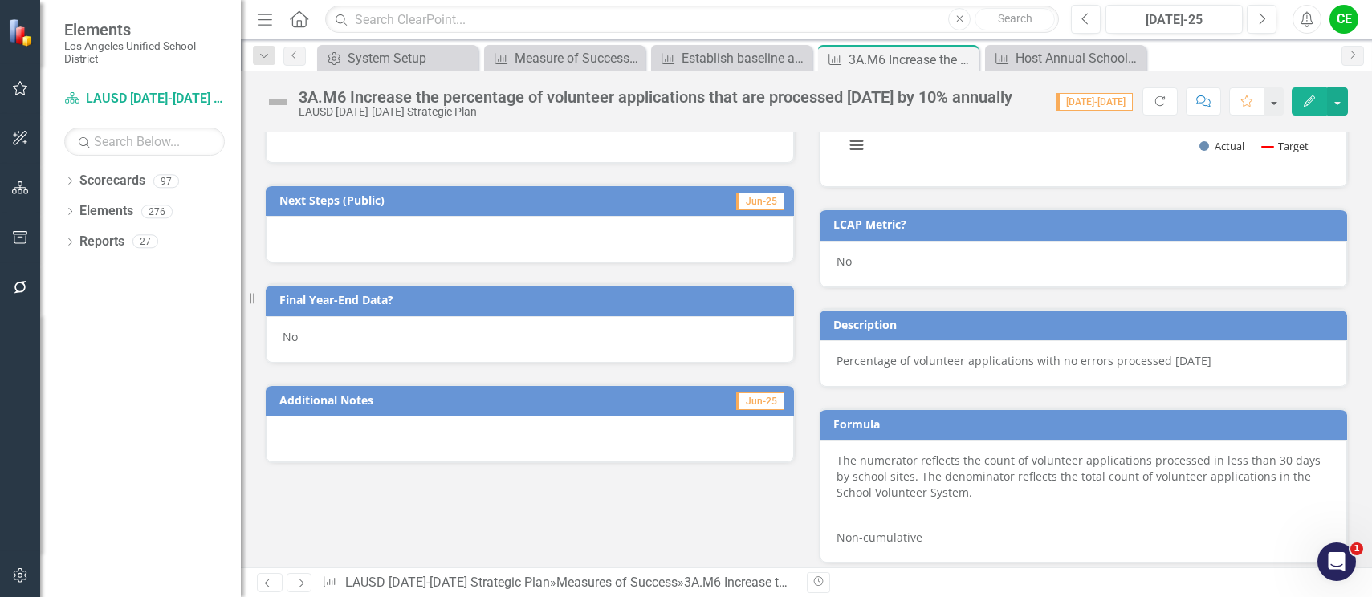
scroll to position [491, 0]
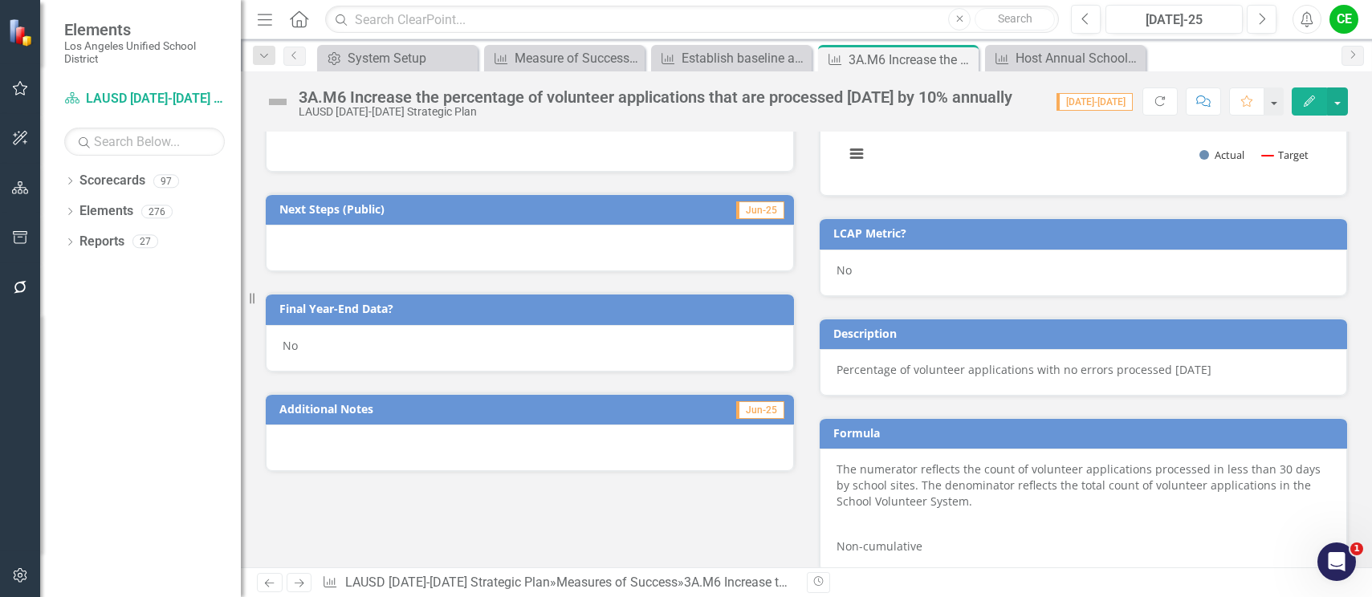
click at [340, 356] on div "No" at bounding box center [530, 348] width 528 height 47
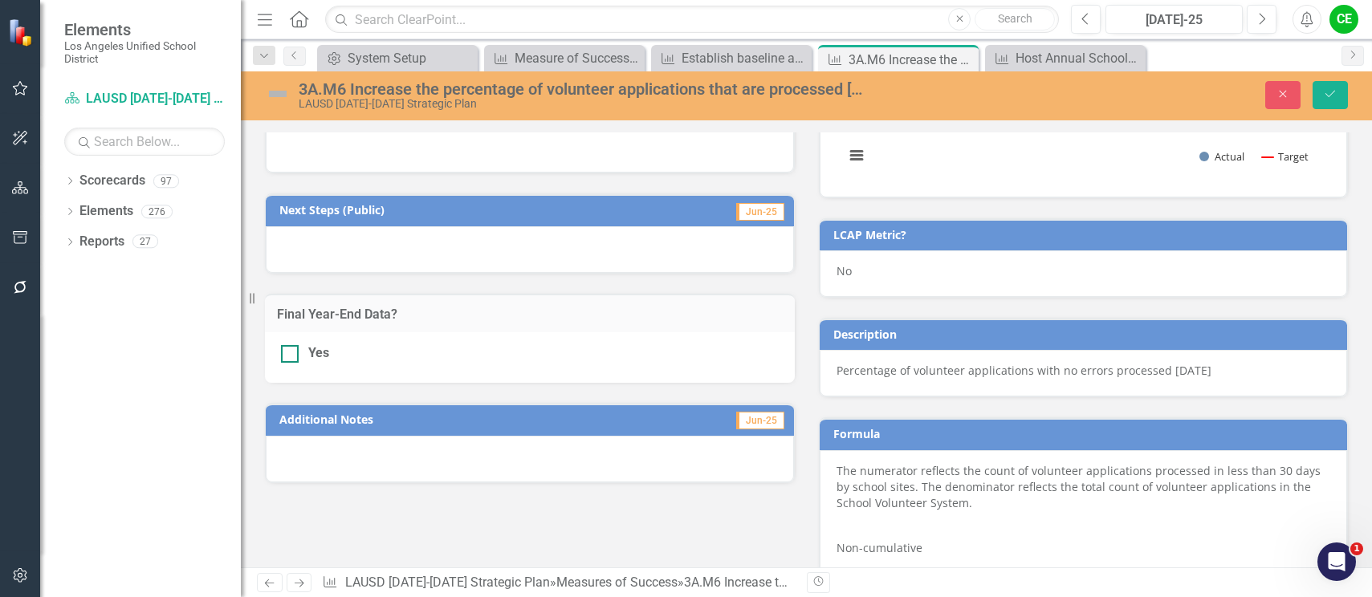
click at [293, 356] on div at bounding box center [290, 354] width 18 height 18
click at [291, 356] on input "Yes" at bounding box center [286, 350] width 10 height 10
checkbox input "true"
click at [1327, 97] on icon "Save" at bounding box center [1330, 93] width 14 height 11
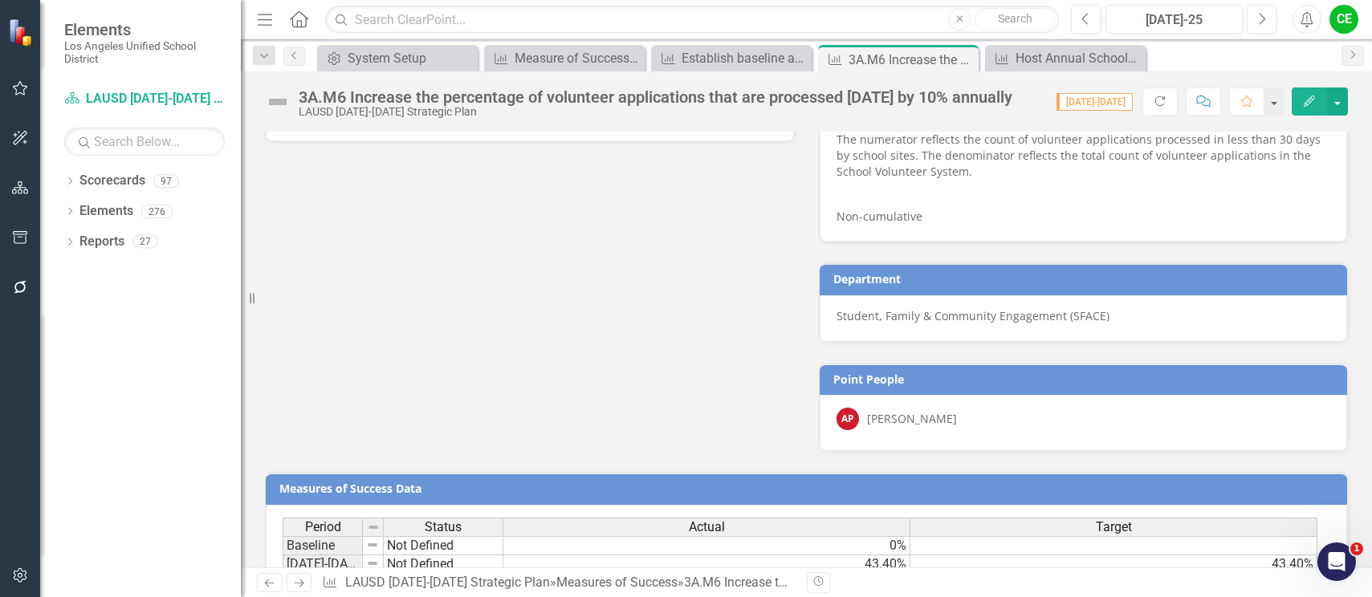
scroll to position [973, 0]
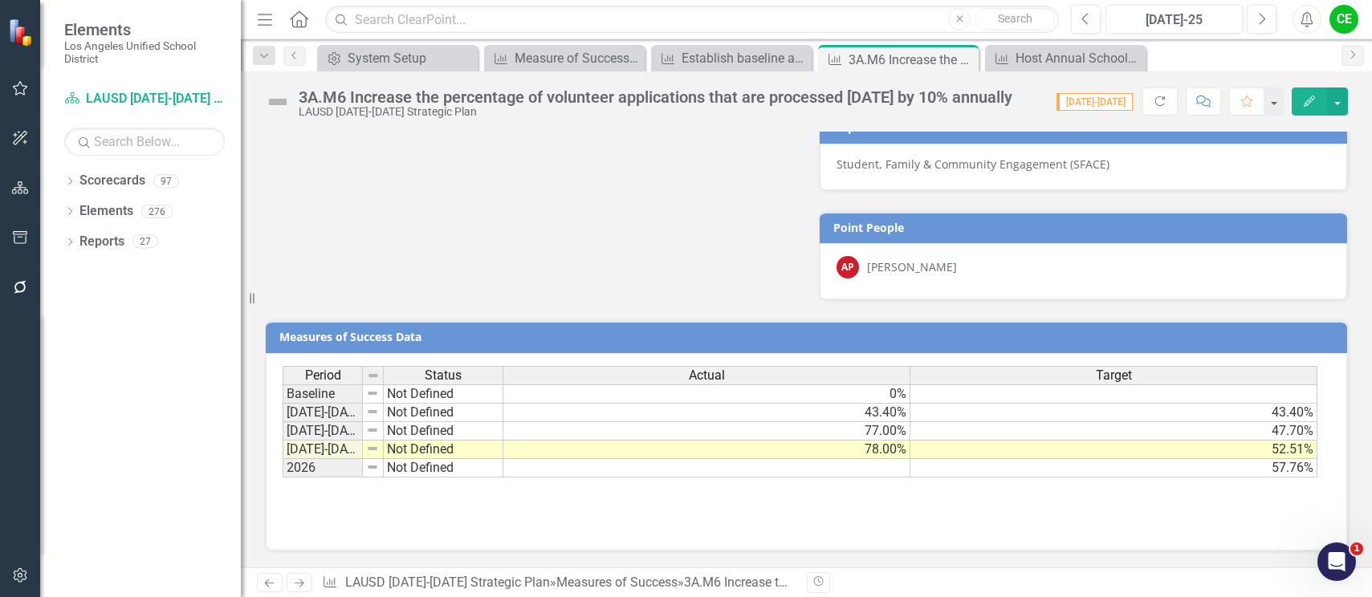
click at [401, 449] on td "Not Defined" at bounding box center [444, 450] width 120 height 18
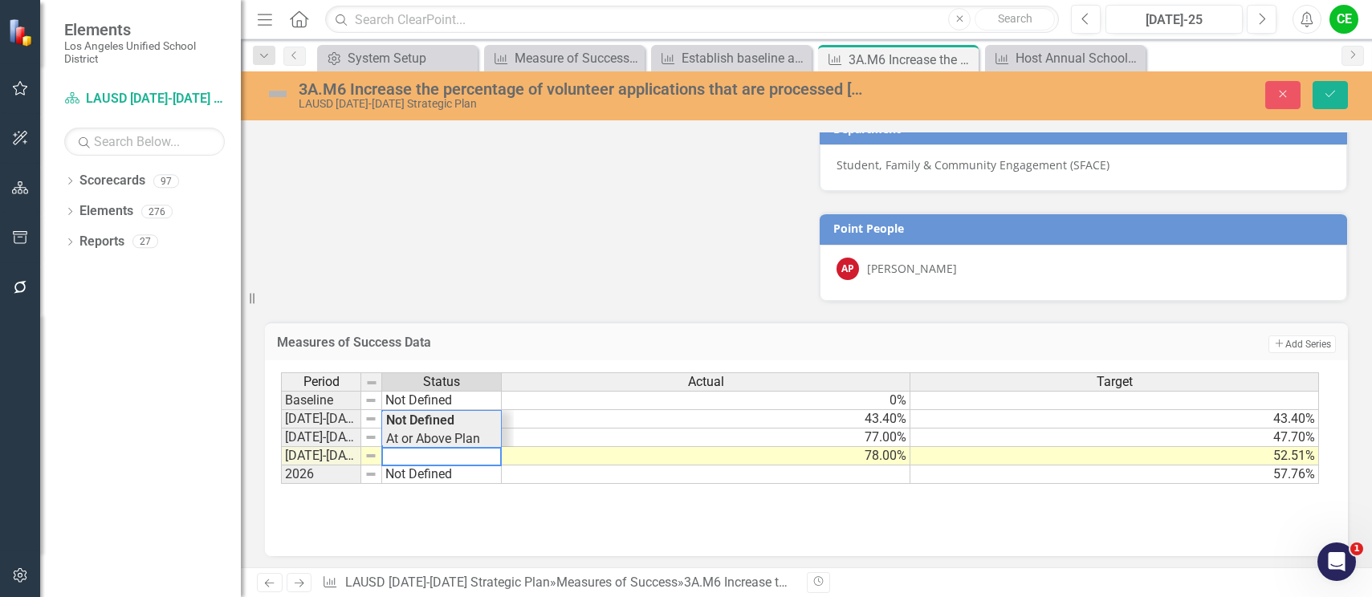
click at [404, 443] on div "Period Status Actual Target Baseline Not Defined 0% 2022-2023 Not Defined 43.40…" at bounding box center [800, 428] width 1039 height 112
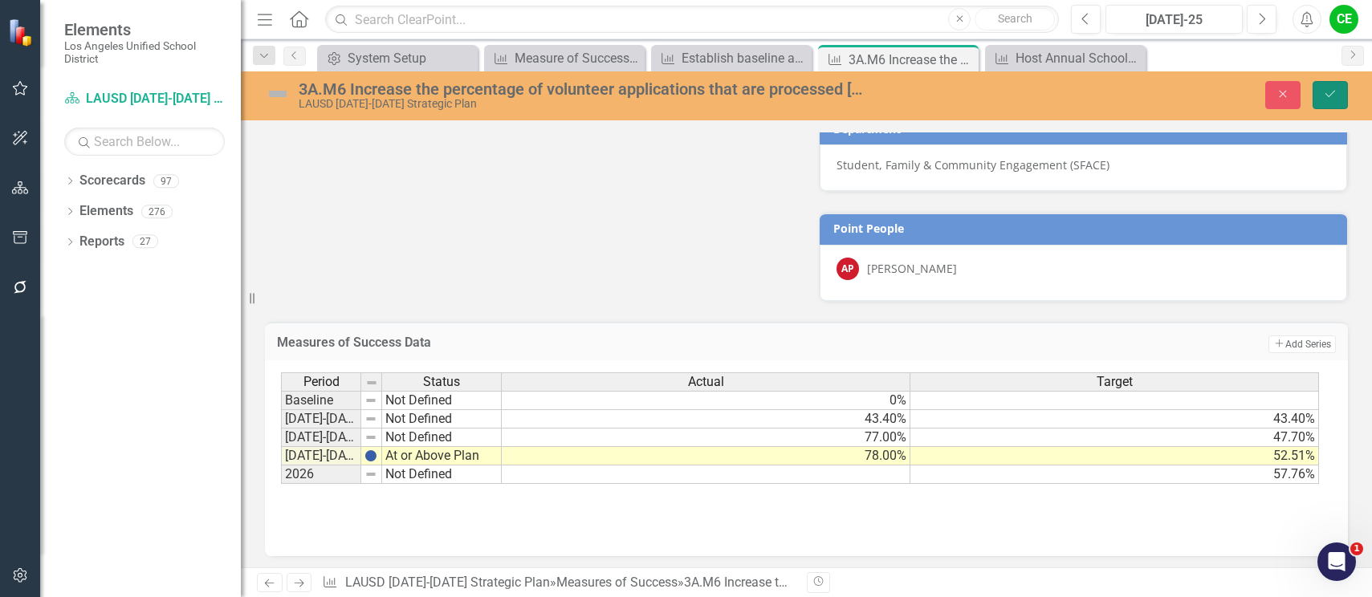
click at [1339, 95] on button "Save" at bounding box center [1329, 95] width 35 height 28
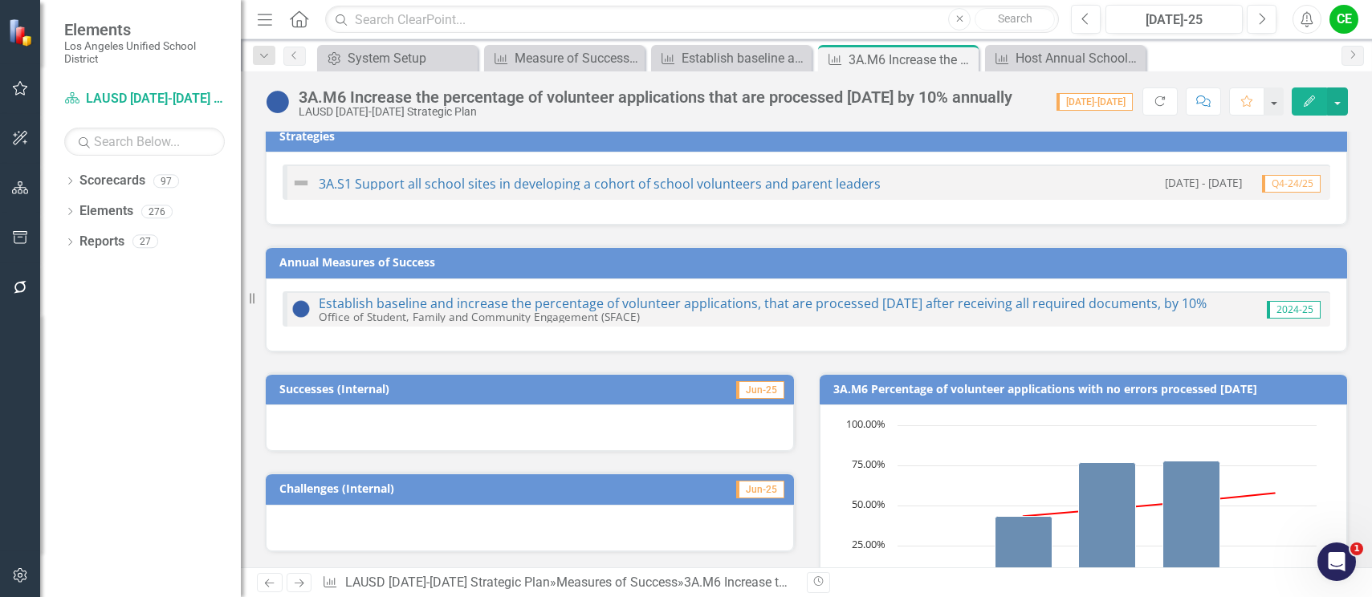
scroll to position [0, 0]
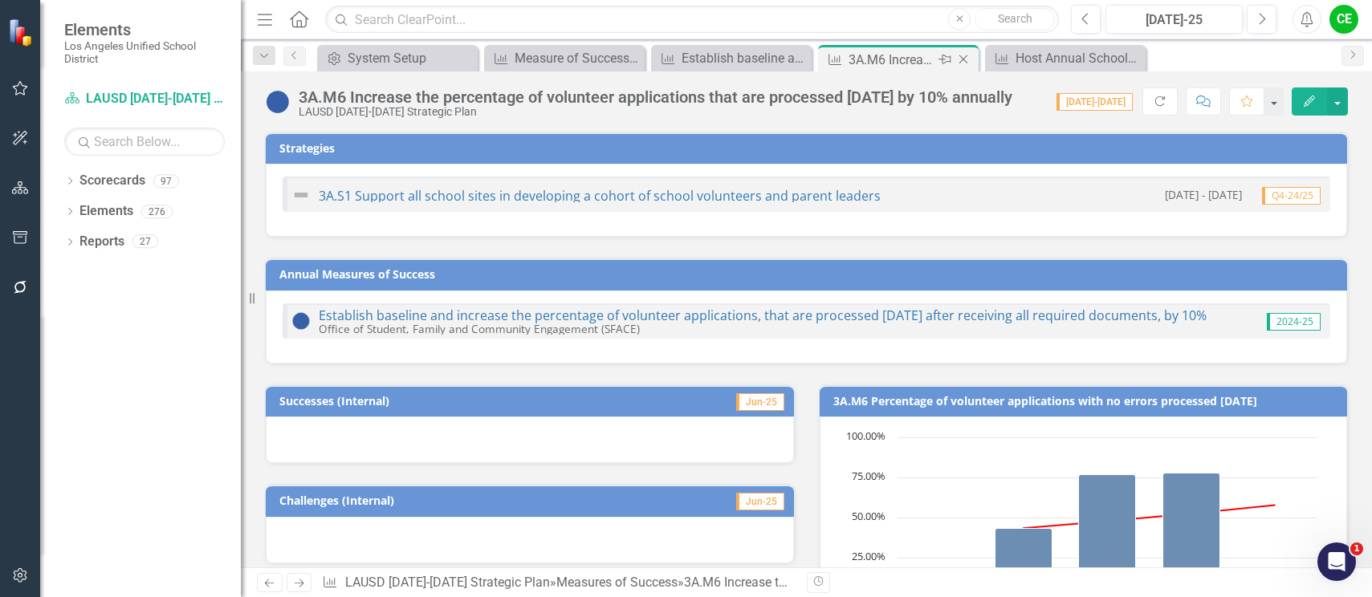
click at [958, 59] on icon "Close" at bounding box center [963, 59] width 16 height 13
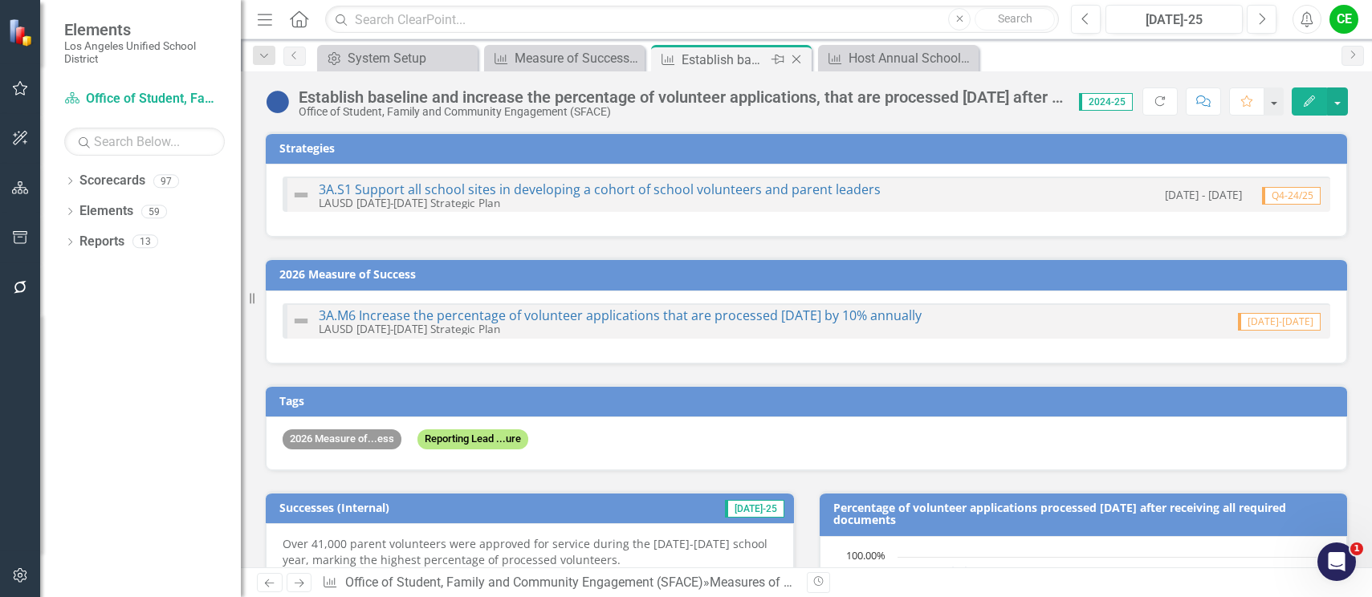
click at [795, 62] on icon "Close" at bounding box center [796, 59] width 16 height 13
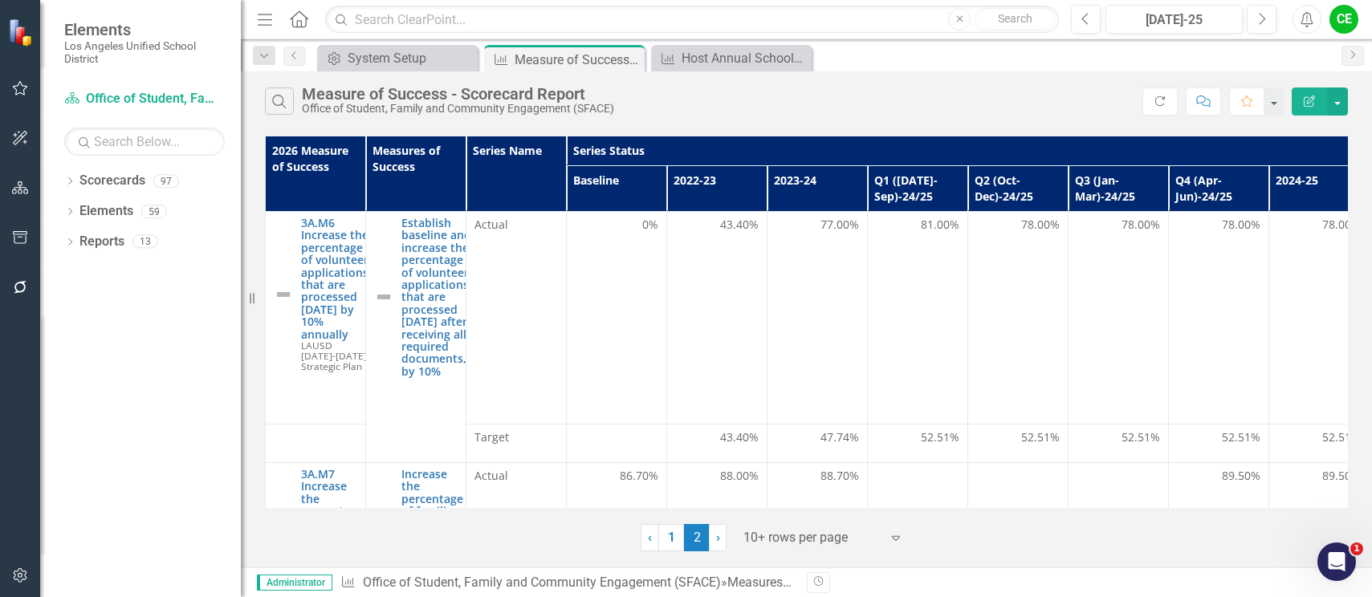
click at [548, 62] on div "Measure of Success - Scorecard Report" at bounding box center [578, 60] width 126 height 20
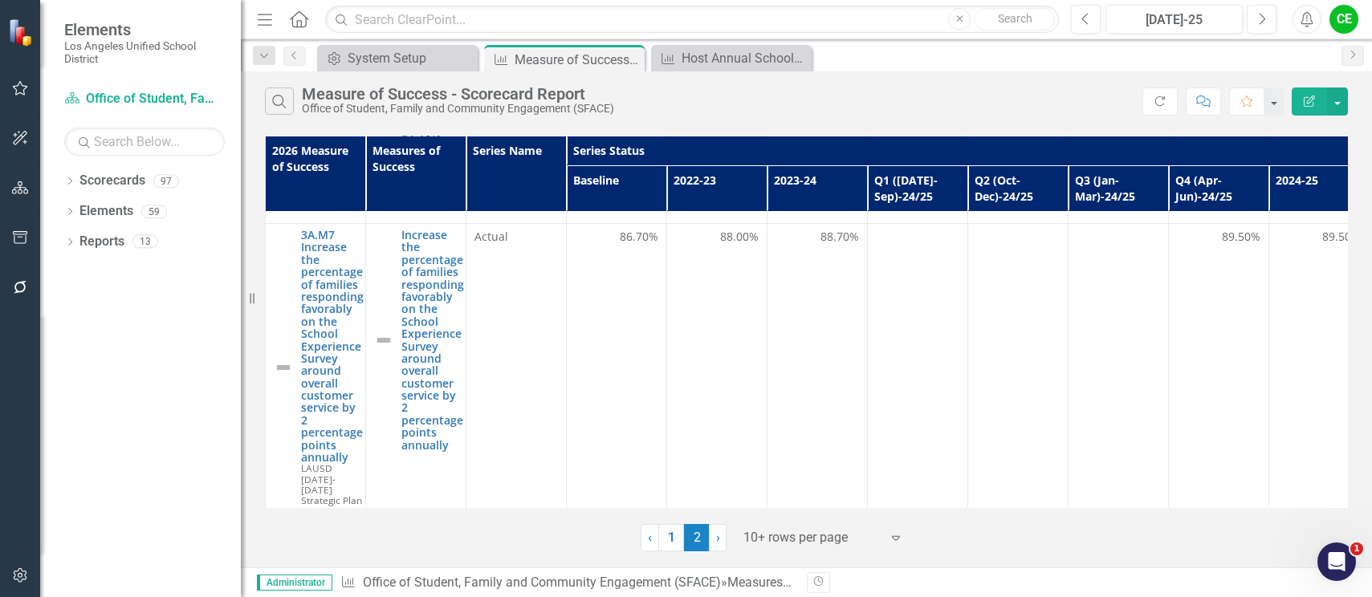
scroll to position [241, 0]
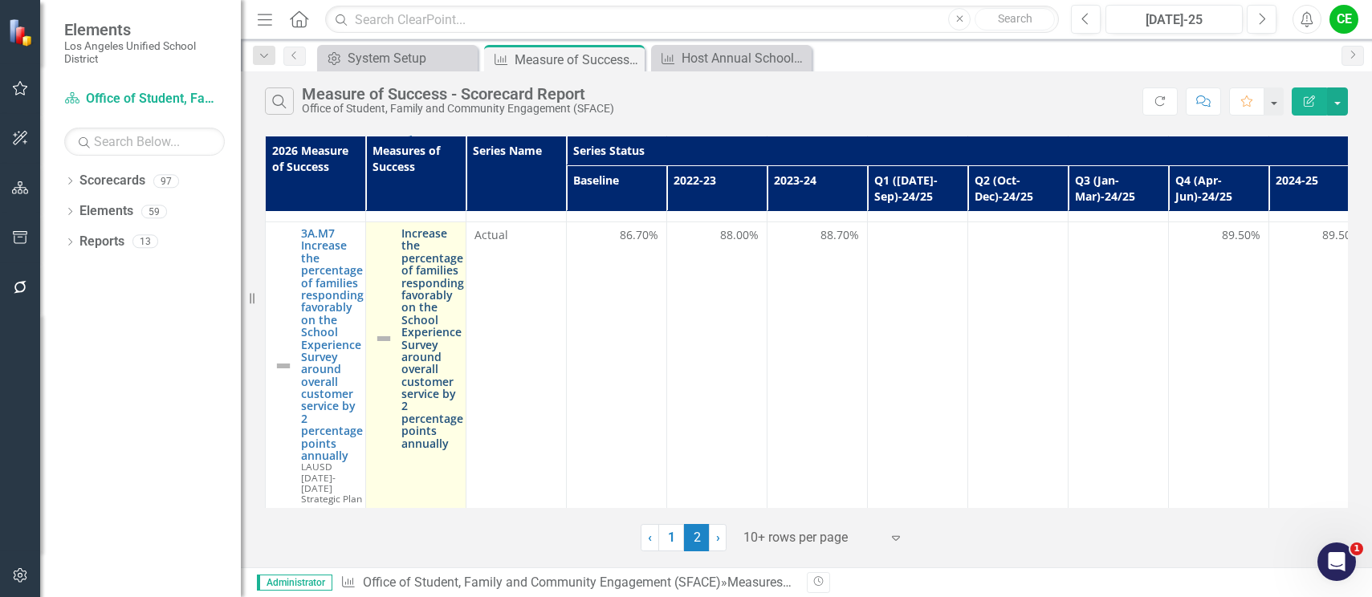
click at [429, 299] on link "Increase the percentage of families responding favorably on the School Experien…" at bounding box center [432, 338] width 63 height 222
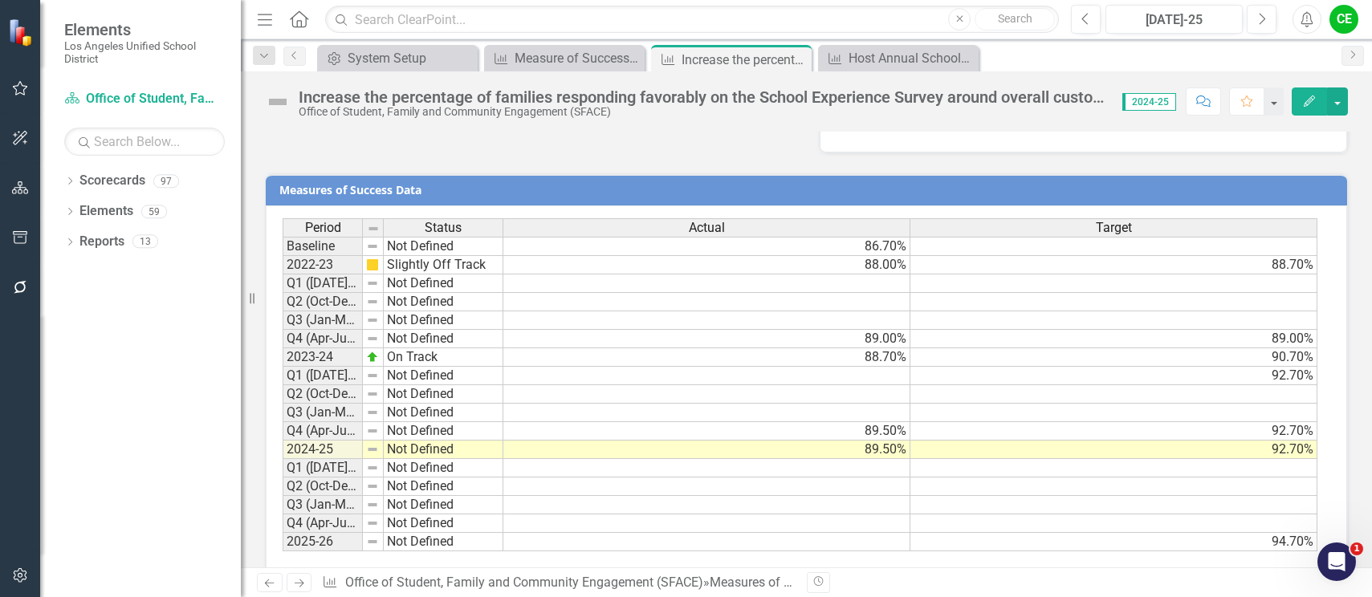
scroll to position [1290, 0]
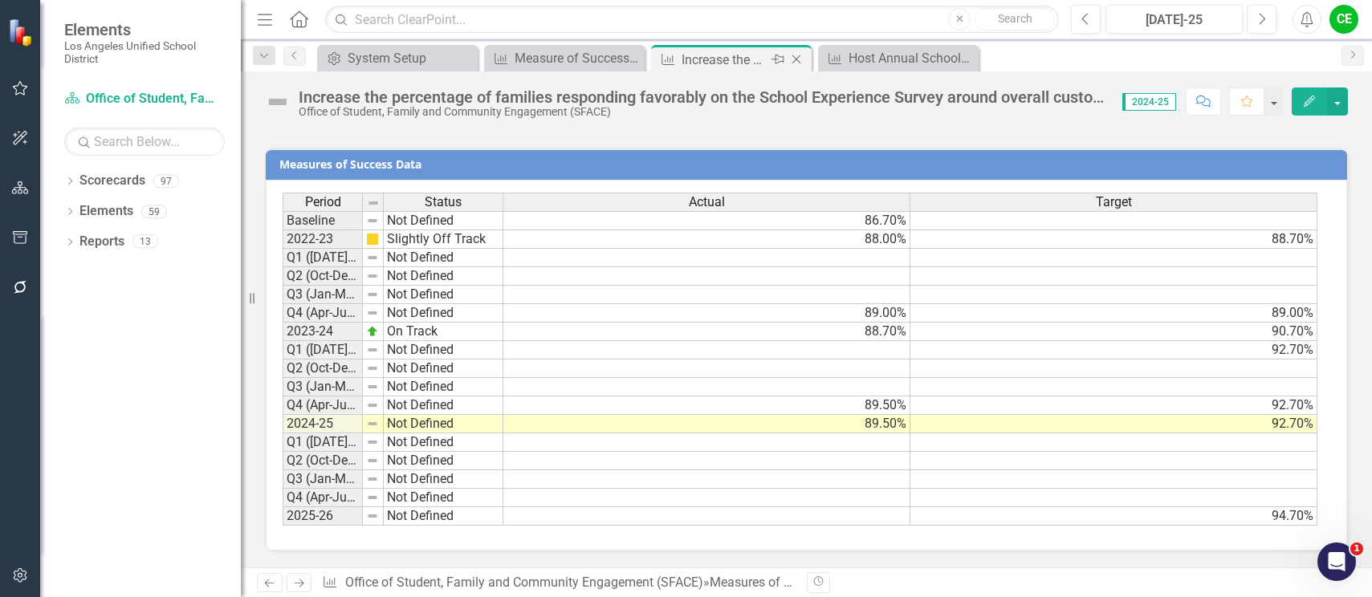
click at [801, 57] on icon "Close" at bounding box center [796, 59] width 16 height 13
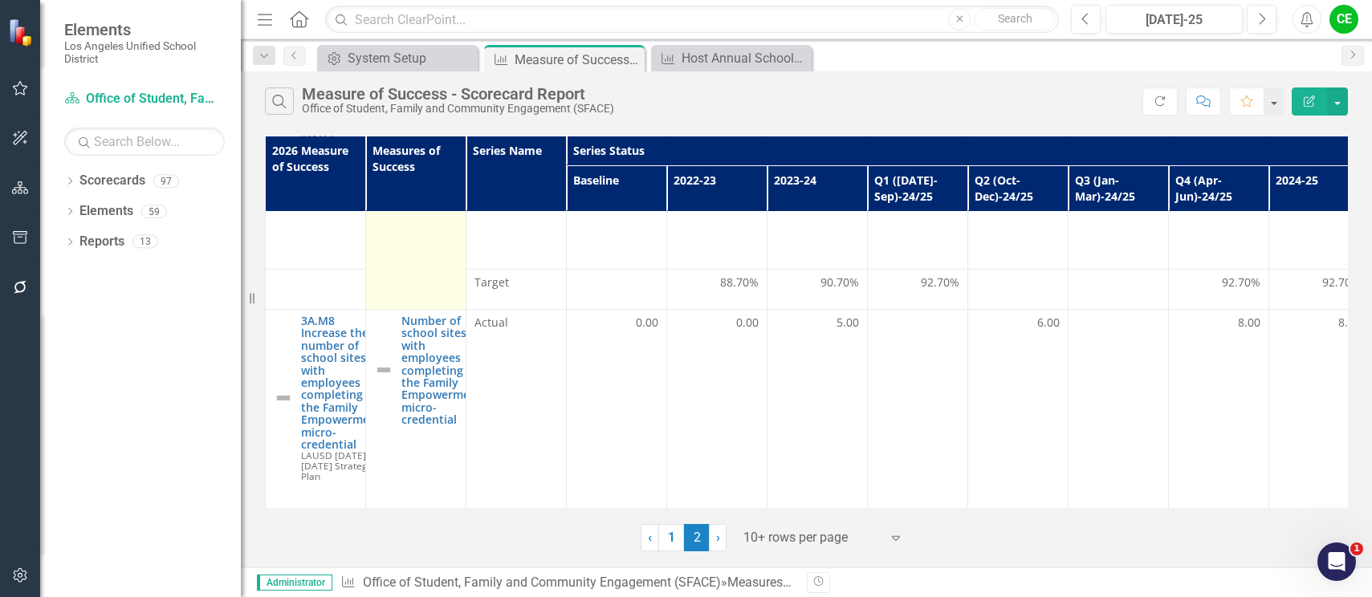
scroll to position [562, 0]
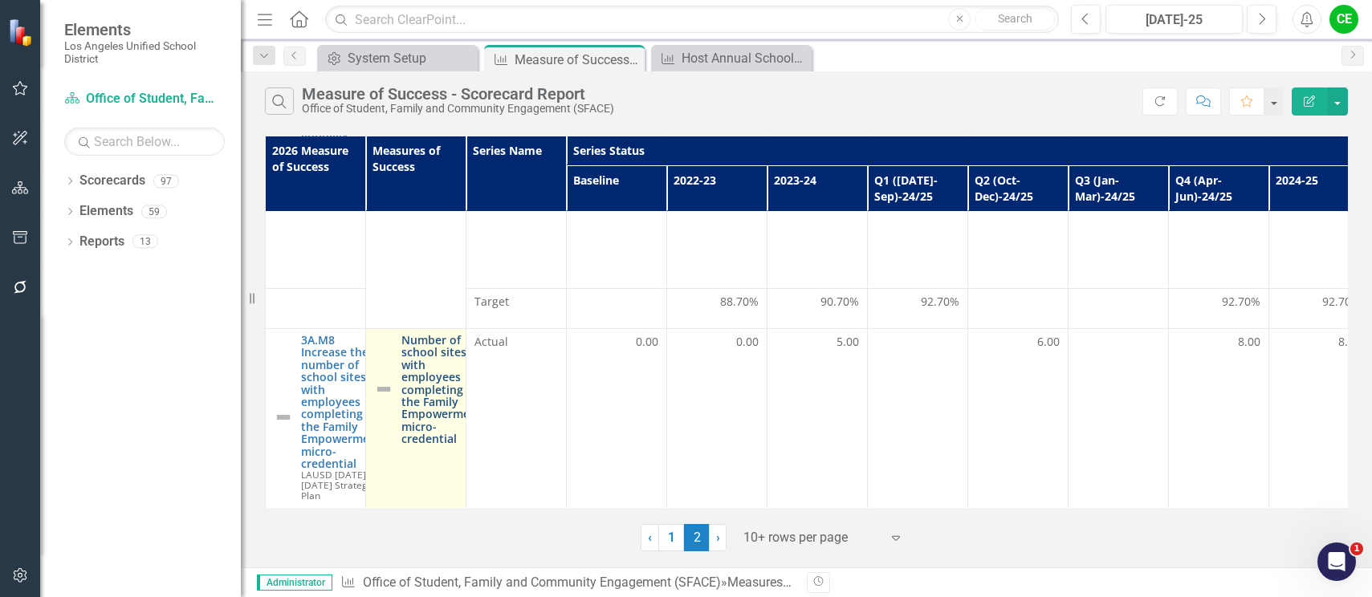
click at [436, 417] on link "Number of school sites with employees completing the Family Empowerment micro-c…" at bounding box center [441, 390] width 80 height 112
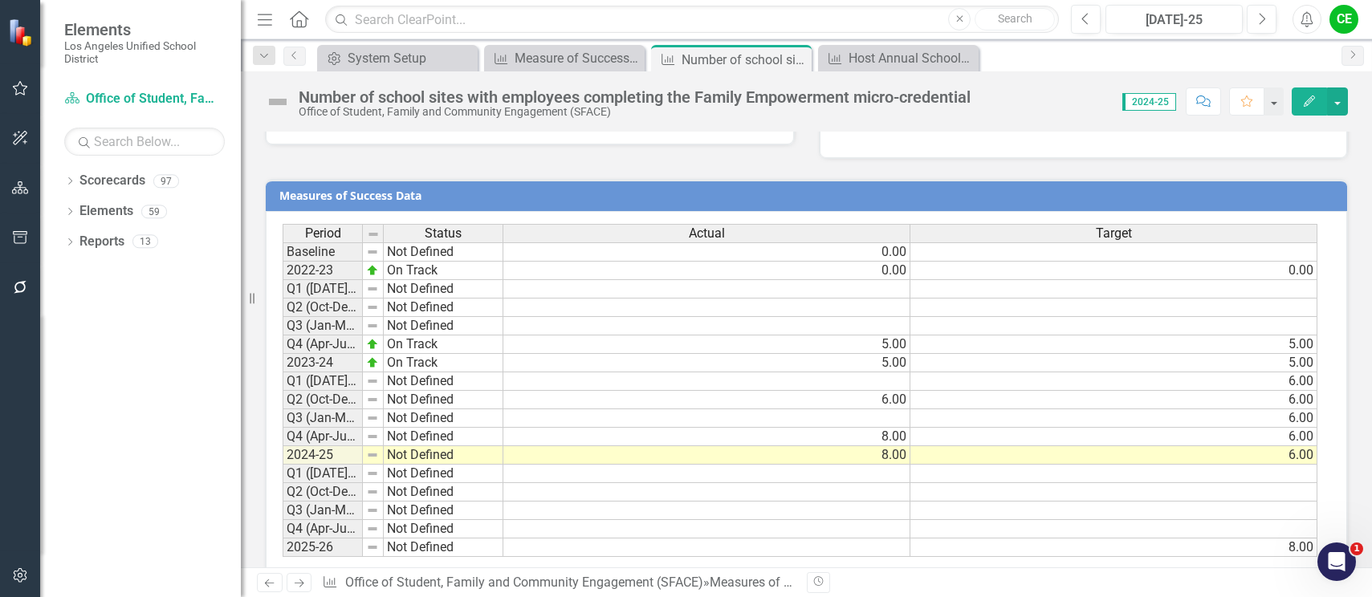
scroll to position [1155, 0]
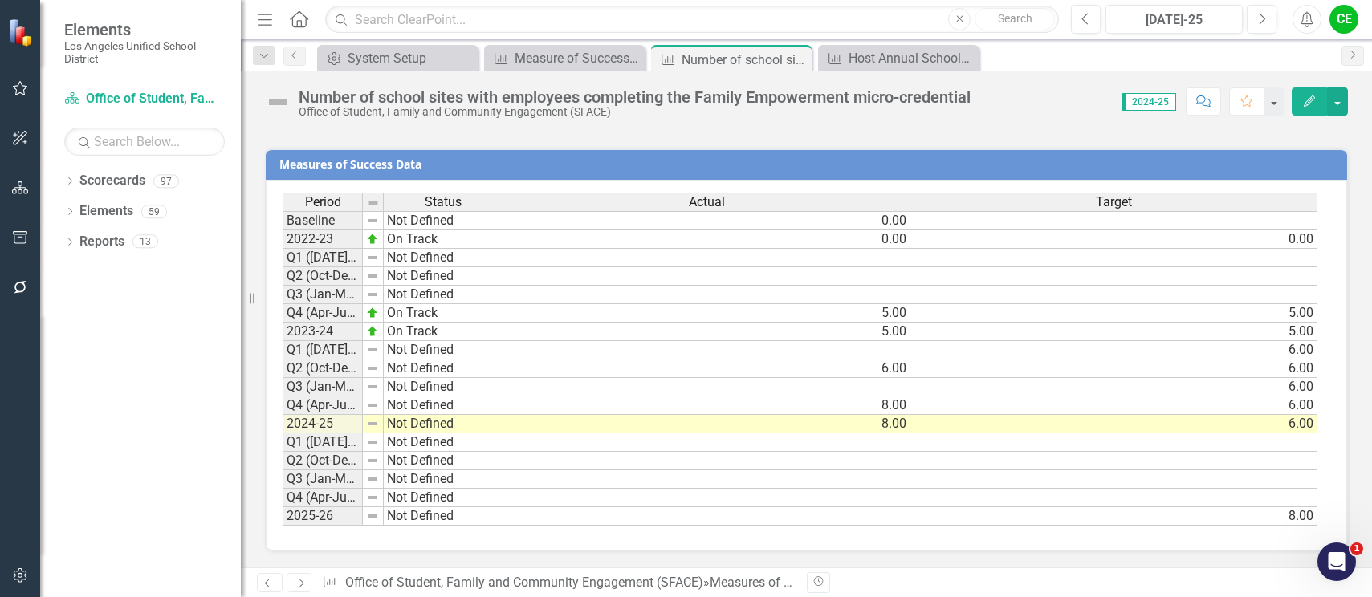
click at [430, 429] on td "Not Defined" at bounding box center [444, 424] width 120 height 18
click at [432, 429] on td "Not Defined" at bounding box center [444, 424] width 120 height 18
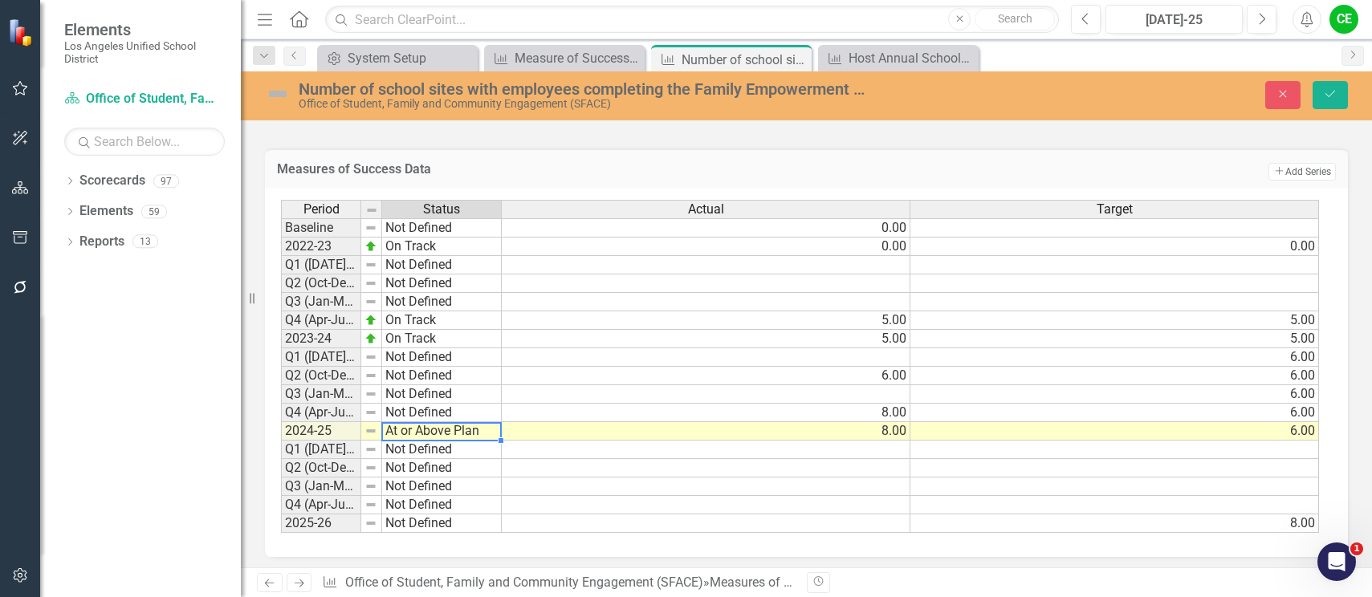
click at [438, 267] on div "Period Status Actual Target Baseline Not Defined 0.00 2022-23 On Track 0.00 0.0…" at bounding box center [800, 367] width 1039 height 334
click at [1339, 91] on button "Save" at bounding box center [1329, 95] width 35 height 28
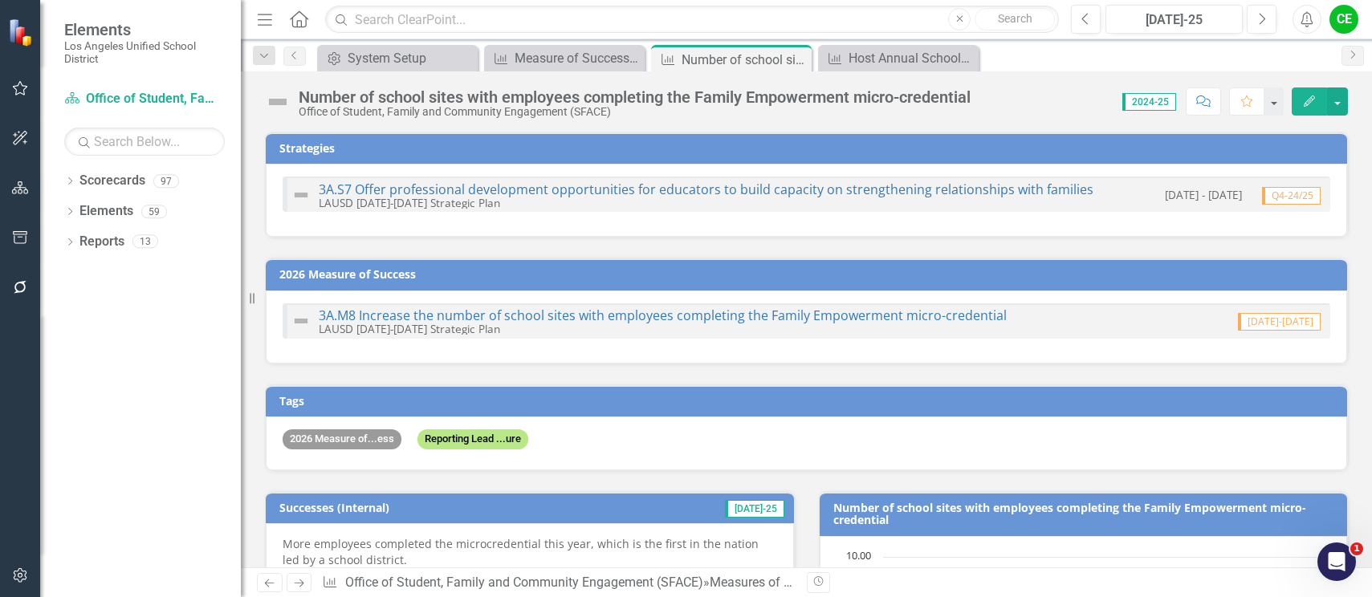
checkbox input "true"
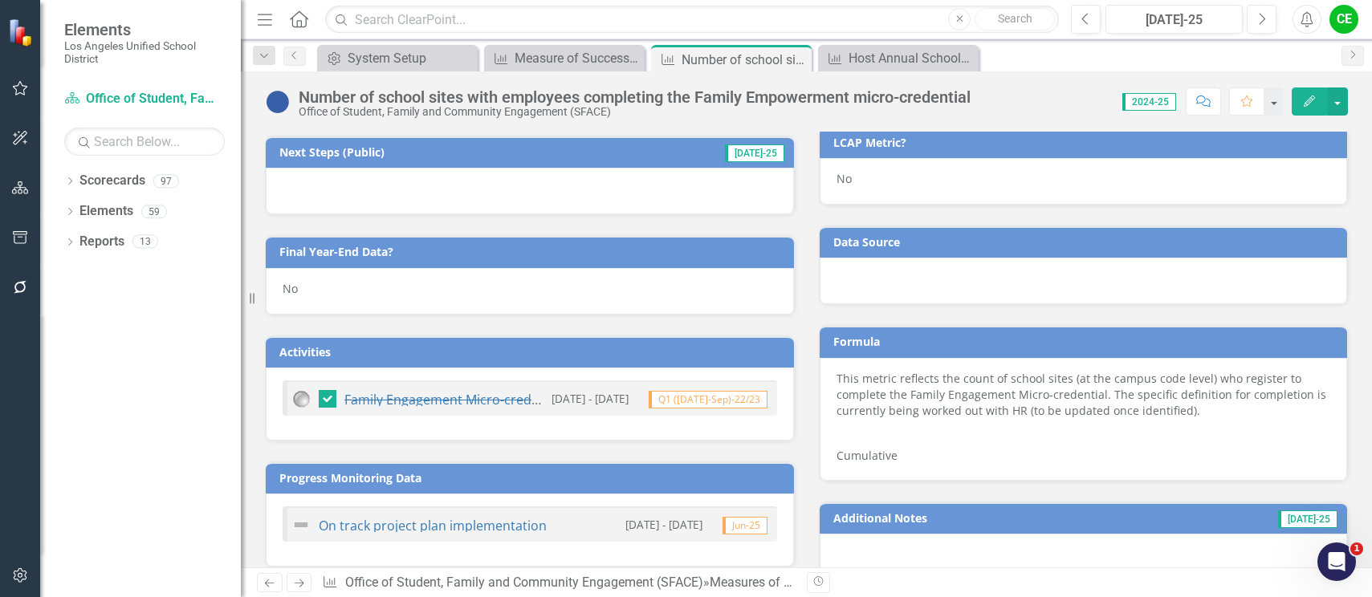
scroll to position [722, 0]
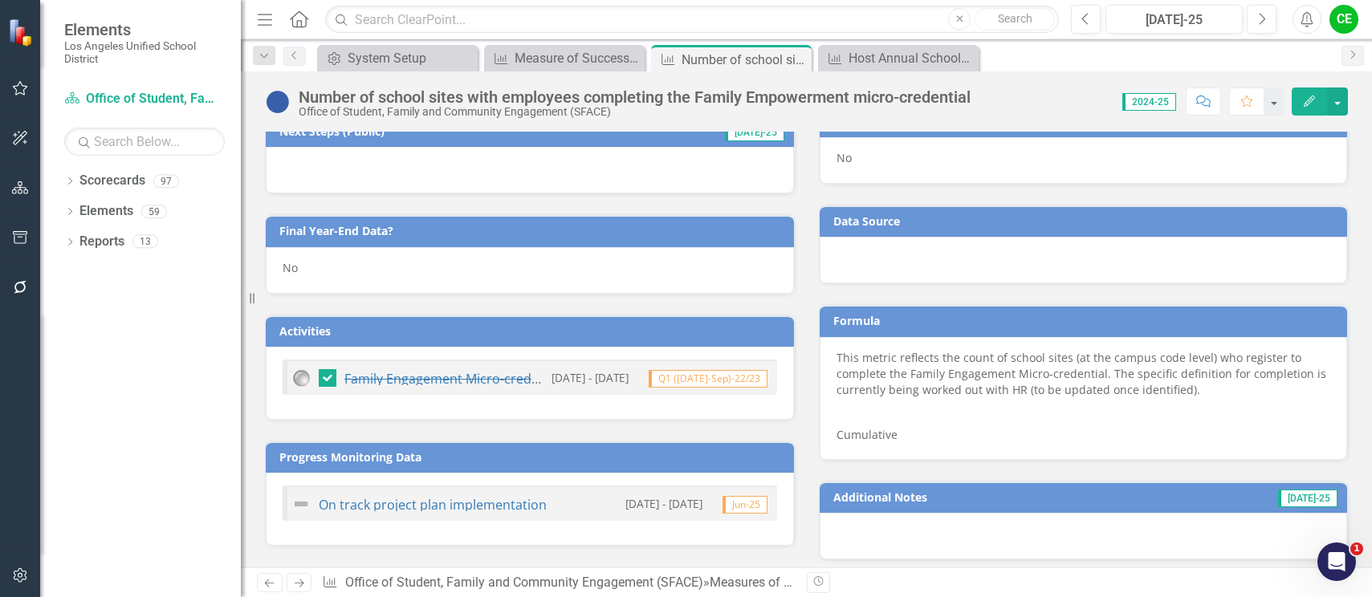
click at [327, 281] on div "No" at bounding box center [530, 270] width 528 height 47
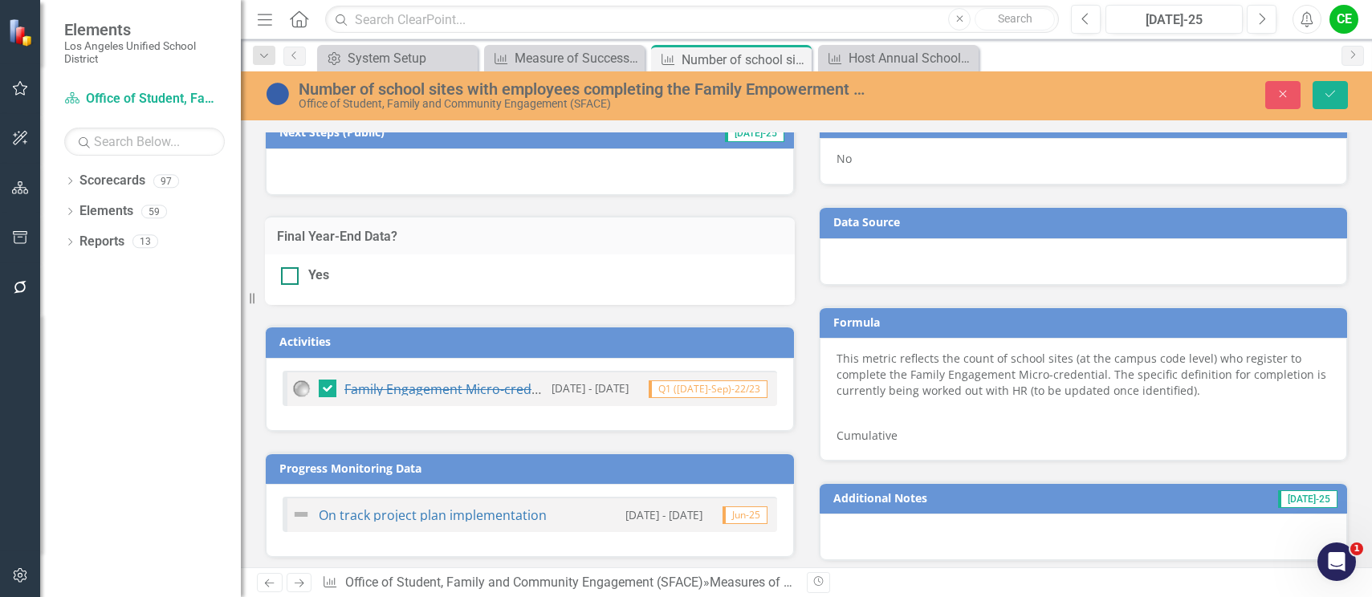
click at [290, 276] on input "Yes" at bounding box center [286, 272] width 10 height 10
checkbox input "true"
click at [1325, 92] on icon "Save" at bounding box center [1330, 93] width 14 height 11
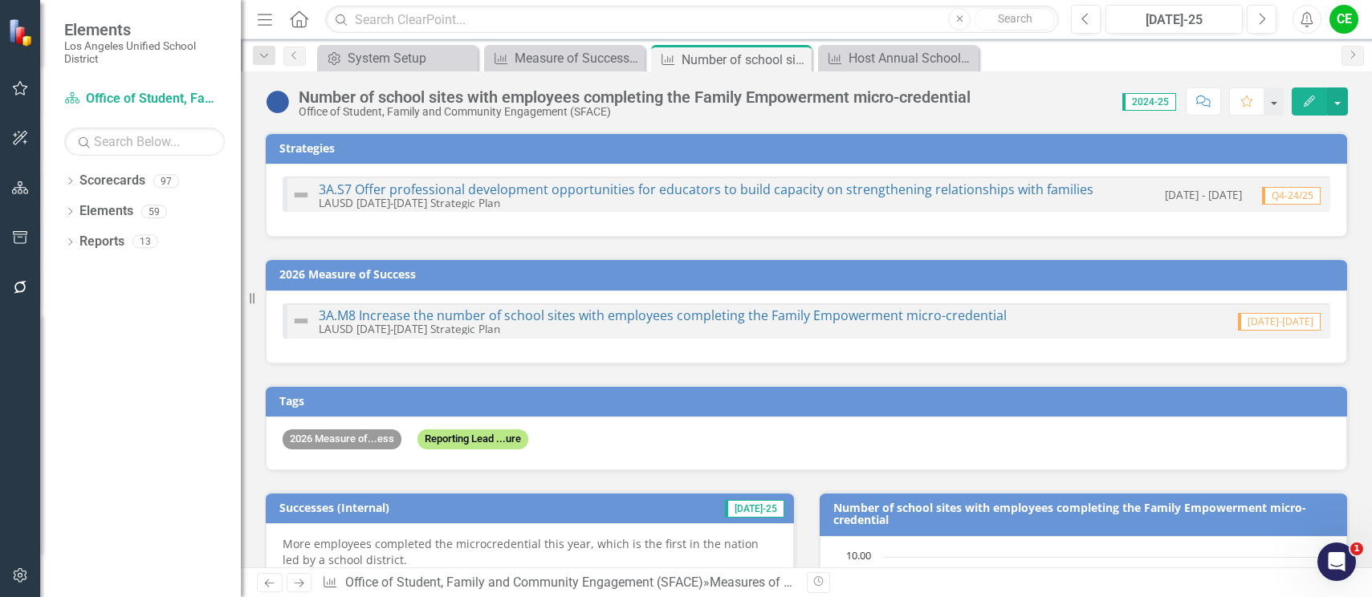
checkbox input "true"
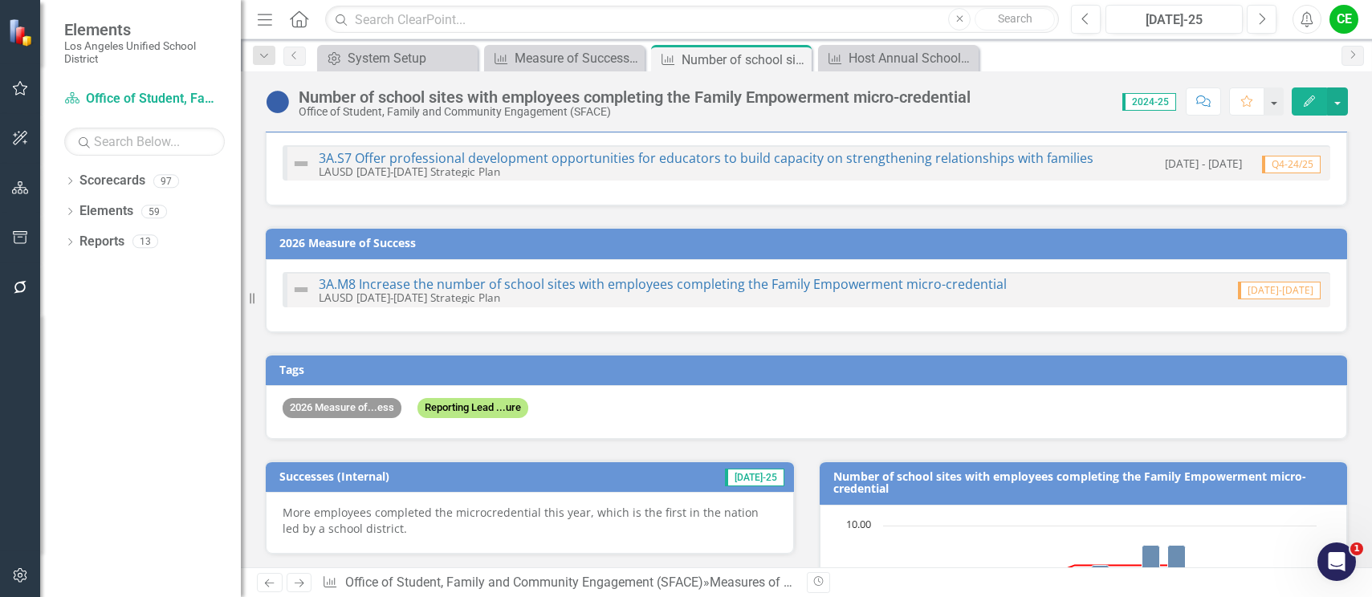
scroll to position [0, 0]
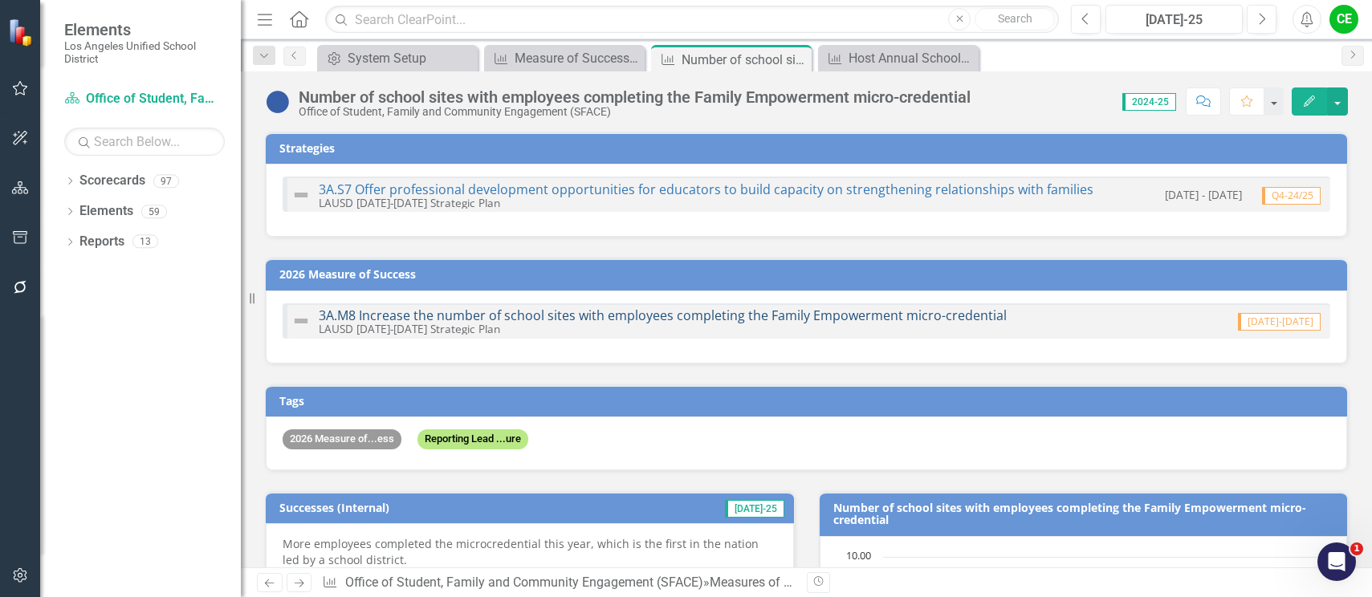
click at [632, 314] on link "3A.M8 Increase the number of school sites with employees completing the Family …" at bounding box center [663, 316] width 688 height 18
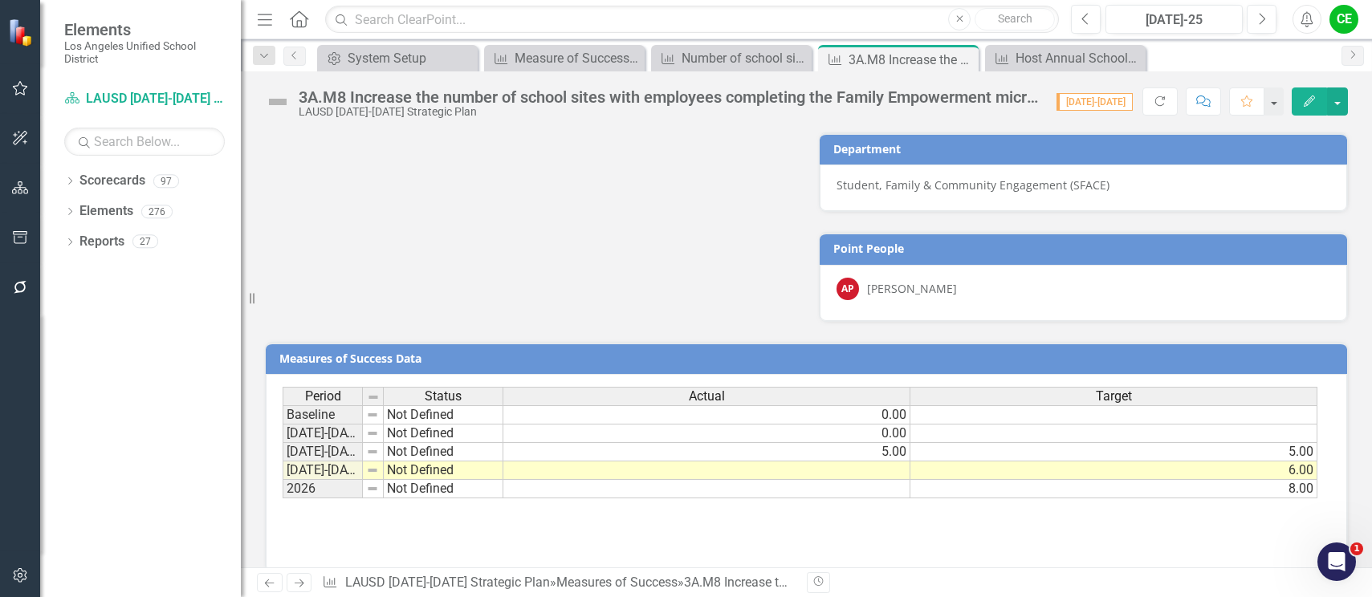
scroll to position [1028, 0]
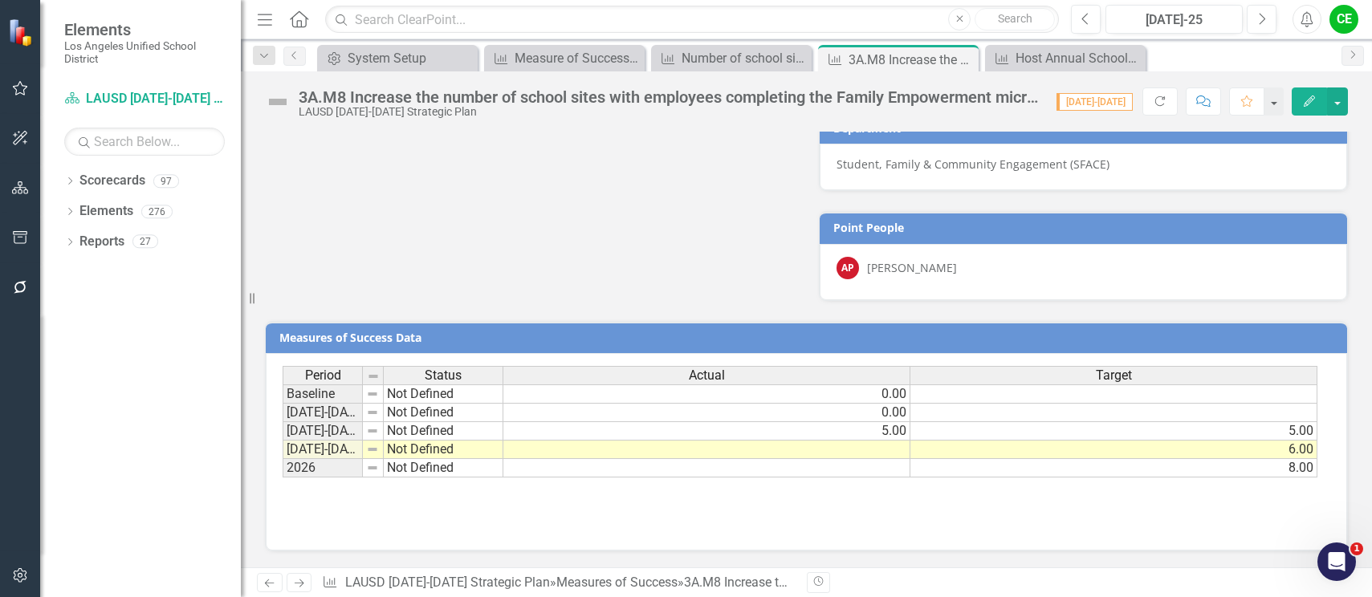
click at [828, 450] on td at bounding box center [706, 450] width 407 height 18
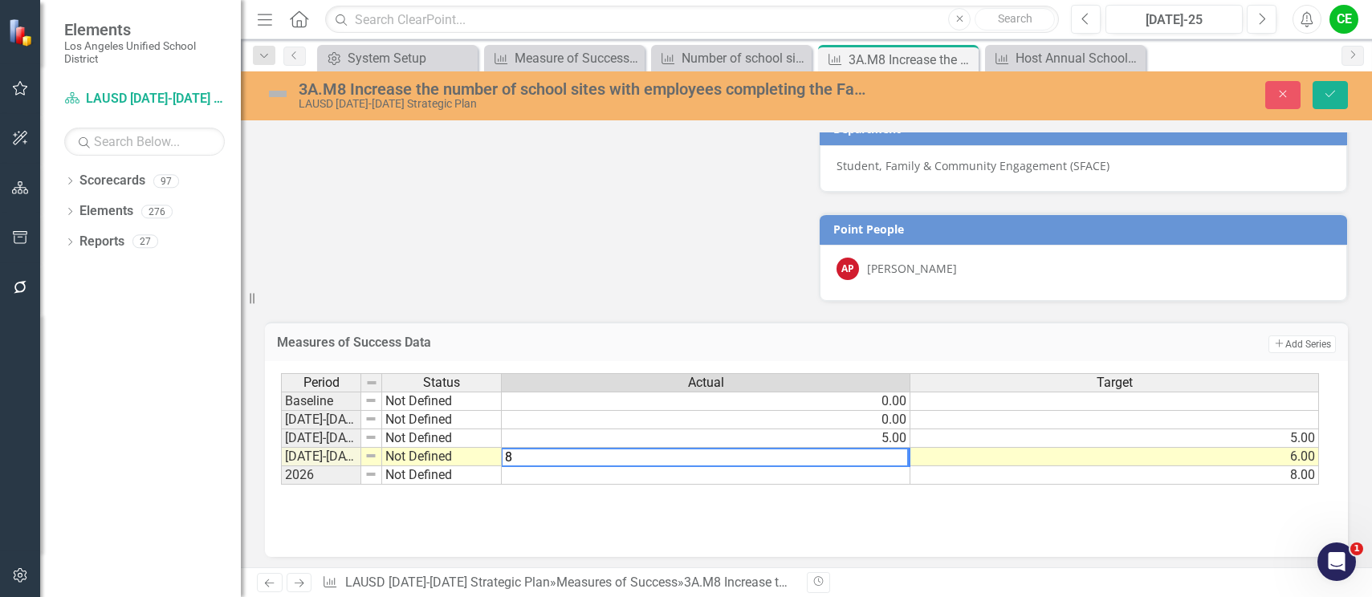
type textarea "8"
click at [812, 486] on div "Period Status Actual Target Baseline Not Defined 0.00 2022-2023 Not Defined 0.0…" at bounding box center [806, 453] width 1051 height 161
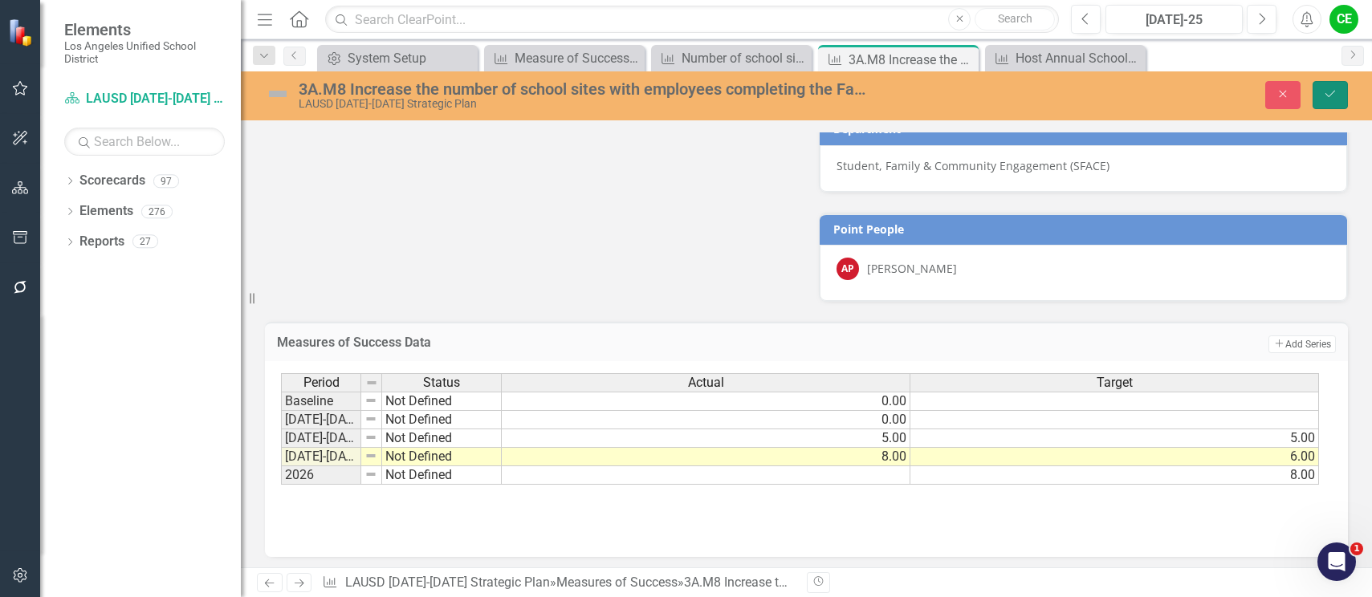
click at [1333, 91] on icon "Save" at bounding box center [1330, 93] width 14 height 11
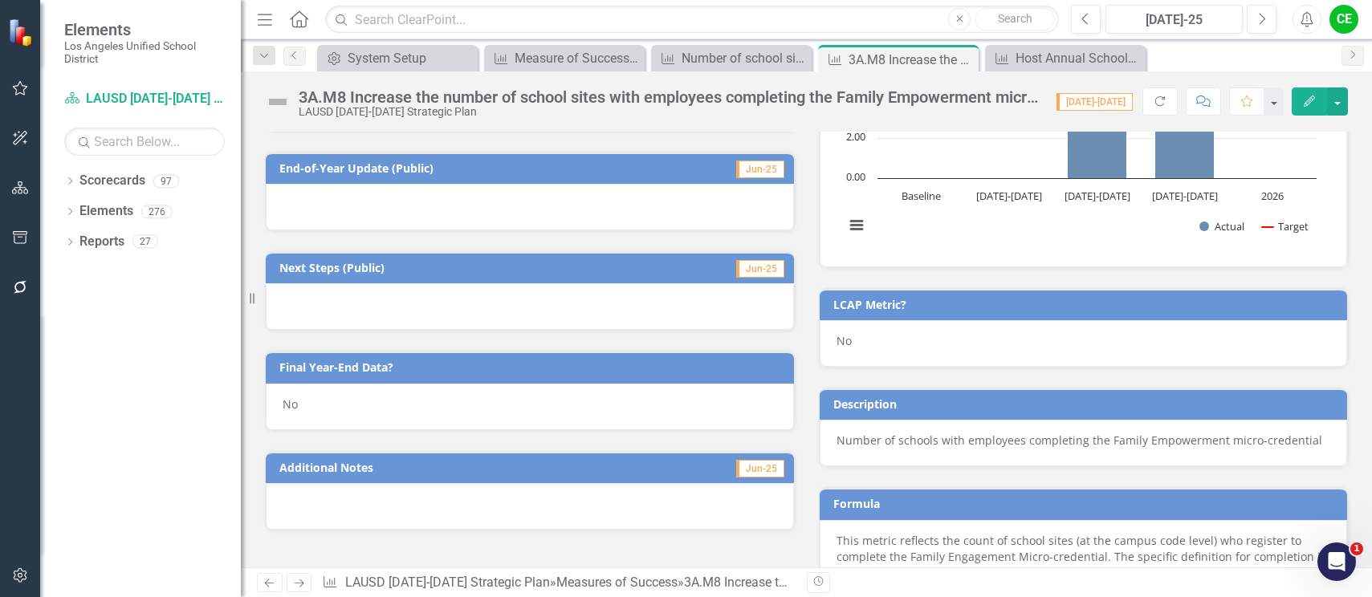
scroll to position [482, 0]
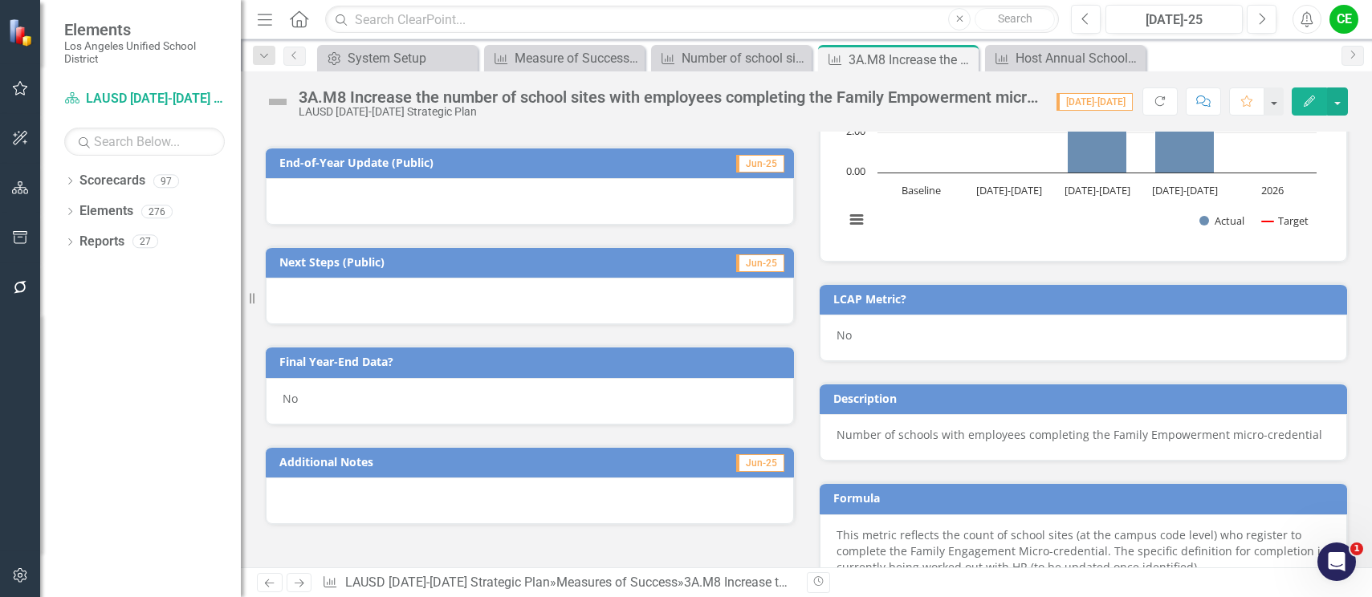
click at [321, 403] on div "No" at bounding box center [530, 401] width 528 height 47
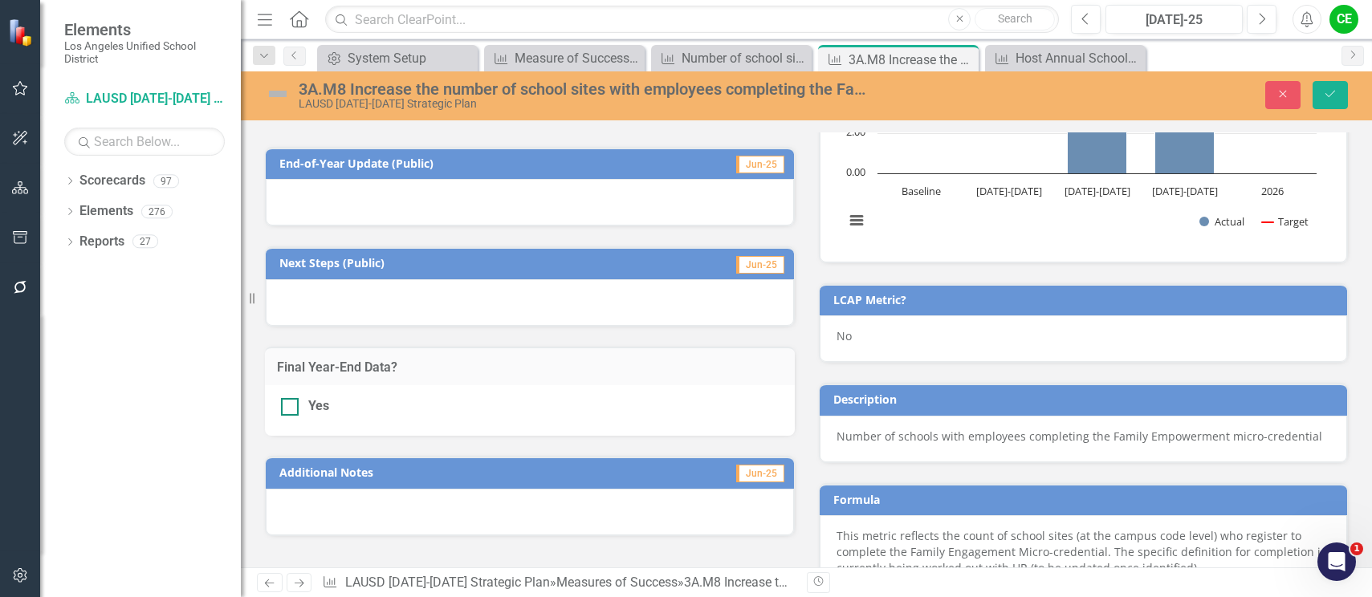
click at [290, 405] on input "Yes" at bounding box center [286, 403] width 10 height 10
checkbox input "true"
click at [1322, 89] on button "Save" at bounding box center [1329, 95] width 35 height 28
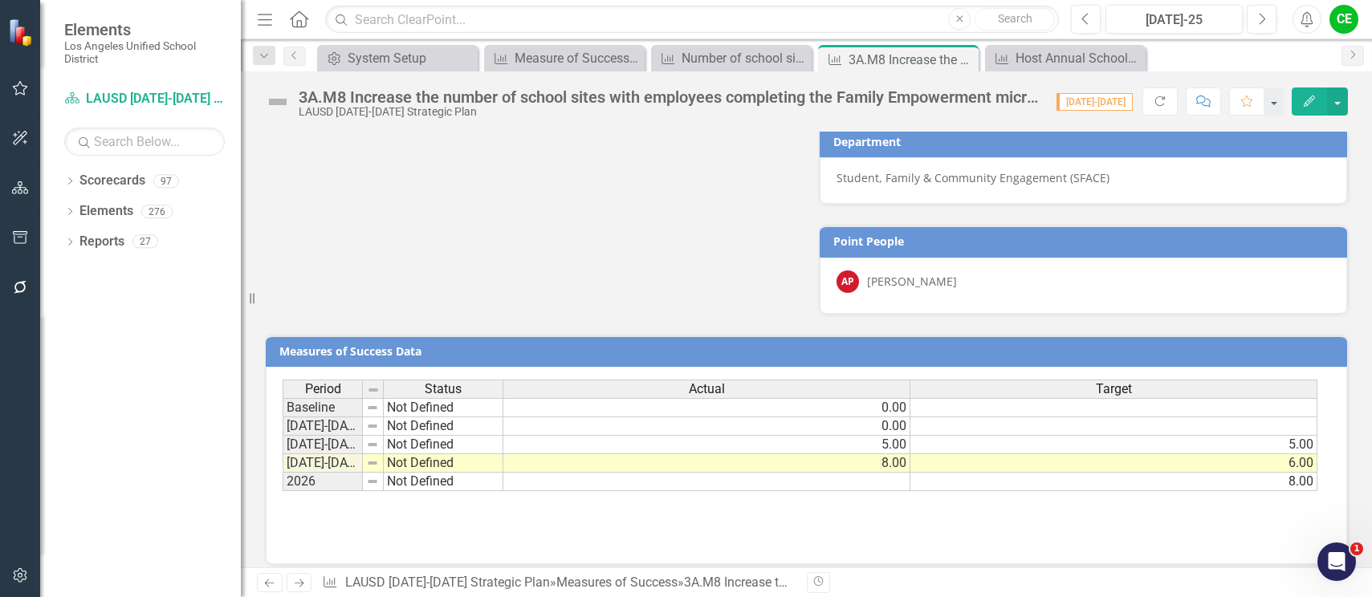
scroll to position [1028, 0]
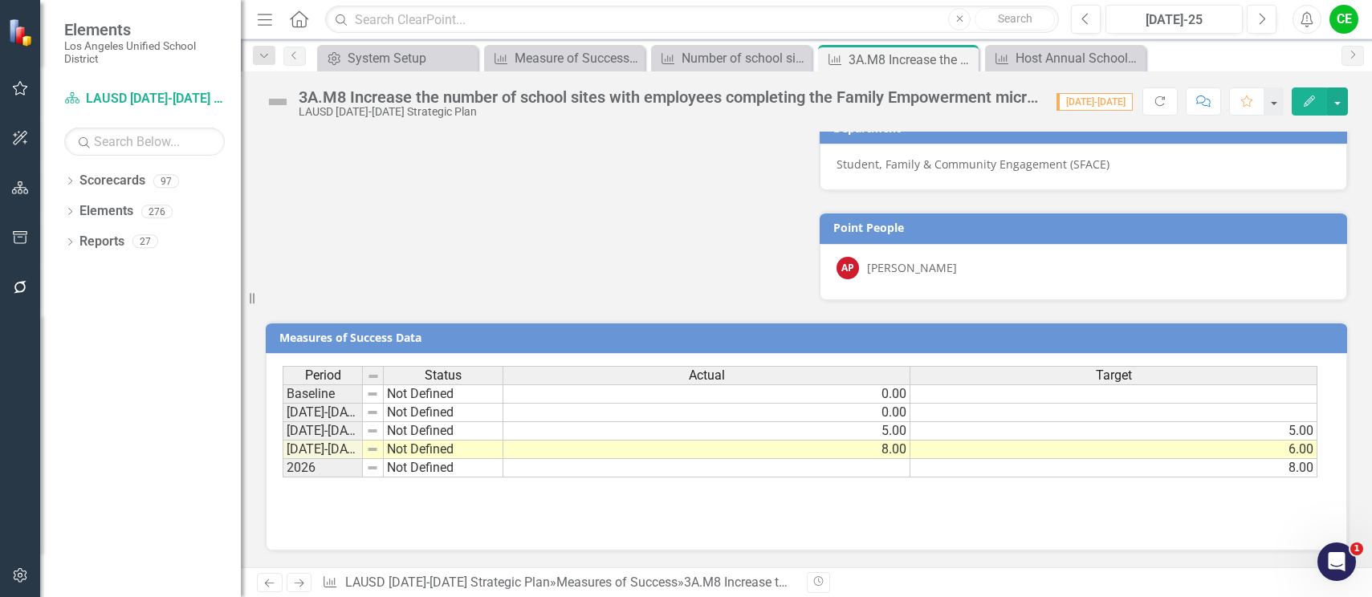
click at [446, 451] on td "Not Defined" at bounding box center [444, 450] width 120 height 18
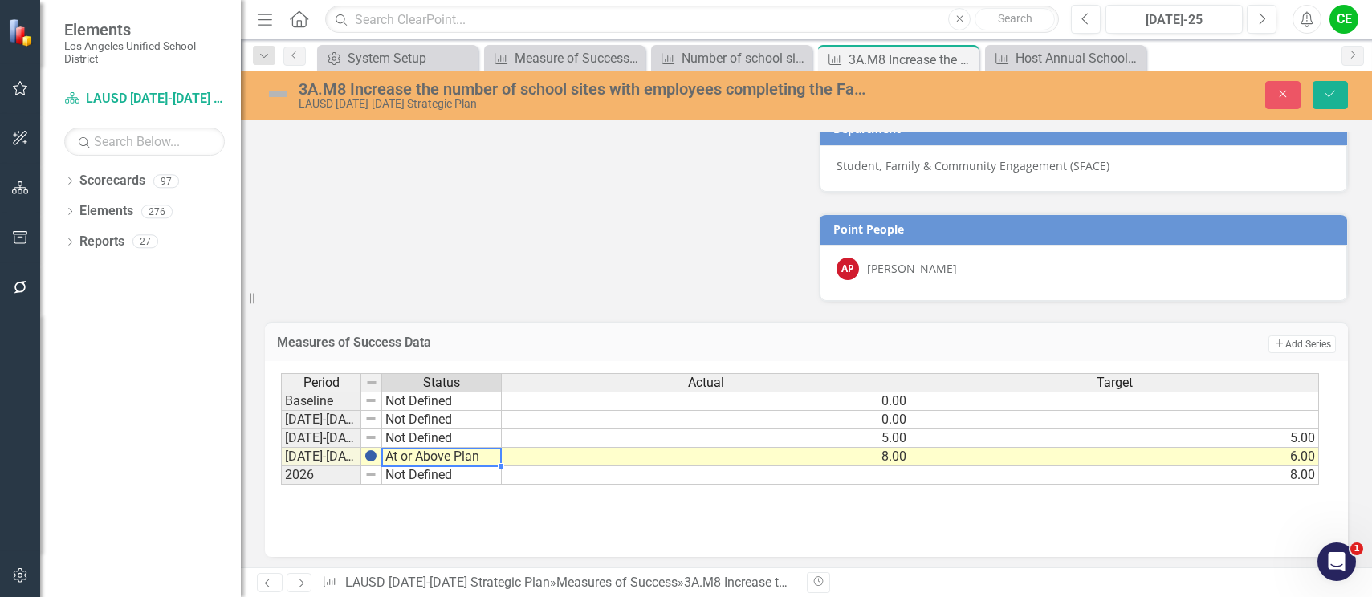
click at [425, 437] on div "Period Status Actual Target Baseline Not Defined 0.00 2022-2023 Not Defined 0.0…" at bounding box center [800, 429] width 1039 height 112
click at [1333, 96] on icon "Save" at bounding box center [1330, 93] width 14 height 11
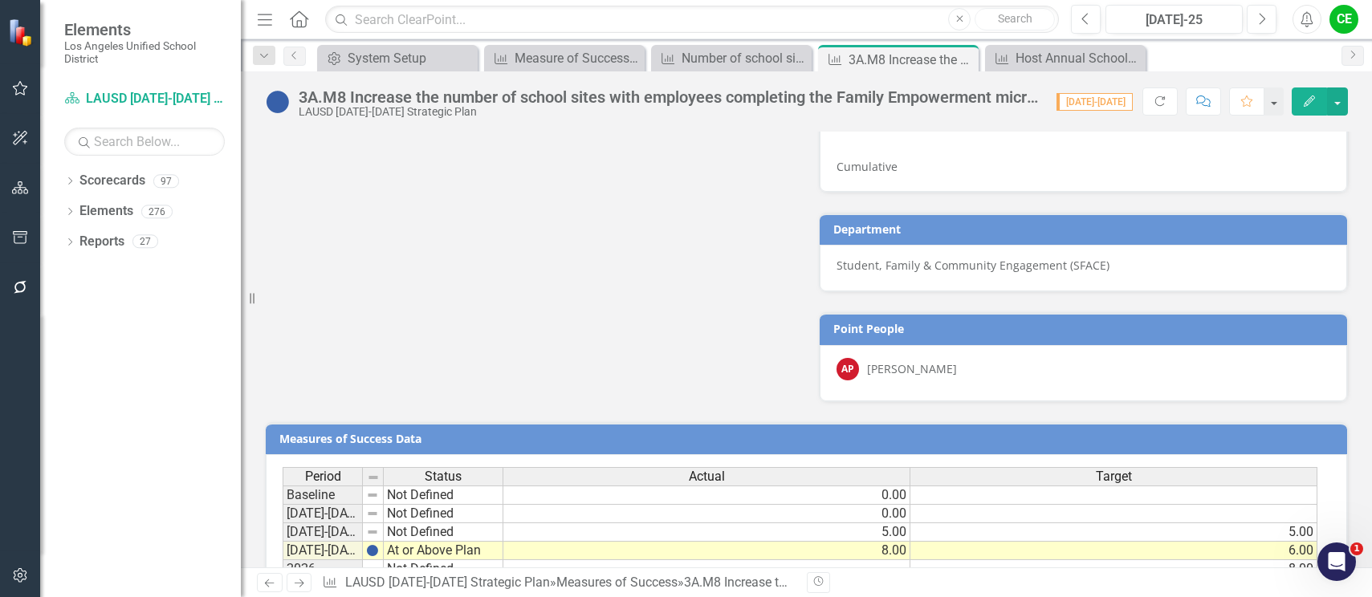
scroll to position [948, 0]
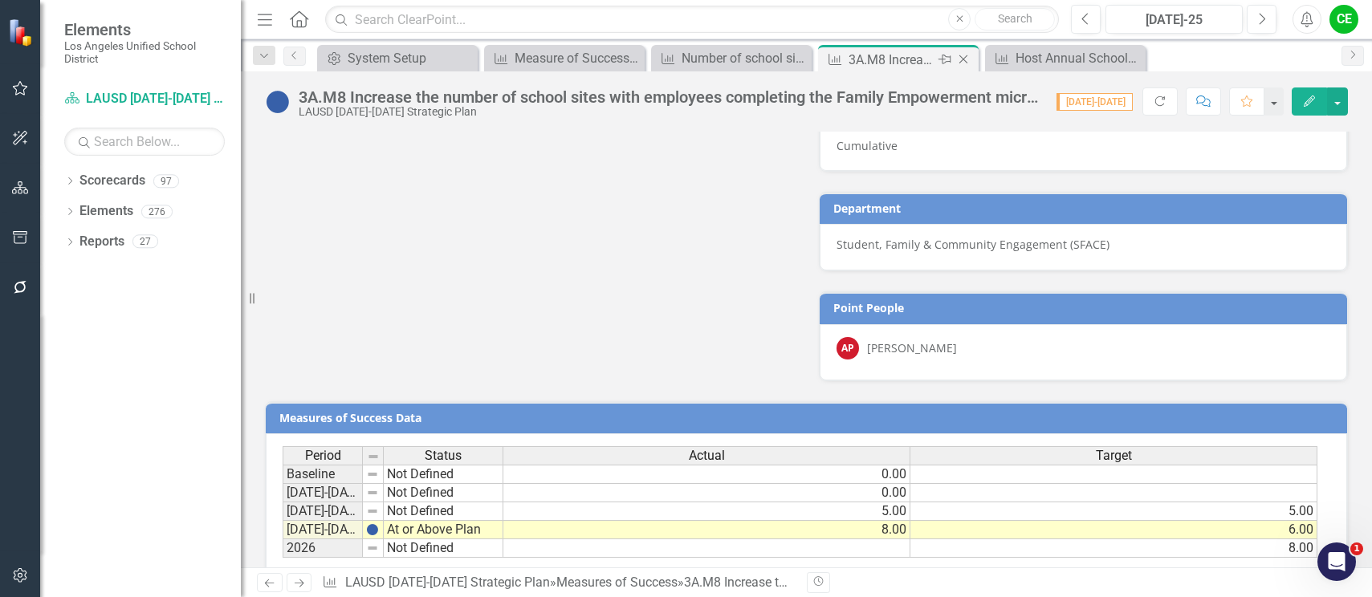
click at [961, 59] on icon "Close" at bounding box center [963, 59] width 16 height 13
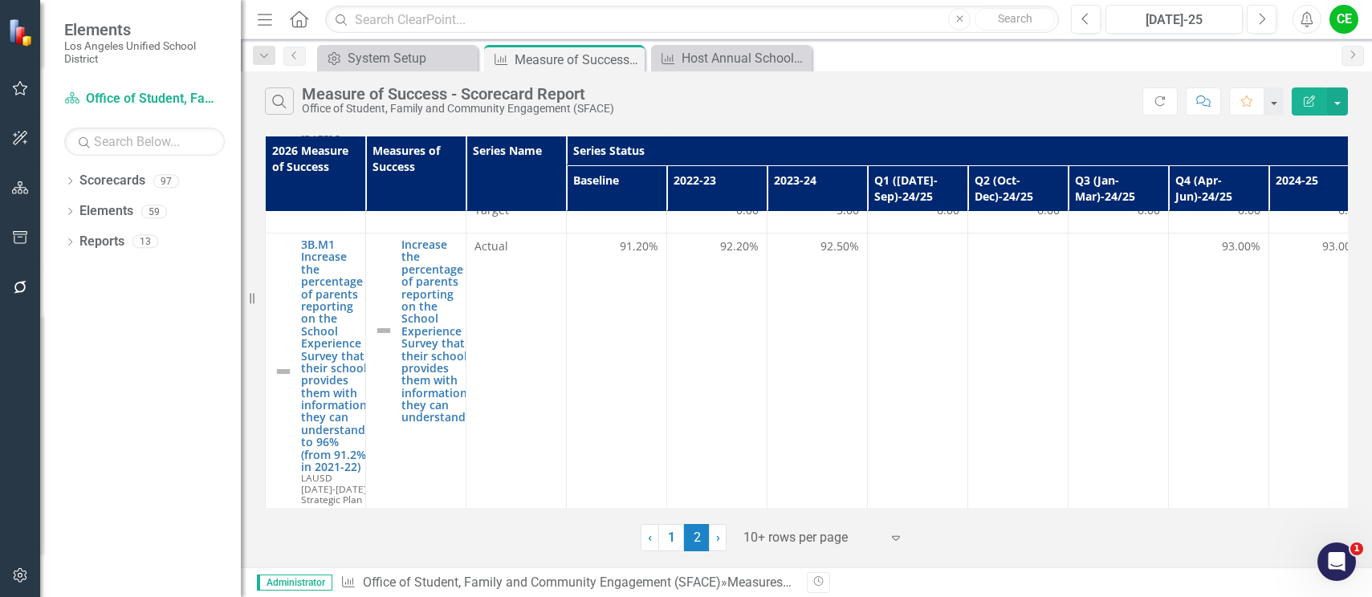
scroll to position [883, 0]
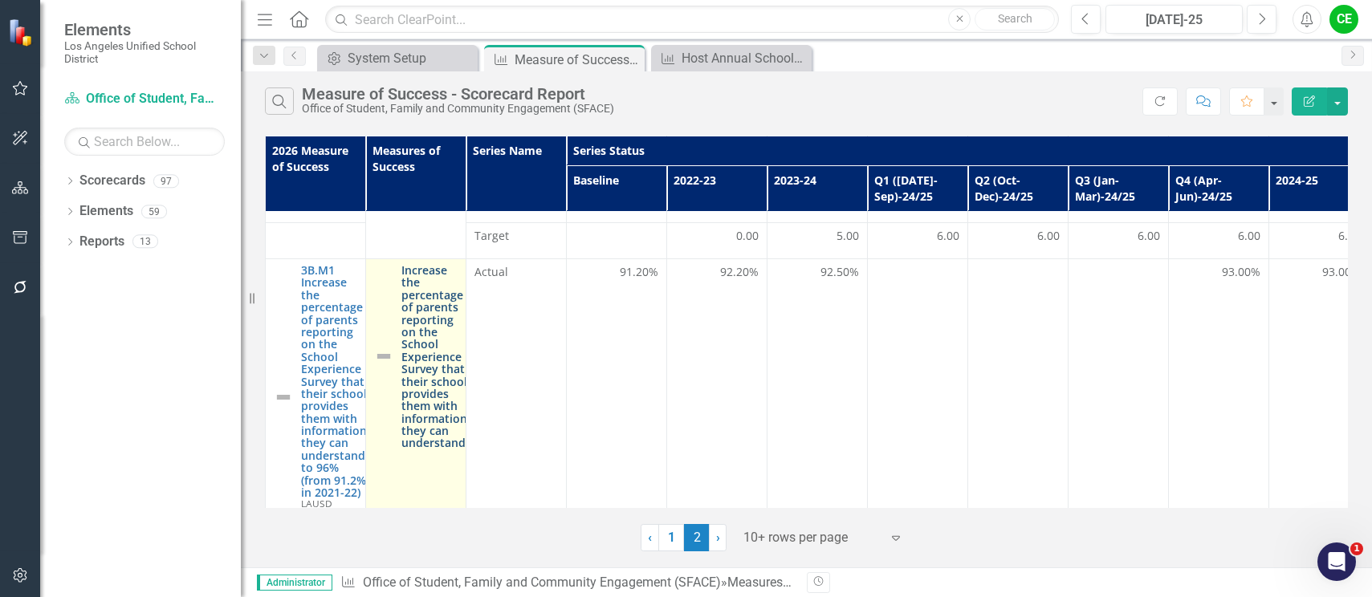
click at [410, 319] on link "Increase the percentage of parents reporting on the School Experience Survey th…" at bounding box center [434, 356] width 66 height 185
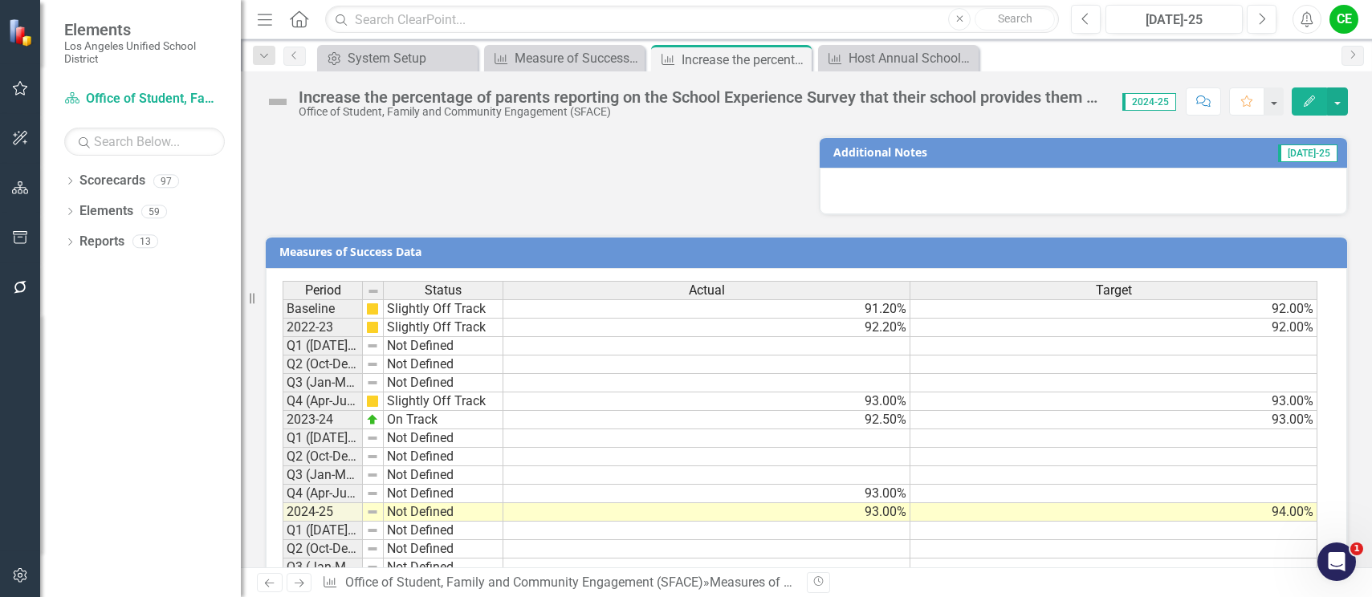
scroll to position [1276, 0]
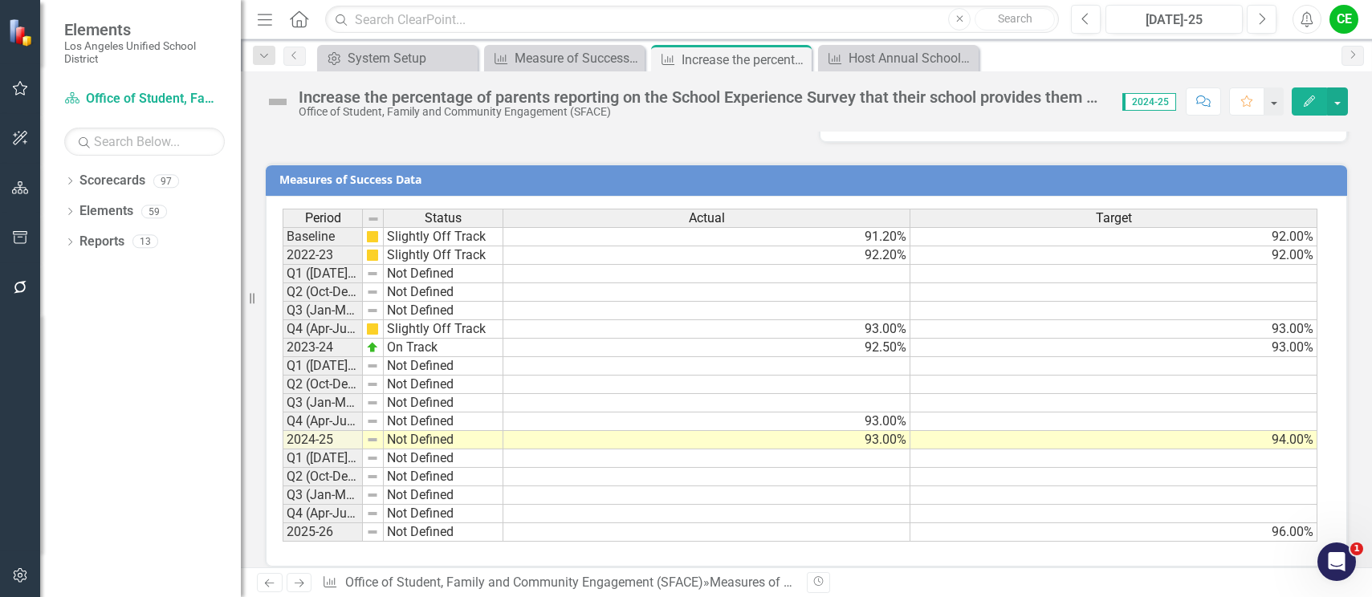
click at [469, 431] on td "Not Defined" at bounding box center [444, 440] width 120 height 18
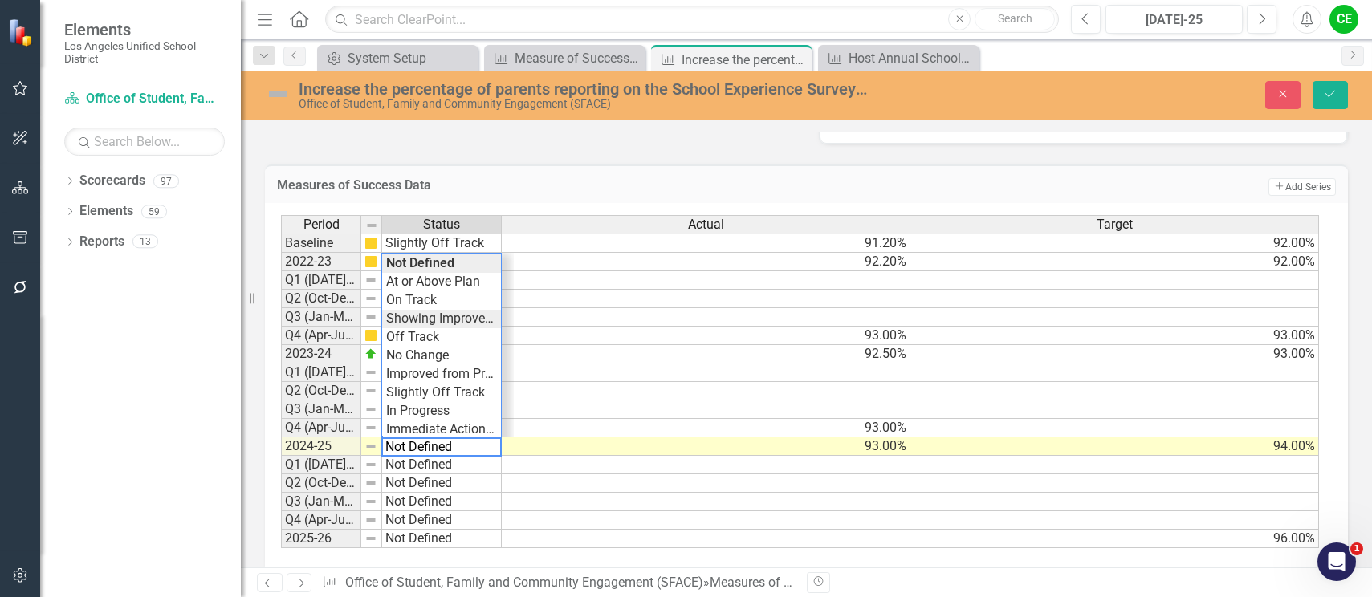
type textarea "Showing Improvemet"
click at [428, 302] on div "Period Status Actual Target Baseline Slightly Off Track 91.20% 92.00% 2022-23 S…" at bounding box center [800, 382] width 1039 height 334
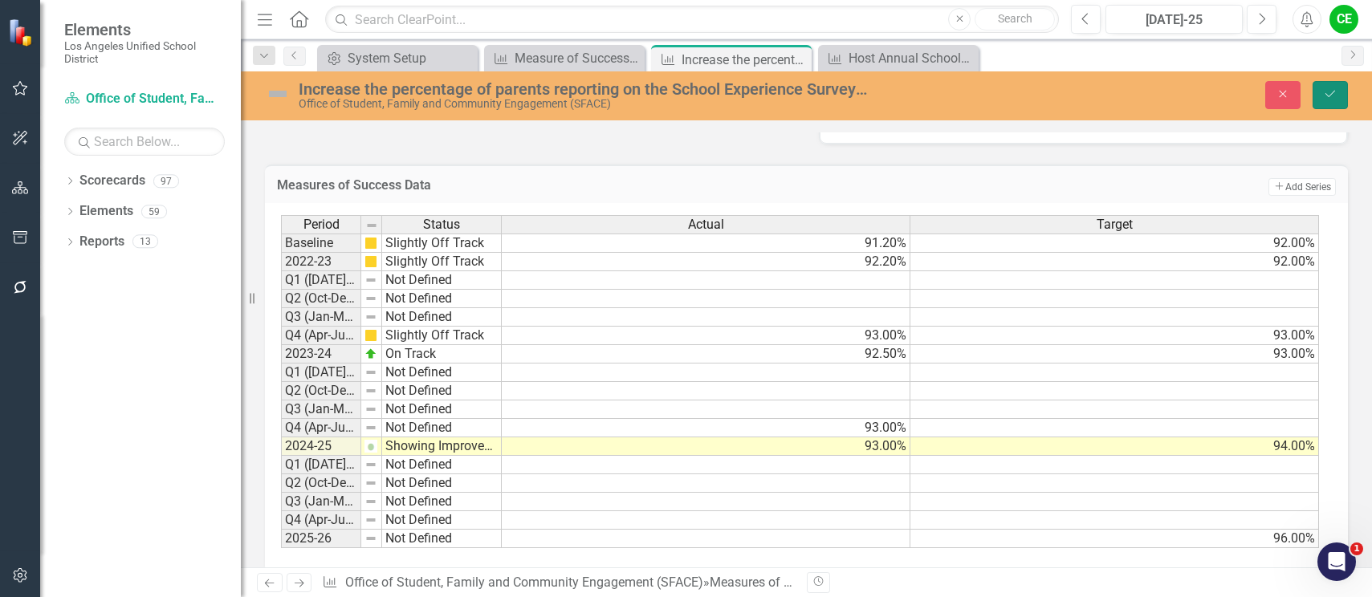
click at [1338, 92] on button "Save" at bounding box center [1329, 95] width 35 height 28
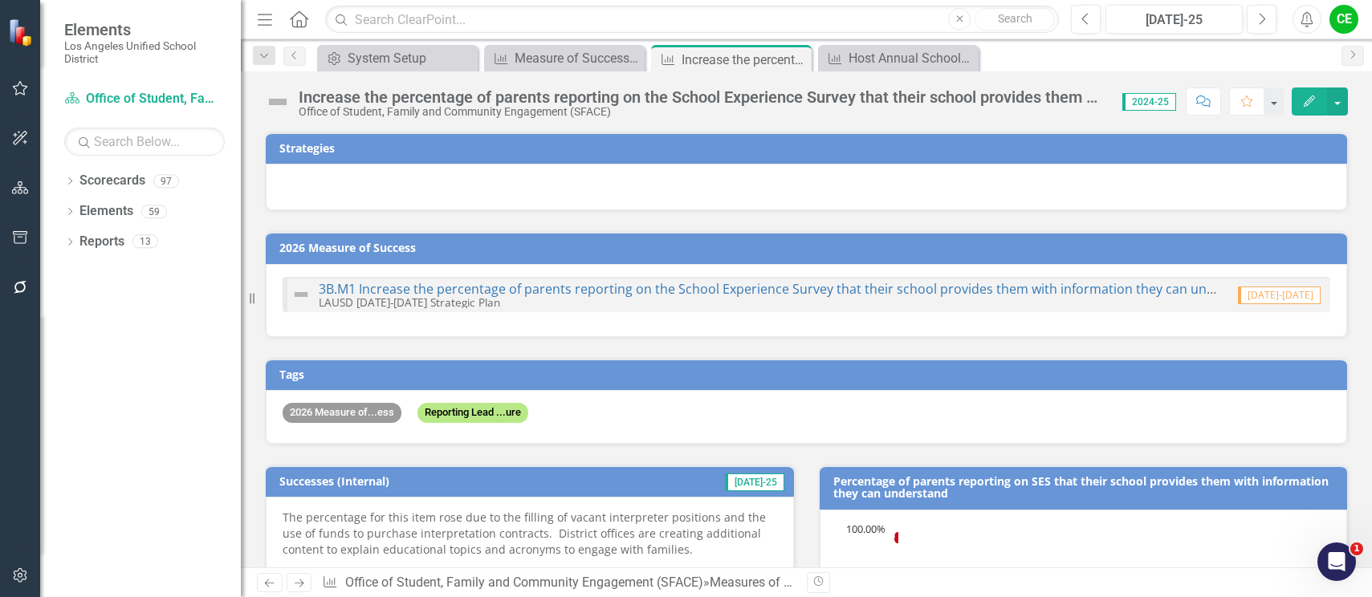
checkbox input "true"
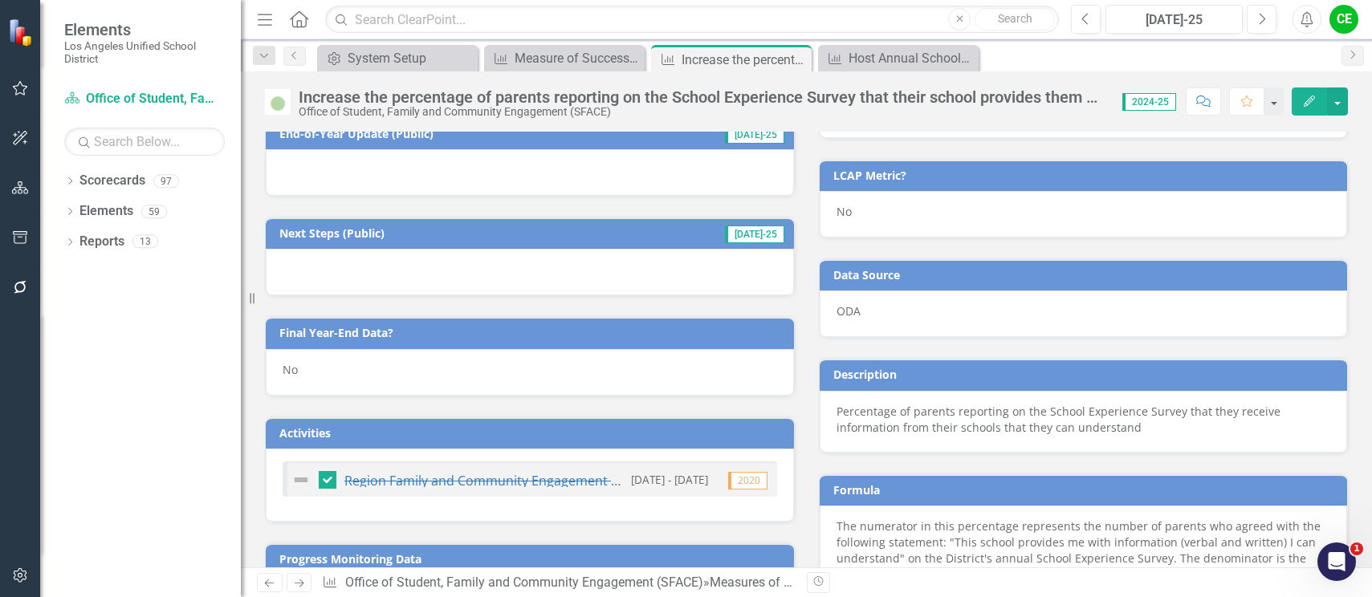
click at [307, 376] on div "No" at bounding box center [530, 372] width 528 height 47
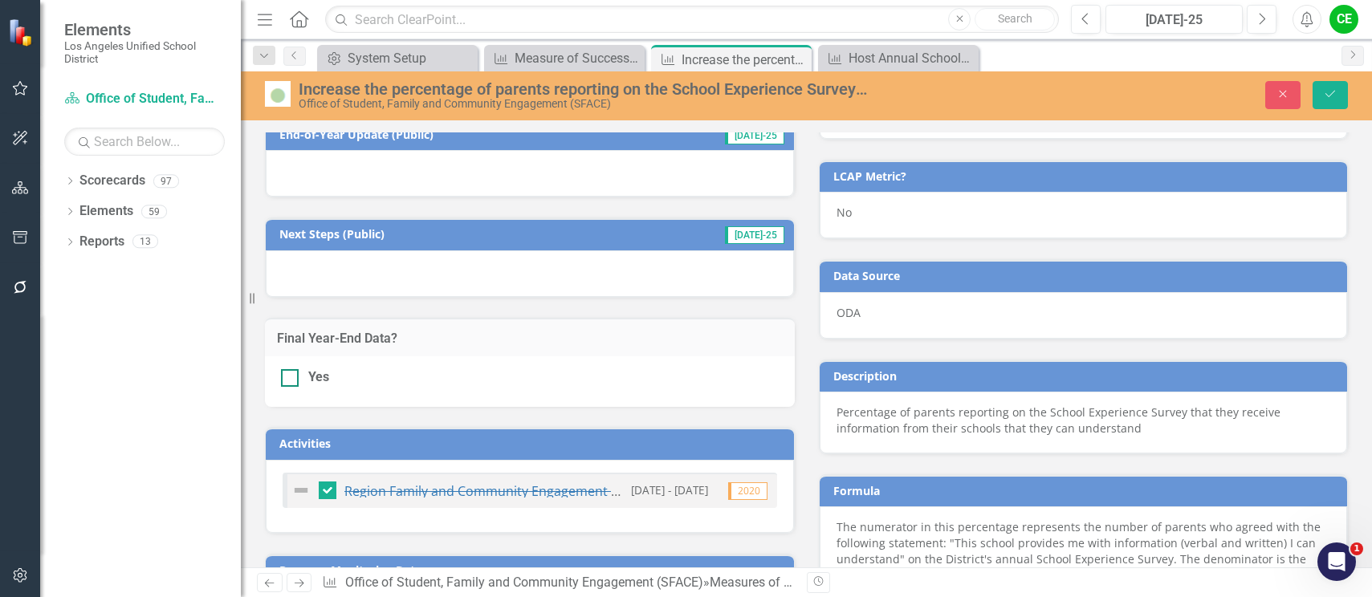
click at [290, 376] on input "Yes" at bounding box center [286, 374] width 10 height 10
checkbox input "true"
click at [1335, 92] on icon "Save" at bounding box center [1330, 93] width 14 height 11
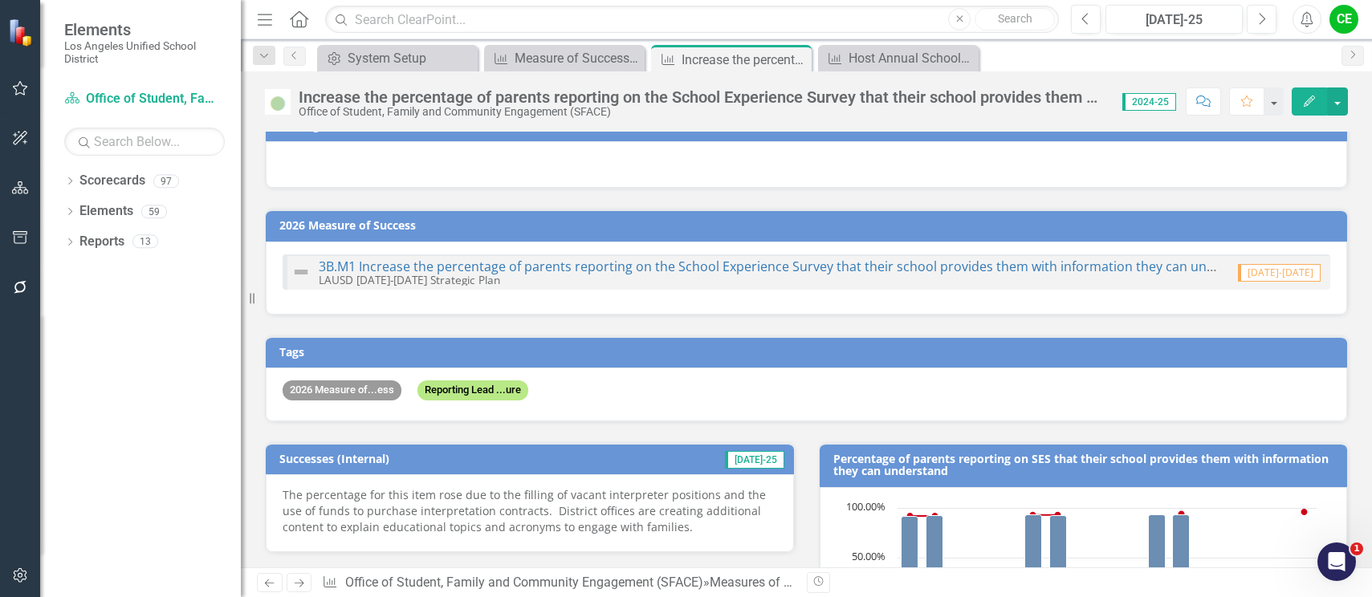
scroll to position [0, 0]
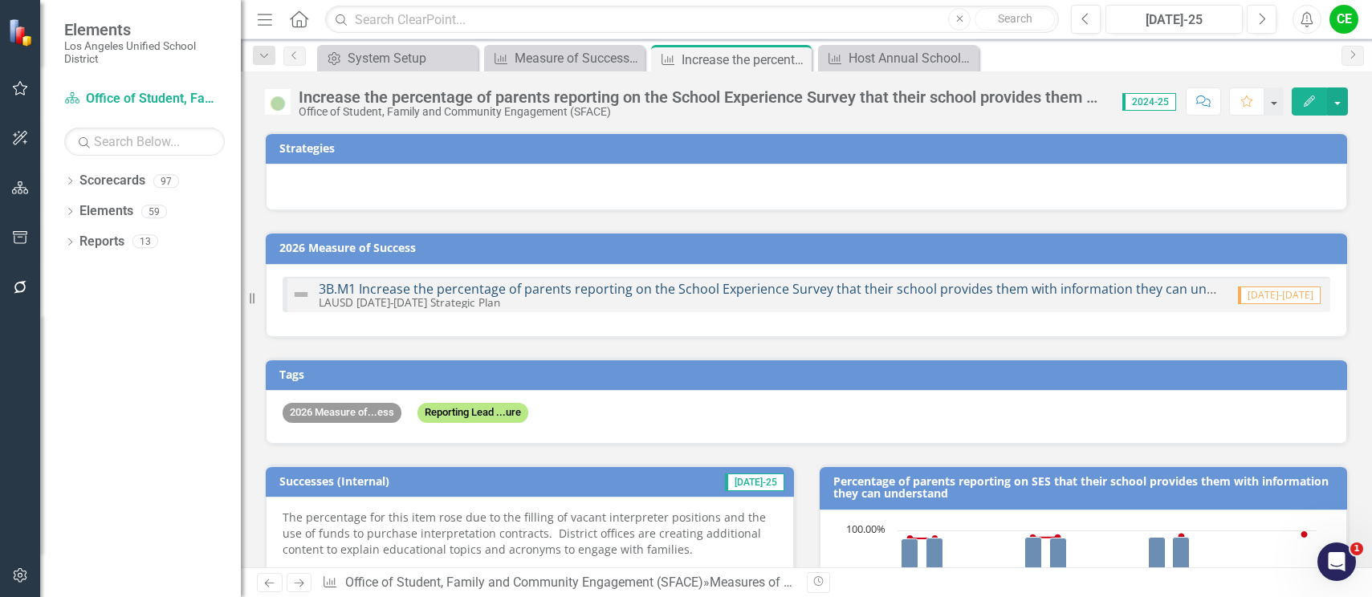
click at [775, 286] on link "3B.M1 Increase the percentage of parents reporting on the School Experience Sur…" at bounding box center [885, 289] width 1132 height 18
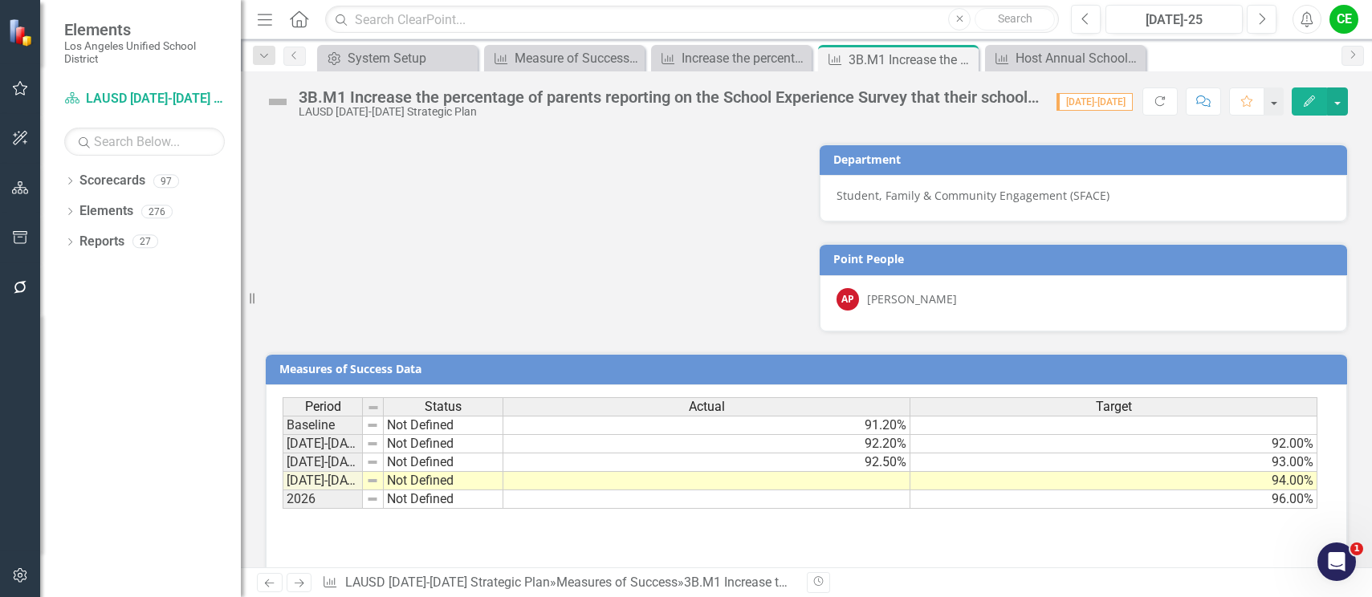
scroll to position [1076, 0]
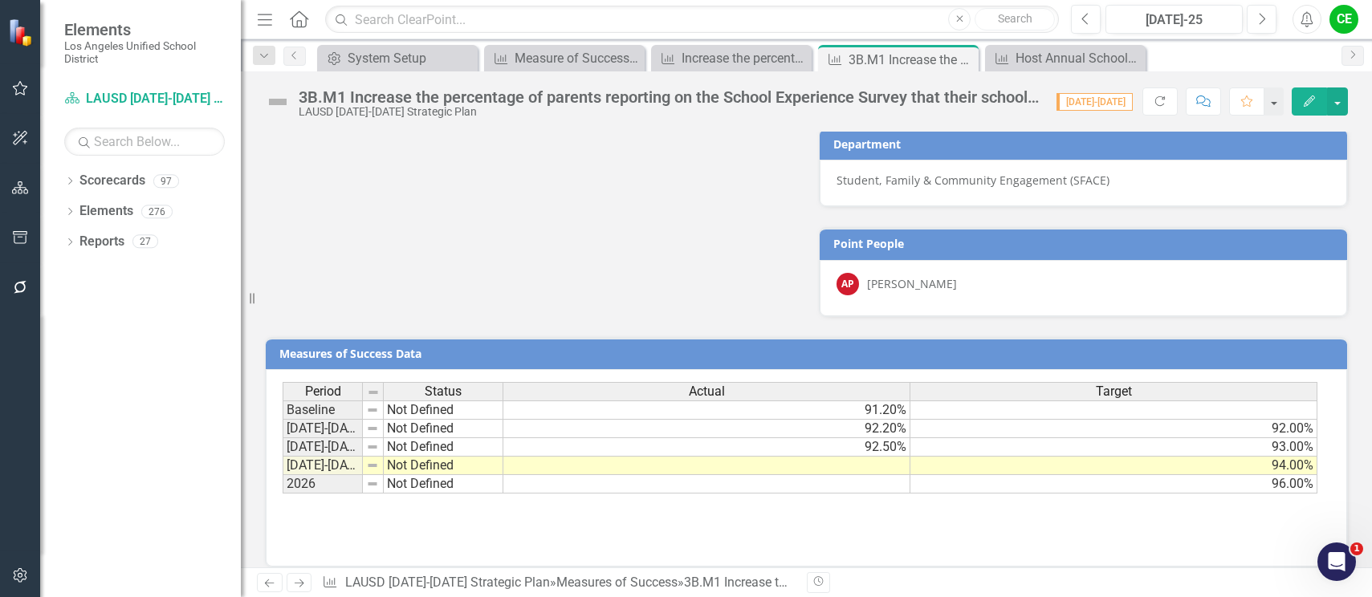
click at [815, 457] on td at bounding box center [706, 466] width 407 height 18
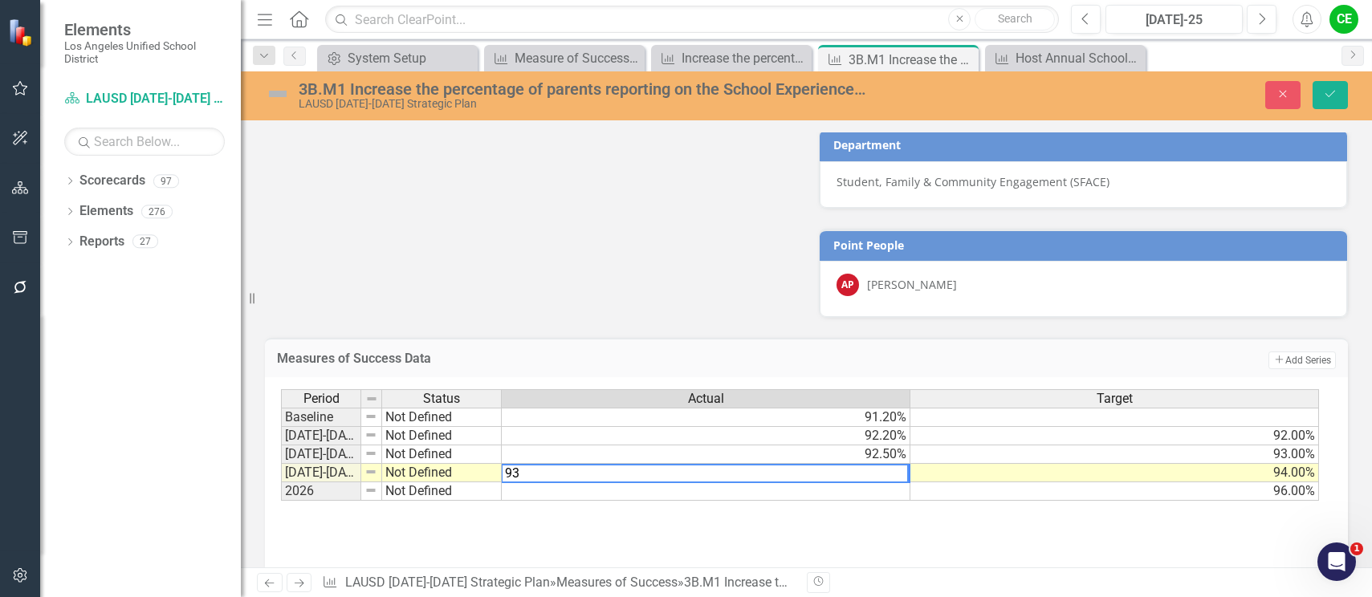
type textarea "94"
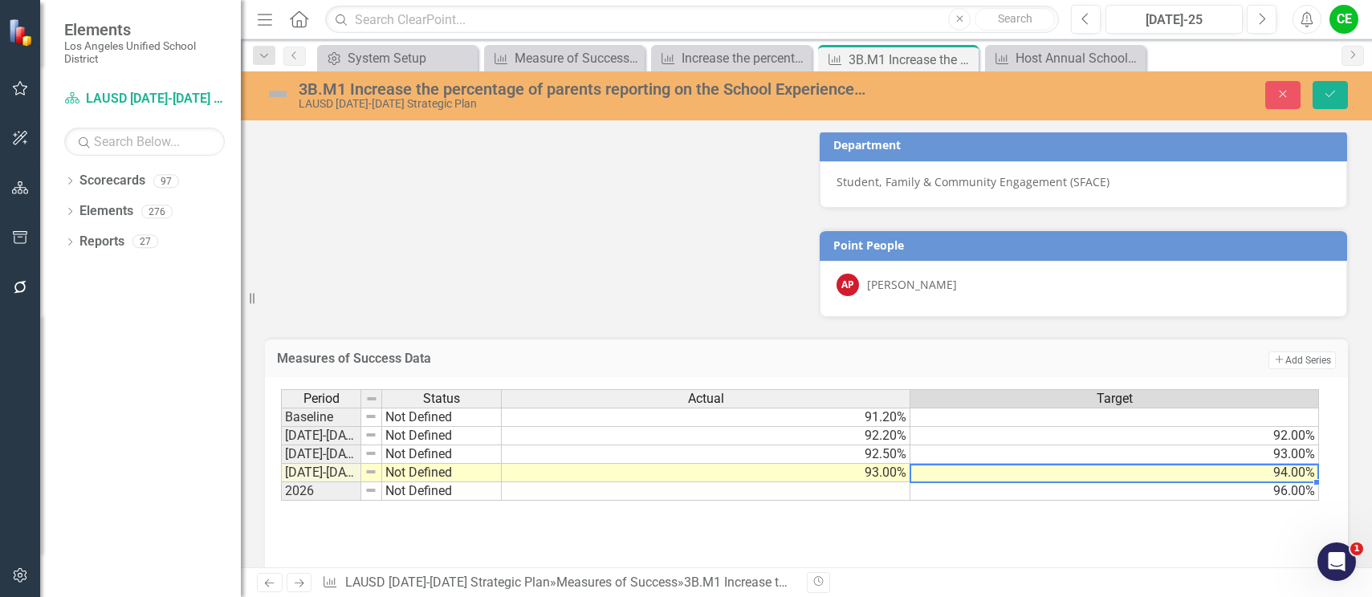
click at [930, 464] on td "94.00%" at bounding box center [1114, 473] width 409 height 18
click at [1334, 92] on icon "submit" at bounding box center [1330, 94] width 10 height 6
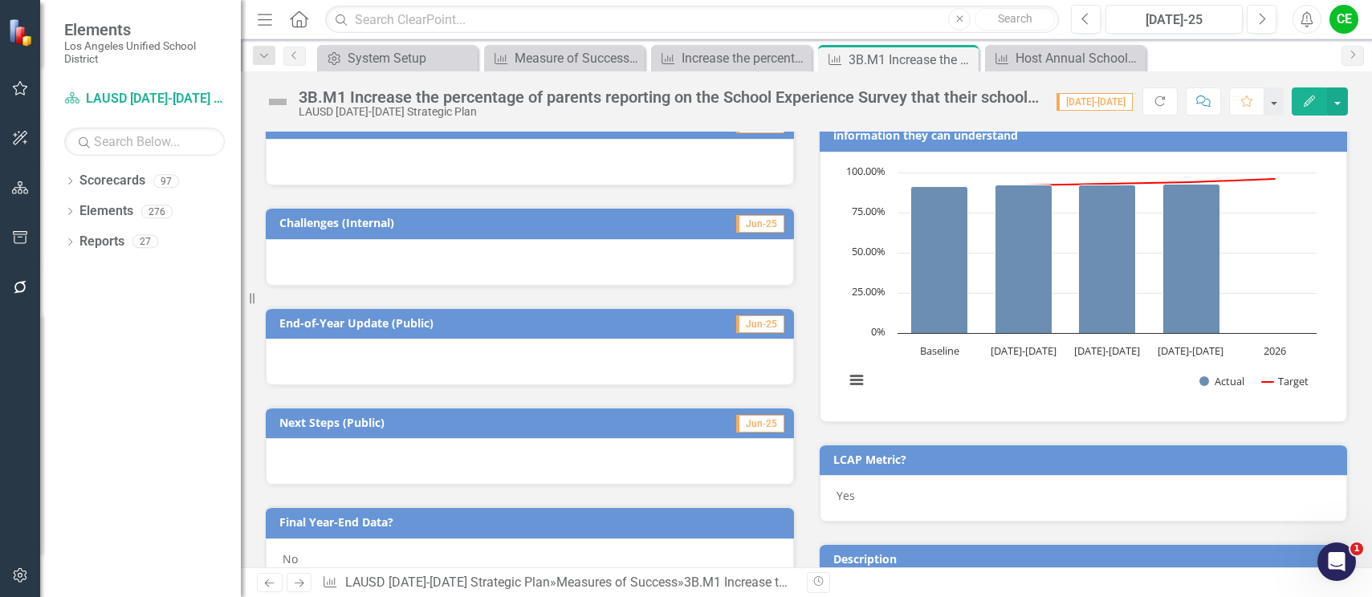
scroll to position [482, 0]
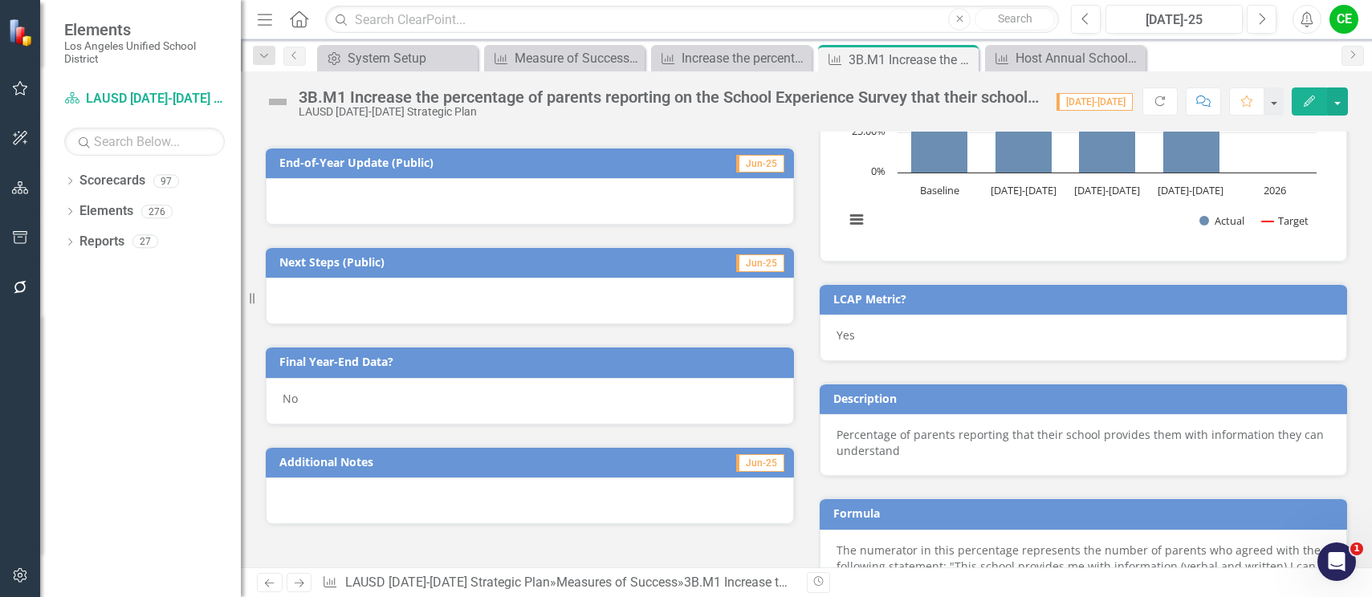
click at [308, 400] on div "No" at bounding box center [530, 401] width 528 height 47
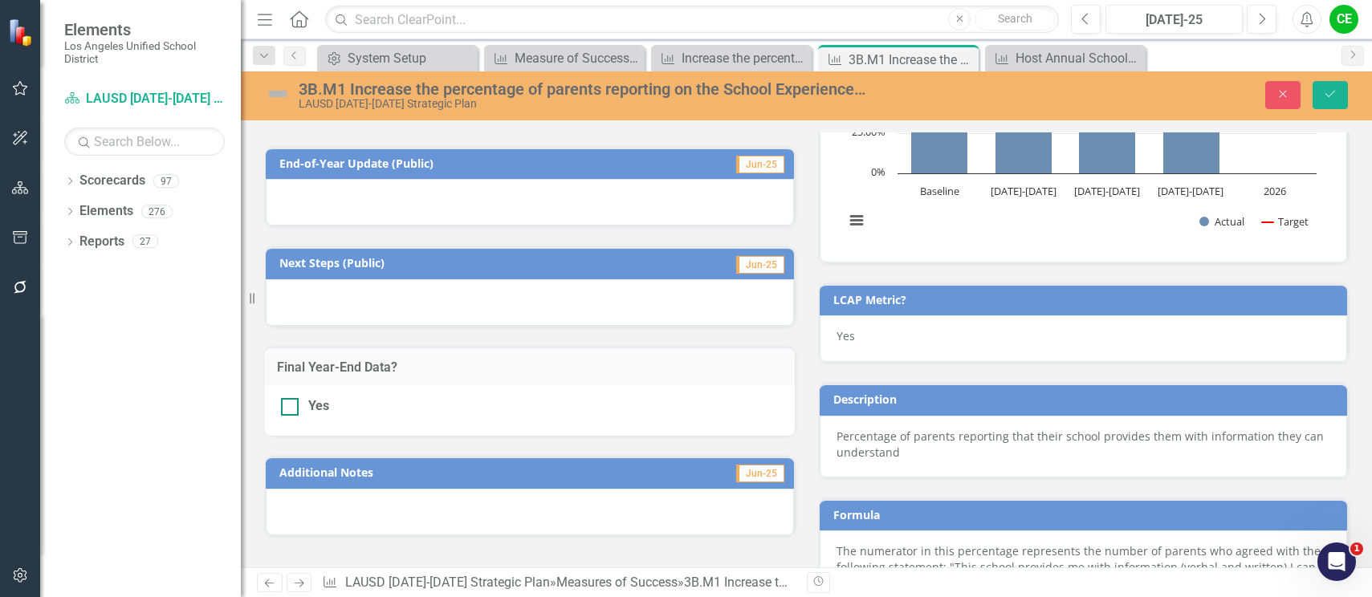
click at [295, 408] on div at bounding box center [290, 407] width 18 height 18
click at [291, 408] on input "Yes" at bounding box center [286, 403] width 10 height 10
checkbox input "true"
click at [1339, 92] on button "Save" at bounding box center [1329, 95] width 35 height 28
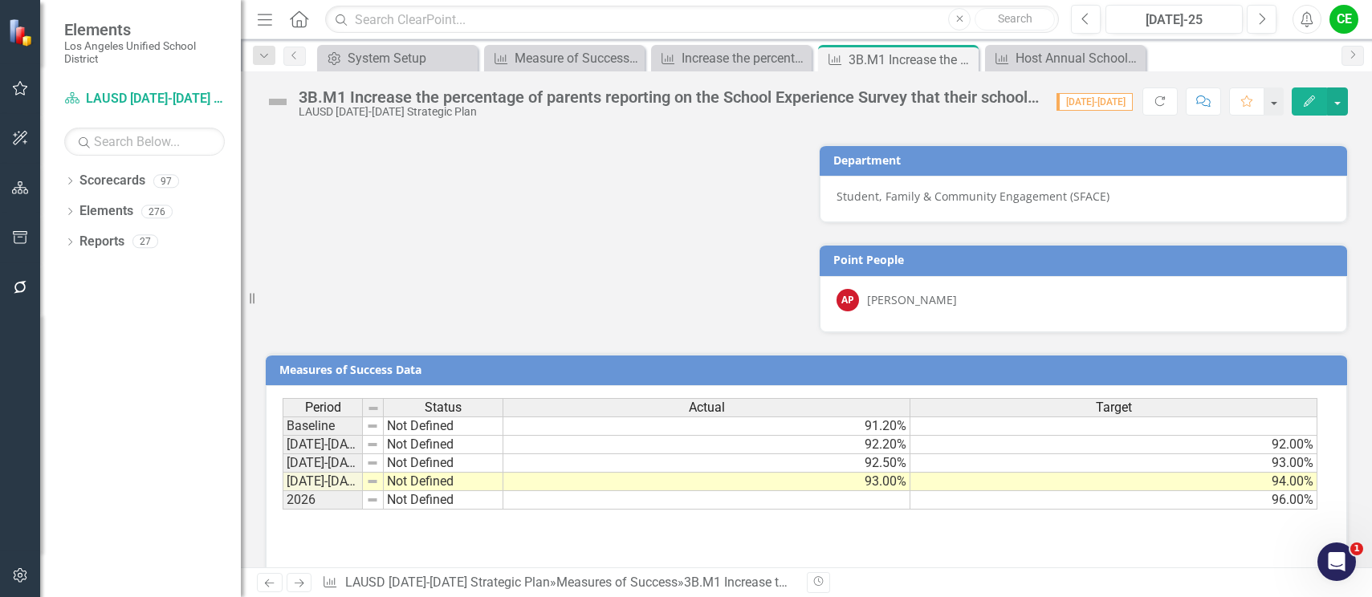
scroll to position [1076, 0]
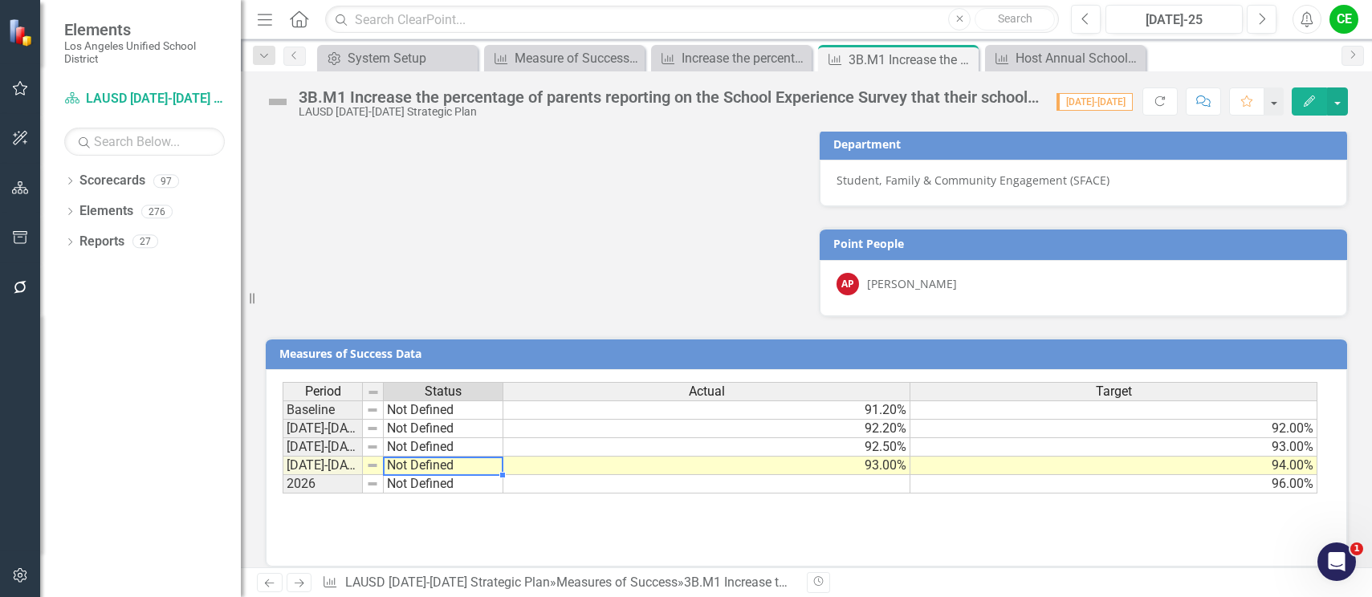
click at [417, 457] on td "Not Defined" at bounding box center [444, 466] width 120 height 18
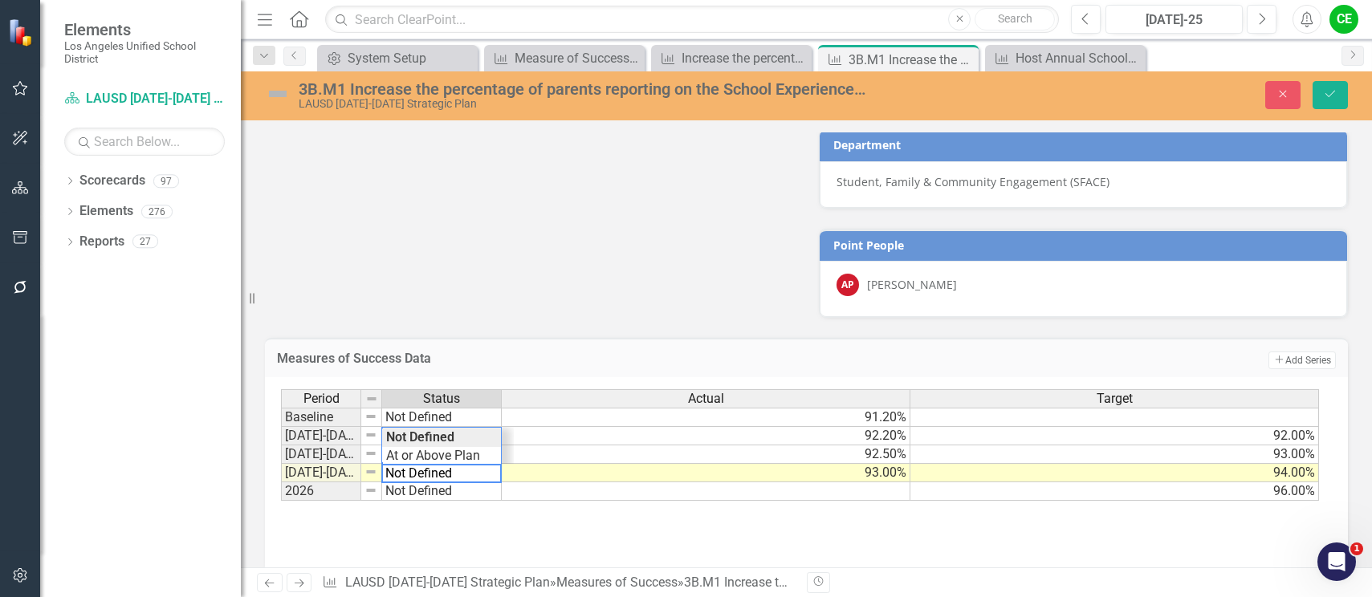
click at [450, 464] on textarea "Not Defined" at bounding box center [441, 473] width 120 height 19
drag, startPoint x: 464, startPoint y: 458, endPoint x: 370, endPoint y: 458, distance: 93.9
click at [370, 458] on div "Period Status Actual Target Baseline Not Defined 91.20% 2022-2023 Not Defined 9…" at bounding box center [800, 445] width 1039 height 112
click at [425, 441] on div "Period Status Actual Target Baseline Not Defined 91.20% 2022-2023 Not Defined 9…" at bounding box center [800, 445] width 1039 height 112
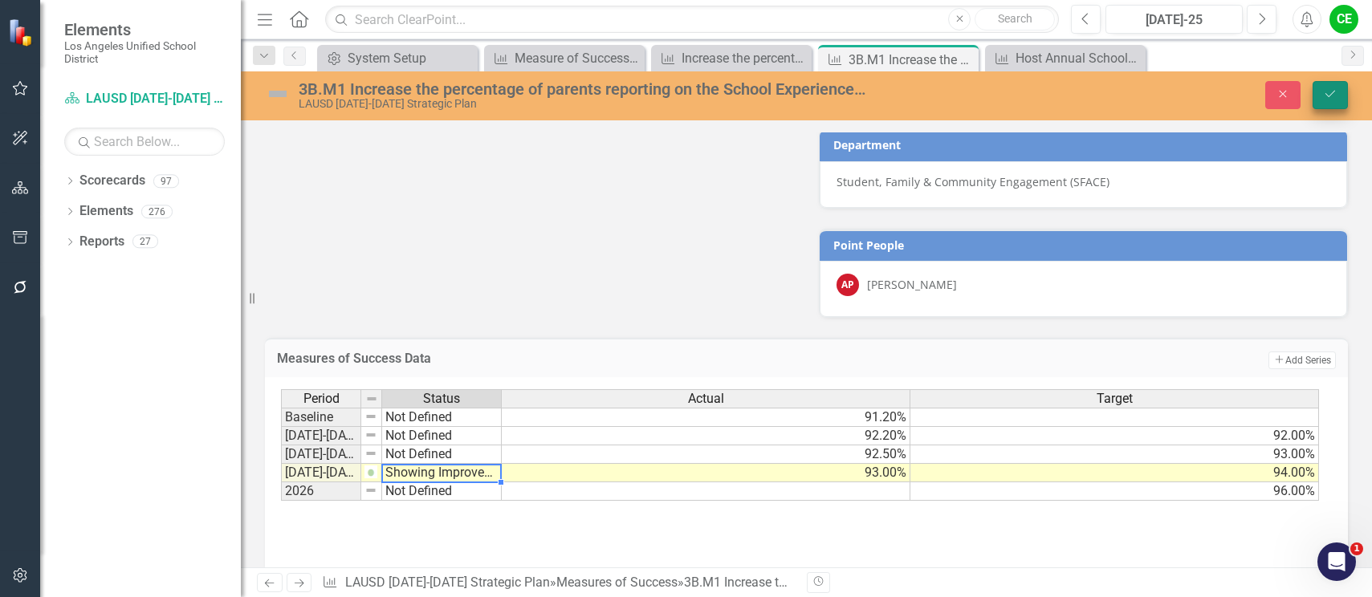
type textarea "Showing Improvemet"
click at [1344, 97] on button "Save" at bounding box center [1329, 95] width 35 height 28
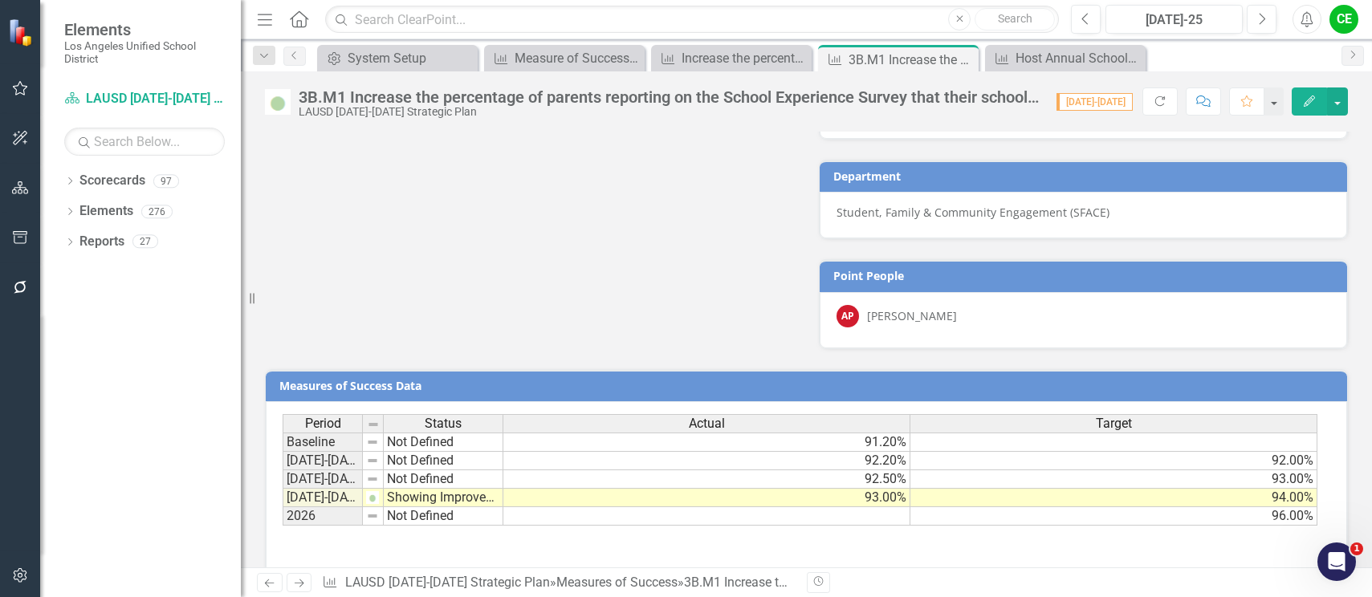
scroll to position [1076, 0]
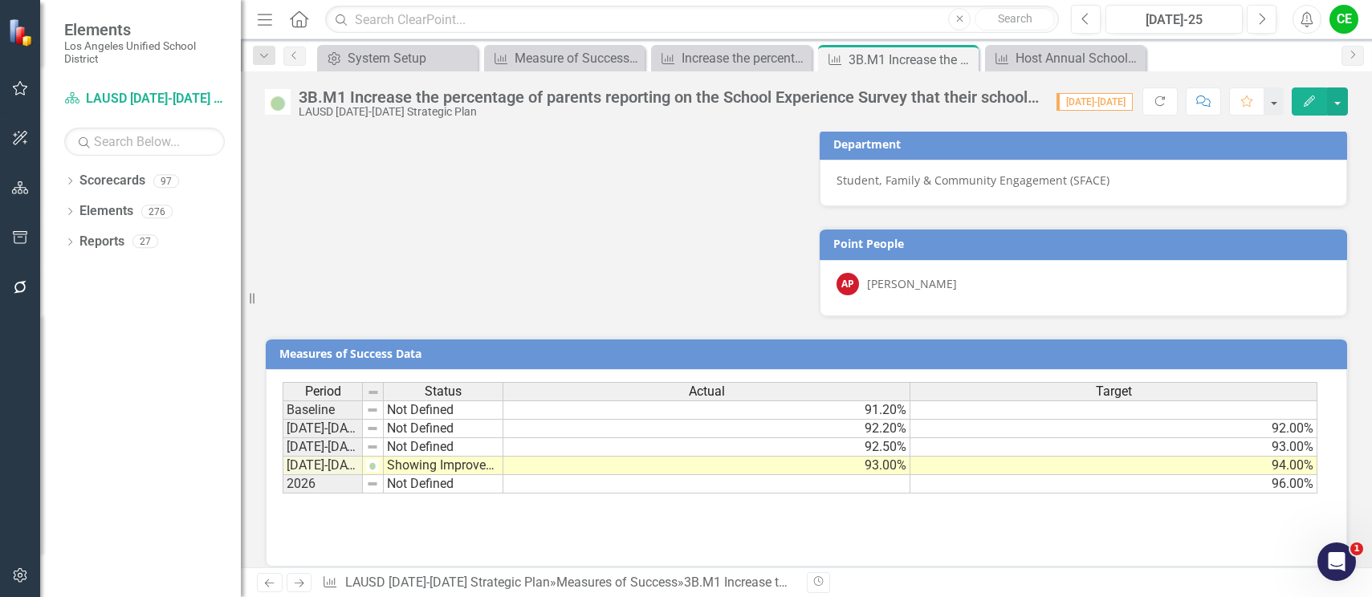
click at [788, 527] on div "Period Status Actual Target Baseline Not Defined 91.20% 2022-2023 Not Defined 9…" at bounding box center [806, 467] width 1081 height 197
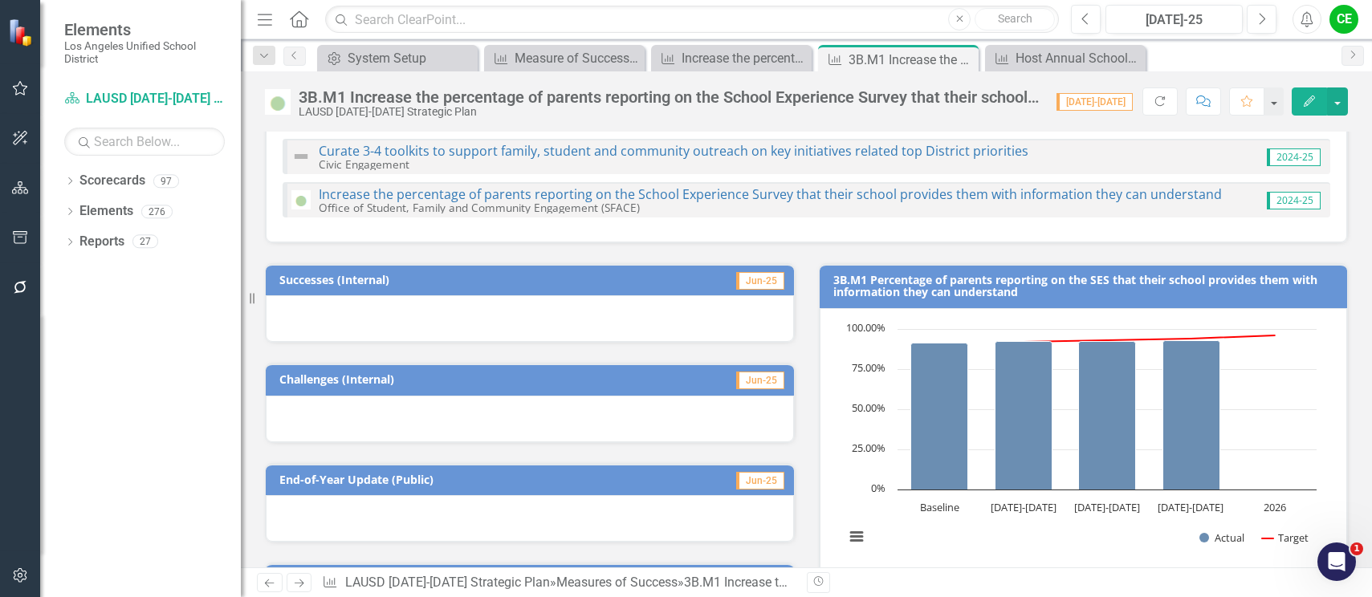
scroll to position [0, 0]
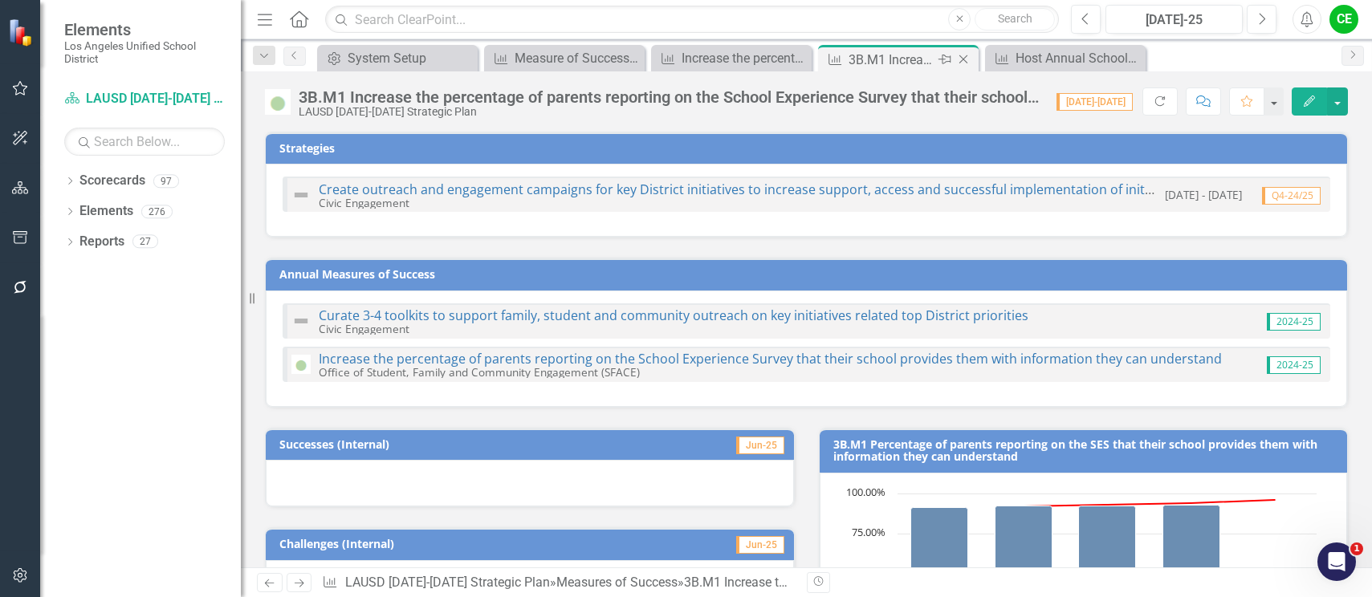
click at [963, 56] on icon "Close" at bounding box center [963, 59] width 16 height 13
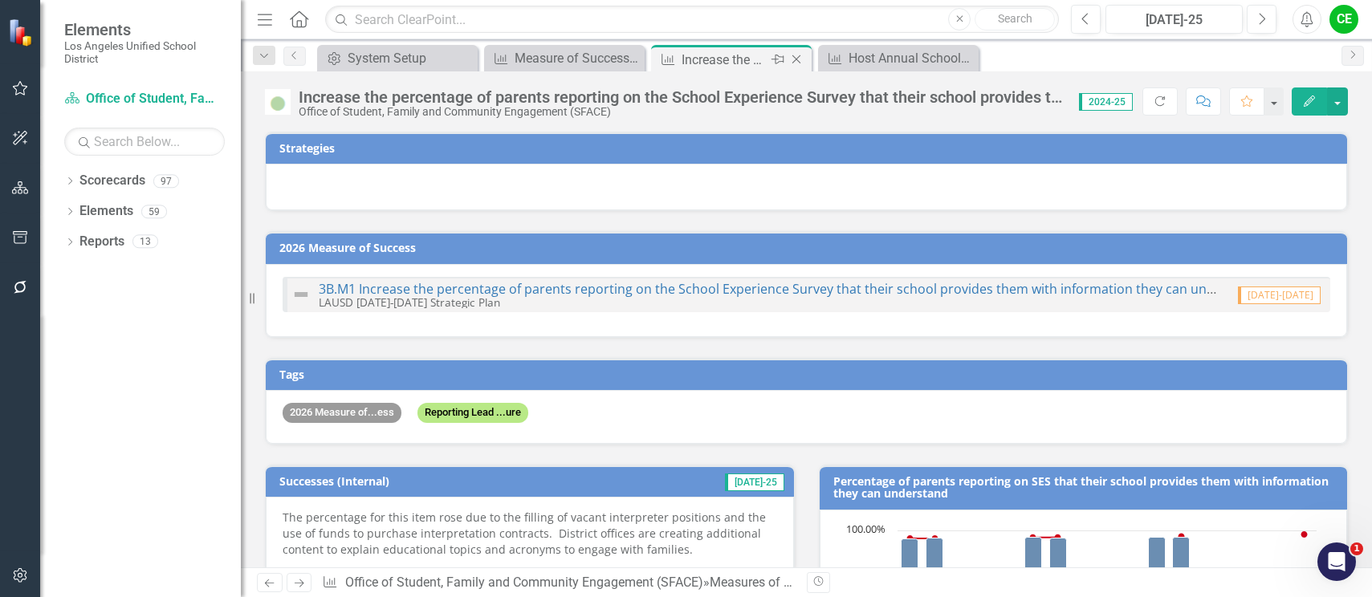
click at [794, 58] on icon "Close" at bounding box center [796, 59] width 16 height 13
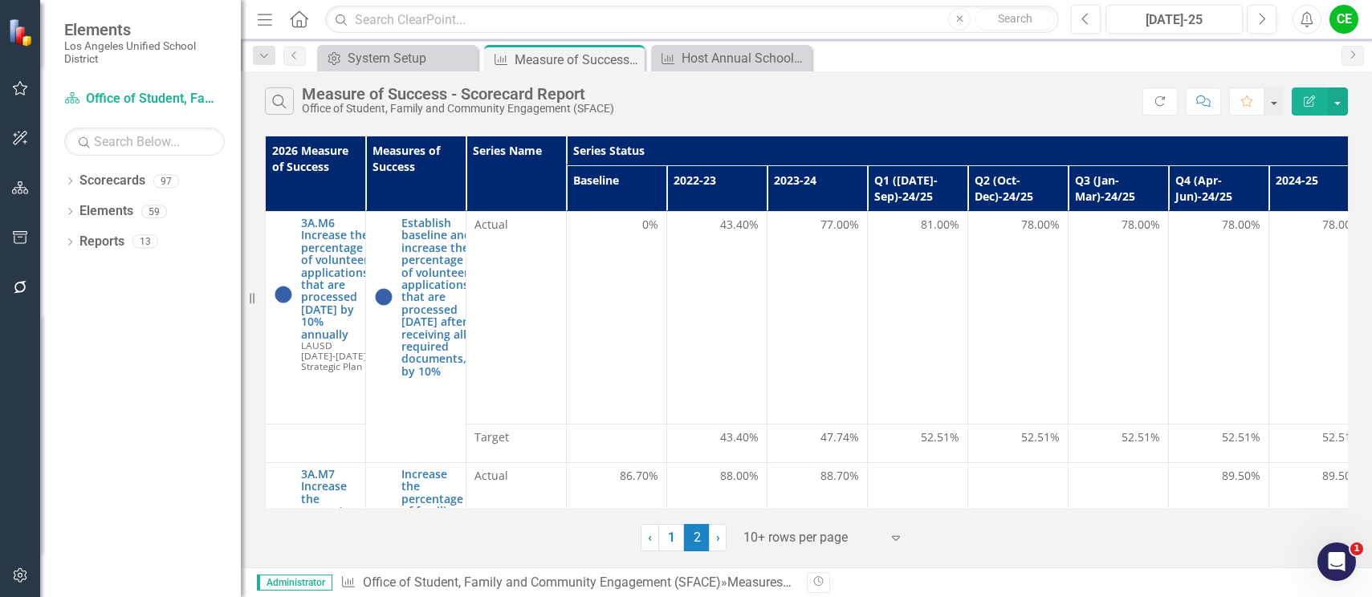
click at [875, 586] on div "Revision History" at bounding box center [1356, 582] width 1099 height 21
click at [72, 180] on icon "Dropdown" at bounding box center [69, 182] width 11 height 9
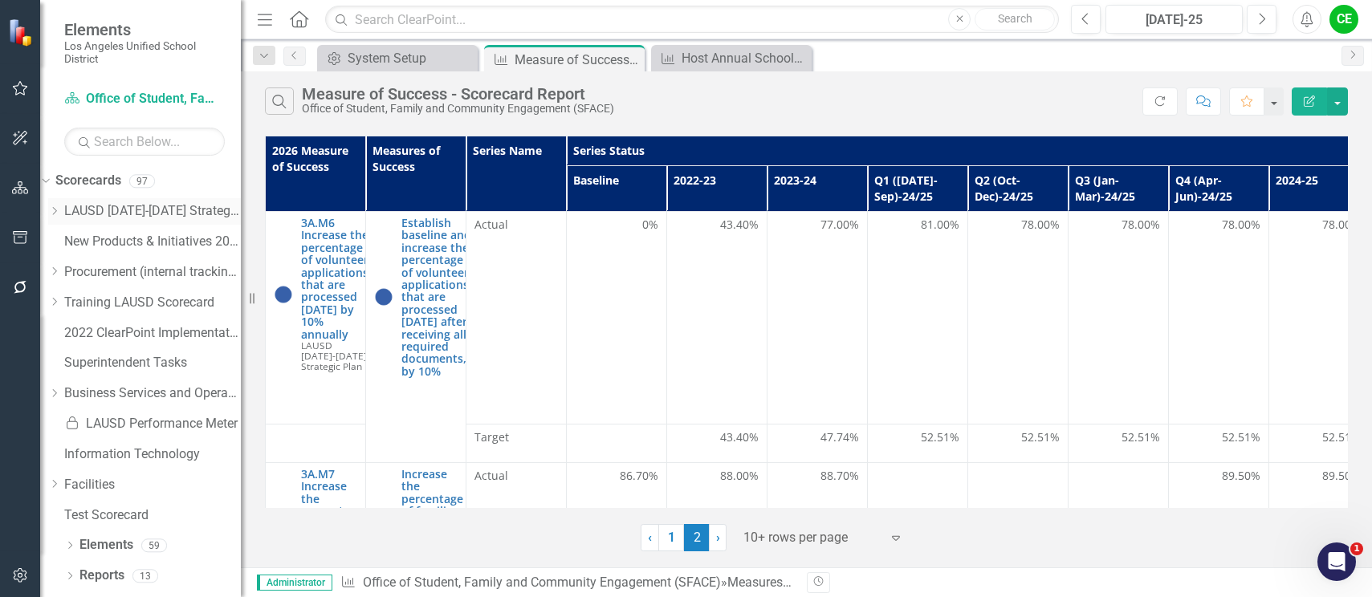
click at [60, 210] on icon "Dropdown" at bounding box center [54, 211] width 12 height 10
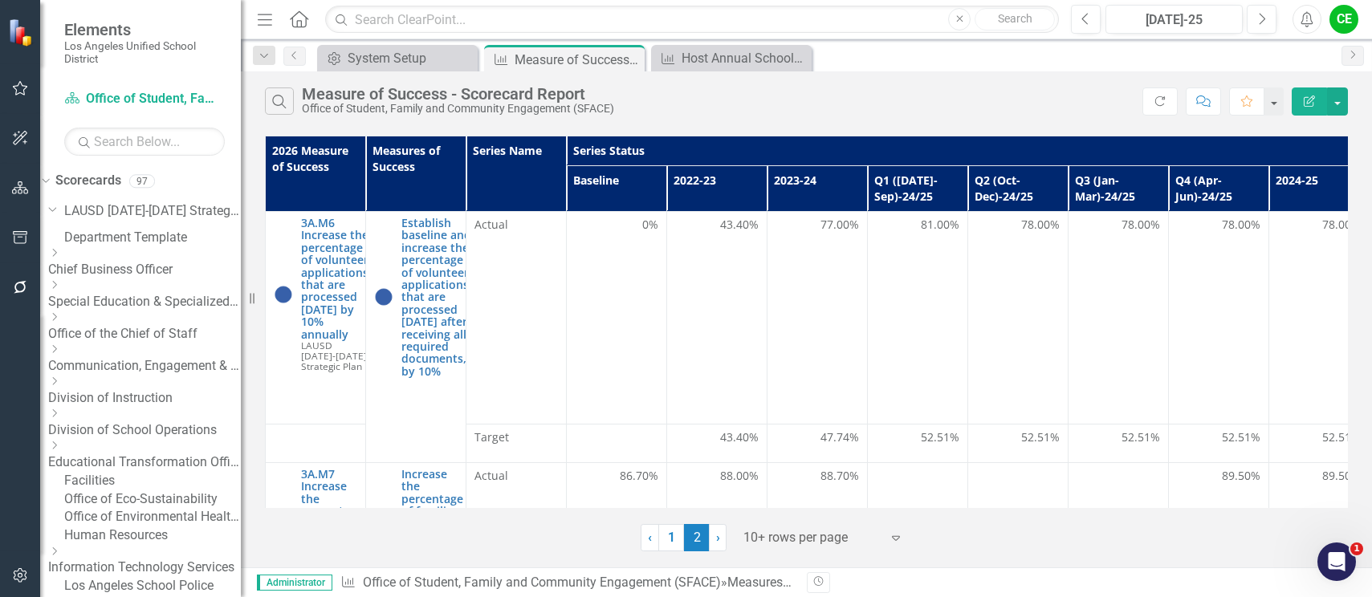
click at [60, 354] on icon "Dropdown" at bounding box center [54, 349] width 12 height 10
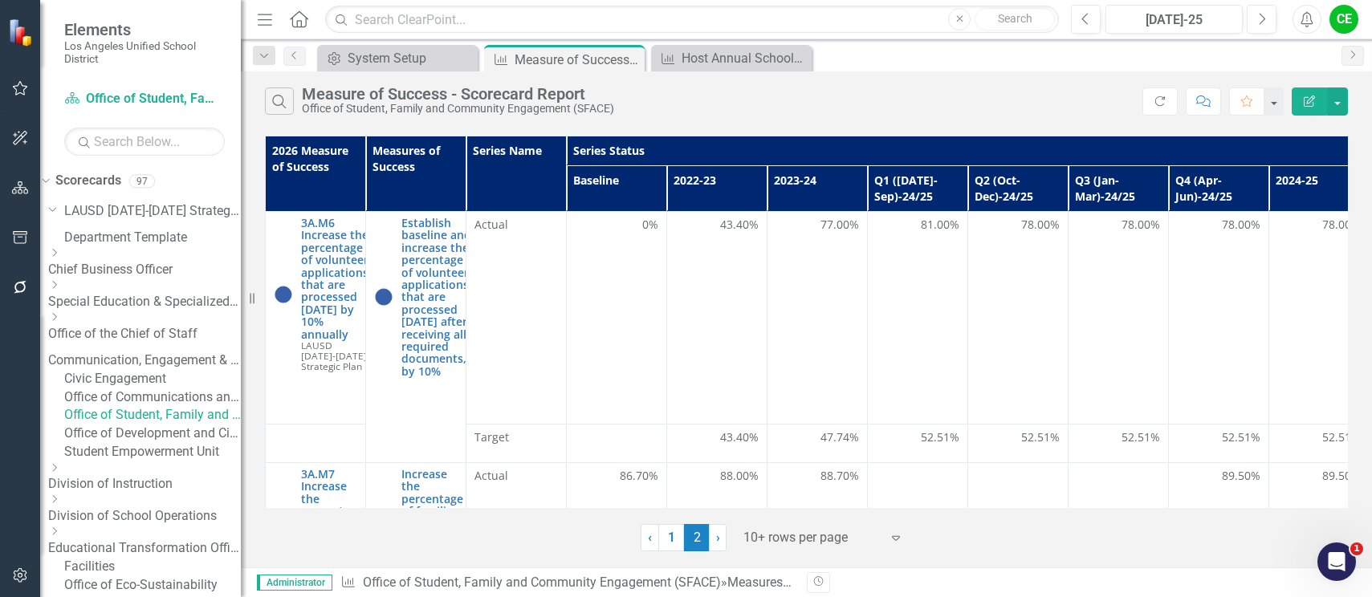
scroll to position [80, 0]
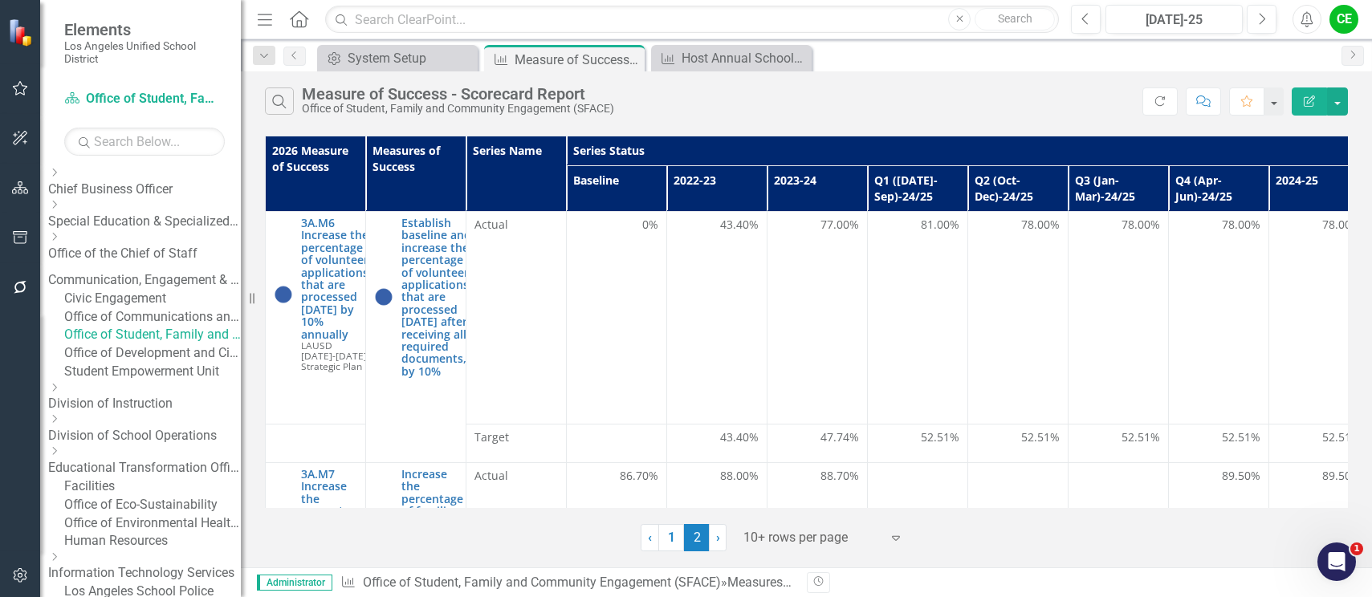
click at [161, 363] on link "Office of Development and Civic Engagement" at bounding box center [152, 353] width 177 height 18
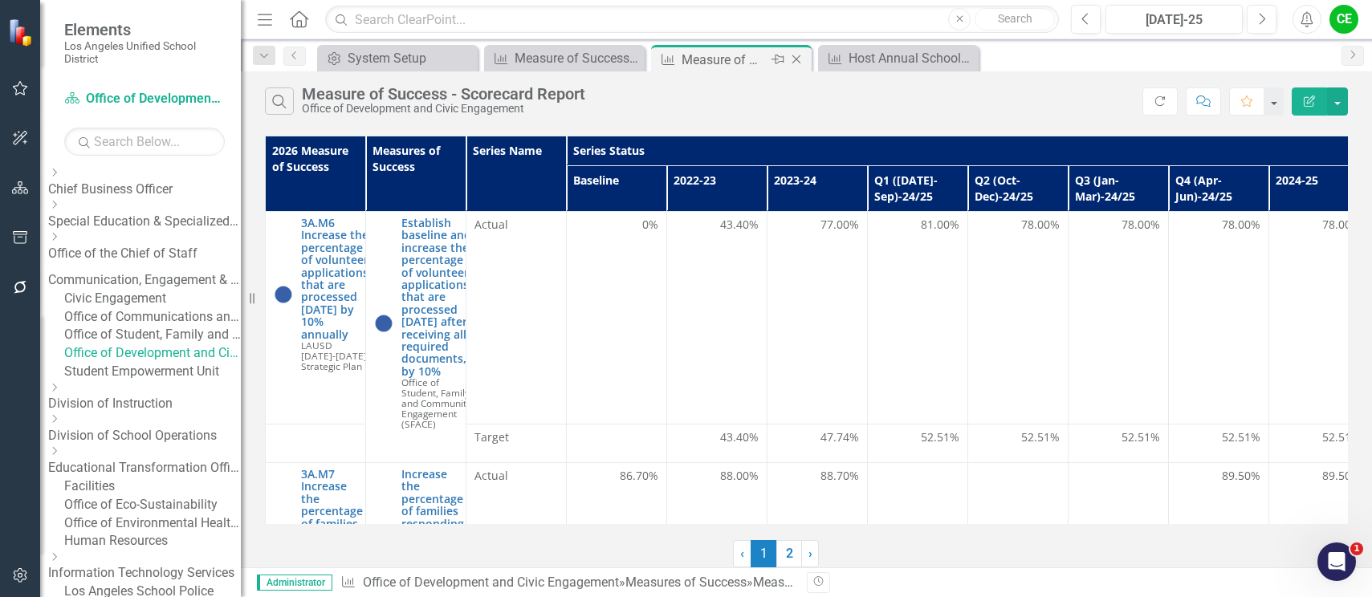
click at [795, 59] on icon at bounding box center [796, 59] width 9 height 9
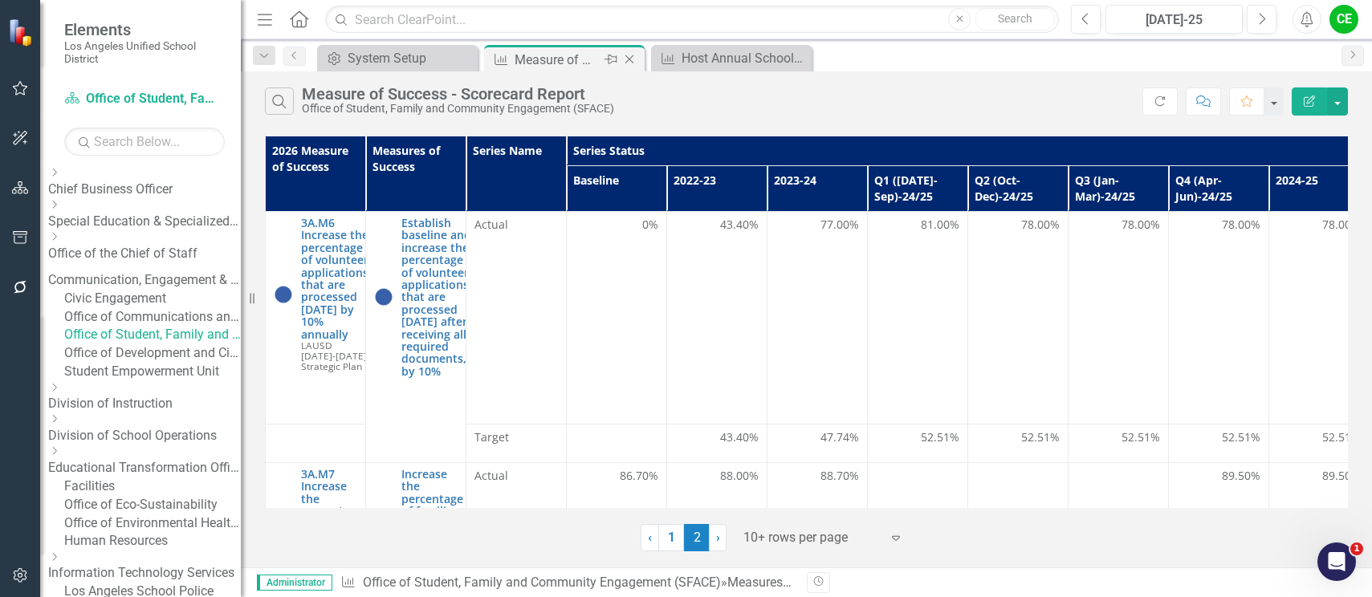
click at [627, 56] on icon "Close" at bounding box center [629, 59] width 16 height 13
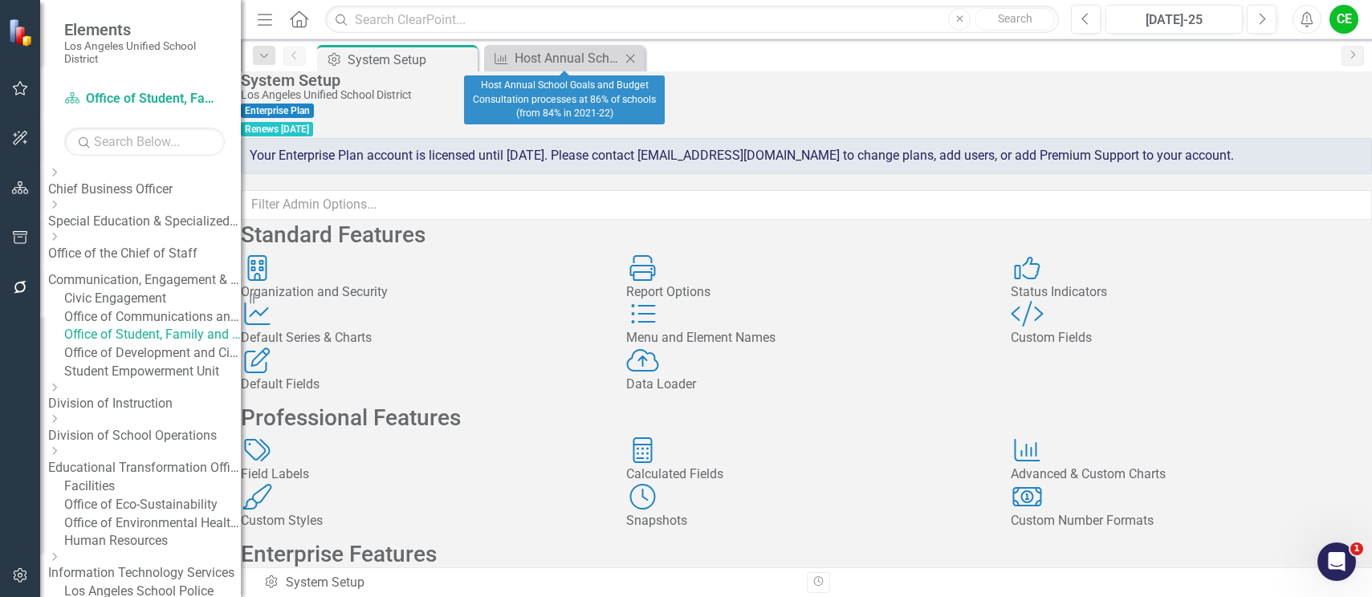
click at [627, 56] on icon "Close" at bounding box center [630, 58] width 16 height 13
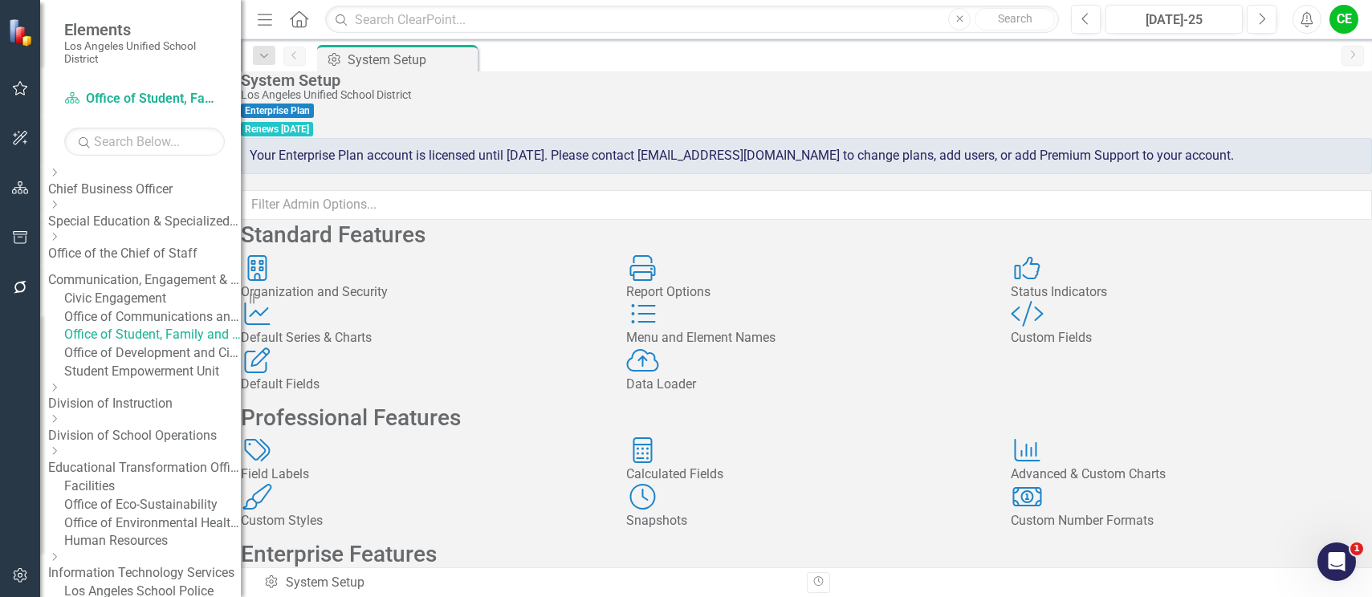
click at [180, 344] on div "Office of Student, Family and Community Engagement (SFACE)" at bounding box center [152, 335] width 177 height 18
click at [199, 344] on link "Office of Student, Family and Community Engagement (SFACE)" at bounding box center [152, 335] width 177 height 18
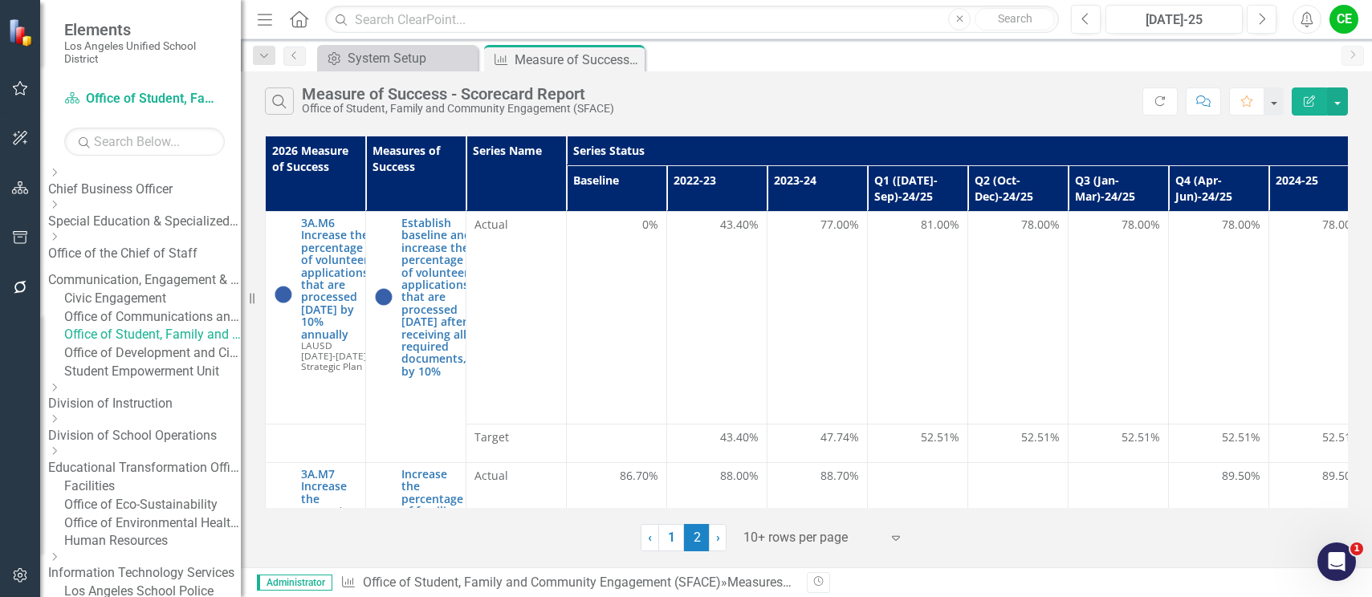
click at [180, 363] on link "Office of Development and Civic Engagement" at bounding box center [152, 353] width 177 height 18
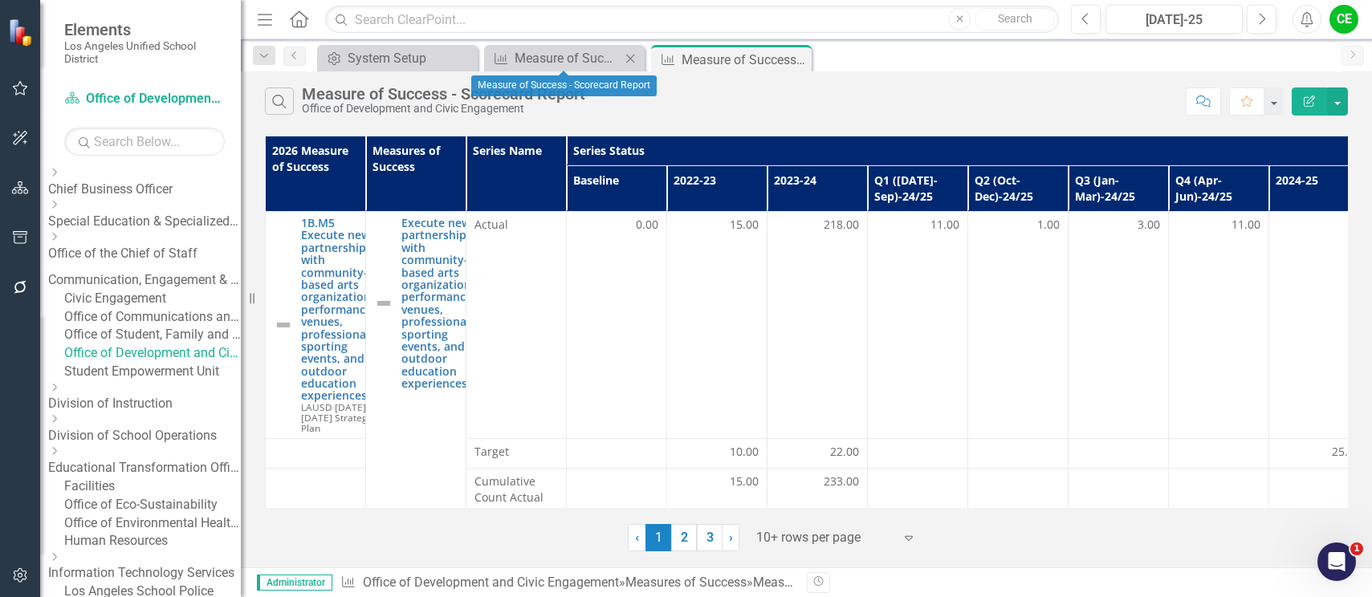
click at [633, 59] on icon "Close" at bounding box center [630, 58] width 16 height 13
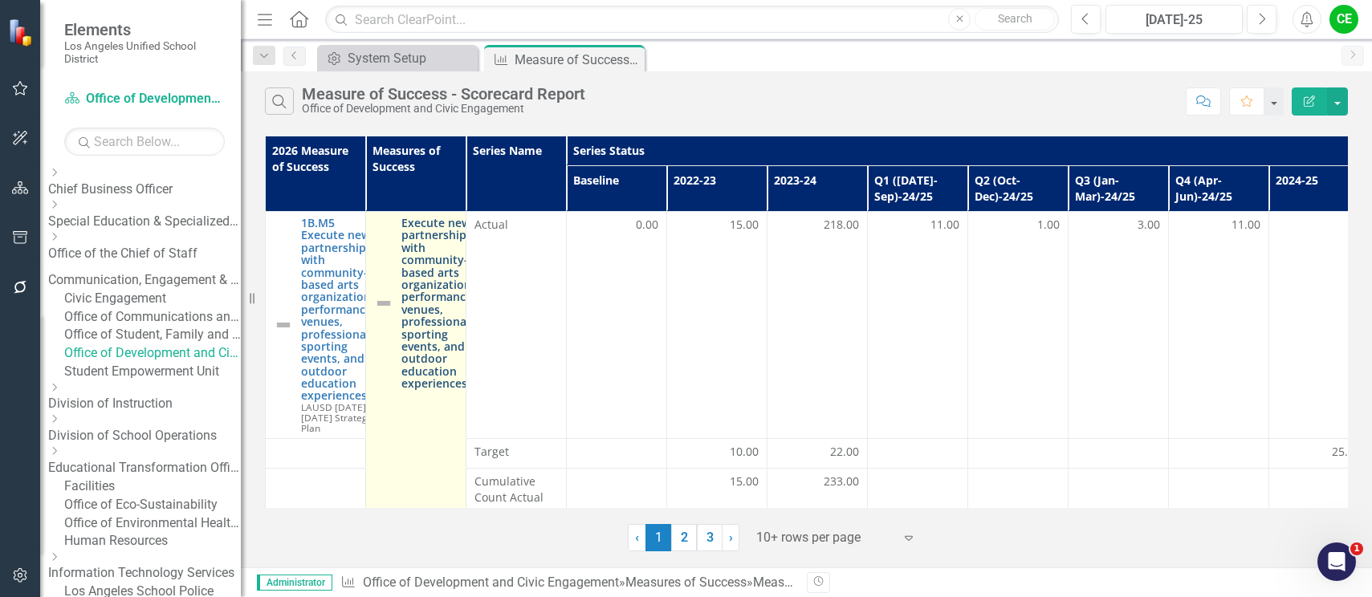
click at [444, 279] on link "Execute new partnerships with community-based arts organizations, performance v…" at bounding box center [440, 303] width 79 height 173
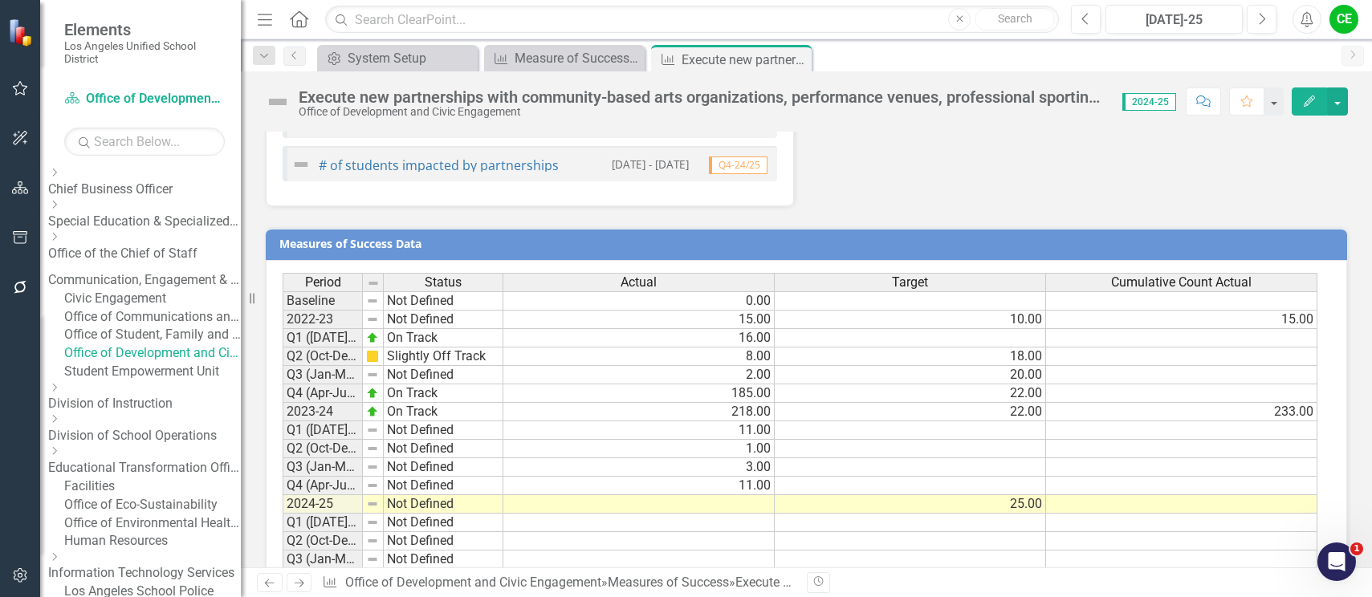
scroll to position [1399, 0]
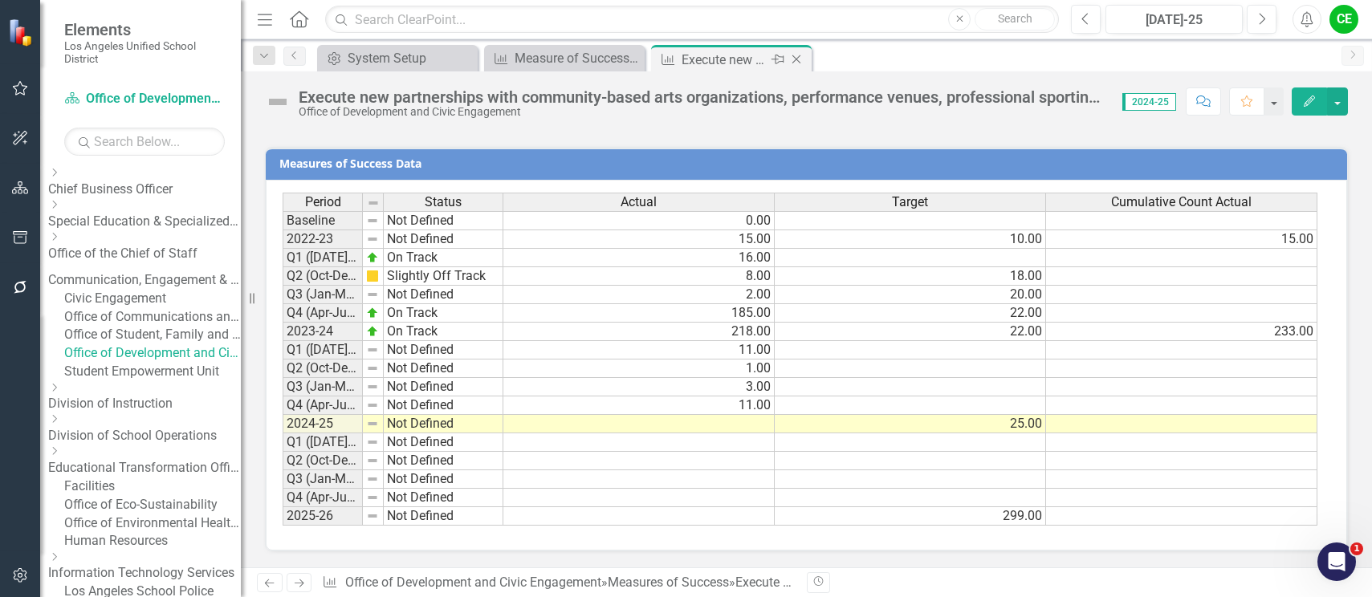
click at [800, 59] on icon "Close" at bounding box center [796, 59] width 16 height 13
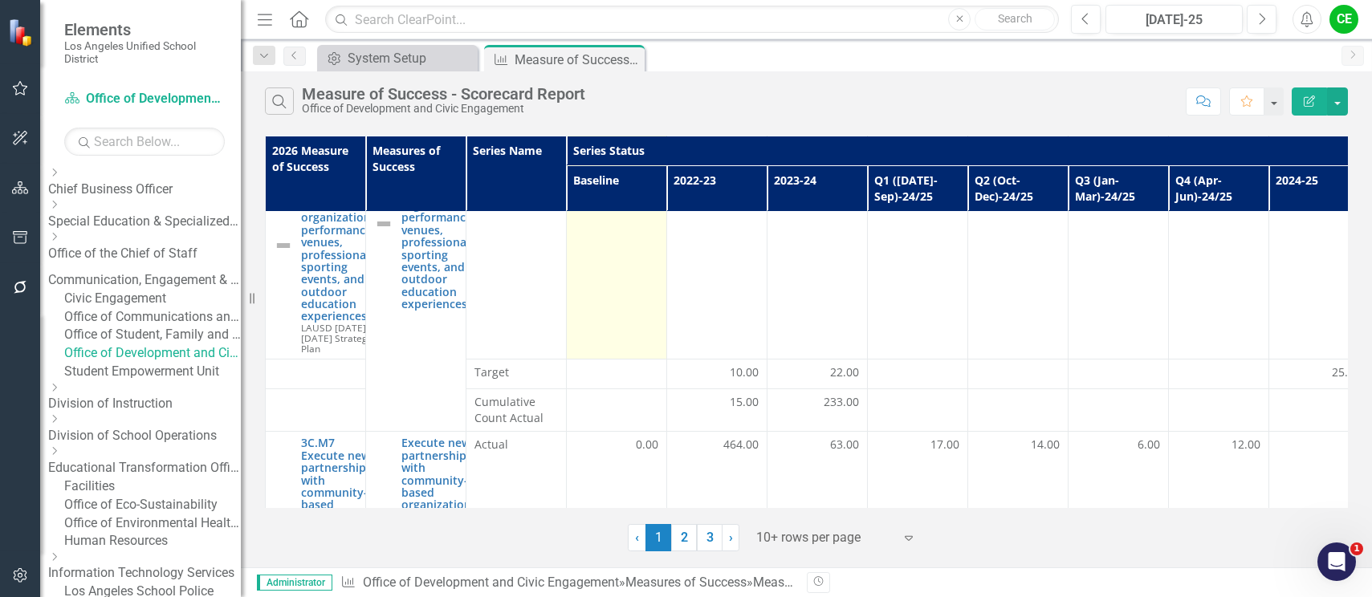
scroll to position [241, 0]
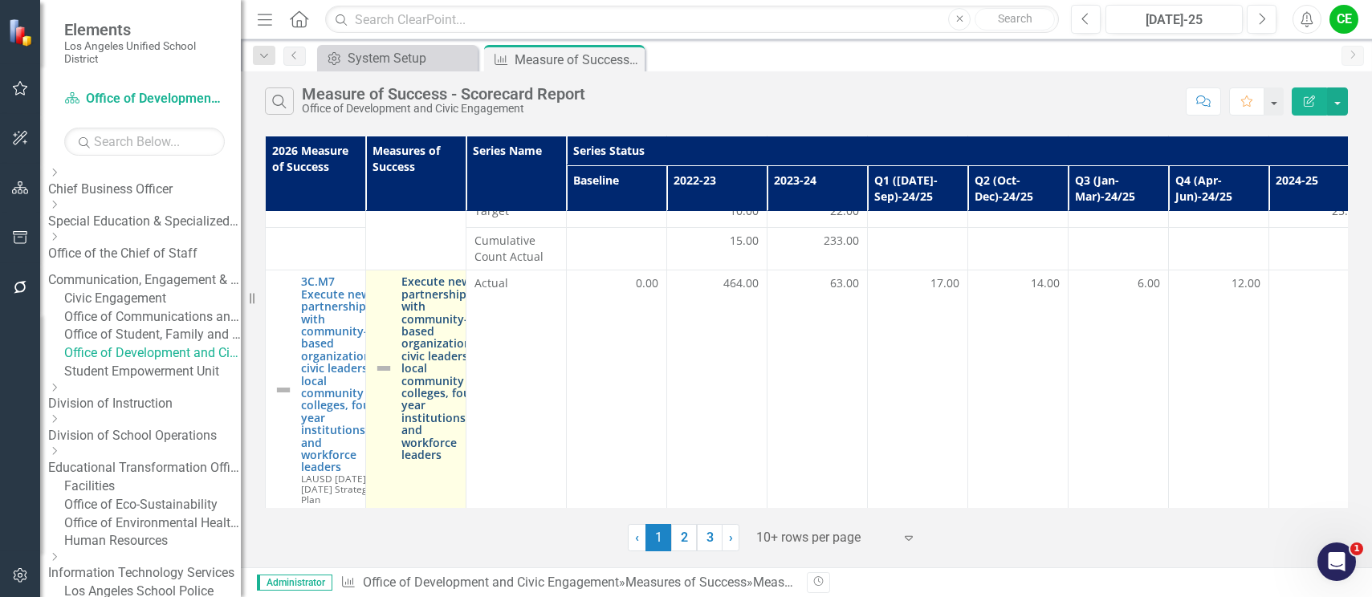
click at [436, 349] on link "Execute new partnerships with community-based organizations, civic leaders, loc…" at bounding box center [440, 367] width 79 height 185
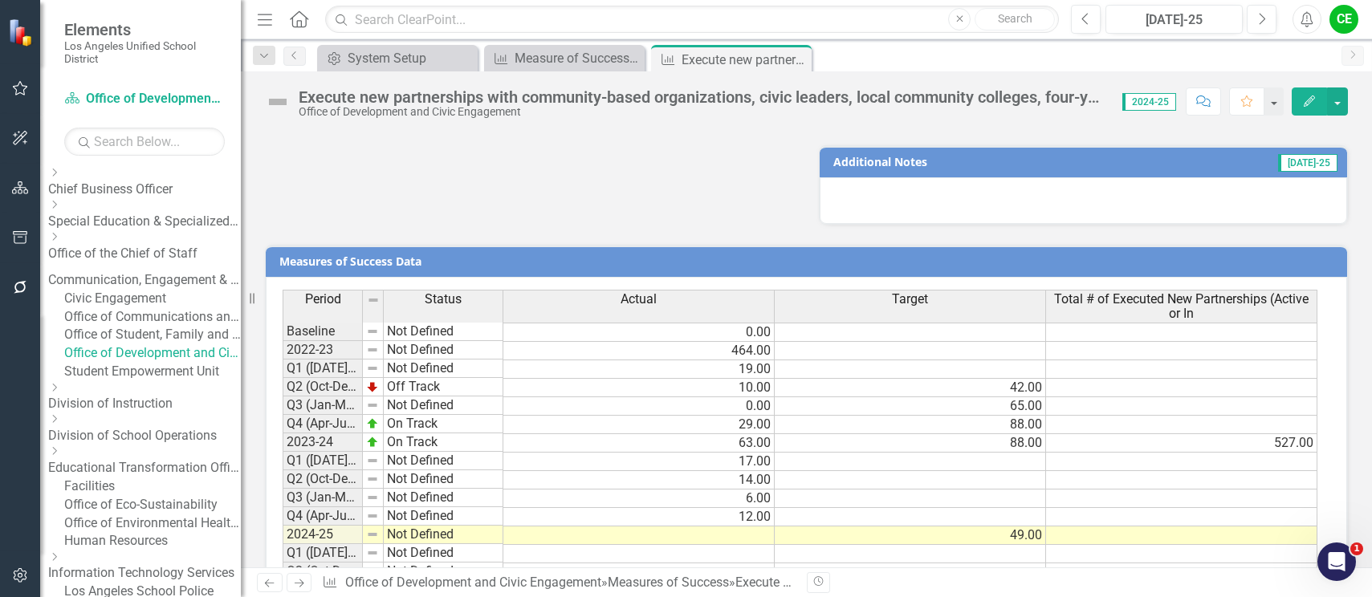
scroll to position [1314, 0]
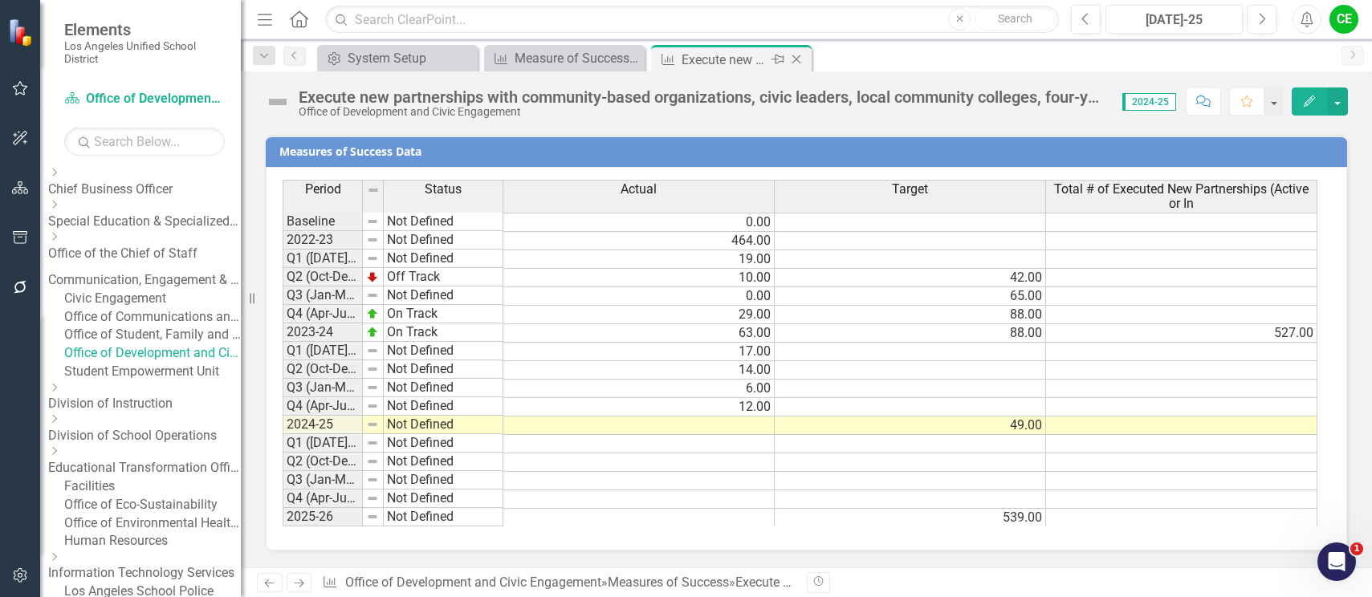
click at [797, 58] on icon "Close" at bounding box center [796, 59] width 16 height 13
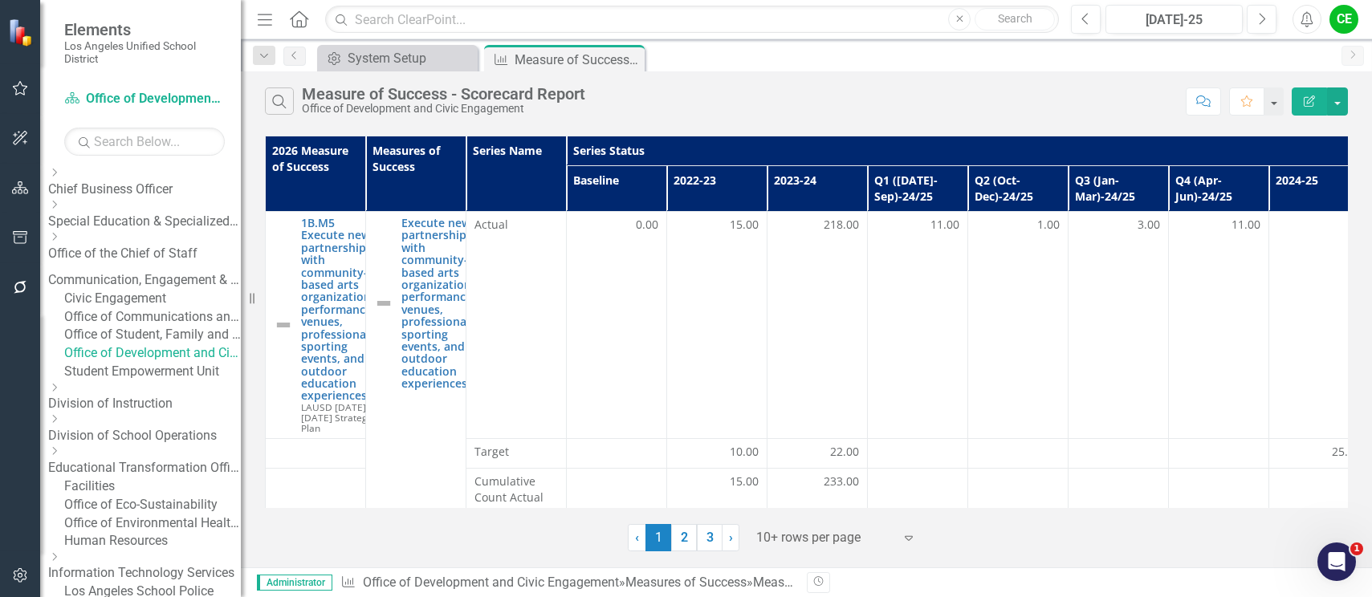
click at [165, 381] on link "Student Empowerment Unit" at bounding box center [152, 372] width 177 height 18
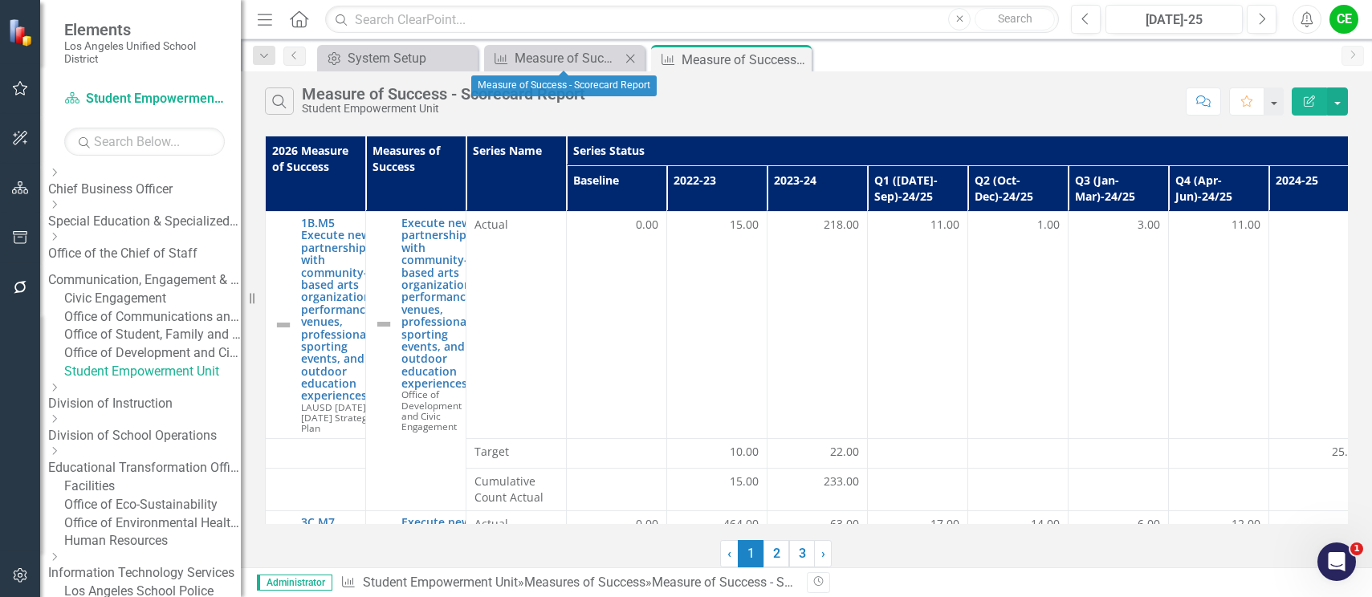
click at [631, 58] on icon at bounding box center [630, 58] width 9 height 9
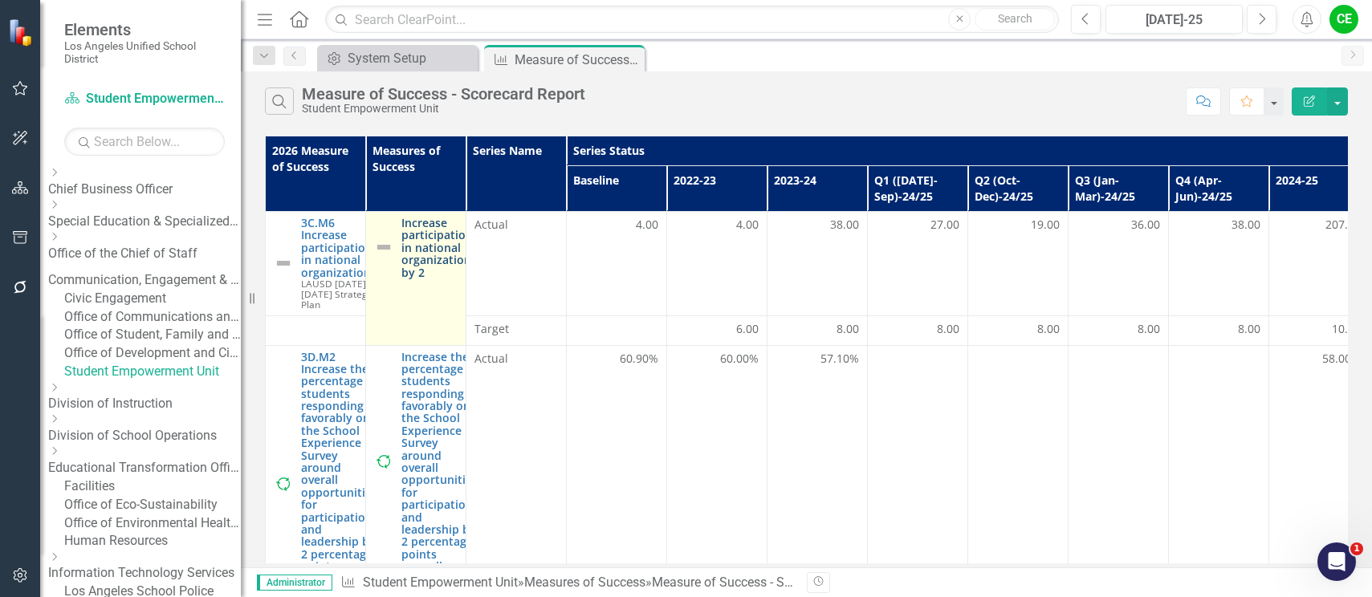
click at [428, 253] on link "Increase participation in national organizations by 2" at bounding box center [438, 248] width 75 height 62
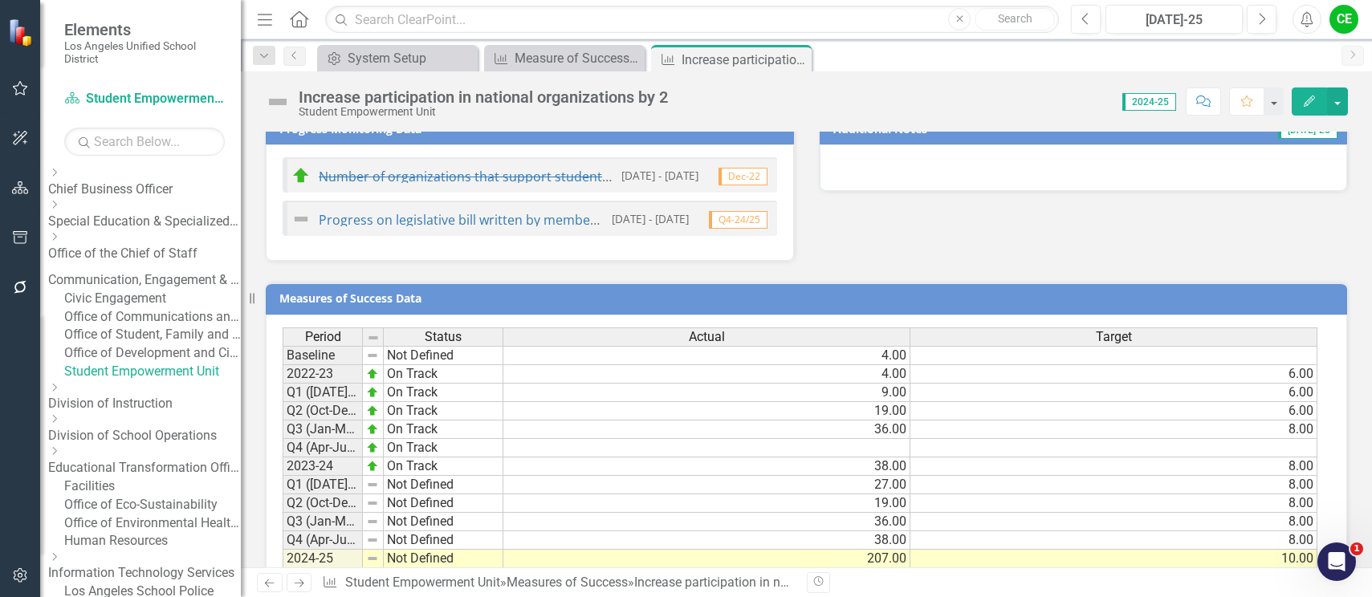
scroll to position [1226, 0]
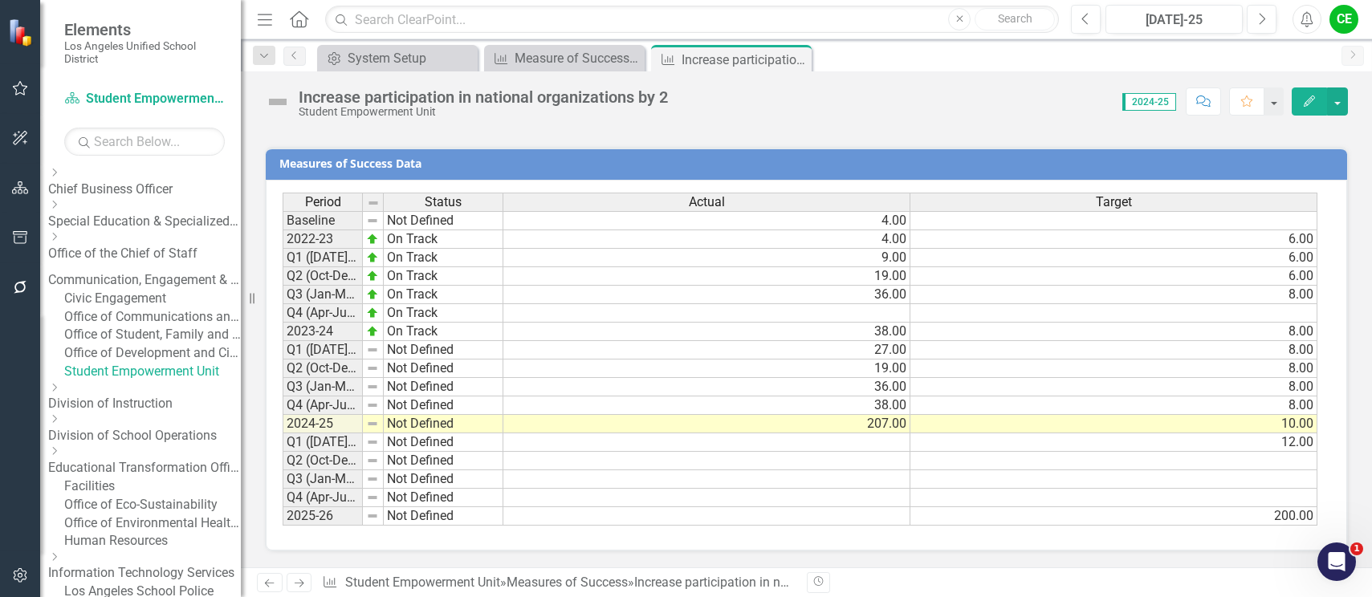
click at [398, 423] on td "Not Defined" at bounding box center [444, 424] width 120 height 18
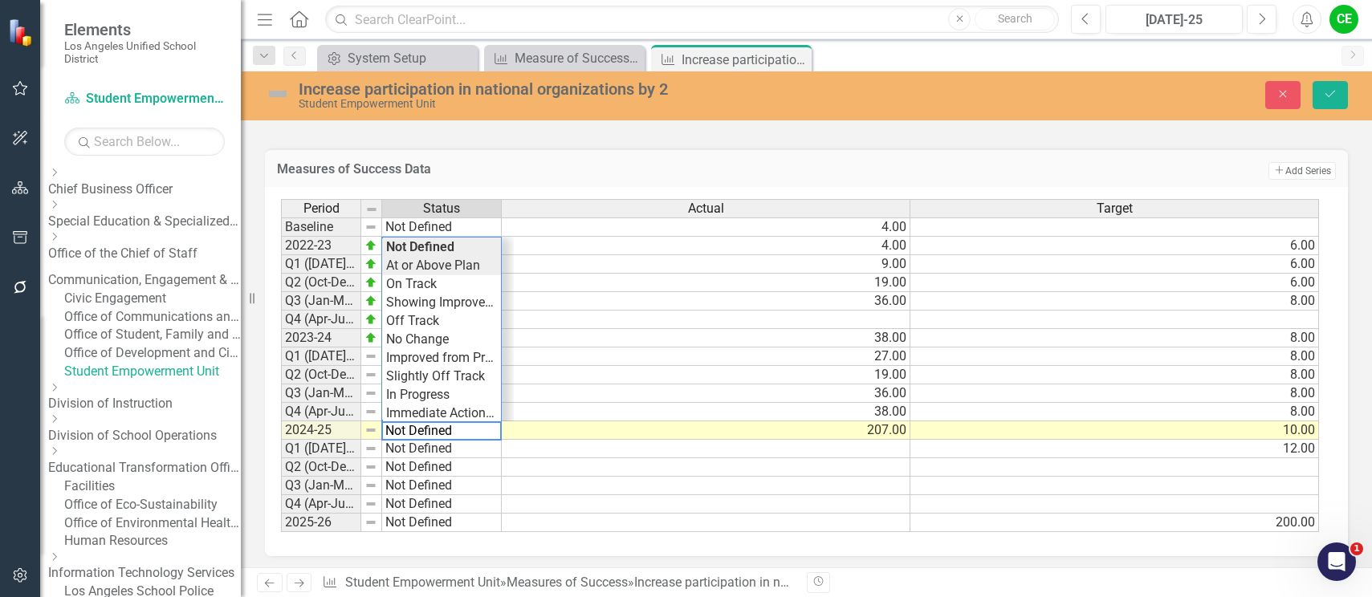
type textarea "At or Above Plan"
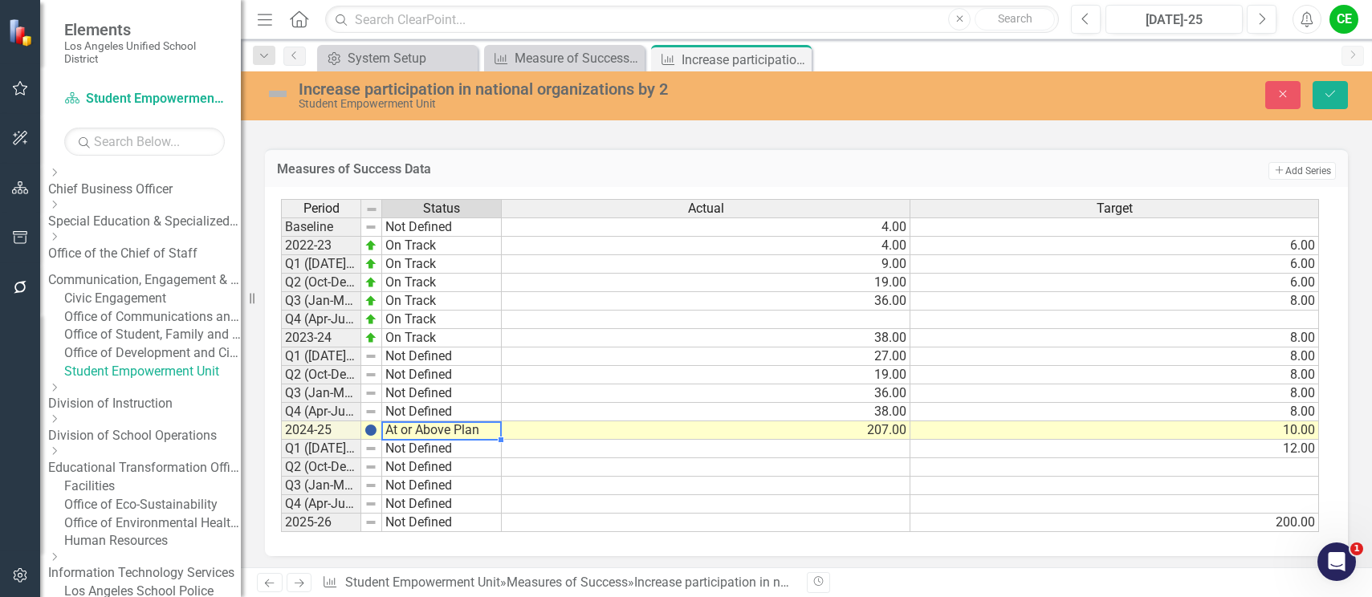
click at [422, 266] on div "Period Status Actual Target Baseline Not Defined 4.00 2022-23 On Track 4.00 6.0…" at bounding box center [800, 366] width 1039 height 334
click at [1331, 91] on icon "Save" at bounding box center [1330, 93] width 14 height 11
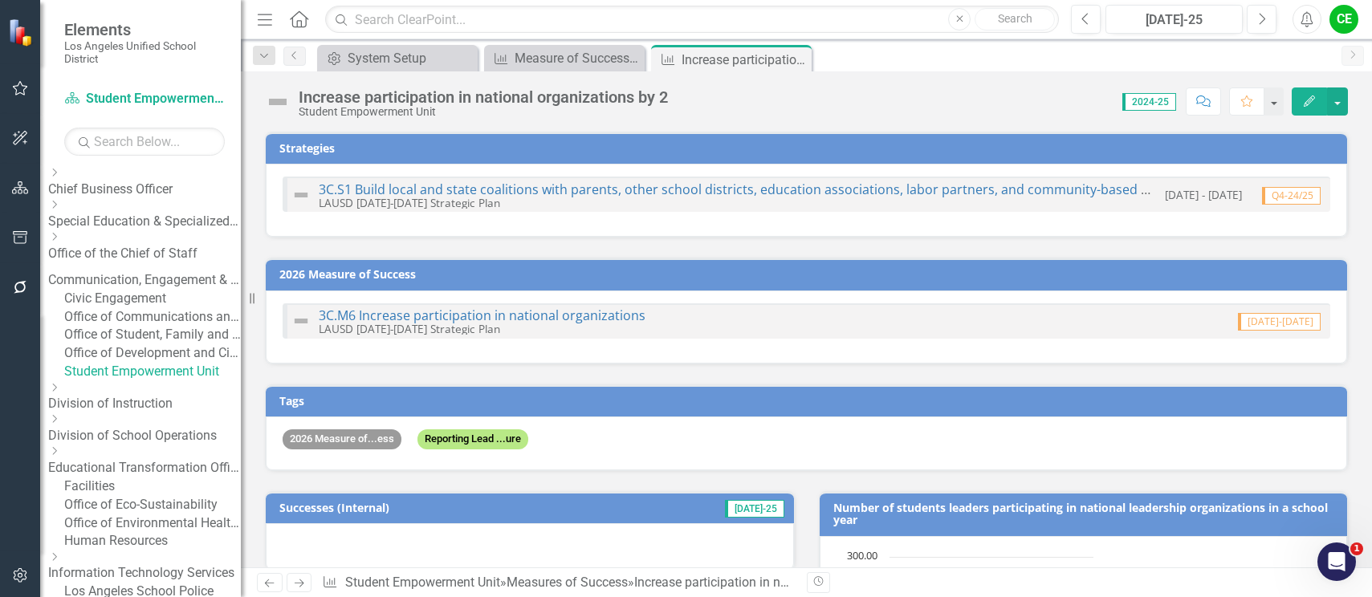
checkbox input "false"
checkbox input "true"
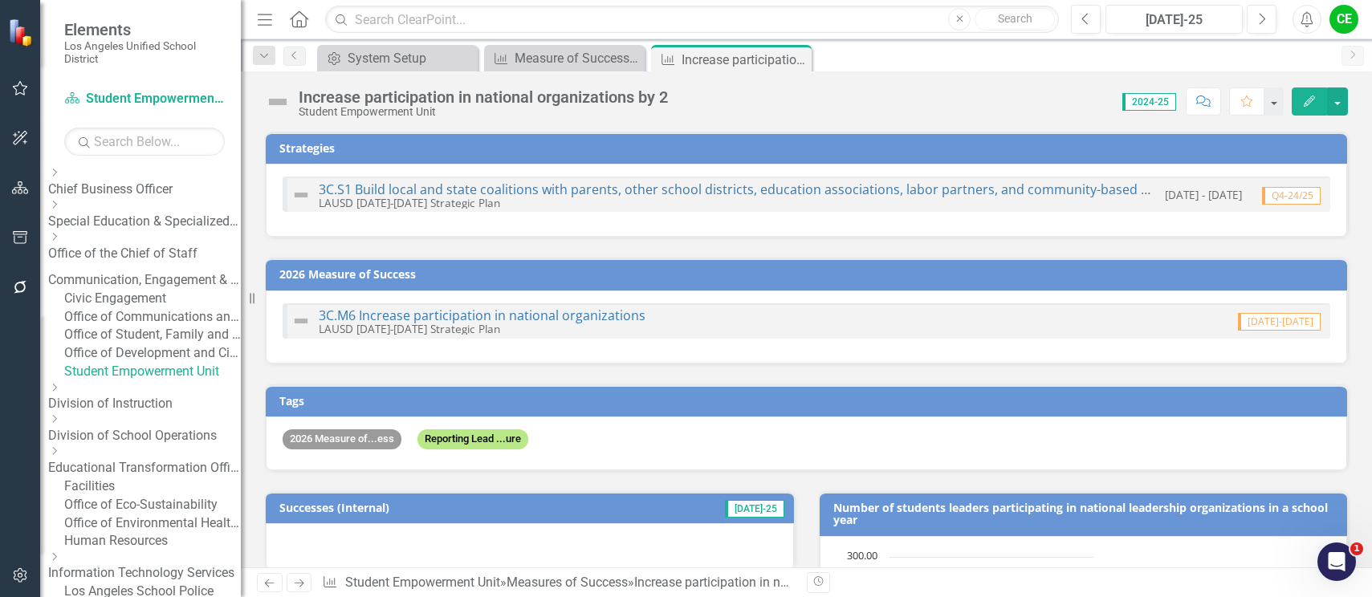
checkbox input "true"
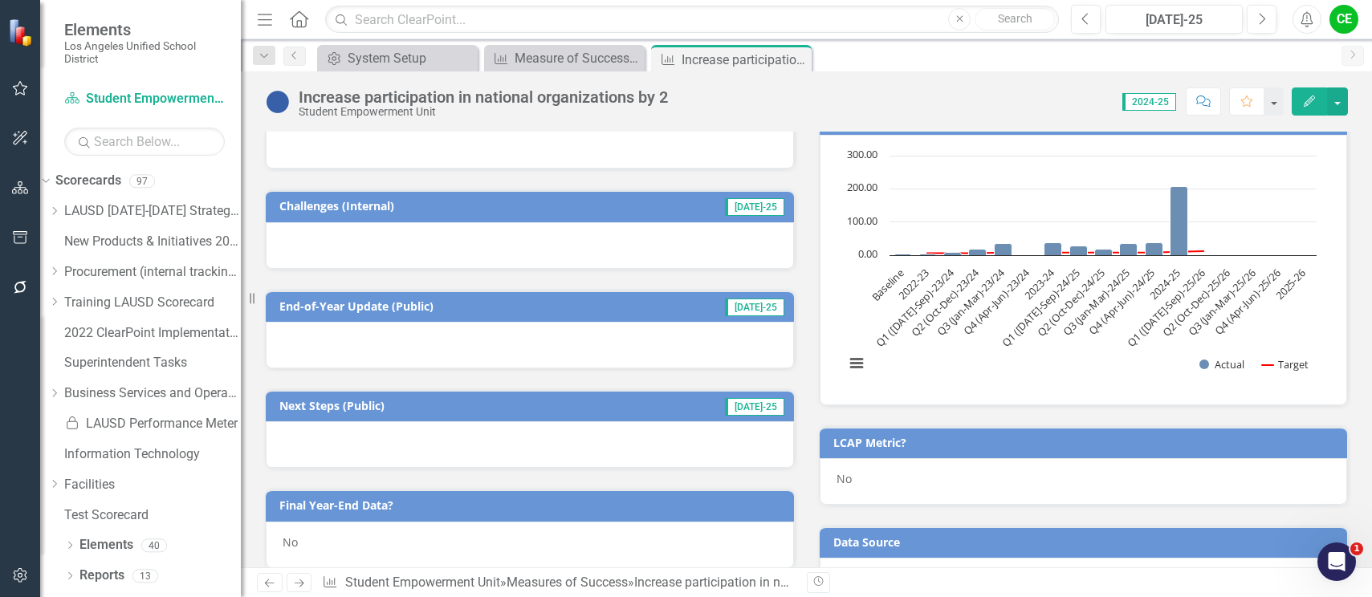
scroll to position [642, 0]
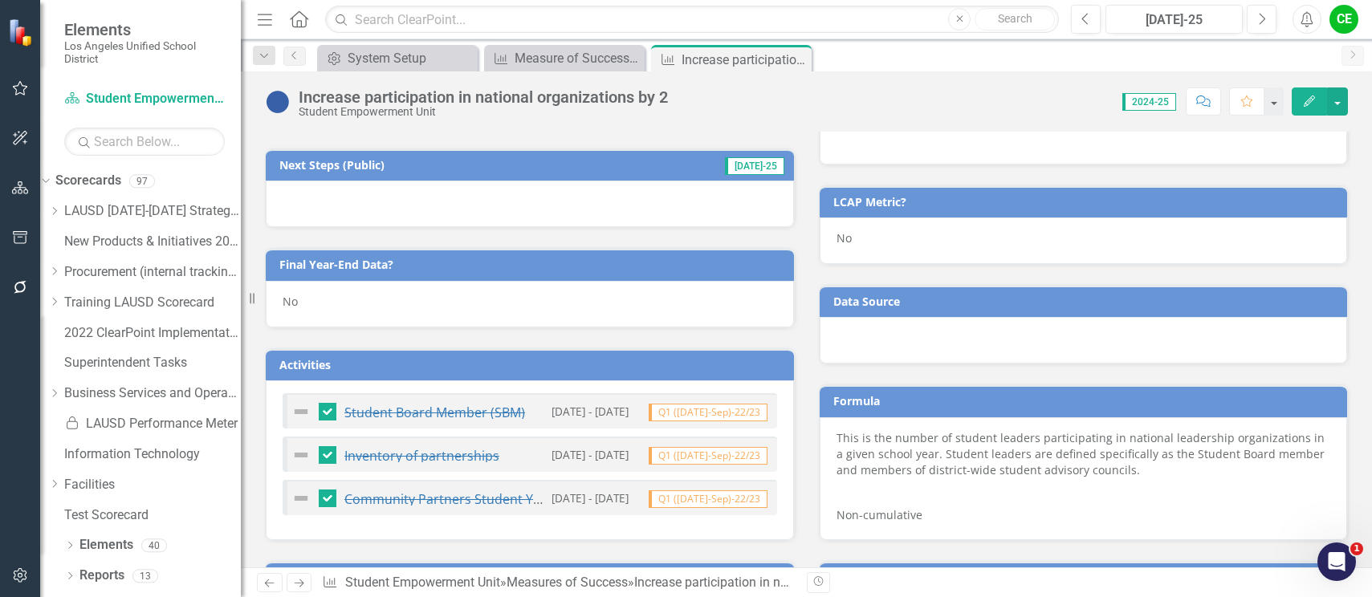
click at [322, 302] on div "No" at bounding box center [530, 304] width 528 height 47
click at [323, 300] on div "No" at bounding box center [530, 304] width 528 height 47
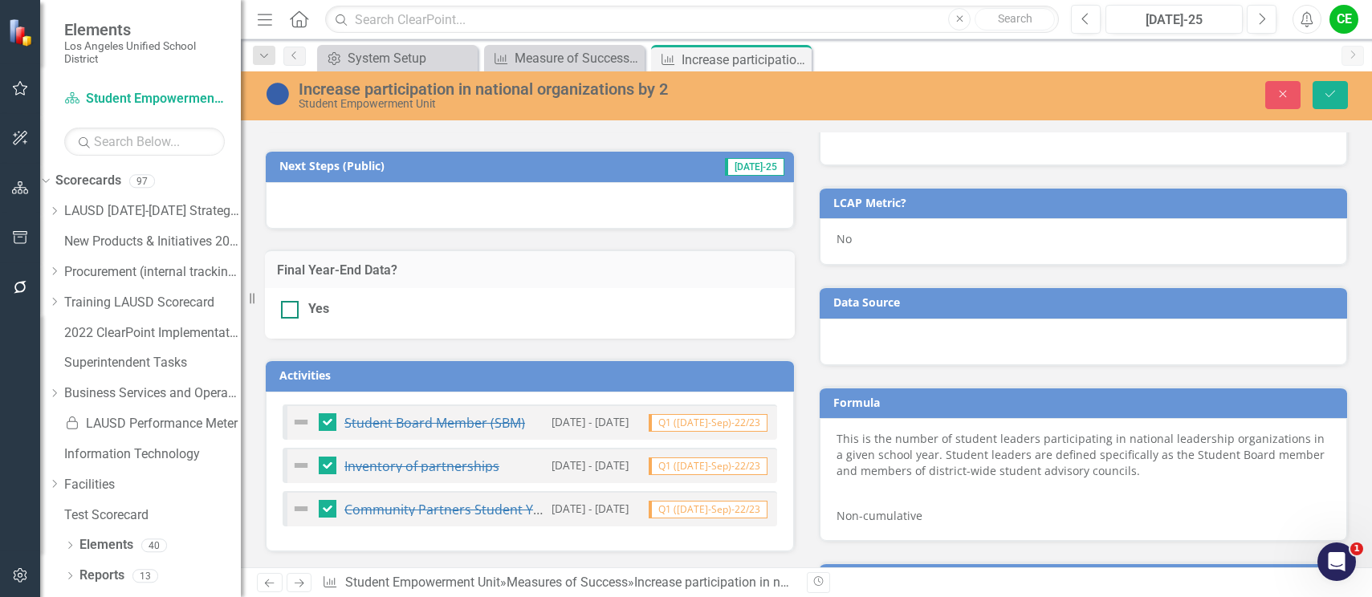
click at [293, 309] on div at bounding box center [290, 310] width 18 height 18
click at [291, 309] on input "Yes" at bounding box center [286, 306] width 10 height 10
checkbox input "true"
click at [1340, 94] on button "Save" at bounding box center [1329, 95] width 35 height 28
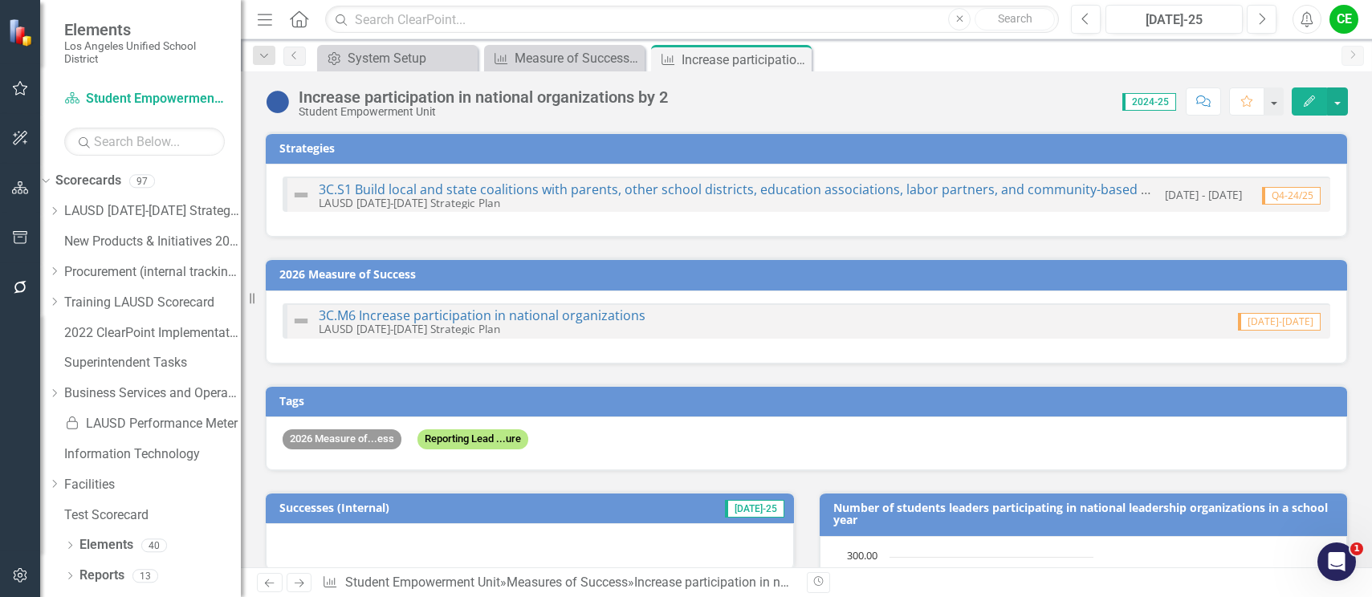
checkbox input "false"
checkbox input "true"
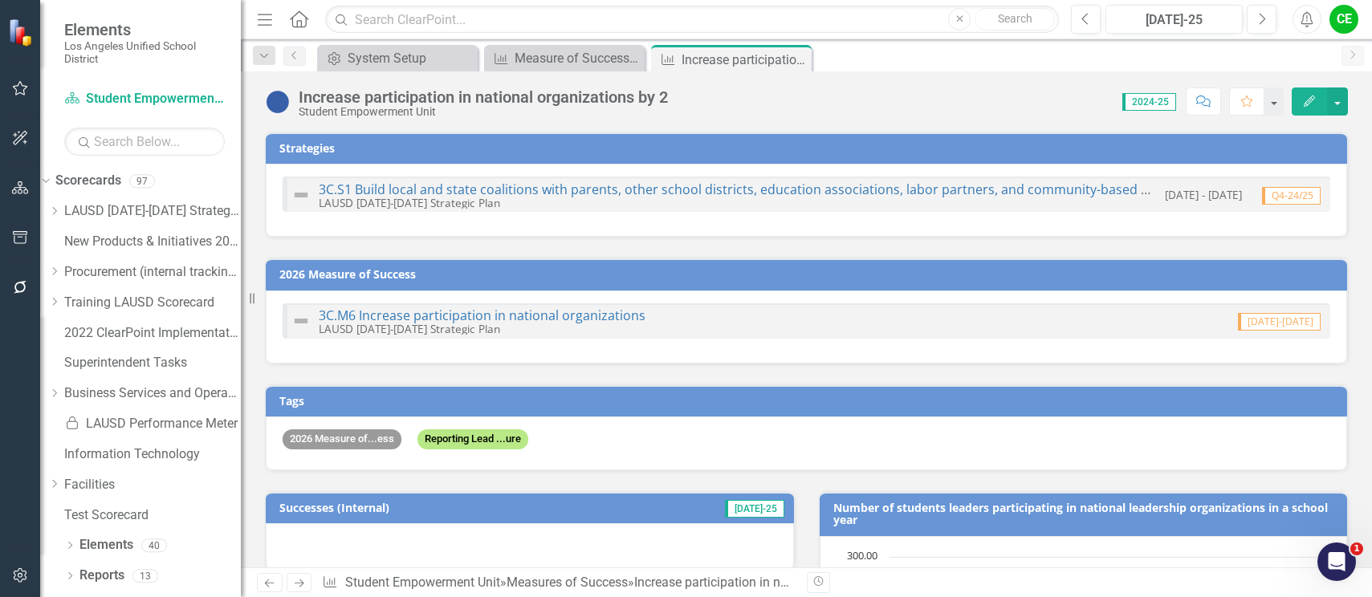
checkbox input "true"
click at [561, 313] on link "3C.M6 Increase participation in national organizations" at bounding box center [482, 316] width 327 height 18
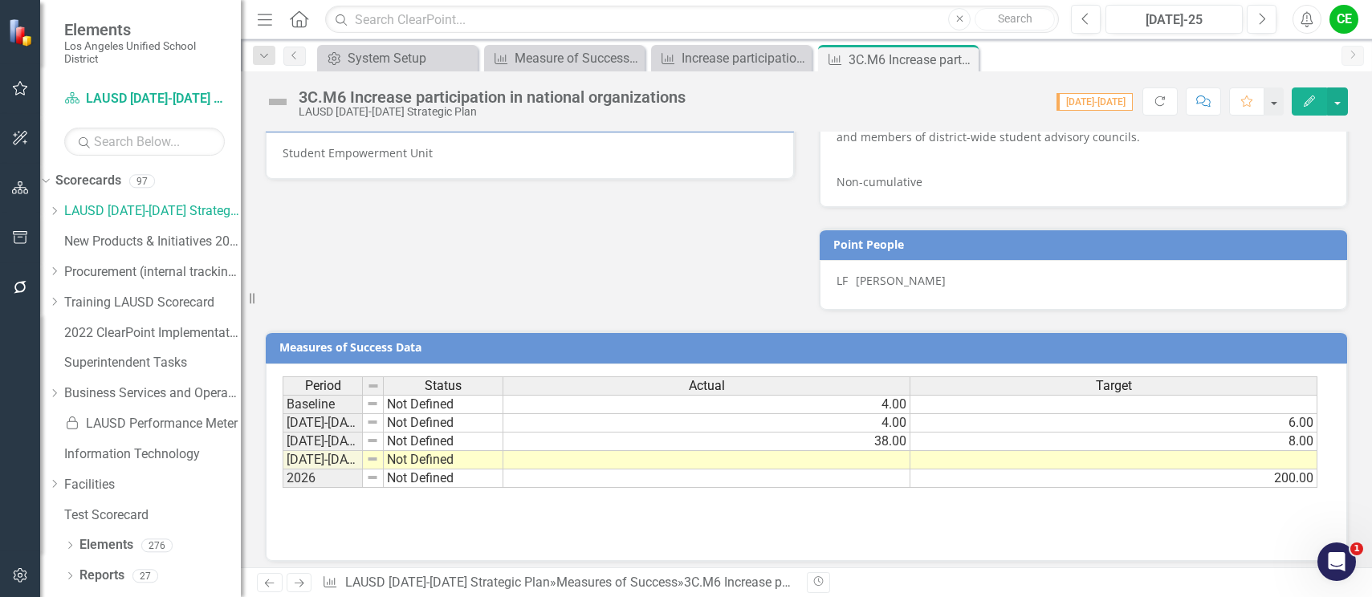
scroll to position [972, 0]
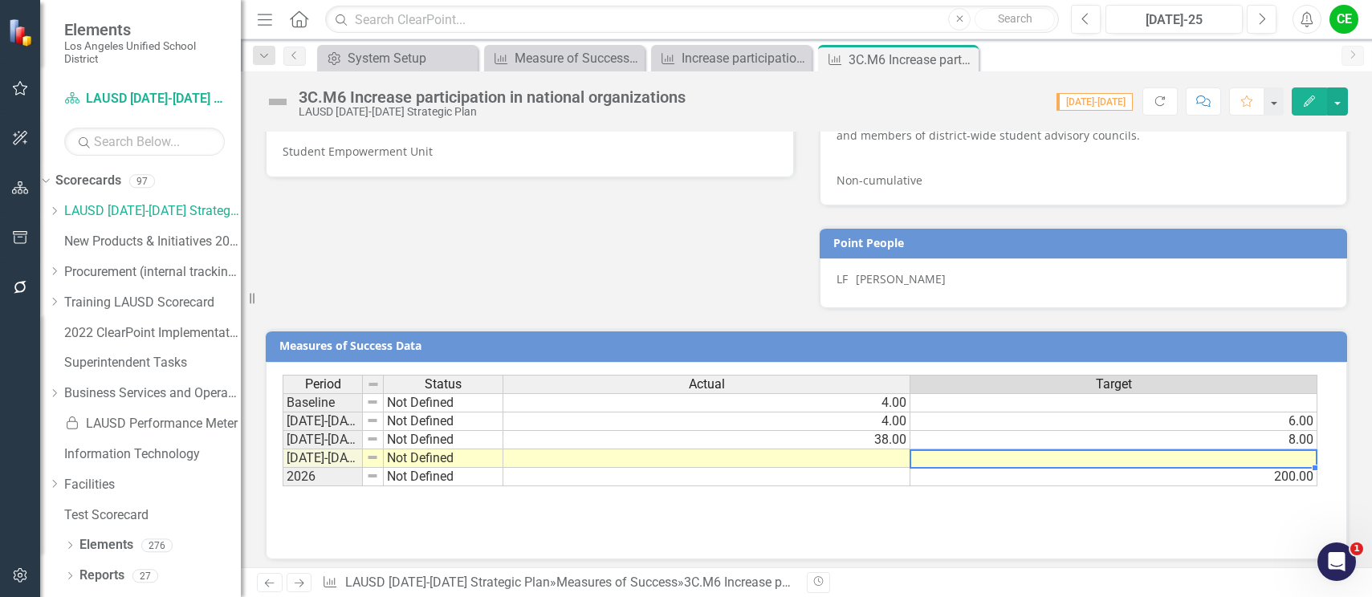
click at [1077, 450] on td at bounding box center [1113, 459] width 407 height 18
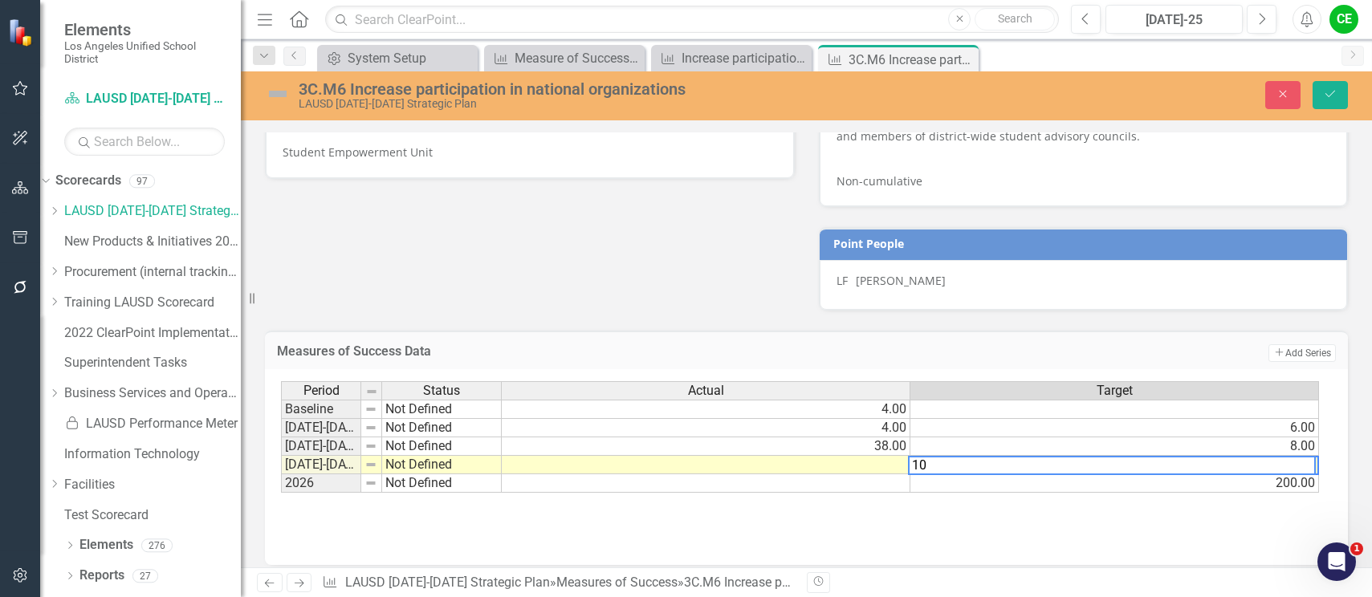
type textarea "10"
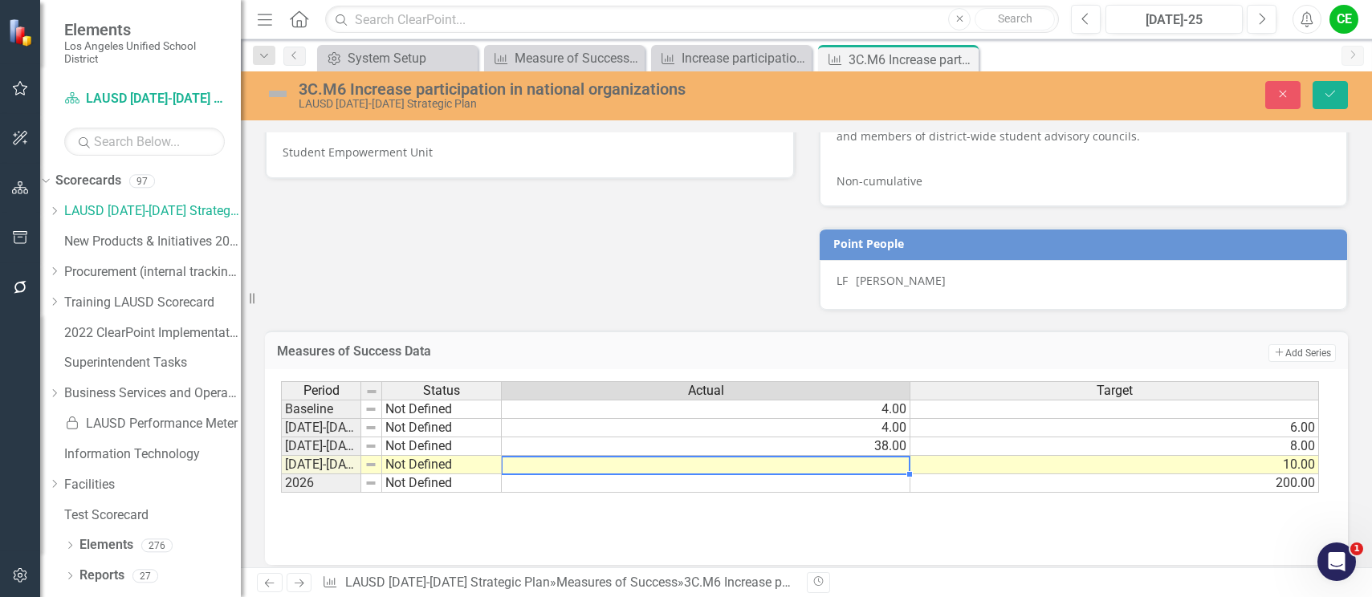
click at [837, 464] on td at bounding box center [706, 465] width 409 height 18
type textarea "207"
click at [887, 476] on td at bounding box center [706, 483] width 409 height 18
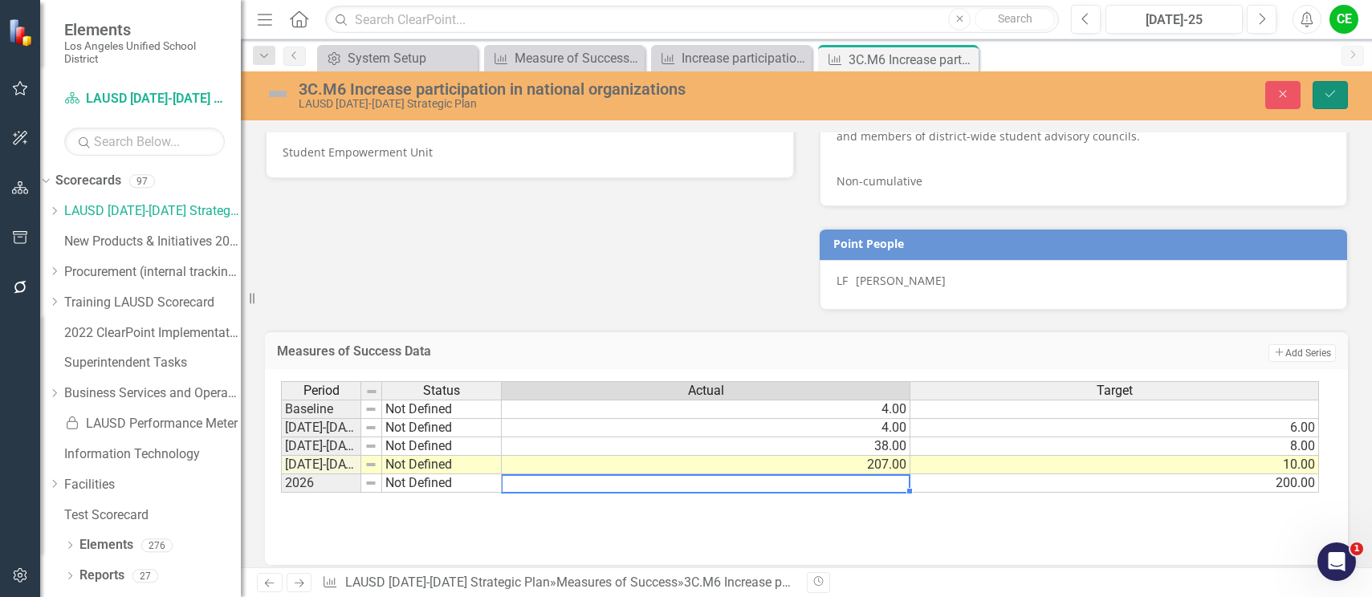
click at [1326, 87] on button "Save" at bounding box center [1329, 95] width 35 height 28
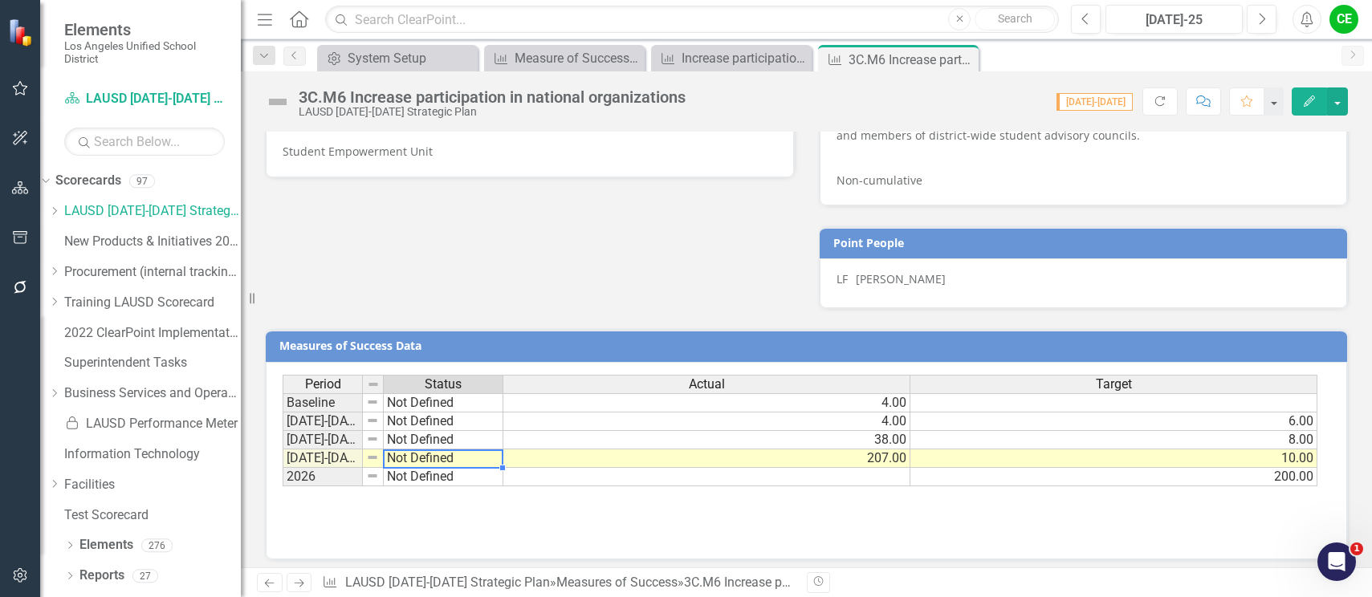
click at [427, 450] on td "Not Defined" at bounding box center [444, 459] width 120 height 18
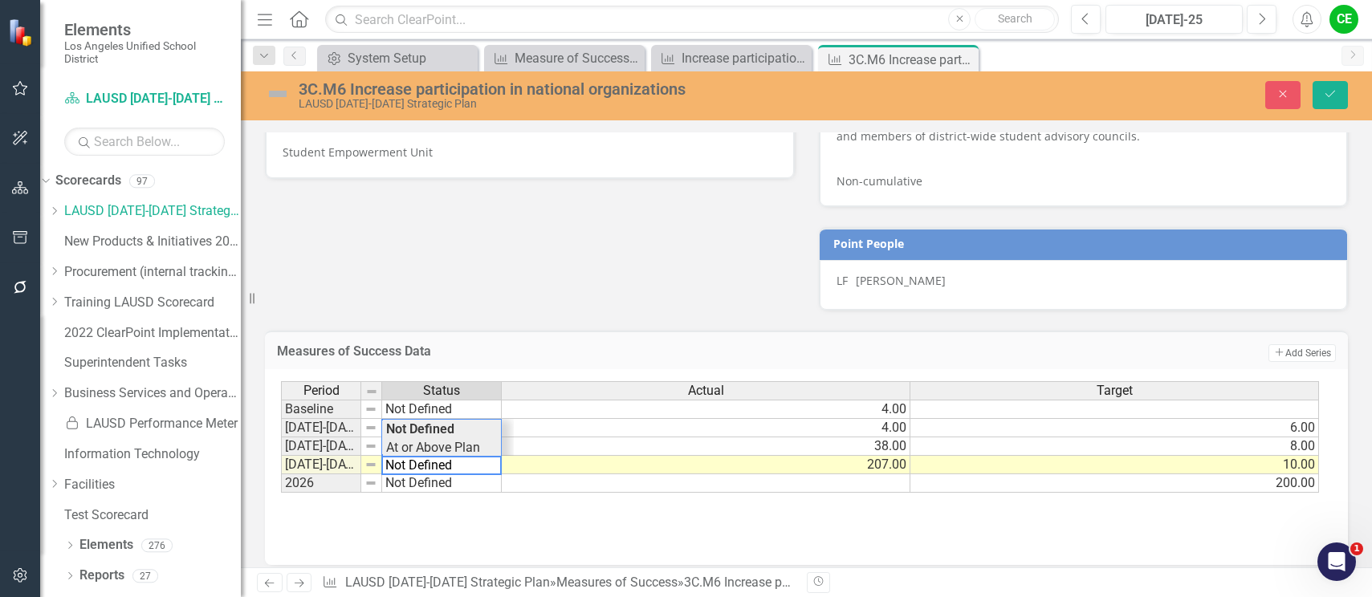
type textarea "At or Above Plan"
click at [433, 441] on div "Period Status Actual Target Baseline Not Defined 4.00 2022-2023 Not Defined 4.0…" at bounding box center [800, 437] width 1039 height 112
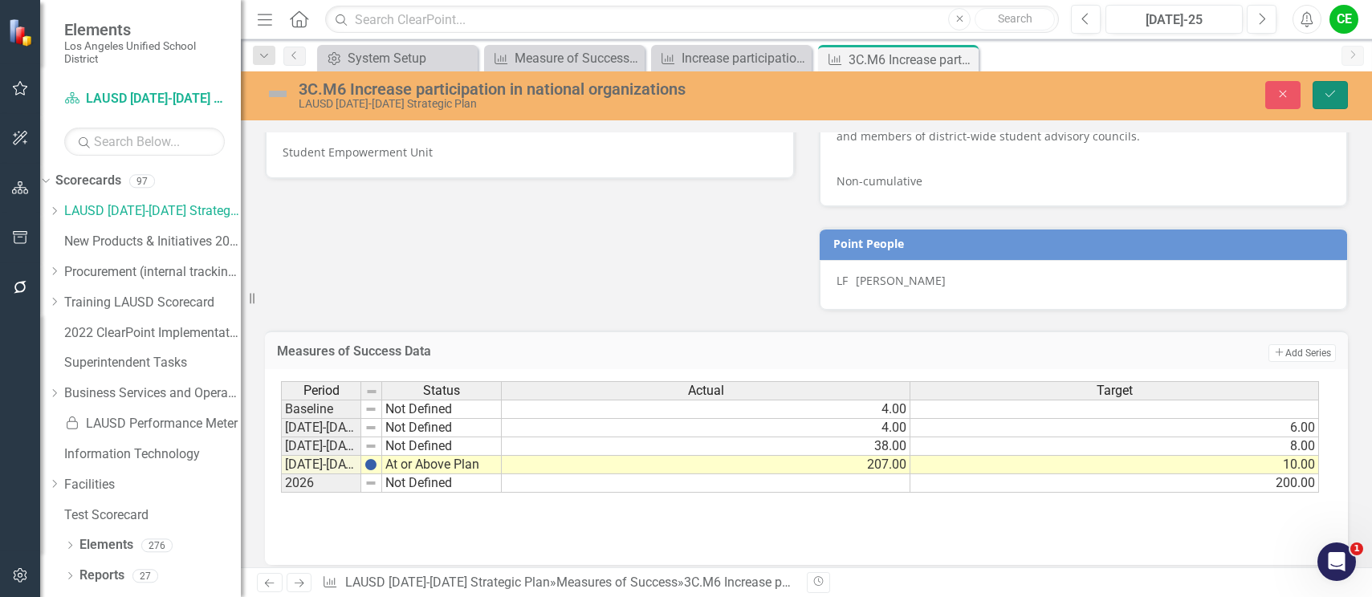
click at [1334, 83] on button "Save" at bounding box center [1329, 95] width 35 height 28
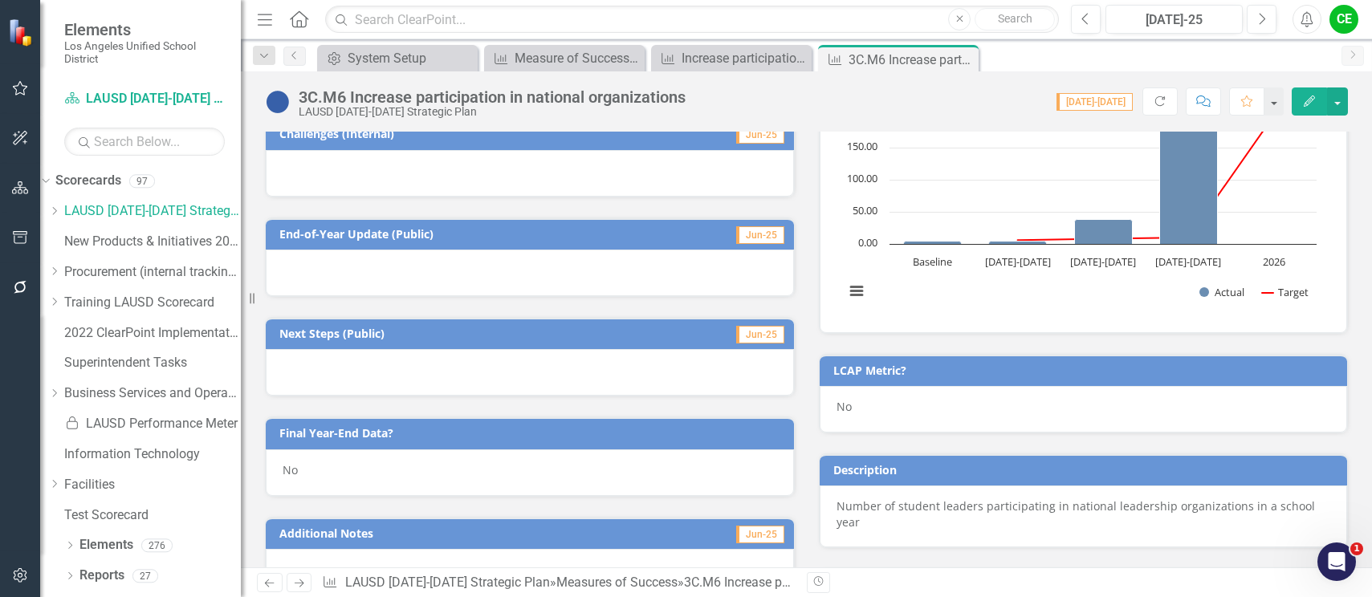
scroll to position [482, 0]
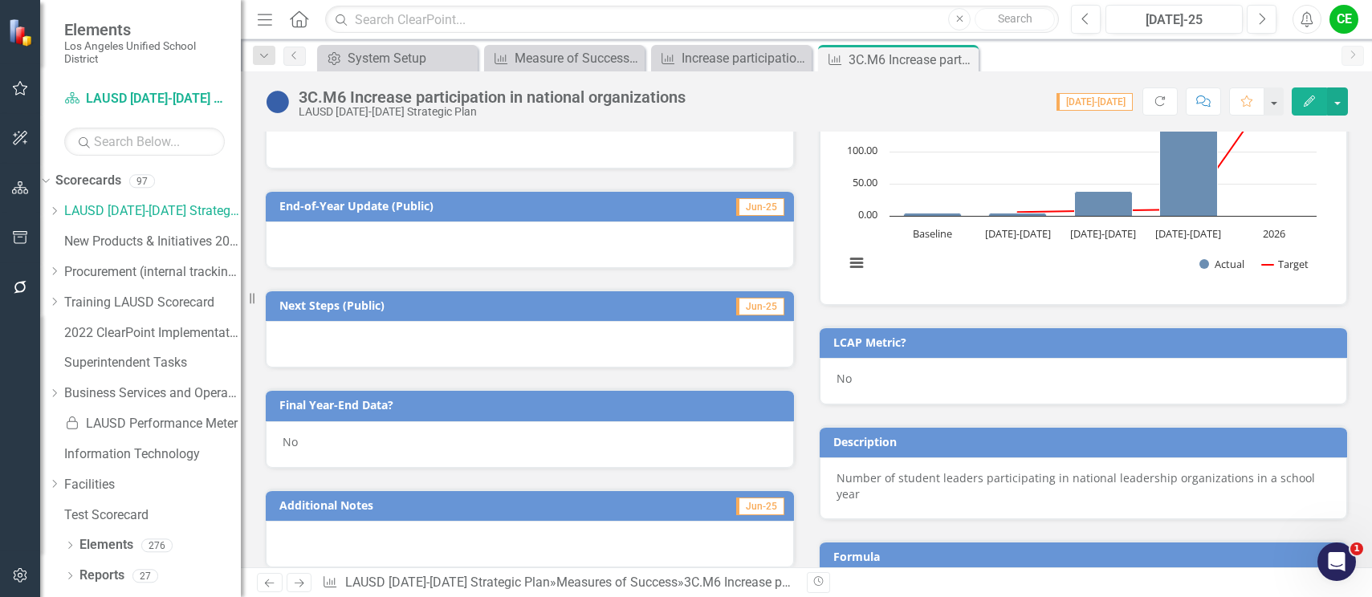
click at [346, 450] on div "No" at bounding box center [530, 444] width 528 height 47
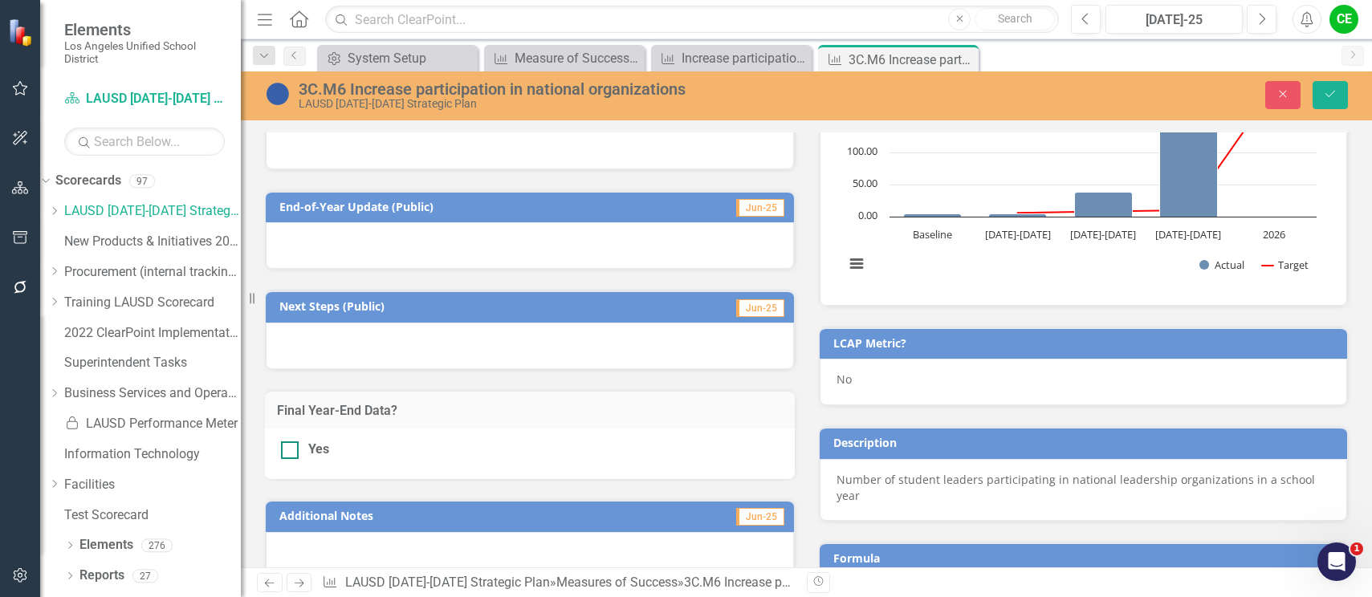
click at [291, 454] on div at bounding box center [290, 450] width 18 height 18
click at [291, 452] on input "Yes" at bounding box center [286, 446] width 10 height 10
checkbox input "true"
click at [1337, 89] on button "Save" at bounding box center [1329, 95] width 35 height 28
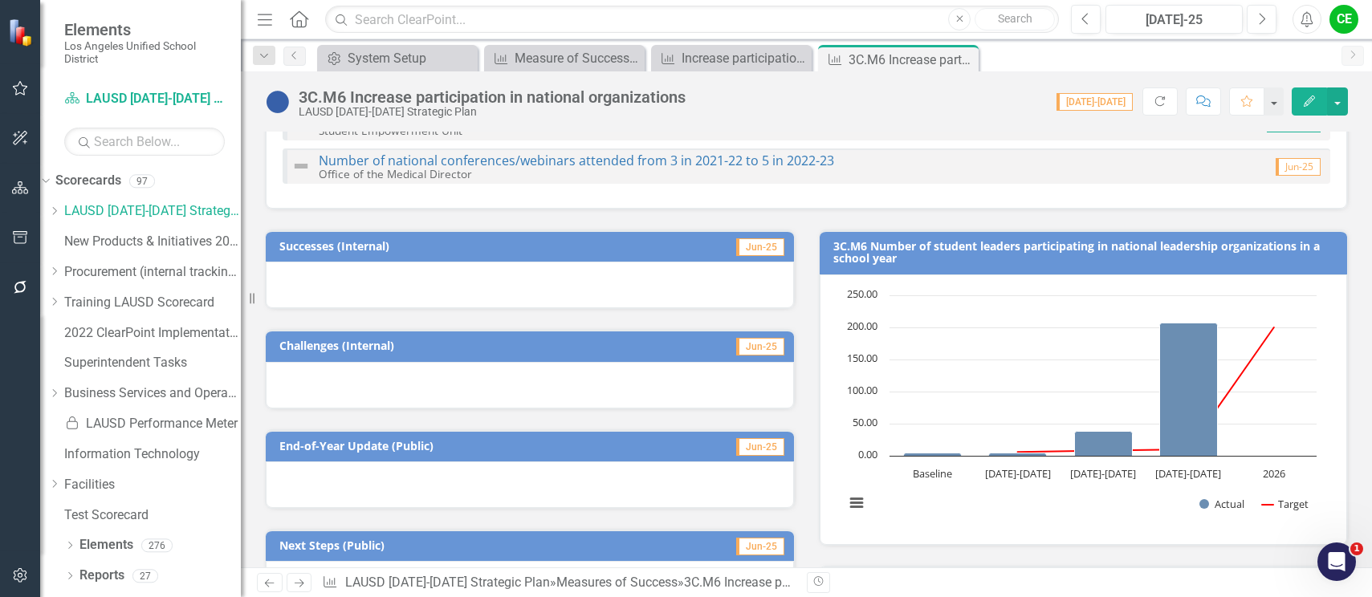
scroll to position [161, 0]
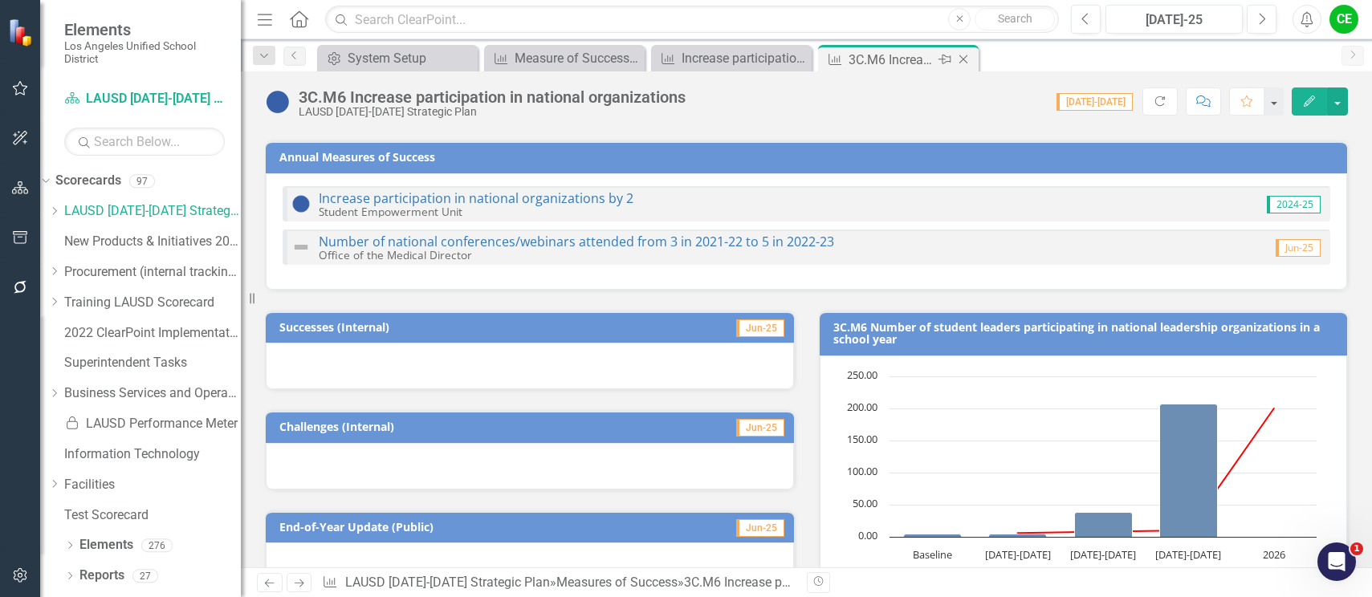
click at [965, 58] on icon at bounding box center [963, 59] width 9 height 9
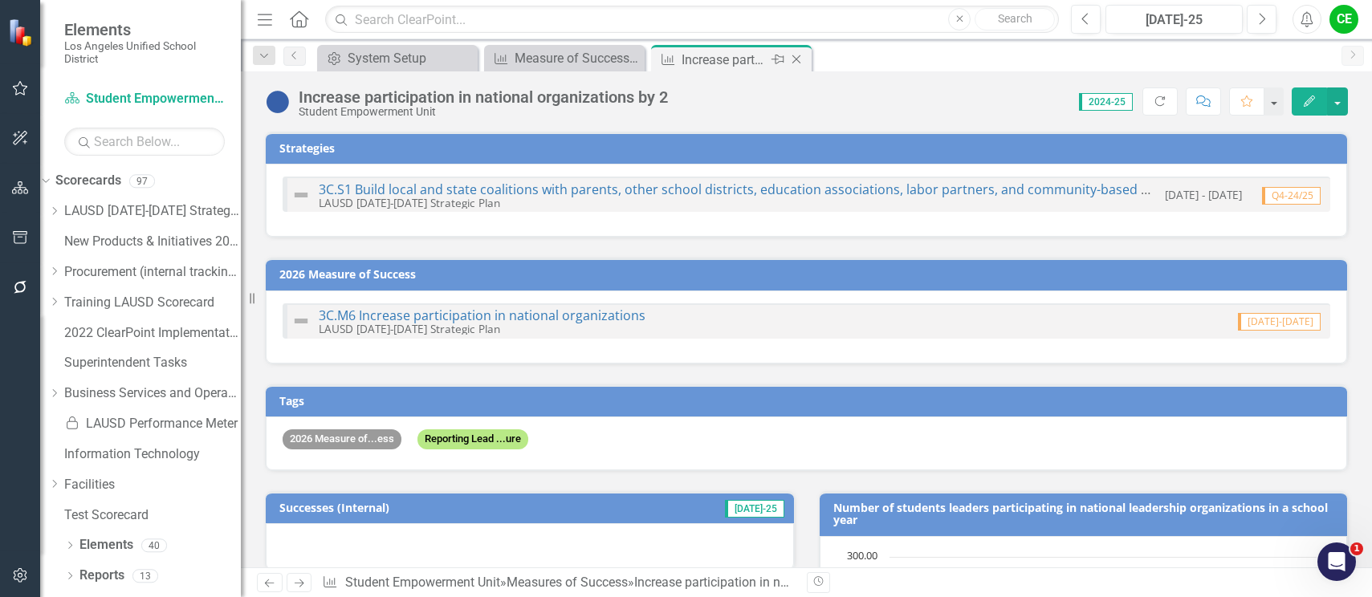
click at [795, 59] on icon at bounding box center [796, 59] width 9 height 9
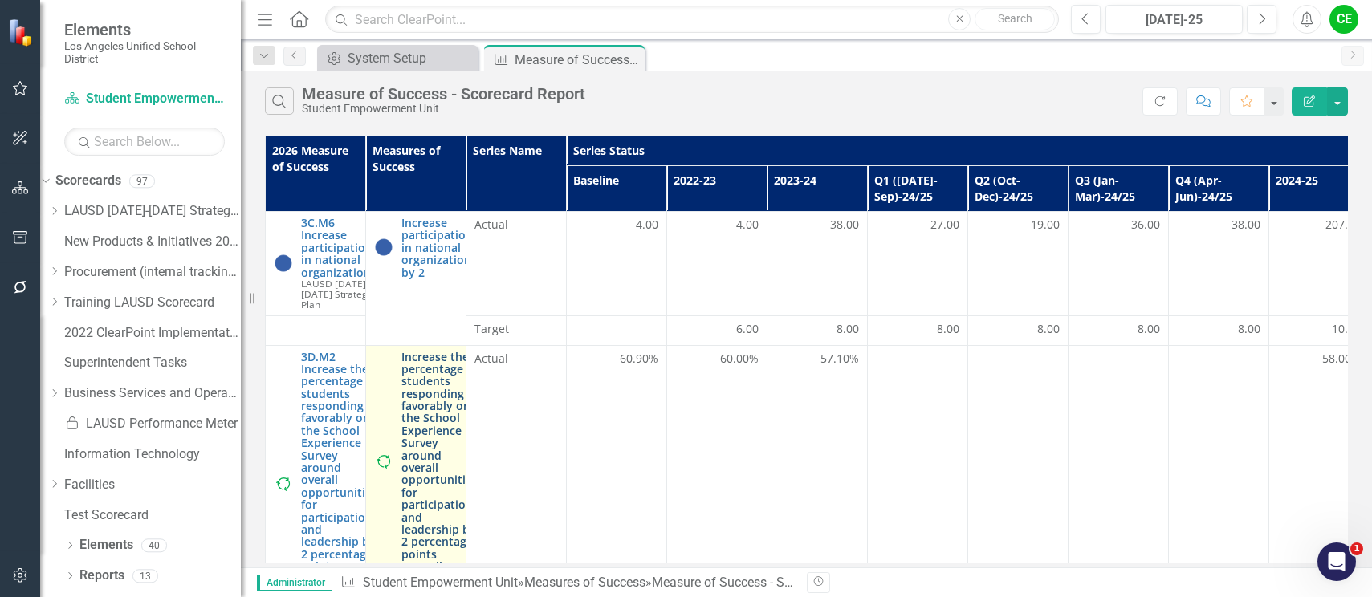
click at [427, 384] on link "Increase the percentage of students responding favorably on the School Experien…" at bounding box center [439, 462] width 76 height 222
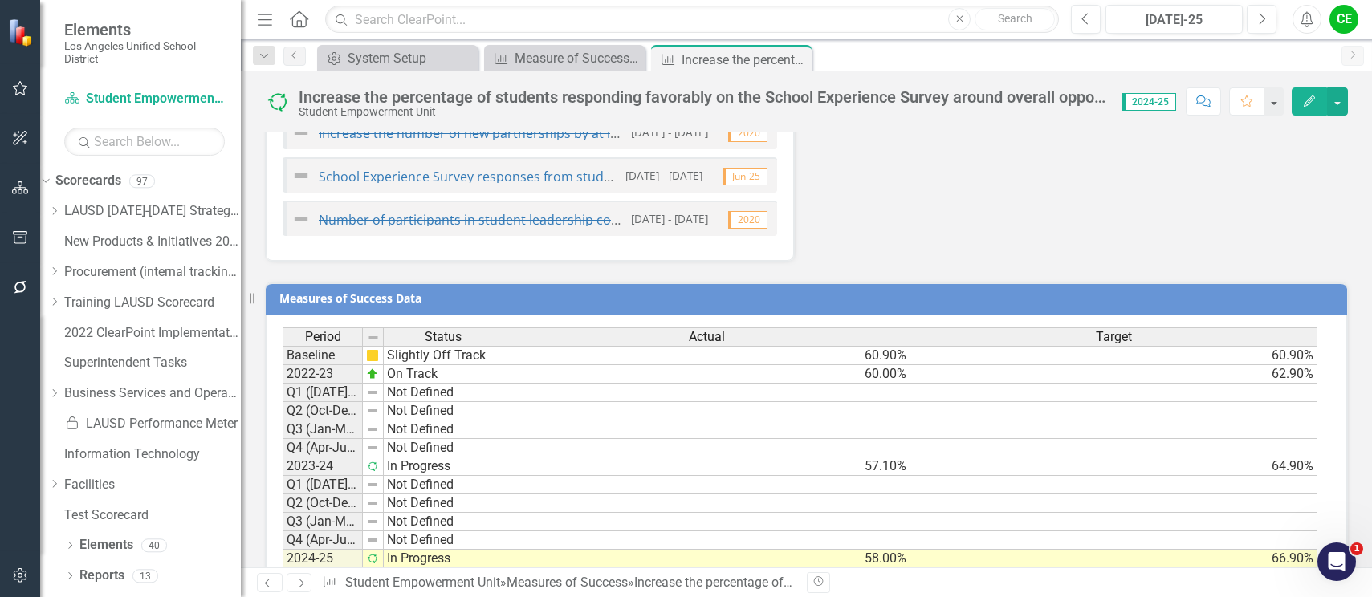
scroll to position [1529, 0]
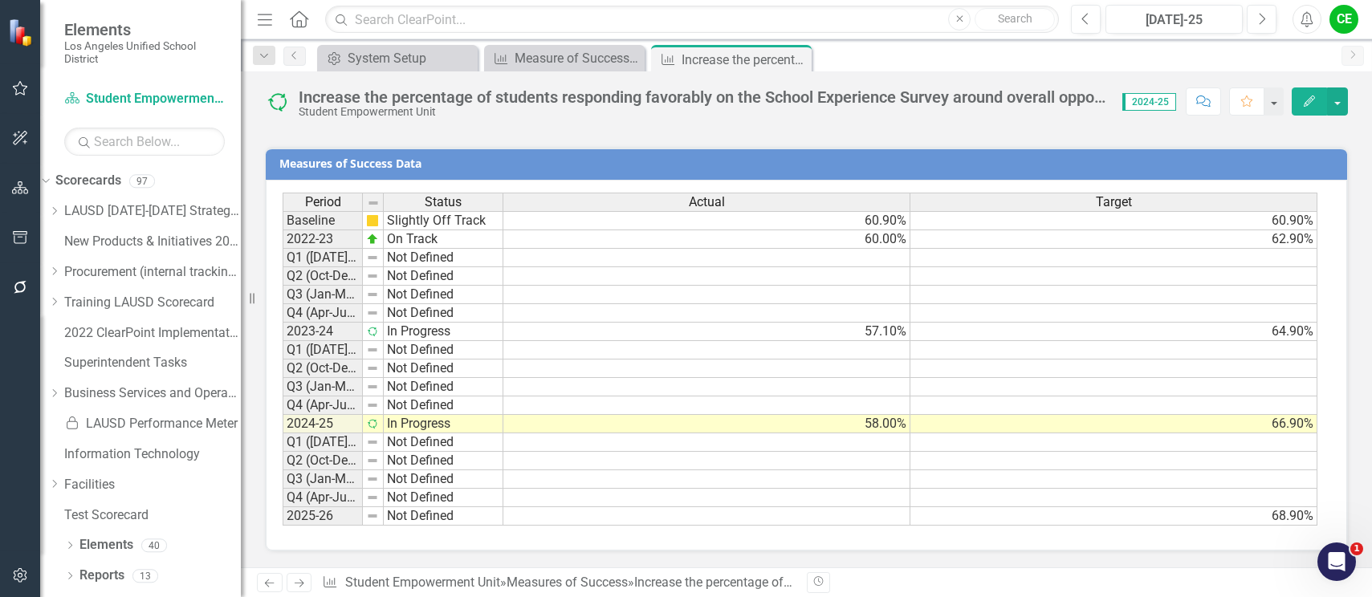
click at [1025, 428] on td "66.90%" at bounding box center [1113, 424] width 407 height 18
click at [1343, 100] on button "button" at bounding box center [1337, 101] width 21 height 28
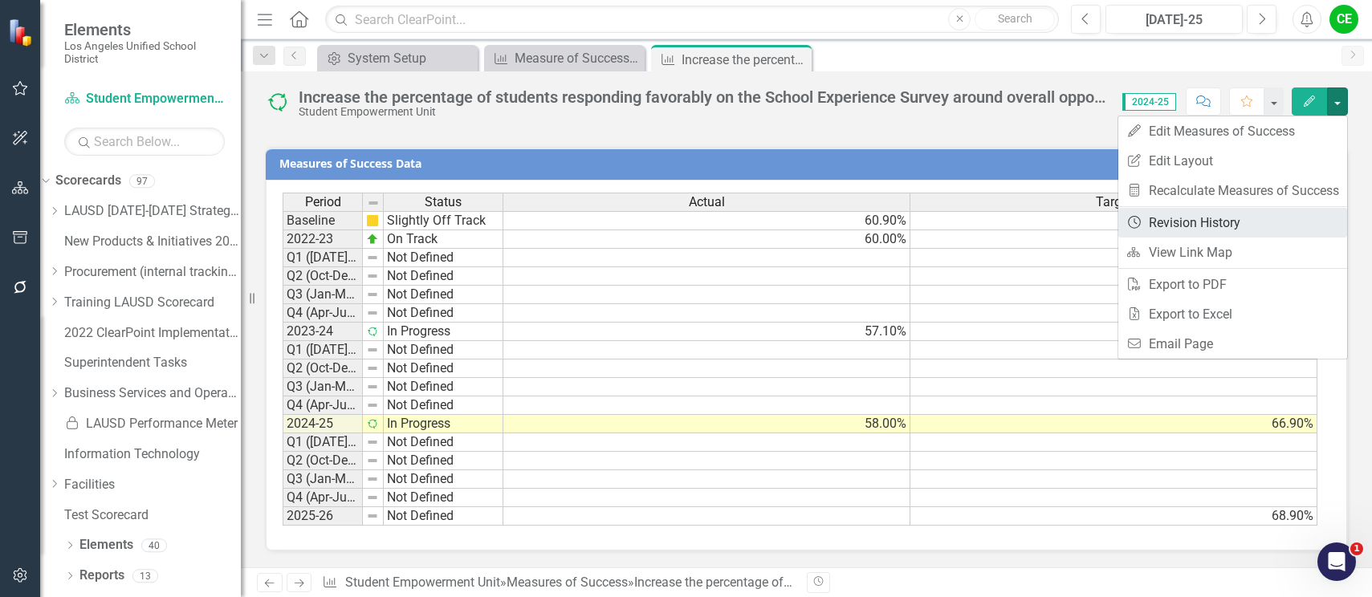
click at [1209, 217] on link "Revision History Revision History" at bounding box center [1232, 223] width 229 height 30
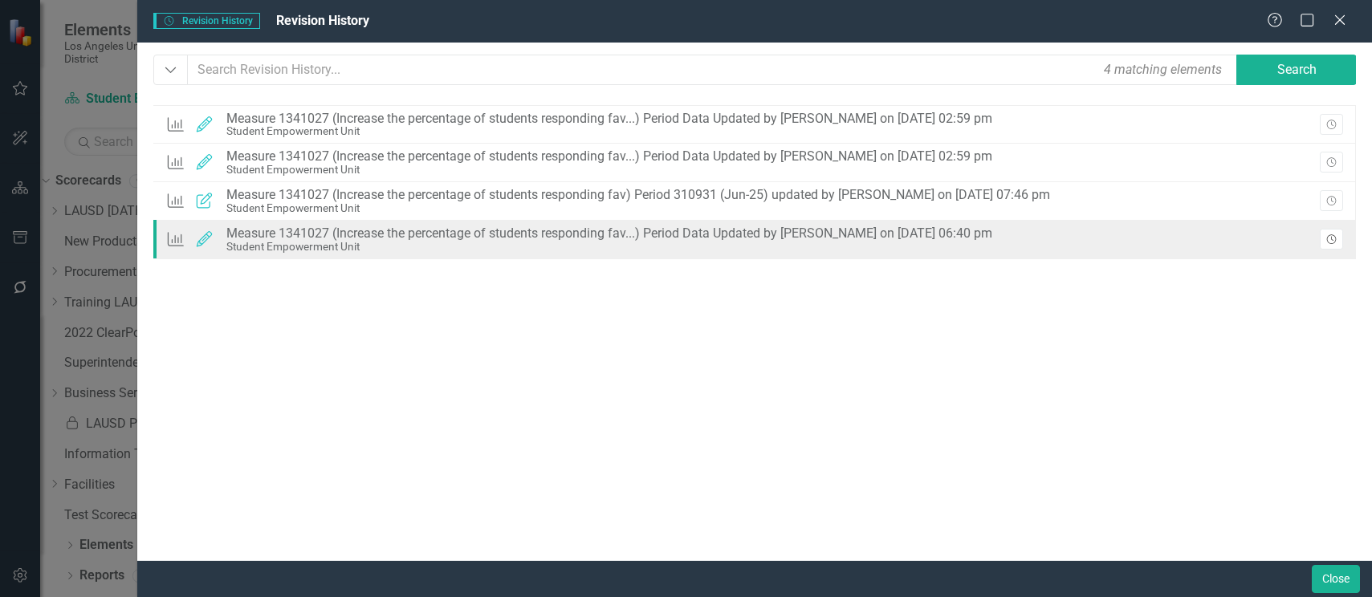
click at [1332, 239] on icon "Revision History" at bounding box center [1331, 240] width 12 height 10
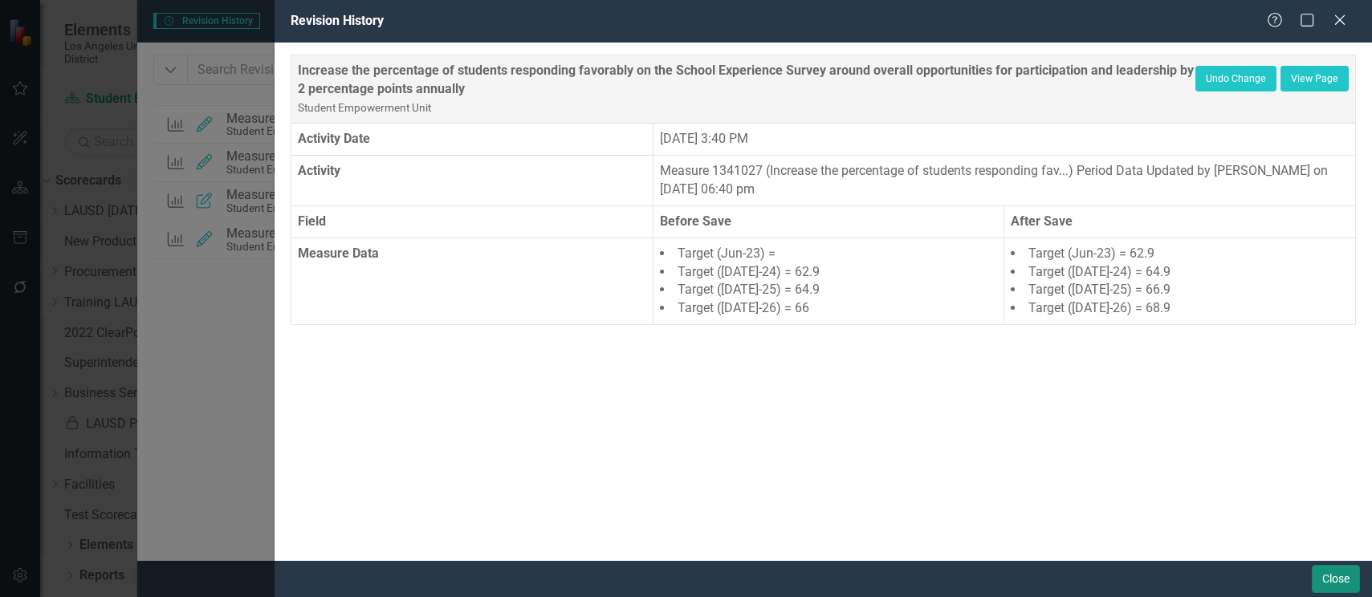
click at [1338, 569] on button "Close" at bounding box center [1336, 579] width 48 height 28
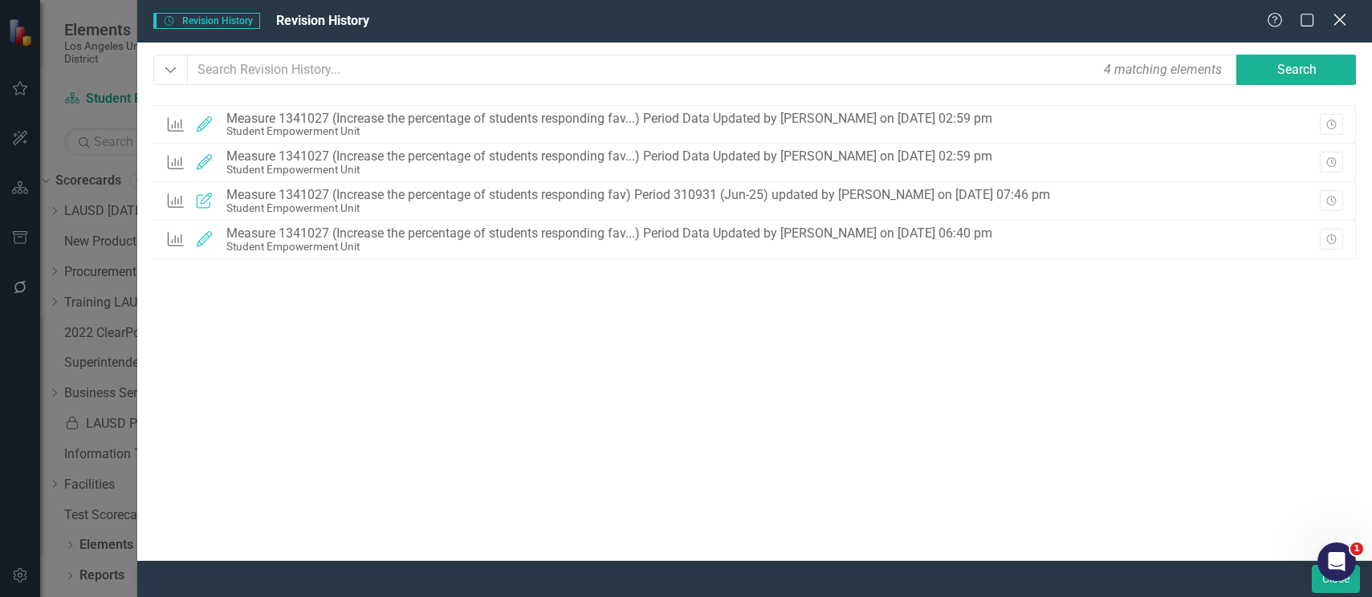
click at [1344, 14] on icon "Close" at bounding box center [1339, 19] width 20 height 15
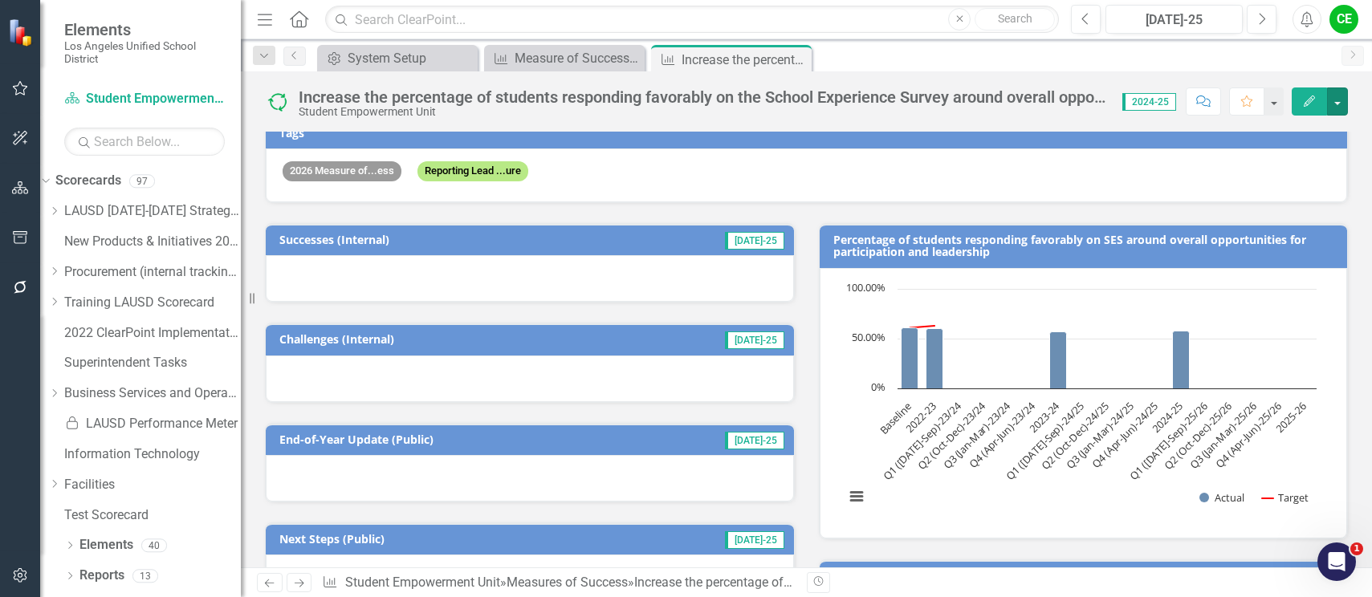
scroll to position [401, 0]
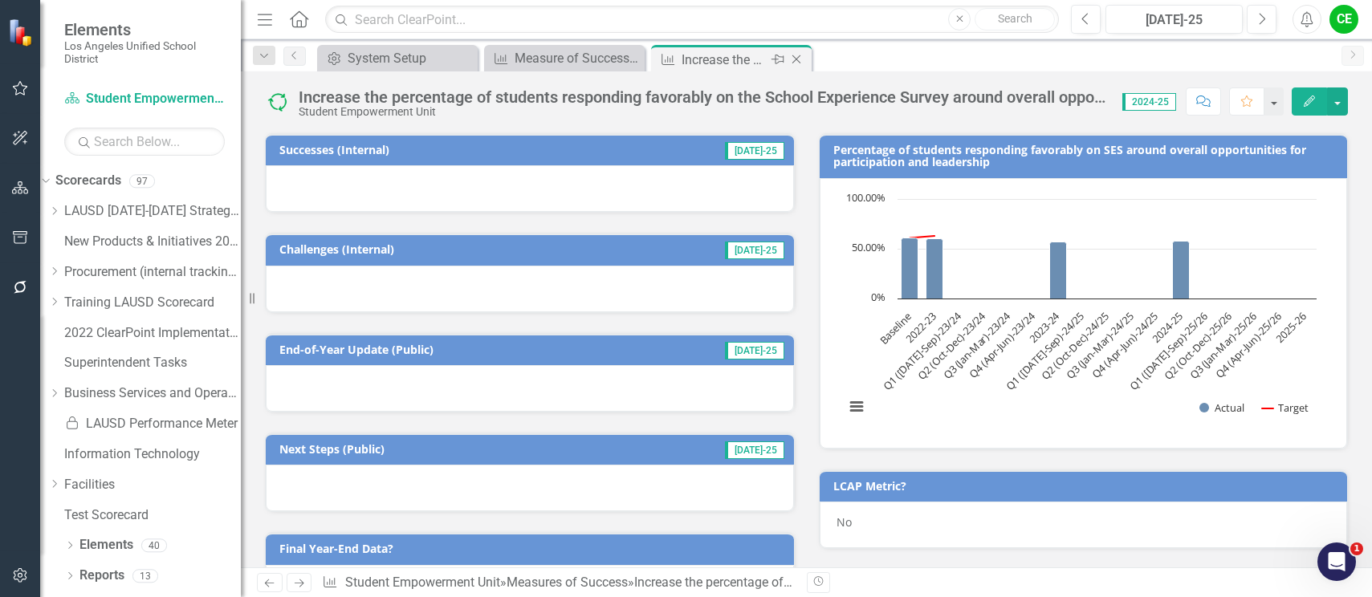
click at [798, 58] on icon at bounding box center [796, 59] width 9 height 9
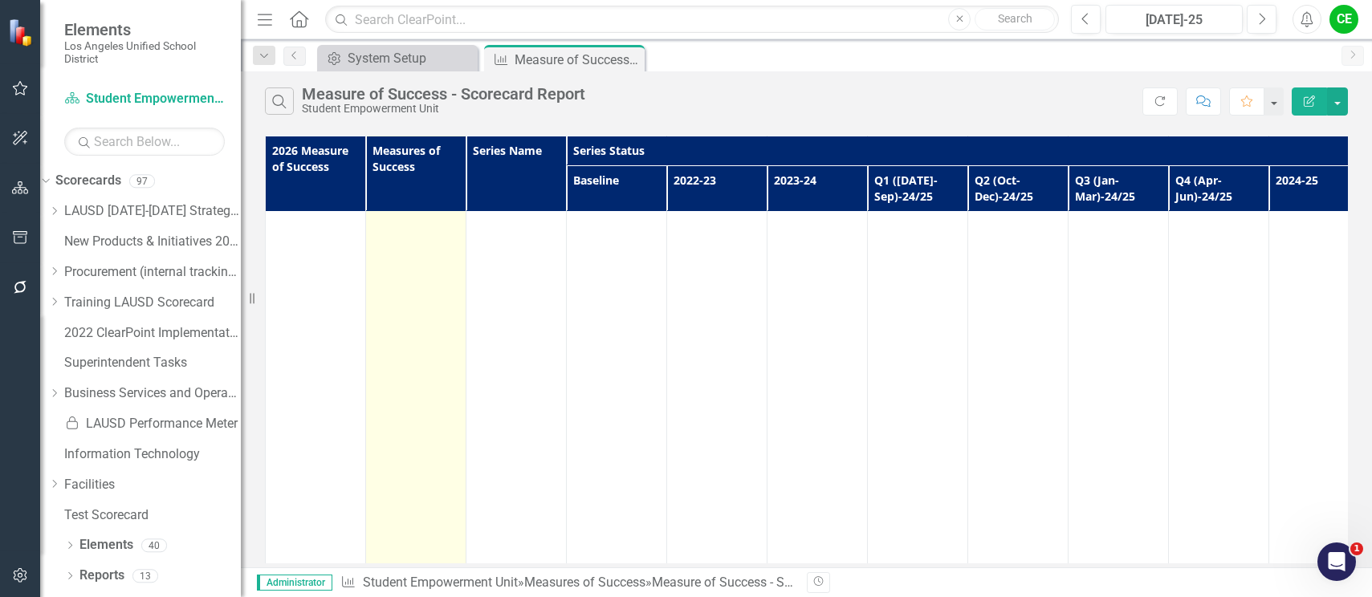
scroll to position [1124, 0]
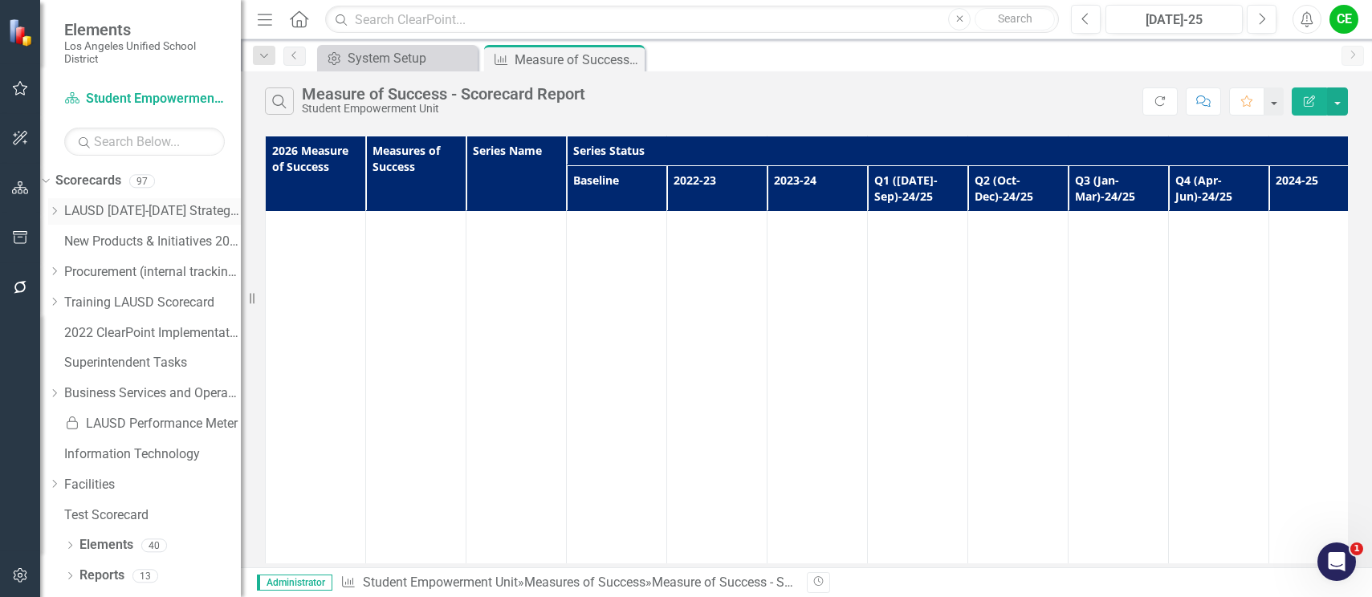
click at [60, 208] on icon "Dropdown" at bounding box center [54, 211] width 12 height 10
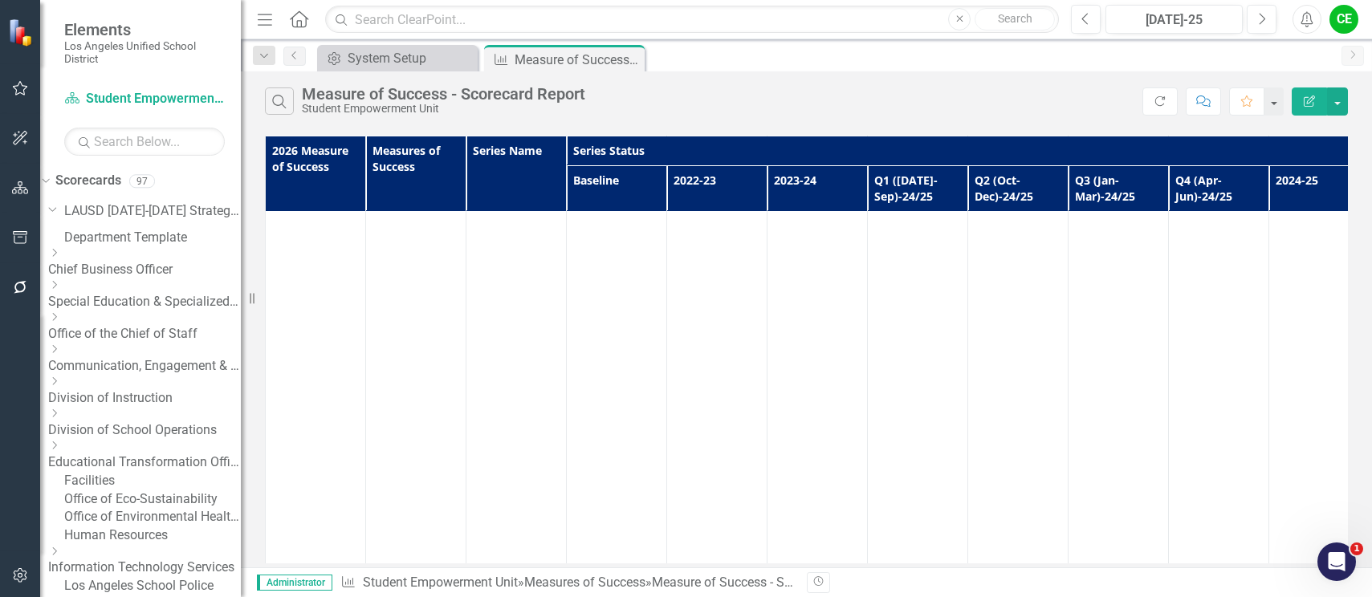
click at [60, 354] on icon "Dropdown" at bounding box center [54, 349] width 12 height 10
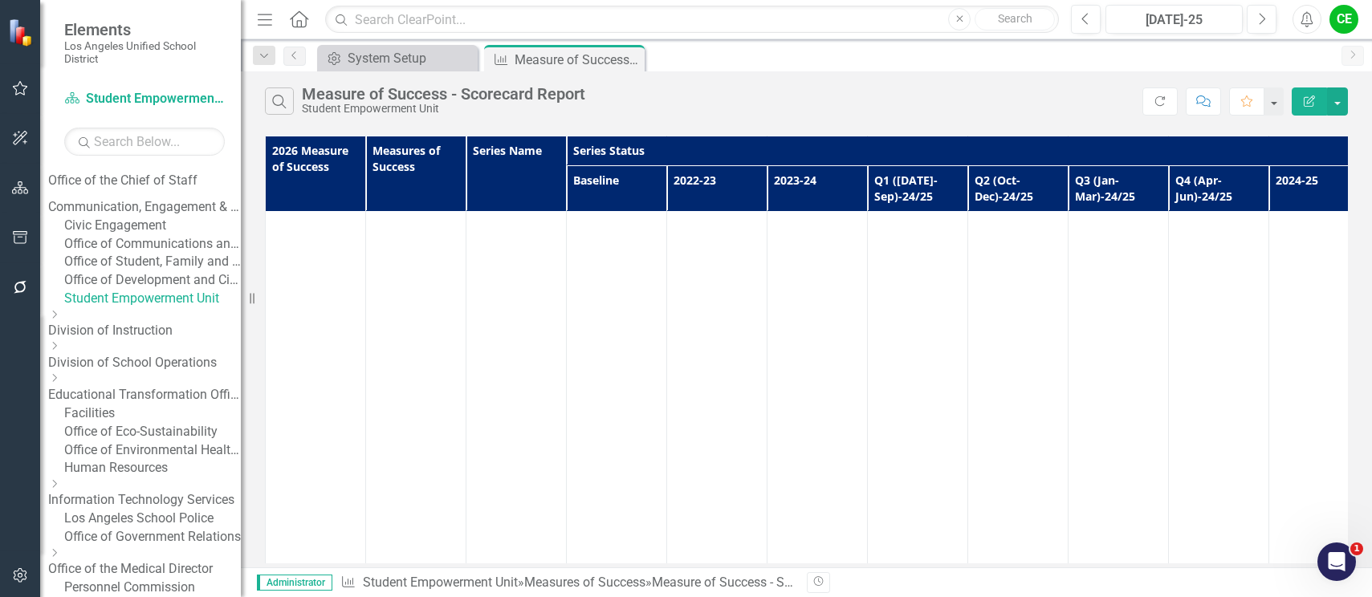
scroll to position [161, 0]
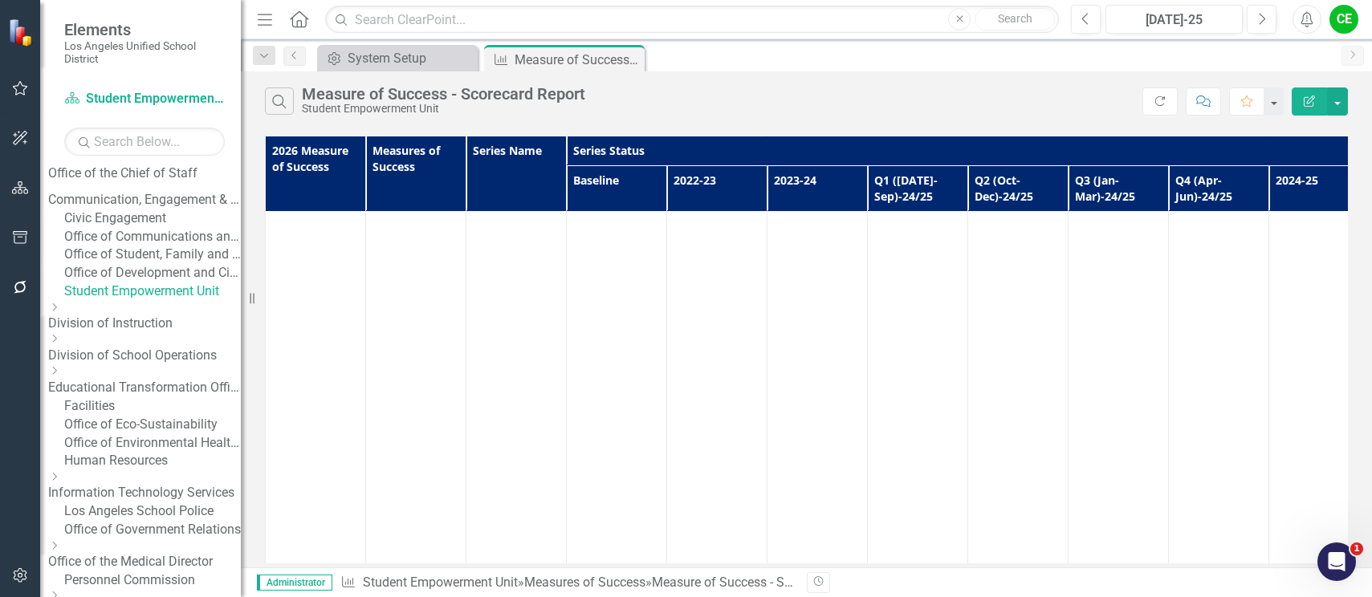
click at [136, 102] on icon "Dropdown" at bounding box center [141, 96] width 10 height 12
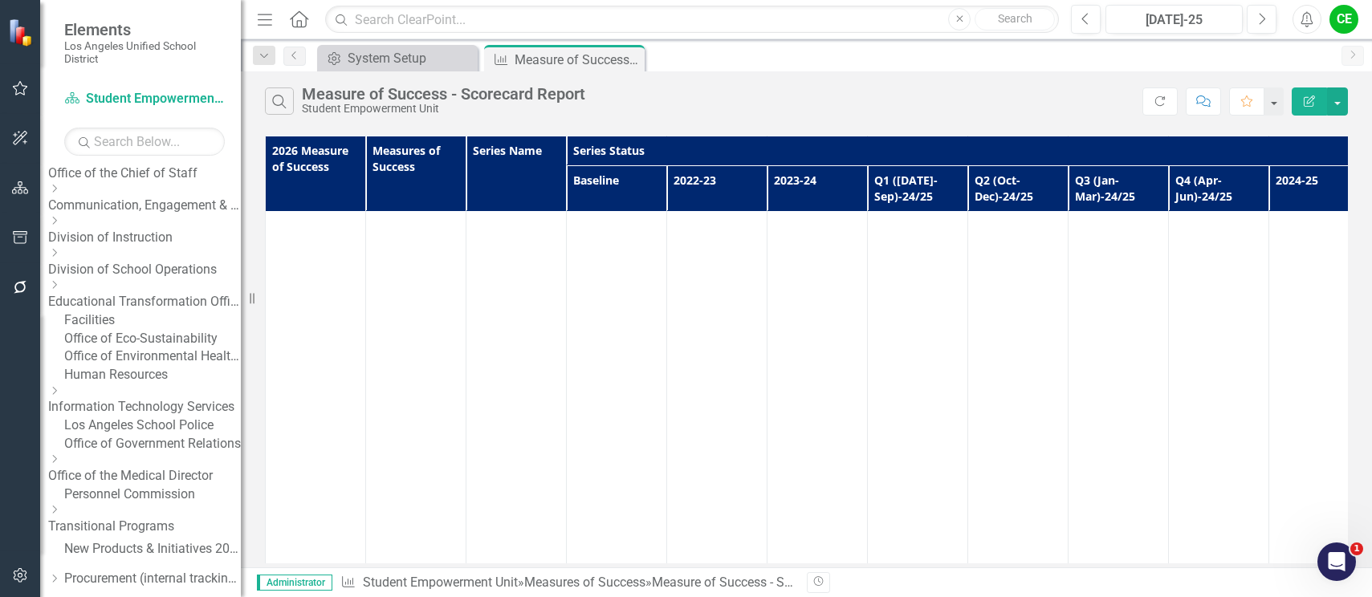
click at [60, 226] on icon "Dropdown" at bounding box center [54, 221] width 12 height 10
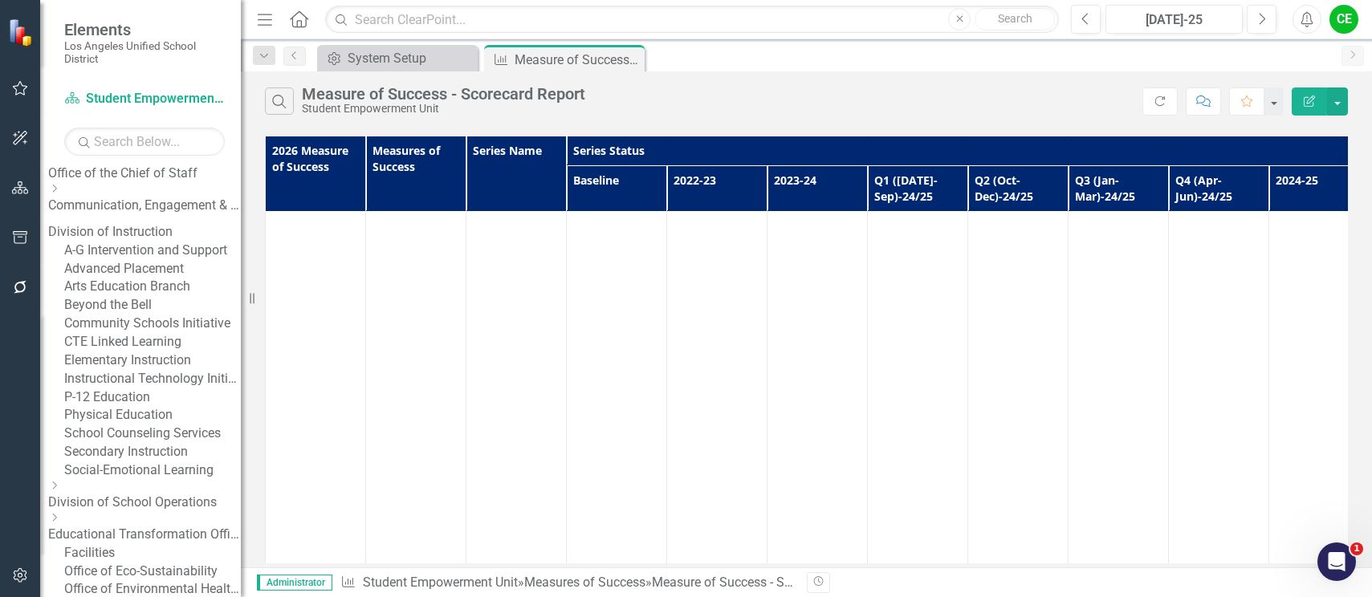
click at [177, 260] on link "A-G Intervention and Support" at bounding box center [152, 251] width 177 height 18
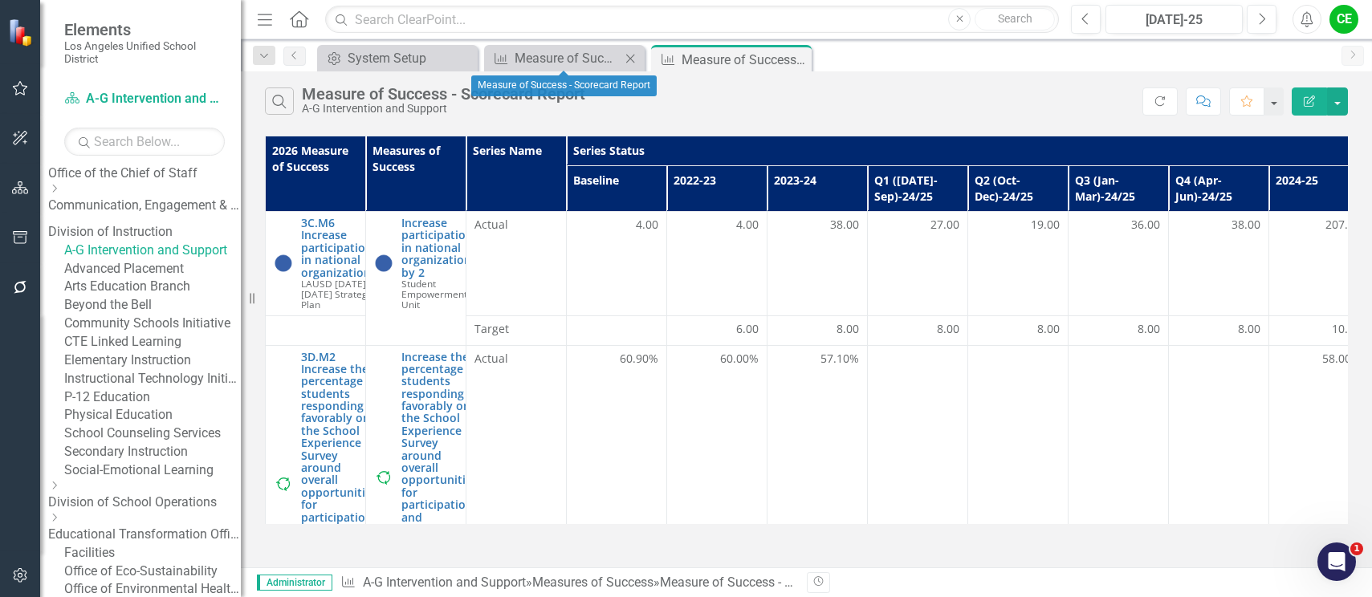
click at [631, 59] on icon "Close" at bounding box center [630, 58] width 16 height 13
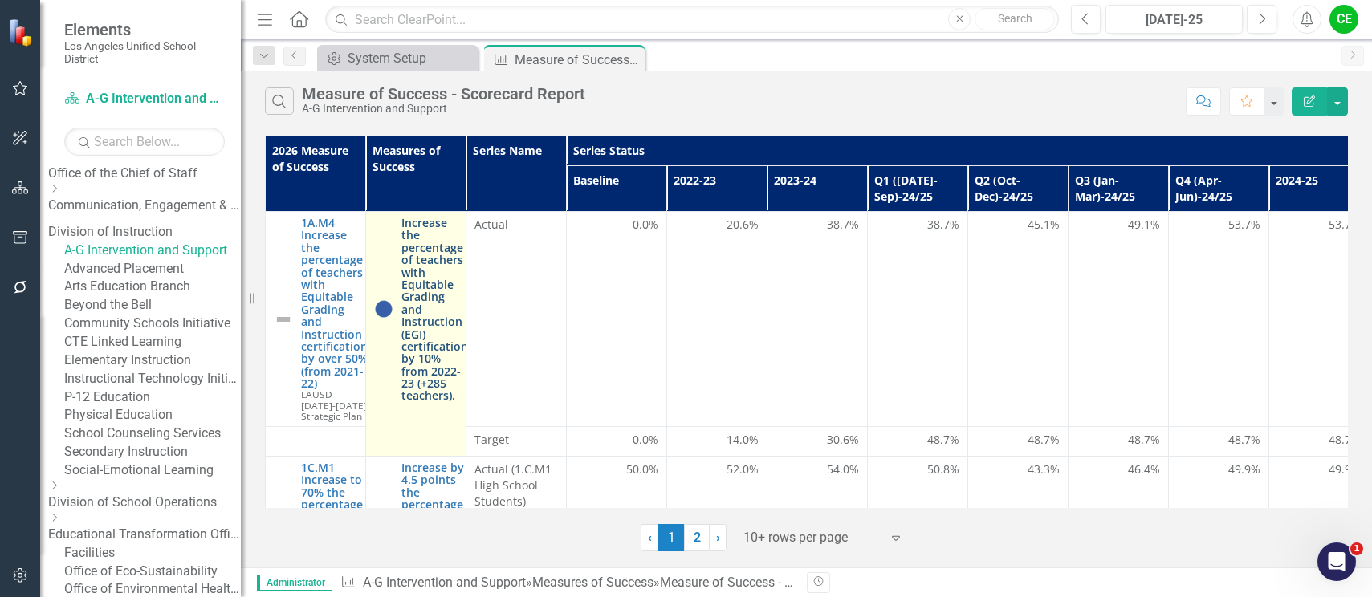
click at [429, 302] on link "Increase the percentage of teachers with Equitable Grading and Instruction (EGI…" at bounding box center [434, 309] width 67 height 185
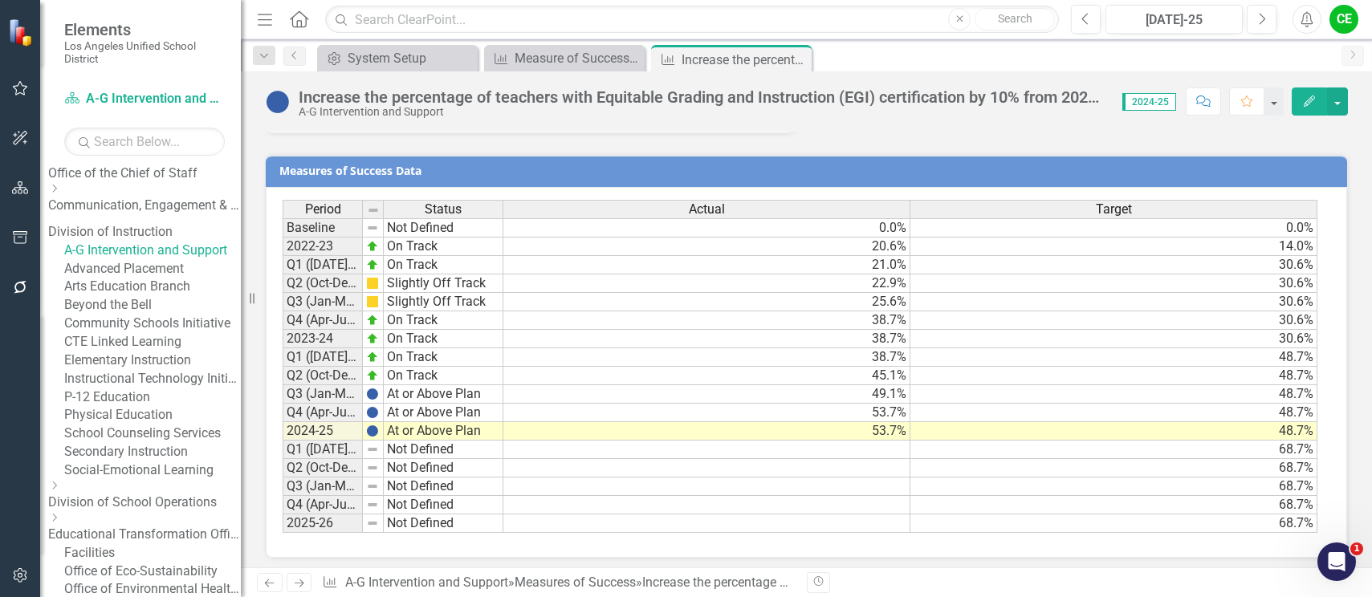
scroll to position [1360, 0]
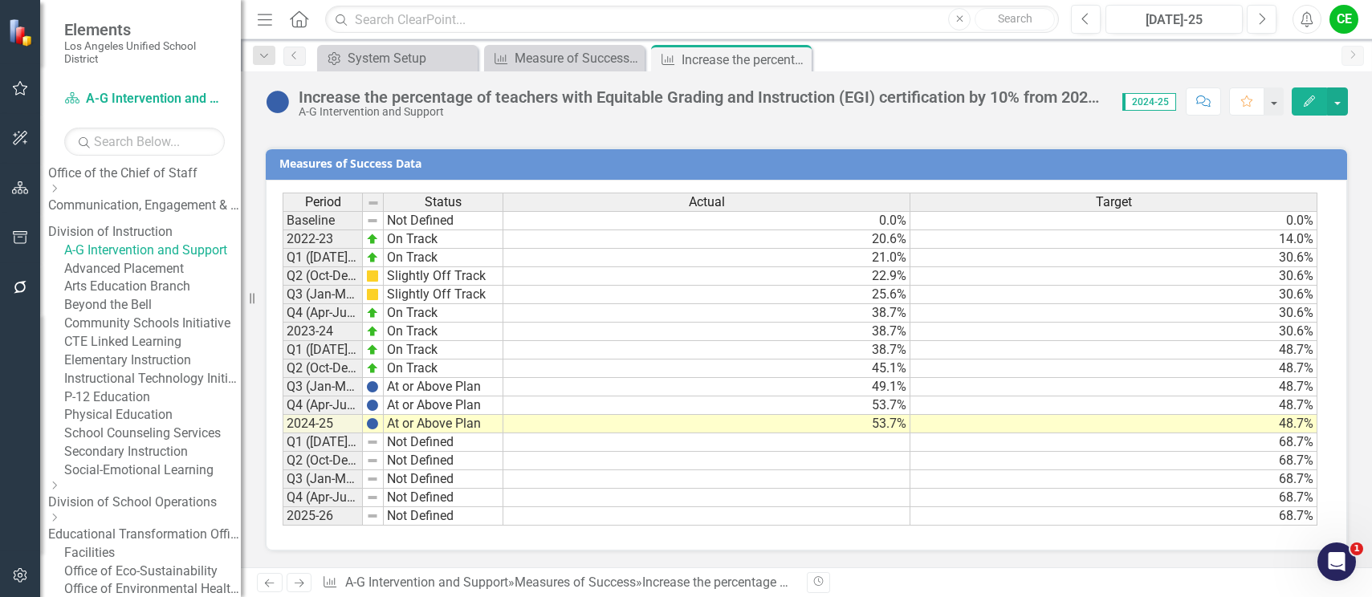
click at [438, 424] on td "At or Above Plan" at bounding box center [444, 424] width 120 height 18
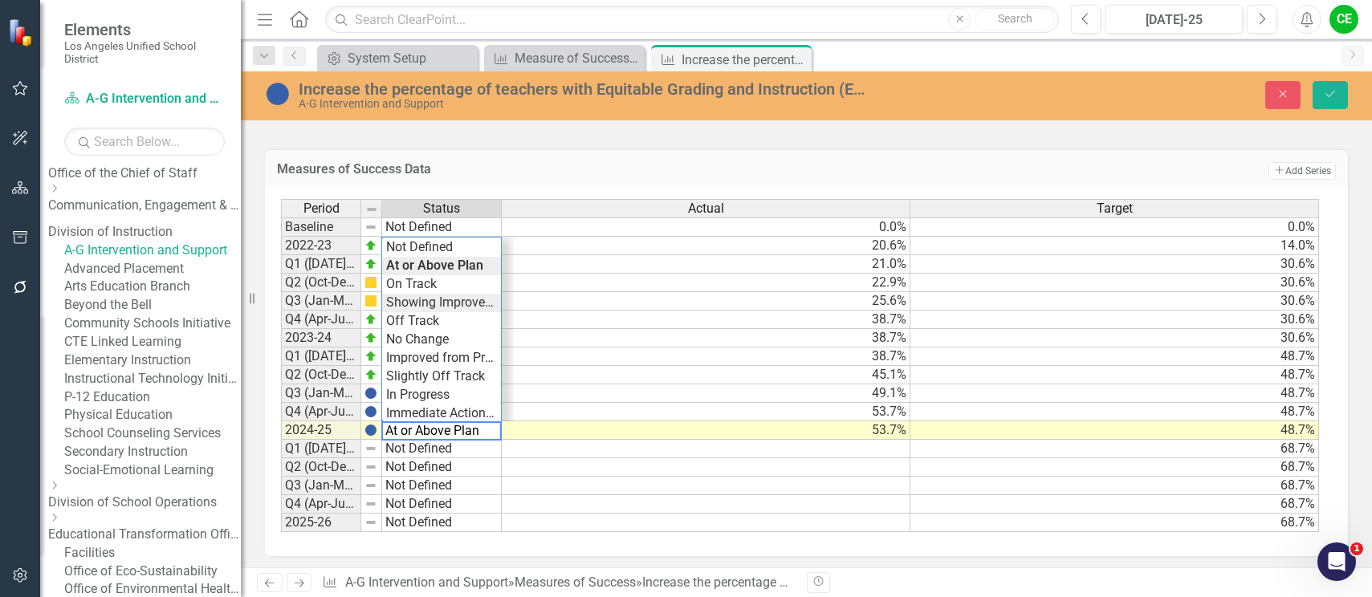
type textarea "Showing Improvemet"
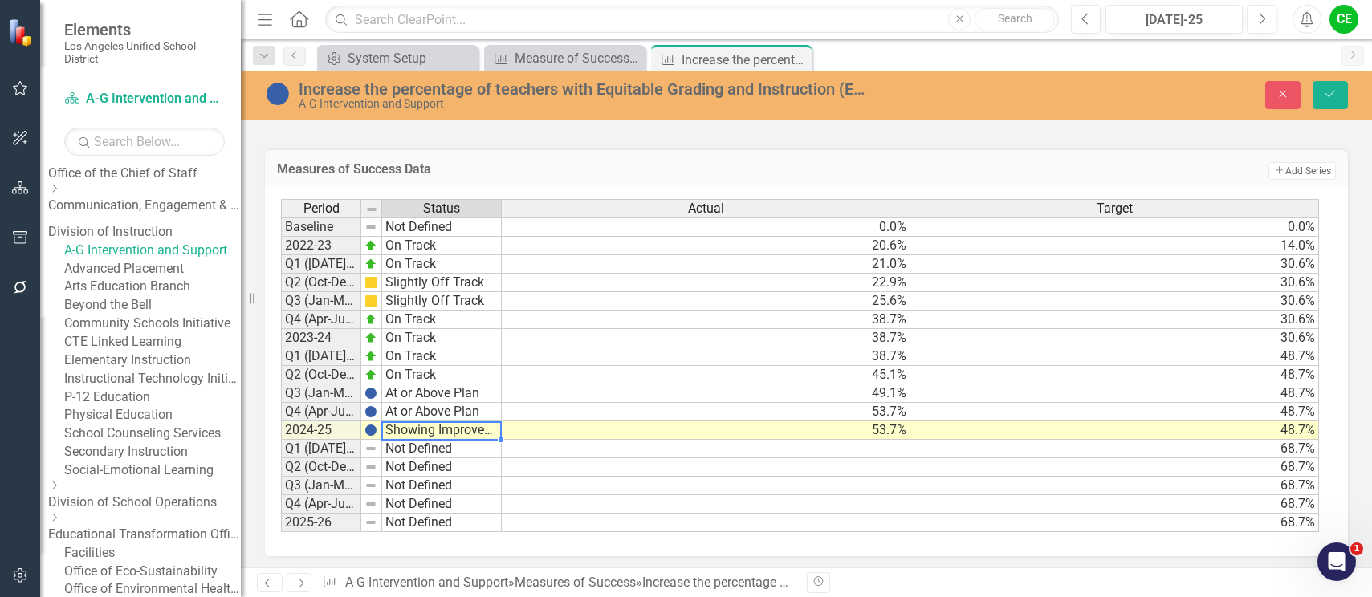
click at [401, 302] on div "Period Status Actual Target Baseline Not Defined 0.0% 0.0% 2022-23 On Track 20.…" at bounding box center [800, 366] width 1039 height 334
click at [1333, 90] on icon "Save" at bounding box center [1330, 93] width 14 height 11
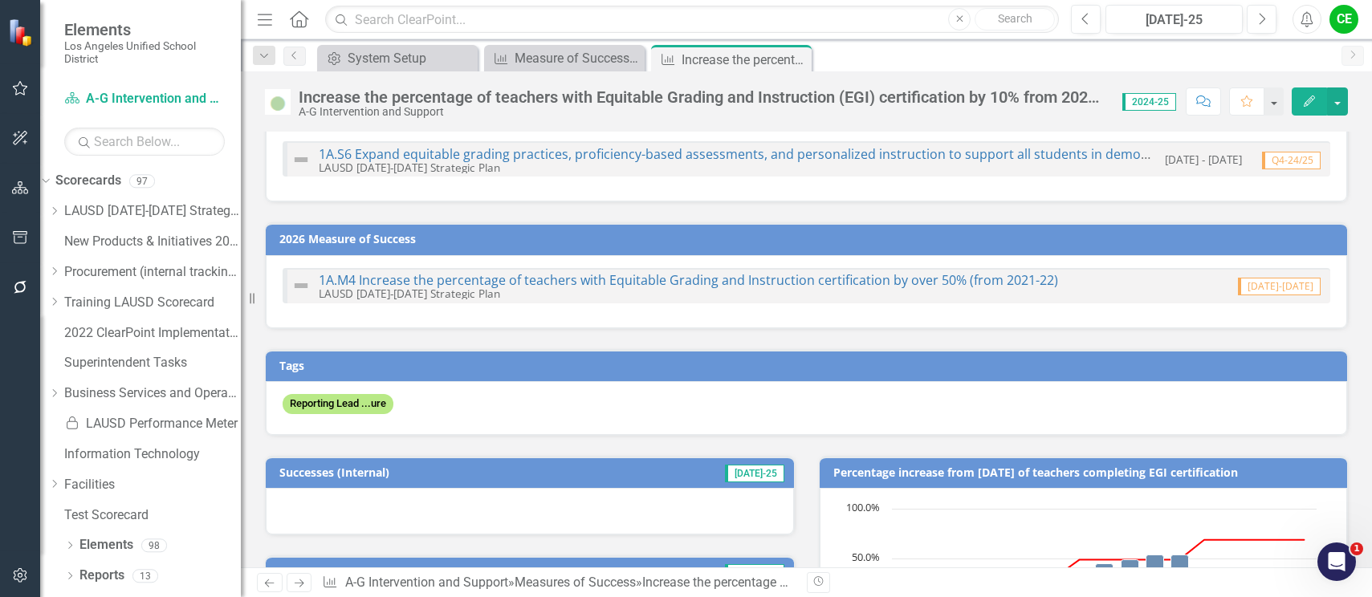
scroll to position [0, 0]
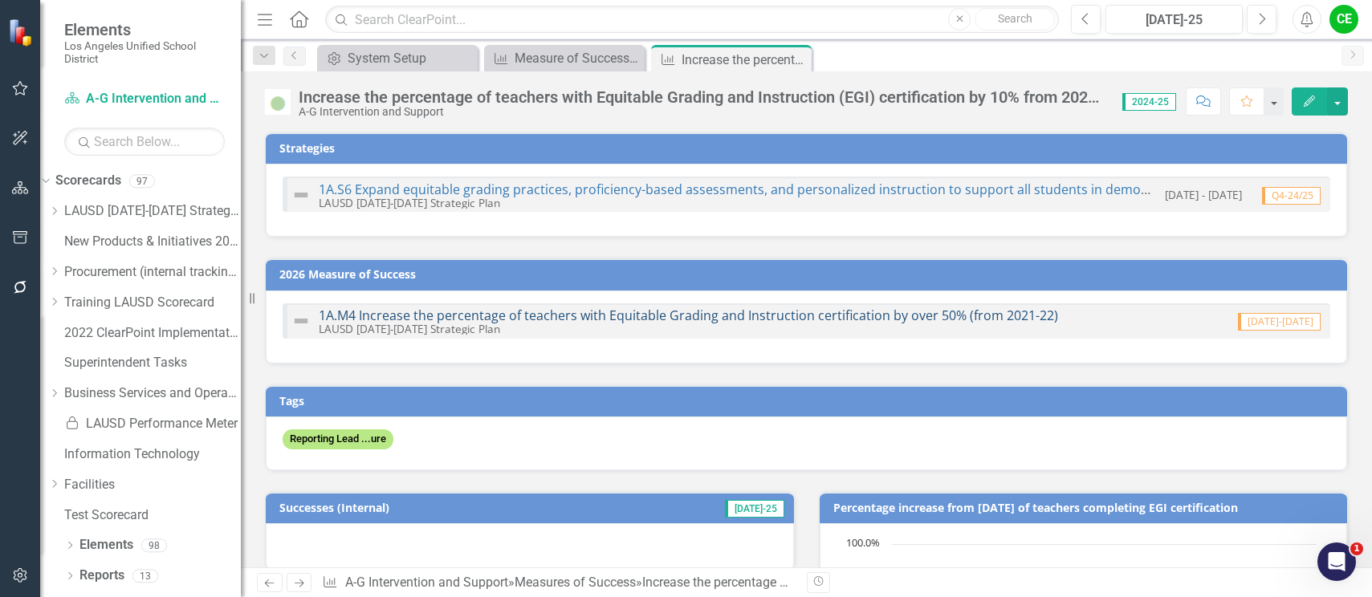
click at [578, 311] on link "1A.M4 Increase the percentage of teachers with Equitable Grading and Instructio…" at bounding box center [688, 316] width 739 height 18
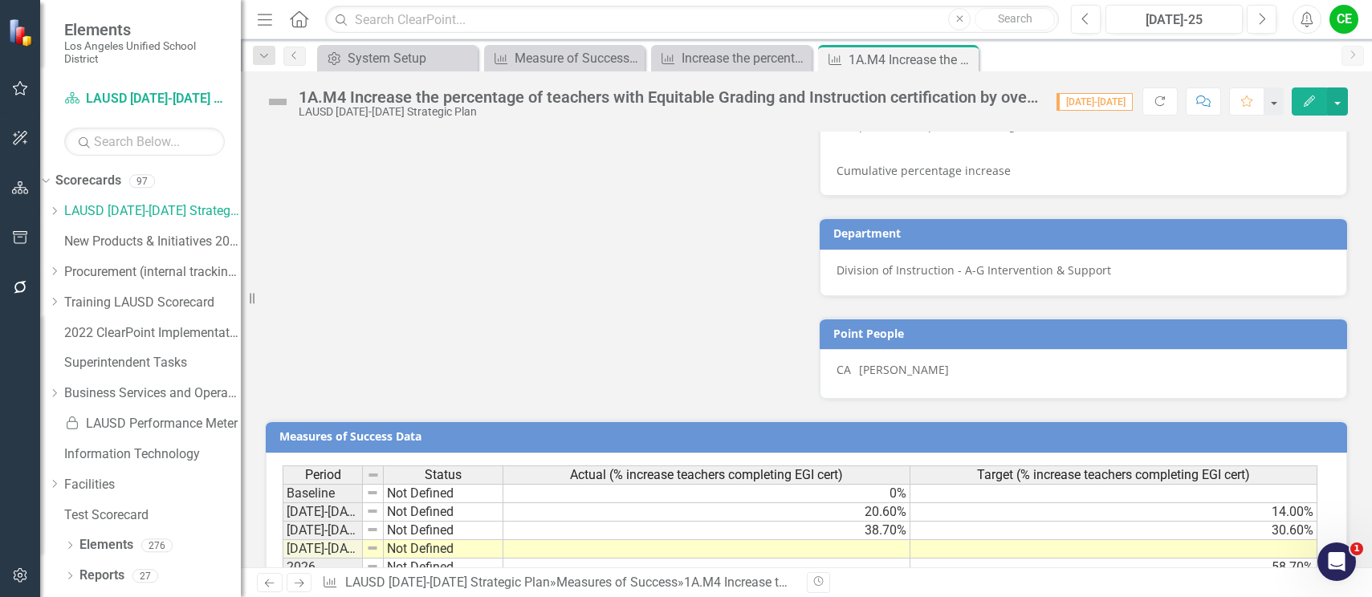
scroll to position [989, 0]
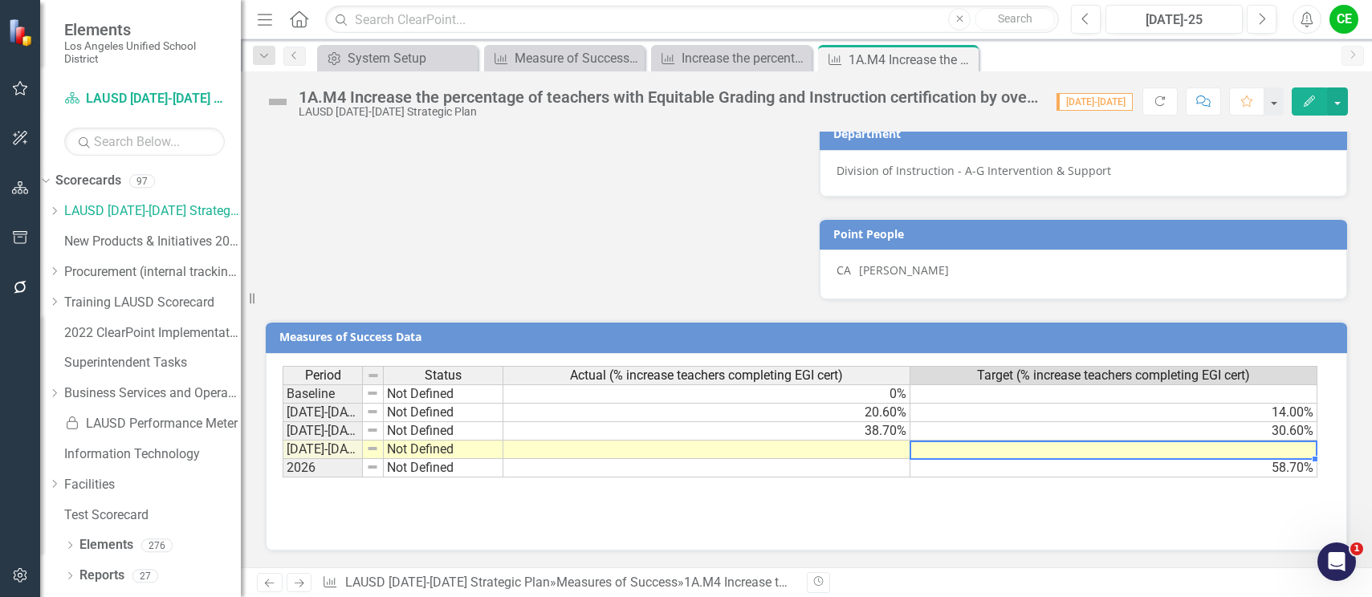
click at [927, 457] on td at bounding box center [1113, 450] width 407 height 18
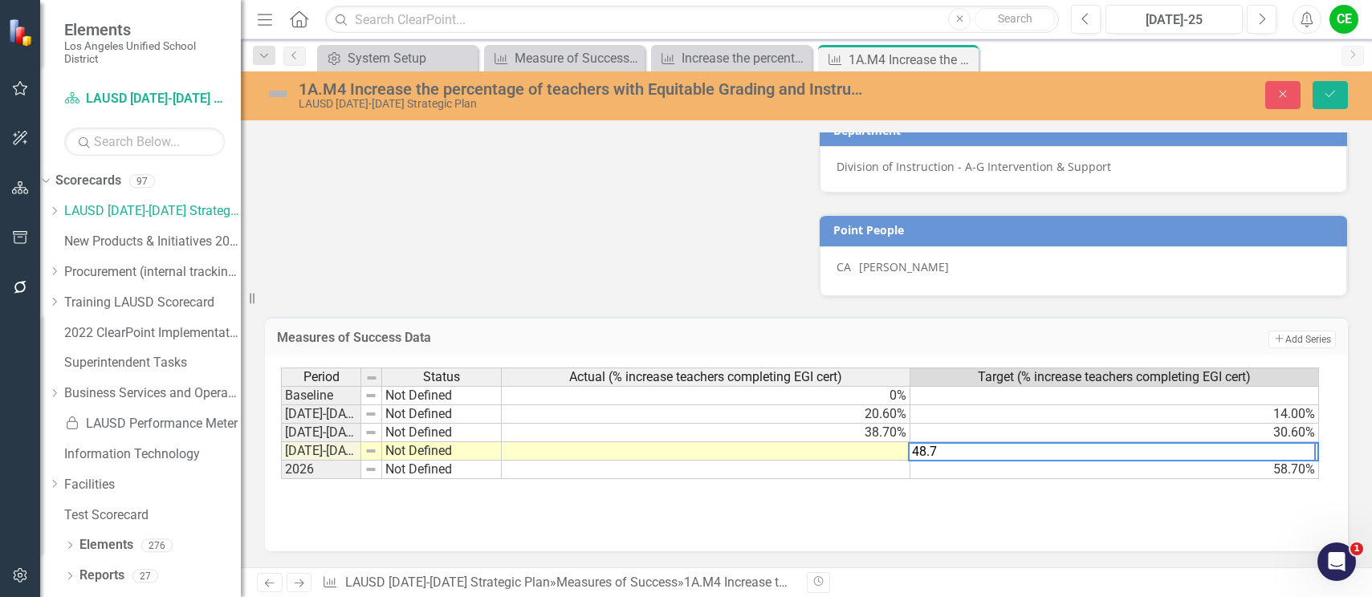
type textarea "48.7"
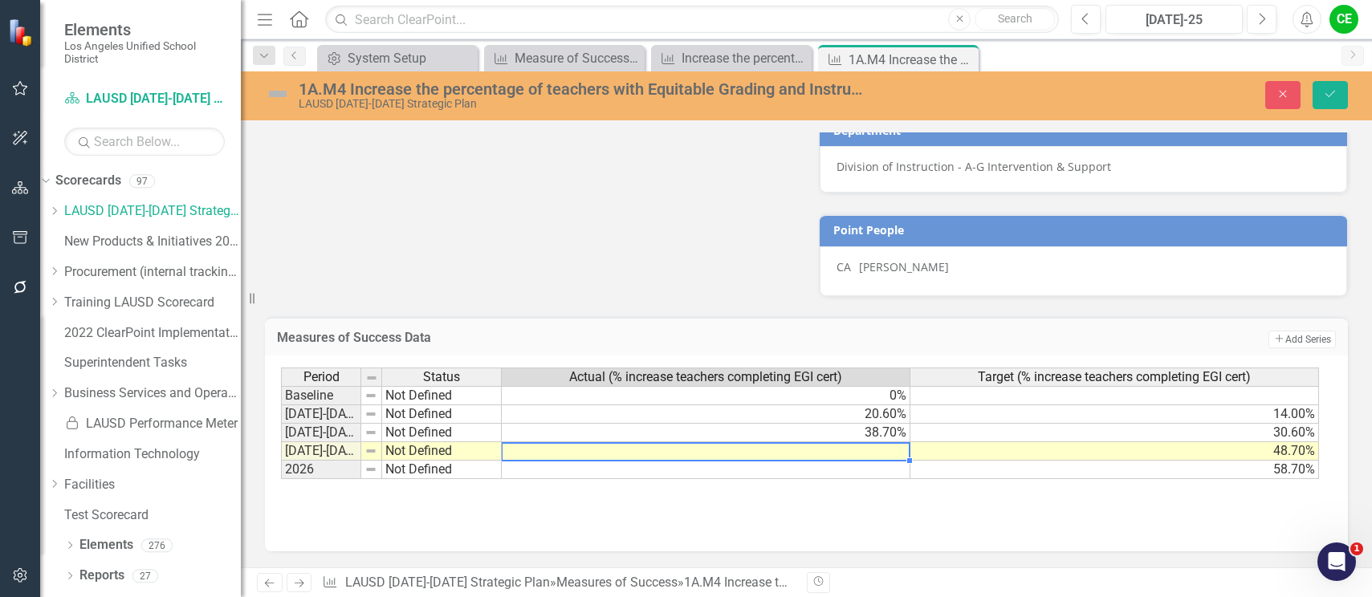
click at [901, 461] on td at bounding box center [706, 451] width 409 height 18
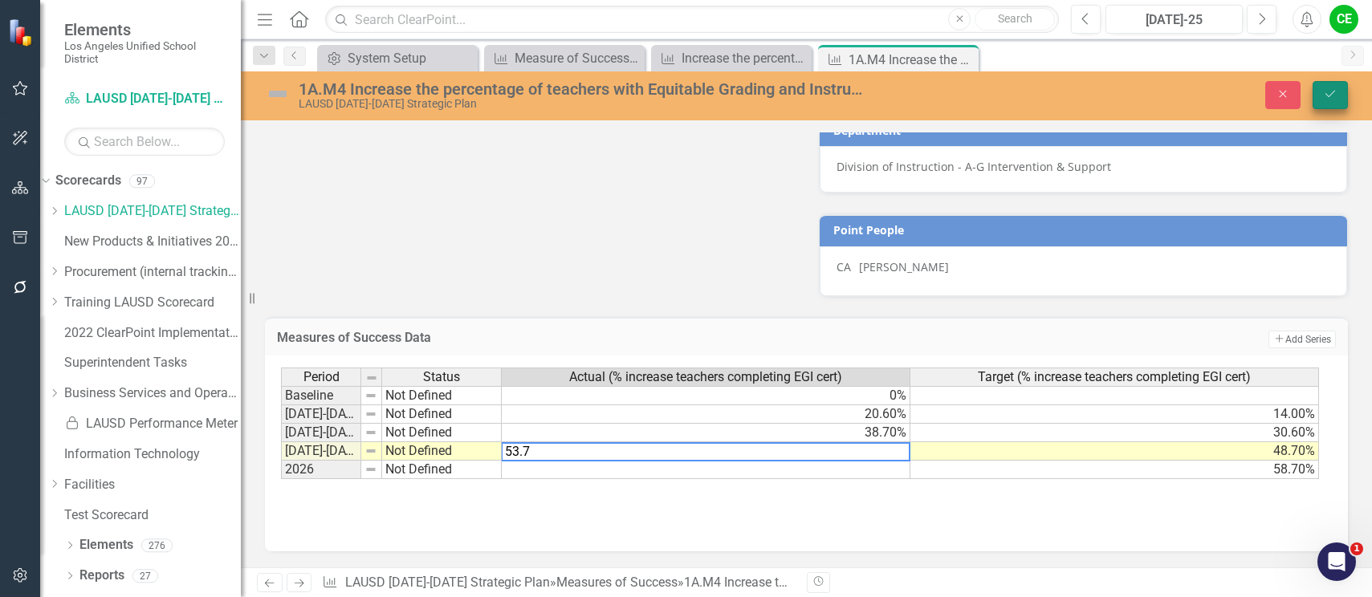
type textarea "53.7"
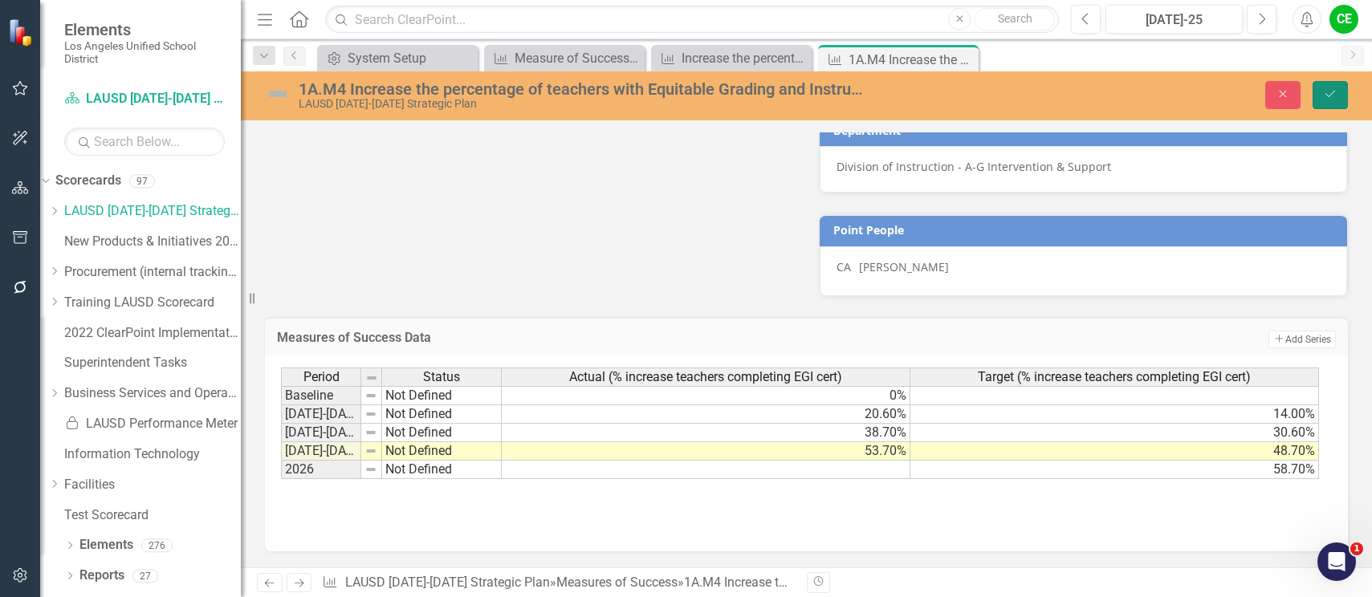
click at [1335, 93] on icon "Save" at bounding box center [1330, 93] width 14 height 11
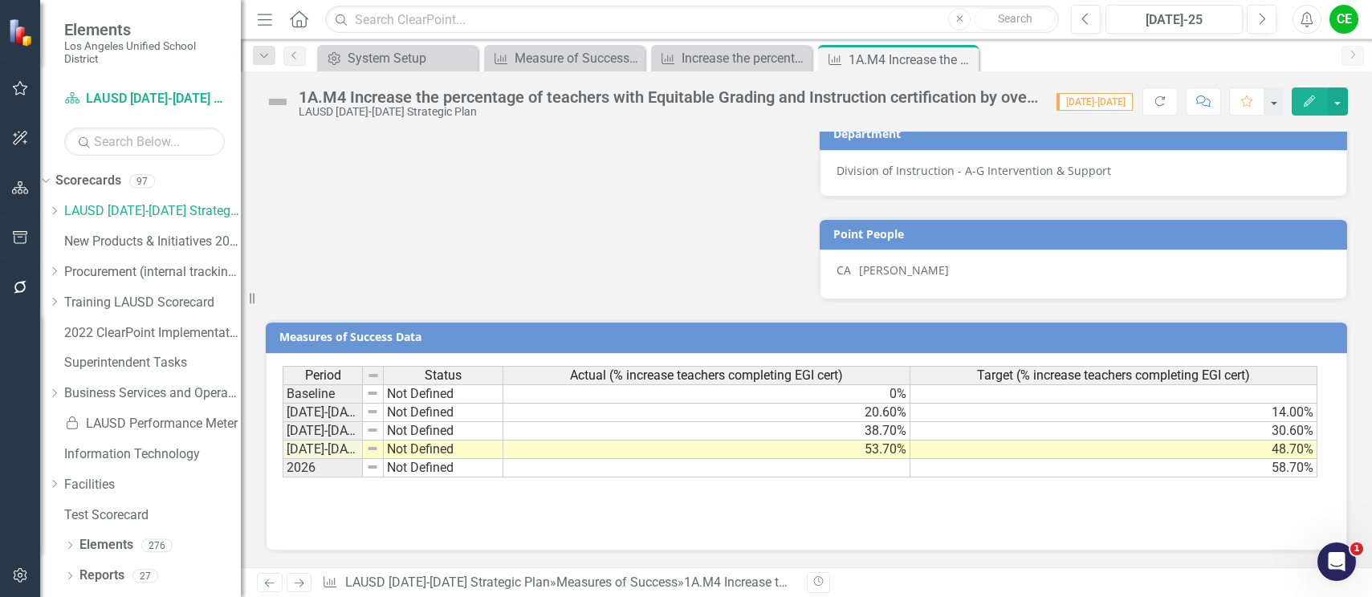
click at [406, 454] on td "Not Defined" at bounding box center [444, 450] width 120 height 18
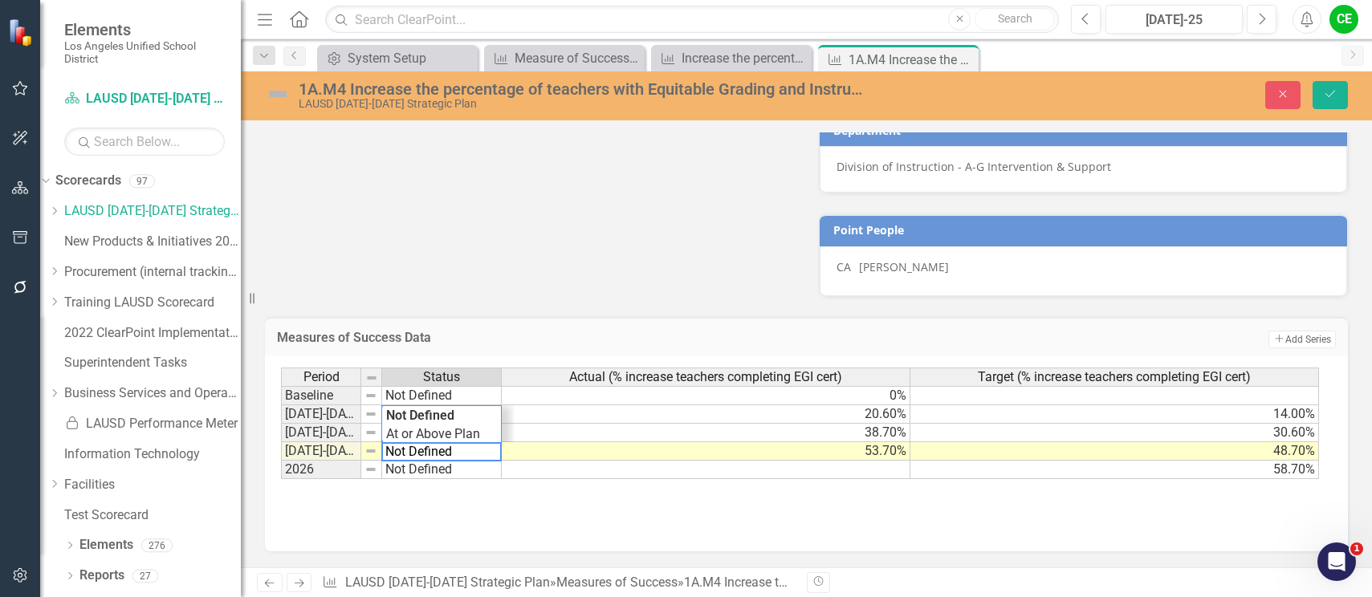
click at [406, 454] on textarea "Not Defined" at bounding box center [441, 451] width 120 height 19
click at [410, 477] on td "Not Defined" at bounding box center [442, 470] width 120 height 18
click at [410, 461] on td "Not Defined" at bounding box center [442, 451] width 120 height 18
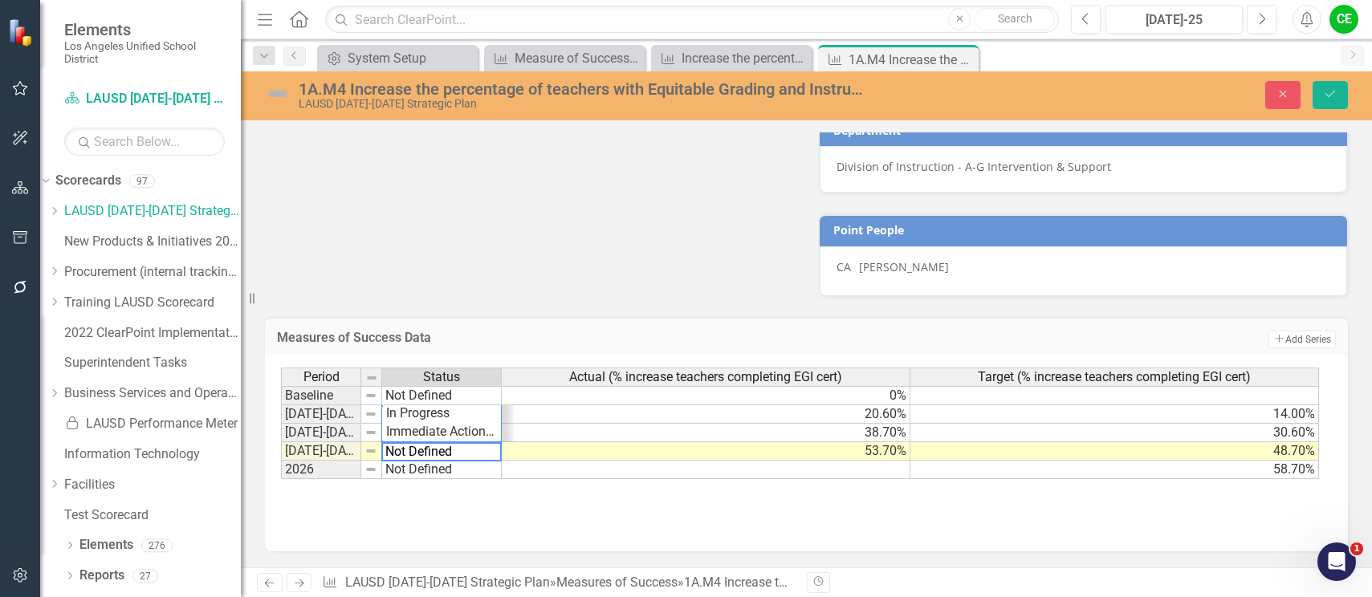
drag, startPoint x: 464, startPoint y: 459, endPoint x: 319, endPoint y: 442, distance: 146.3
click at [319, 442] on div "Period Status Actual (% increase teachers completing EGI cert) Target (% increa…" at bounding box center [800, 424] width 1039 height 112
click at [405, 435] on div "Period Status Actual (% increase teachers completing EGI cert) Target (% increa…" at bounding box center [800, 424] width 1039 height 112
type textarea "On Track"
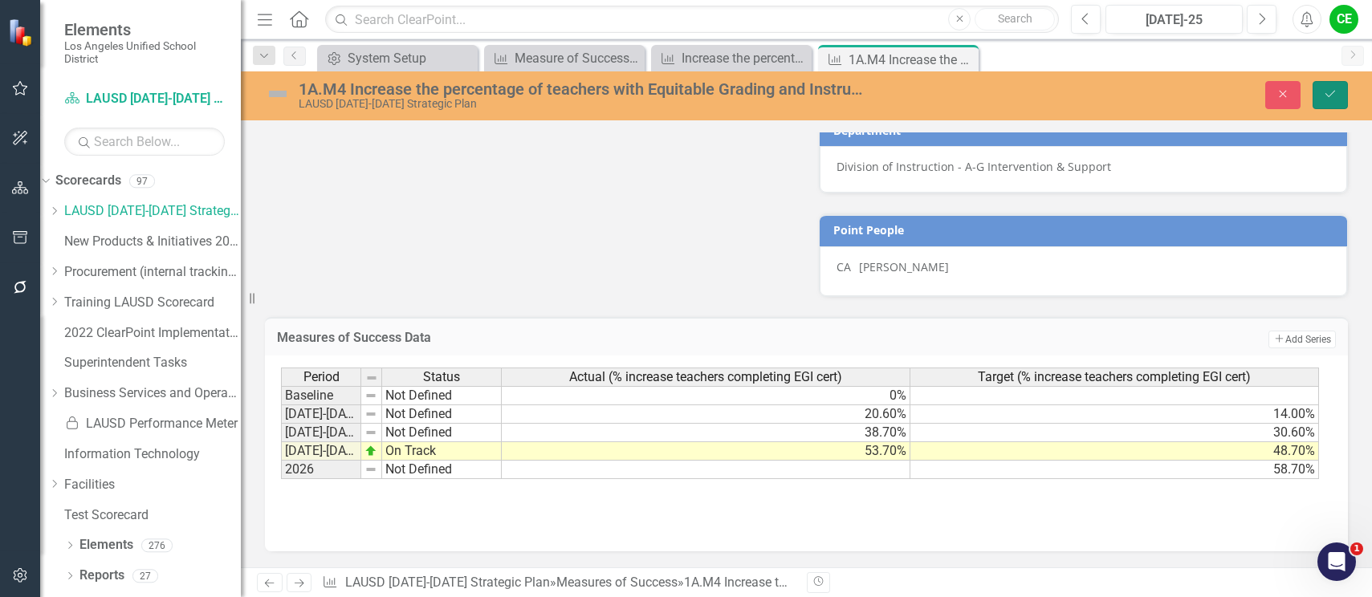
click at [1336, 96] on icon "Save" at bounding box center [1330, 93] width 14 height 11
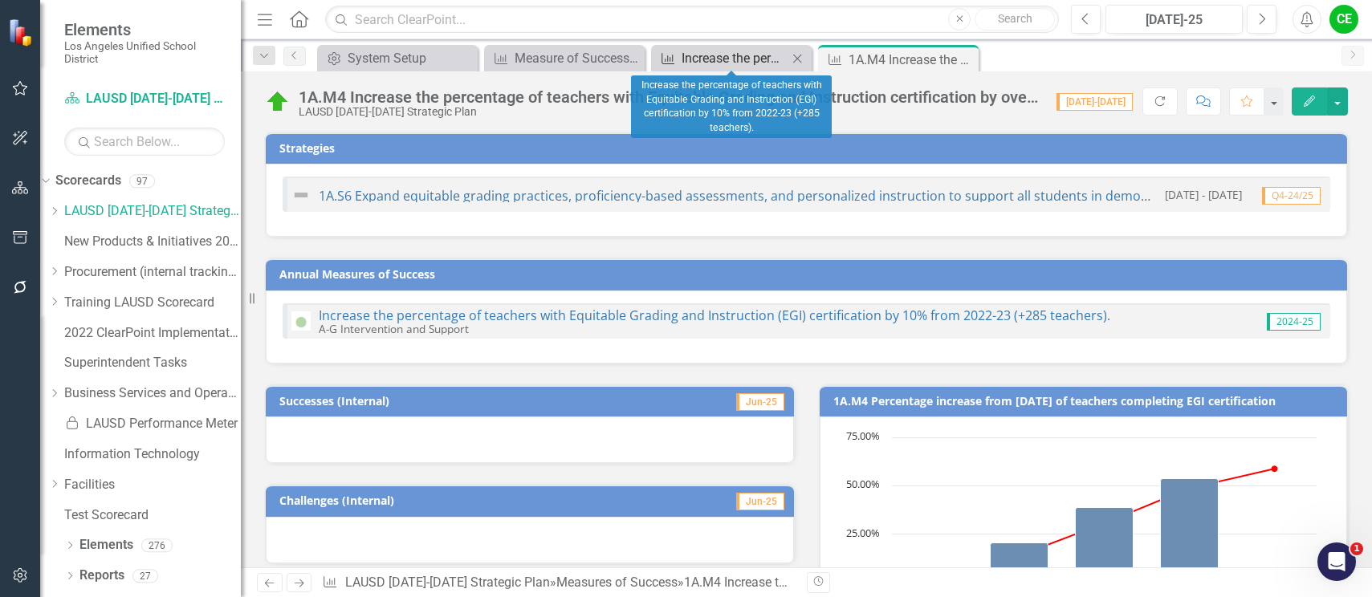
click at [714, 64] on div "Increase the percentage of teachers with Equitable Grading and Instruction (EGI…" at bounding box center [735, 58] width 106 height 20
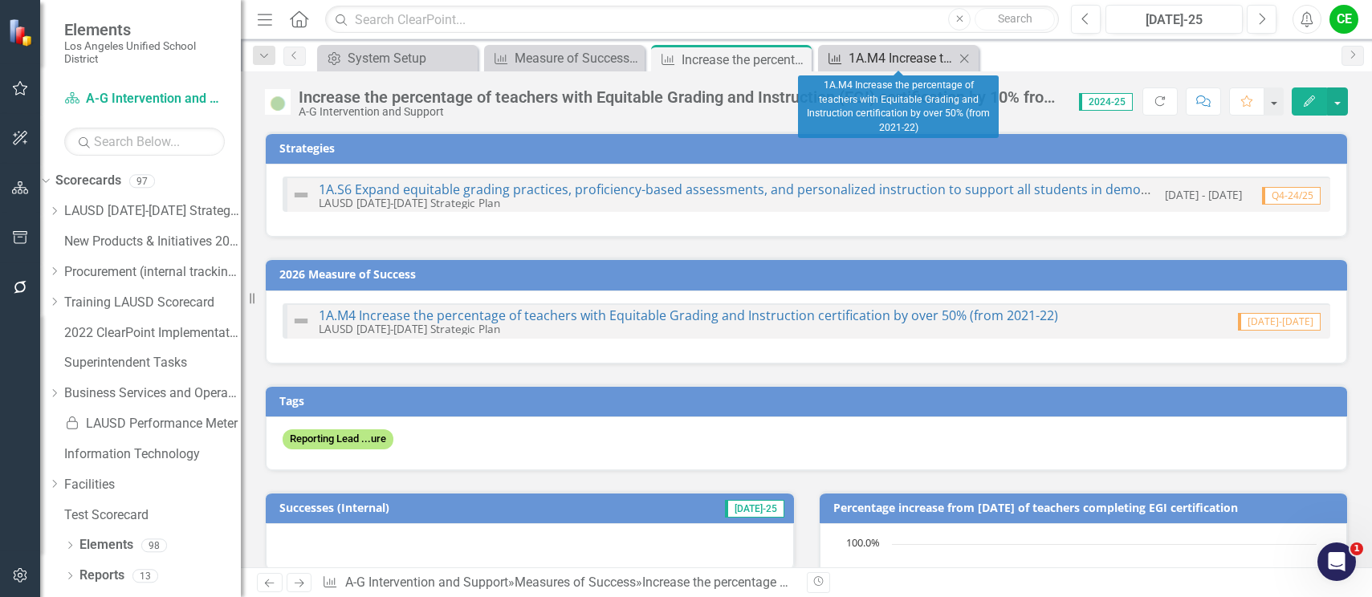
click at [885, 57] on div "1A.M4 Increase the percentage of teachers with Equitable Grading and Instructio…" at bounding box center [901, 58] width 106 height 20
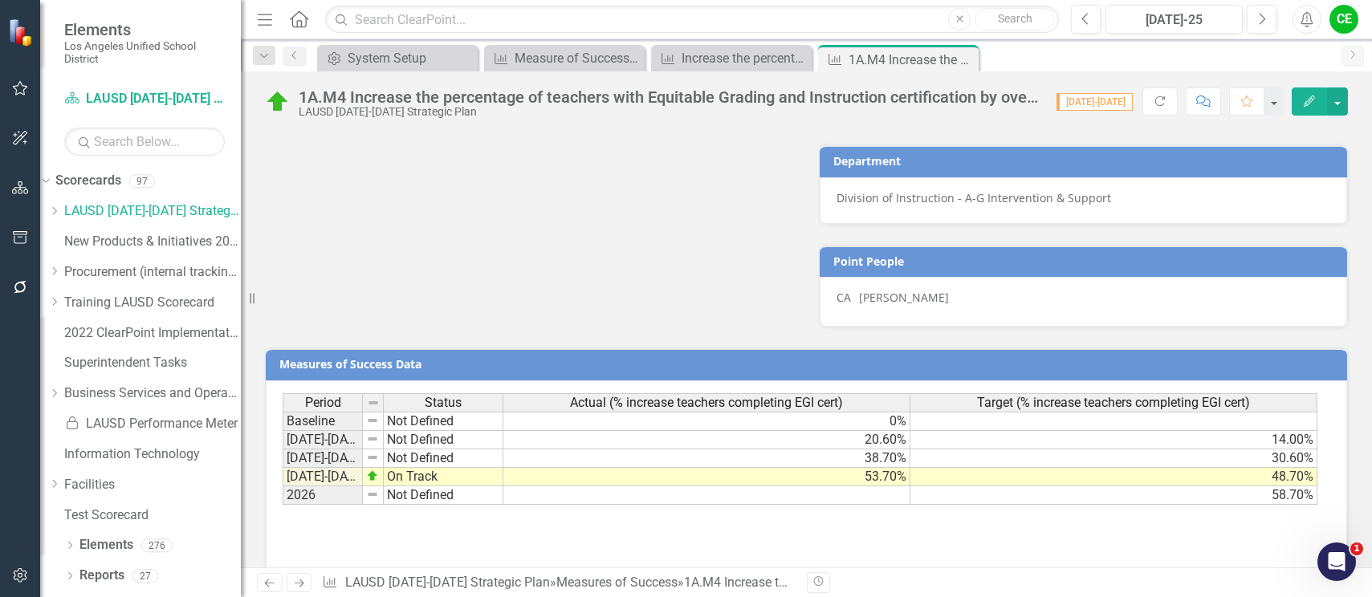
scroll to position [989, 0]
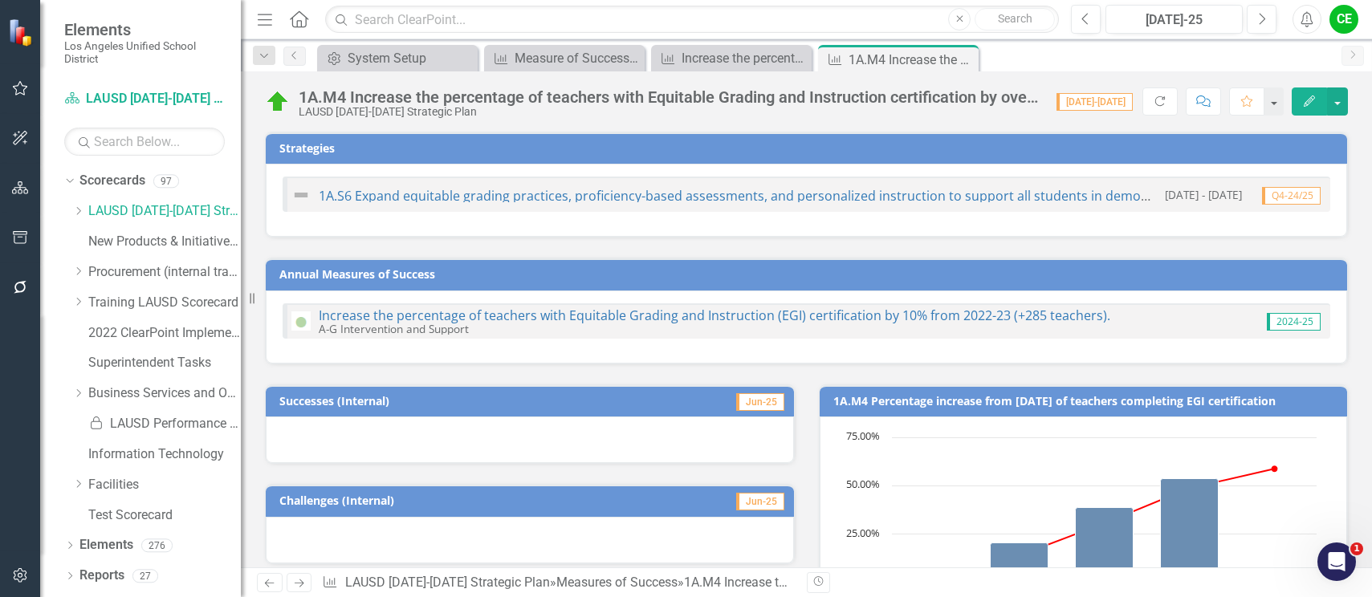
scroll to position [989, 0]
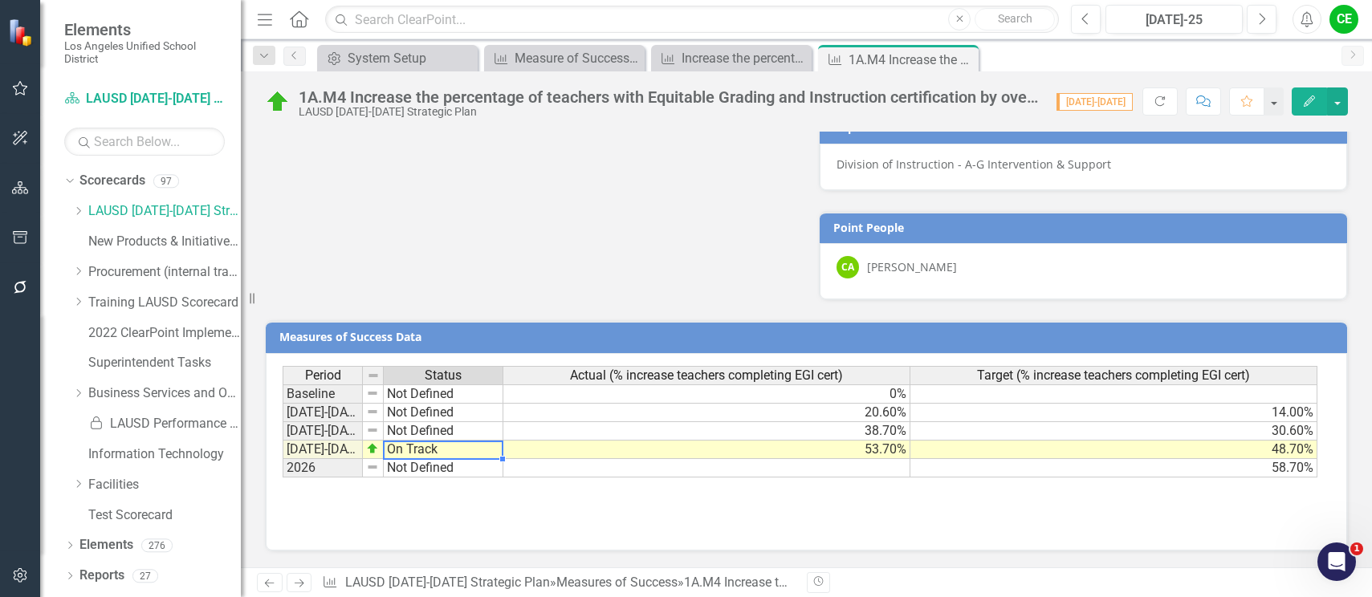
click at [451, 449] on td "On Track" at bounding box center [444, 450] width 120 height 18
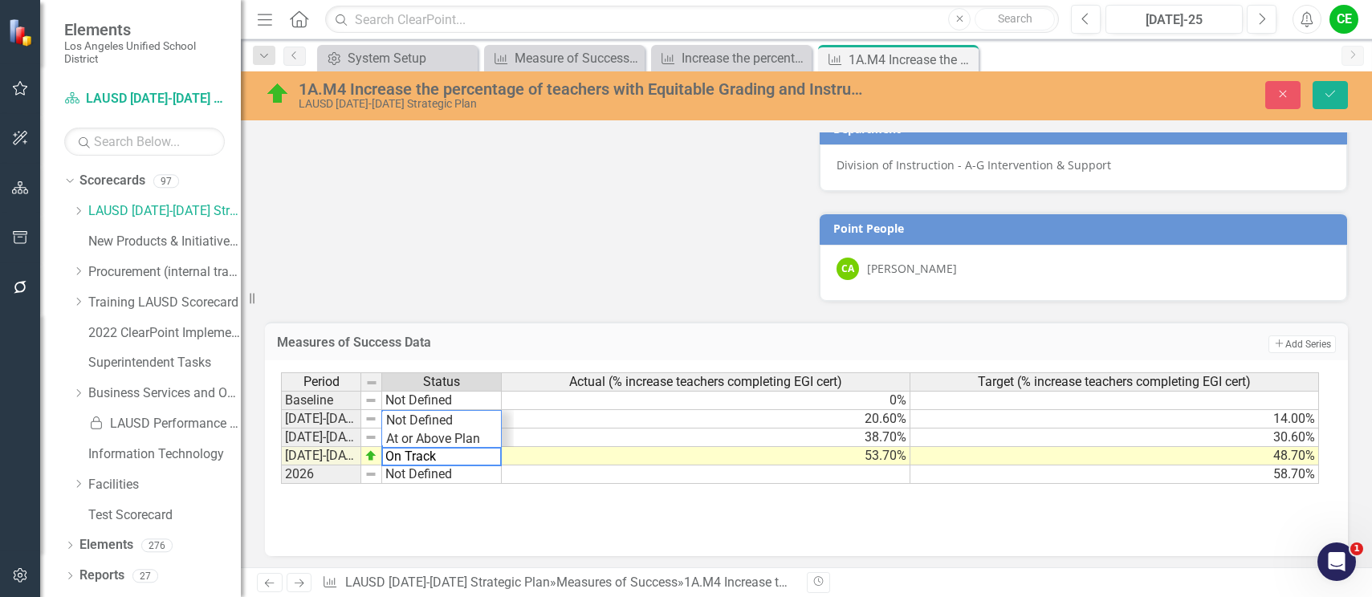
scroll to position [19, 0]
type textarea "O"
click at [409, 444] on div "Period Status Actual (% increase teachers completing EGI cert) Target (% increa…" at bounding box center [800, 428] width 1039 height 112
type textarea "Showing Improvemet"
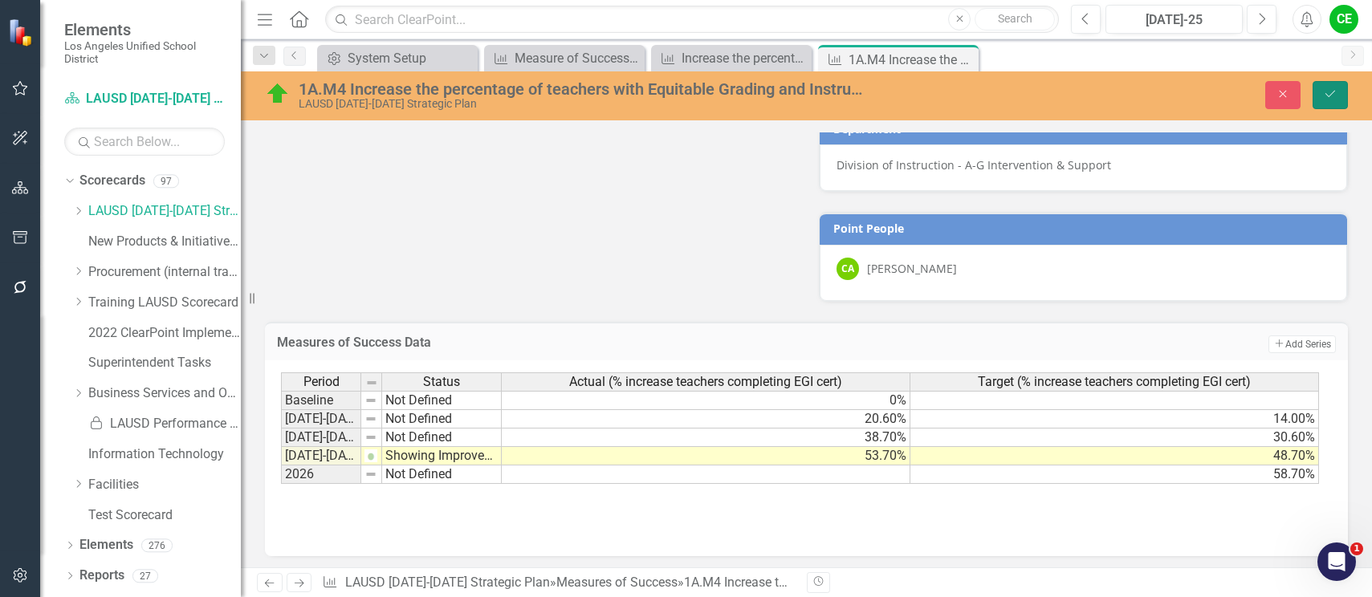
click at [1322, 88] on button "Save" at bounding box center [1329, 95] width 35 height 28
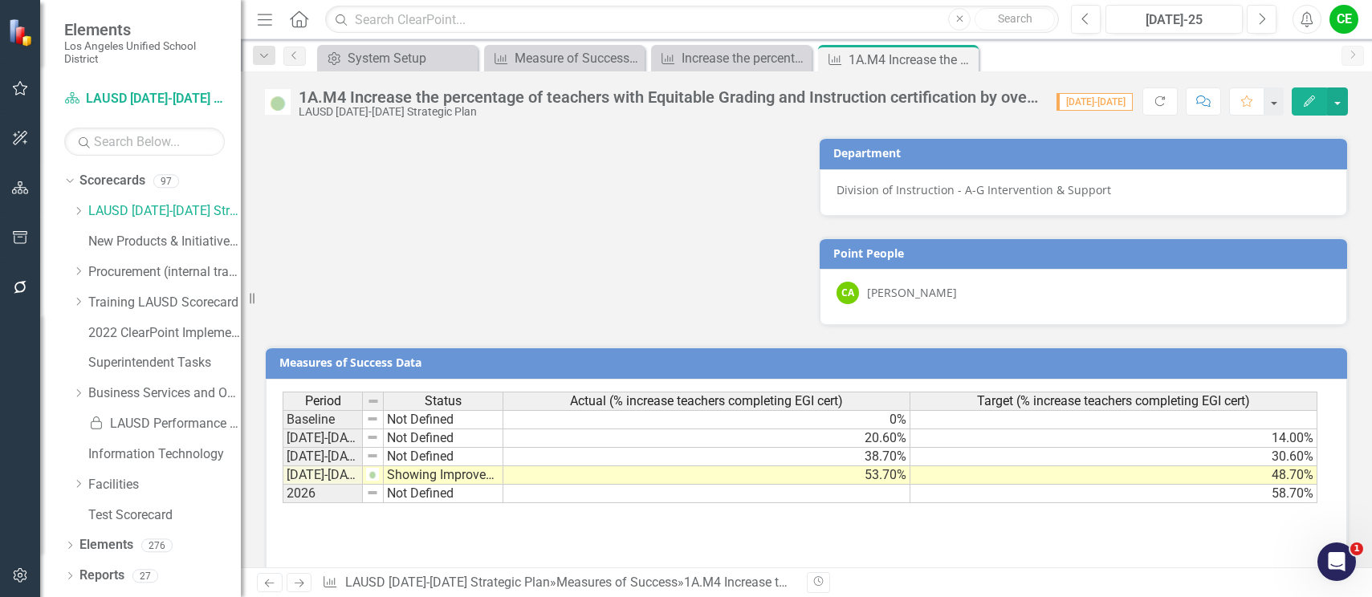
scroll to position [989, 0]
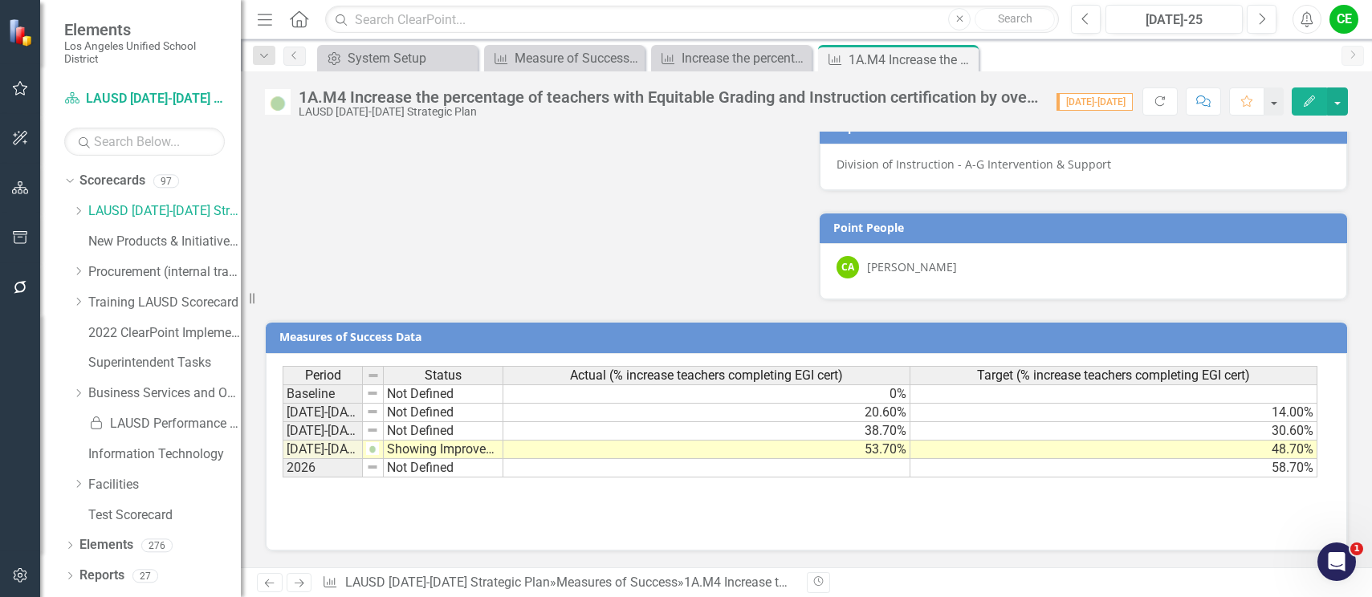
click at [1270, 470] on td "58.70%" at bounding box center [1113, 468] width 407 height 18
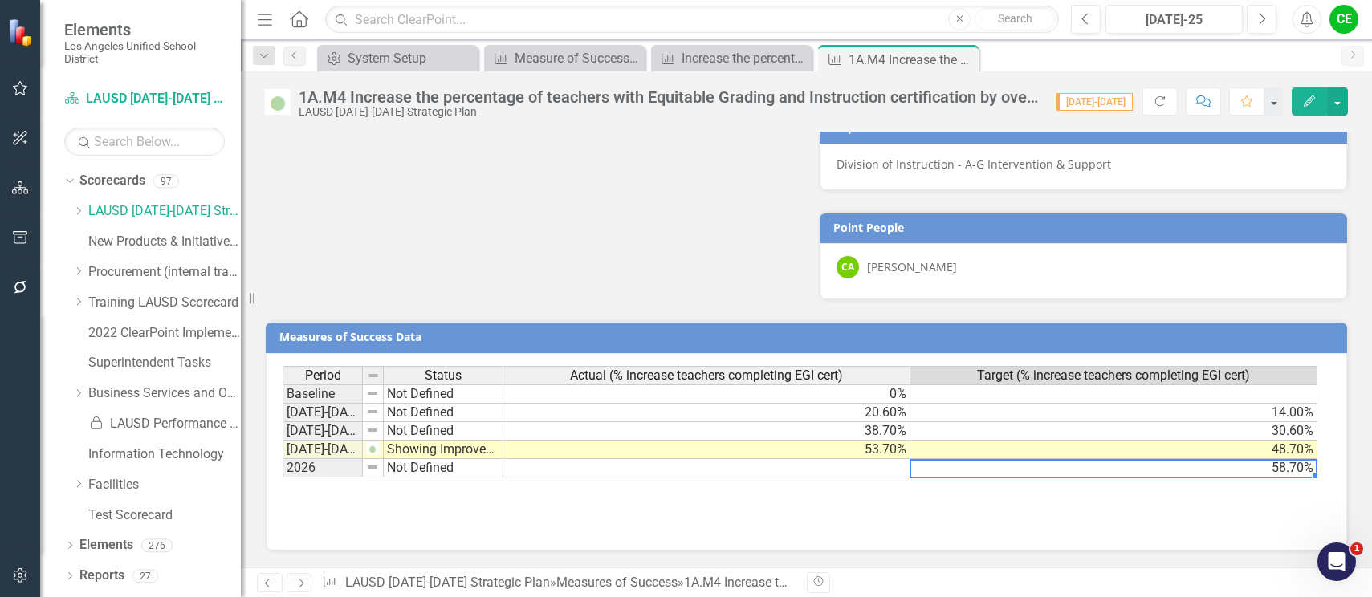
click at [1270, 470] on td "58.70%" at bounding box center [1113, 468] width 407 height 18
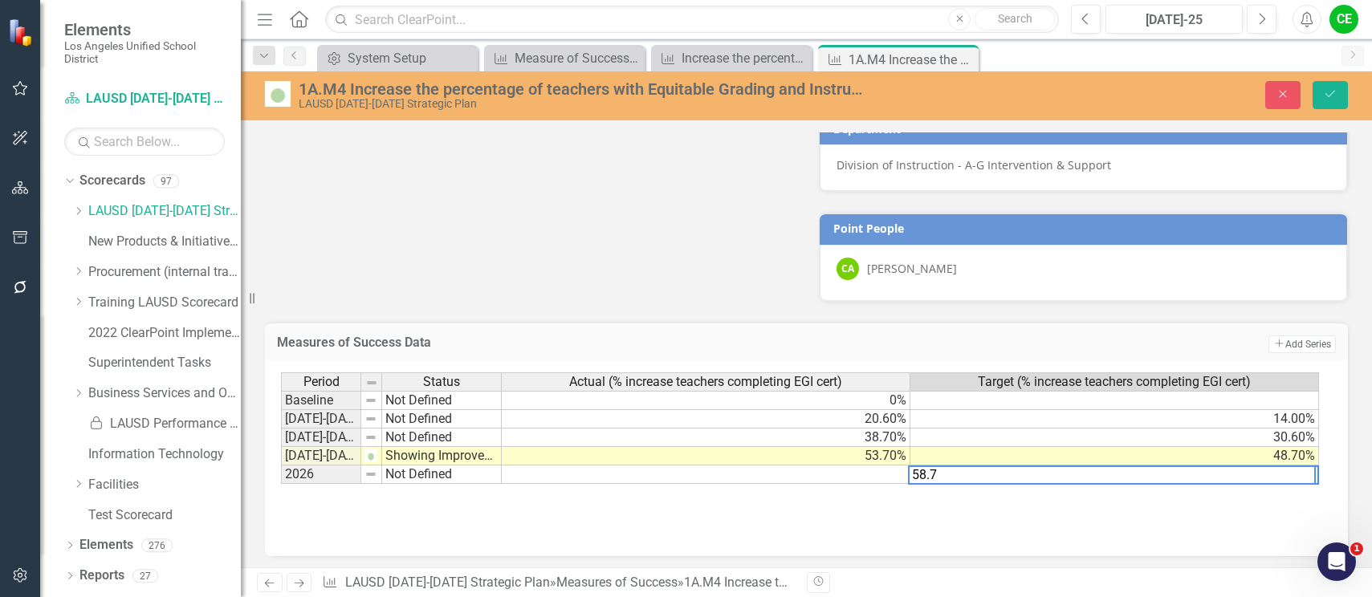
drag, startPoint x: 962, startPoint y: 467, endPoint x: 847, endPoint y: 465, distance: 114.8
click at [847, 465] on div "Period Status Actual (% increase teachers completing EGI cert) Target (% increa…" at bounding box center [800, 428] width 1039 height 112
type textarea "68.7"
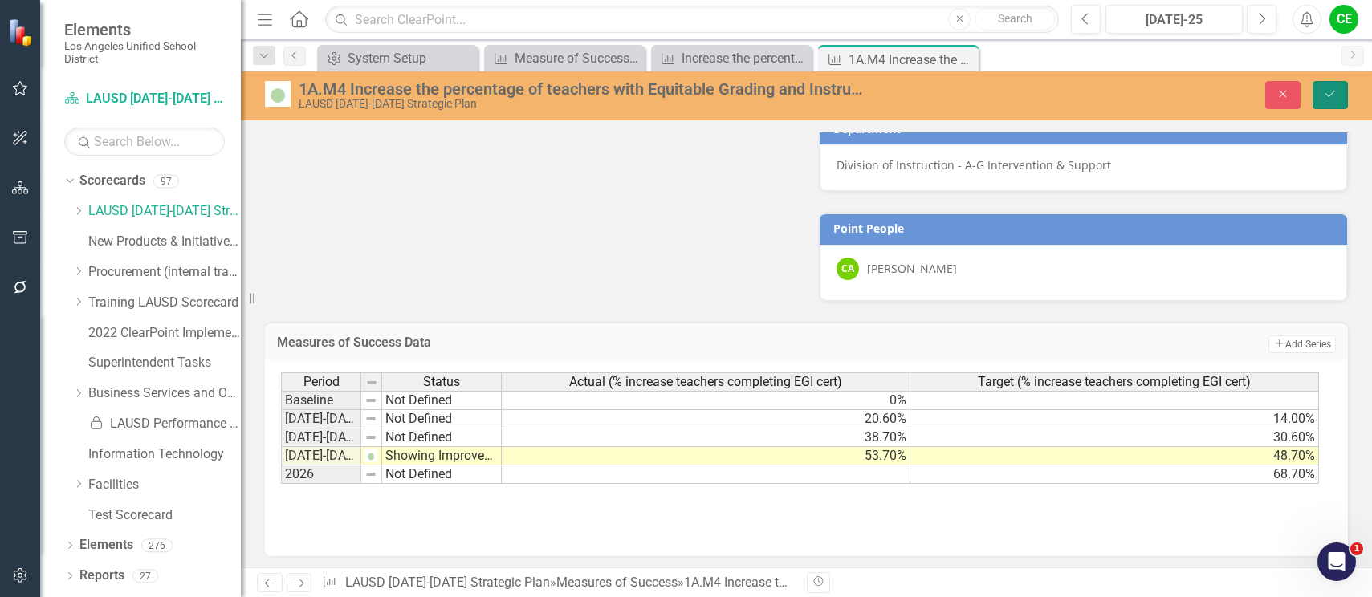
click at [1341, 82] on button "Save" at bounding box center [1329, 95] width 35 height 28
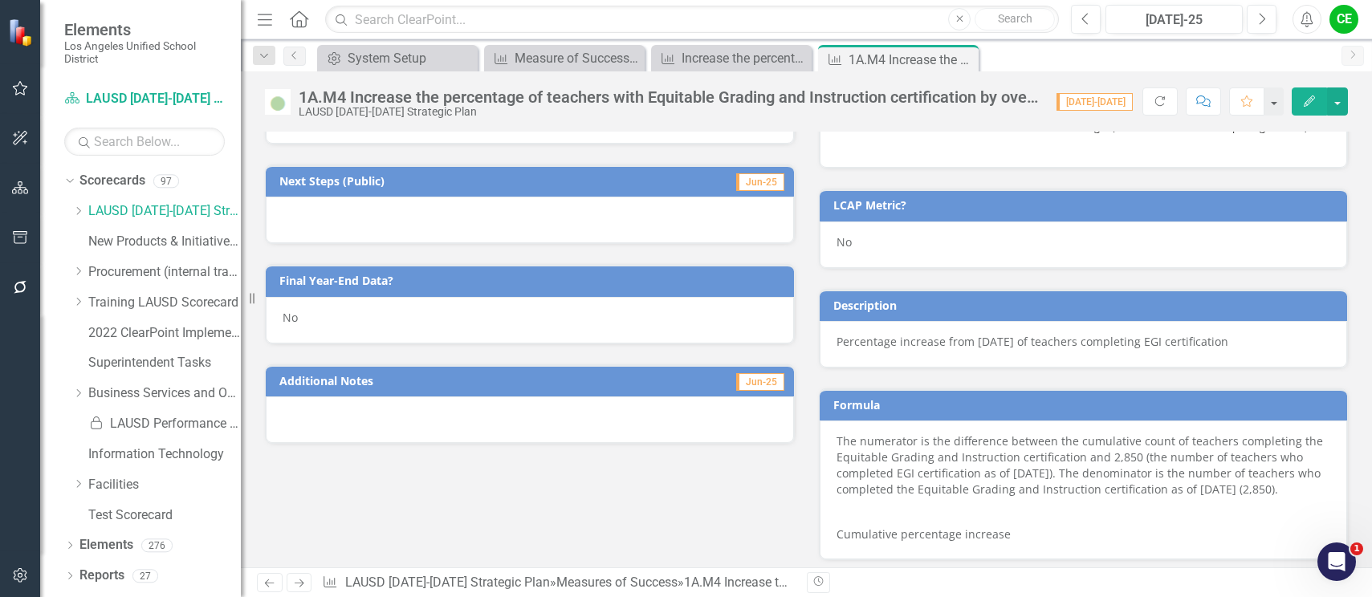
scroll to position [507, 0]
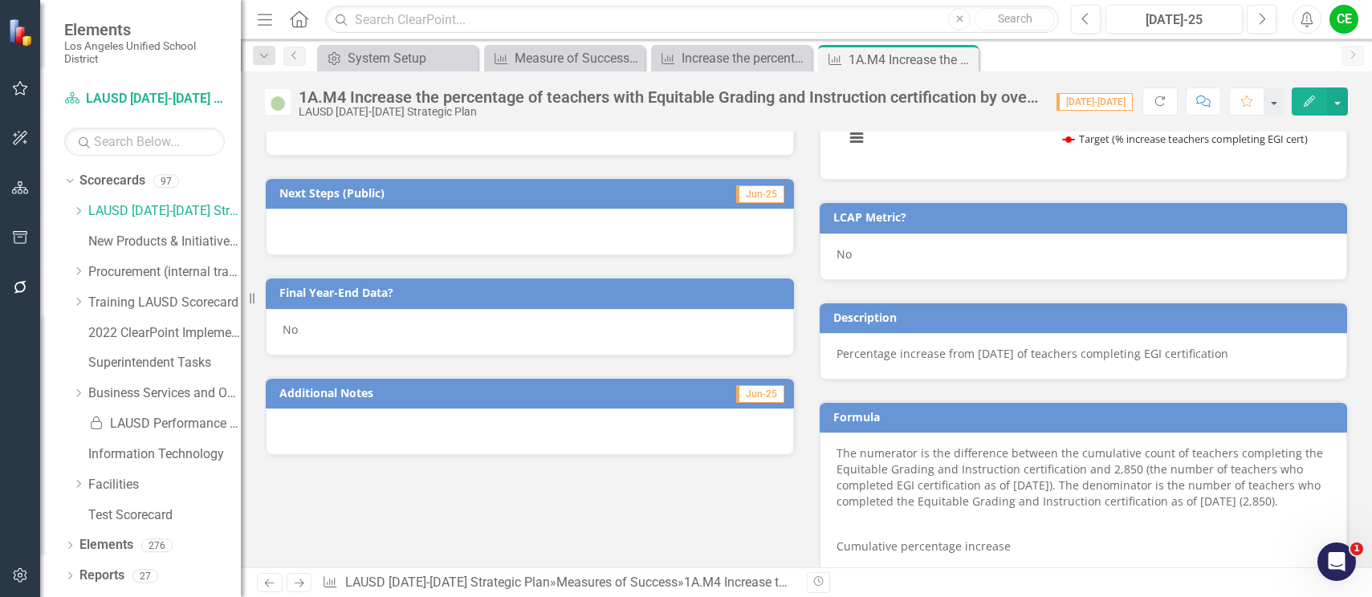
click at [311, 333] on div "No" at bounding box center [530, 332] width 528 height 47
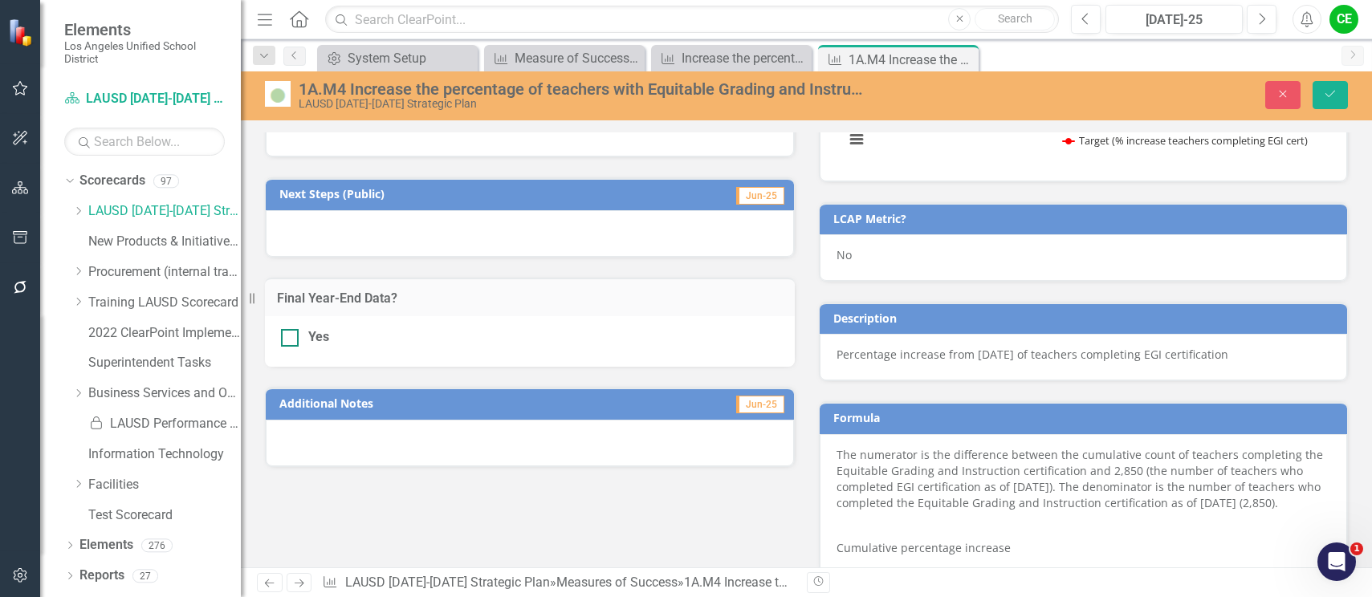
click at [290, 340] on div at bounding box center [290, 338] width 18 height 18
click at [290, 340] on input "Yes" at bounding box center [286, 334] width 10 height 10
checkbox input "true"
click at [1332, 91] on icon "Save" at bounding box center [1330, 93] width 14 height 11
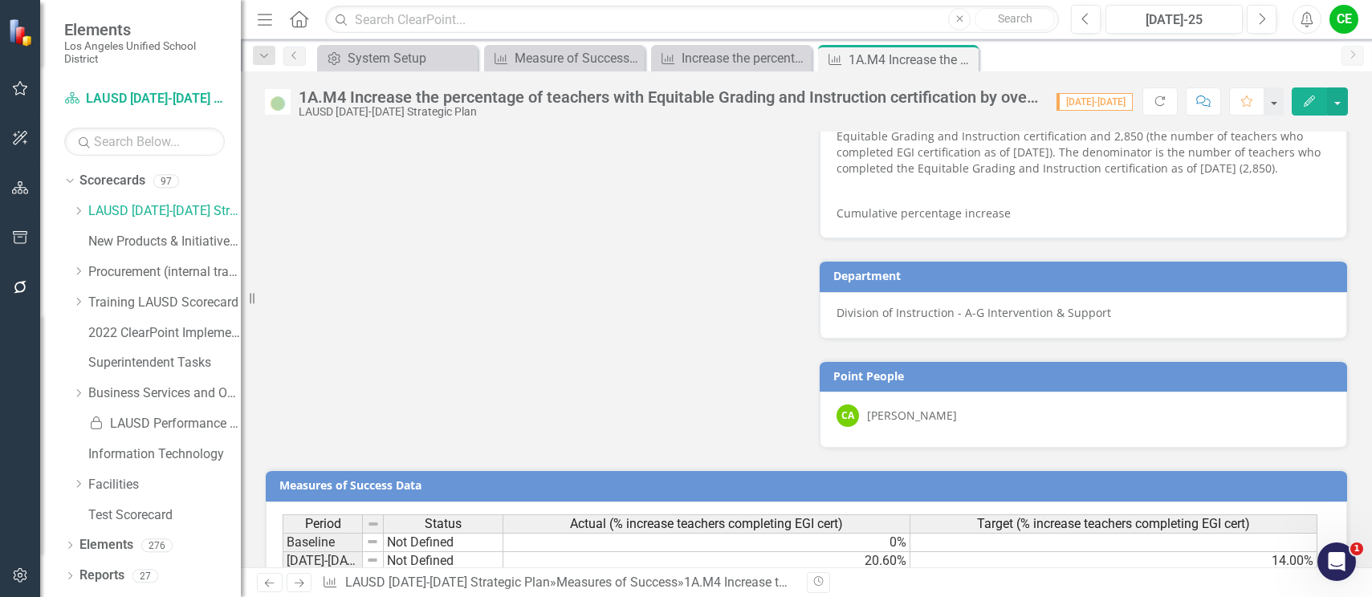
scroll to position [828, 0]
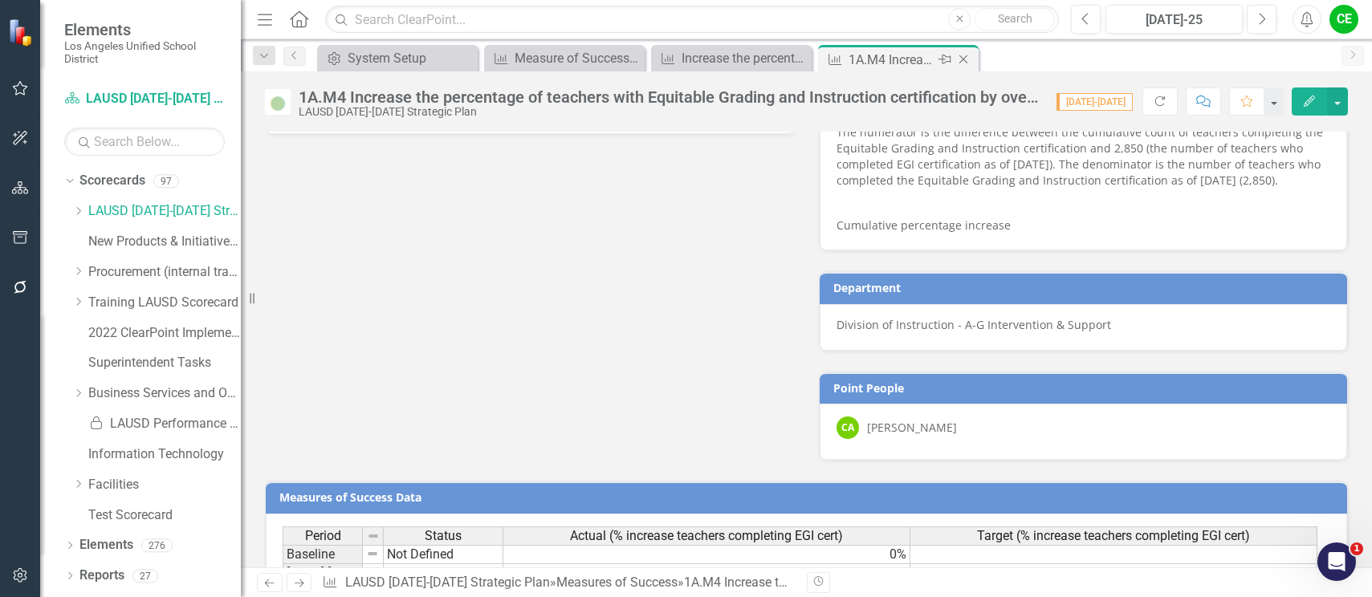
click at [962, 56] on icon "Close" at bounding box center [963, 59] width 16 height 13
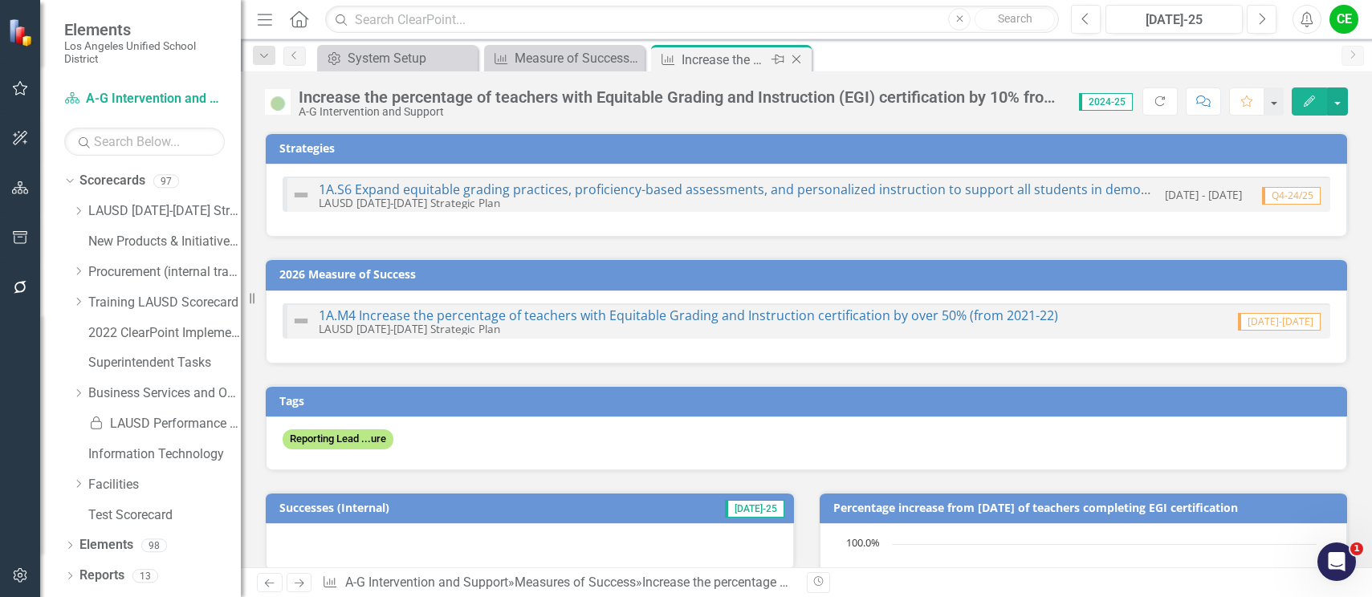
click at [796, 61] on icon "Close" at bounding box center [796, 59] width 16 height 13
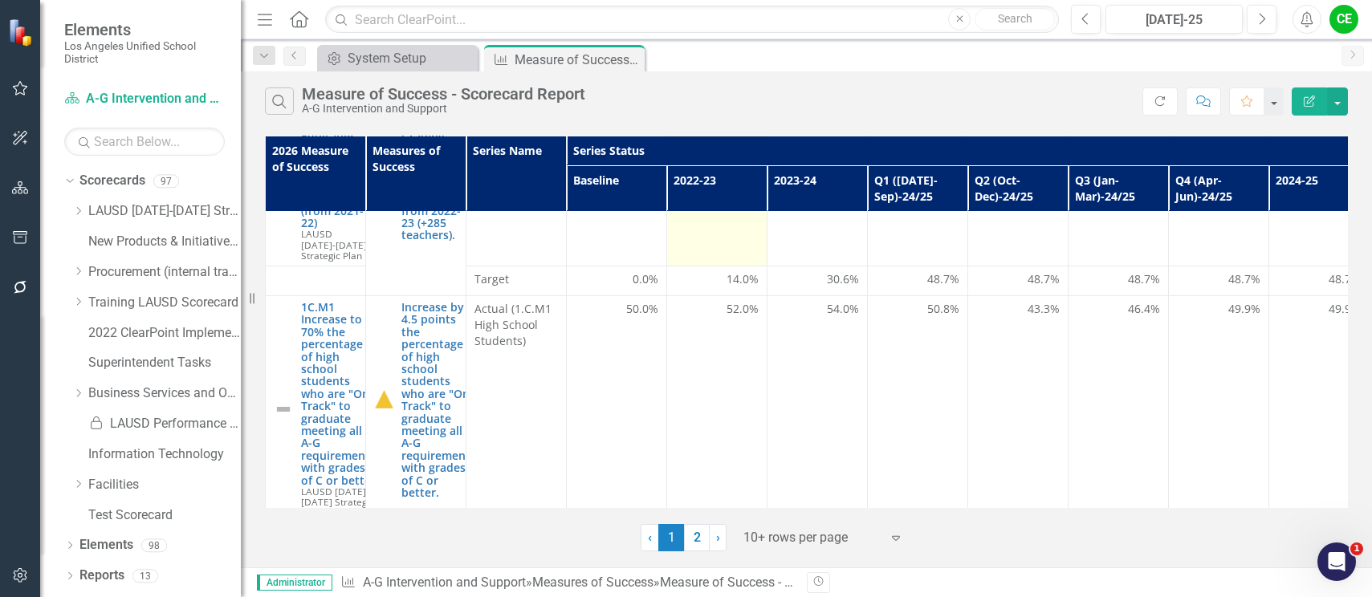
scroll to position [241, 0]
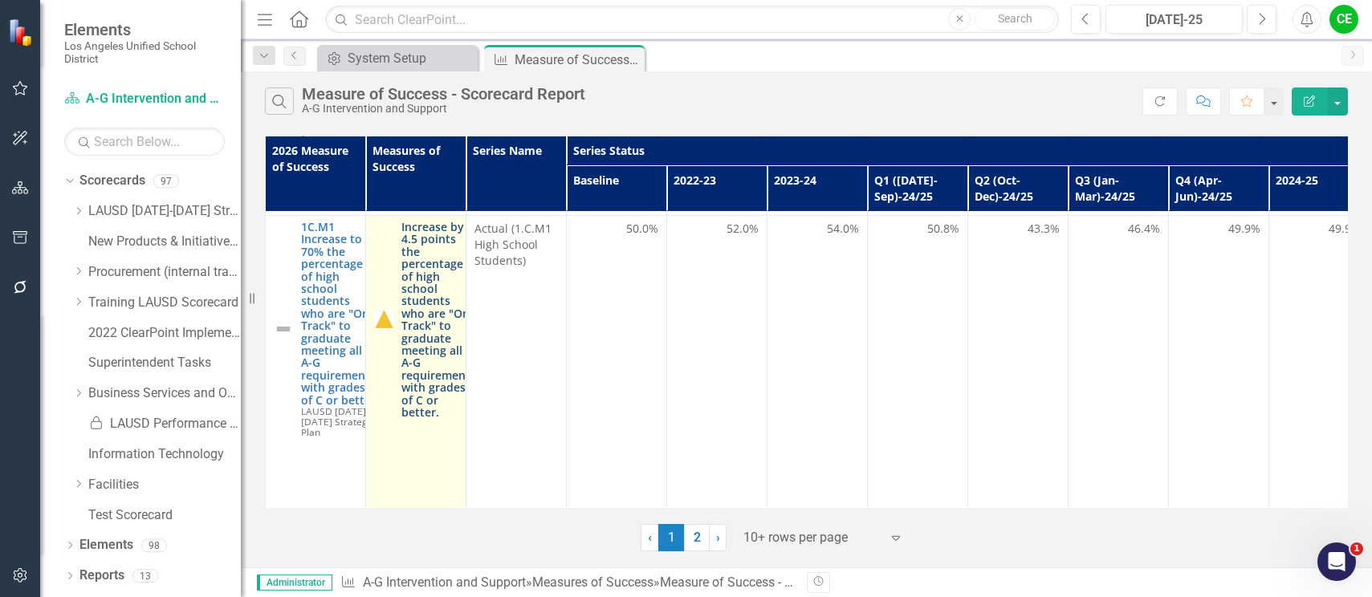
click at [433, 267] on link "Increase by 4.5 points the percentage of high school students who are "On Track…" at bounding box center [438, 319] width 75 height 197
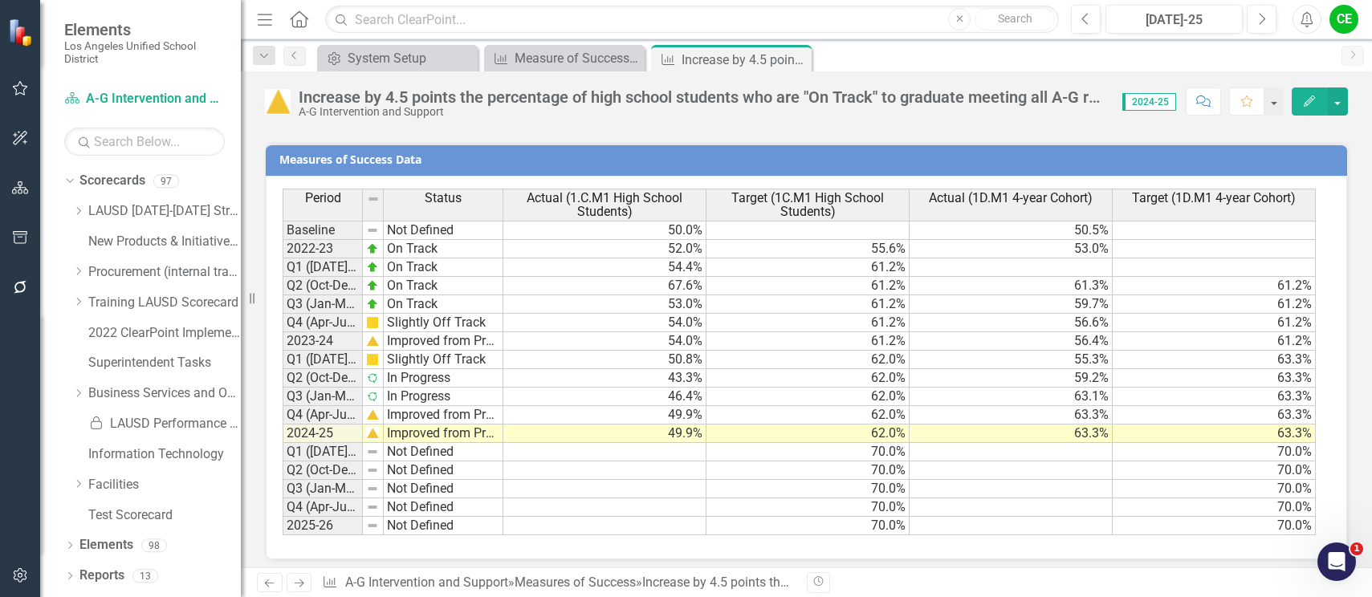
scroll to position [2716, 0]
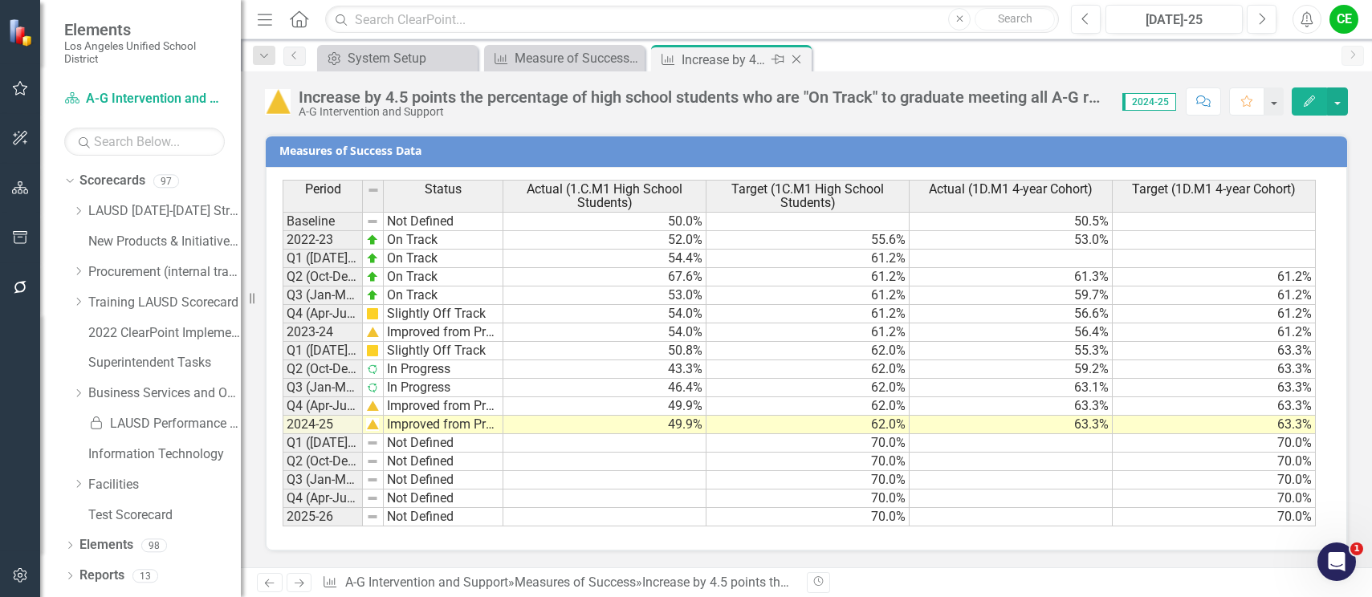
click at [796, 59] on icon "Close" at bounding box center [796, 59] width 16 height 13
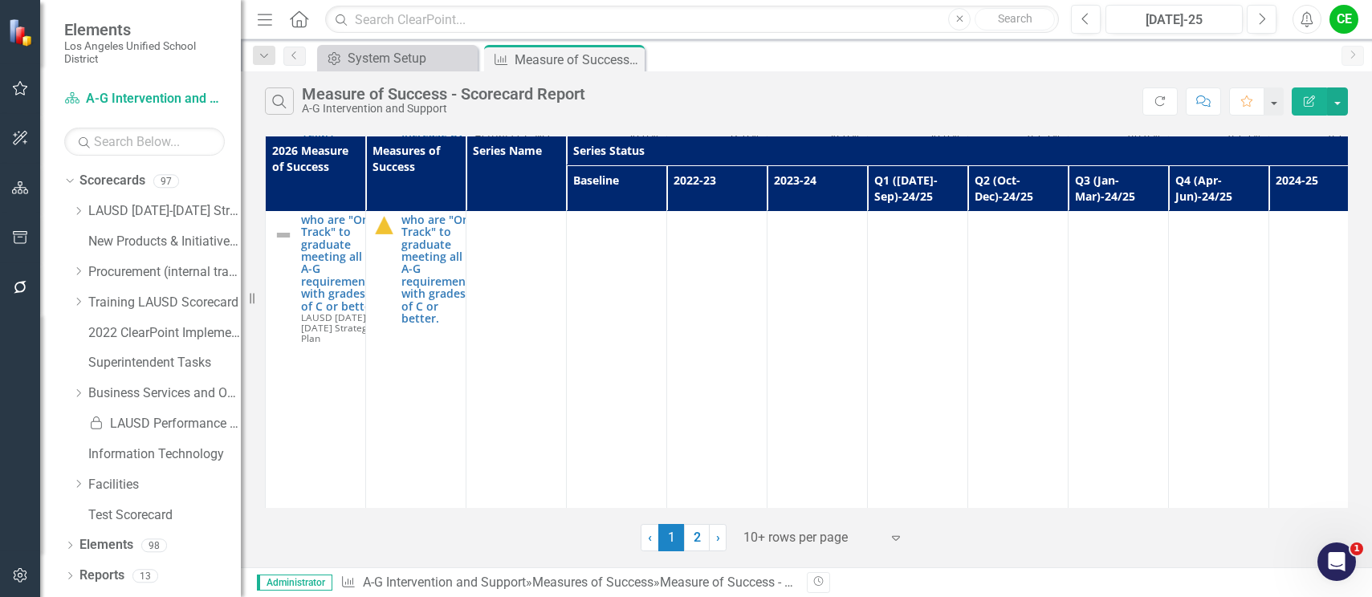
scroll to position [321, 0]
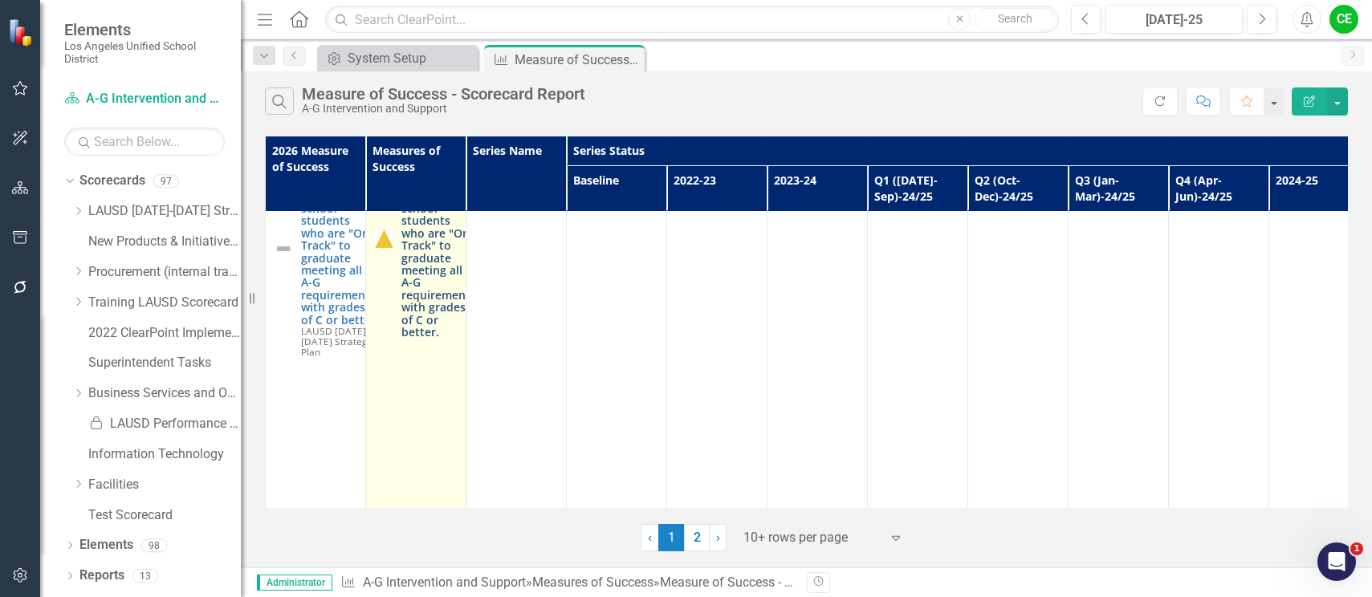
click at [437, 256] on link "Increase by 4.5 points the percentage of high school students who are "On Track…" at bounding box center [438, 238] width 75 height 197
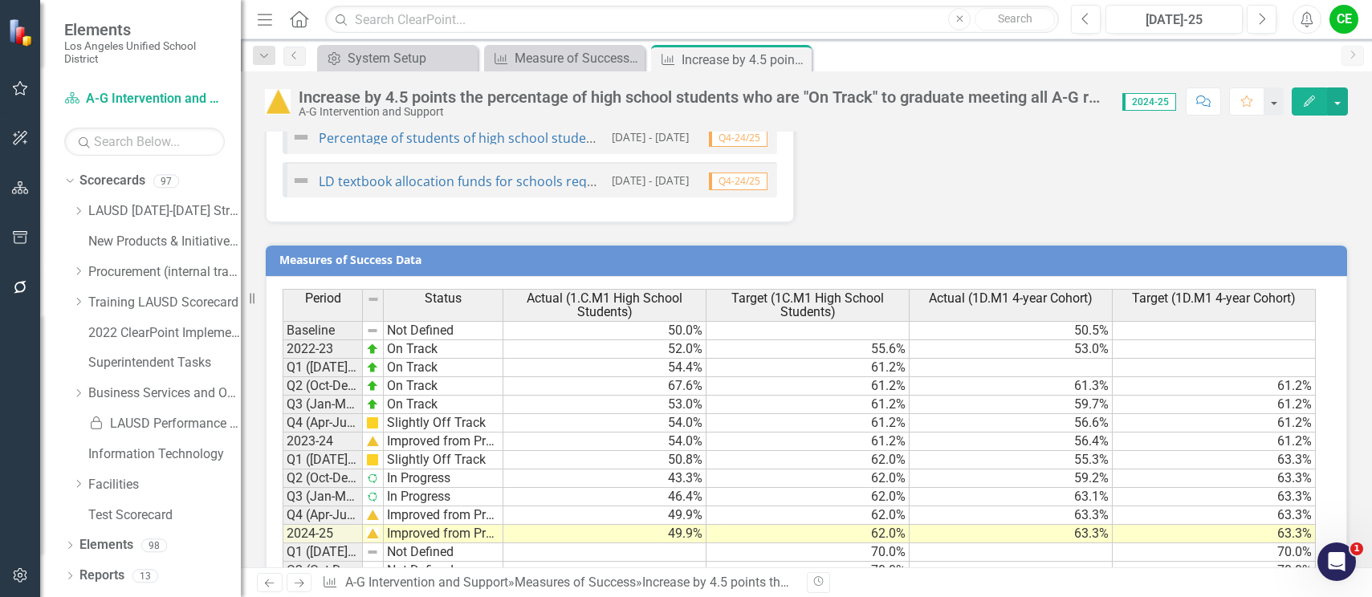
scroll to position [2716, 0]
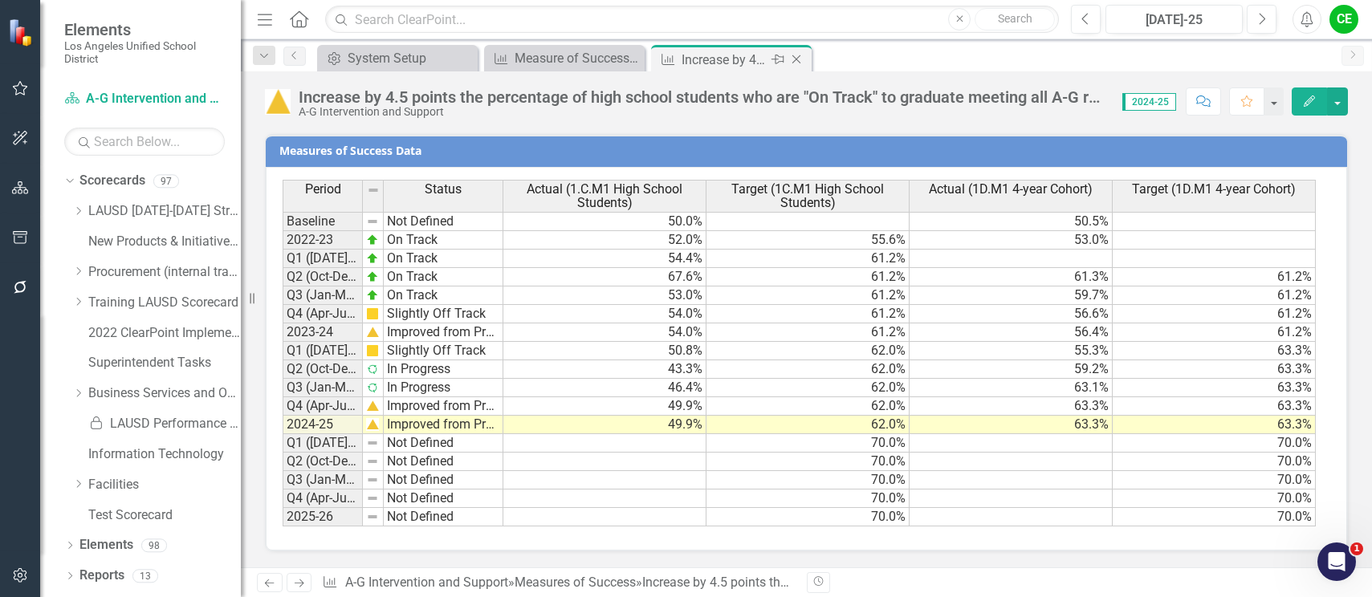
click at [800, 55] on icon "Close" at bounding box center [796, 59] width 16 height 13
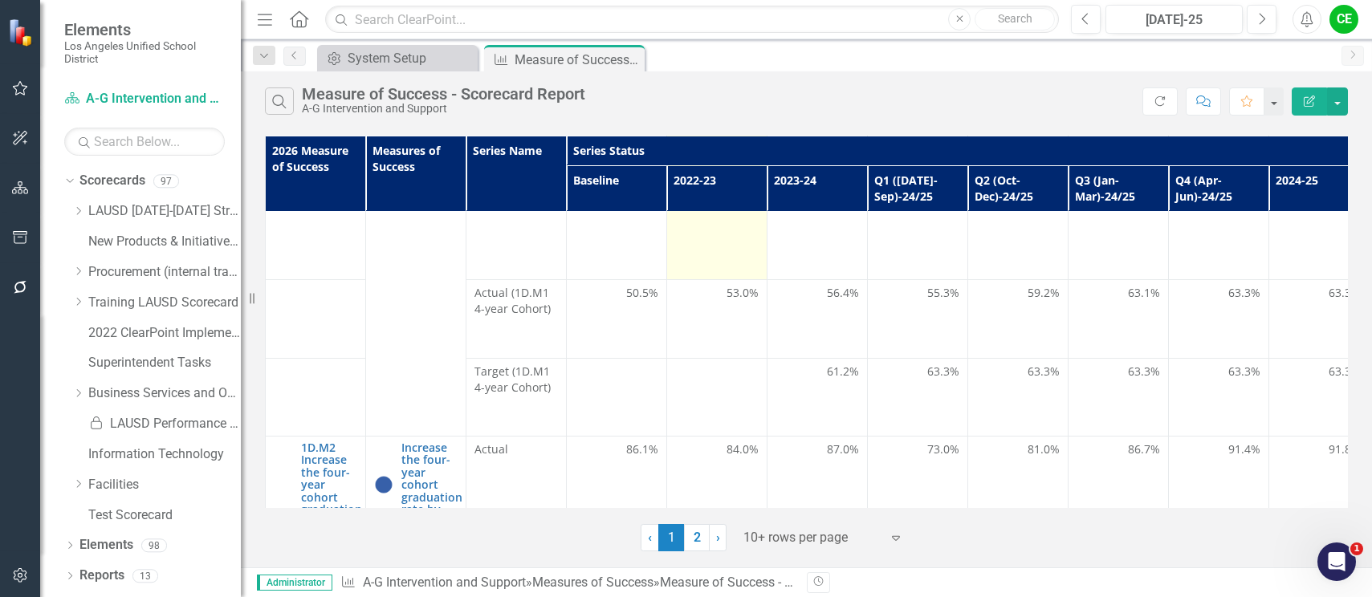
scroll to position [1044, 0]
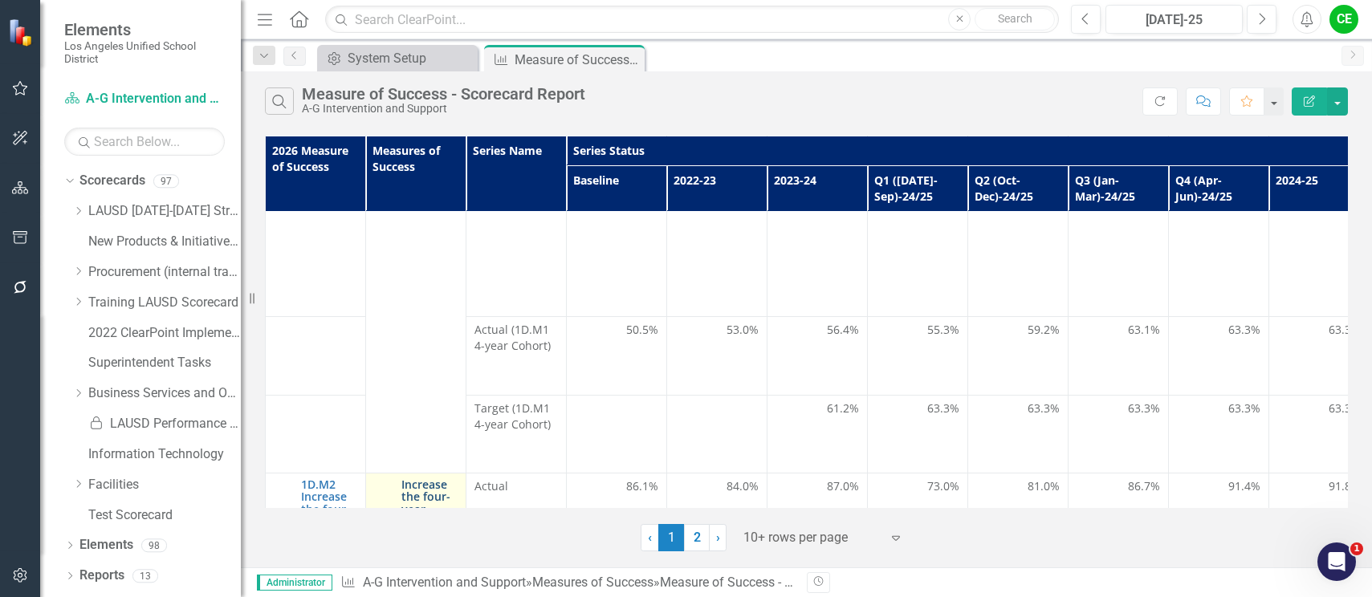
click at [428, 478] on link "Increase the four-year cohort graduation rate by 3.0%" at bounding box center [431, 521] width 61 height 87
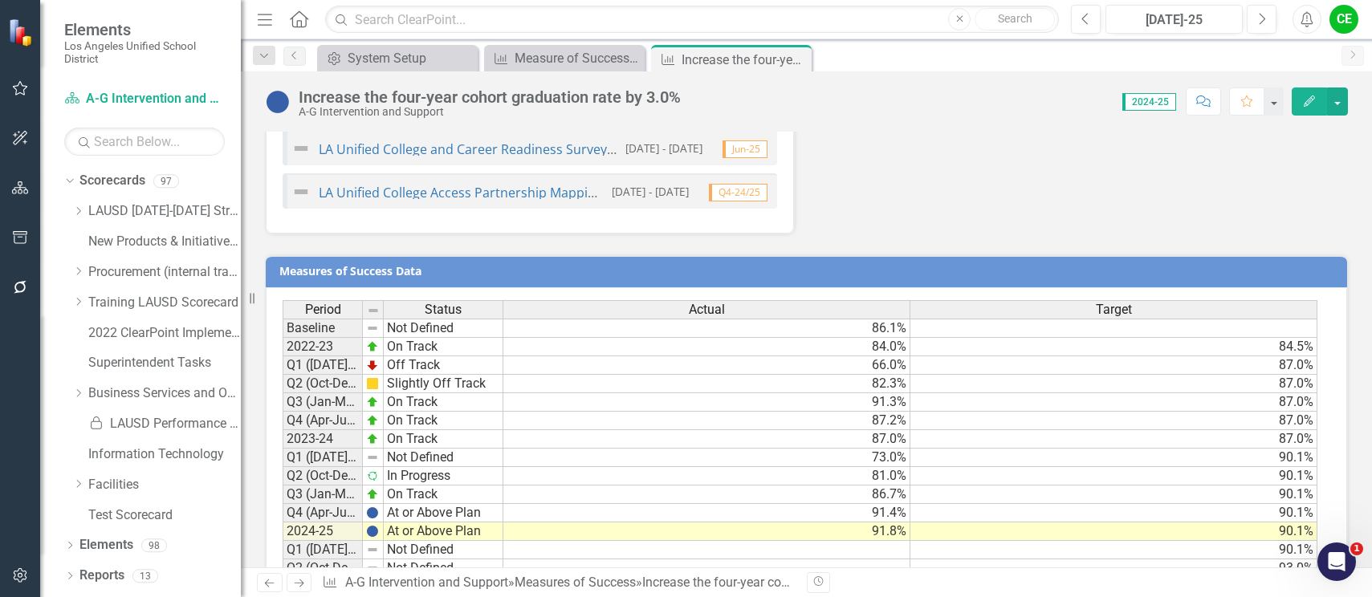
scroll to position [2325, 0]
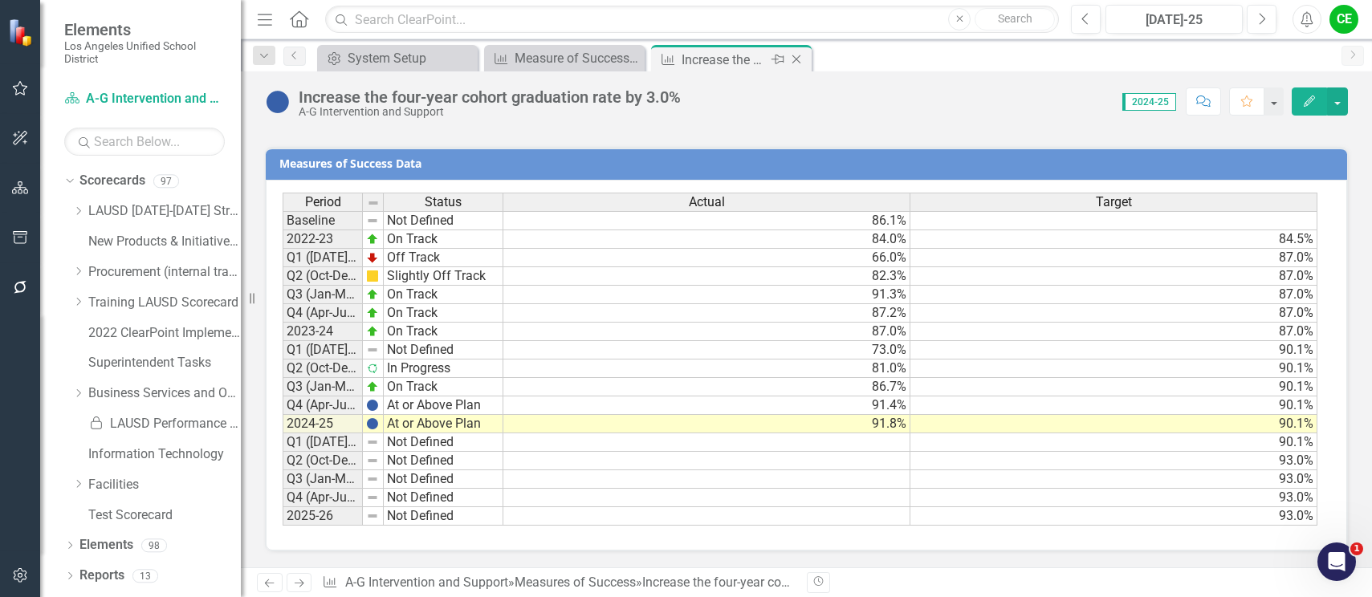
click at [795, 54] on icon "Close" at bounding box center [796, 59] width 16 height 13
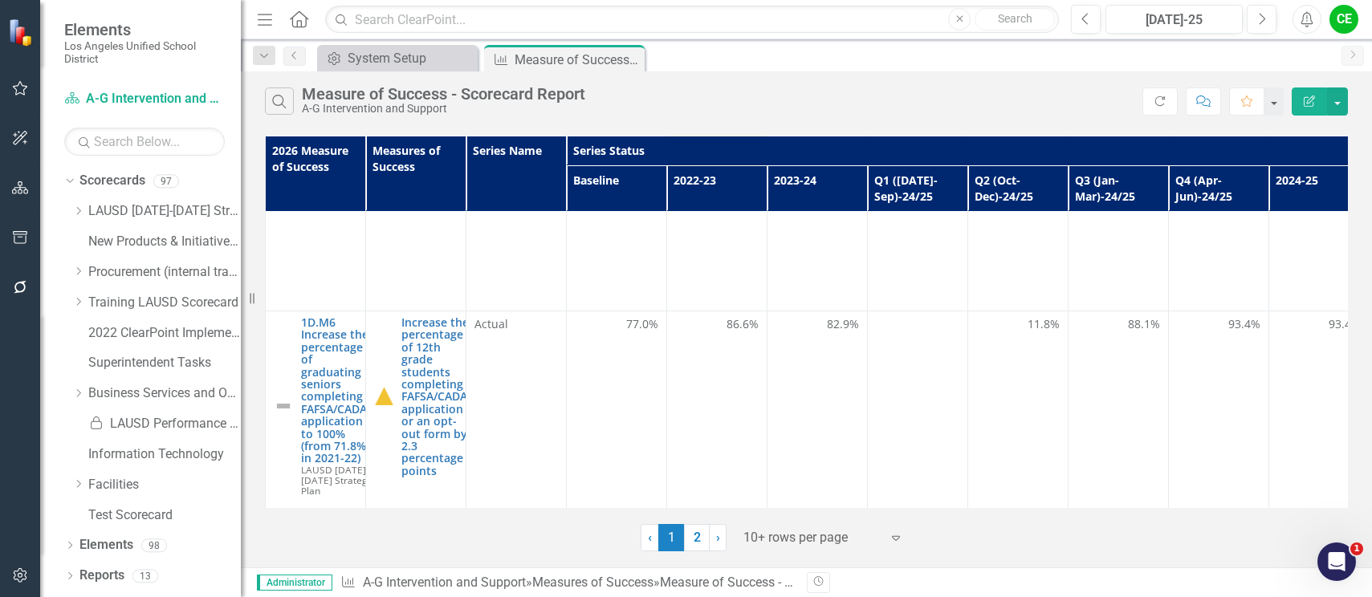
scroll to position [2167, 0]
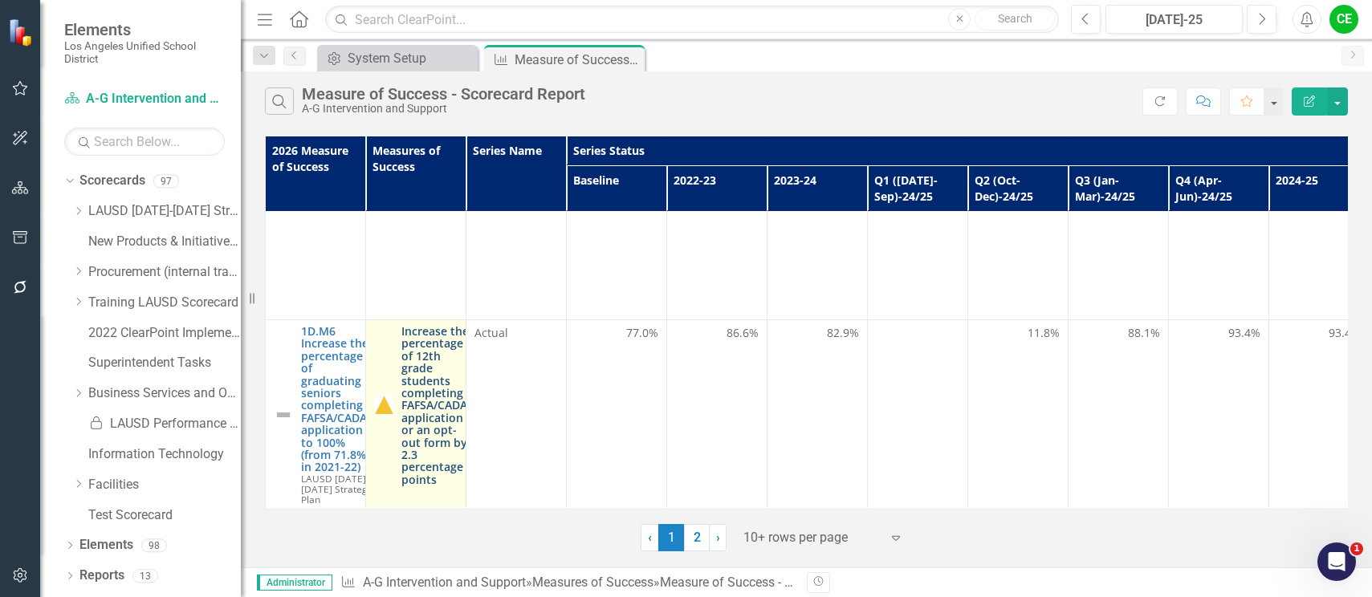
click at [401, 325] on link "Increase the percentage of 12th grade students completing a FAFSA/CADAA applica…" at bounding box center [437, 405] width 73 height 161
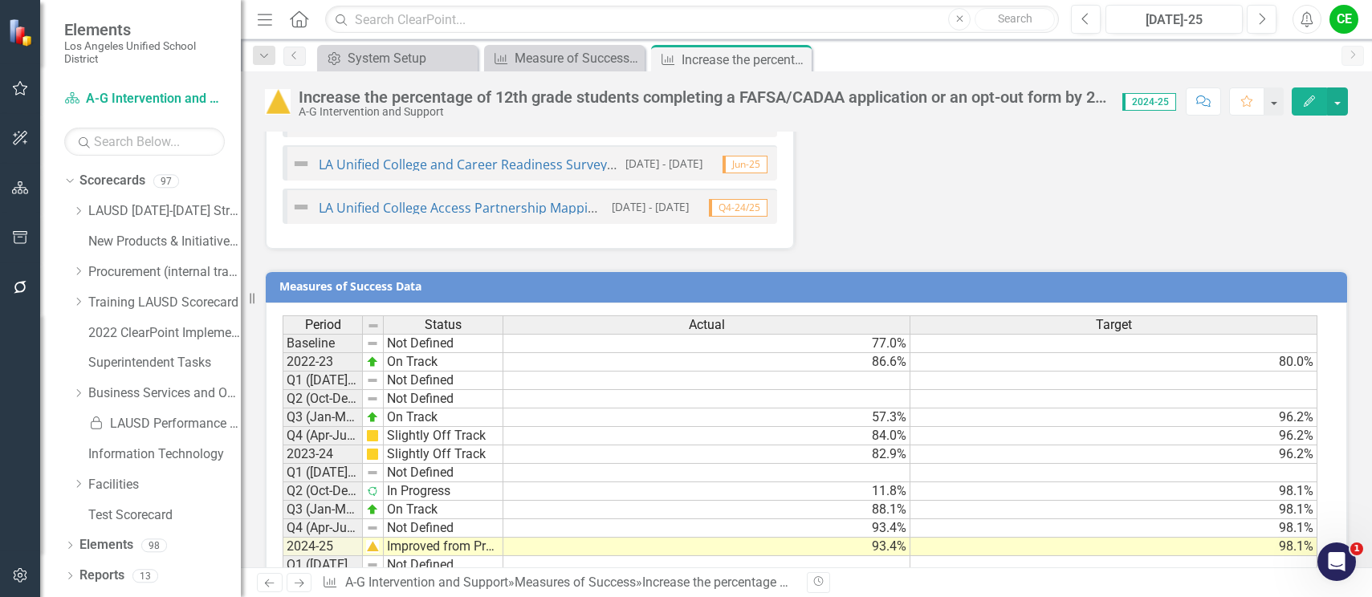
scroll to position [2383, 0]
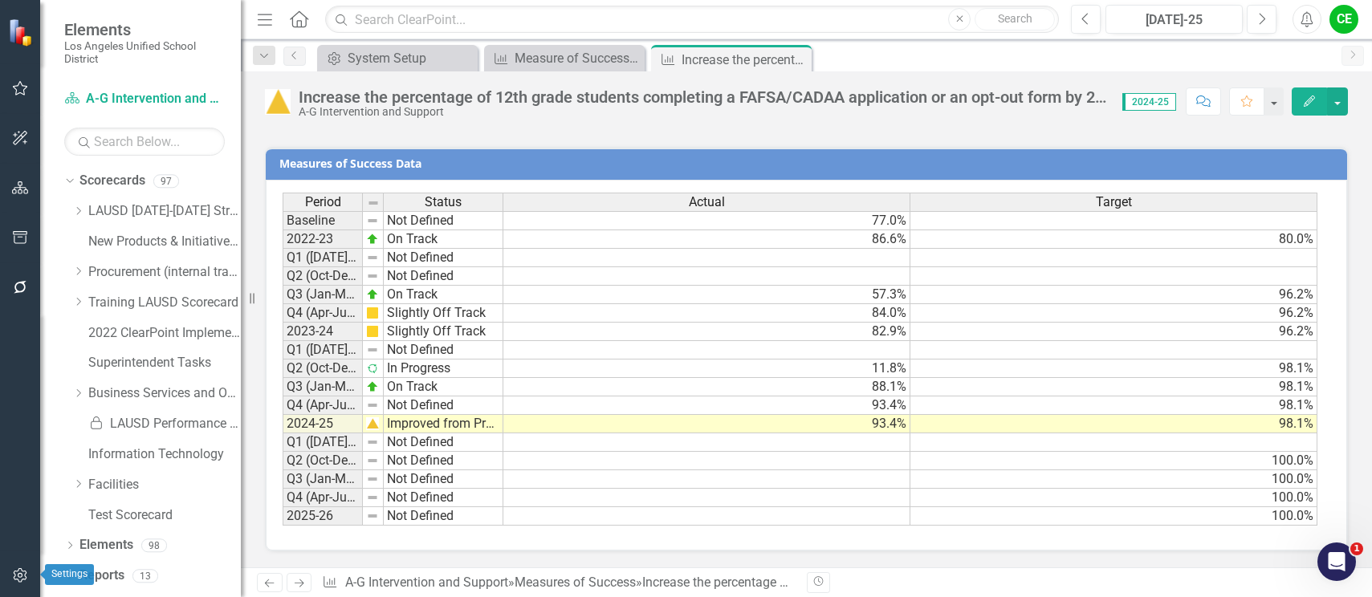
click at [20, 576] on icon "button" at bounding box center [20, 575] width 17 height 13
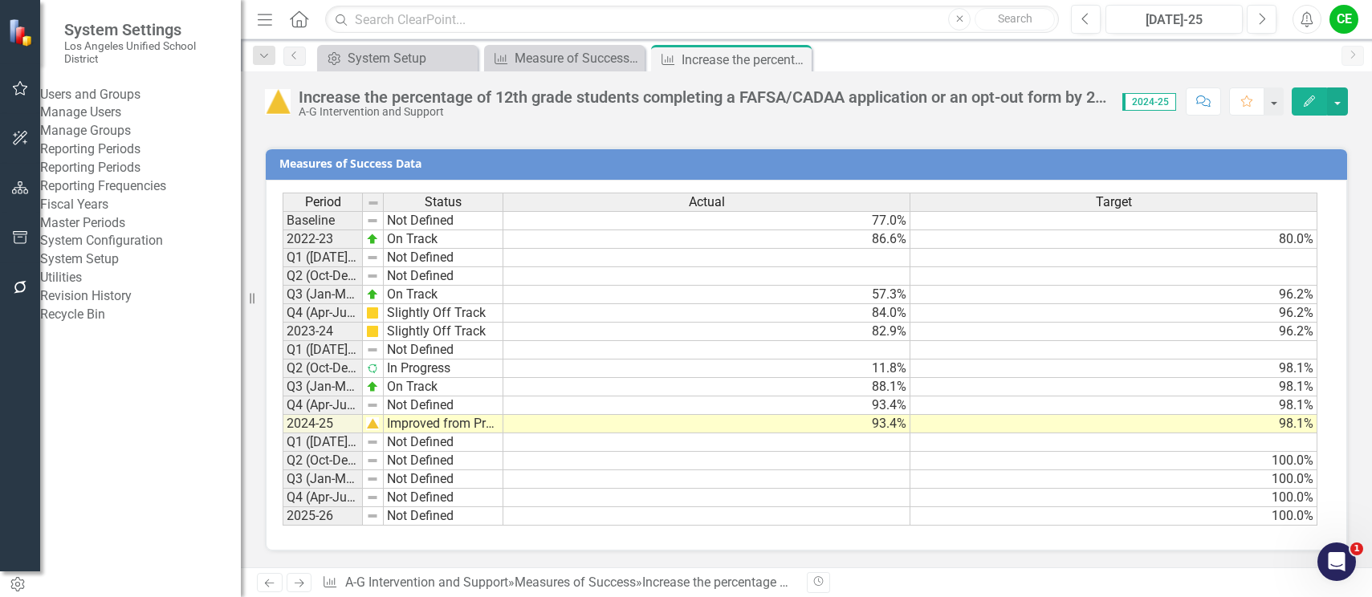
click at [99, 122] on link "Manage Users" at bounding box center [140, 113] width 201 height 18
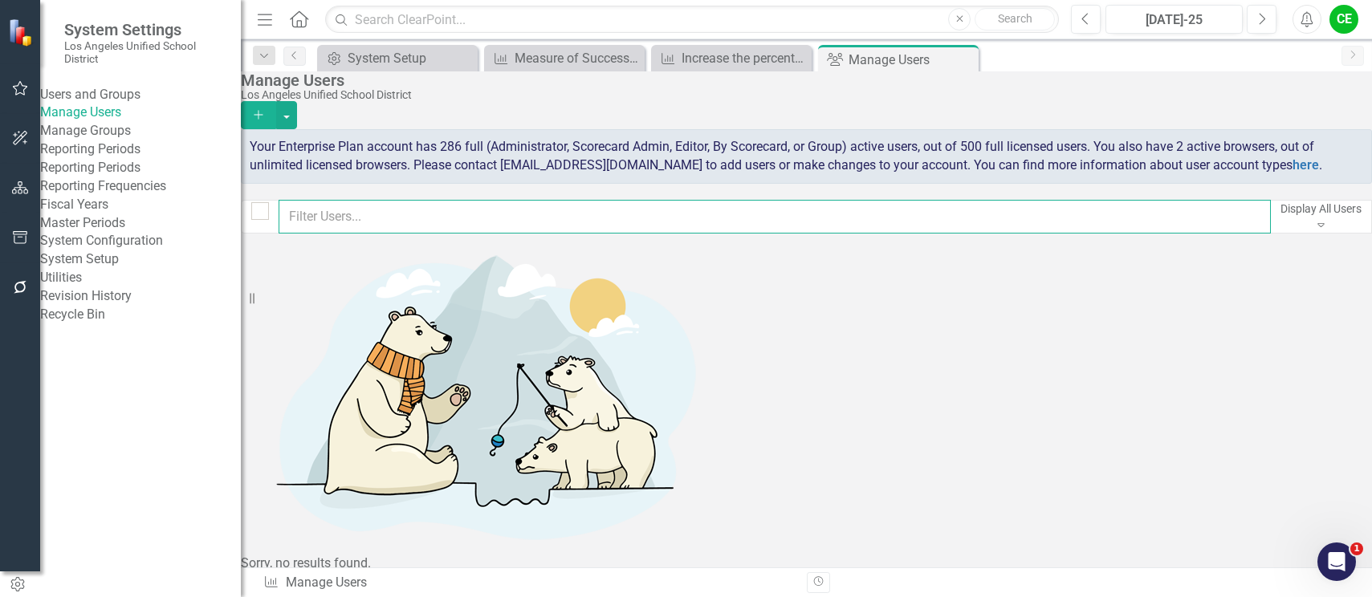
click at [399, 230] on input "text" at bounding box center [775, 217] width 992 height 34
type input "yune"
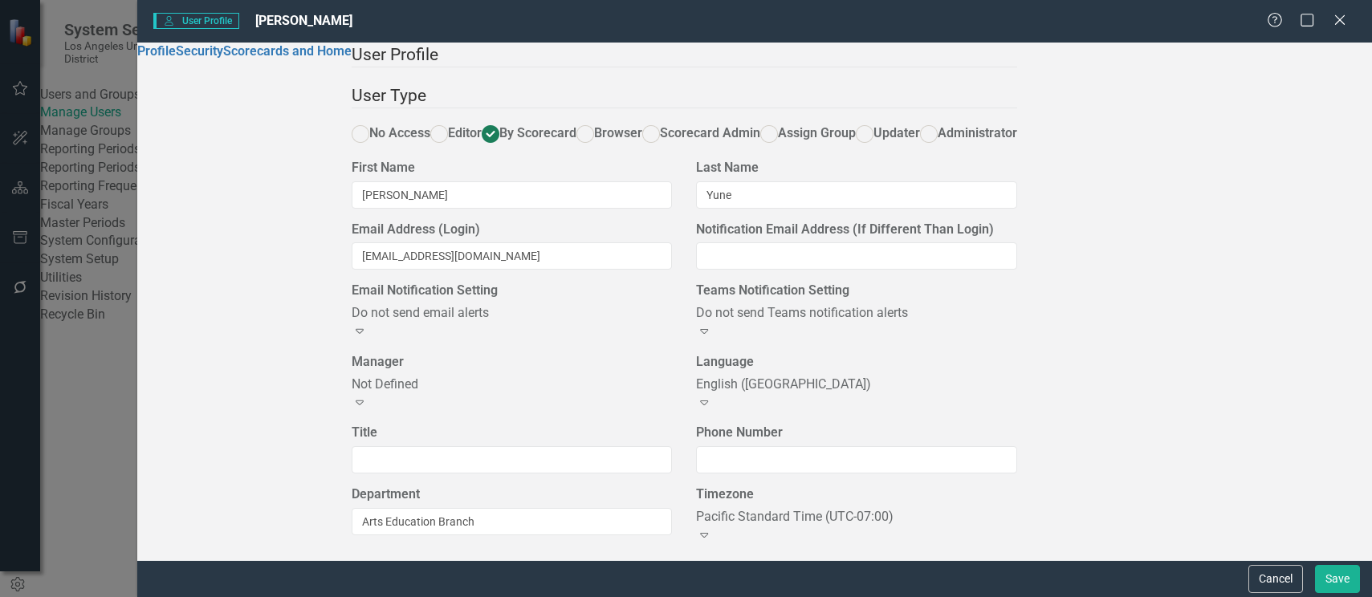
scroll to position [149, 0]
click at [176, 59] on link "Security" at bounding box center [199, 50] width 47 height 15
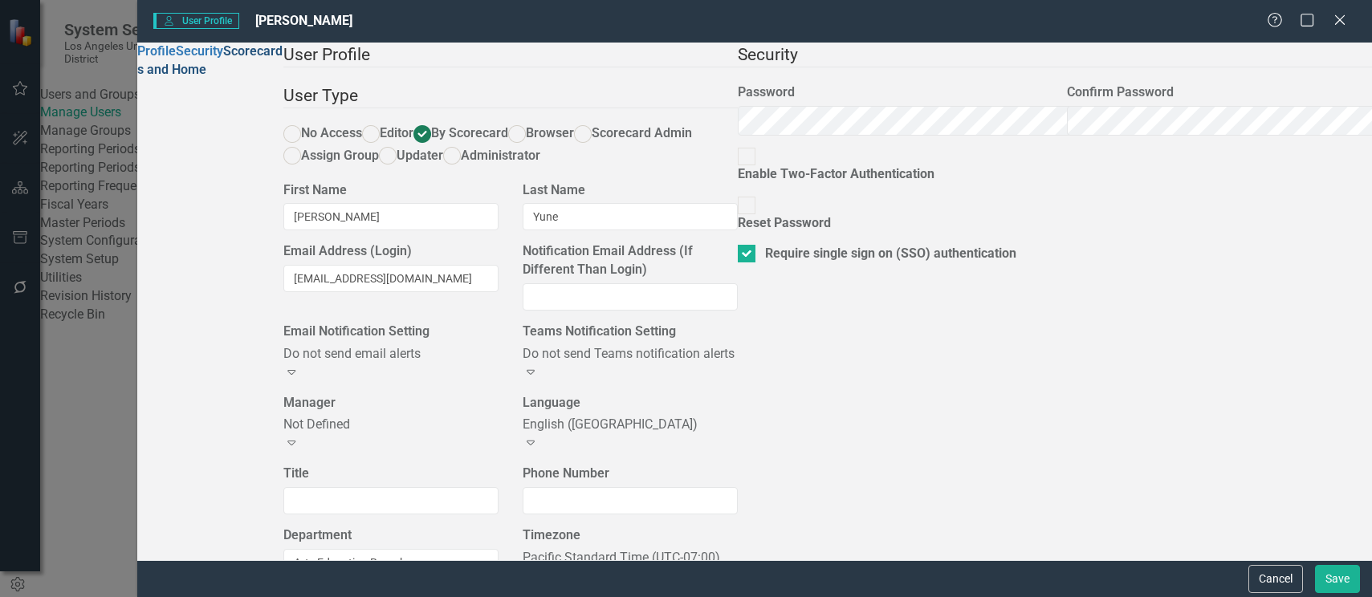
click at [158, 77] on link "Scorecards and Home" at bounding box center [209, 60] width 145 height 34
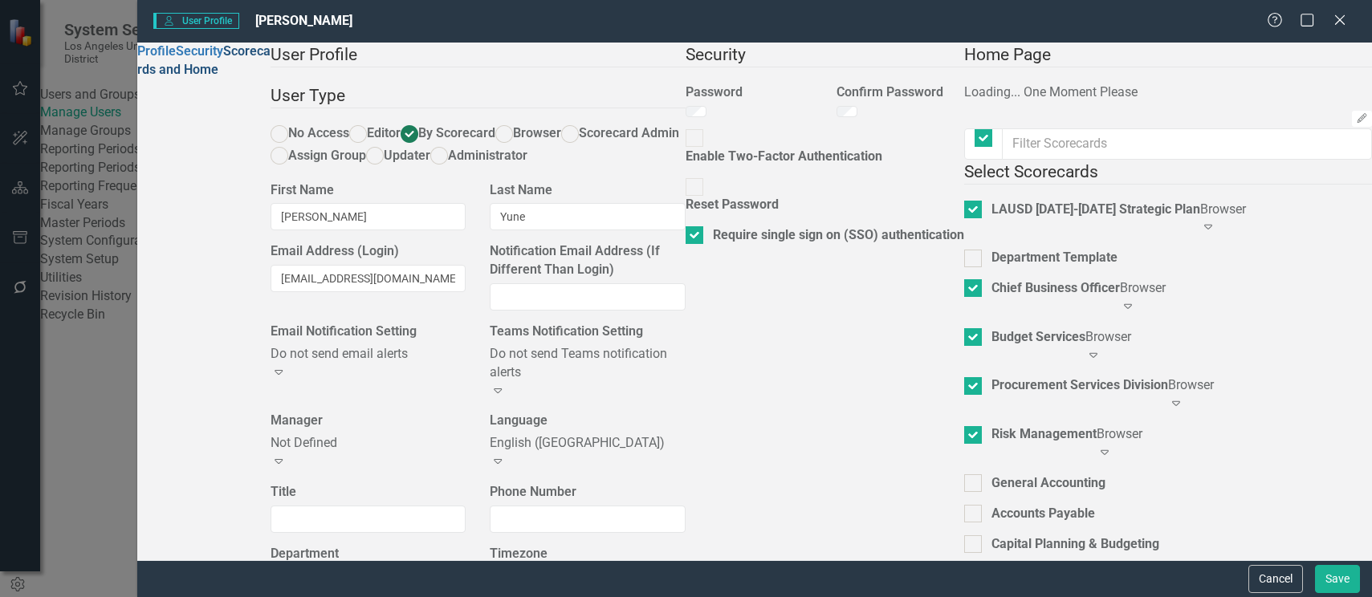
checkbox input "false"
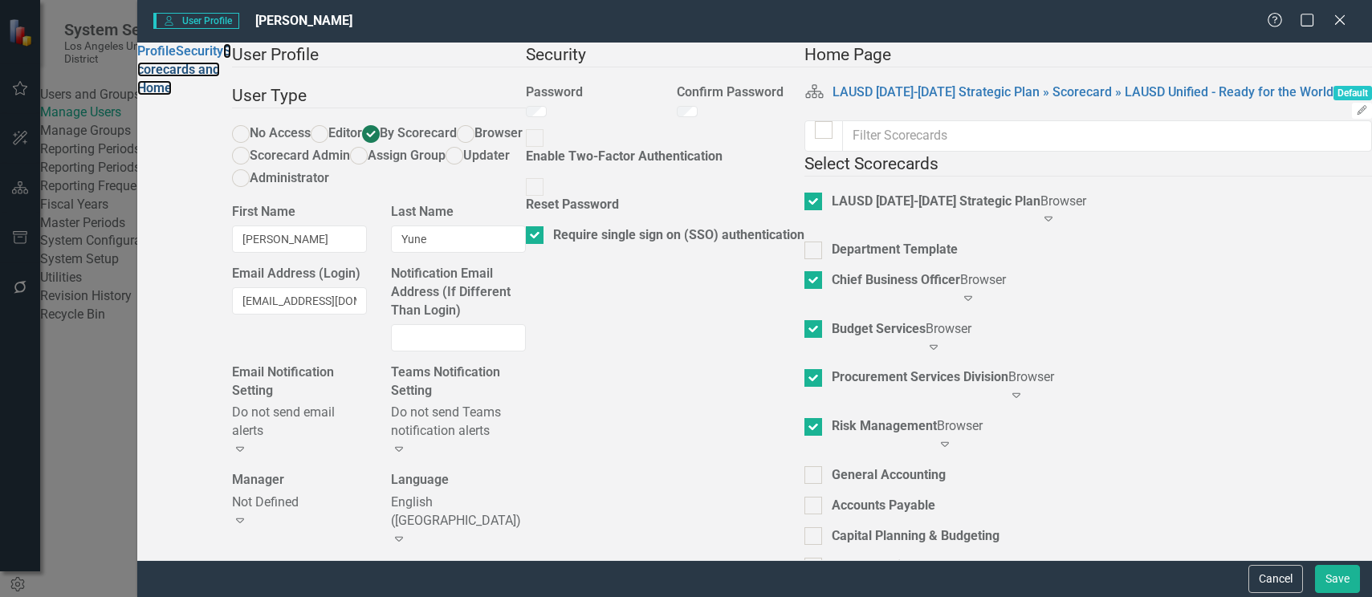
scroll to position [1365, 0]
click at [1329, 581] on button "Save" at bounding box center [1337, 579] width 45 height 28
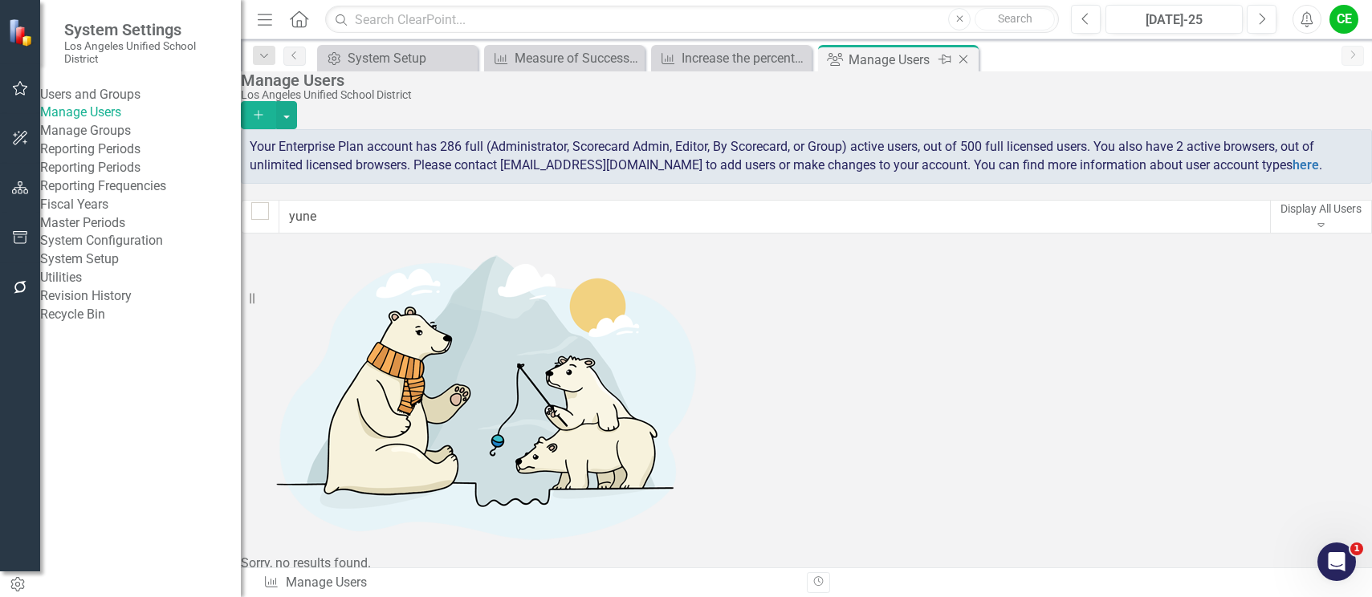
click at [958, 63] on icon "Close" at bounding box center [963, 59] width 16 height 13
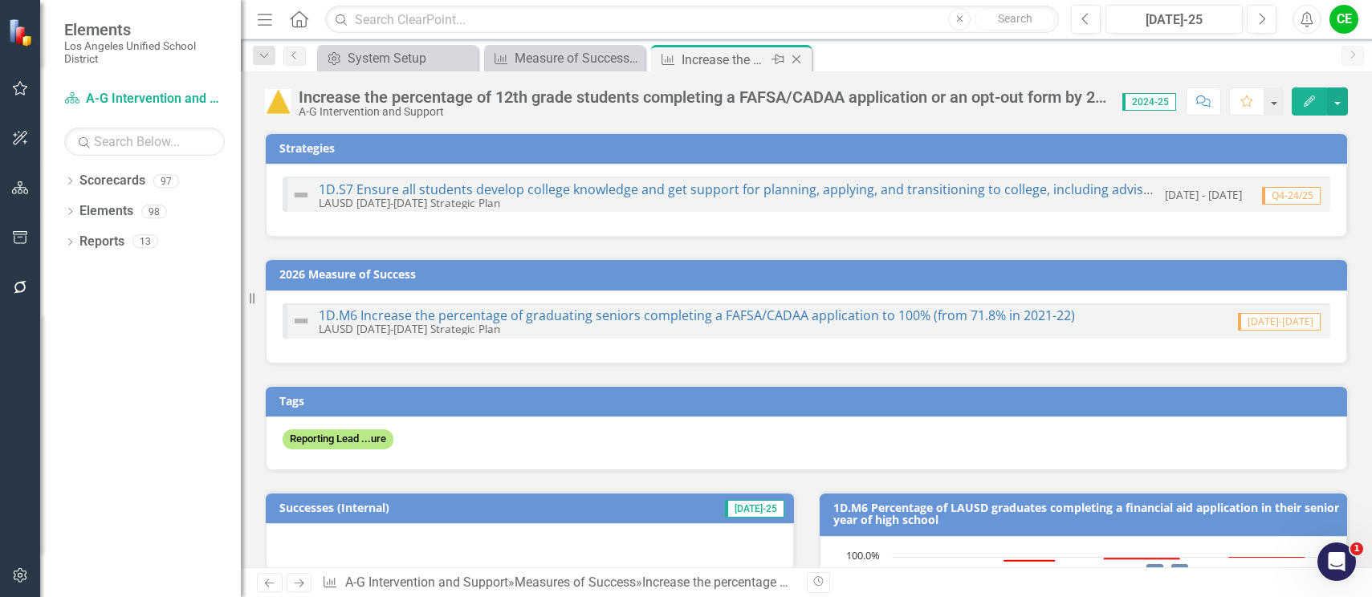
click at [795, 56] on icon "Close" at bounding box center [796, 59] width 16 height 13
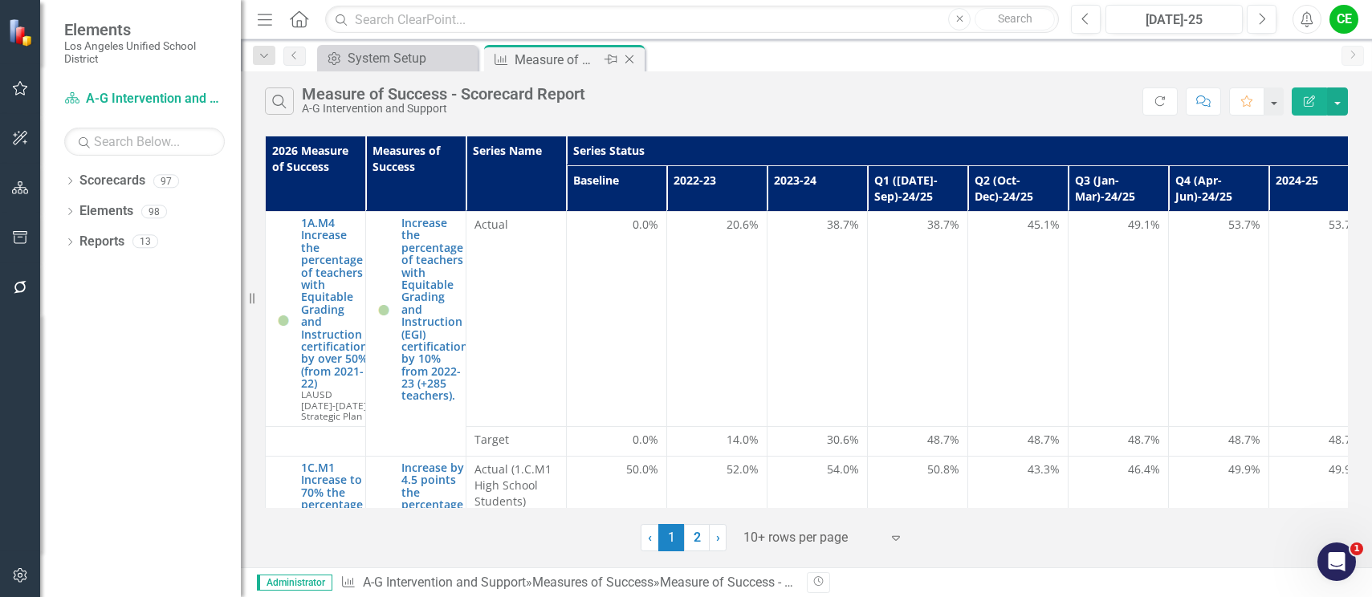
click at [631, 55] on icon "Close" at bounding box center [629, 59] width 16 height 13
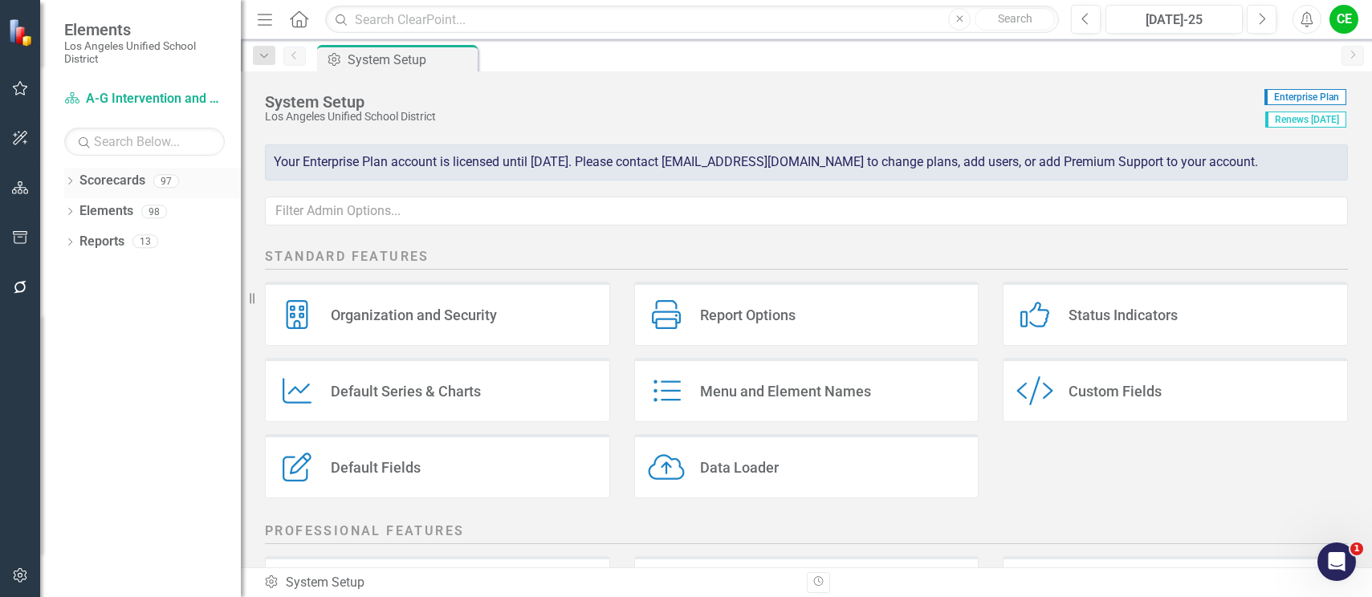
click at [66, 182] on icon "Dropdown" at bounding box center [69, 182] width 11 height 9
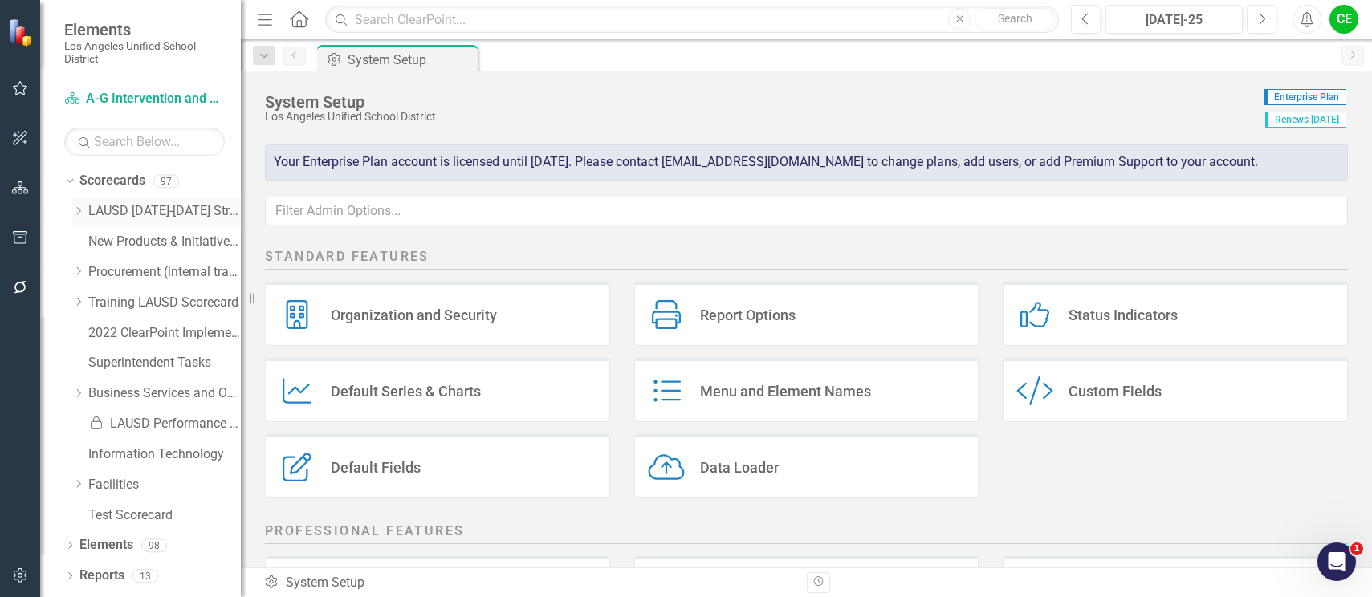
click at [73, 206] on icon "Dropdown" at bounding box center [78, 211] width 12 height 10
click at [93, 393] on icon "Dropdown" at bounding box center [94, 394] width 12 height 10
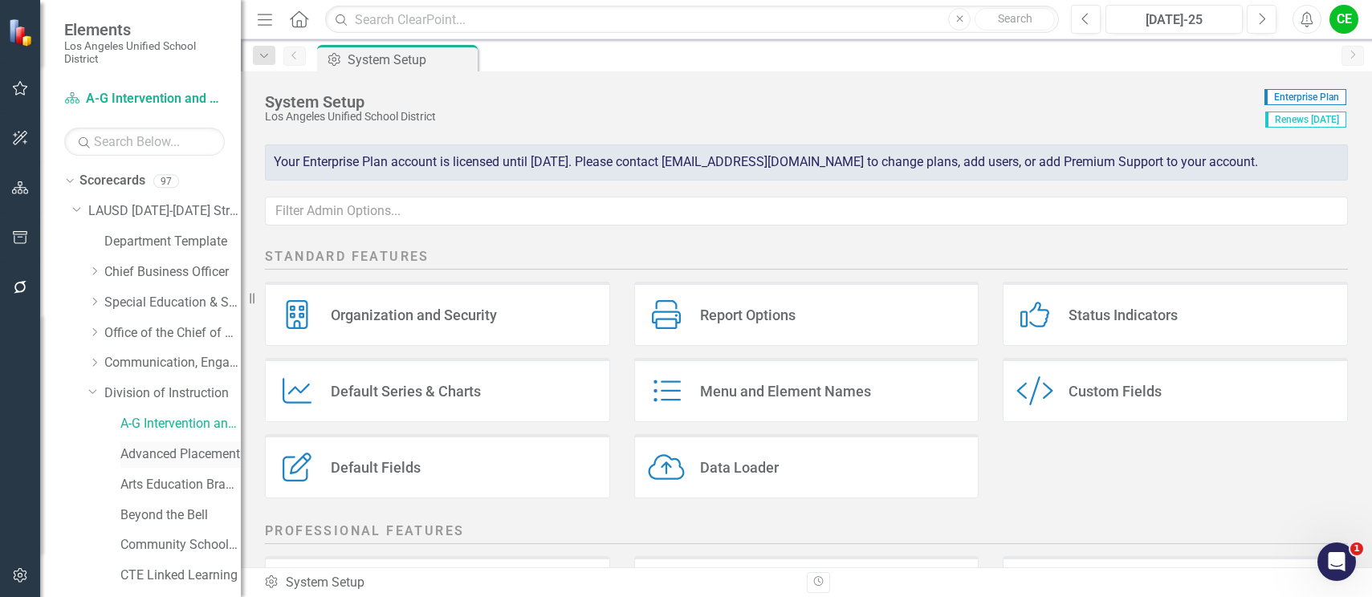
click at [166, 446] on link "Advanced Placement" at bounding box center [180, 455] width 120 height 18
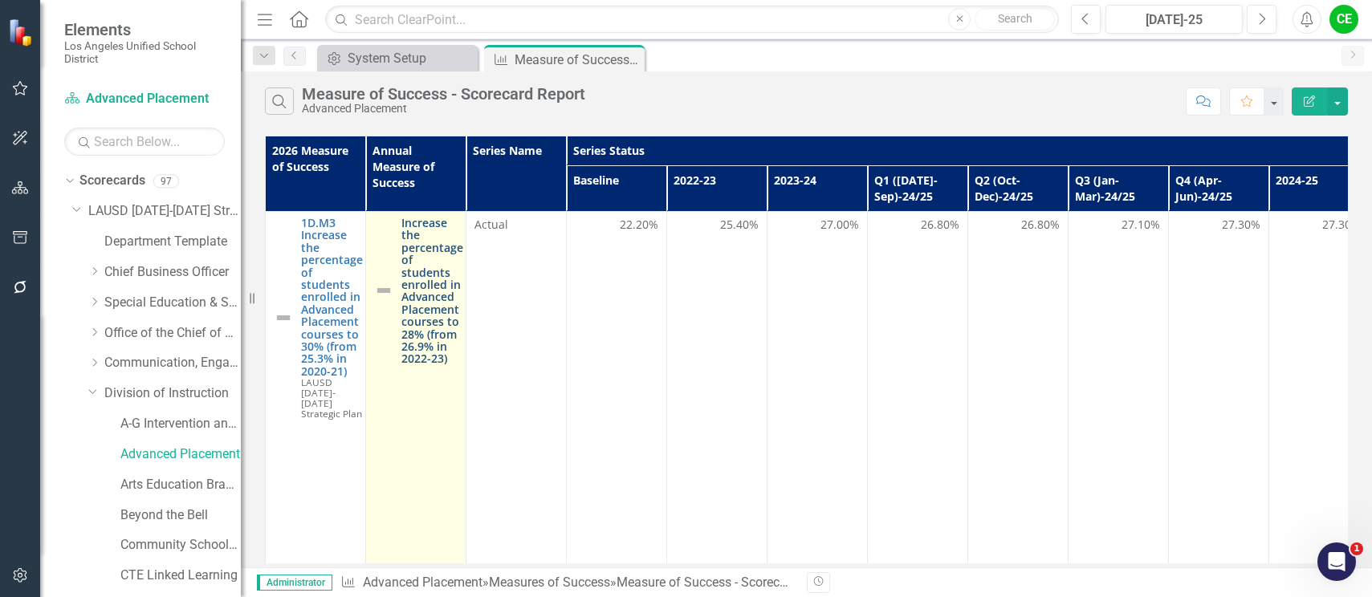
click at [454, 283] on link "Increase the percentage of students enrolled in Advanced Placement courses to 2…" at bounding box center [432, 291] width 62 height 149
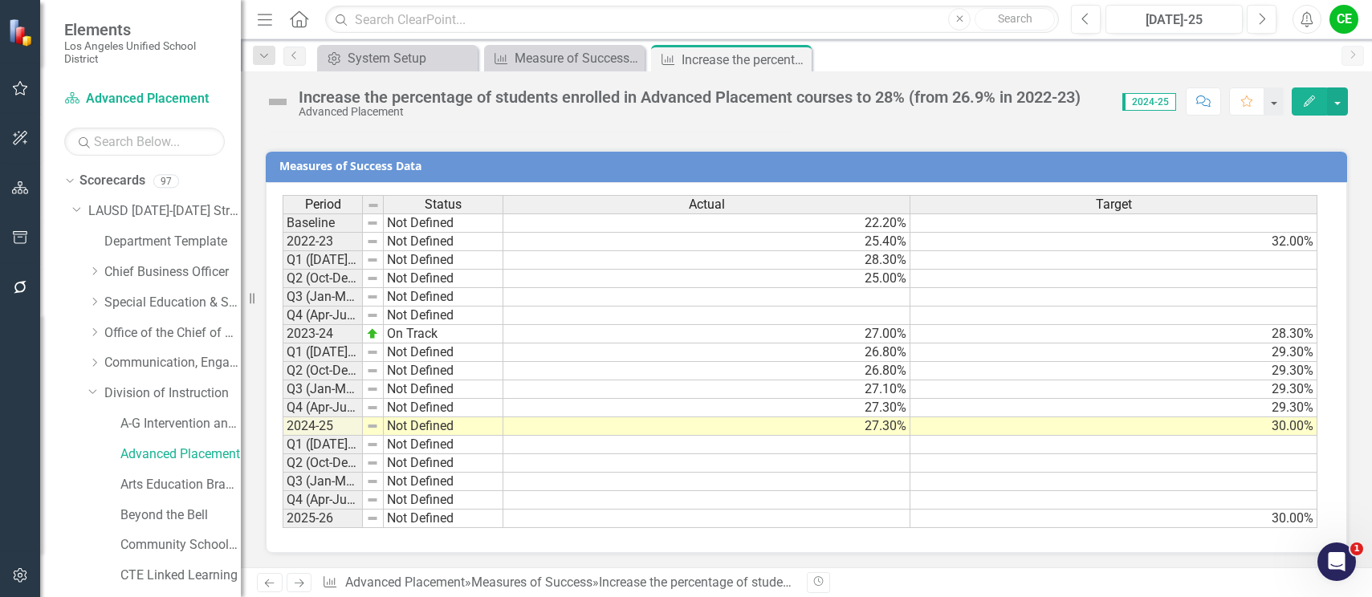
scroll to position [1182, 0]
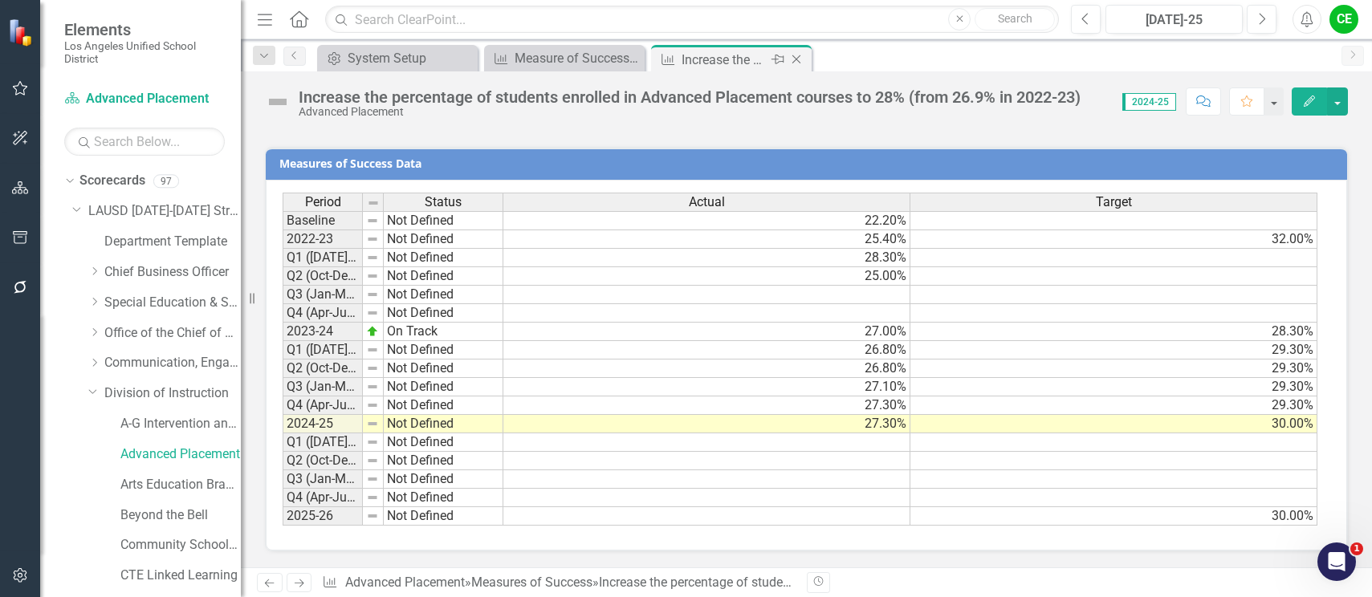
click at [796, 55] on icon "Close" at bounding box center [796, 59] width 16 height 13
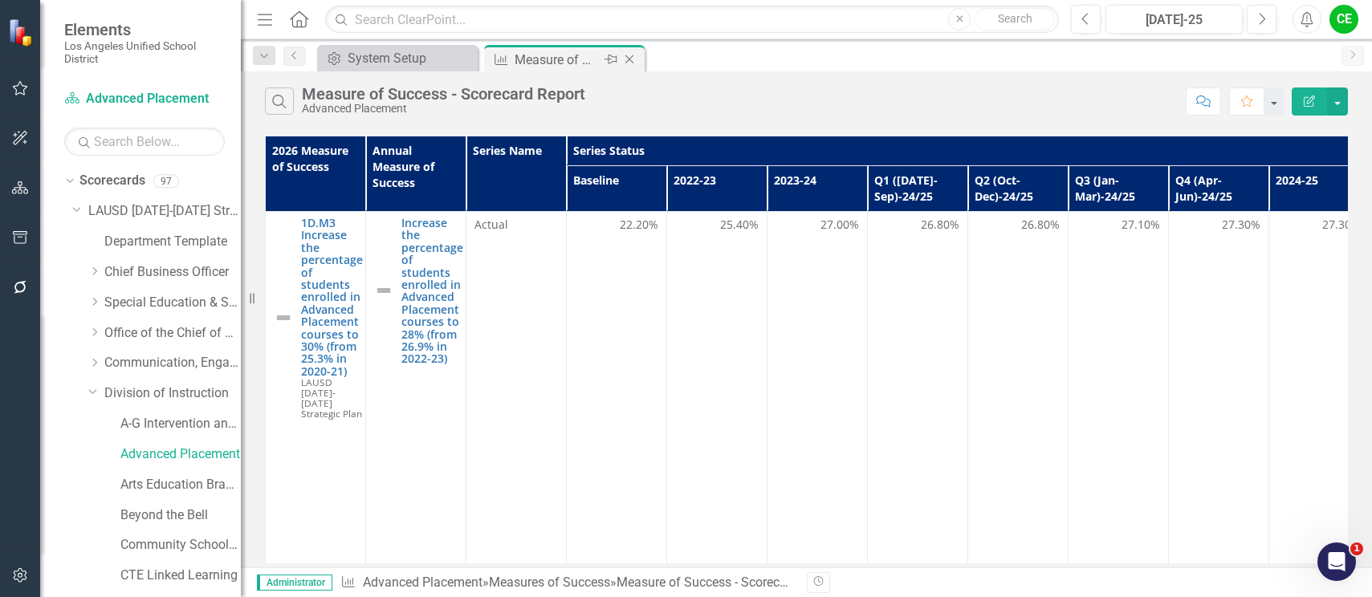
drag, startPoint x: 627, startPoint y: 52, endPoint x: 617, endPoint y: 53, distance: 9.7
click at [627, 52] on div "Close" at bounding box center [631, 60] width 20 height 20
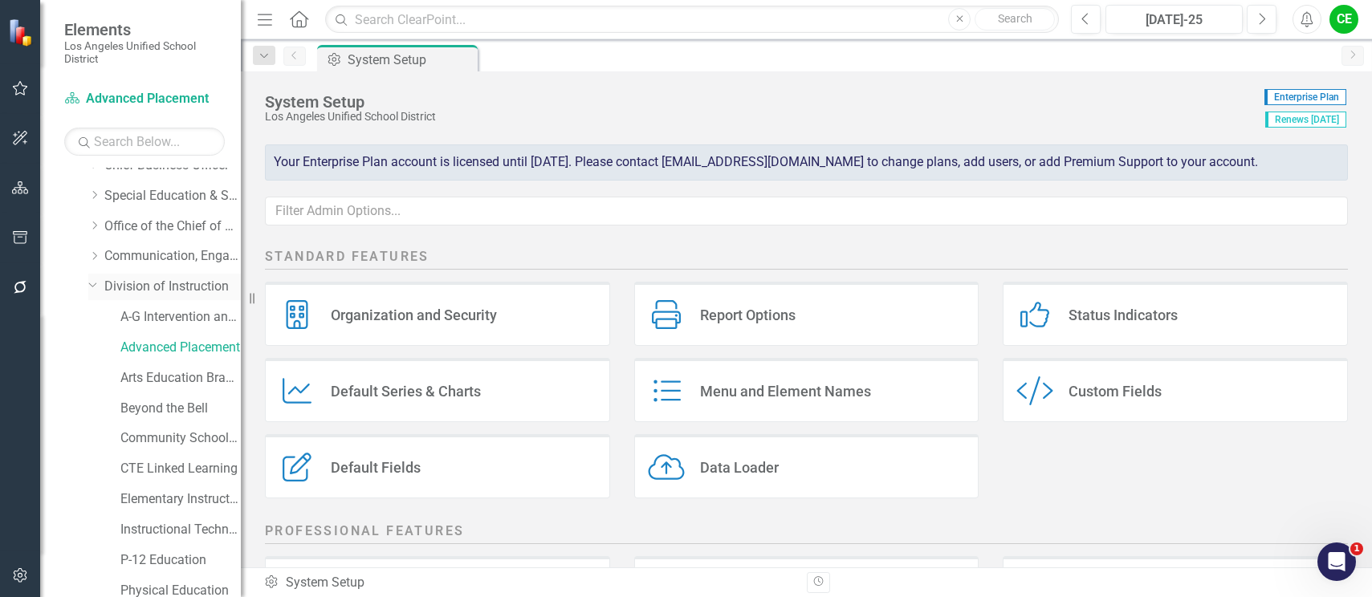
scroll to position [161, 0]
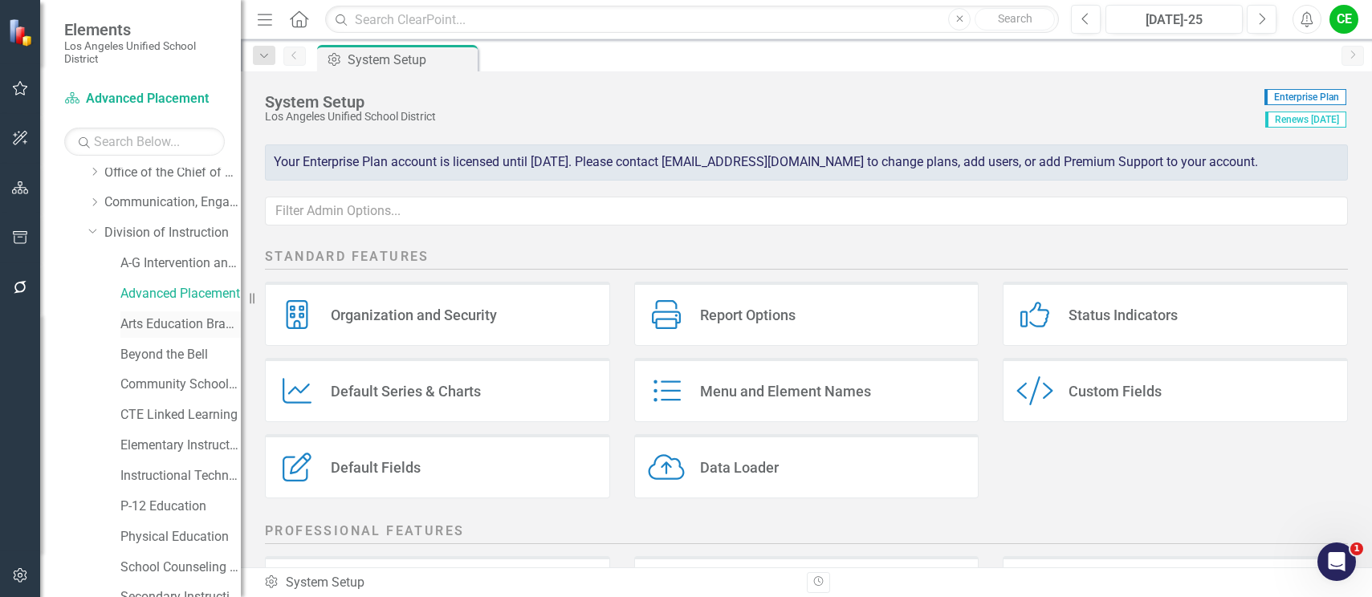
click at [131, 319] on link "Arts Education Branch" at bounding box center [180, 324] width 120 height 18
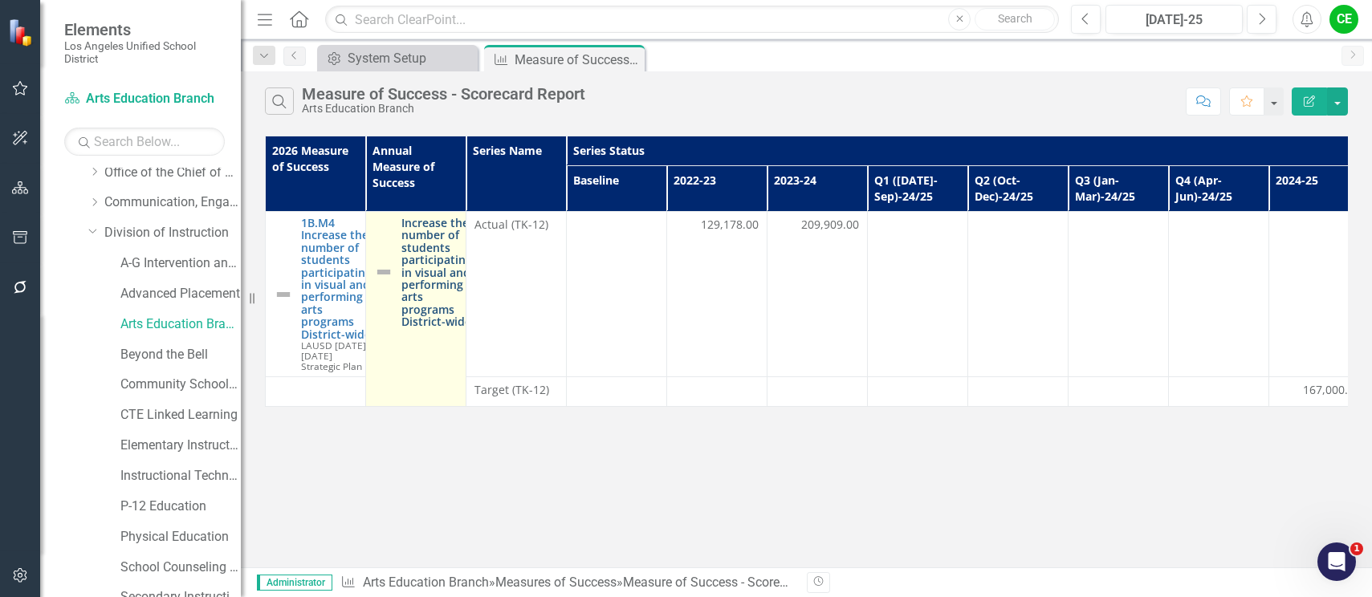
click at [418, 230] on link "Increase the number of students participating in visual and performing arts pro…" at bounding box center [436, 273] width 71 height 112
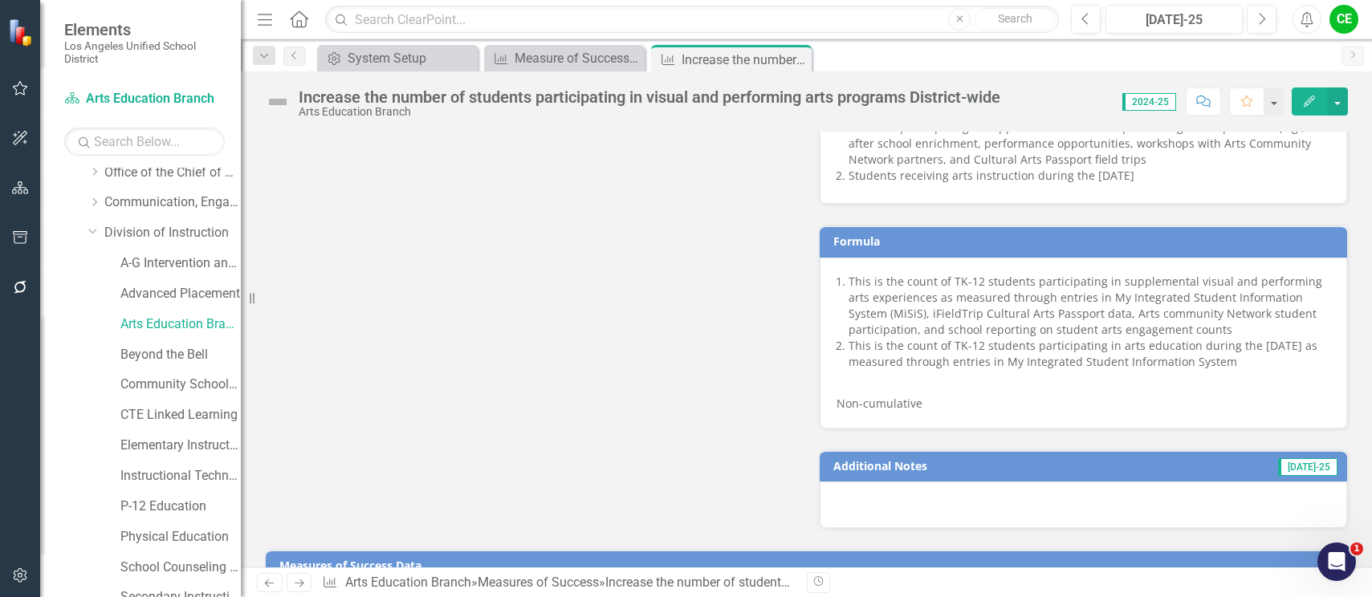
scroll to position [1430, 0]
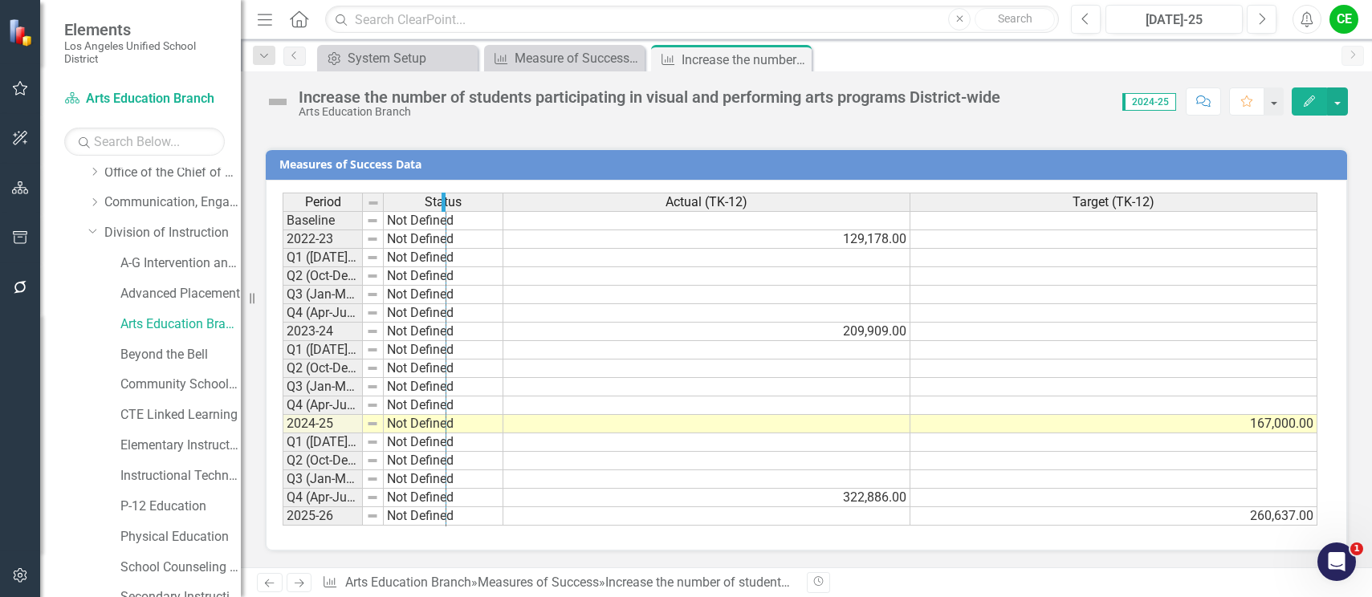
drag, startPoint x: 358, startPoint y: 204, endPoint x: 441, endPoint y: 205, distance: 83.5
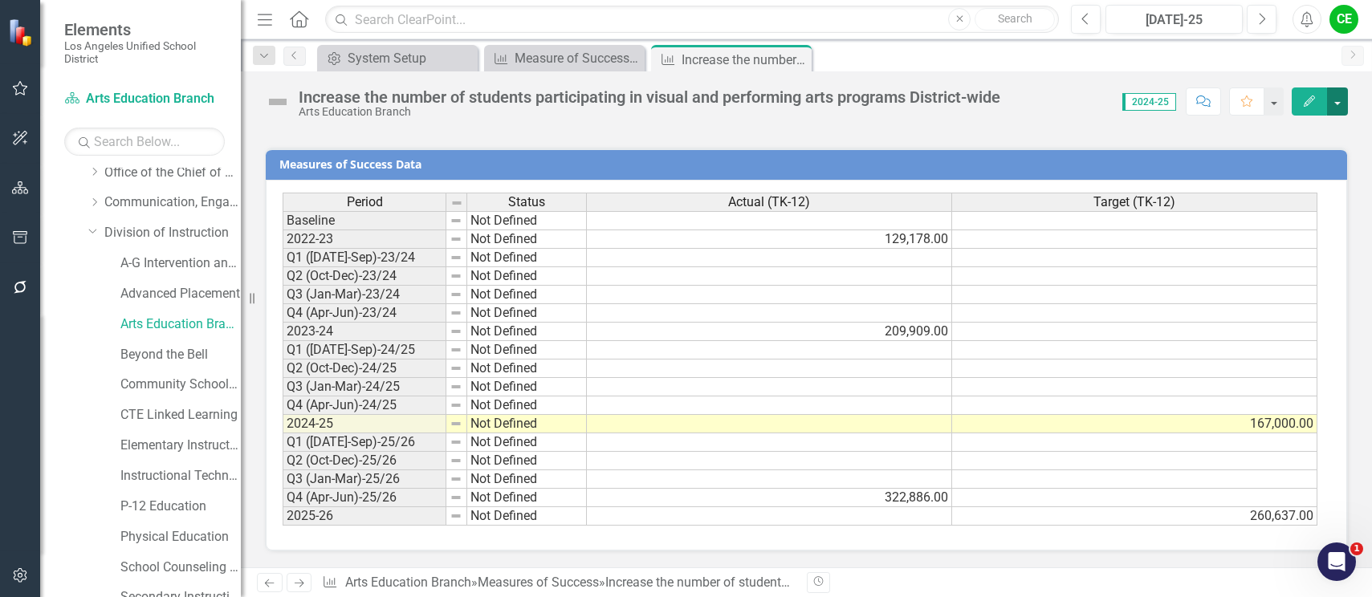
click at [1341, 110] on button "button" at bounding box center [1337, 101] width 21 height 28
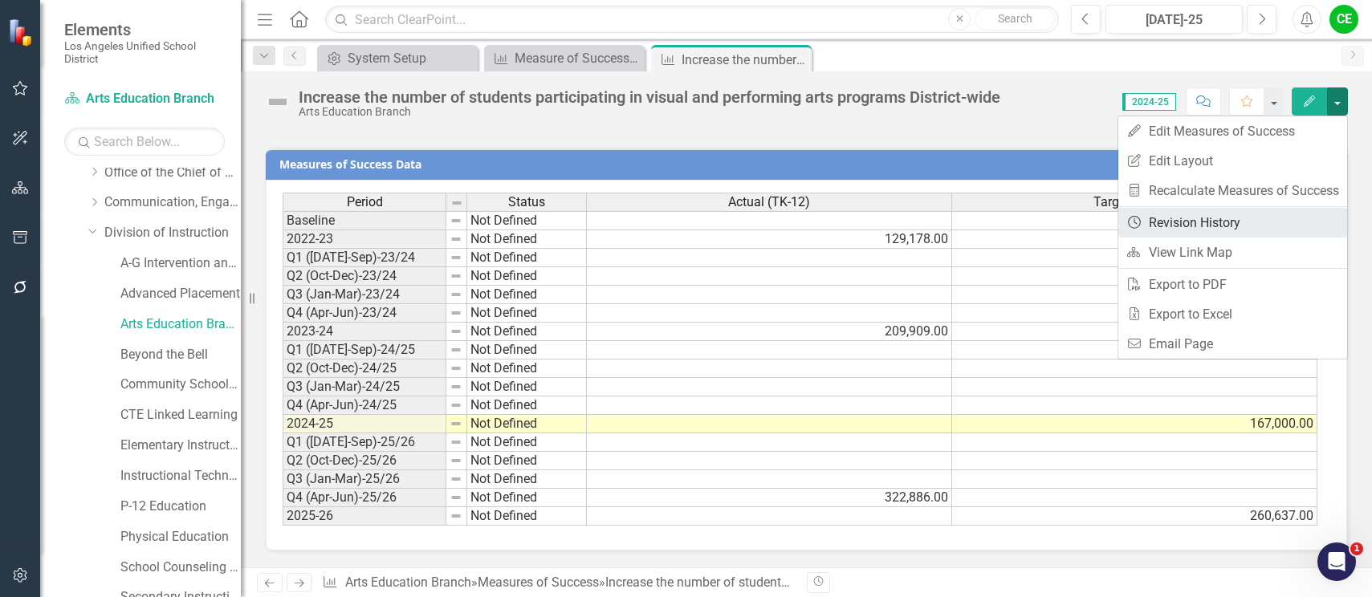
click at [1200, 219] on link "Revision History Revision History" at bounding box center [1232, 223] width 229 height 30
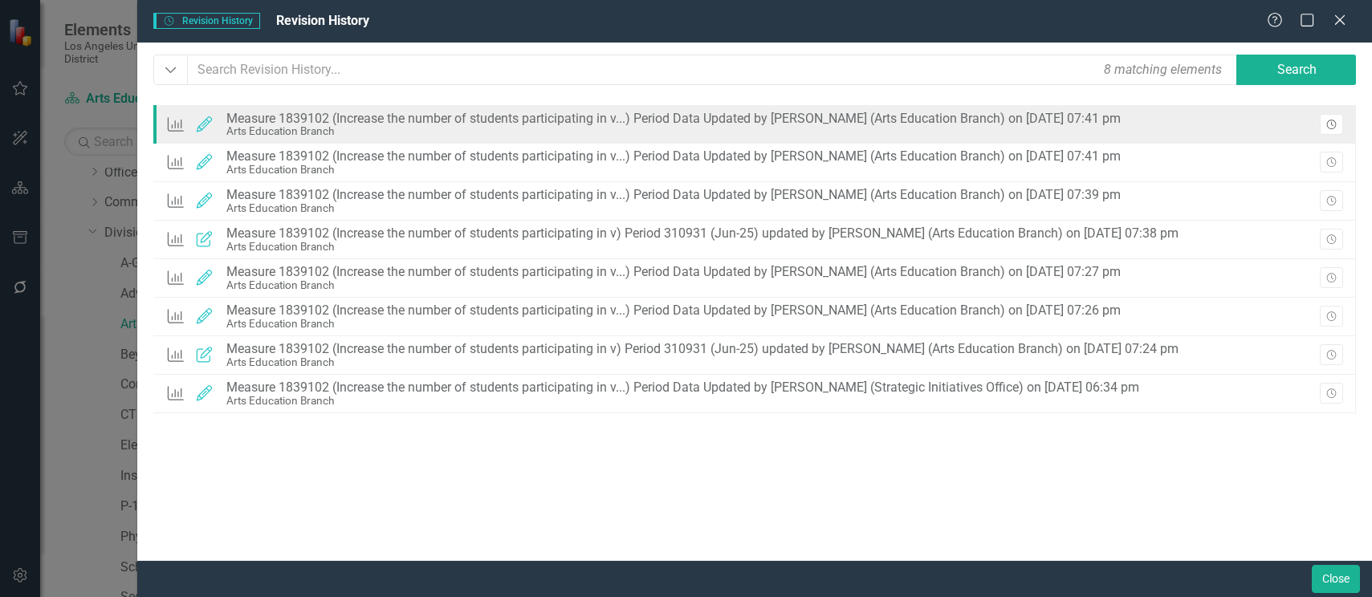
click at [1331, 123] on icon "button" at bounding box center [1331, 125] width 10 height 10
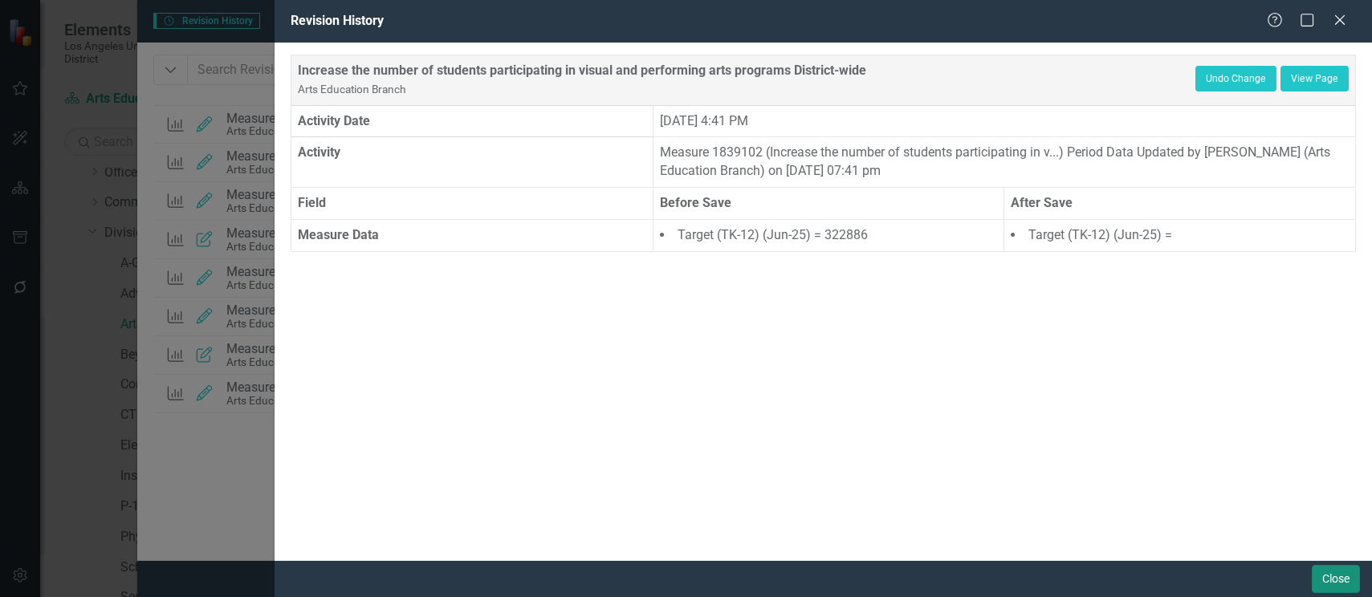
click at [1335, 583] on button "Close" at bounding box center [1336, 579] width 48 height 28
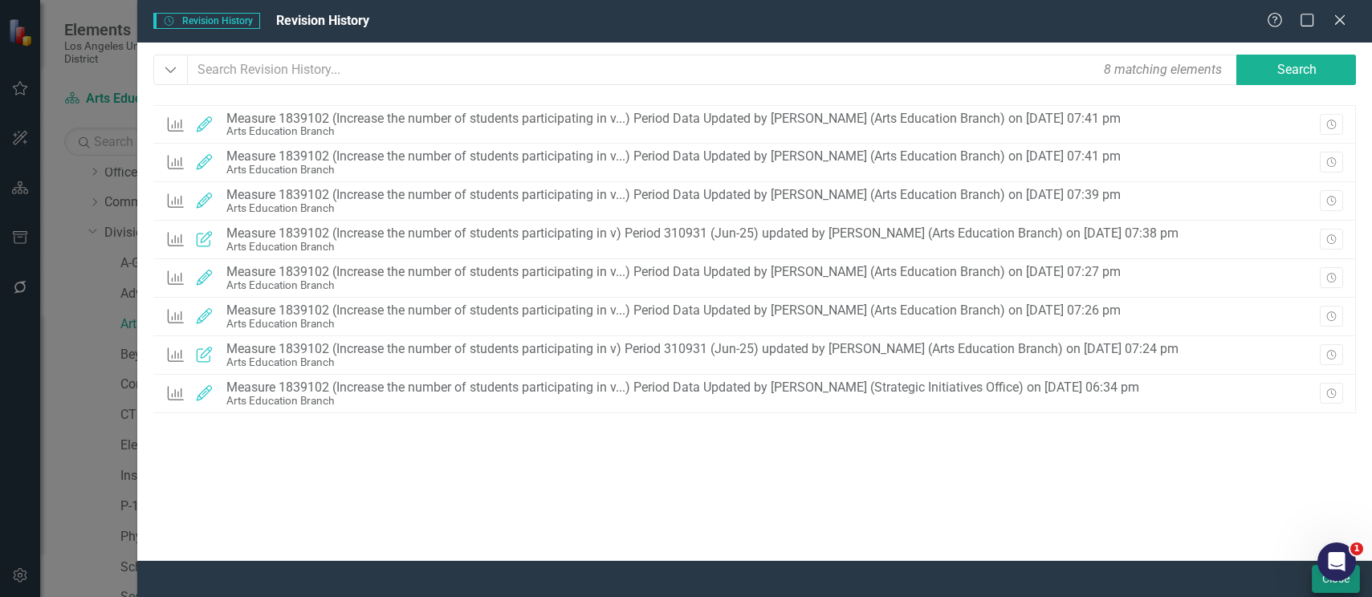
click at [1333, 580] on div "Open Intercom Messenger" at bounding box center [1336, 561] width 53 height 53
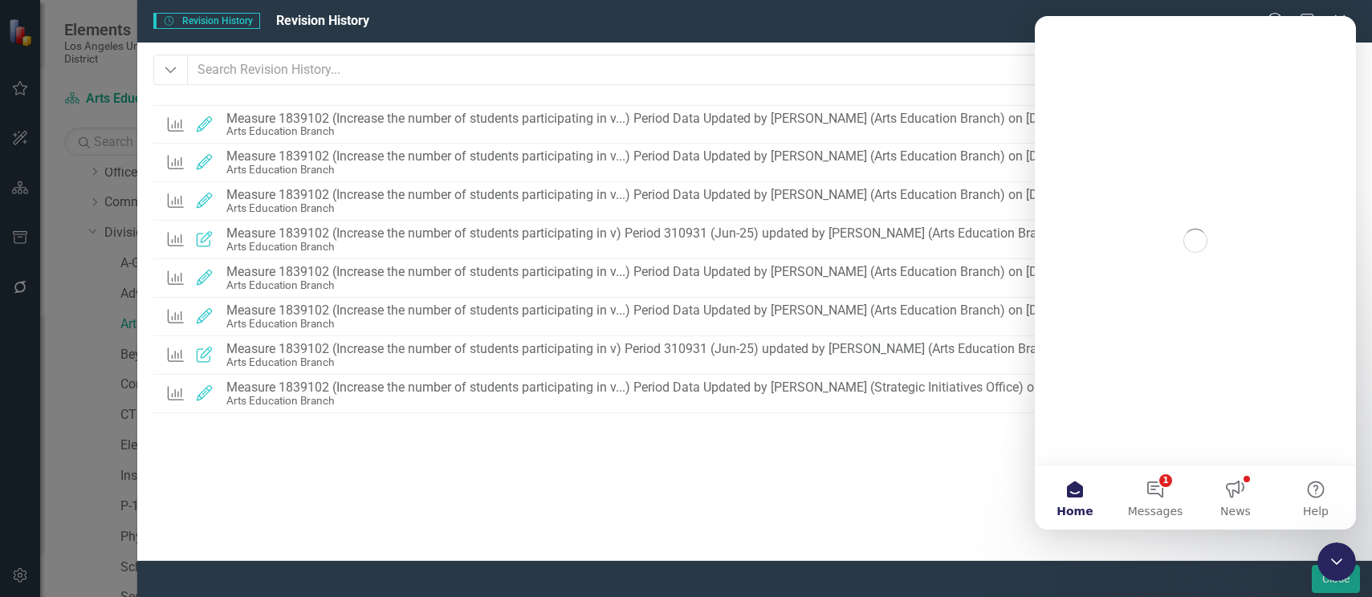
scroll to position [0, 0]
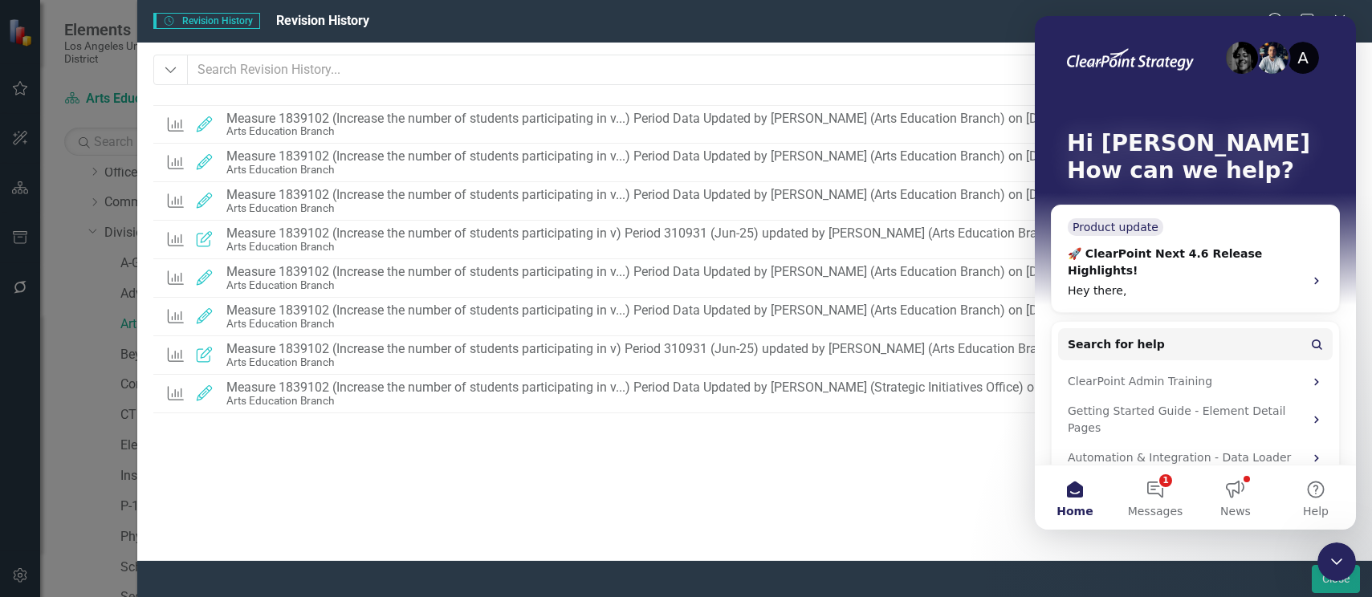
drag, startPoint x: 852, startPoint y: 503, endPoint x: 1357, endPoint y: 23, distance: 696.7
click at [872, 490] on div "Measures of Success Edited Measure 1839102 (Increase the number of students par…" at bounding box center [754, 305] width 1202 height 401
click at [894, 527] on div at bounding box center [754, 537] width 1202 height 22
click at [1337, 554] on icon "Close Intercom Messenger" at bounding box center [1336, 561] width 19 height 19
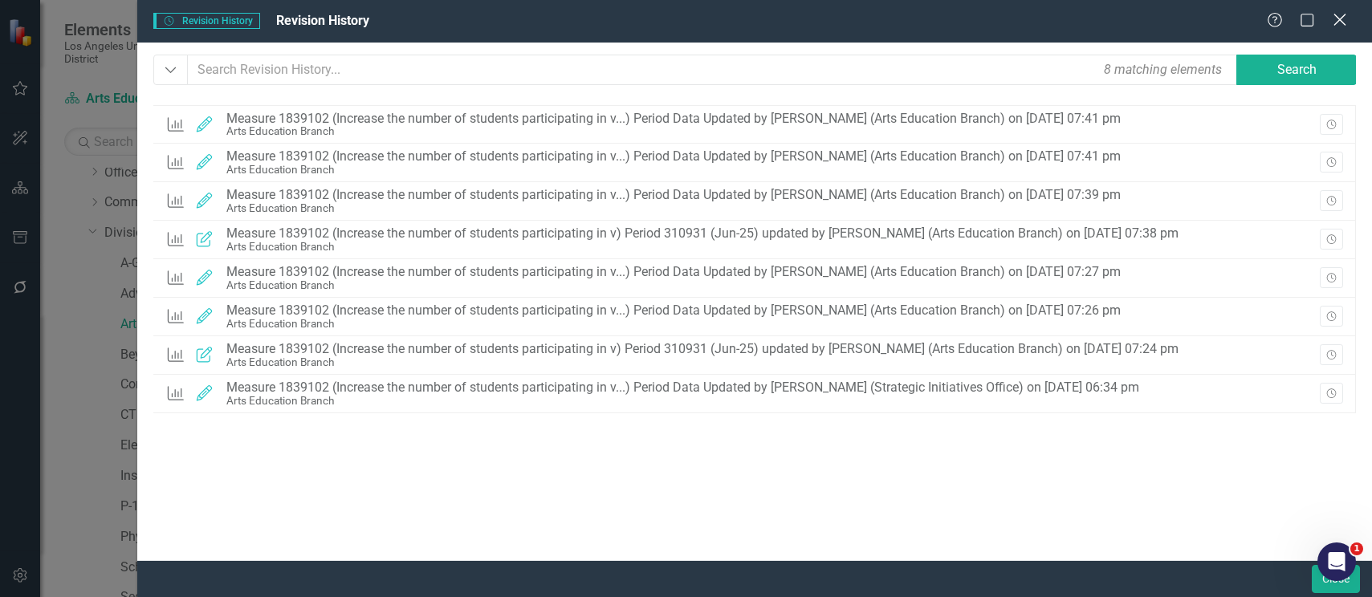
click at [1345, 20] on icon "Close" at bounding box center [1339, 19] width 20 height 15
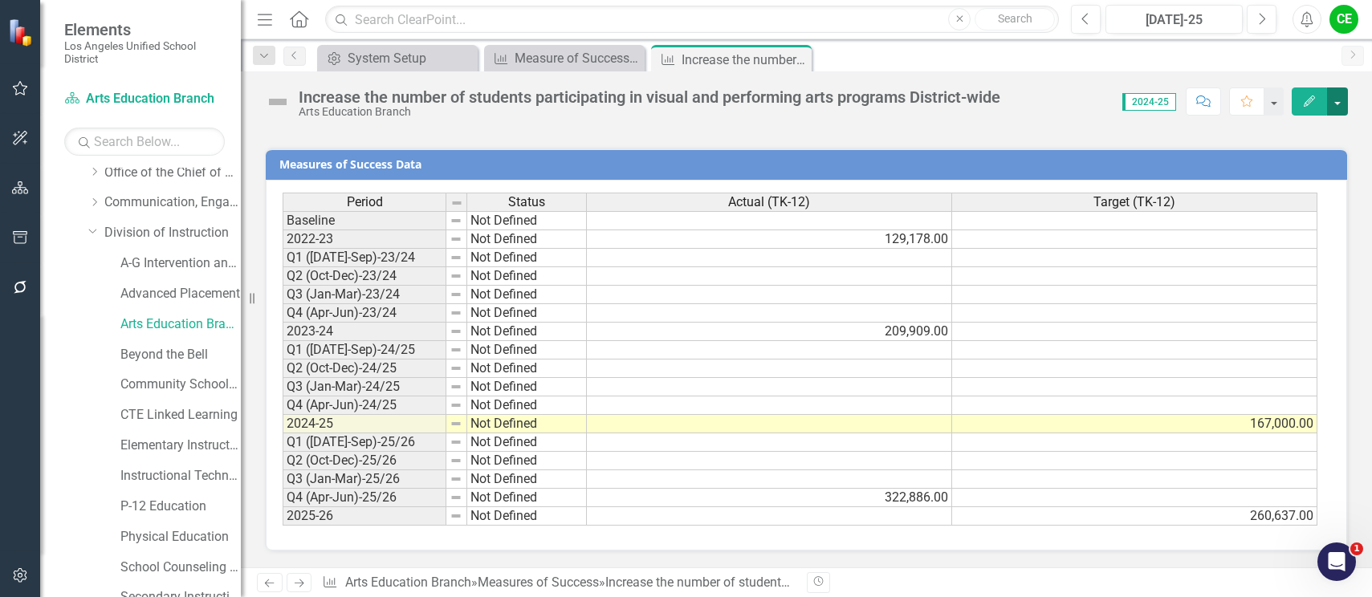
click at [1340, 99] on button "button" at bounding box center [1337, 101] width 21 height 28
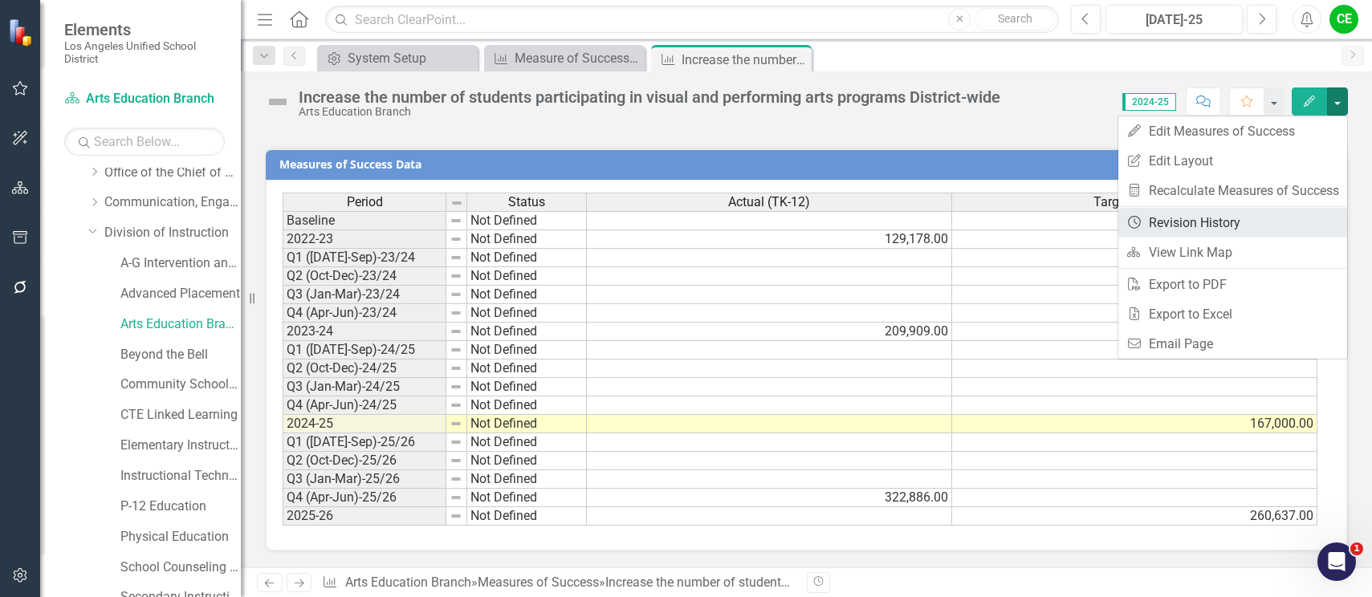
click at [1190, 220] on link "Revision History Revision History" at bounding box center [1232, 223] width 229 height 30
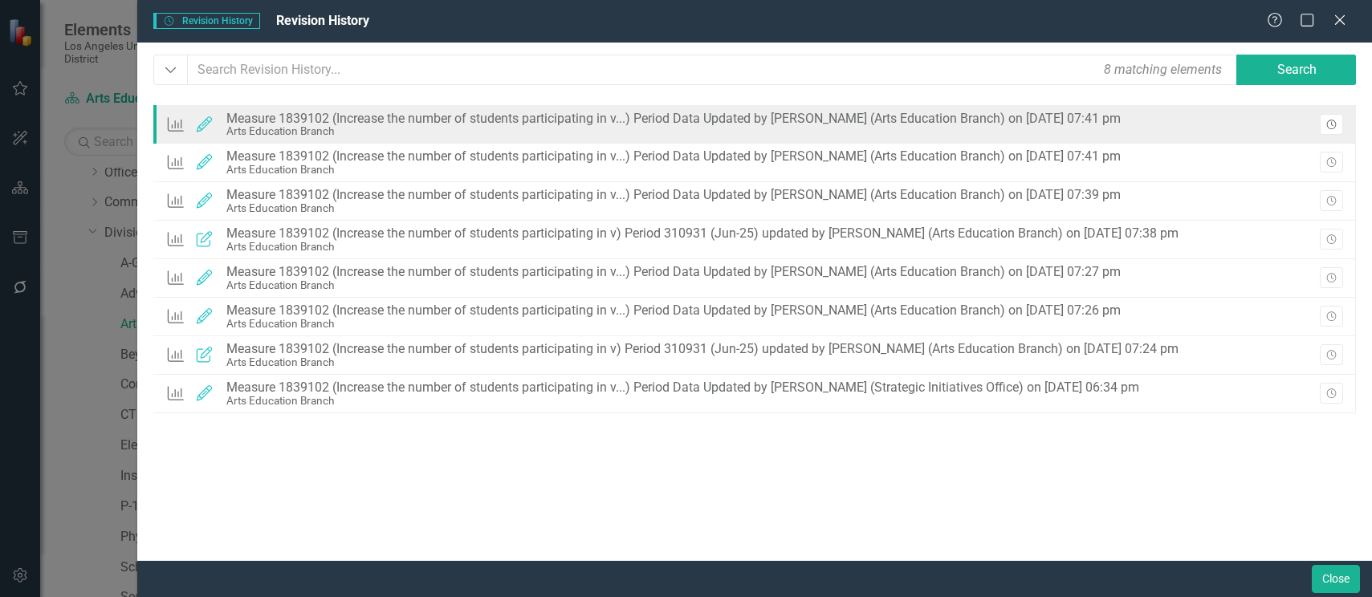
click at [1336, 122] on icon "Revision History" at bounding box center [1331, 125] width 12 height 10
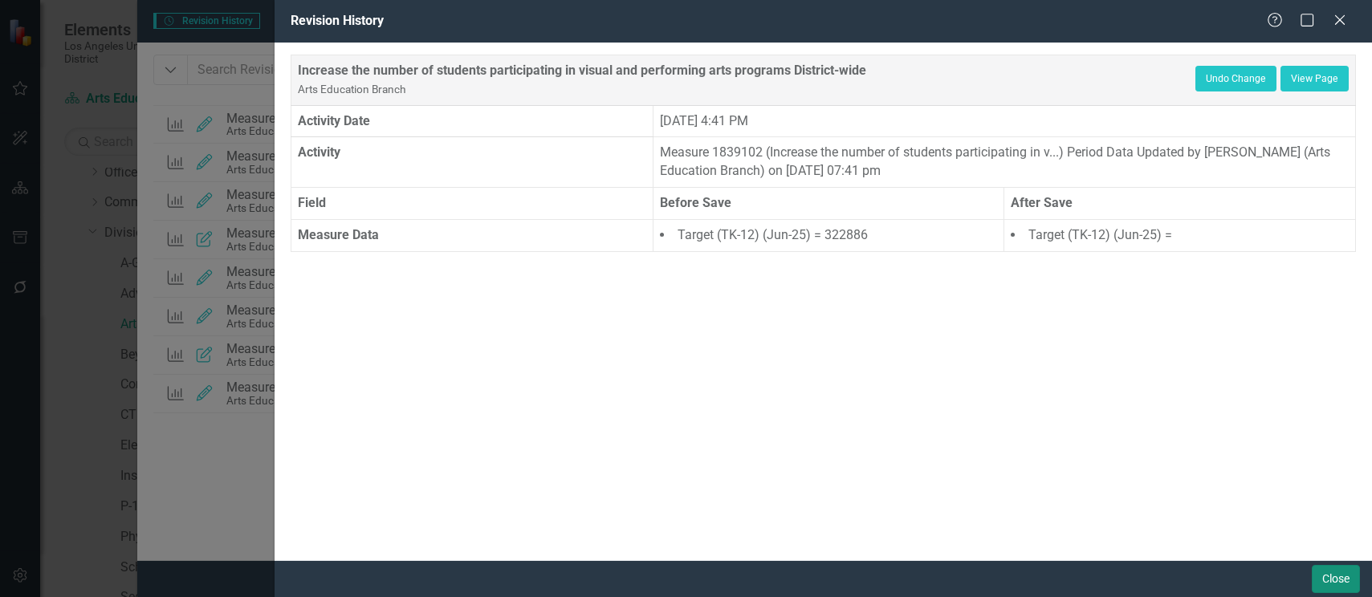
click at [1337, 578] on button "Close" at bounding box center [1336, 579] width 48 height 28
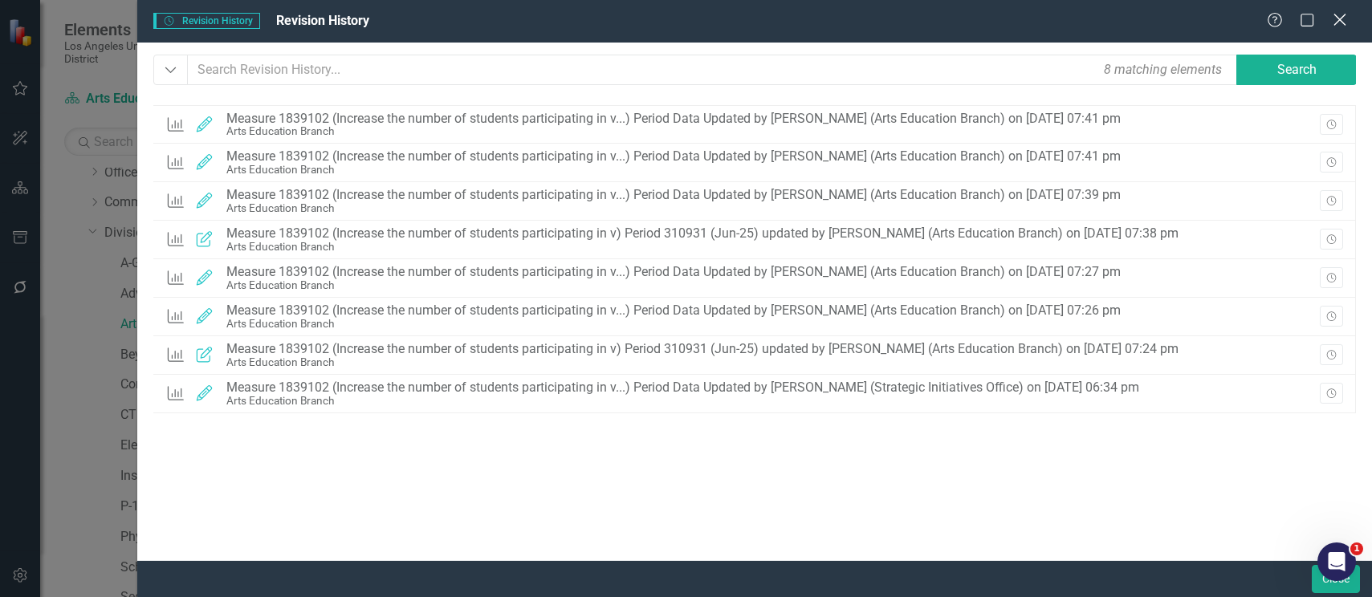
click at [1342, 17] on icon at bounding box center [1339, 20] width 12 height 12
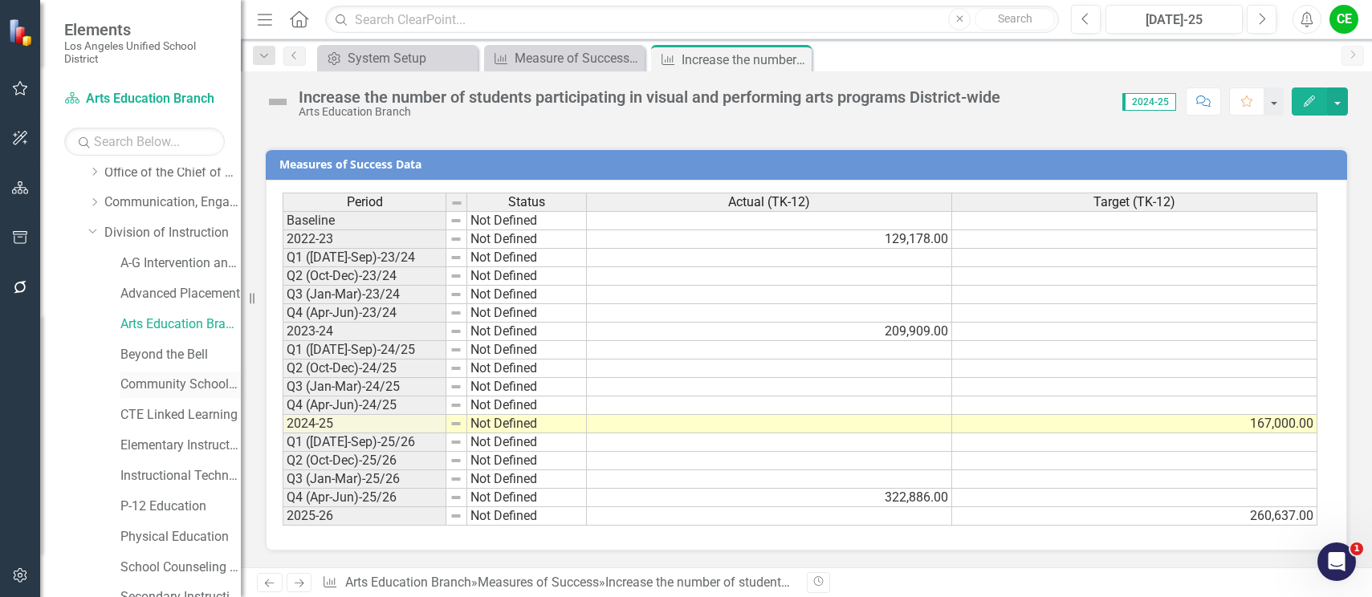
click at [151, 385] on link "Community Schools Initiative" at bounding box center [180, 385] width 120 height 18
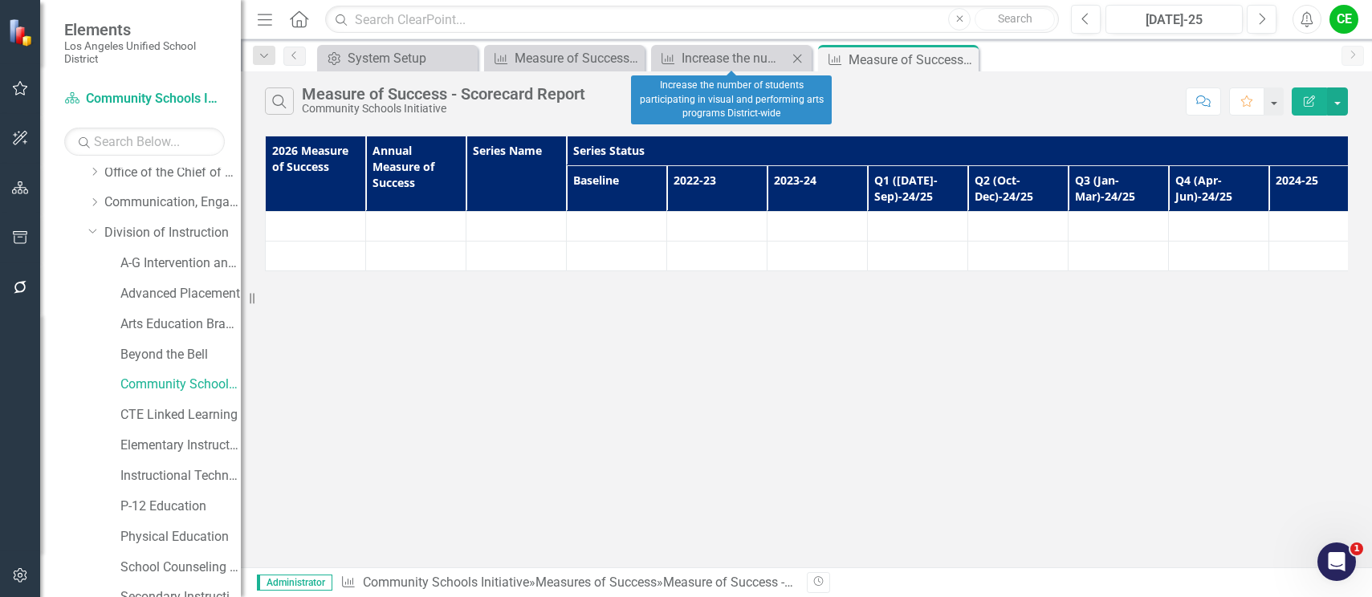
click at [796, 62] on icon "Close" at bounding box center [797, 58] width 16 height 13
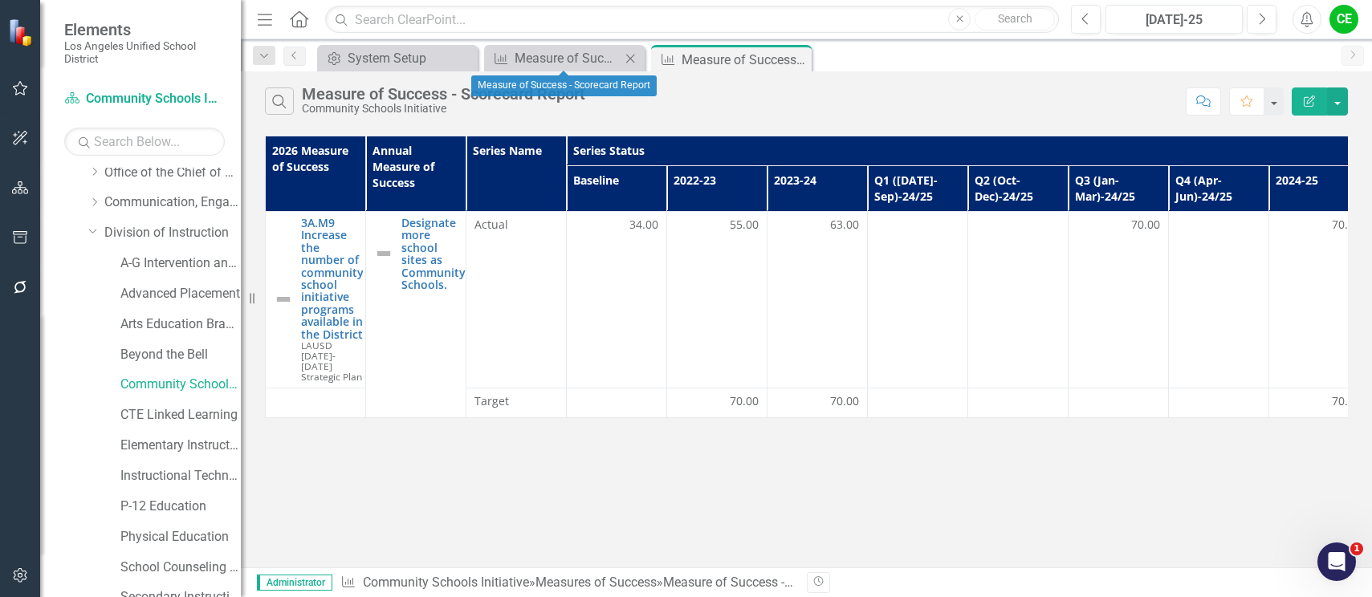
click at [627, 59] on icon "Close" at bounding box center [630, 58] width 16 height 13
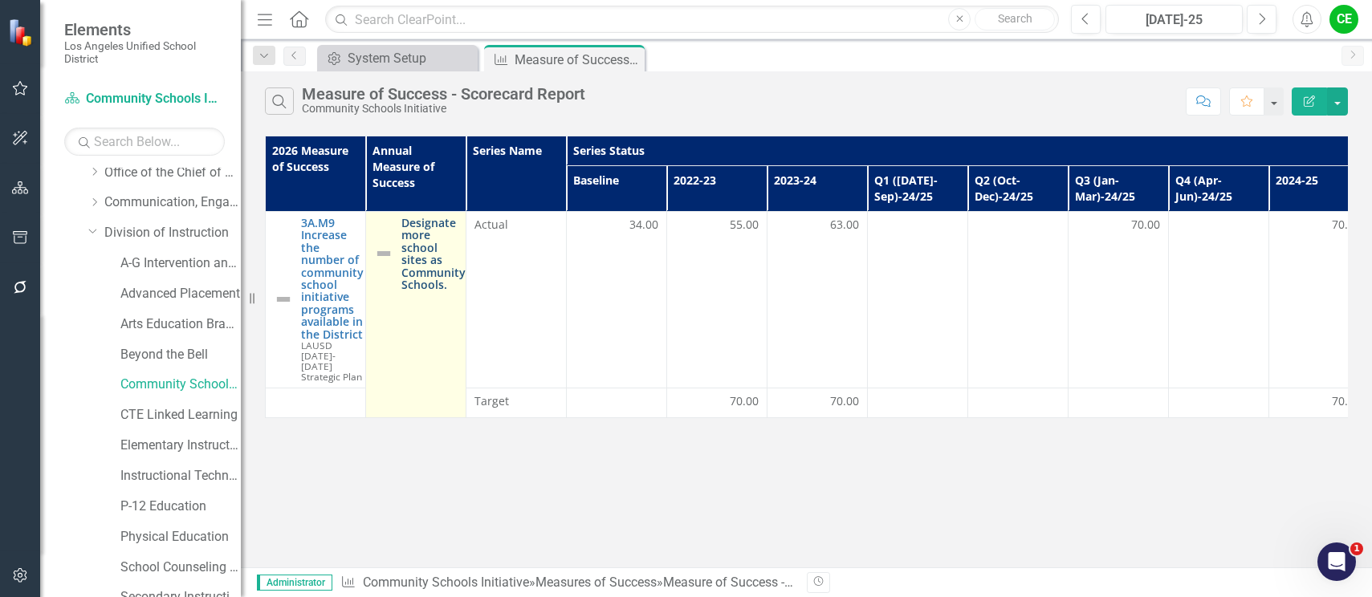
click at [454, 248] on link "Designate more school sites as Community Schools." at bounding box center [433, 254] width 64 height 74
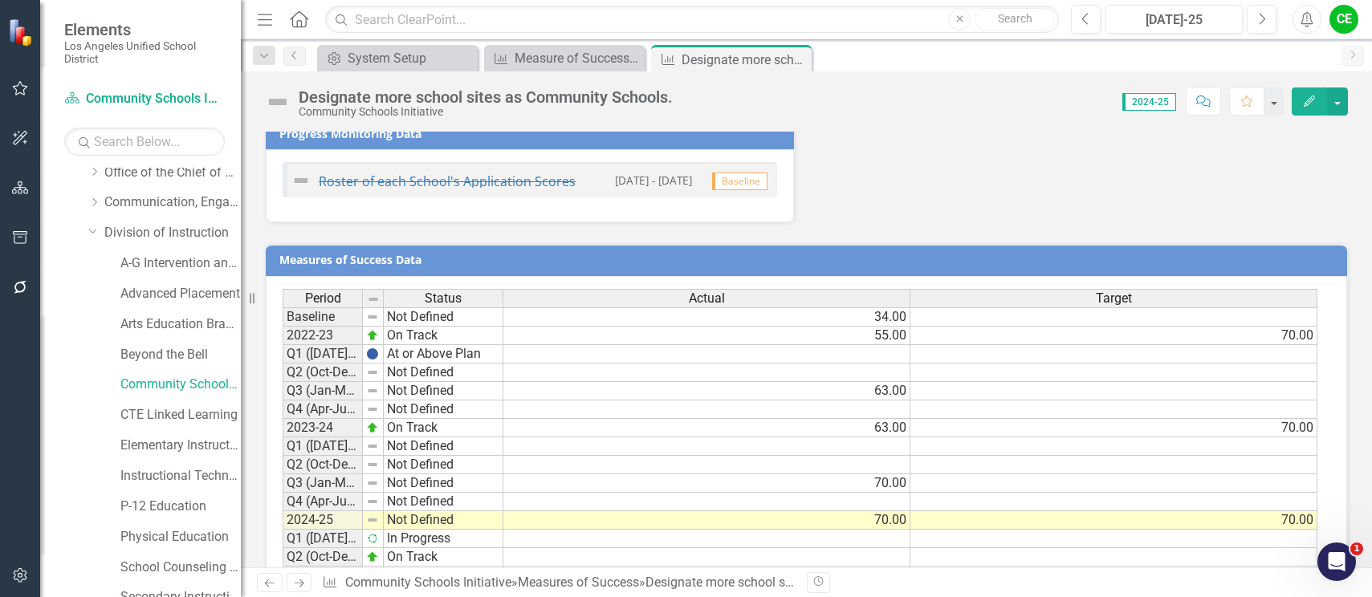
scroll to position [1356, 0]
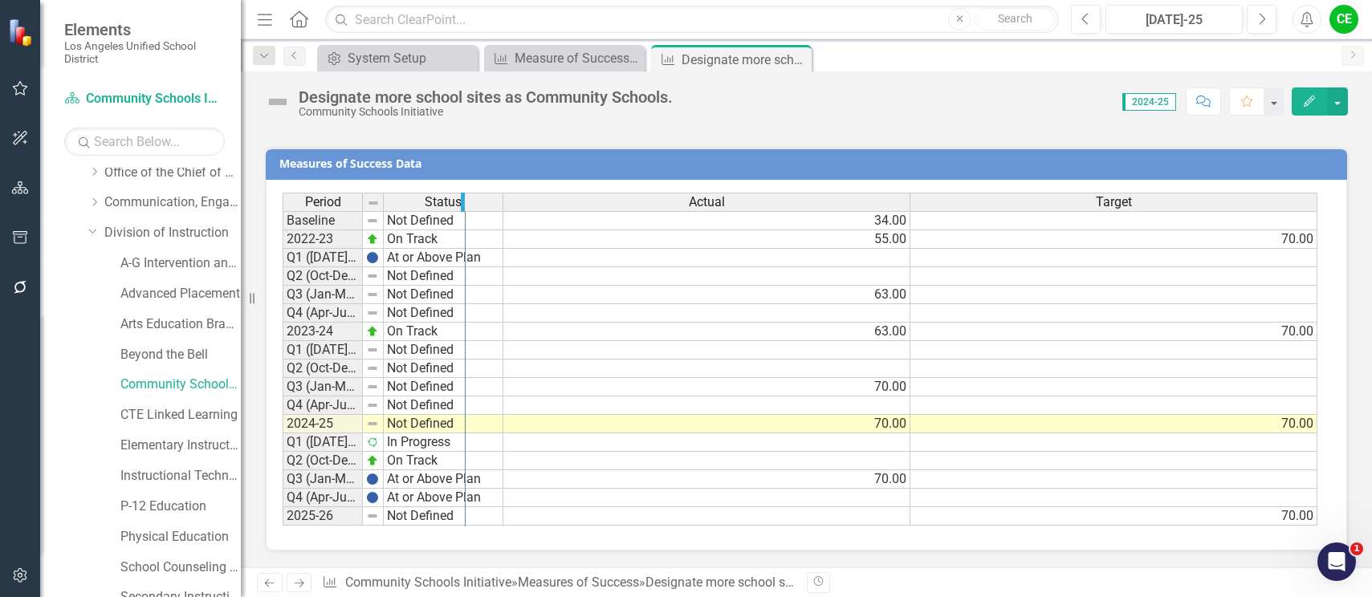
drag, startPoint x: 360, startPoint y: 203, endPoint x: 463, endPoint y: 204, distance: 102.8
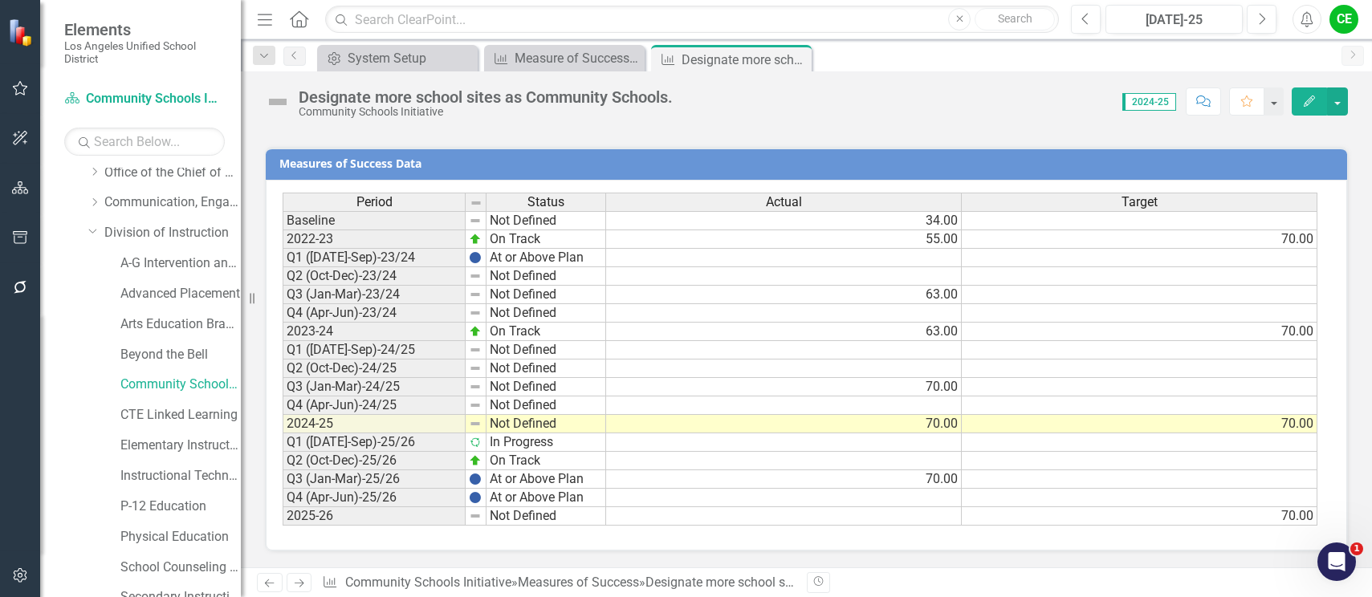
click at [547, 417] on td "Not Defined" at bounding box center [546, 424] width 120 height 18
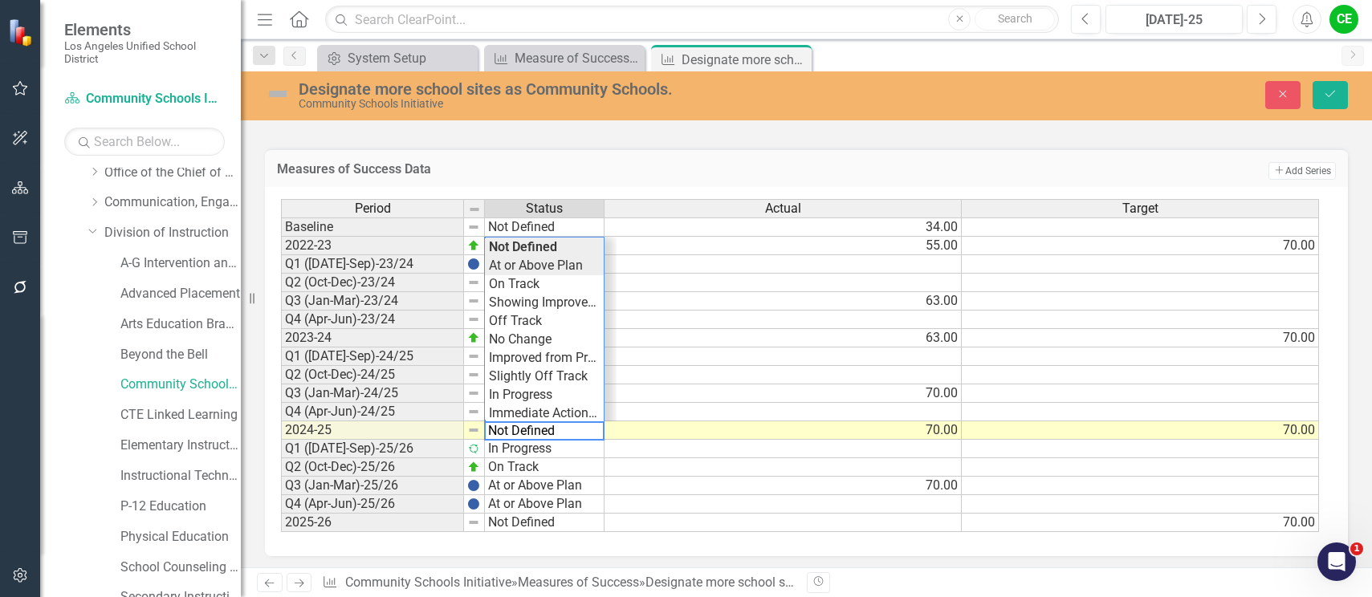
type textarea "At or Above Plan"
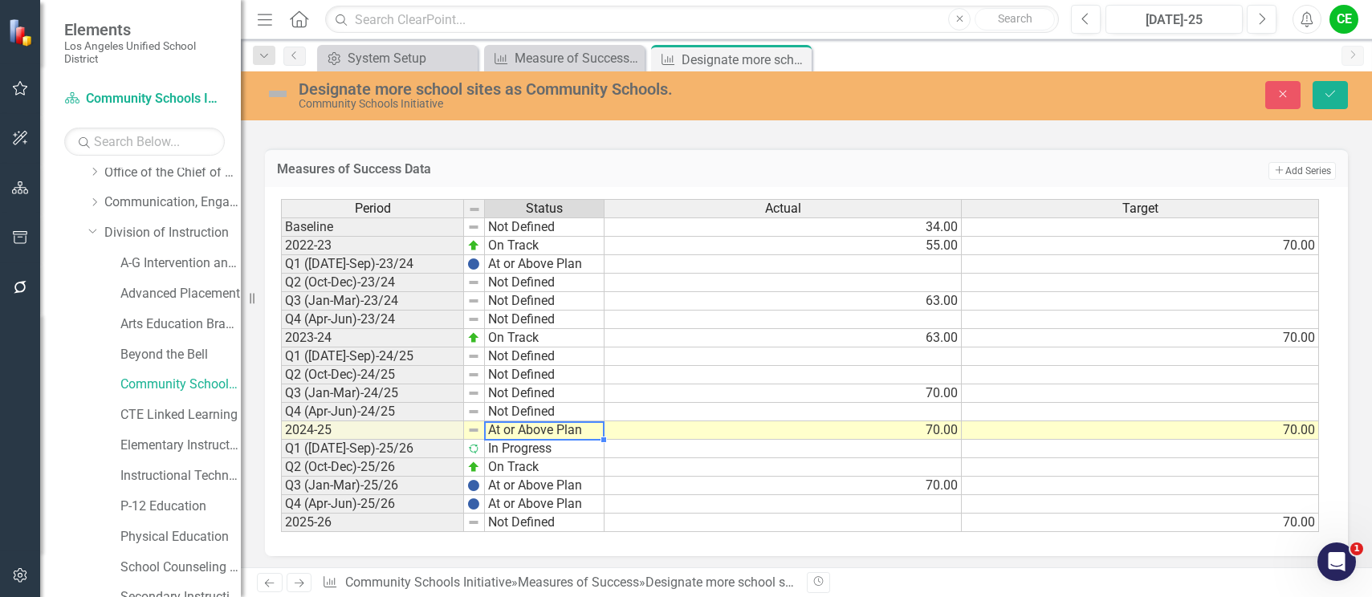
click at [530, 267] on div "Period Status Actual Target Baseline Not Defined 34.00 2022-23 On Track 55.00 7…" at bounding box center [800, 366] width 1039 height 334
click at [1322, 97] on button "Save" at bounding box center [1329, 95] width 35 height 28
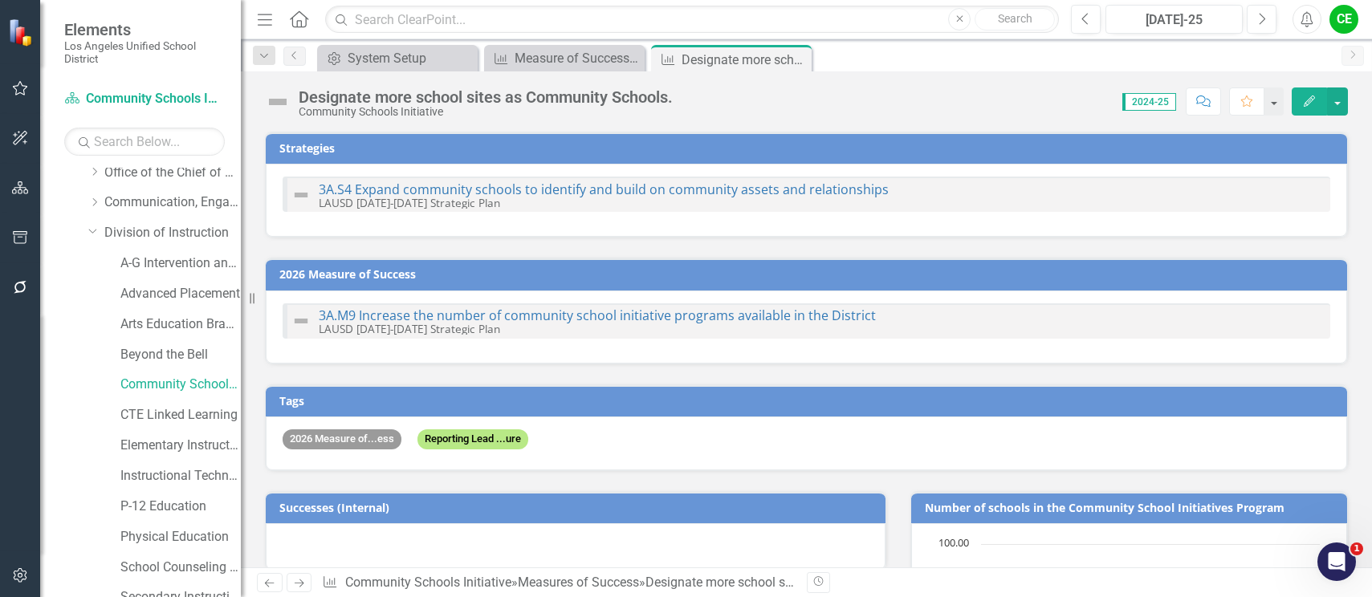
checkbox input "false"
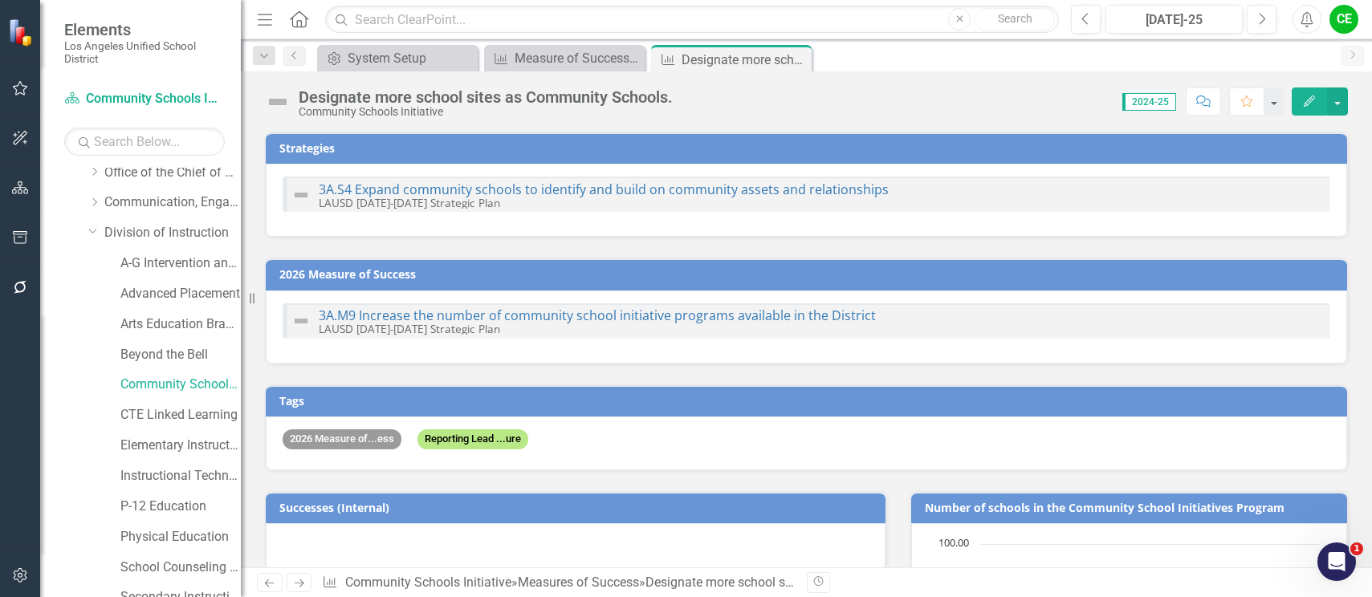
checkbox input "false"
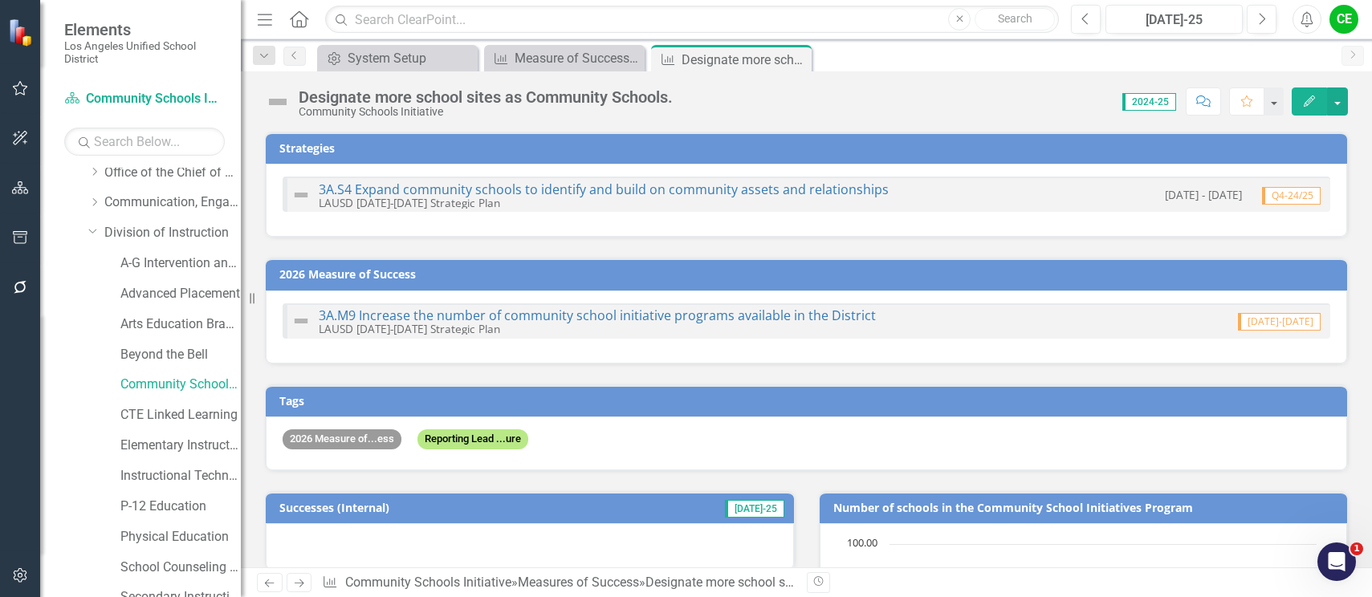
checkbox input "true"
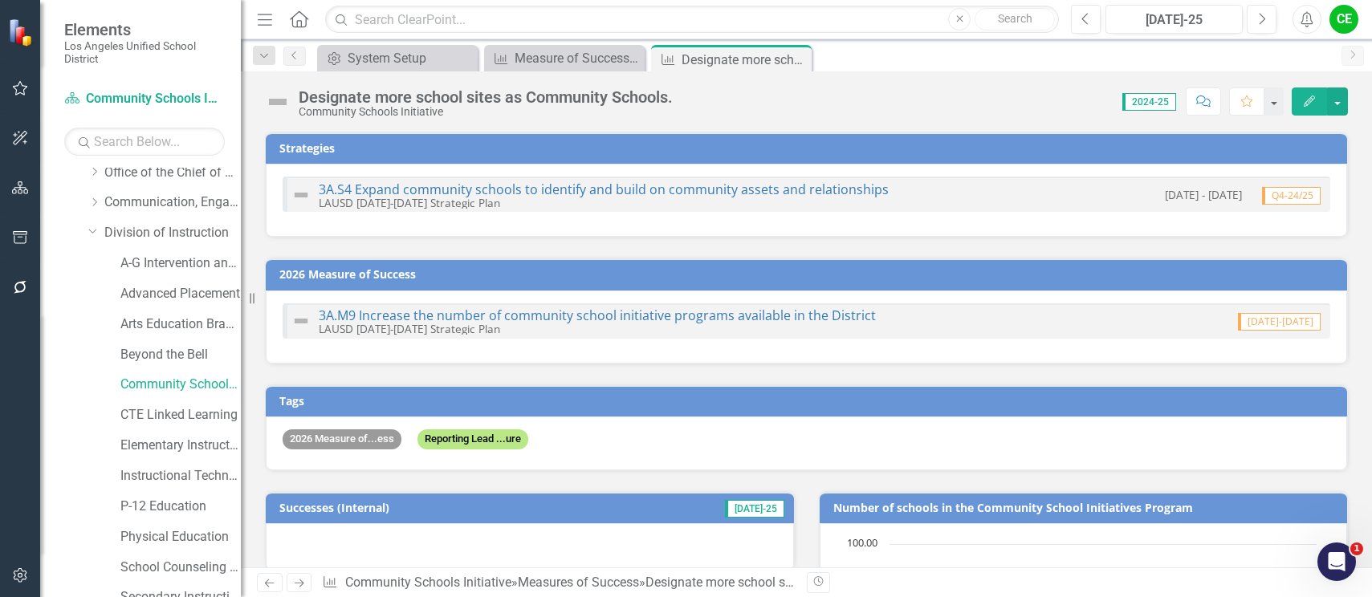
checkbox input "true"
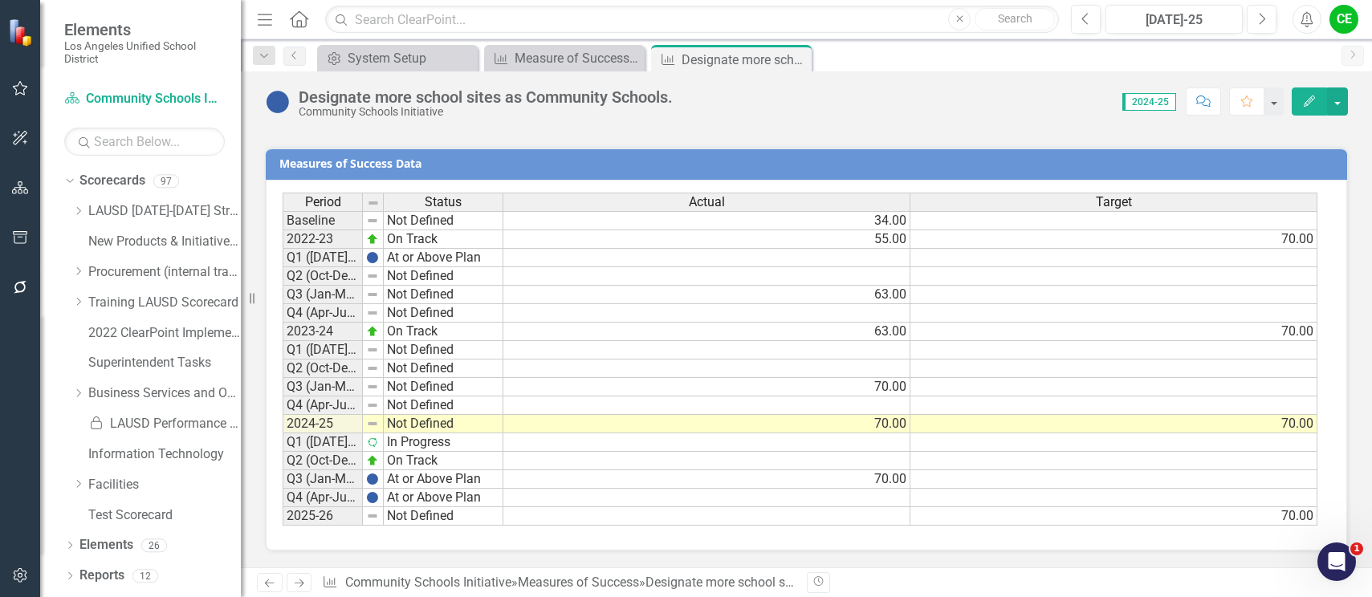
click at [401, 445] on td "In Progress" at bounding box center [444, 442] width 120 height 18
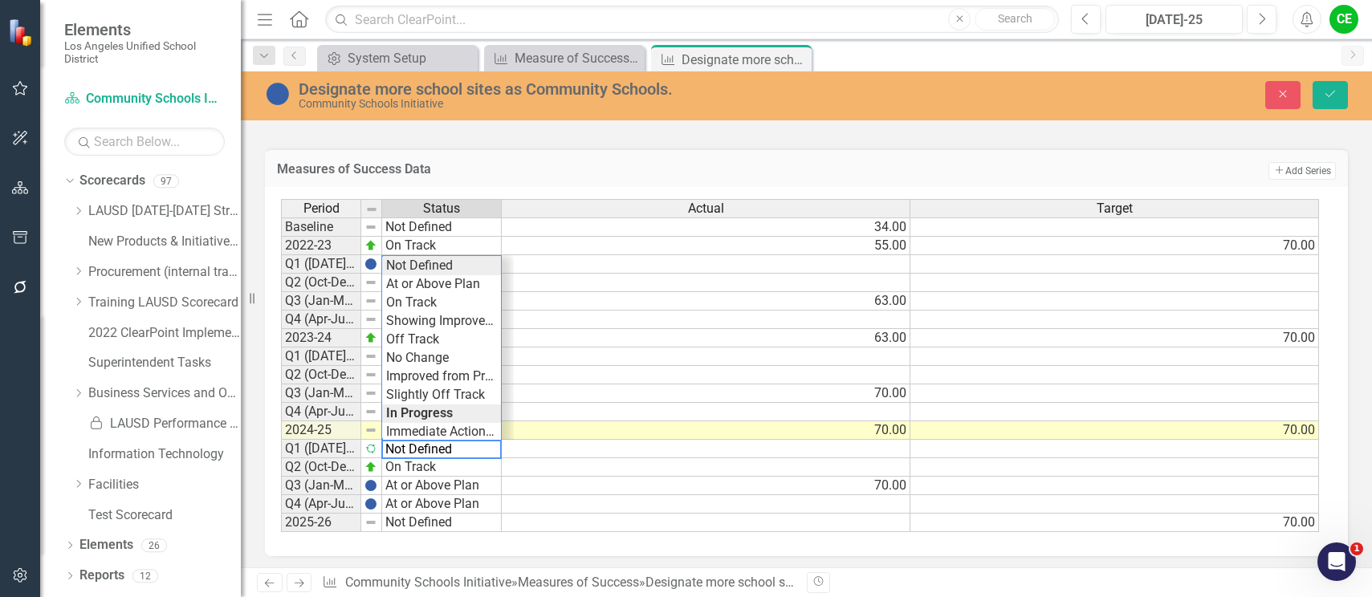
click at [421, 262] on div "Period Status Actual Target Baseline Not Defined 34.00 2022-23 On Track 55.00 7…" at bounding box center [800, 366] width 1039 height 334
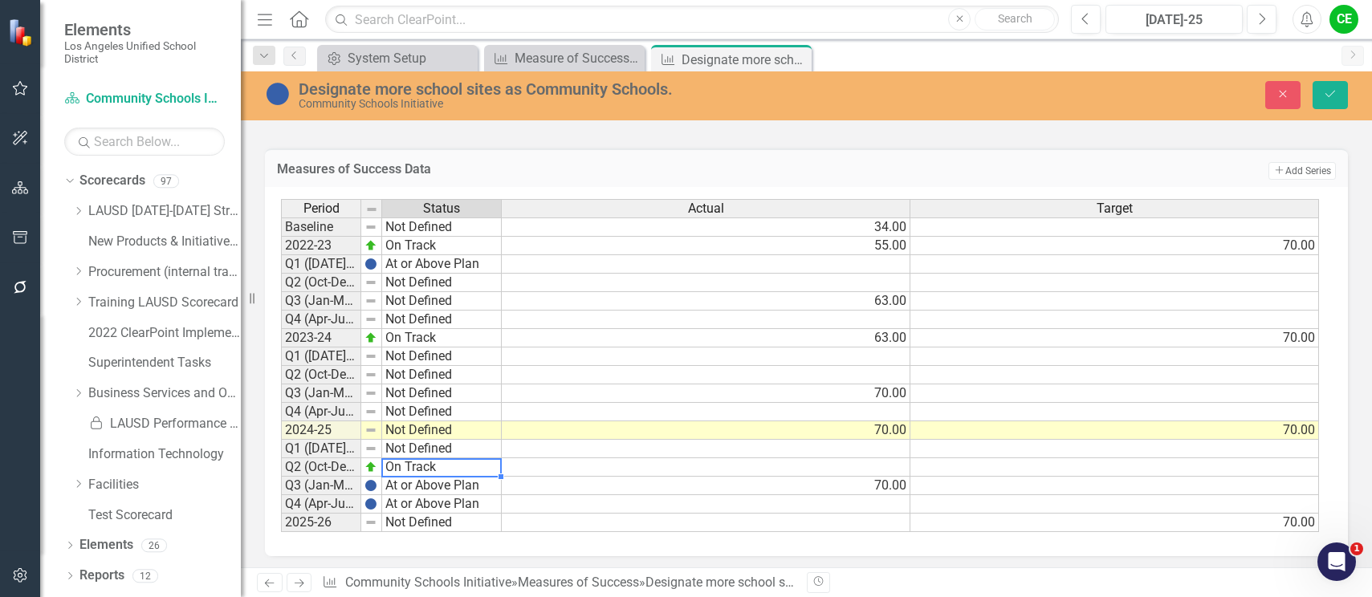
click at [416, 466] on td "On Track" at bounding box center [442, 467] width 120 height 18
click at [418, 282] on div "Period Status Actual Target Baseline Not Defined 34.00 2022-23 On Track 55.00 7…" at bounding box center [800, 366] width 1039 height 334
click at [409, 486] on td "At or Above Plan" at bounding box center [442, 486] width 120 height 18
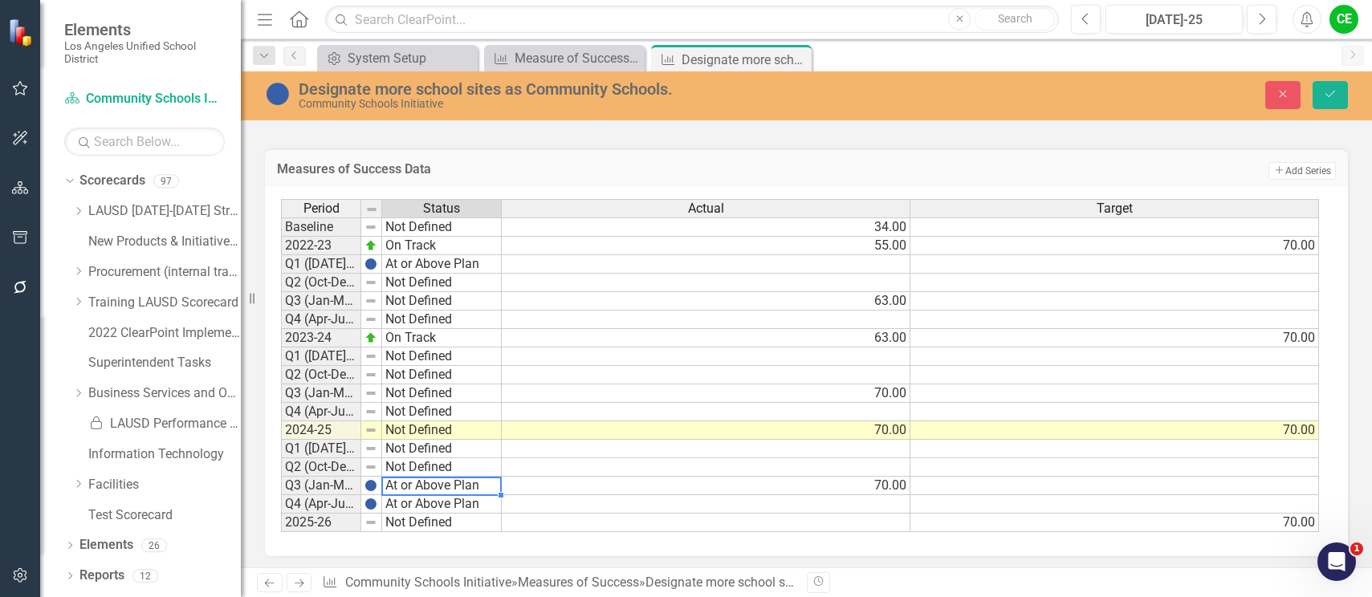
click at [409, 486] on td "At or Above Plan" at bounding box center [442, 486] width 120 height 18
click at [427, 303] on div "Period Status Actual Target Baseline Not Defined 34.00 2022-23 On Track 55.00 7…" at bounding box center [800, 366] width 1039 height 334
click at [400, 509] on td "At or Above Plan" at bounding box center [442, 504] width 120 height 18
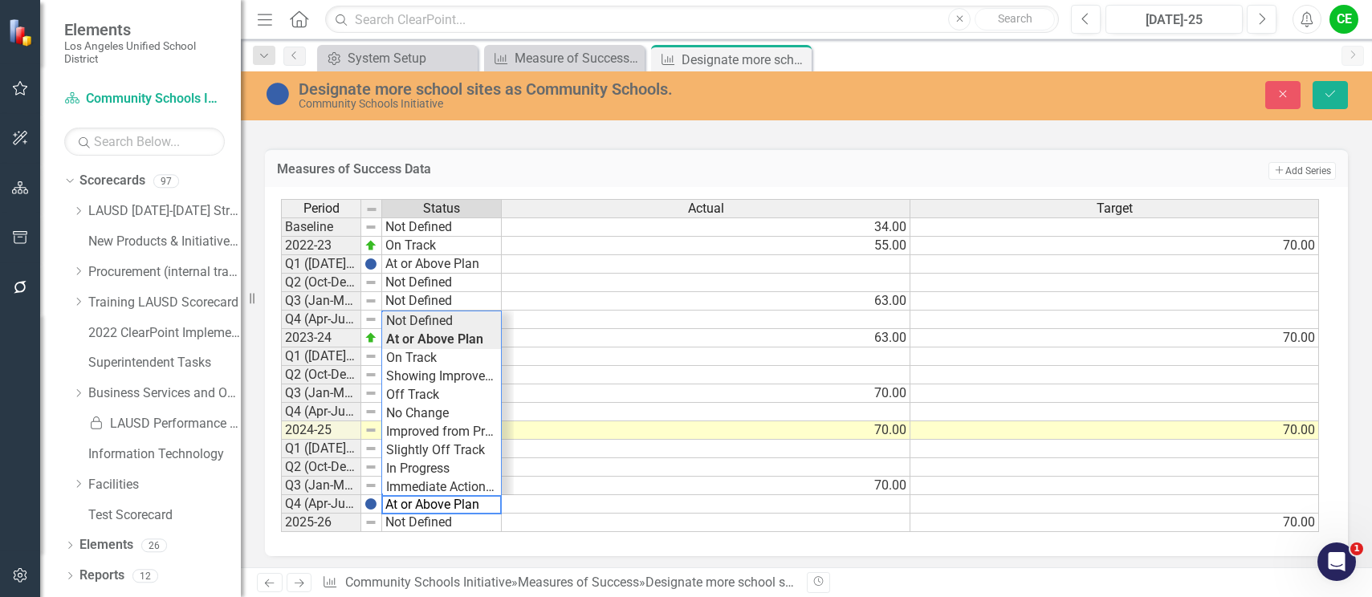
type textarea "Not Defined"
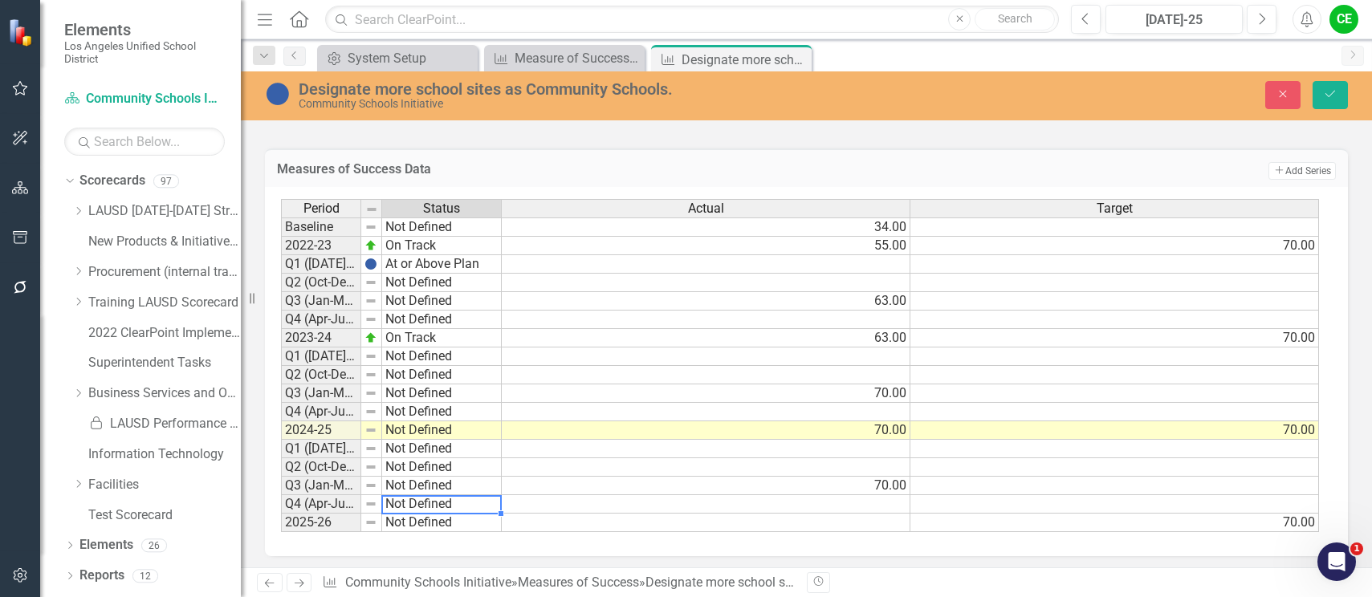
drag, startPoint x: 414, startPoint y: 322, endPoint x: 669, endPoint y: 477, distance: 298.6
click at [414, 323] on div "Period Status Actual Target Baseline Not Defined 34.00 2022-23 On Track 55.00 7…" at bounding box center [800, 366] width 1039 height 334
click at [1340, 96] on button "Save" at bounding box center [1329, 95] width 35 height 28
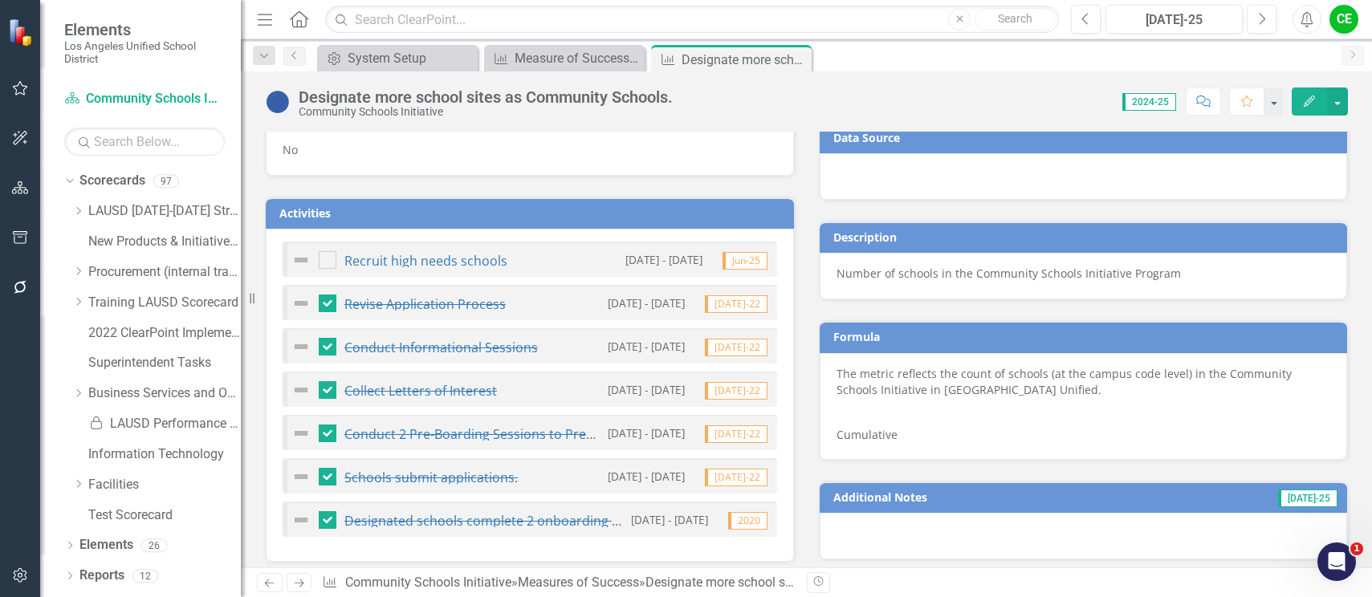
scroll to position [633, 0]
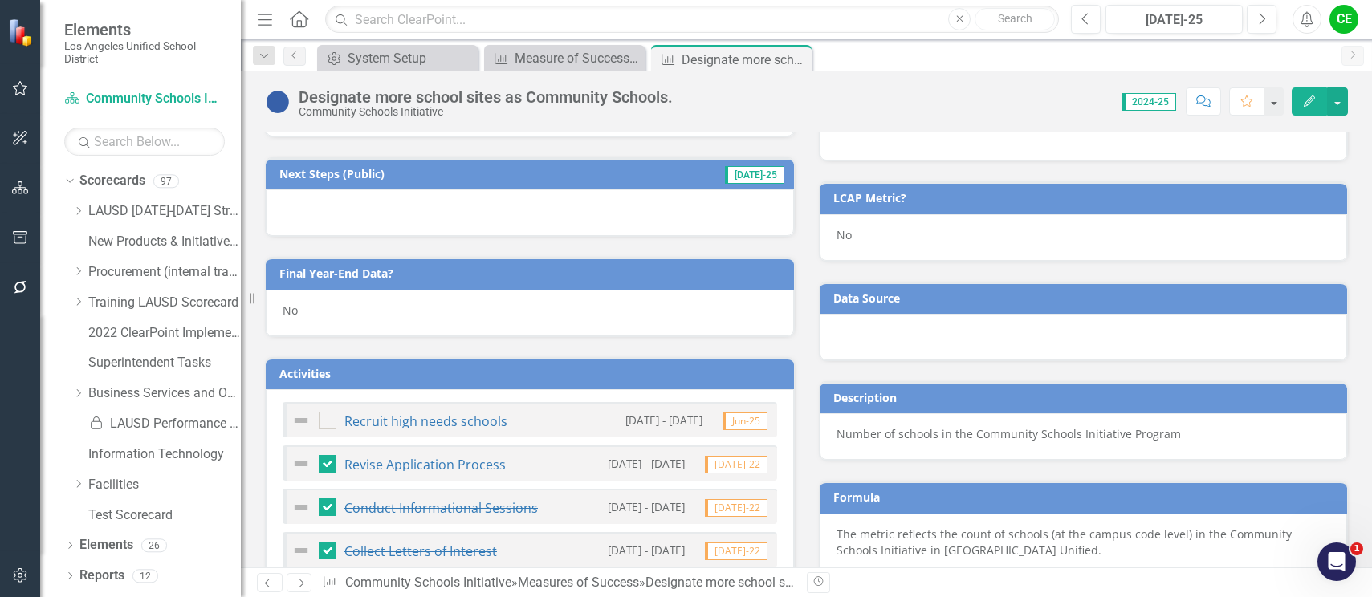
click at [307, 318] on div "No" at bounding box center [530, 313] width 528 height 47
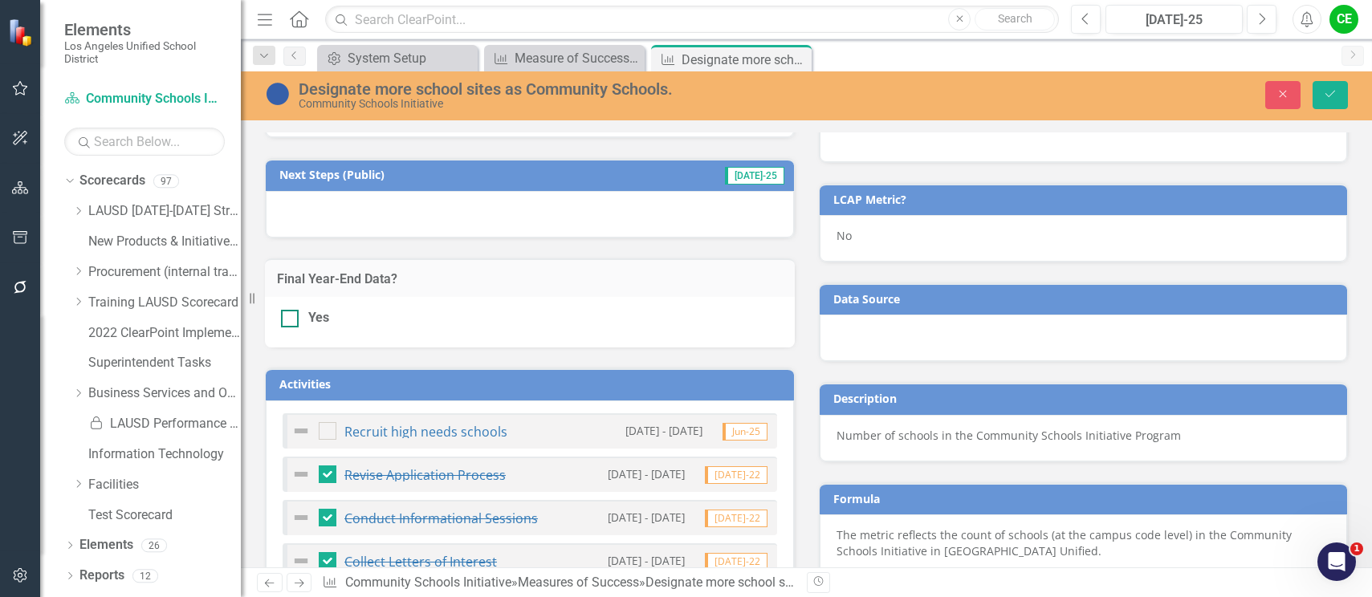
click at [295, 319] on div at bounding box center [290, 319] width 18 height 18
click at [291, 319] on input "Yes" at bounding box center [286, 315] width 10 height 10
checkbox input "true"
click at [1325, 100] on icon "Save" at bounding box center [1330, 93] width 14 height 11
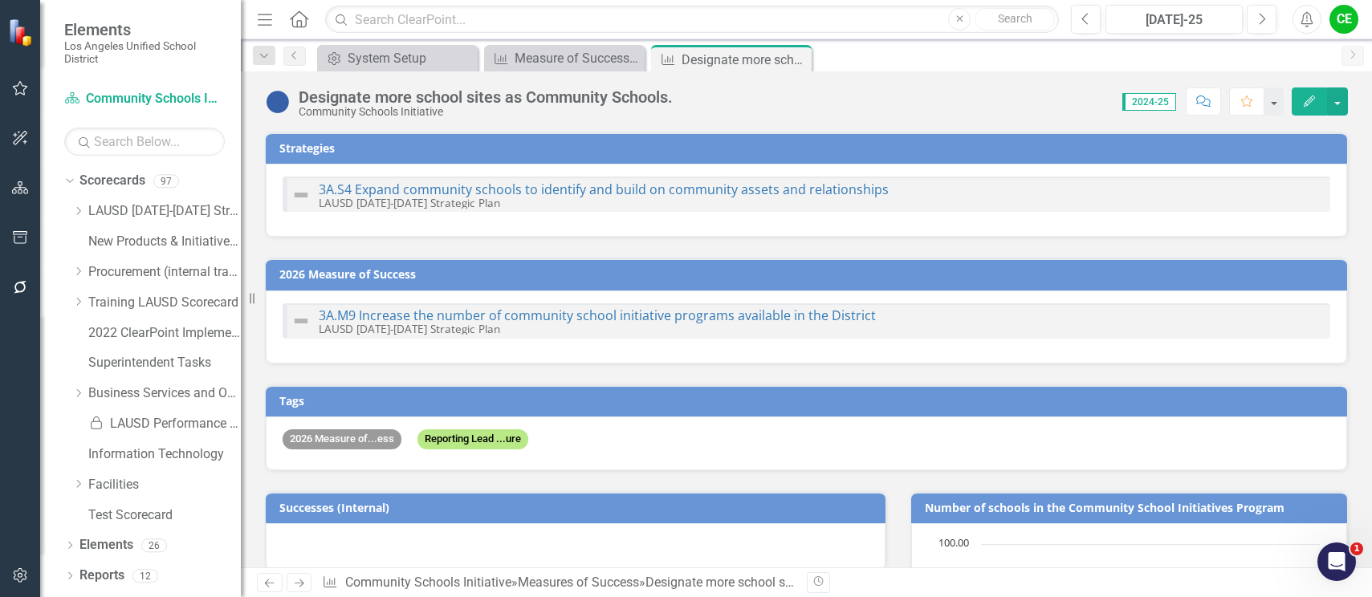
checkbox input "false"
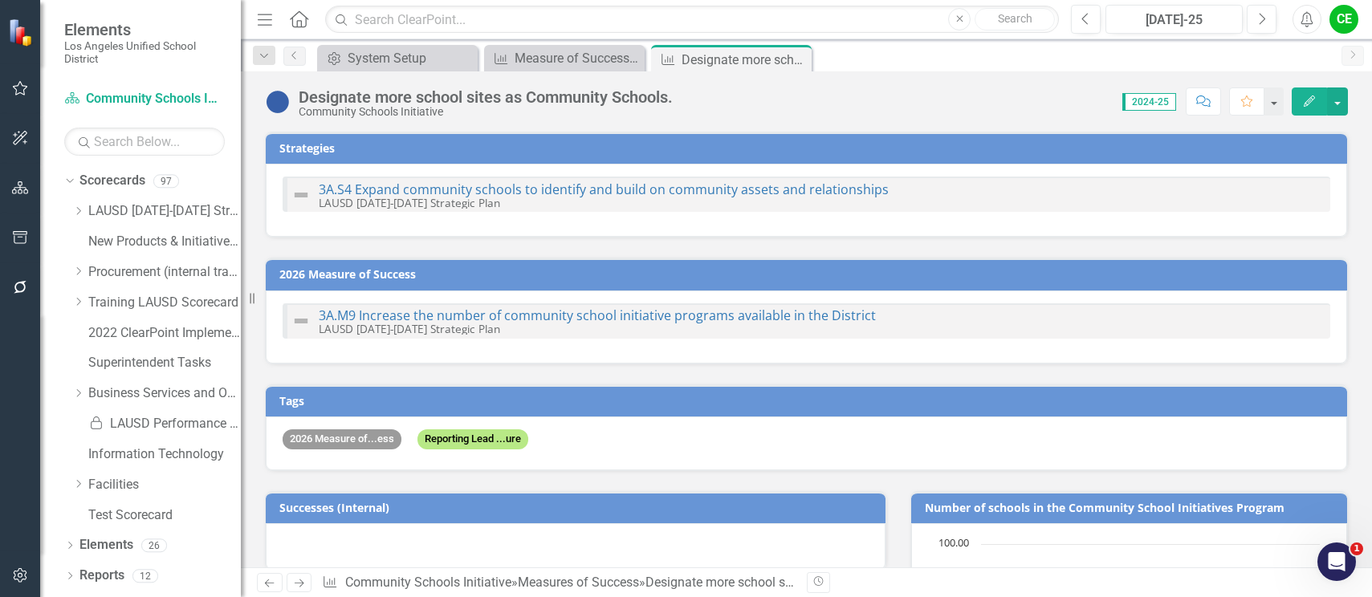
checkbox input "false"
checkbox input "true"
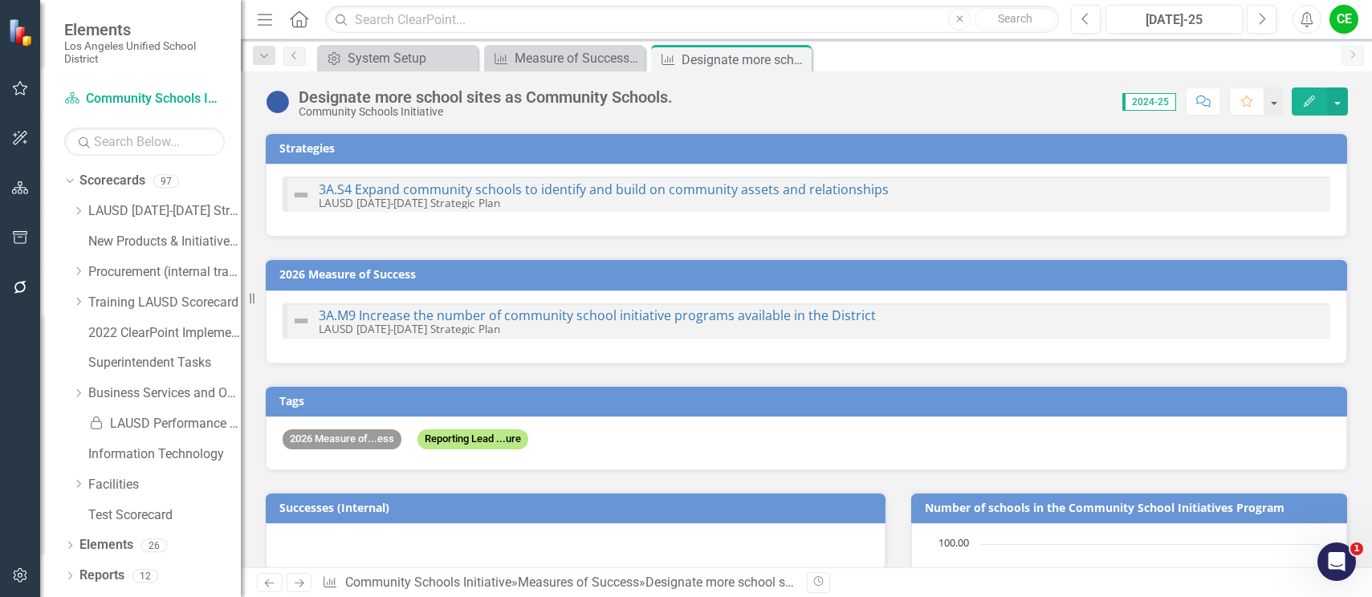
checkbox input "true"
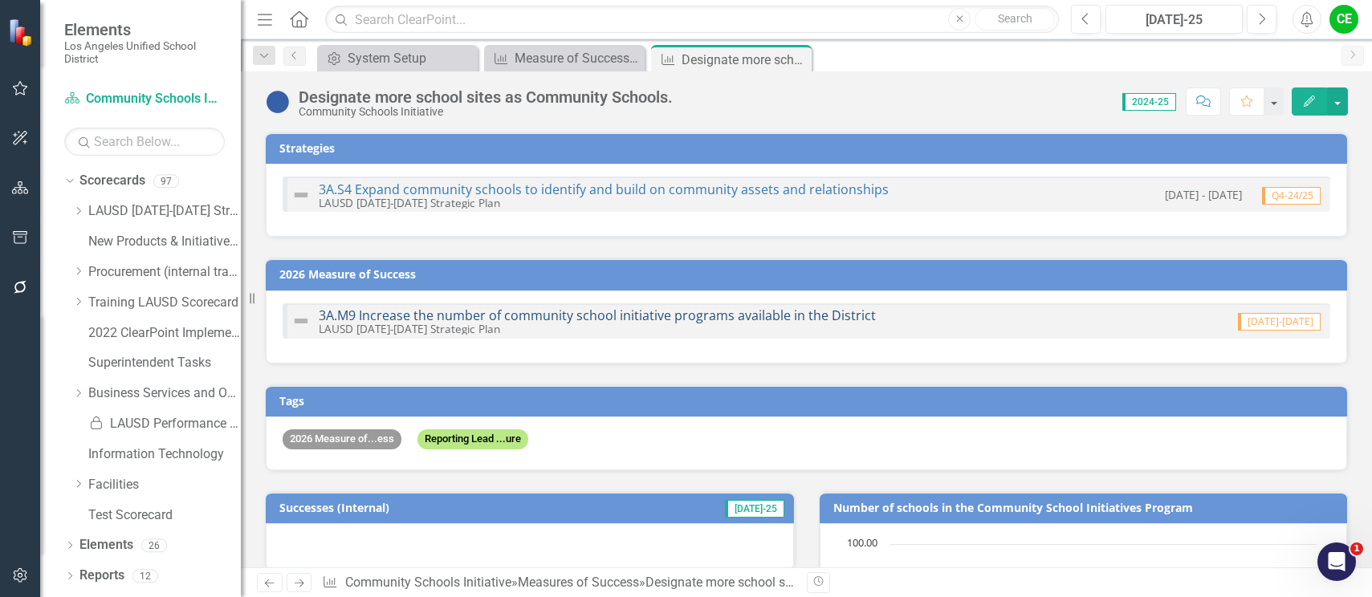
click at [649, 314] on link "3A.M9 Increase the number of community school initiative programs available in …" at bounding box center [597, 316] width 557 height 18
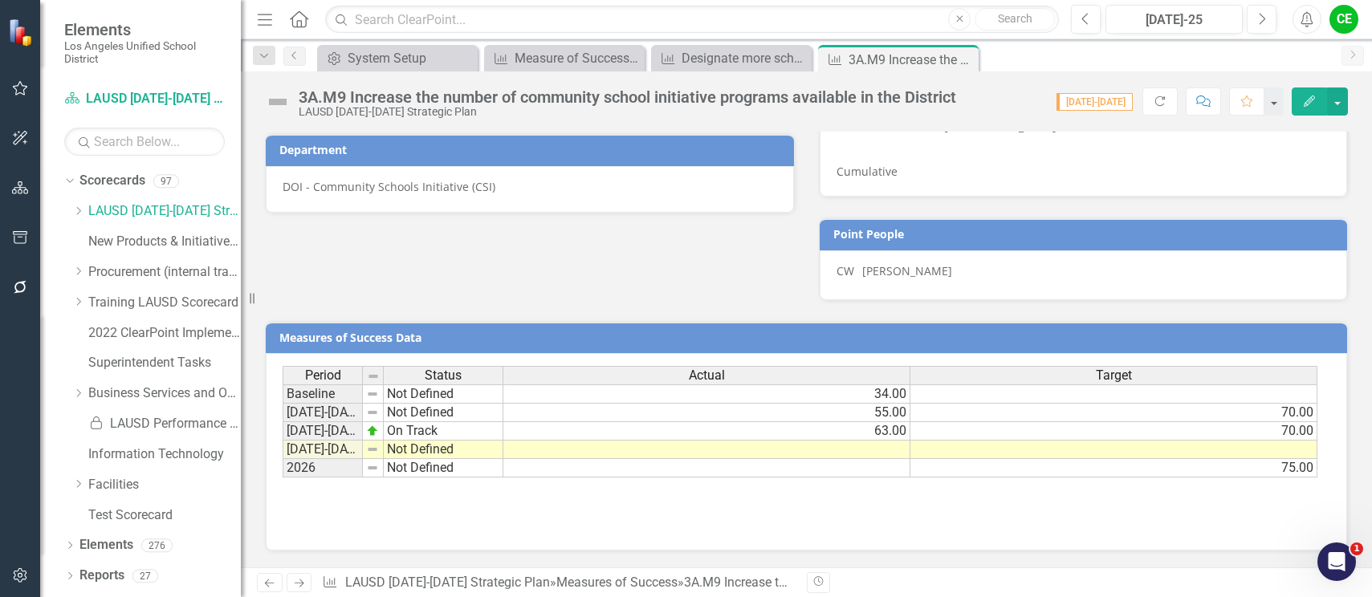
scroll to position [987, 0]
click at [994, 456] on td at bounding box center [1113, 450] width 407 height 18
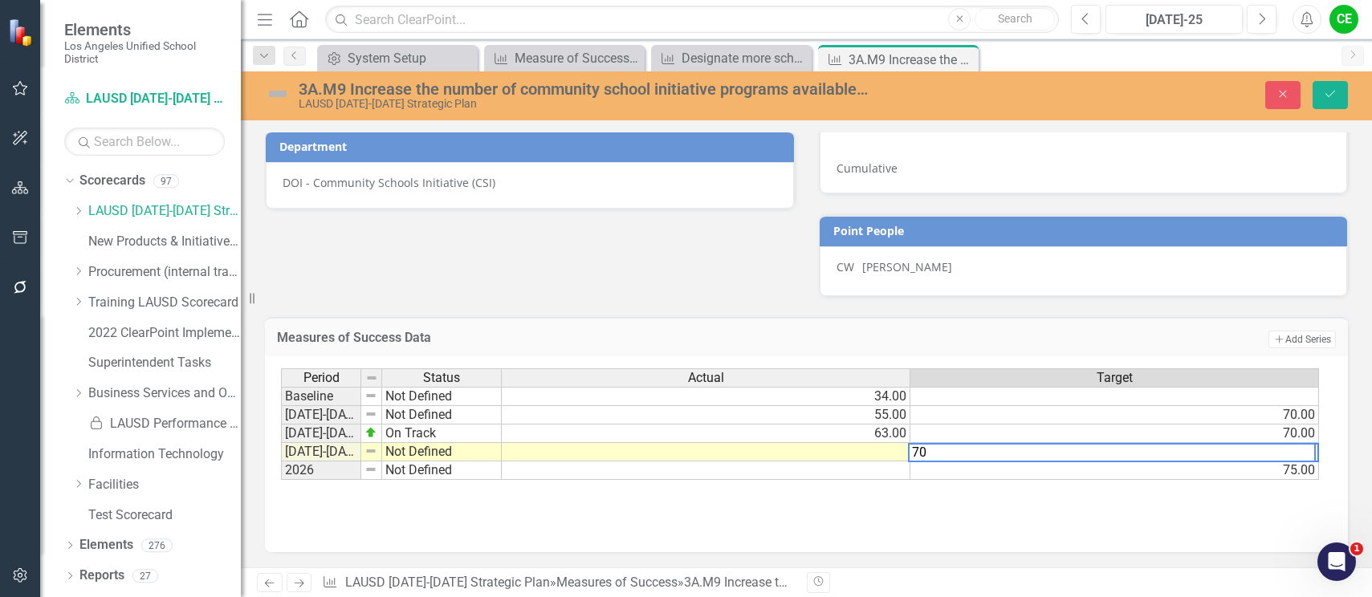
type textarea "70"
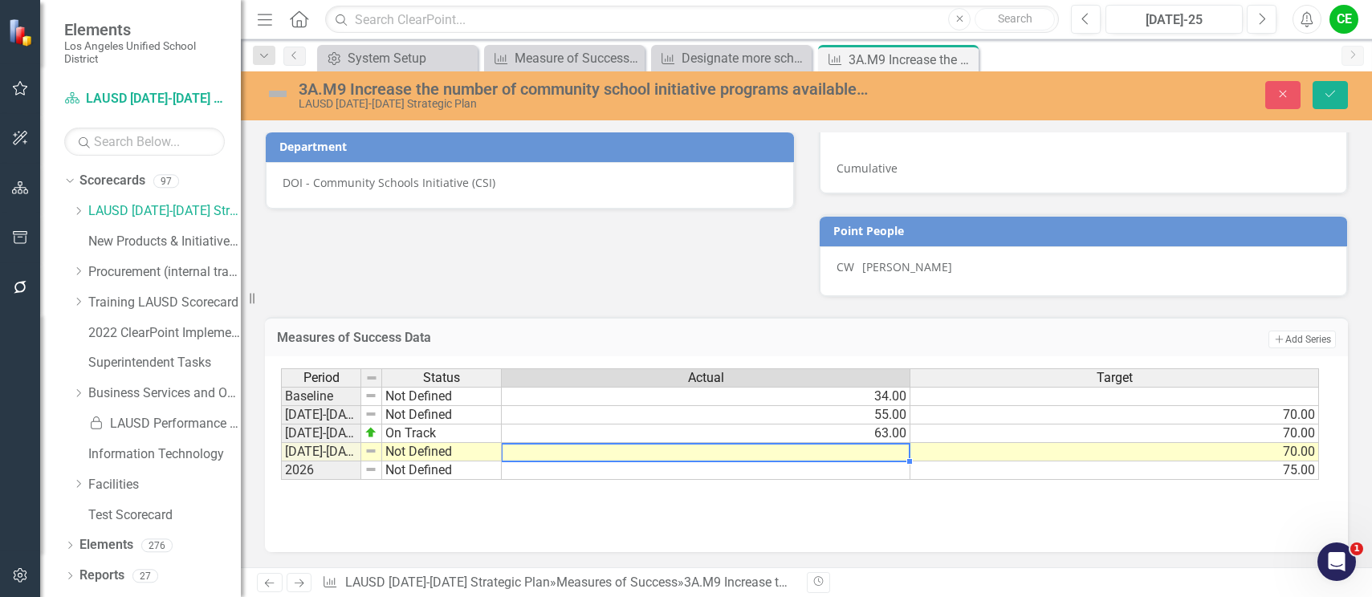
click at [832, 450] on td at bounding box center [706, 452] width 409 height 18
click at [924, 478] on td "75.00" at bounding box center [1114, 471] width 409 height 18
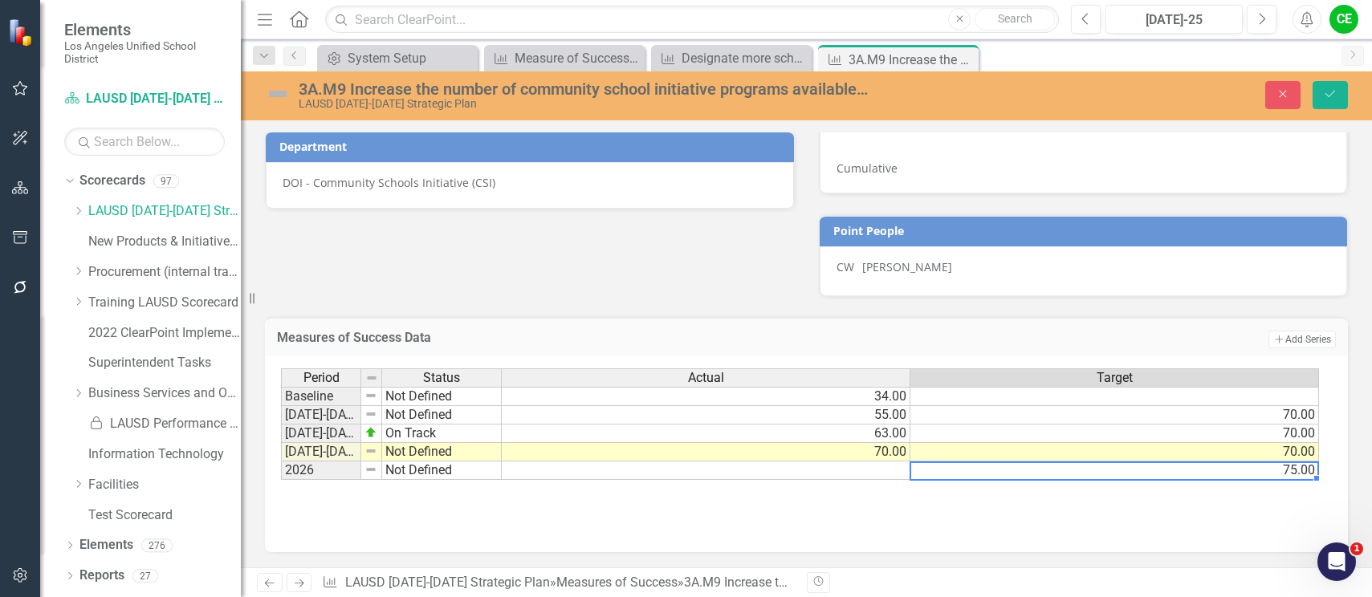
click at [1292, 468] on td "75.00" at bounding box center [1114, 471] width 409 height 18
type textarea "70"
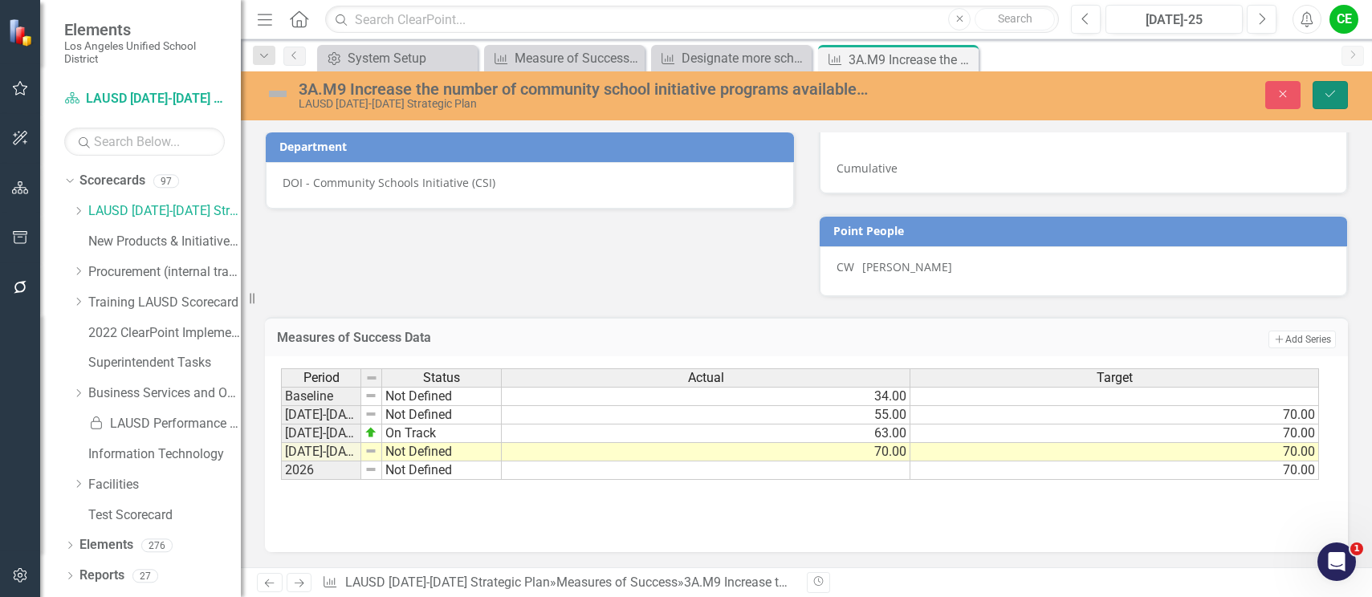
click at [1324, 89] on icon "Save" at bounding box center [1330, 93] width 14 height 11
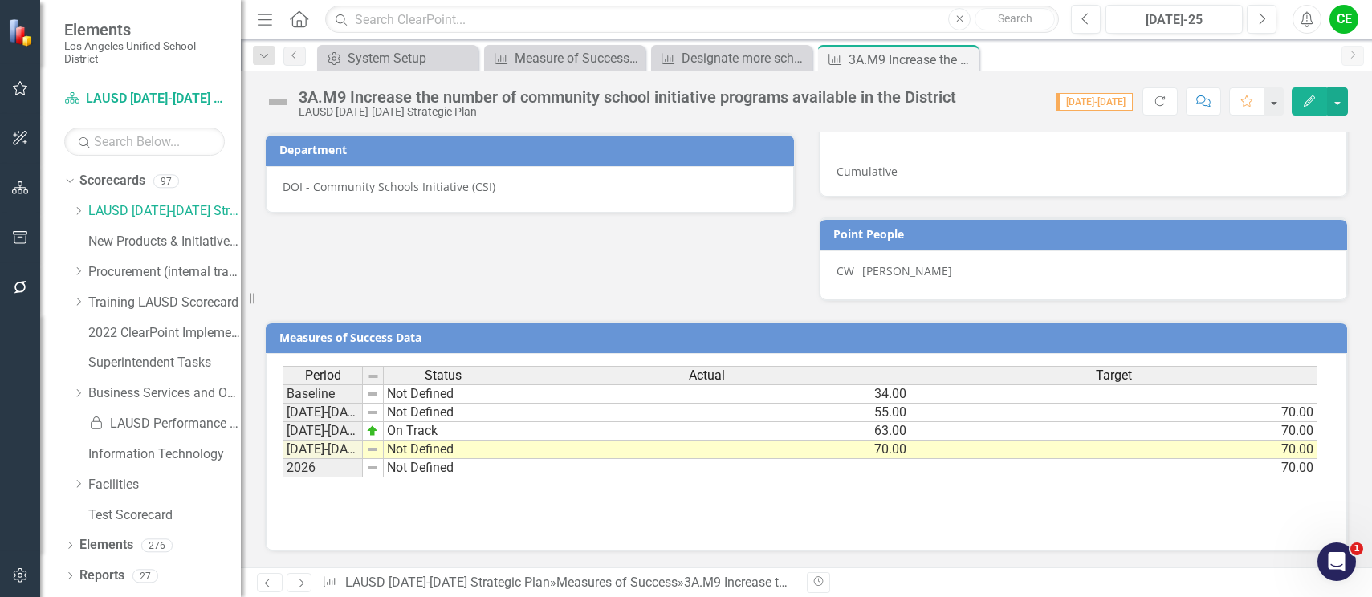
click at [415, 449] on td "Not Defined" at bounding box center [444, 450] width 120 height 18
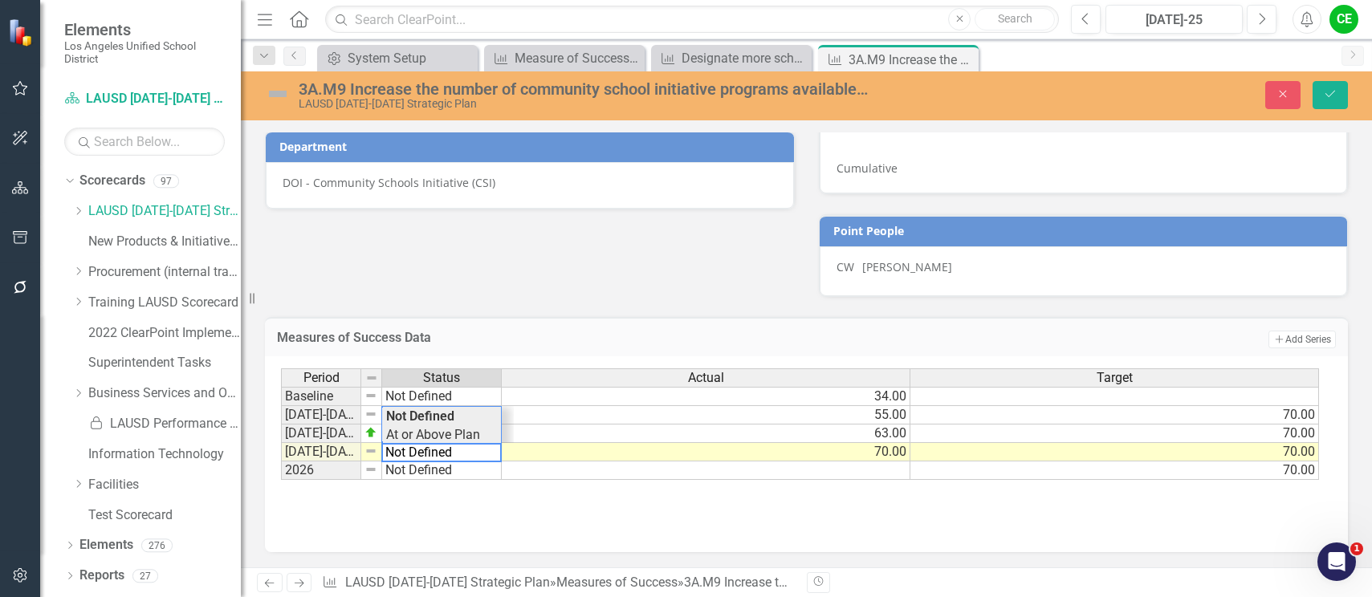
type textarea "At or Above Plan"
click at [417, 445] on div "Period Status Actual Target Baseline Not Defined 34.00 2022-2023 Not Defined 55…" at bounding box center [800, 424] width 1039 height 112
click at [1317, 90] on button "Save" at bounding box center [1329, 95] width 35 height 28
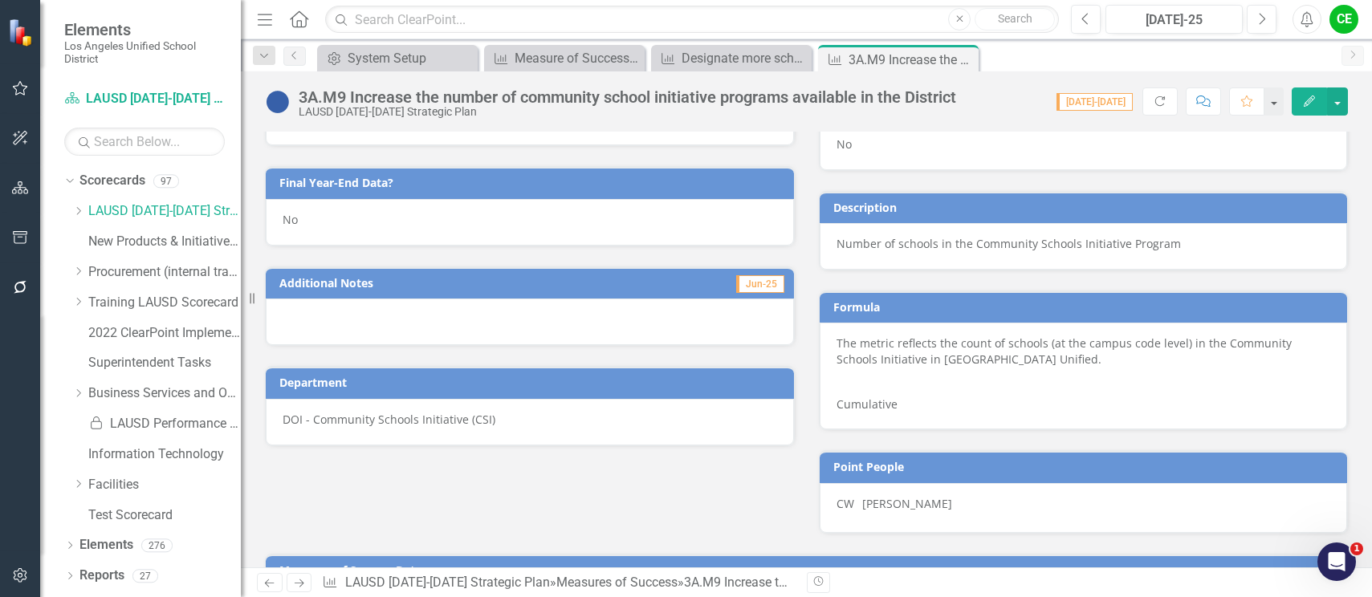
scroll to position [746, 0]
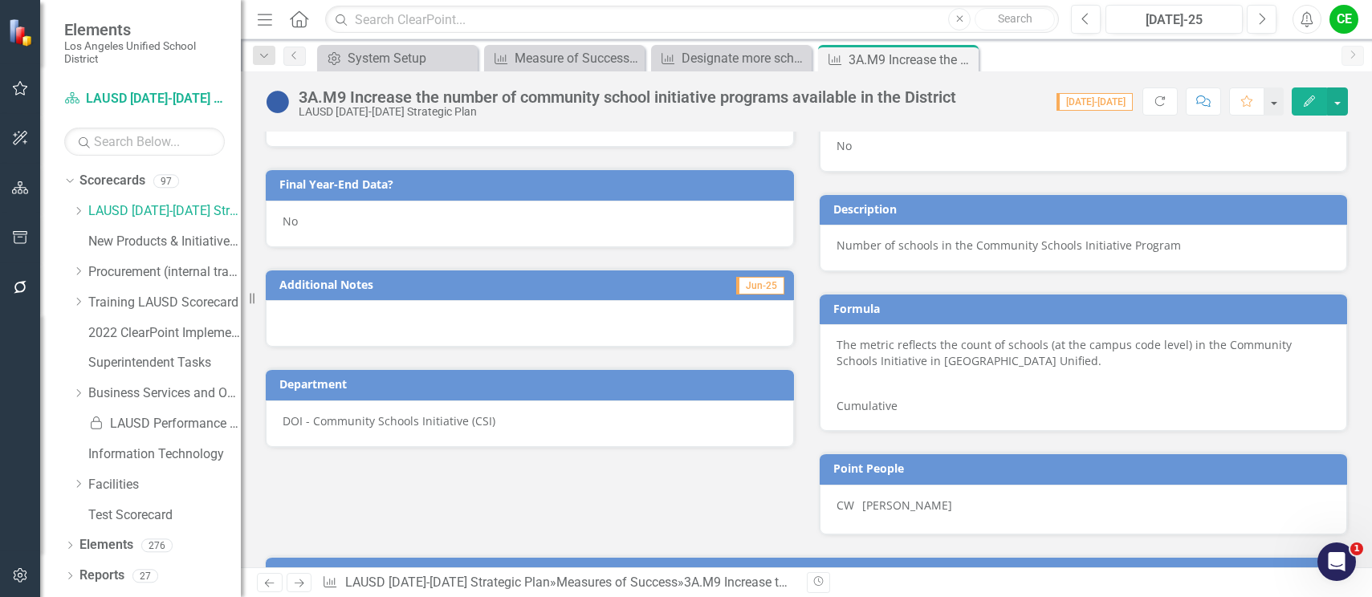
click at [311, 226] on div "No" at bounding box center [530, 224] width 528 height 47
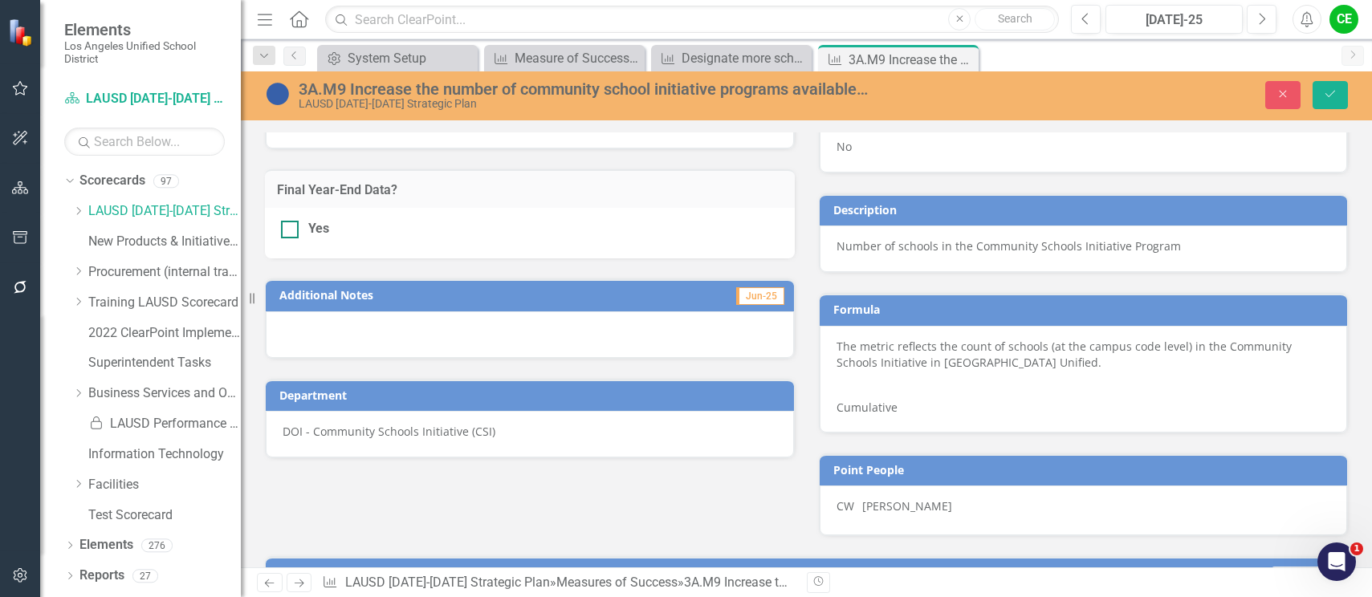
click at [287, 226] on input "Yes" at bounding box center [286, 226] width 10 height 10
checkbox input "true"
click at [1332, 99] on icon "Save" at bounding box center [1330, 93] width 14 height 11
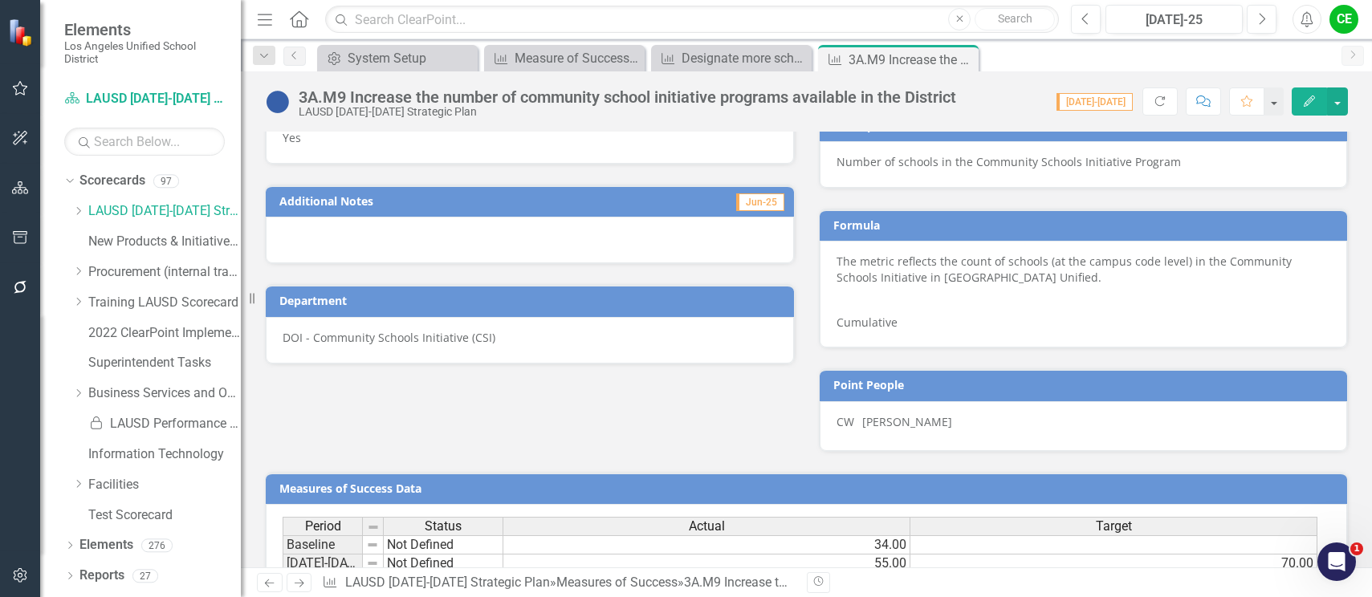
scroll to position [987, 0]
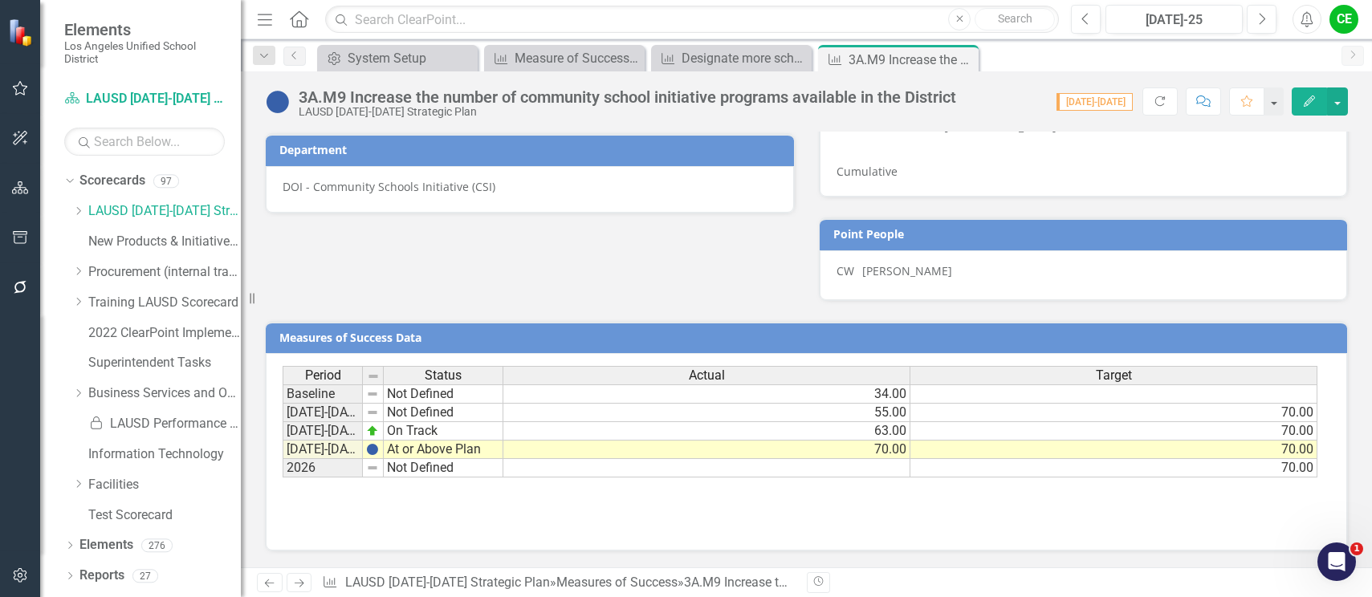
click at [0, 0] on icon "Close" at bounding box center [0, 0] width 0 height 0
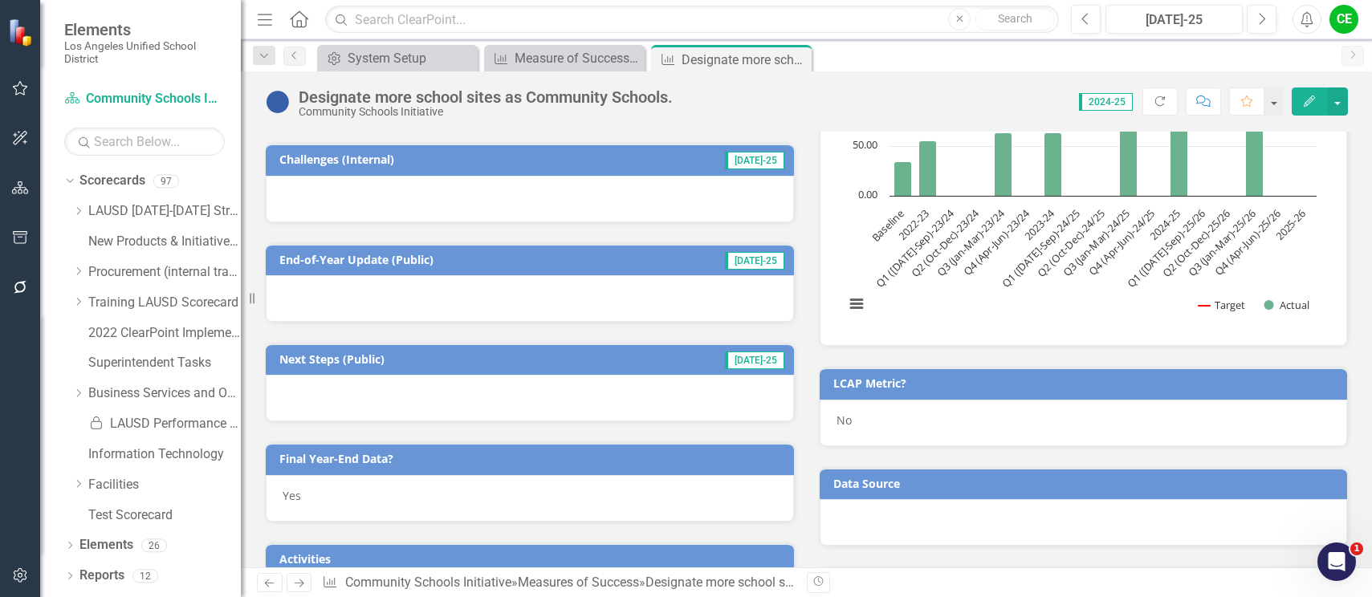
scroll to position [312, 0]
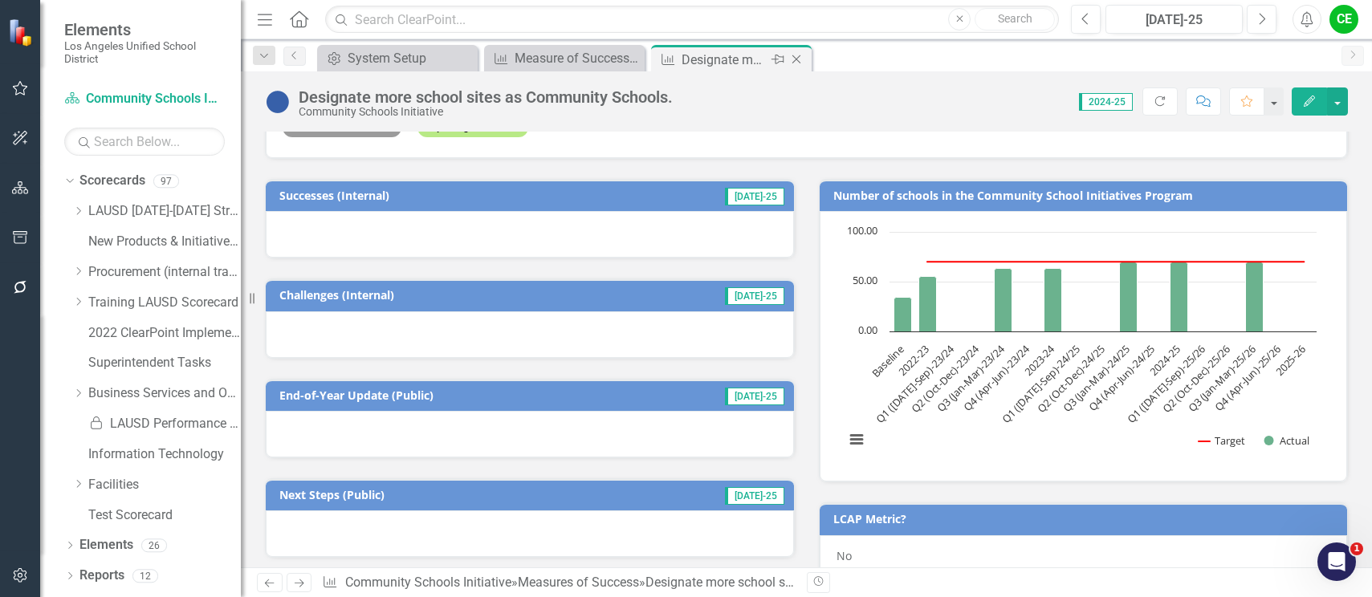
click at [798, 55] on icon "Close" at bounding box center [796, 59] width 16 height 13
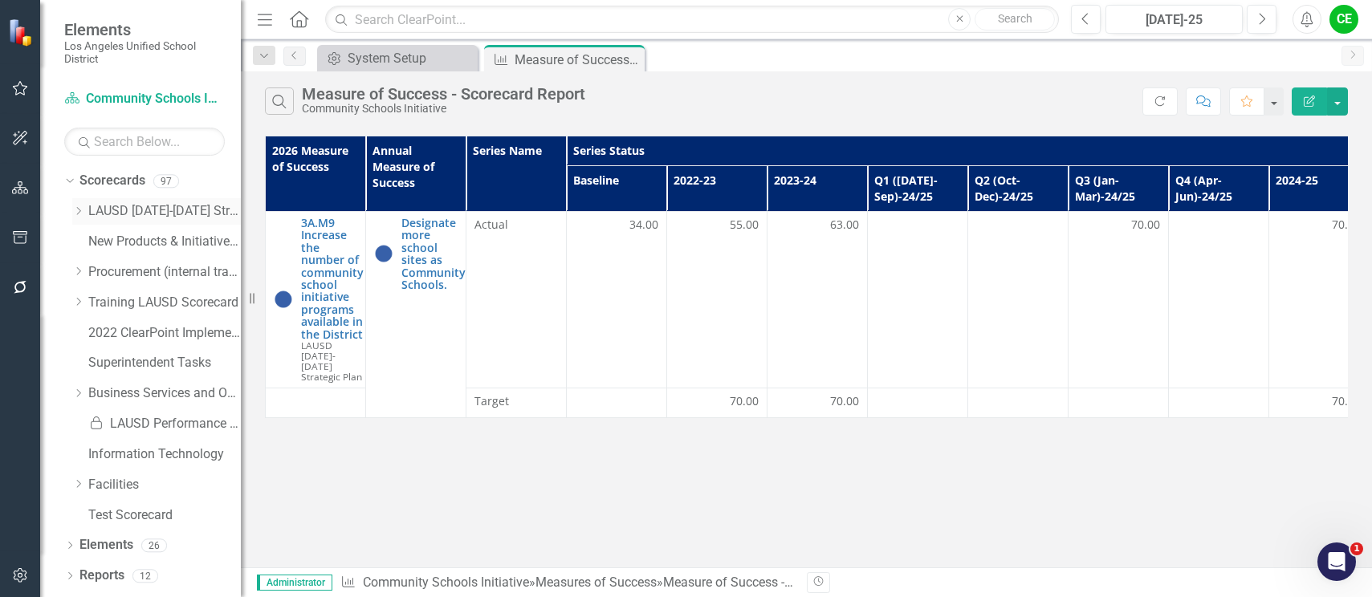
click at [76, 213] on icon "Dropdown" at bounding box center [78, 211] width 12 height 10
click at [94, 389] on icon "Dropdown" at bounding box center [94, 394] width 12 height 10
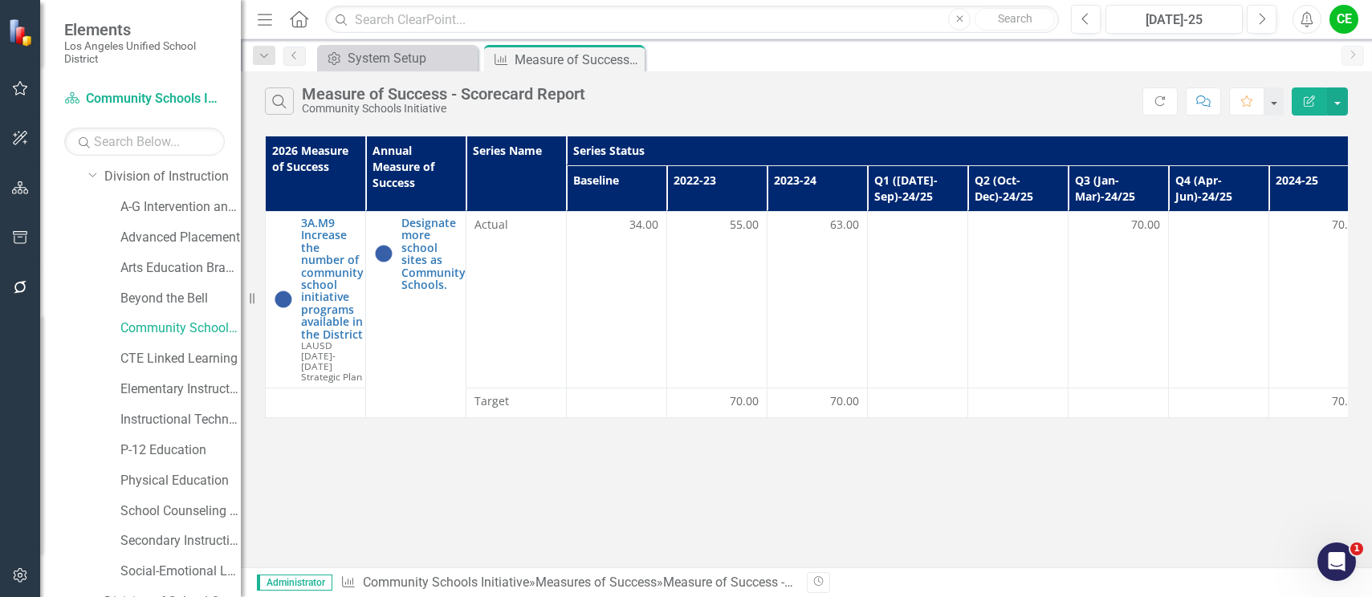
scroll to position [241, 0]
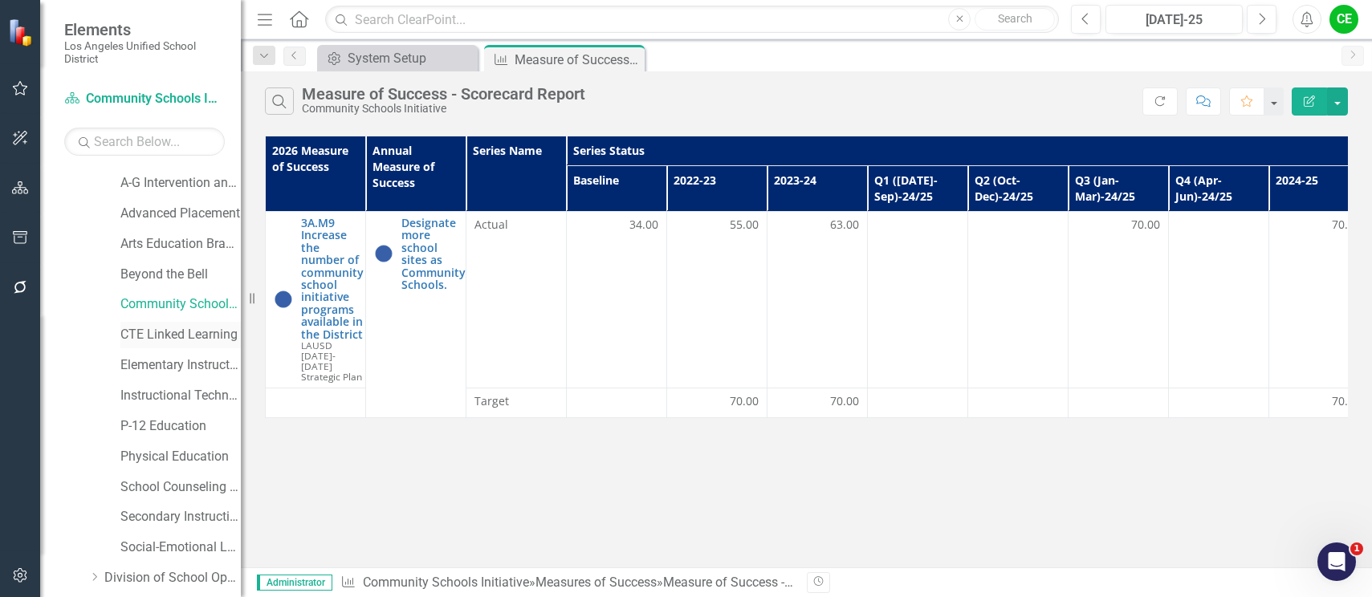
click at [136, 329] on link "CTE Linked Learning" at bounding box center [180, 335] width 120 height 18
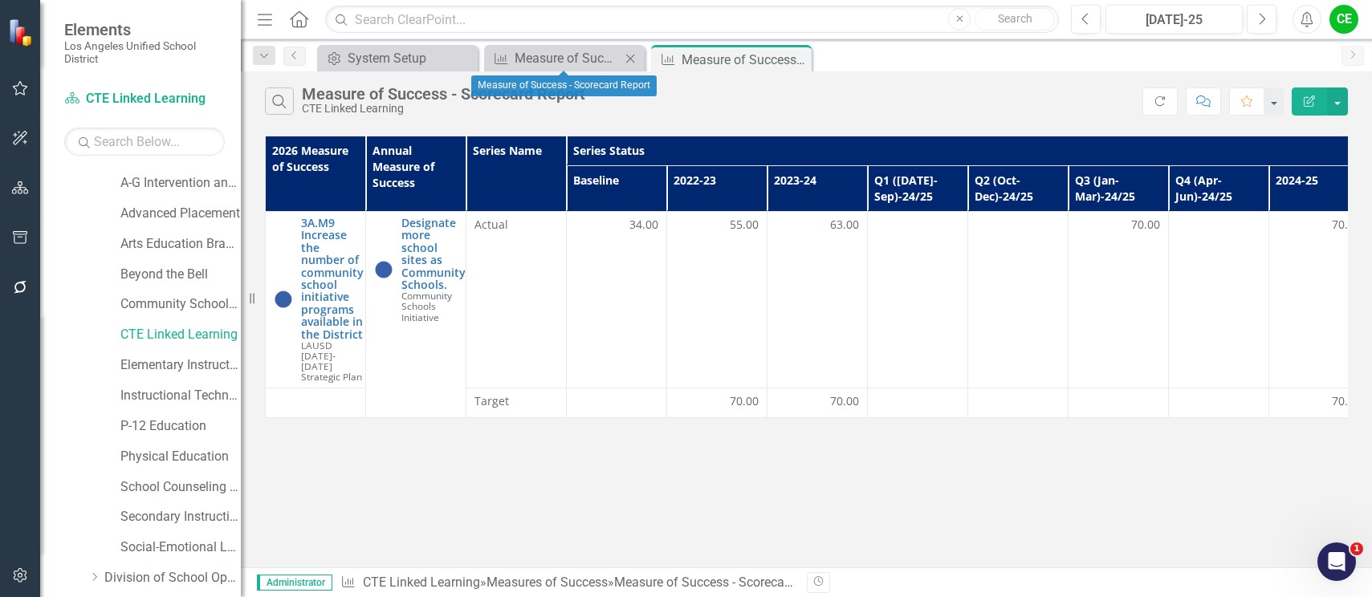
click at [633, 53] on icon "Close" at bounding box center [630, 58] width 16 height 13
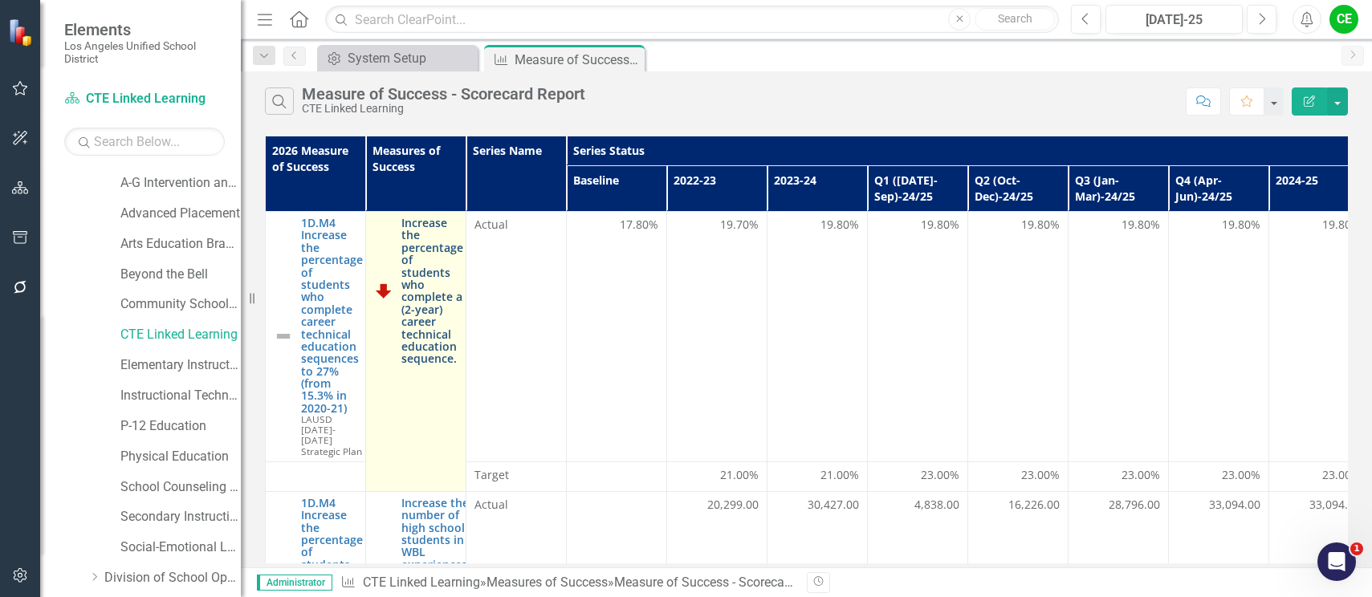
click at [413, 302] on link "Increase the percentage of students who complete a (2-year) career technical ed…" at bounding box center [432, 291] width 62 height 149
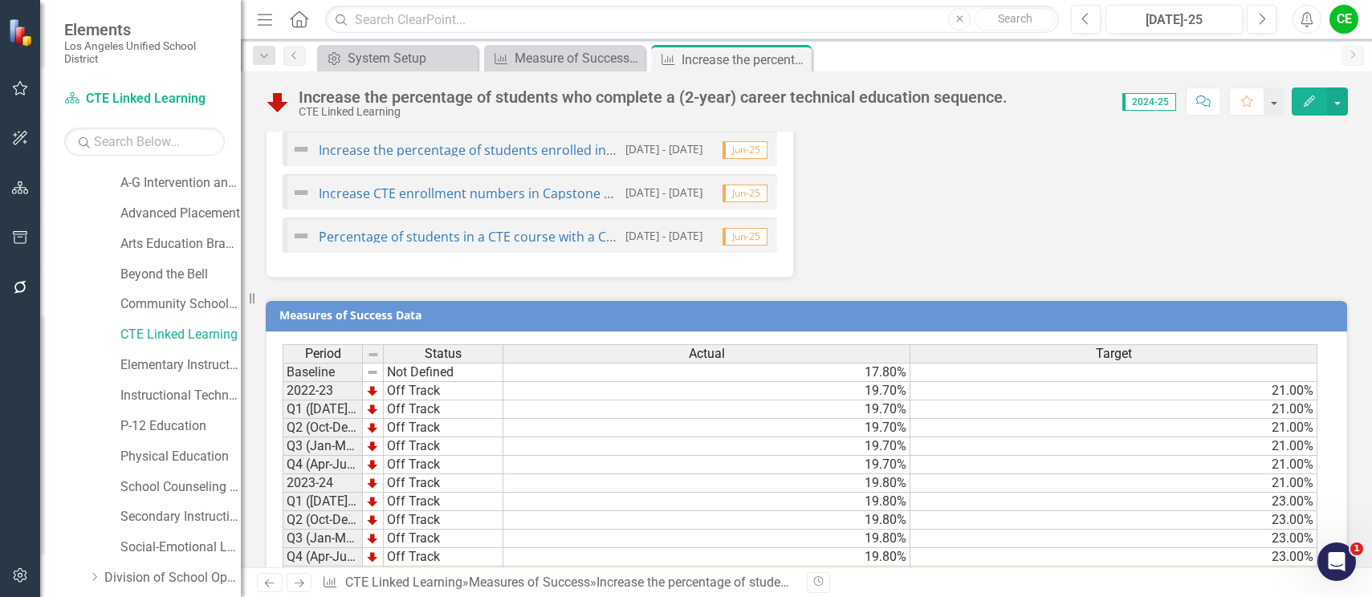
scroll to position [1356, 0]
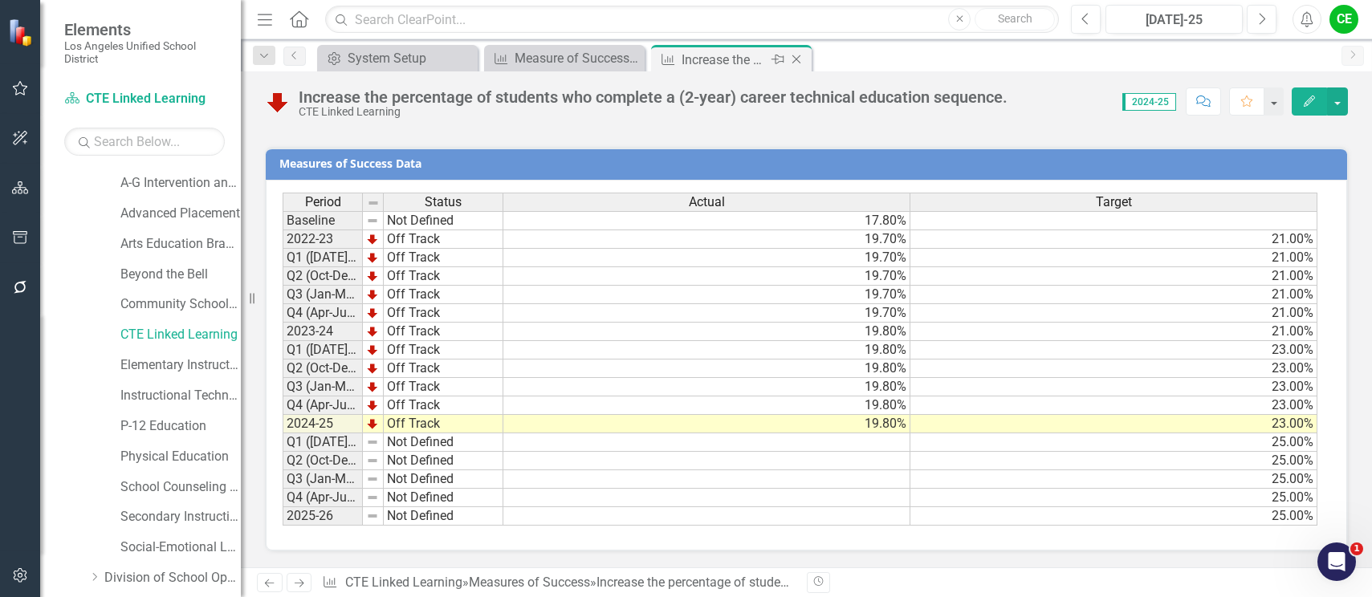
click at [797, 61] on icon "Close" at bounding box center [796, 59] width 16 height 13
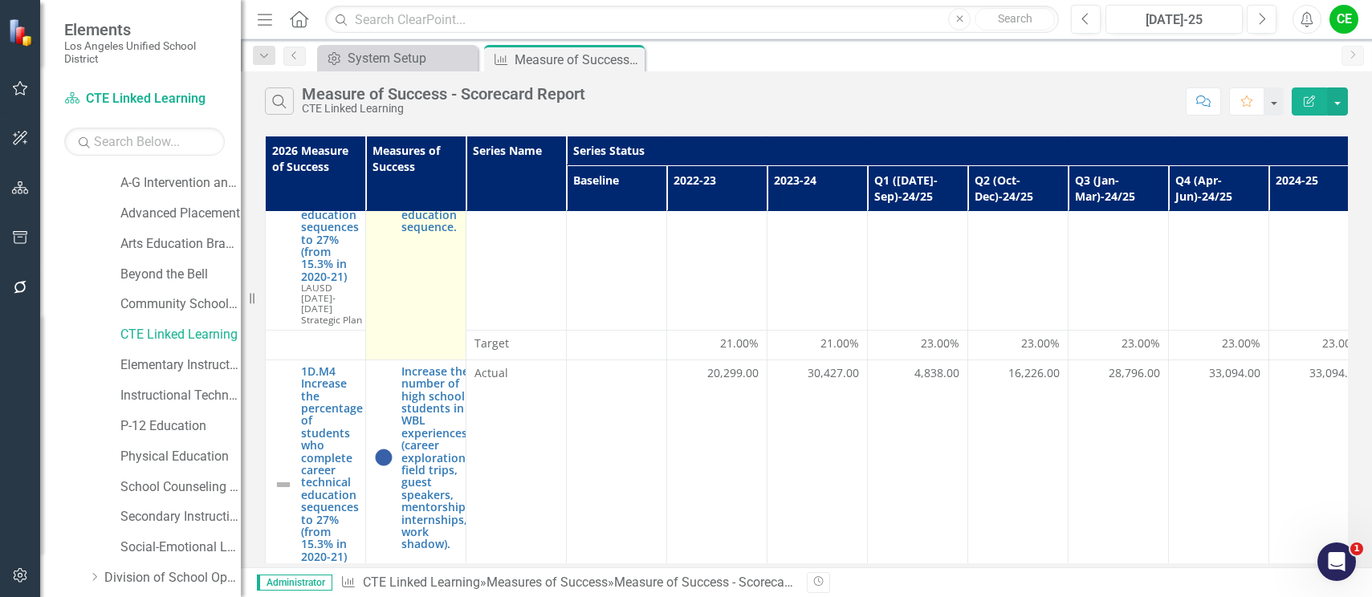
scroll to position [161, 0]
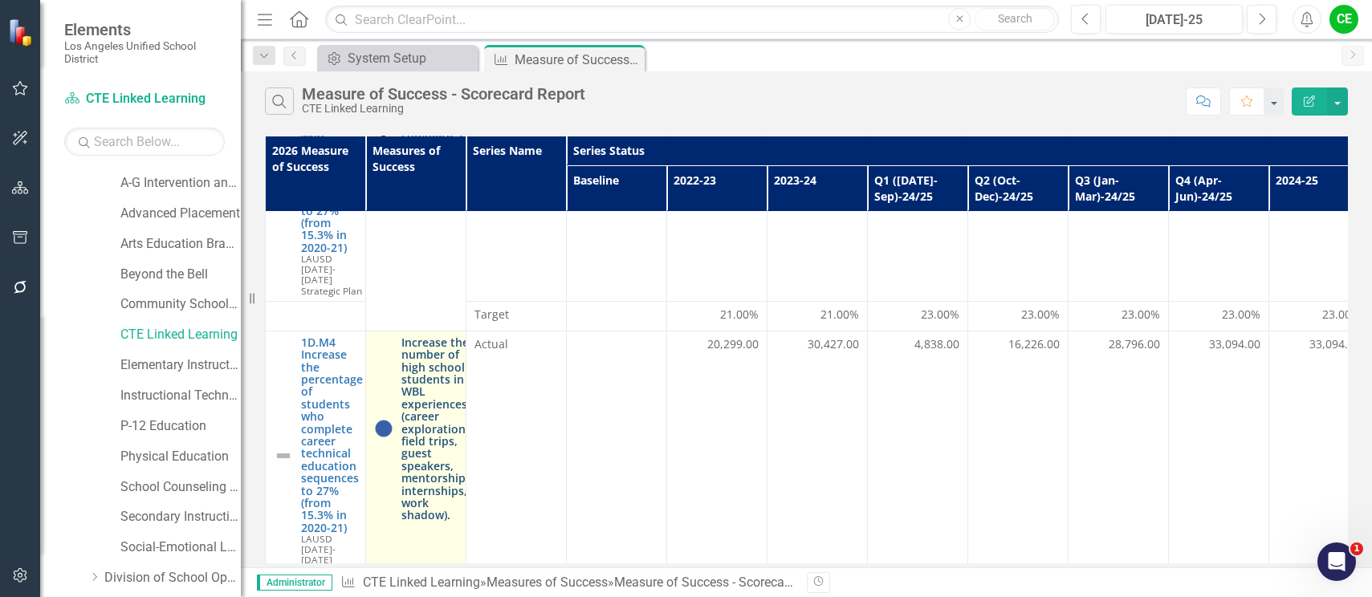
click at [421, 370] on link "Increase the number of high school students in WBL experiences (career explorat…" at bounding box center [437, 428] width 73 height 185
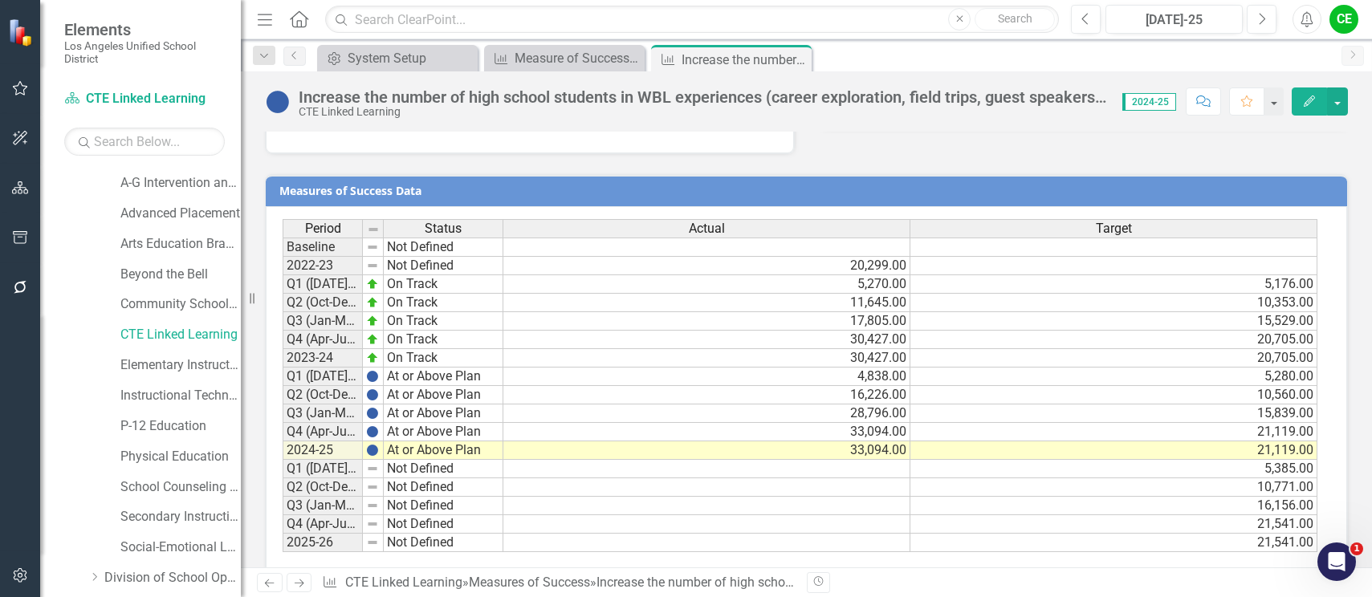
scroll to position [1097, 0]
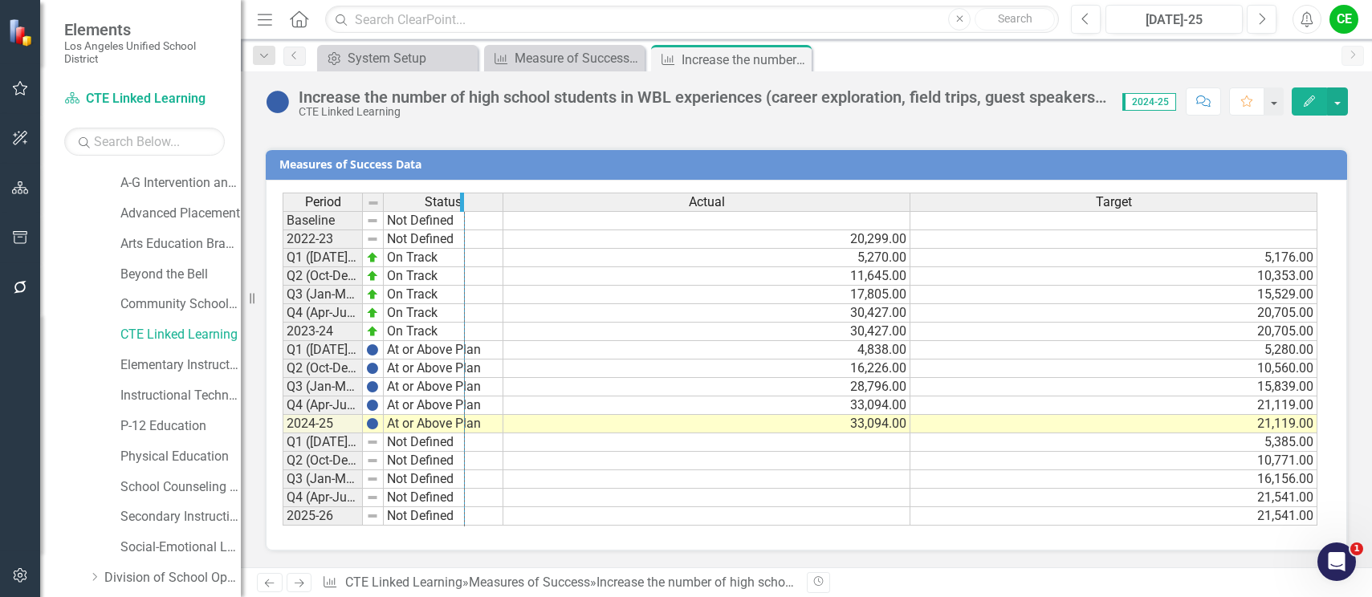
drag, startPoint x: 360, startPoint y: 201, endPoint x: 462, endPoint y: 216, distance: 103.1
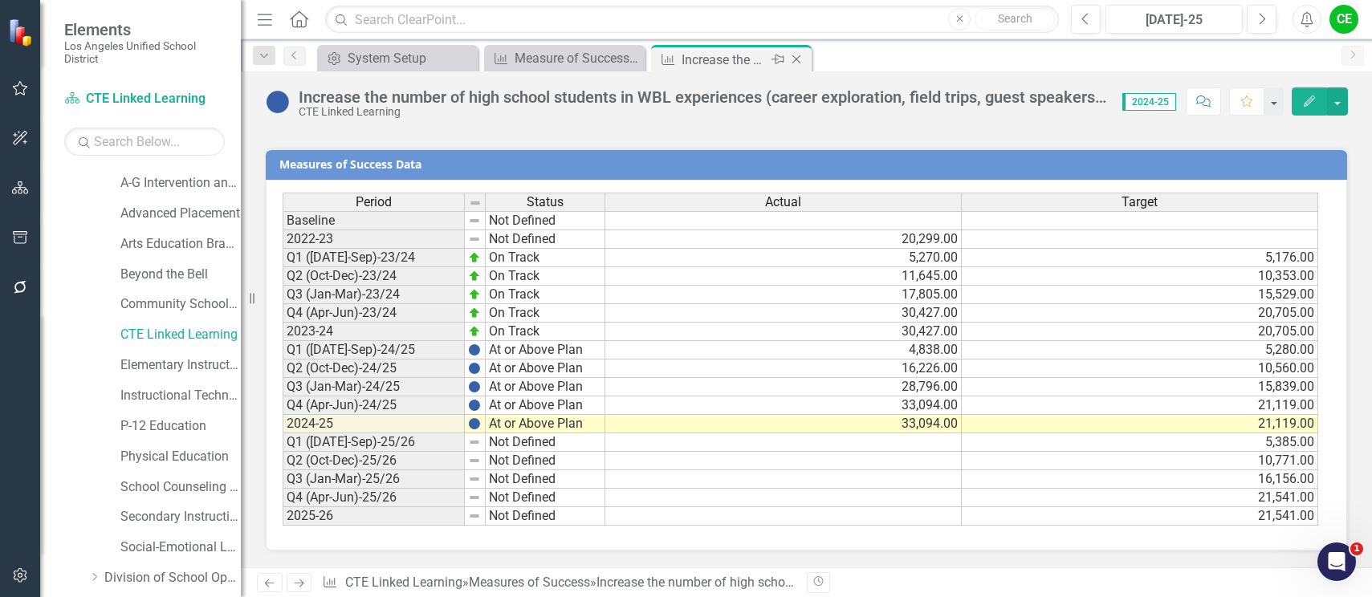
click at [800, 59] on icon "Close" at bounding box center [796, 59] width 16 height 13
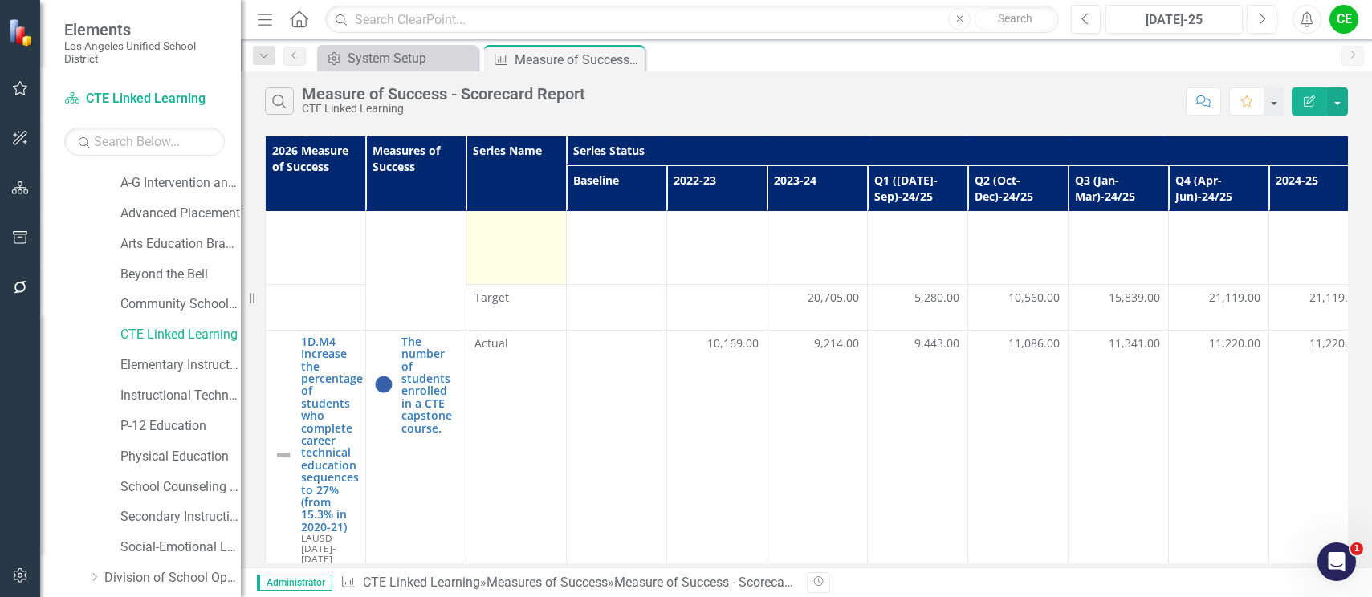
scroll to position [642, 0]
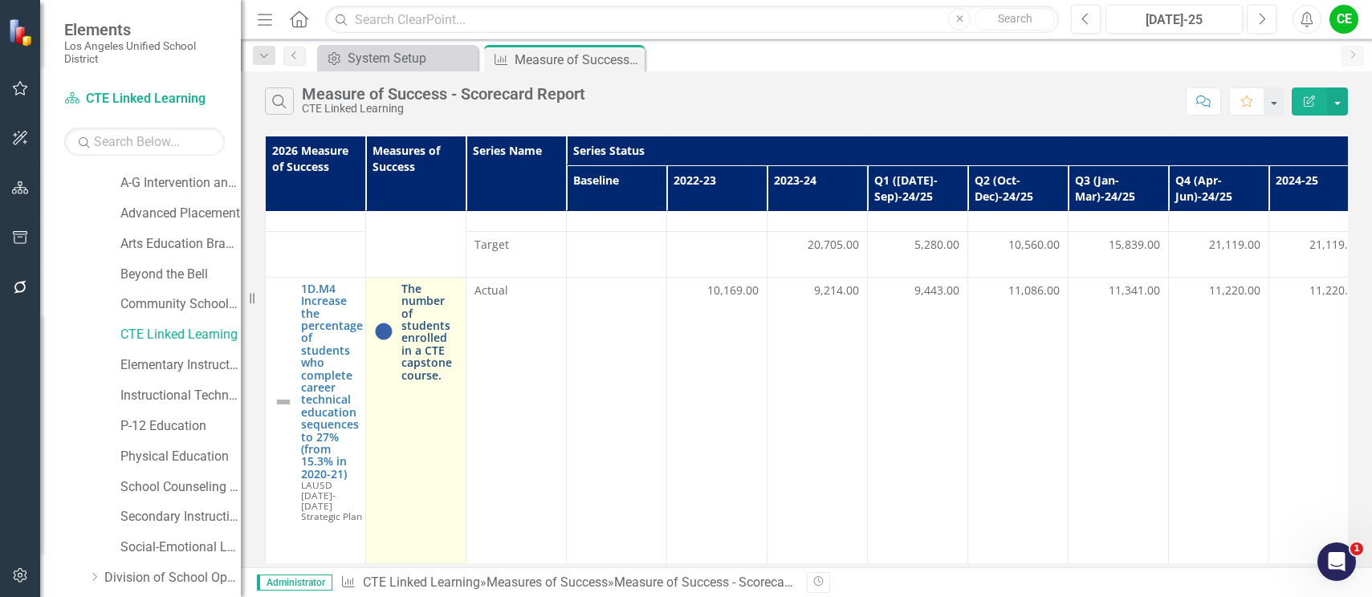
click at [435, 323] on link "The number of students enrolled in a CTE capstone course." at bounding box center [429, 332] width 56 height 99
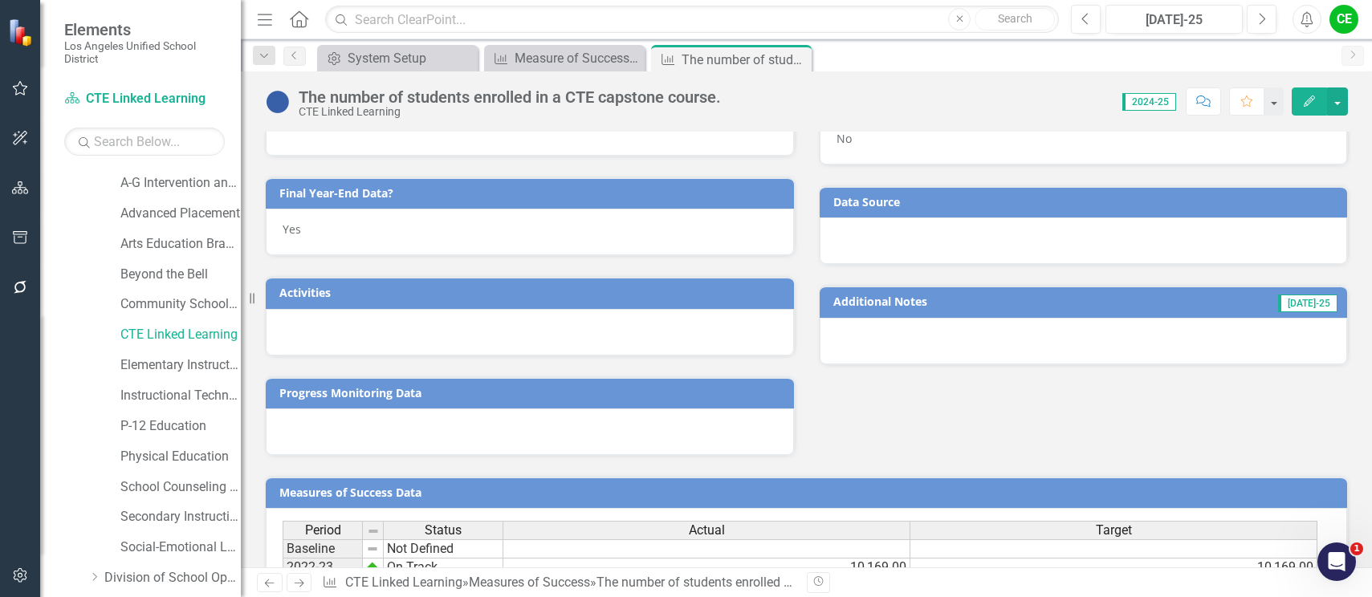
scroll to position [562, 0]
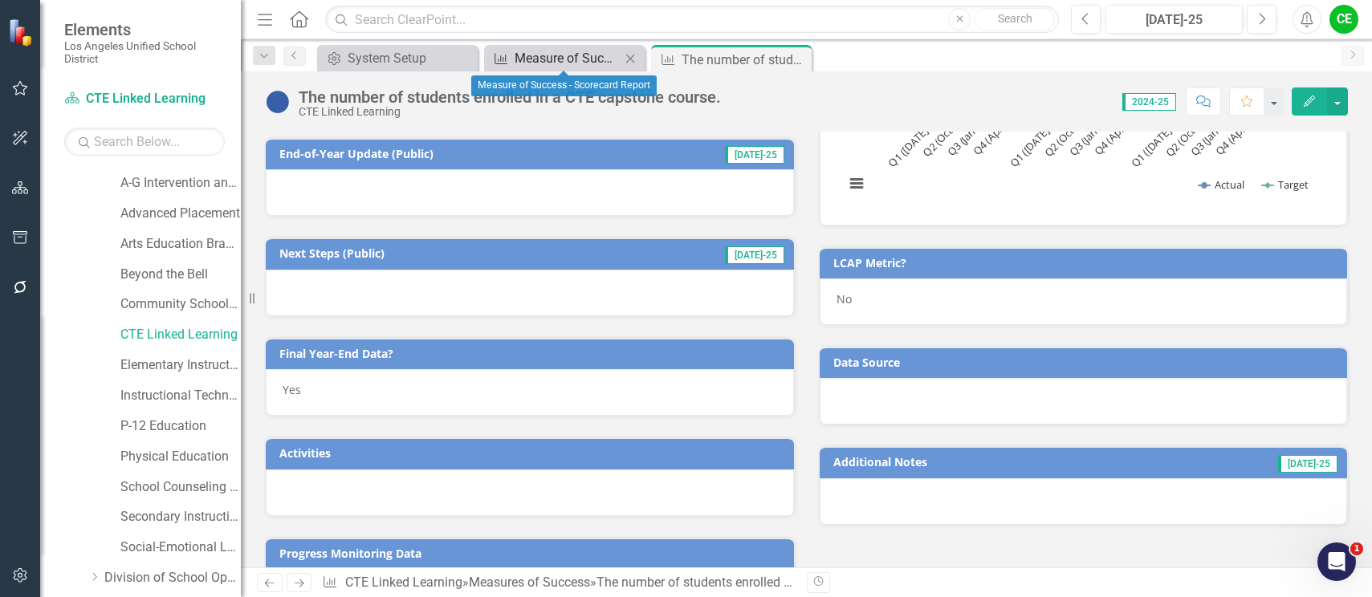
click at [571, 55] on div "Measure of Success - Scorecard Report" at bounding box center [568, 58] width 106 height 20
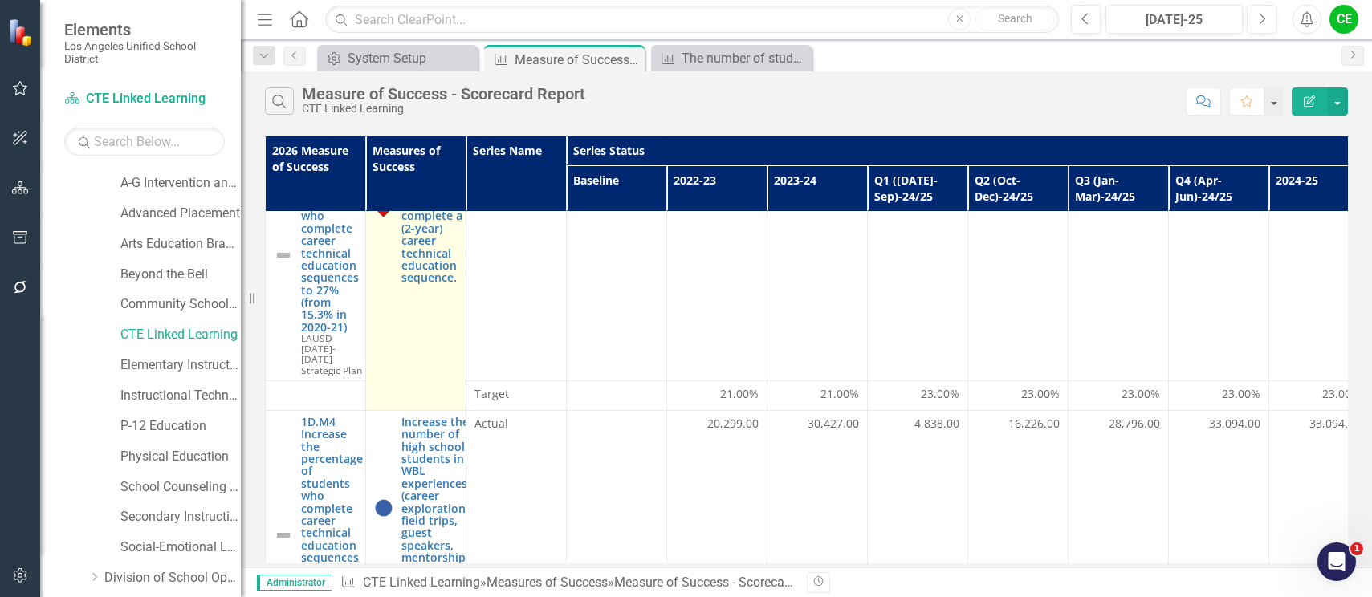
scroll to position [241, 0]
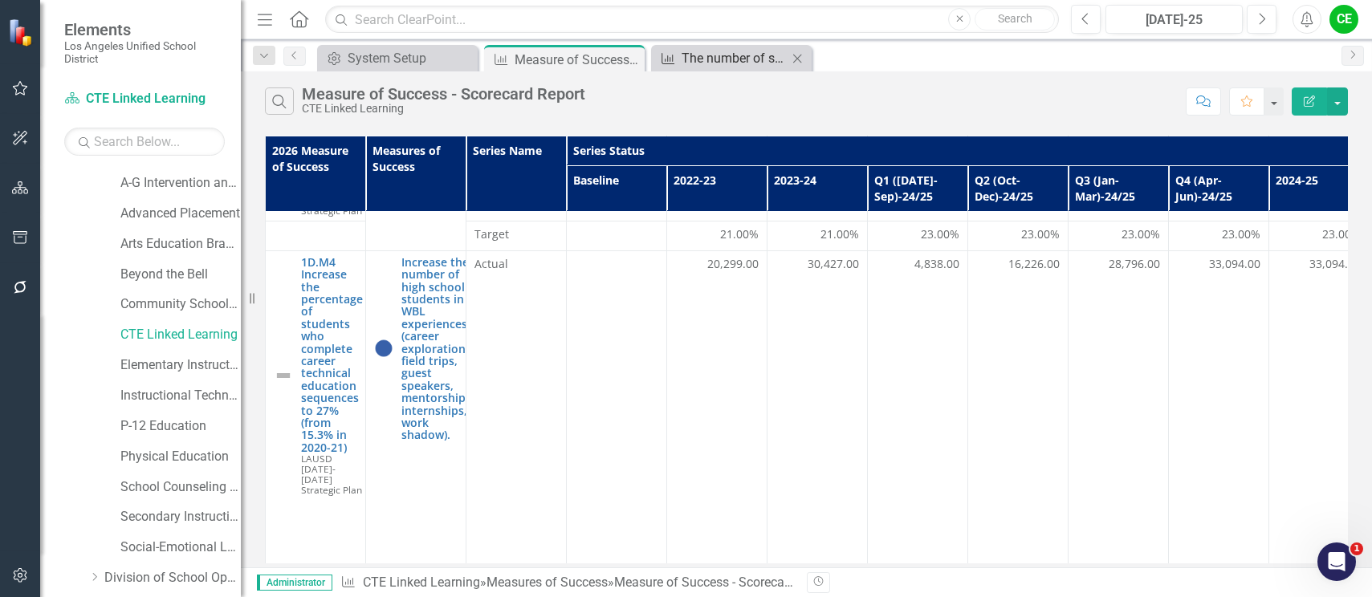
click at [731, 64] on div "The number of students enrolled in a CTE capstone course." at bounding box center [735, 58] width 106 height 20
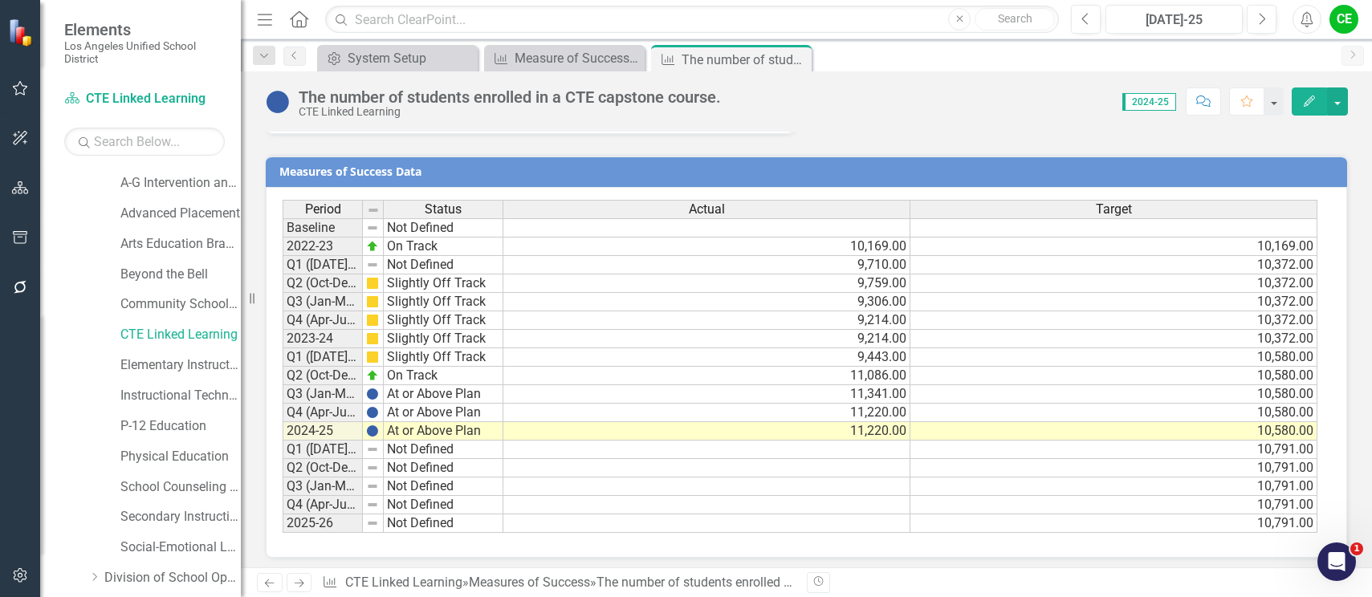
scroll to position [1051, 0]
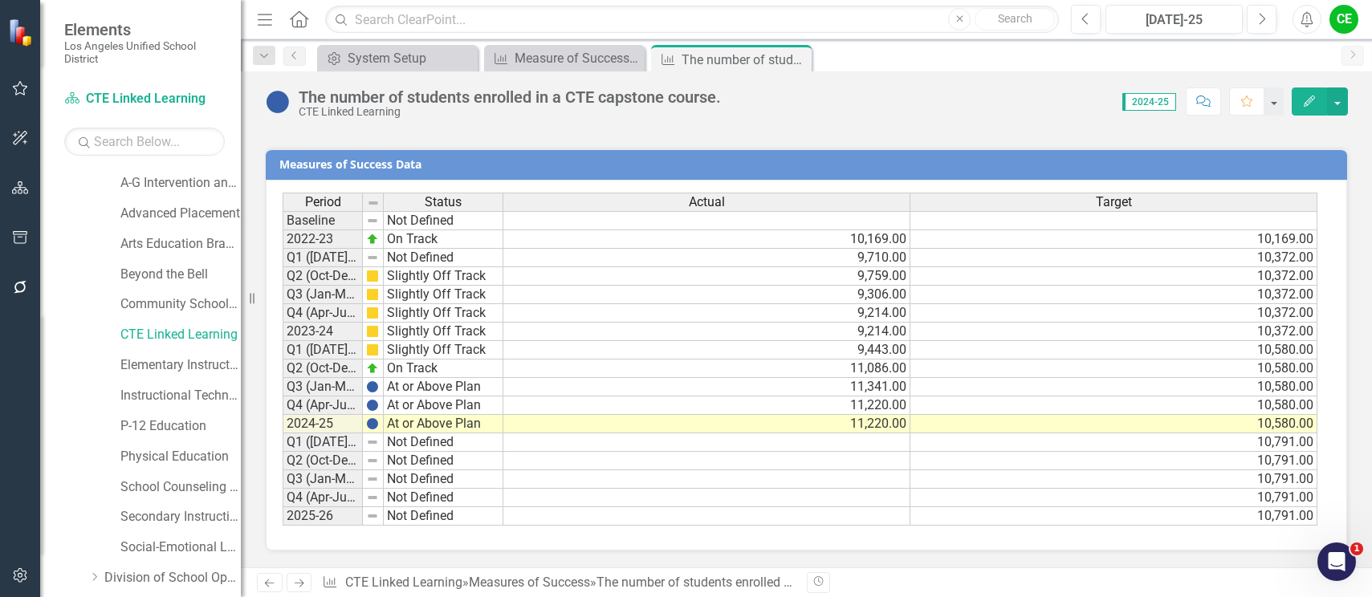
click at [0, 0] on icon "Close" at bounding box center [0, 0] width 0 height 0
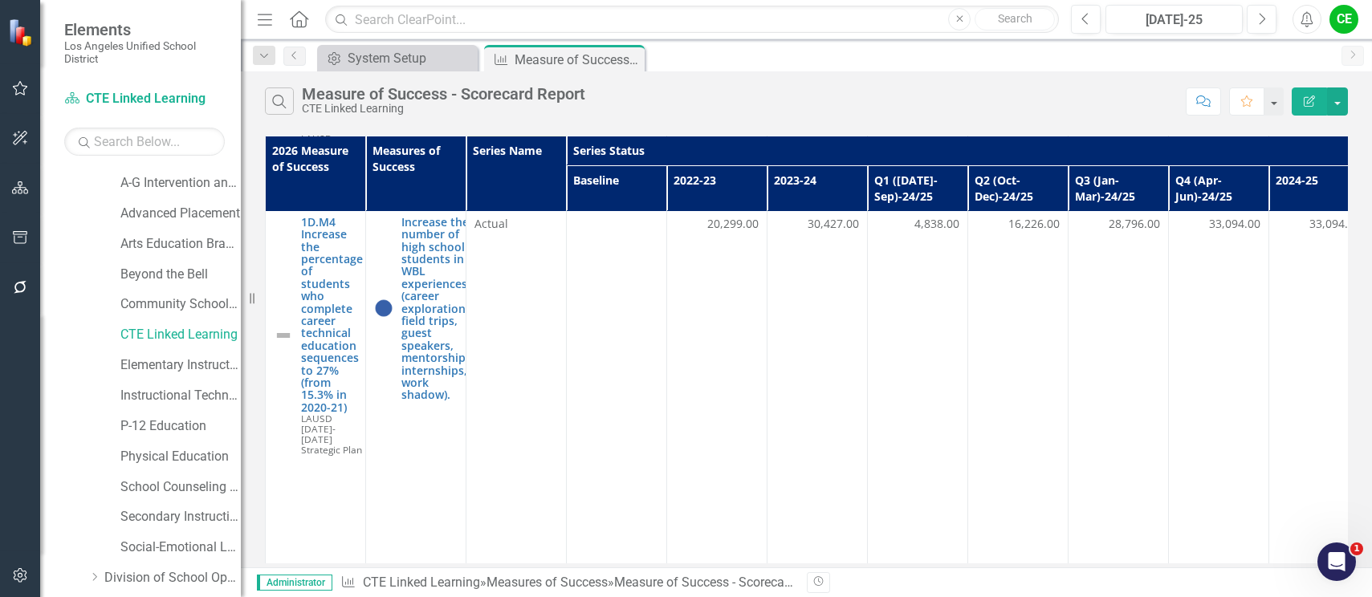
scroll to position [321, 0]
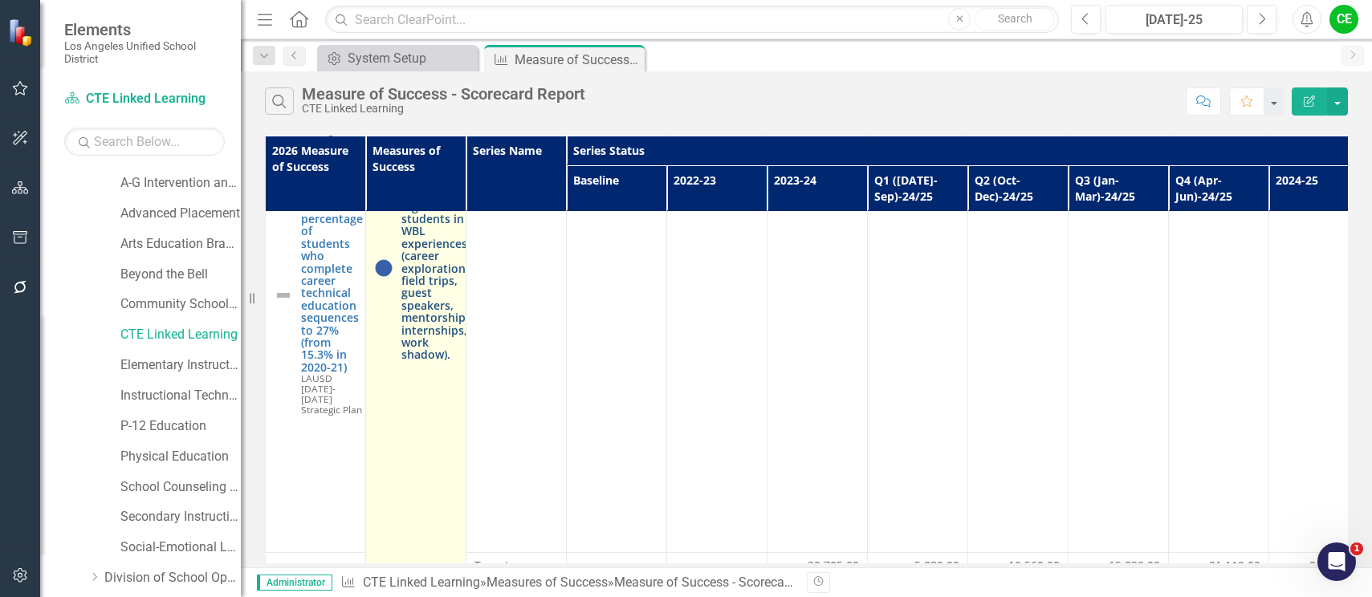
click at [428, 280] on link "Increase the number of high school students in WBL experiences (career explorat…" at bounding box center [437, 268] width 73 height 185
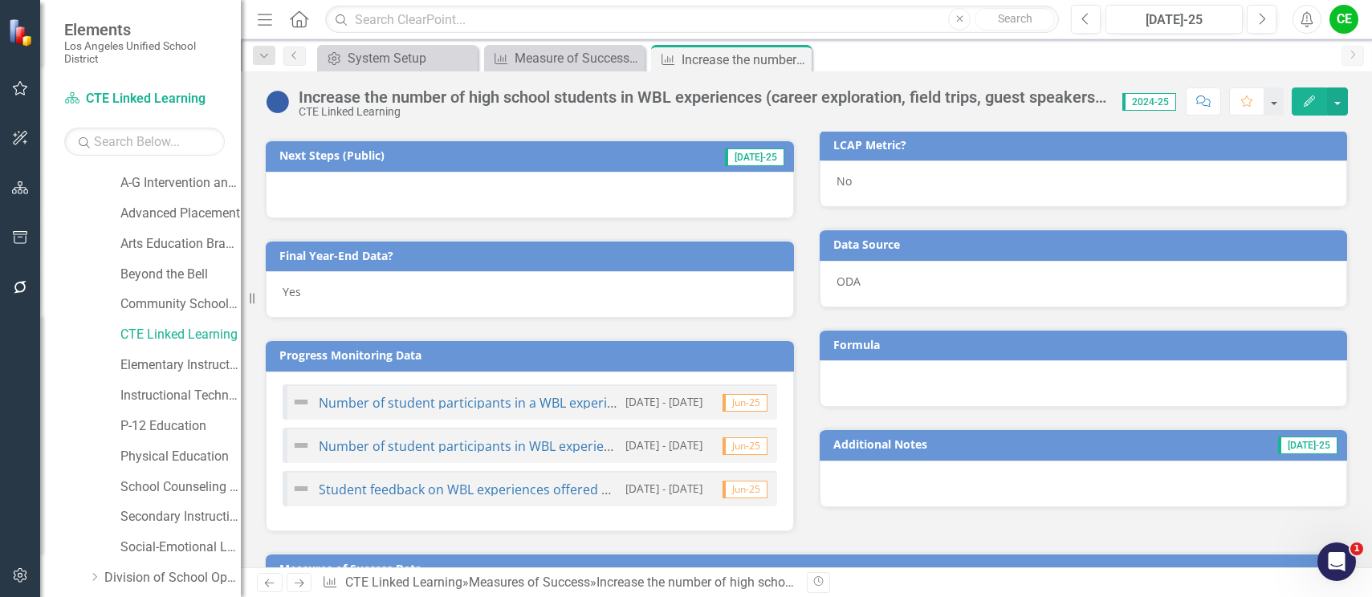
scroll to position [615, 0]
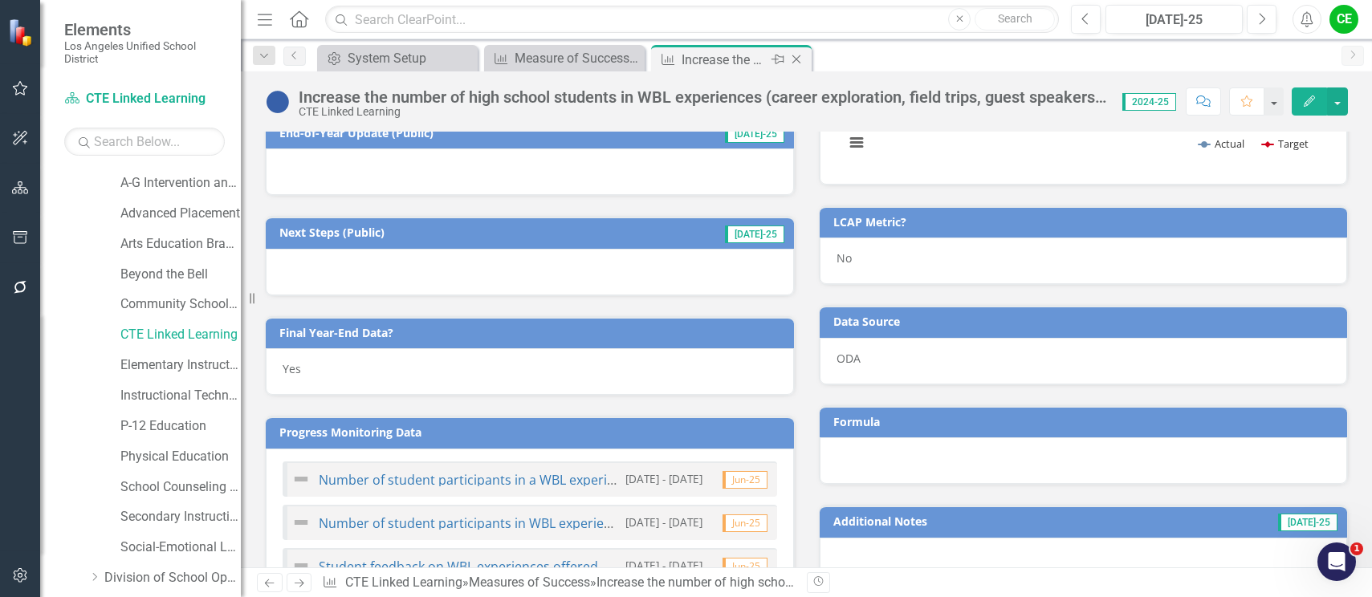
click at [798, 55] on icon "Close" at bounding box center [796, 59] width 16 height 13
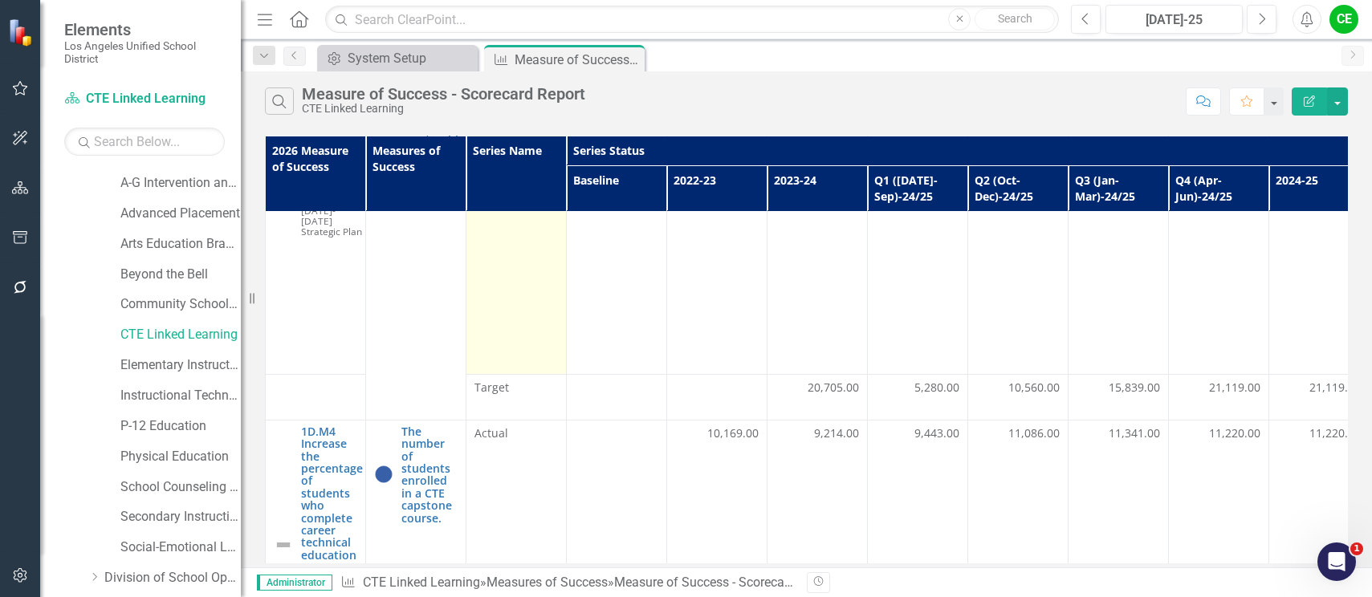
scroll to position [562, 0]
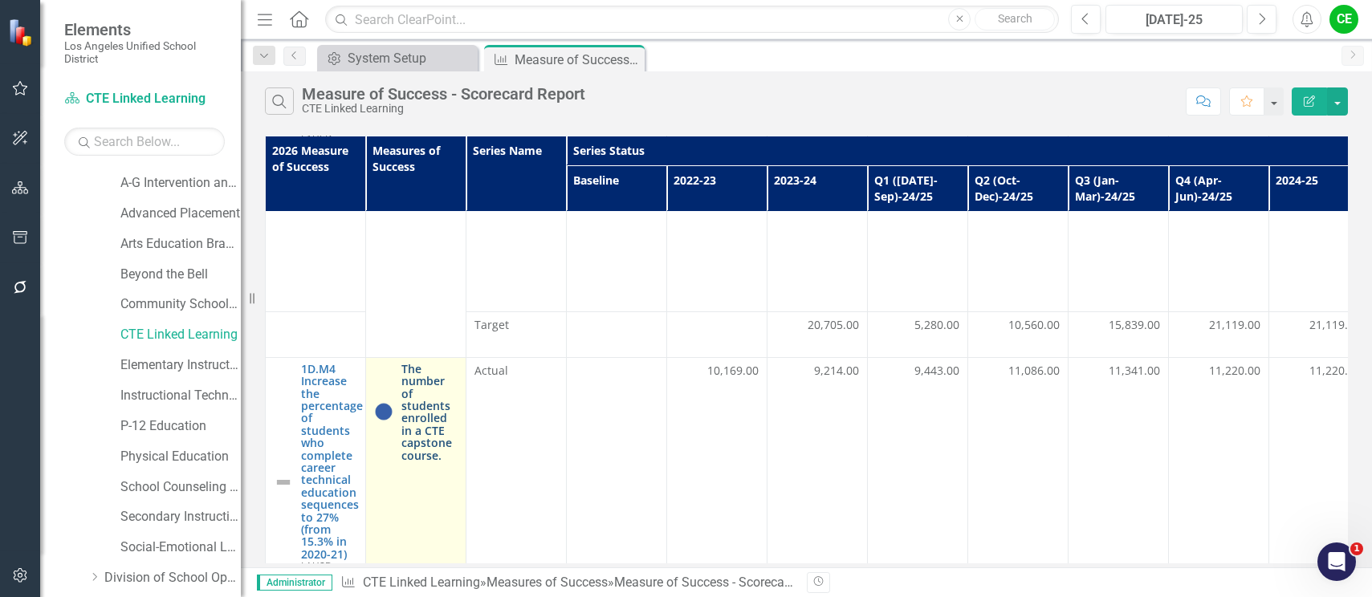
click at [421, 388] on link "The number of students enrolled in a CTE capstone course." at bounding box center [429, 412] width 56 height 99
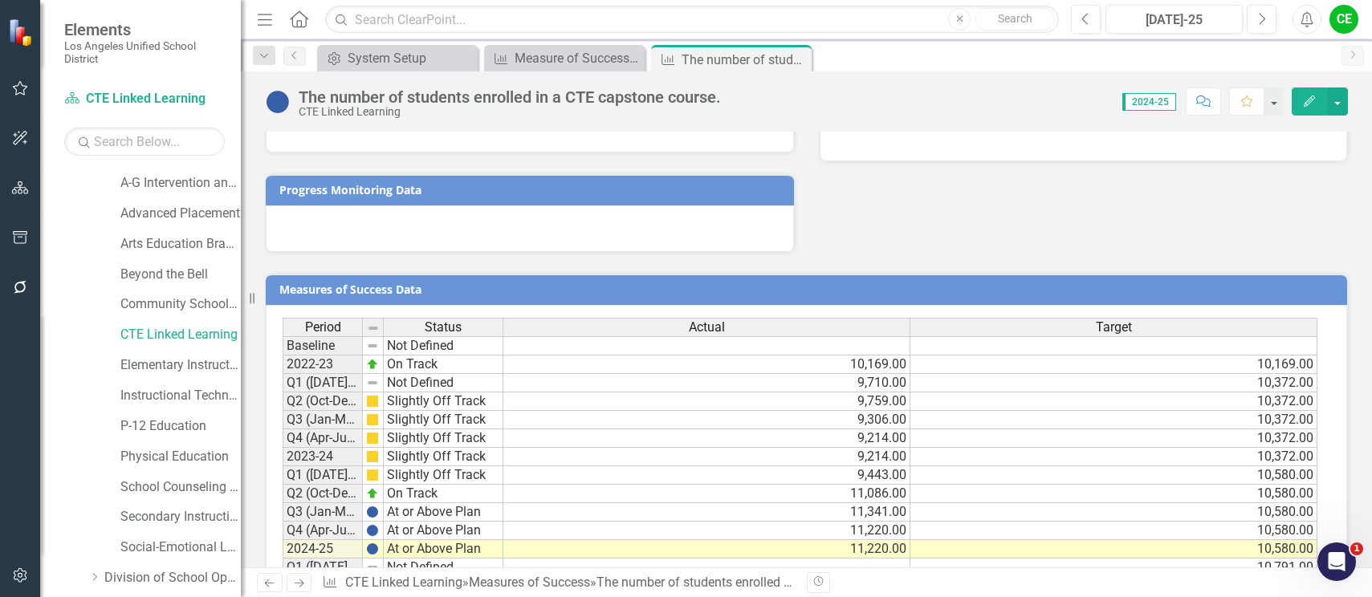
scroll to position [1051, 0]
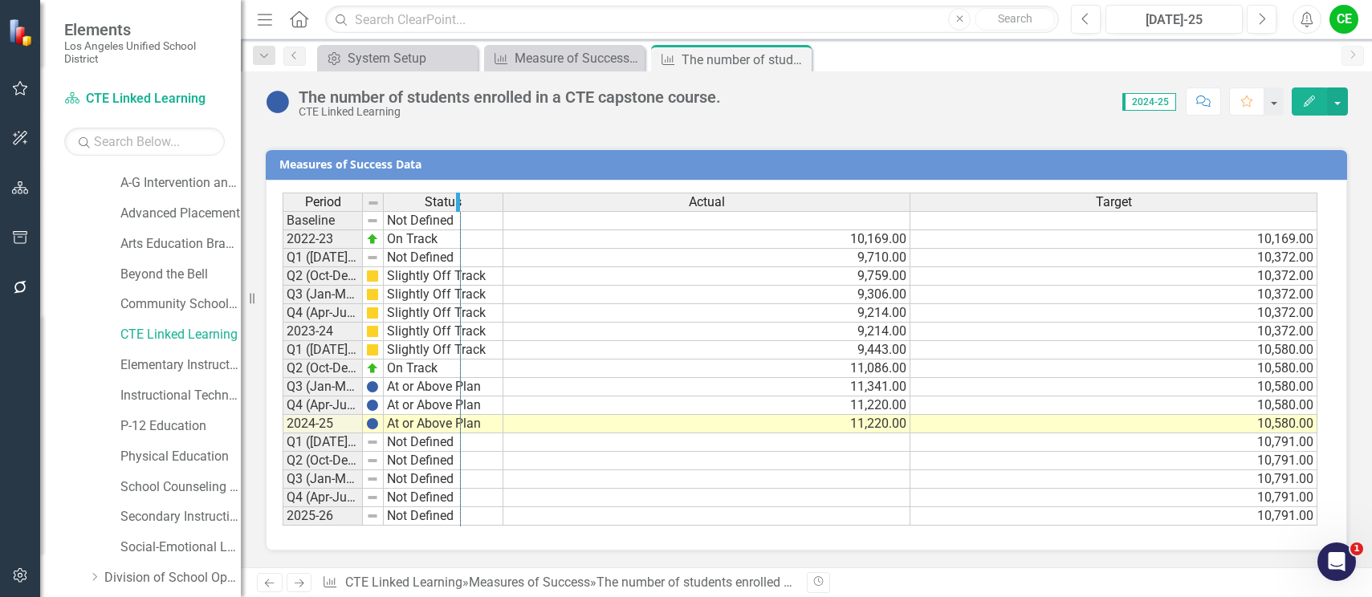
drag, startPoint x: 360, startPoint y: 203, endPoint x: 458, endPoint y: 204, distance: 97.9
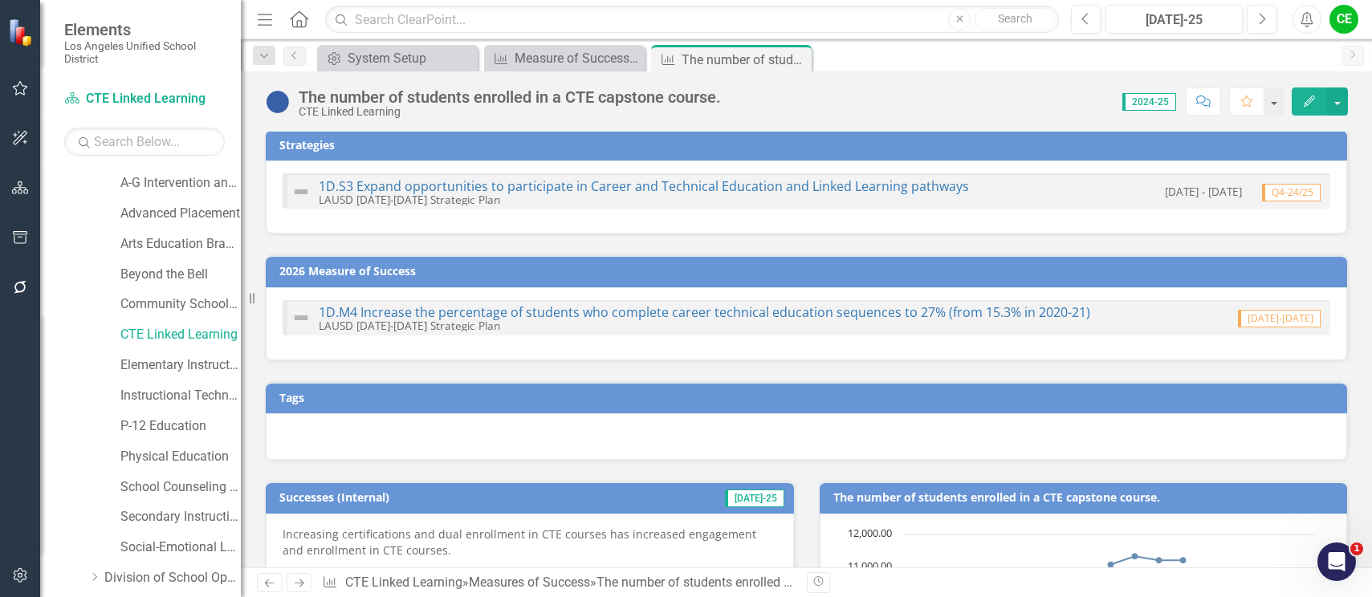
scroll to position [0, 0]
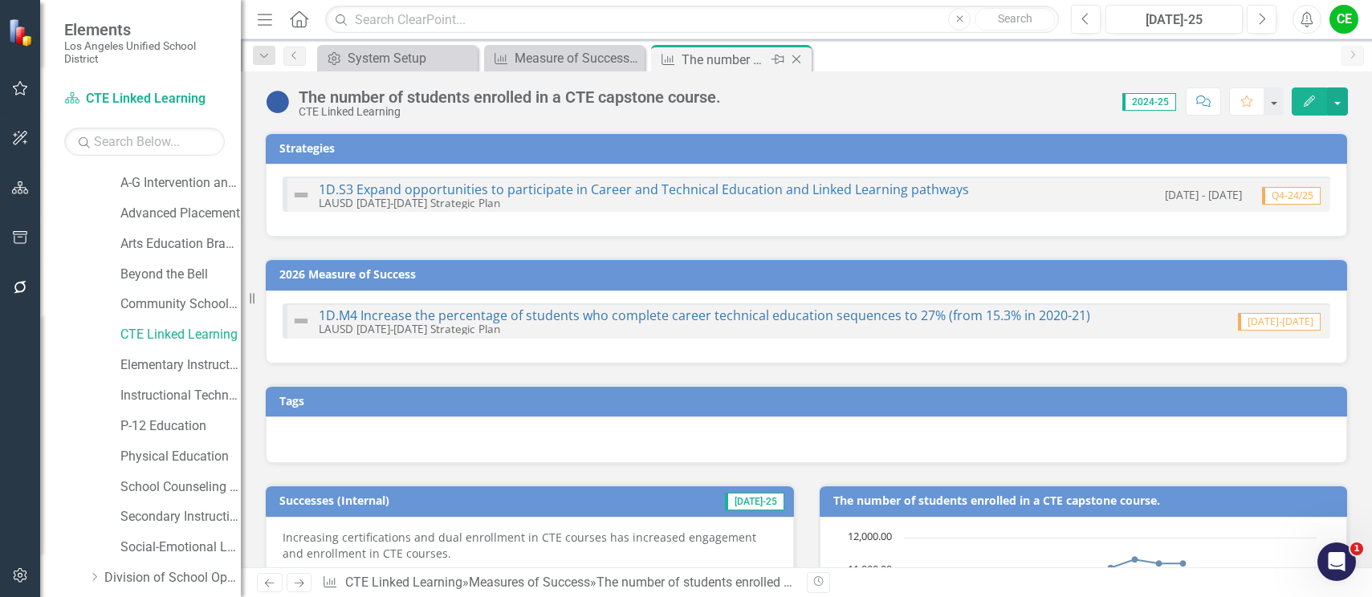
click at [797, 63] on icon "Close" at bounding box center [796, 59] width 16 height 13
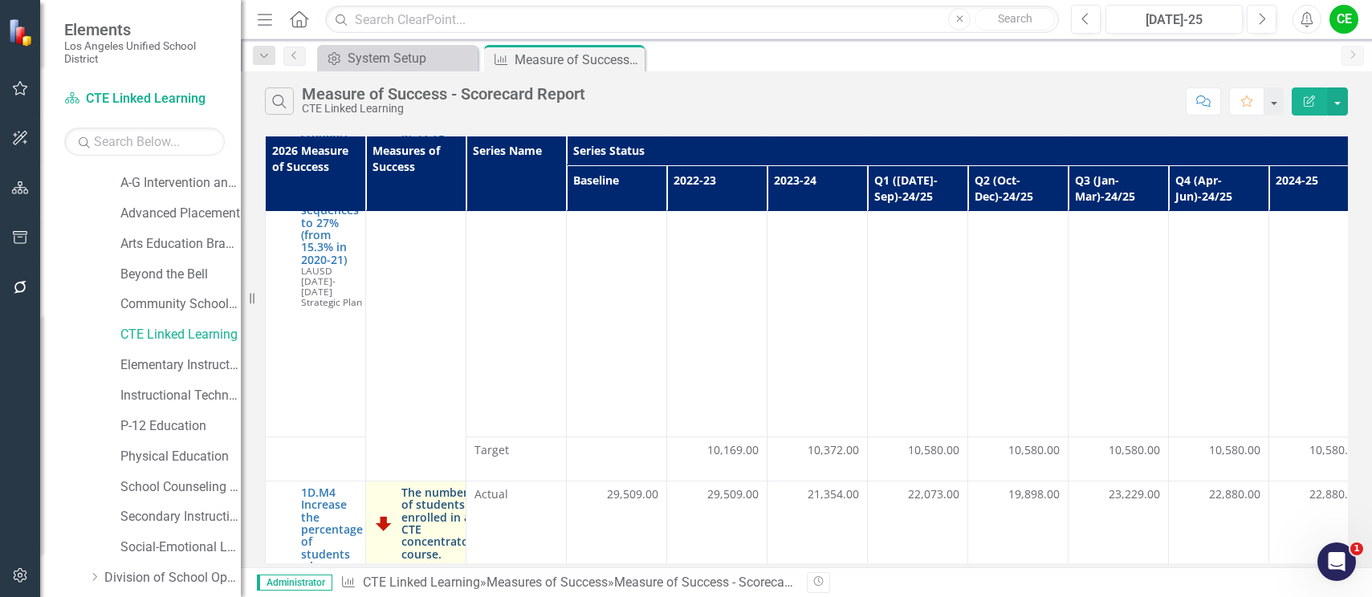
scroll to position [998, 0]
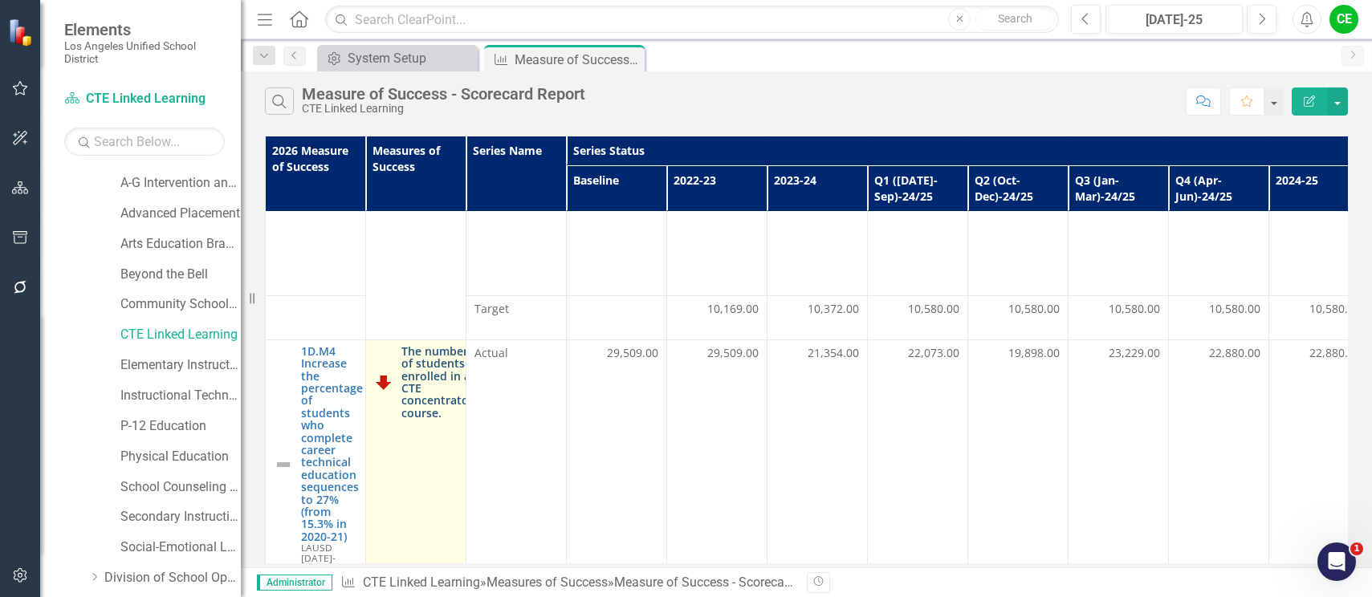
click at [452, 345] on link "The number of students enrolled in a CTE concentrator course." at bounding box center [437, 382] width 72 height 74
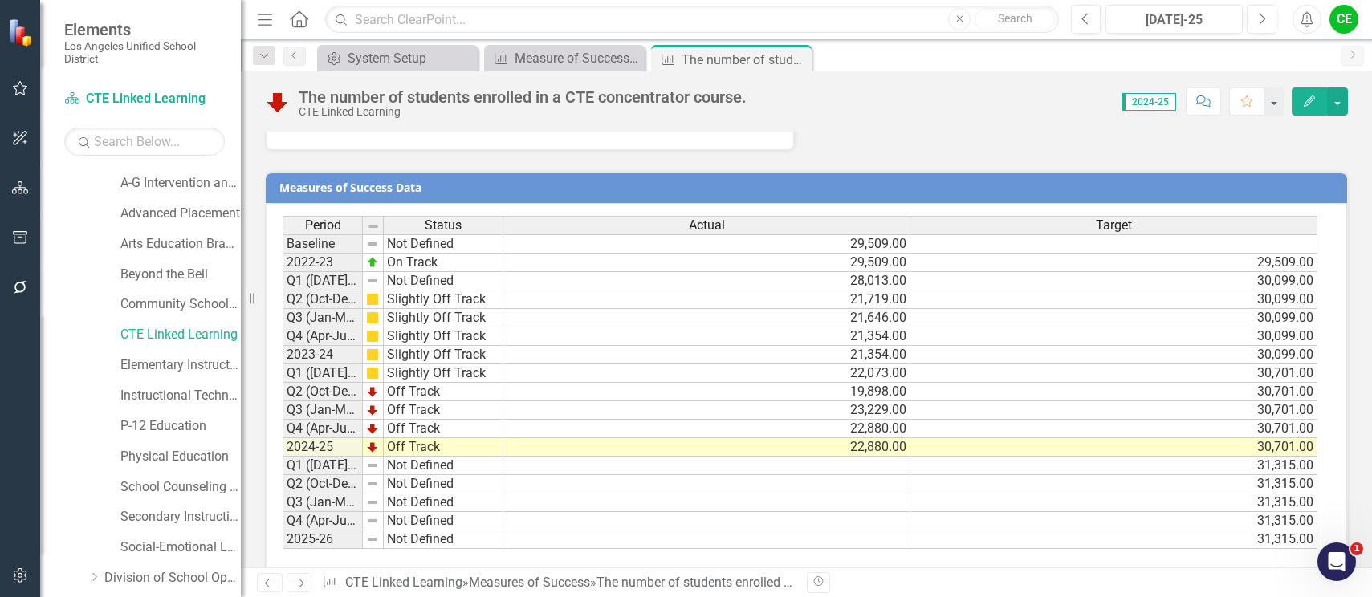
scroll to position [1036, 0]
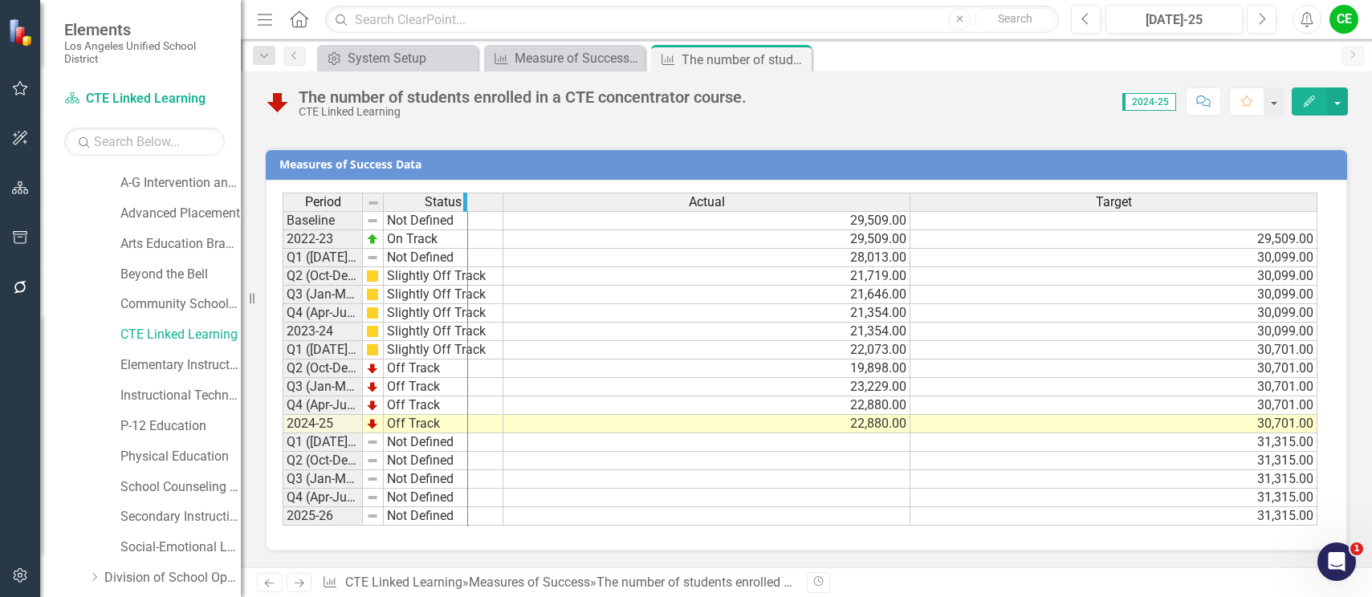
drag, startPoint x: 361, startPoint y: 201, endPoint x: 466, endPoint y: 203, distance: 105.2
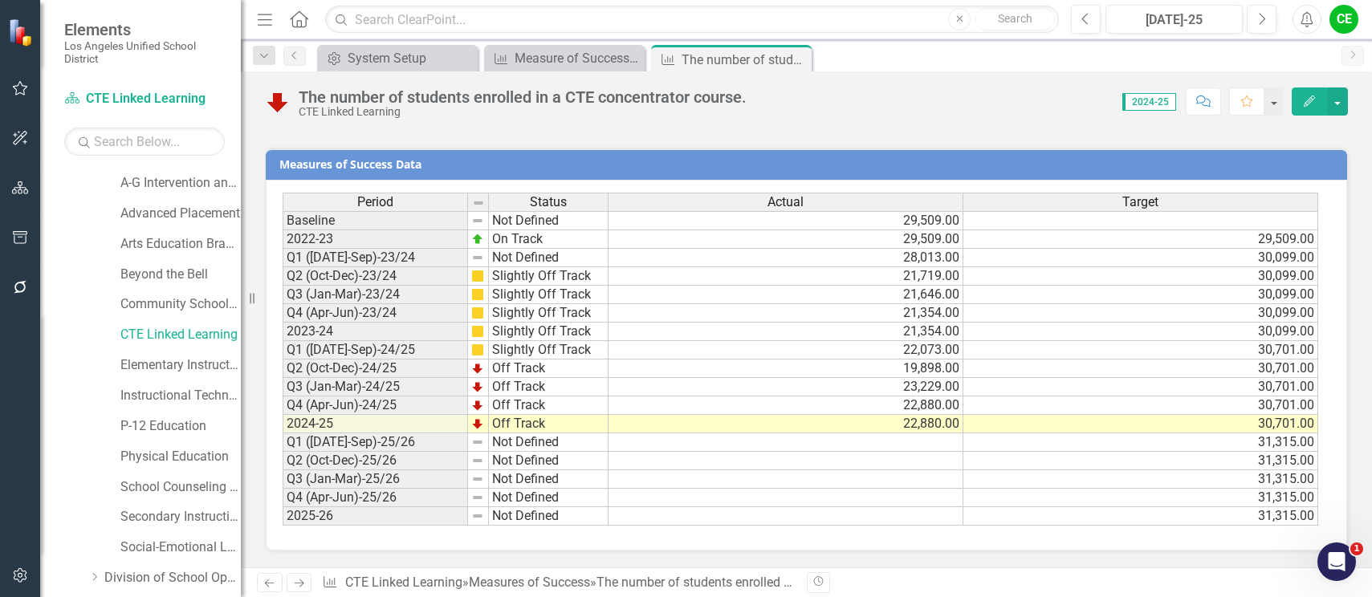
click at [519, 423] on td "Off Track" at bounding box center [549, 424] width 120 height 18
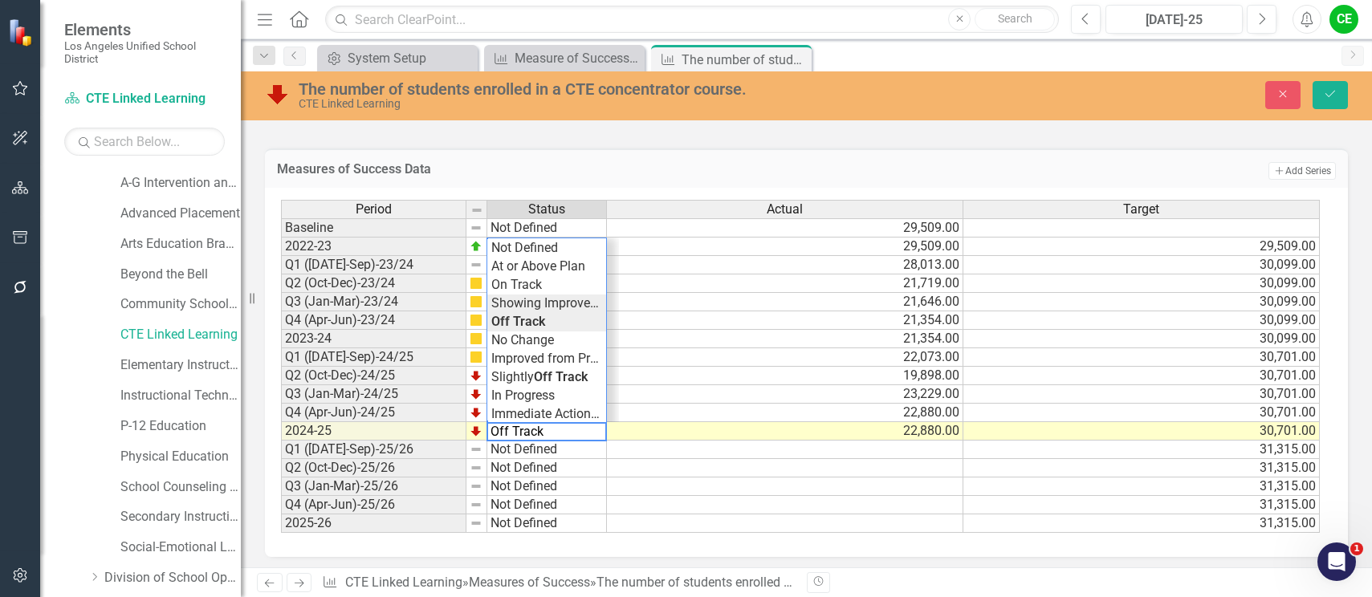
type textarea "Showing Improvemet"
click at [543, 307] on div "Period Status Actual Target Baseline Not Defined 29,509.00 2022-23 On Track 29,…" at bounding box center [800, 367] width 1039 height 334
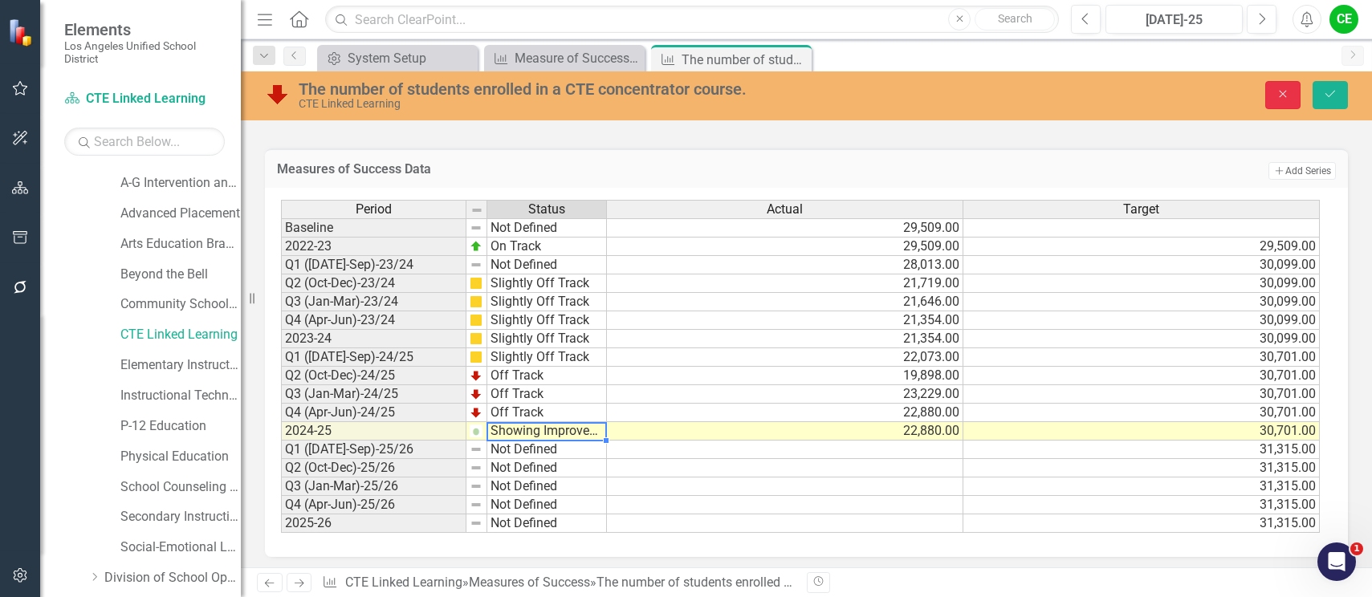
click at [1288, 88] on icon "Close" at bounding box center [1283, 93] width 14 height 11
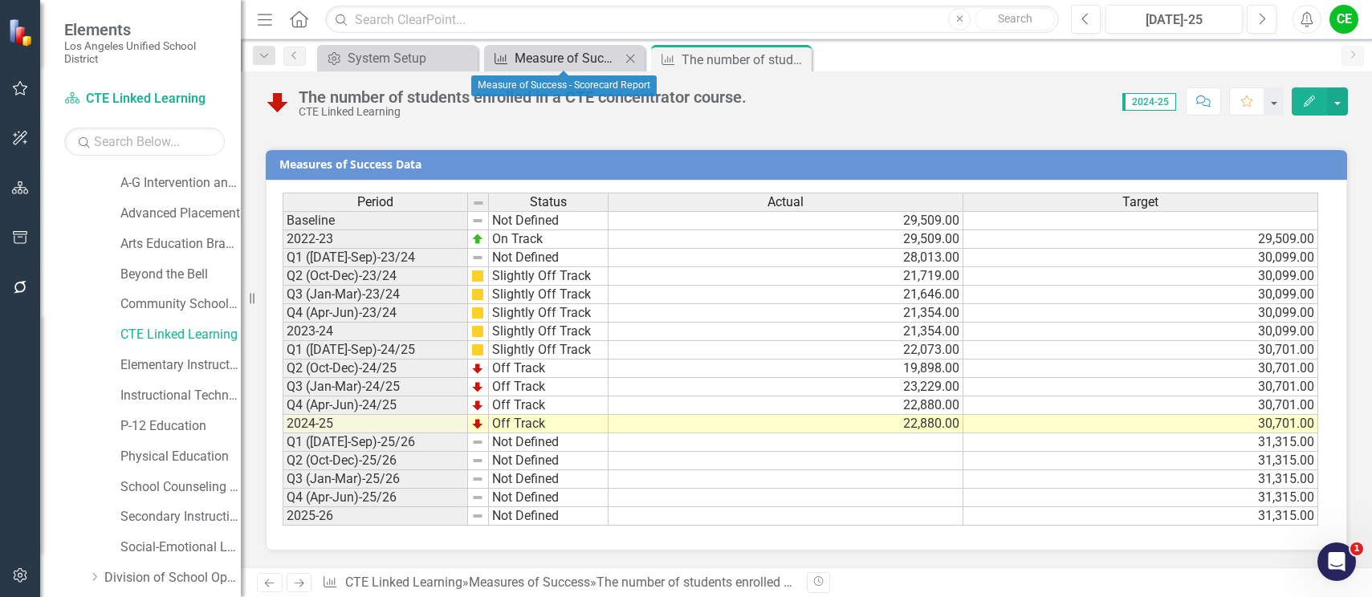
click at [555, 57] on div "Measure of Success - Scorecard Report" at bounding box center [568, 58] width 106 height 20
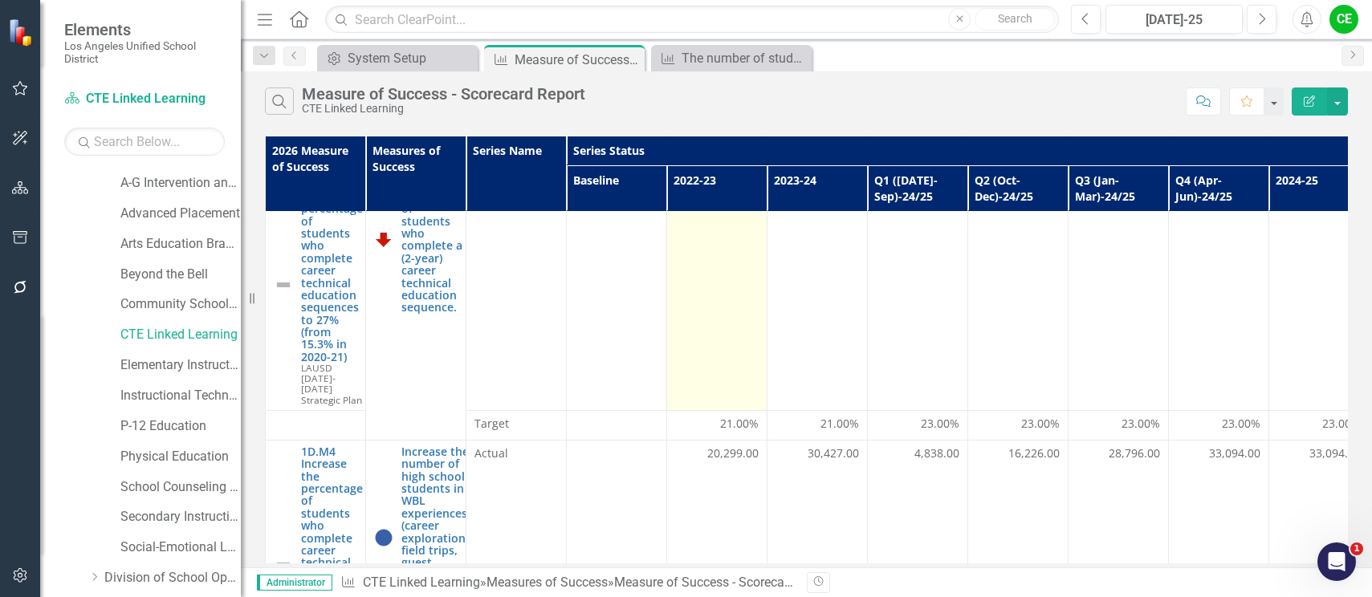
scroll to position [80, 0]
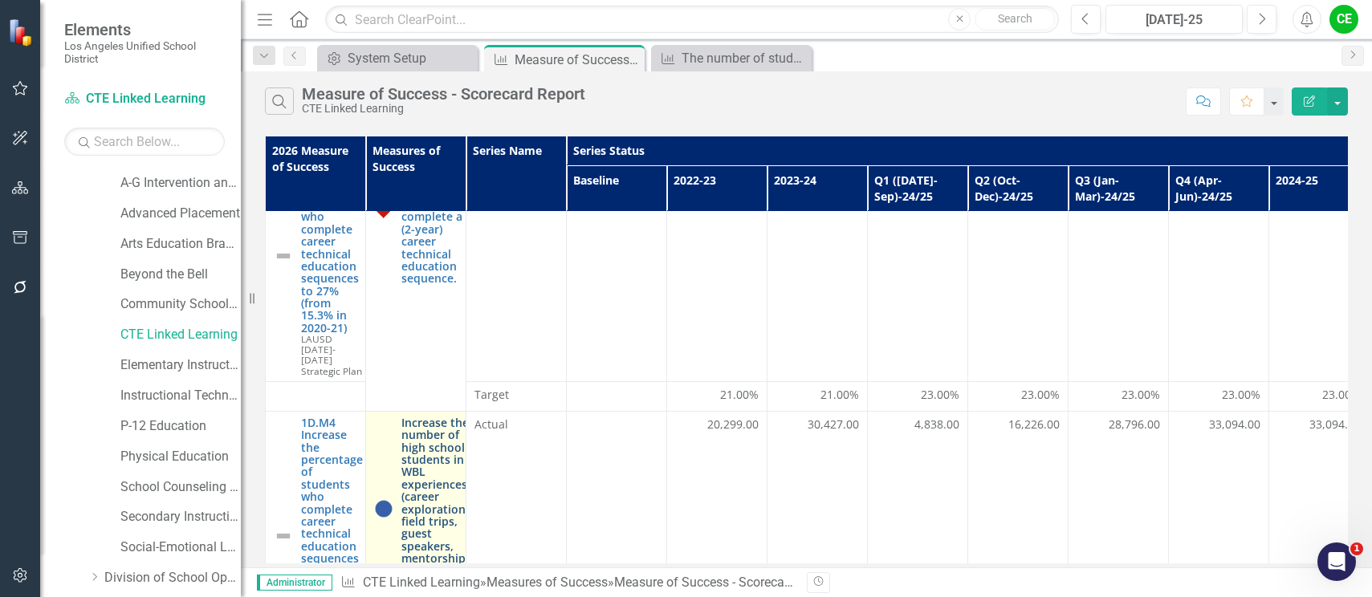
click at [436, 438] on link "Increase the number of high school students in WBL experiences (career explorat…" at bounding box center [437, 509] width 73 height 185
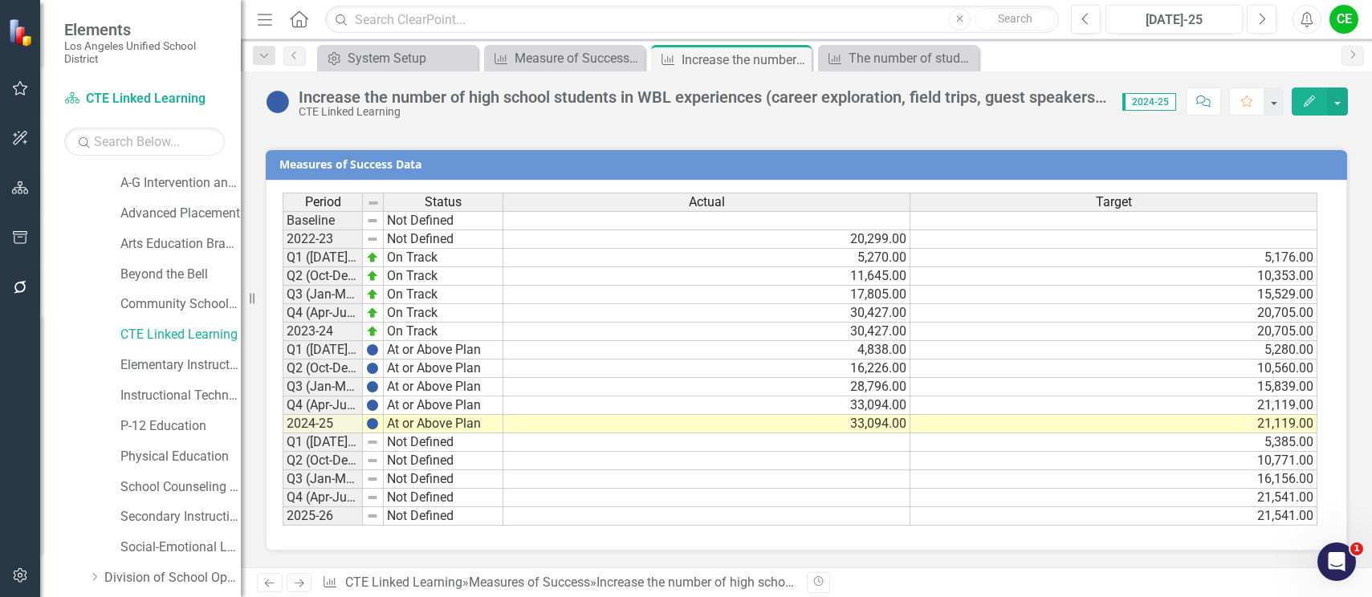
scroll to position [1016, 0]
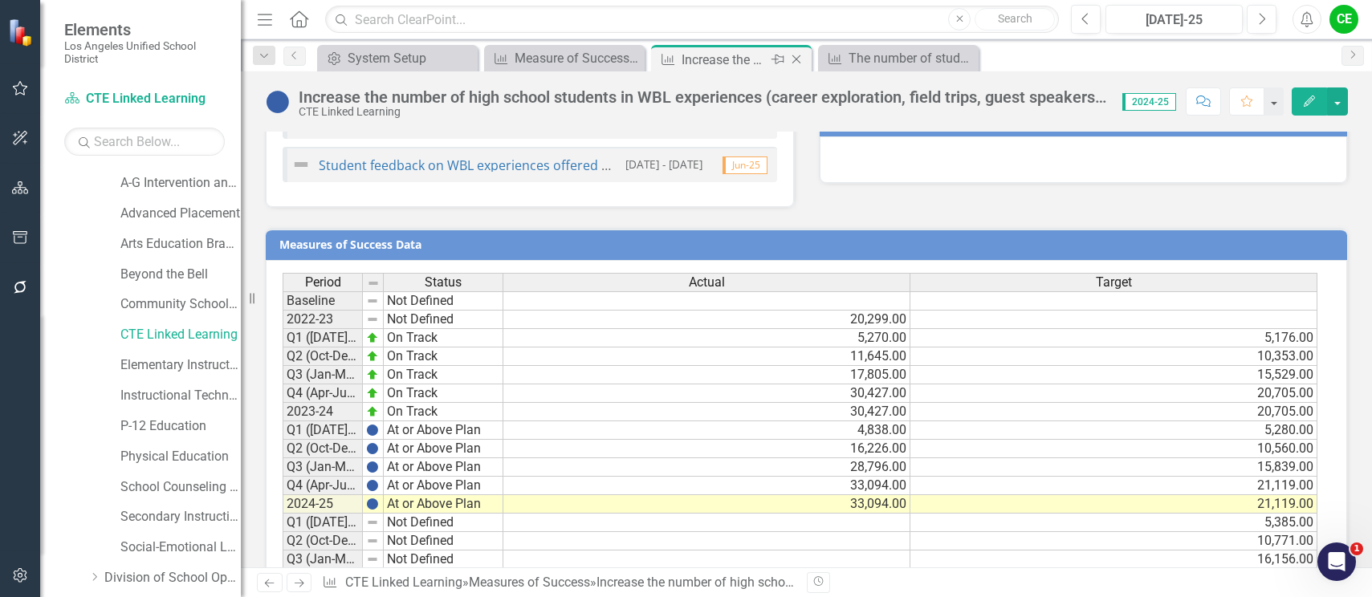
click at [797, 59] on icon at bounding box center [796, 59] width 9 height 9
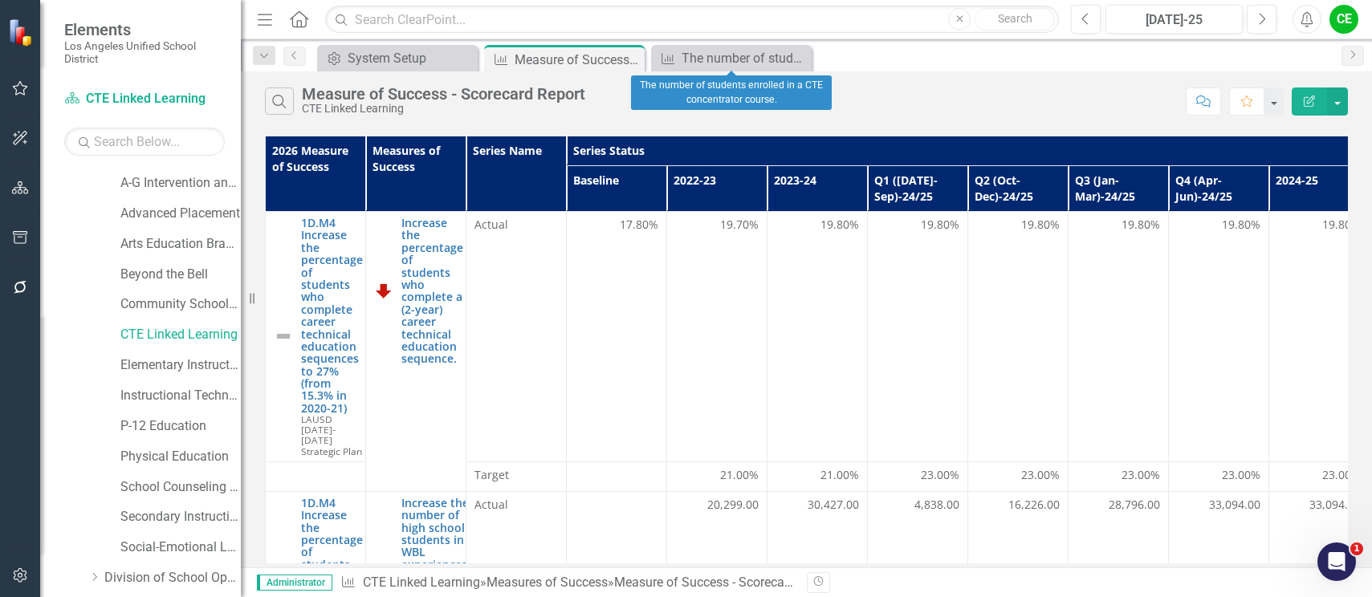
click at [0, 0] on icon at bounding box center [0, 0] width 0 height 0
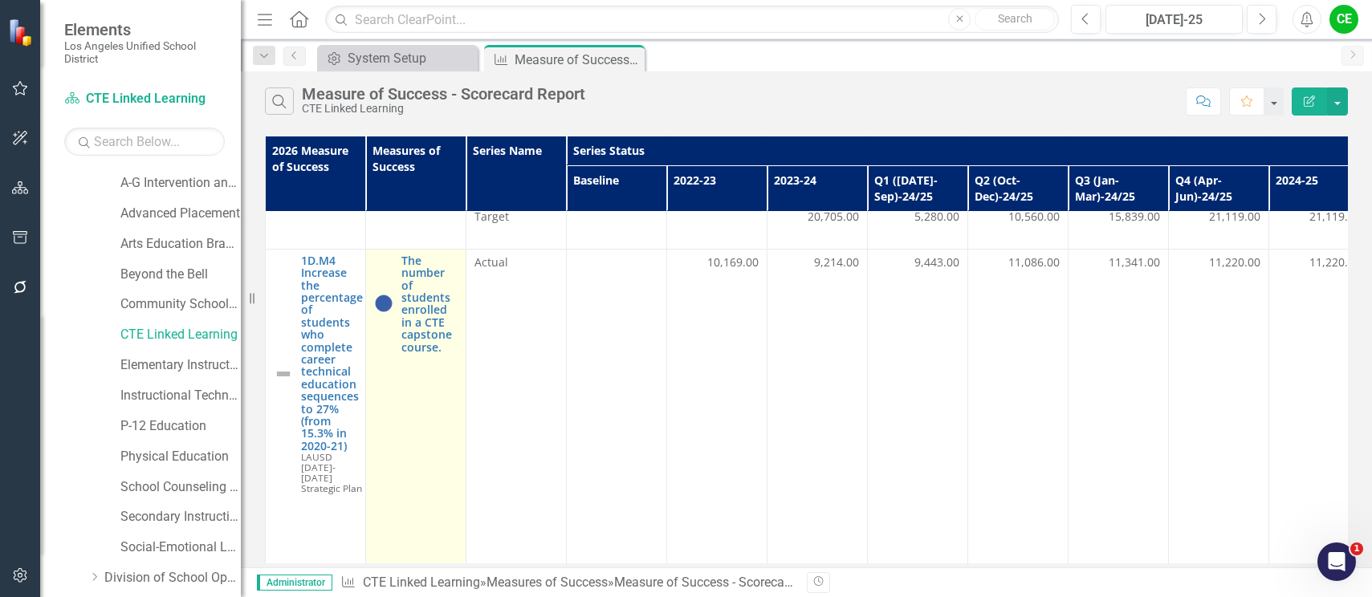
scroll to position [642, 0]
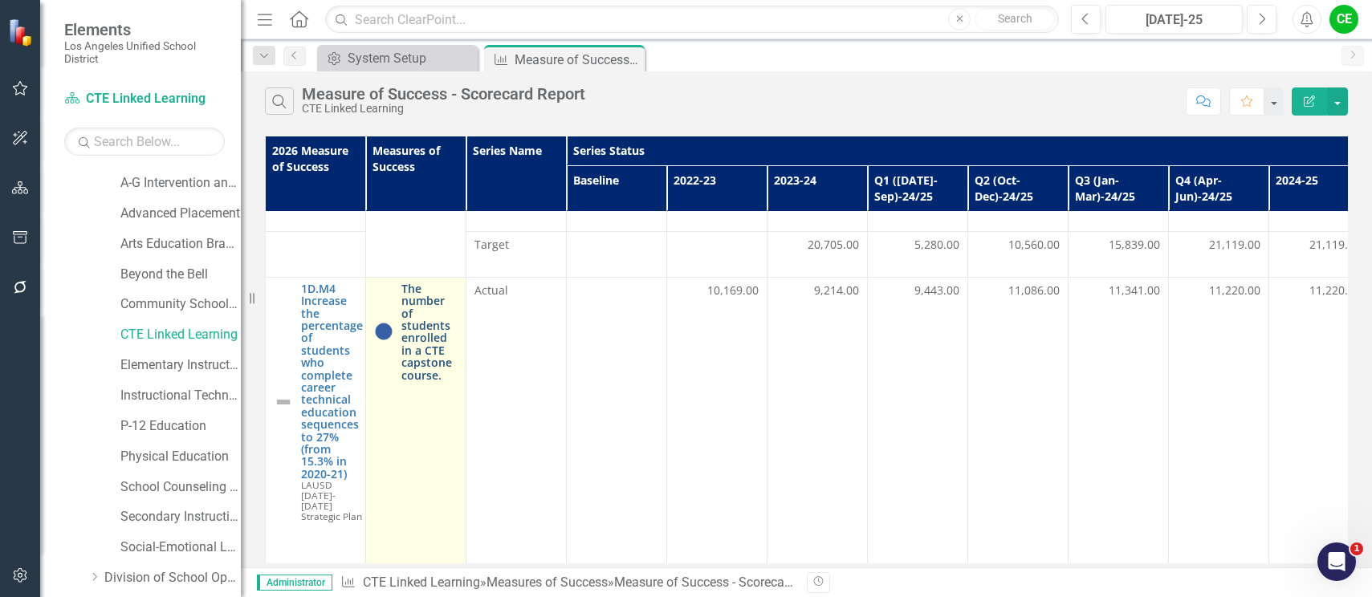
click at [426, 303] on link "The number of students enrolled in a CTE capstone course." at bounding box center [429, 332] width 56 height 99
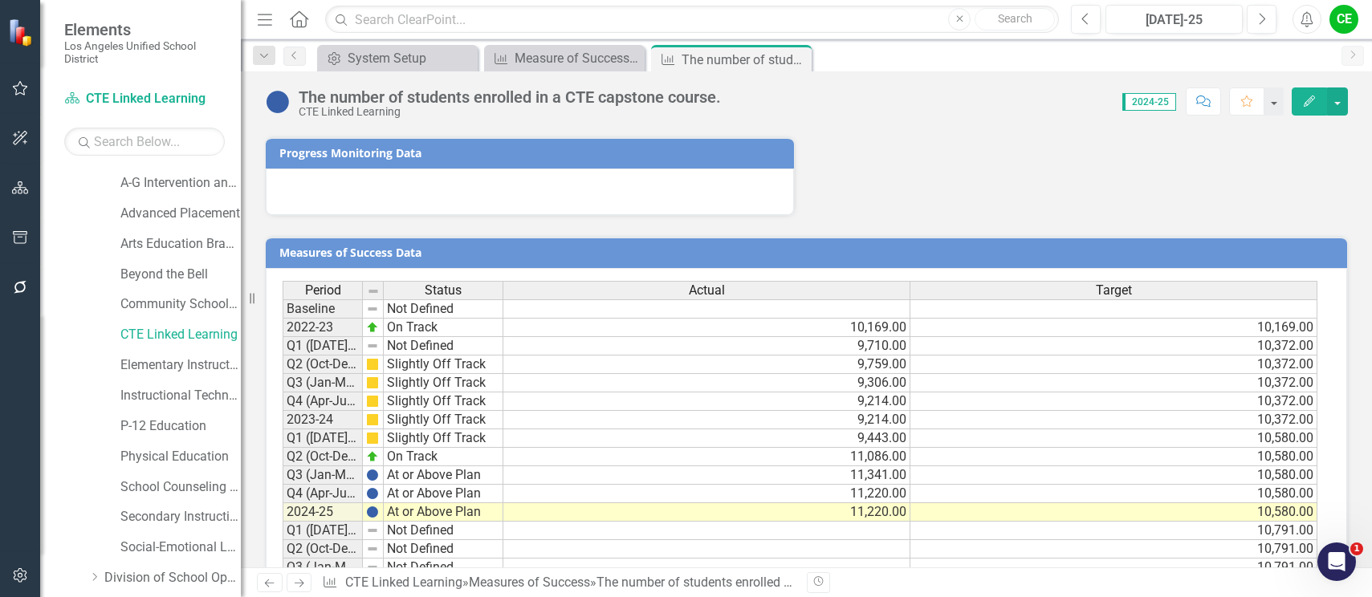
scroll to position [1051, 0]
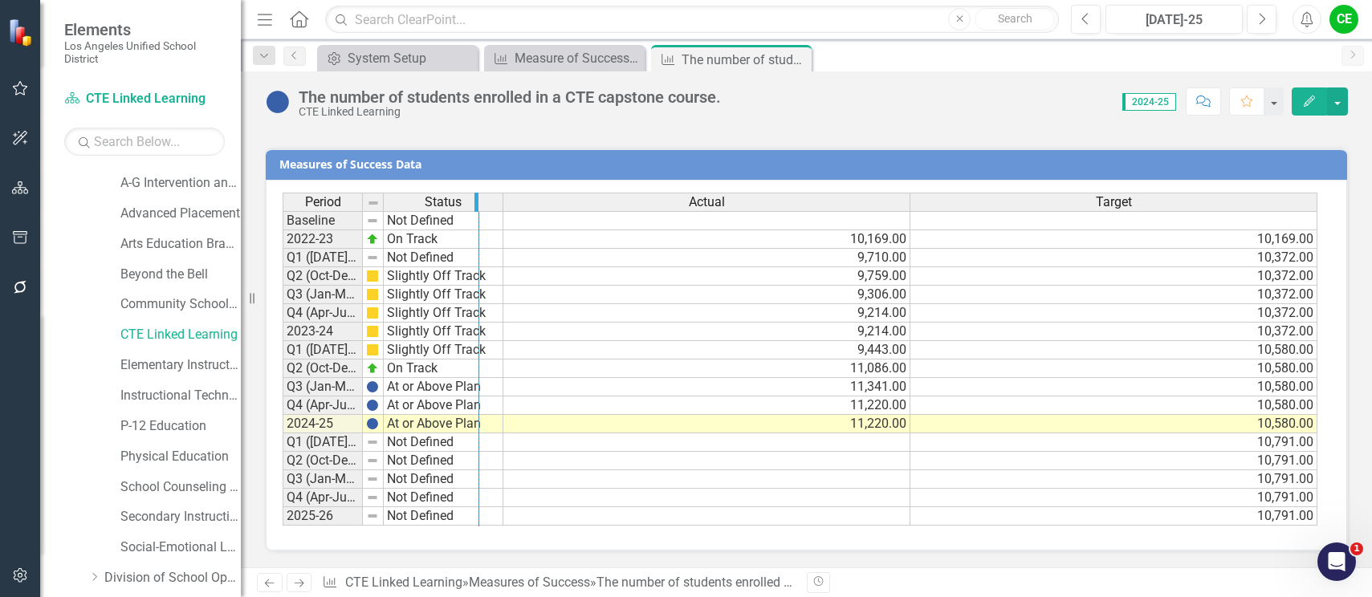
drag, startPoint x: 360, startPoint y: 202, endPoint x: 477, endPoint y: 215, distance: 117.1
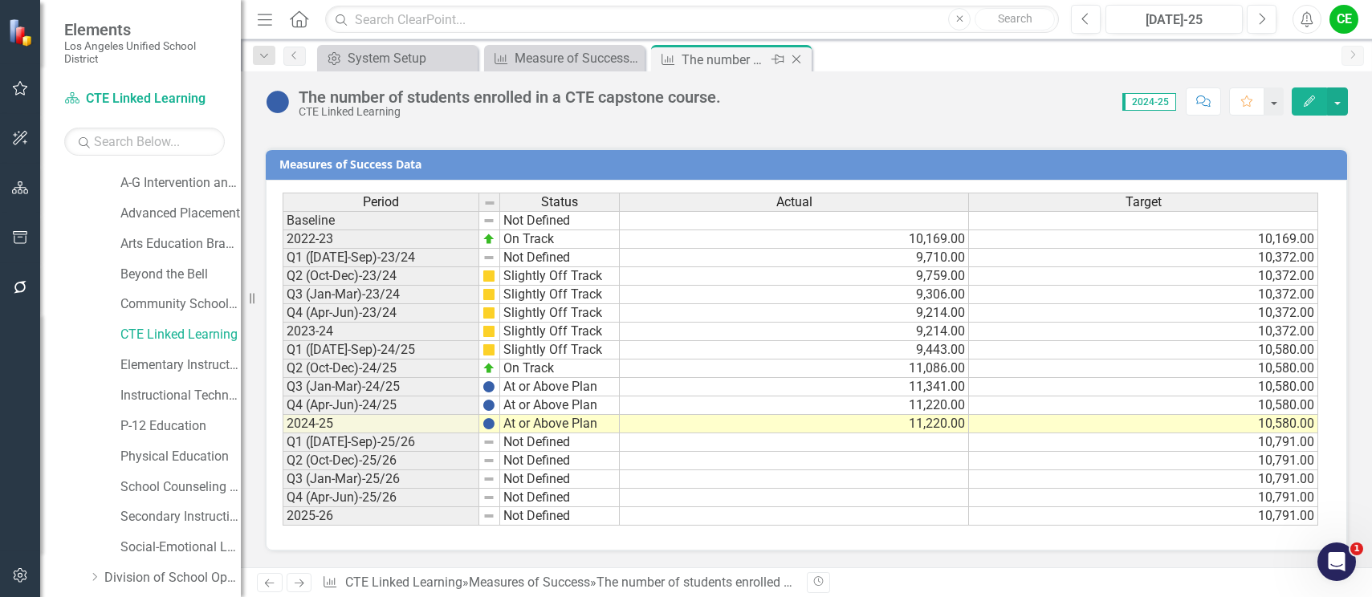
click at [795, 55] on icon "Close" at bounding box center [796, 59] width 16 height 13
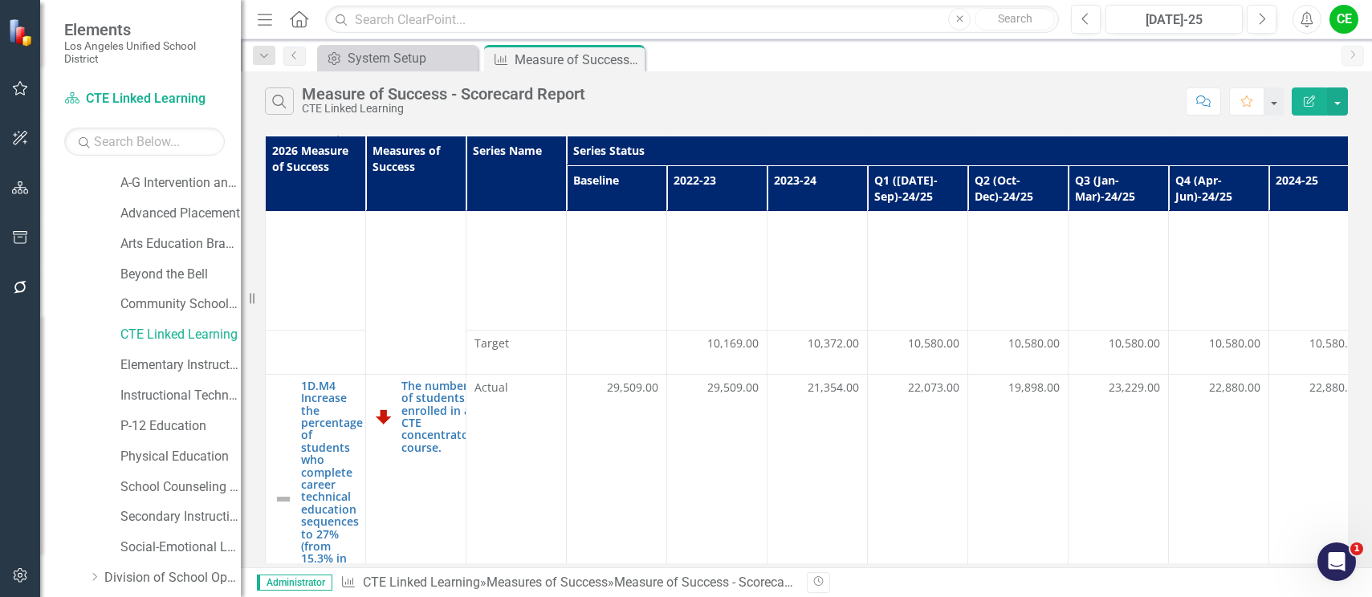
scroll to position [998, 0]
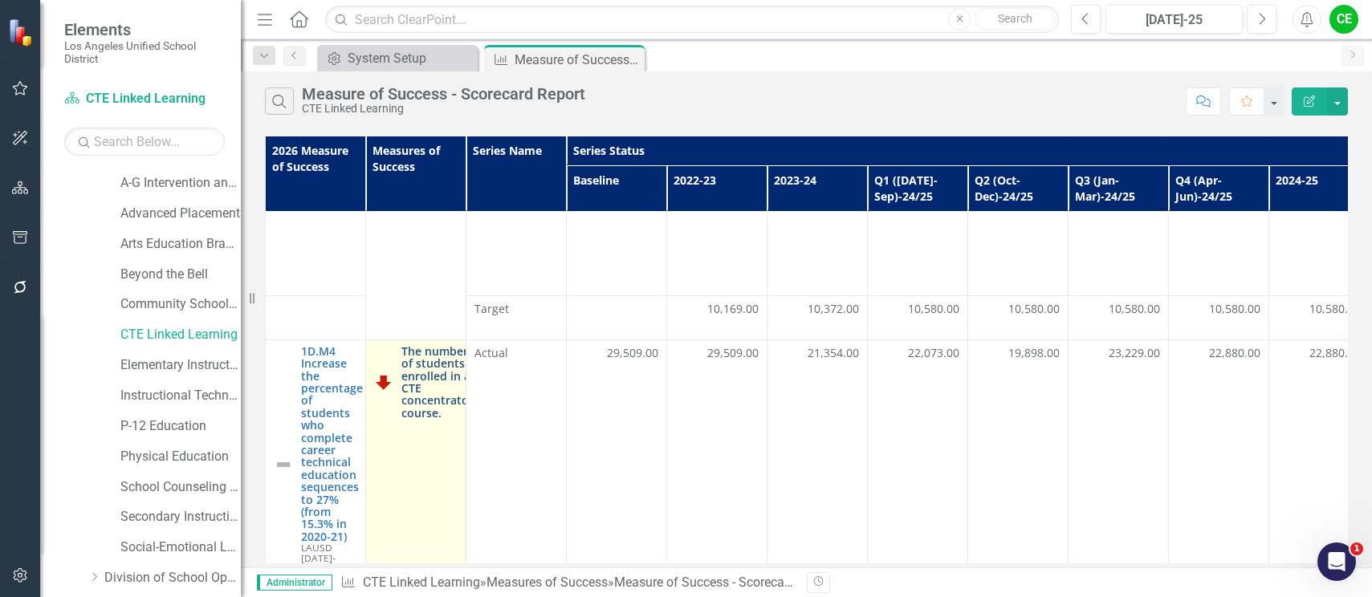
click at [410, 345] on link "The number of students enrolled in a CTE concentrator course." at bounding box center [437, 382] width 72 height 74
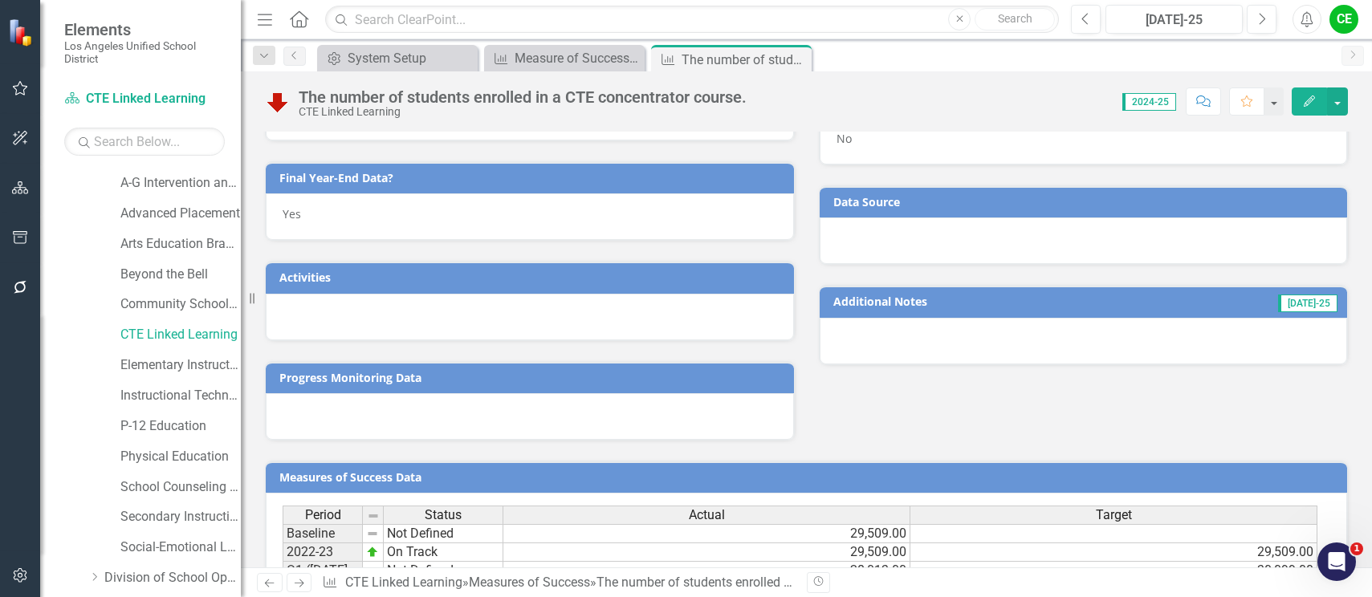
scroll to position [1036, 0]
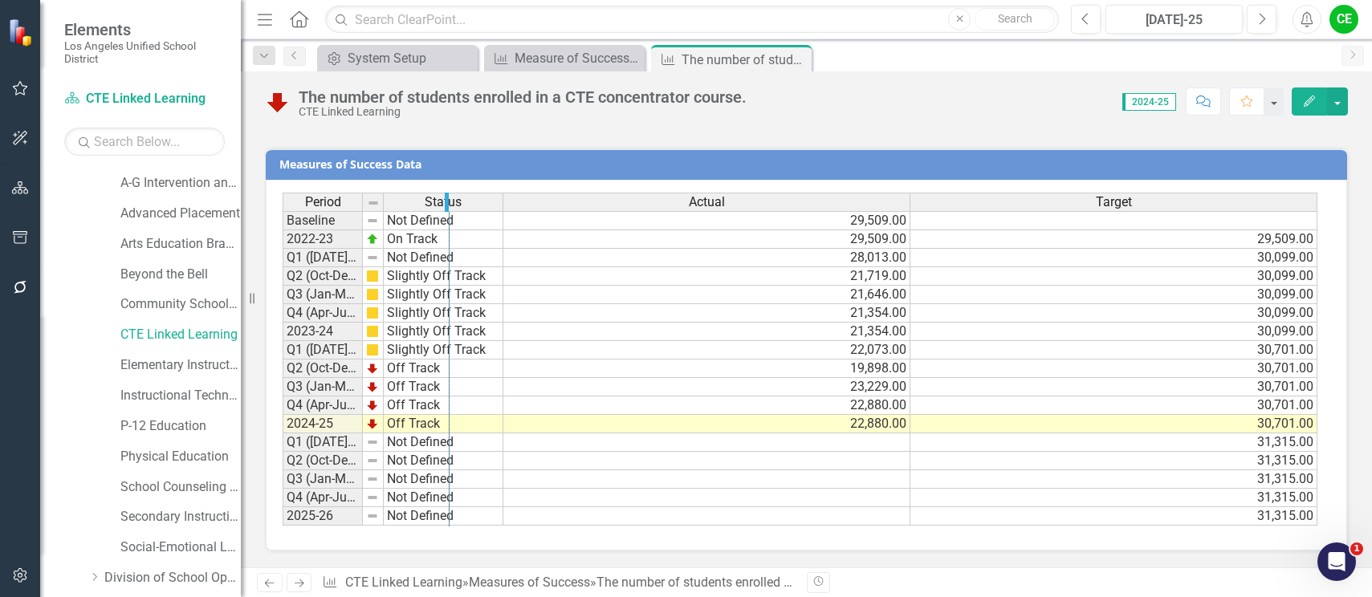
drag, startPoint x: 360, startPoint y: 202, endPoint x: 449, endPoint y: 209, distance: 88.5
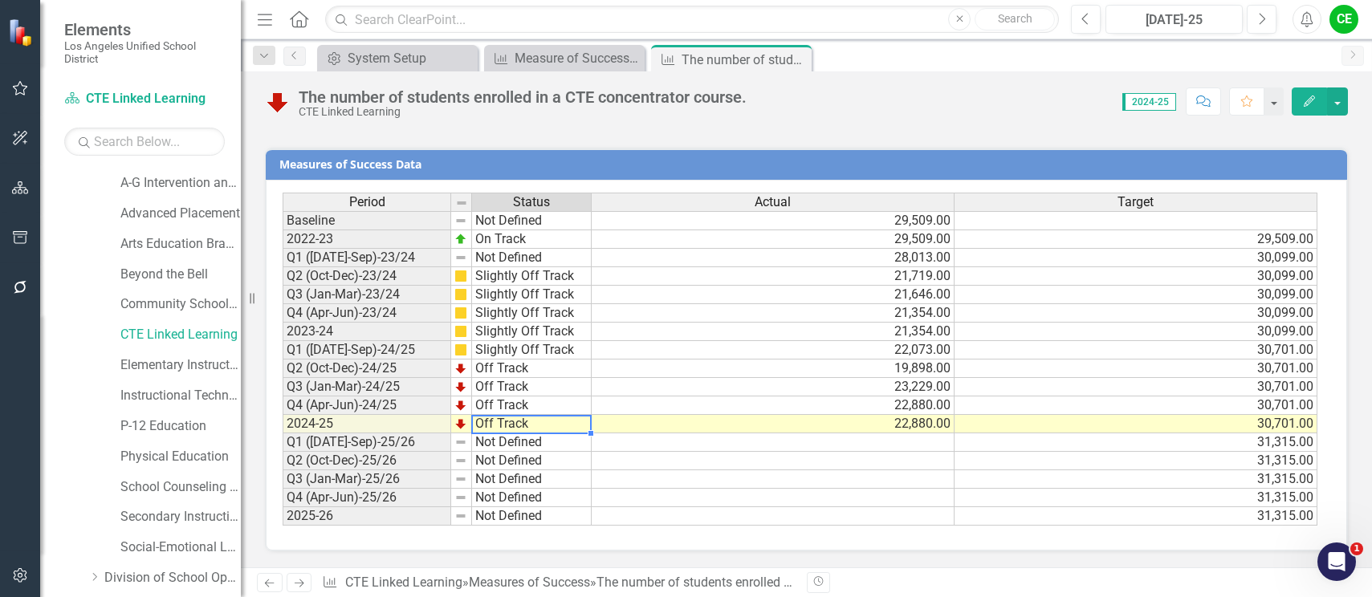
click at [518, 427] on td "Off Track" at bounding box center [532, 424] width 120 height 18
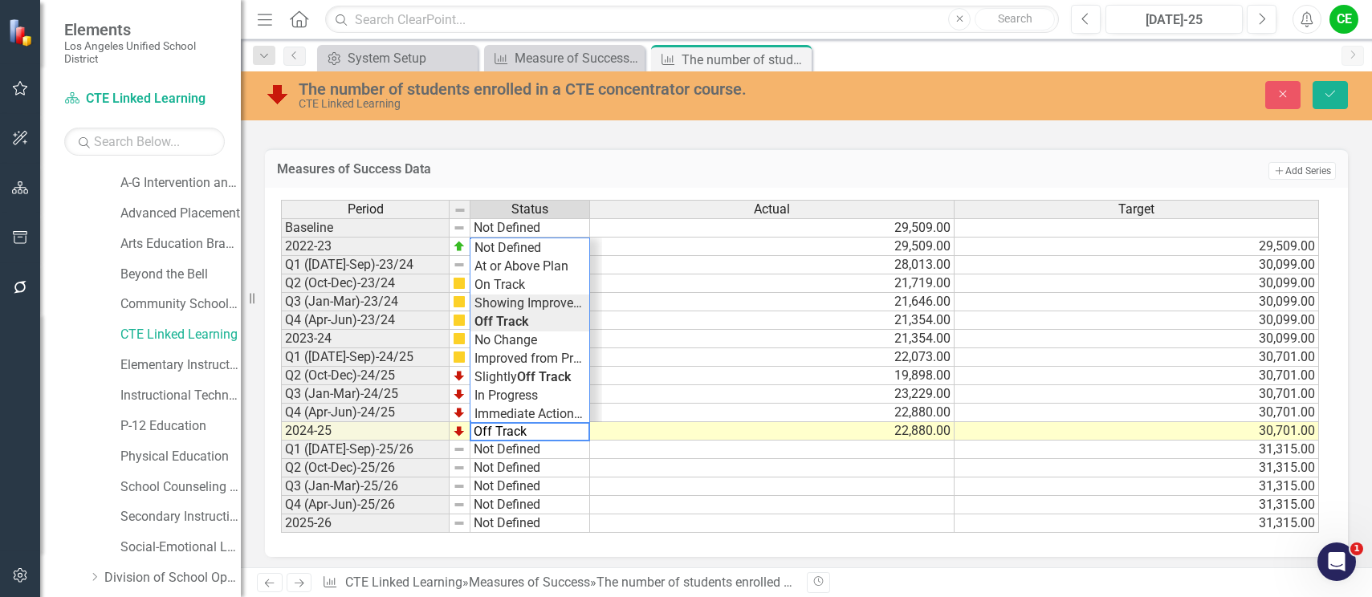
type textarea "Showing Improvemet"
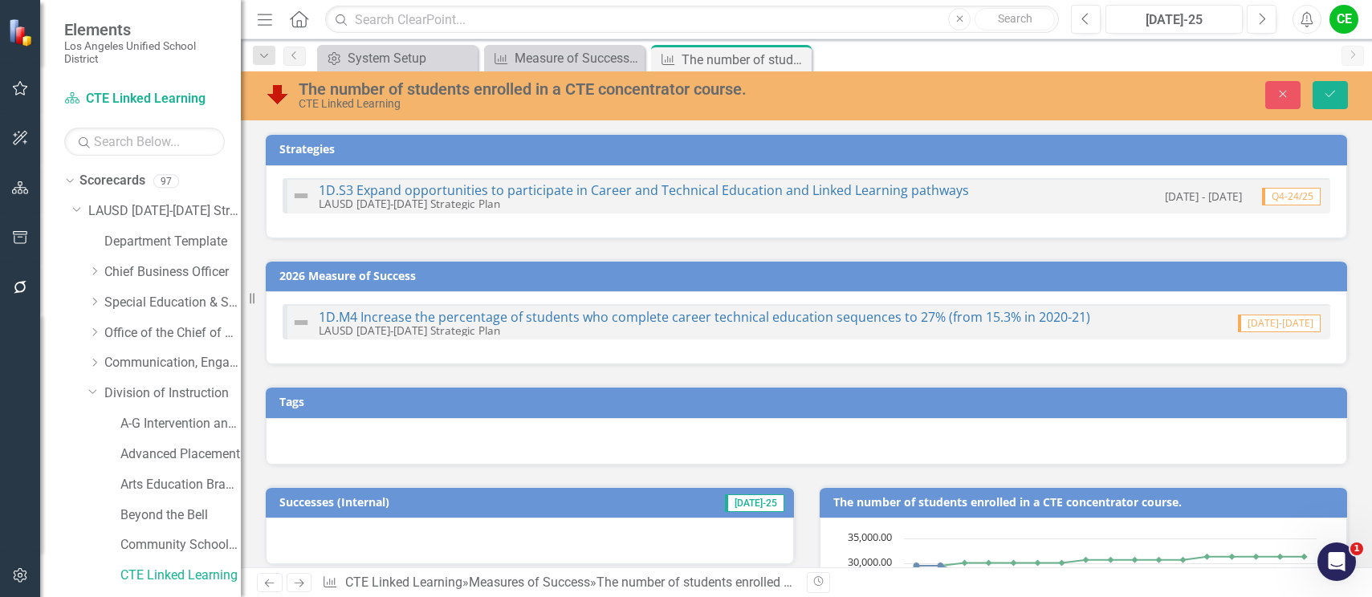
scroll to position [1036, 0]
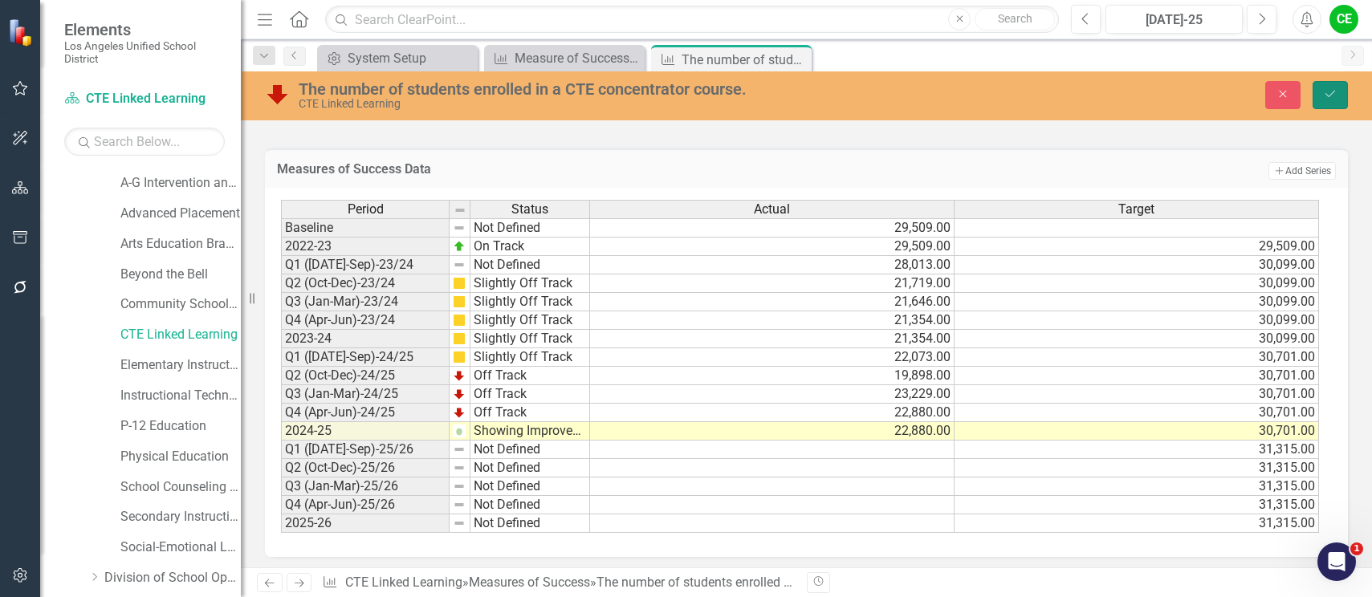
click at [1327, 97] on icon "Save" at bounding box center [1330, 93] width 14 height 11
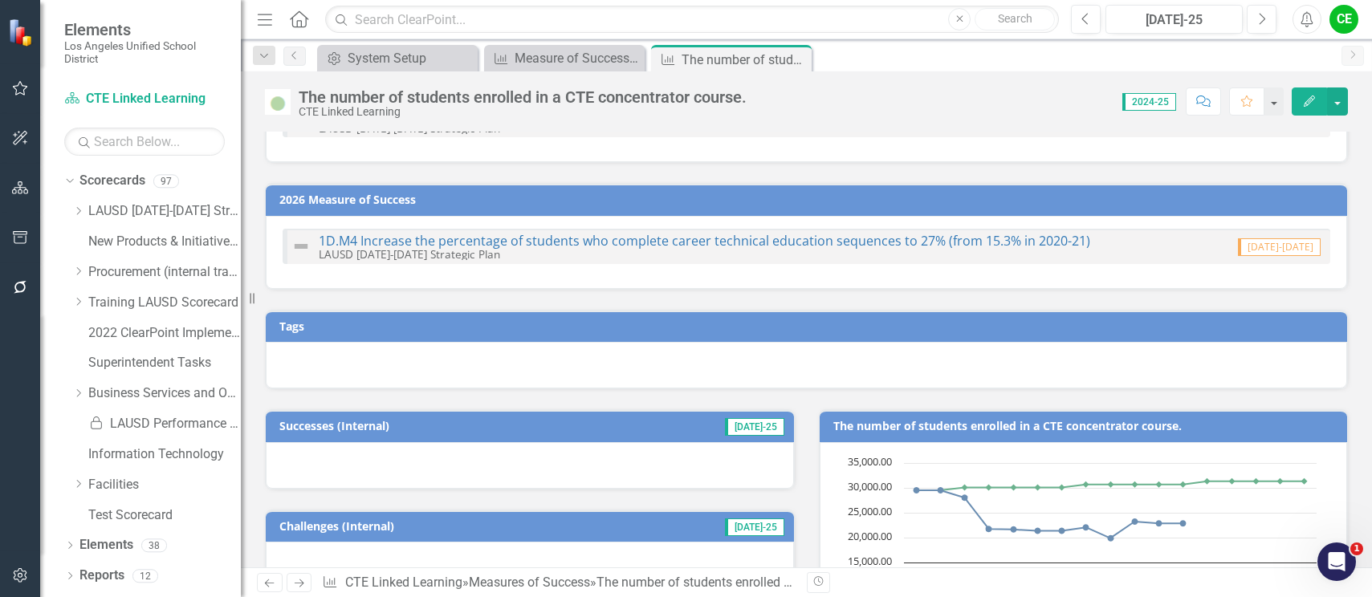
scroll to position [0, 0]
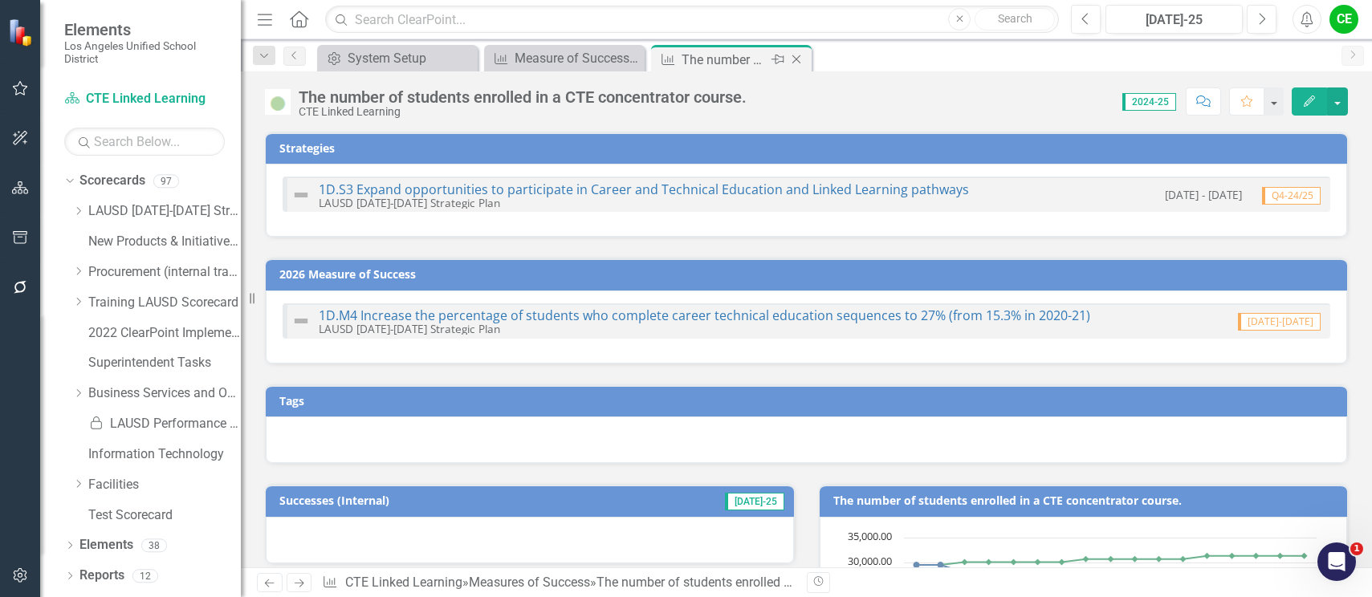
click at [801, 56] on icon "Close" at bounding box center [796, 59] width 16 height 13
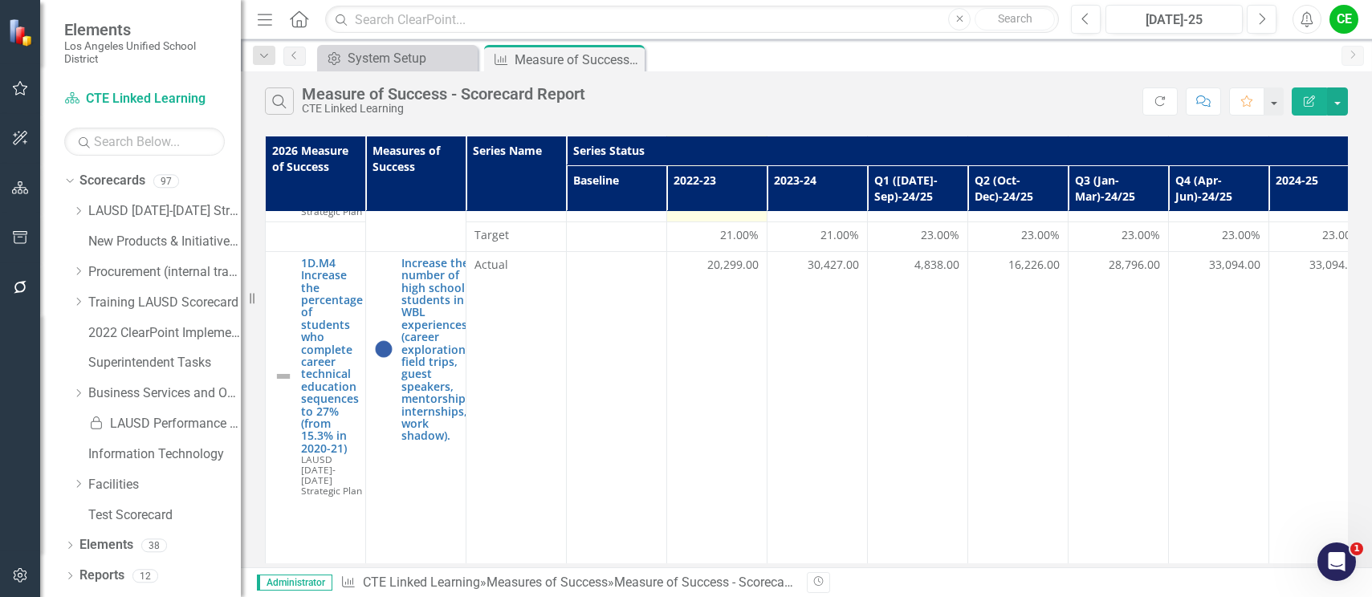
scroll to position [241, 0]
click at [627, 55] on icon "Close" at bounding box center [629, 59] width 16 height 13
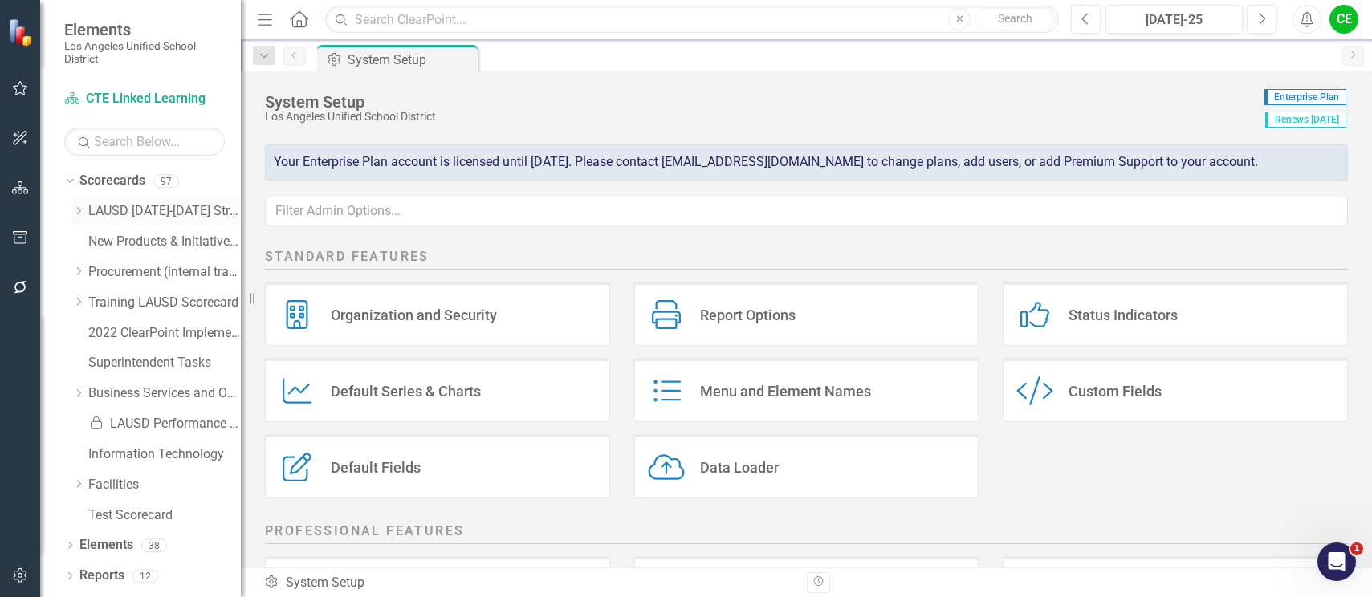
click at [79, 214] on icon "Dropdown" at bounding box center [78, 211] width 12 height 10
click at [95, 364] on icon "Dropdown" at bounding box center [94, 363] width 12 height 10
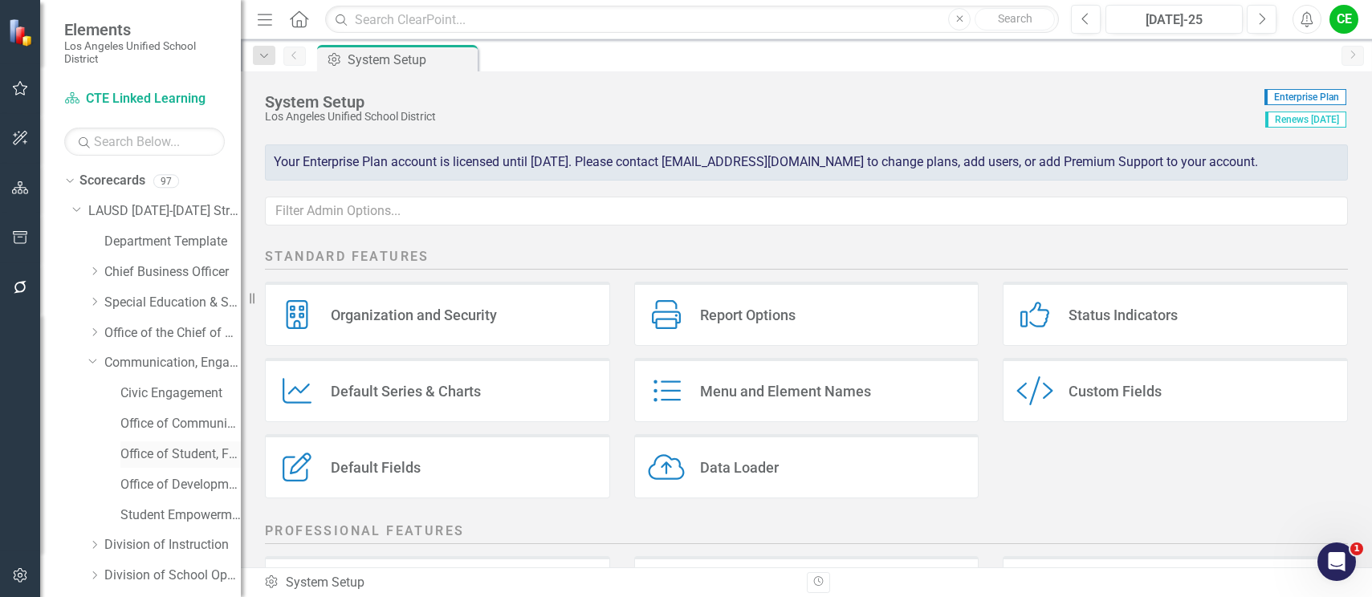
click at [149, 453] on link "Office of Student, Family and Community Engagement (SFACE)" at bounding box center [180, 455] width 120 height 18
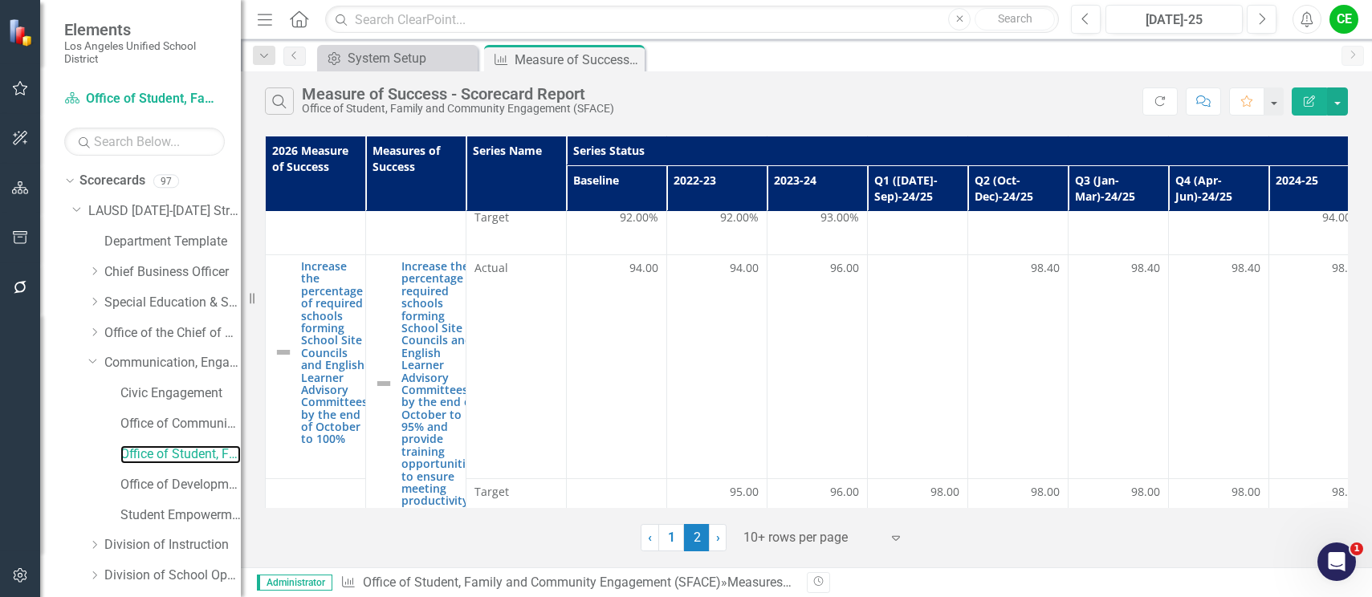
scroll to position [1412, 0]
click at [665, 536] on link "1" at bounding box center [671, 537] width 26 height 27
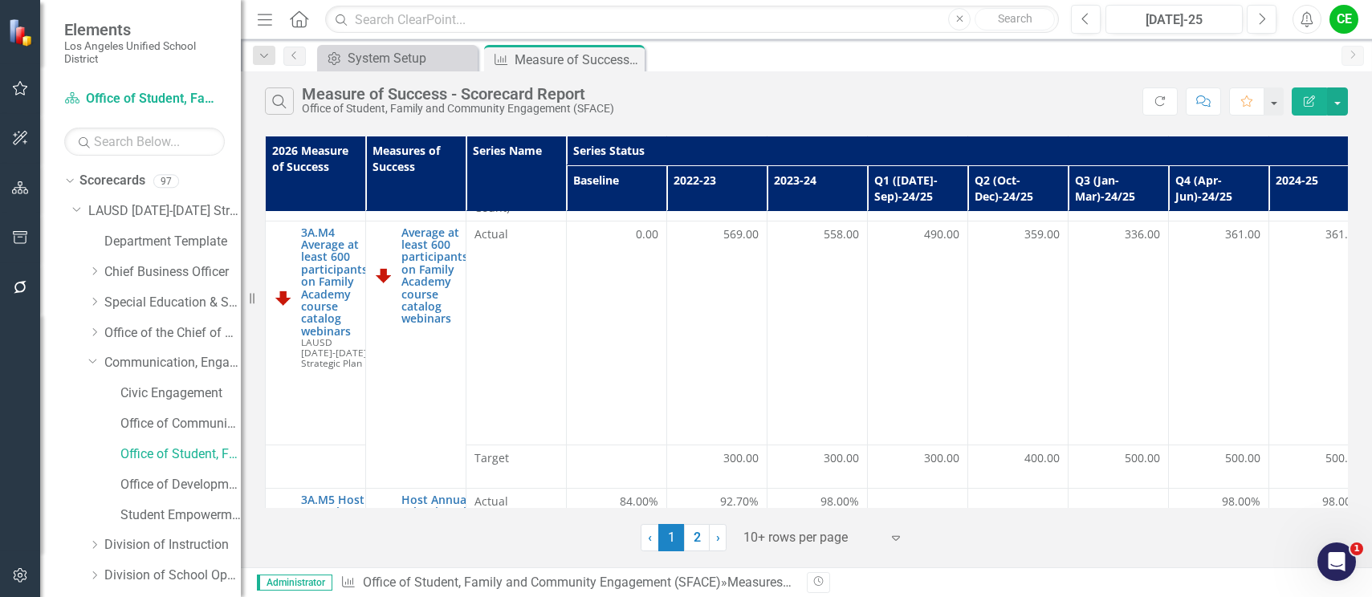
scroll to position [1044, 0]
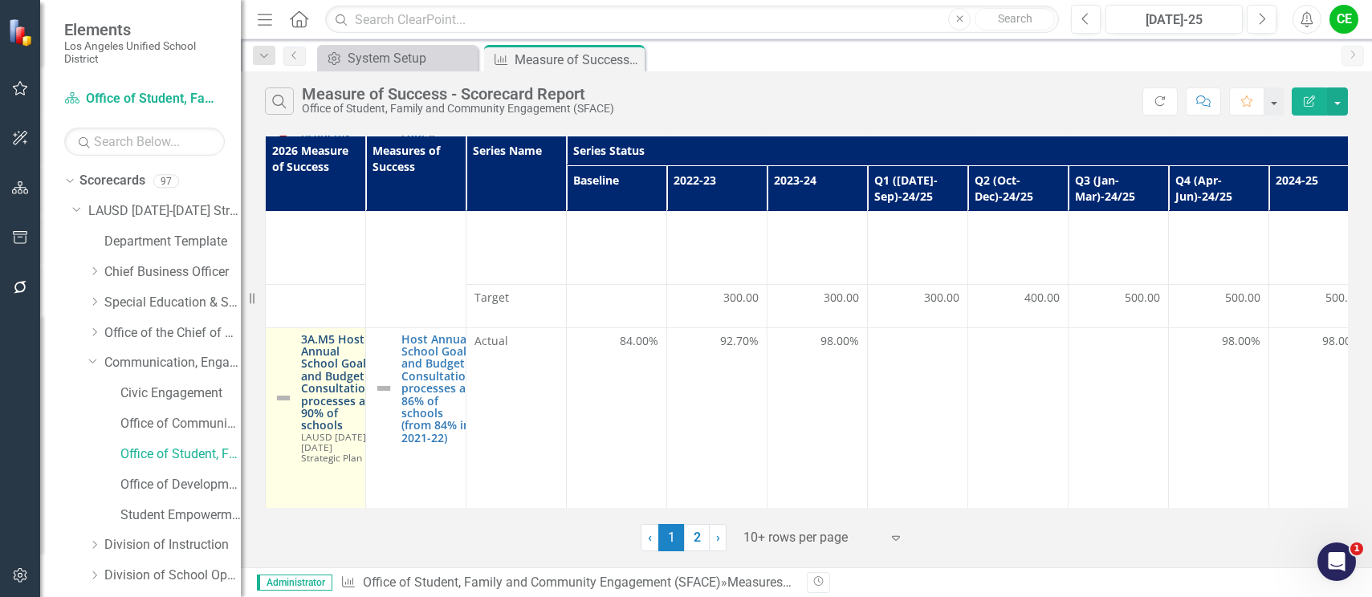
click at [332, 352] on link "3A.M5 Host Annual School Goals and Budget Consultation processes at 90% of scho…" at bounding box center [336, 382] width 71 height 99
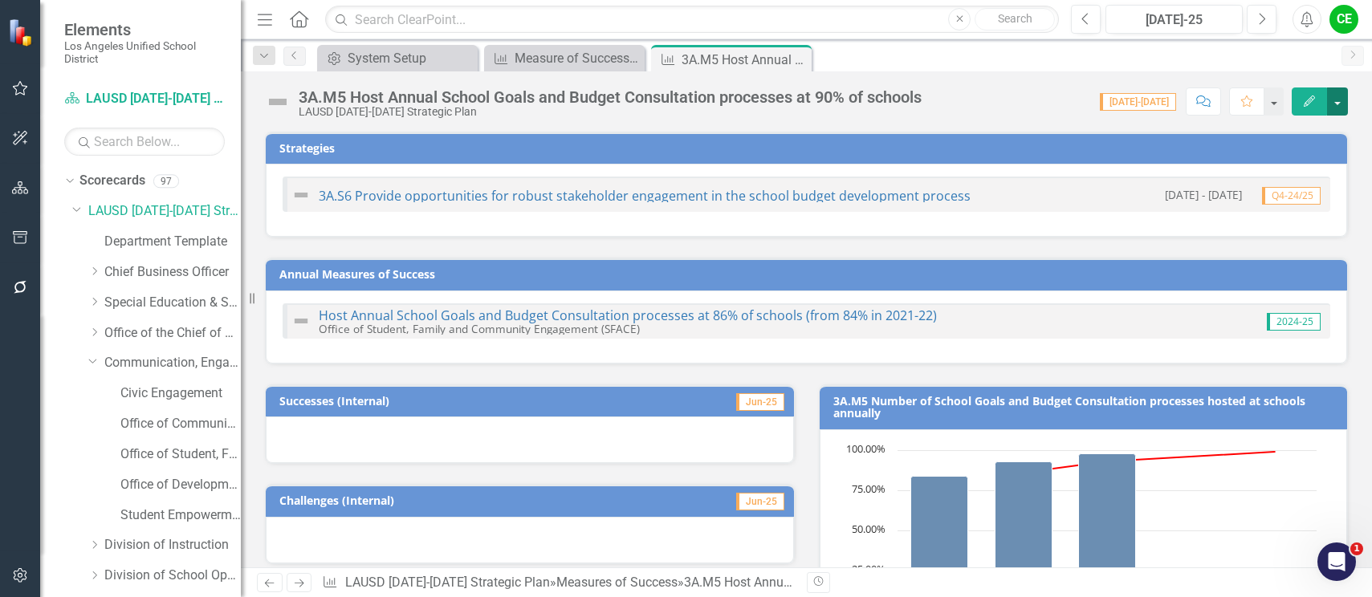
click at [1341, 108] on button "button" at bounding box center [1337, 101] width 21 height 28
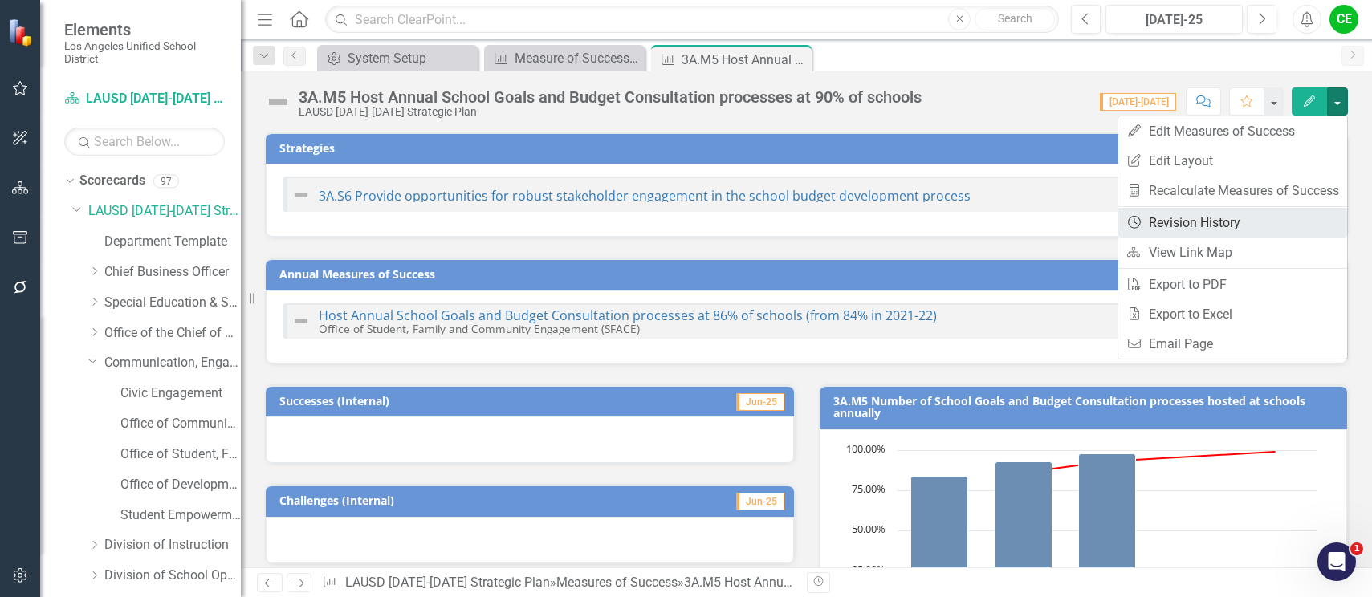
click at [1227, 222] on link "Revision History Revision History" at bounding box center [1232, 223] width 229 height 30
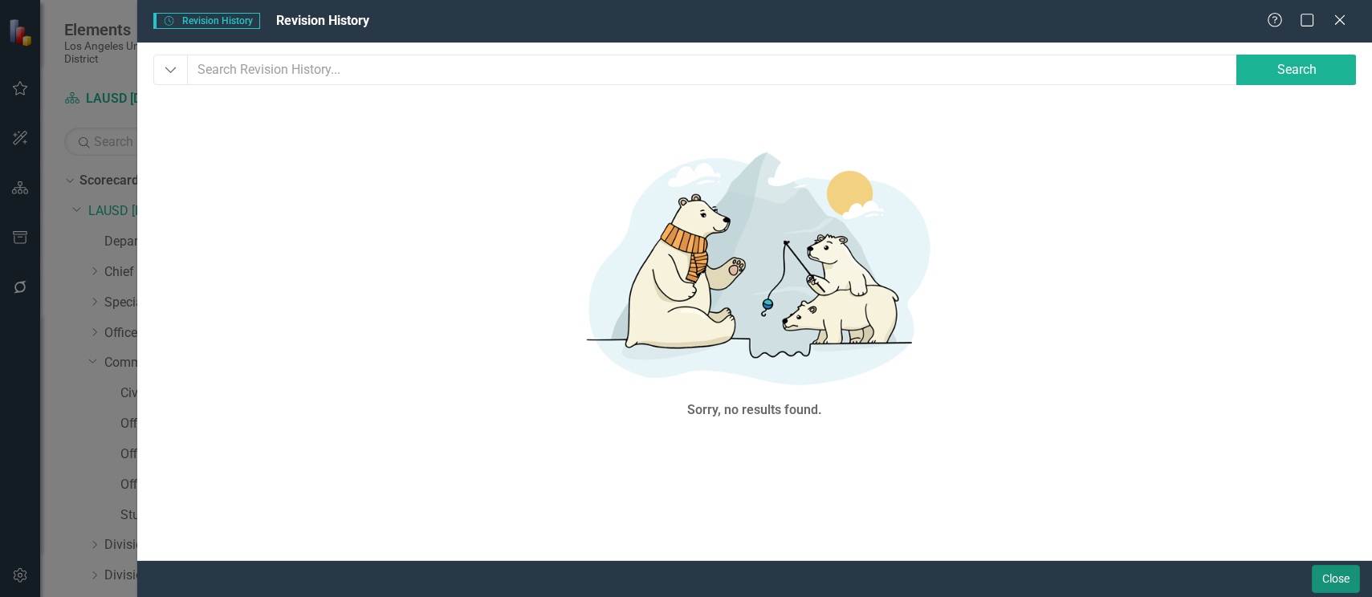
drag, startPoint x: 1338, startPoint y: 575, endPoint x: 1338, endPoint y: 468, distance: 106.8
click at [1338, 549] on div "Revision History Revision History Revision History Help Maximize Close Dropdown…" at bounding box center [754, 298] width 1235 height 597
click at [1340, 14] on icon "Close" at bounding box center [1339, 19] width 20 height 15
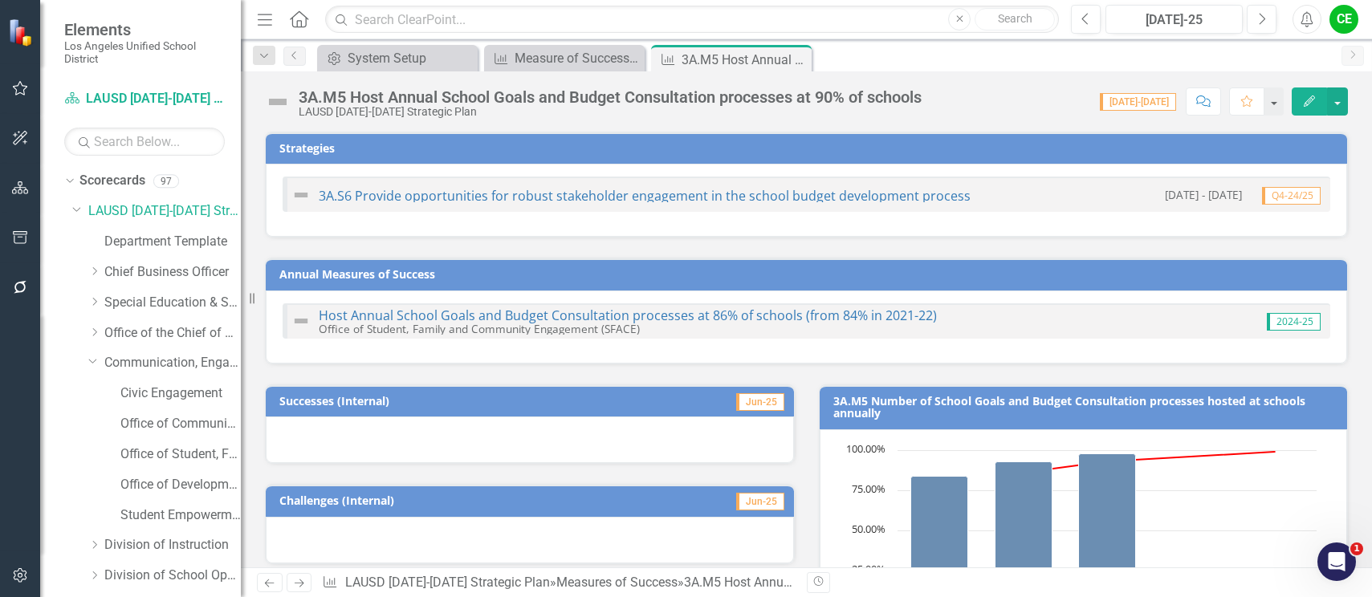
click at [777, 102] on div "3A.M5 Host Annual School Goals and Budget Consultation processes at 90% of scho…" at bounding box center [610, 97] width 623 height 18
click at [1338, 99] on button "button" at bounding box center [1337, 101] width 21 height 28
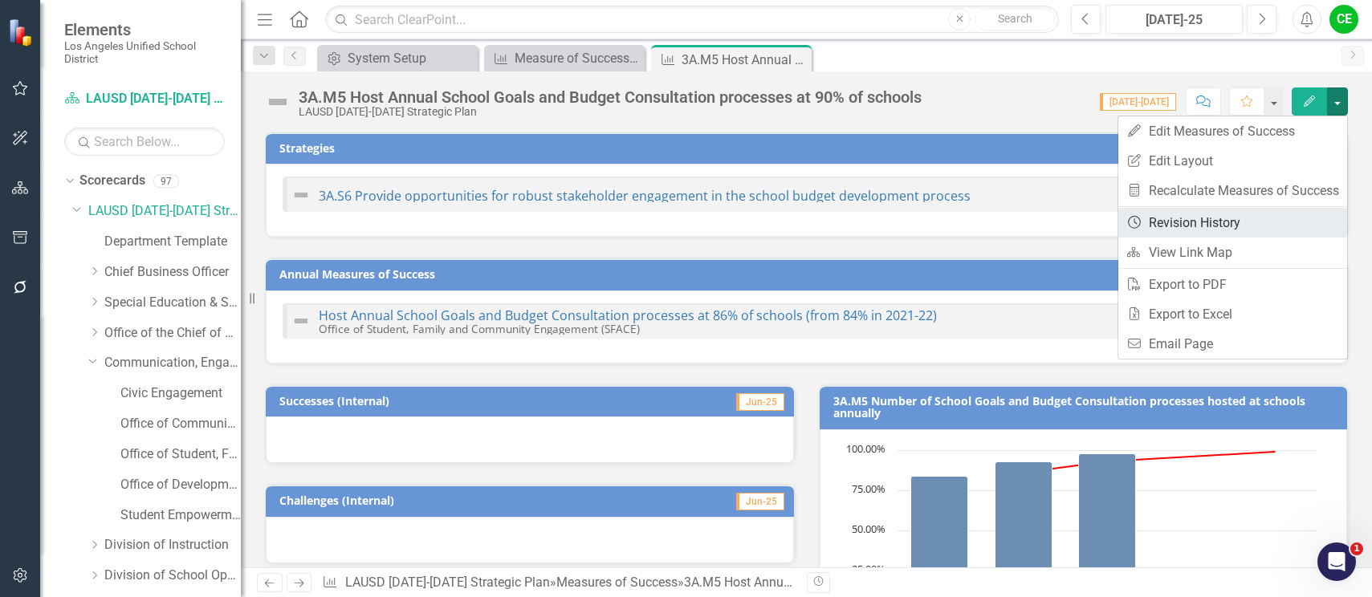
drag, startPoint x: 1201, startPoint y: 229, endPoint x: 1183, endPoint y: 217, distance: 21.4
click at [1201, 227] on link "Revision History Revision History" at bounding box center [1232, 223] width 229 height 30
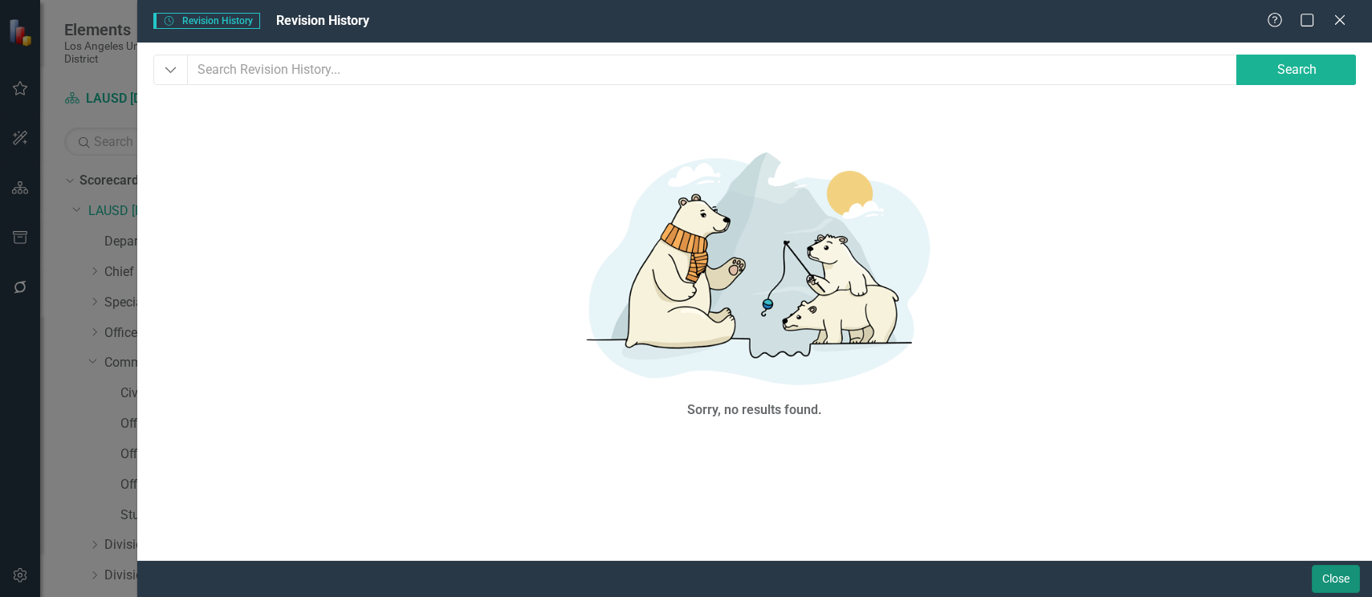
click at [1322, 588] on button "Close" at bounding box center [1336, 579] width 48 height 28
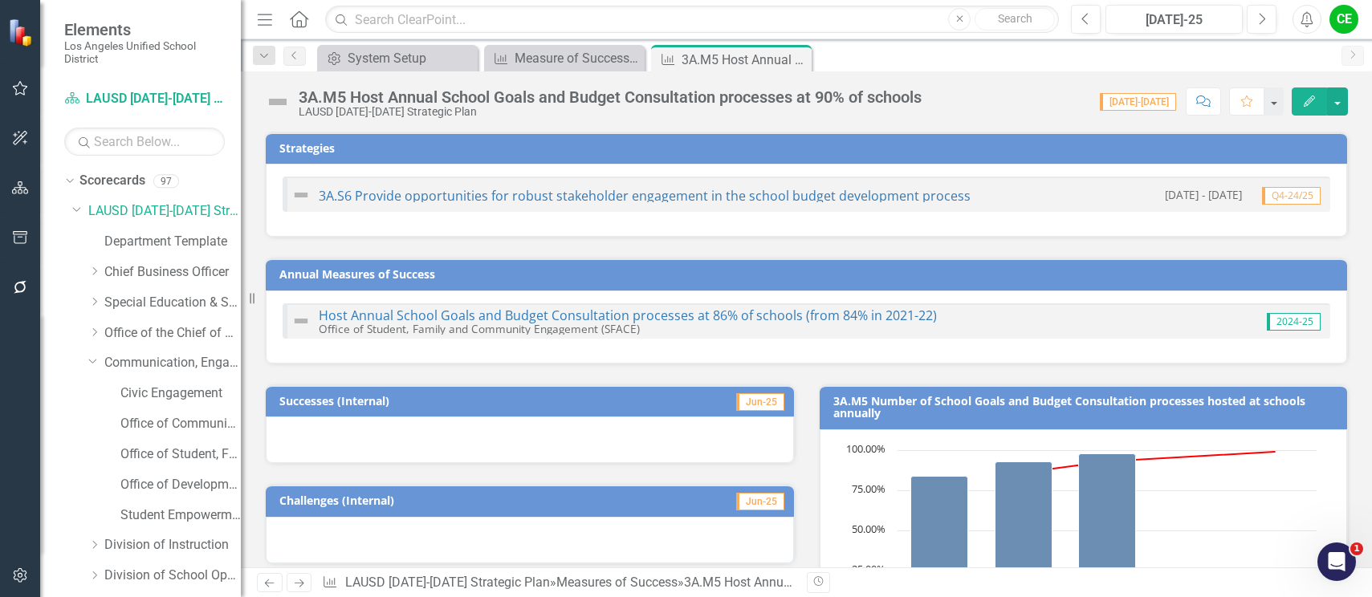
click at [661, 100] on div "3A.M5 Host Annual School Goals and Budget Consultation processes at 90% of scho…" at bounding box center [610, 97] width 623 height 18
click at [539, 60] on div "Measure of Success - Scorecard Report" at bounding box center [568, 58] width 106 height 20
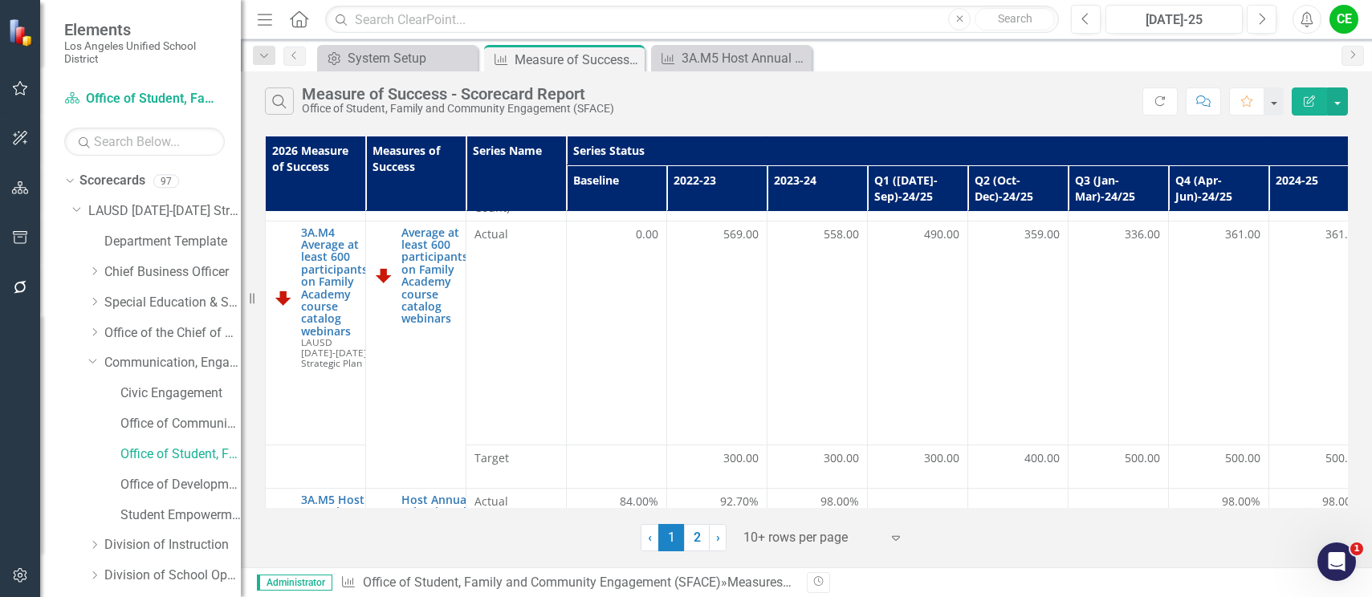
scroll to position [1095, 0]
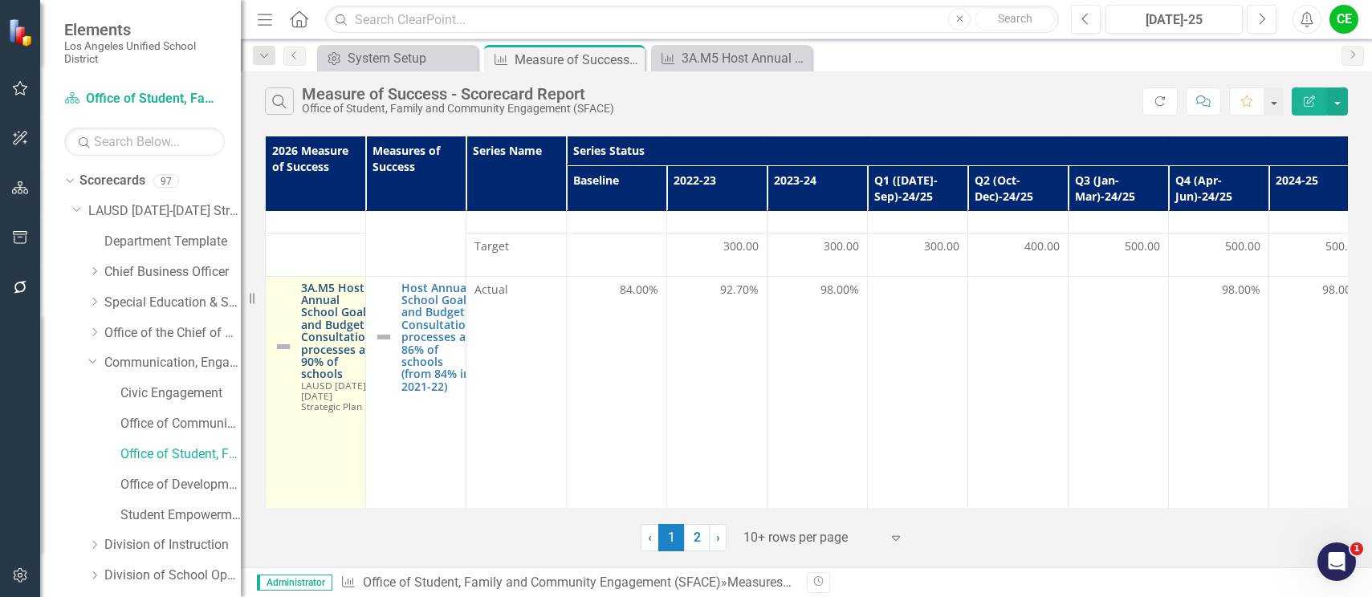
click at [323, 282] on link "3A.M5 Host Annual School Goals and Budget Consultation processes at 90% of scho…" at bounding box center [336, 331] width 71 height 99
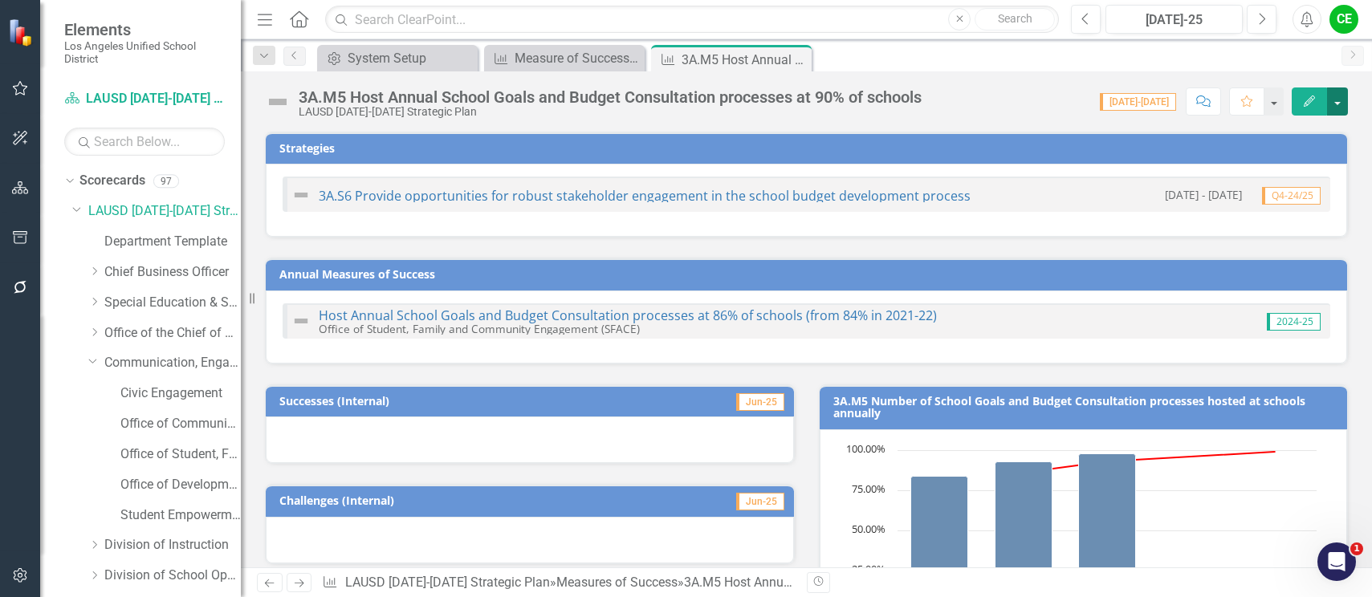
click at [1344, 104] on button "button" at bounding box center [1337, 101] width 21 height 28
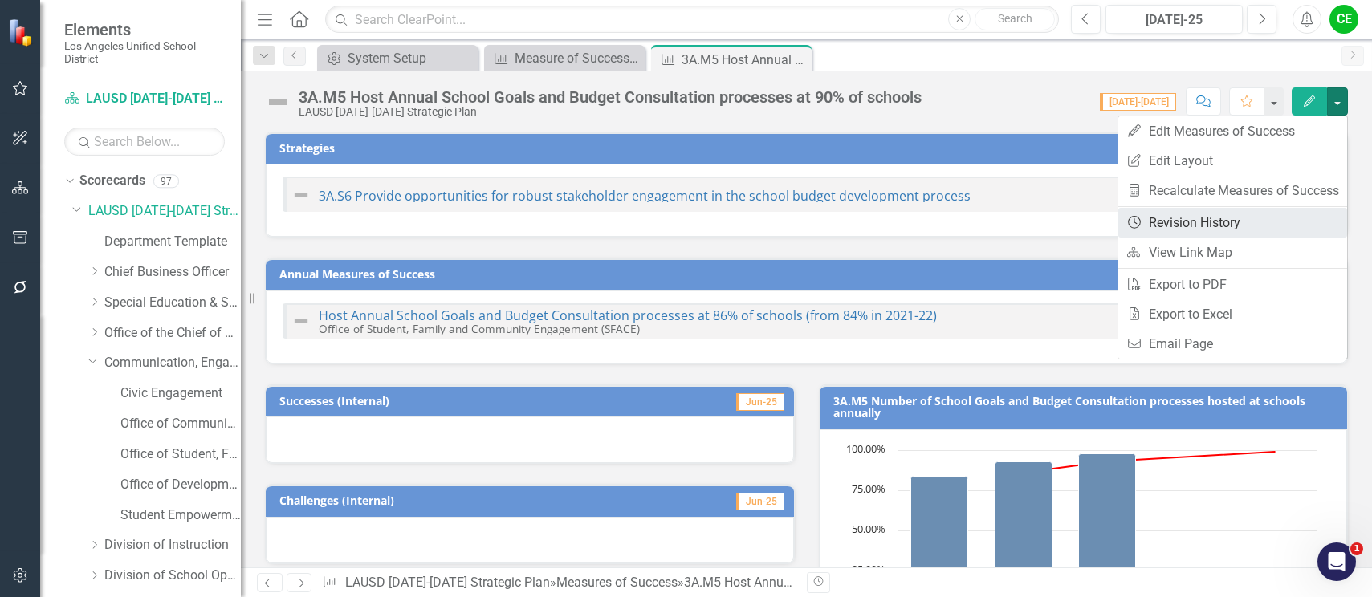
click at [1215, 221] on link "Revision History Revision History" at bounding box center [1232, 223] width 229 height 30
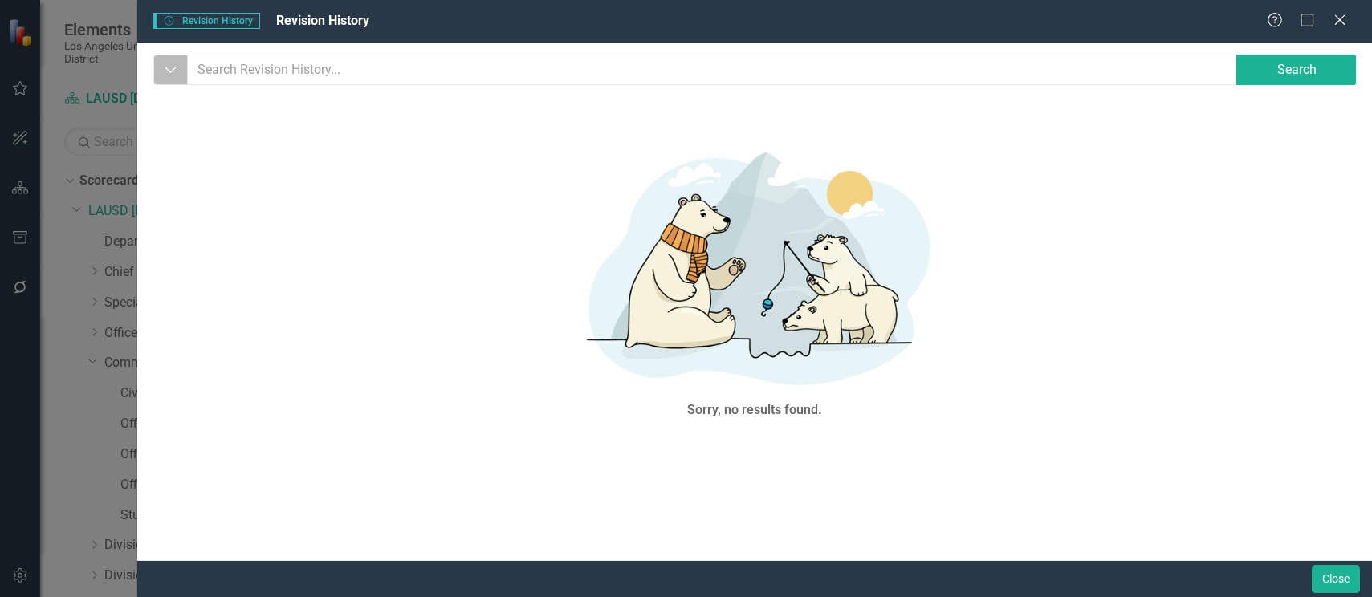
click at [165, 69] on icon "Dropdown" at bounding box center [171, 70] width 14 height 16
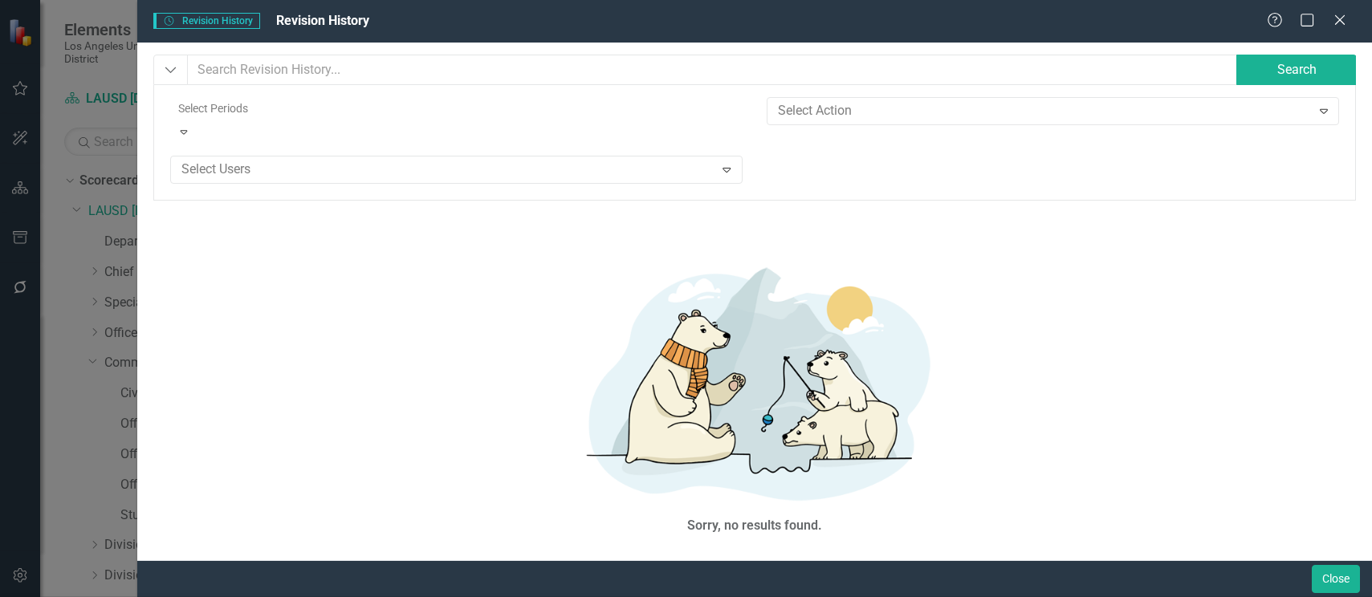
click at [197, 120] on div "Expand" at bounding box center [183, 132] width 27 height 24
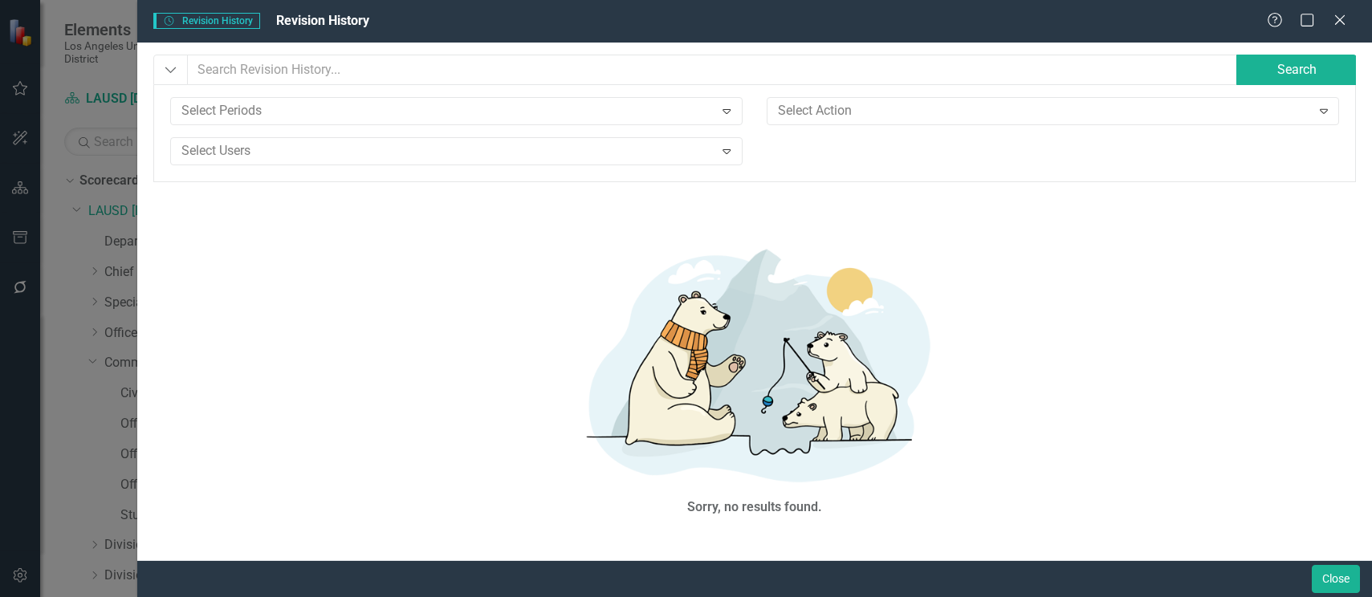
click at [940, 238] on img at bounding box center [755, 362] width 482 height 263
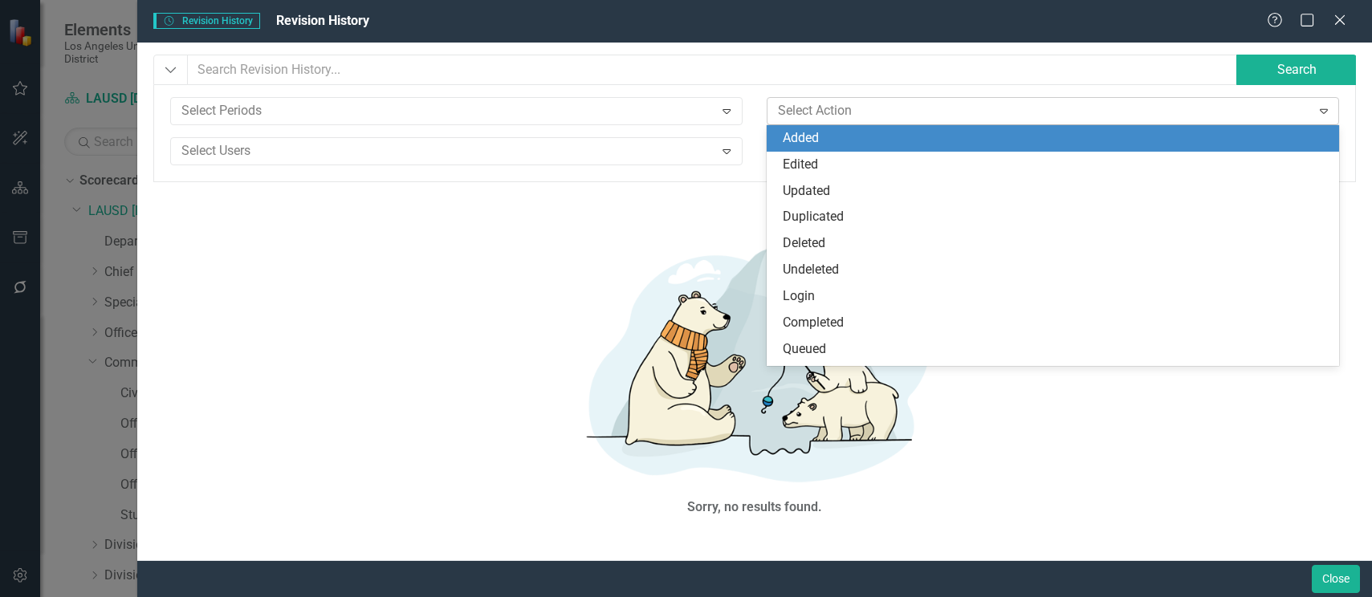
click at [1329, 110] on icon "Expand" at bounding box center [1324, 110] width 16 height 13
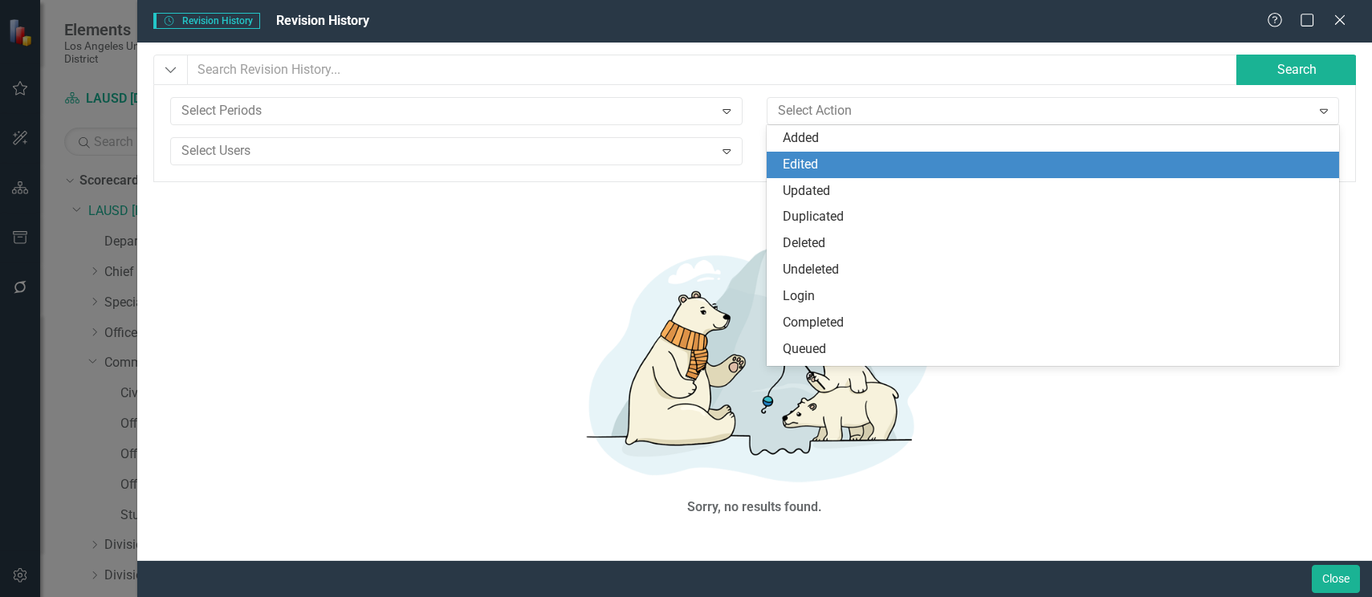
click at [789, 158] on div "Edited" at bounding box center [1056, 165] width 547 height 18
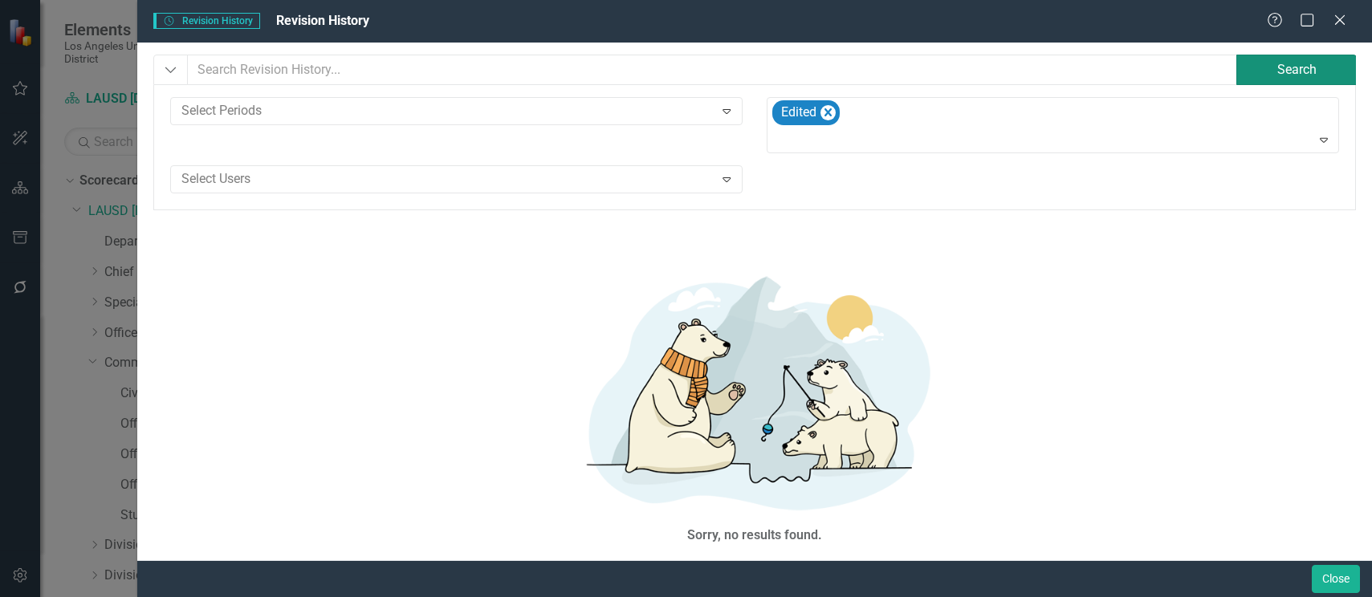
click at [1238, 79] on button "Search" at bounding box center [1296, 70] width 120 height 31
drag, startPoint x: 1120, startPoint y: 340, endPoint x: 1147, endPoint y: 340, distance: 27.3
click at [1121, 340] on div "Sorry, no results found." at bounding box center [754, 406] width 1202 height 352
click at [1345, 579] on button "Close" at bounding box center [1336, 579] width 48 height 28
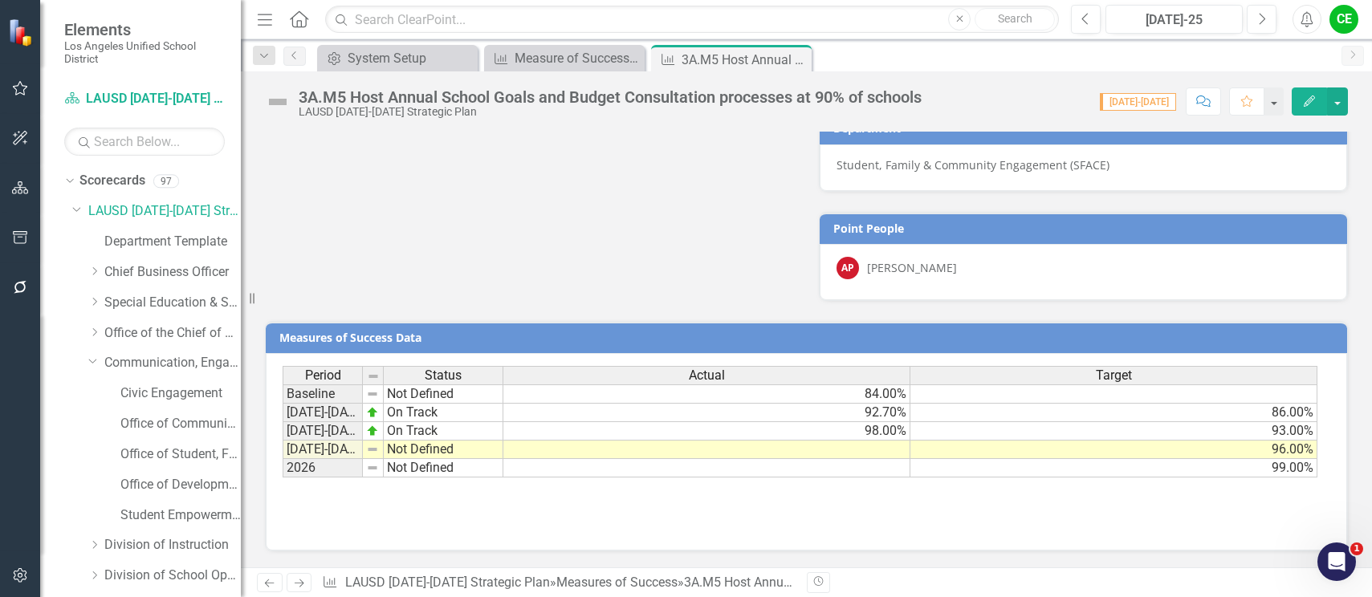
scroll to position [1004, 0]
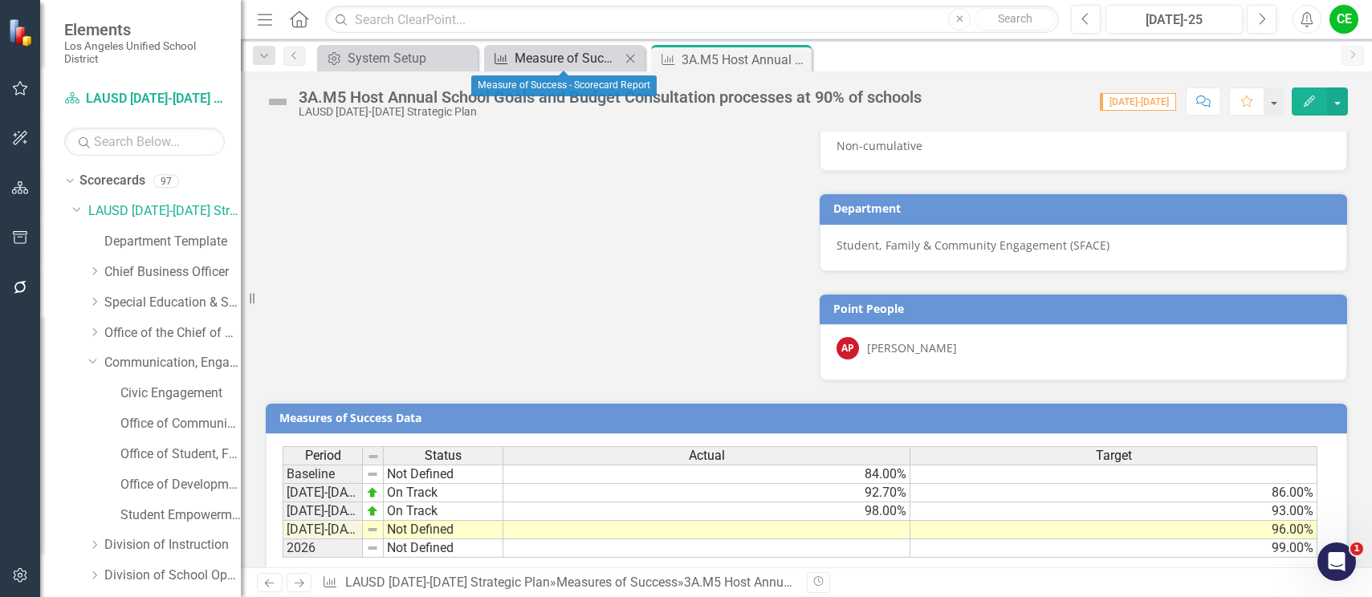
click at [575, 53] on div "Measure of Success - Scorecard Report" at bounding box center [568, 58] width 106 height 20
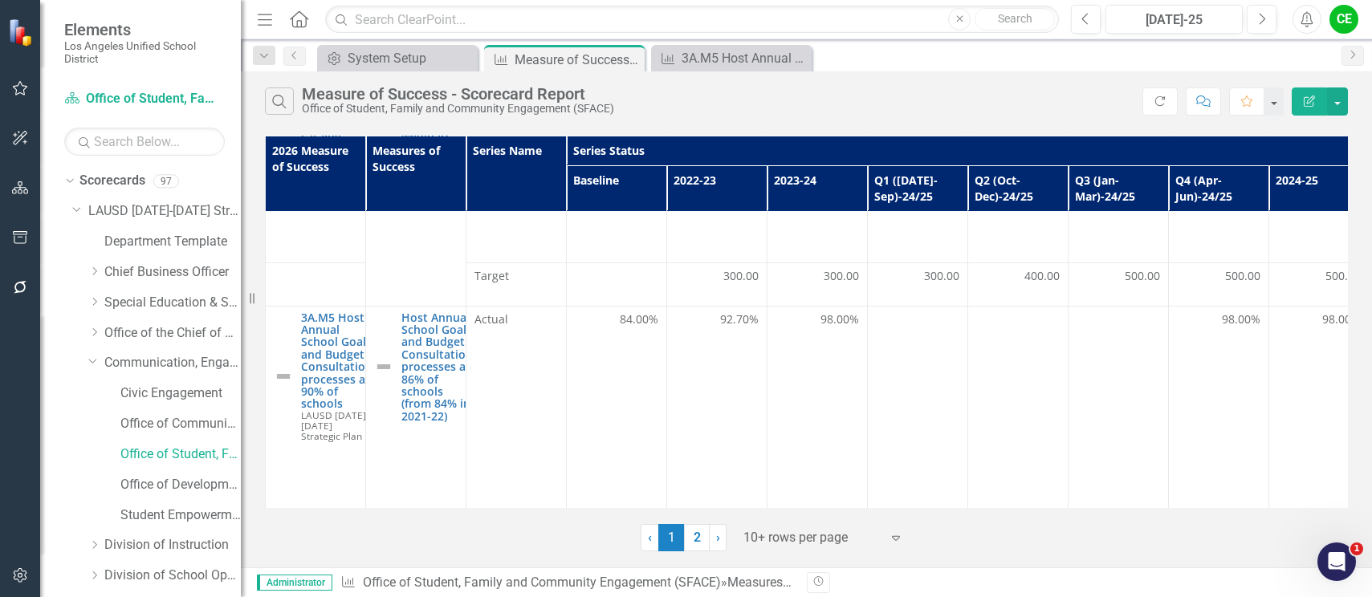
scroll to position [1095, 0]
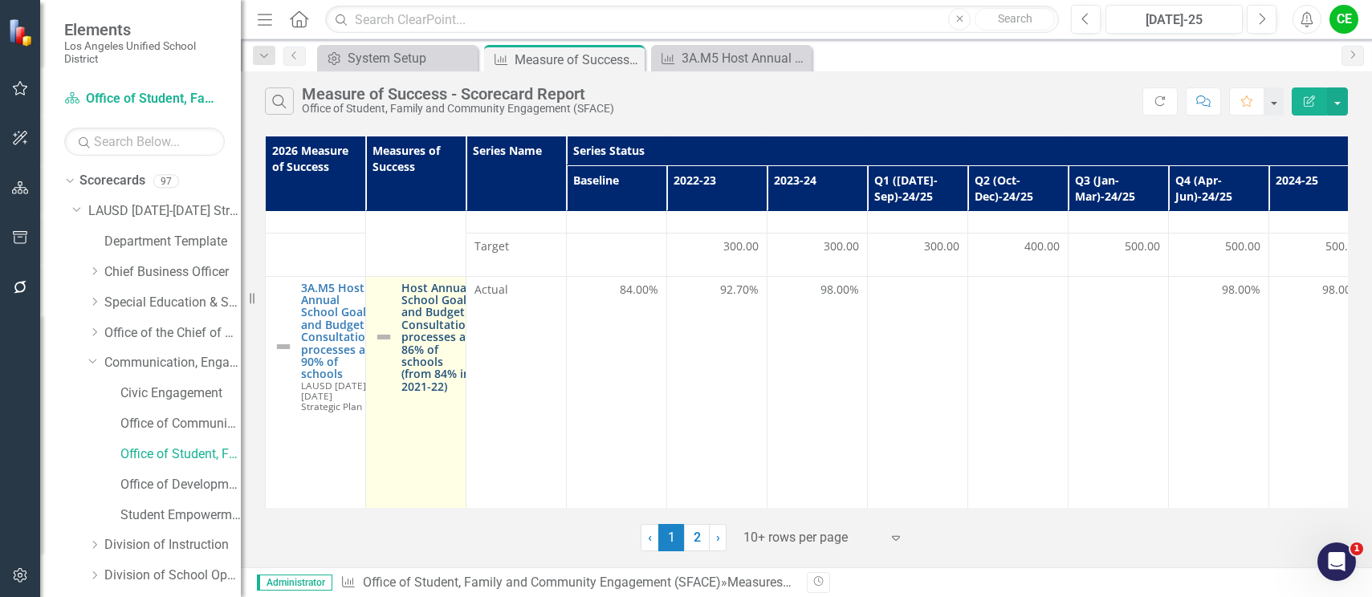
click at [424, 299] on link "Host Annual School Goals and Budget Consultation processes at 86% of schools (f…" at bounding box center [436, 338] width 71 height 112
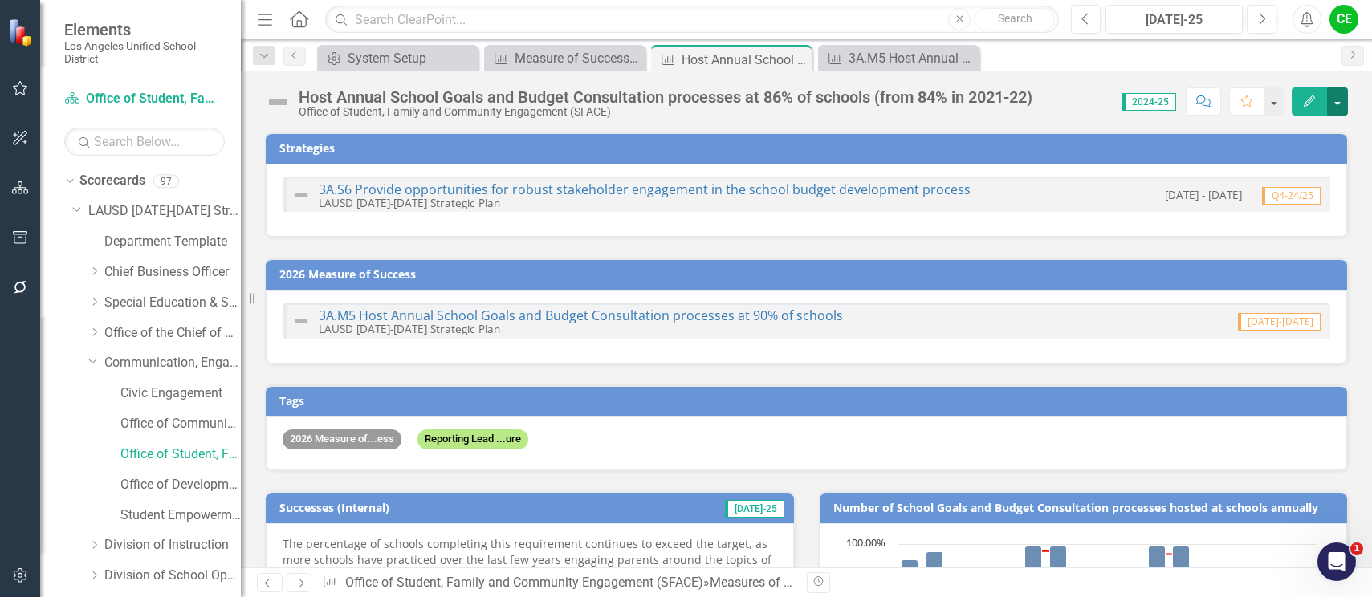
click at [1344, 104] on button "button" at bounding box center [1337, 101] width 21 height 28
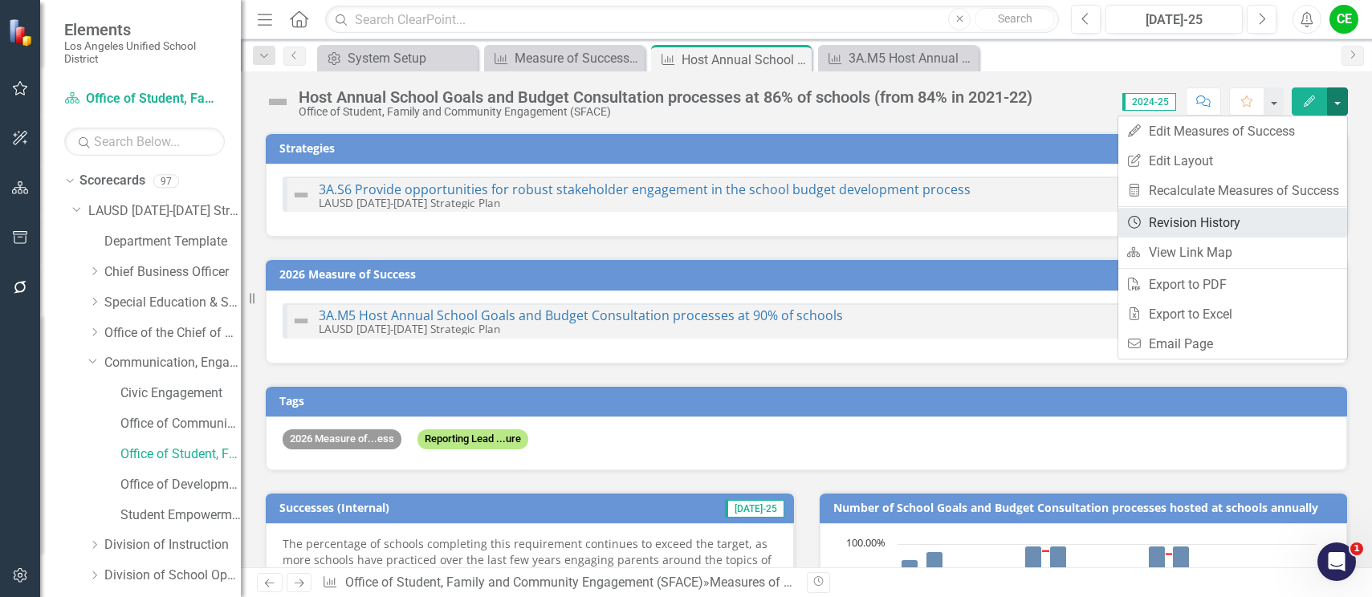
click at [1174, 218] on link "Revision History Revision History" at bounding box center [1232, 223] width 229 height 30
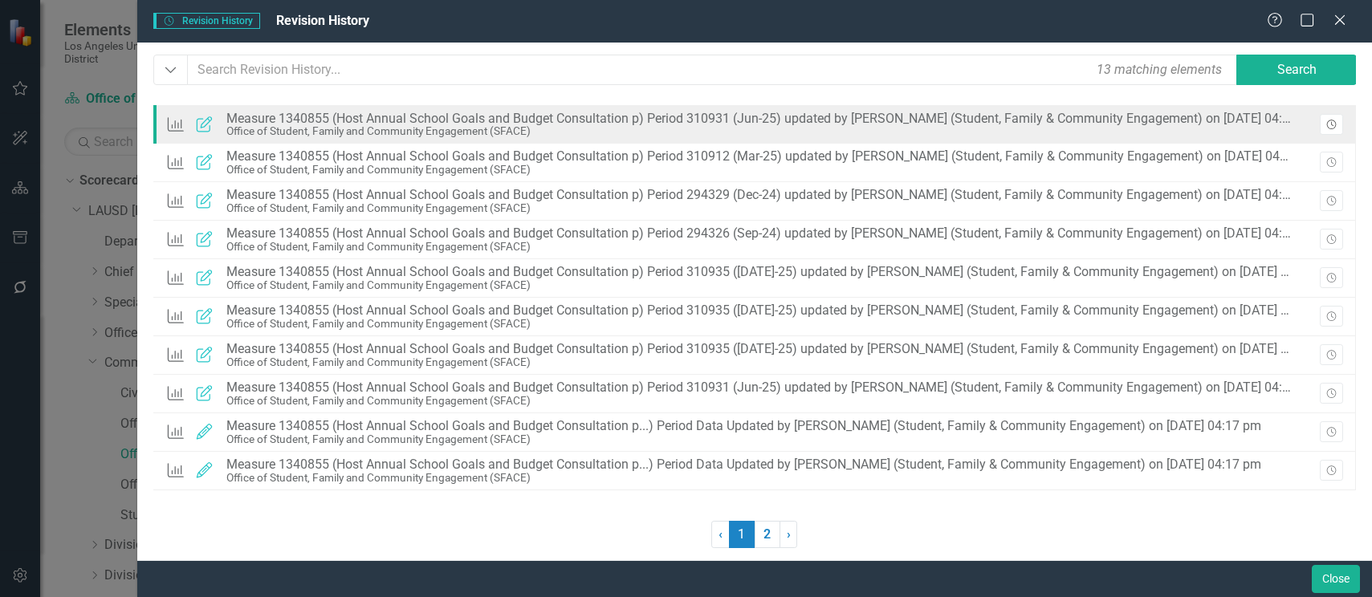
click at [1330, 122] on icon "Revision History" at bounding box center [1331, 125] width 12 height 10
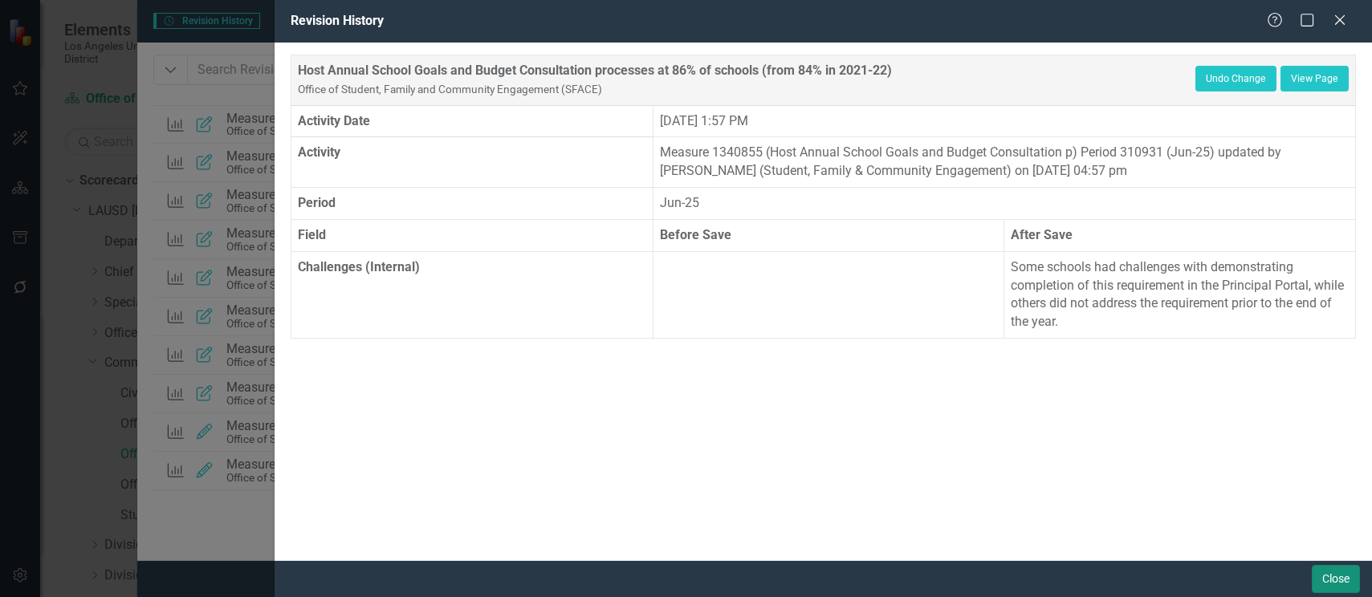
click at [1336, 583] on button "Close" at bounding box center [1336, 579] width 48 height 28
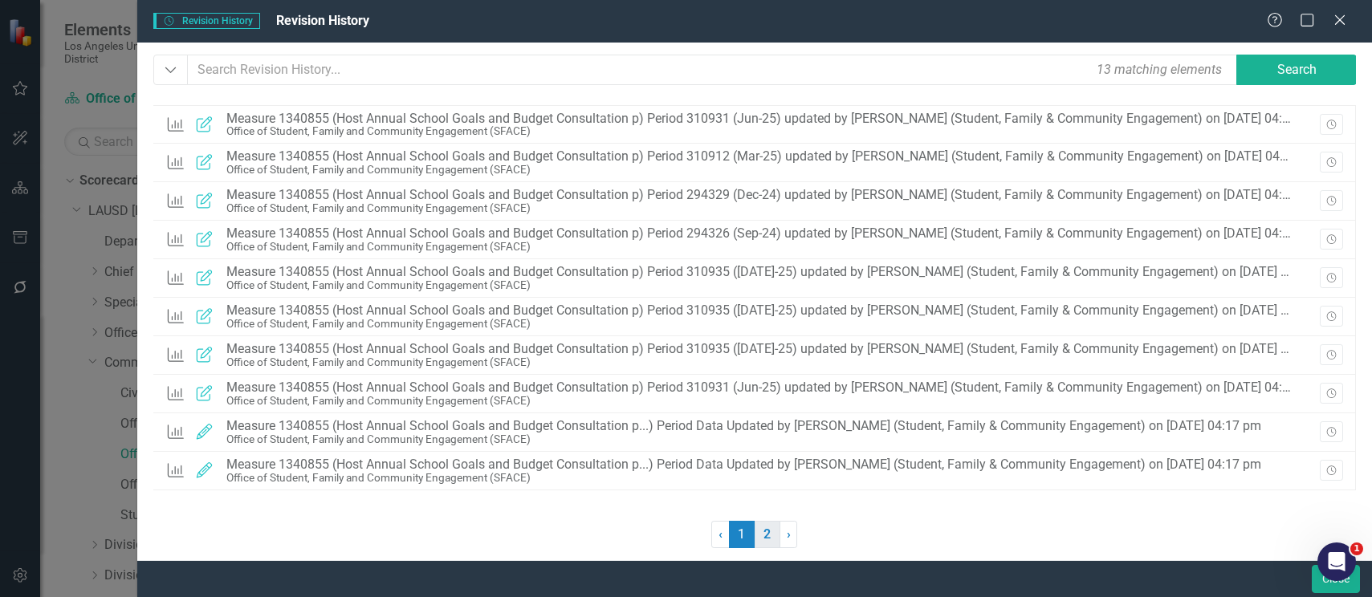
click at [770, 543] on link "2" at bounding box center [768, 534] width 26 height 27
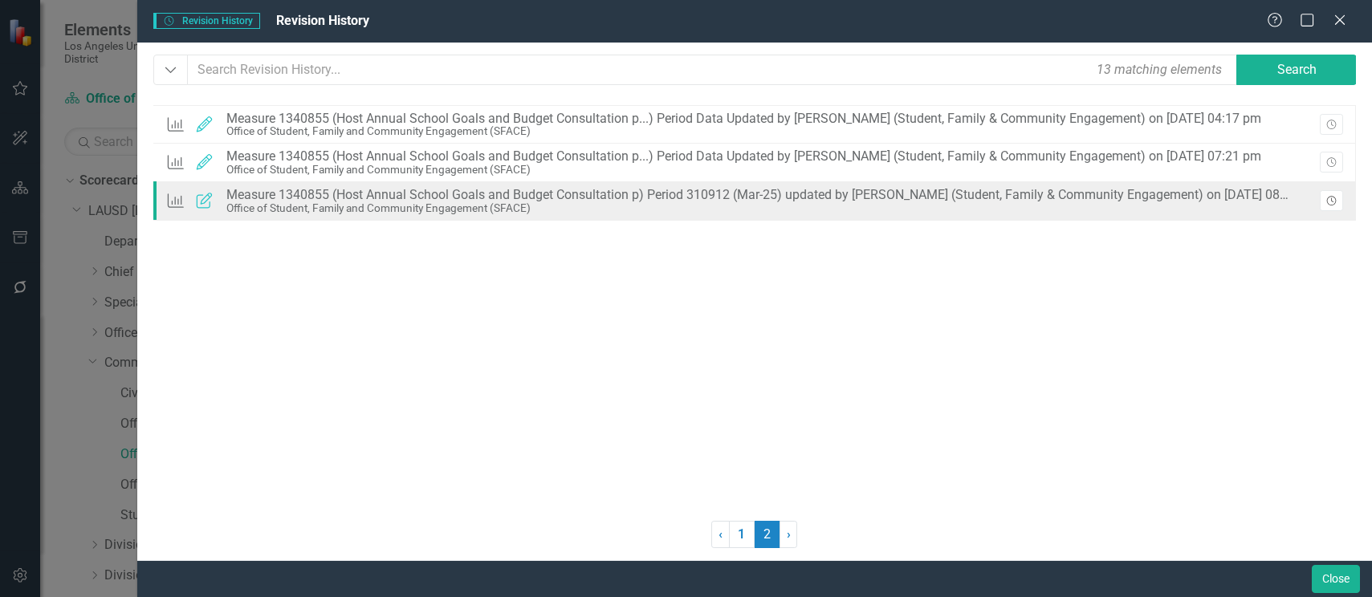
click at [1329, 201] on icon "Revision History" at bounding box center [1331, 202] width 12 height 10
click at [1333, 202] on icon "Revision History" at bounding box center [1331, 202] width 12 height 10
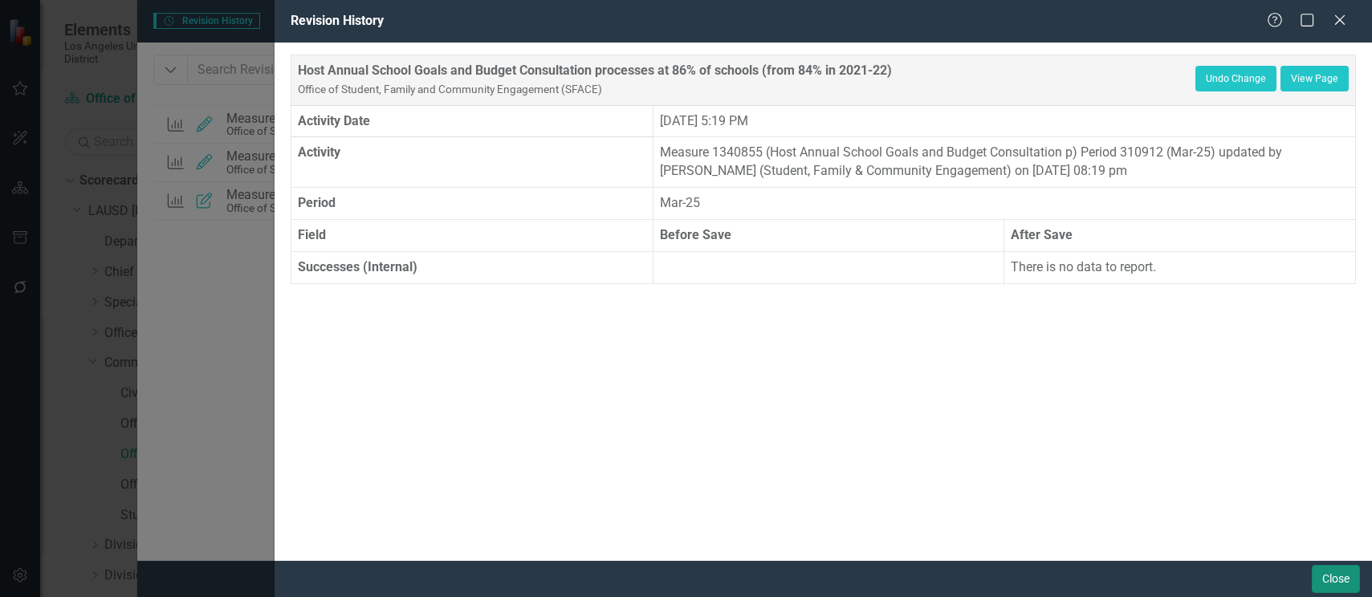
click at [1326, 581] on button "Close" at bounding box center [1336, 579] width 48 height 28
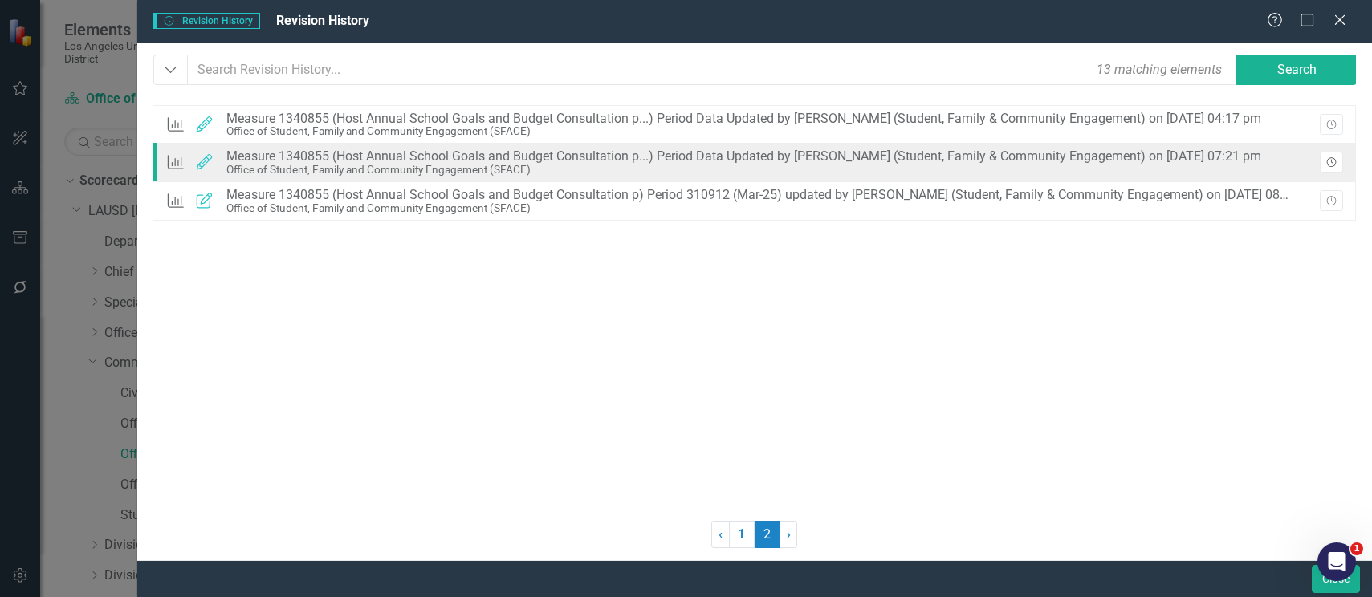
click at [1337, 160] on icon "Revision History" at bounding box center [1331, 163] width 12 height 10
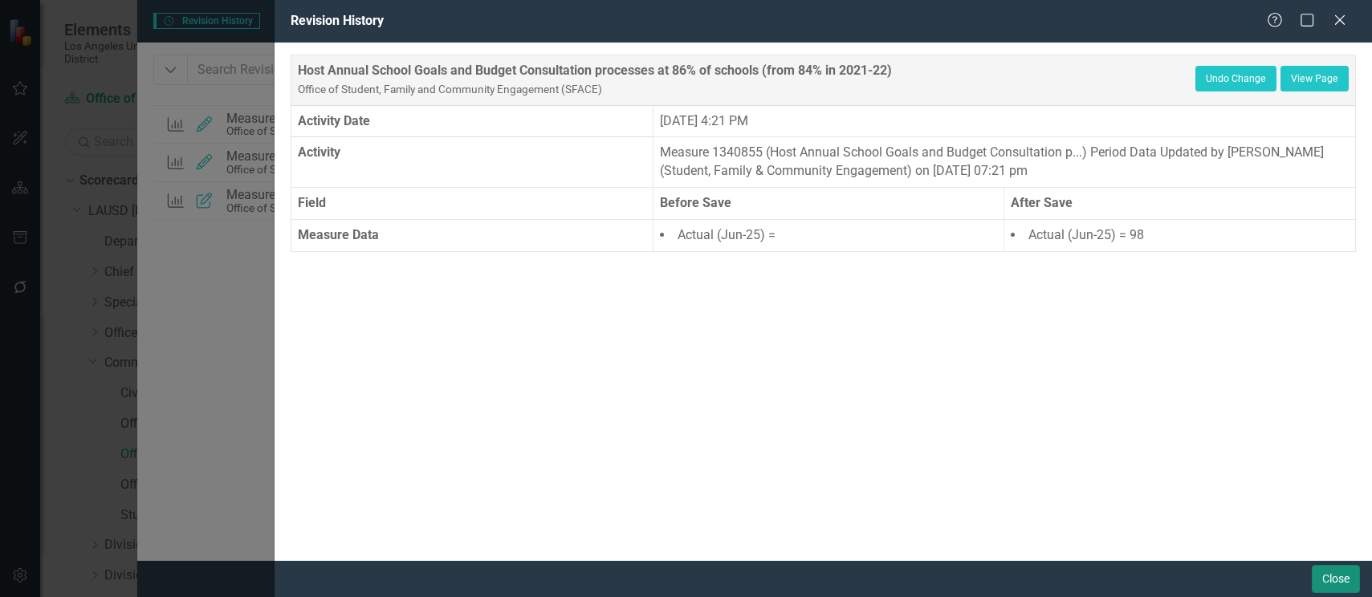
click at [1349, 580] on button "Close" at bounding box center [1336, 579] width 48 height 28
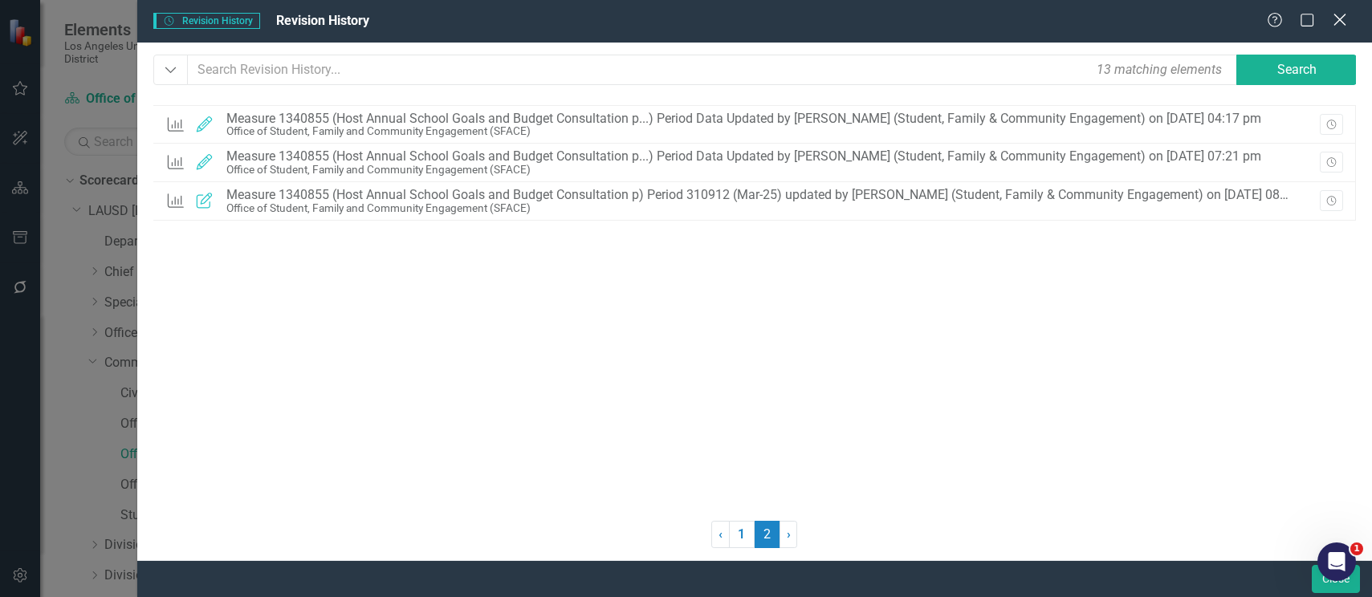
click at [1345, 13] on icon "Close" at bounding box center [1339, 19] width 20 height 15
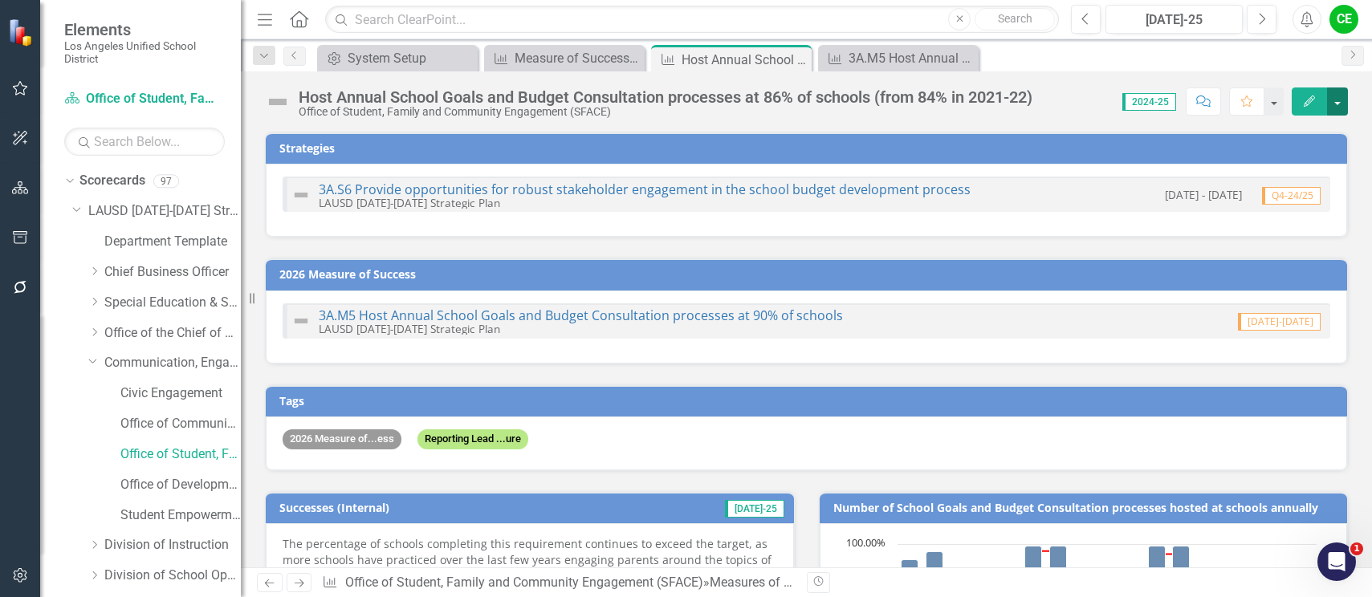
click at [1333, 108] on button "button" at bounding box center [1337, 101] width 21 height 28
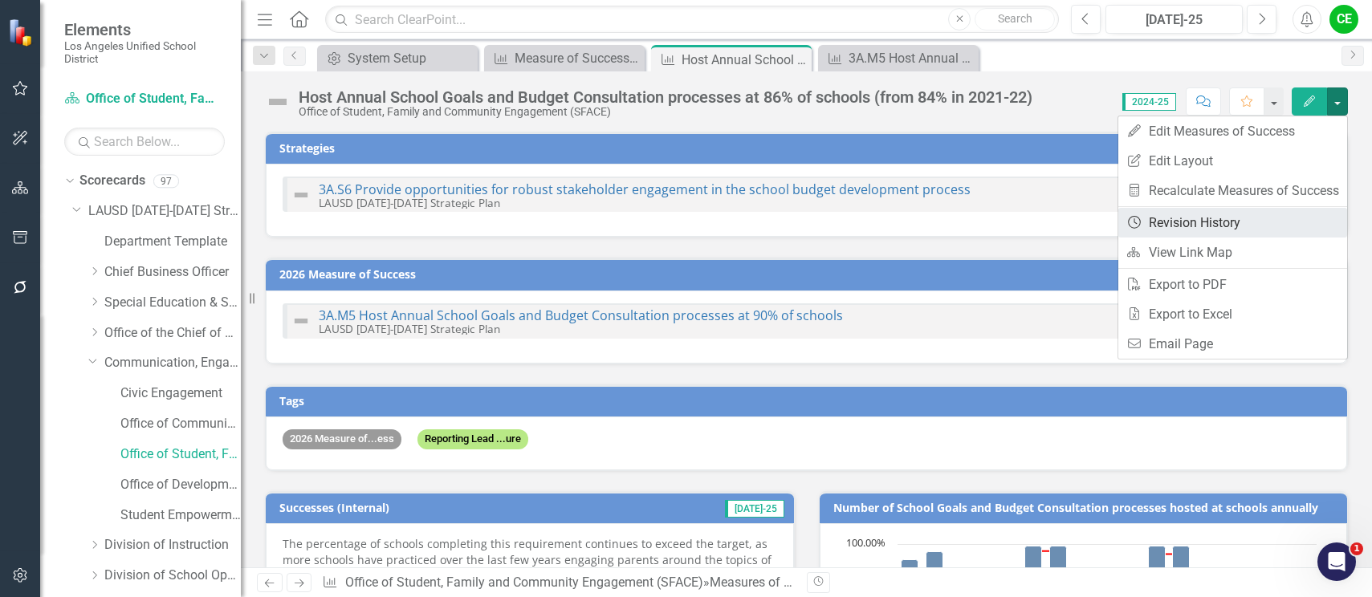
click at [1210, 226] on link "Revision History Revision History" at bounding box center [1232, 223] width 229 height 30
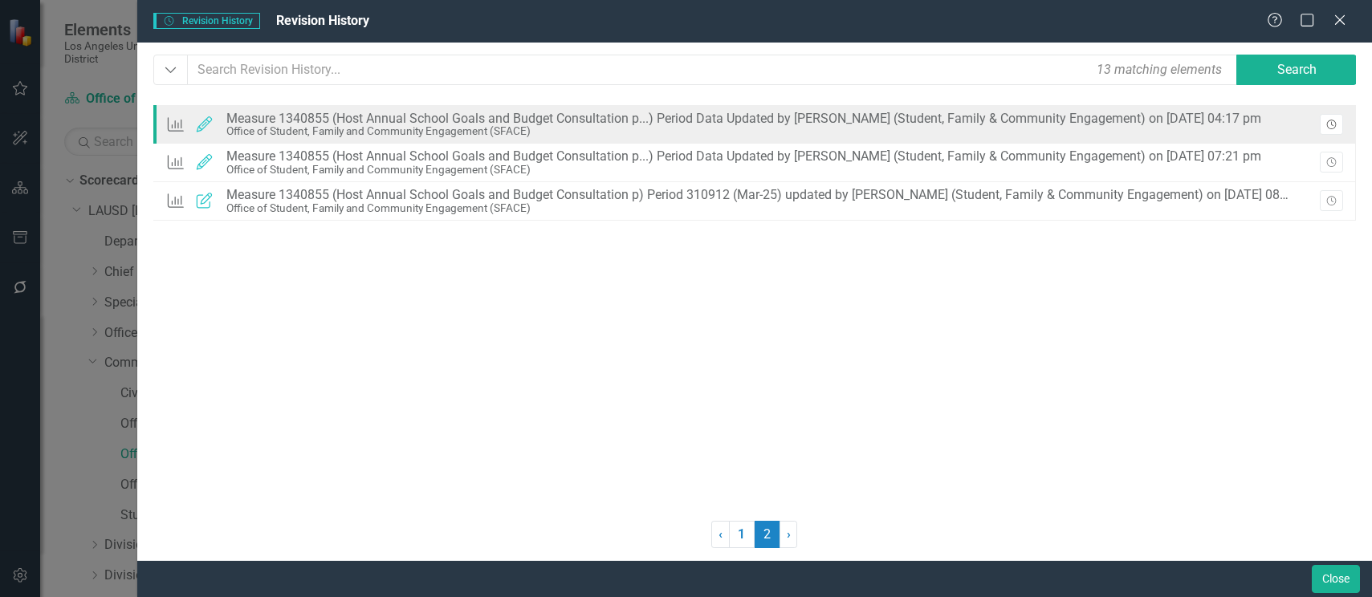
click at [1333, 128] on icon "button" at bounding box center [1331, 125] width 10 height 10
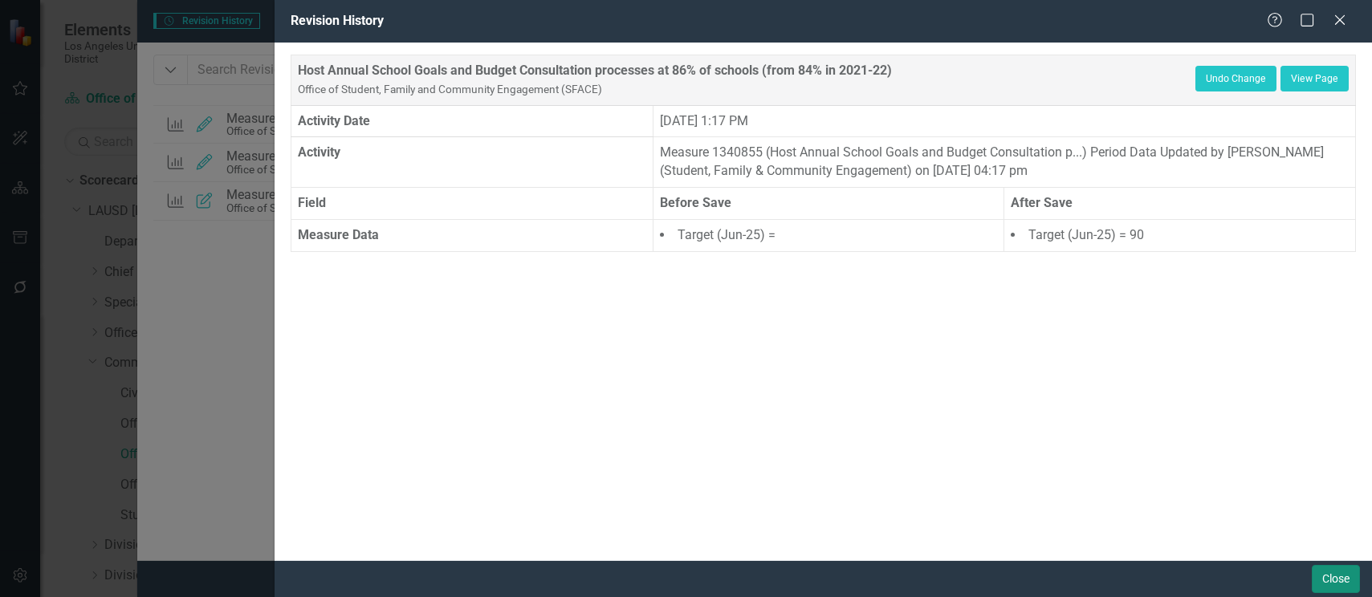
click at [1327, 574] on button "Close" at bounding box center [1336, 579] width 48 height 28
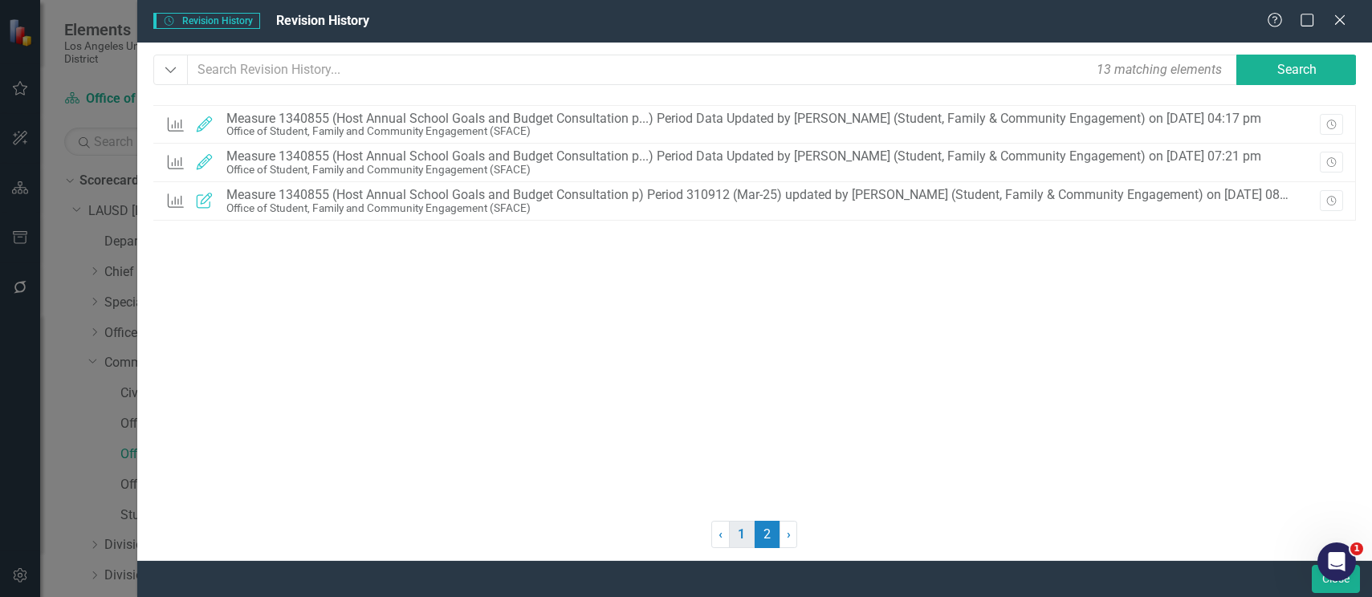
click at [735, 534] on link "1" at bounding box center [742, 534] width 26 height 27
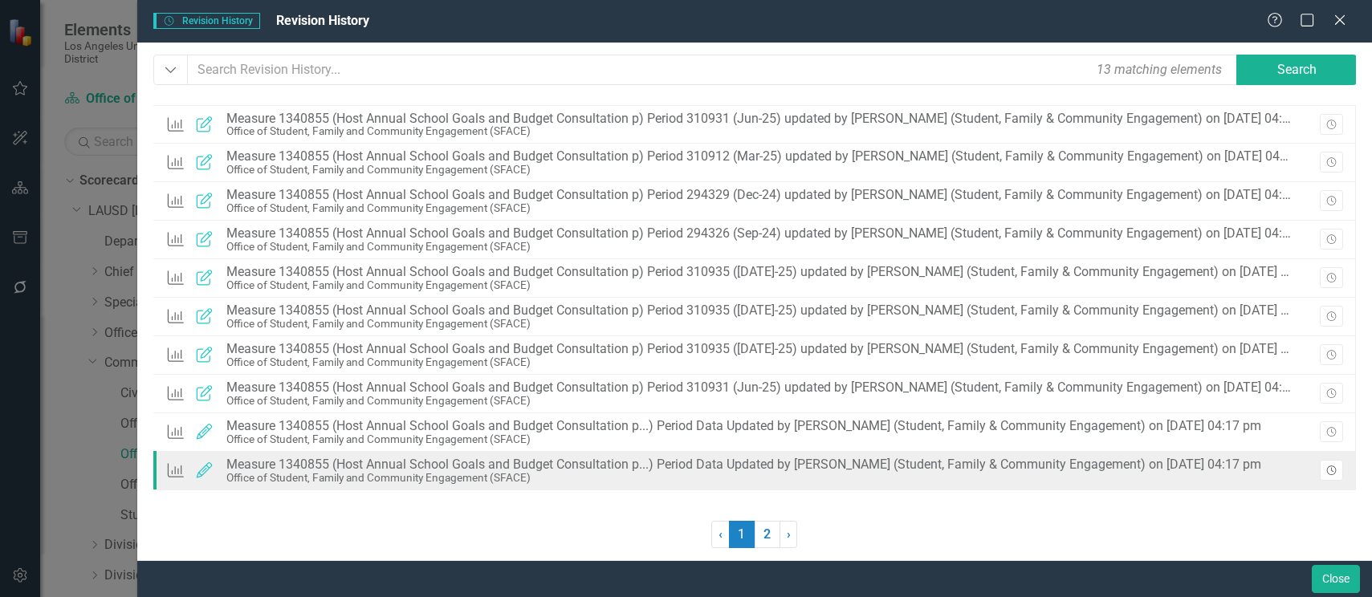
click at [1331, 466] on button "Revision History" at bounding box center [1331, 470] width 23 height 21
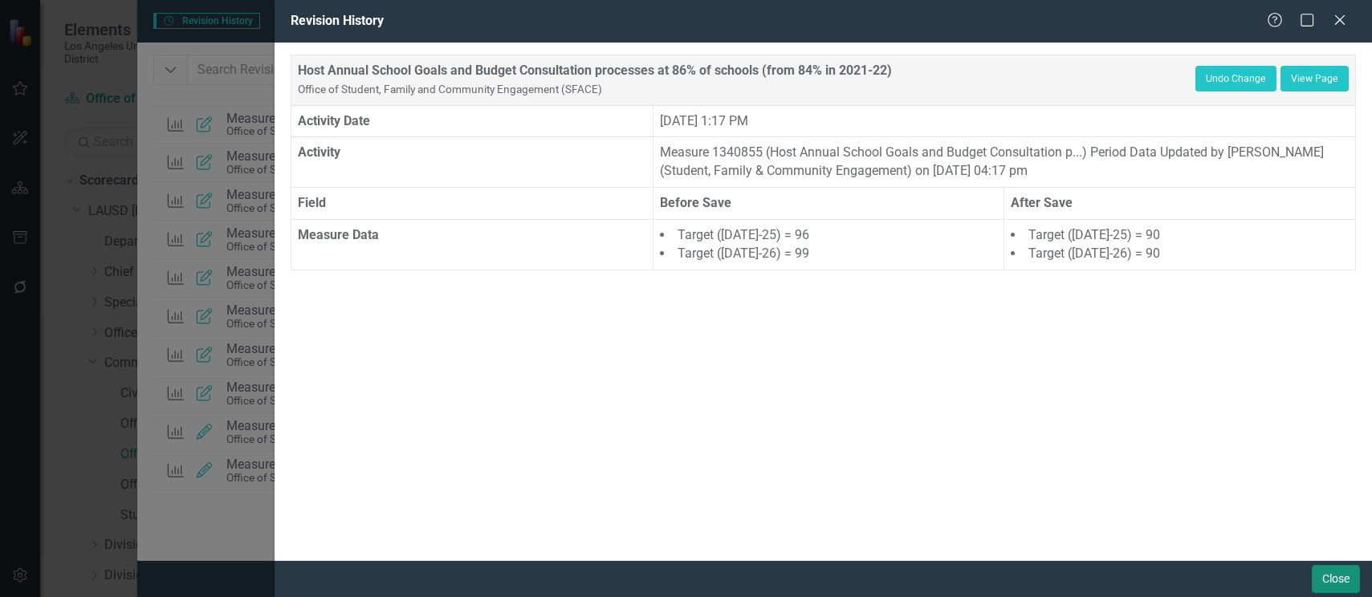
click at [1339, 578] on button "Close" at bounding box center [1336, 579] width 48 height 28
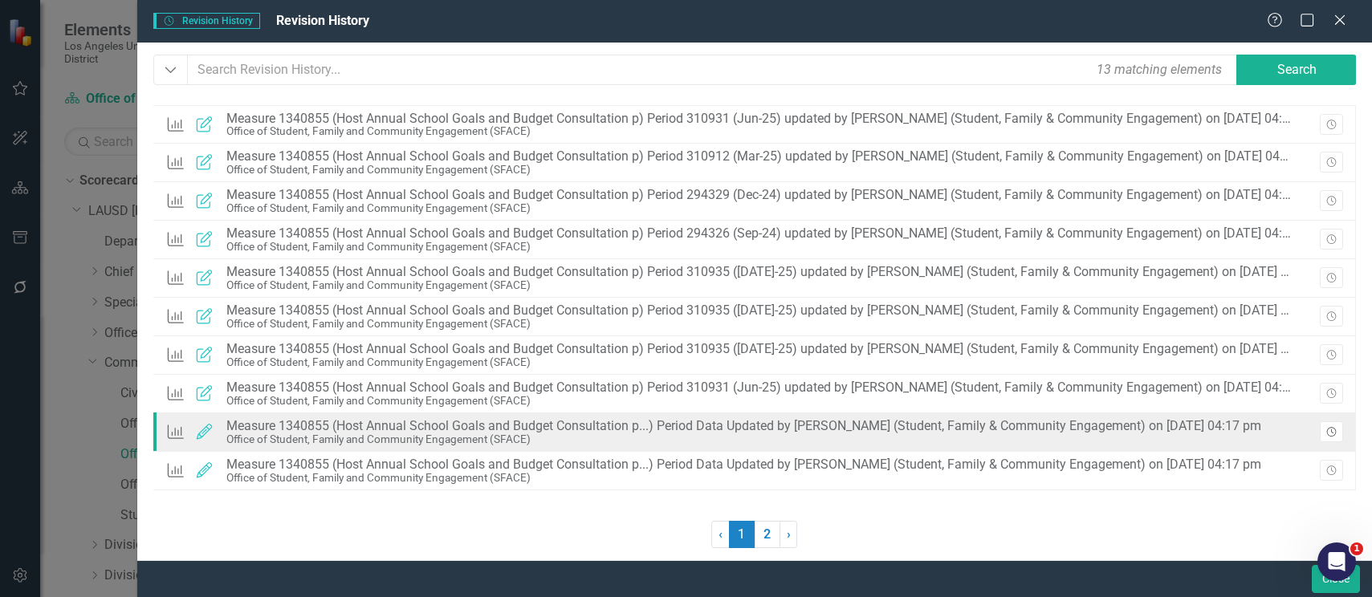
click at [1333, 427] on button "Revision History" at bounding box center [1331, 431] width 23 height 21
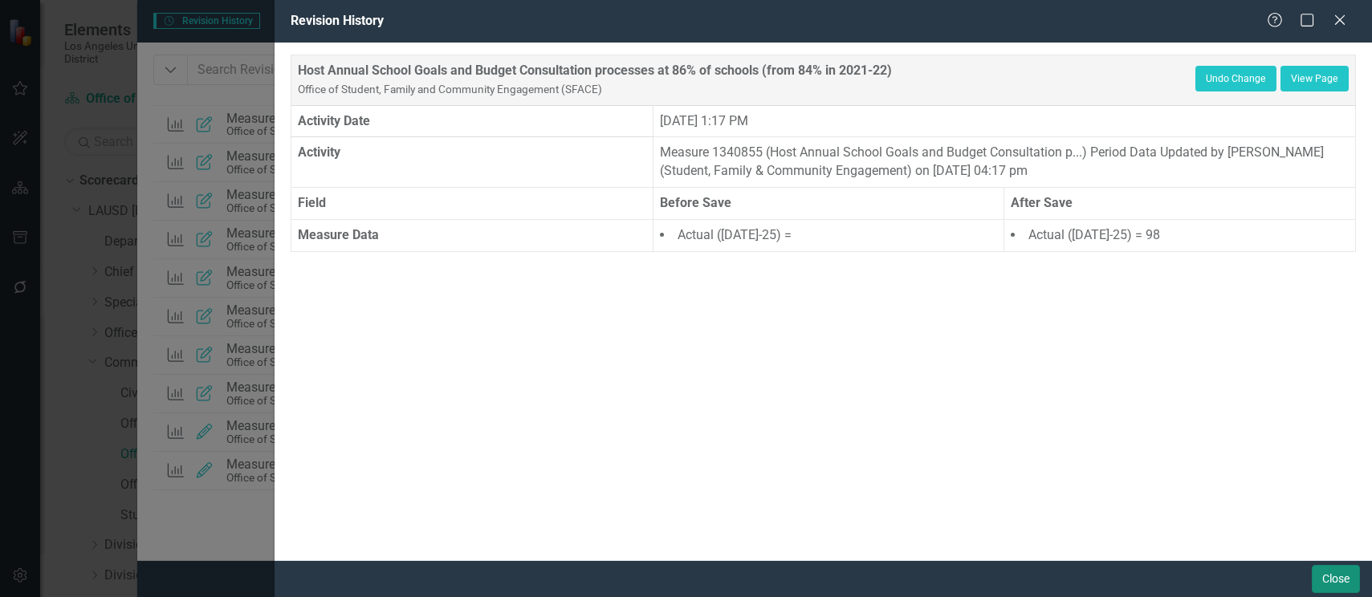
click at [1331, 580] on button "Close" at bounding box center [1336, 579] width 48 height 28
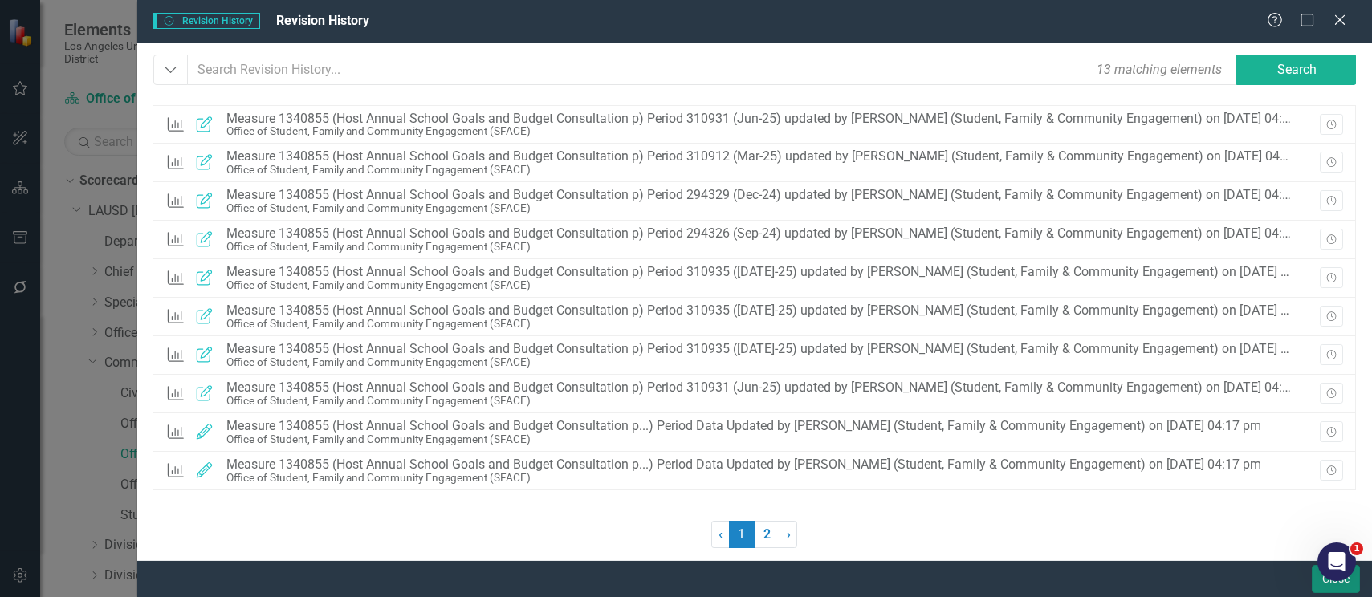
drag, startPoint x: 1327, startPoint y: 583, endPoint x: 1031, endPoint y: 551, distance: 297.9
click at [1031, 551] on div "Revision History Revision History Revision History Help Maximize Close Dropdown…" at bounding box center [754, 298] width 1235 height 597
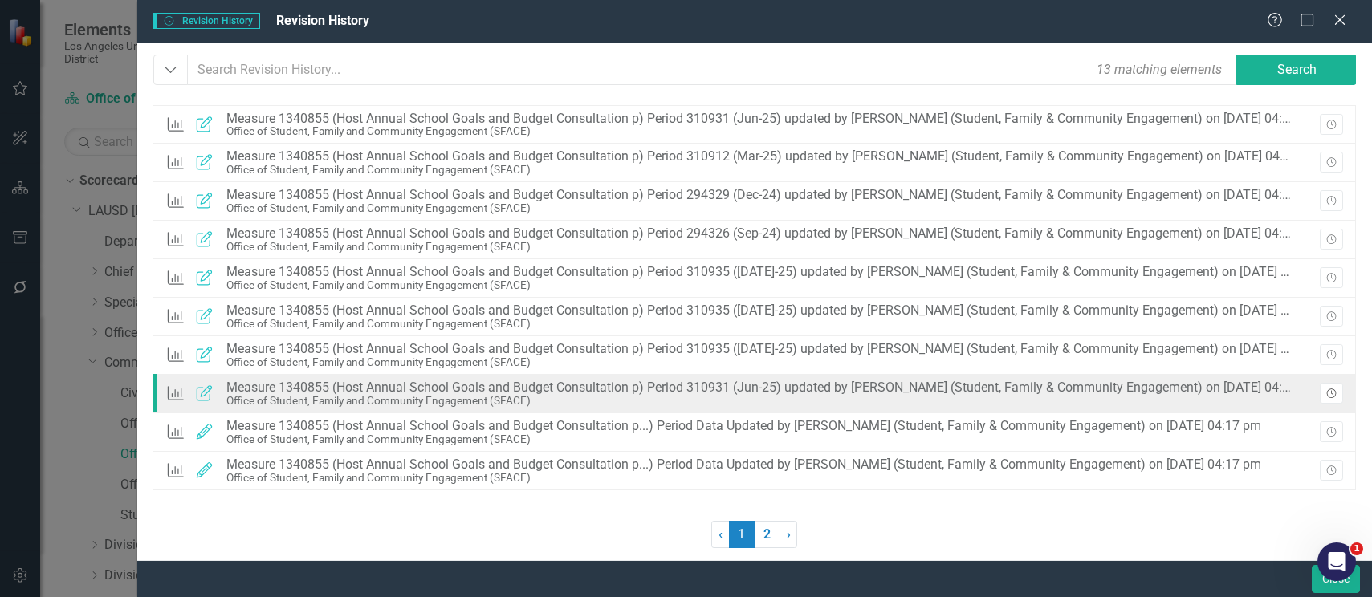
click at [1331, 393] on icon "button" at bounding box center [1331, 394] width 10 height 10
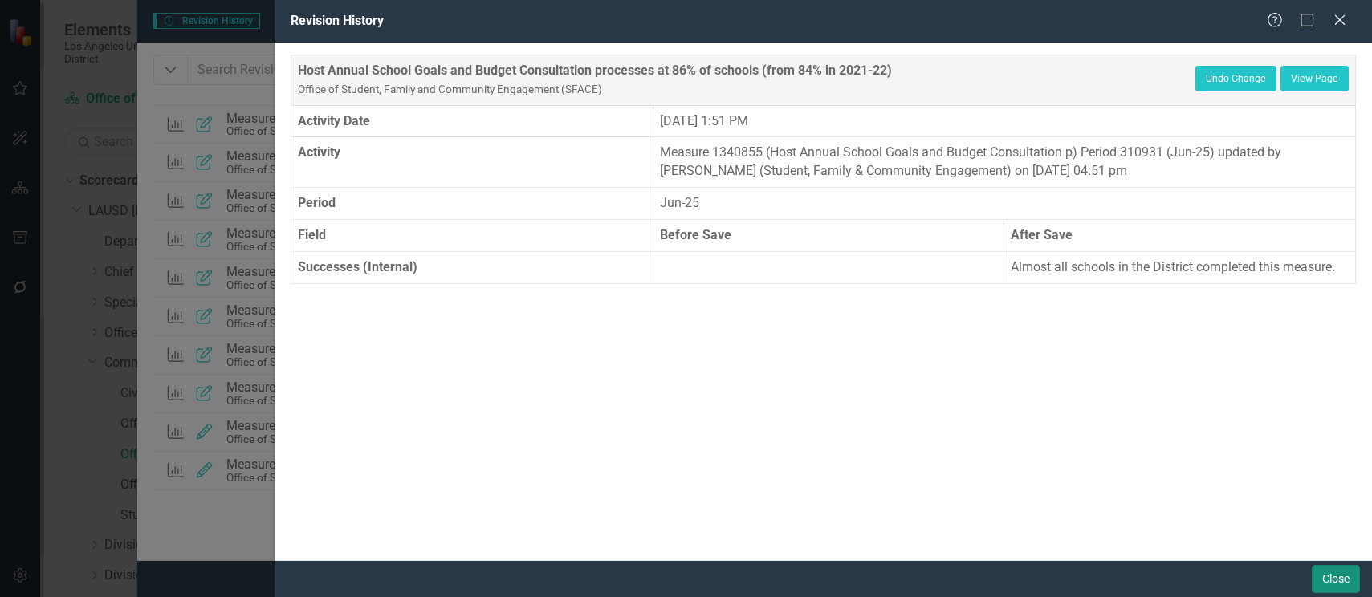
click at [1321, 581] on button "Close" at bounding box center [1336, 579] width 48 height 28
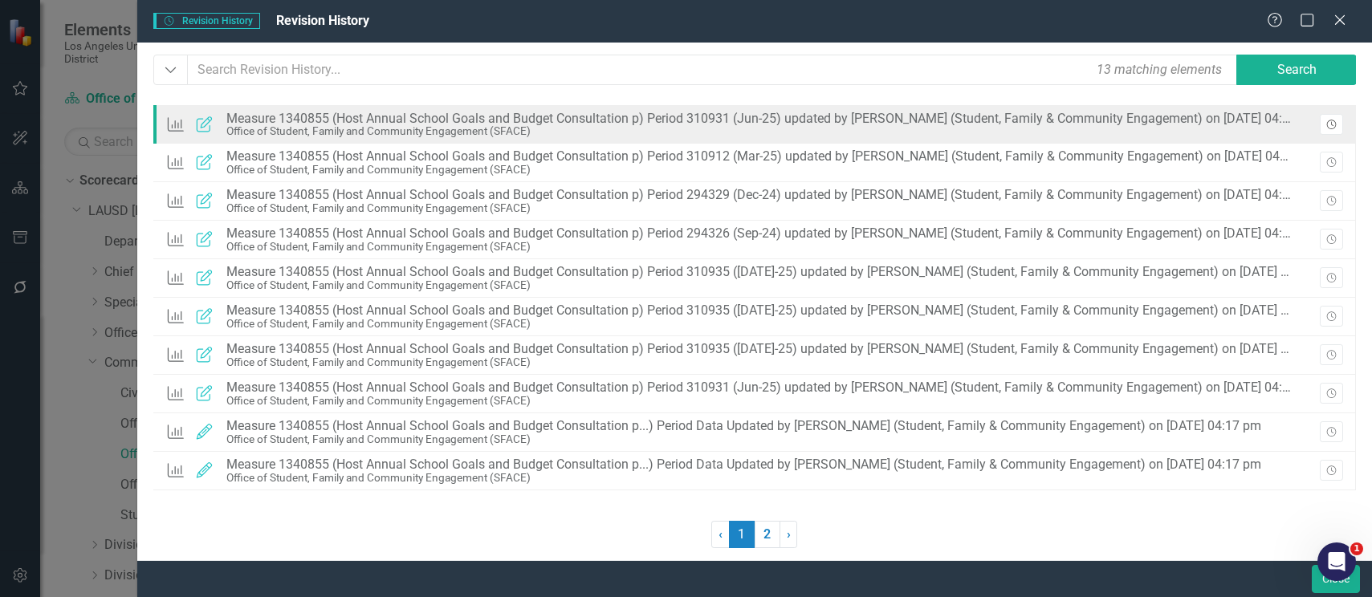
click at [1333, 122] on icon "Revision History" at bounding box center [1331, 125] width 12 height 10
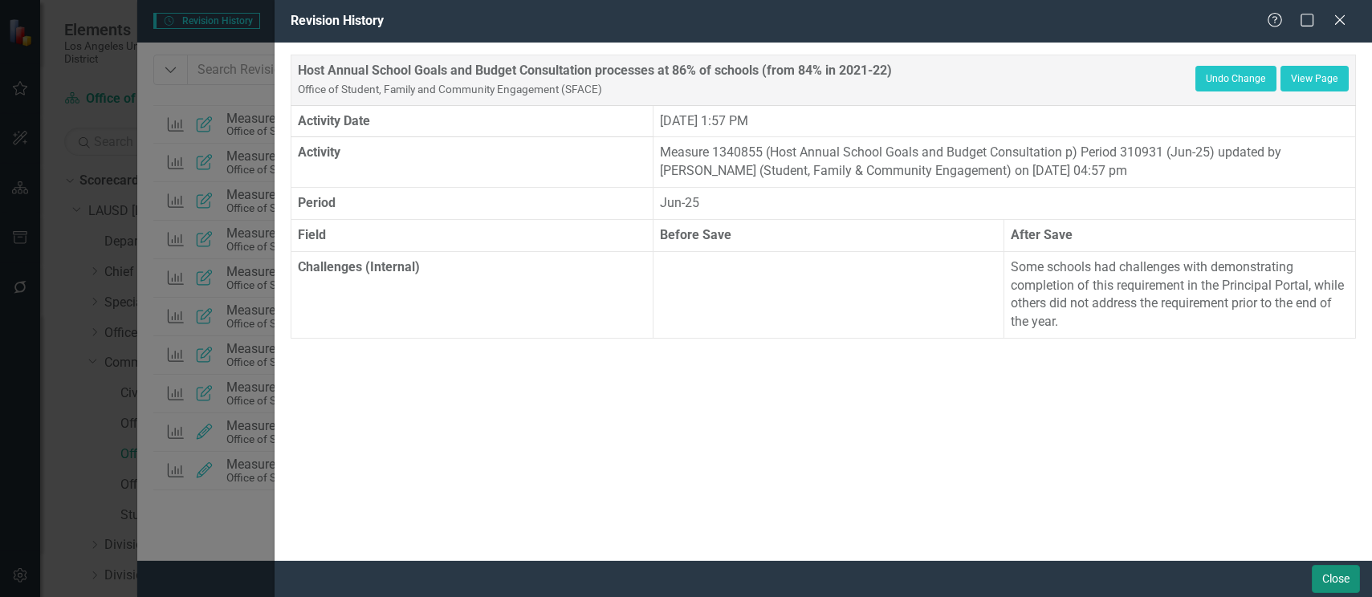
click at [1336, 579] on button "Close" at bounding box center [1336, 579] width 48 height 28
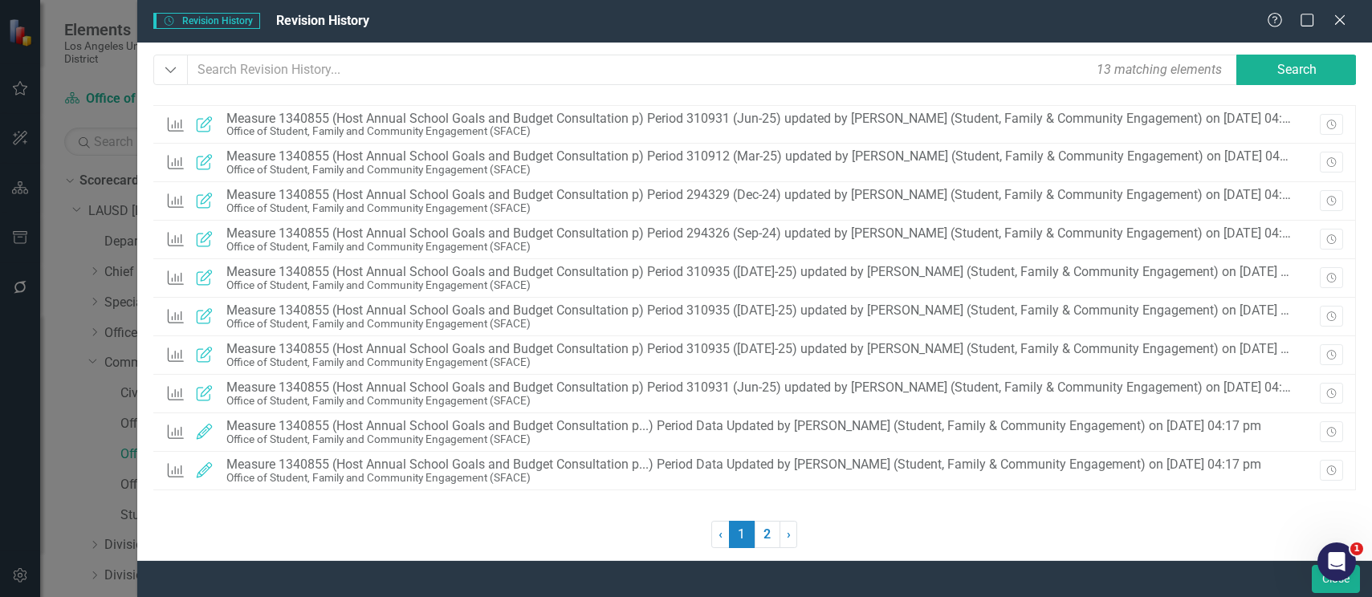
click at [1065, 531] on div at bounding box center [1077, 534] width 558 height 27
click at [1336, 21] on icon "Close" at bounding box center [1339, 19] width 20 height 15
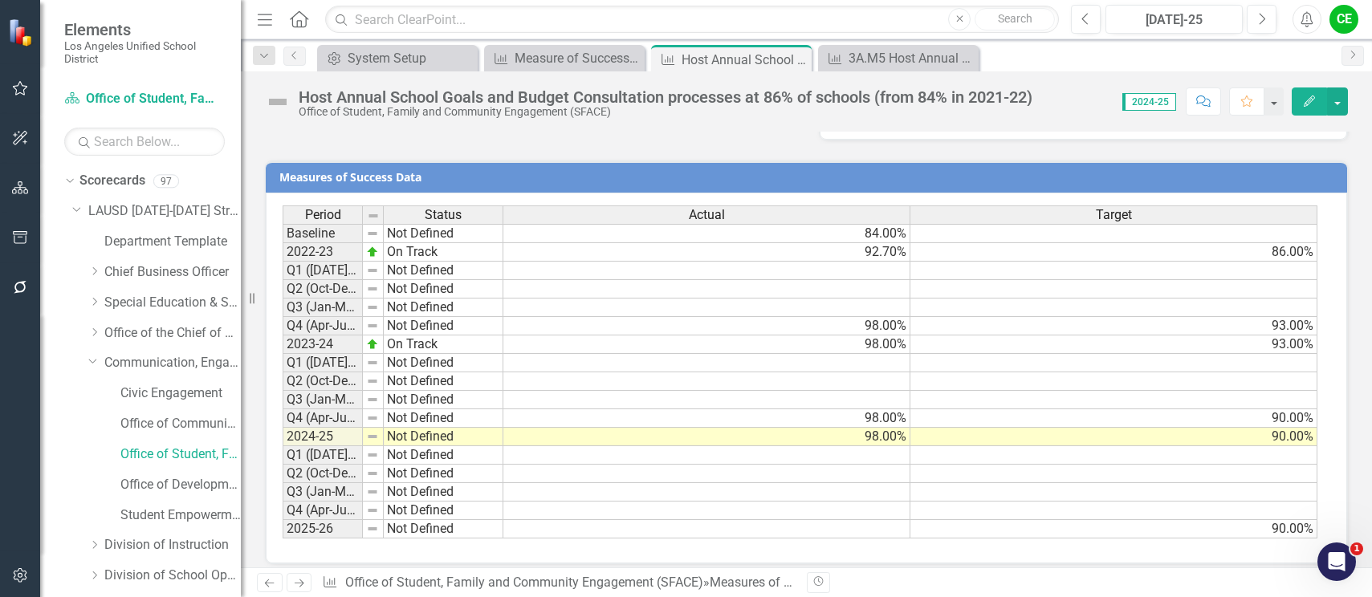
scroll to position [1243, 0]
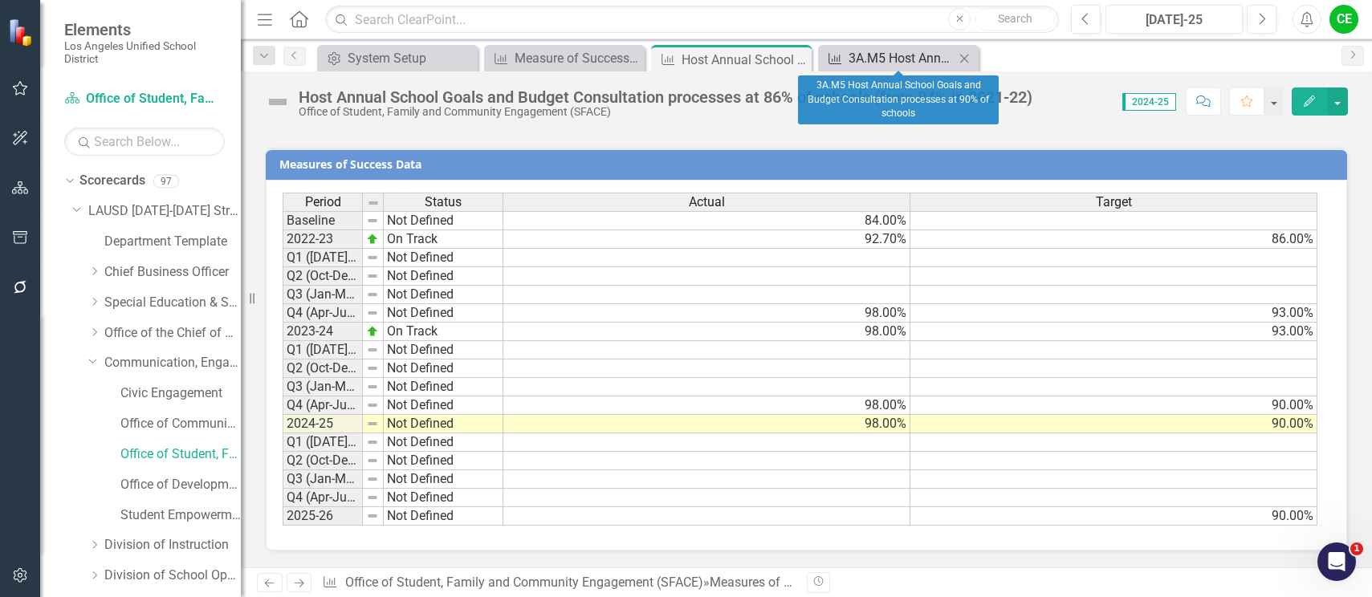
click at [897, 60] on div "3A.M5 Host Annual School Goals and Budget Consultation processes at 90% of scho…" at bounding box center [901, 58] width 106 height 20
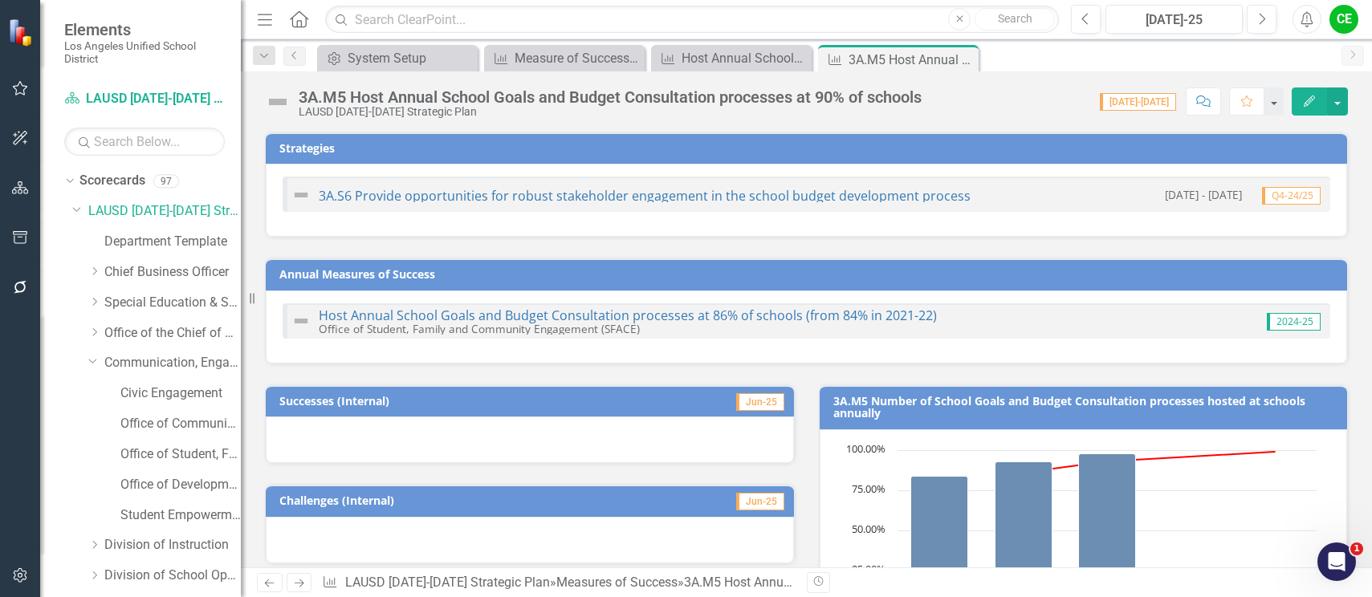
click at [824, 96] on div "3A.M5 Host Annual School Goals and Budget Consultation processes at 90% of scho…" at bounding box center [610, 97] width 623 height 18
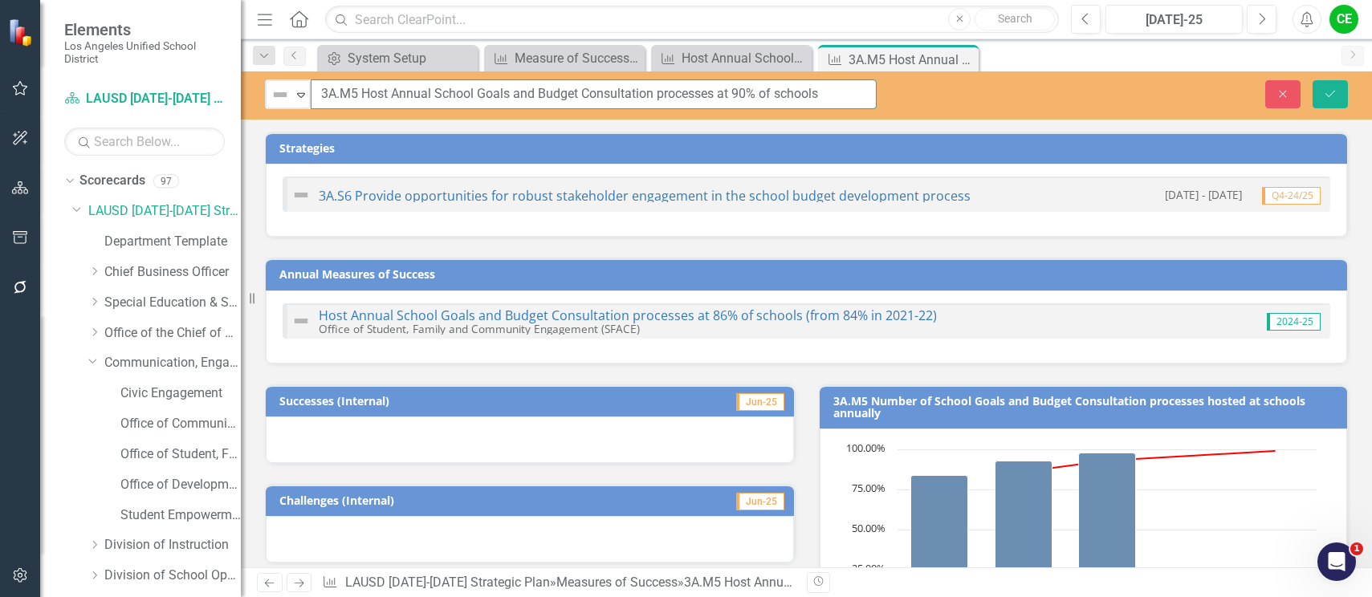
click at [742, 94] on input "3A.M5 Host Annual School Goals and Budget Consultation processes at 90% of scho…" at bounding box center [594, 94] width 566 height 30
type input "3A.M5 Host Annual School Goals and Budget Consultation processes at 99% of scho…"
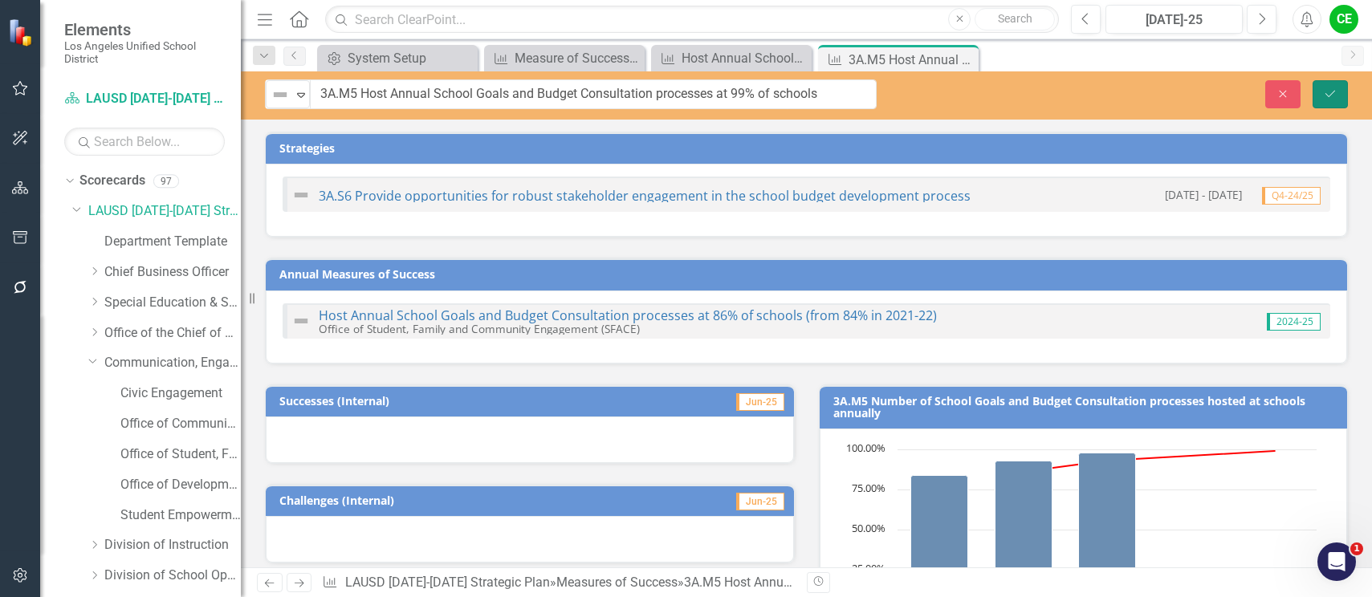
click at [1321, 94] on button "Save" at bounding box center [1329, 94] width 35 height 28
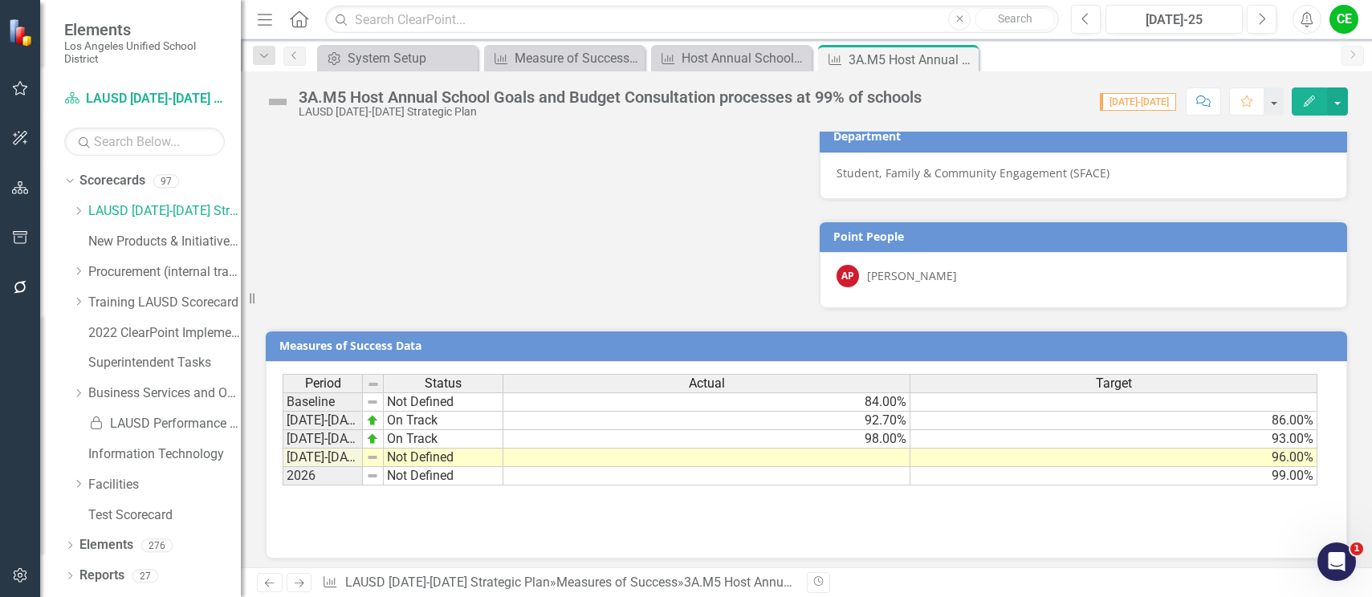
scroll to position [1084, 0]
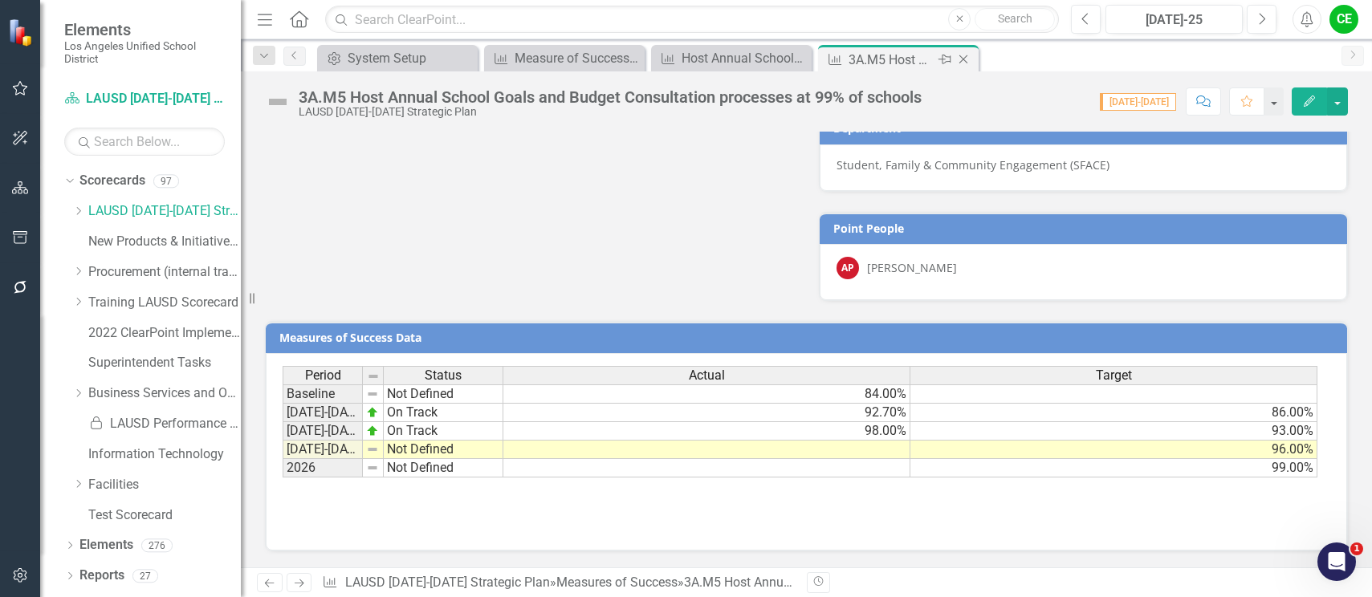
click at [964, 59] on icon "Close" at bounding box center [963, 59] width 16 height 13
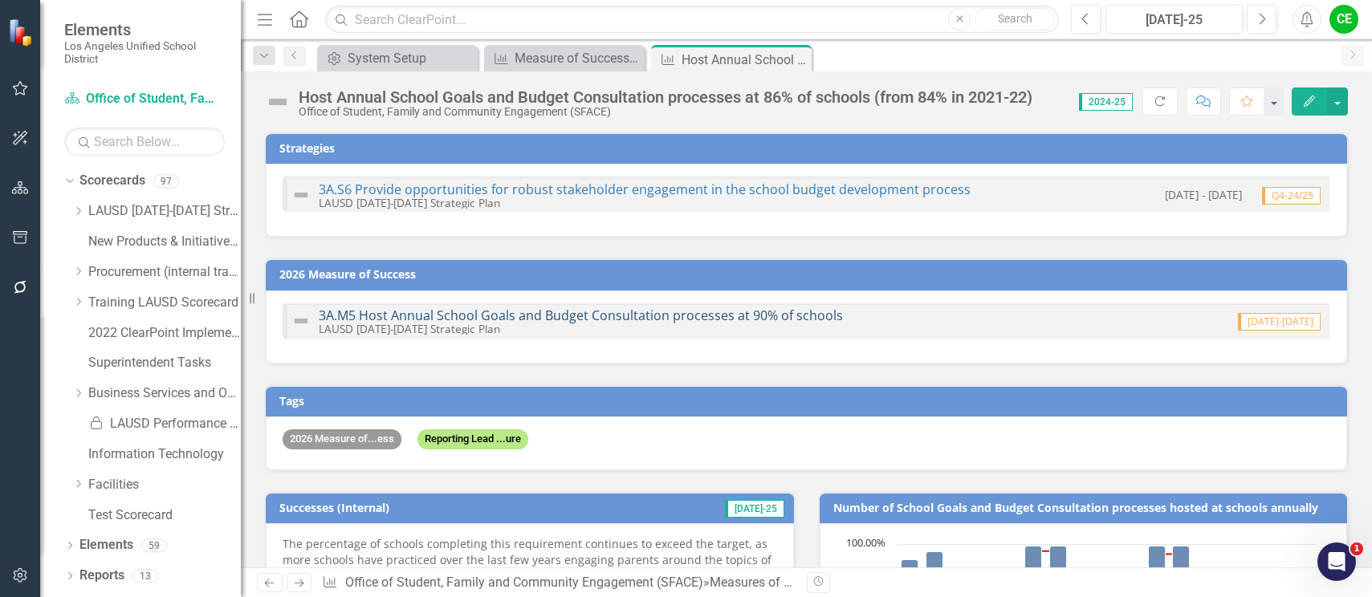
click at [787, 323] on link "3A.M5 Host Annual School Goals and Budget Consultation processes at 90% of scho…" at bounding box center [581, 316] width 524 height 18
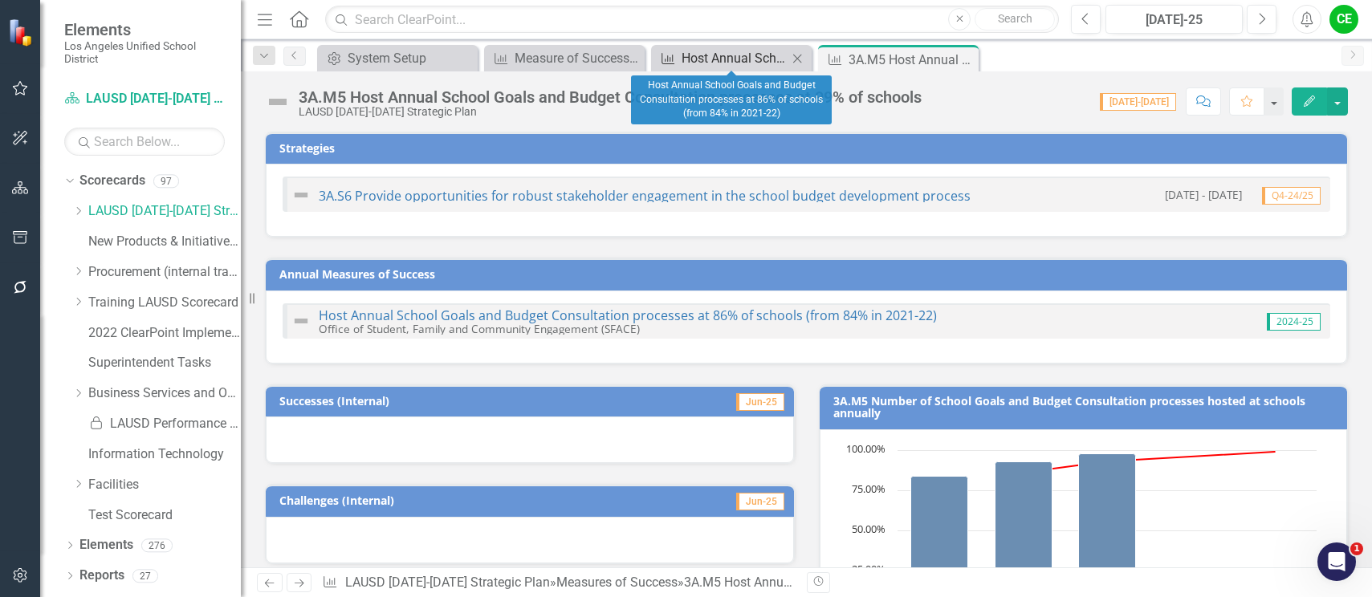
click at [734, 51] on div "Host Annual School Goals and Budget Consultation processes at 86% of schools (f…" at bounding box center [735, 58] width 106 height 20
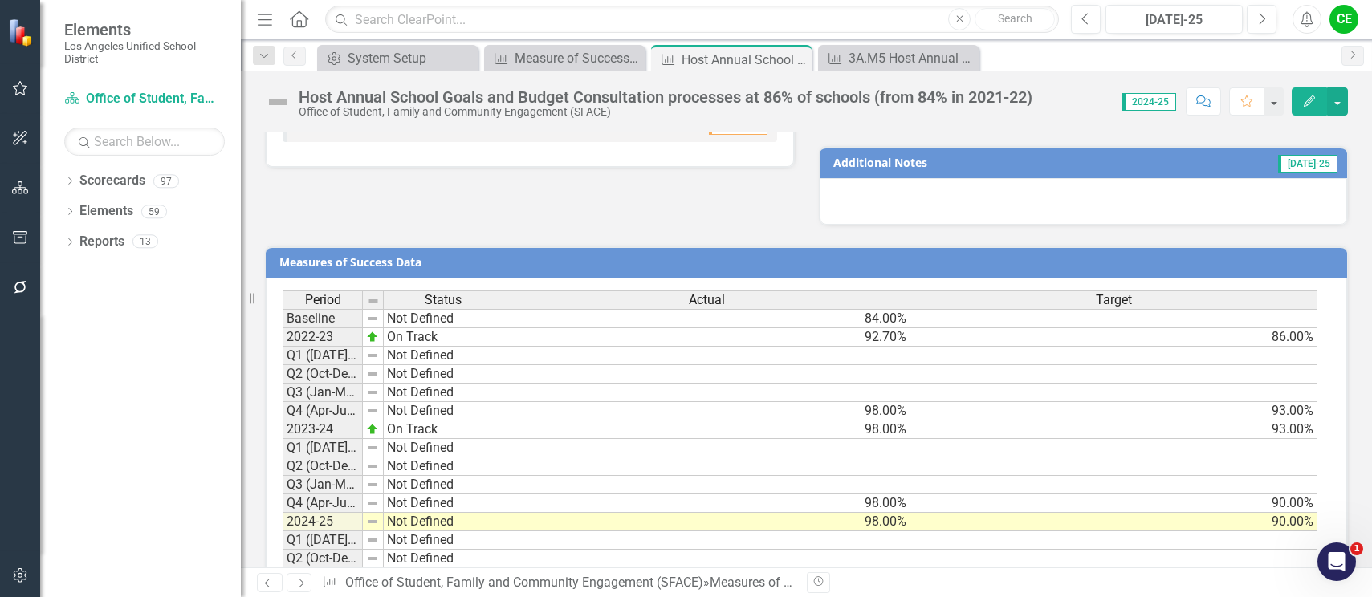
scroll to position [1243, 0]
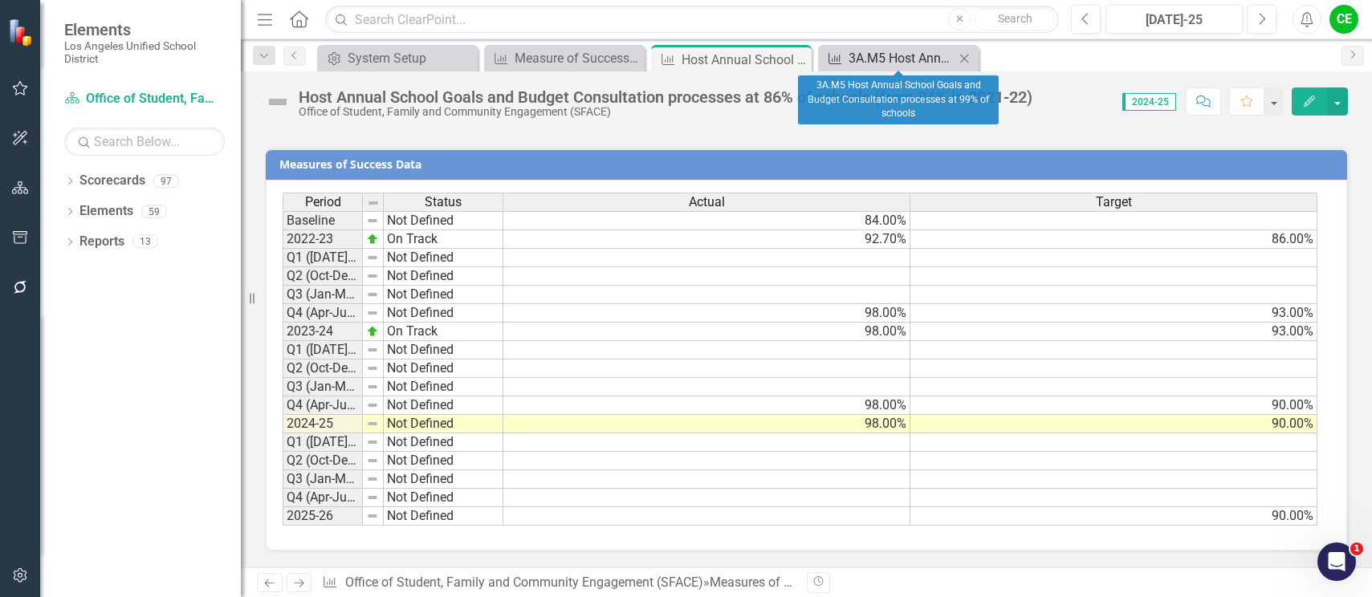
click at [912, 54] on div "3A.M5 Host Annual School Goals and Budget Consultation processes at 99% of scho…" at bounding box center [901, 58] width 106 height 20
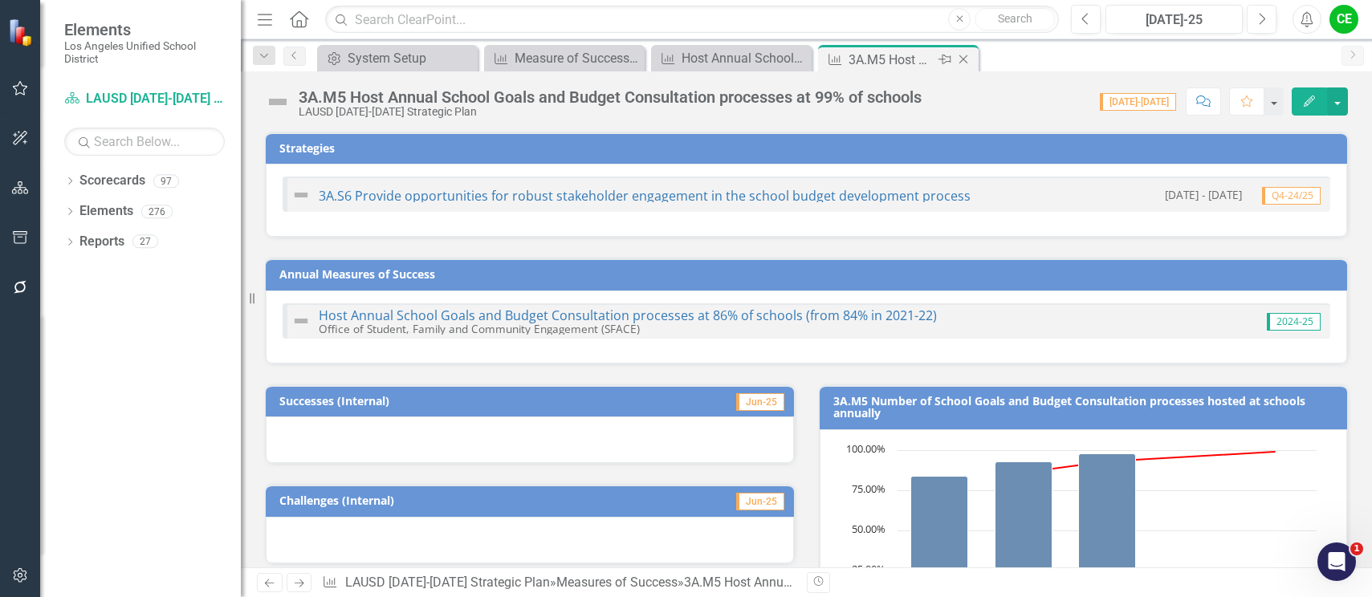
click at [962, 58] on icon at bounding box center [963, 59] width 9 height 9
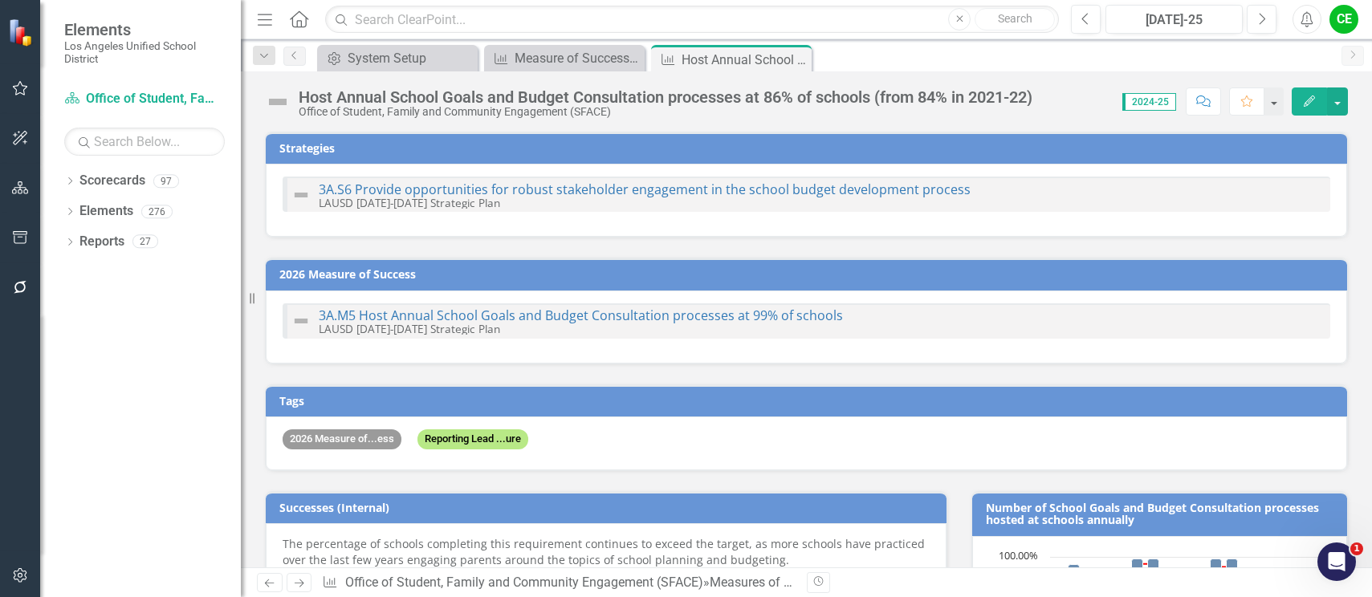
checkbox input "true"
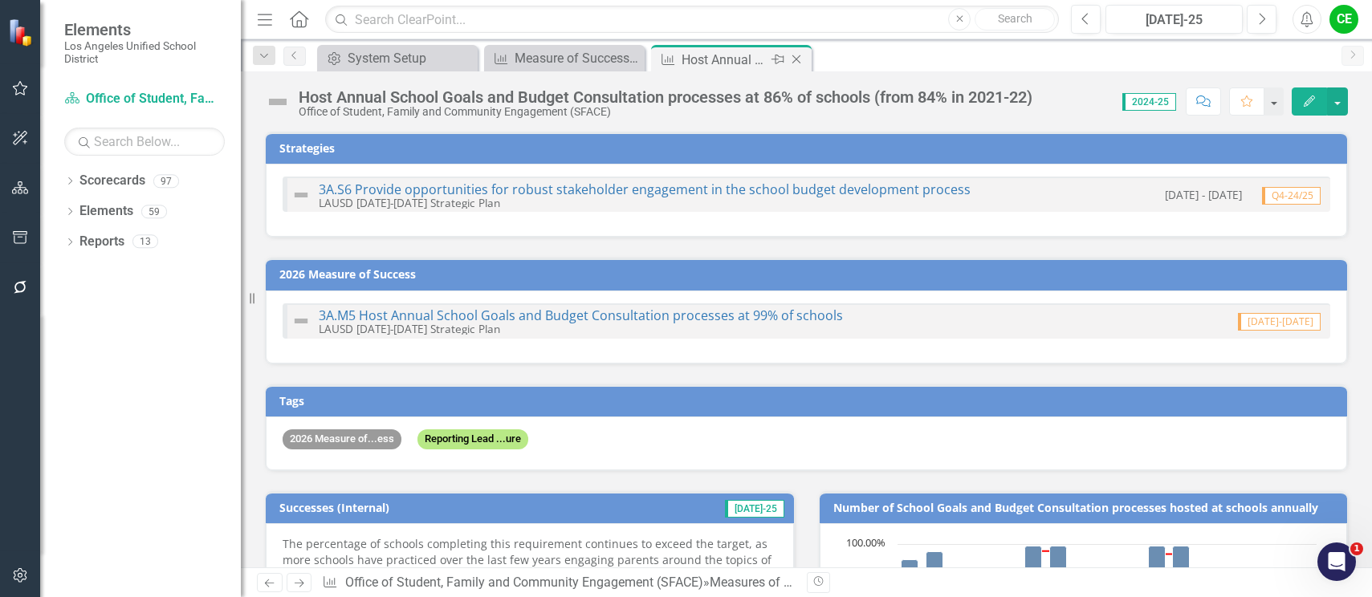
click at [798, 57] on icon "Close" at bounding box center [796, 59] width 16 height 13
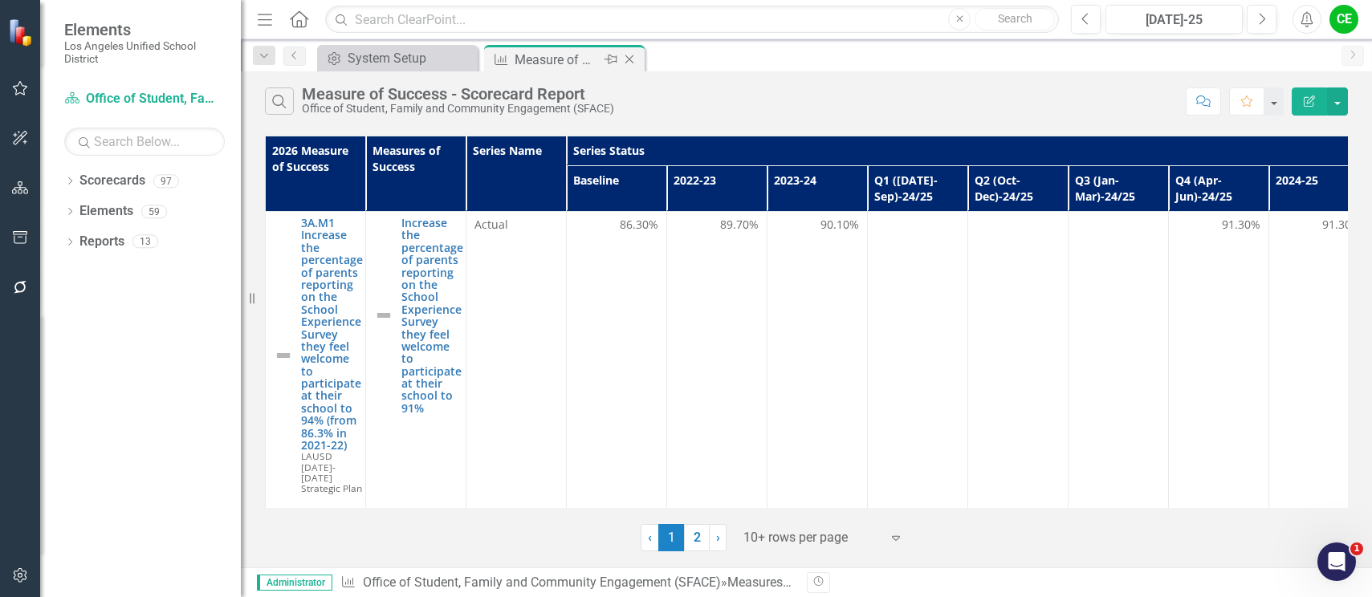
click at [629, 57] on icon "Close" at bounding box center [629, 59] width 16 height 13
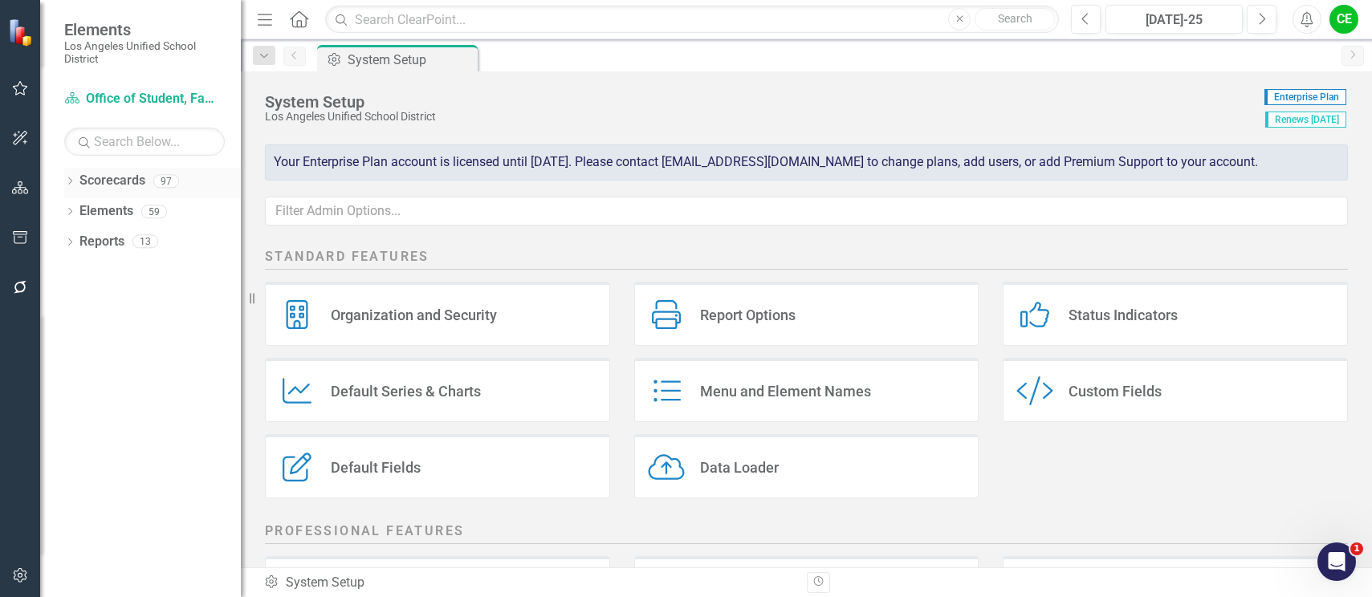
click at [72, 181] on icon "Dropdown" at bounding box center [69, 182] width 11 height 9
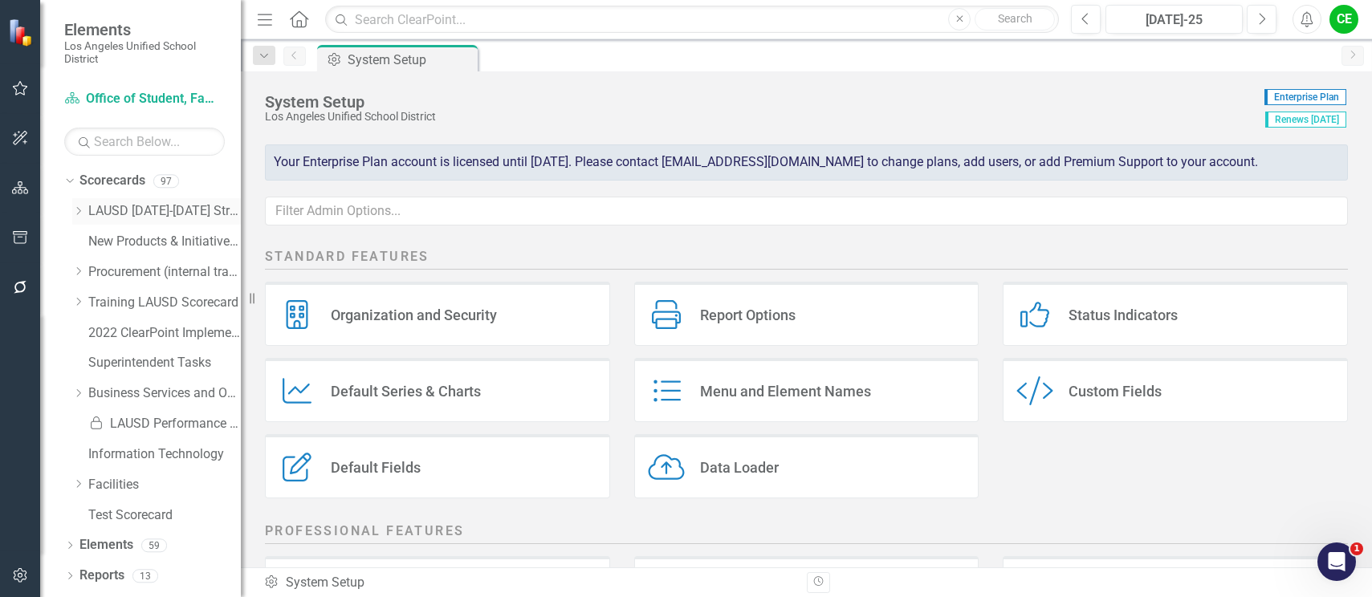
click at [79, 208] on icon "Dropdown" at bounding box center [78, 211] width 12 height 10
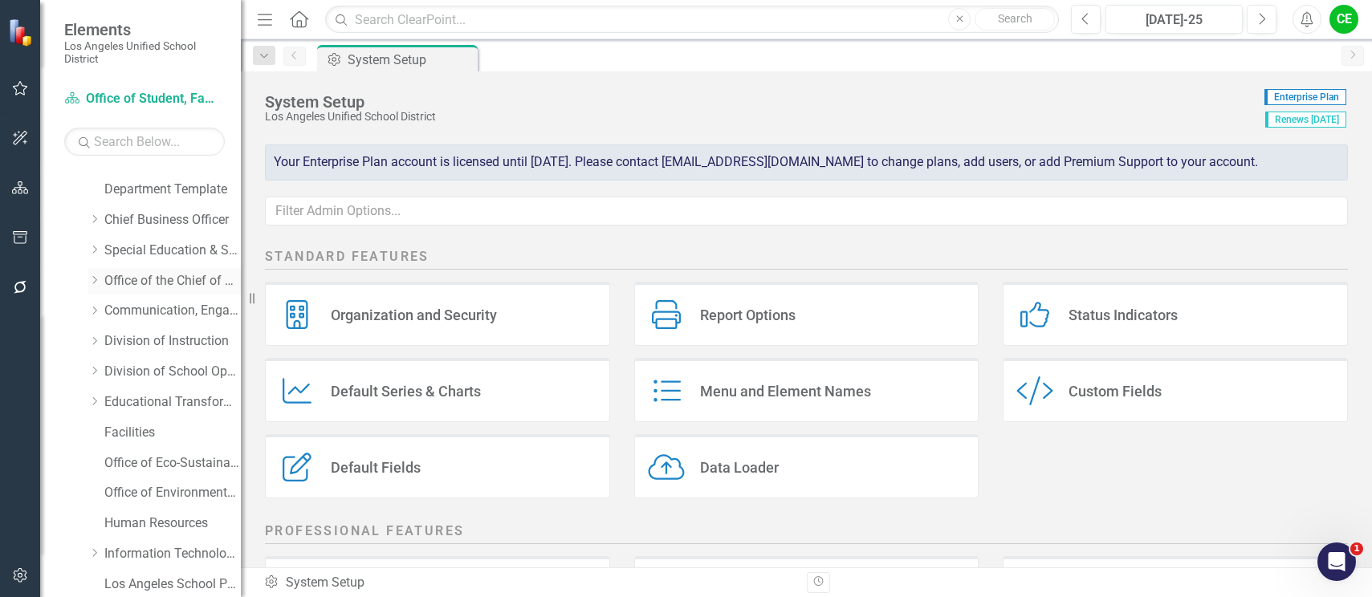
scroll to position [80, 0]
click at [92, 310] on icon "Dropdown" at bounding box center [94, 313] width 12 height 10
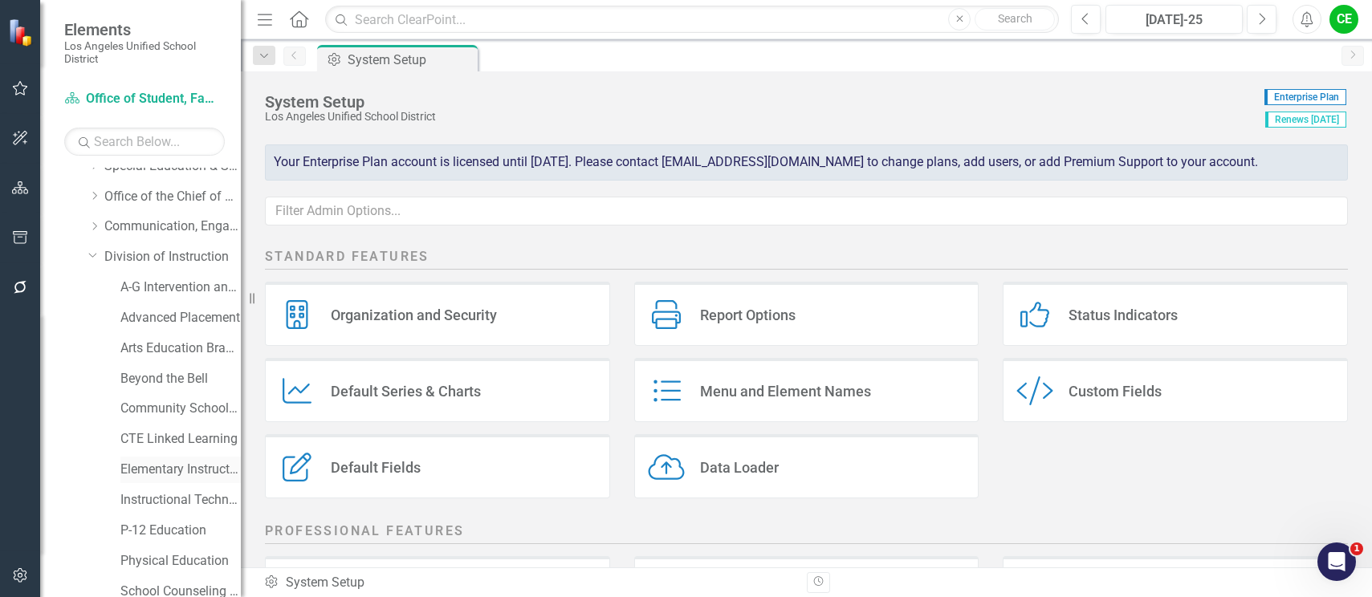
scroll to position [161, 0]
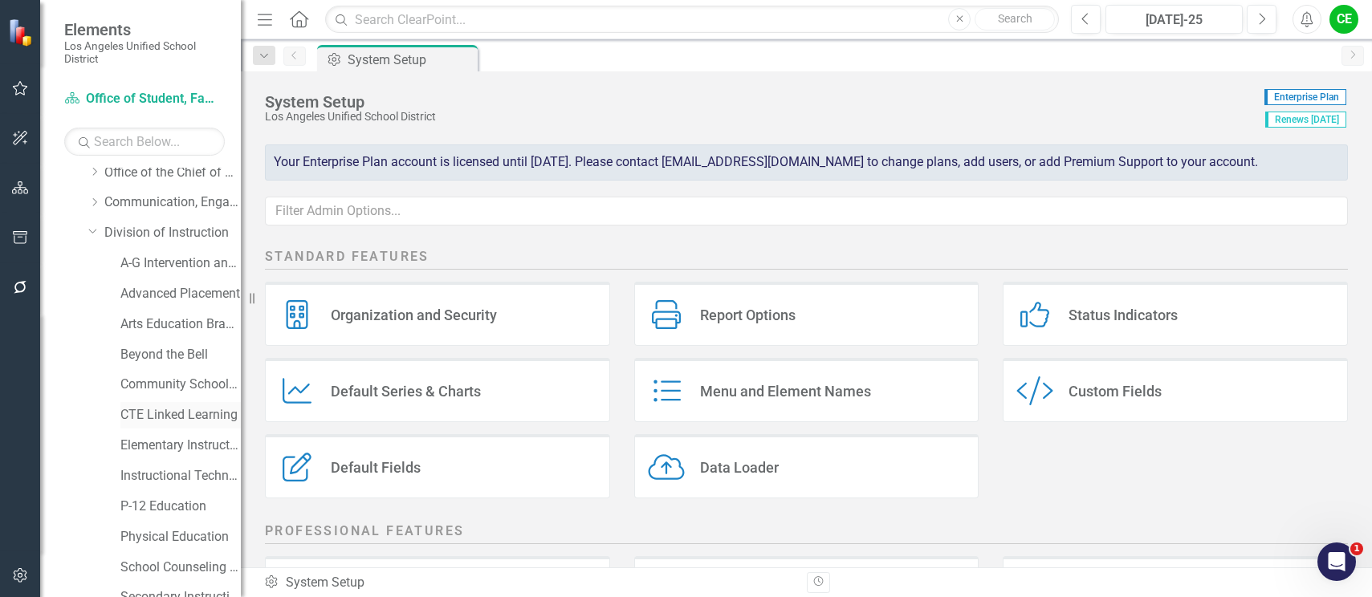
click at [153, 418] on link "CTE Linked Learning" at bounding box center [180, 415] width 120 height 18
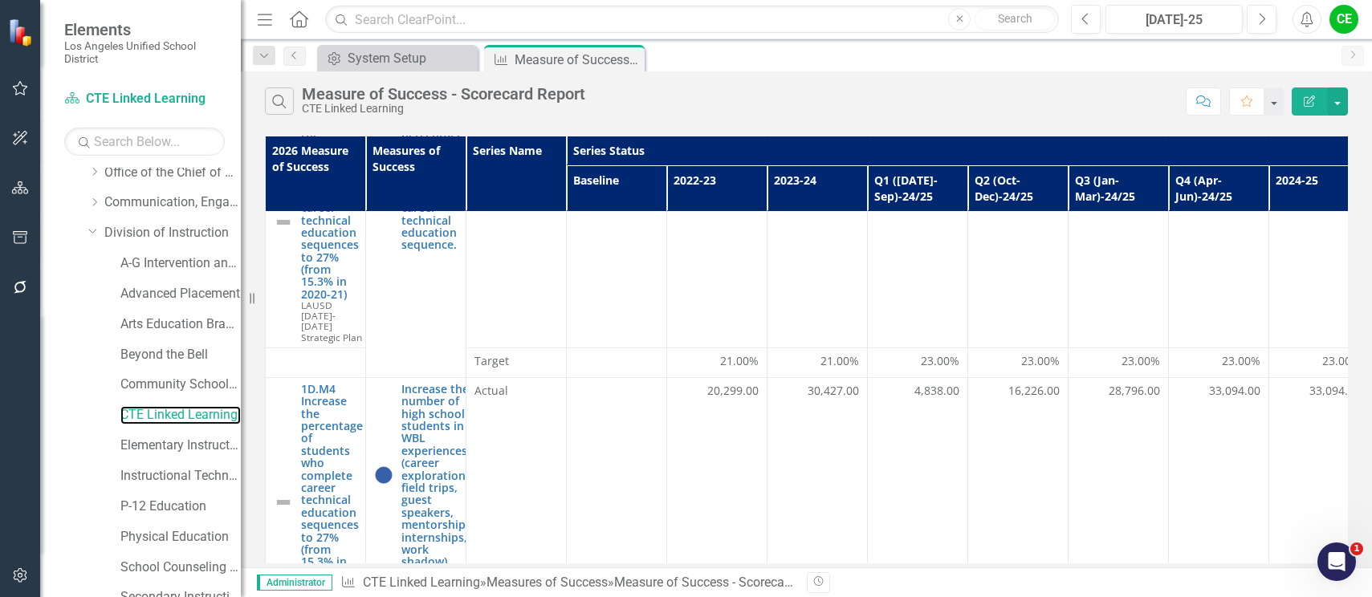
scroll to position [161, 0]
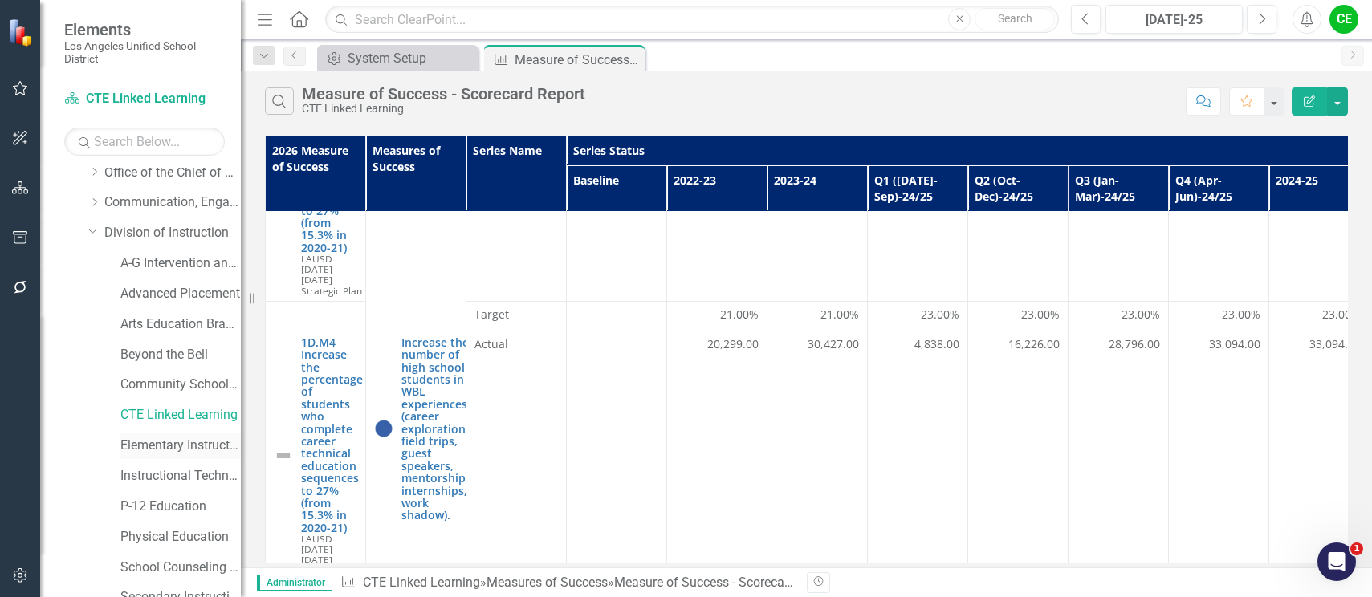
click at [169, 441] on link "Elementary Instruction" at bounding box center [180, 446] width 120 height 18
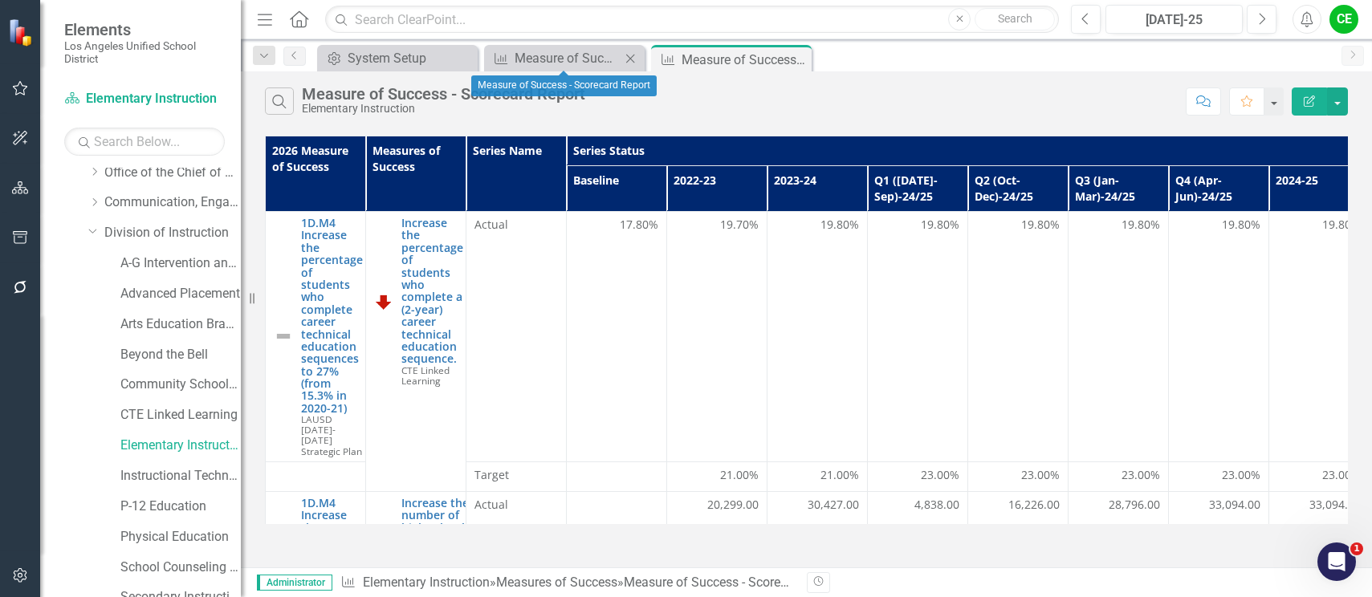
click at [629, 56] on icon "Close" at bounding box center [630, 58] width 16 height 13
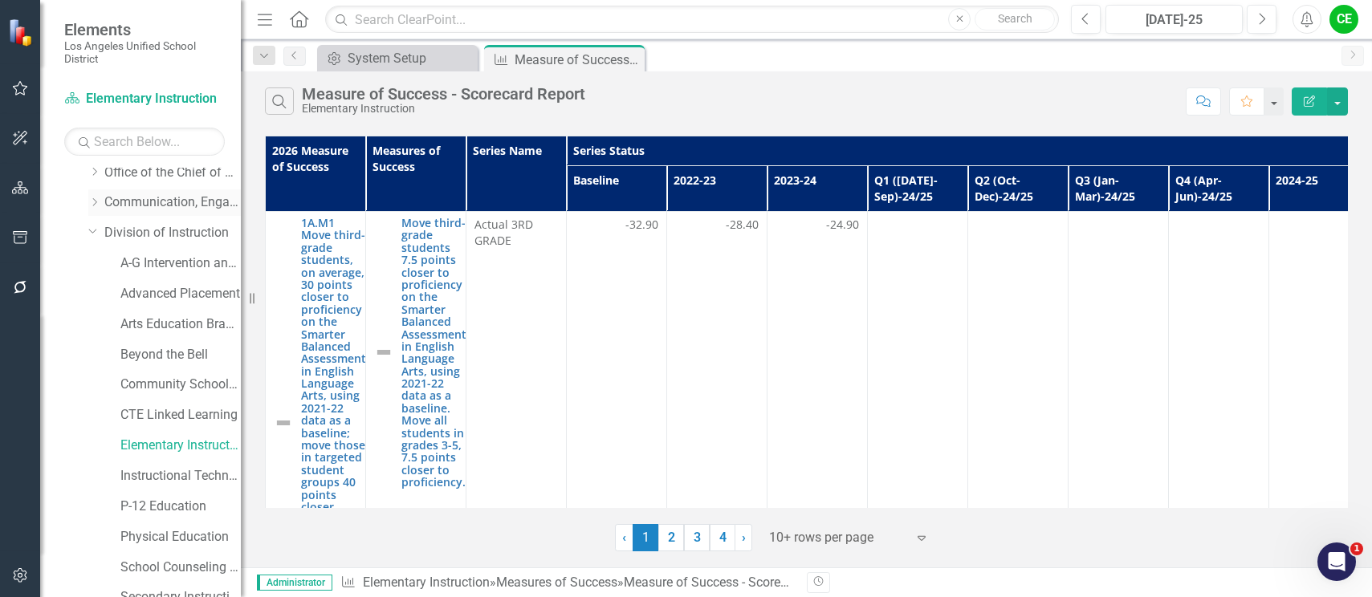
click at [96, 201] on icon "Dropdown" at bounding box center [94, 202] width 12 height 10
click at [173, 344] on div "Student Empowerment Unit" at bounding box center [180, 355] width 120 height 26
click at [175, 353] on link "Student Empowerment Unit" at bounding box center [180, 355] width 120 height 18
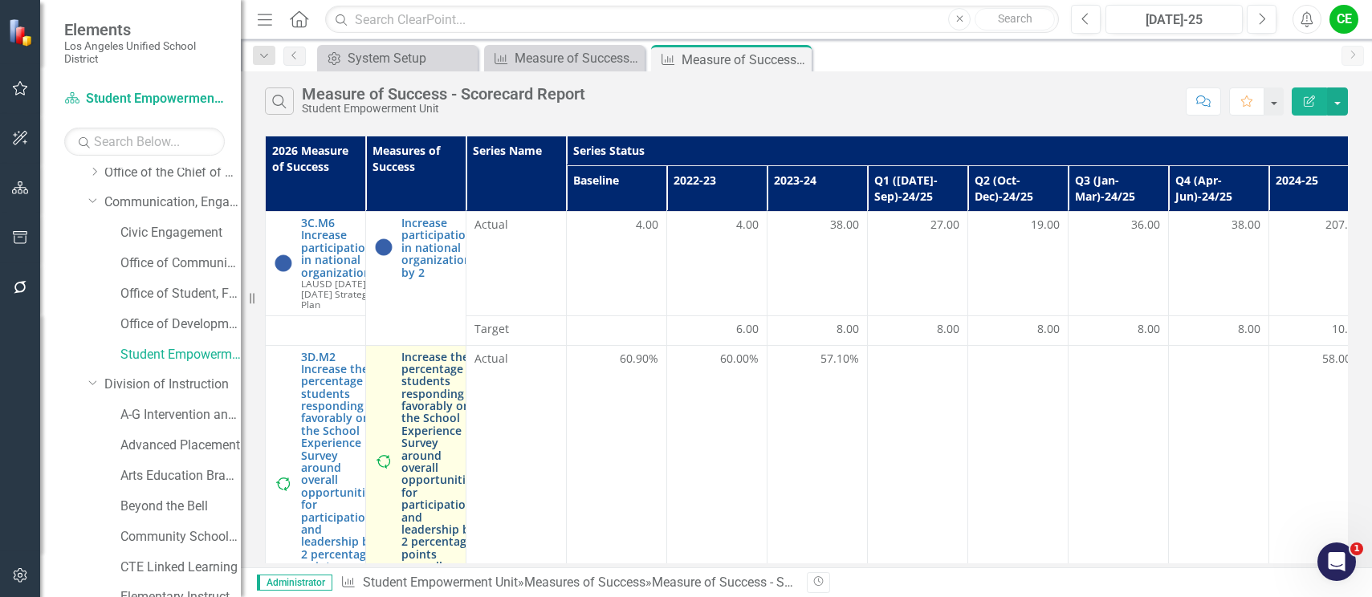
click at [437, 447] on link "Increase the percentage of students responding favorably on the School Experien…" at bounding box center [439, 462] width 76 height 222
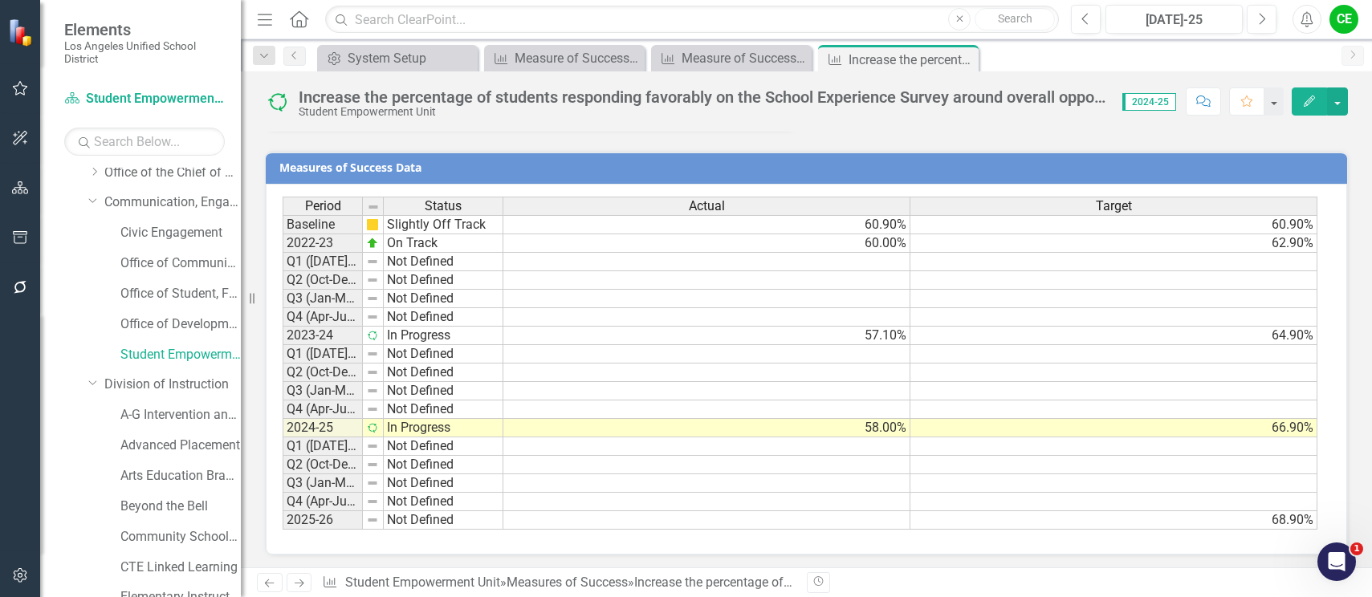
scroll to position [1529, 0]
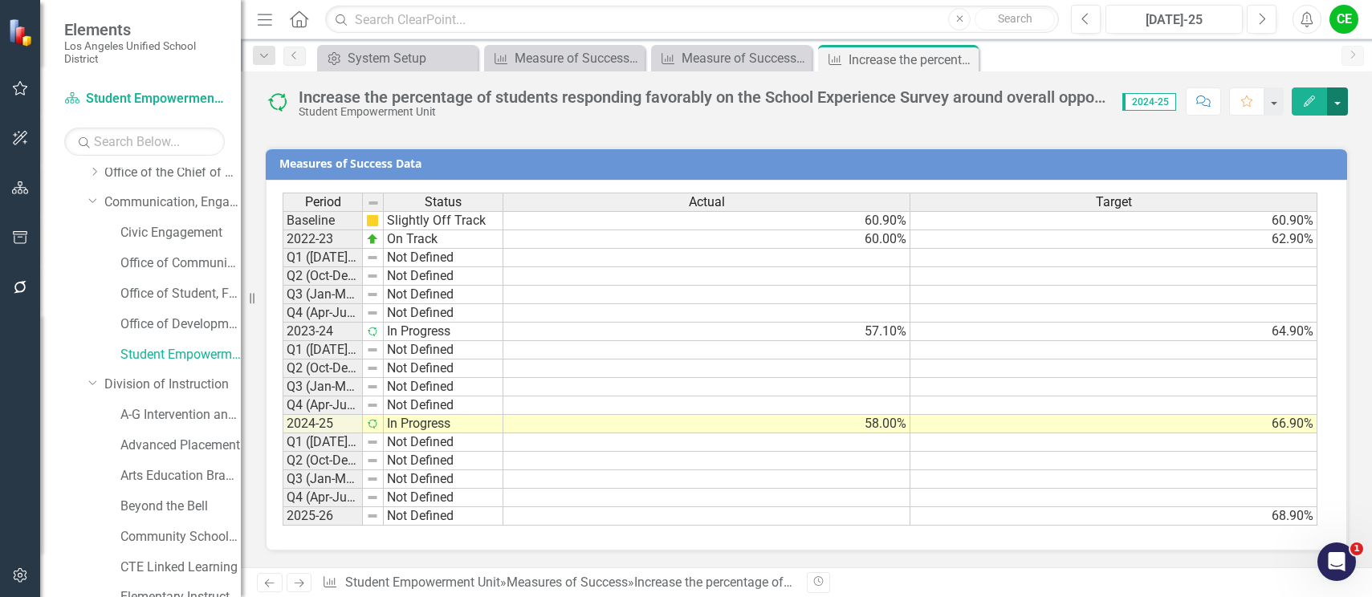
click at [1334, 102] on button "button" at bounding box center [1337, 101] width 21 height 28
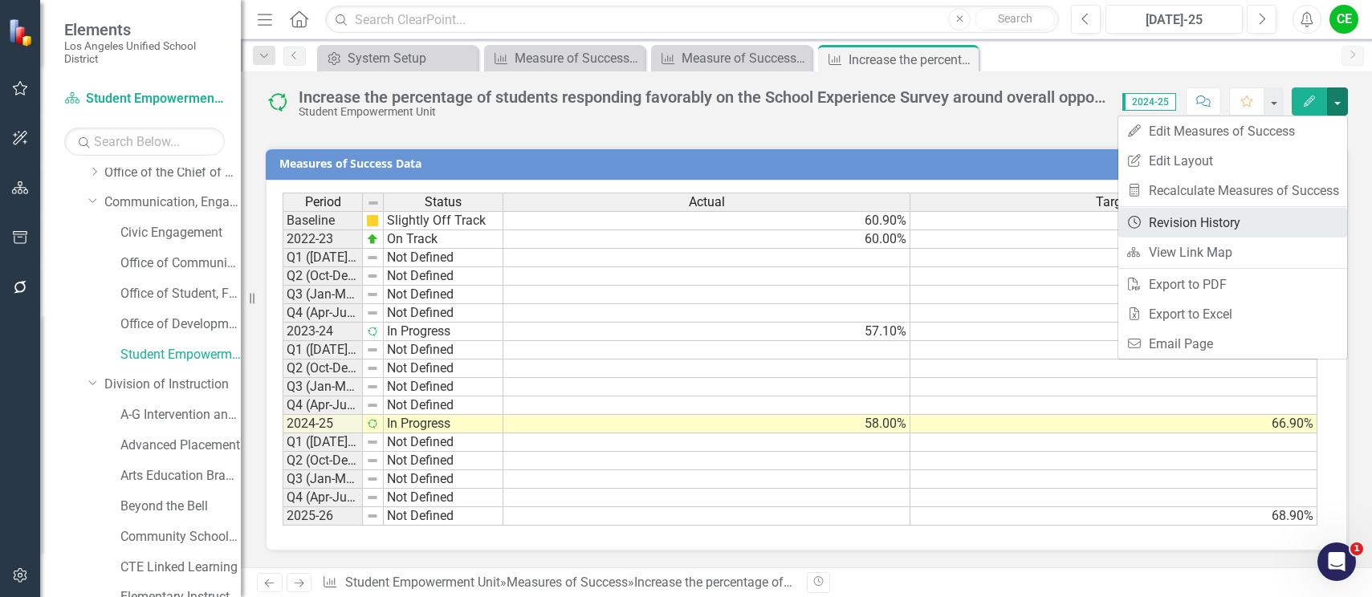
click at [1185, 213] on link "Revision History Revision History" at bounding box center [1232, 223] width 229 height 30
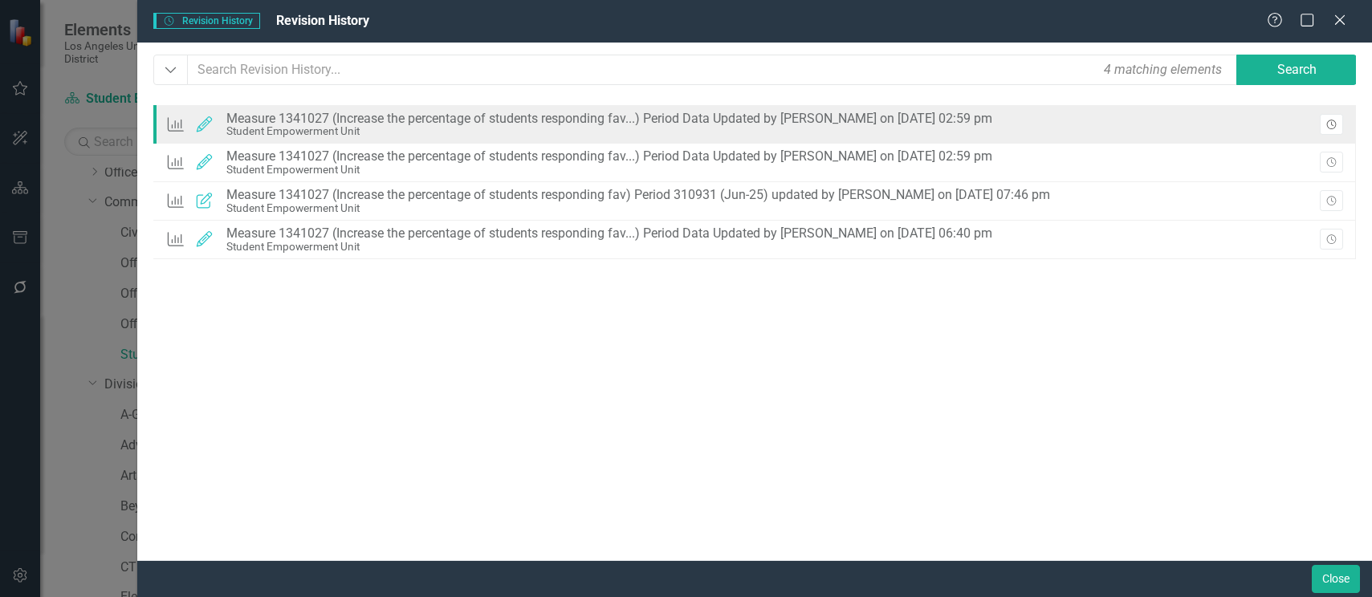
click at [1335, 124] on icon "Revision History" at bounding box center [1331, 125] width 12 height 10
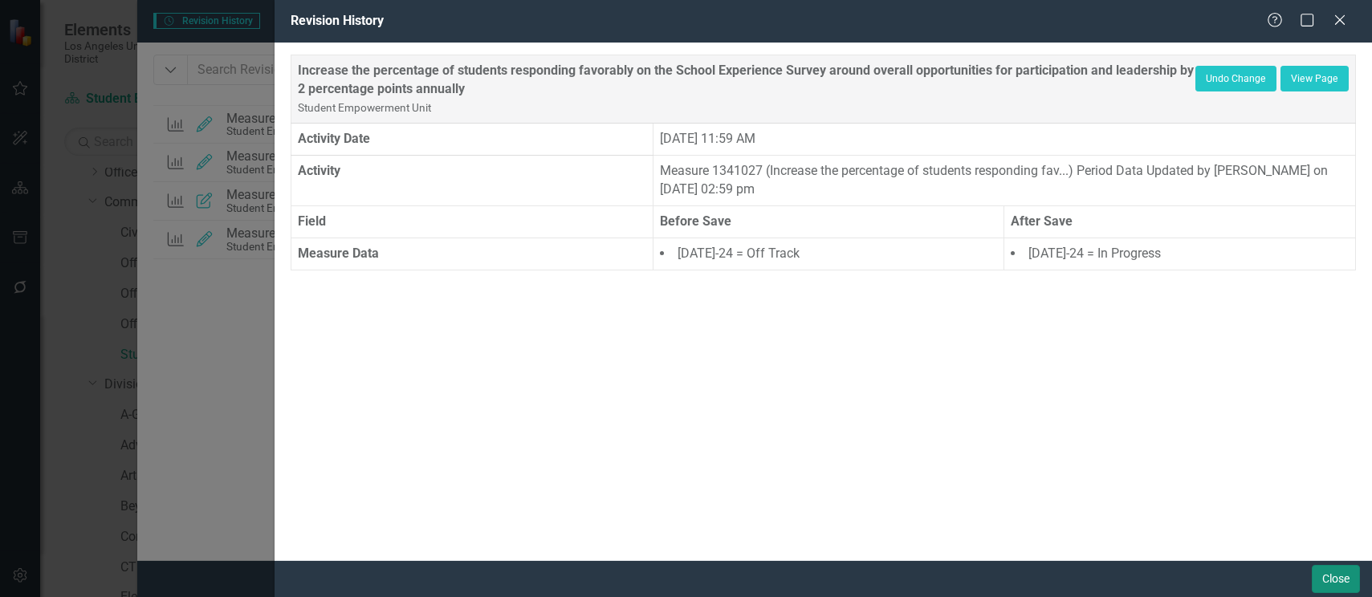
click at [1322, 575] on button "Close" at bounding box center [1336, 579] width 48 height 28
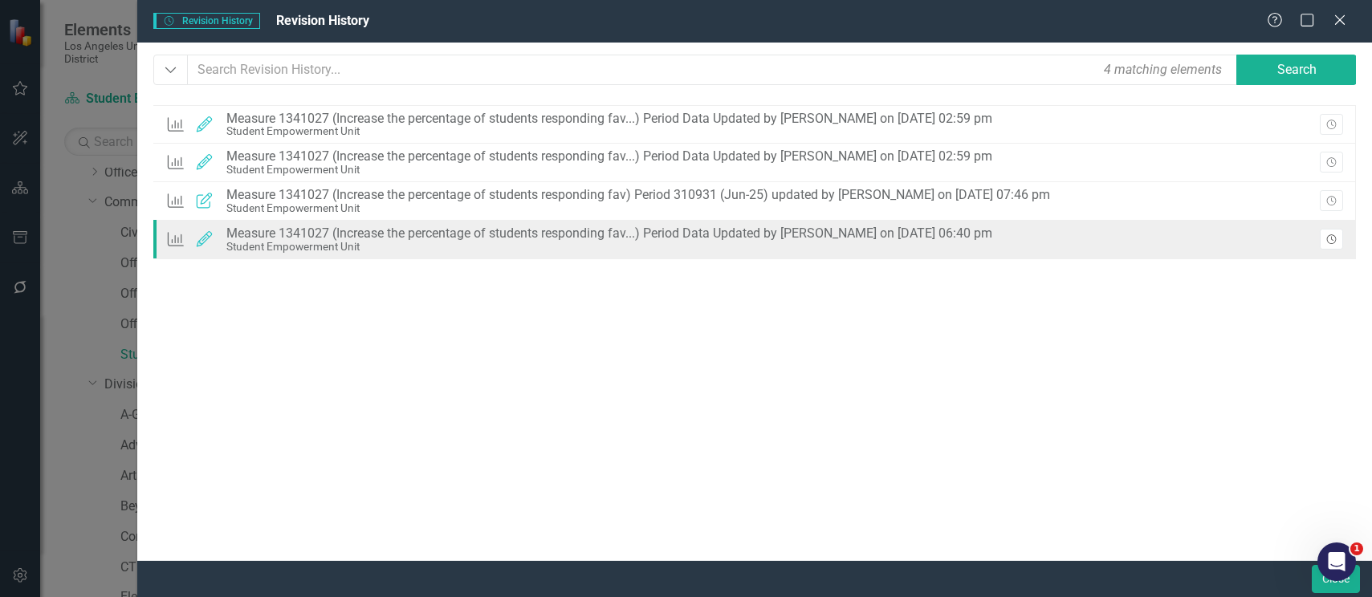
click at [1334, 239] on icon "Revision History" at bounding box center [1331, 240] width 12 height 10
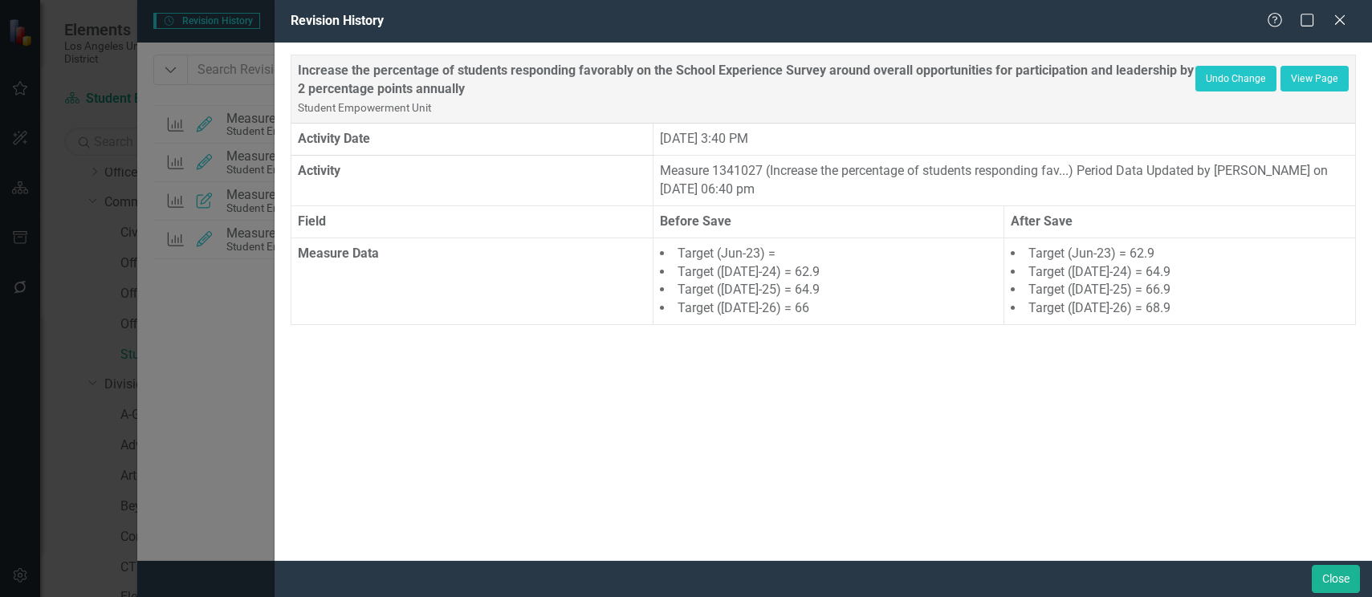
click at [1206, 471] on div "Increase the percentage of students responding favorably on the School Experien…" at bounding box center [823, 302] width 1097 height 518
click at [1227, 75] on button "Undo Change" at bounding box center [1235, 79] width 81 height 26
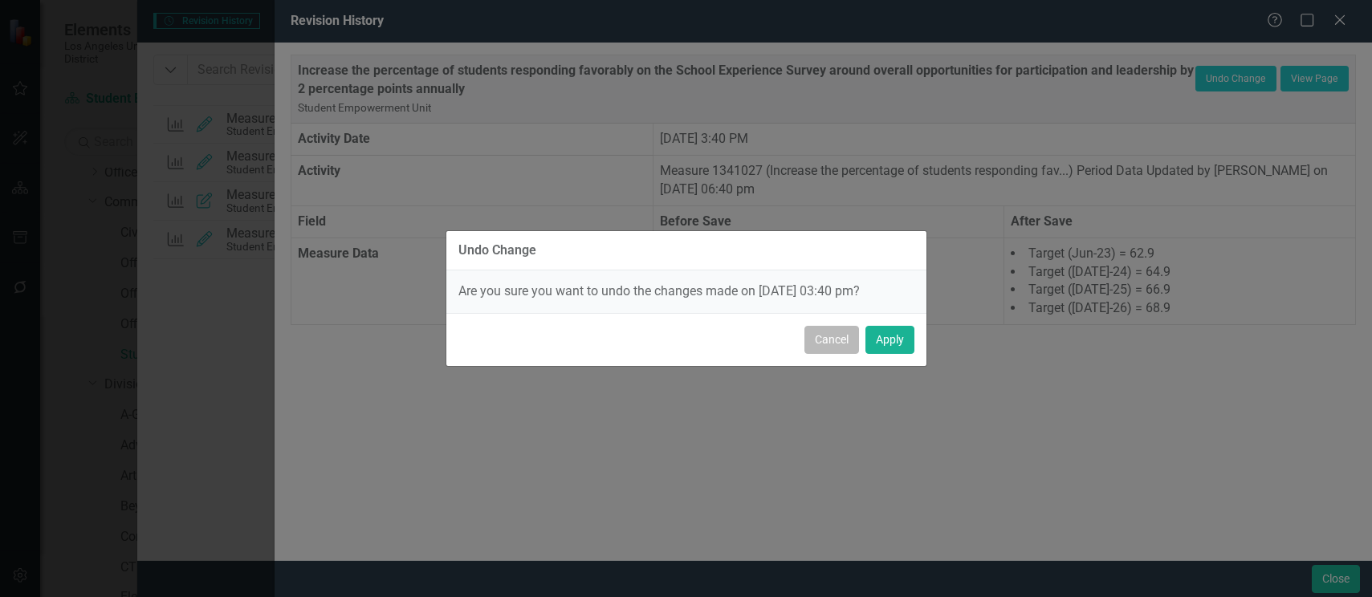
click at [828, 347] on button "Cancel" at bounding box center [831, 340] width 55 height 28
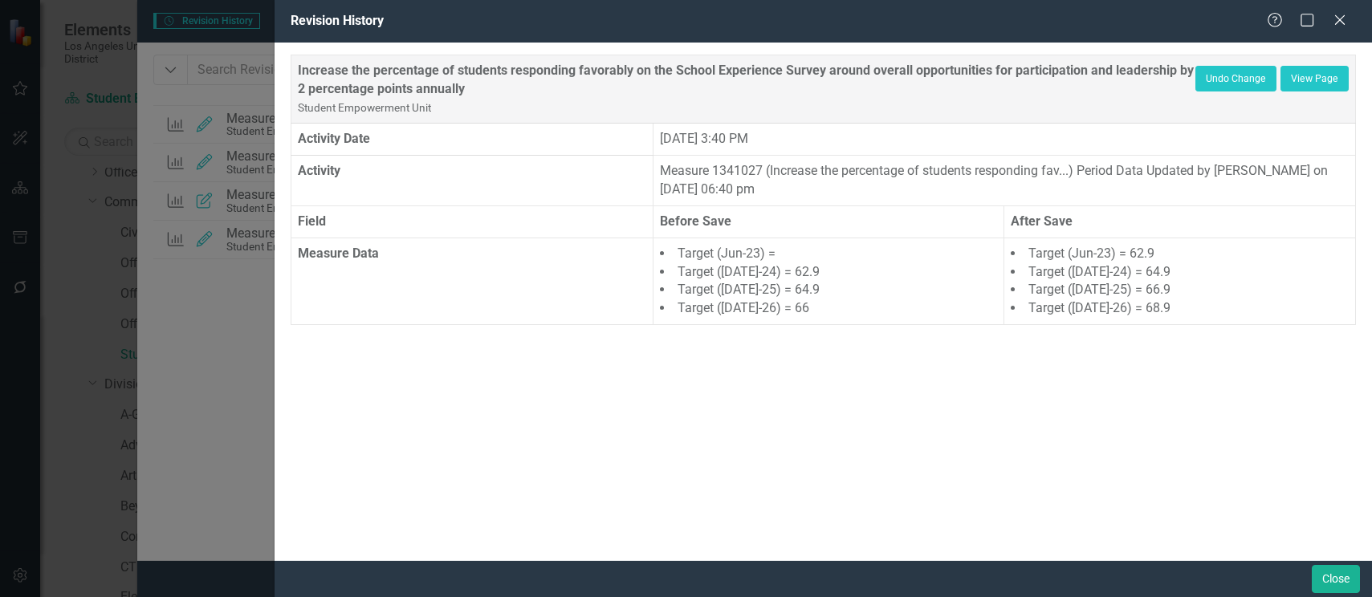
click at [1210, 414] on div "Increase the percentage of students responding favorably on the School Experien…" at bounding box center [823, 302] width 1097 height 518
click at [1324, 579] on button "Close" at bounding box center [1336, 579] width 48 height 28
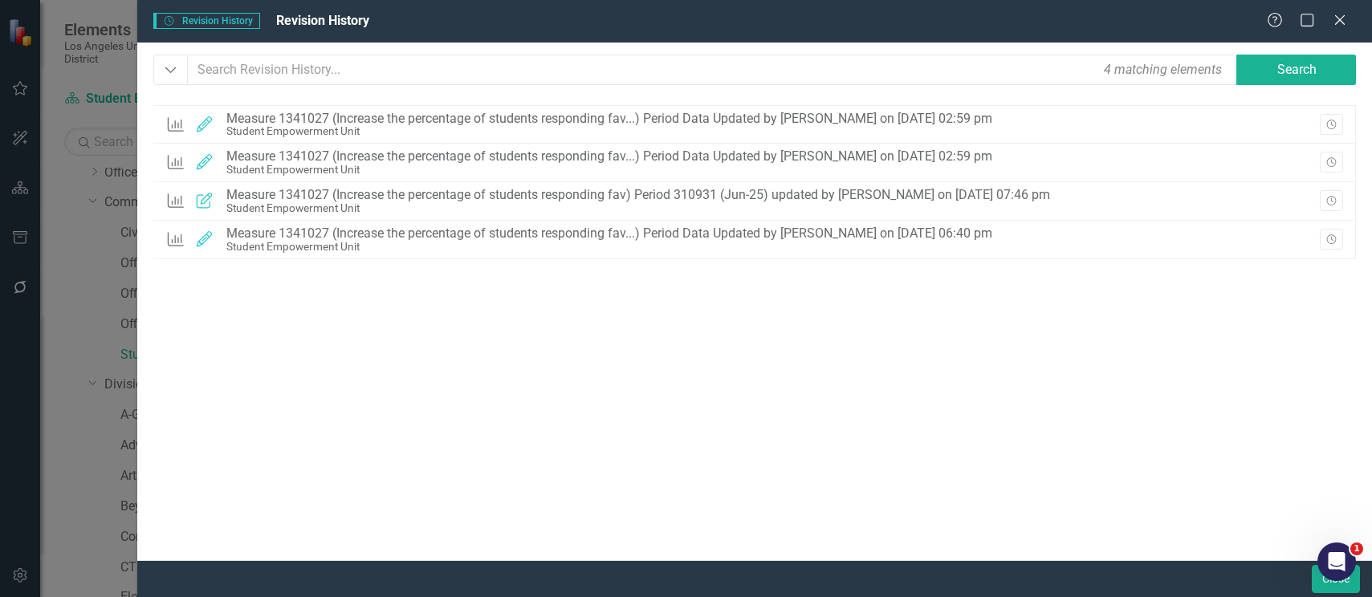
click at [1329, 579] on div "Open Intercom Messenger" at bounding box center [1336, 561] width 53 height 53
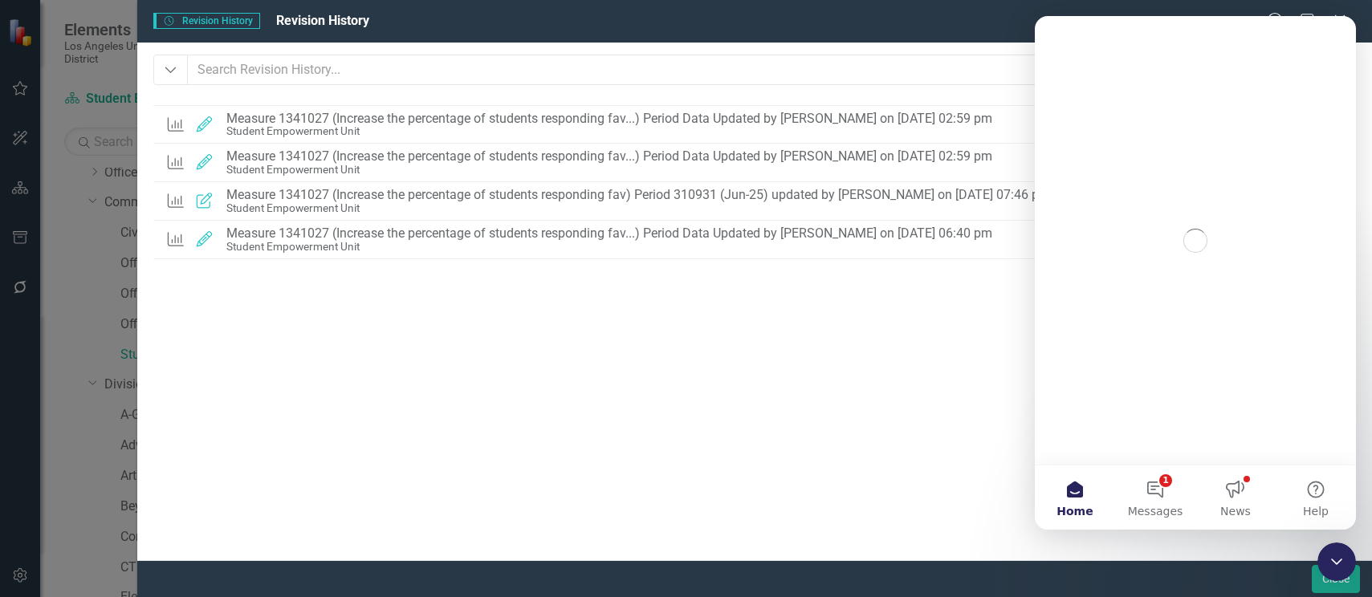
scroll to position [0, 0]
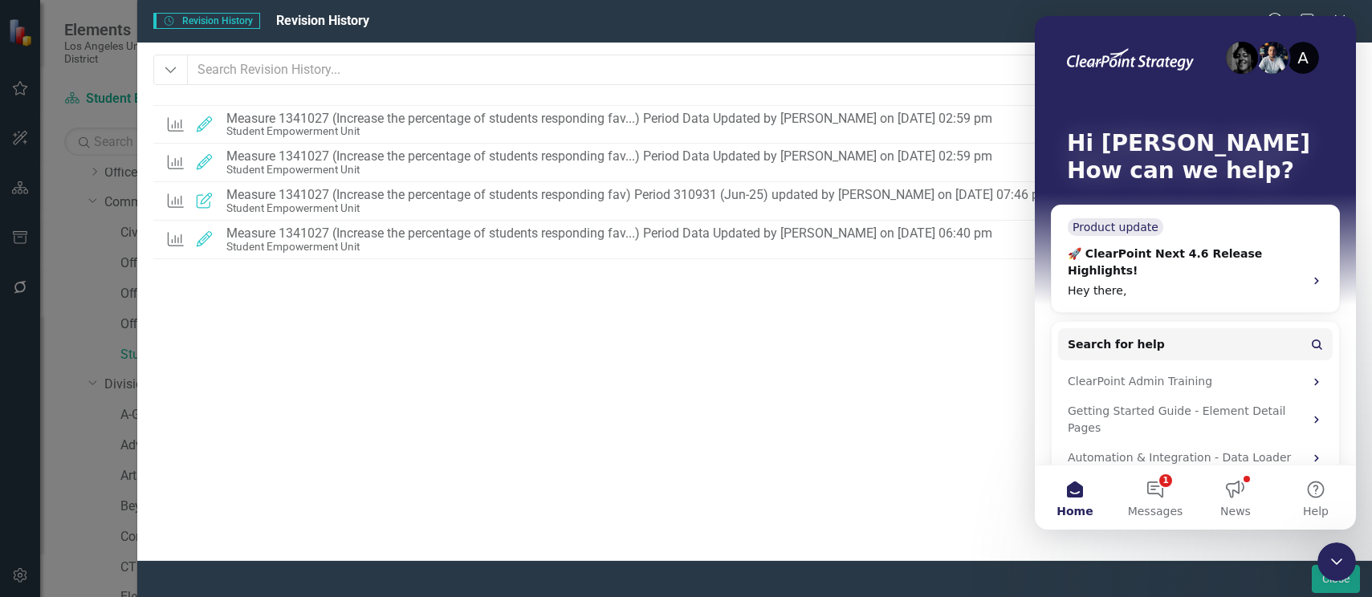
click at [727, 389] on div "Measures of Success Edited Measure 1341027 (Increase the percentage of students…" at bounding box center [754, 305] width 1202 height 401
click at [1328, 584] on button "Close" at bounding box center [1336, 579] width 48 height 28
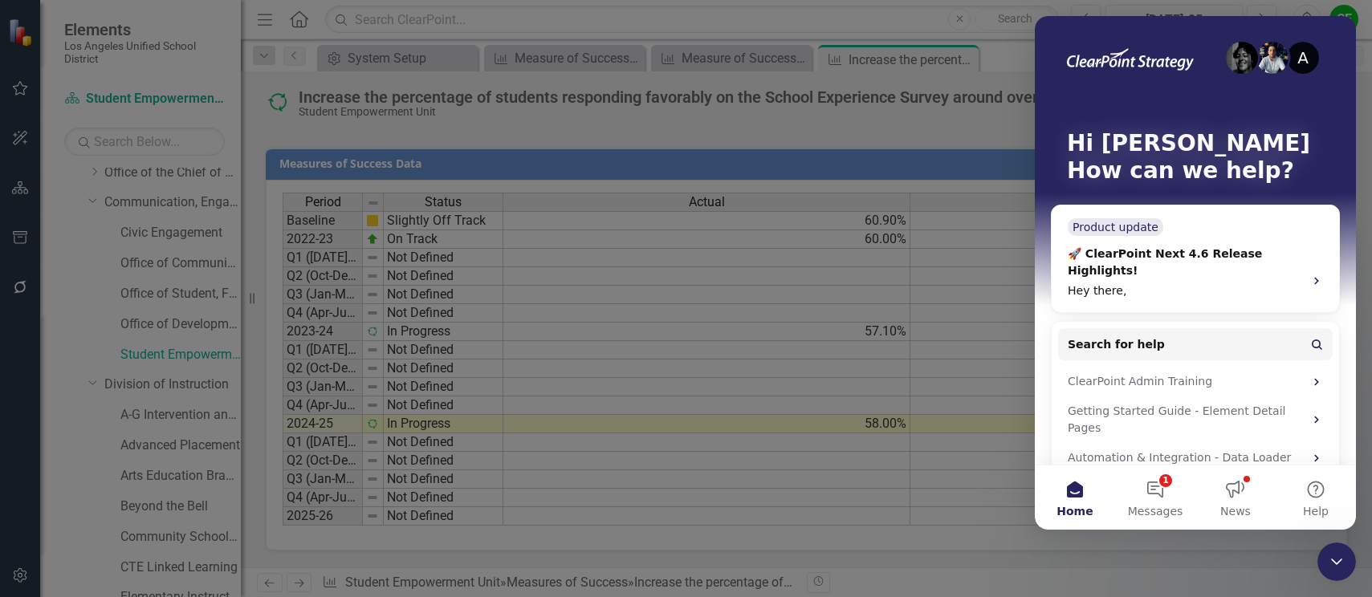
click at [1346, 555] on div "Close Intercom Messenger" at bounding box center [1336, 562] width 39 height 39
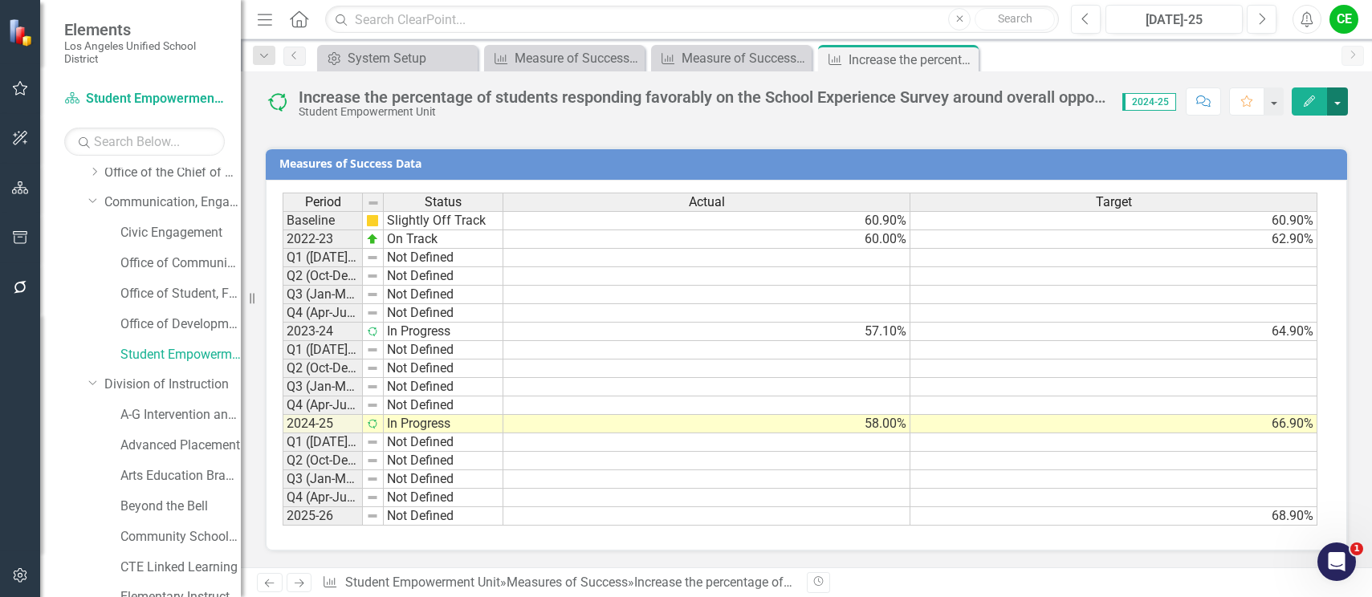
click at [1341, 106] on button "button" at bounding box center [1337, 101] width 21 height 28
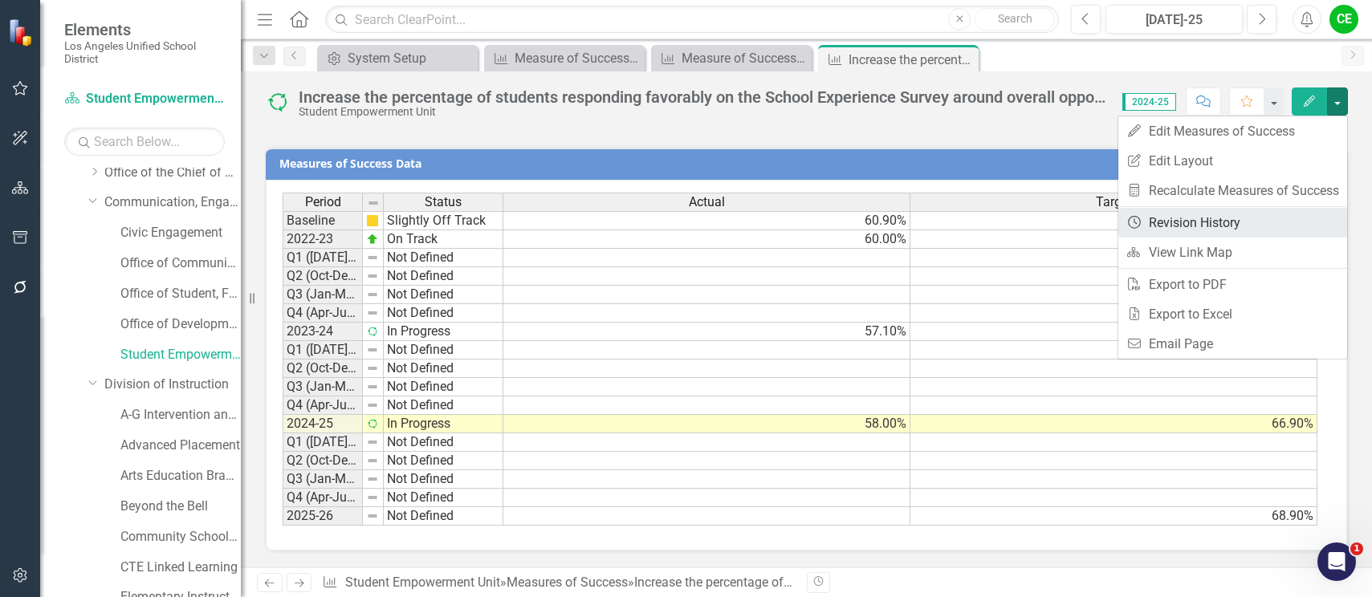
click at [1211, 221] on link "Revision History Revision History" at bounding box center [1232, 223] width 229 height 30
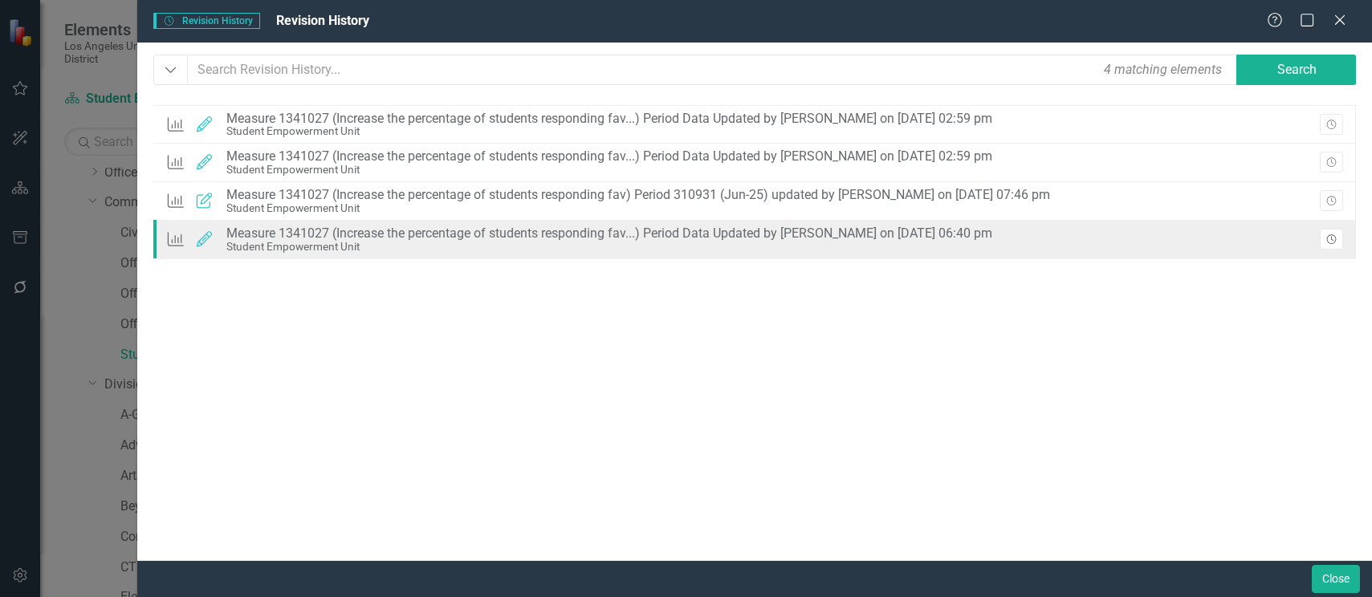
click at [1331, 238] on icon "button" at bounding box center [1331, 239] width 10 height 10
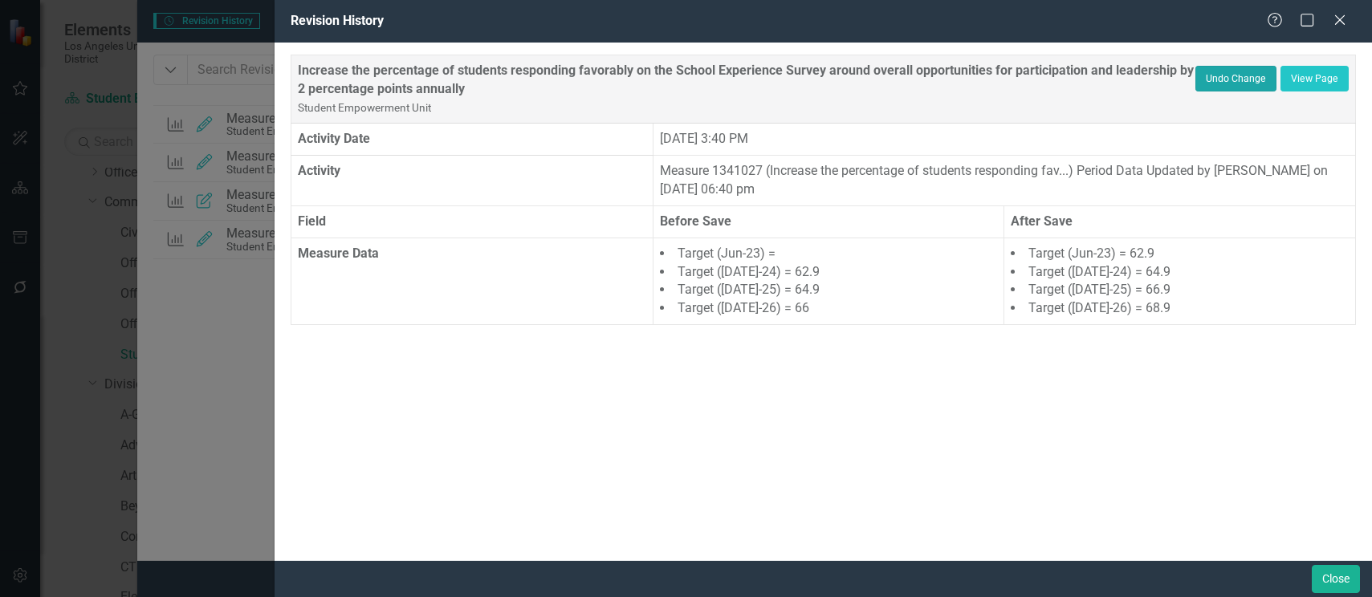
click at [1228, 79] on button "Undo Change" at bounding box center [1235, 79] width 81 height 26
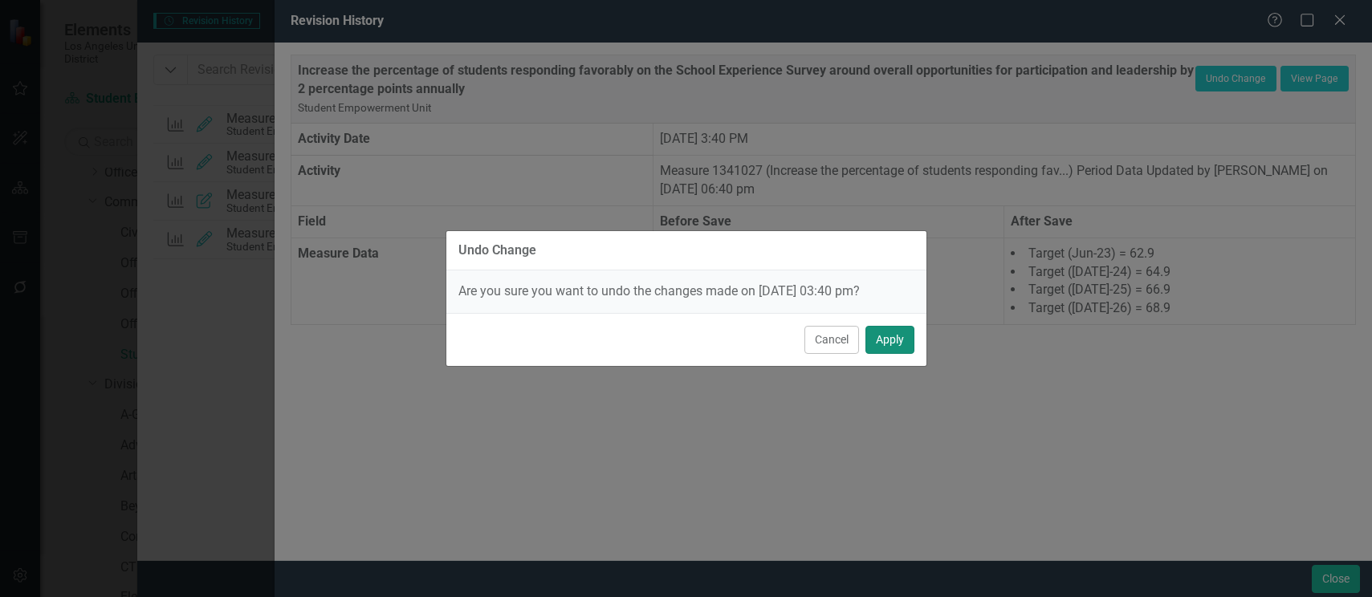
click at [904, 337] on button "Apply" at bounding box center [889, 340] width 49 height 28
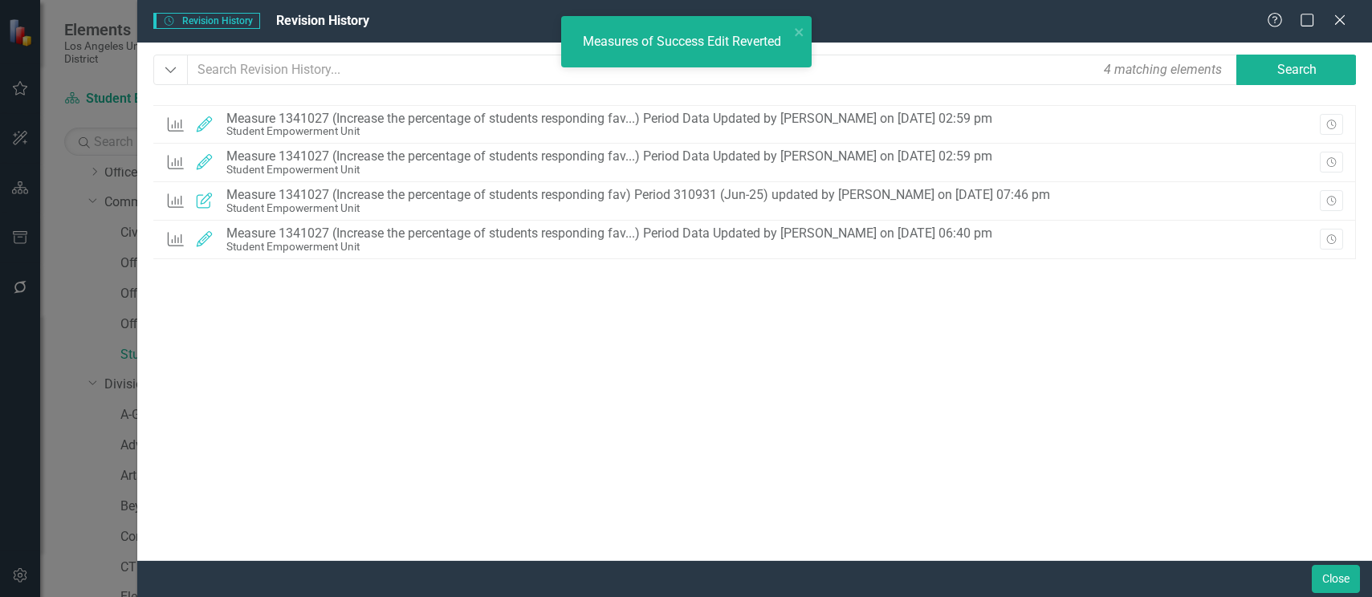
checkbox input "false"
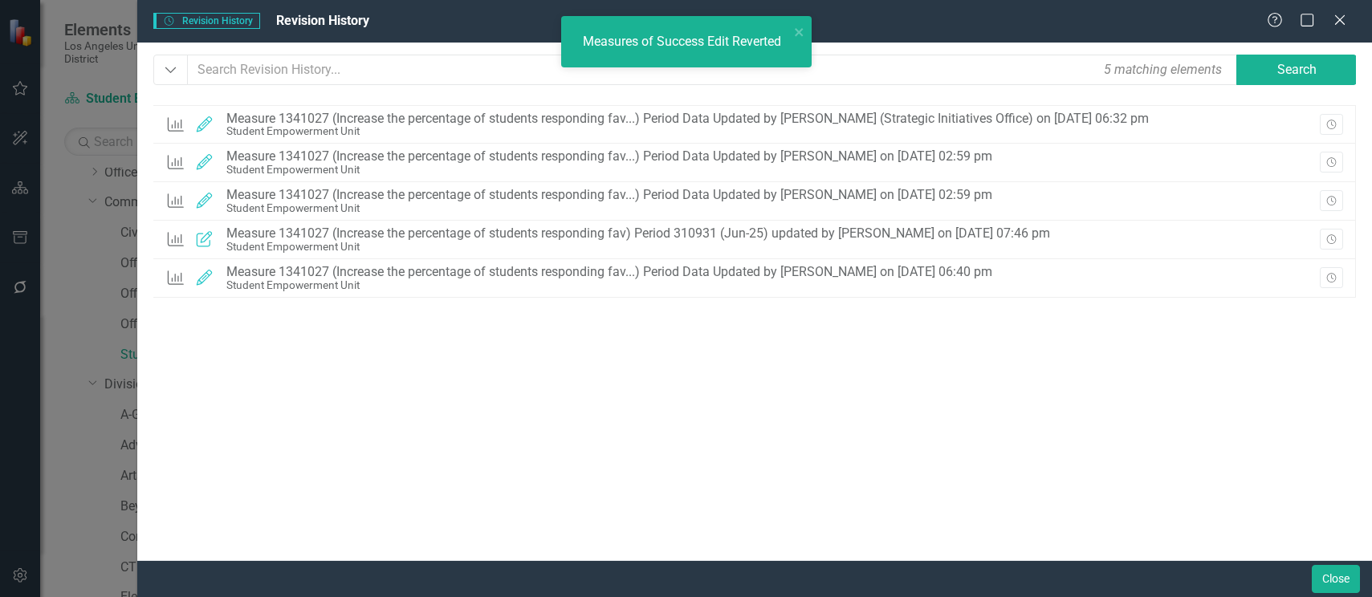
checkbox input "true"
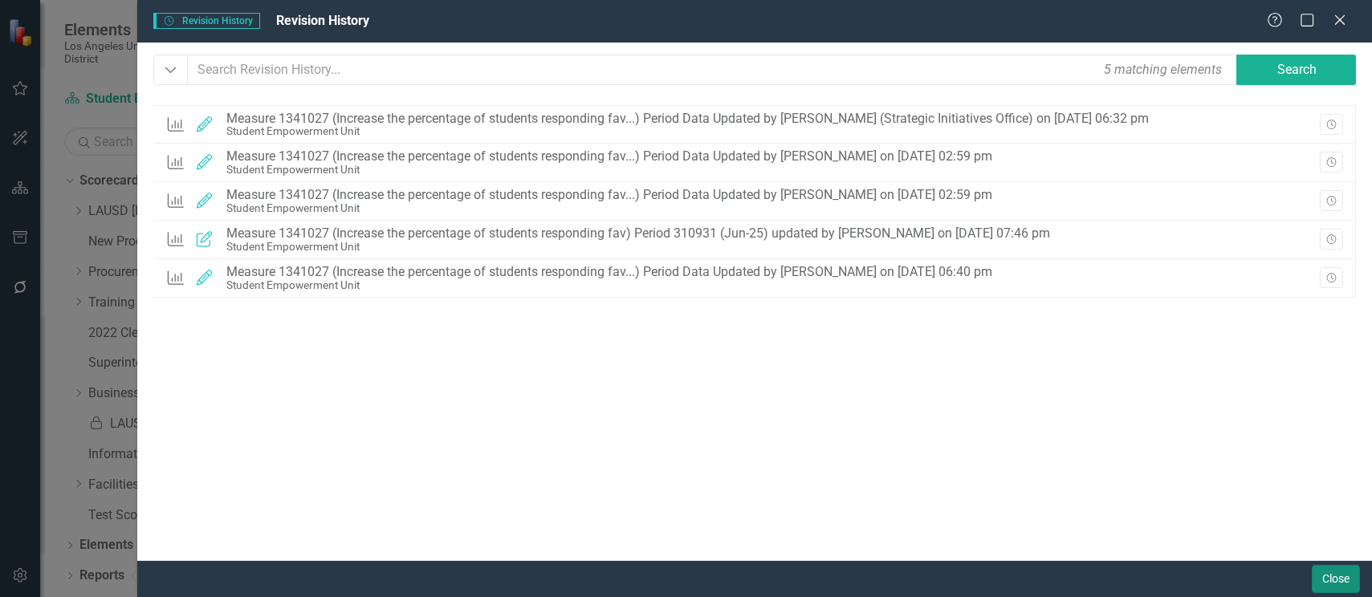
click at [1322, 568] on button "Close" at bounding box center [1336, 579] width 48 height 28
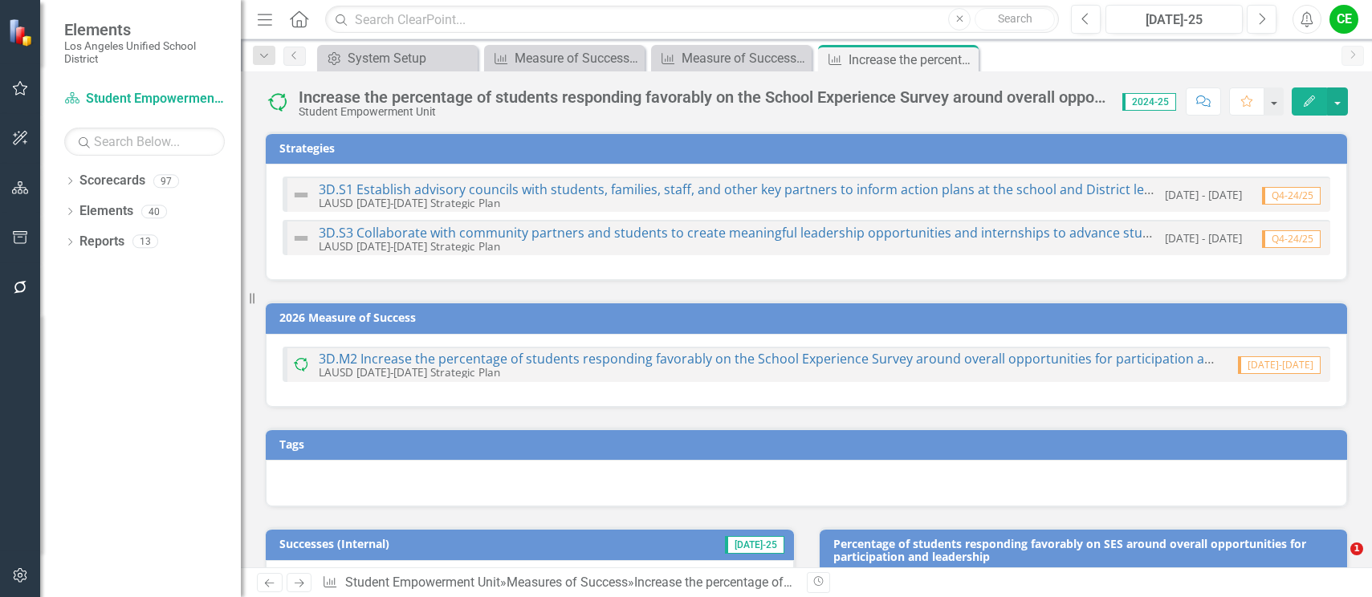
checkbox input "true"
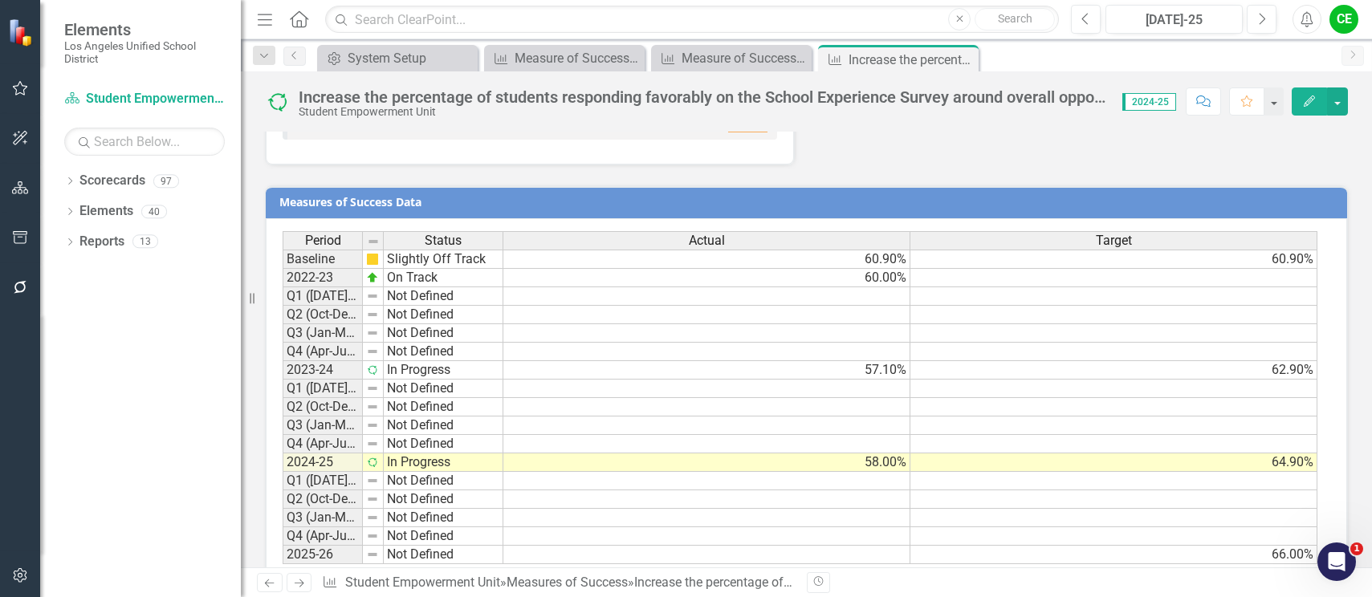
scroll to position [1529, 0]
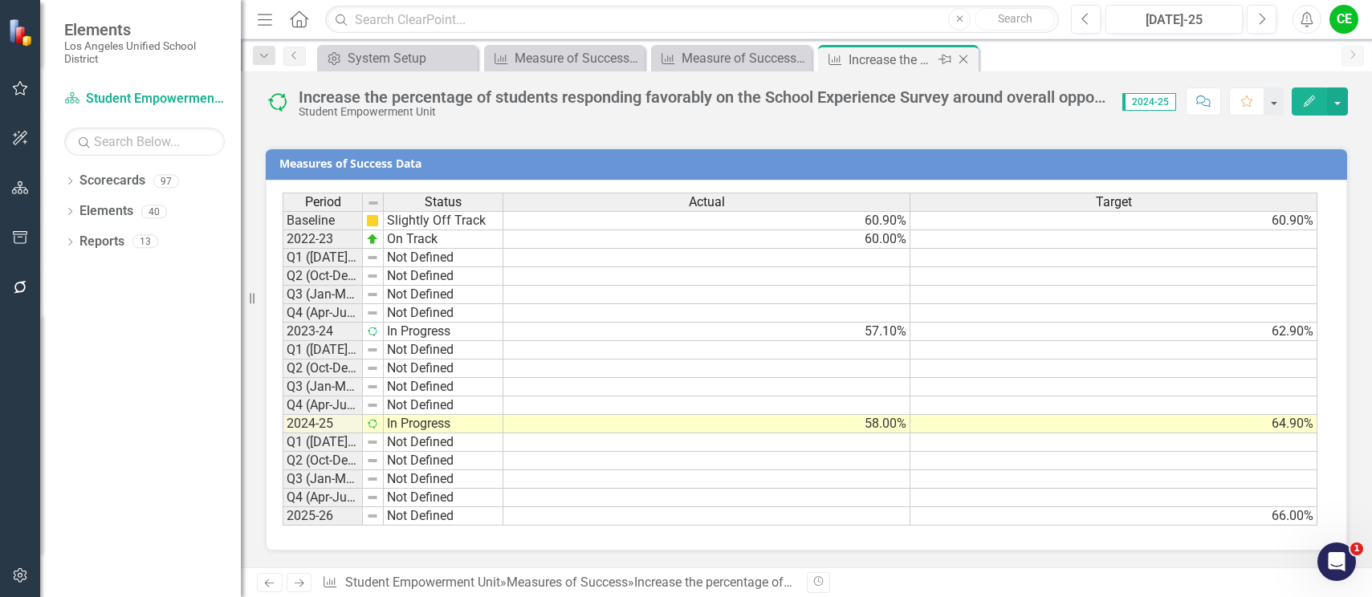
click at [962, 57] on icon "Close" at bounding box center [963, 59] width 16 height 13
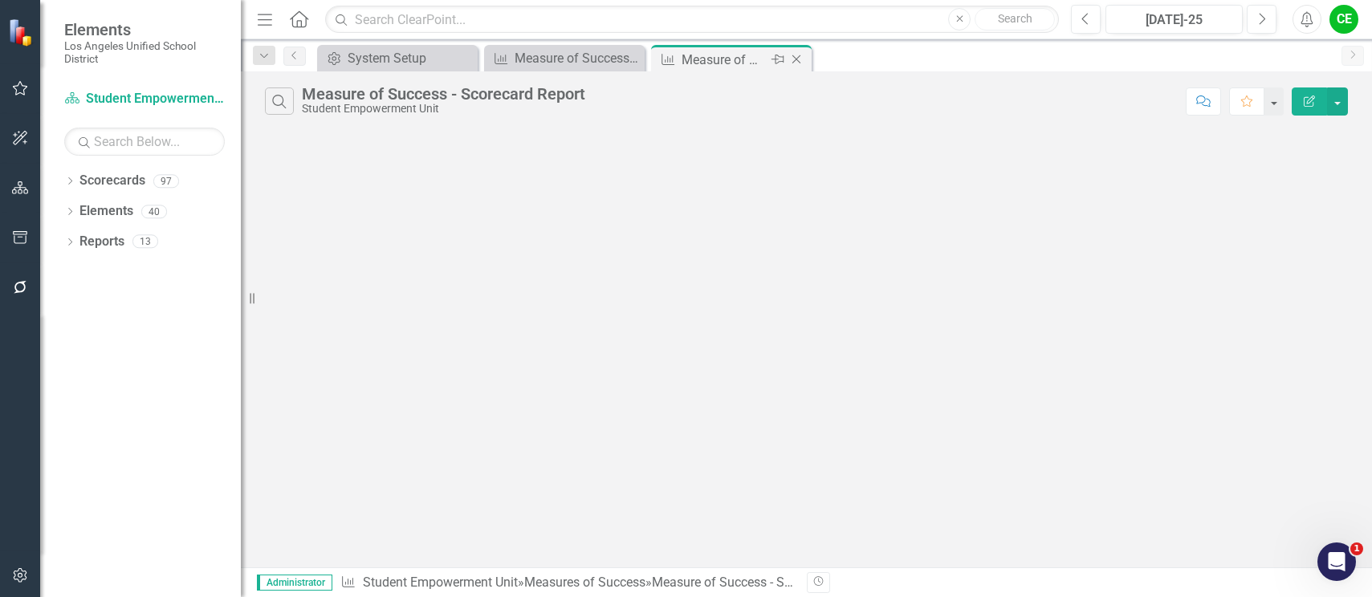
click at [798, 57] on icon "Close" at bounding box center [796, 59] width 16 height 13
click at [627, 60] on icon "Close" at bounding box center [629, 59] width 16 height 13
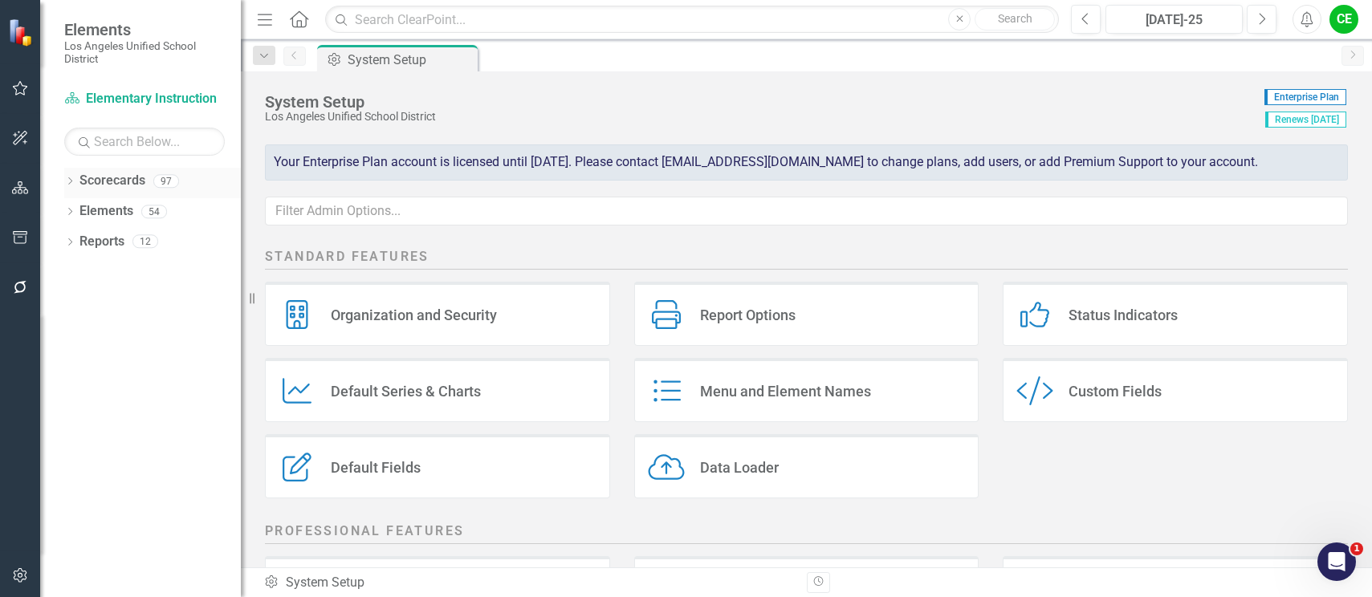
click at [67, 177] on div "Dropdown" at bounding box center [69, 184] width 11 height 14
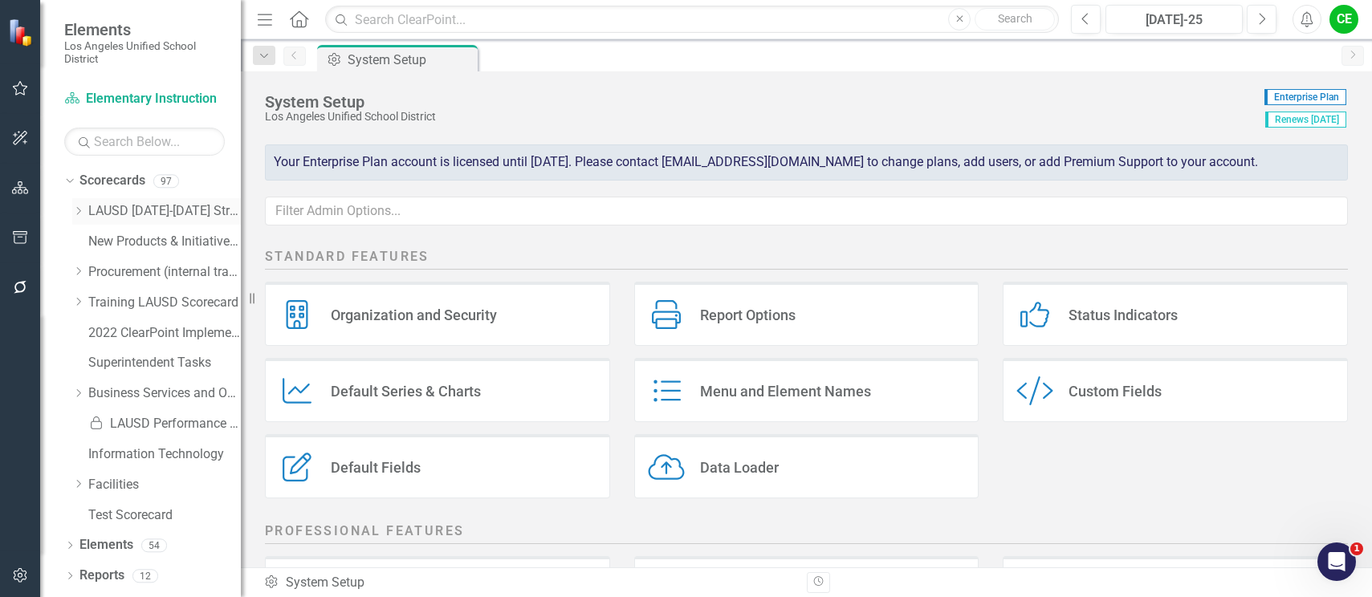
click at [77, 210] on icon "Dropdown" at bounding box center [78, 211] width 12 height 10
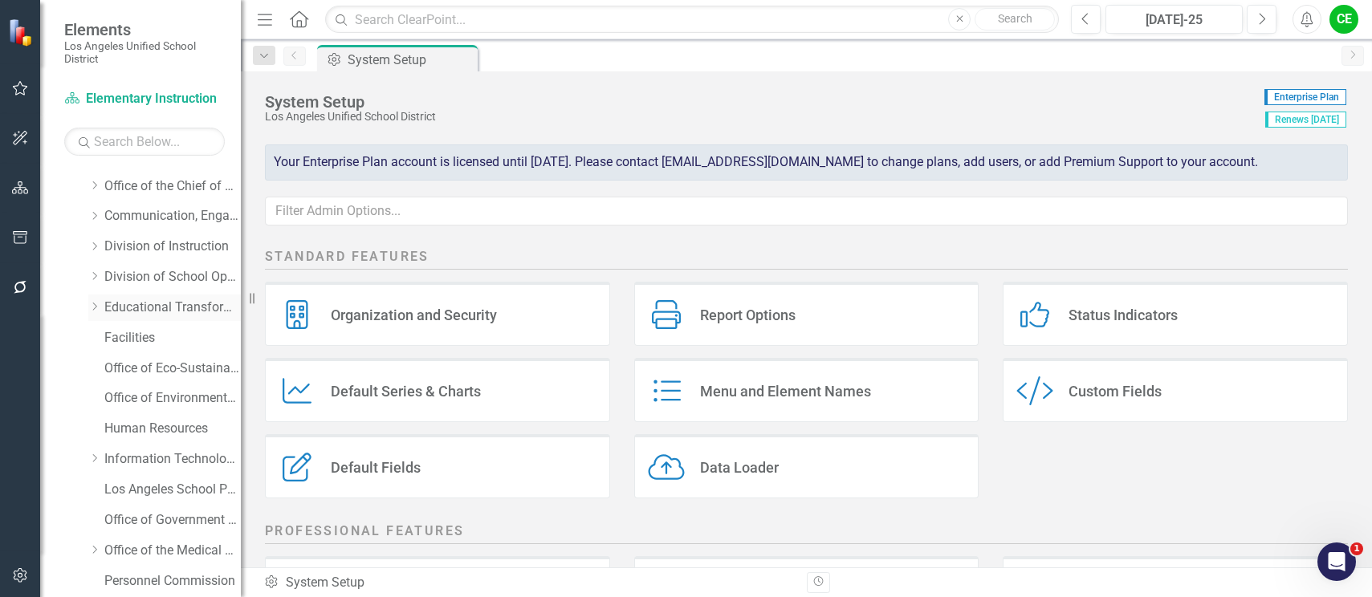
scroll to position [161, 0]
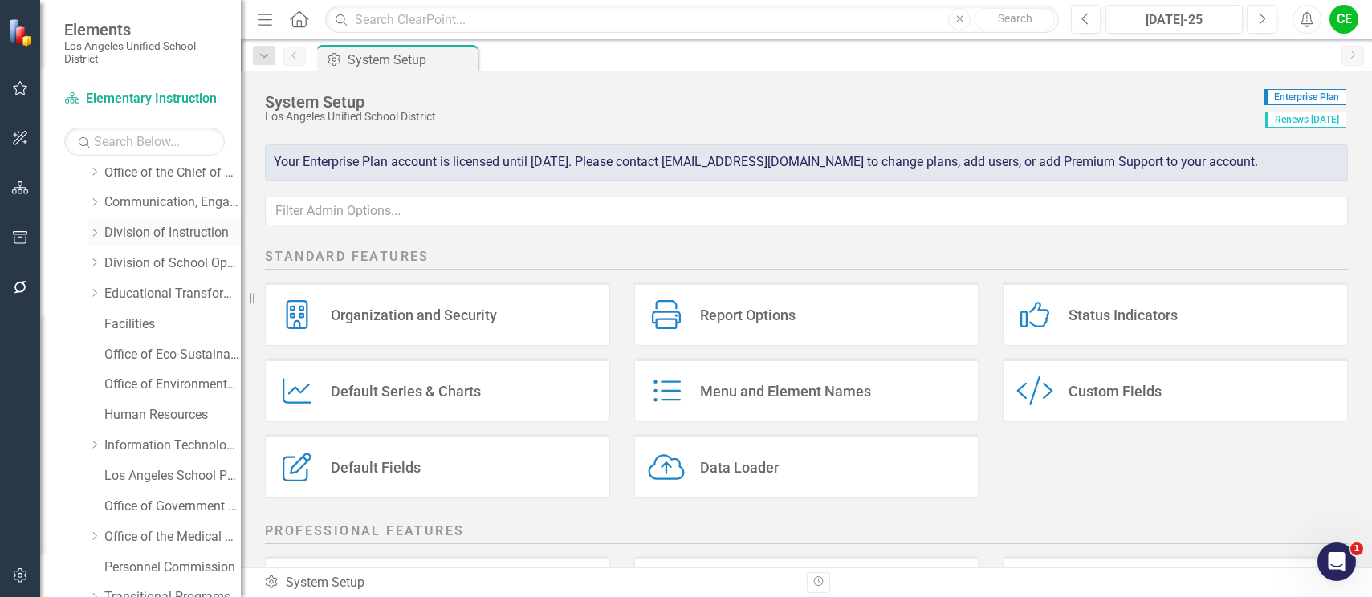
click at [96, 229] on icon "Dropdown" at bounding box center [94, 233] width 12 height 10
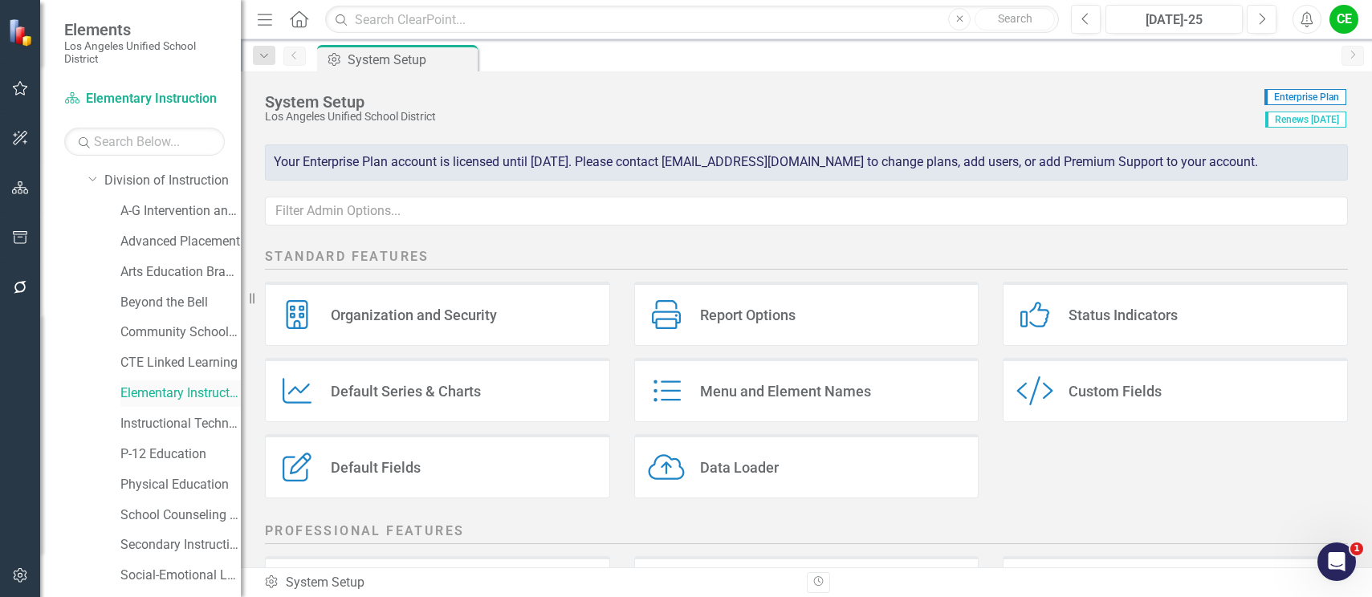
scroll to position [241, 0]
click at [160, 364] on link "Elementary Instruction" at bounding box center [180, 365] width 120 height 18
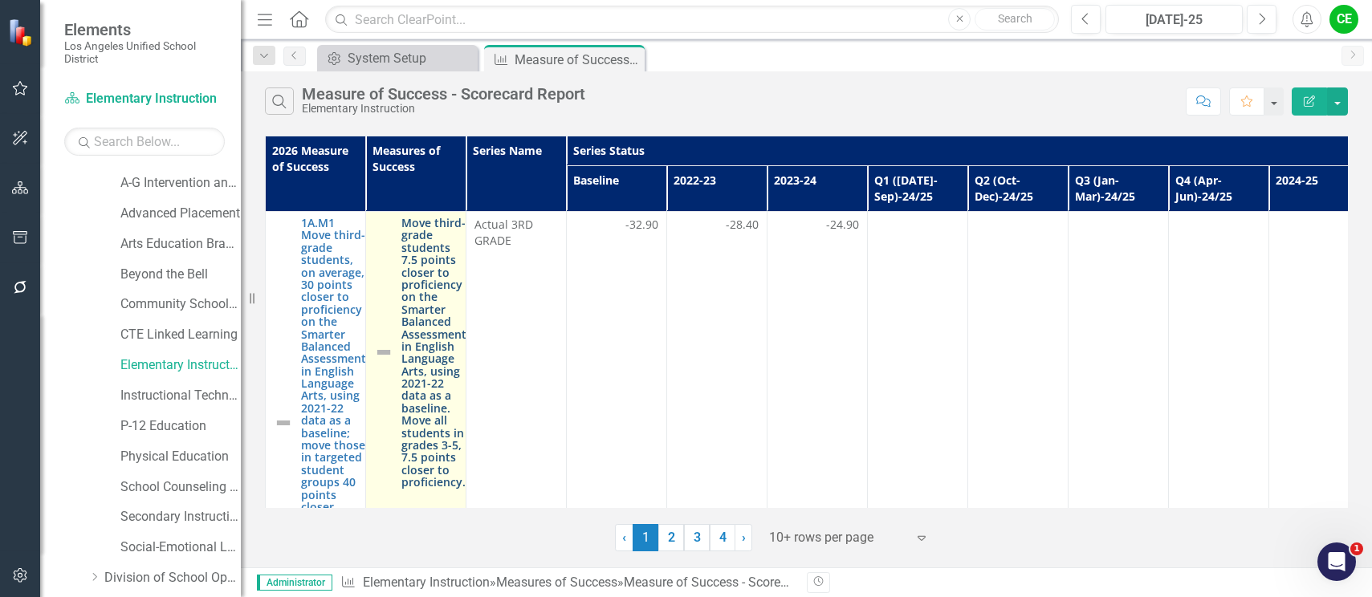
click at [417, 303] on link "Move third-grade students 7.5 points closer to proficiency on the Smarter Balan…" at bounding box center [433, 353] width 65 height 272
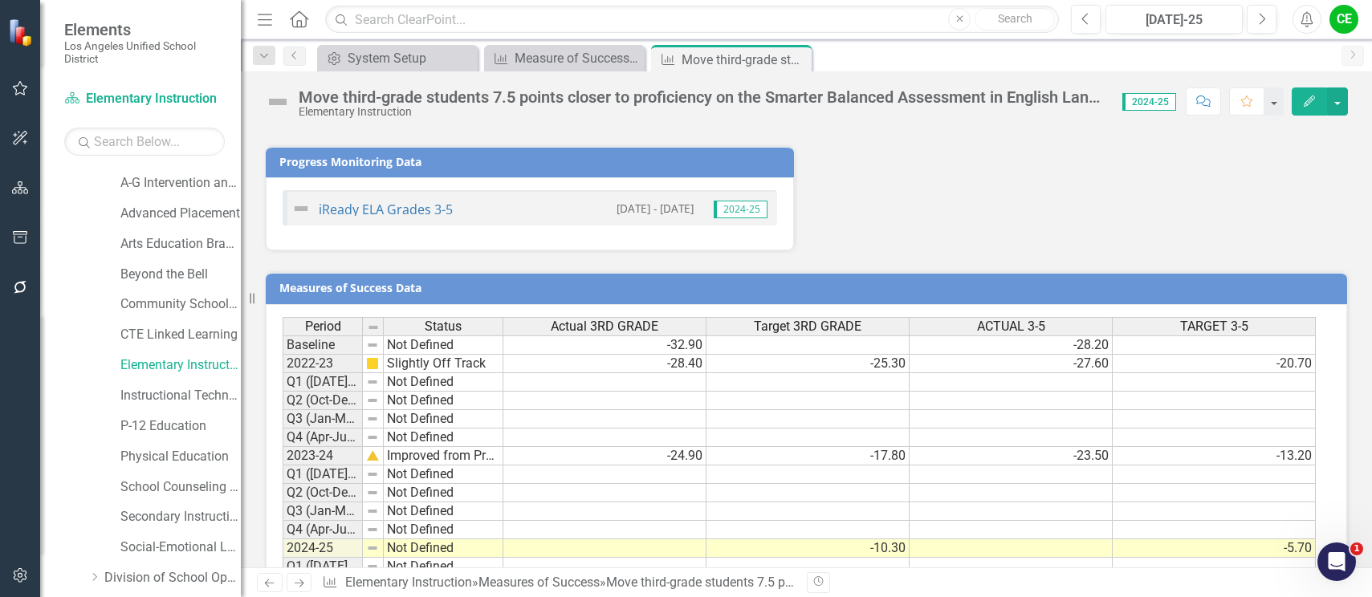
scroll to position [2317, 0]
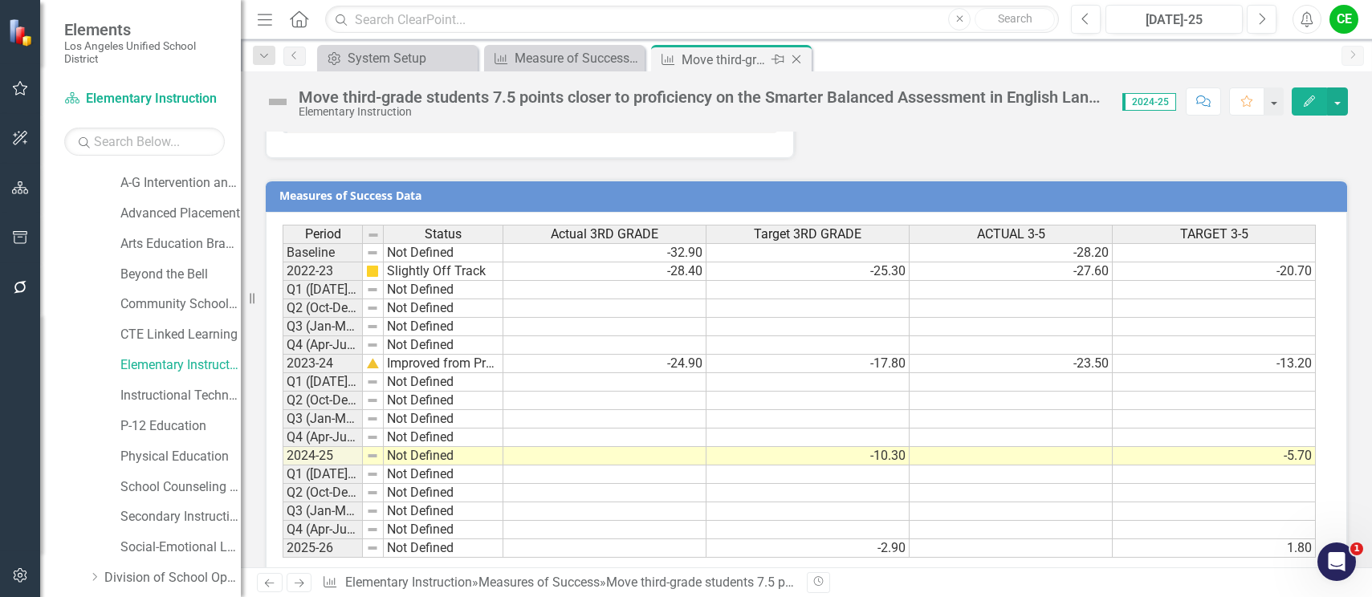
click at [798, 58] on icon at bounding box center [796, 59] width 9 height 9
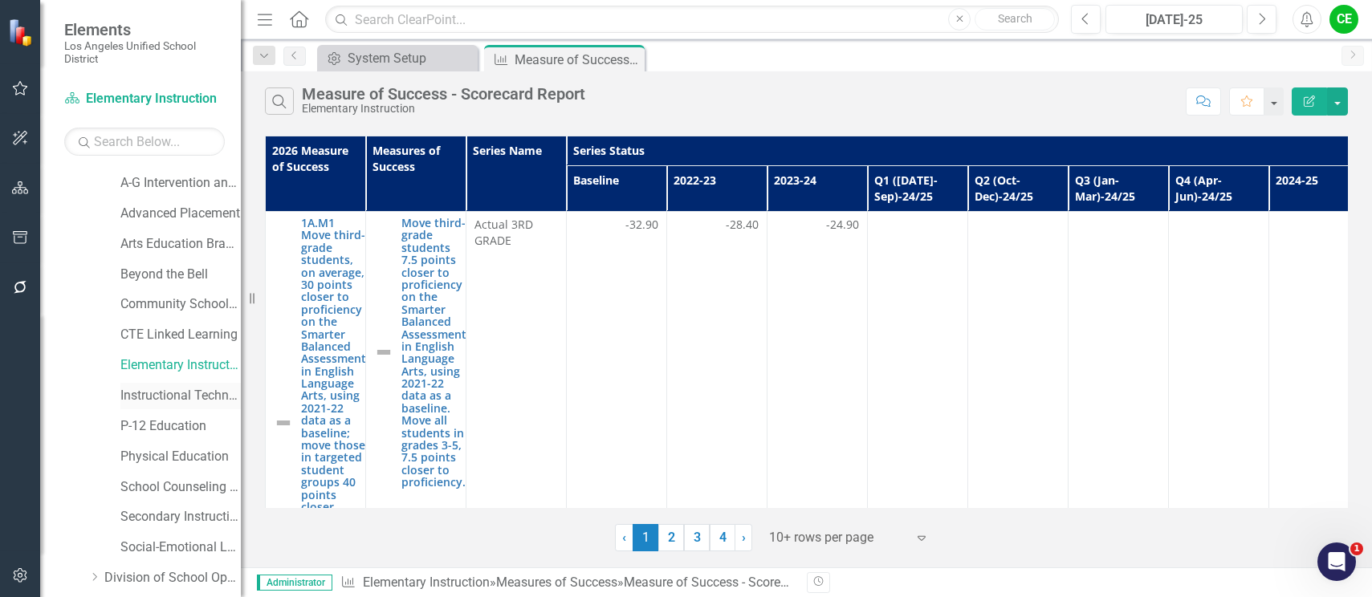
click at [141, 393] on link "Instructional Technology Initiative" at bounding box center [180, 396] width 120 height 18
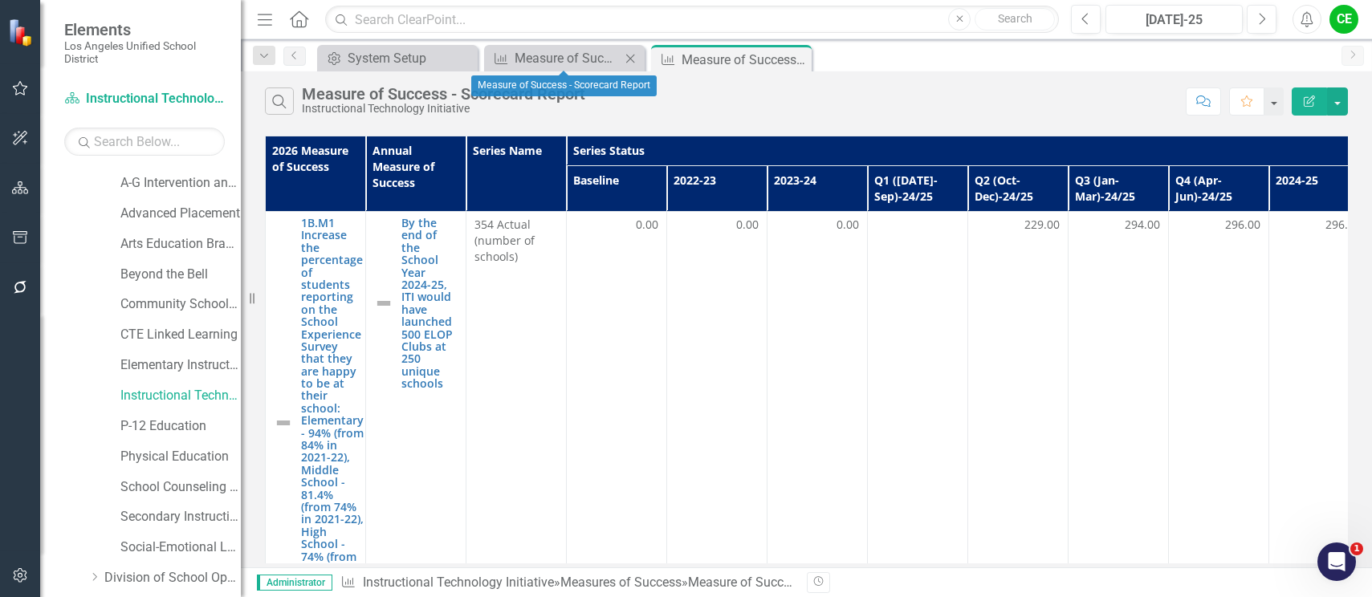
click at [625, 56] on icon "Close" at bounding box center [630, 58] width 16 height 13
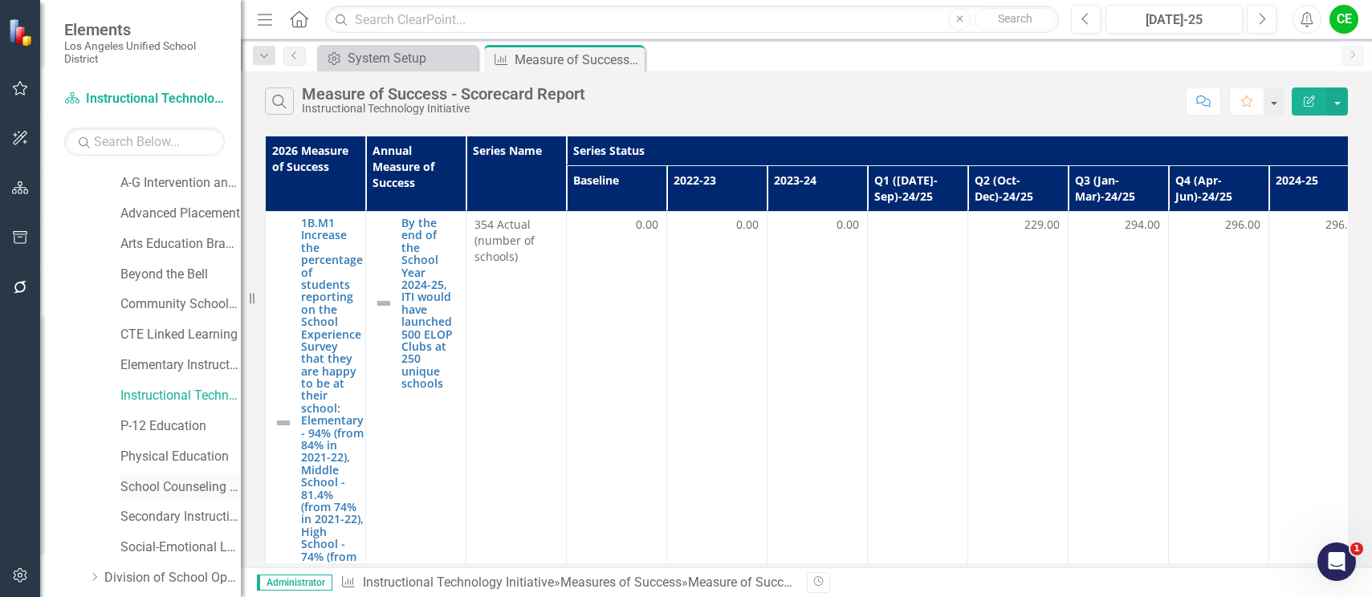
click at [156, 488] on link "School Counseling Services" at bounding box center [180, 487] width 120 height 18
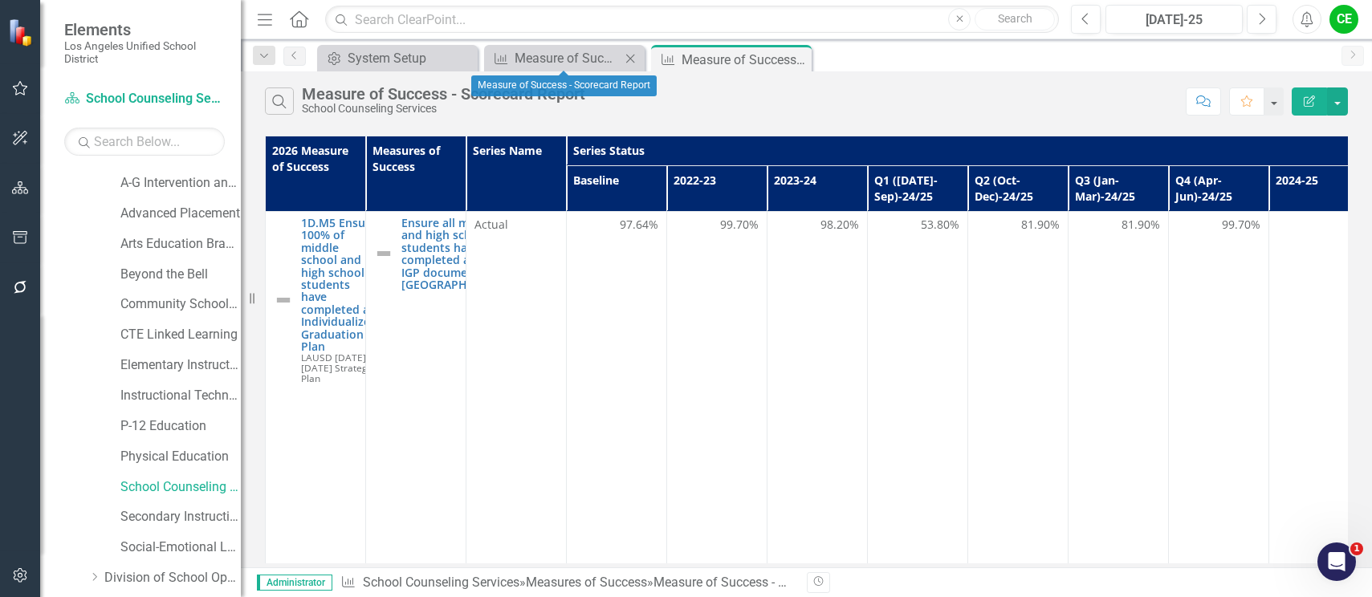
click at [629, 55] on icon "Close" at bounding box center [630, 58] width 16 height 13
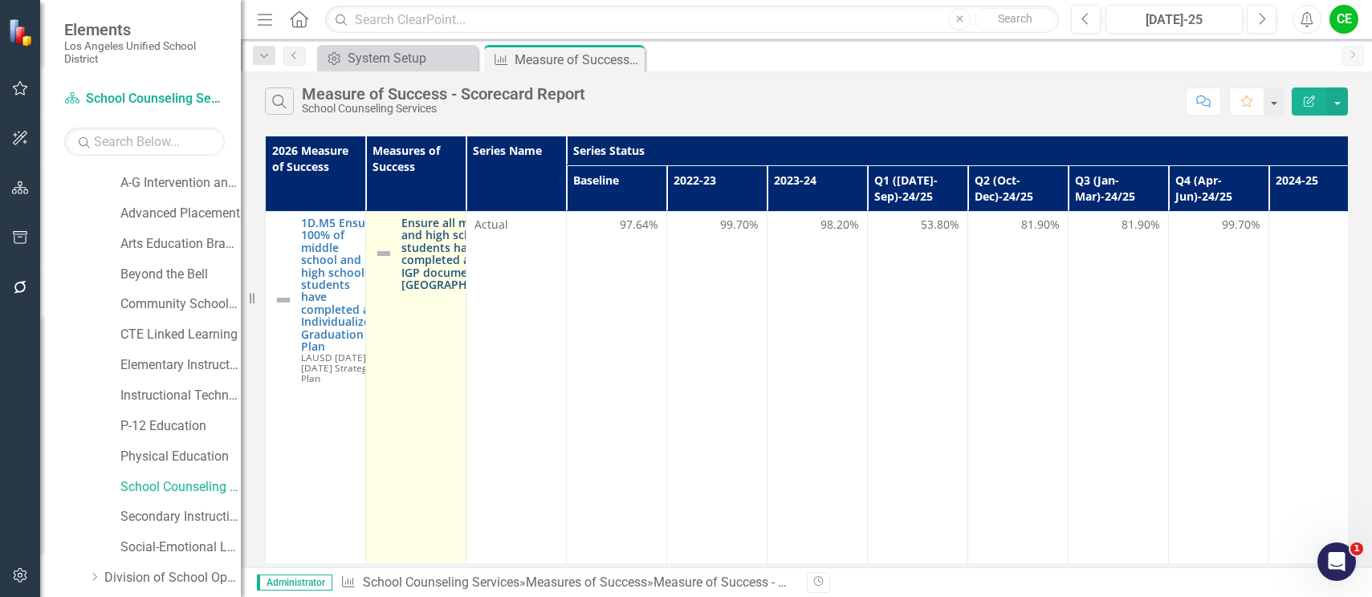
click at [433, 276] on link "Ensure all middle and high school students have a completed annual IGP document…" at bounding box center [459, 254] width 117 height 74
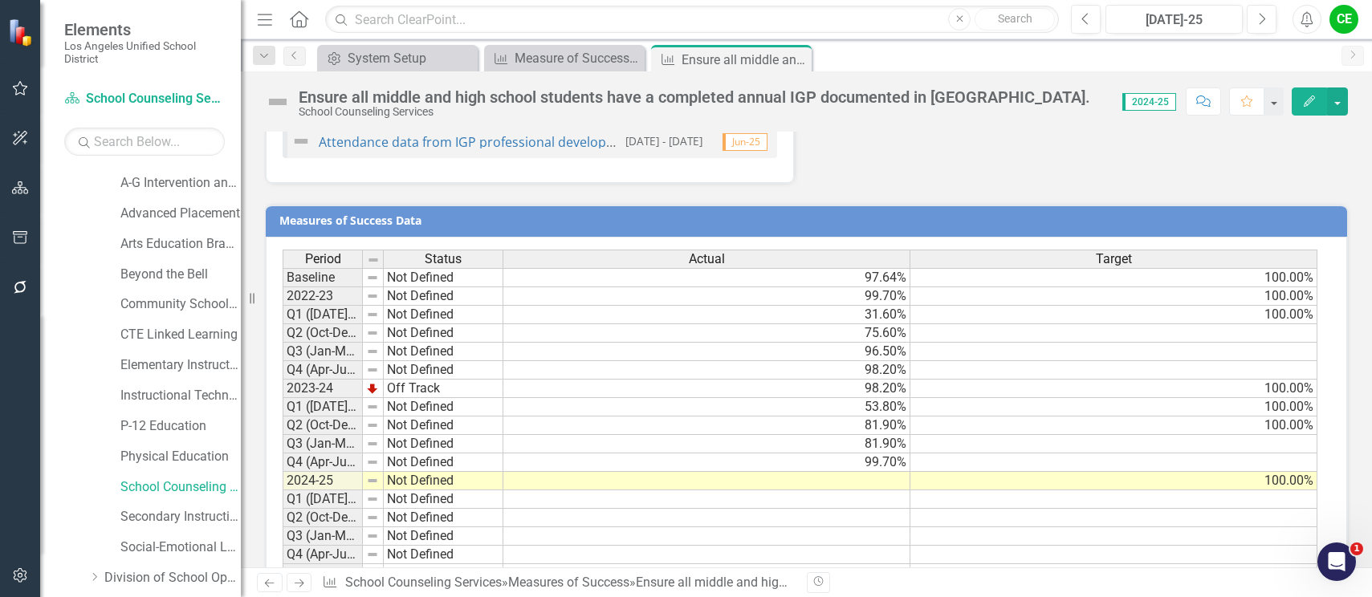
scroll to position [1646, 0]
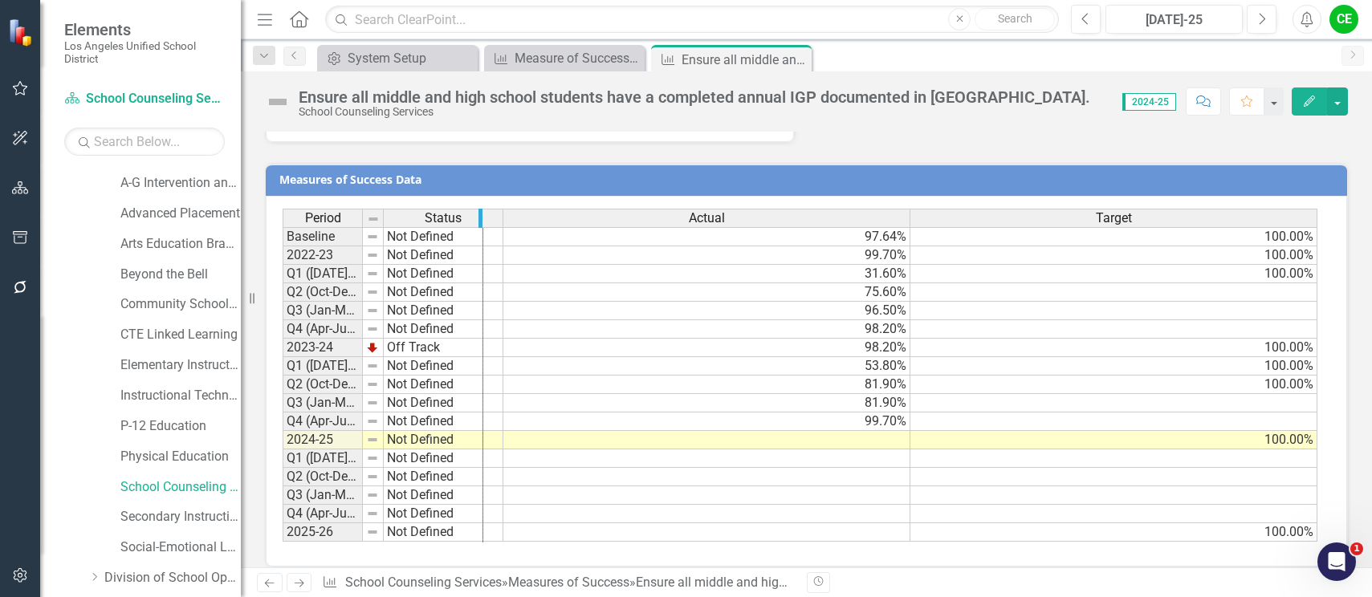
drag, startPoint x: 382, startPoint y: 204, endPoint x: 482, endPoint y: 204, distance: 100.3
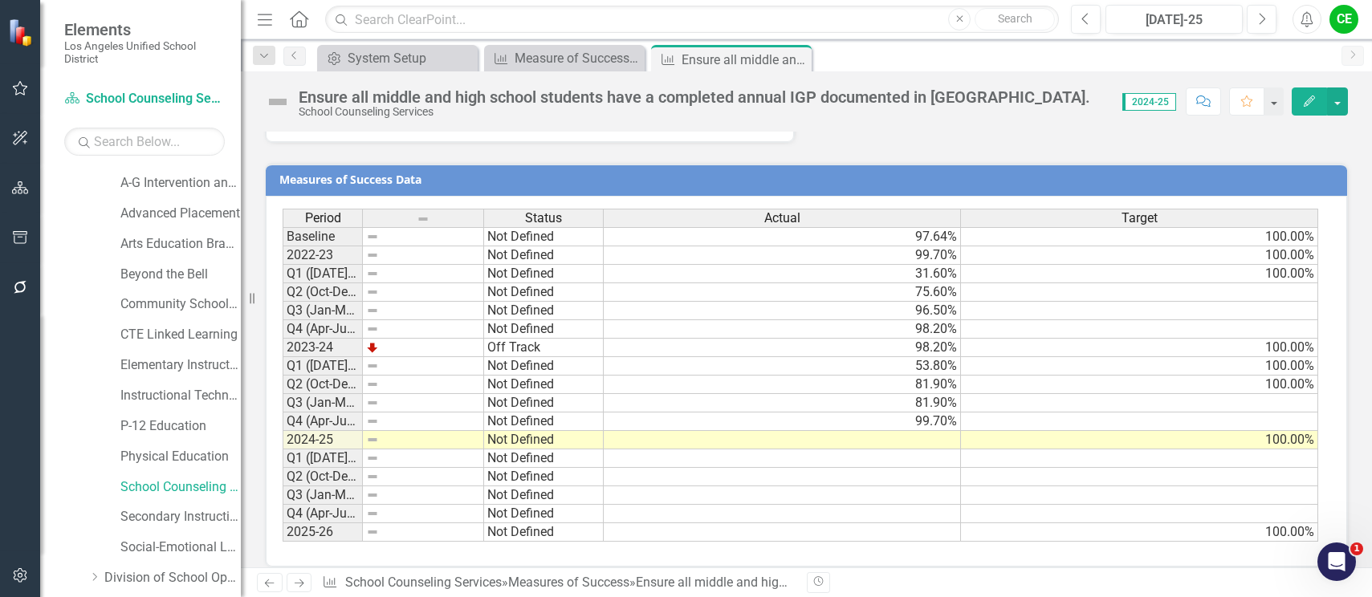
click at [816, 431] on td at bounding box center [782, 440] width 357 height 18
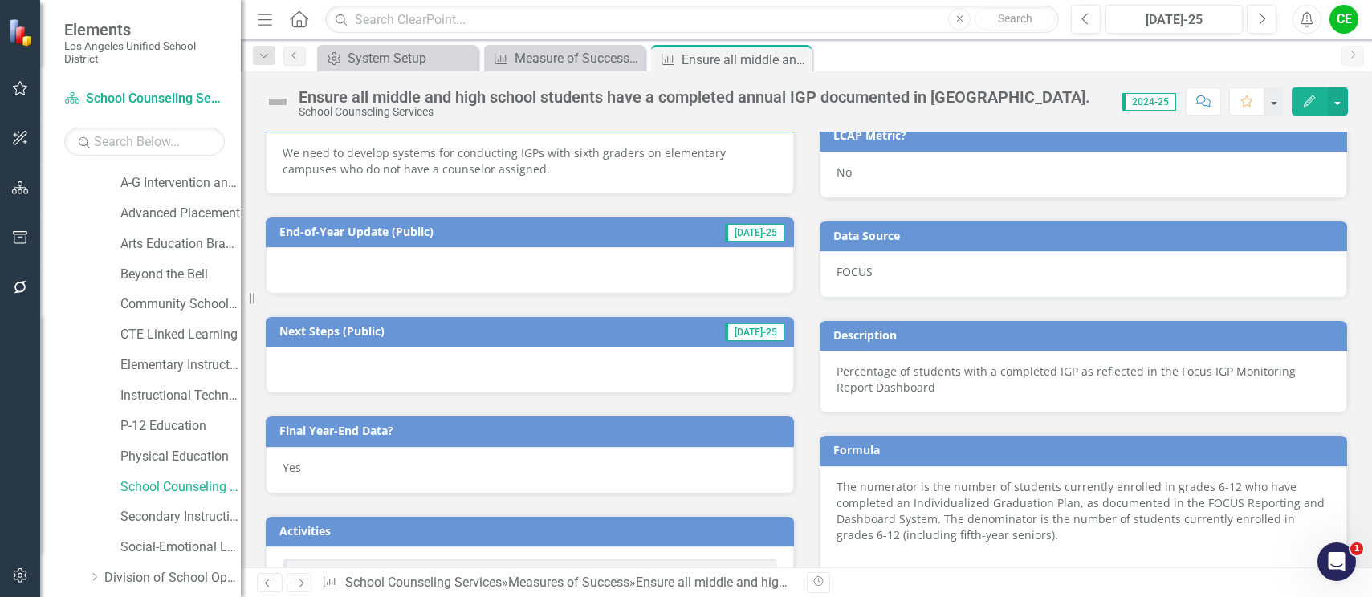
scroll to position [844, 0]
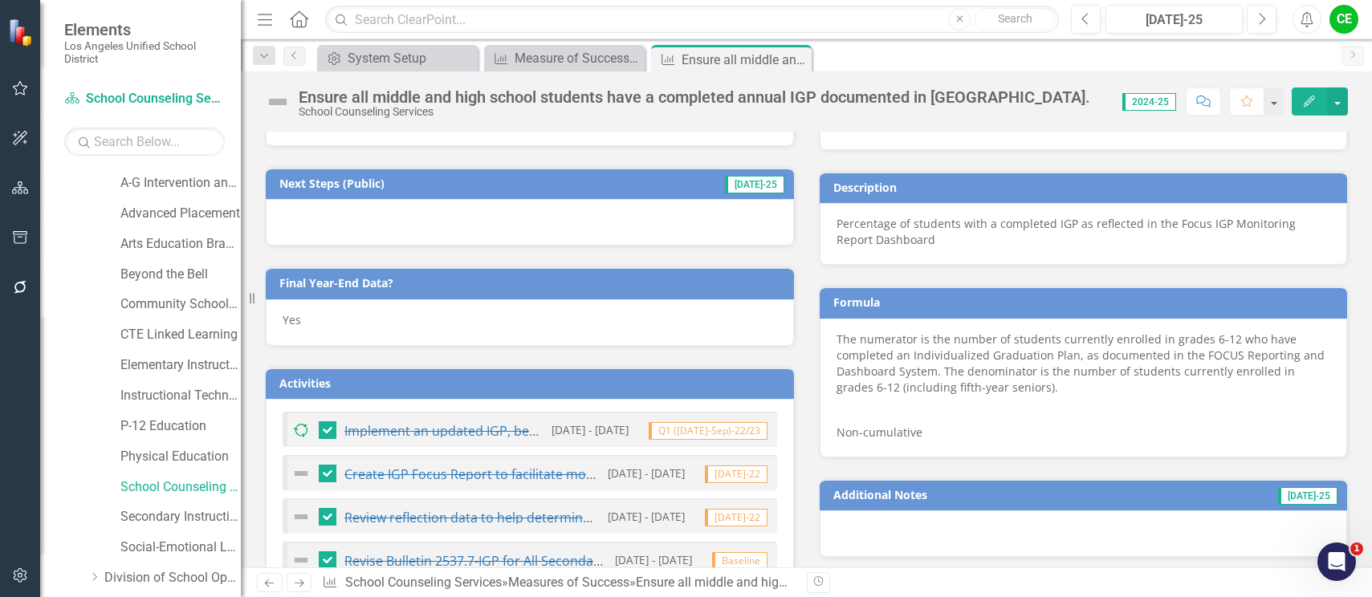
click at [326, 300] on div "Yes" at bounding box center [530, 322] width 528 height 47
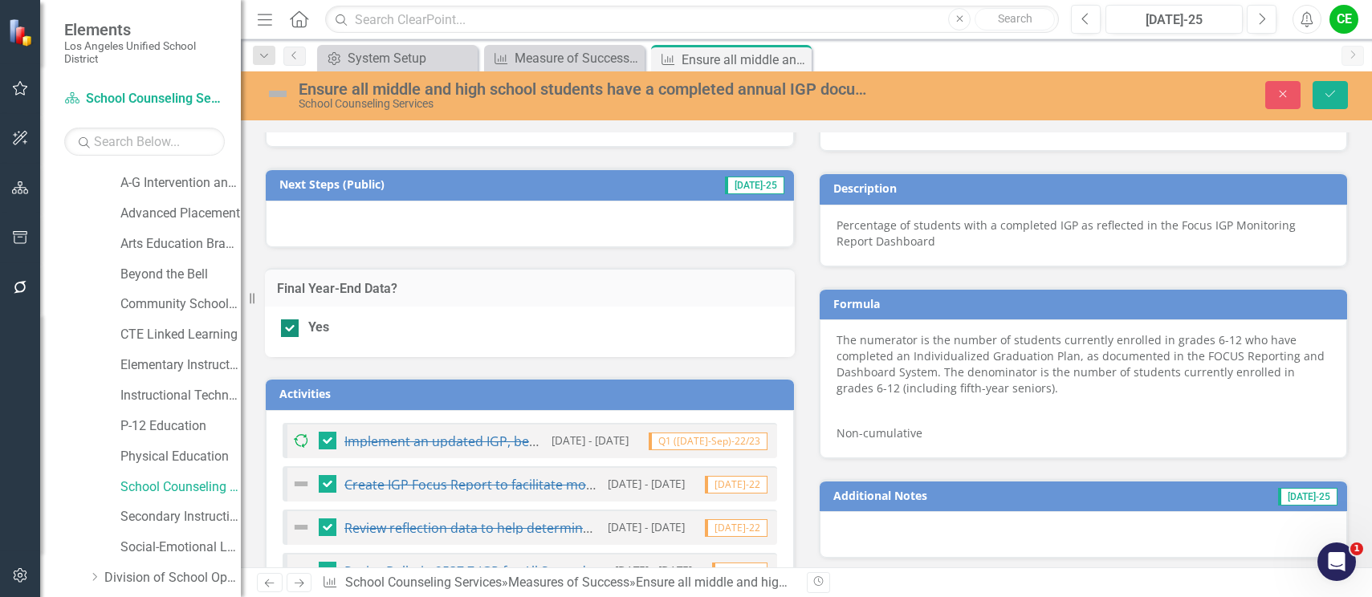
click at [291, 319] on div at bounding box center [290, 328] width 18 height 18
click at [291, 319] on input "Yes" at bounding box center [286, 324] width 10 height 10
checkbox input "false"
click at [1342, 96] on button "Save" at bounding box center [1329, 95] width 35 height 28
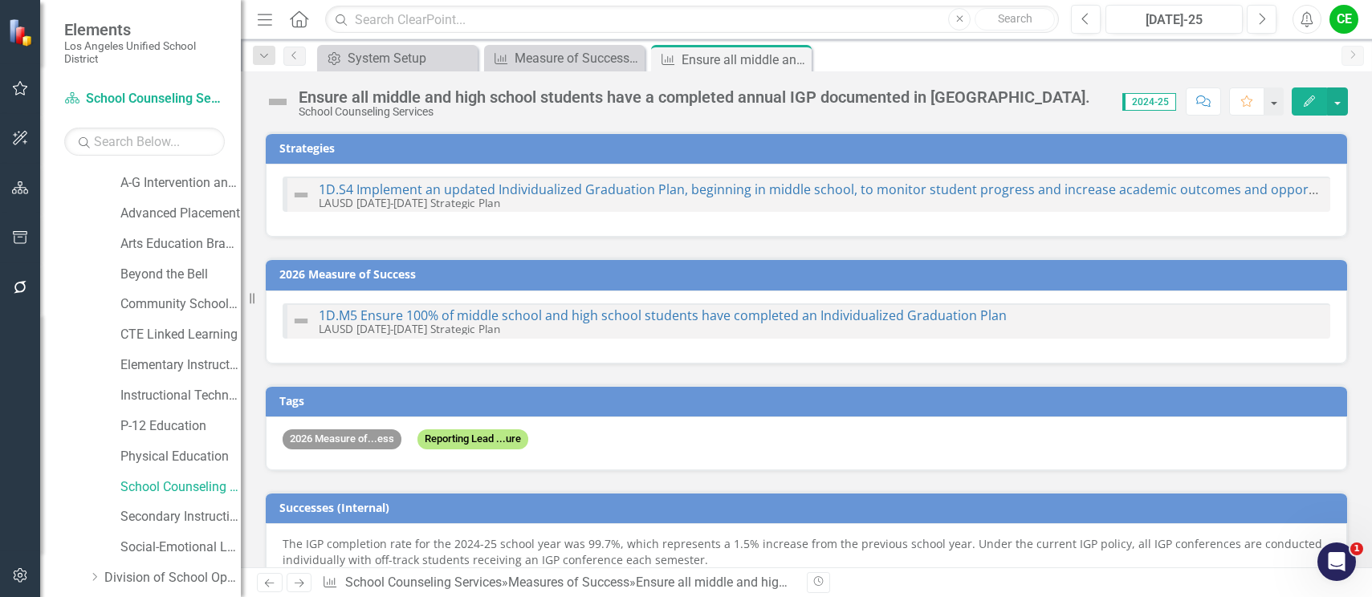
checkbox input "false"
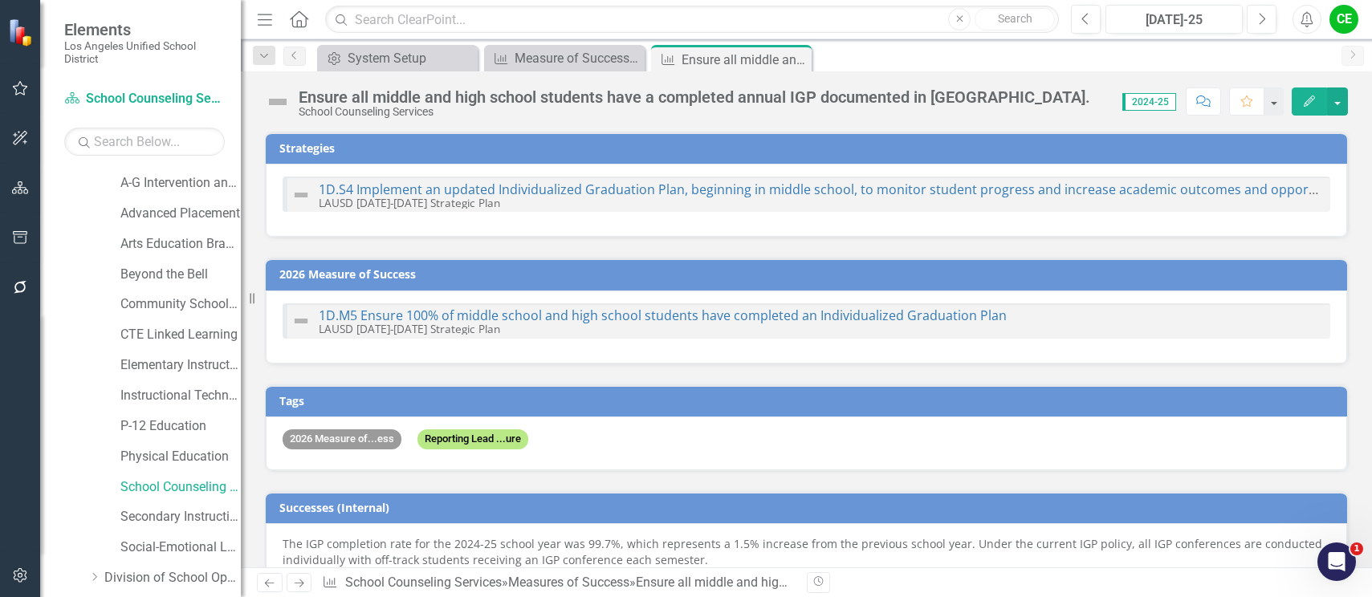
checkbox input "false"
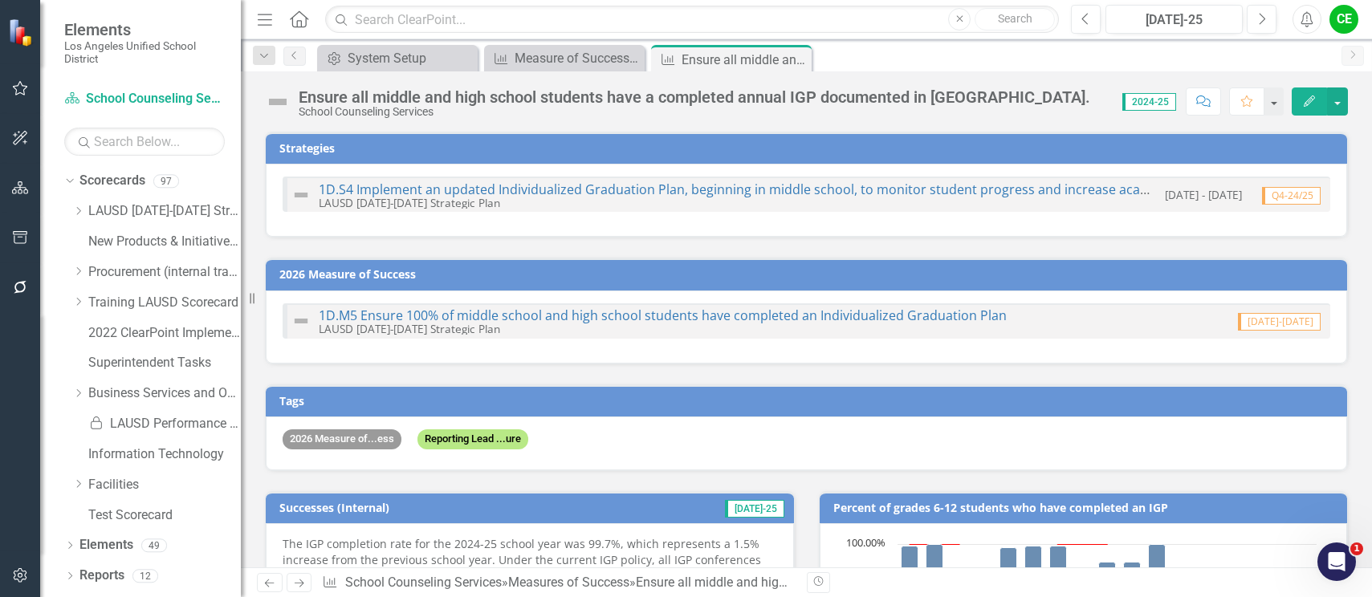
checkbox input "true"
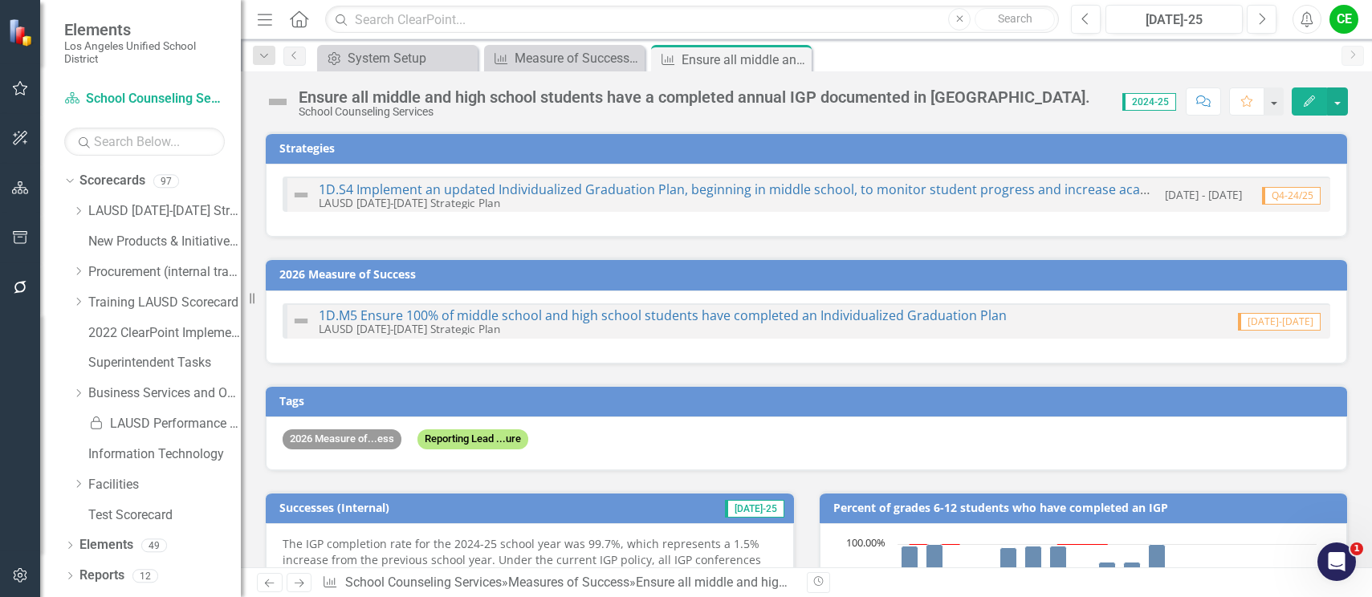
checkbox input "true"
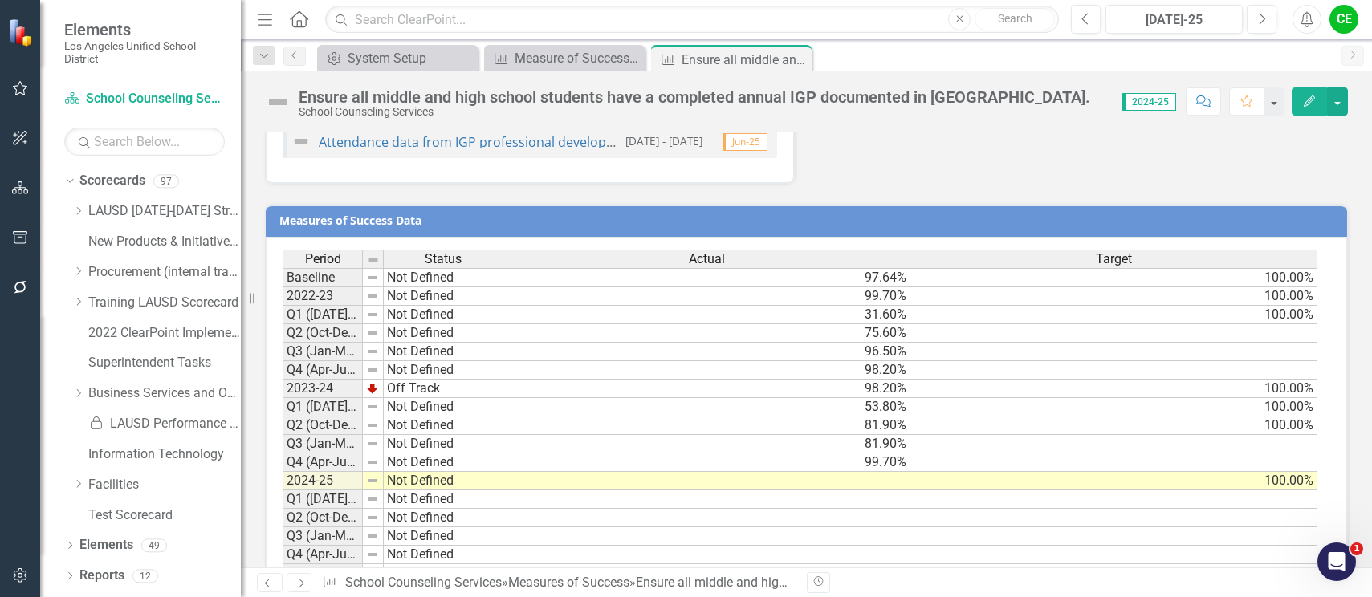
scroll to position [1646, 0]
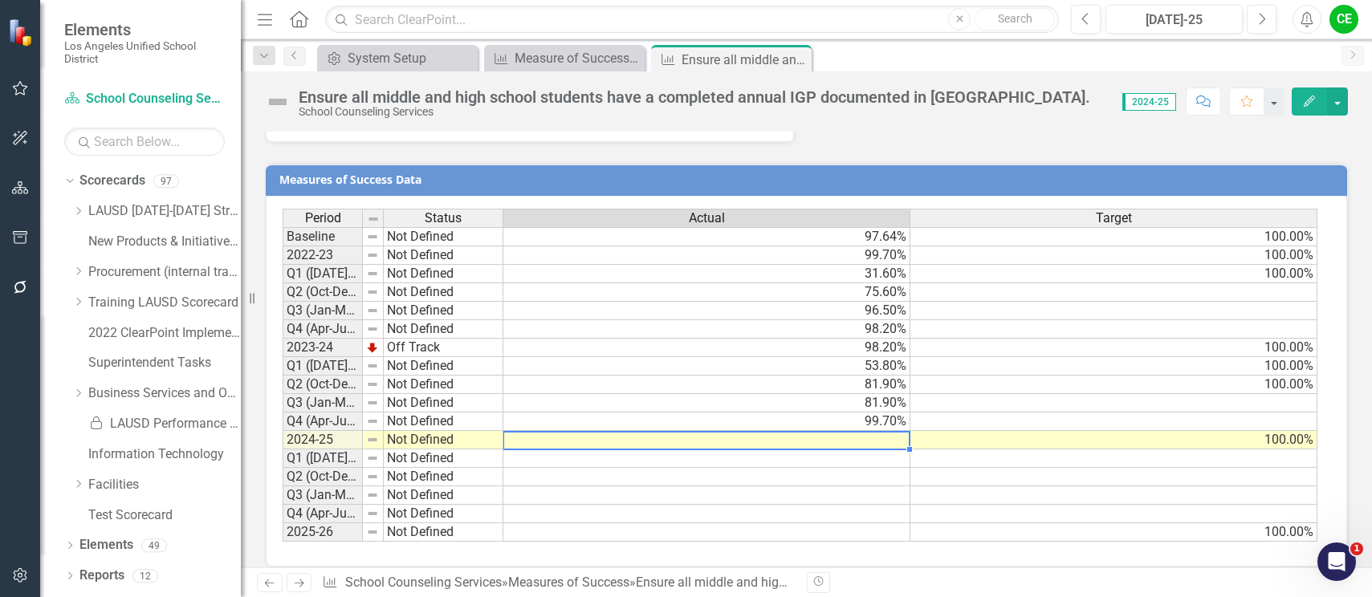
click at [820, 431] on td at bounding box center [706, 440] width 407 height 18
drag, startPoint x: 361, startPoint y: 202, endPoint x: 463, endPoint y: 202, distance: 101.9
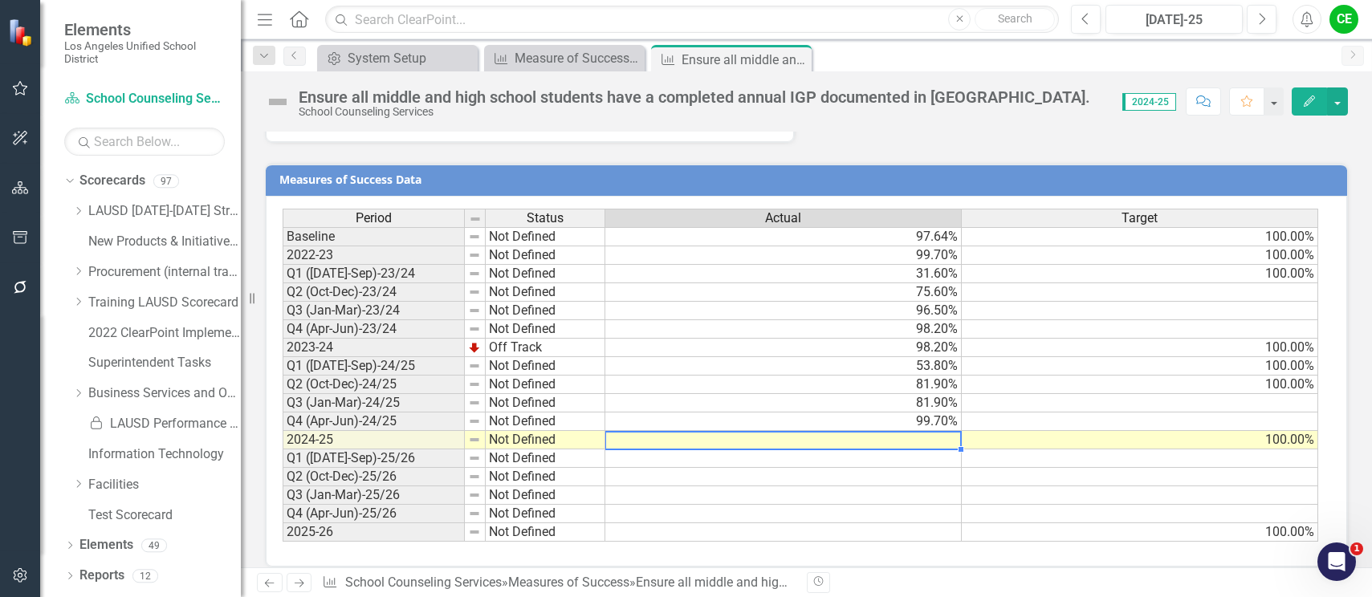
click at [767, 431] on td at bounding box center [783, 440] width 356 height 18
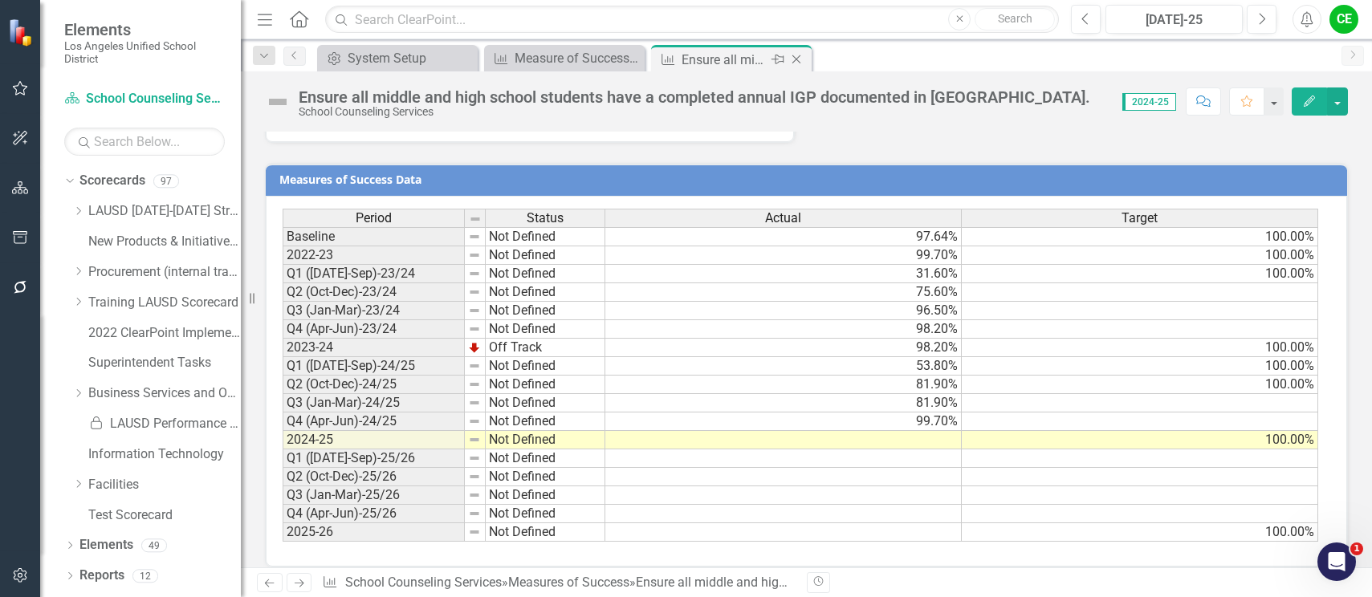
click at [796, 59] on icon "Close" at bounding box center [796, 59] width 16 height 13
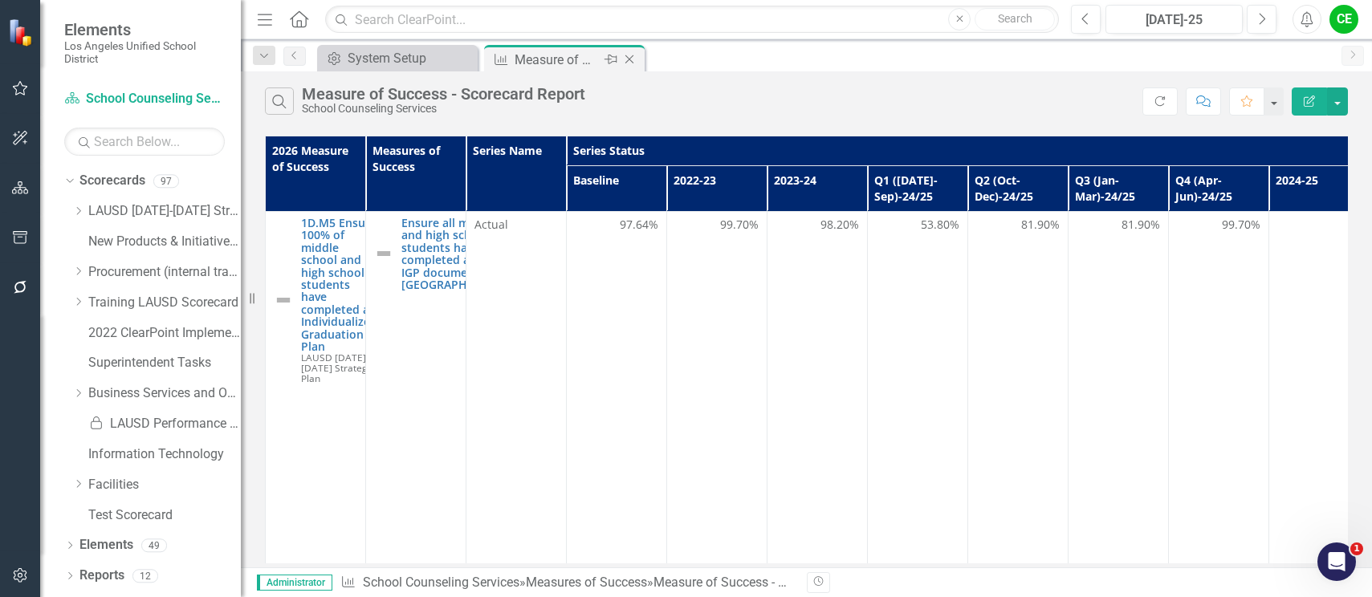
click at [633, 58] on icon "Close" at bounding box center [629, 59] width 16 height 13
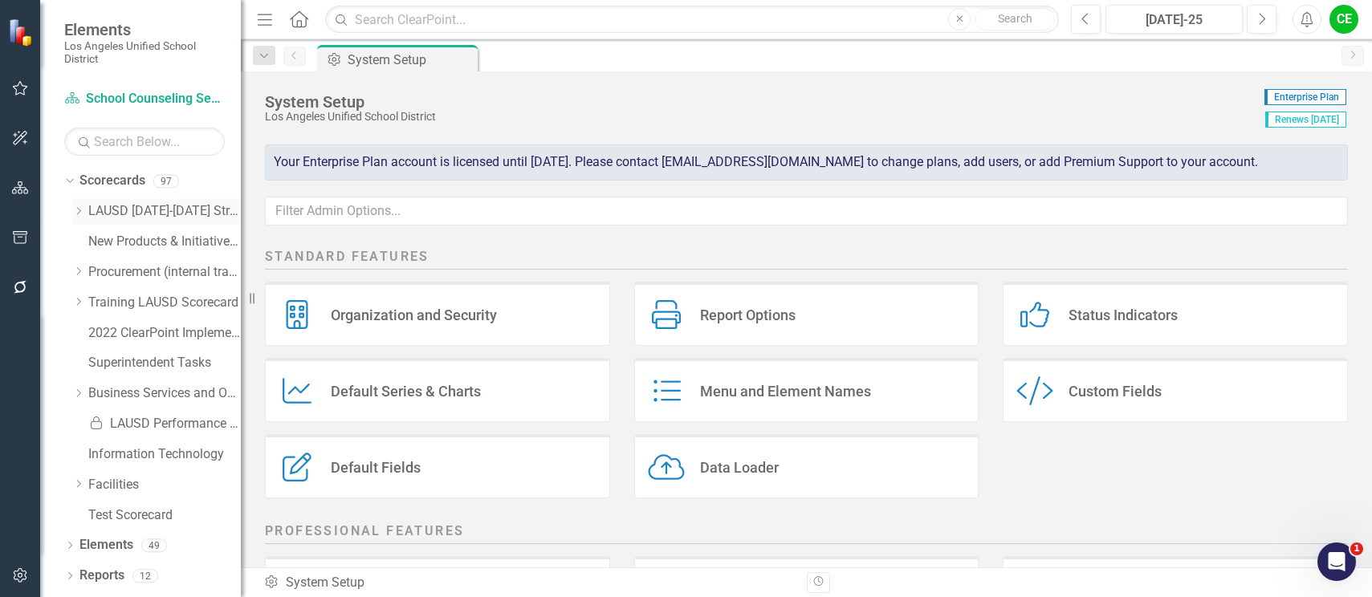
click at [86, 210] on div "Dropdown" at bounding box center [80, 212] width 16 height 14
click at [93, 389] on icon "Dropdown" at bounding box center [94, 394] width 12 height 10
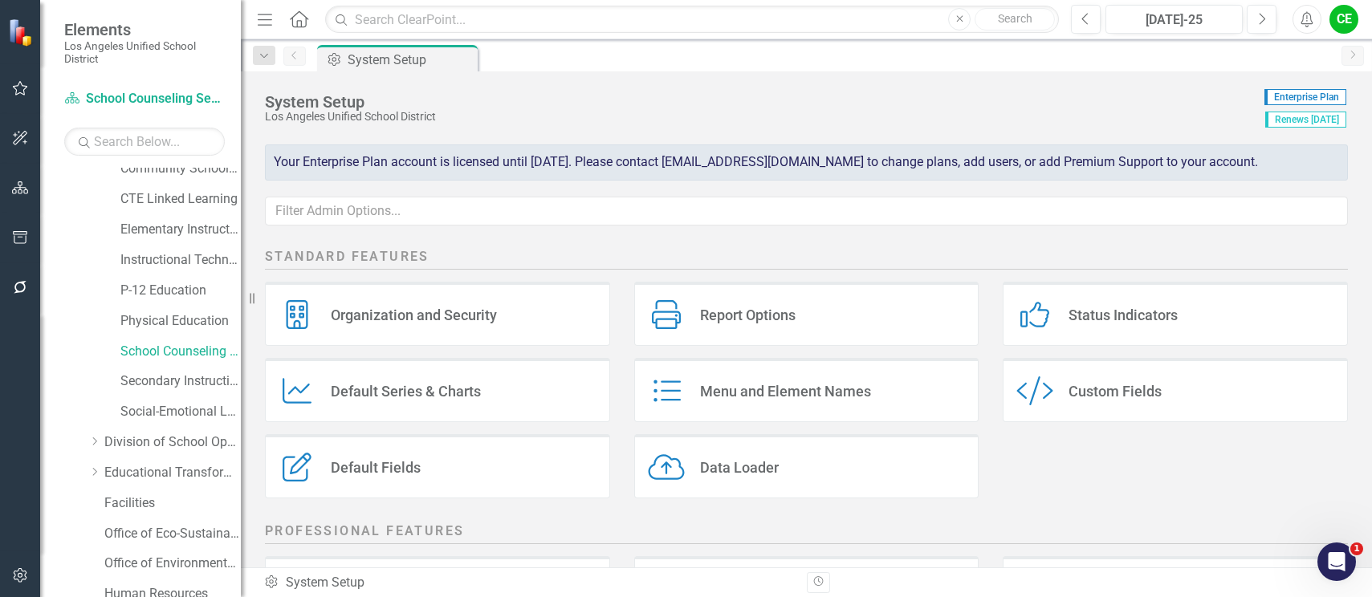
scroll to position [401, 0]
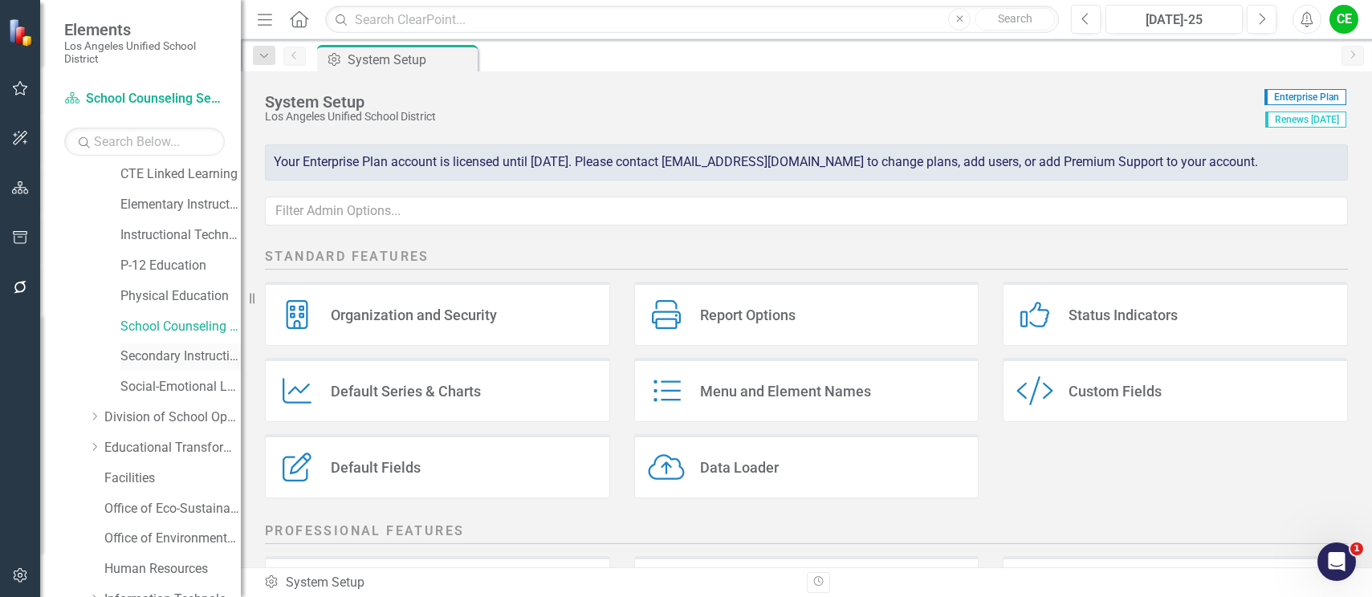
click at [153, 350] on link "Secondary Instruction" at bounding box center [180, 357] width 120 height 18
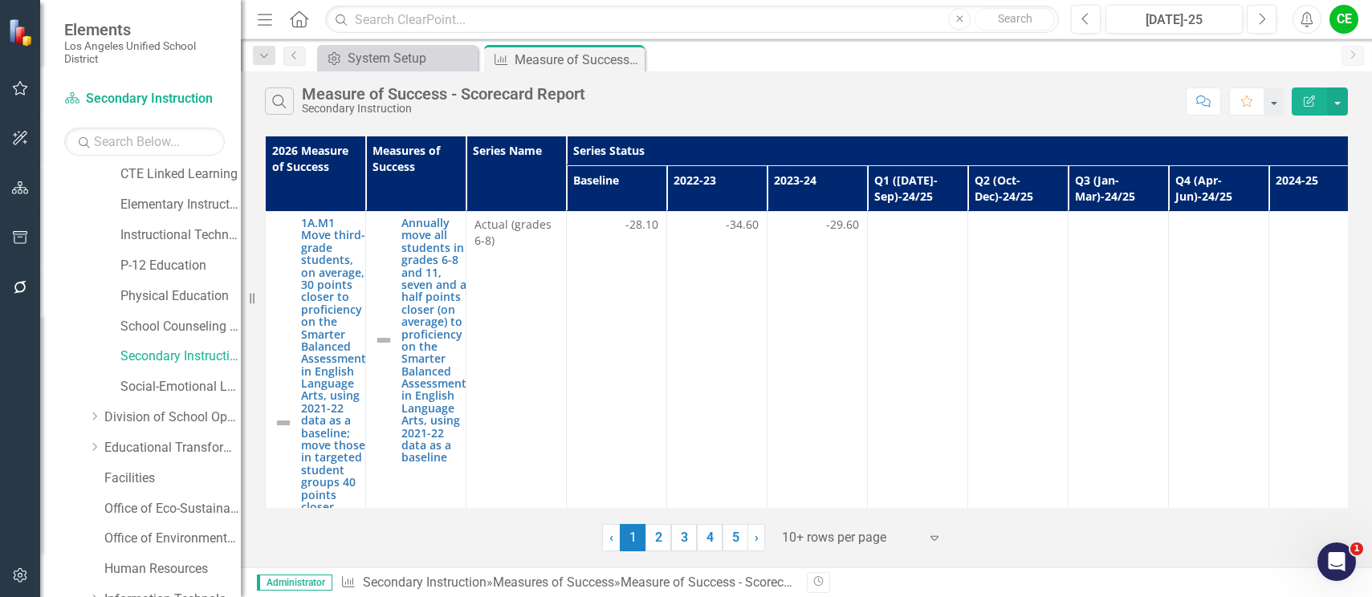
click at [1347, 34] on div "Menu Home Search Close Search Previous [DATE]-25 Next Alerts CE User Edit Profi…" at bounding box center [806, 19] width 1131 height 39
click at [1350, 28] on div "CE" at bounding box center [1343, 19] width 29 height 29
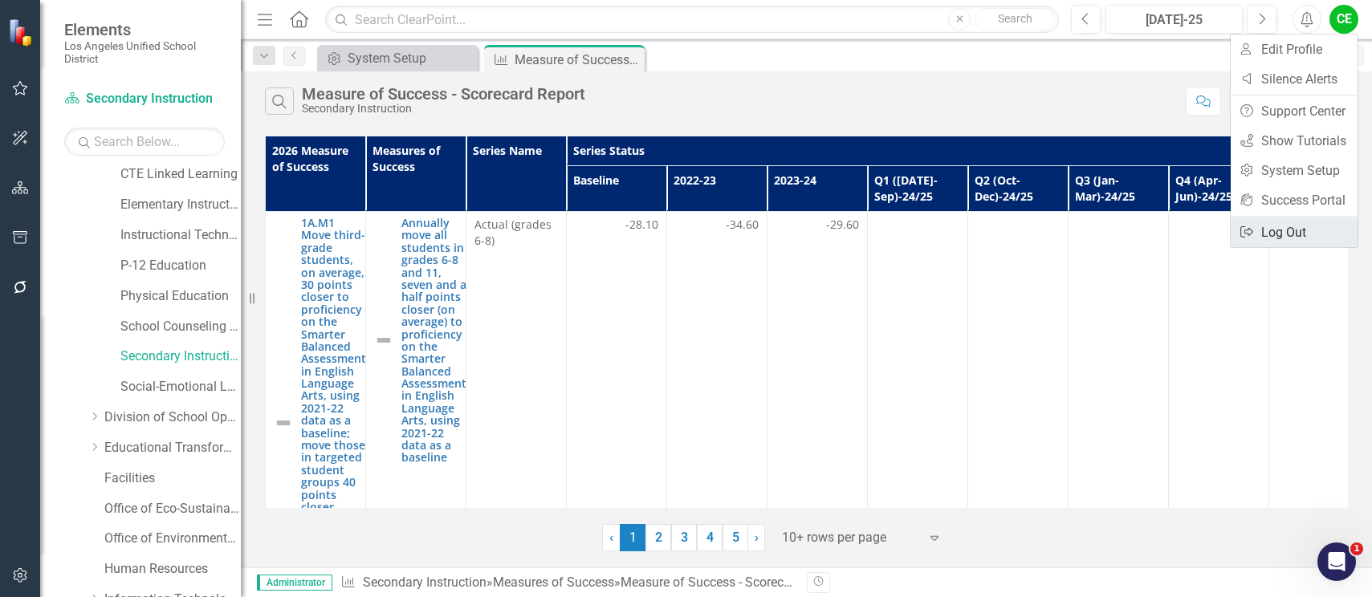
click at [1272, 231] on link "Logout Log Out" at bounding box center [1294, 233] width 127 height 30
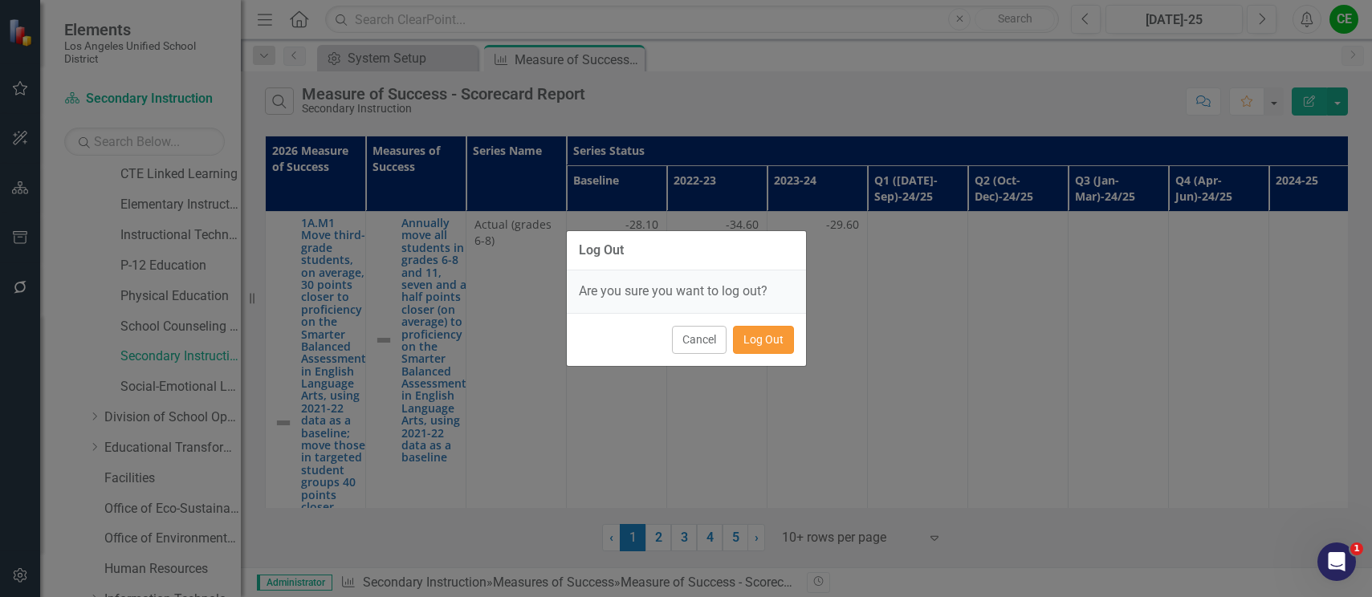
click at [771, 343] on button "Log Out" at bounding box center [763, 340] width 61 height 28
